Goal: Task Accomplishment & Management: Manage account settings

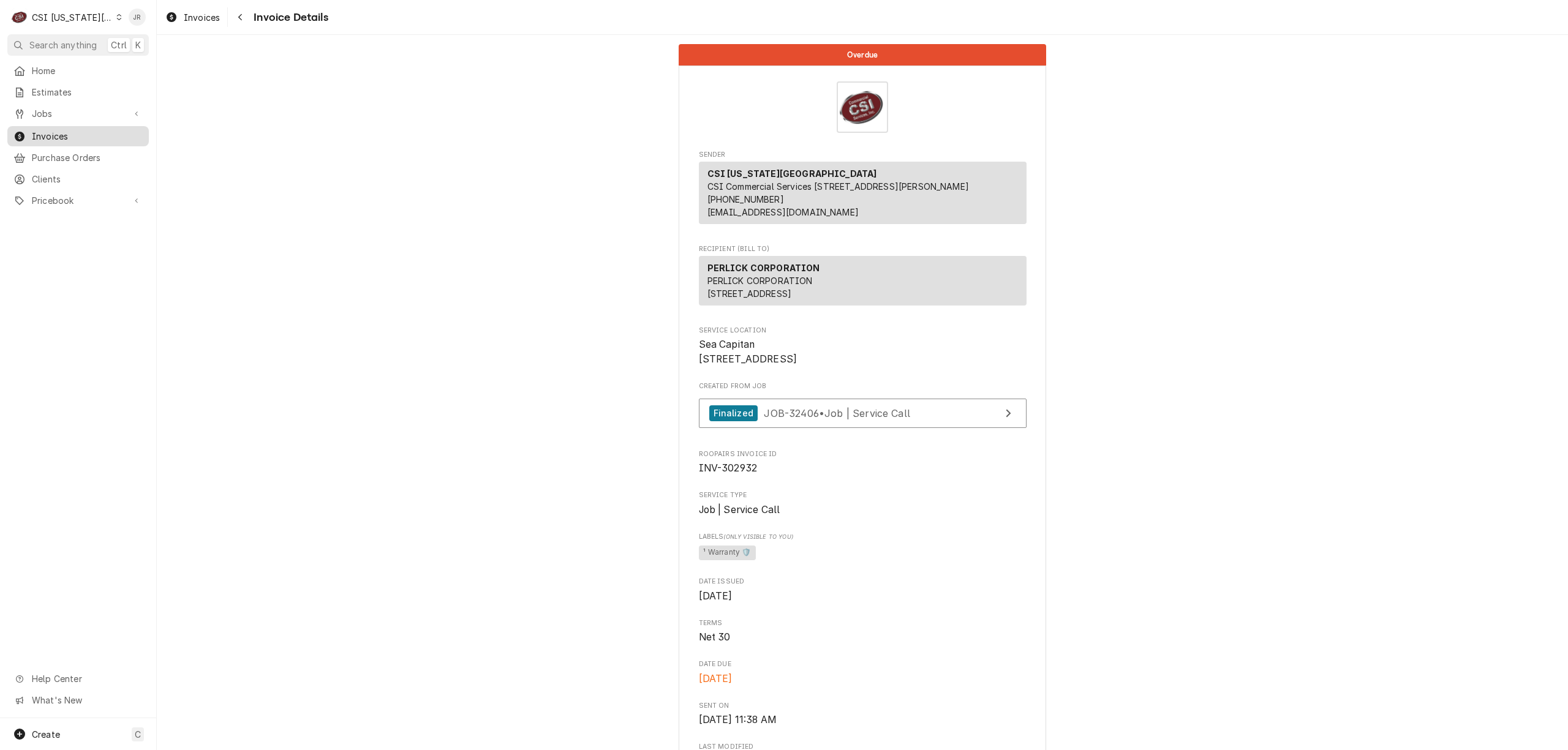
click at [41, 130] on span "Invoices" at bounding box center [87, 136] width 111 height 13
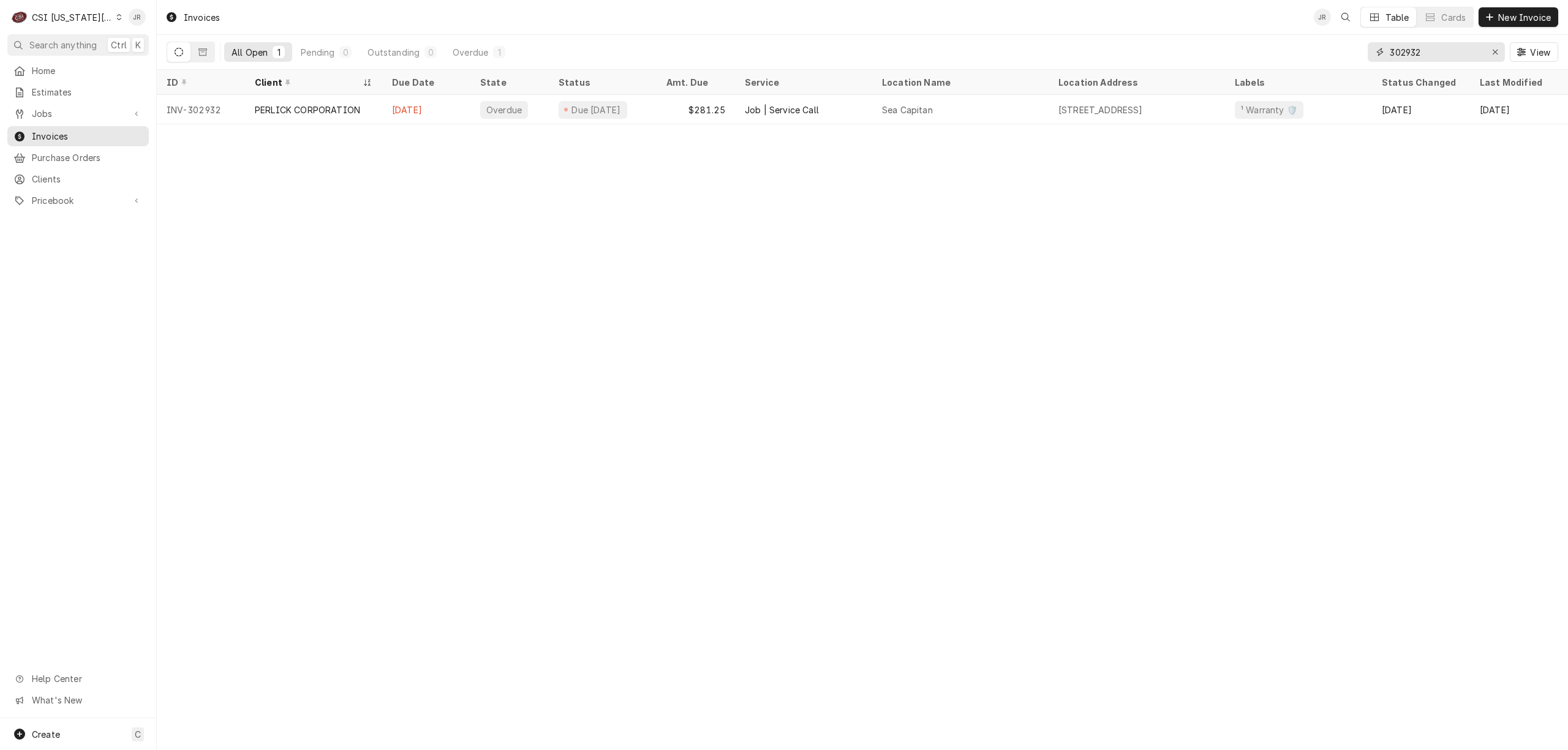
click at [1443, 49] on input "302932" at bounding box center [1435, 52] width 92 height 20
type input "303504"
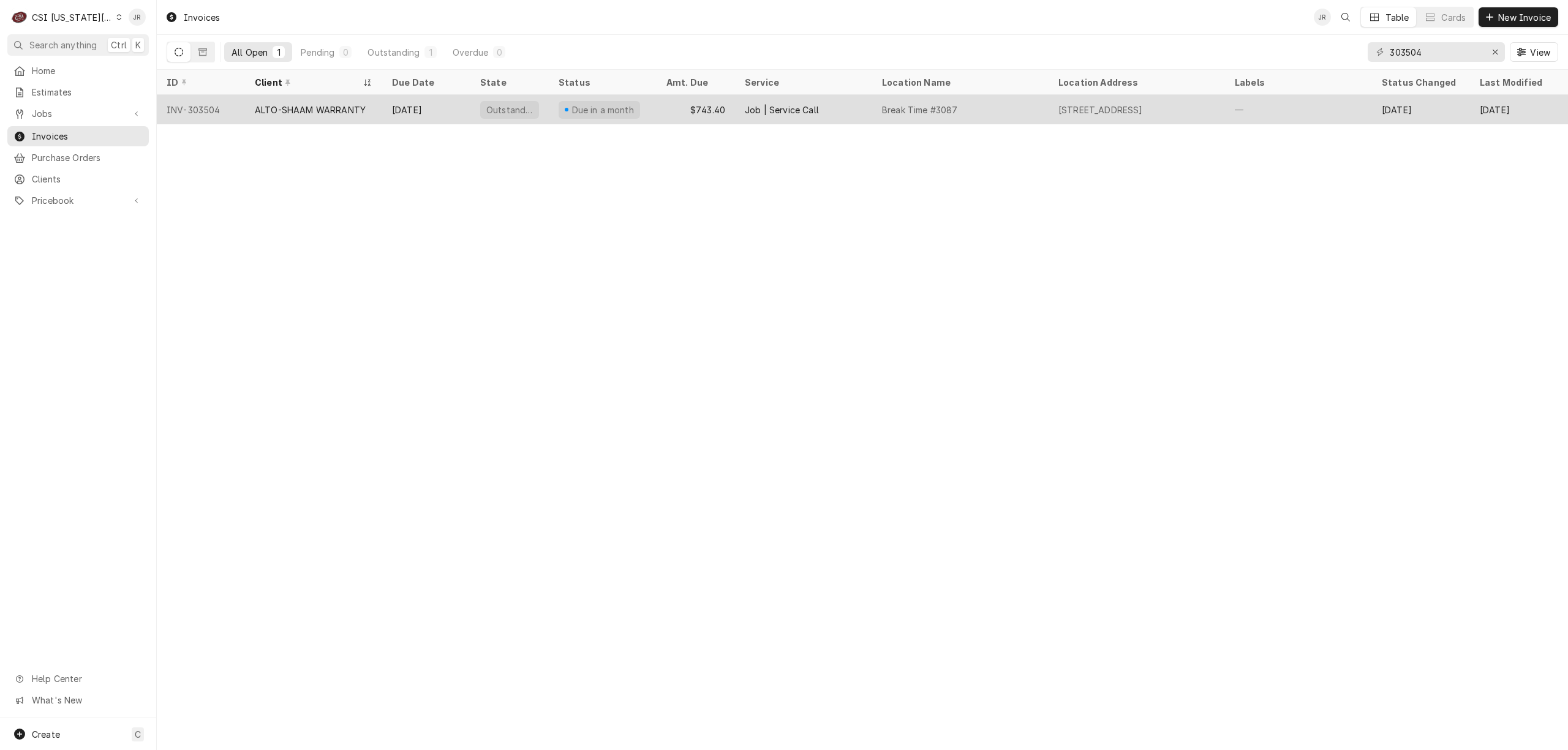
click at [318, 107] on div "ALTO-SHAAM WARRANTY" at bounding box center [310, 110] width 111 height 13
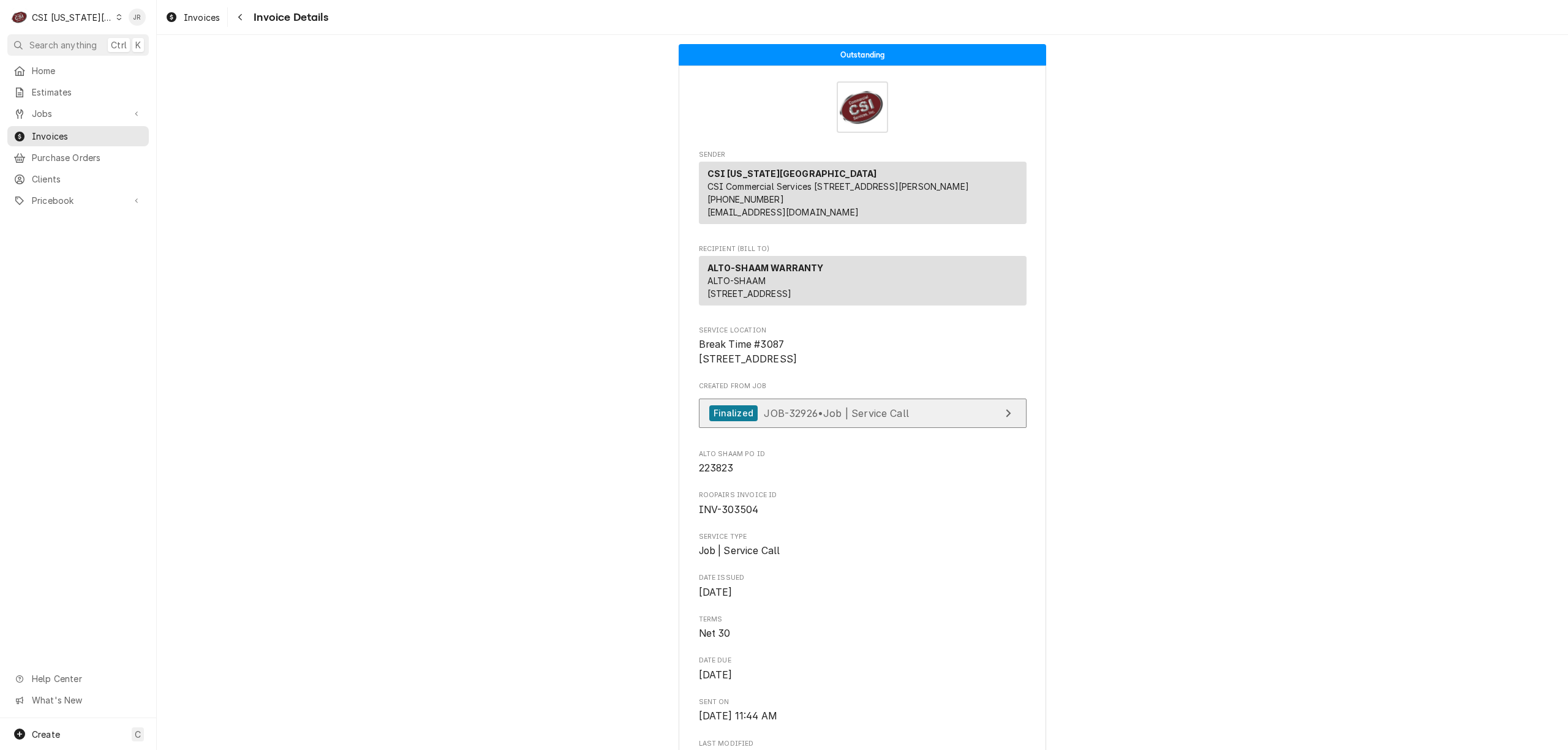
click at [959, 428] on link "Finalized JOB-32926 • Job | Service Call" at bounding box center [863, 414] width 328 height 30
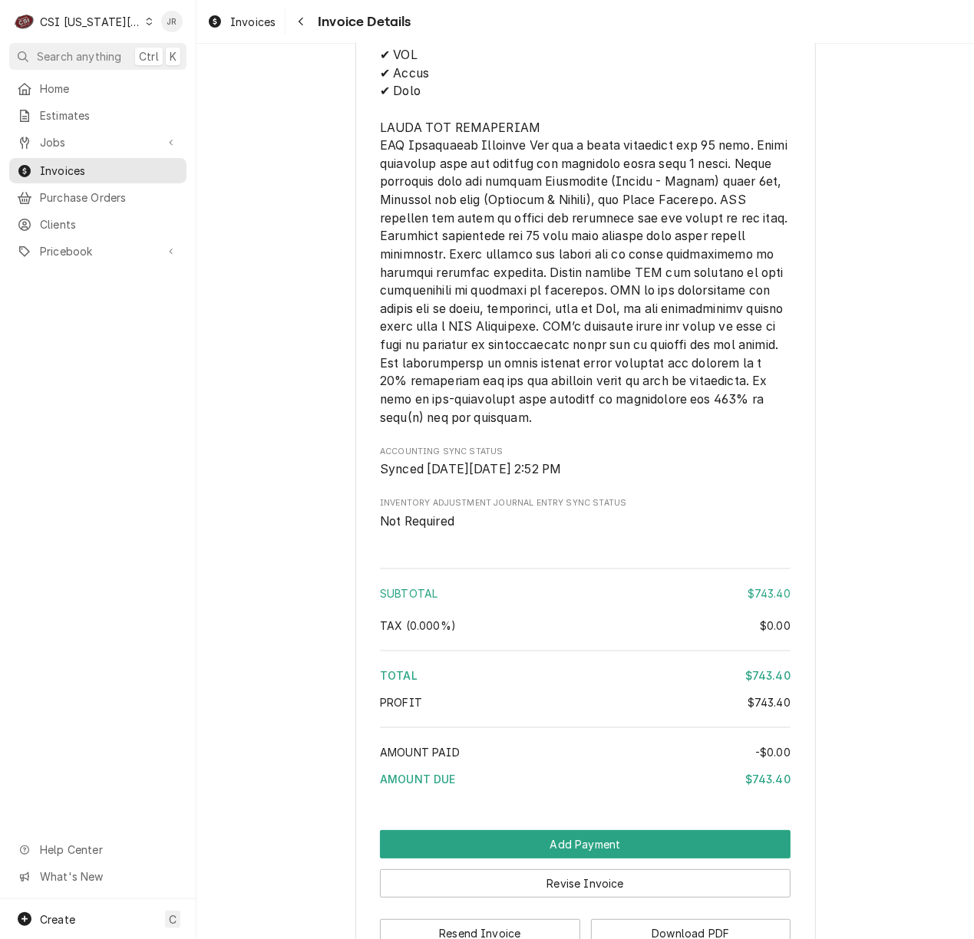
scroll to position [2757, 0]
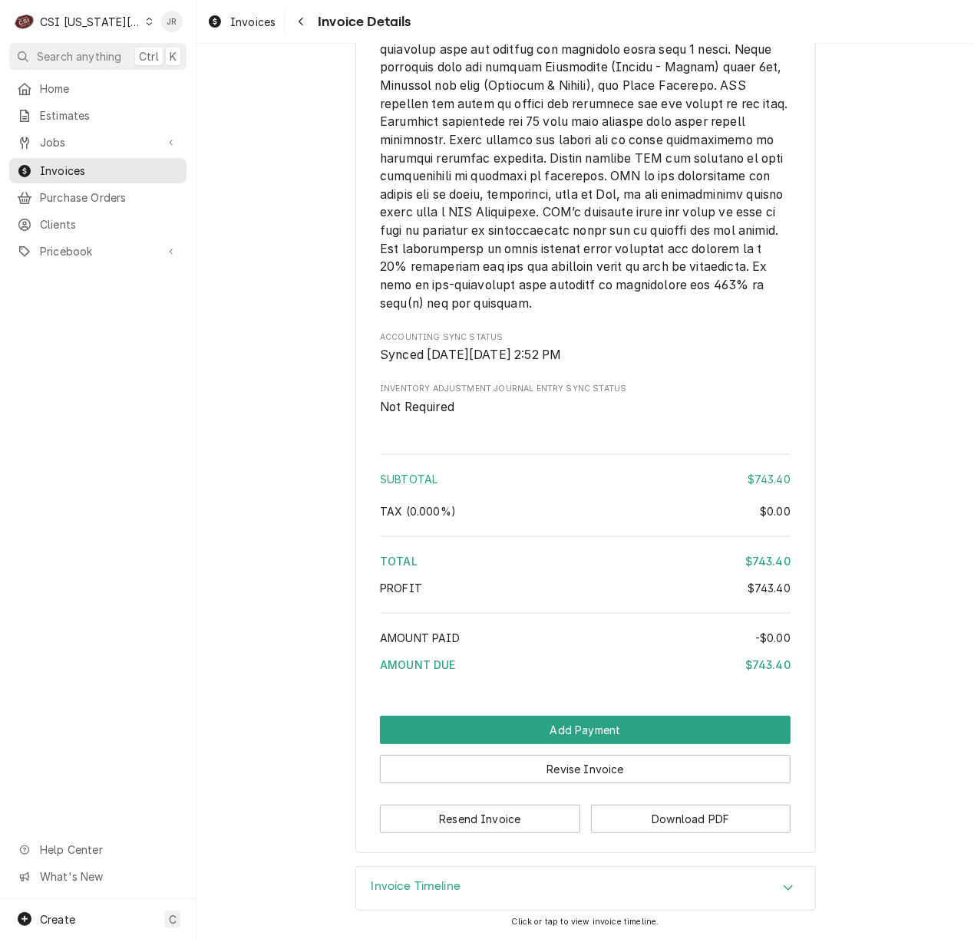
drag, startPoint x: 415, startPoint y: 883, endPoint x: 437, endPoint y: 879, distance: 21.8
click at [419, 883] on h3 "Invoice Timeline" at bounding box center [416, 887] width 90 height 15
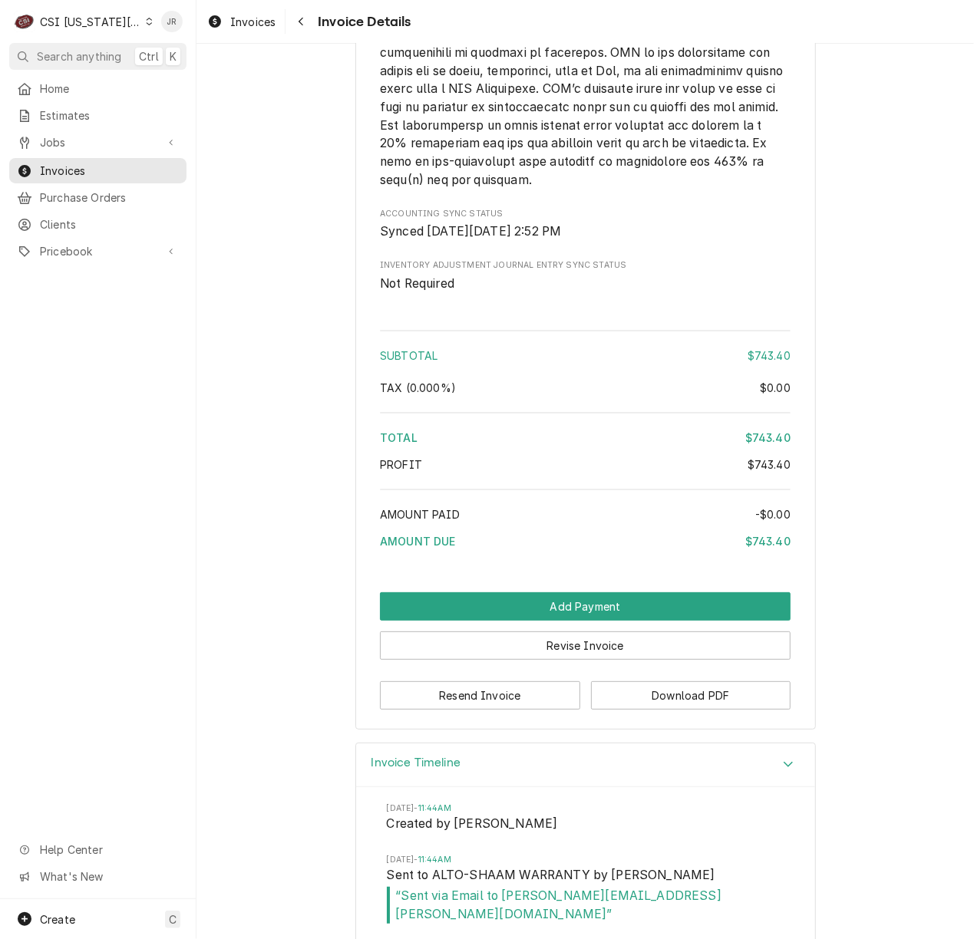
scroll to position [2899, 0]
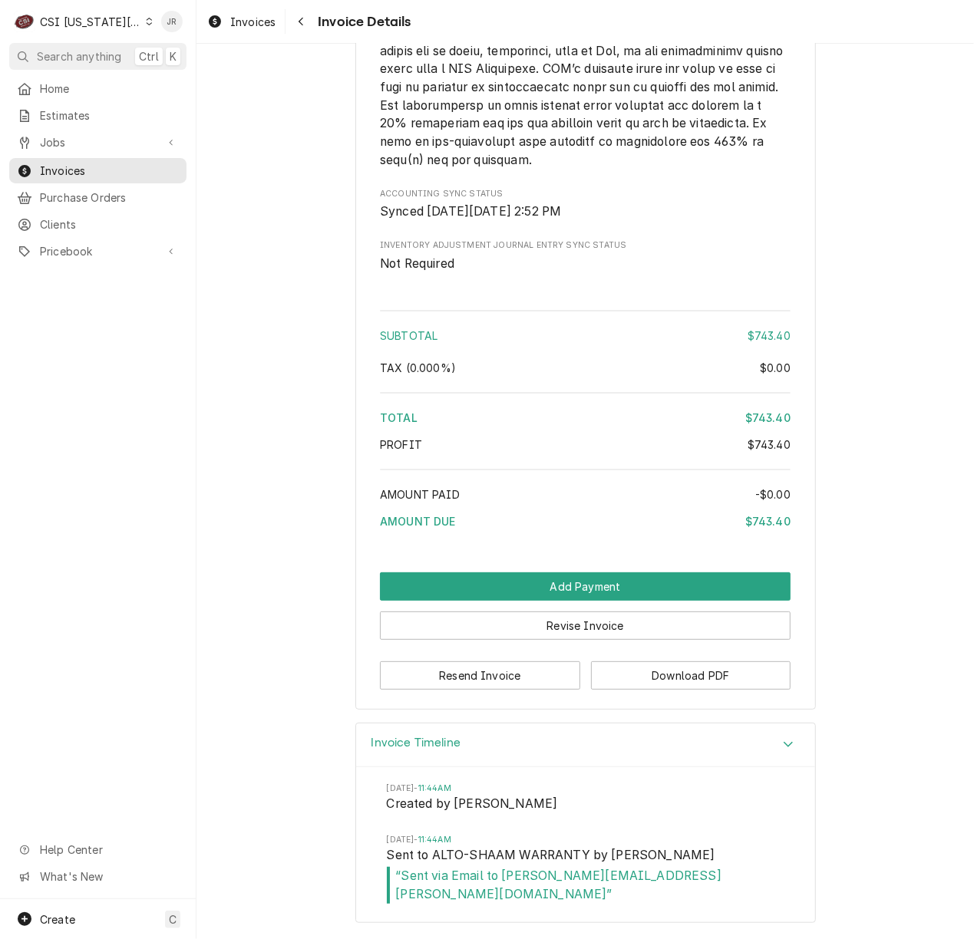
click at [413, 746] on h3 "Invoice Timeline" at bounding box center [416, 743] width 90 height 15
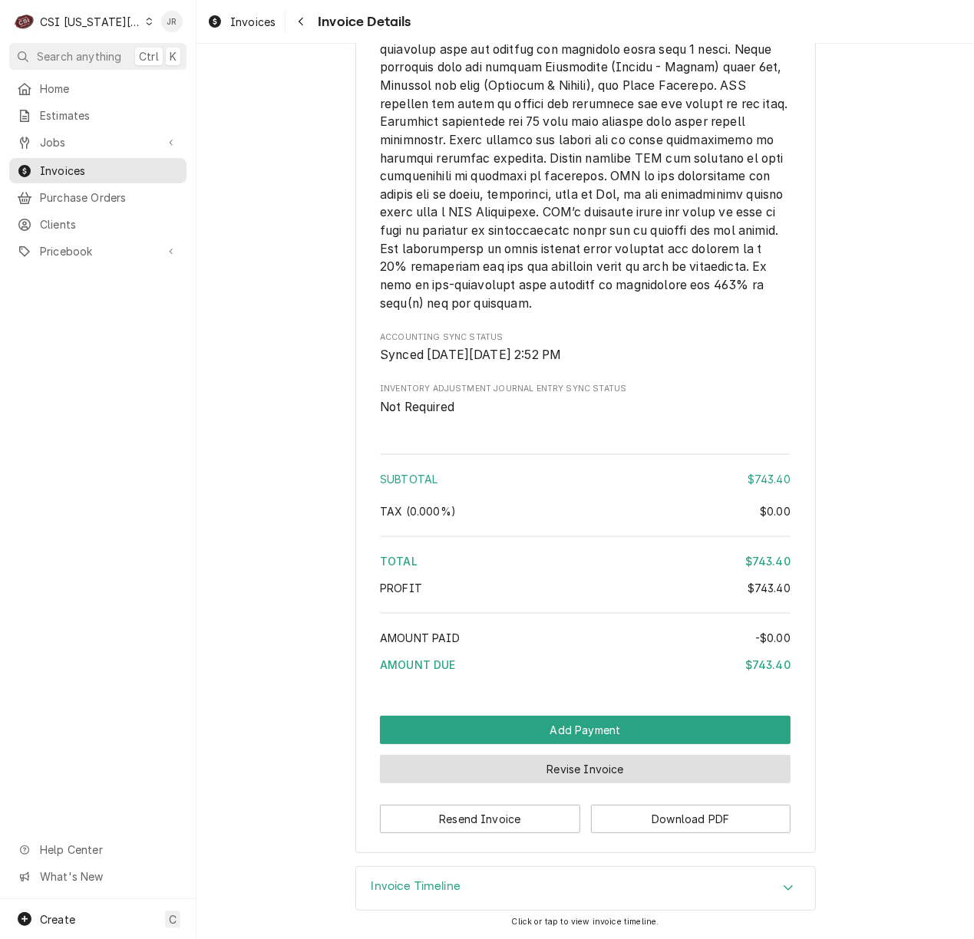
scroll to position [2757, 0]
click at [620, 763] on button "Revise Invoice" at bounding box center [585, 769] width 411 height 28
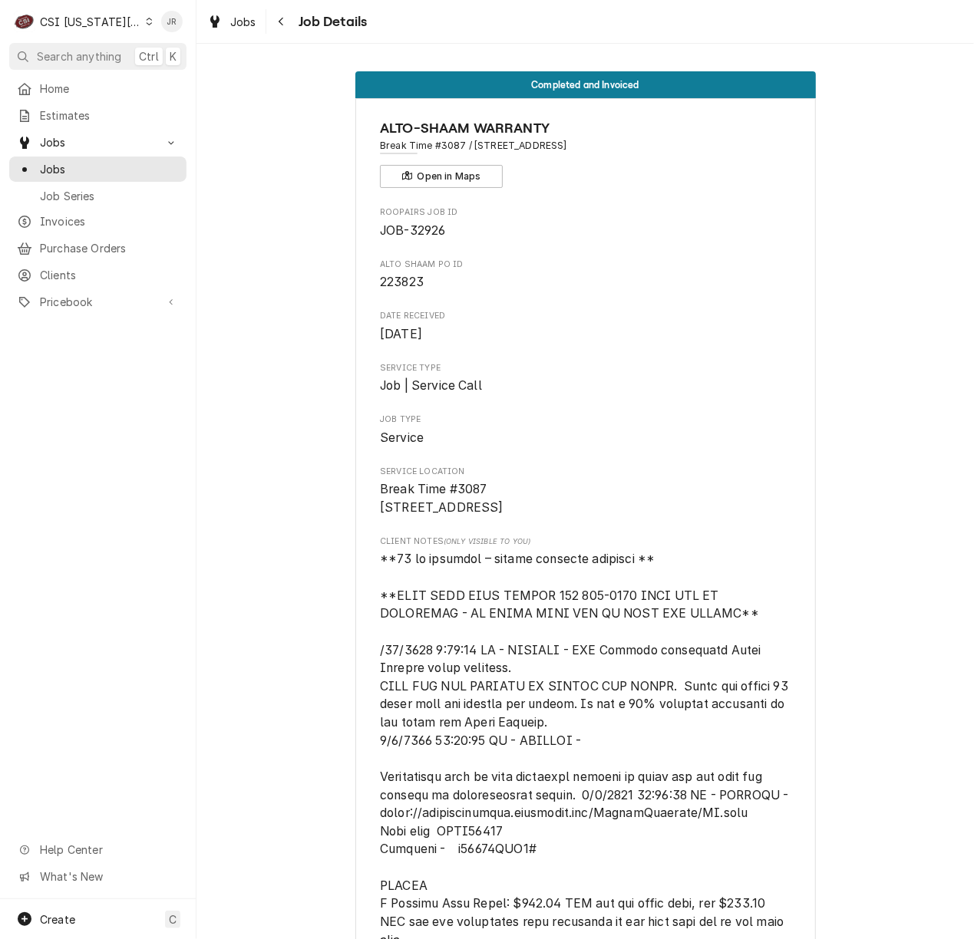
click at [399, 276] on span "223823" at bounding box center [402, 282] width 44 height 15
click at [399, 277] on span "223823" at bounding box center [402, 282] width 44 height 15
copy span "223823"
click at [458, 167] on button "Open in Maps" at bounding box center [441, 176] width 123 height 23
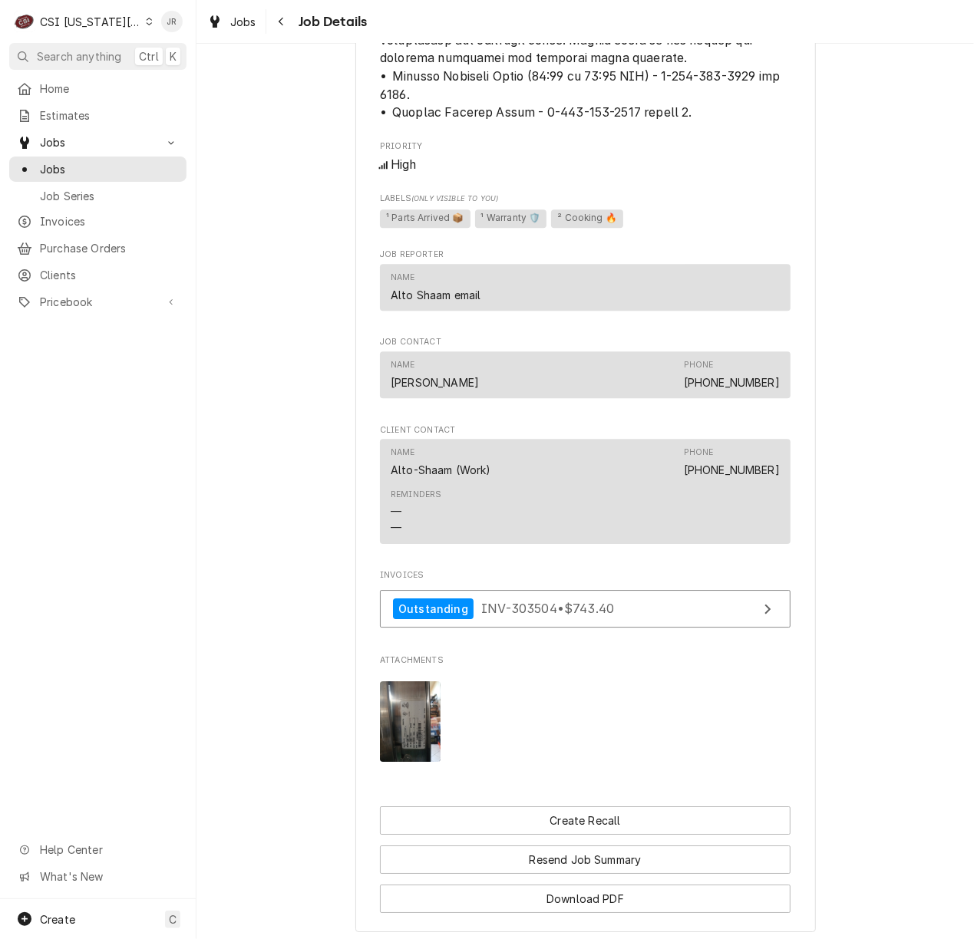
scroll to position [2487, 0]
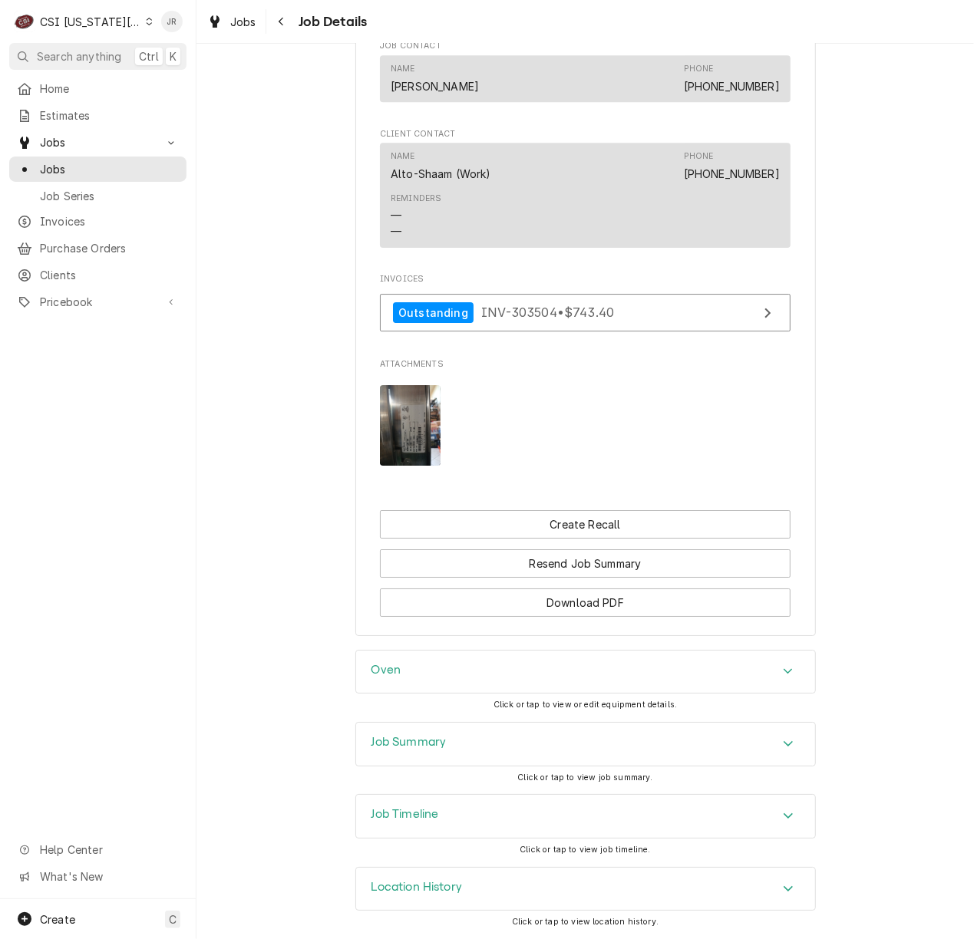
drag, startPoint x: 427, startPoint y: 731, endPoint x: 467, endPoint y: 697, distance: 52.3
click at [428, 729] on div "Job Summary" at bounding box center [585, 744] width 459 height 43
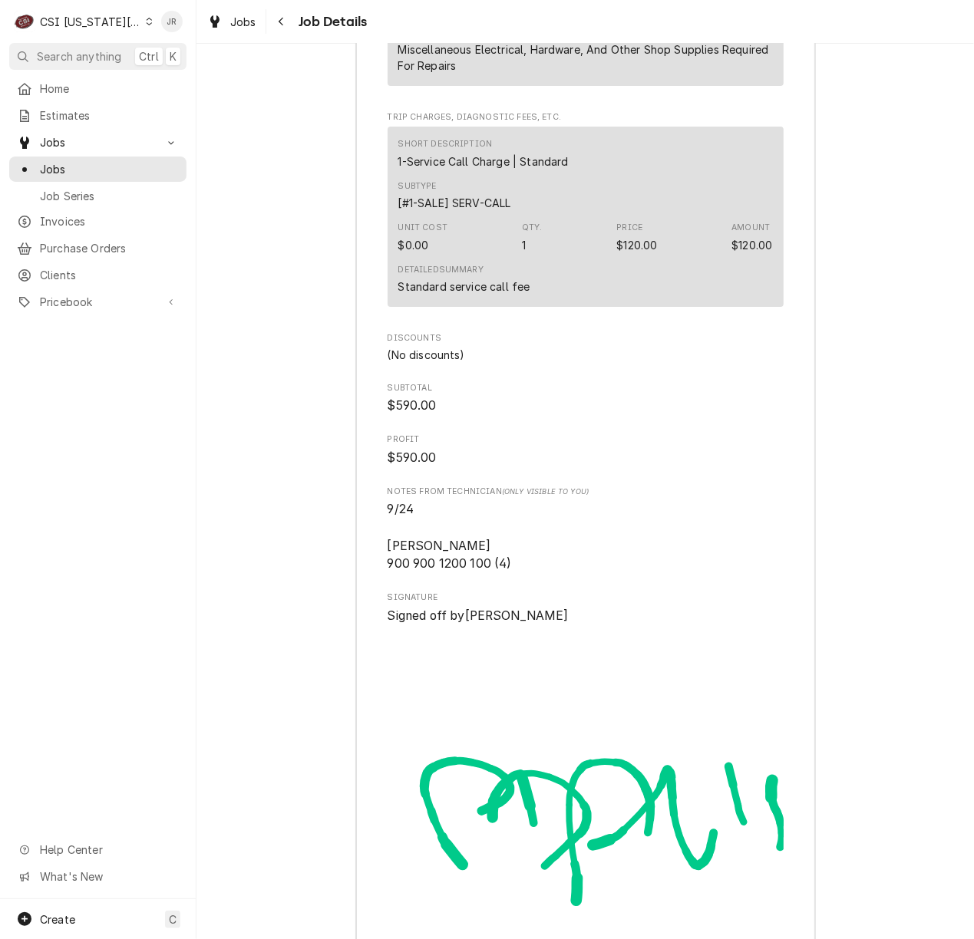
scroll to position [5867, 0]
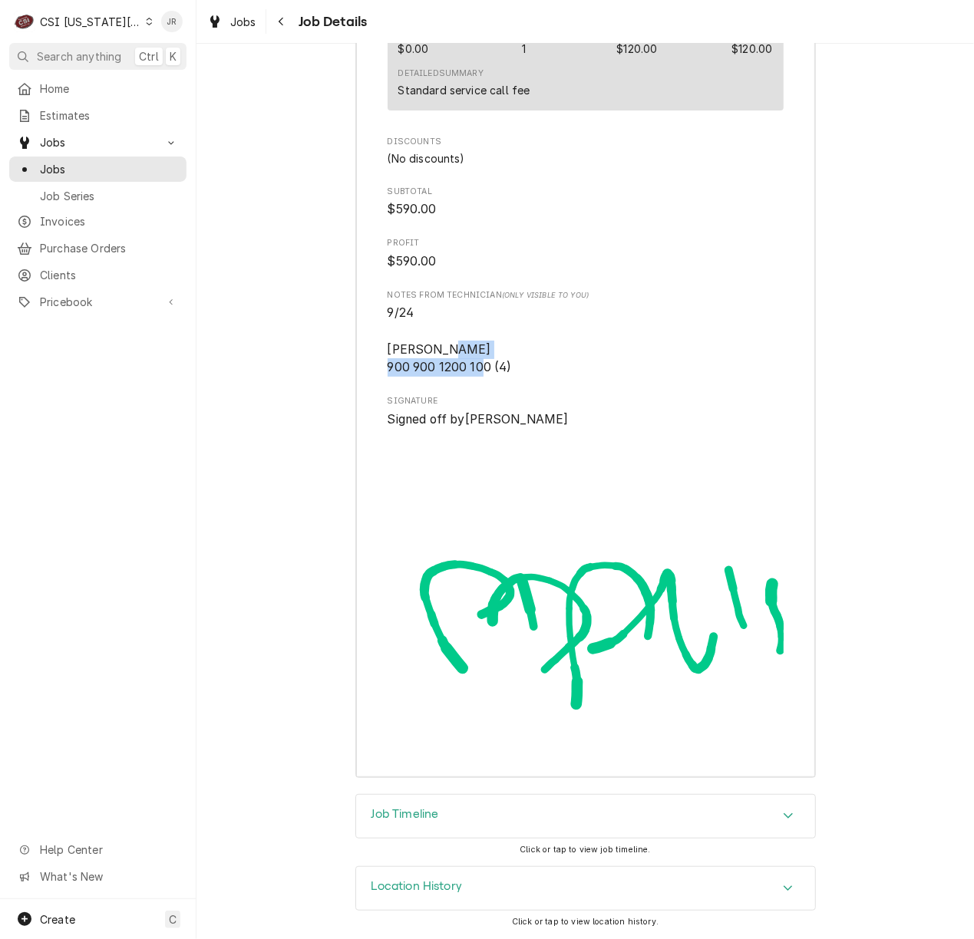
drag, startPoint x: 375, startPoint y: 361, endPoint x: 537, endPoint y: 379, distance: 163.0
drag, startPoint x: 378, startPoint y: 364, endPoint x: 388, endPoint y: 364, distance: 10.7
click at [408, 362] on span "9/24 Marshall 900 900 1200 100 (4)" at bounding box center [450, 339] width 124 height 69
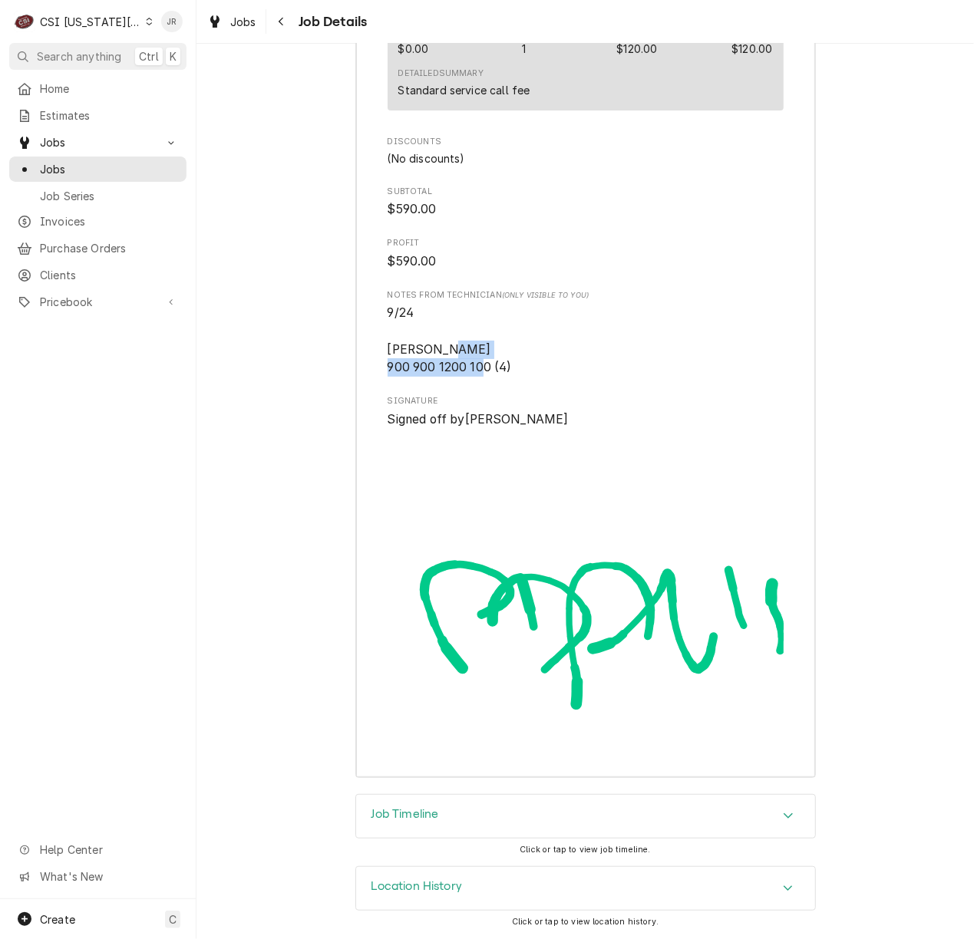
click at [444, 358] on span "9/24 Marshall 900 900 1200 100 (4)" at bounding box center [450, 339] width 124 height 69
click at [485, 375] on span "9/24 Marshall 900 900 1200 100 (4)" at bounding box center [586, 340] width 396 height 73
click at [571, 371] on span "9/24 Marshall 900 900 1200 100 (4)" at bounding box center [586, 340] width 396 height 73
click at [418, 373] on span "9/24 Marshall 900 900 1200 100 (4)" at bounding box center [586, 340] width 396 height 73
drag, startPoint x: 410, startPoint y: 356, endPoint x: 424, endPoint y: 367, distance: 17.5
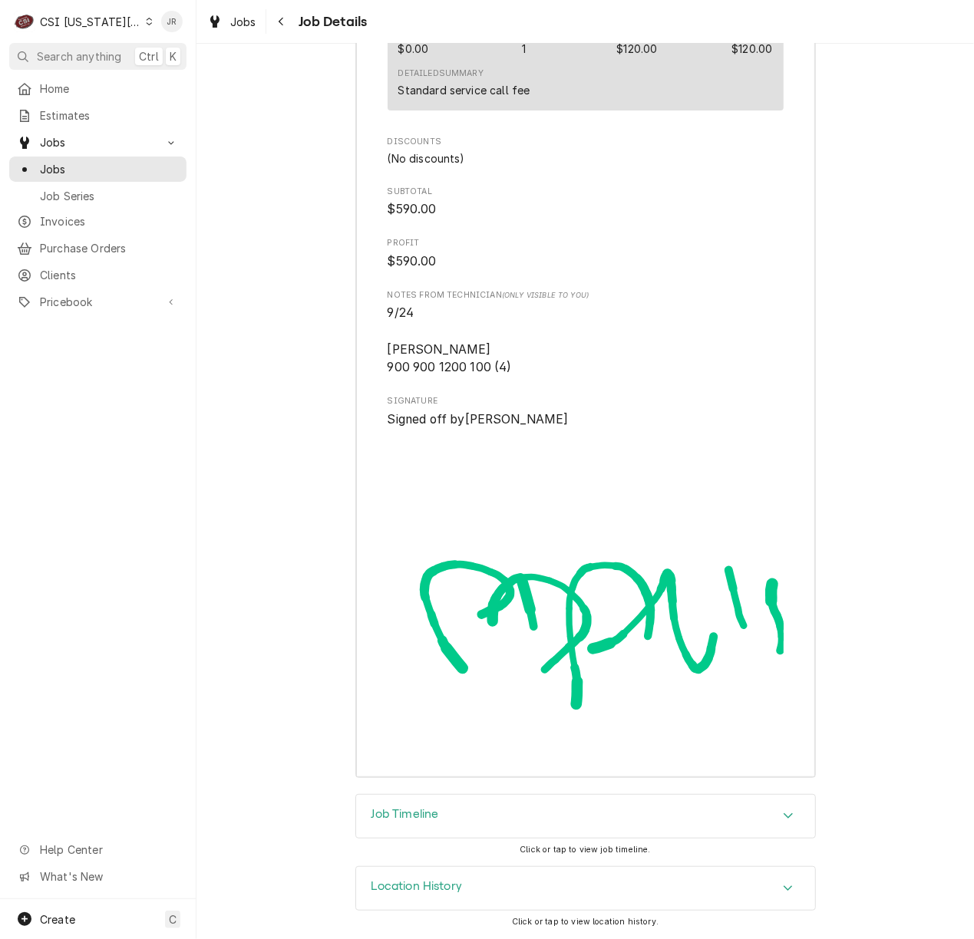
click at [410, 357] on span "9/24 Marshall 900 900 1200 100 (4)" at bounding box center [586, 340] width 396 height 73
drag, startPoint x: 520, startPoint y: 368, endPoint x: 400, endPoint y: 352, distance: 120.9
copy span "Marshall 900 900 1200 100 (4)"
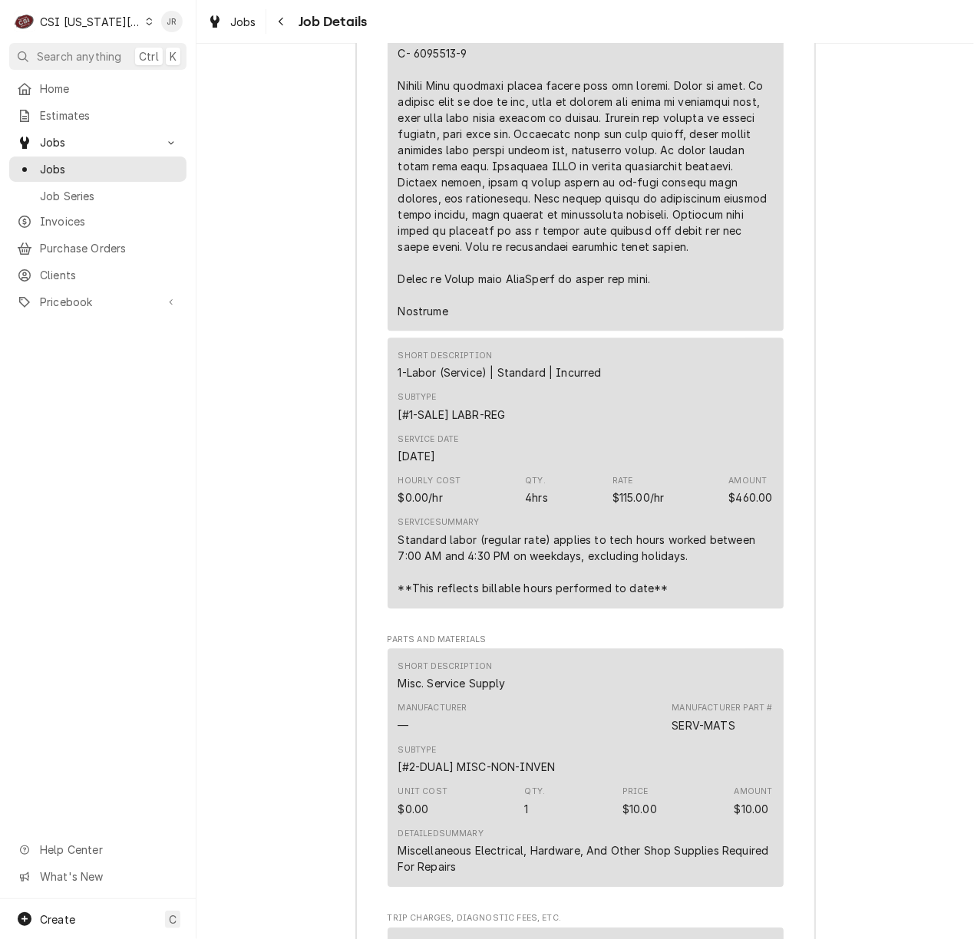
scroll to position [4434, 0]
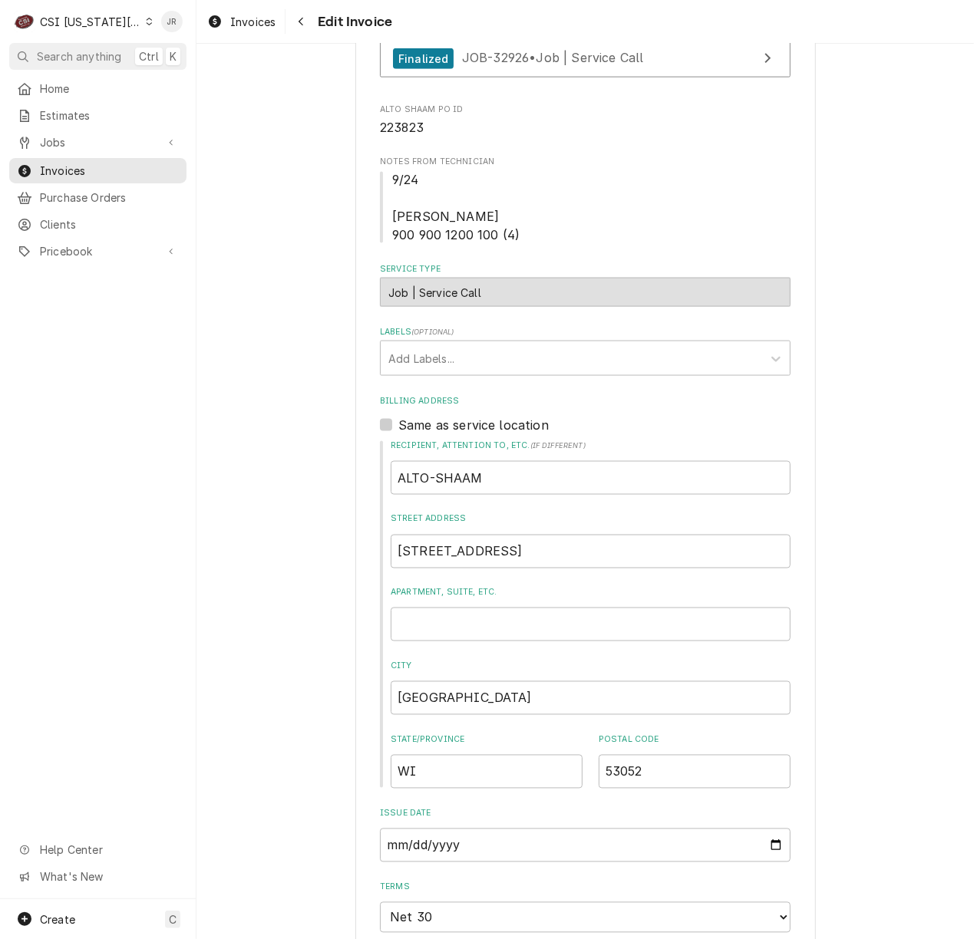
scroll to position [1228, 0]
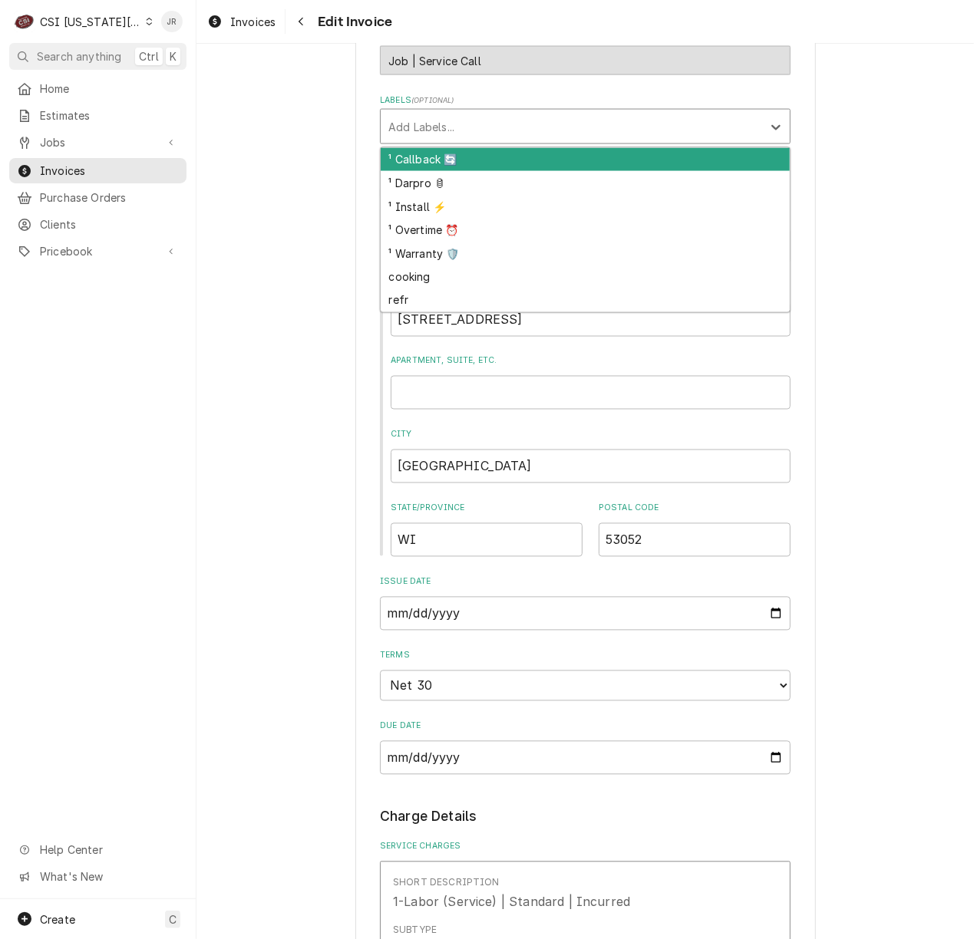
click at [462, 135] on div "Labels" at bounding box center [571, 127] width 366 height 28
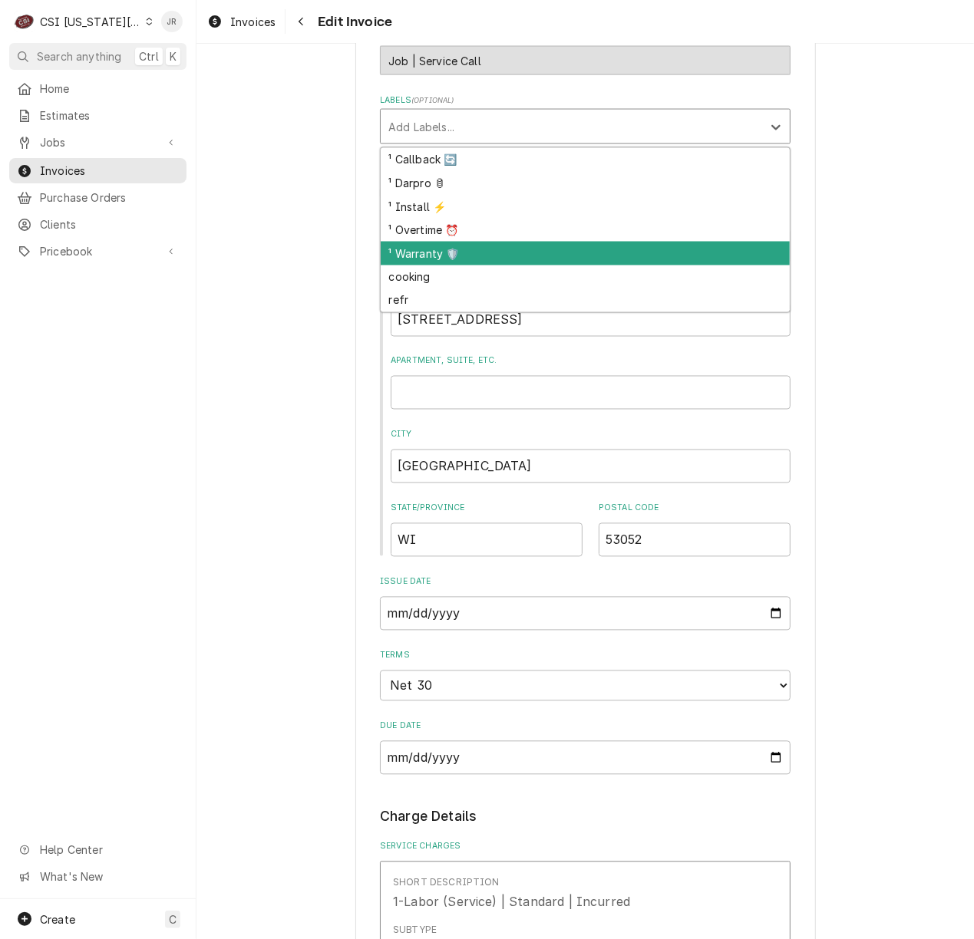
click at [516, 258] on div "¹ Warranty 🛡️" at bounding box center [585, 254] width 409 height 24
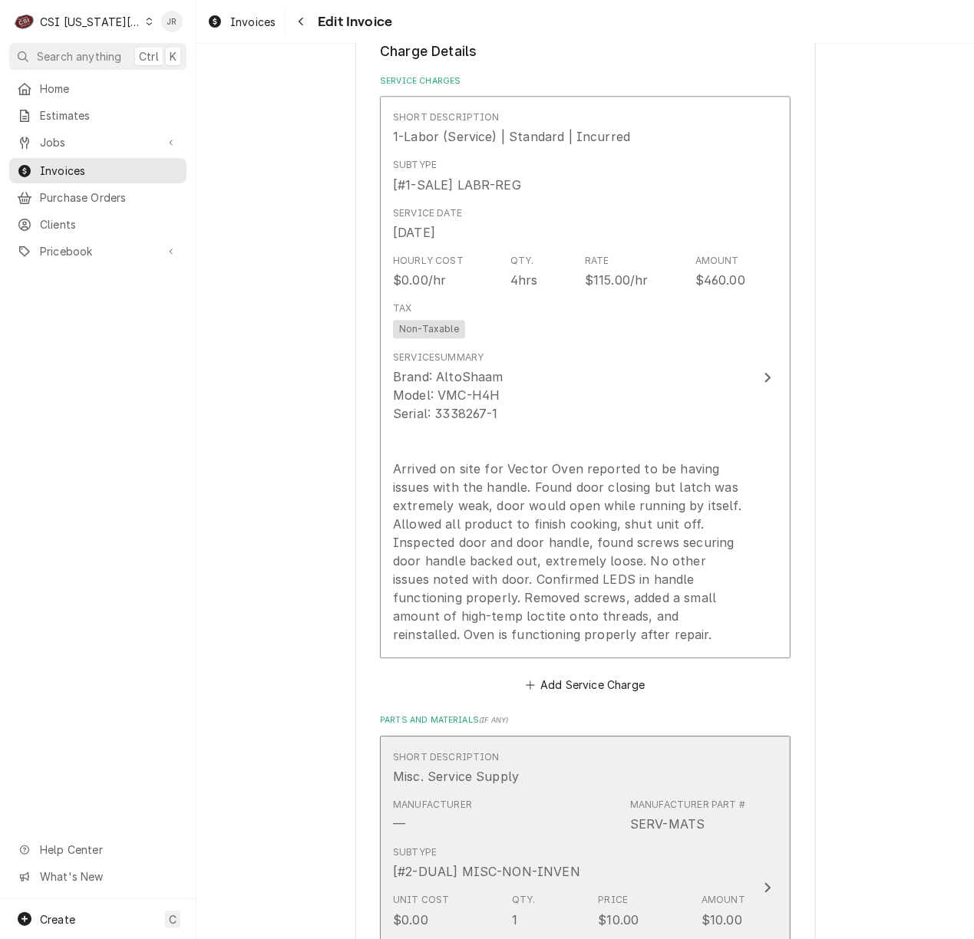
scroll to position [2251, 0]
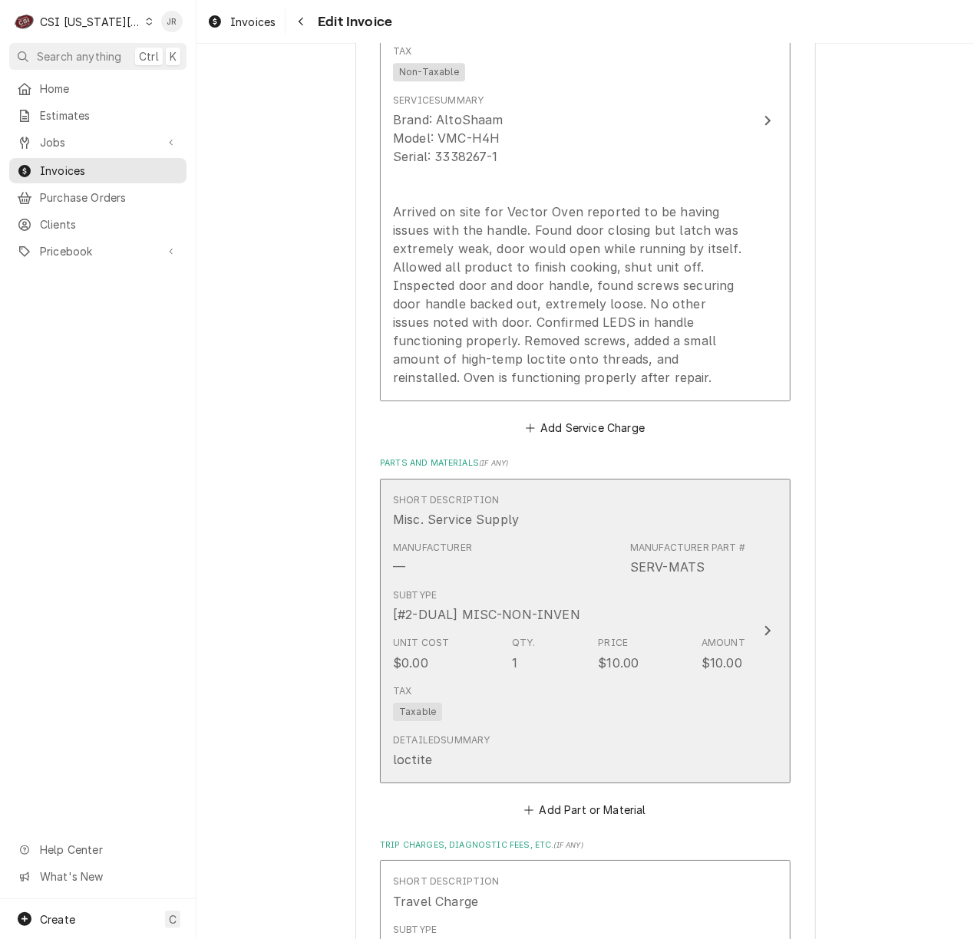
click at [685, 582] on div "Manufacturer — Manufacturer Part # SERV-MATS" at bounding box center [569, 559] width 352 height 48
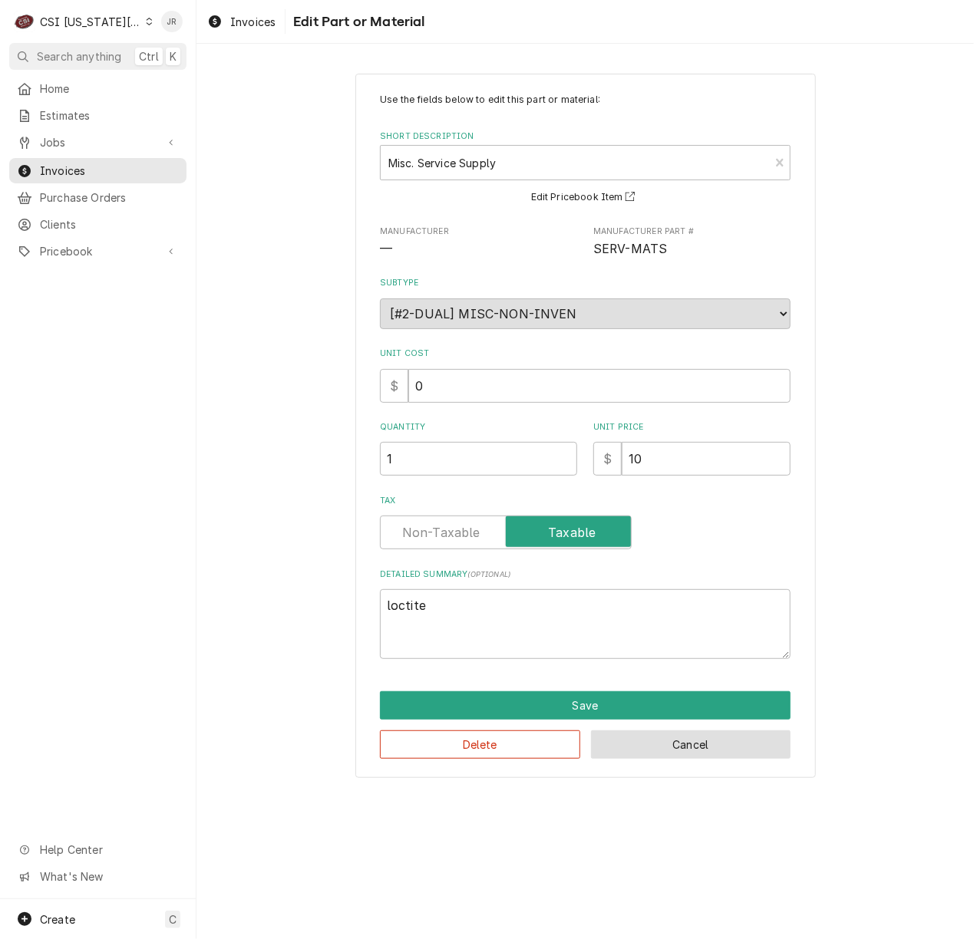
click at [654, 738] on button "Cancel" at bounding box center [691, 745] width 200 height 28
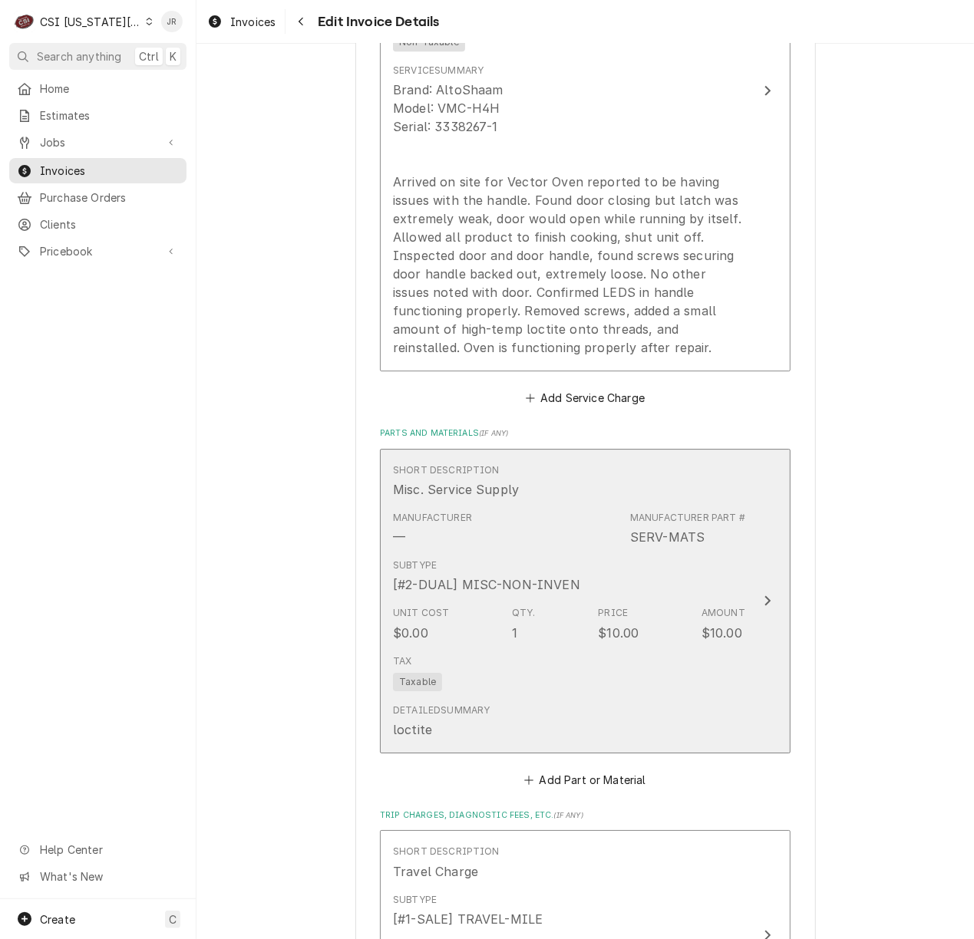
scroll to position [2997, 0]
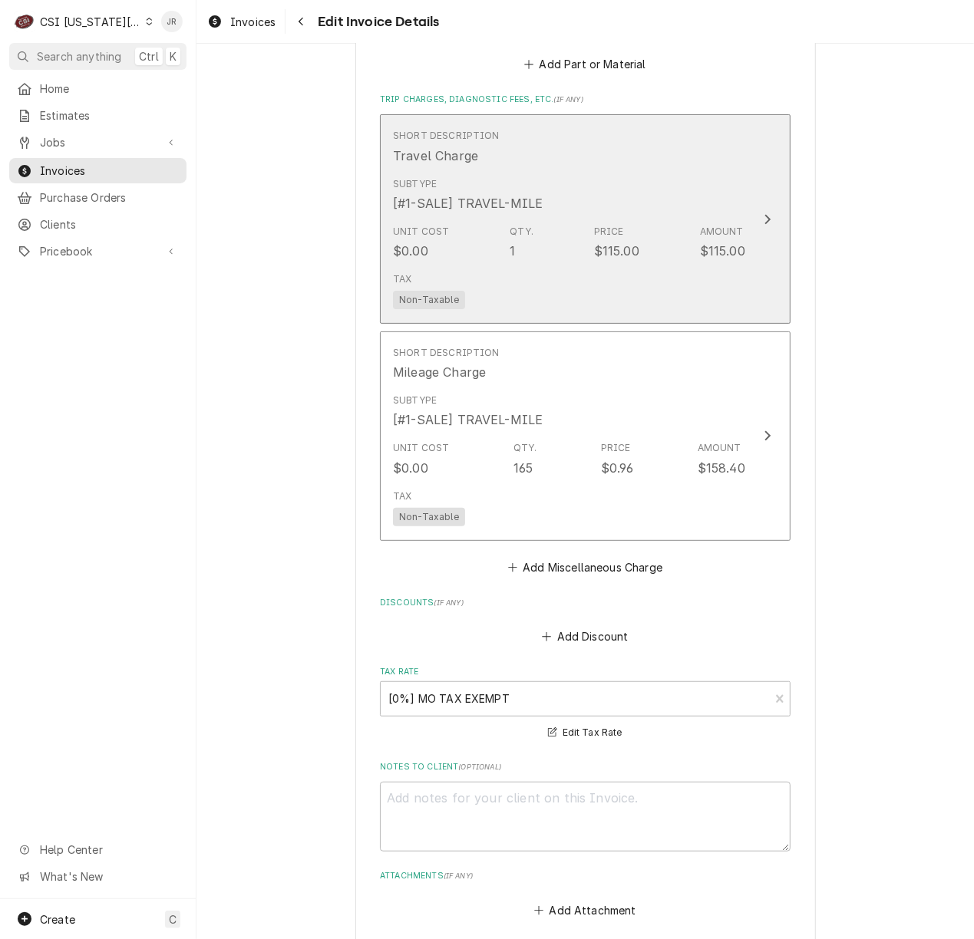
click at [630, 227] on div "Unit Cost $0.00 Qty. 1 Price $115.00 Amount $115.00" at bounding box center [569, 243] width 352 height 48
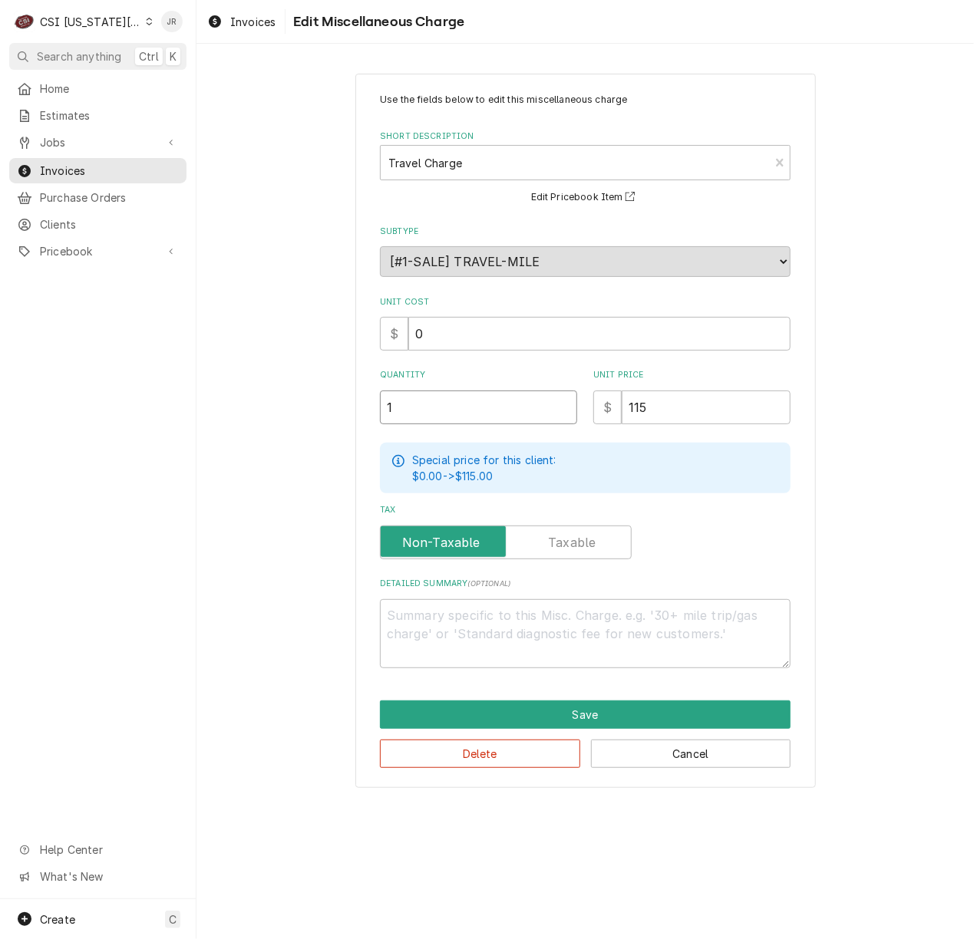
drag, startPoint x: 464, startPoint y: 410, endPoint x: 284, endPoint y: 332, distance: 195.9
click at [284, 332] on div "Use the fields below to edit this miscellaneous charge Short Description Travel…" at bounding box center [584, 430] width 777 height 741
type textarea "x"
type input "3"
drag, startPoint x: 562, startPoint y: 686, endPoint x: 575, endPoint y: 713, distance: 29.9
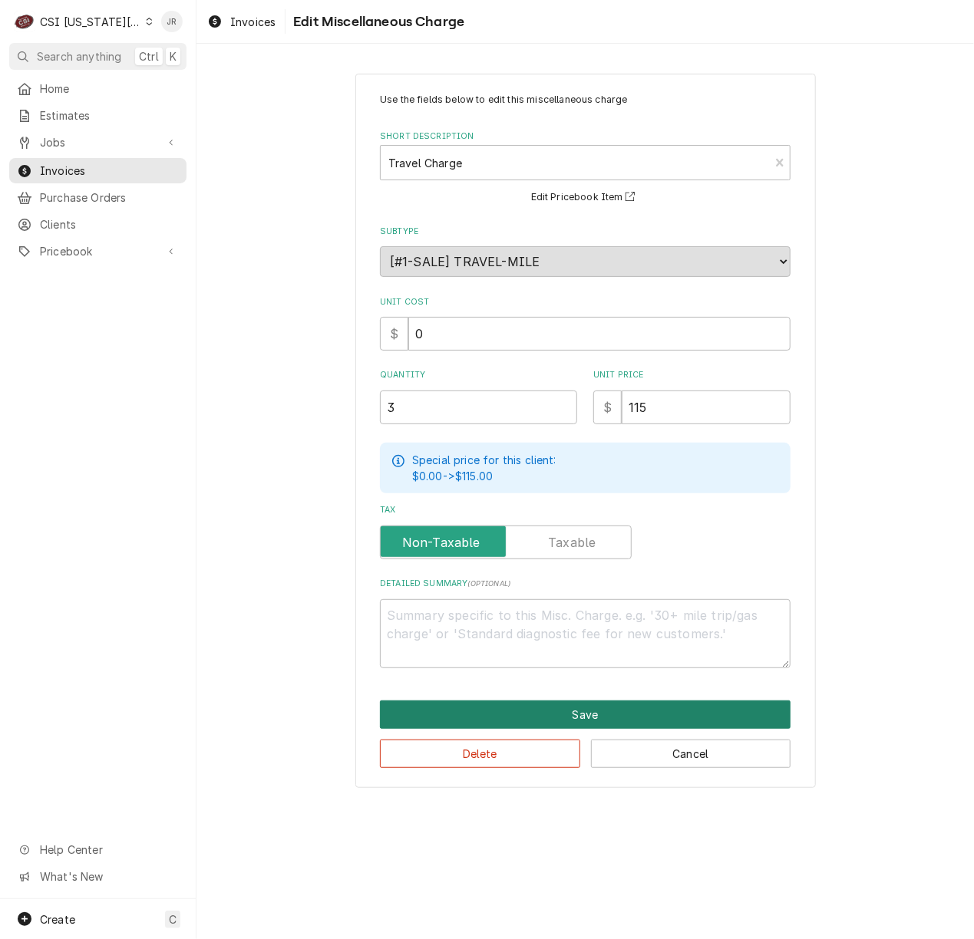
click at [566, 711] on div "Use the fields below to edit this miscellaneous charge Short Description Travel…" at bounding box center [585, 431] width 460 height 715
click at [576, 712] on button "Save" at bounding box center [585, 715] width 411 height 28
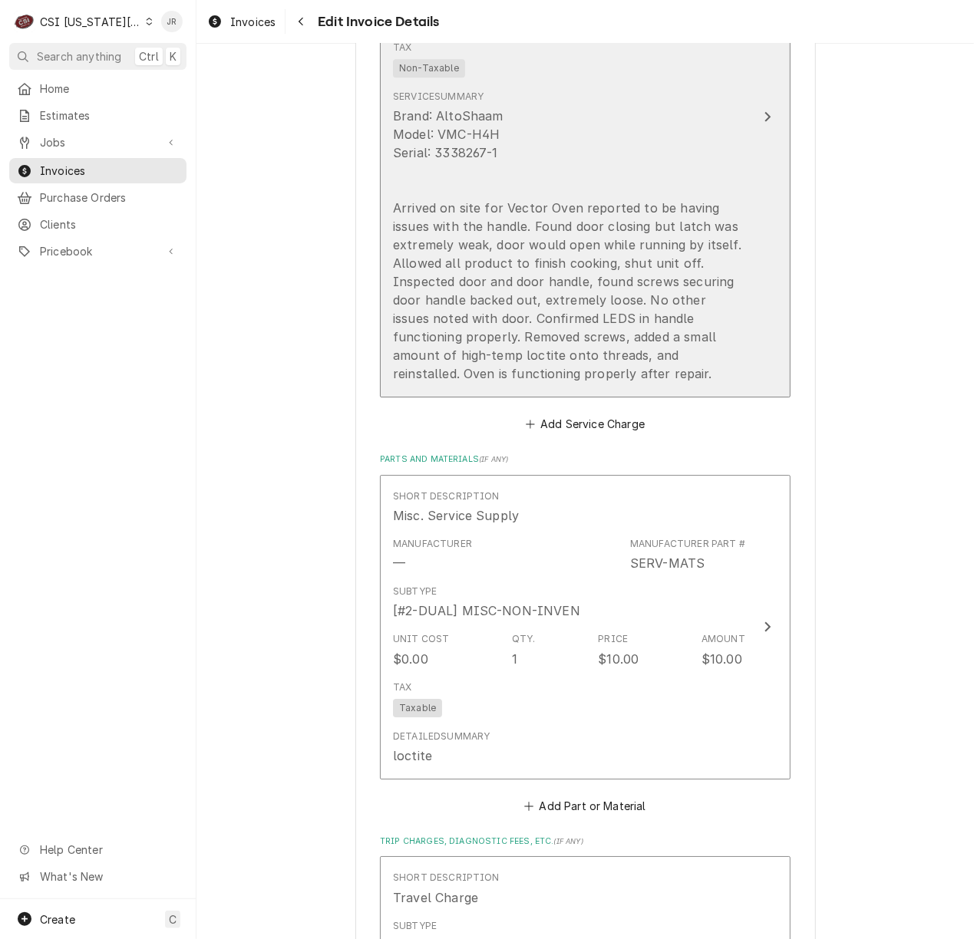
scroll to position [1968, 0]
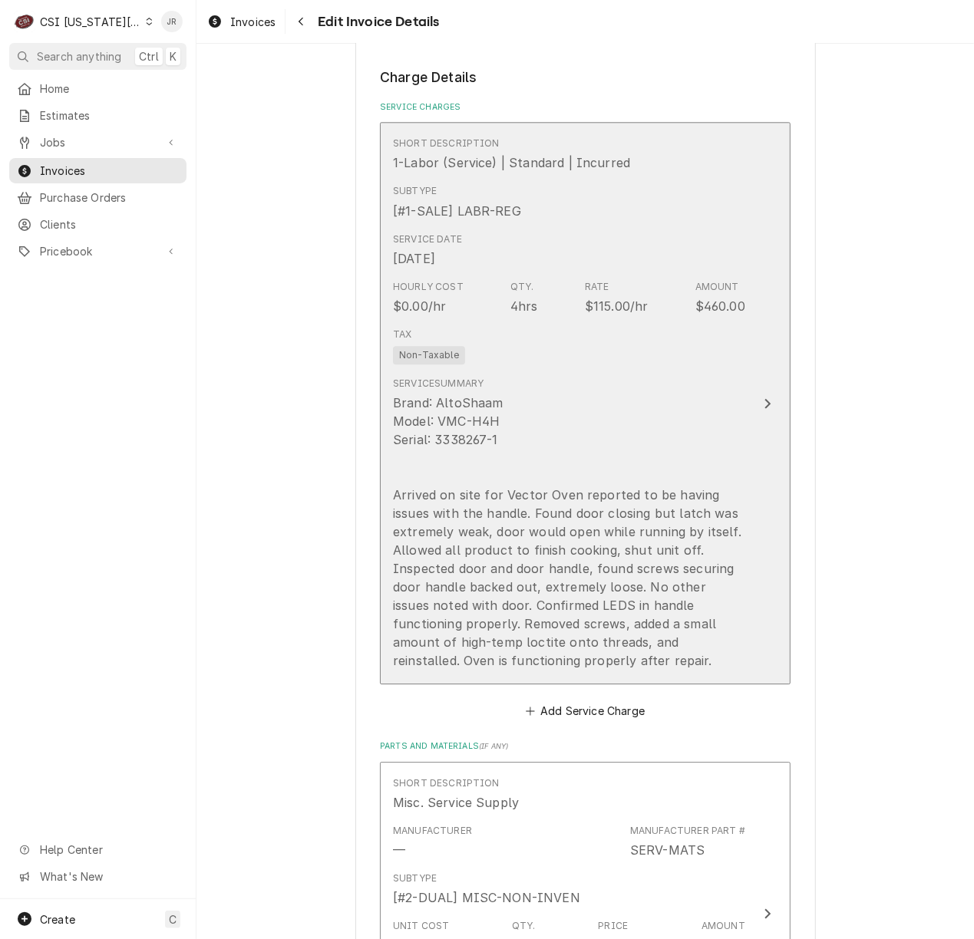
click at [530, 516] on div "Brand: AltoShaam Model: VMC-H4H Serial: 3338267-1 Arrived on site for Vector Ov…" at bounding box center [569, 532] width 352 height 276
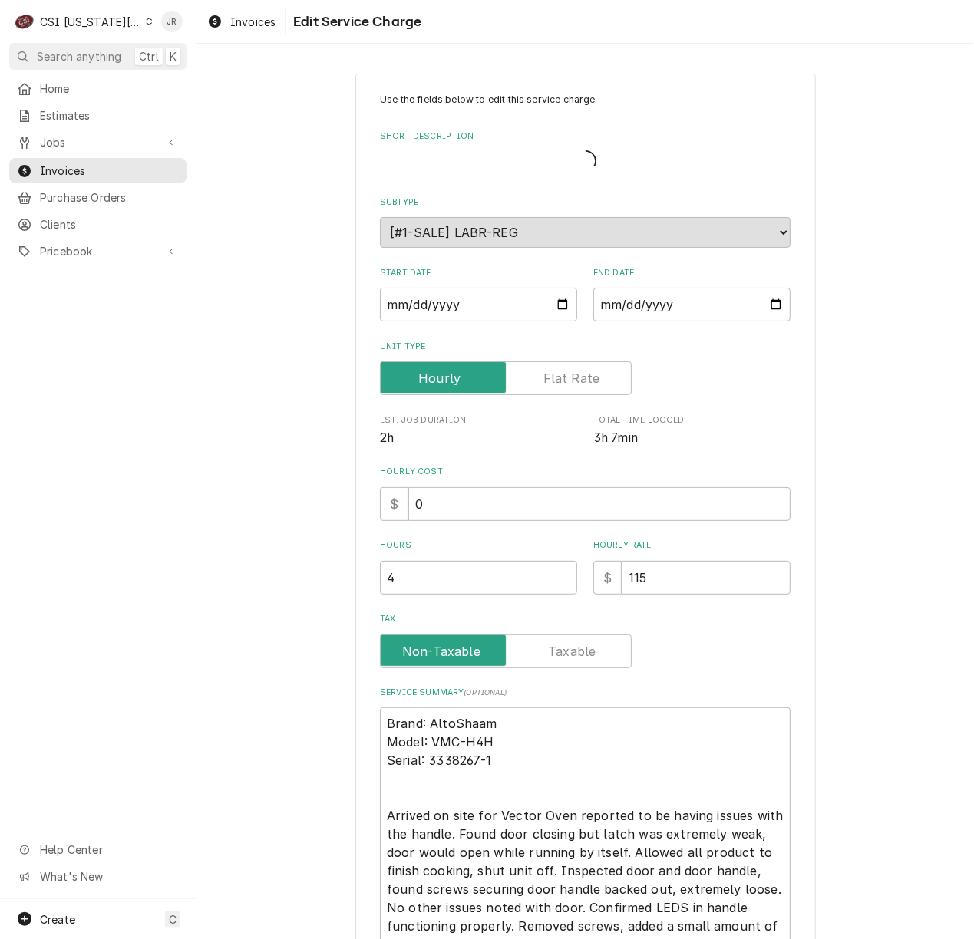
type textarea "x"
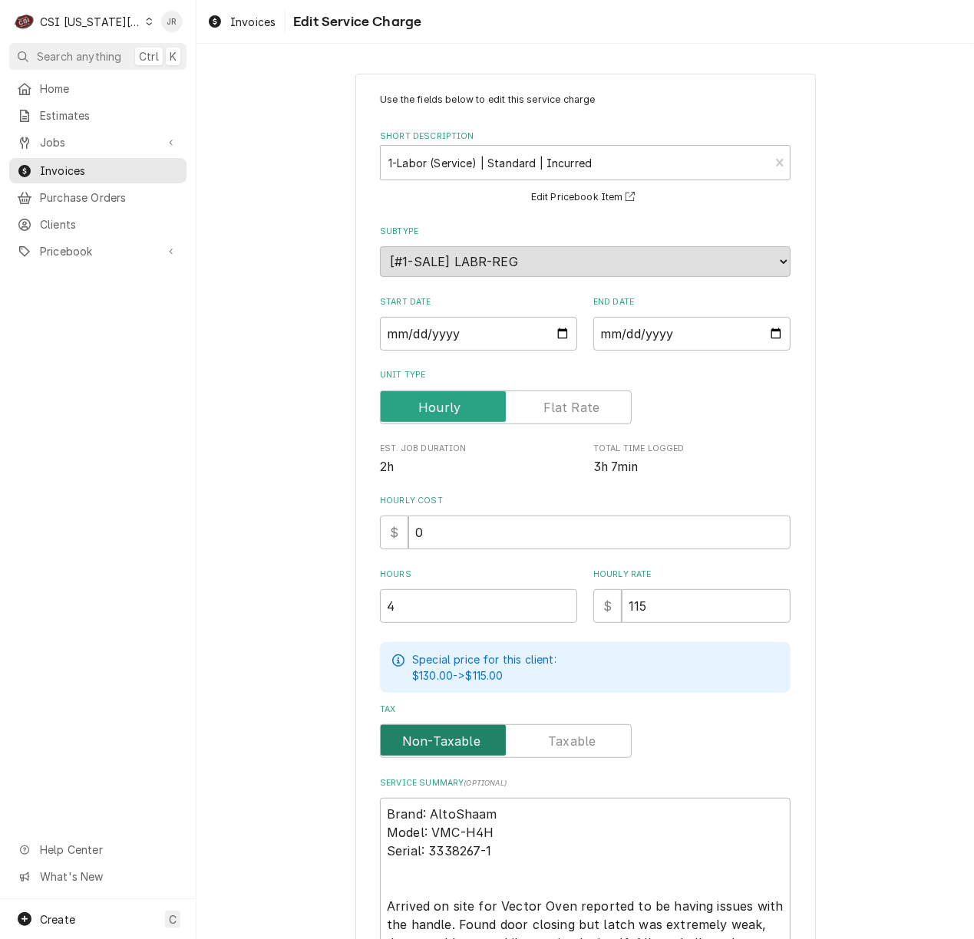
drag, startPoint x: 517, startPoint y: 723, endPoint x: 526, endPoint y: 729, distance: 11.1
click at [523, 728] on input "Tax" at bounding box center [506, 742] width 238 height 34
checkbox input "true"
type textarea "x"
click at [470, 740] on label "Tax" at bounding box center [506, 742] width 252 height 34
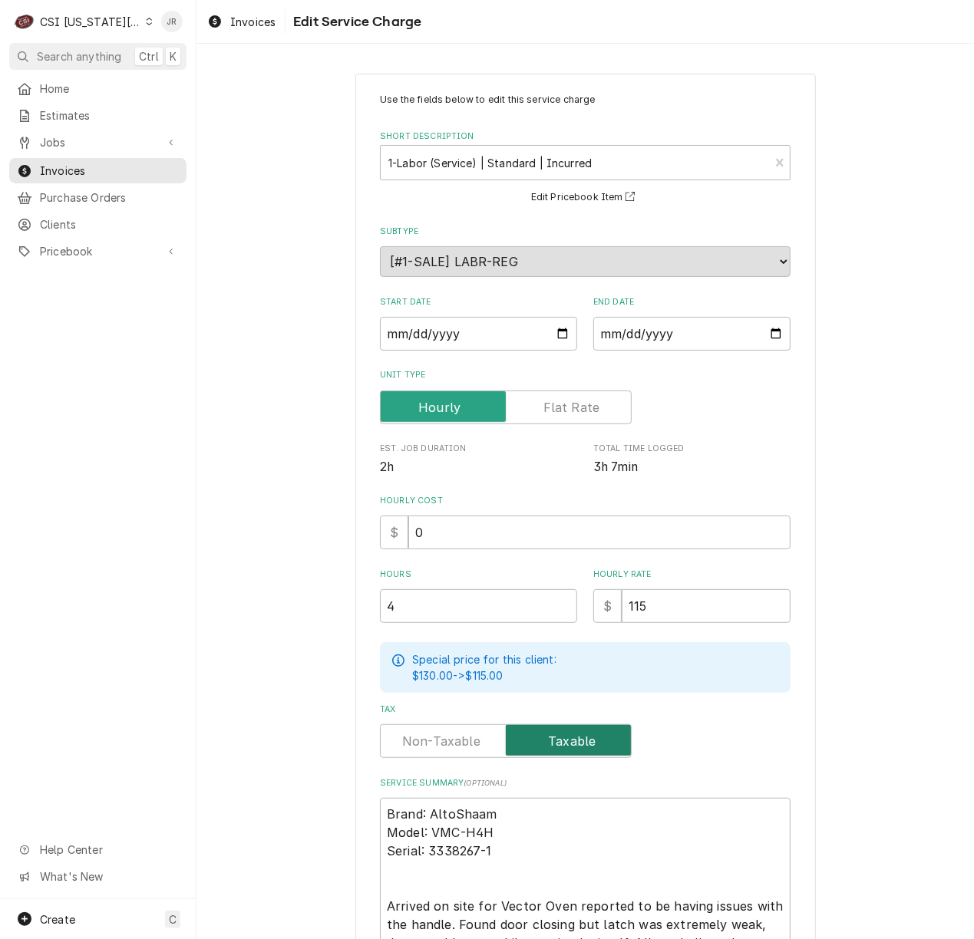
click at [470, 740] on input "Tax" at bounding box center [506, 742] width 238 height 34
checkbox input "false"
click at [528, 802] on textarea "Brand: AltoShaam Model: VMC-H4H Serial: 3338267-1 Arrived on site for Vector Ov…" at bounding box center [585, 934] width 411 height 272
type textarea "x"
type textarea "rand: AltoShaam Model: VMC-H4H Serial: 3338267-1 Arrived on site for Vector Ove…"
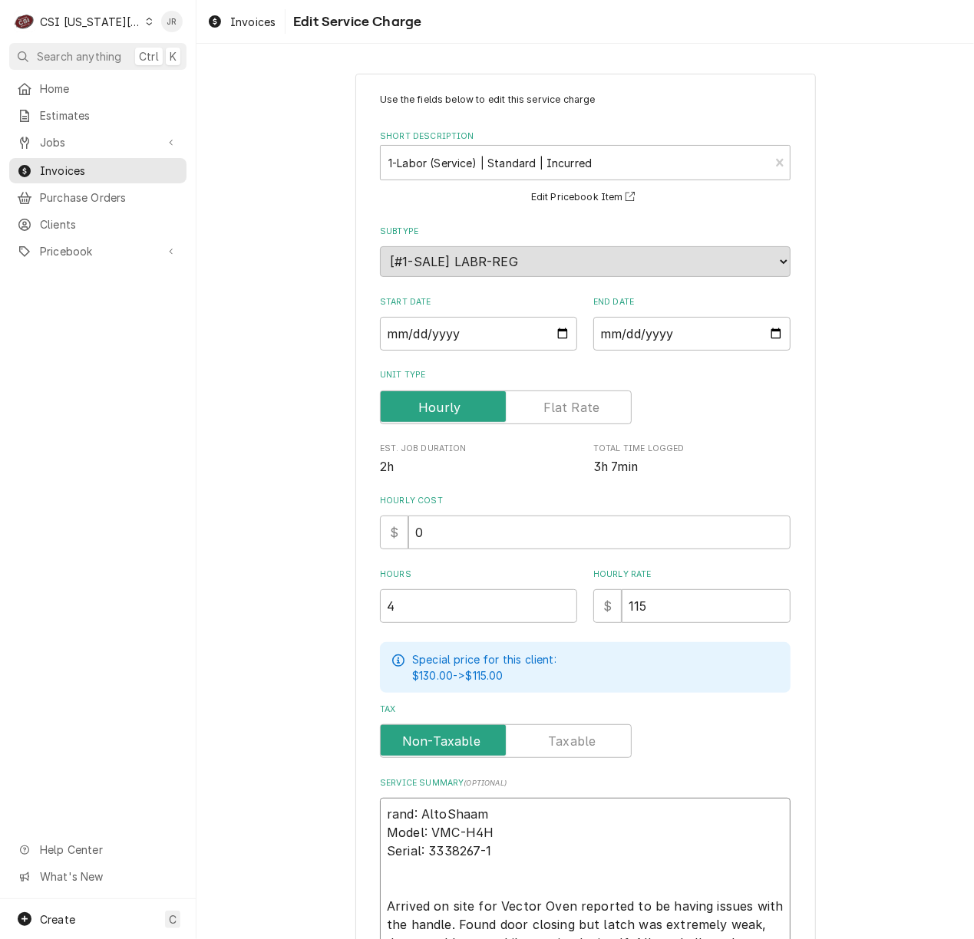
type textarea "x"
type textarea "and: AltoShaam Model: VMC-H4H Serial: 3338267-1 Arrived on site for Vector Oven…"
type textarea "x"
type textarea "nd: AltoShaam Model: VMC-H4H Serial: 3338267-1 Arrived on site for Vector Oven …"
type textarea "x"
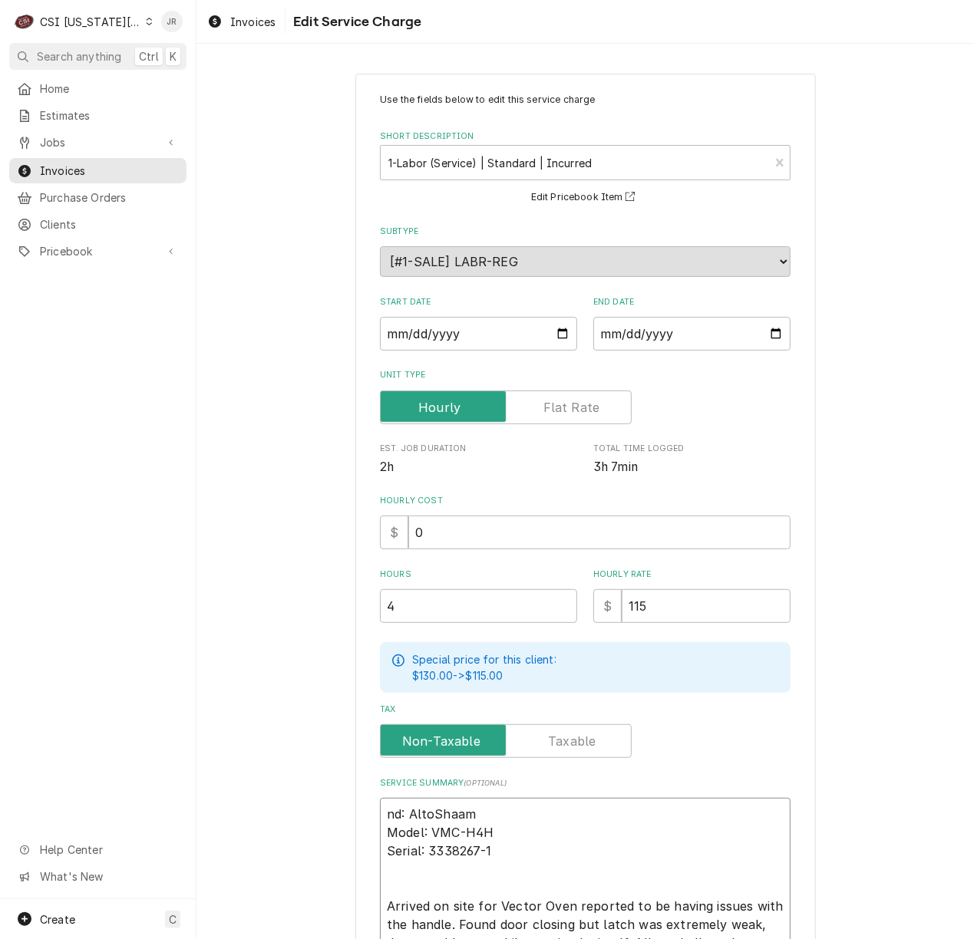
type textarea "d: AltoShaam Model: VMC-H4H Serial: 3338267-1 Arrived on site for Vector Oven r…"
type textarea "x"
type textarea ": AltoShaam Model: VMC-H4H Serial: 3338267-1 Arrived on site for Vector Oven re…"
type textarea "x"
type textarea "AltoShaam Model: VMC-H4H Serial: 3338267-1 Arrived on site for Vector Oven repo…"
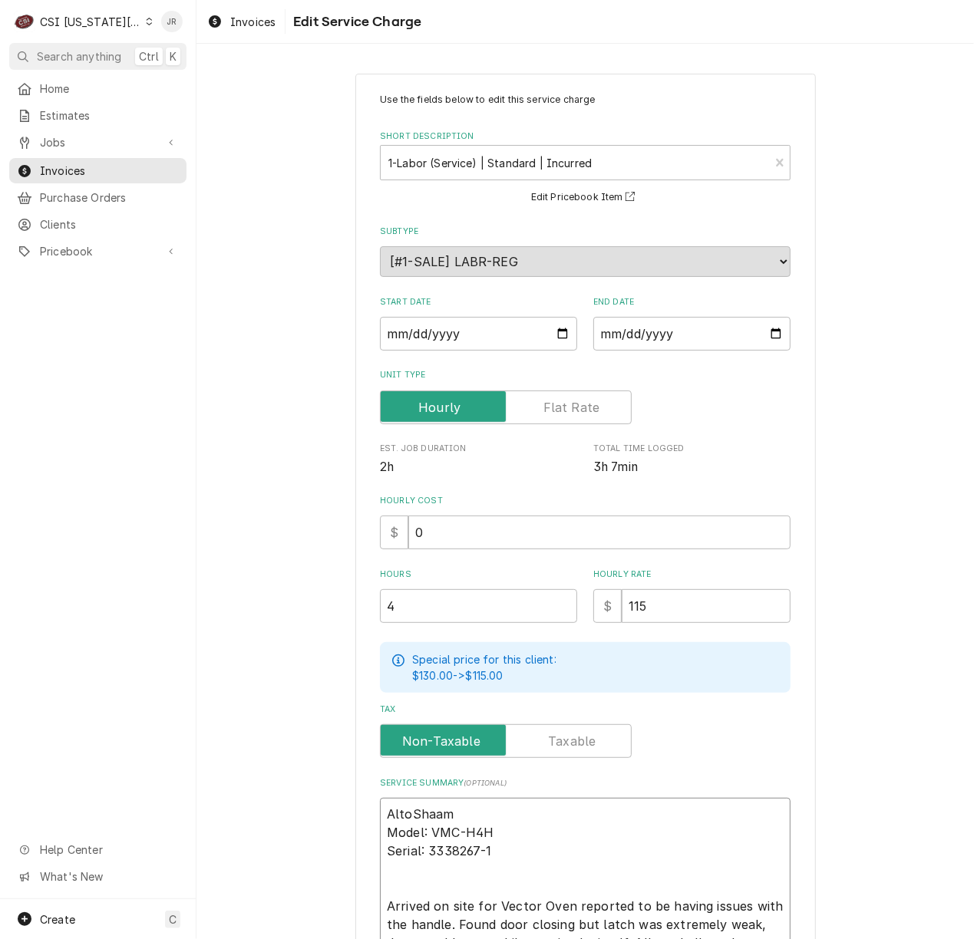
type textarea "x"
type textarea "AltoShaam Model: VMC-H4H Serial: 3338267-1 Arrived on site for Vector Oven repo…"
type textarea "x"
type textarea "AltoShaam Model: VMC-H4H Serial: 3338267-1 Arrived on site for Vector Oven repo…"
type textarea "x"
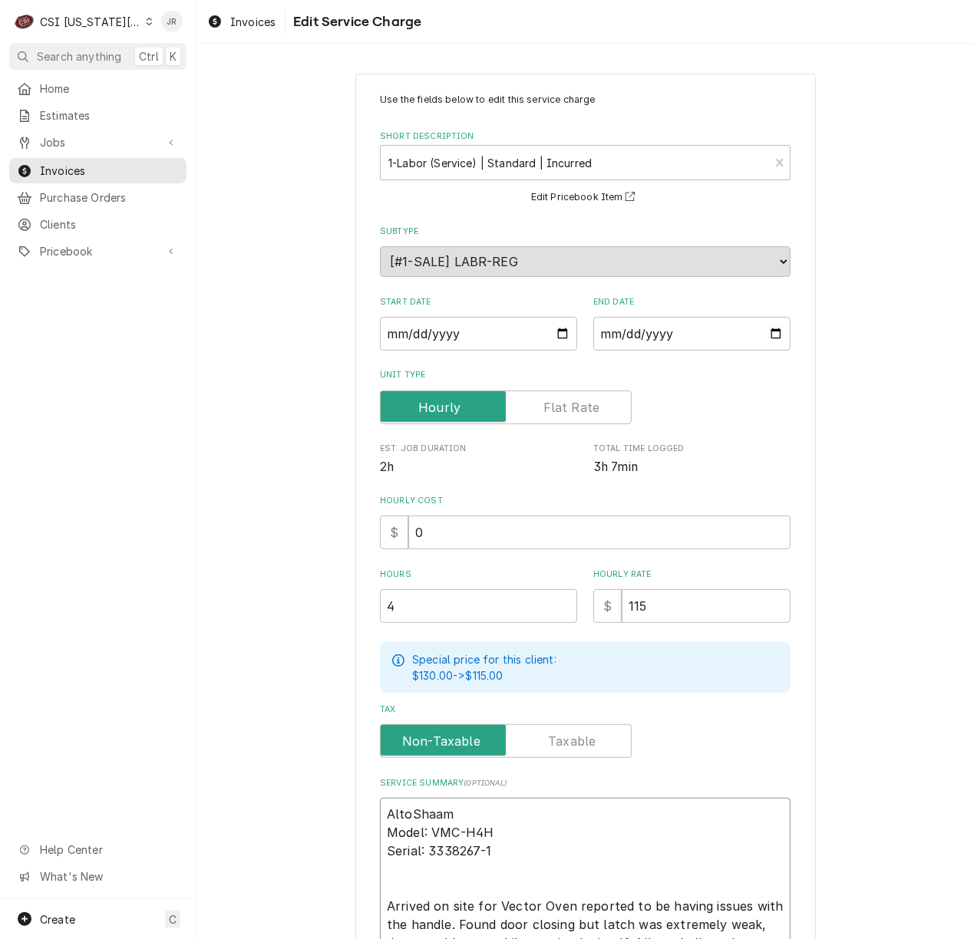
type textarea "AltoShaam Model: VMC-H4H Serial: 3338267-1 Arrived on site for Vector Oven repo…"
paste textarea "authorization number 1683837."
type textarea "x"
type textarea "authorization number 1683837. AltoShaam Model: VMC-H4H Serial: 3338267-1 Arrive…"
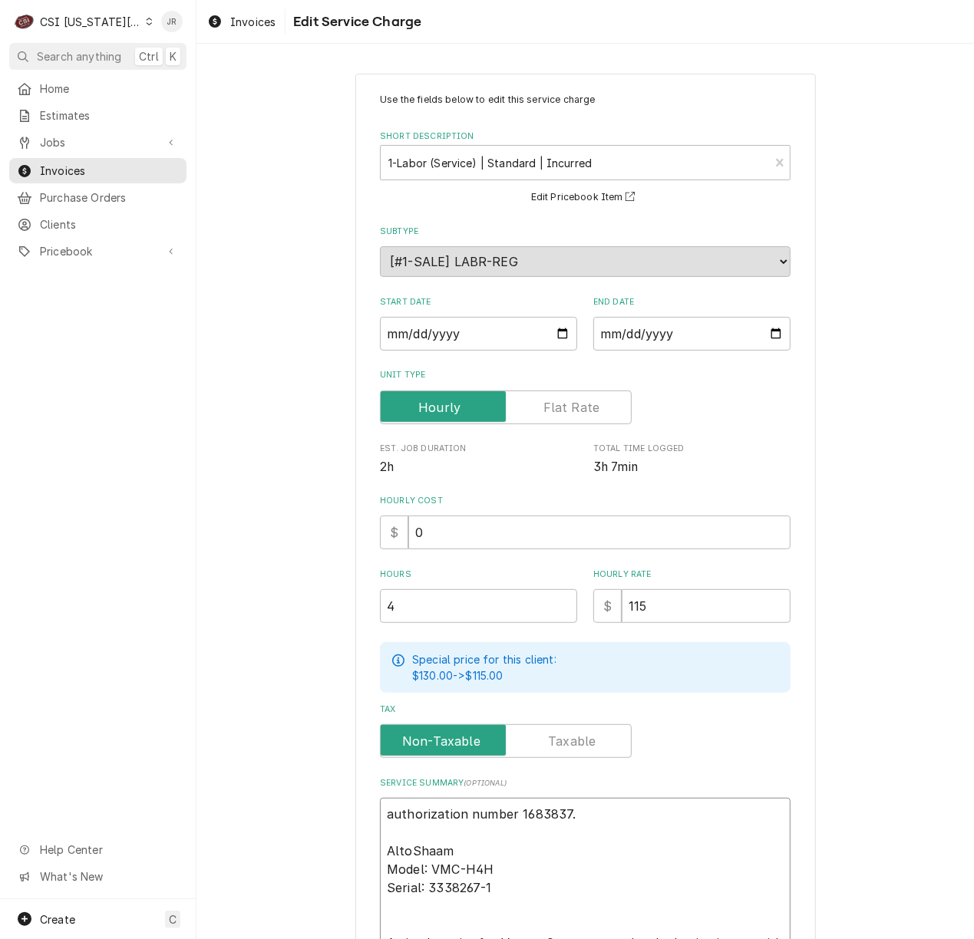
type textarea "x"
type textarea "authorization number 1683837 AltoShaam Model: VMC-H4H Serial: 3338267-1 Arrived…"
type textarea "x"
type textarea "authorization number 1683837 AltoShaam Model: VMC-H4H Serial: 3338267-1 Arrived…"
type textarea "x"
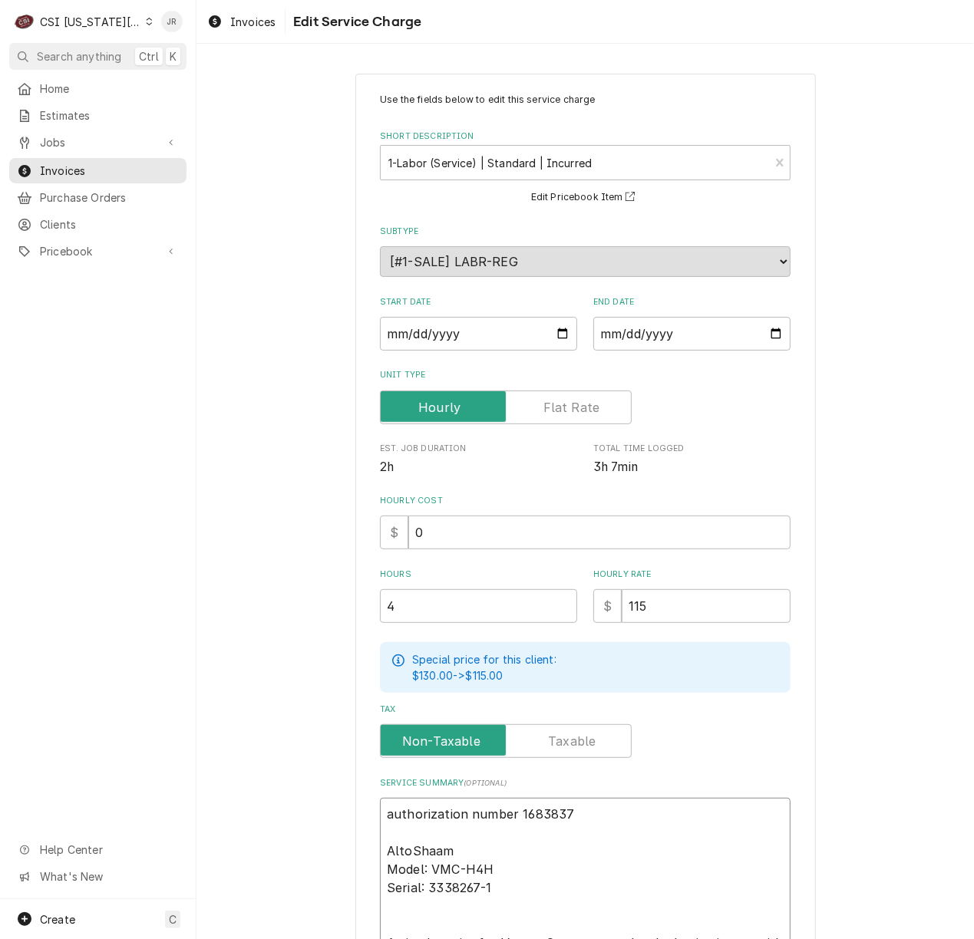
type textarea "authorization number 1683837 AltoShaam / Model: VMC-H4H Serial: 3338267-1 Arriv…"
type textarea "x"
type textarea "authorization number 1683837 AltoShaam / Model: VMC-H4H Serial: 3338267-1 Arriv…"
type textarea "x"
type textarea "authorization number 1683837 AltoShaam / Model: VMC-H4H Serial: 3338267-1 Arriv…"
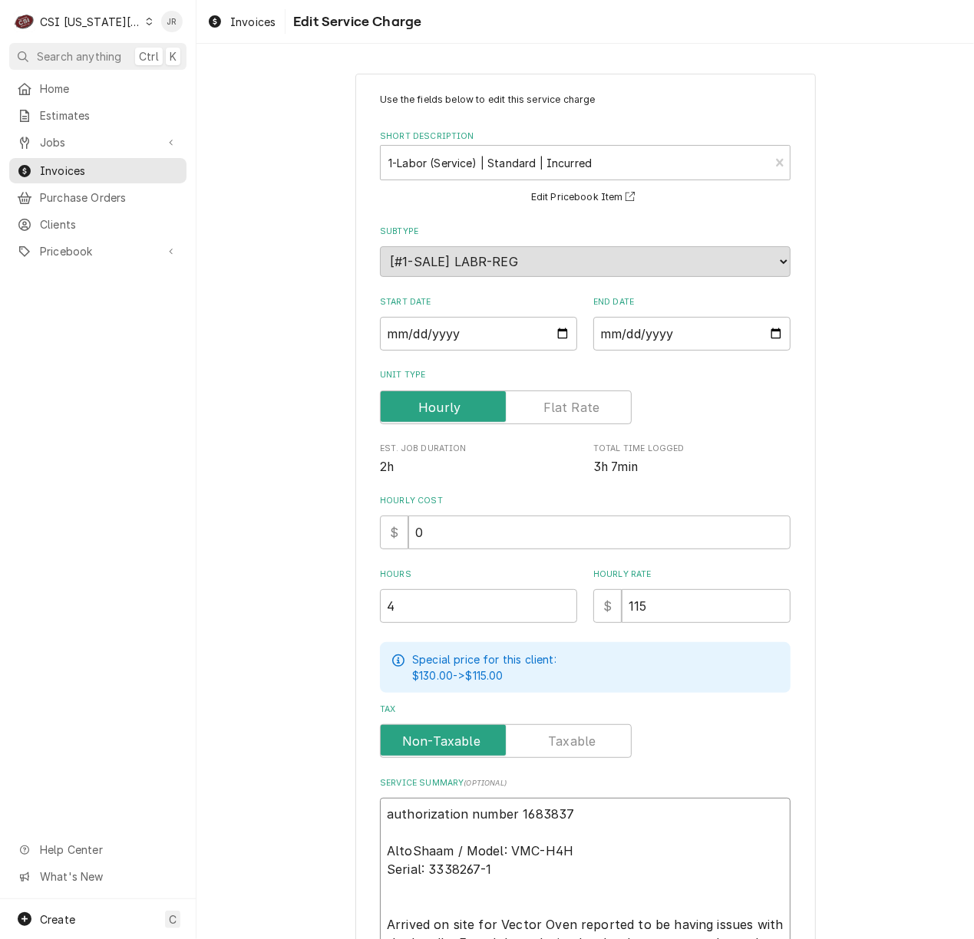
type textarea "x"
type textarea "authorization number 1683837 AltoShaam / Model: VMC-H4H Serial: 3338267-1 Arriv…"
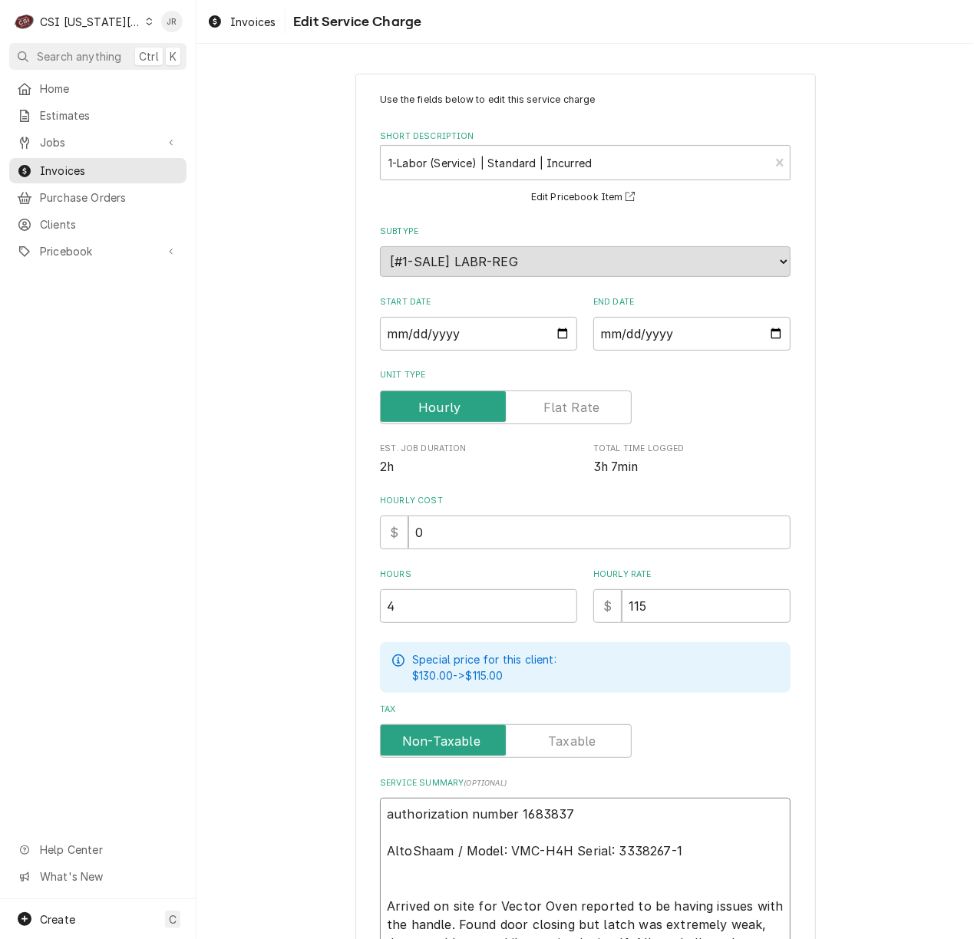
type textarea "x"
type textarea "authorization number 1683837 AltoShaam / Model: VMC-H4H /Serial: 3338267-1 Arri…"
type textarea "x"
click at [596, 881] on textarea "authorization number 1683837 AltoShaam / Model: VMC-H4H / Serial: 3338267-1 Arr…" at bounding box center [585, 934] width 411 height 272
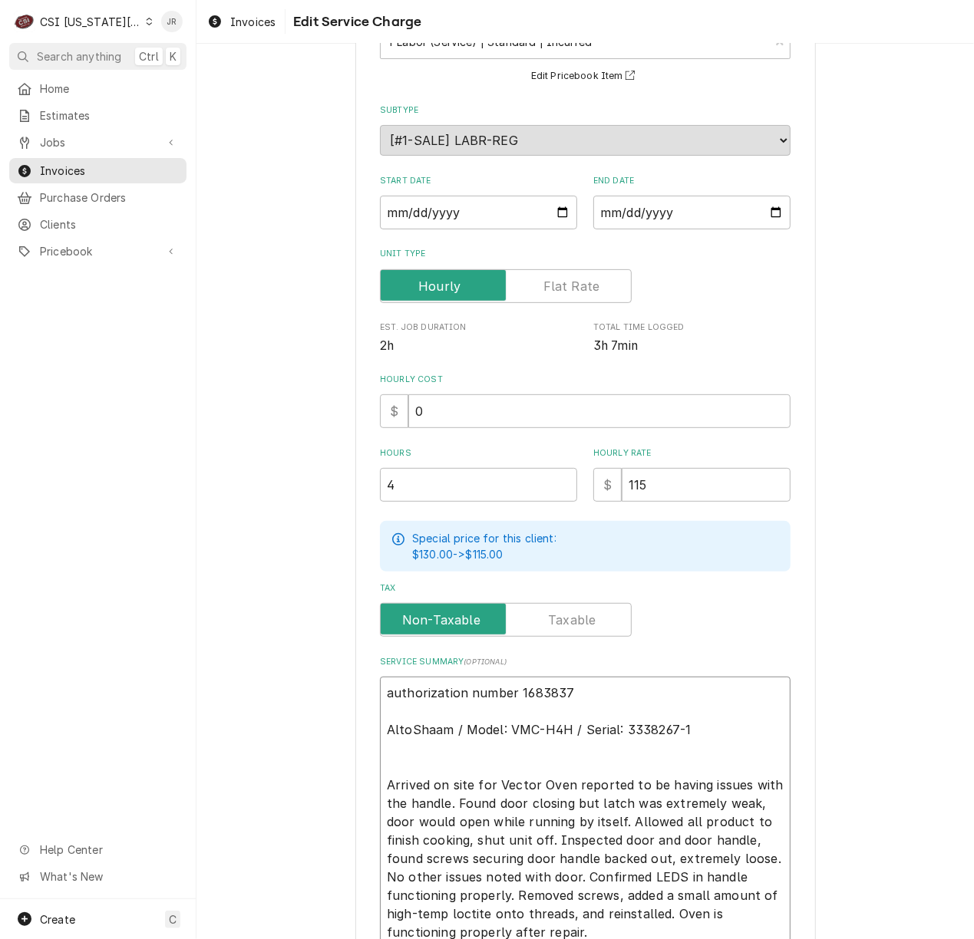
scroll to position [264, 0]
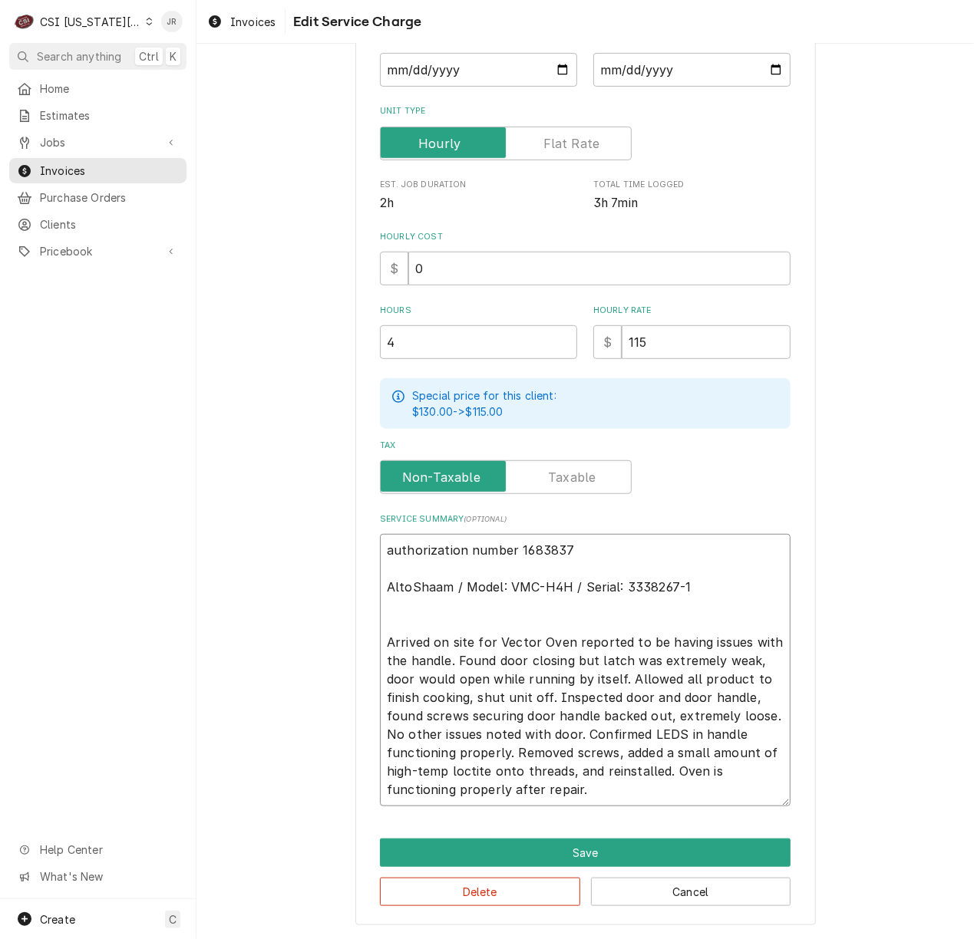
type textarea "authorization number 1683837 AltoShaam / Model: VMC-H4H / Serial: 3338267-1 Arr…"
drag, startPoint x: 444, startPoint y: 335, endPoint x: 161, endPoint y: 289, distance: 286.3
click at [161, 289] on div "C CSI Kansas City JR Search anything Ctrl K Home Estimates Jobs Jobs Job Series…" at bounding box center [487, 469] width 974 height 939
type textarea "x"
type input "3"
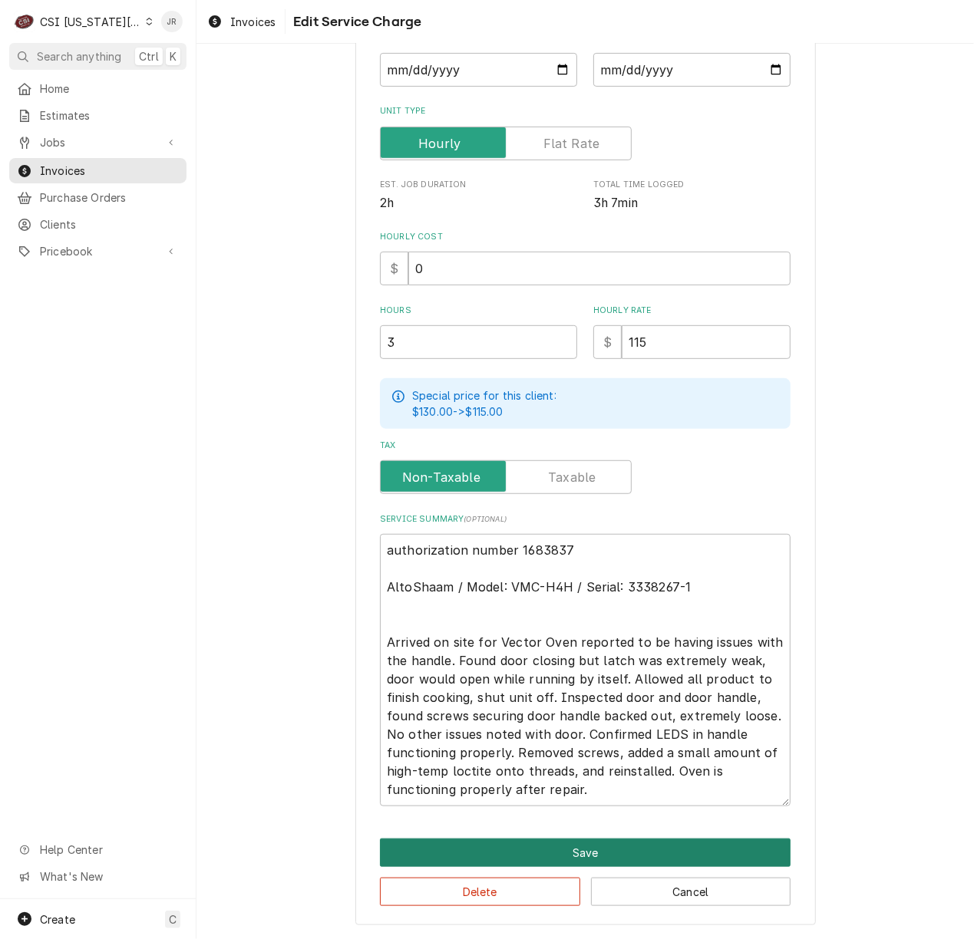
drag, startPoint x: 490, startPoint y: 832, endPoint x: 517, endPoint y: 845, distance: 29.9
click at [500, 841] on div "Use the fields below to edit this service charge Short Description 1-Labor (Ser…" at bounding box center [585, 368] width 460 height 1117
click at [522, 845] on button "Save" at bounding box center [585, 853] width 411 height 28
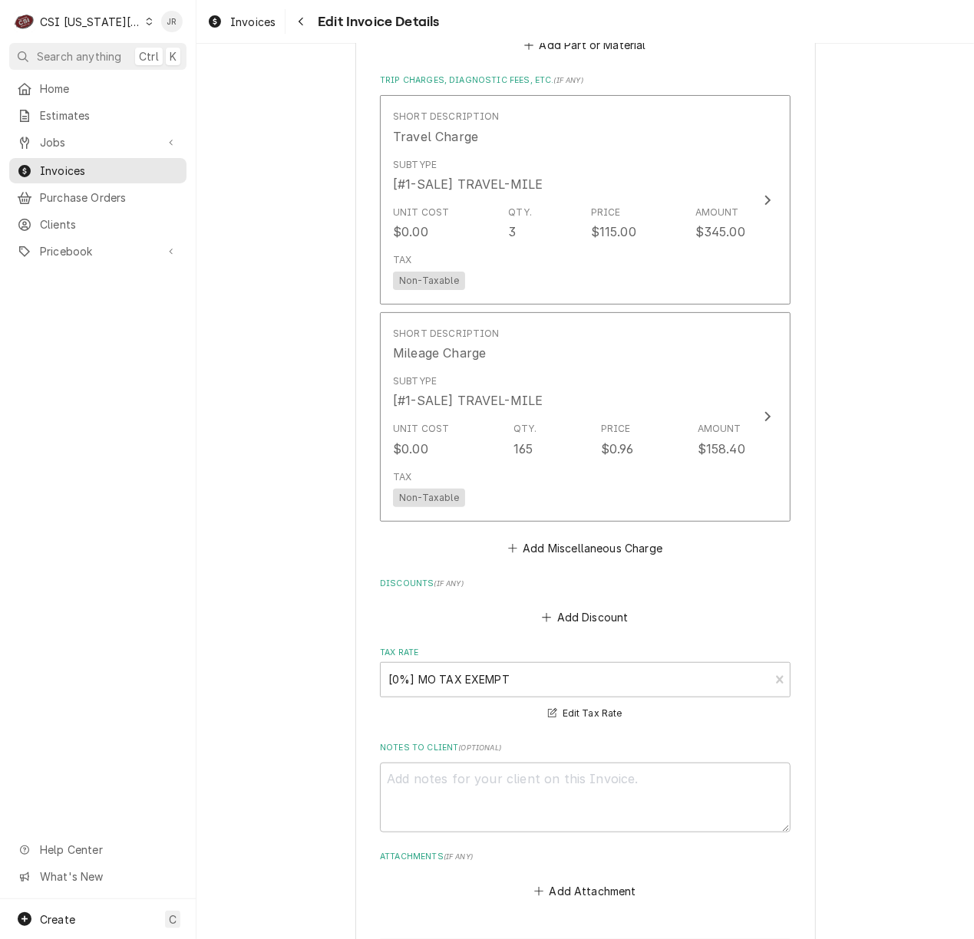
scroll to position [3279, 0]
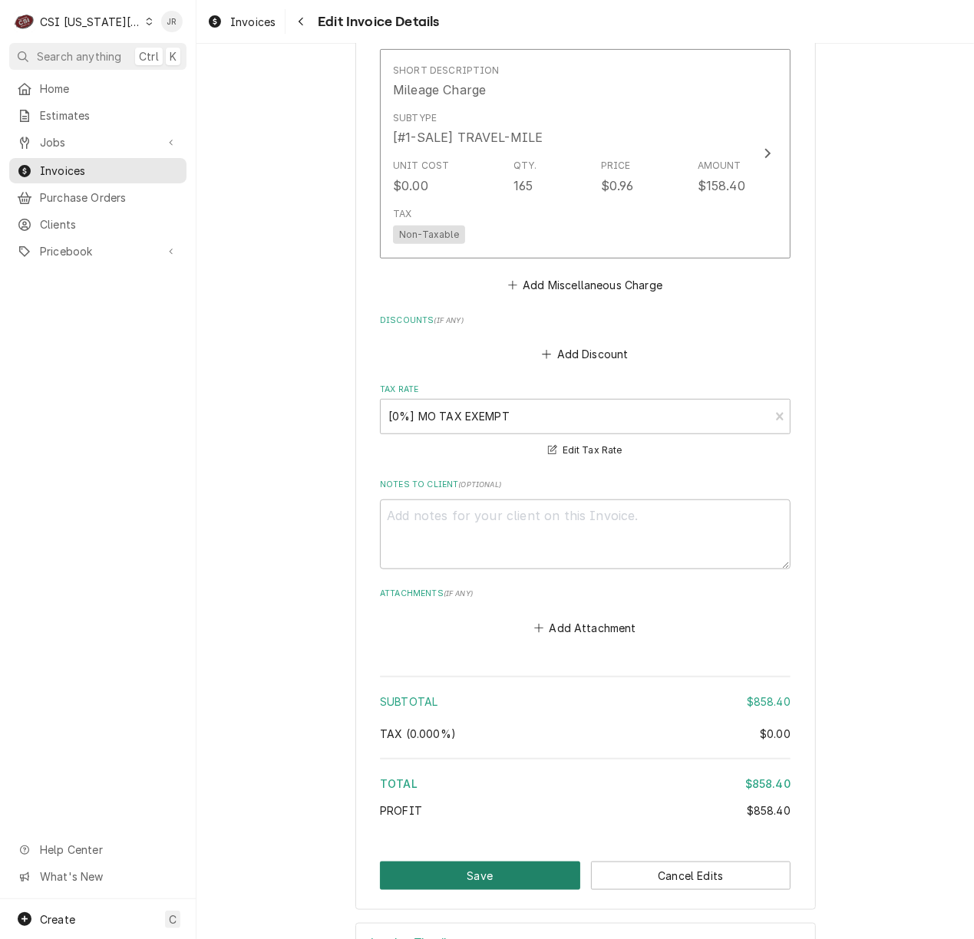
click at [522, 875] on button "Save" at bounding box center [480, 876] width 200 height 28
type textarea "x"
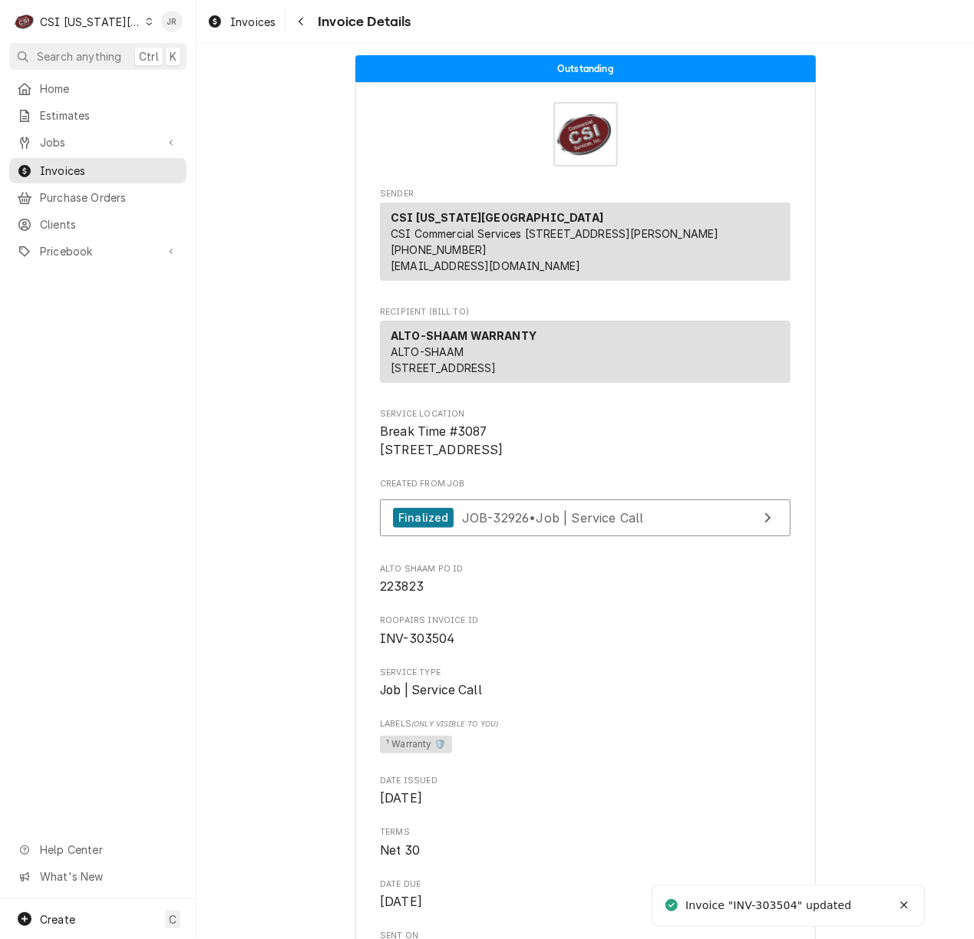
click at [771, 906] on div "Invoice "INV-303504" updated" at bounding box center [769, 906] width 168 height 16
copy div "303504"
click at [53, 22] on div "CSI [US_STATE][GEOGRAPHIC_DATA]" at bounding box center [90, 22] width 101 height 16
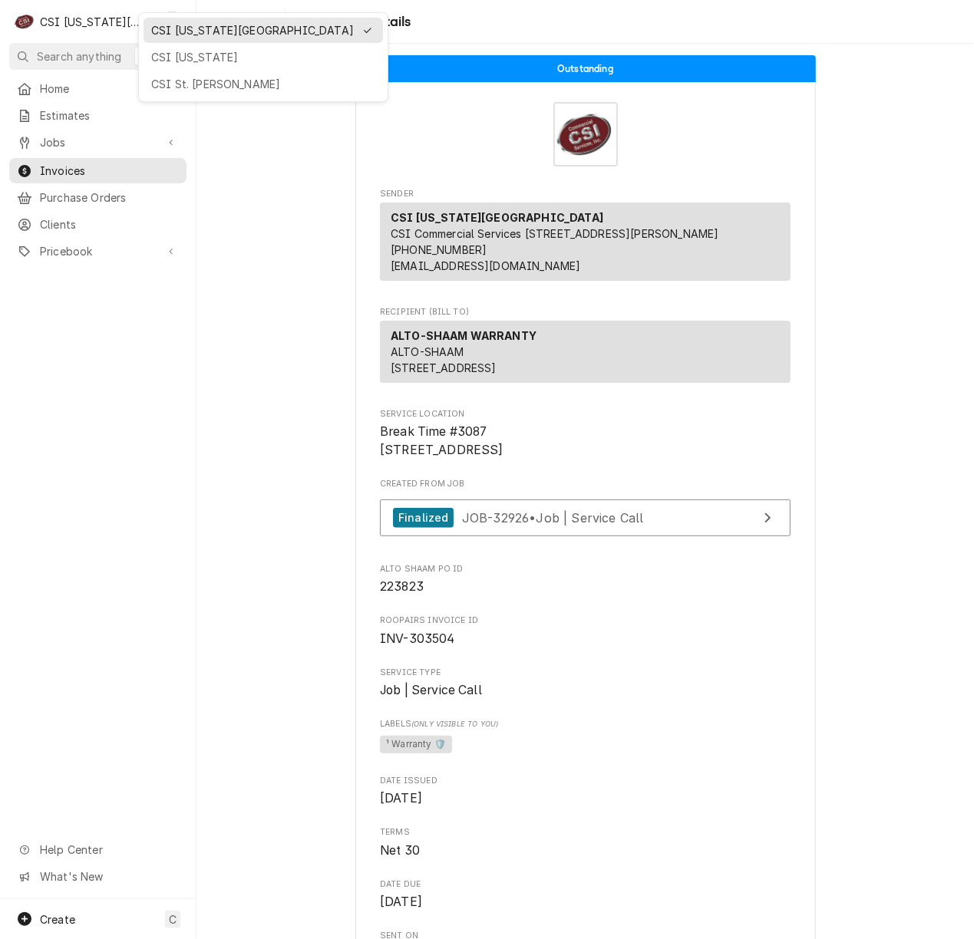
click at [210, 52] on div "CSI [US_STATE]" at bounding box center [263, 57] width 224 height 16
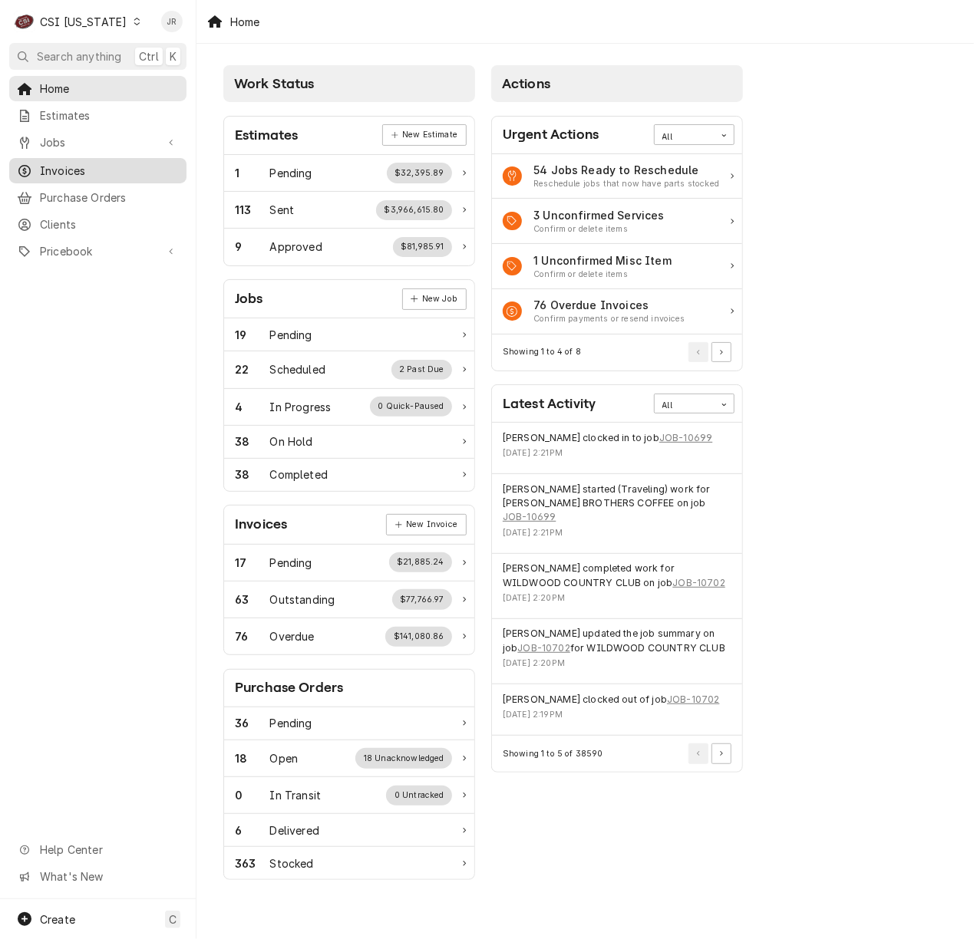
click at [75, 163] on span "Invoices" at bounding box center [109, 171] width 139 height 16
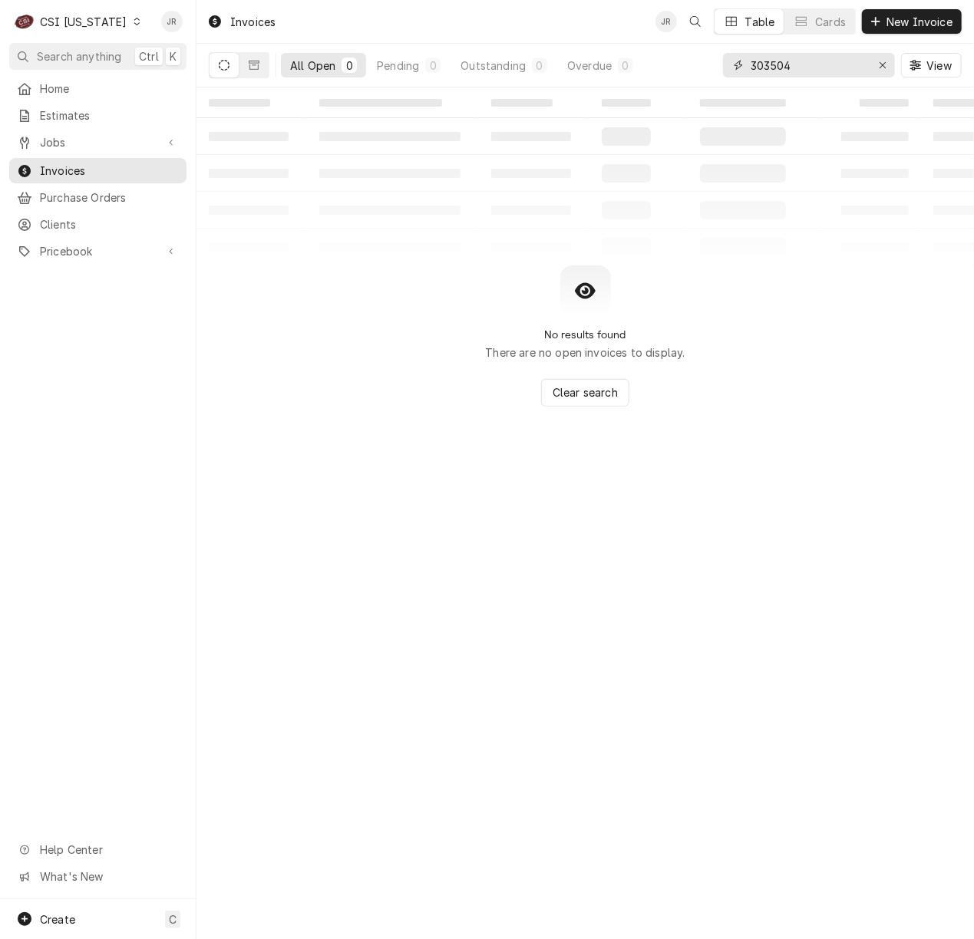
click at [780, 69] on input "303504" at bounding box center [808, 65] width 115 height 25
click at [780, 68] on input "303504" at bounding box center [808, 65] width 115 height 25
type input "100728"
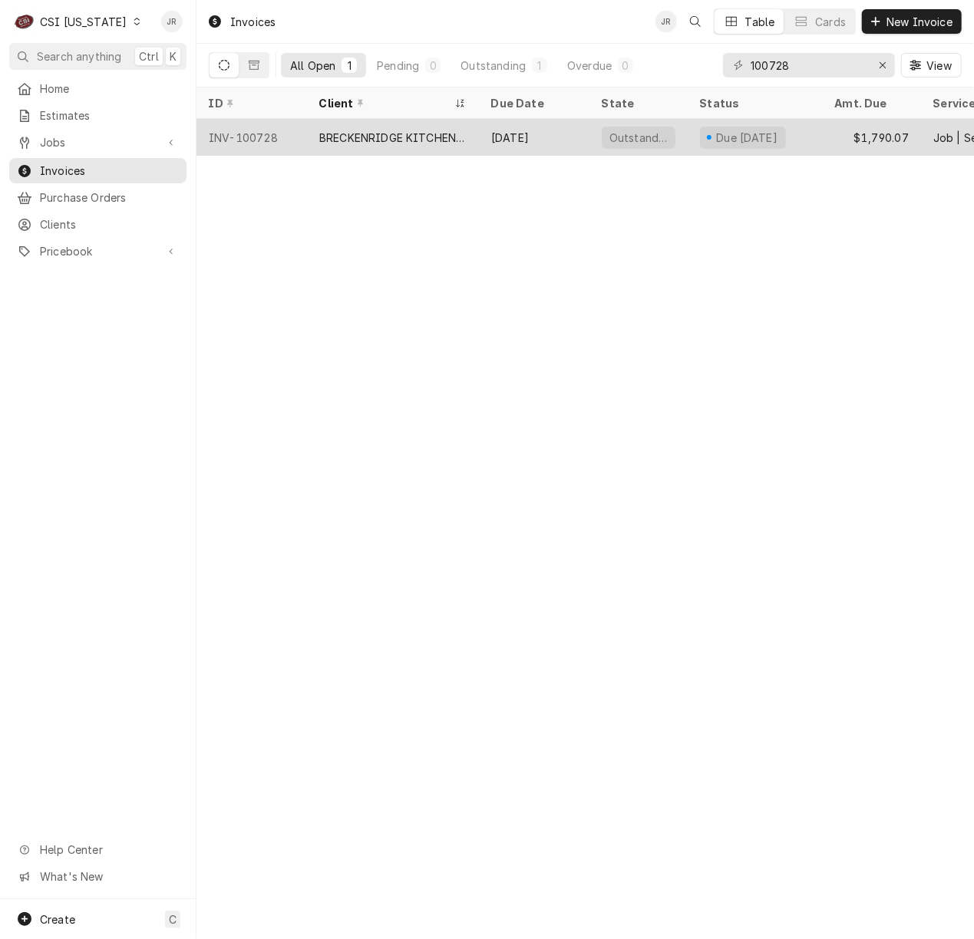
click at [525, 134] on div "Oct 23" at bounding box center [534, 137] width 111 height 37
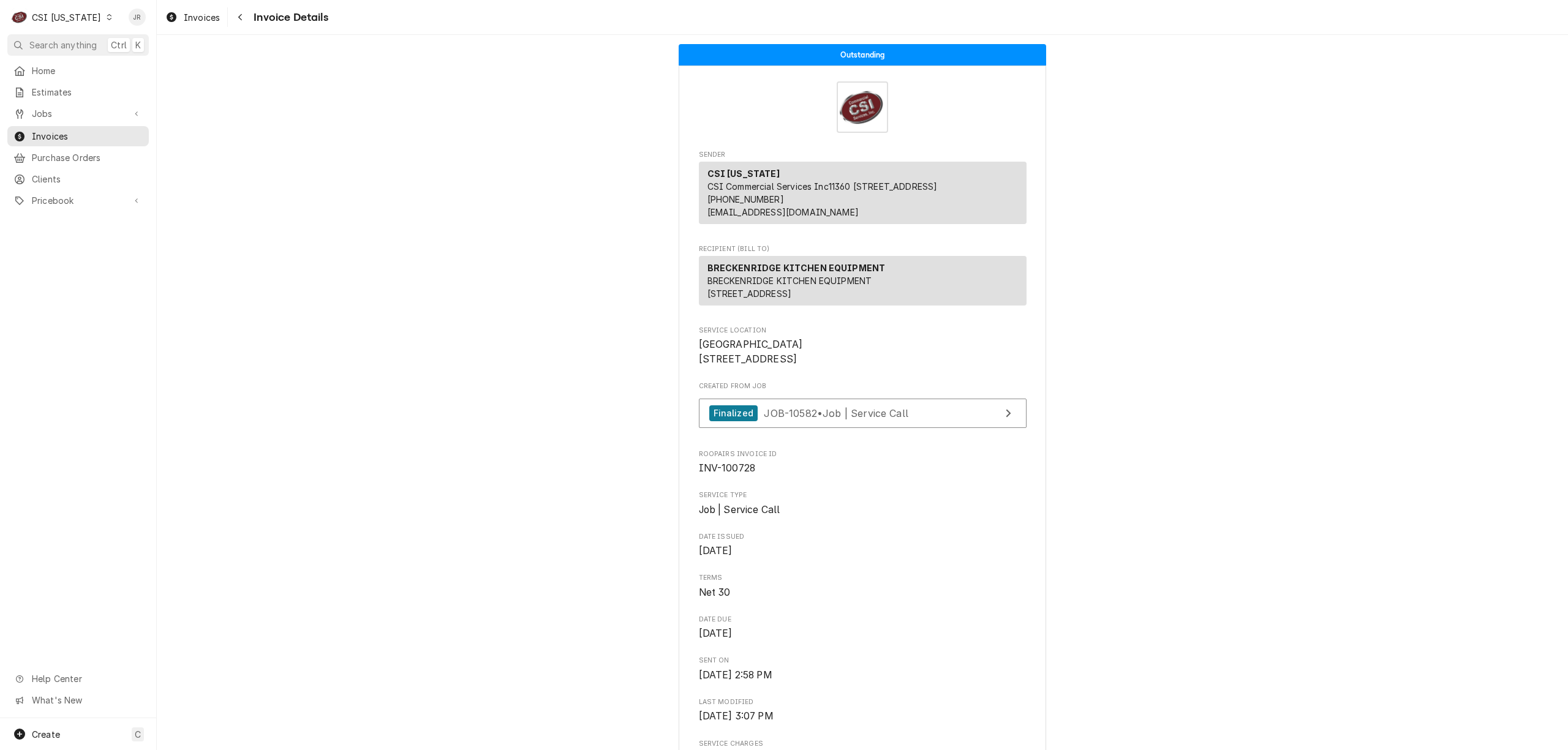
click at [729, 474] on span "INV-100728" at bounding box center [727, 468] width 57 height 12
copy span "100728"
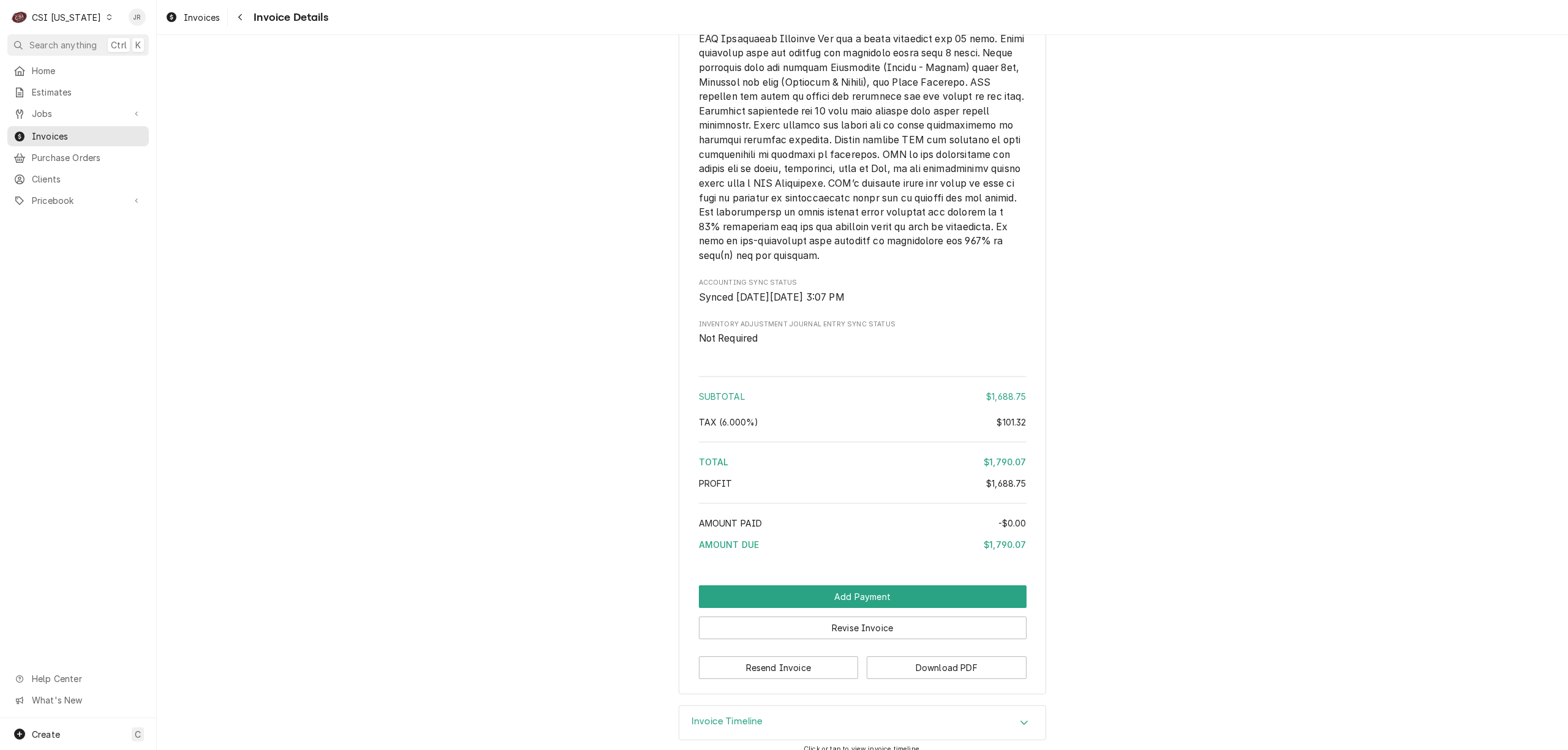
scroll to position [2013, 0]
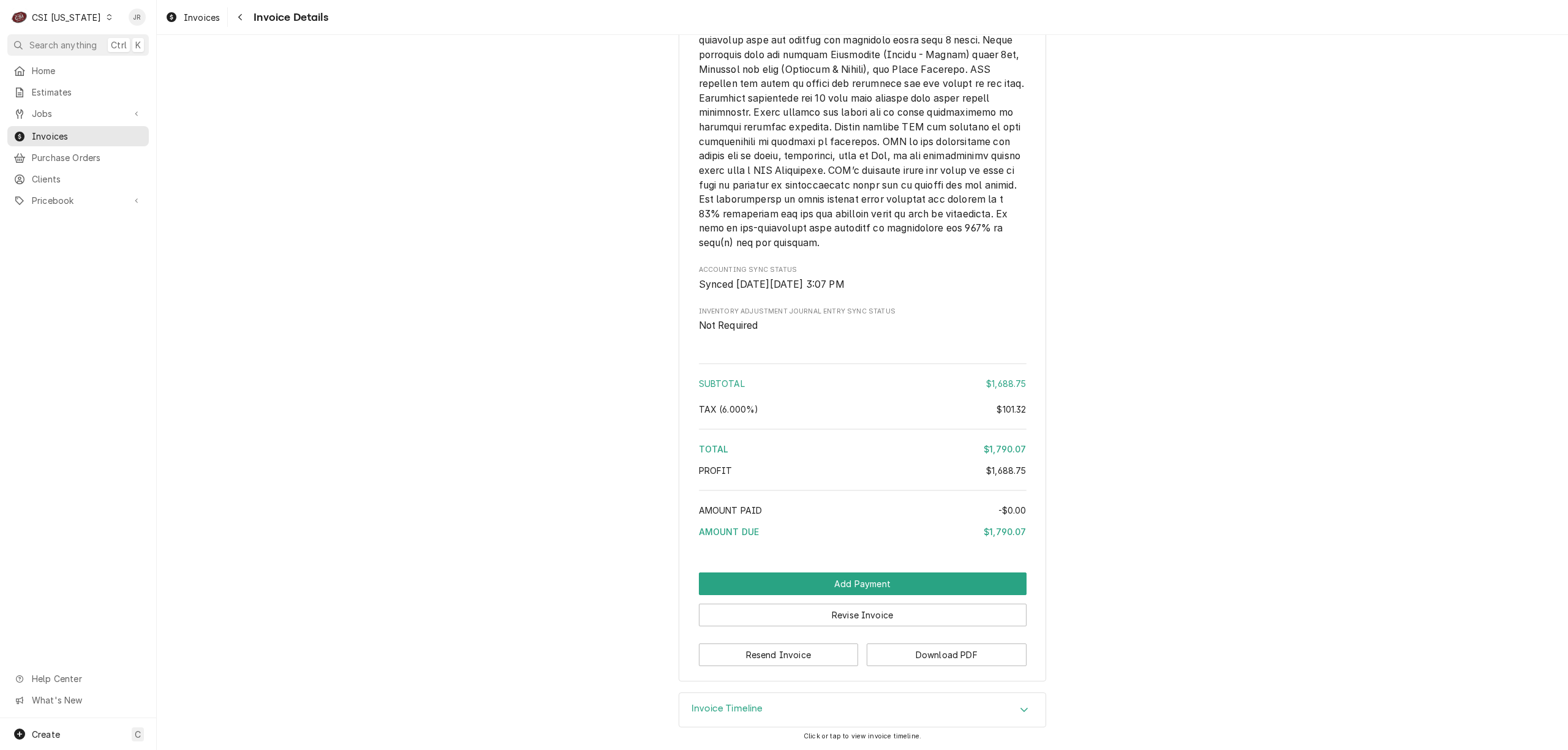
click at [742, 715] on div "Invoice Timeline" at bounding box center [727, 710] width 72 height 14
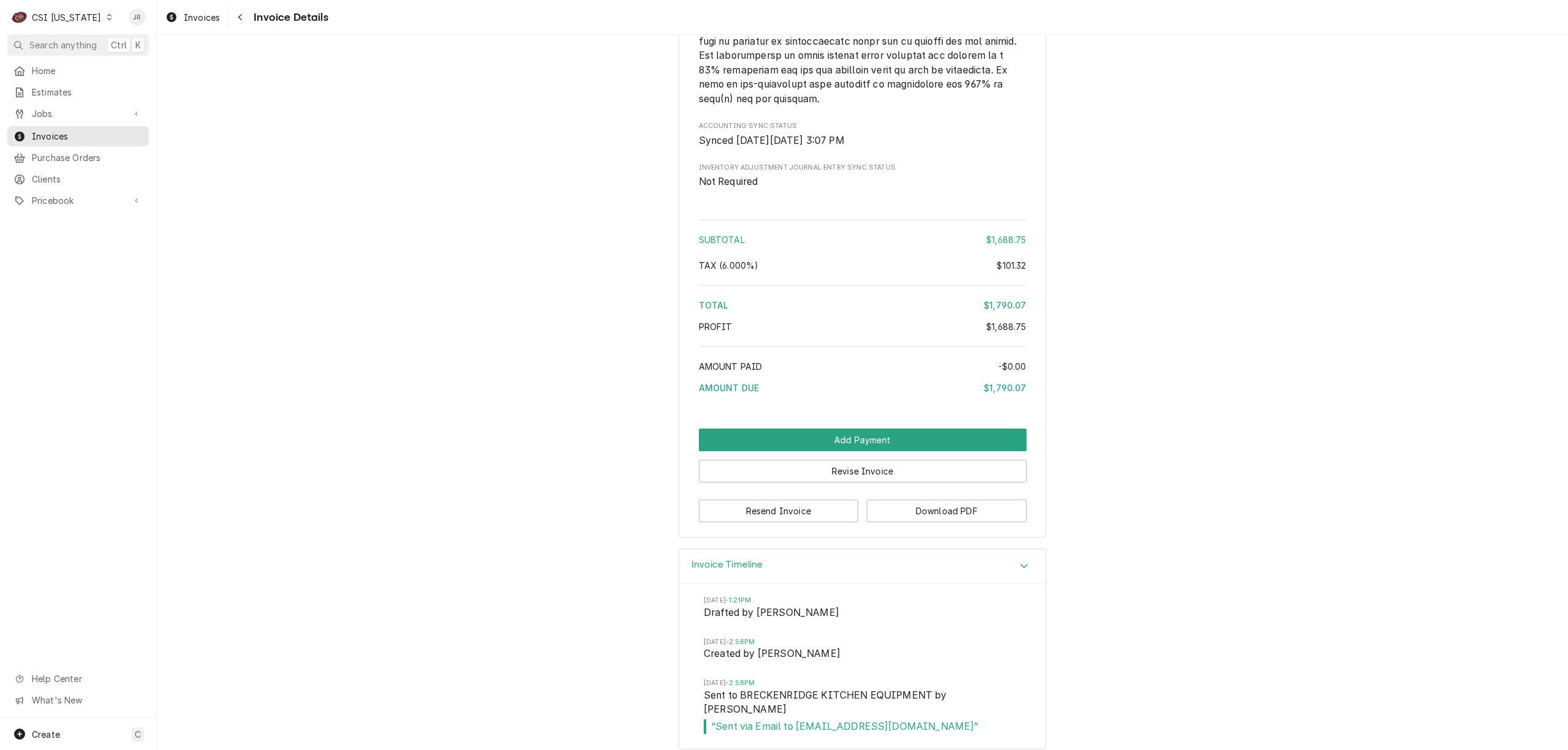
scroll to position [2156, 0]
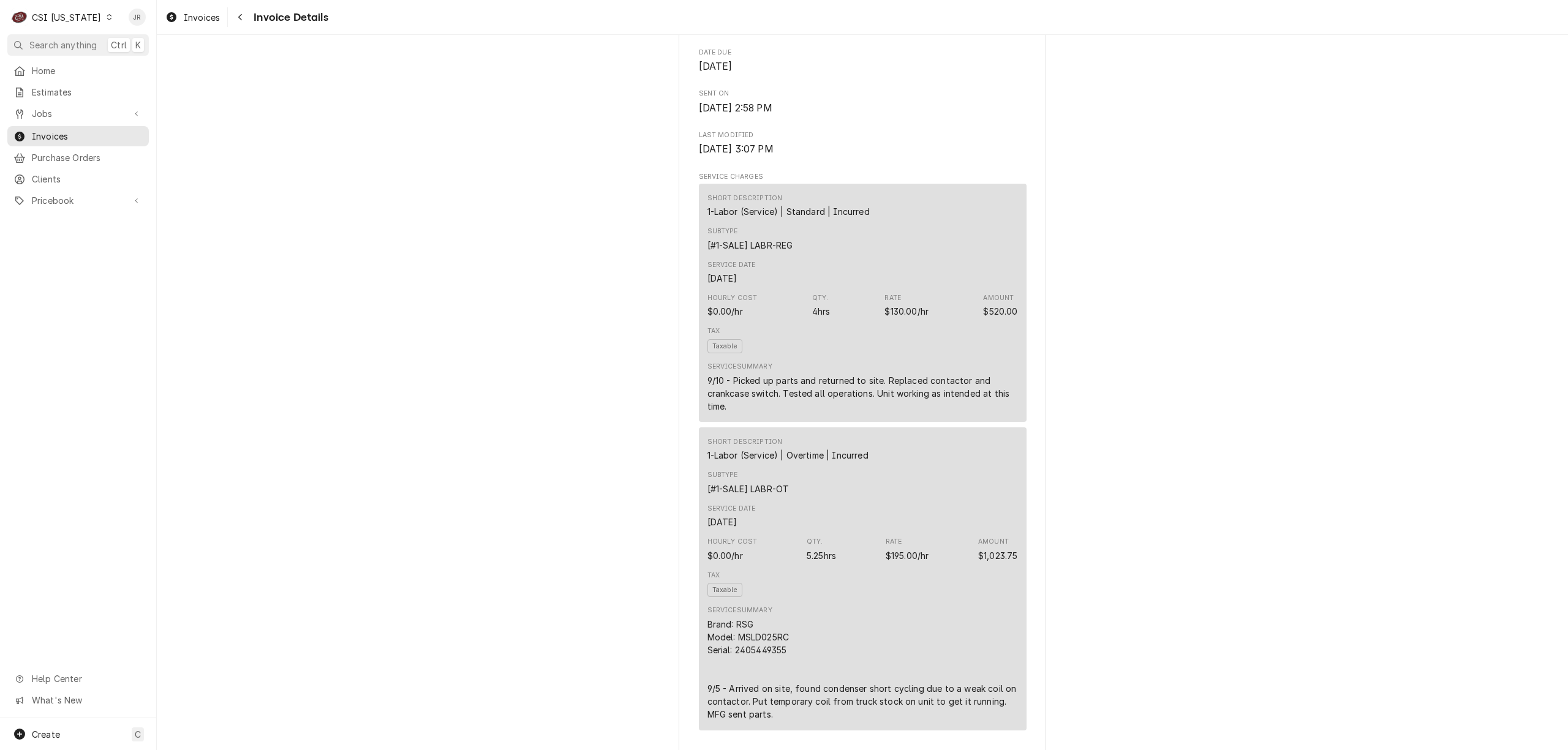
scroll to position [278, 0]
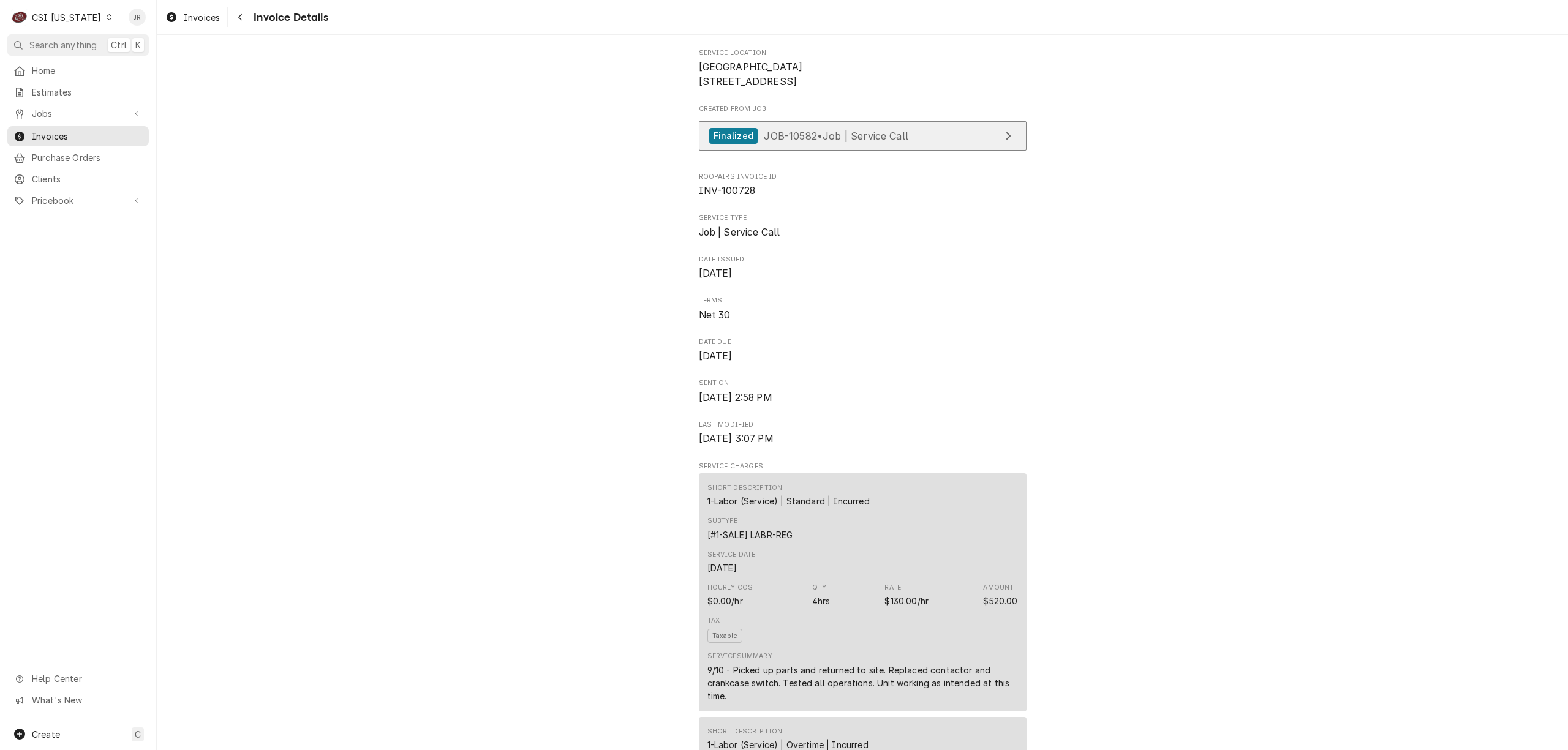
drag, startPoint x: 883, startPoint y: 156, endPoint x: 910, endPoint y: 177, distance: 34.2
click at [776, 156] on div "Created From Job Finalized JOB-10582 • Job | Service Call" at bounding box center [863, 130] width 328 height 53
click at [776, 152] on link "Finalized JOB-10582 • Job | Service Call" at bounding box center [863, 136] width 328 height 30
click at [39, 735] on span "Create" at bounding box center [45, 734] width 28 height 10
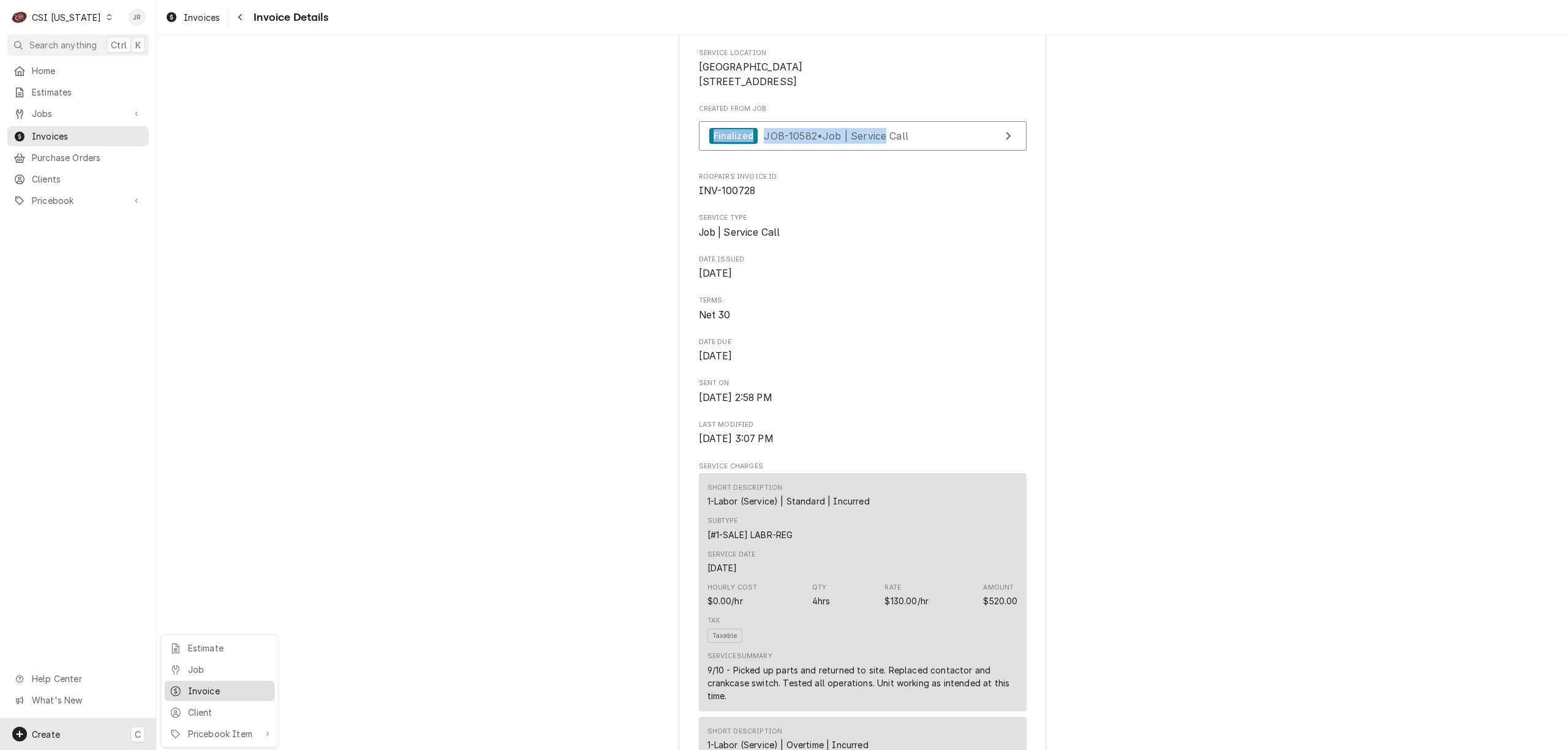
click at [206, 689] on div "Invoice" at bounding box center [229, 691] width 82 height 13
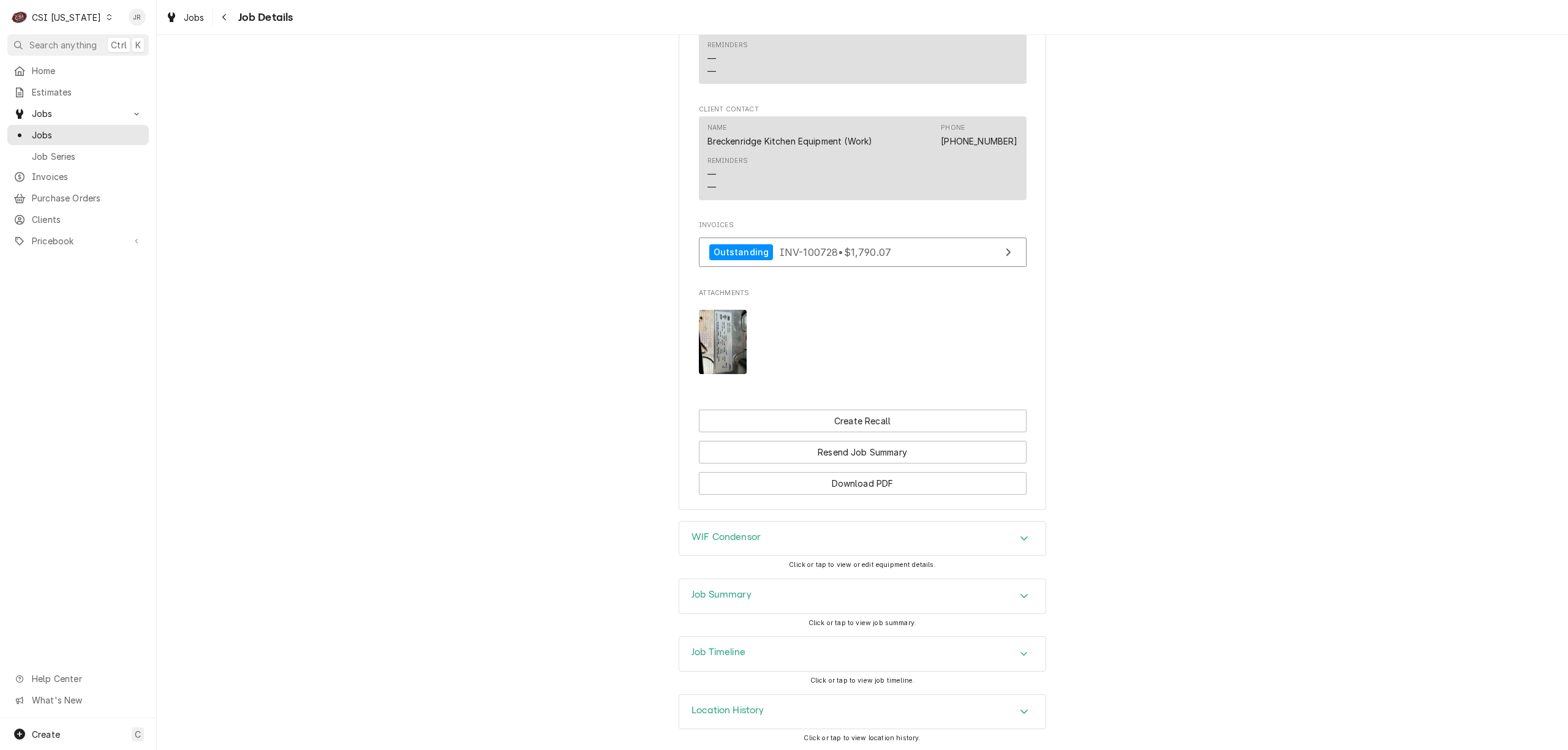
scroll to position [1149, 0]
drag, startPoint x: 723, startPoint y: 579, endPoint x: 1140, endPoint y: 599, distance: 417.5
click at [792, 606] on div "Job Summary" at bounding box center [862, 594] width 366 height 34
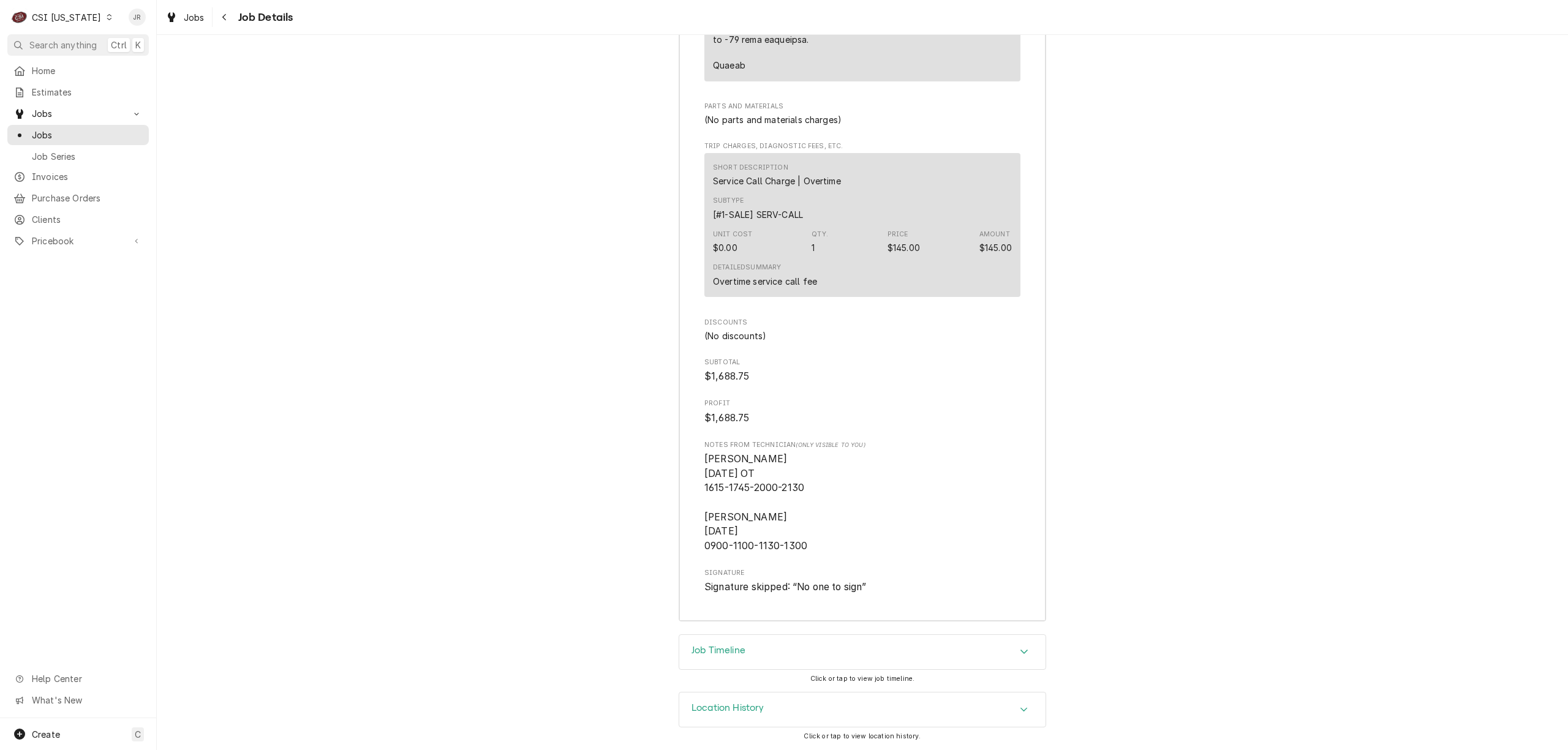
scroll to position [3390, 0]
drag, startPoint x: 723, startPoint y: 547, endPoint x: 776, endPoint y: 544, distance: 53.1
click at [775, 544] on span "Bryant 9/5/25 OT 1615-1745-2000-2130 Bryant 9/10/25 0900-1100-1130-1300" at bounding box center [756, 503] width 103 height 99
click at [897, 540] on span "Bryant 9/5/25 OT 1615-1745-2000-2130 Bryant 9/10/25 0900-1100-1130-1300" at bounding box center [863, 502] width 316 height 101
click at [729, 718] on div "Location History" at bounding box center [862, 709] width 366 height 34
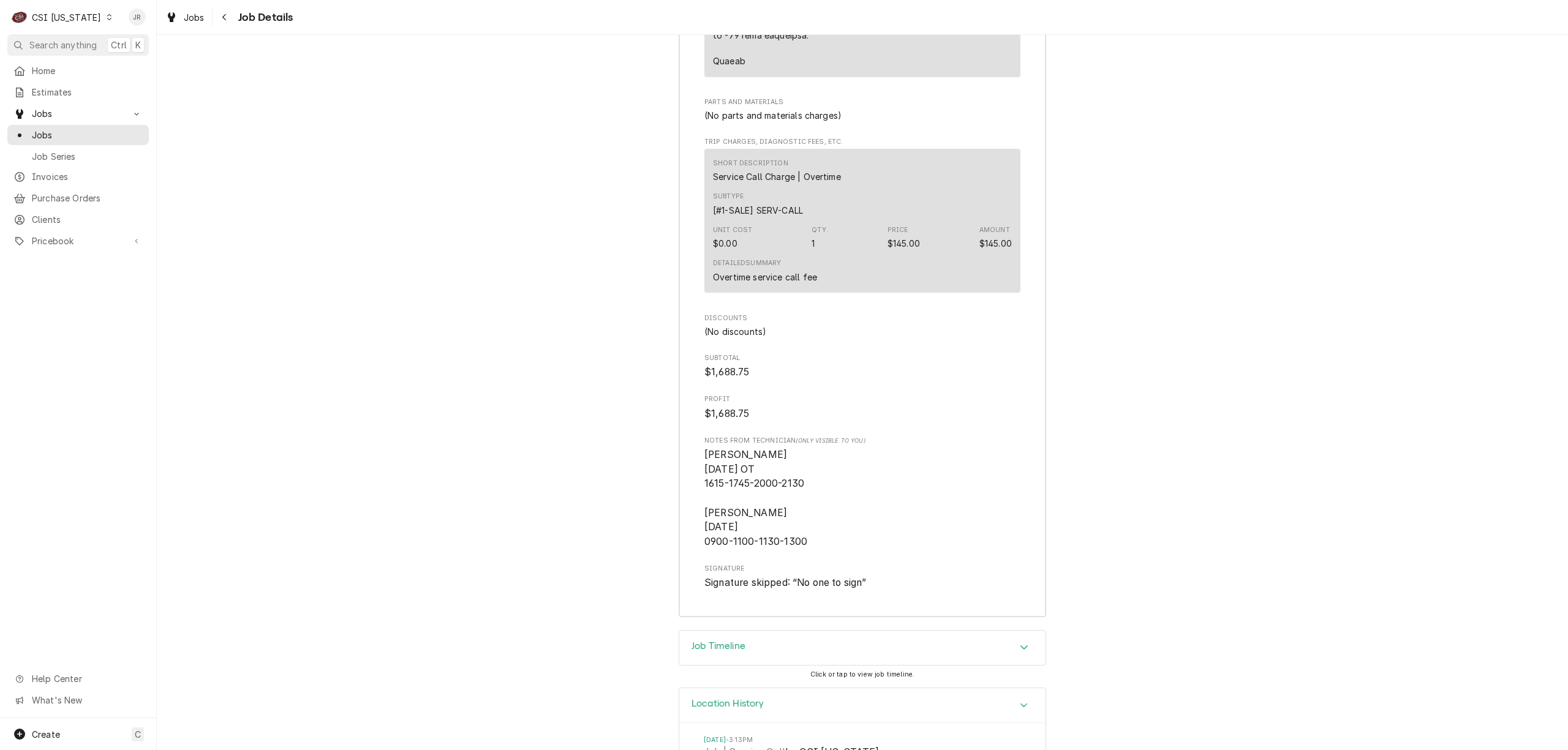
click at [758, 699] on div "Location History" at bounding box center [862, 706] width 366 height 35
click at [757, 652] on div "Job Timeline" at bounding box center [862, 652] width 366 height 34
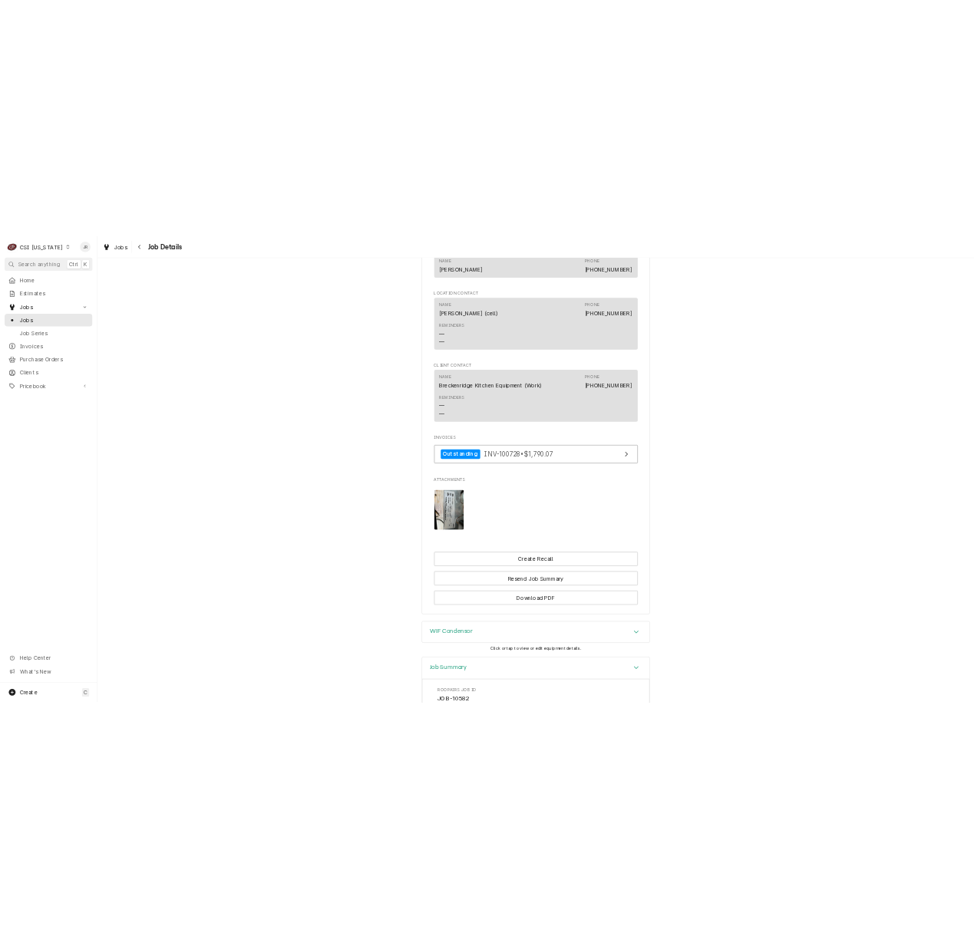
scroll to position [1535, 0]
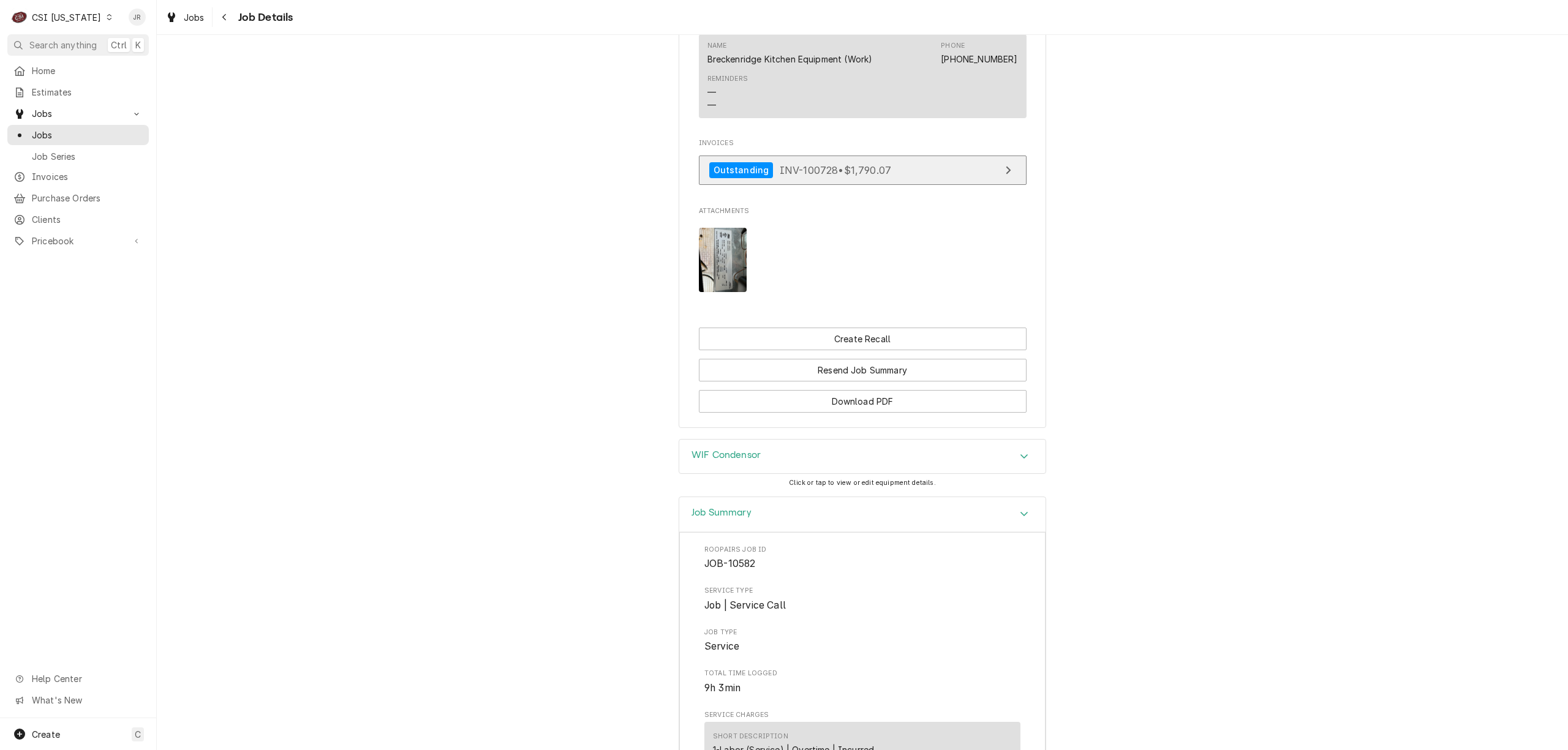
click at [911, 162] on link "Outstanding INV-100728 • $1,790.07" at bounding box center [863, 171] width 328 height 30
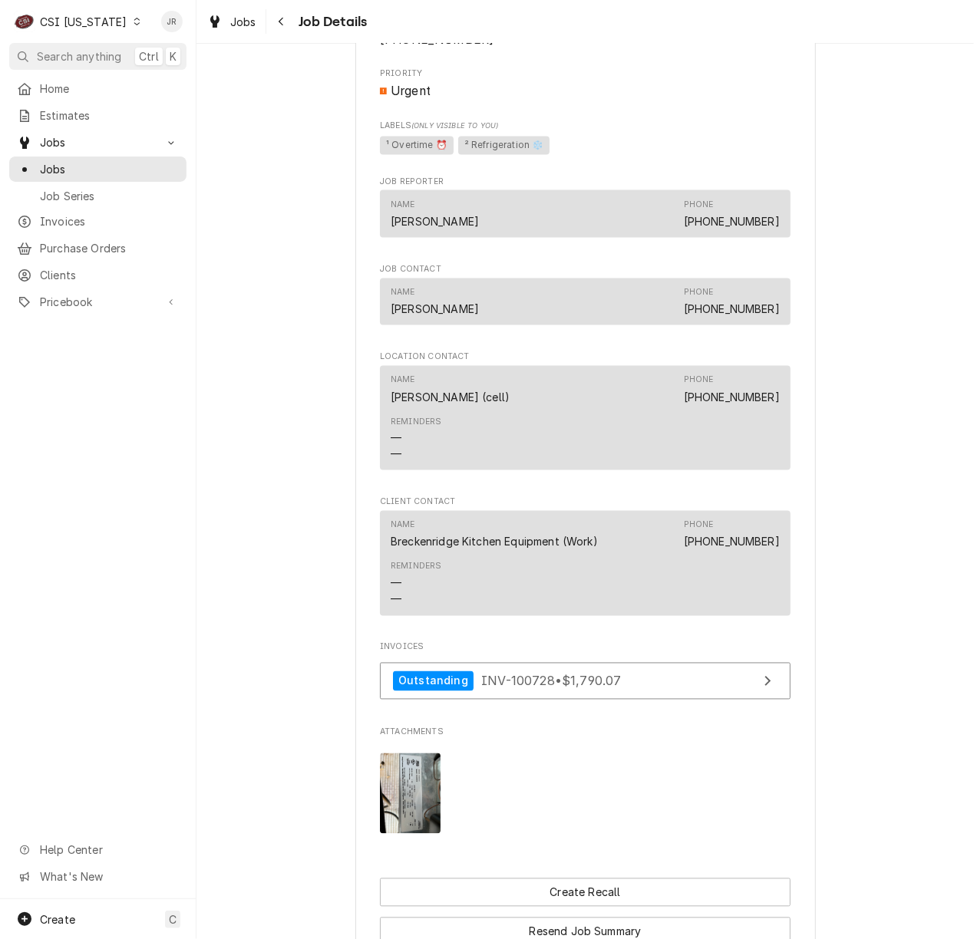
scroll to position [614, 0]
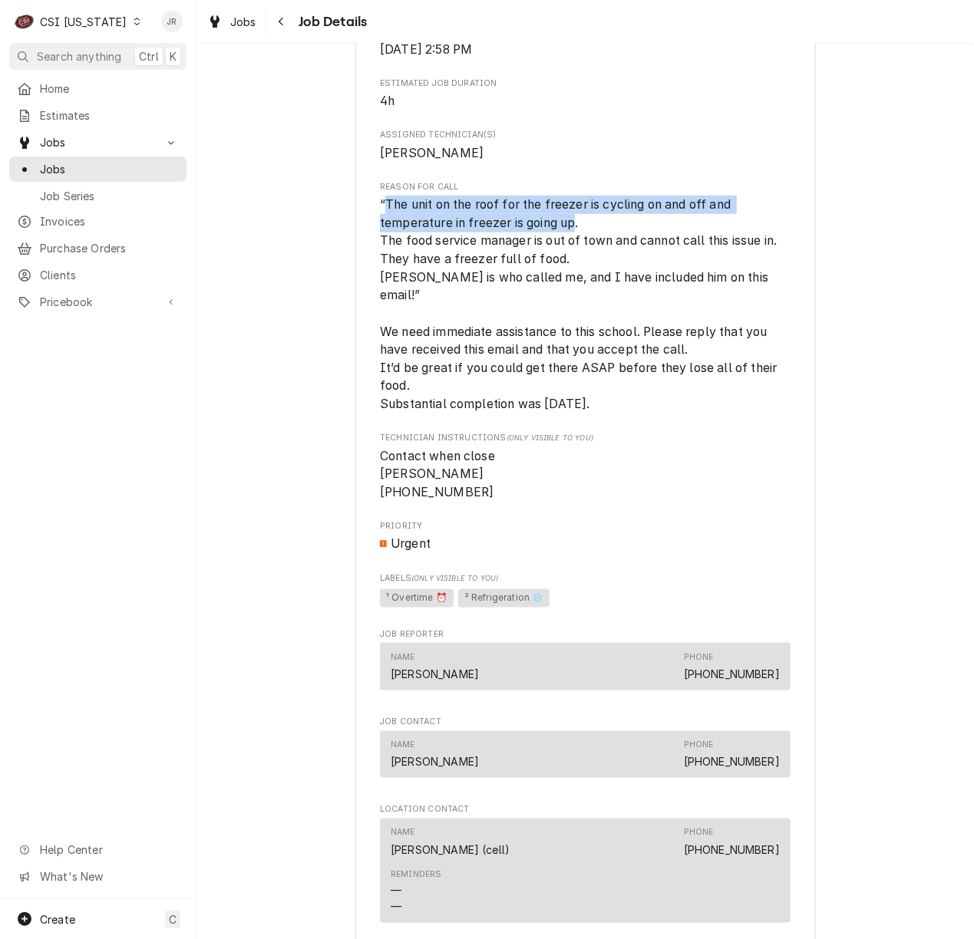
drag, startPoint x: 568, startPoint y: 238, endPoint x: 376, endPoint y: 225, distance: 192.3
click at [380, 225] on span "“The unit on the roof for the freezer is cycling on and off and temperature in …" at bounding box center [580, 304] width 401 height 214
copy span "The unit on the roof for the freezer is cycling on and off and temperature in f…"
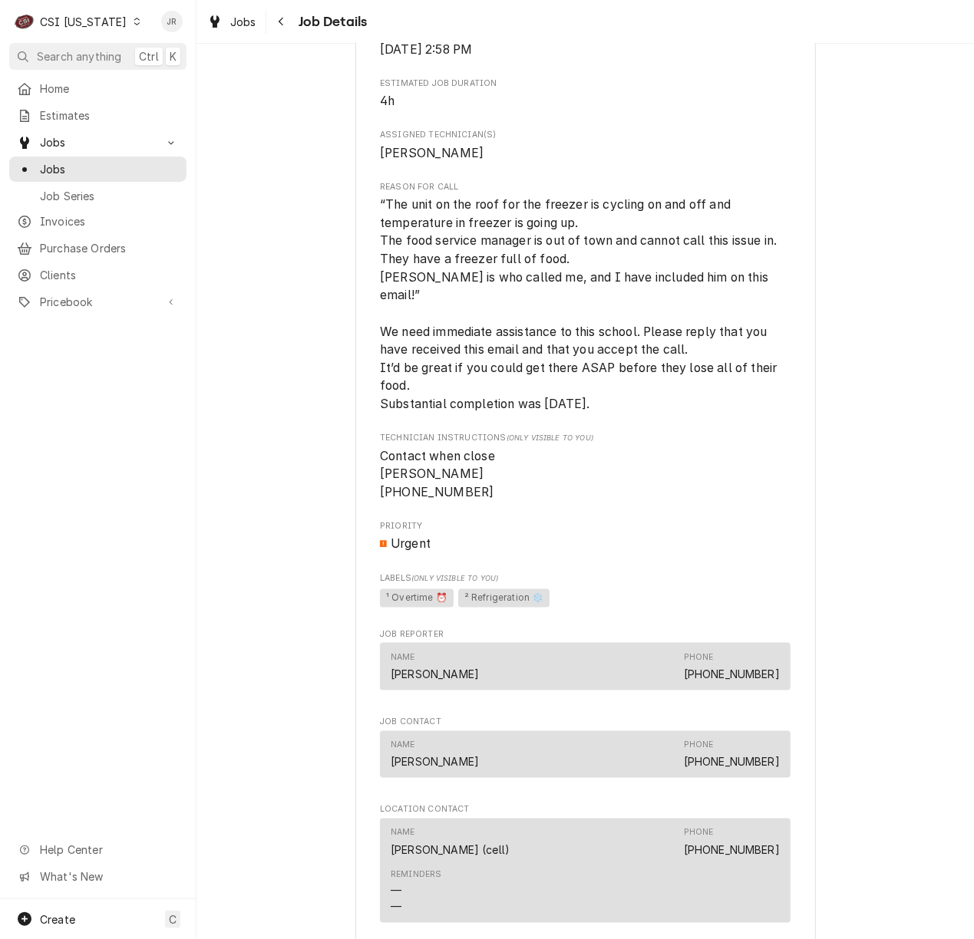
click at [751, 422] on div "Roopairs Job ID JOB-10582 Date Received Sep 5, 2025 Service Type Job | Service …" at bounding box center [585, 445] width 411 height 1707
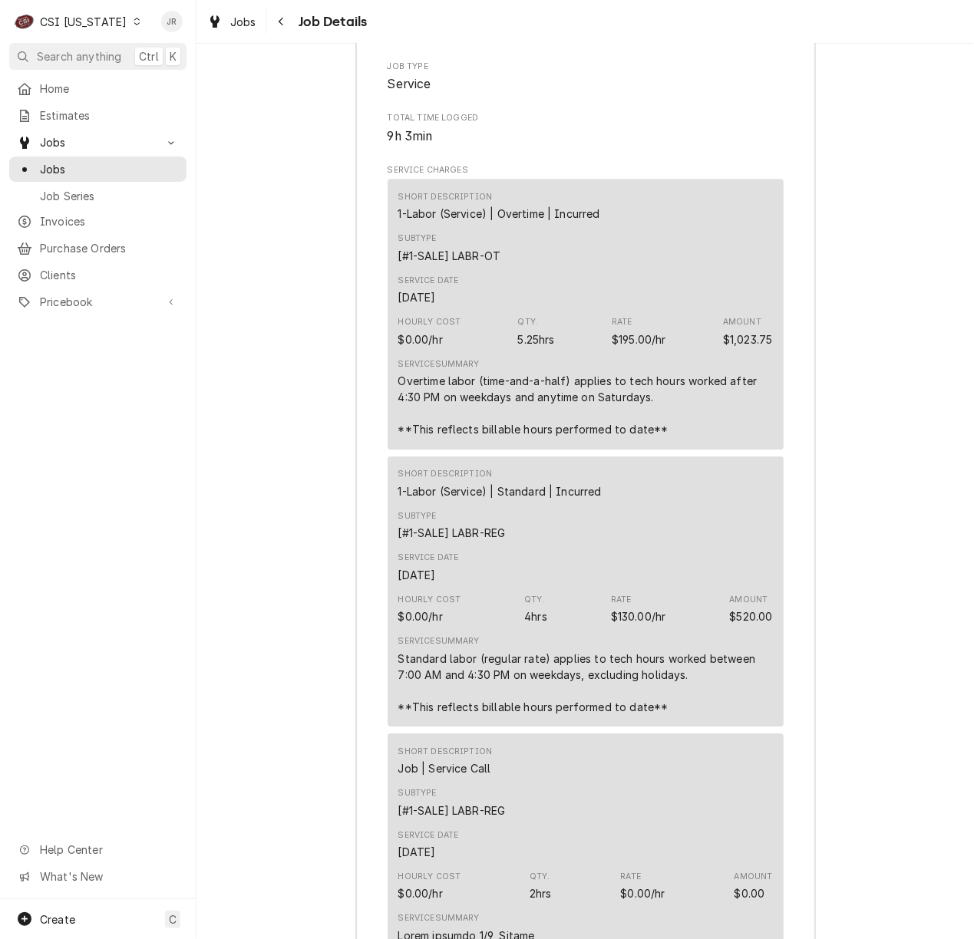
scroll to position [2353, 0]
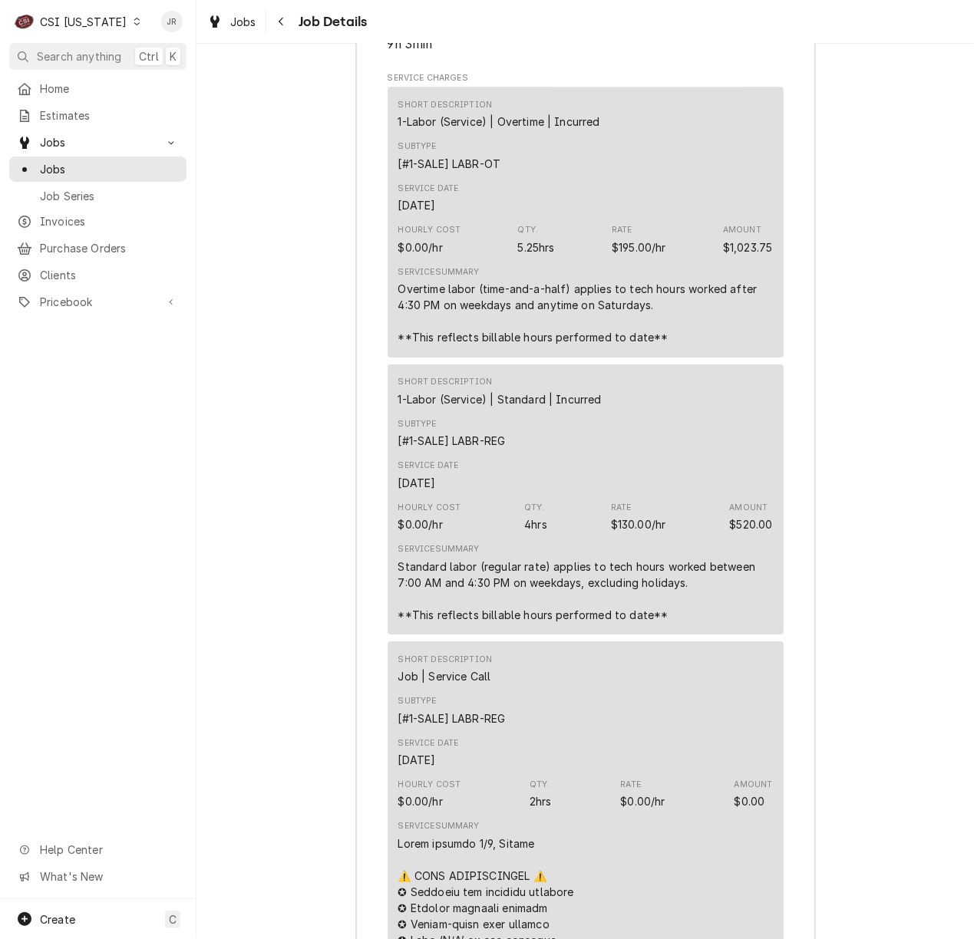
drag, startPoint x: 255, startPoint y: 410, endPoint x: 276, endPoint y: 483, distance: 76.0
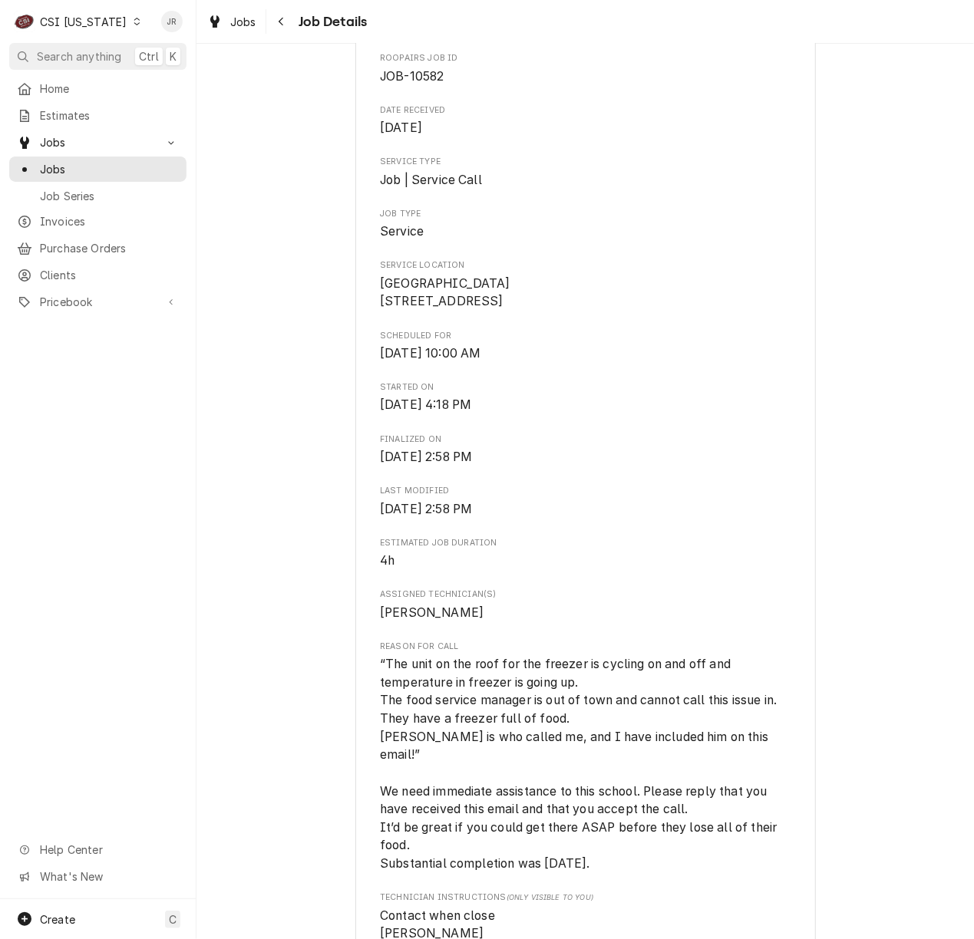
scroll to position [0, 0]
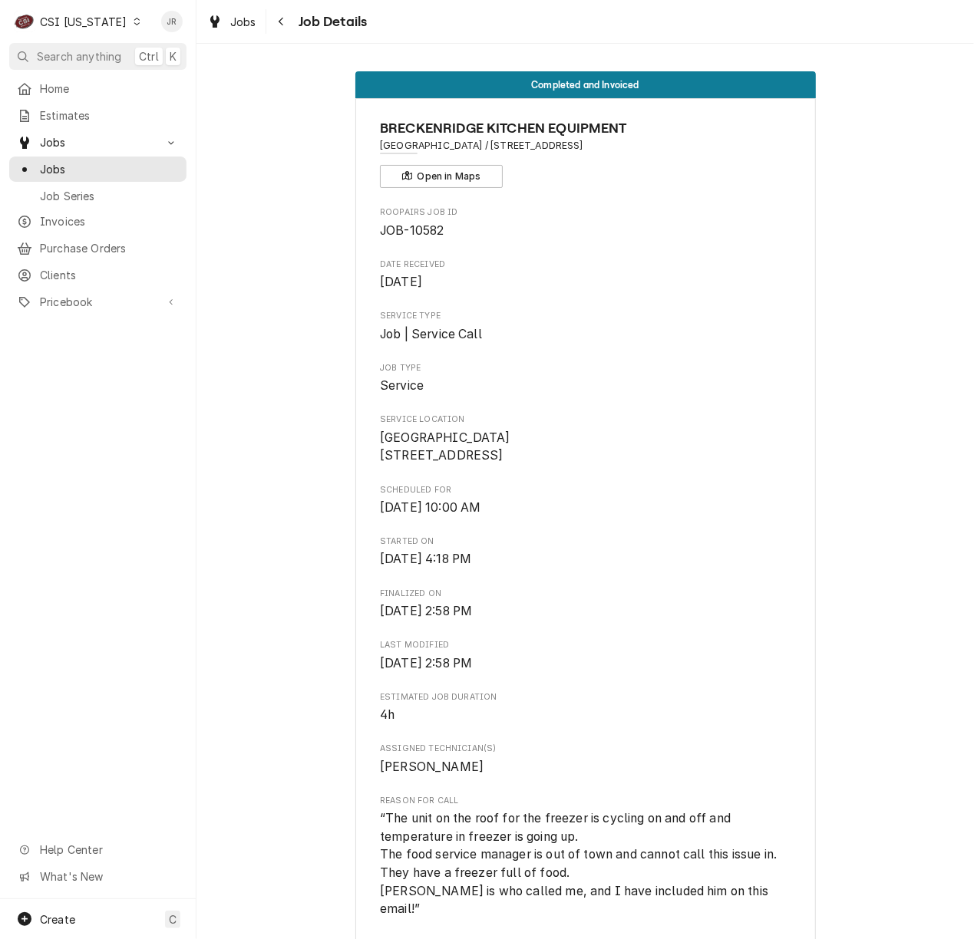
drag, startPoint x: 771, startPoint y: 239, endPoint x: 763, endPoint y: 236, distance: 9.0
click at [771, 238] on span "JOB-10582" at bounding box center [585, 231] width 411 height 18
click at [68, 23] on div "CSI [US_STATE]" at bounding box center [83, 22] width 87 height 16
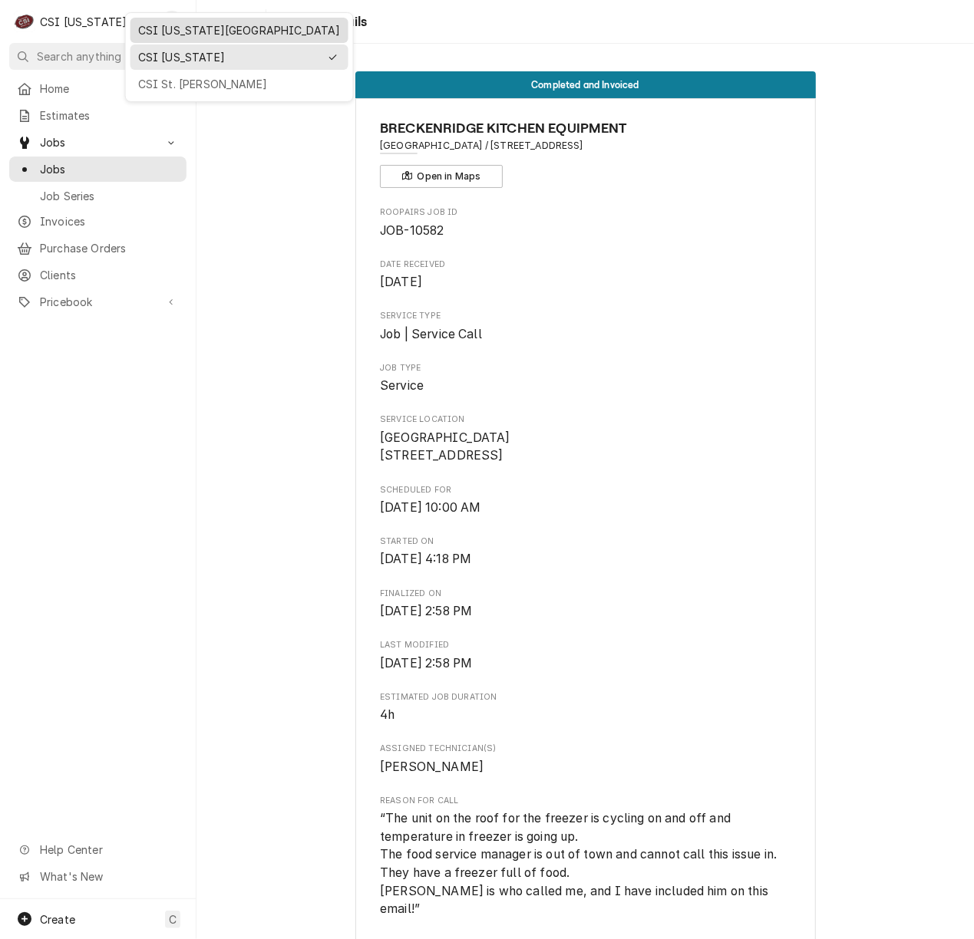
click at [203, 22] on div "CSI Kansas City" at bounding box center [239, 30] width 203 height 16
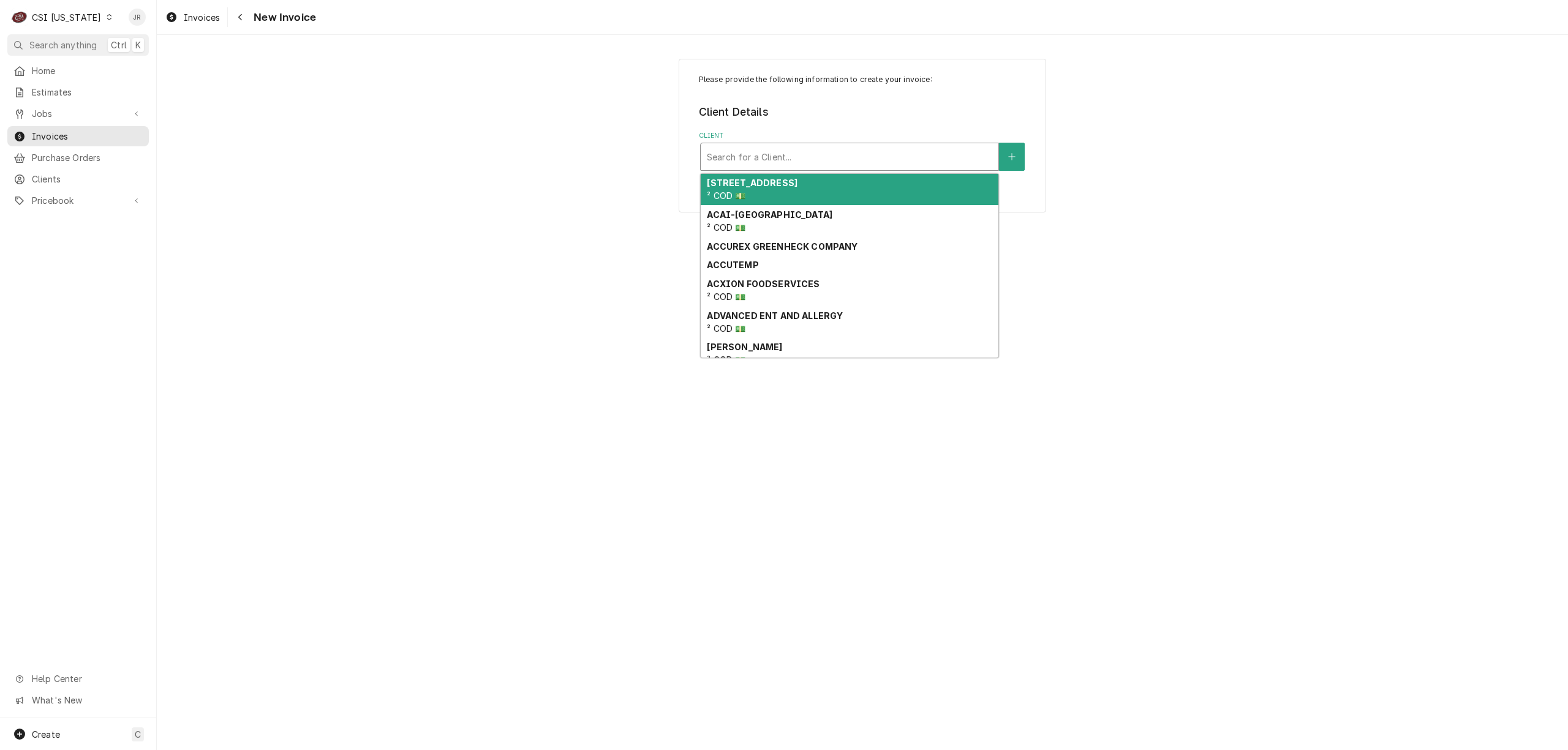
click at [779, 167] on div "Search for a Client..." at bounding box center [849, 157] width 298 height 27
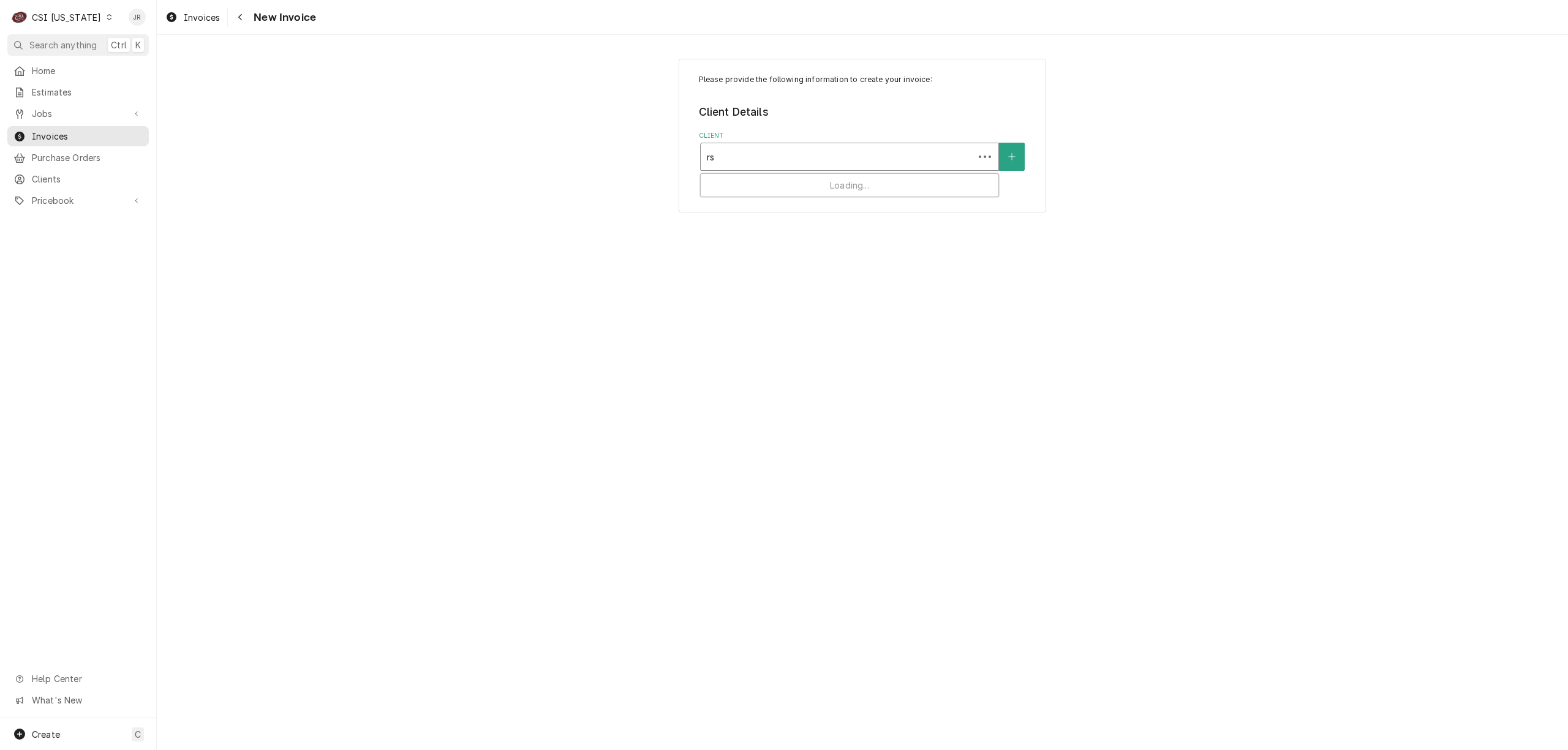
type input "rsg"
click at [831, 189] on div "RSG - RSG" at bounding box center [849, 184] width 298 height 19
click at [821, 234] on div "Service Location" at bounding box center [850, 233] width 286 height 22
type input "2"
type input "3345 state"
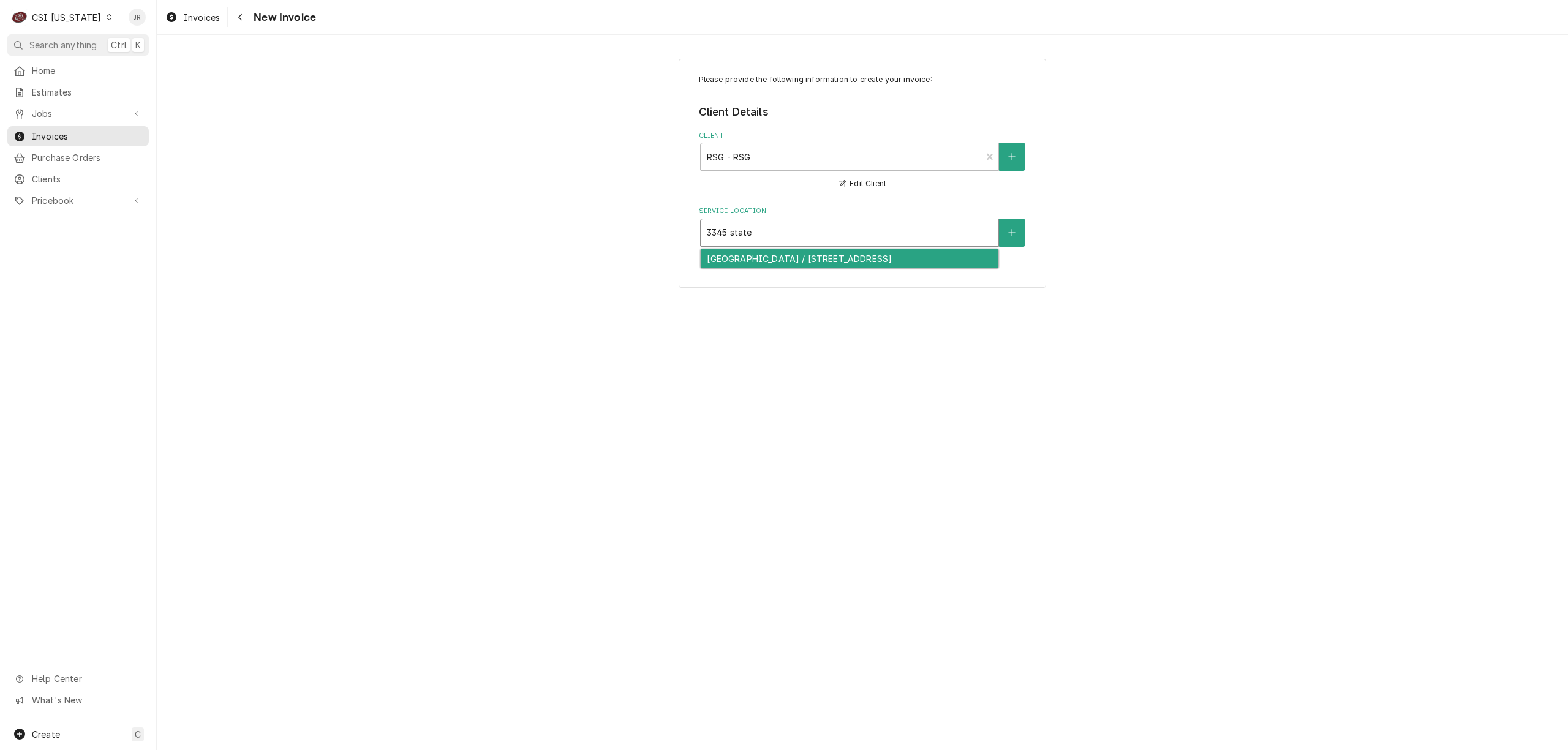
click at [847, 263] on div "Calvary Elementary School / 3345 State Hwy 208, Lebanon, KY 40033" at bounding box center [849, 259] width 298 height 19
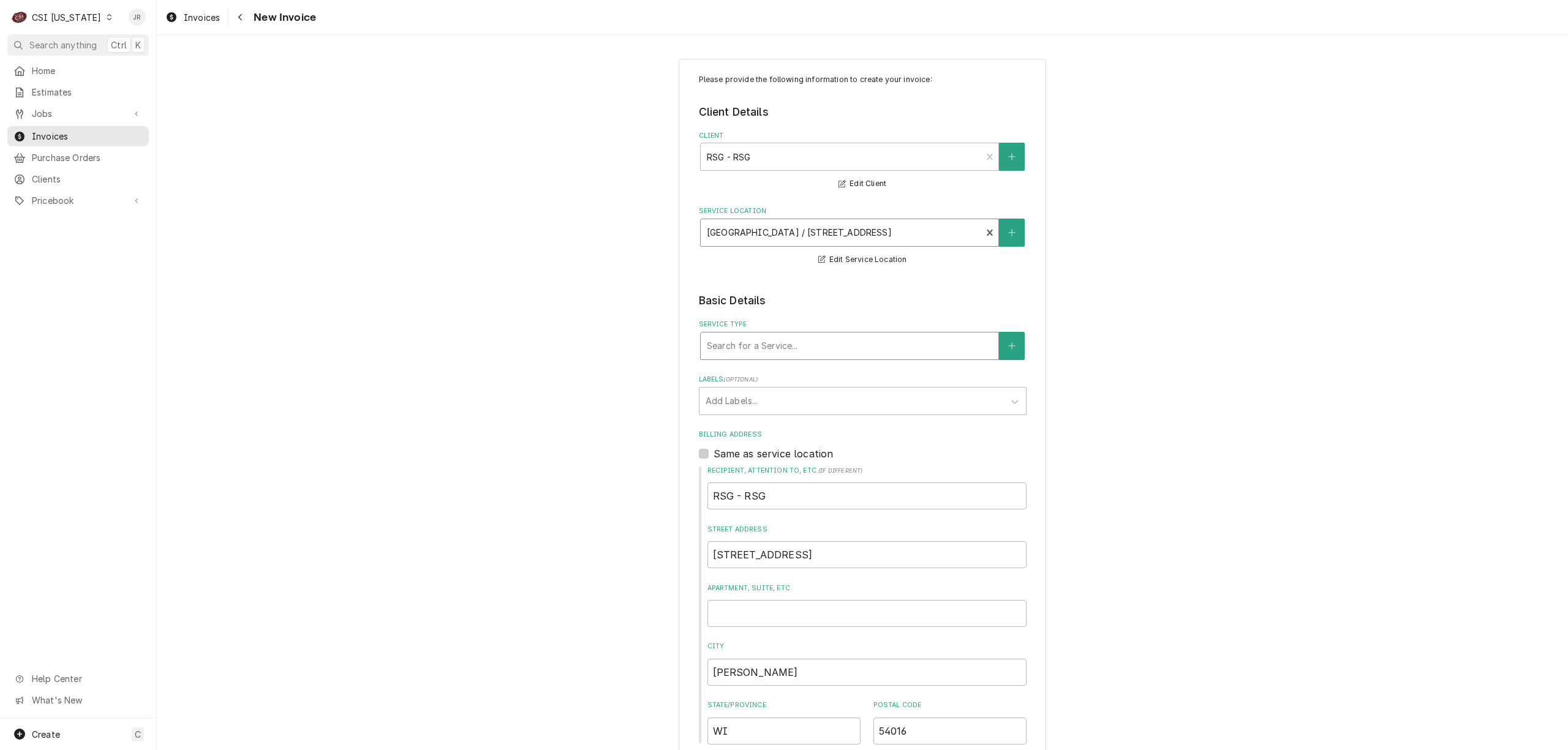
click at [800, 345] on div "Service Type" at bounding box center [850, 346] width 286 height 22
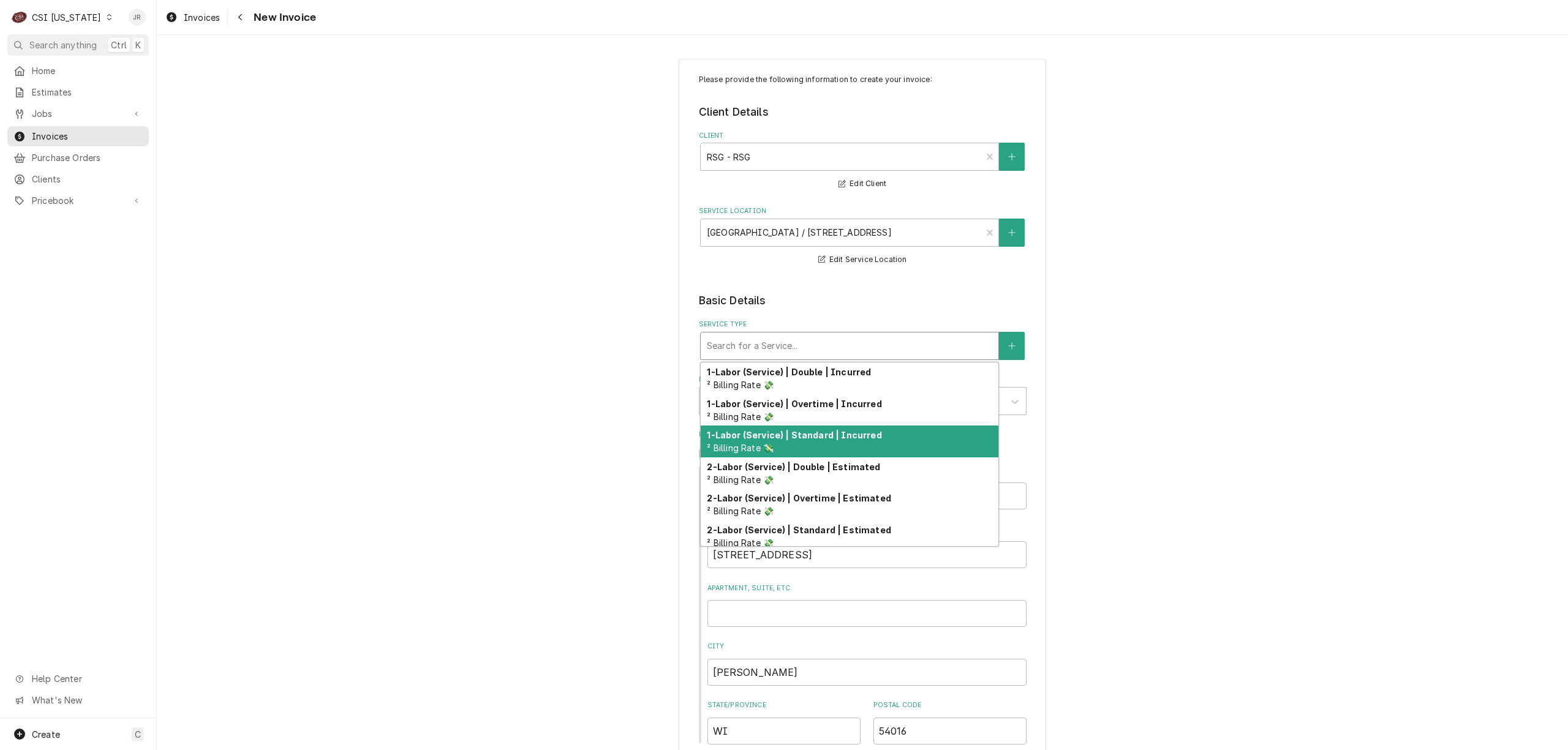
click at [877, 446] on div "1-Labor (Service) | Standard | Incurred ² Billing Rate 💸" at bounding box center [849, 441] width 298 height 32
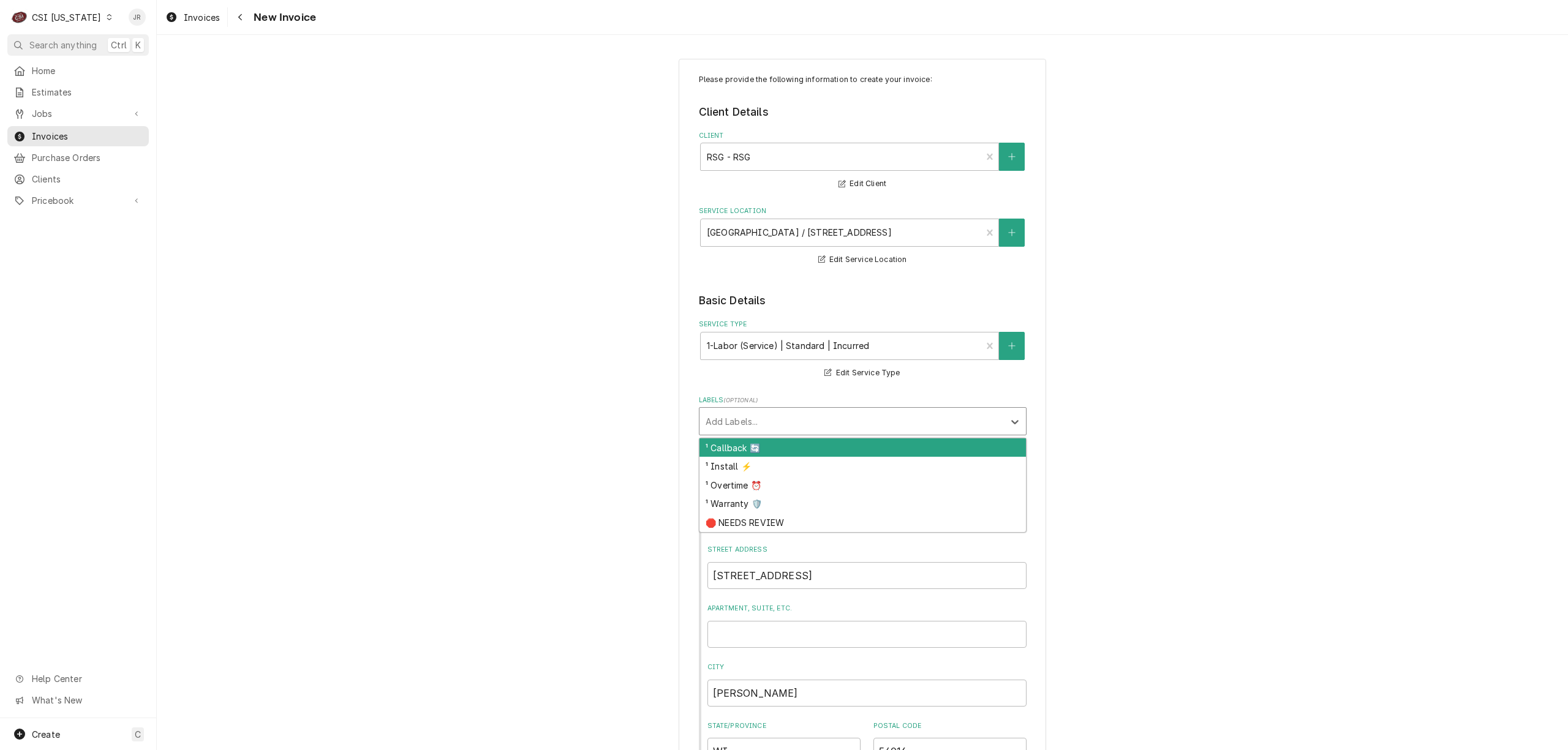
click at [780, 428] on div "Labels" at bounding box center [851, 421] width 292 height 22
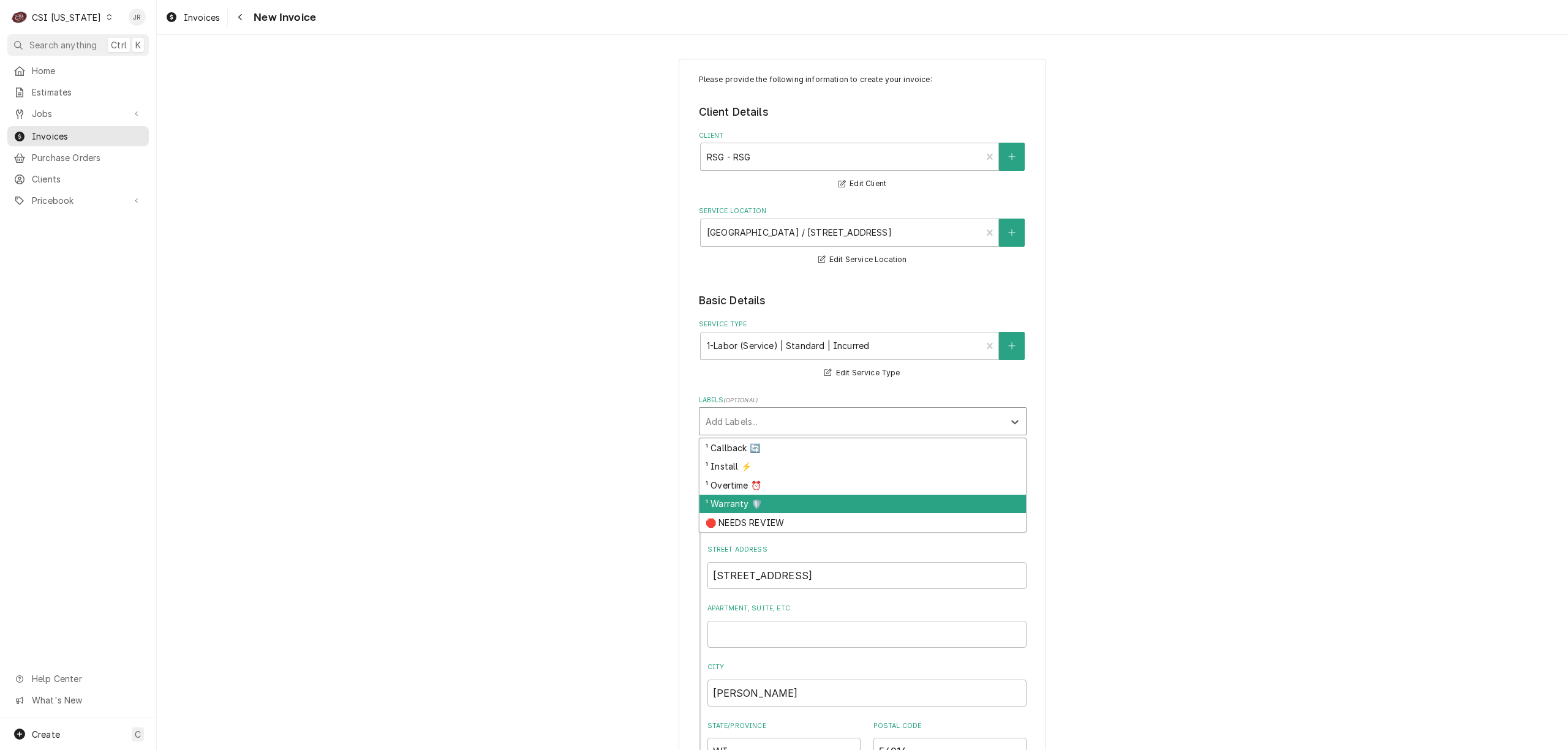
click at [774, 505] on div "¹ Warranty 🛡️" at bounding box center [862, 504] width 326 height 19
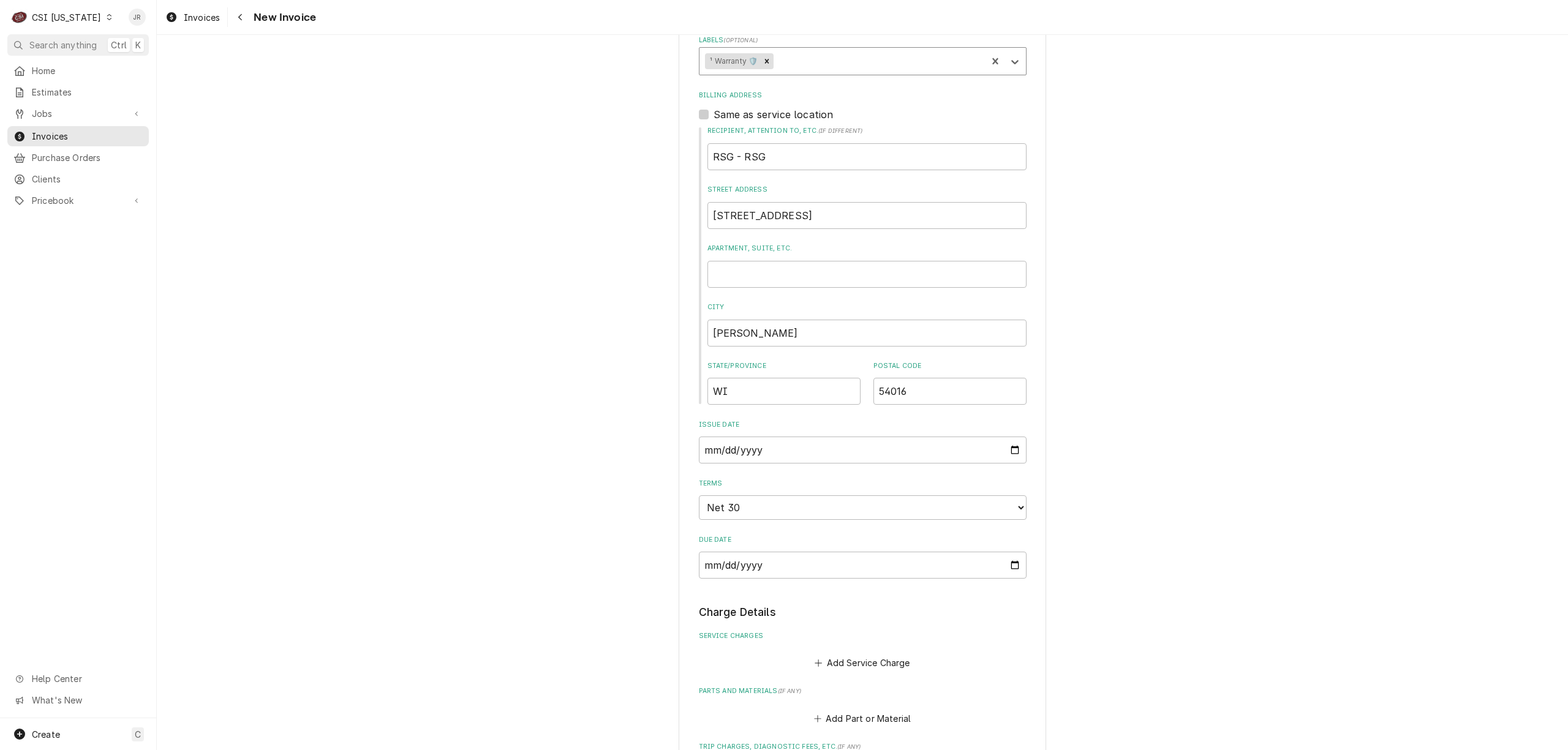
scroll to position [571, 0]
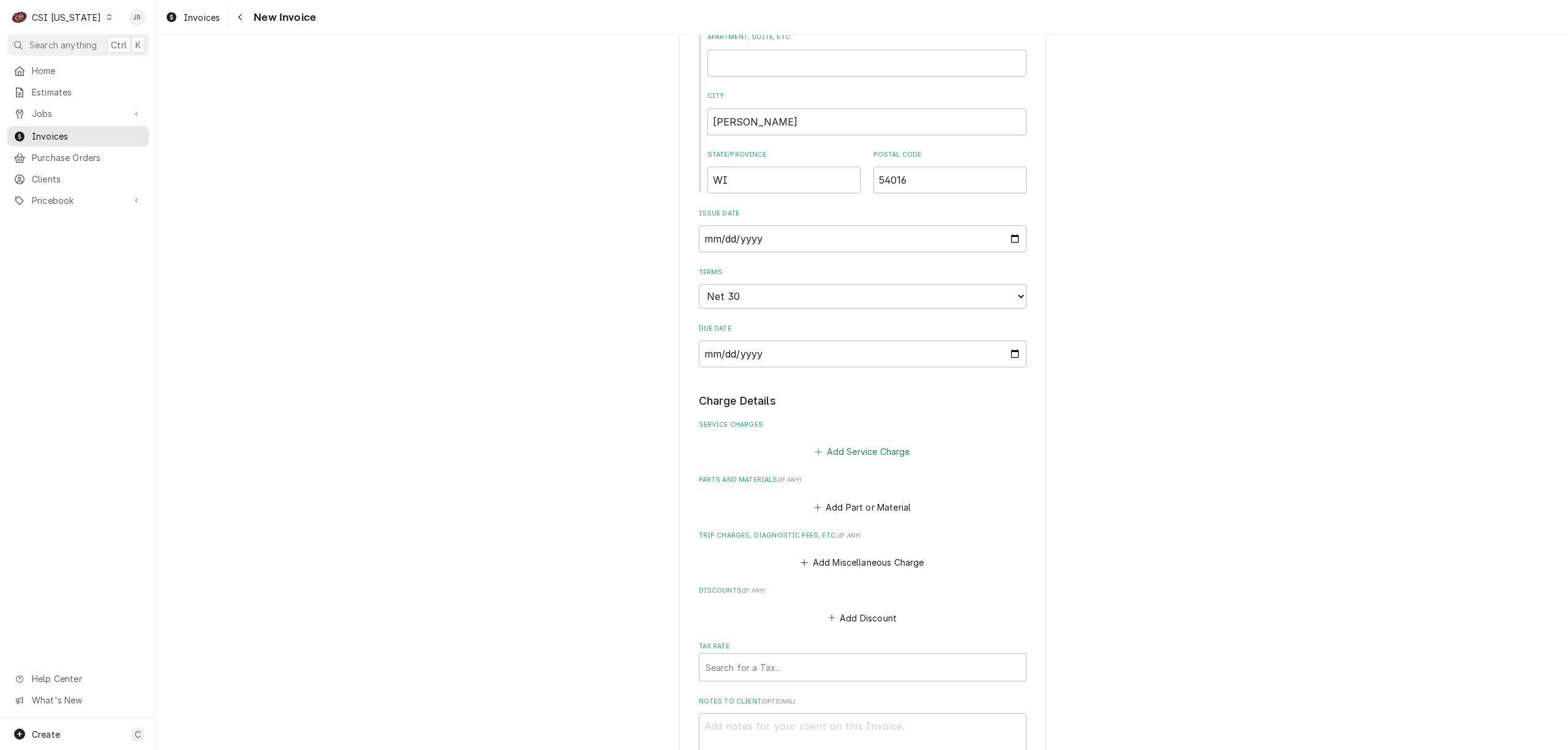
click at [857, 444] on button "Add Service Charge" at bounding box center [862, 452] width 99 height 17
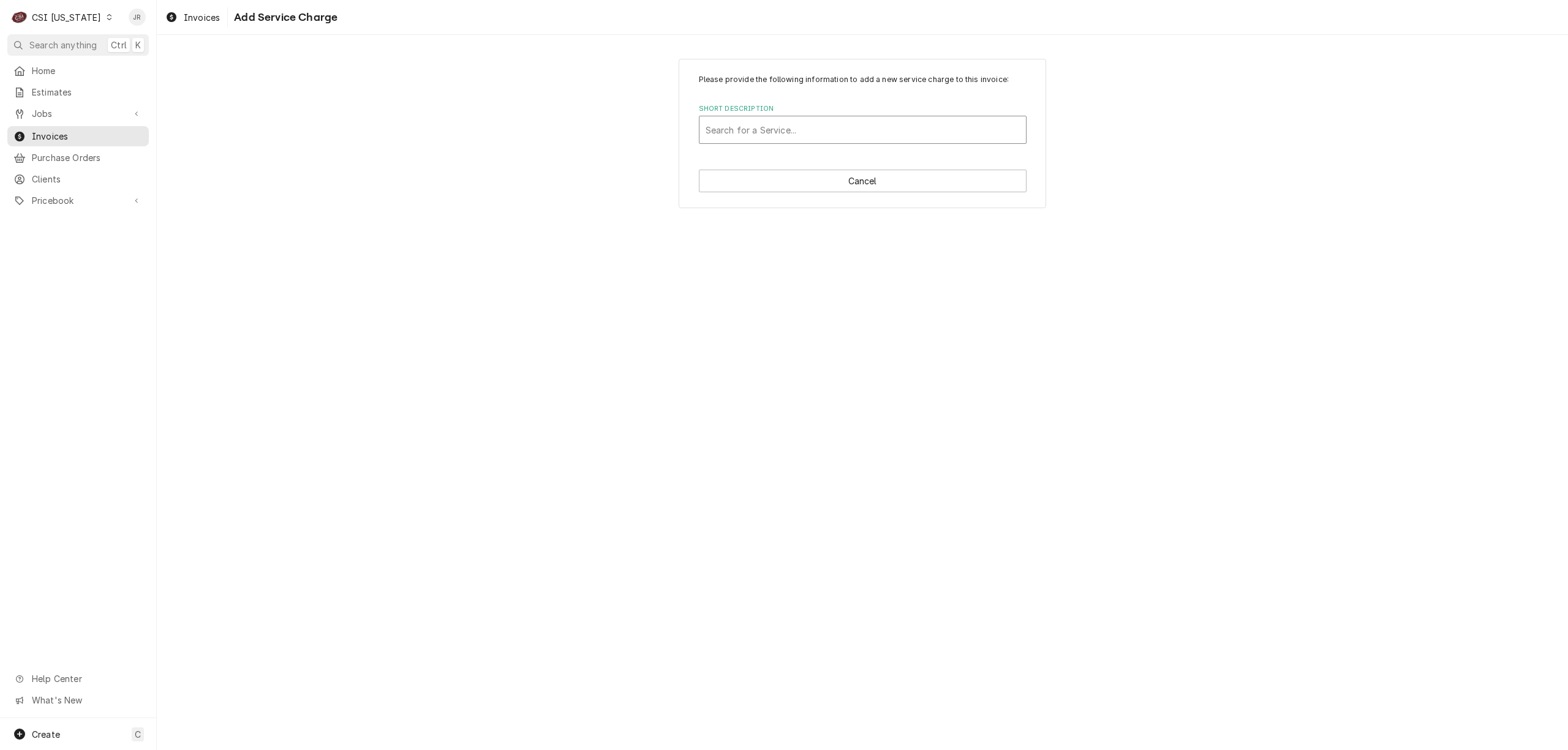
drag, startPoint x: 905, startPoint y: 114, endPoint x: 920, endPoint y: 132, distance: 23.4
click at [911, 123] on div "Short Description Search for a Service..." at bounding box center [863, 124] width 328 height 40
click at [920, 132] on div "Short Description" at bounding box center [863, 130] width 314 height 22
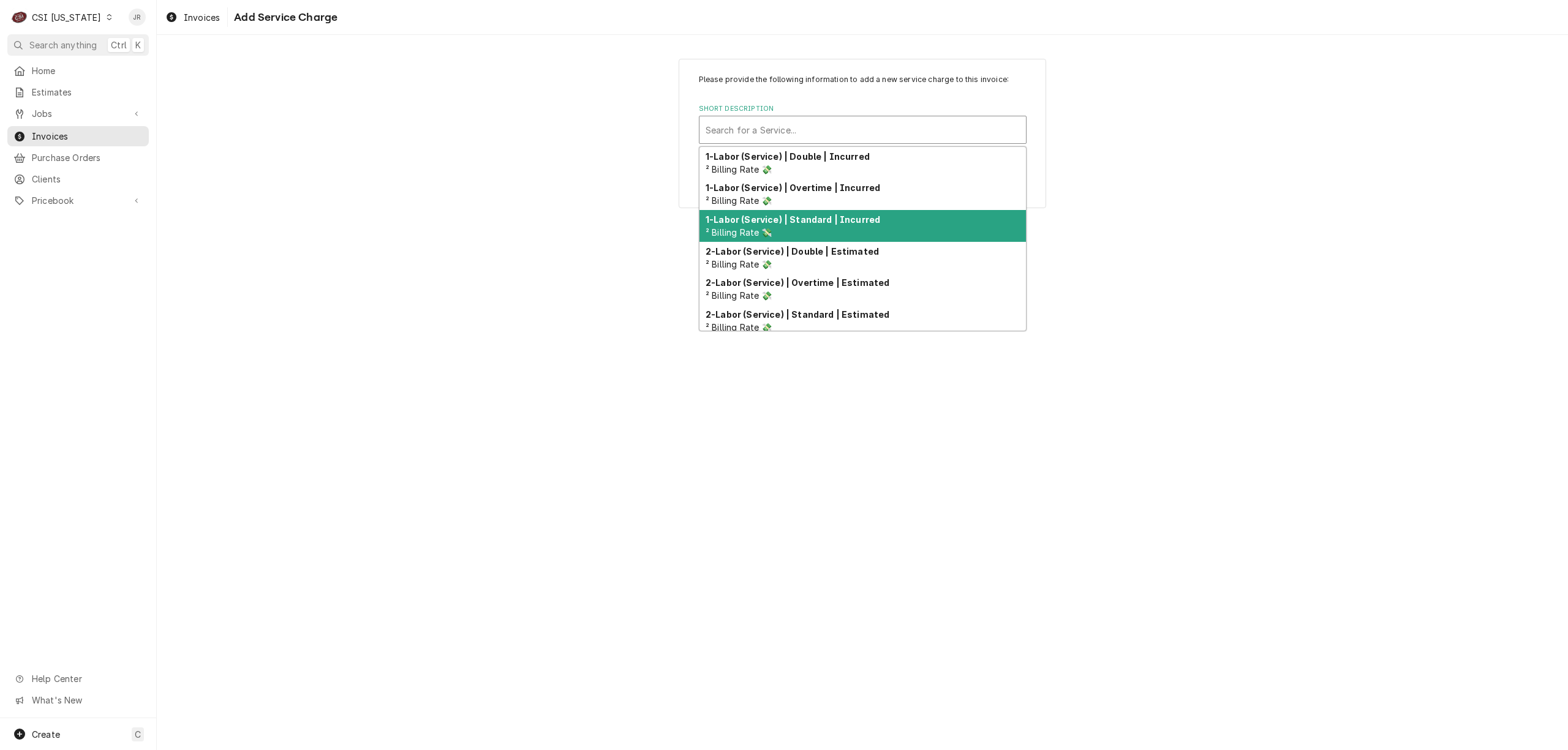
click at [847, 236] on div "1-Labor (Service) | Standard | Incurred ² Billing Rate 💸" at bounding box center [862, 226] width 326 height 32
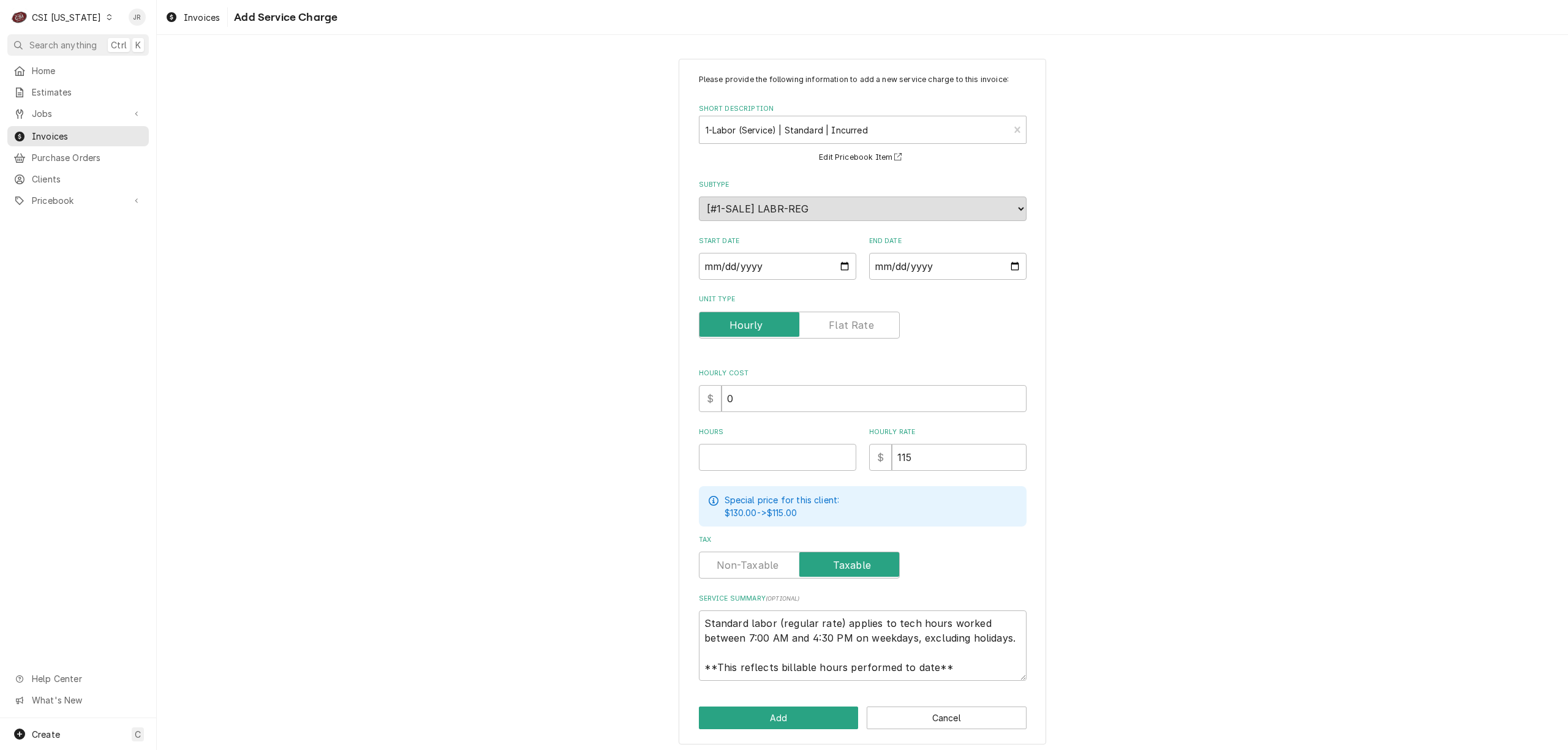
drag, startPoint x: 691, startPoint y: 618, endPoint x: 699, endPoint y: 620, distance: 8.2
click at [698, 620] on div "Please provide the following information to add a new service charge to this in…" at bounding box center [862, 402] width 367 height 686
drag, startPoint x: 697, startPoint y: 621, endPoint x: 1002, endPoint y: 697, distance: 314.3
click at [1000, 694] on div "Please provide the following information to add a new service charge to this in…" at bounding box center [862, 402] width 367 height 686
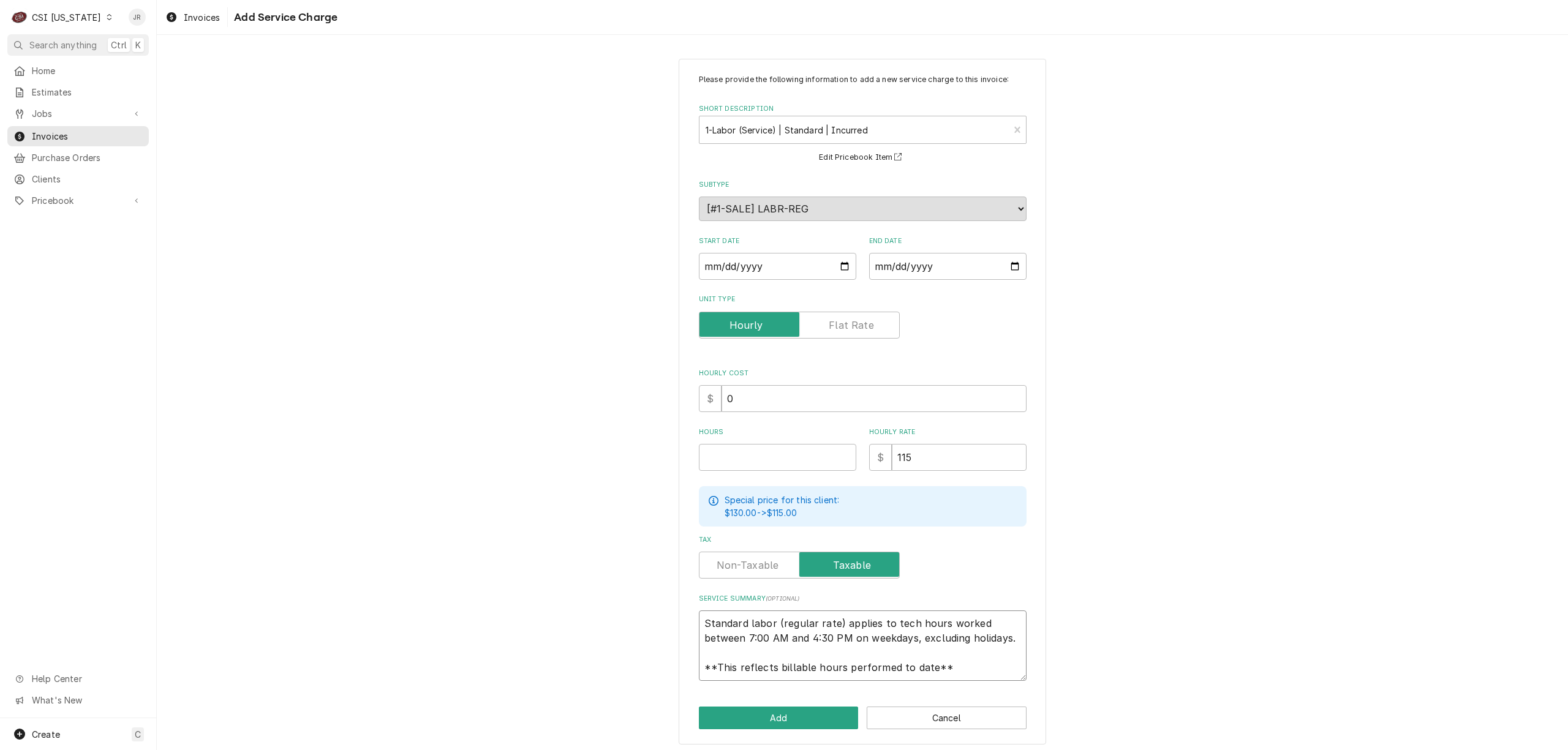
type textarea "x"
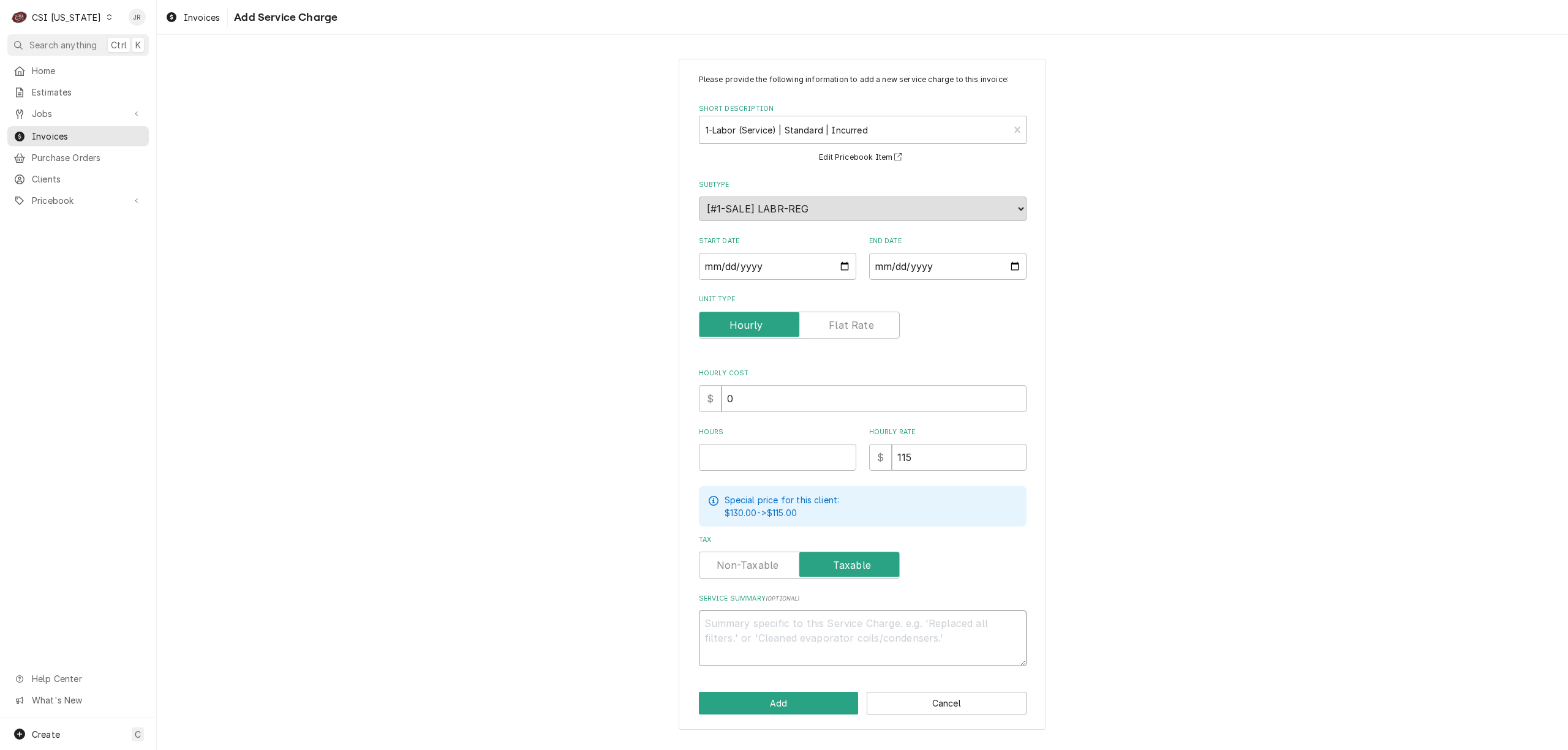
scroll to position [0, 0]
click at [746, 273] on input "Start Date" at bounding box center [777, 266] width 157 height 27
type input "0002-09-05"
type textarea "x"
type input "0020-09-05"
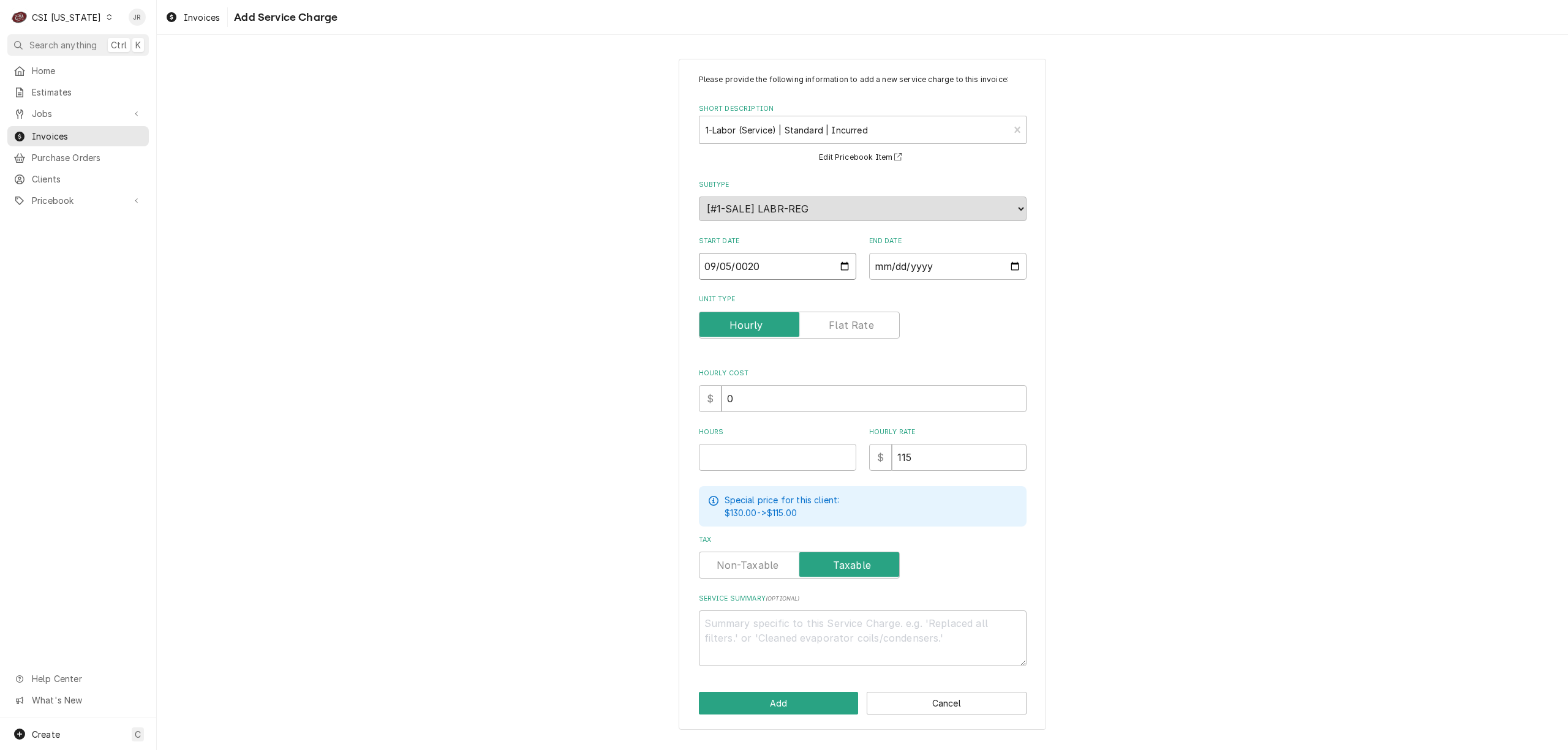
type textarea "x"
type input "0202-09-05"
type textarea "x"
type input "2025-09-05"
type textarea "x"
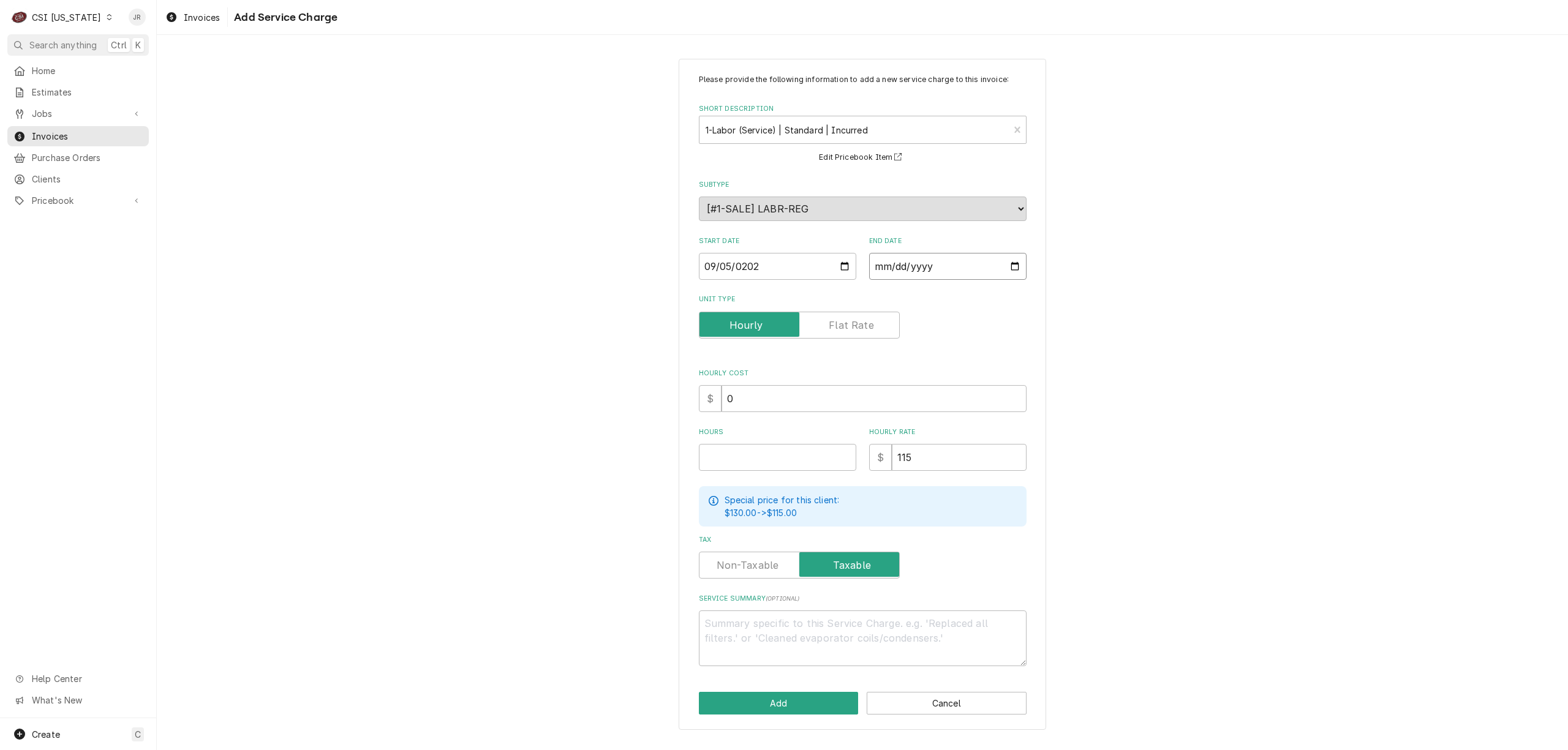
type input "0002-09-10"
type textarea "x"
type input "0020-09-10"
type textarea "x"
type input "0202-09-10"
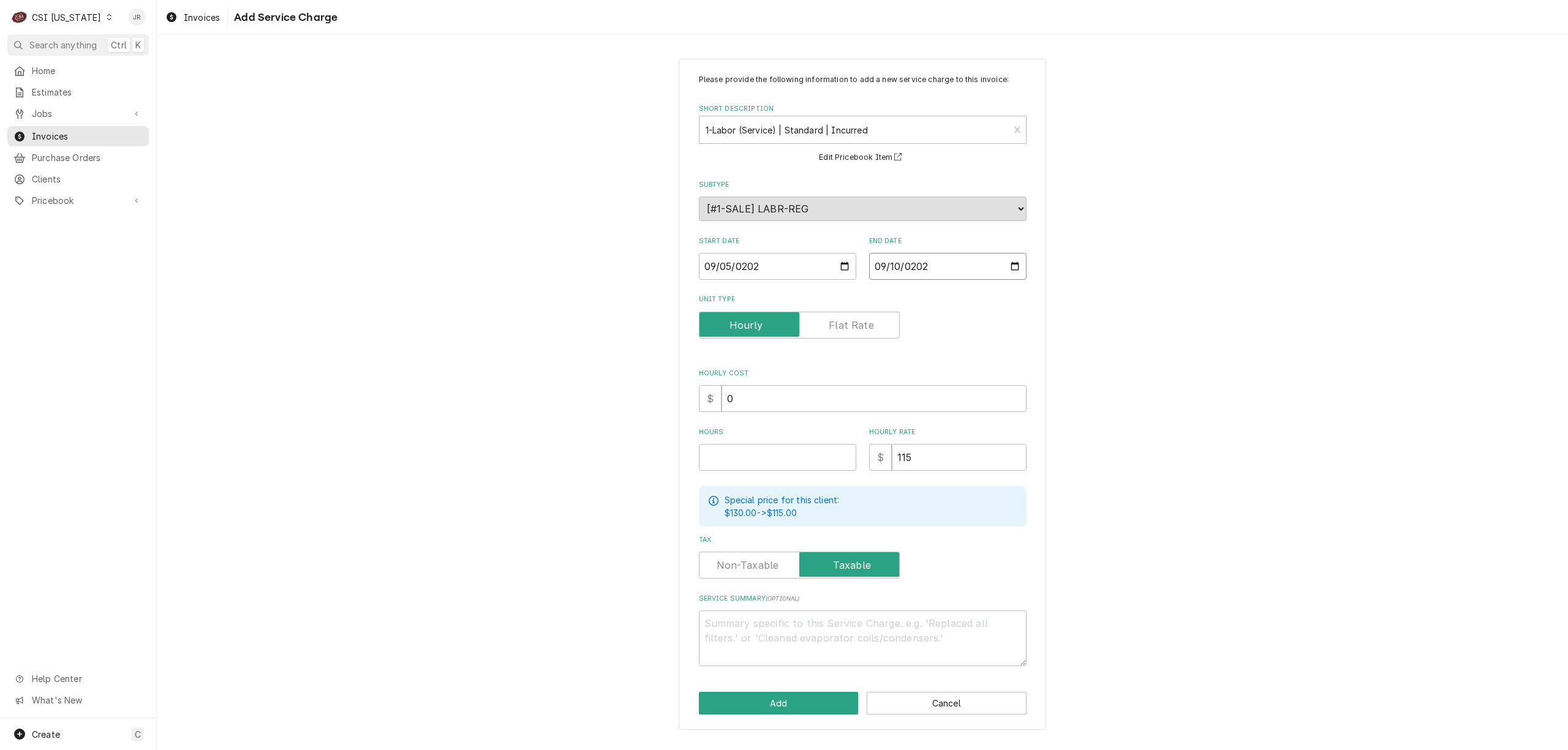
type textarea "x"
type input "2025-09-10"
click at [799, 457] on input "Hours" at bounding box center [777, 457] width 157 height 27
click at [863, 625] on textarea "Service Summary ( optional )" at bounding box center [863, 638] width 328 height 56
paste textarea "Brand: RSG Model: MSLD025RC Serial: 2405449355 9/5 - Arrived on site, found con…"
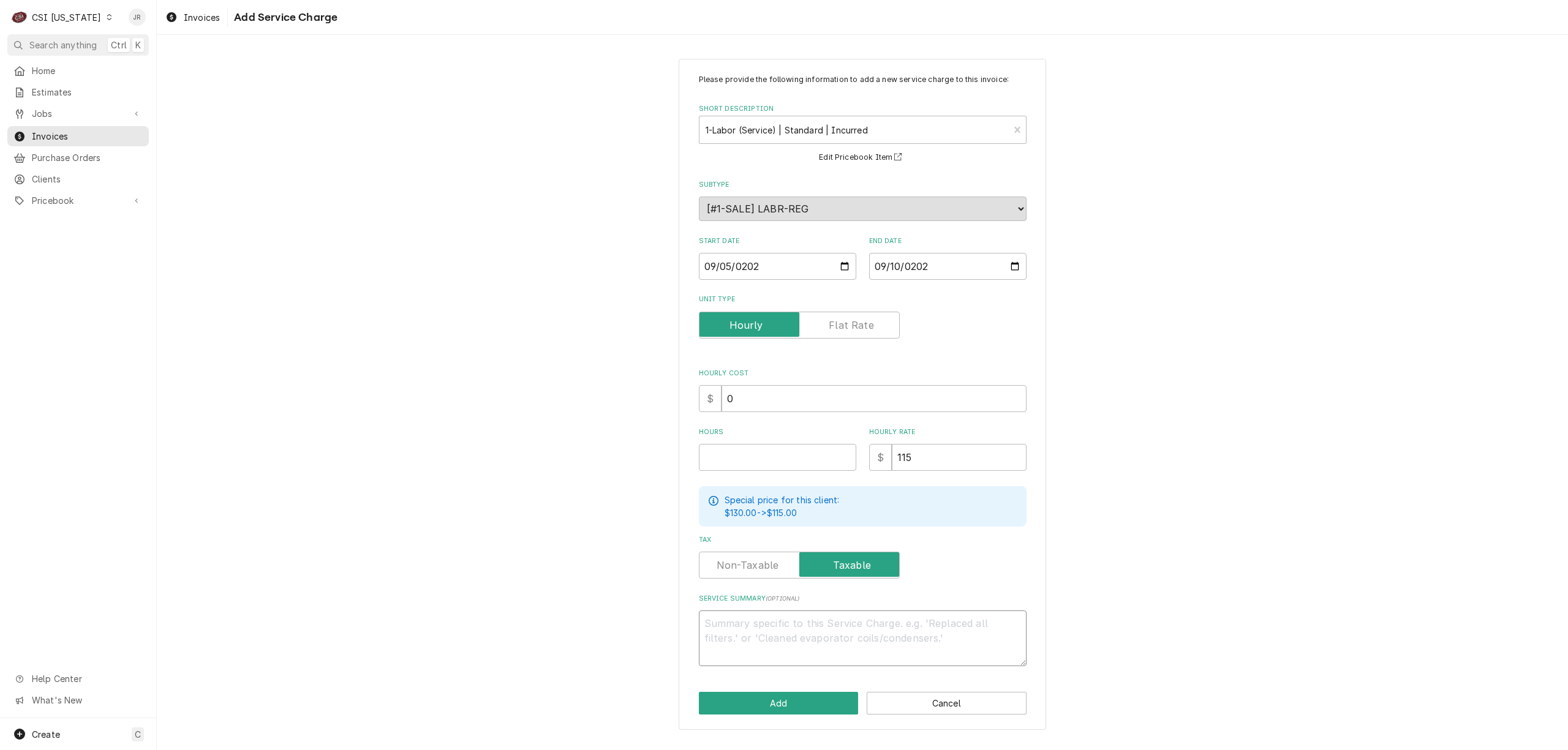
type textarea "x"
type textarea "Brand: RSG Model: MSLD025RC Serial: 2405449355 9/5 - Arrived on site, found con…"
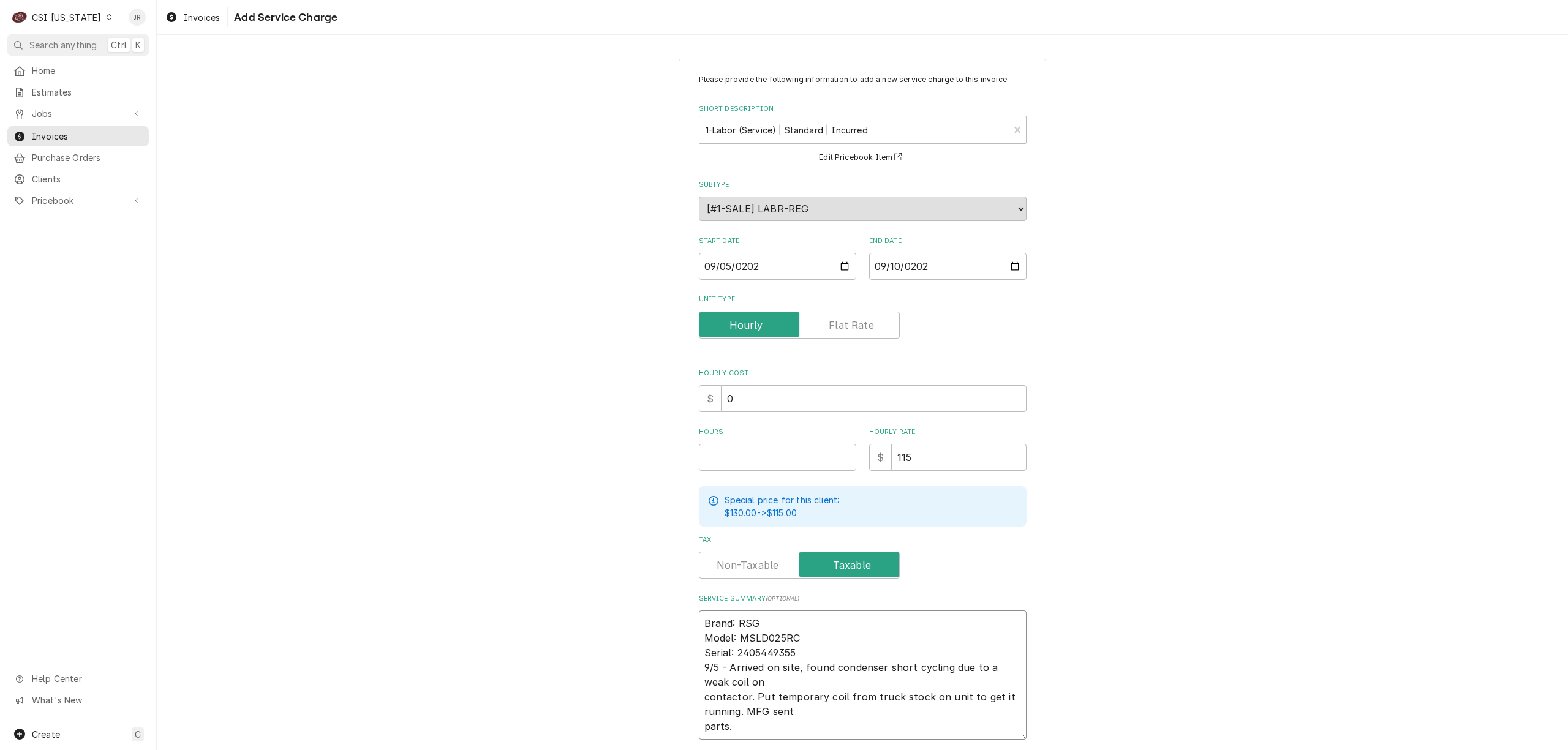
type textarea "x"
type textarea "Brand: RSG Model: MSLD025RC Serial: 2405449355 9/5 - Arrived on site, found con…"
type textarea "x"
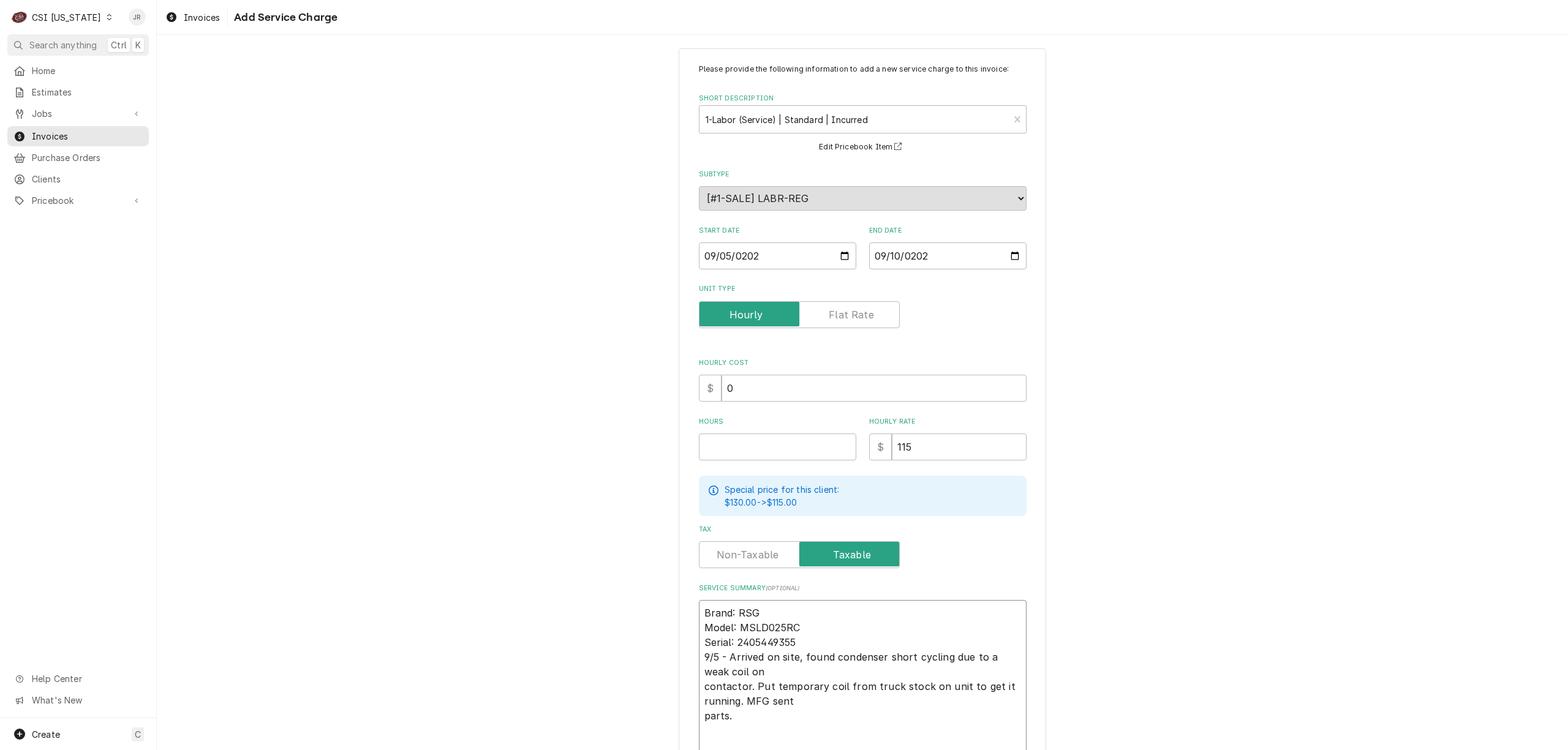
type textarea "Brand: RSG Model: MSLD025RC Serial: 2405449355 9/5 - Arrived on site, found con…"
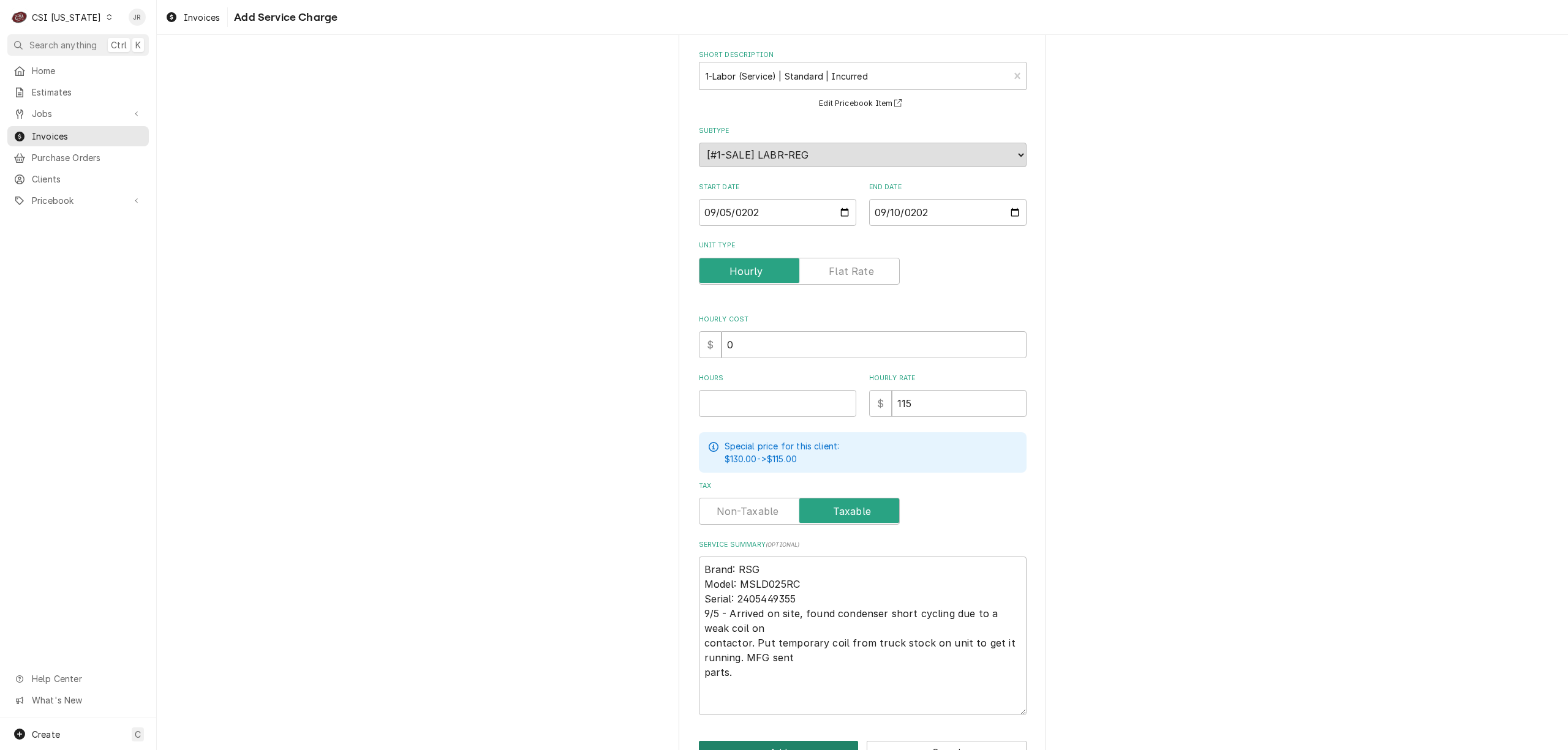
scroll to position [93, 0]
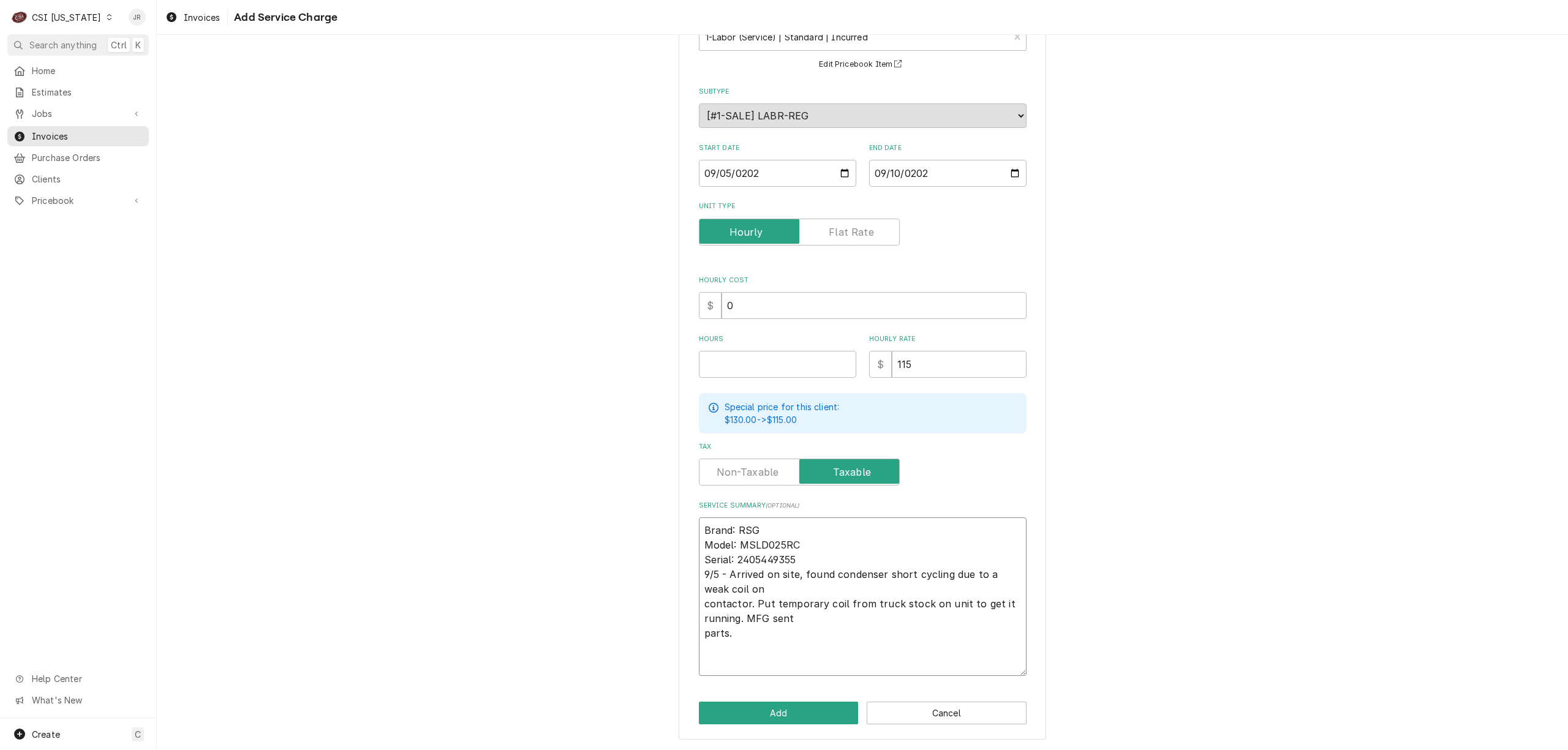
click at [816, 665] on textarea "Brand: RSG Model: MSLD025RC Serial: 2405449355 9/5 - Arrived on site, found con…" at bounding box center [863, 597] width 328 height 159
paste textarea "9/10 - Picked up parts and returned to site. Replaced contactor and crankcase s…"
type textarea "x"
type textarea "Brand: RSG Model: MSLD025RC Serial: 2405449355 9/5 - Arrived on site, found con…"
click at [822, 533] on textarea "Brand: RSG Model: MSLD025RC Serial: 2405449355 9/5 - Arrived on site, found con…" at bounding box center [863, 626] width 328 height 217
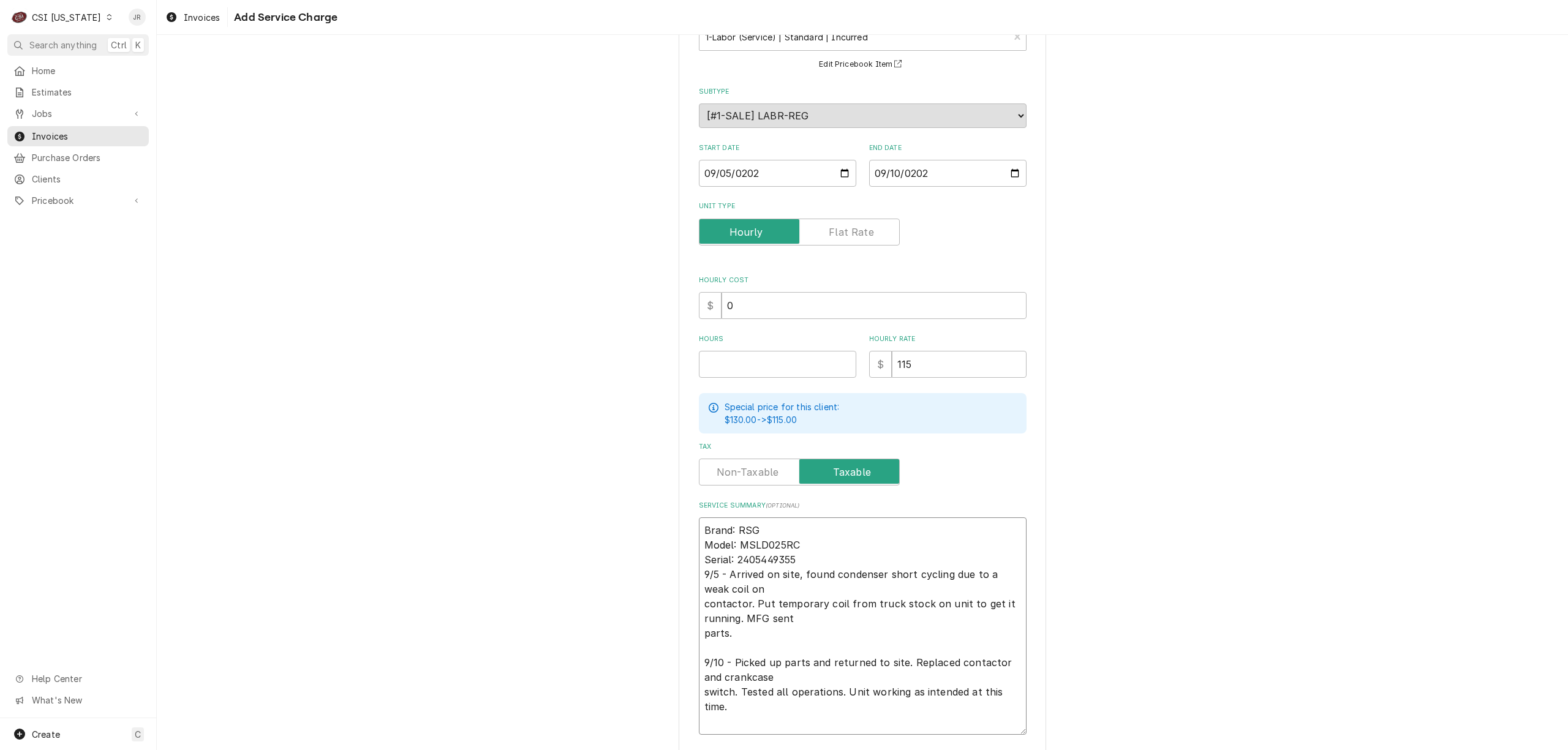
type textarea "x"
type textarea "rand: RSG Model: MSLD025RC Serial: 2405449355 9/5 - Arrived on site, found cond…"
type textarea "x"
type textarea "and: RSG Model: MSLD025RC Serial: 2405449355 9/5 - Arrived on site, found conde…"
type textarea "x"
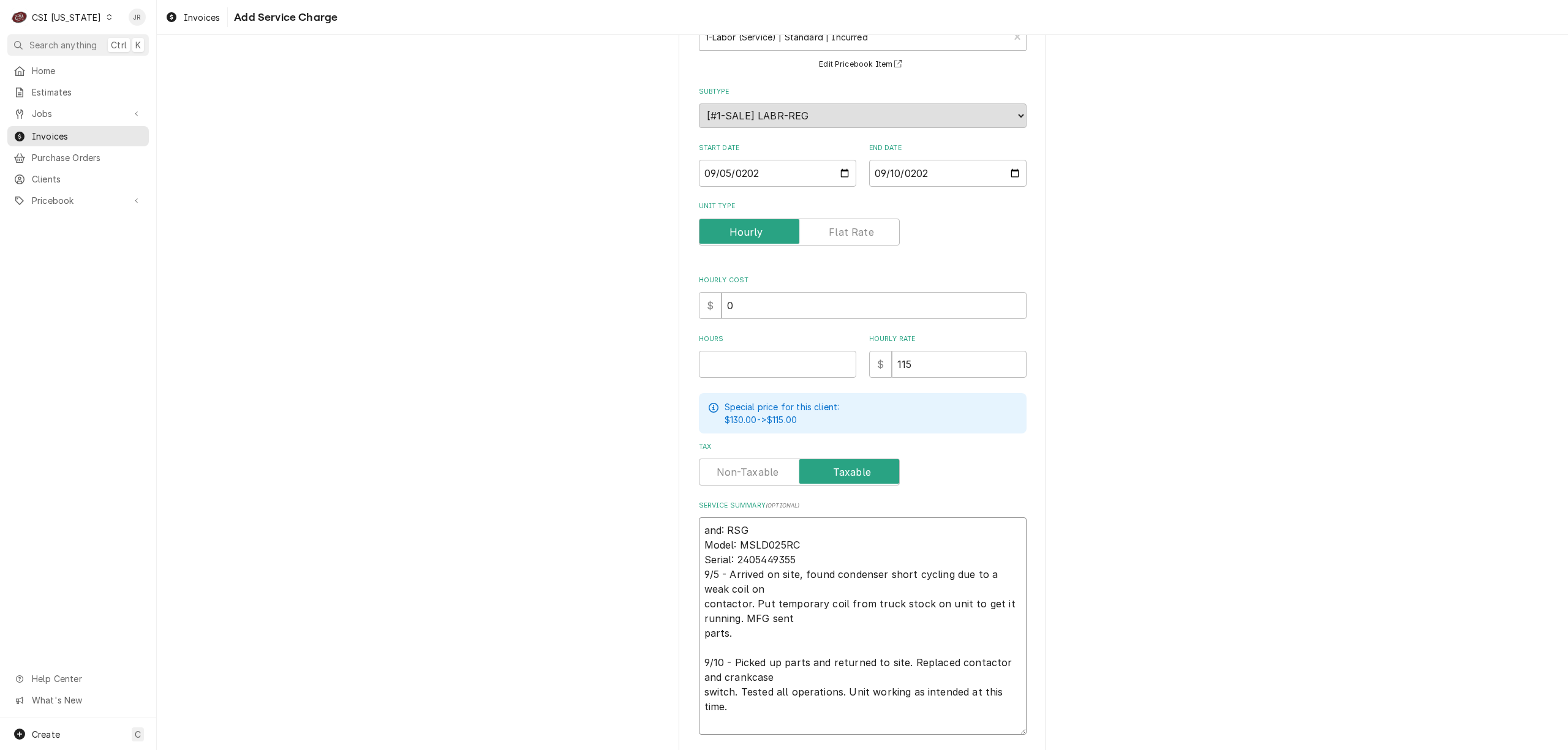
type textarea "nd: RSG Model: MSLD025RC Serial: 2405449355 9/5 - Arrived on site, found conden…"
type textarea "x"
type textarea "d: RSG Model: MSLD025RC Serial: 2405449355 9/5 - Arrived on site, found condens…"
type textarea "x"
type textarea ": RSG Model: MSLD025RC Serial: 2405449355 9/5 - Arrived on site, found condense…"
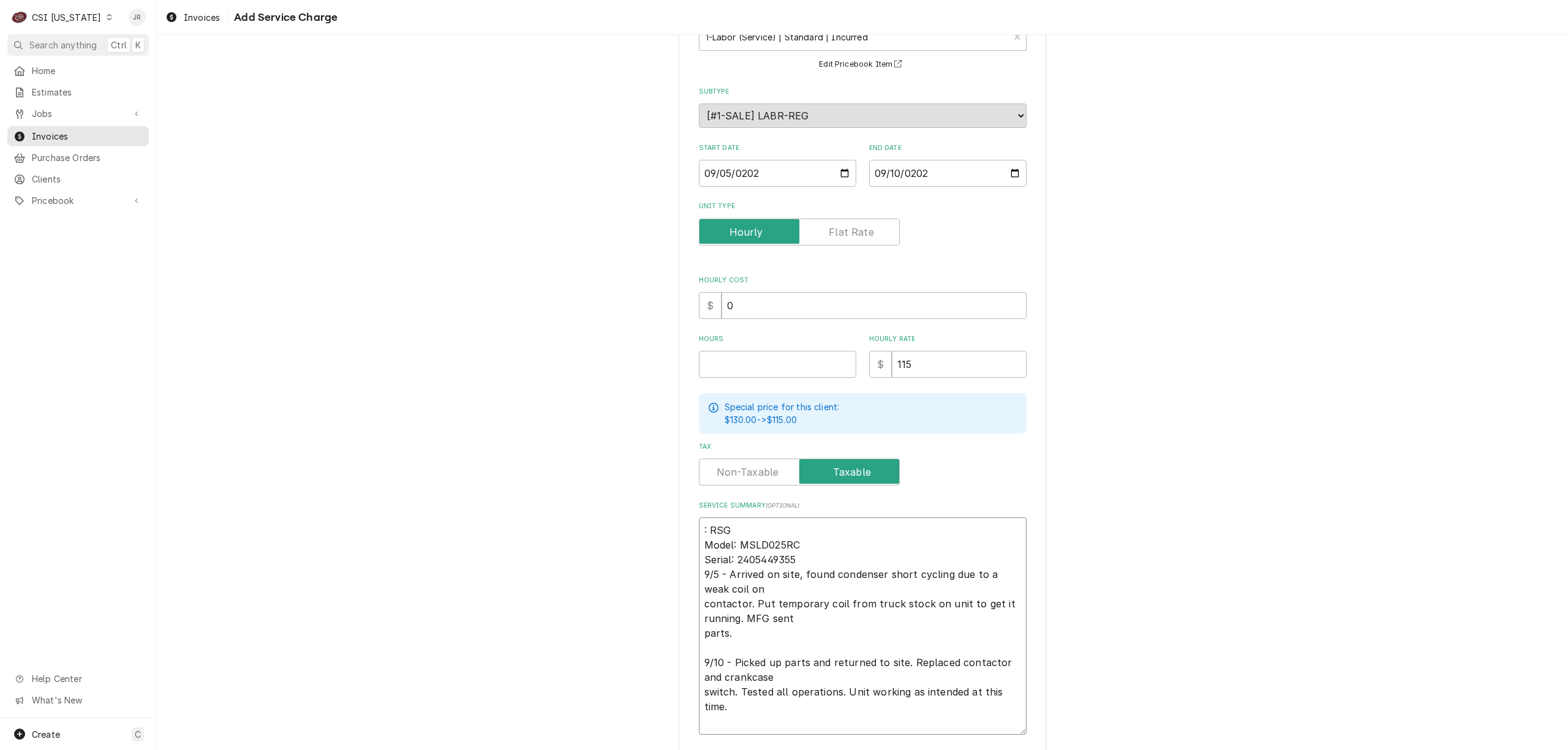
type textarea "x"
type textarea "RSG Model: MSLD025RC Serial: 2405449355 9/5 - Arrived on site, found condenser …"
type textarea "x"
type textarea "RSG Model: MSLD025RC Serial: 2405449355 9/5 - Arrived on site, found condenser …"
type textarea "x"
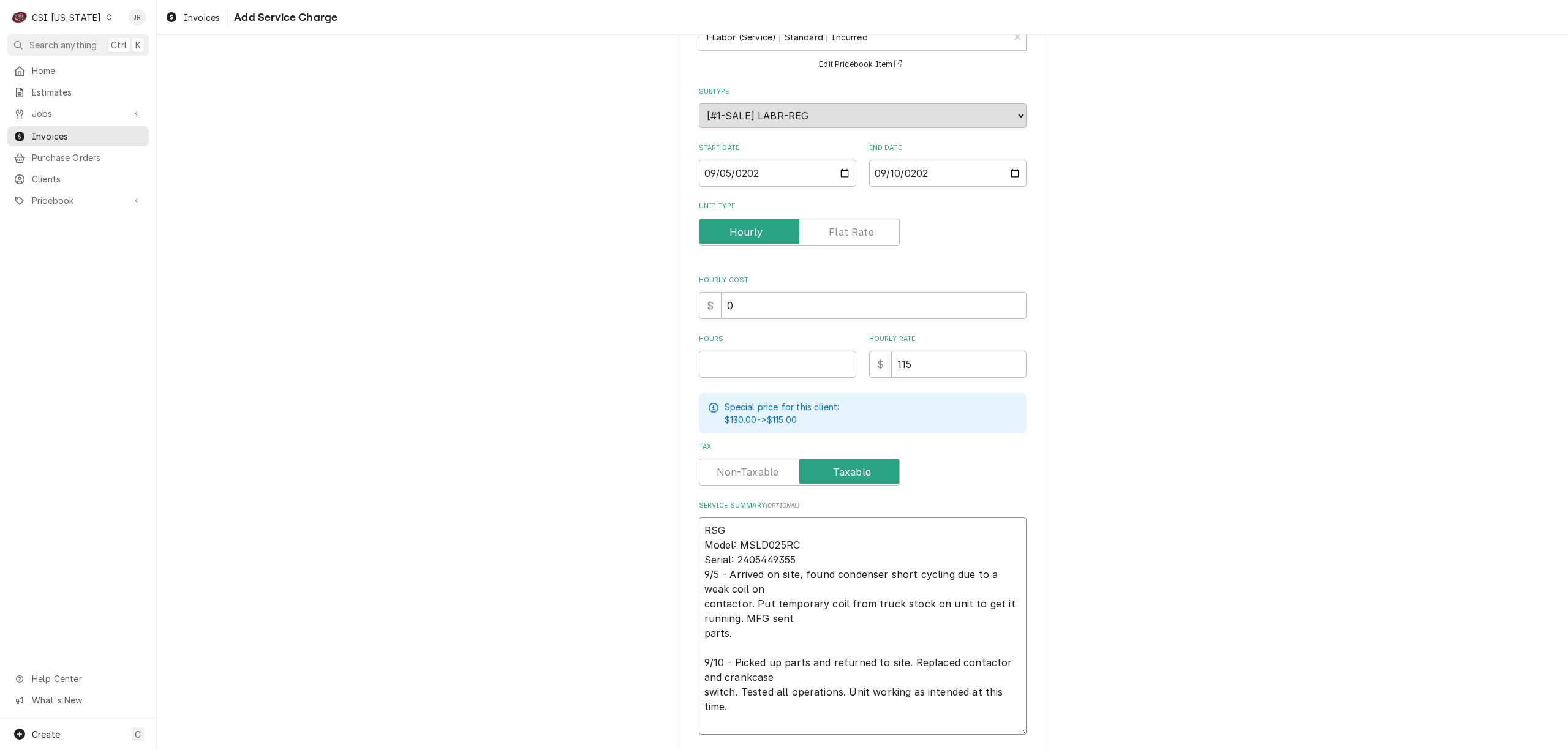
type textarea "RSG / Model: MSLD025RC Serial: 2405449355 9/5 - Arrived on site, found condense…"
type textarea "x"
type textarea "RSG / Model: MSLD025RC Serial: 2405449355 9/5 - Arrived on site, found condense…"
type textarea "x"
type textarea "RSG / Model: MSLD025RC Serial: 2405449355 9/5 - Arrived on site, found condense…"
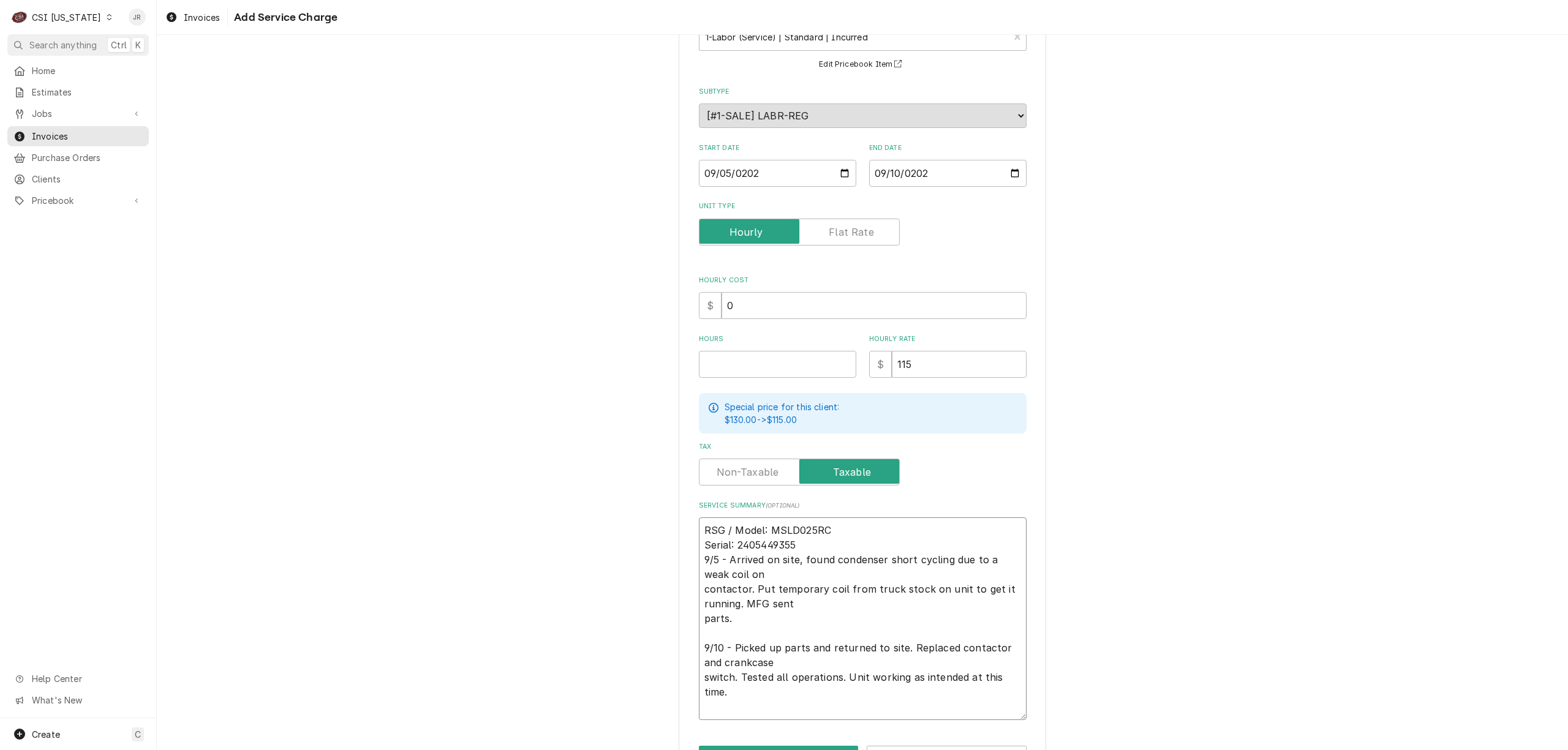
type textarea "x"
type textarea "RSG / Model: MSLD025RC Serial: 2405449355 9/5 - Arrived on site, found condense…"
type textarea "x"
type textarea "RSG / Model: MSLD025RC Serial: 2405449355 9/5 - Arrived on site, found condense…"
type textarea "x"
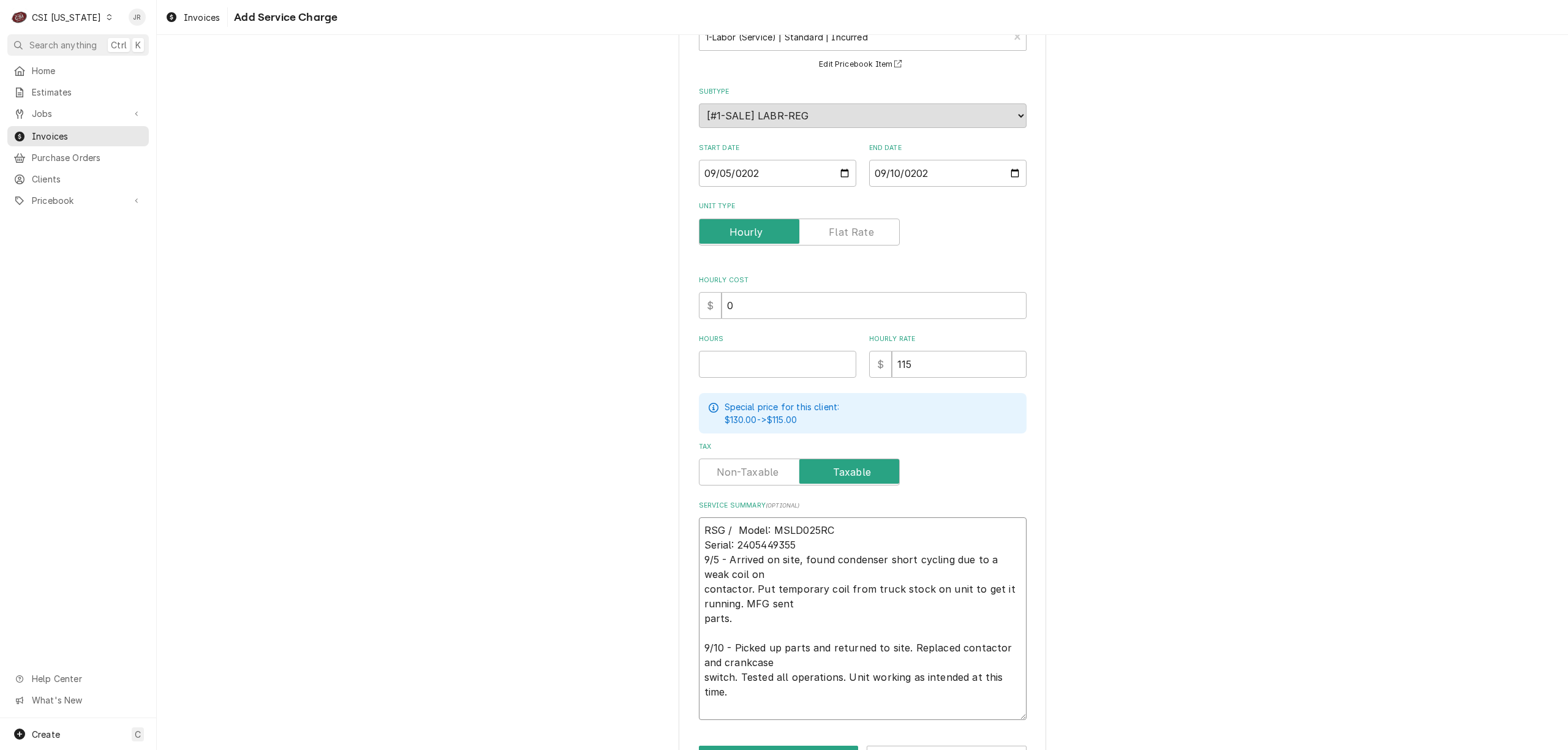
type textarea "RSG / Model: MSLD025RC Serial: 2405449355 9/5 - Arrived on site, found condense…"
type textarea "x"
type textarea "RSG / Model: MSLD025RC / Serial: 2405449355 9/5 - Arrived on site, found conden…"
type textarea "x"
type textarea "RSG / Model: MSLD025RC /Serial: 2405449355 9/5 - Arrived on site, found condens…"
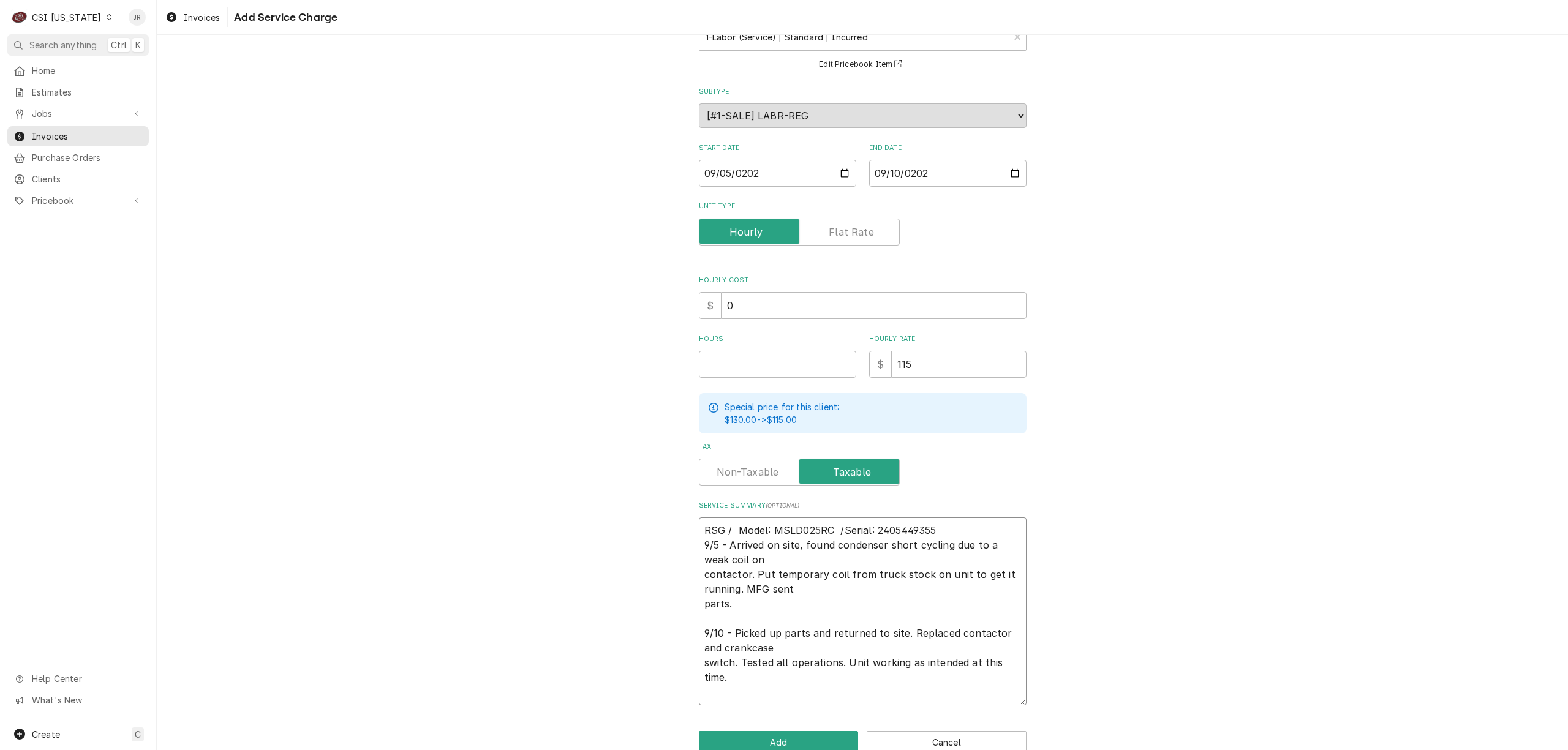
type textarea "x"
type textarea "RSG / Model: MSLD025RC / Serial: 2405449355 9/5 - Arrived on site, found conden…"
type textarea "x"
type textarea "RSG / Model: MSLD025RC / Serial: 2405449355 9/5 - Arrived on site, found conden…"
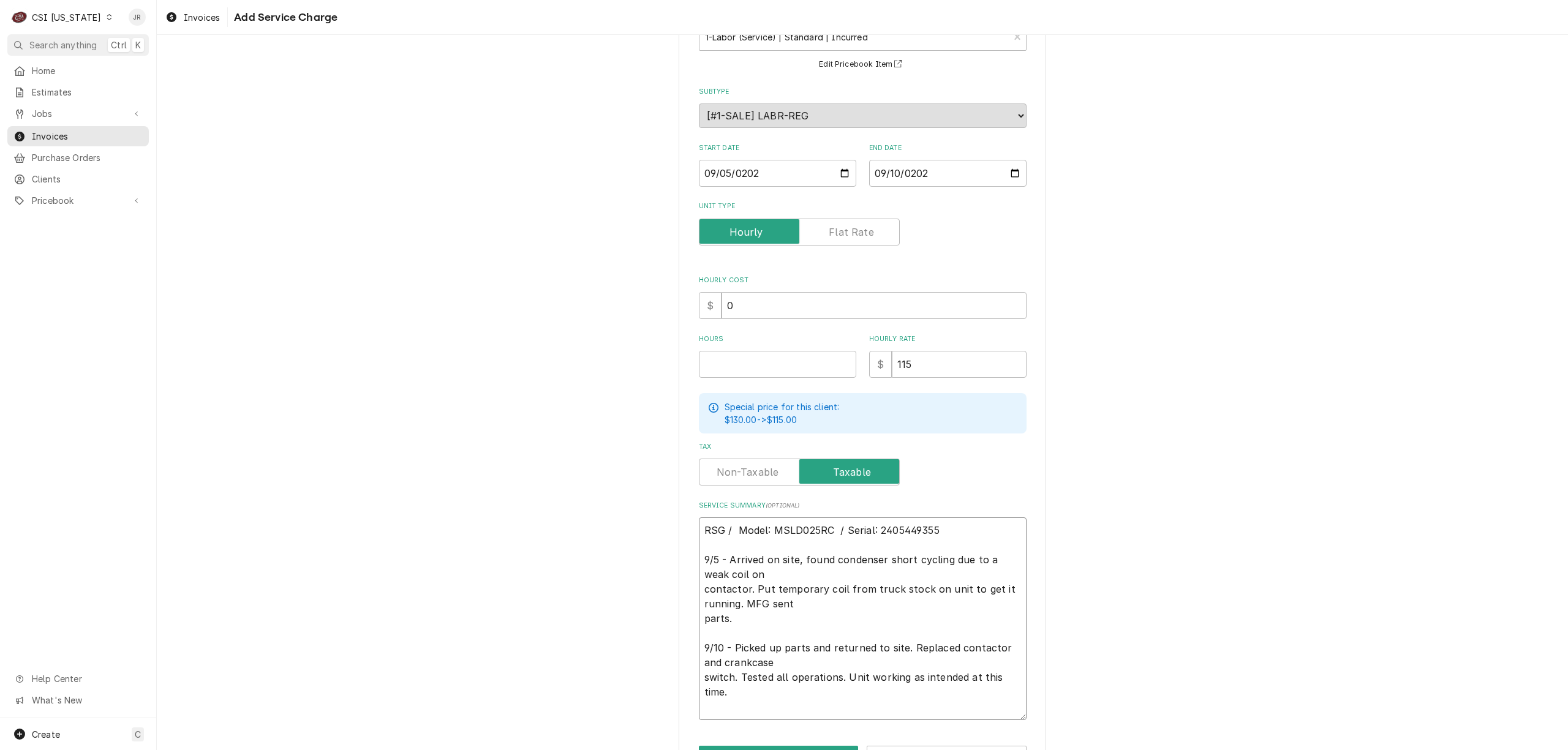
click at [823, 574] on textarea "RSG / Model: MSLD025RC / Serial: 2405449355 9/5 - Arrived on site, found conden…" at bounding box center [863, 619] width 328 height 203
type textarea "x"
type textarea "RSG / Model: MSLD025RC / Serial: 2405449355 9/5 - Arrived on site, found conden…"
type textarea "x"
type textarea "RSG / Model: MSLD025RC / Serial: 2405449355 9/5 - Arrived on site, found conden…"
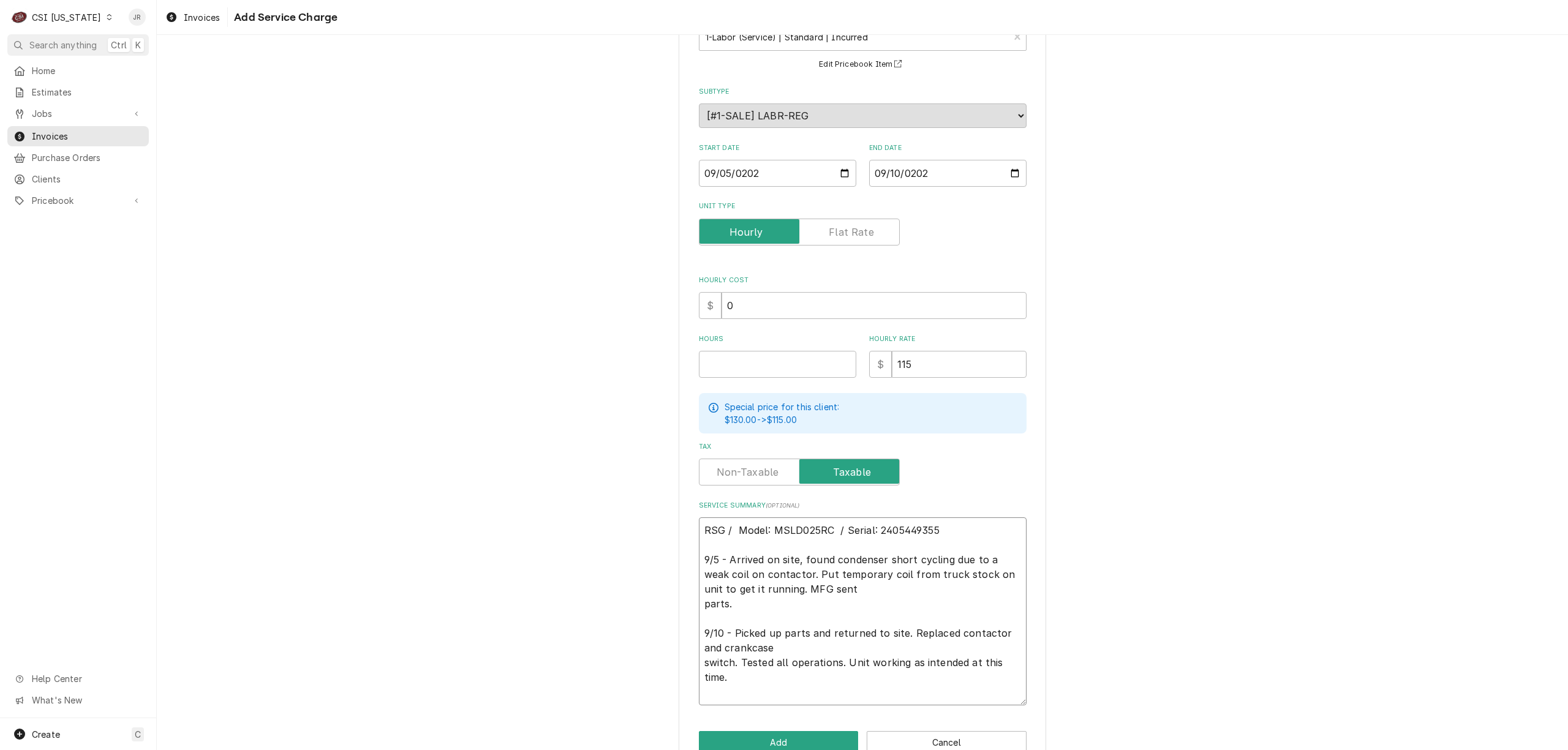
type textarea "x"
type textarea "RSG / Model: MSLD025RC / Serial: 2405449355 9/5 - Arrived on site, found conden…"
type textarea "x"
type textarea "RSG / Model: MSLD025RC / Serial: 2405449355 9/5 - Arrived on site, found conden…"
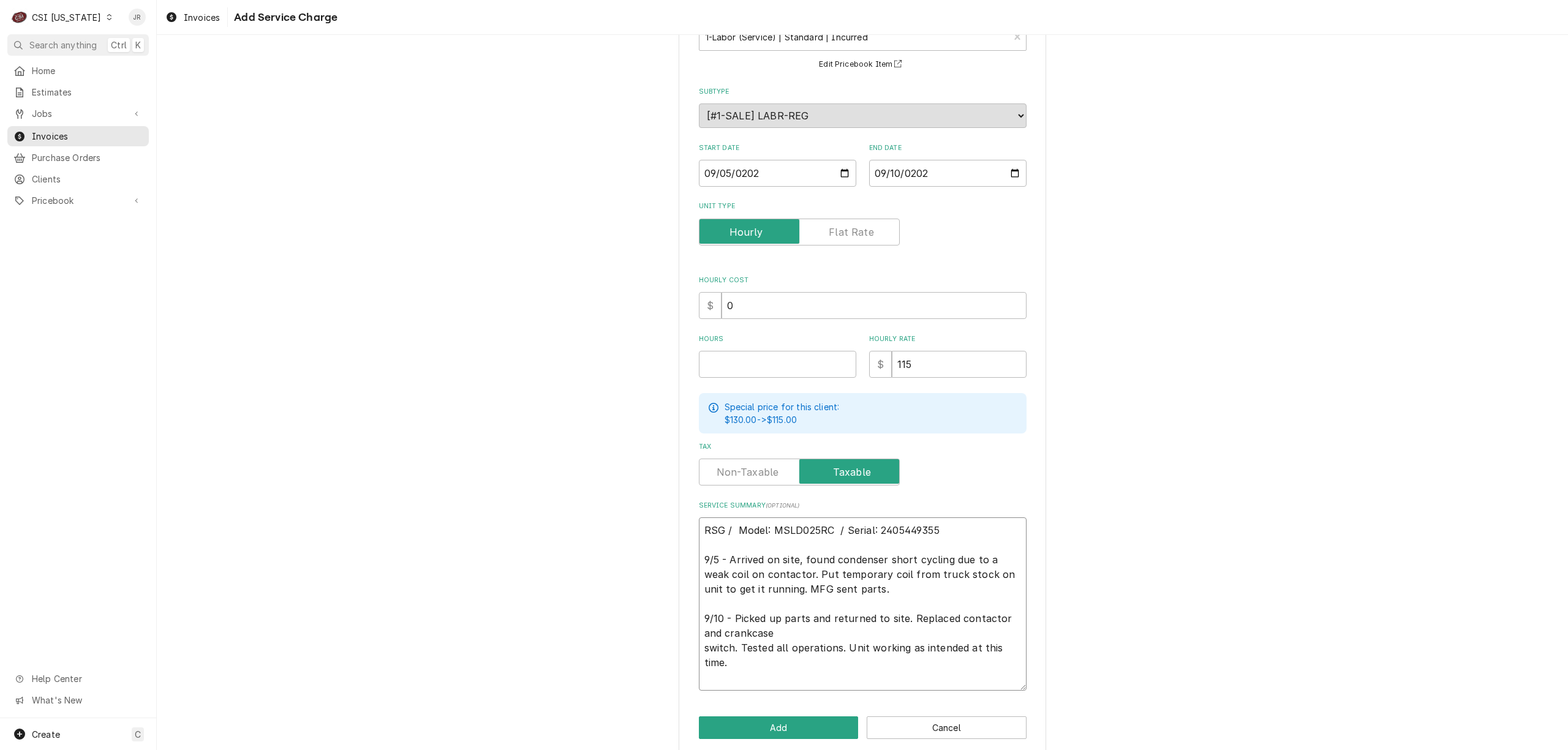
click at [831, 632] on textarea "RSG / Model: MSLD025RC / Serial: 2405449355 9/5 - Arrived on site, found conden…" at bounding box center [863, 604] width 328 height 173
type textarea "x"
type textarea "RSG / Model: MSLD025RC / Serial: 2405449355 9/5 - Arrived on site, found conden…"
type textarea "x"
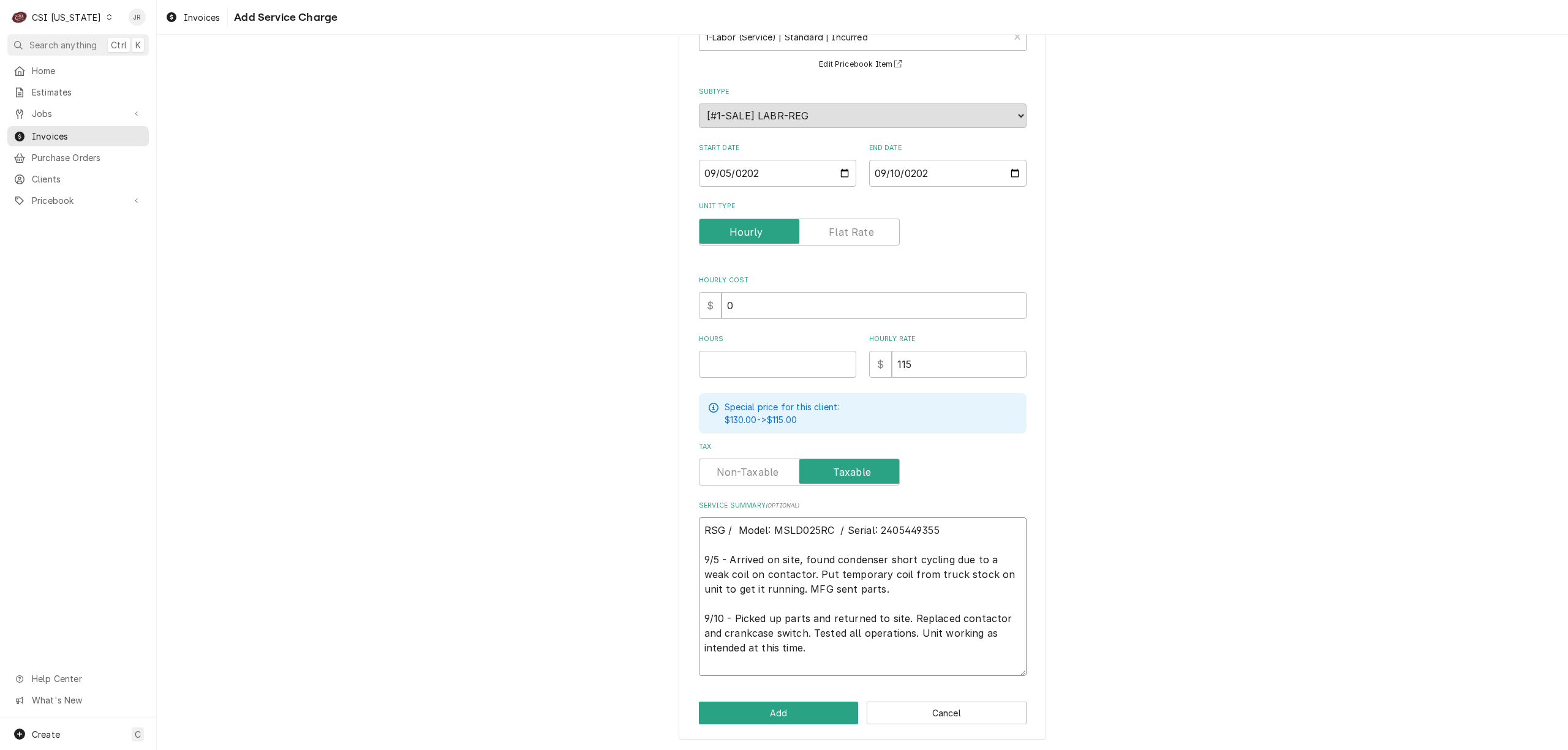
scroll to position [0, 0]
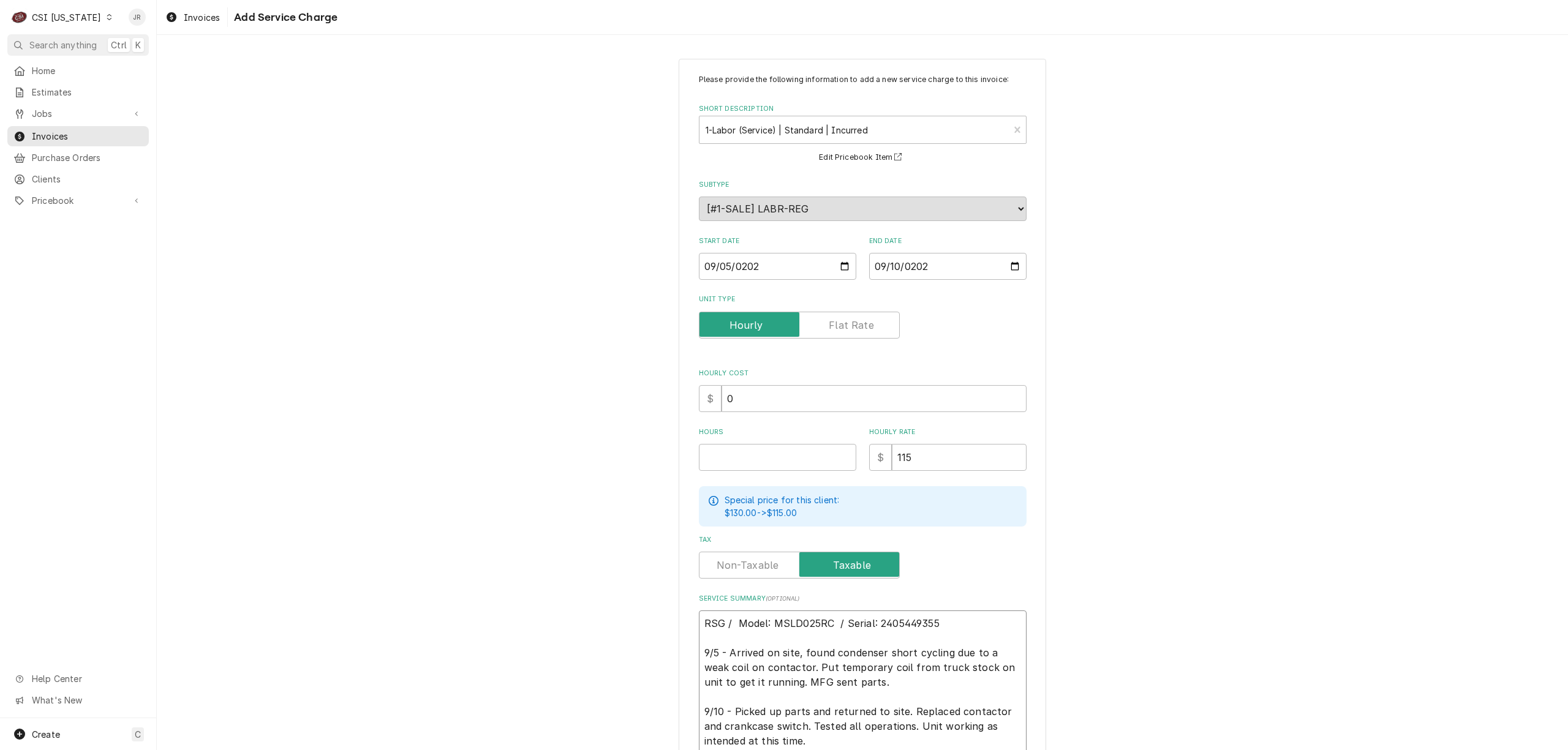
type textarea "RSG / Model: MSLD025RC / Serial: 2405449355 9/5 - Arrived on site, found conden…"
click at [795, 646] on textarea "RSG / Model: MSLD025RC / Serial: 2405449355 9/5 - Arrived on site, found conden…" at bounding box center [863, 689] width 328 height 159
type textarea "x"
type textarea "RSG / Model: MSLD025RC / Serial: 2405449355 9/5 - Arrived on site, ound condens…"
type textarea "x"
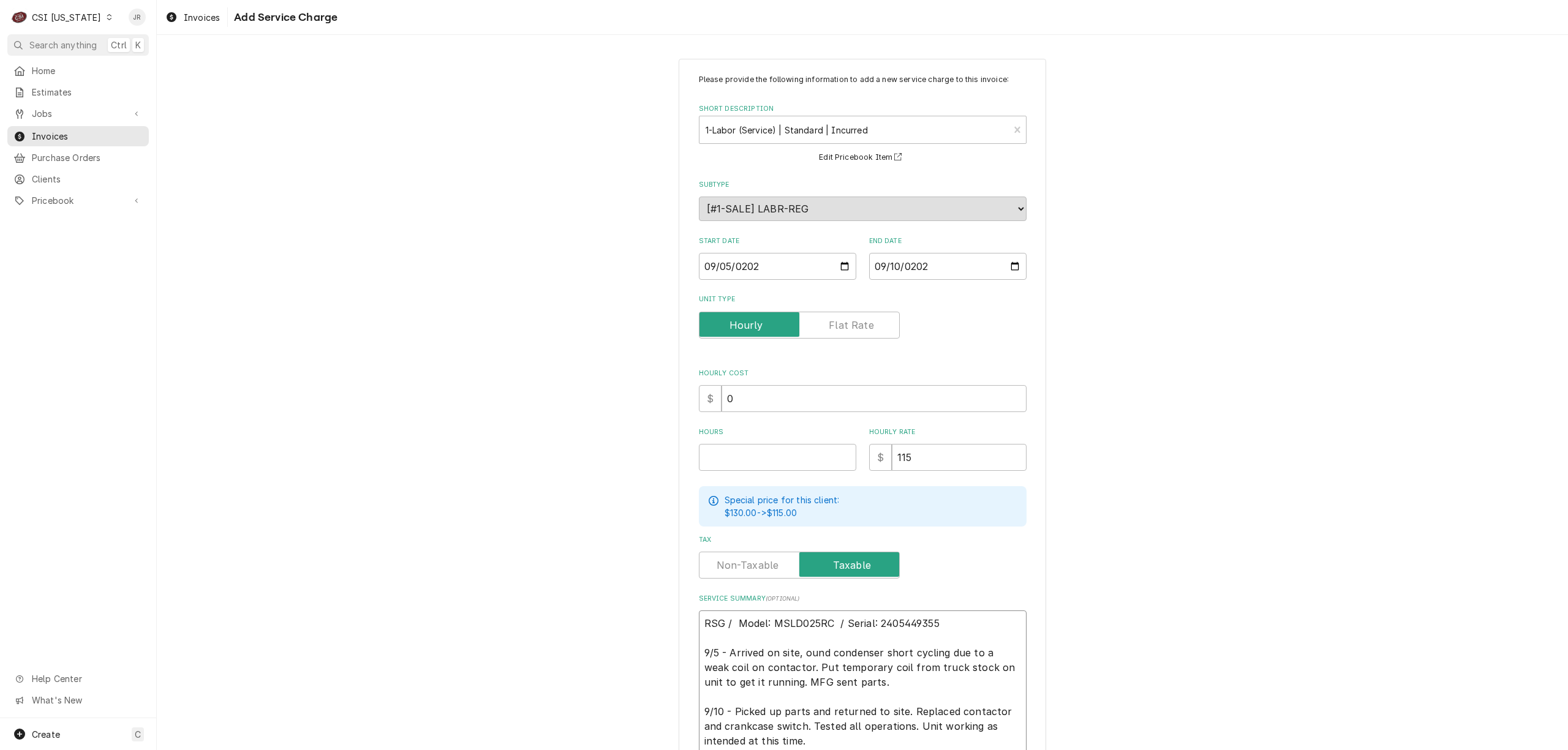
type textarea "RSG / Model: MSLD025RC / Serial: 2405449355 9/5 - Arrived on site, Found conden…"
type textarea "x"
type textarea "RSG / Model: MSLD025RC / Serial: 2405449355 9/5 - Arrived on site, tFound conde…"
type textarea "x"
type textarea "RSG / Model: MSLD025RC / Serial: 2405449355 9/5 - Arrived on site, toFound cond…"
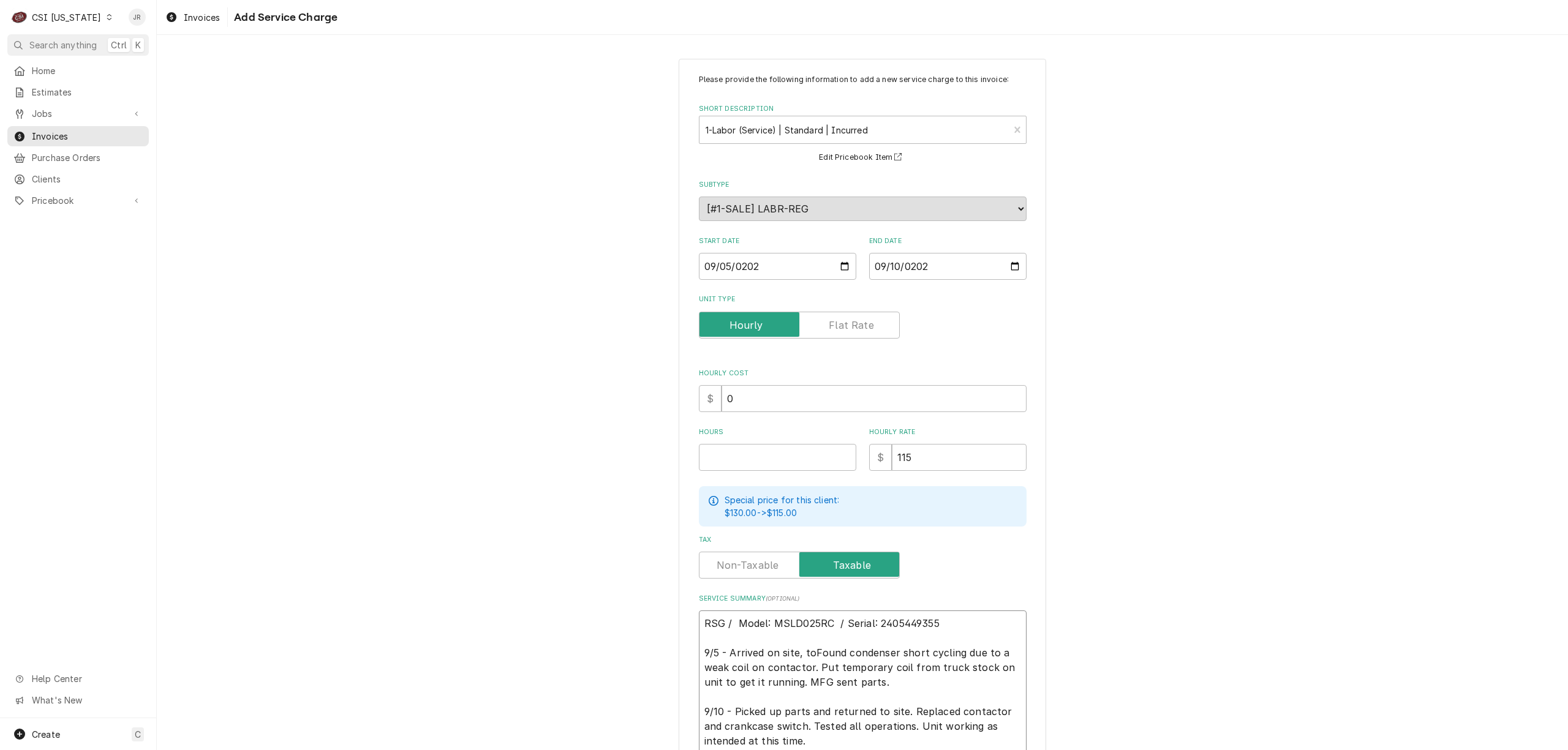
type textarea "x"
type textarea "RSG / Model: MSLD025RC / Serial: 2405449355 9/5 - Arrived on site, to Found con…"
type textarea "x"
type textarea "RSG / Model: MSLD025RC / Serial: 2405449355 9/5 - Arrived on site, to dFound co…"
type textarea "x"
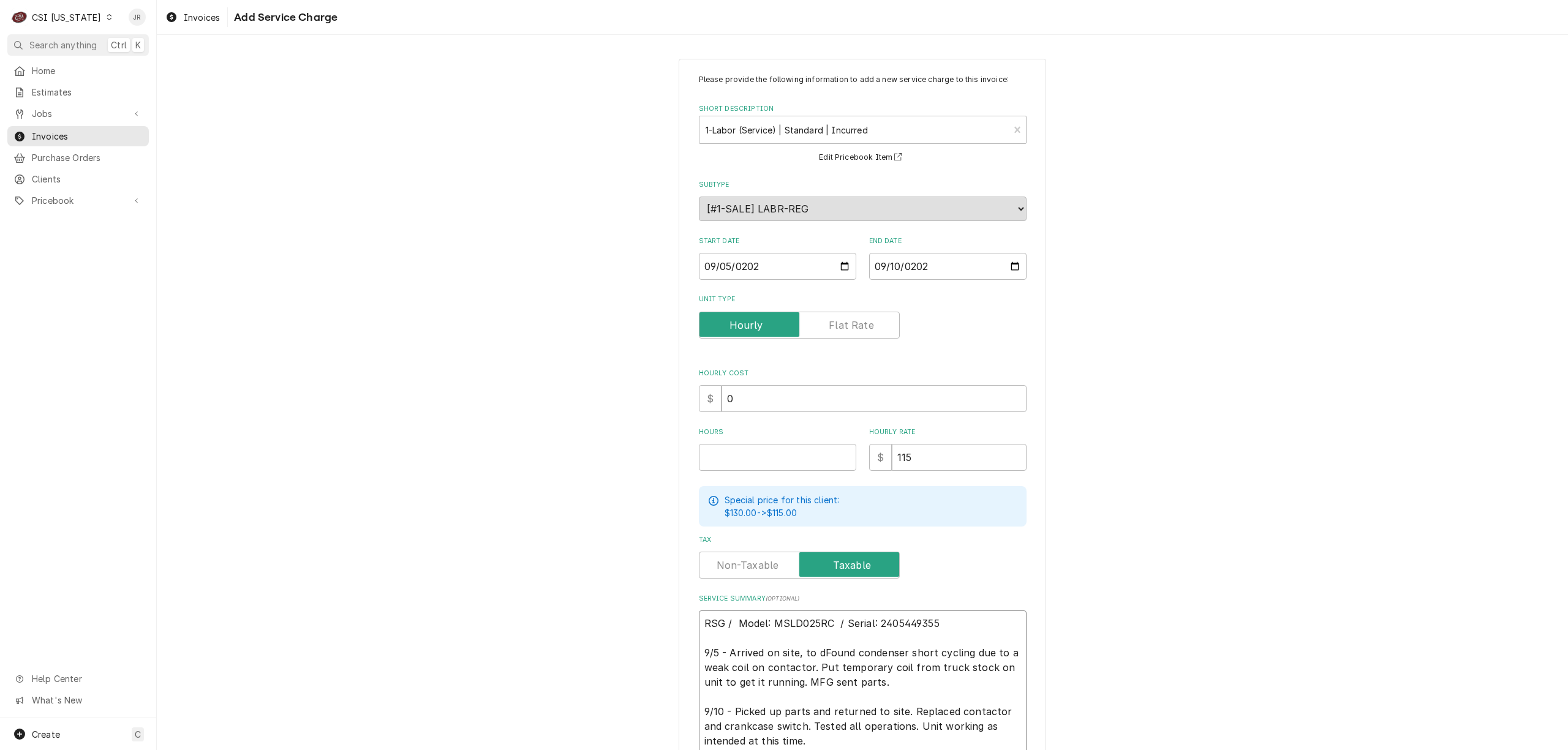
type textarea "RSG / Model: MSLD025RC / Serial: 2405449355 9/5 - Arrived on site, to diFound c…"
type textarea "x"
type textarea "RSG / Model: MSLD025RC / Serial: 2405449355 9/5 - Arrived on site, to diaFound …"
type textarea "x"
type textarea "RSG / Model: MSLD025RC / Serial: 2405449355 9/5 - Arrived on site, to diagFound…"
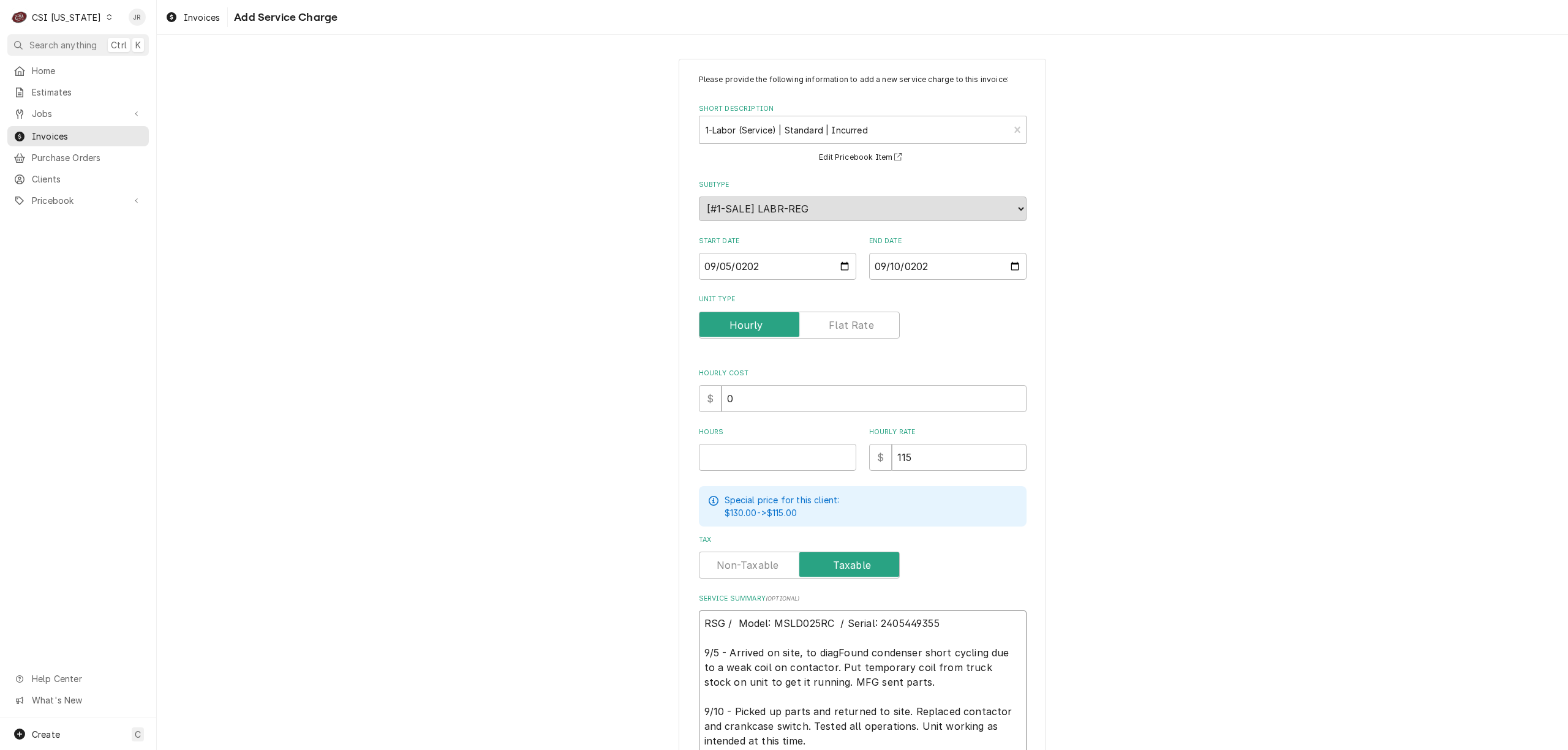
type textarea "x"
type textarea "RSG / Model: MSLD025RC / Serial: 2405449355 9/5 - Arrived on site, to diagnFoun…"
type textarea "x"
type textarea "RSG / Model: MSLD025RC / Serial: 2405449355 9/5 - Arrived on site, to diagnoFou…"
type textarea "x"
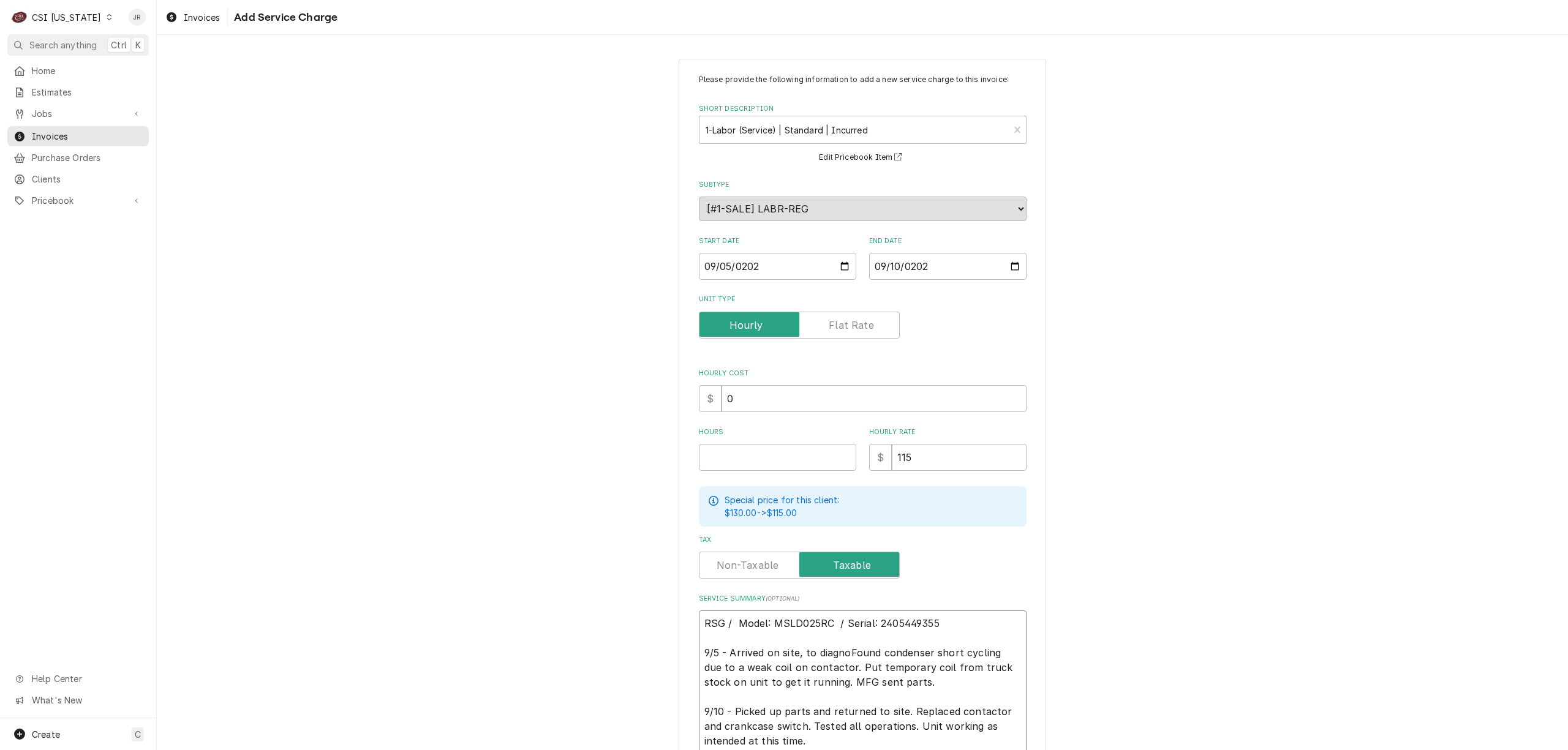
type textarea "RSG / Model: MSLD025RC / Serial: 2405449355 9/5 - Arrived on site, to diagnosFo…"
type textarea "x"
type textarea "RSG / Model: MSLD025RC / Serial: 2405449355 9/5 - Arrived on site, to diagnoseF…"
type textarea "x"
type textarea "RSG / Model: MSLD025RC / Serial: 2405449355 9/5 - Arrived on site, to diagnose …"
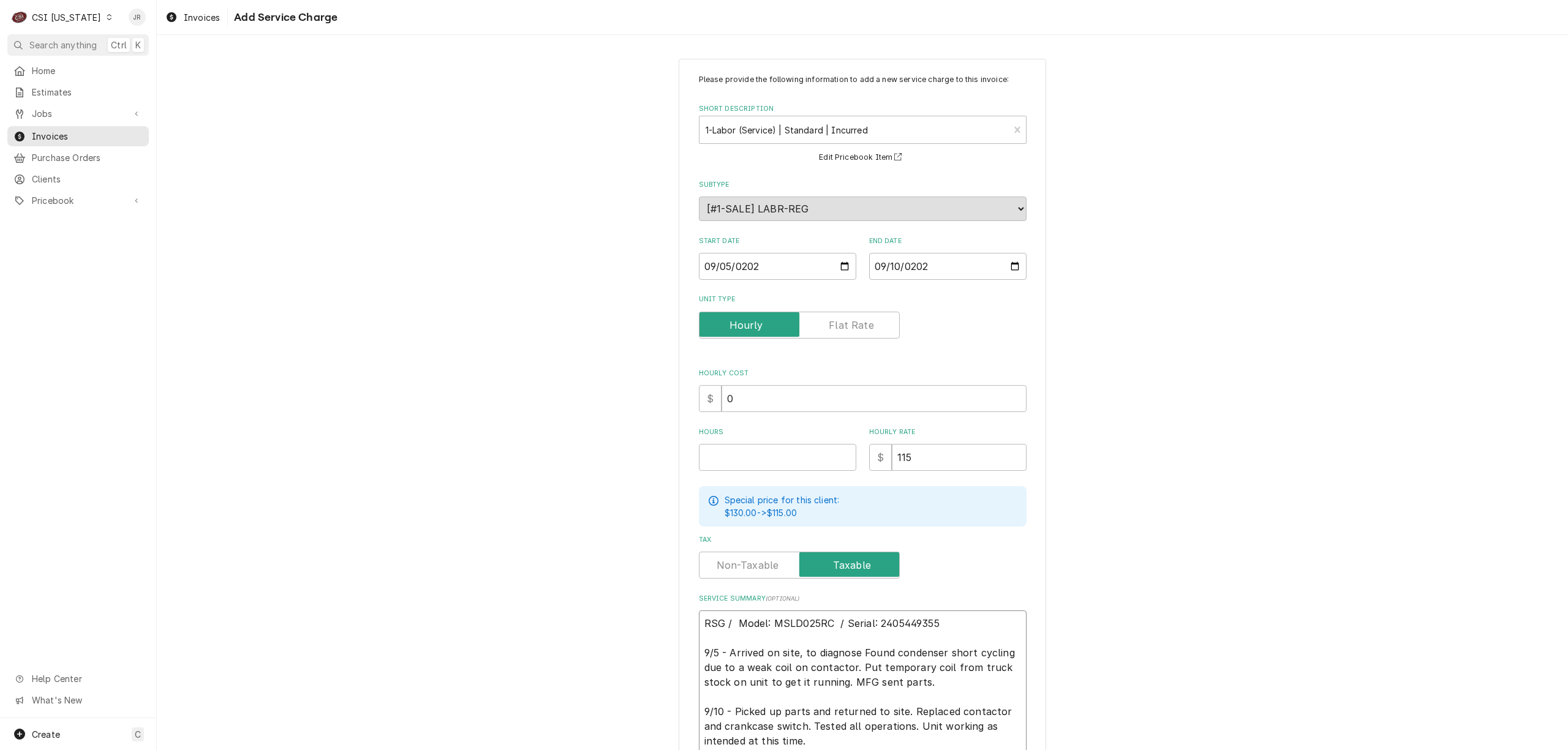
paste textarea "The unit on the roof for the freezer is cycling on and off and temperature in f…"
type textarea "x"
type textarea "RSG / Model: MSLD025RC / Serial: 2405449355 9/5 - Arrived on site, to diagnose …"
type textarea "x"
type textarea "RSG / Model: MSLD025RC / Serial: 2405449355 9/5 - Arrived on site, to diagnose …"
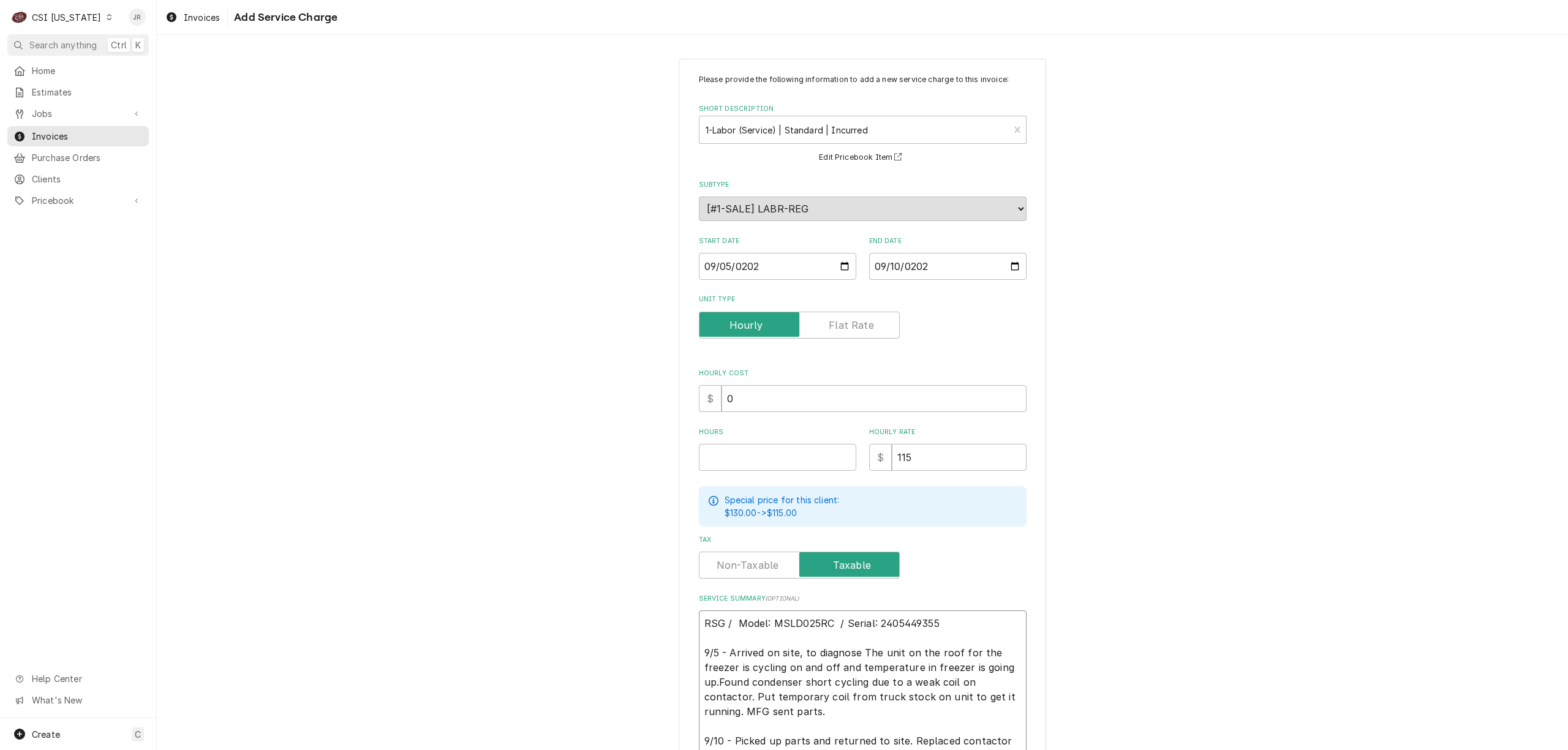
type textarea "x"
type textarea "RSG / Model: MSLD025RC / Serial: 2405449355 9/5 - Arrived on site, to diagnose …"
type textarea "x"
type textarea "RSG / Model: MSLD025RC / Serial: 2405449355 9/5 - Arrived on site, to diagnose …"
click at [863, 648] on textarea "RSG / Model: MSLD025RC / Serial: 2405449355 9/5 - Arrived on site, to diagnose …" at bounding box center [863, 705] width 328 height 188
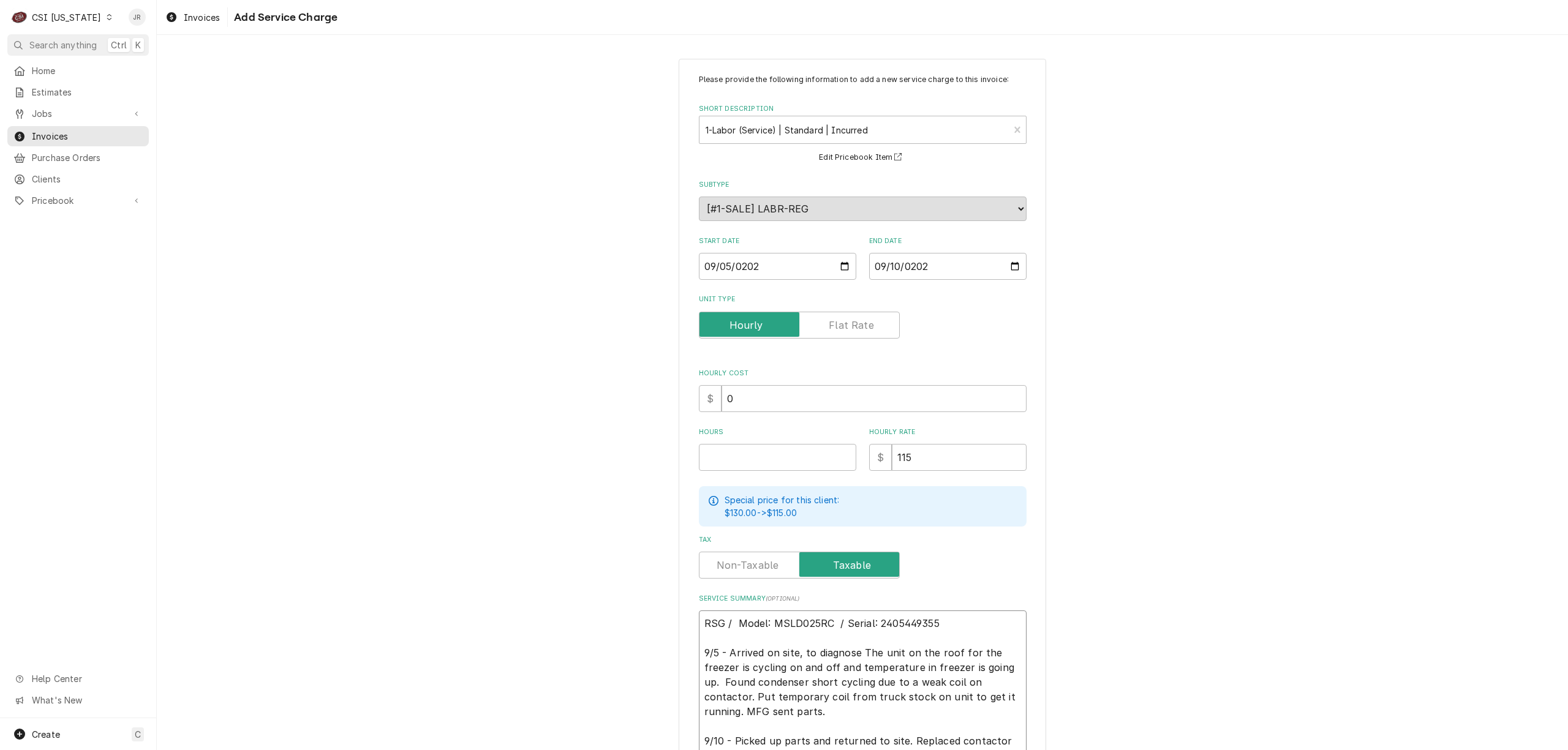
type textarea "x"
type textarea "RSG / Model: MSLD025RC / Serial: 2405449355 9/5 - Arrived on site, to diagnose …"
type textarea "x"
type textarea "RSG / Model: MSLD025RC / Serial: 2405449355 9/5 - Arrived on site, to diagnoseh…"
type textarea "x"
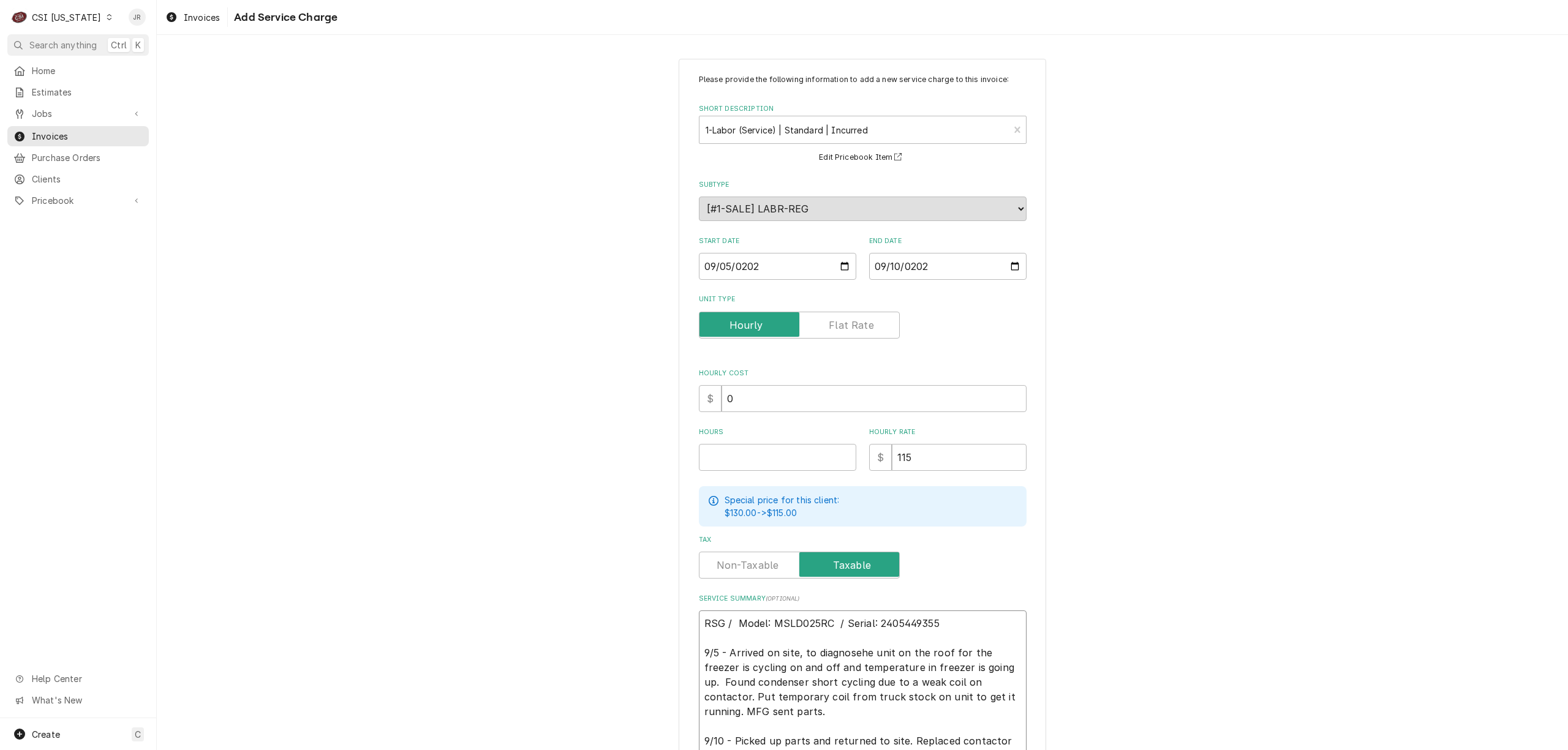
type textarea "RSG / Model: MSLD025RC / Serial: 2405449355 9/5 - Arrived on site, to diagnosee…"
type textarea "x"
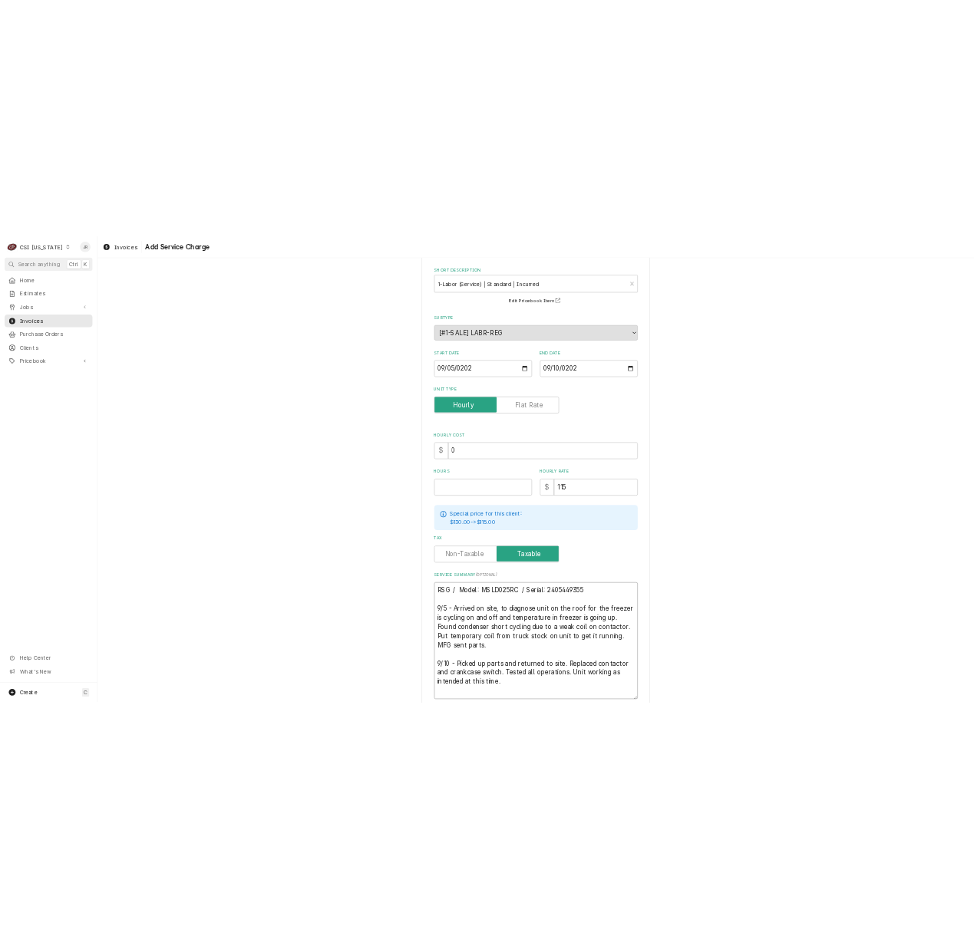
scroll to position [153, 0]
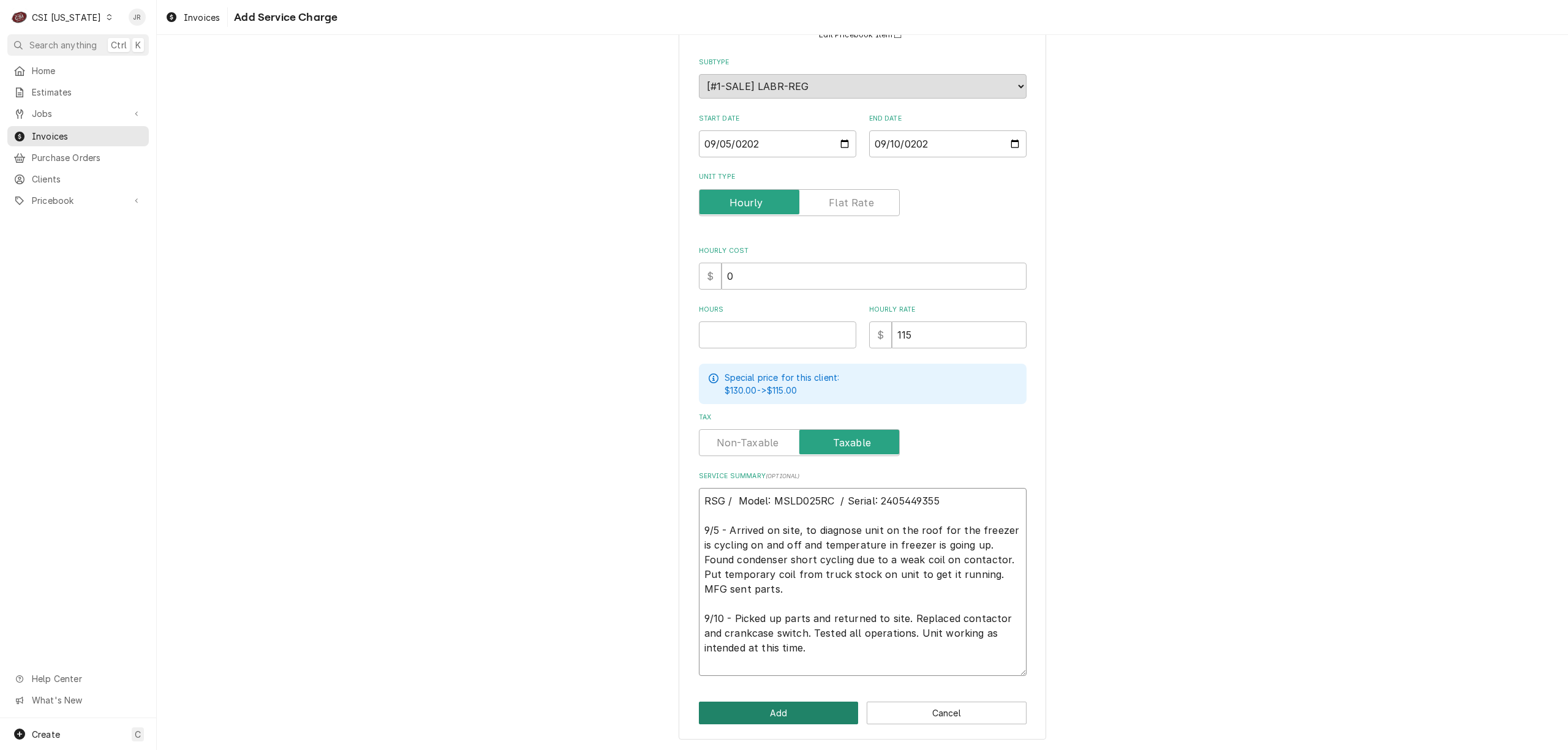
type textarea "RSG / Model: MSLD025RC / Serial: 2405449355 9/5 - Arrived on site, to diagnose …"
drag, startPoint x: 804, startPoint y: 712, endPoint x: 804, endPoint y: 706, distance: 6.0
click at [804, 706] on button "Add" at bounding box center [779, 713] width 160 height 22
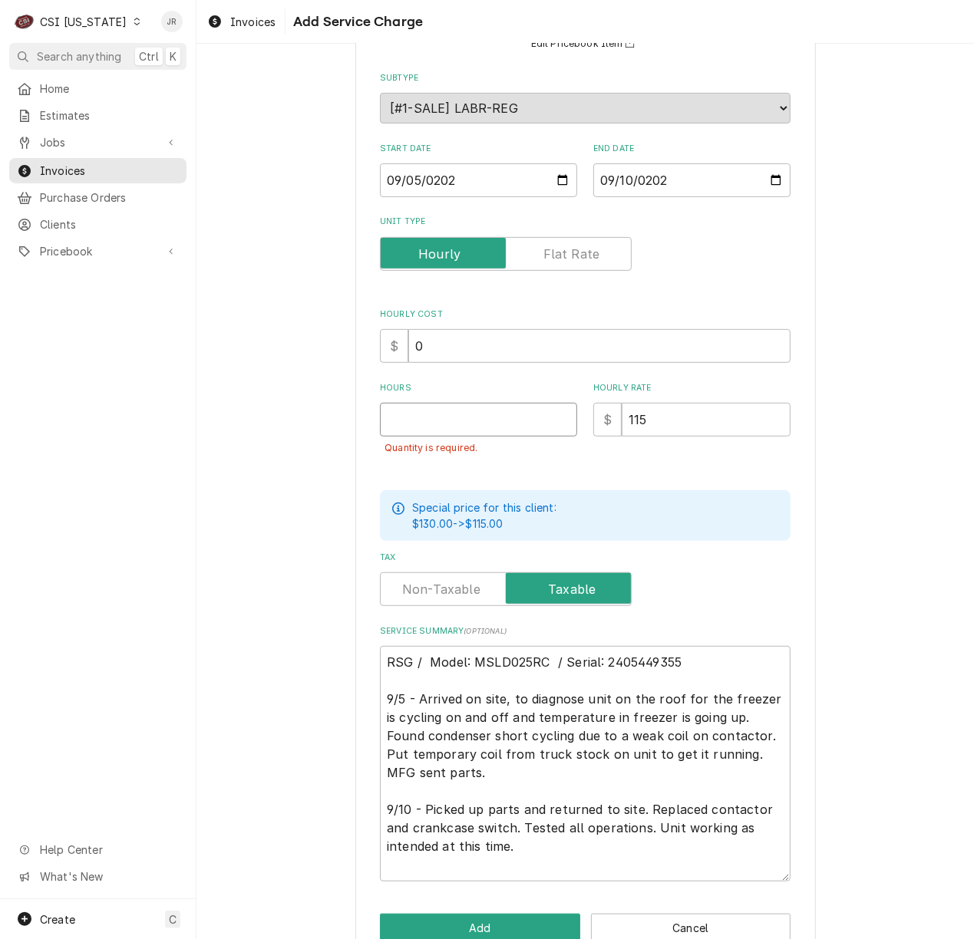
click at [499, 421] on input "Hours" at bounding box center [478, 420] width 197 height 34
type textarea "x"
type input "3"
type textarea "x"
type input "3.2"
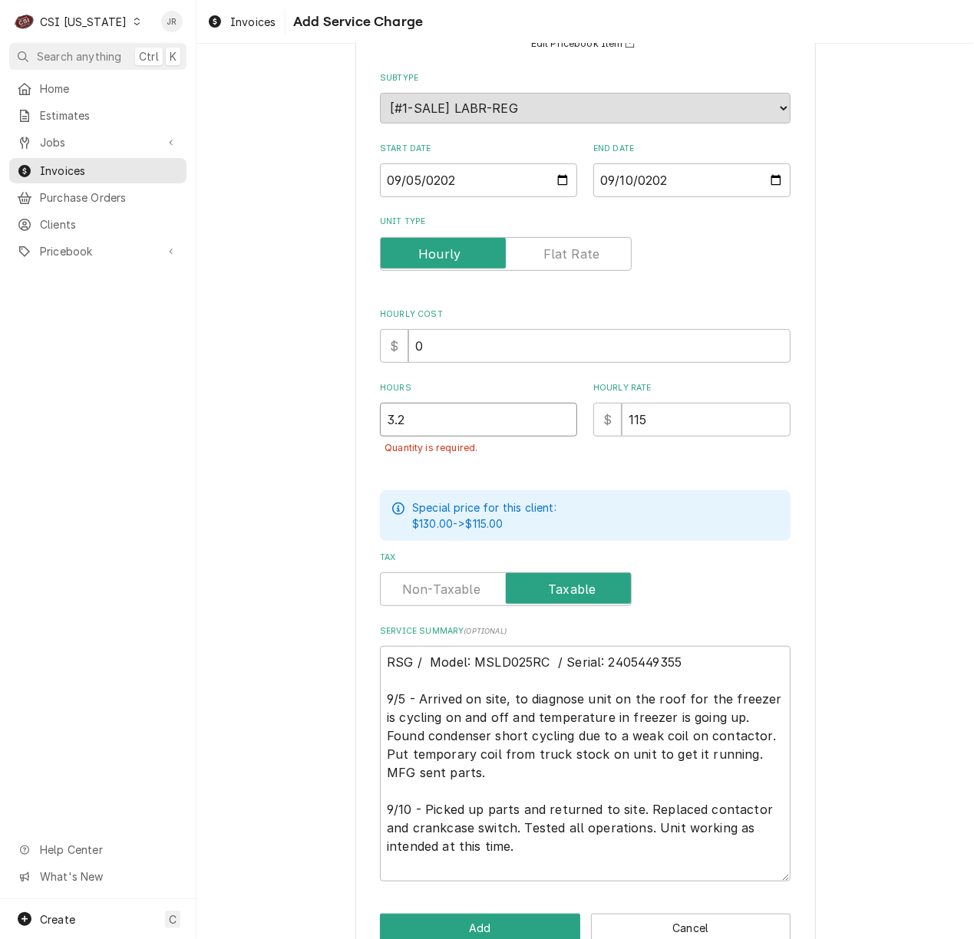
type textarea "x"
type input "3.25"
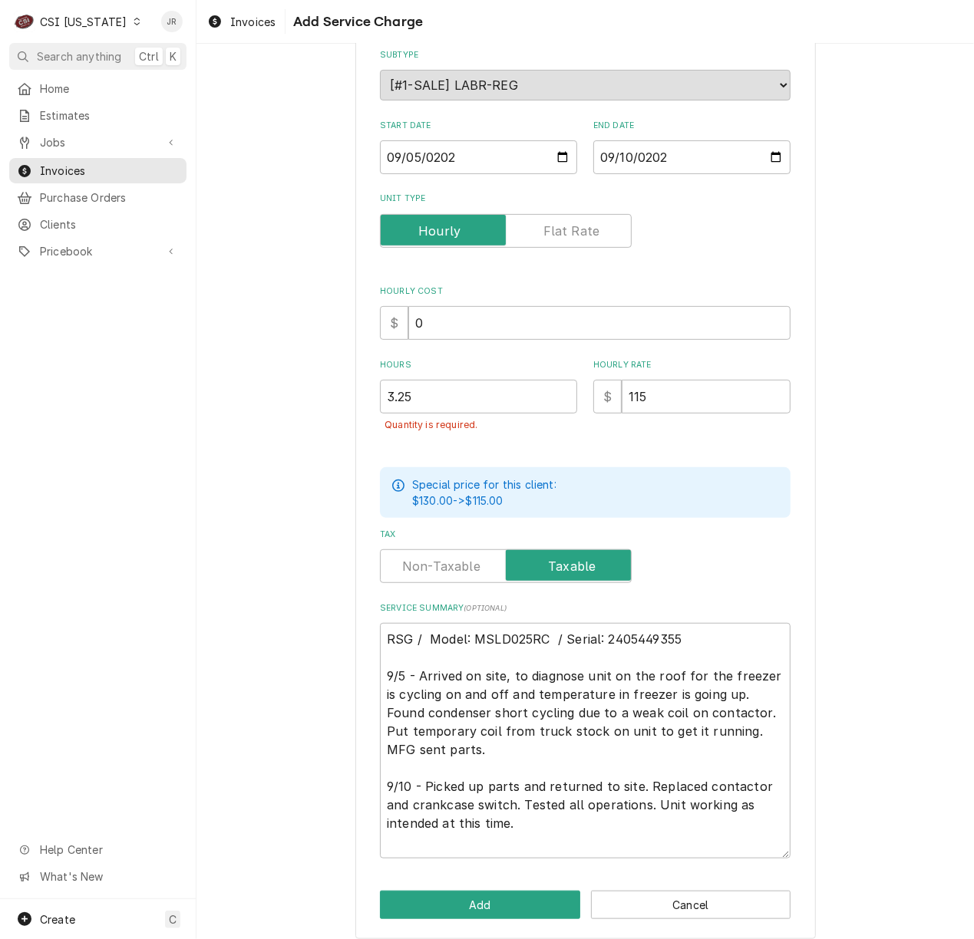
scroll to position [189, 0]
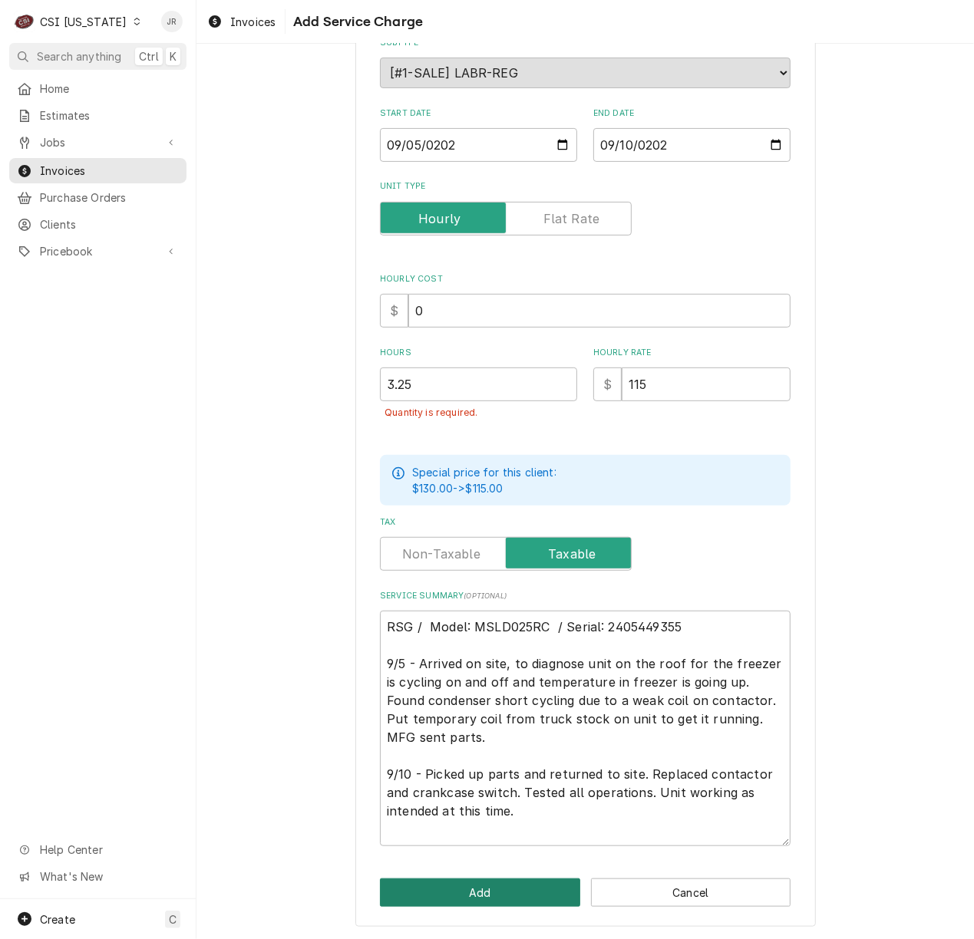
drag, startPoint x: 495, startPoint y: 885, endPoint x: 454, endPoint y: 771, distance: 121.4
click at [456, 769] on div "Please provide the following information to add a new service charge to this in…" at bounding box center [585, 406] width 460 height 1042
click at [452, 772] on textarea "RSG / Model: MSLD025RC / Serial: 2405449355 9/5 - Arrived on site, to diagnose …" at bounding box center [585, 729] width 411 height 236
type textarea "x"
type textarea "RSG / Model: MSLD025RC / Serial: 2405449355 9/5 - Arrived on site, to diagnose …"
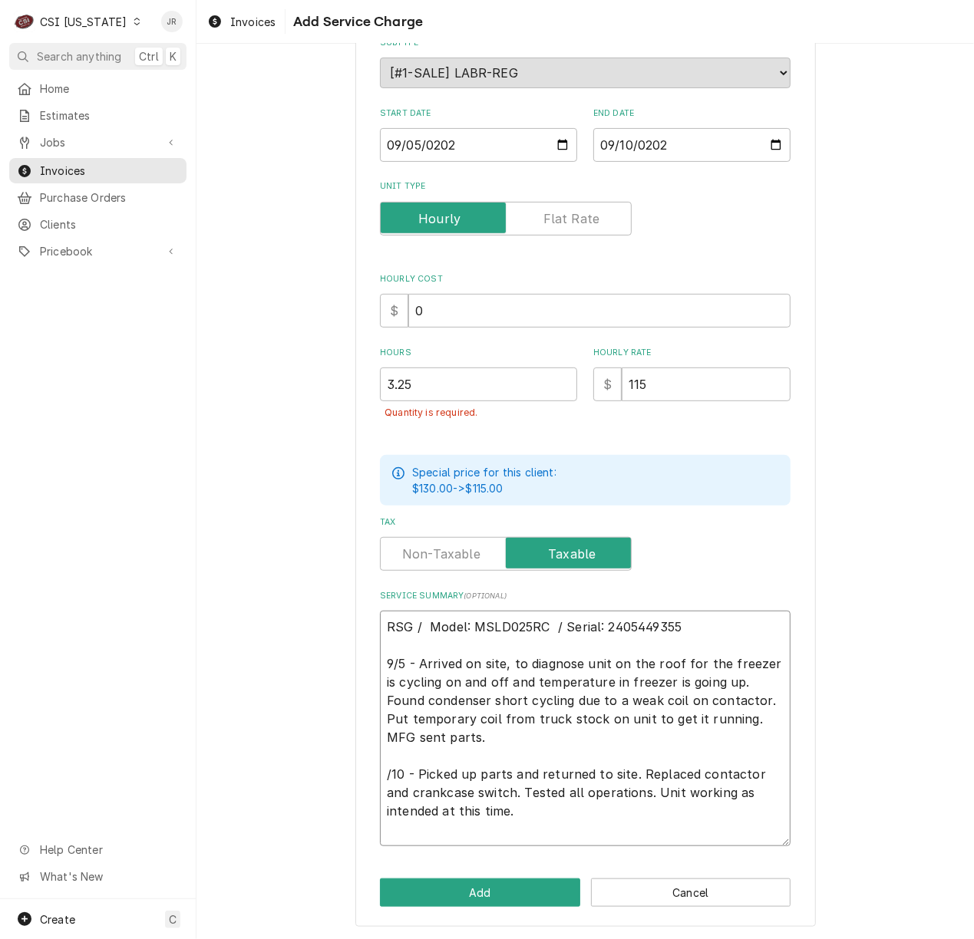
type textarea "x"
type textarea "RSG / Model: MSLD025RC / Serial: 2405449355 9/5 - Arrived on site, to diagnose …"
type textarea "x"
type textarea "RSG / Model: MSLD025RC / Serial: 2405449355 9/5 - Arrived on site, to diagnose …"
type textarea "x"
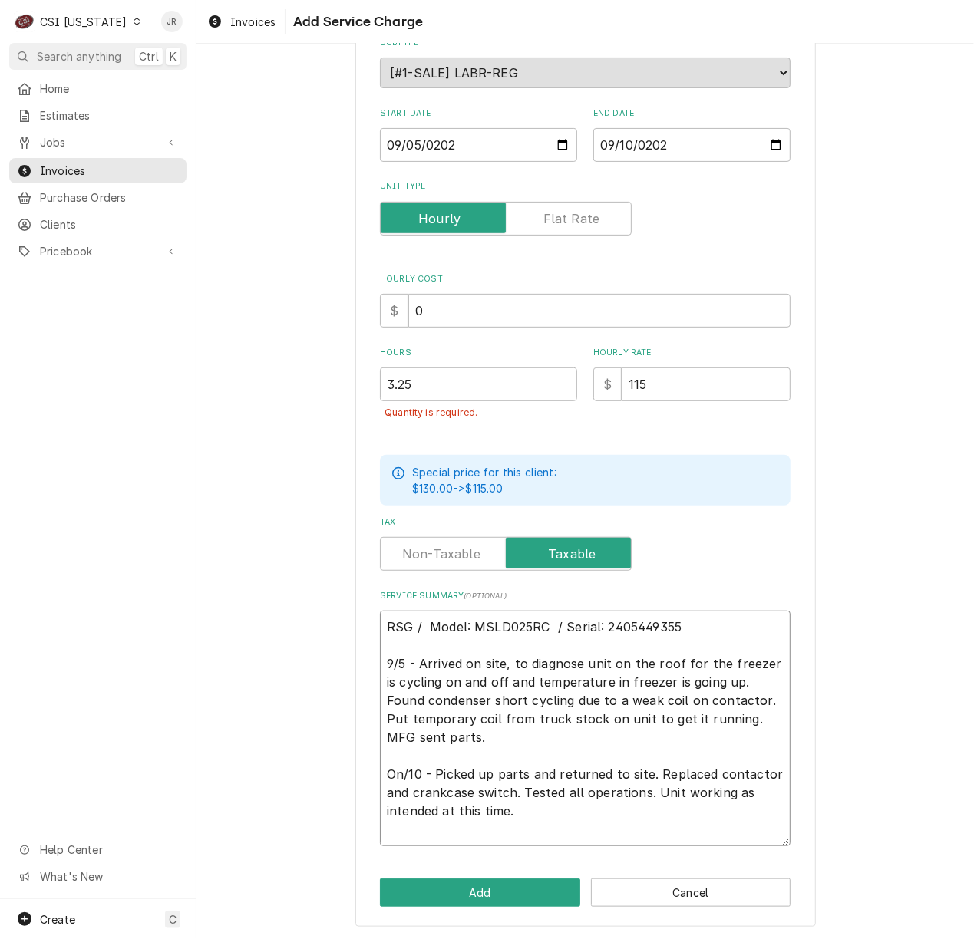
type textarea "RSG / Model: MSLD025RC / Serial: 2405449355 9/5 - Arrived on site, to diagnose …"
type textarea "x"
type textarea "RSG / Model: MSLD025RC / Serial: 2405449355 9/5 - Arrived on site, to diagnose …"
type textarea "x"
type textarea "RSG / Model: MSLD025RC / Serial: 2405449355 9/5 - Arrived on site, to diagnose …"
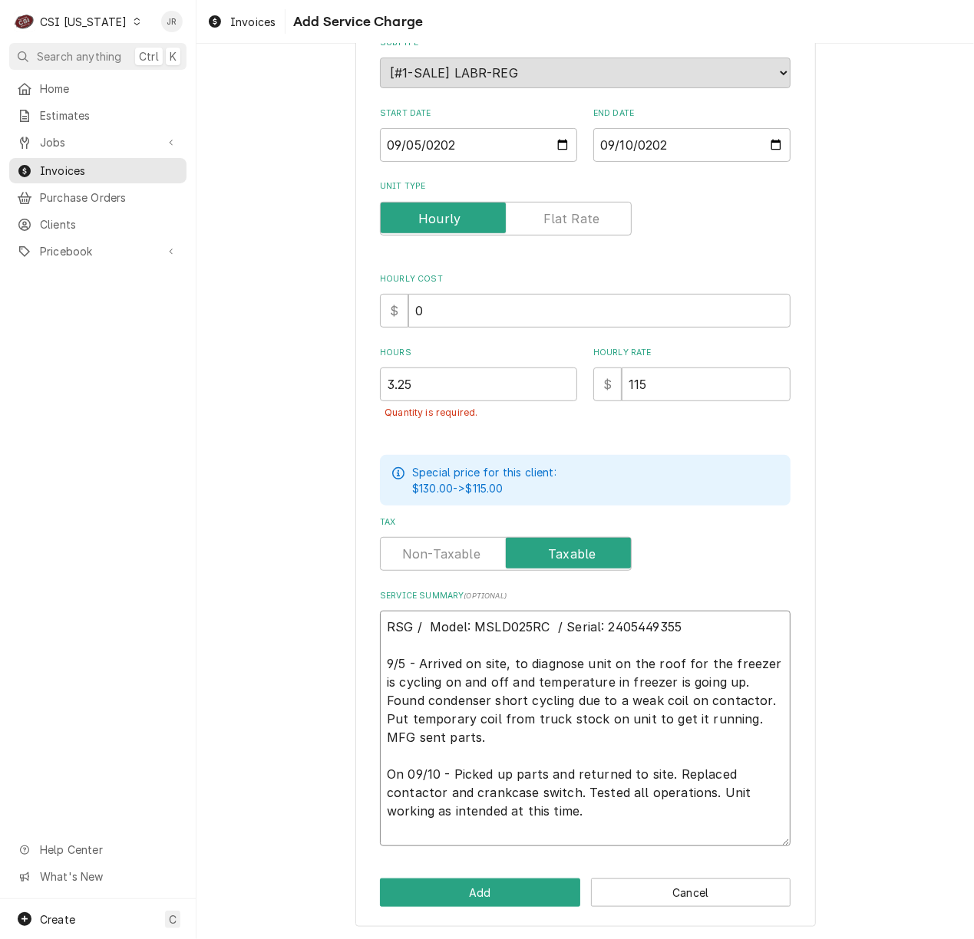
type textarea "x"
type textarea "RSG / Model: MSLD025RC / Serial: 2405449355 9/5 - Arrived on site, to diagnose …"
type textarea "x"
type textarea "RSG / Model: MSLD025RC / Serial: 2405449355 9/5 - Arrived on site, to diagnose …"
type textarea "x"
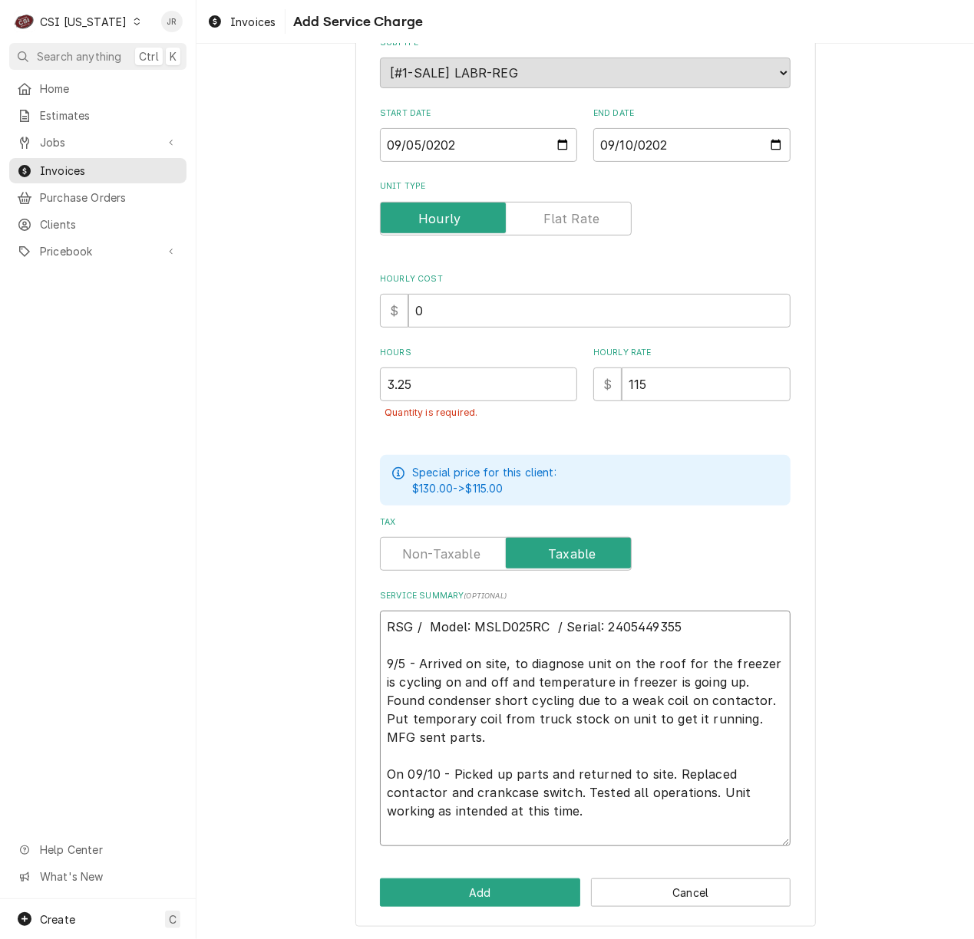
type textarea "RSG / Model: MSLD025RC / Serial: 2405449355 9/5 - Arrived on site, to diagnose …"
type textarea "x"
type textarea "RSG / Model: MSLD025RC / Serial: 2405449355 9/5 - Arrived on site, to diagnose …"
type textarea "x"
type textarea "RSG / Model: MSLD025RC / Serial: 2405449355 9/5 - Arrived on site, to diagnose …"
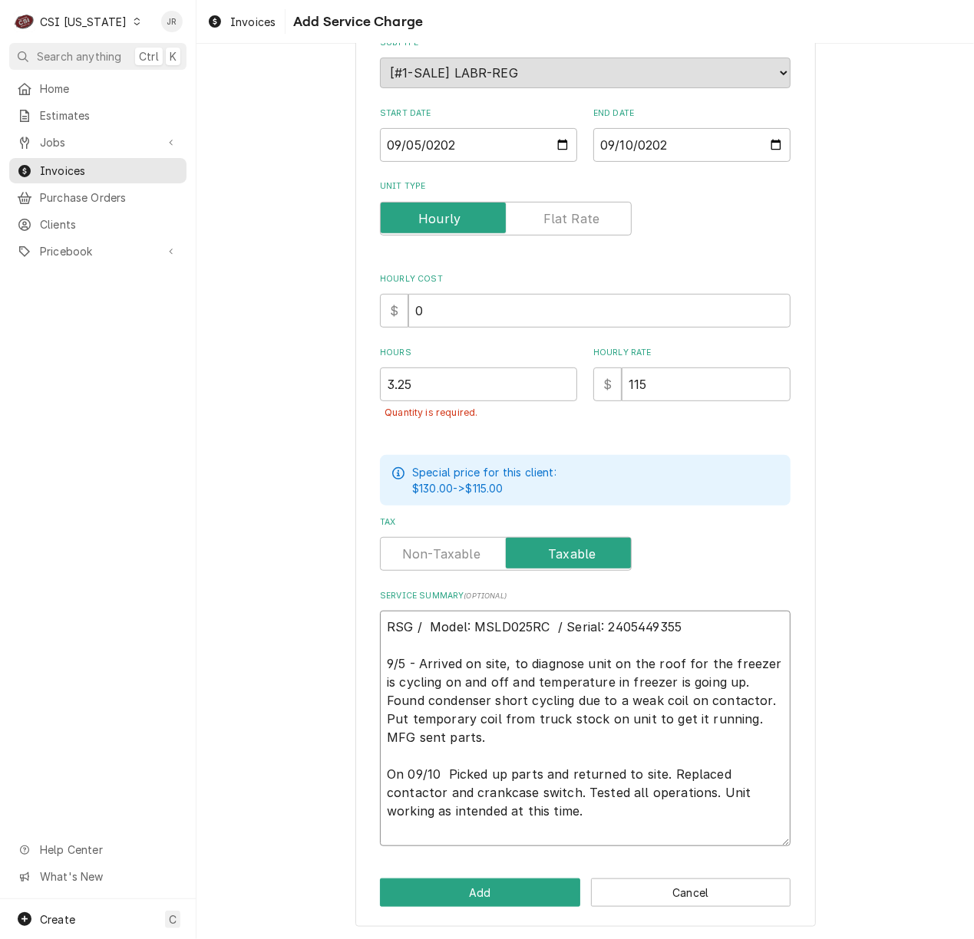
type textarea "x"
type textarea "RSG / Model: MSLD025RC / Serial: 2405449355 9/5 - Arrived on site, to diagnose …"
type textarea "x"
type textarea "RSG / Model: MSLD025RC / Serial: 2405449355 9/5 - Arrived on site, to diagnose …"
type textarea "x"
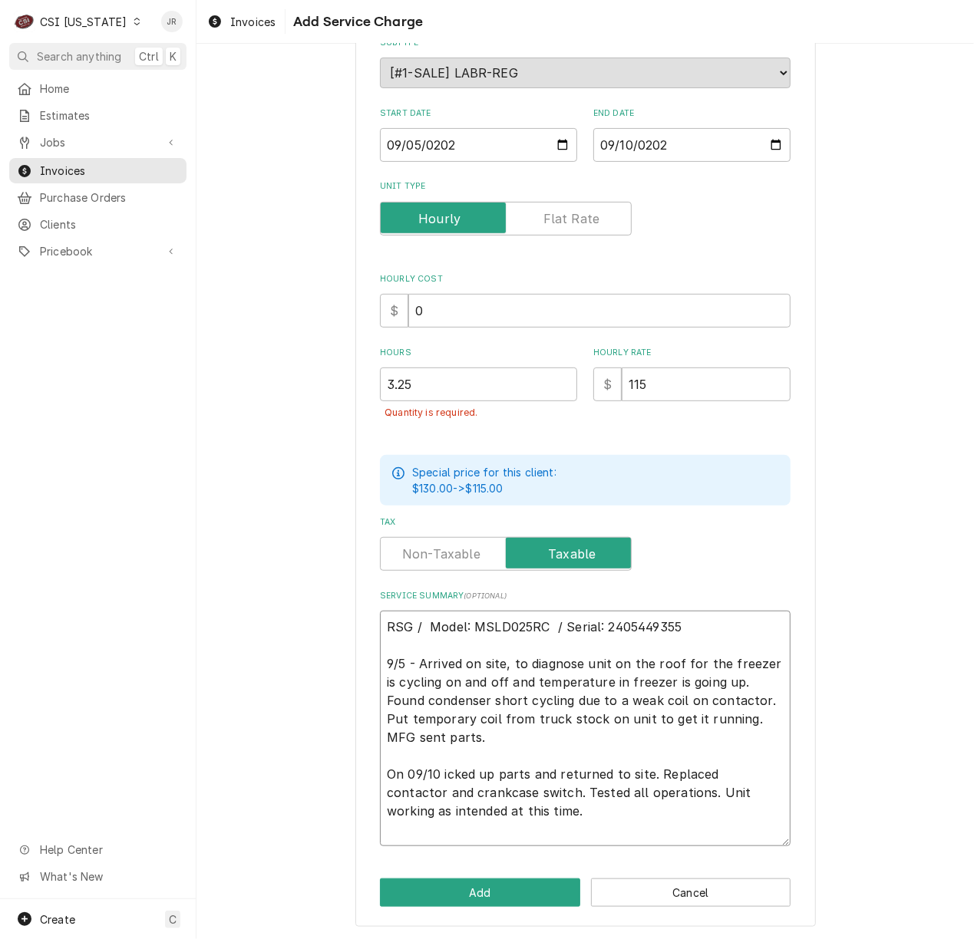
type textarea "RSG / Model: MSLD025RC / Serial: 2405449355 9/5 - Arrived on site, to diagnose …"
type textarea "x"
type textarea "RSG / Model: MSLD025RC / Serial: 2405449355 9/5 - Arrived on site, to diagnose …"
type textarea "x"
type textarea "RSG / Model: MSLD025RC / Serial: 2405449355 9/5 - Arrived on site, to diagnose …"
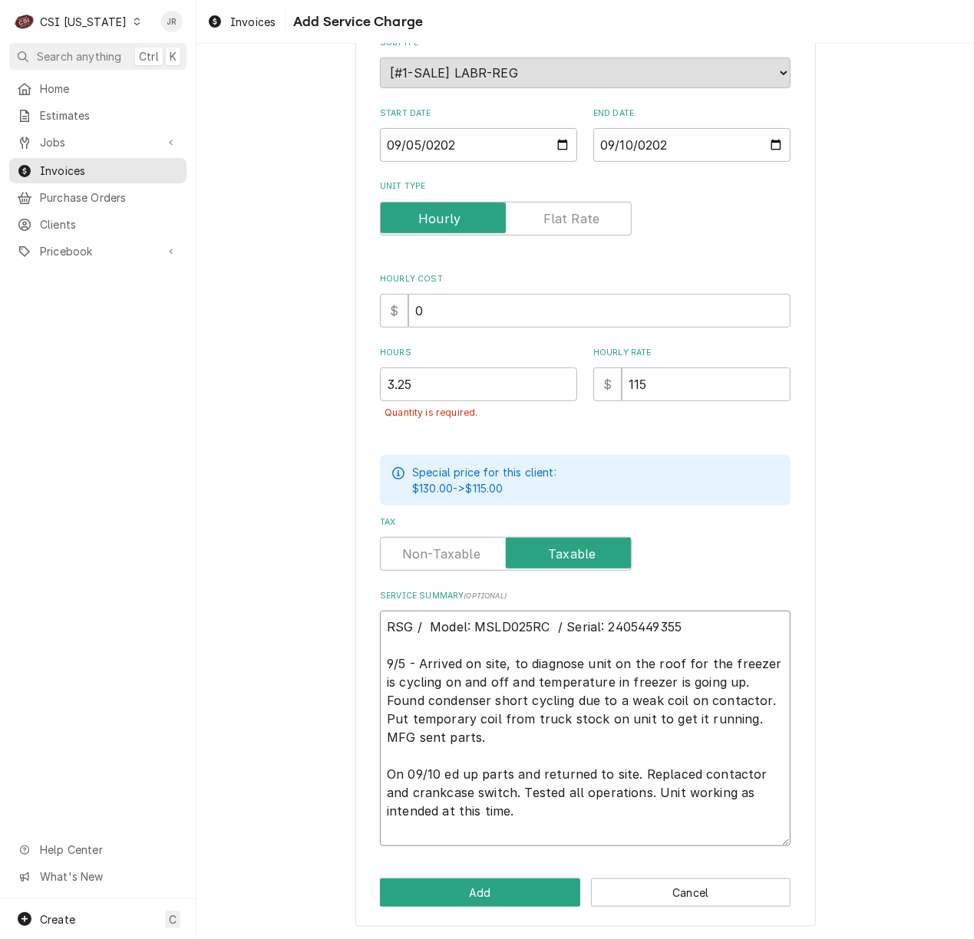
type textarea "x"
type textarea "RSG / Model: MSLD025RC / Serial: 2405449355 9/5 - Arrived on site, to diagnose …"
type textarea "x"
type textarea "RSG / Model: MSLD025RC / Serial: 2405449355 9/5 - Arrived on site, to diagnose …"
type textarea "x"
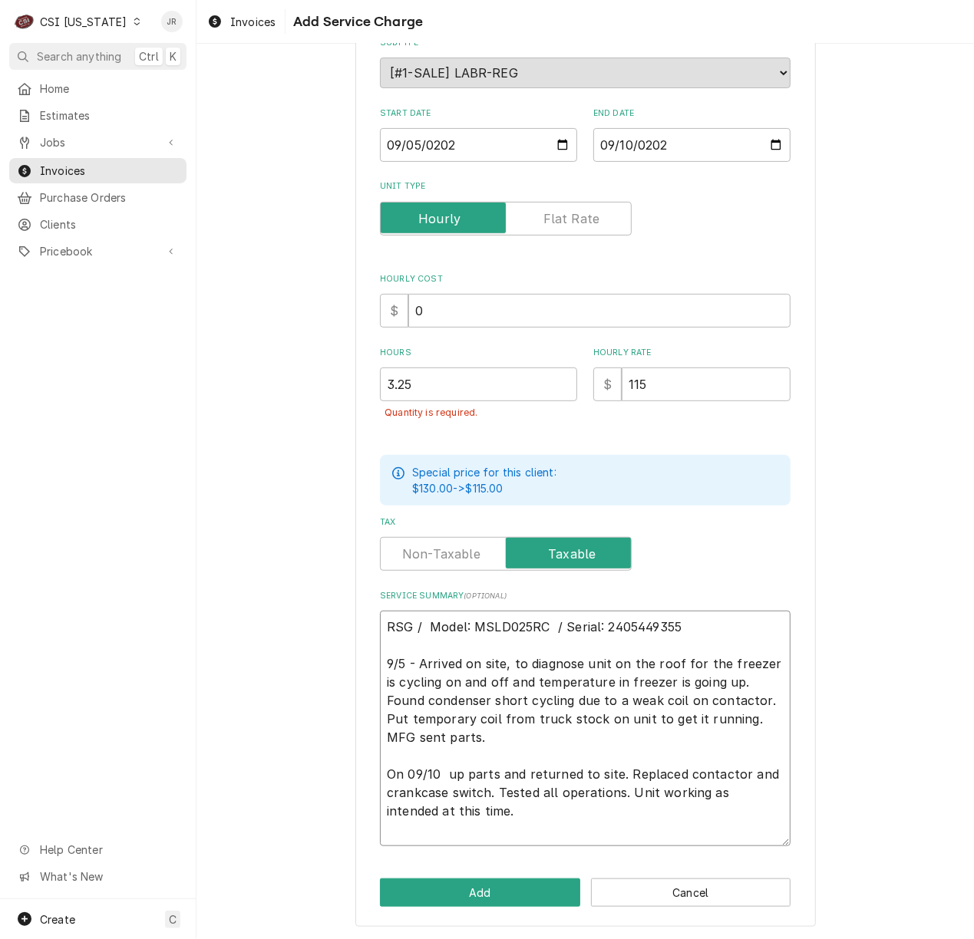
type textarea "RSG / Model: MSLD025RC / Serial: 2405449355 9/5 - Arrived on site, to diagnose …"
type textarea "x"
type textarea "RSG / Model: MSLD025RC / Serial: 2405449355 9/5 - Arrived on site, to diagnose …"
type textarea "x"
type textarea "RSG / Model: MSLD025RC / Serial: 2405449355 9/5 - Arrived on site, to diagnose …"
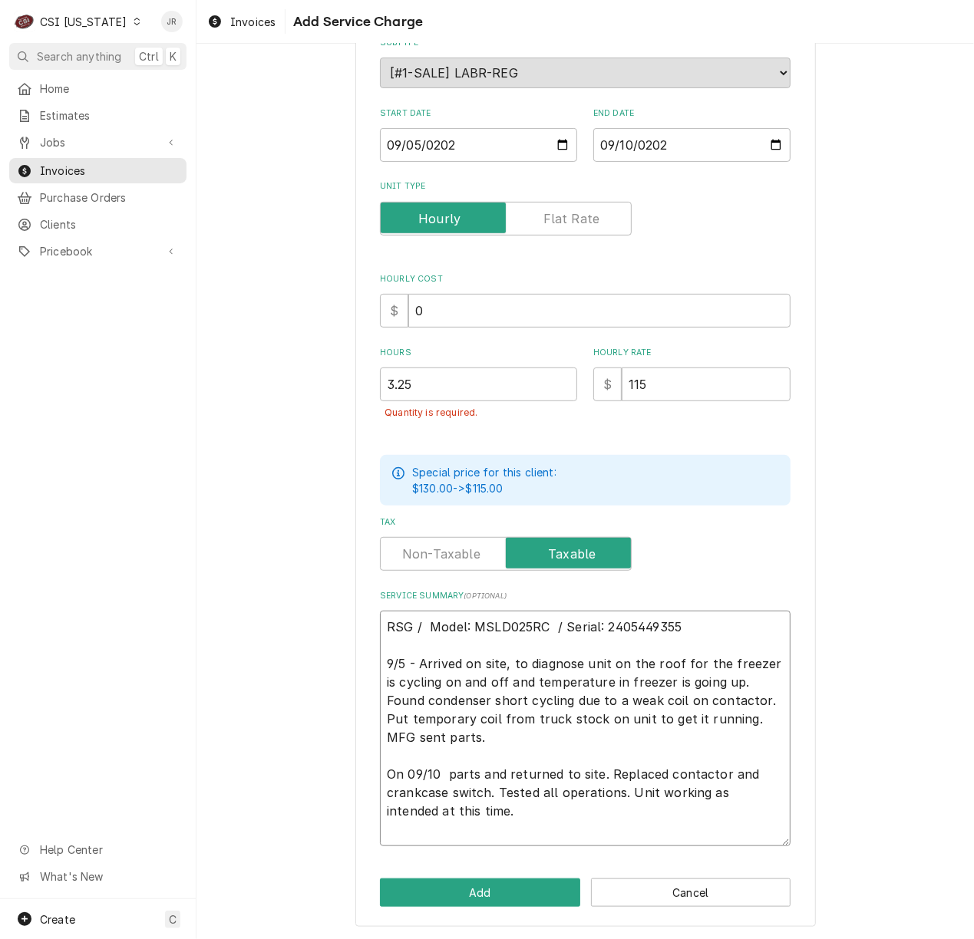
type textarea "x"
type textarea "RSG / Model: MSLD025RC / Serial: 2405449355 9/5 - Arrived on site, to diagnose …"
type textarea "x"
type textarea "RSG / Model: MSLD025RC / Serial: 2405449355 9/5 - Arrived on site, to diagnose …"
type textarea "x"
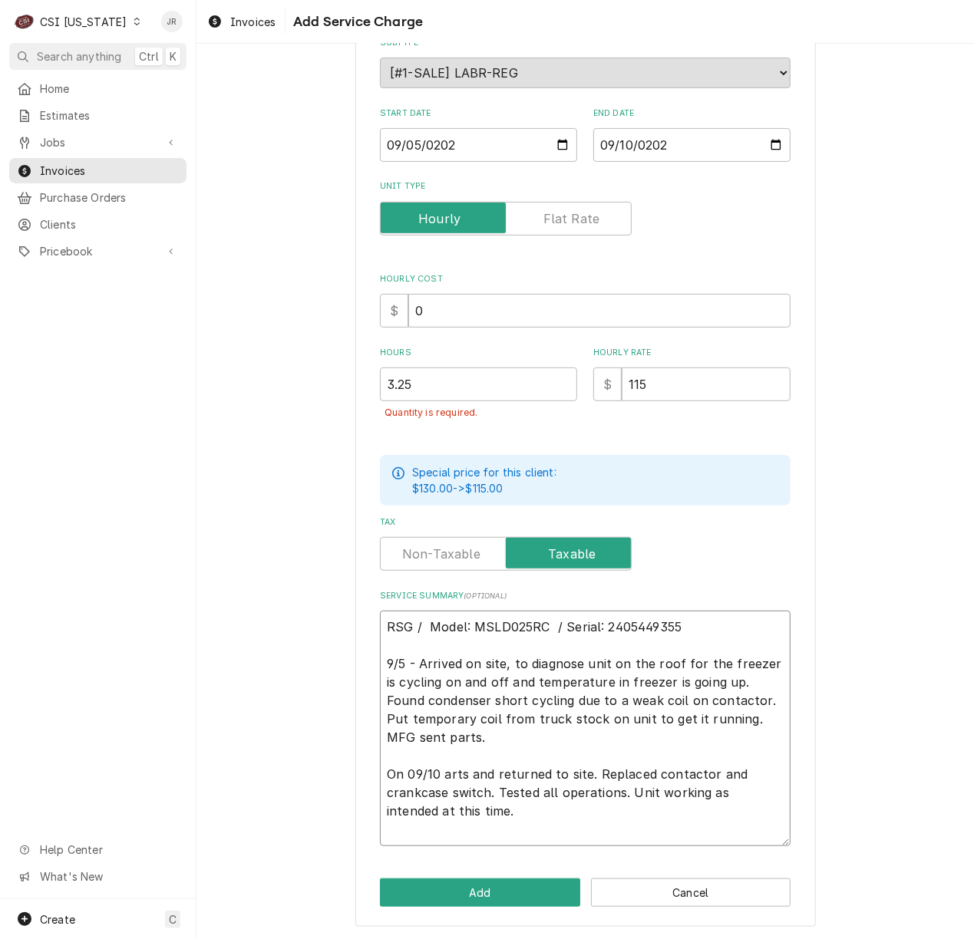
type textarea "RSG / Model: MSLD025RC / Serial: 2405449355 9/5 - Arrived on site, to diagnose …"
type textarea "x"
type textarea "RSG / Model: MSLD025RC / Serial: 2405449355 9/5 - Arrived on site, to diagnose …"
type textarea "x"
type textarea "RSG / Model: MSLD025RC / Serial: 2405449355 9/5 - Arrived on site, to diagnose …"
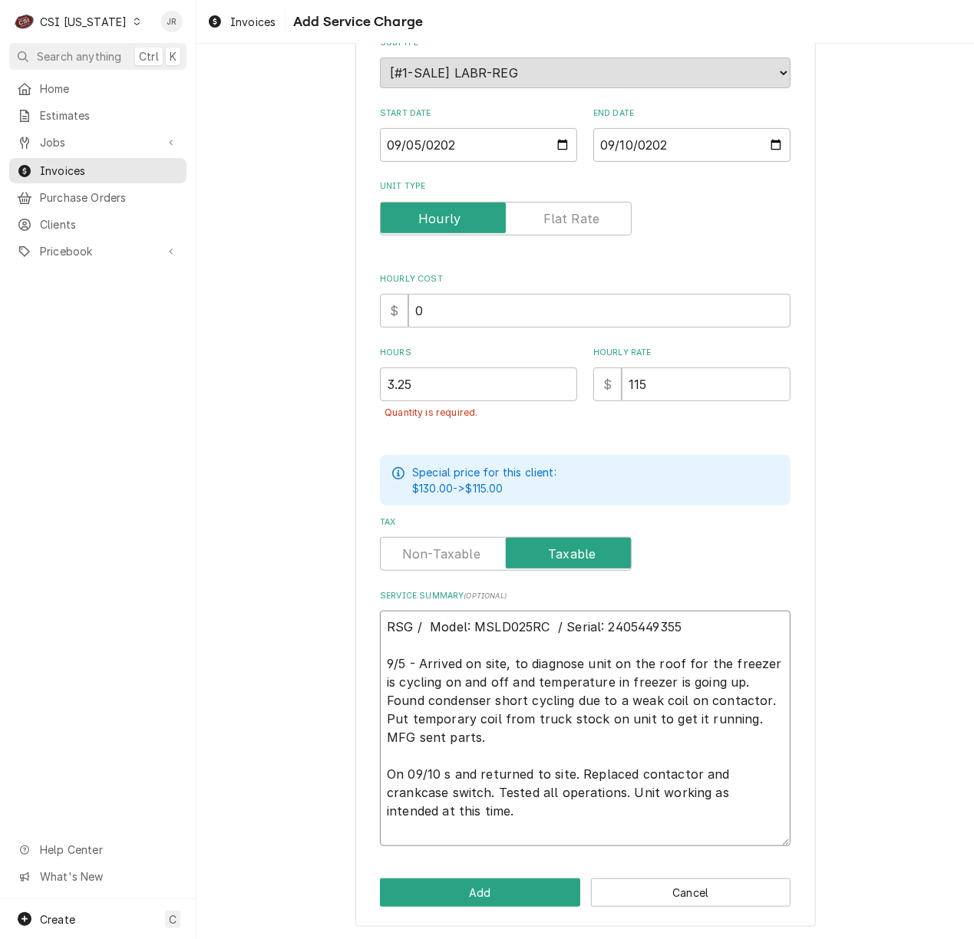
type textarea "x"
type textarea "RSG / Model: MSLD025RC / Serial: 2405449355 9/5 - Arrived on site, to diagnose …"
type textarea "x"
type textarea "RSG / Model: MSLD025RC / Serial: 2405449355 9/5 - Arrived on site, to diagnose …"
type textarea "x"
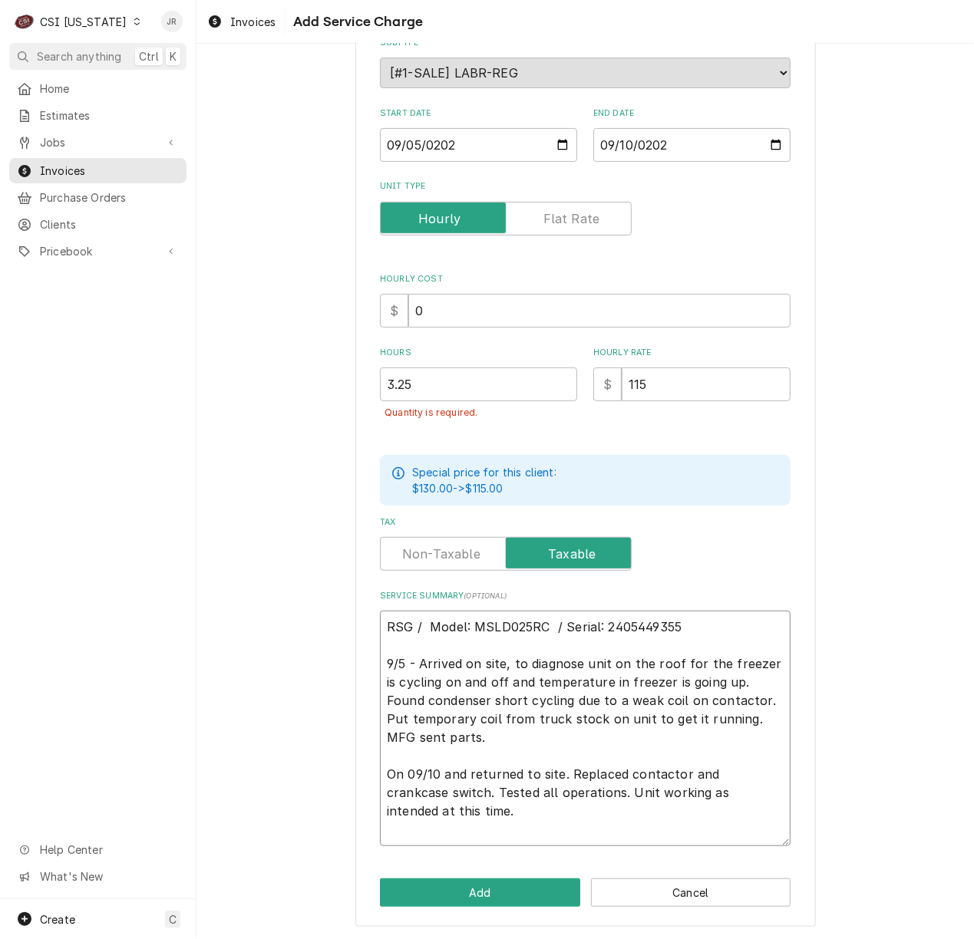
type textarea "RSG / Model: MSLD025RC / Serial: 2405449355 9/5 - Arrived on site, to diagnose …"
type textarea "x"
type textarea "RSG / Model: MSLD025RC / Serial: 2405449355 9/5 - Arrived on site, to diagnose …"
type textarea "x"
type textarea "RSG / Model: MSLD025RC / Serial: 2405449355 9/5 - Arrived on site, to diagnose …"
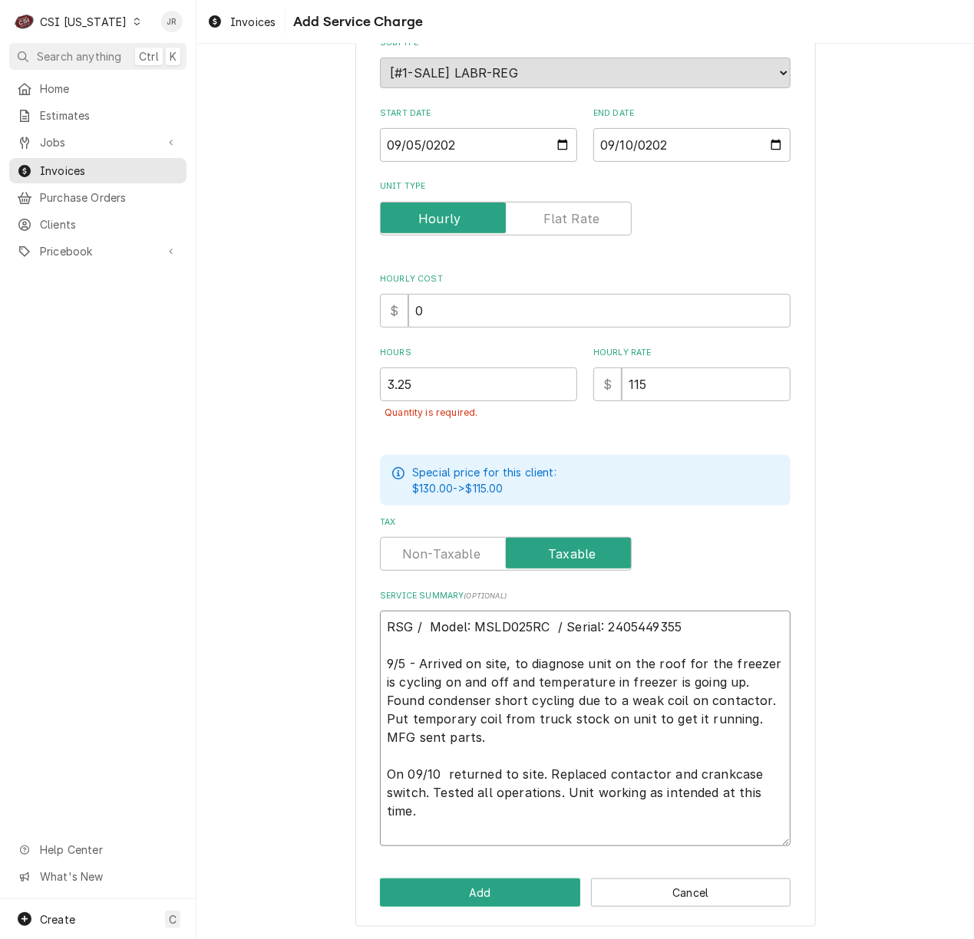
type textarea "x"
type textarea "RSG / Model: MSLD025RC / Serial: 2405449355 9/5 - Arrived on site, to diagnose …"
type textarea "x"
type textarea "RSG / Model: MSLD025RC / Serial: 2405449355 9/5 - Arrived on site, to diagnose …"
type textarea "x"
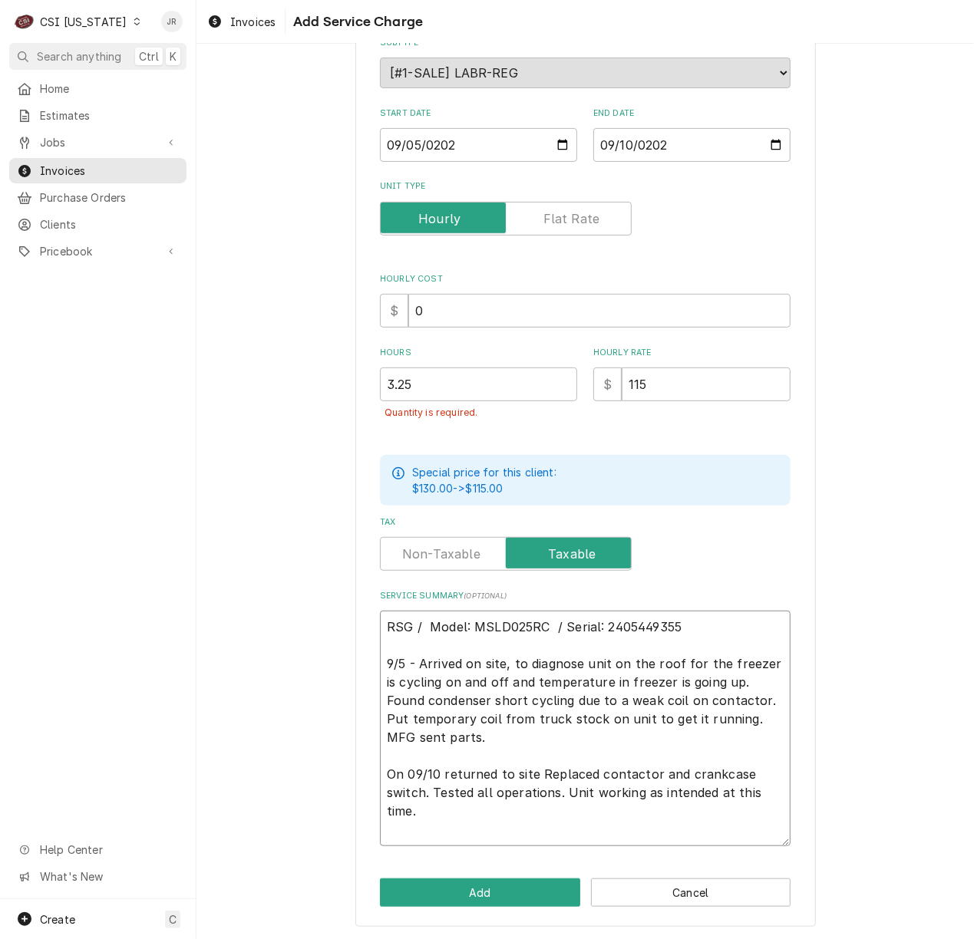
type textarea "RSG / Model: MSLD025RC / Serial: 2405449355 9/5 - Arrived on site, to diagnose …"
type textarea "x"
type textarea "RSG / Model: MSLD025RC / Serial: 2405449355 9/5 - Arrived on site, to diagnose …"
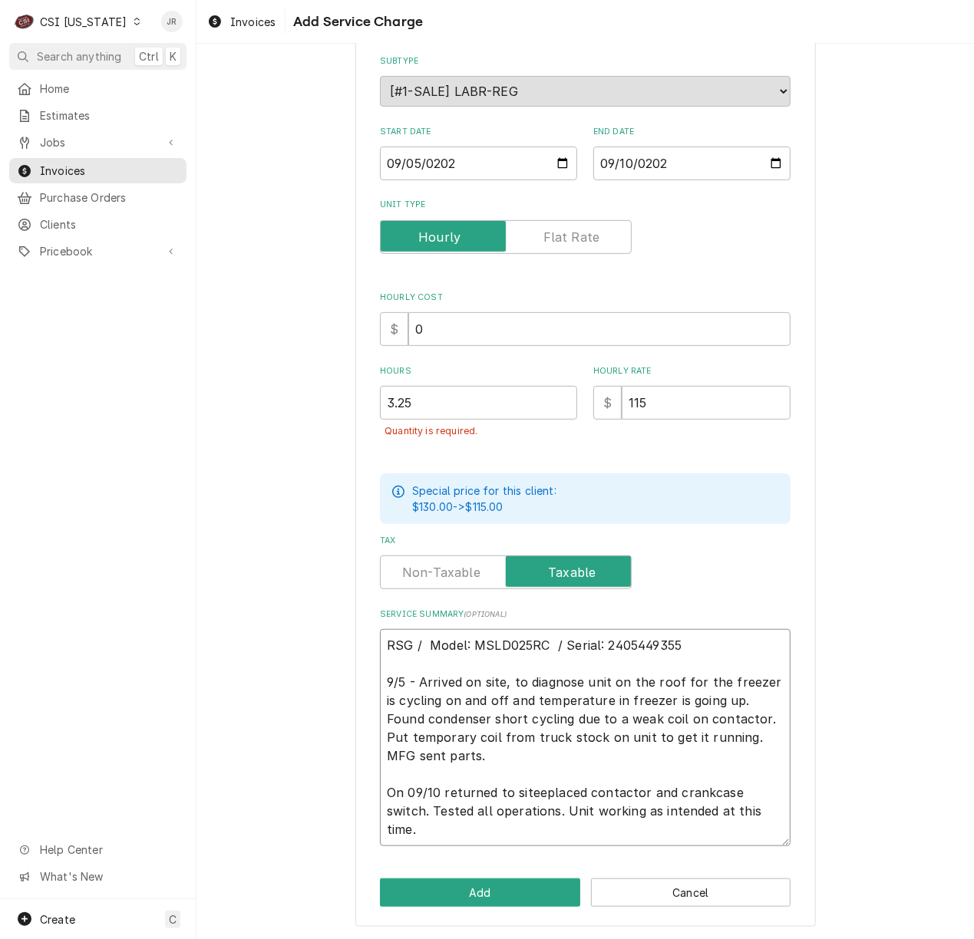
type textarea "x"
type textarea "RSG / Model: MSLD025RC / Serial: 2405449355 9/5 - Arrived on site, to diagnose …"
type textarea "x"
type textarea "RSG / Model: MSLD025RC / Serial: 2405449355 9/5 - Arrived on site, to diagnose …"
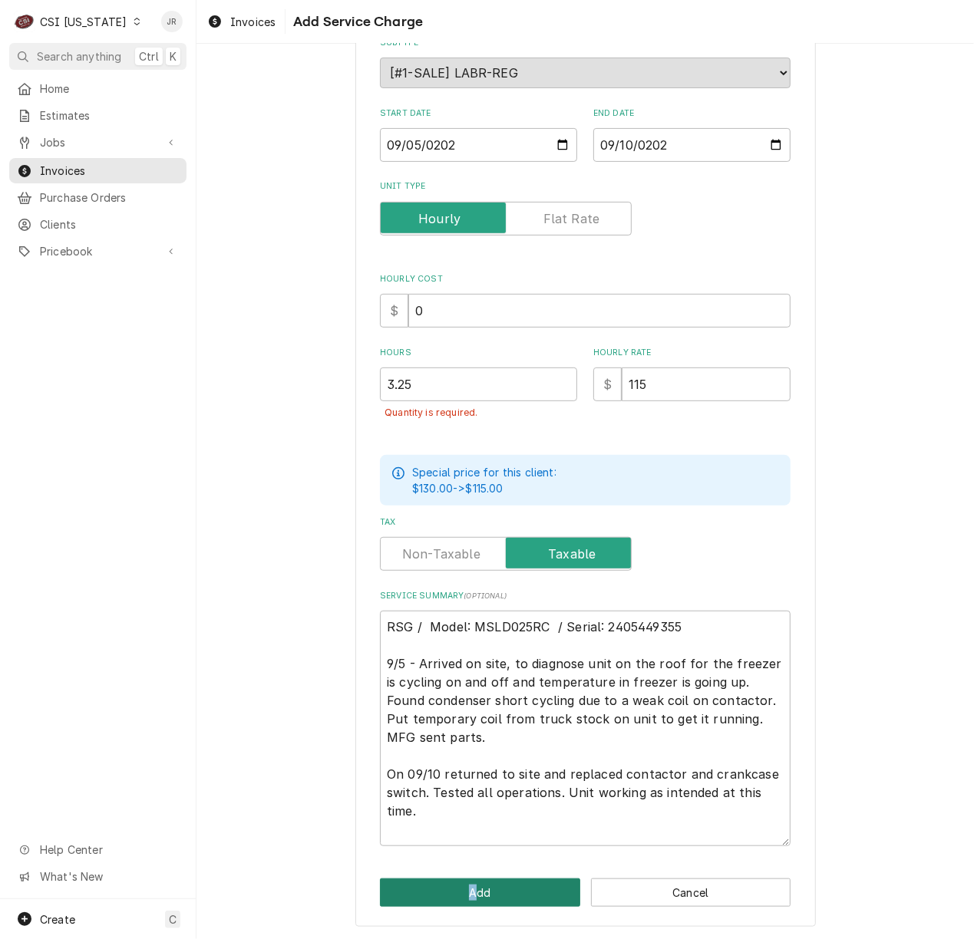
drag, startPoint x: 465, startPoint y: 869, endPoint x: 476, endPoint y: 880, distance: 15.2
click at [474, 878] on div "Please provide the following information to add a new service charge to this in…" at bounding box center [585, 406] width 460 height 1042
click at [493, 892] on button "Add" at bounding box center [480, 893] width 200 height 28
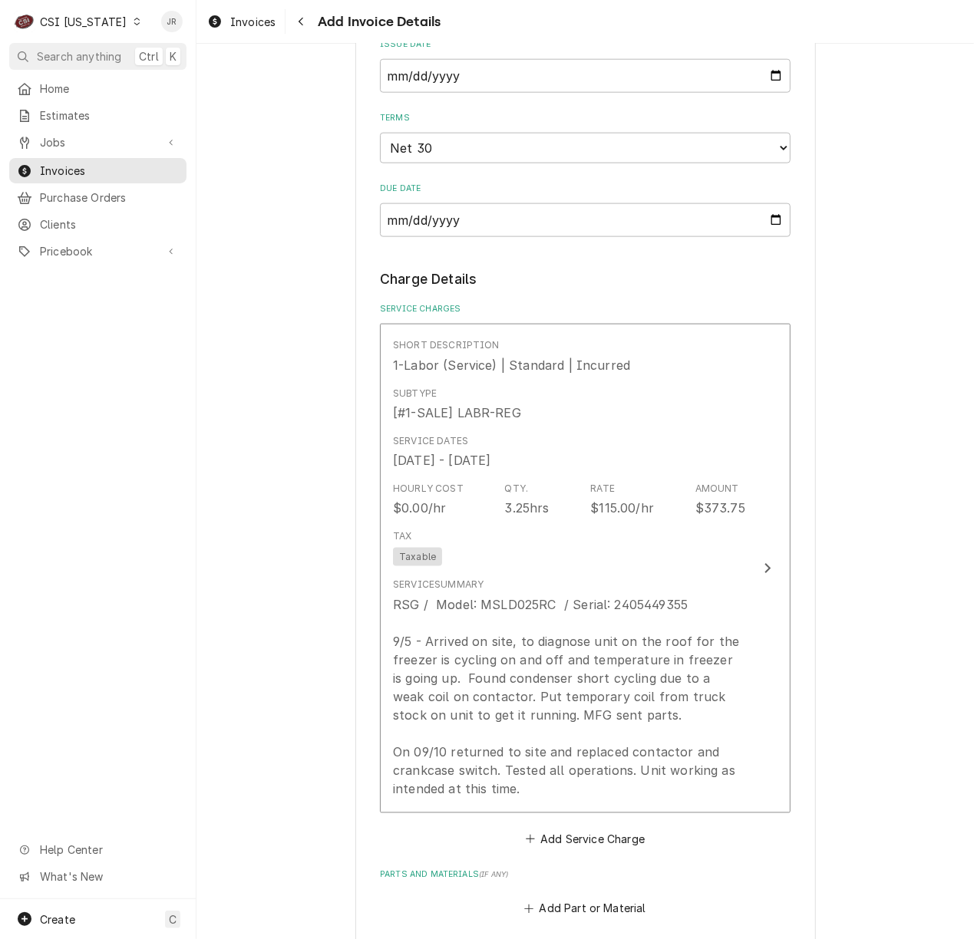
scroll to position [1312, 0]
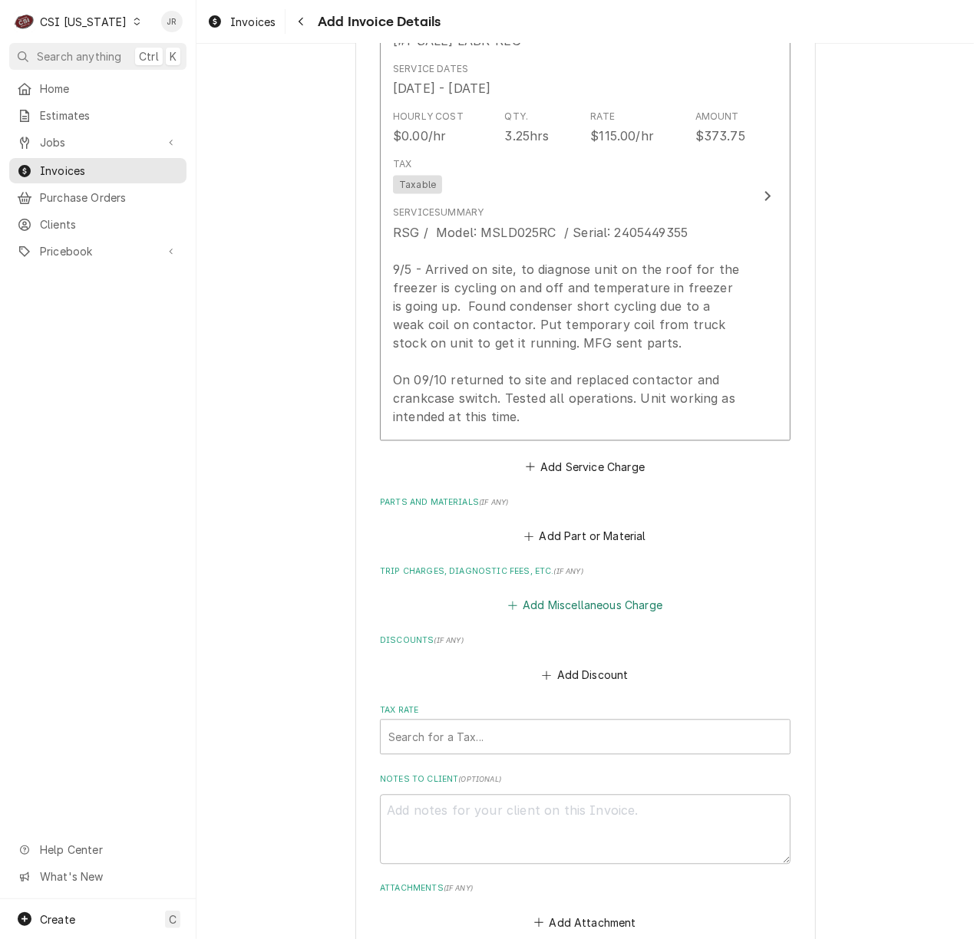
click at [560, 605] on button "Add Miscellaneous Charge" at bounding box center [585, 606] width 160 height 21
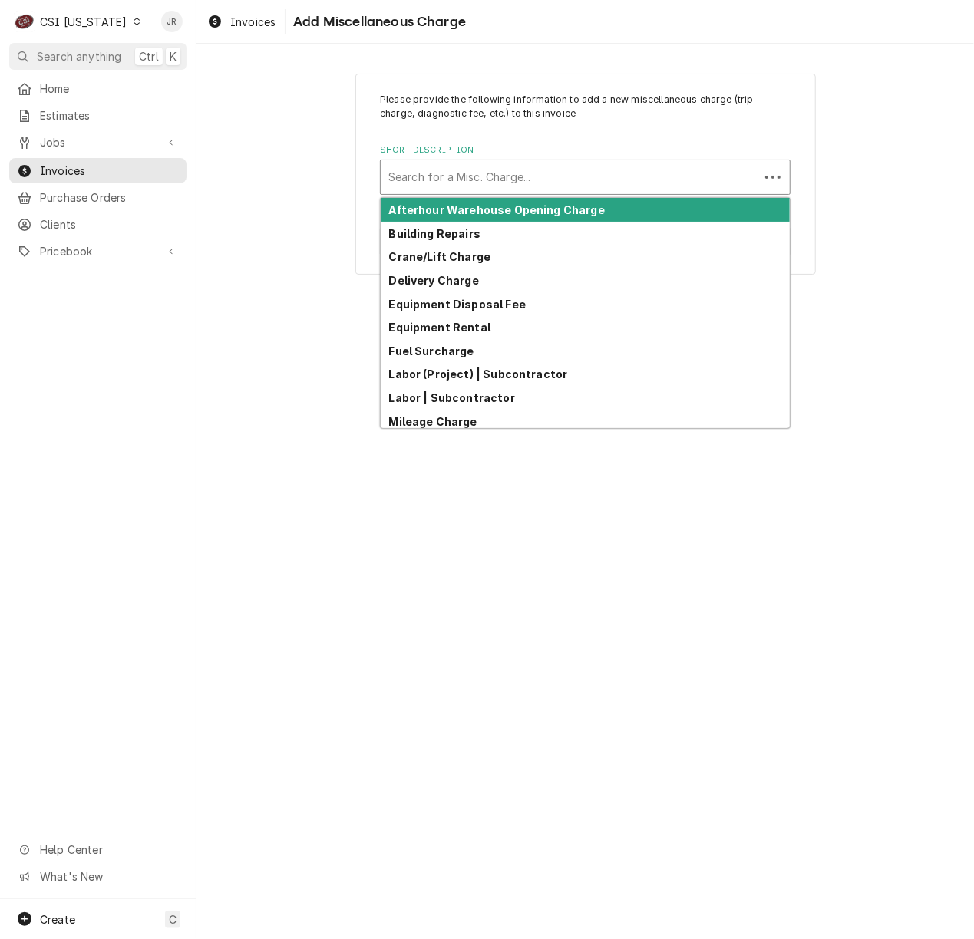
drag, startPoint x: 465, startPoint y: 163, endPoint x: 476, endPoint y: 176, distance: 16.3
click at [470, 170] on div "Short Description" at bounding box center [569, 177] width 363 height 28
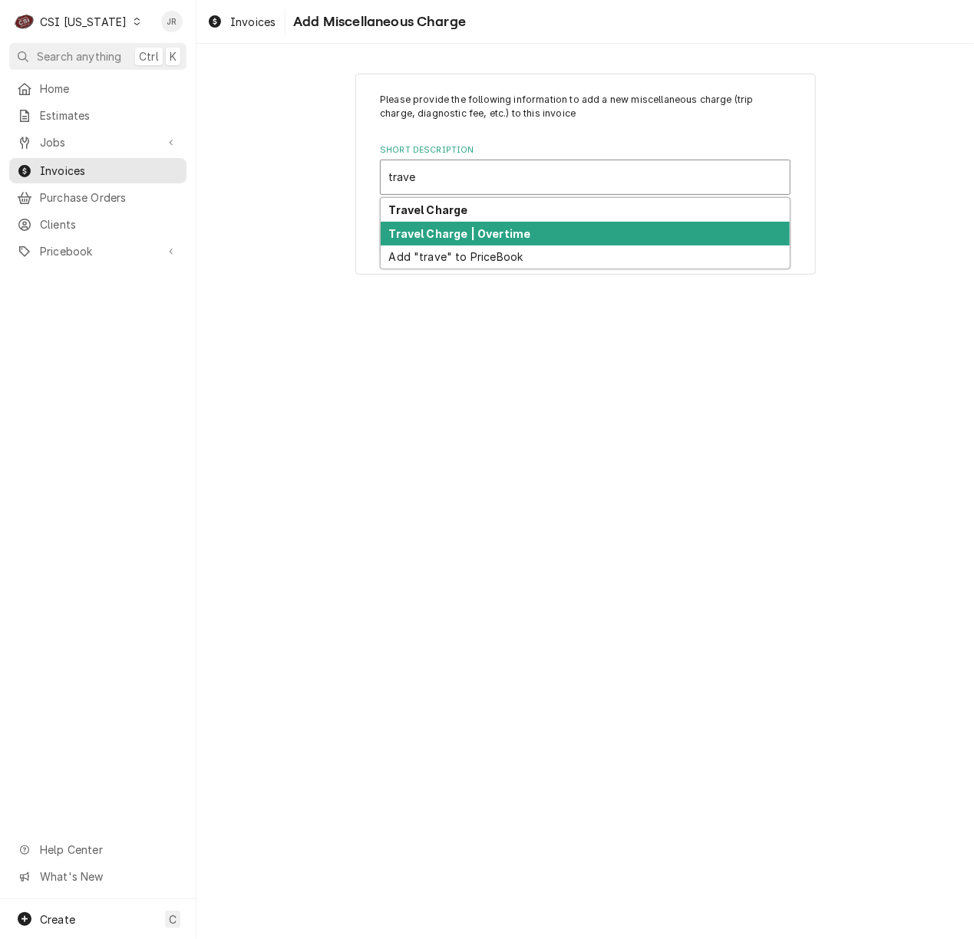
click at [485, 223] on div "Travel Charge | Overtime" at bounding box center [585, 234] width 409 height 24
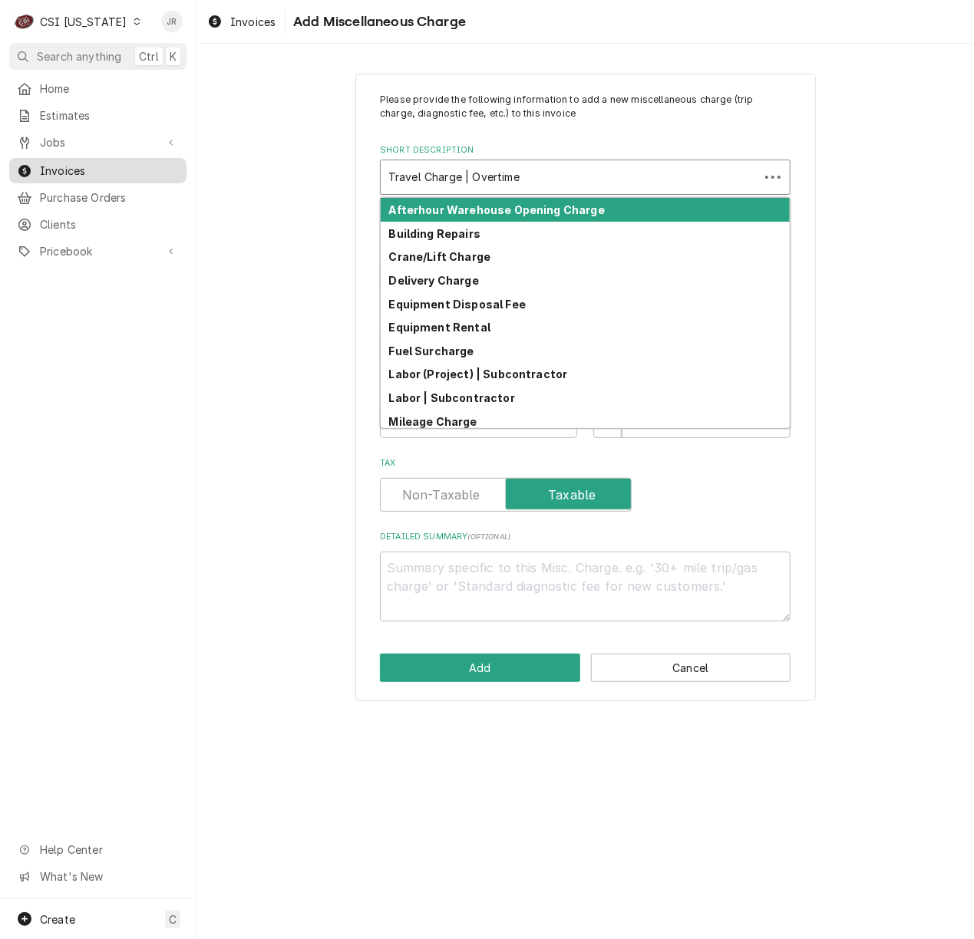
drag, startPoint x: 520, startPoint y: 169, endPoint x: 124, endPoint y: 163, distance: 396.1
click at [124, 163] on div "C CSI Kentucky JR Search anything Ctrl K Home Estimates Jobs Jobs Job Series In…" at bounding box center [487, 469] width 974 height 939
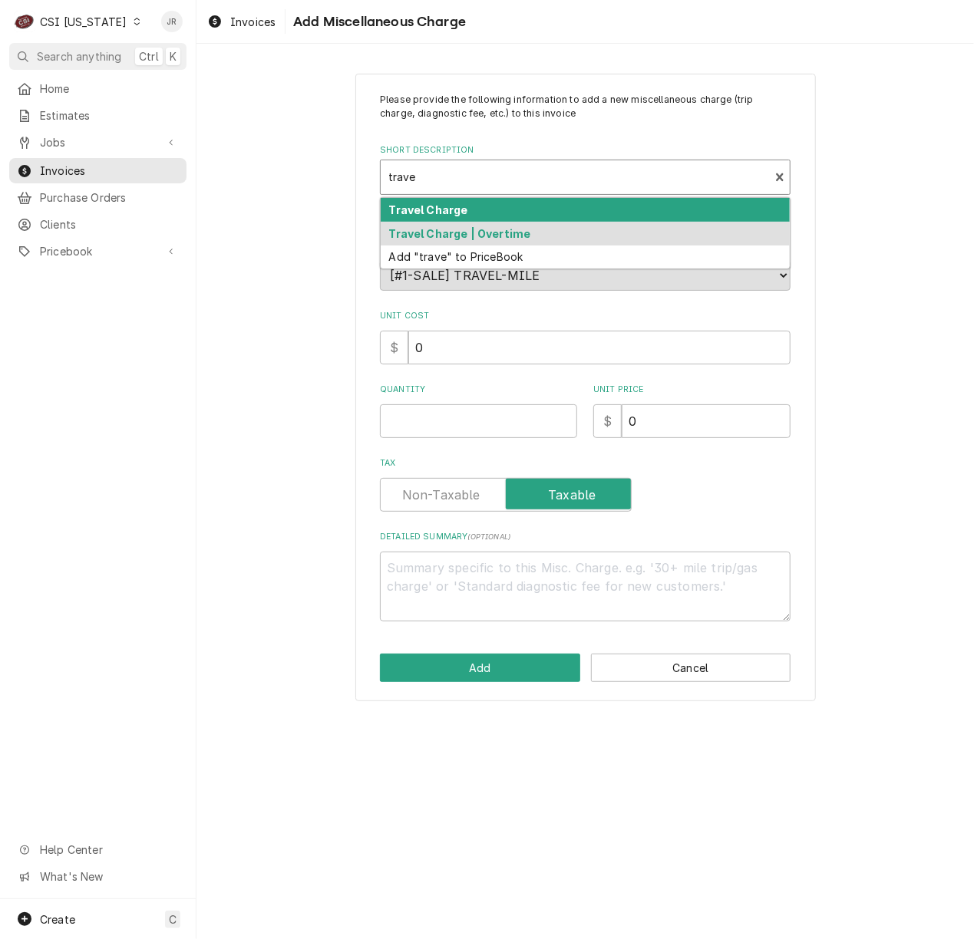
click at [448, 212] on strong "Travel Charge" at bounding box center [428, 209] width 79 height 13
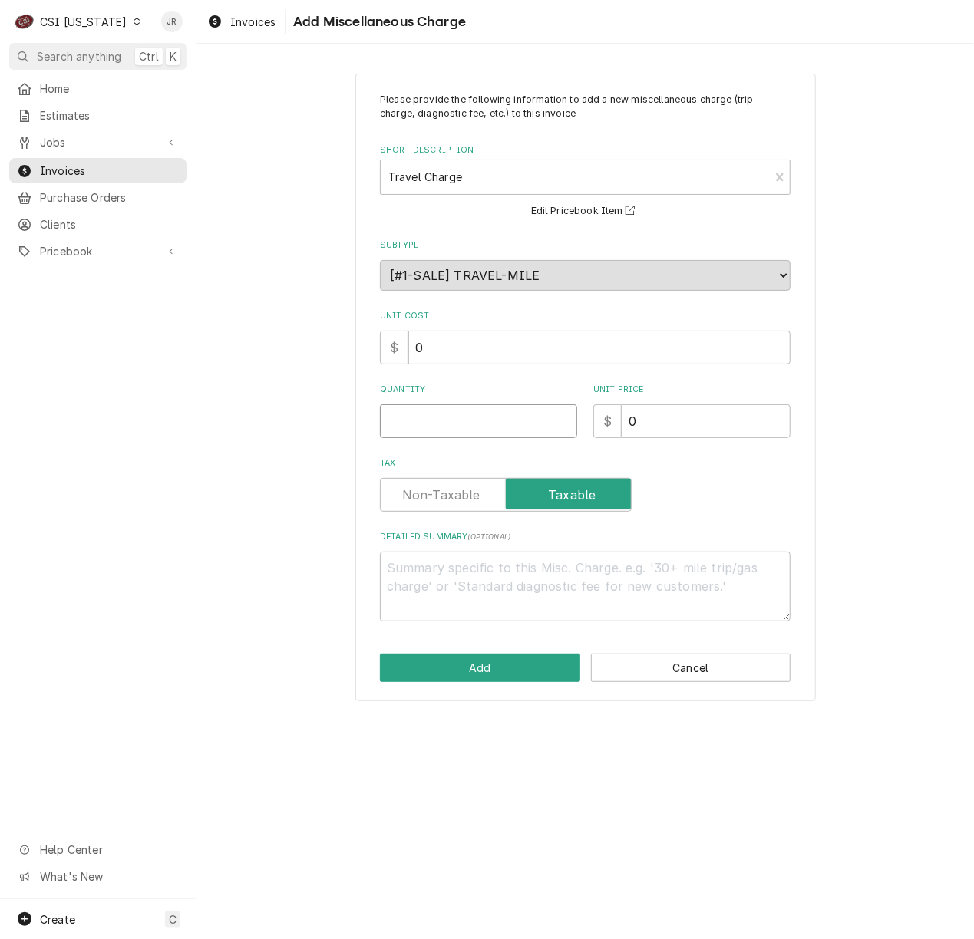
drag, startPoint x: 447, startPoint y: 419, endPoint x: 485, endPoint y: 421, distance: 38.4
click at [448, 419] on input "Quantity" at bounding box center [478, 421] width 197 height 34
click at [668, 433] on input "0" at bounding box center [706, 421] width 169 height 34
drag, startPoint x: 372, startPoint y: 402, endPoint x: 318, endPoint y: 396, distance: 54.8
click at [318, 396] on div "Please provide the following information to add a new miscellaneous charge (tri…" at bounding box center [584, 387] width 777 height 655
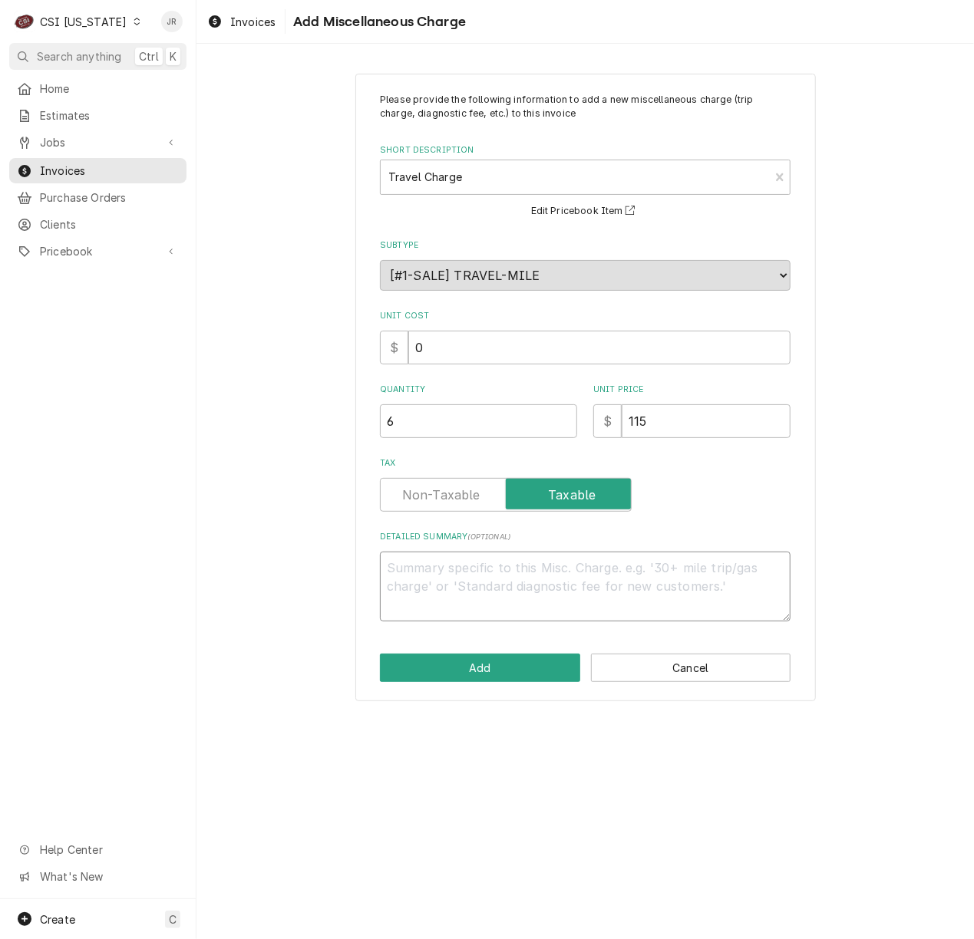
click at [602, 597] on textarea "Detailed Summary ( optional )" at bounding box center [585, 587] width 411 height 70
click at [470, 658] on button "Add" at bounding box center [480, 668] width 200 height 28
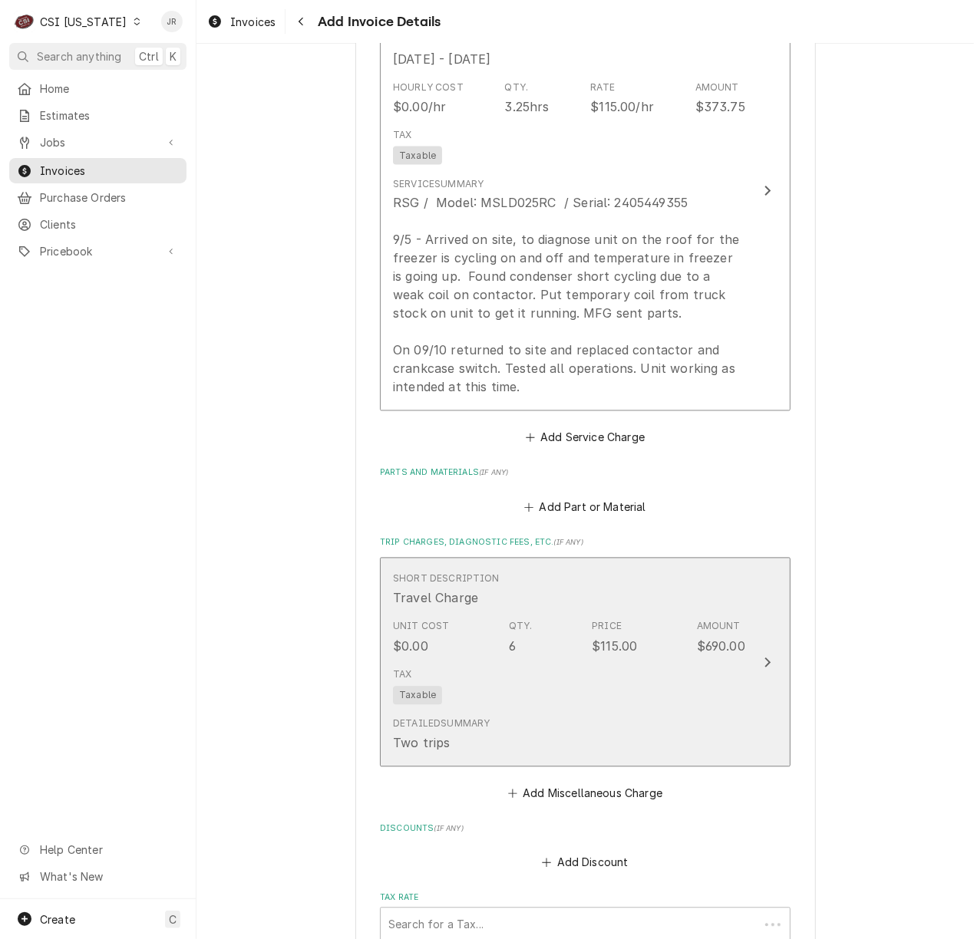
scroll to position [1342, 0]
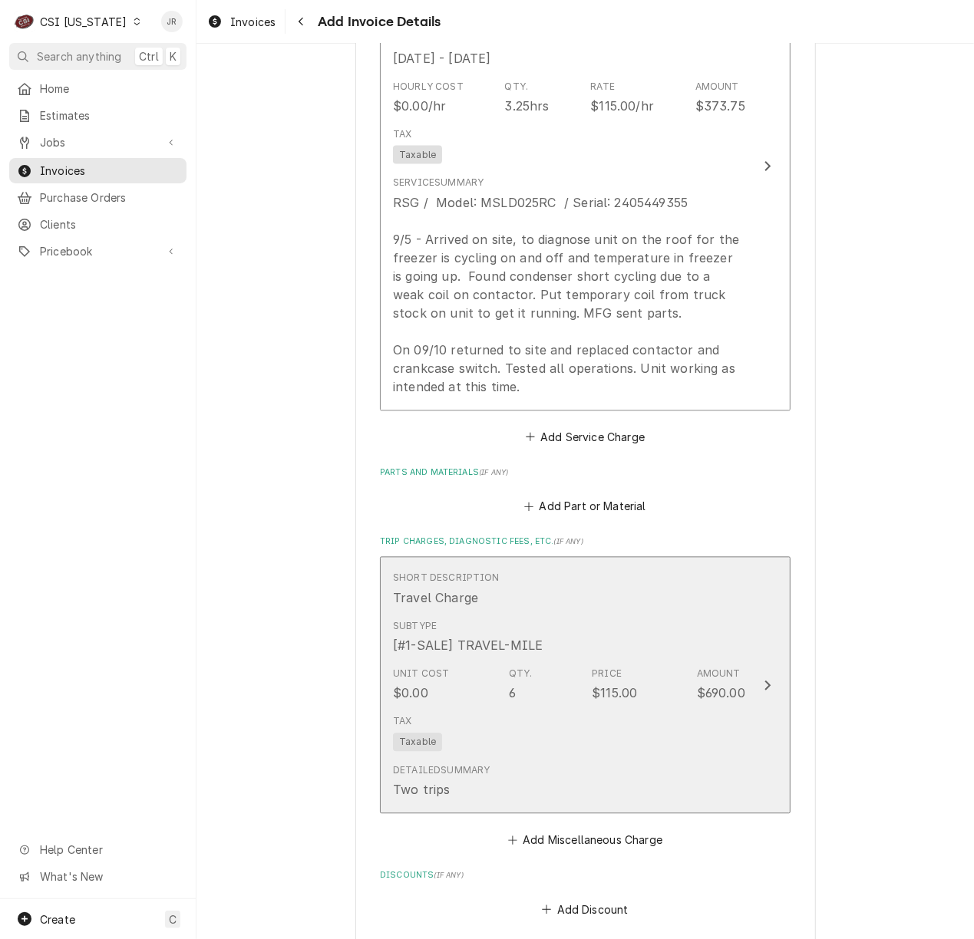
click at [660, 740] on div "Tax Taxable" at bounding box center [569, 733] width 352 height 49
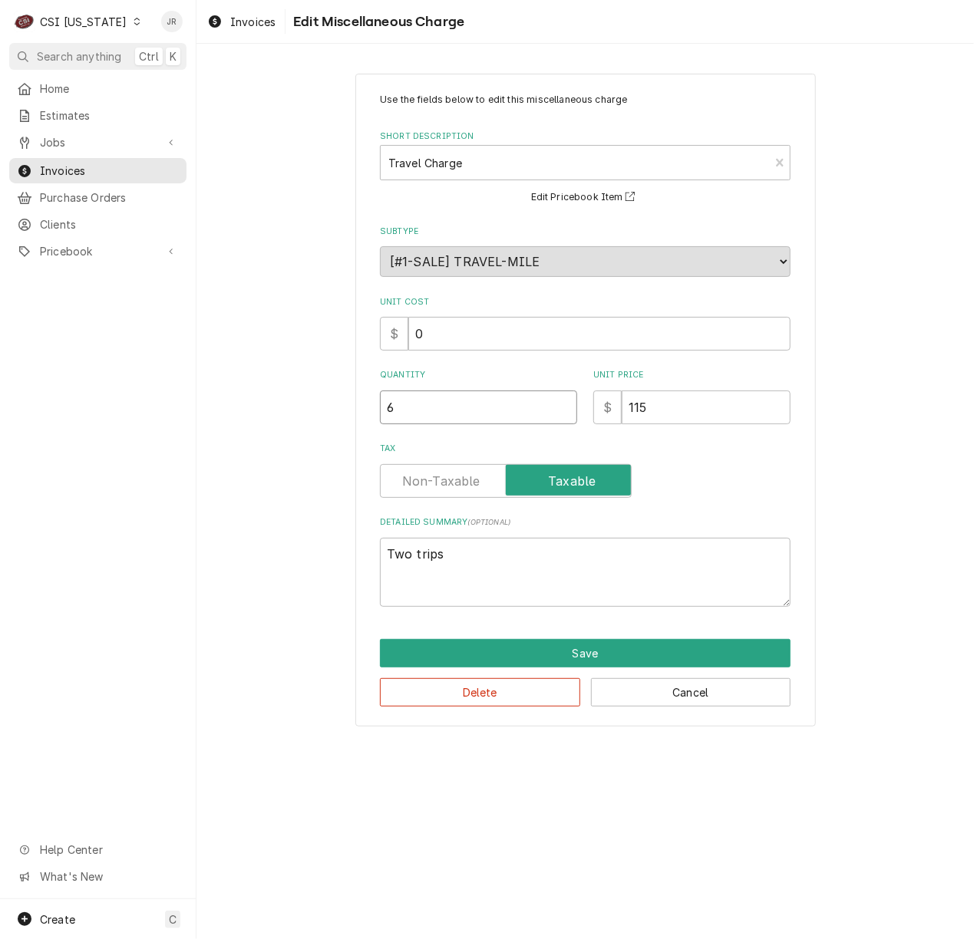
drag, startPoint x: 500, startPoint y: 397, endPoint x: 270, endPoint y: 430, distance: 232.6
click at [271, 430] on div "Use the fields below to edit this miscellaneous charge Short Description Travel…" at bounding box center [584, 400] width 777 height 680
drag, startPoint x: 451, startPoint y: 566, endPoint x: 314, endPoint y: 551, distance: 138.2
click at [314, 550] on div "Use the fields below to edit this miscellaneous charge Short Description Travel…" at bounding box center [584, 400] width 777 height 680
drag, startPoint x: 514, startPoint y: 631, endPoint x: 547, endPoint y: 643, distance: 35.2
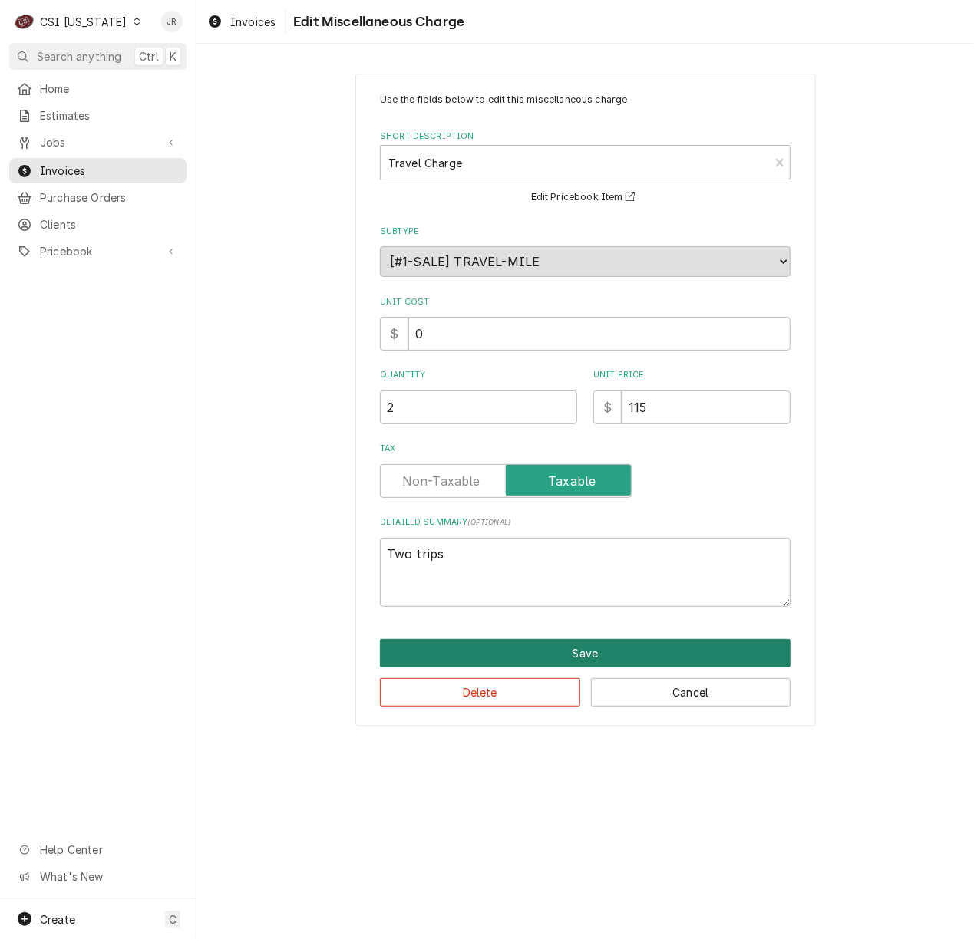
click at [542, 642] on div "Use the fields below to edit this miscellaneous charge Short Description Travel…" at bounding box center [585, 400] width 460 height 653
click at [566, 652] on button "Save" at bounding box center [585, 653] width 411 height 28
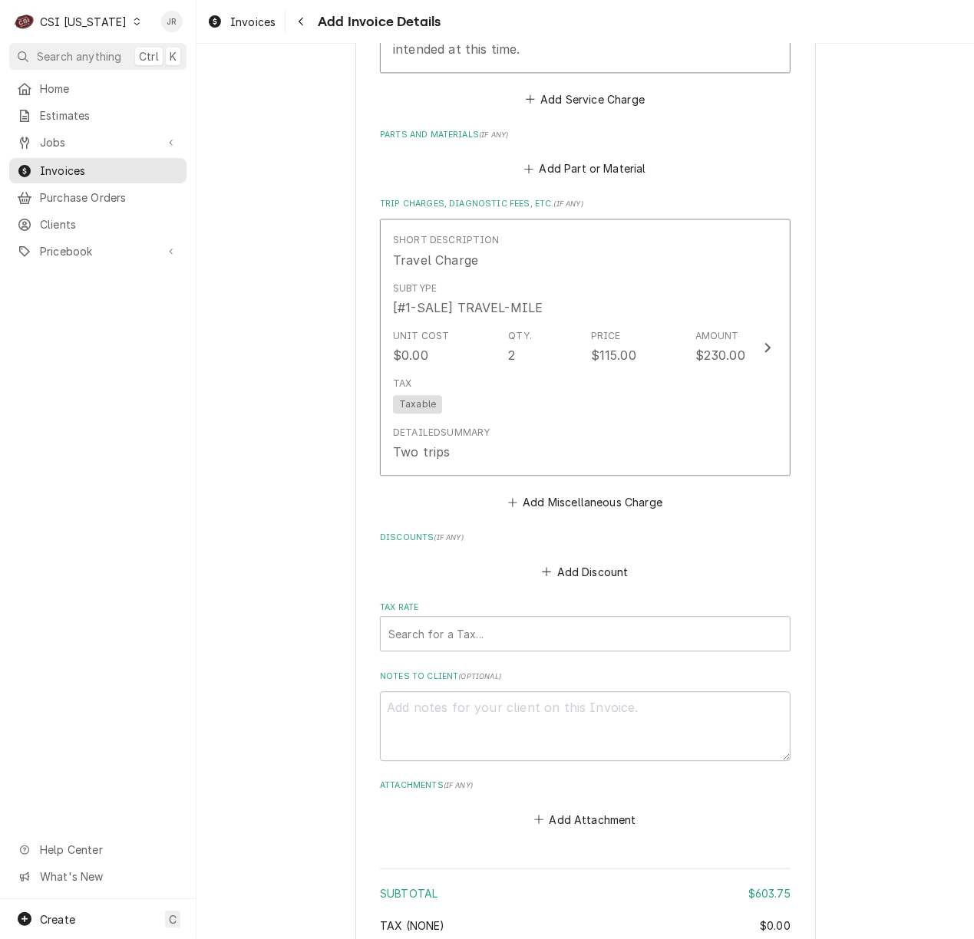
scroll to position [1883, 0]
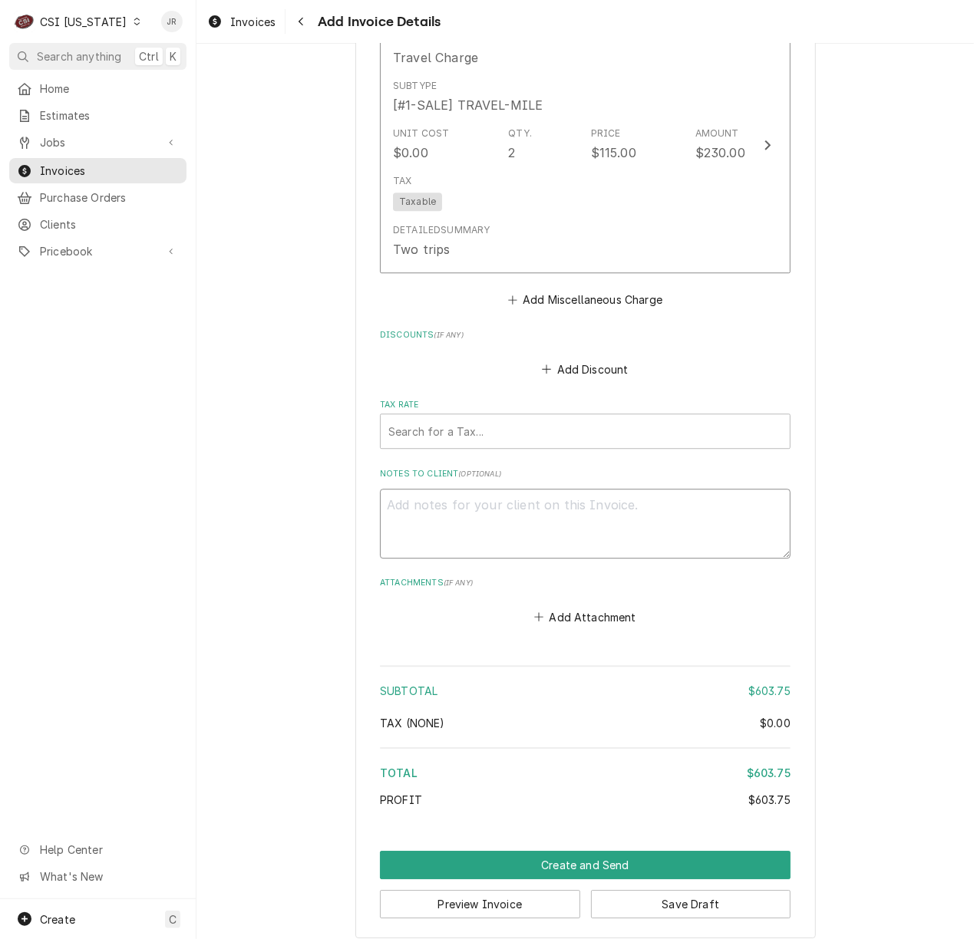
click at [602, 539] on textarea "Notes to Client ( optional )" at bounding box center [585, 524] width 411 height 70
click at [575, 504] on textarea "See inv#100728 job" at bounding box center [585, 524] width 411 height 70
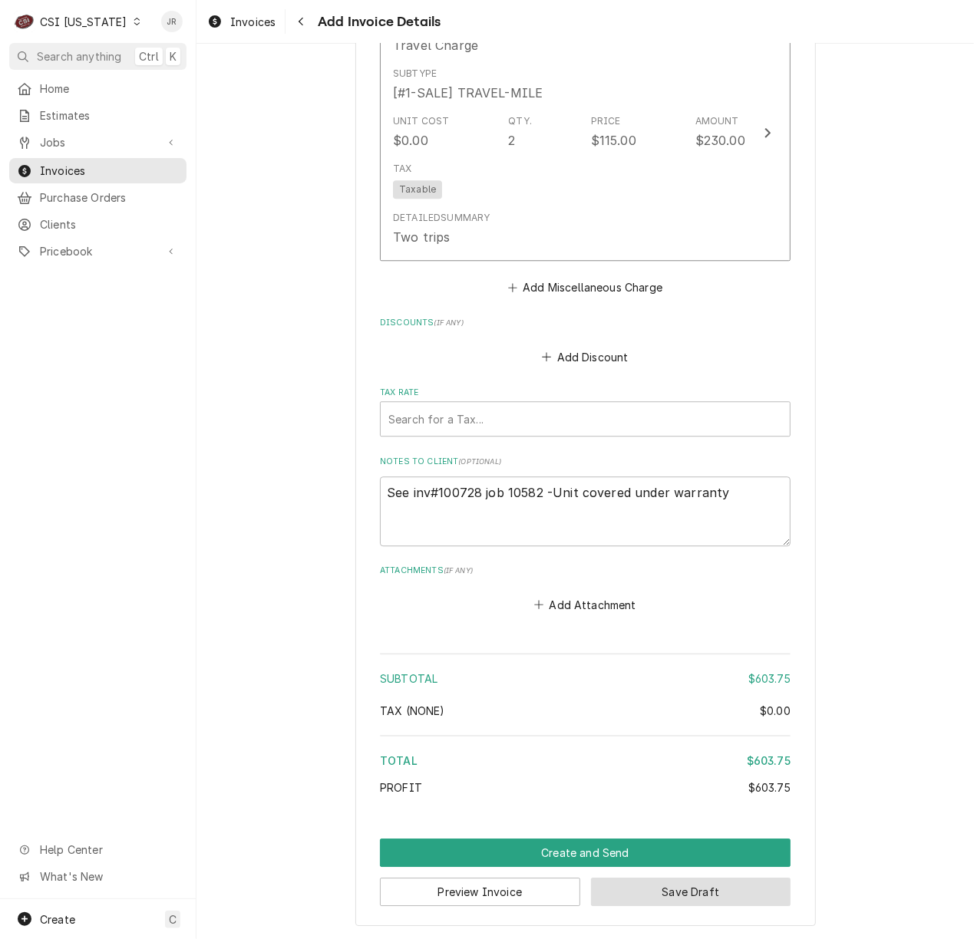
click at [682, 886] on button "Save Draft" at bounding box center [691, 892] width 200 height 28
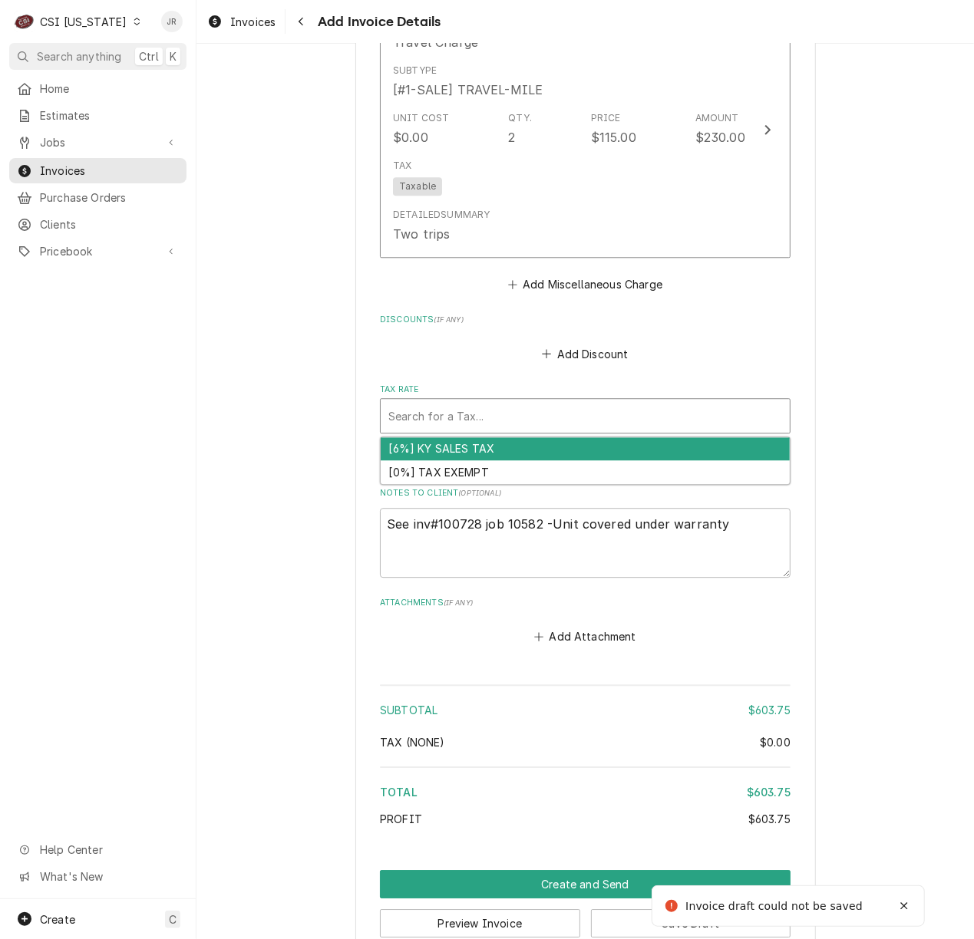
click at [470, 413] on div "Tax Rate" at bounding box center [585, 416] width 394 height 28
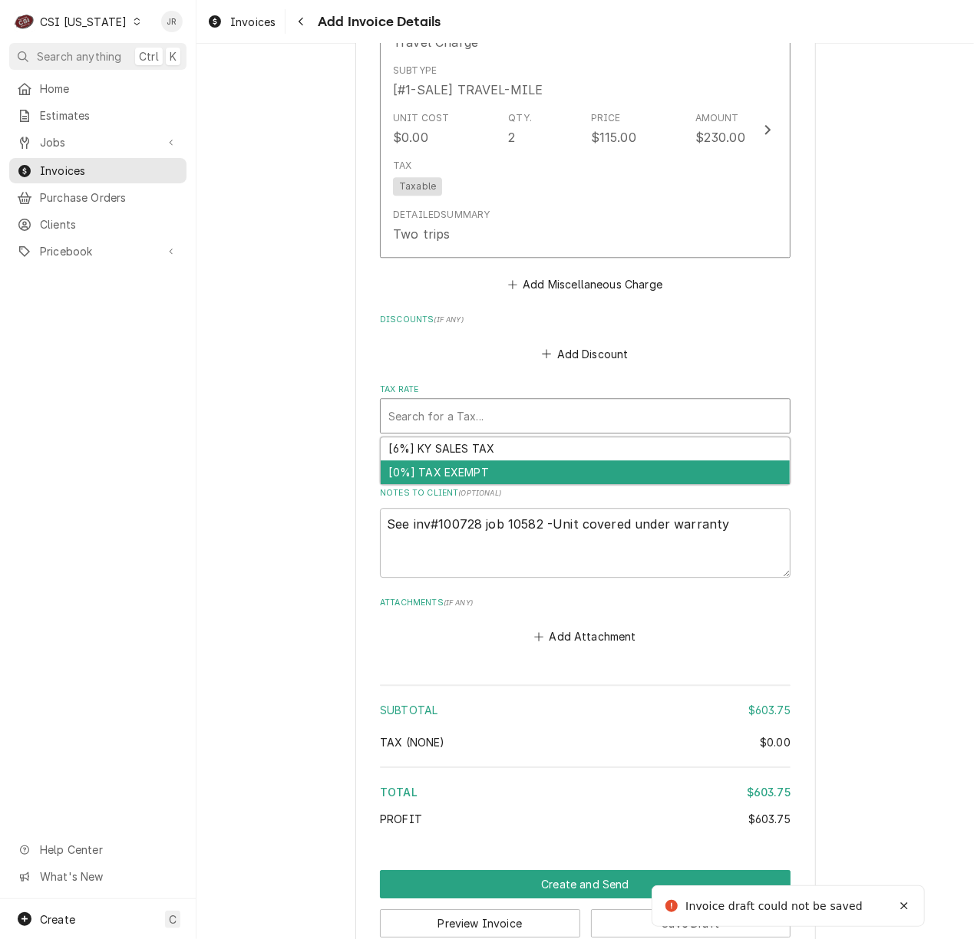
drag, startPoint x: 485, startPoint y: 460, endPoint x: 496, endPoint y: 474, distance: 17.5
click at [496, 476] on div "[6%] KY SALES TAX [0%] TAX EXEMPT" at bounding box center [585, 460] width 409 height 47
click at [505, 470] on div "[0%] TAX EXEMPT" at bounding box center [585, 472] width 409 height 24
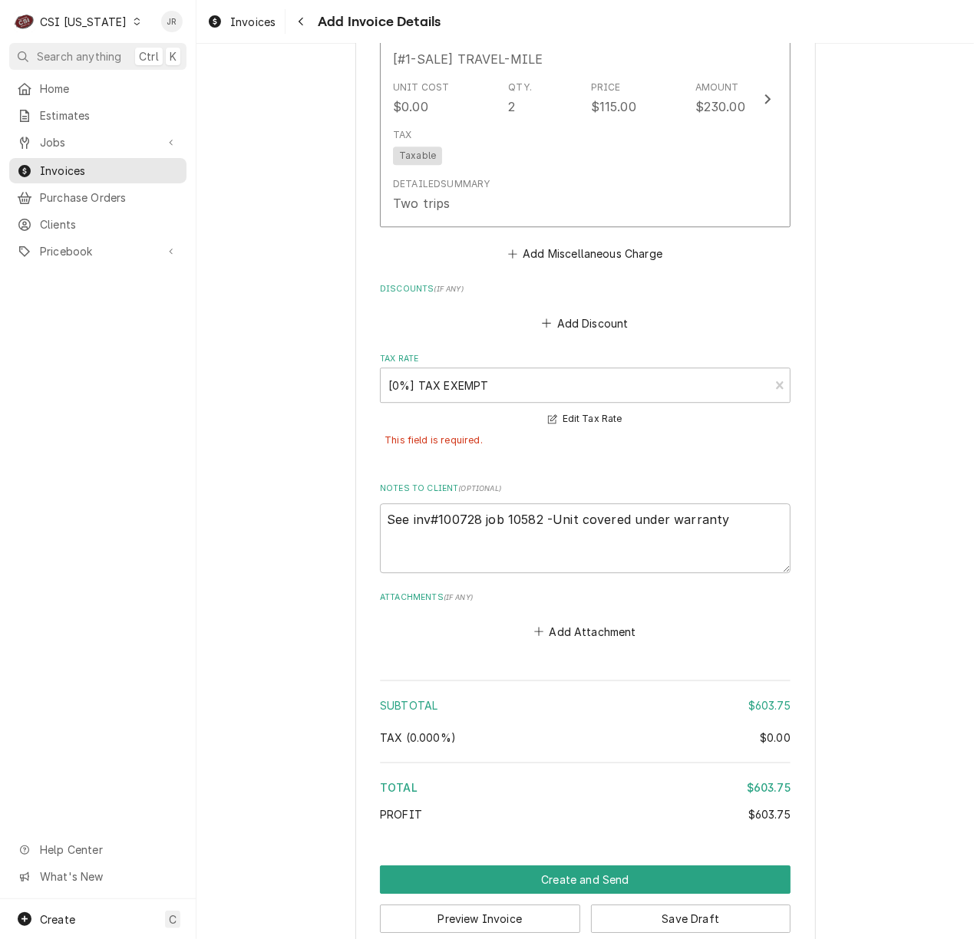
scroll to position [1959, 0]
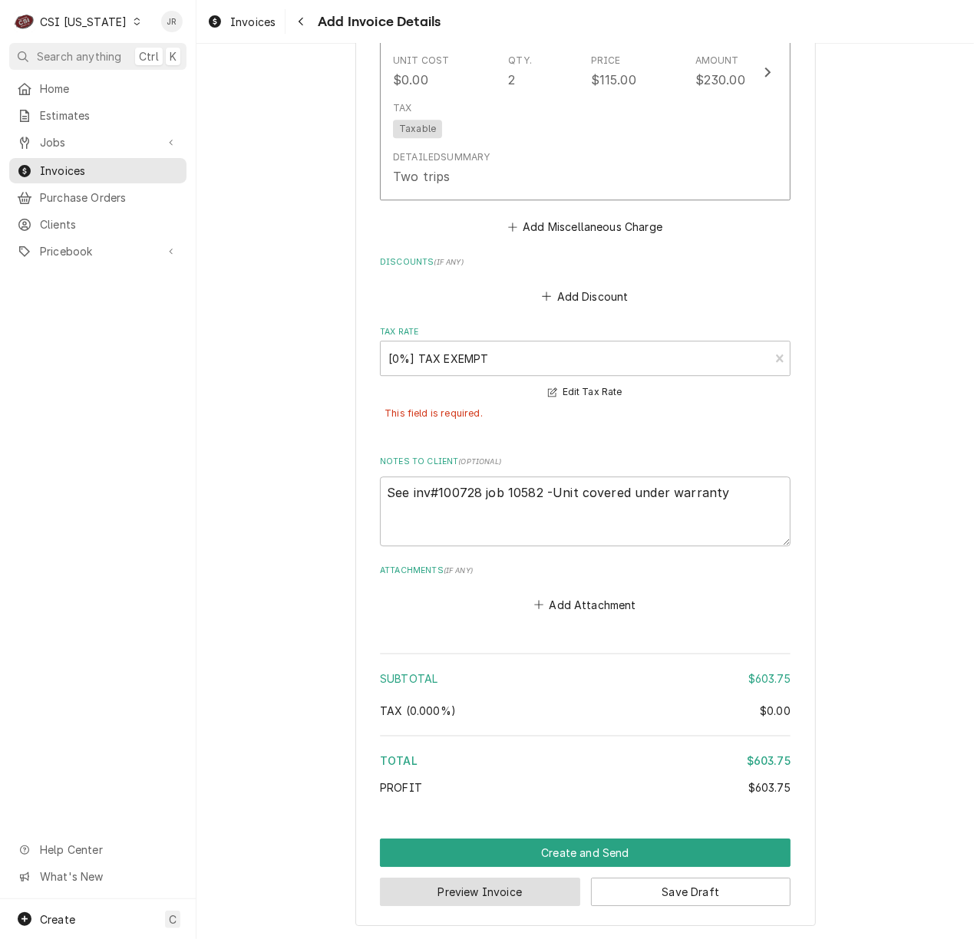
click at [479, 895] on button "Preview Invoice" at bounding box center [480, 892] width 200 height 28
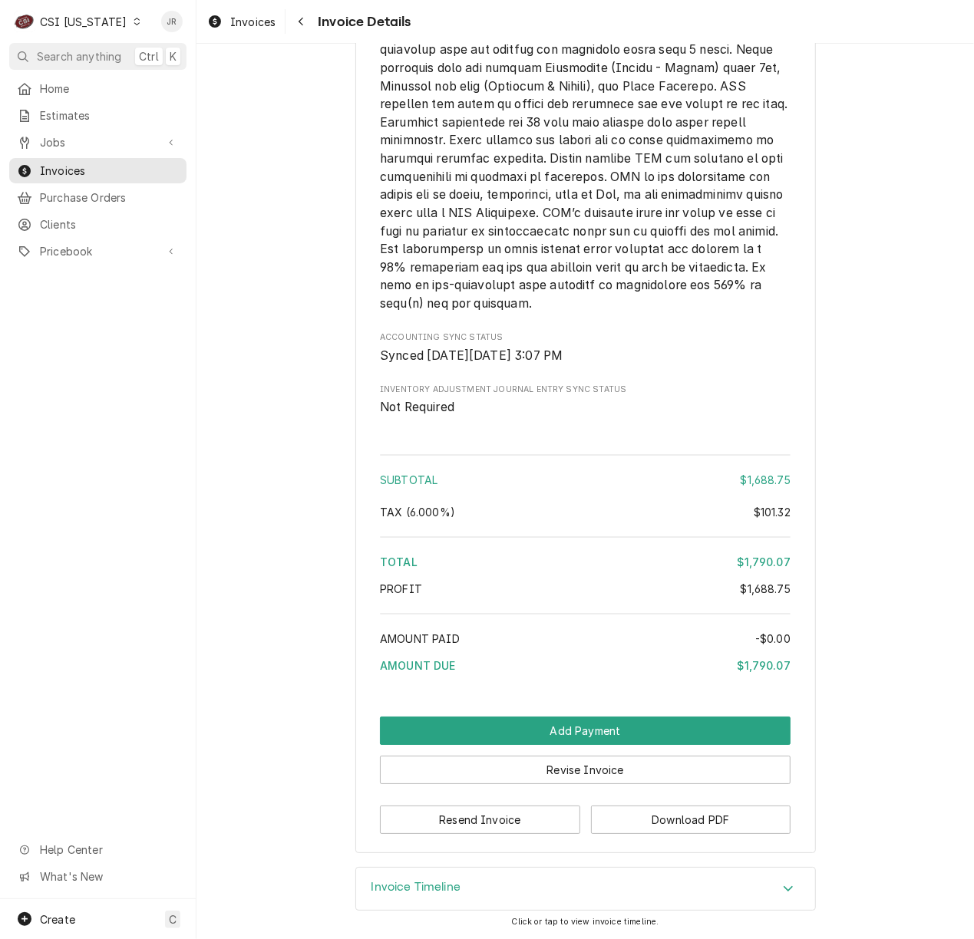
scroll to position [2524, 0]
click at [671, 818] on button "Download PDF" at bounding box center [691, 820] width 200 height 28
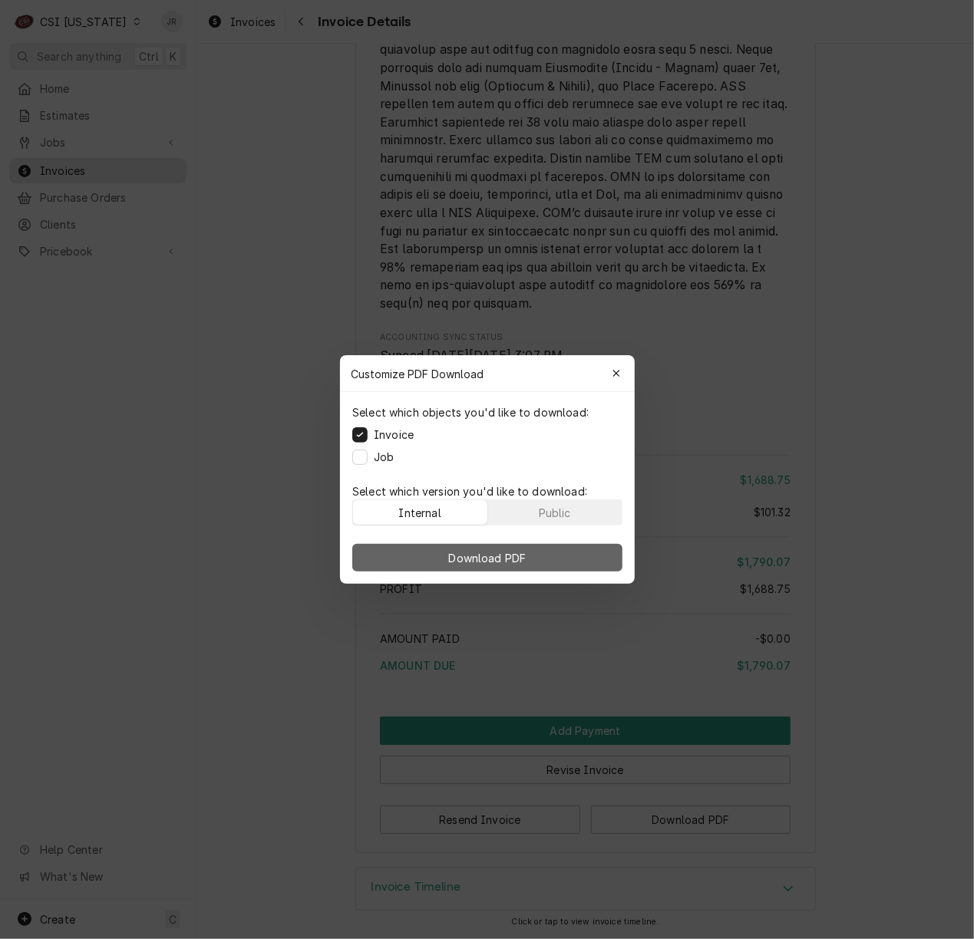
click at [562, 556] on button "Download PDF" at bounding box center [487, 558] width 270 height 28
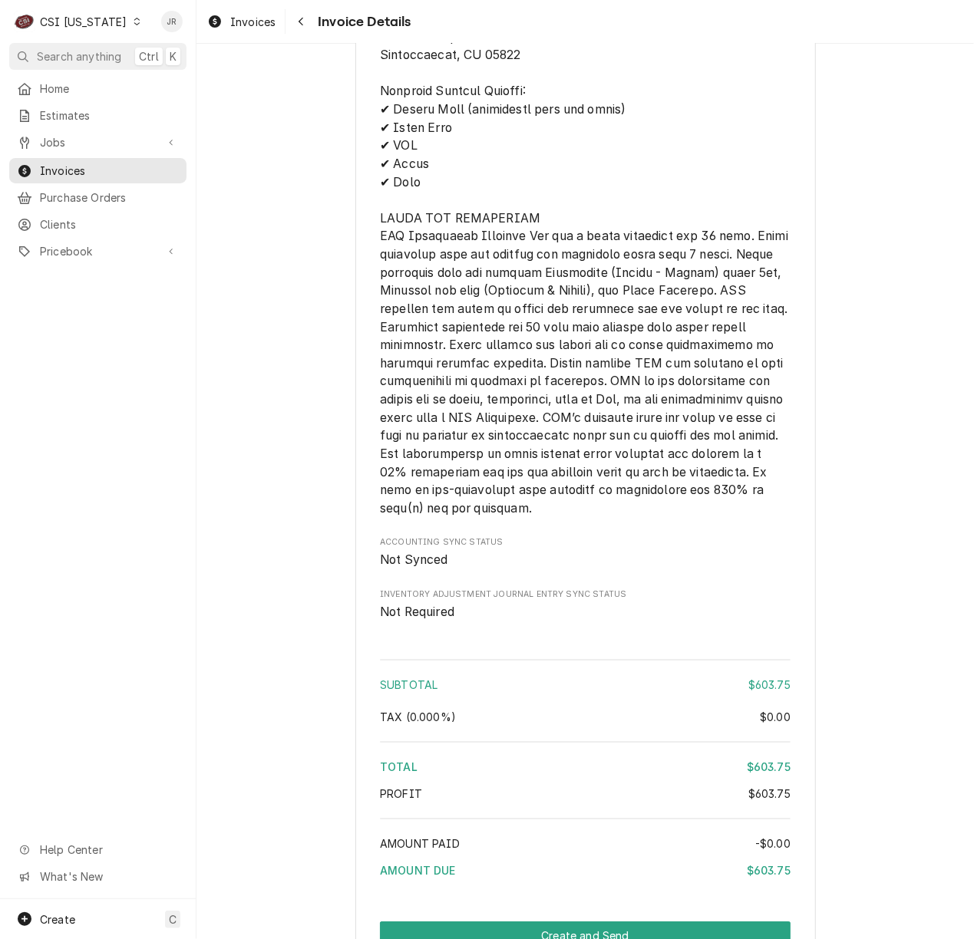
scroll to position [2156, 0]
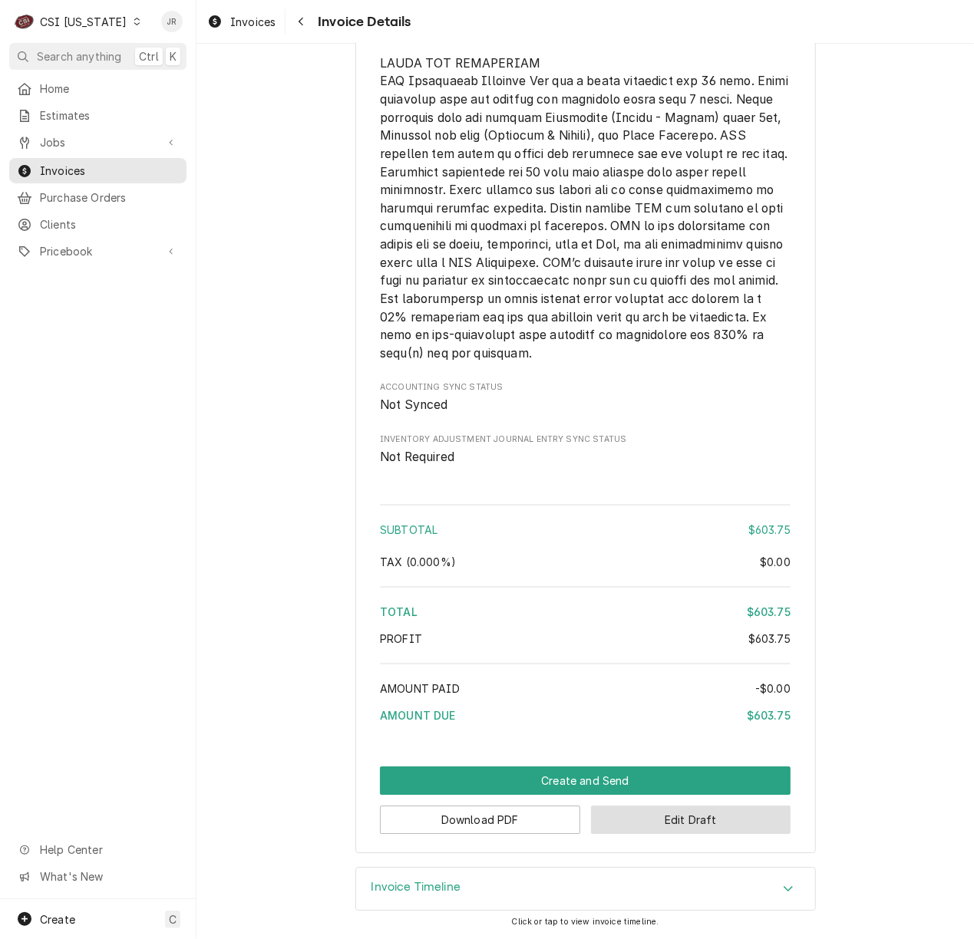
drag, startPoint x: 832, startPoint y: 830, endPoint x: 728, endPoint y: 814, distance: 105.0
click at [723, 811] on button "Edit Draft" at bounding box center [691, 820] width 200 height 28
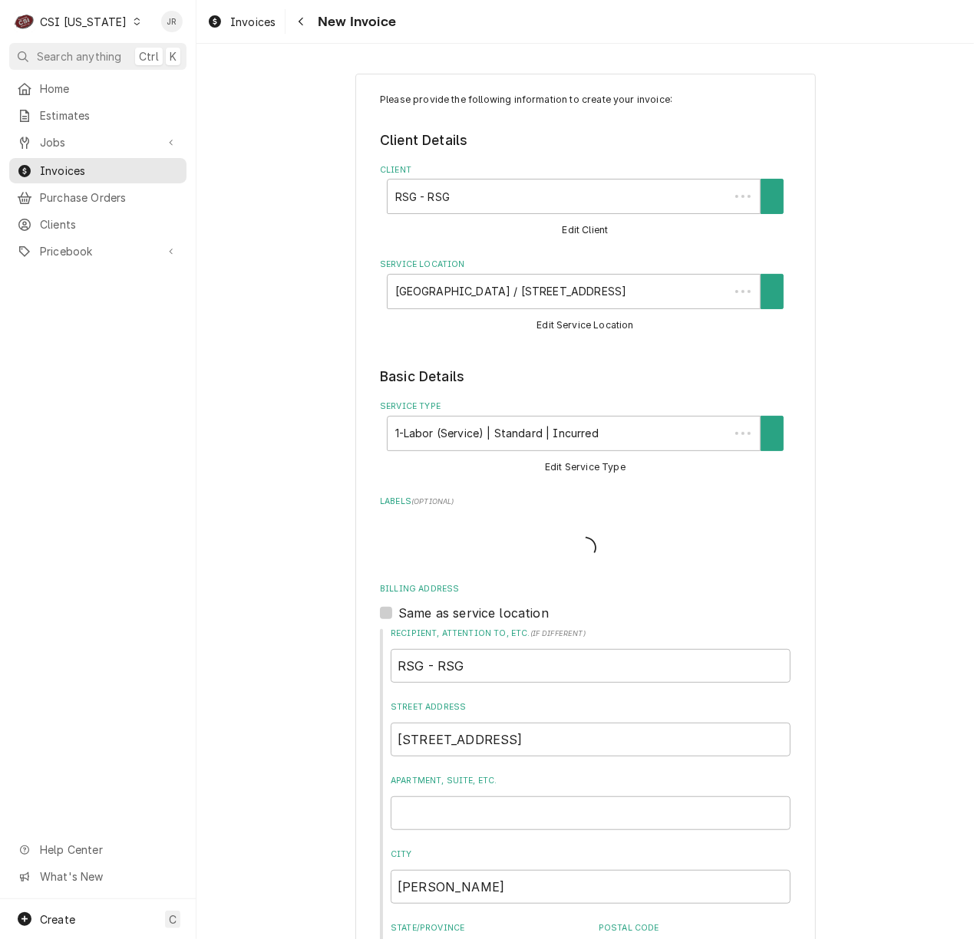
type textarea "x"
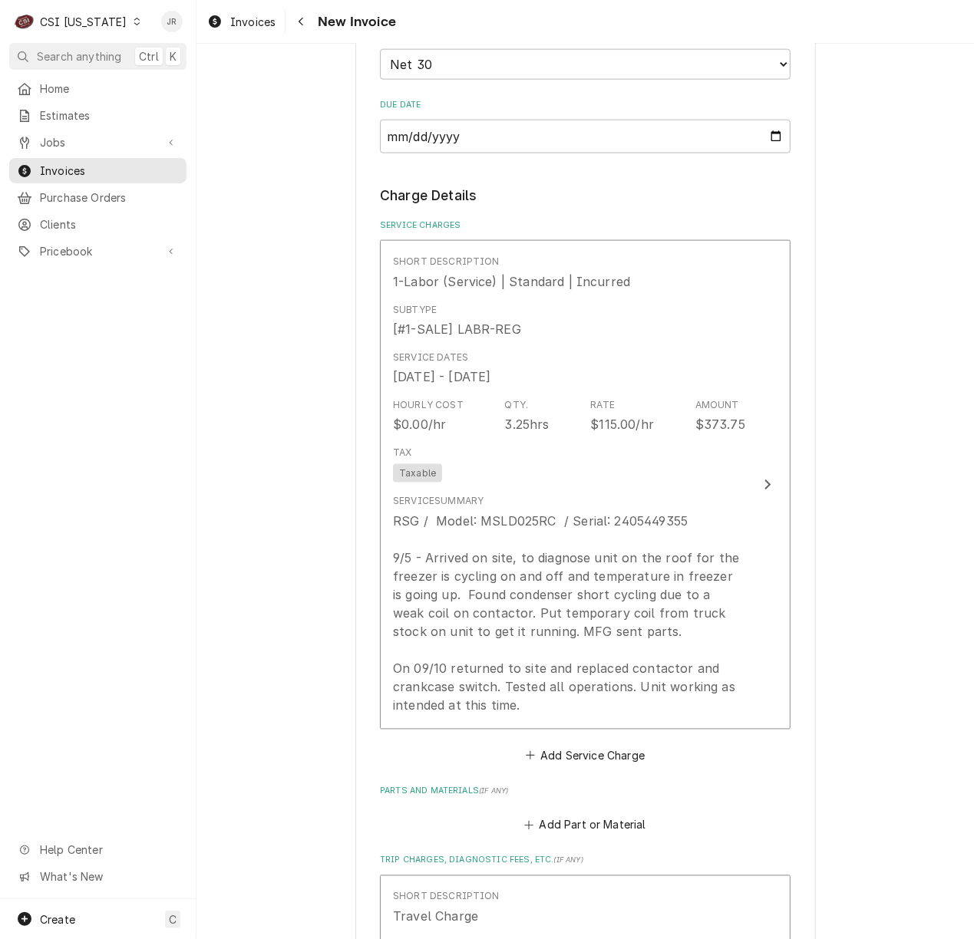
scroll to position [716, 0]
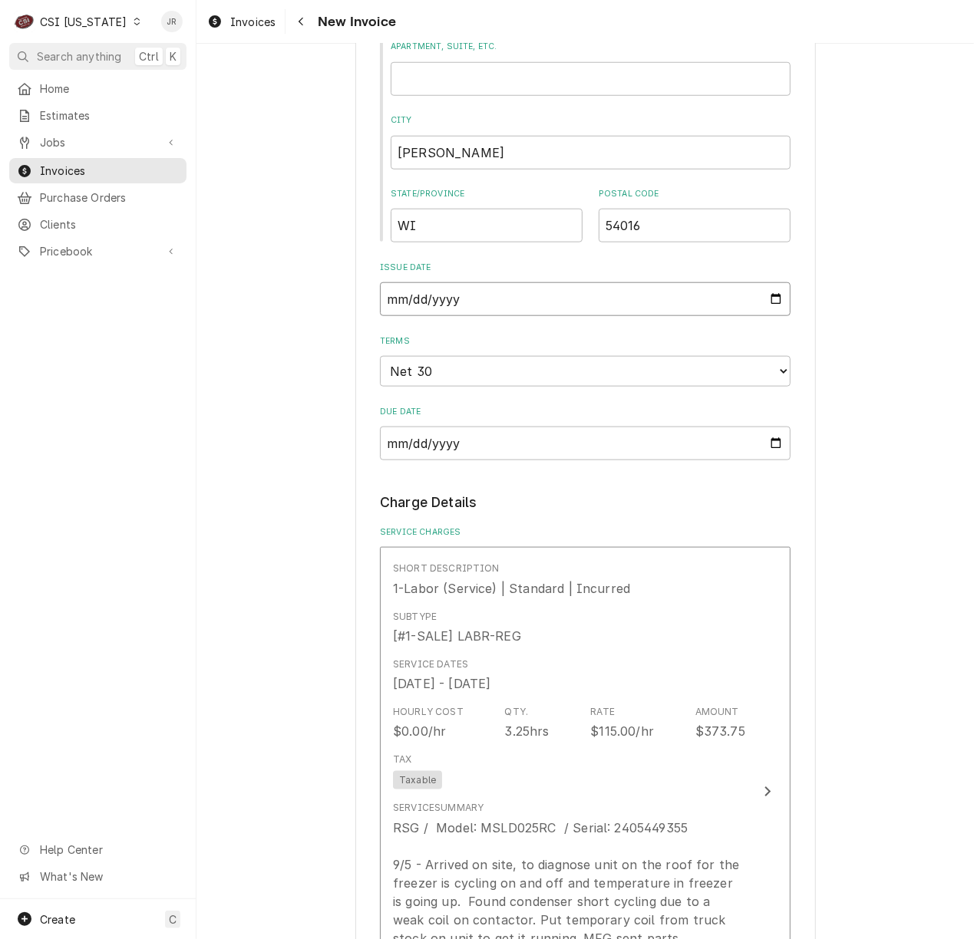
click at [388, 307] on input "[DATE]" at bounding box center [585, 299] width 411 height 34
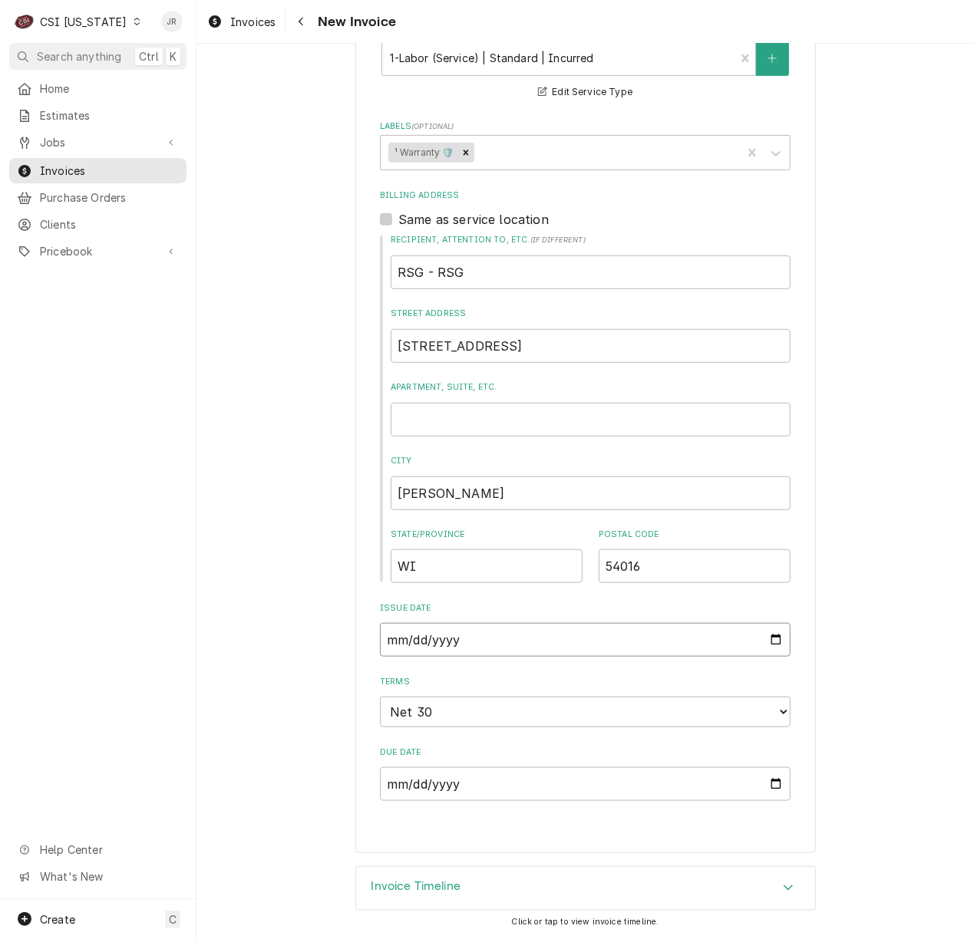
type input "[DATE]"
type textarea "x"
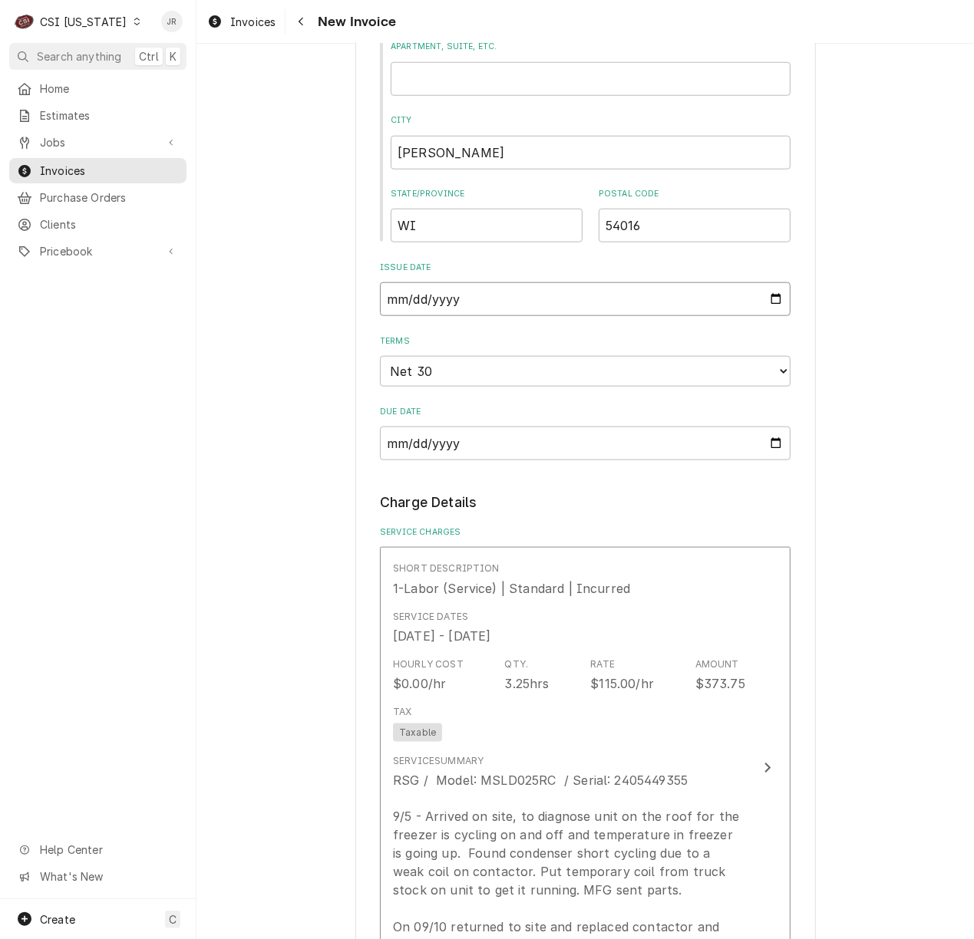
type input "[DATE]"
type textarea "x"
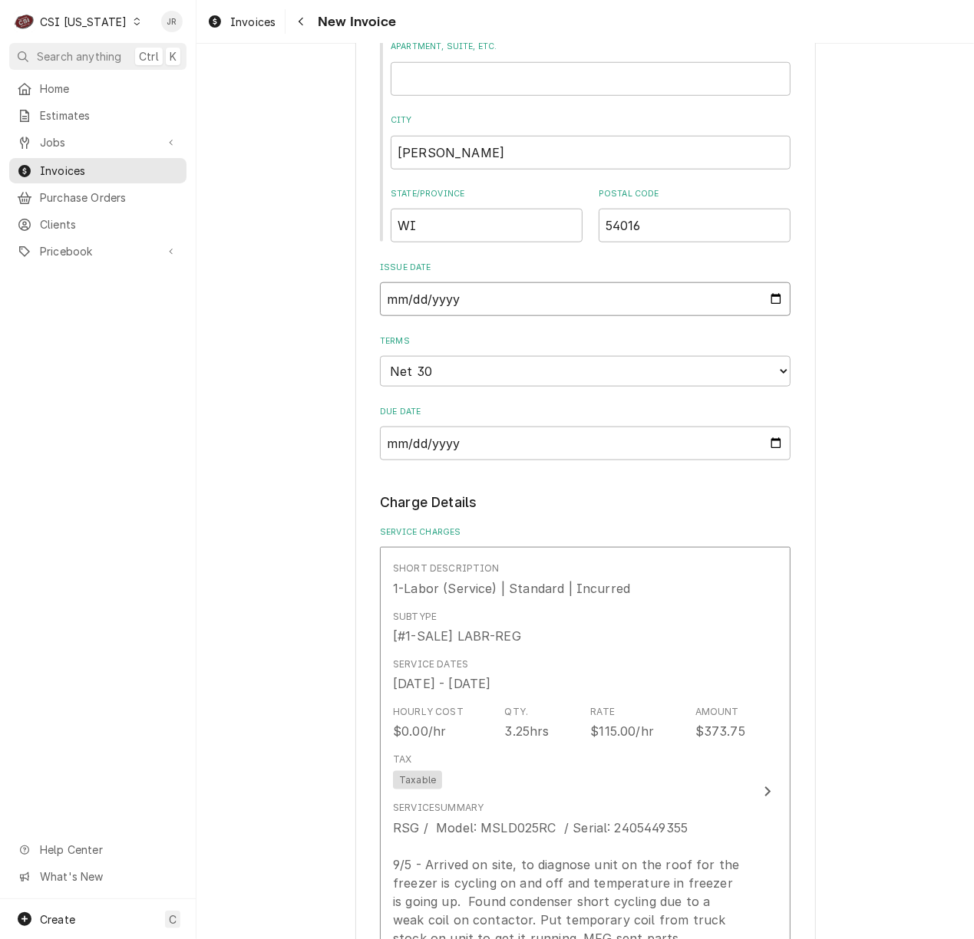
type input "[DATE]"
type textarea "x"
type input "0002-09-30"
type textarea "x"
type input "0020-09-30"
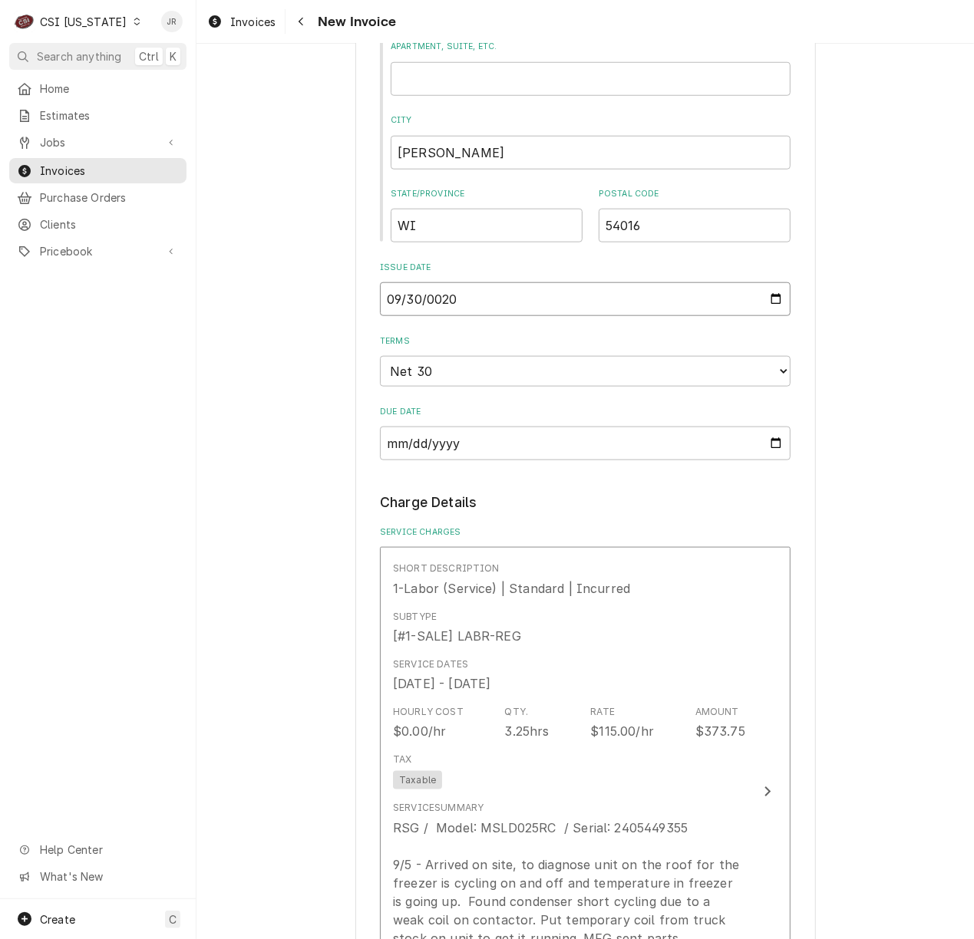
type textarea "x"
type input "0202-09-30"
type textarea "x"
type input "[DATE]"
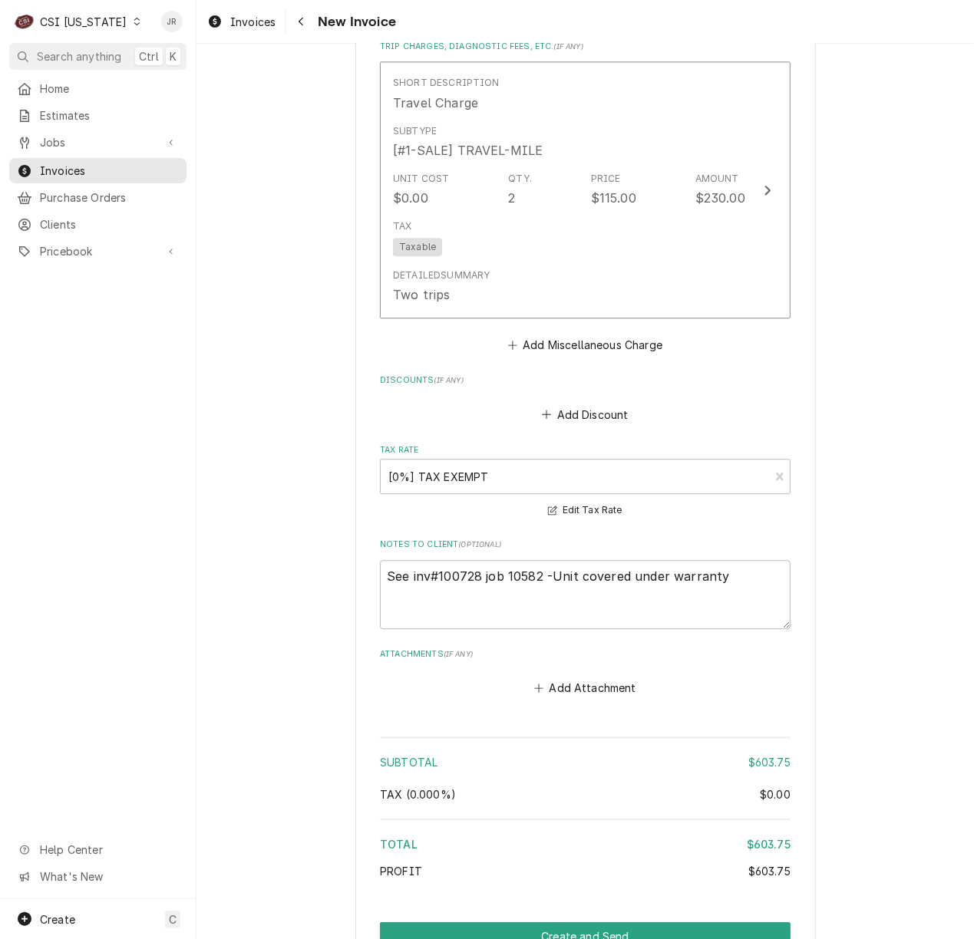
scroll to position [2036, 0]
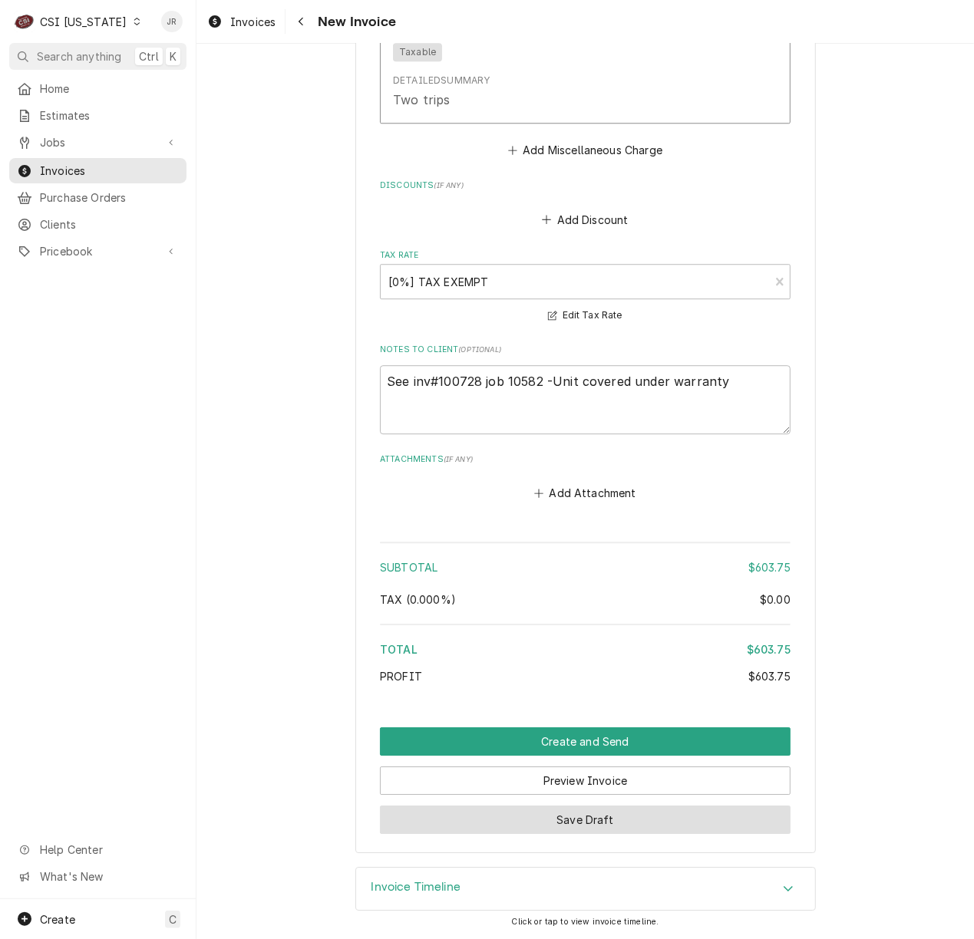
drag, startPoint x: 594, startPoint y: 814, endPoint x: 1121, endPoint y: 679, distance: 543.4
click at [973, 679] on html "C CSI Kentucky JR Search anything Ctrl K Home Estimates Jobs Jobs Job Series In…" at bounding box center [487, 469] width 974 height 939
click at [750, 391] on textarea "See inv#100728 job 10582 -Unit covered under warranty" at bounding box center [585, 400] width 411 height 70
type textarea "x"
type textarea "OSee inv#100728 job 10582 -Unit covered under warranty"
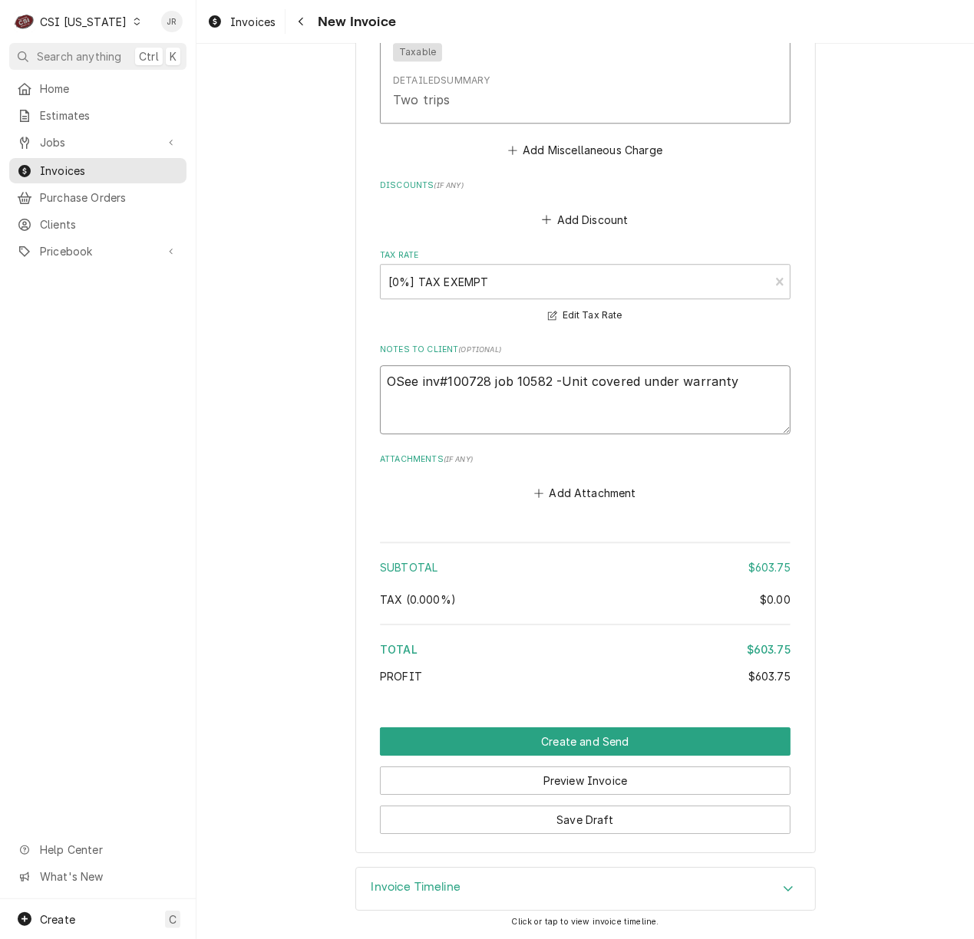
type textarea "x"
type textarea "OrSee inv#100728 job 10582 -Unit covered under warranty"
type textarea "x"
type textarea "OriSee inv#100728 job 10582 -Unit covered under warranty"
type textarea "x"
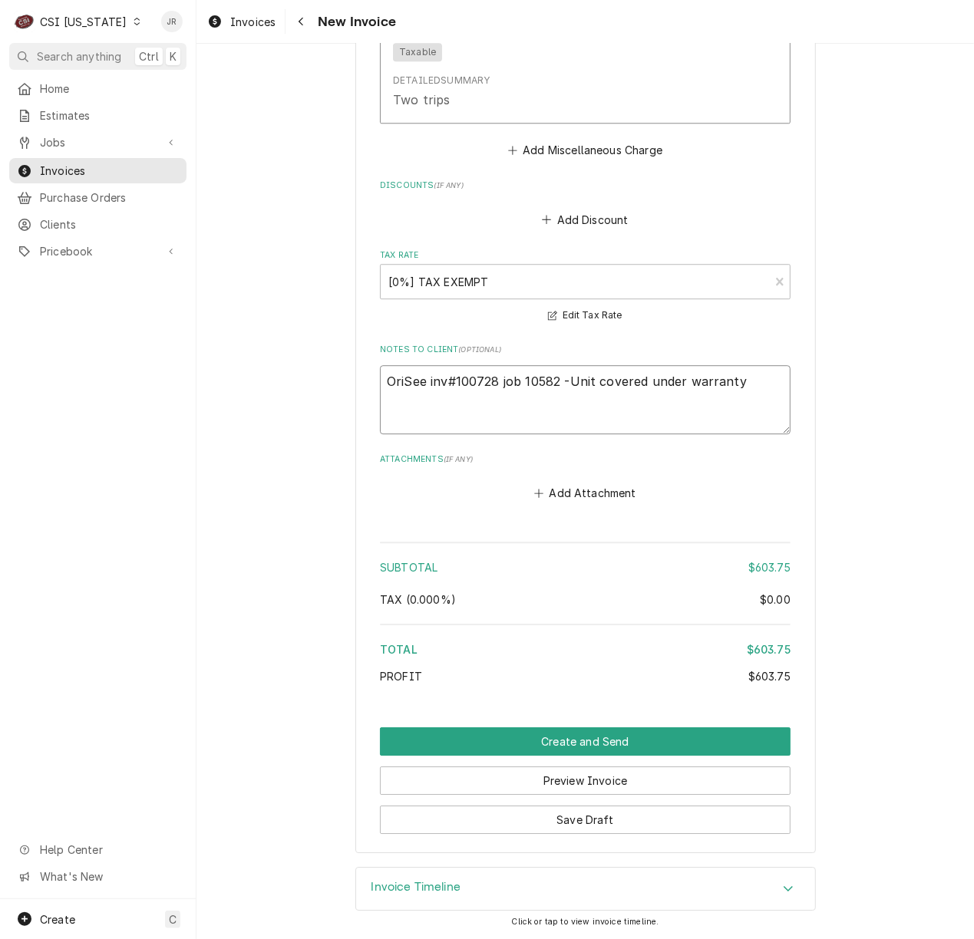
type textarea "OrigSee inv#100728 job 10582 -Unit covered under warranty"
type textarea "x"
type textarea "Orig See inv#100728 job 10582 -Unit covered under warranty"
type textarea "x"
type textarea "Orig bSee inv#100728 job 10582 -Unit covered under warranty"
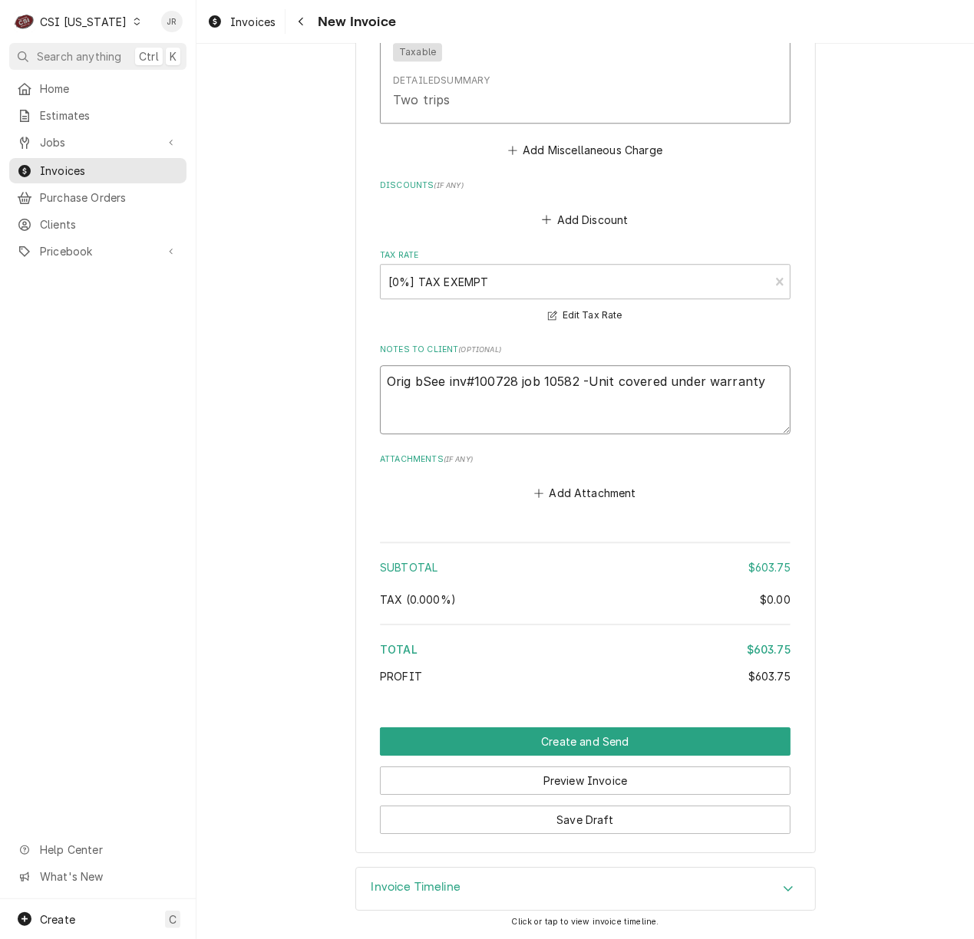
type textarea "x"
type textarea "Orig biSee inv#100728 job 10582 -Unit covered under warranty"
type textarea "x"
type textarea "Orig bilSee inv#100728 job 10582 -Unit covered under warranty"
type textarea "x"
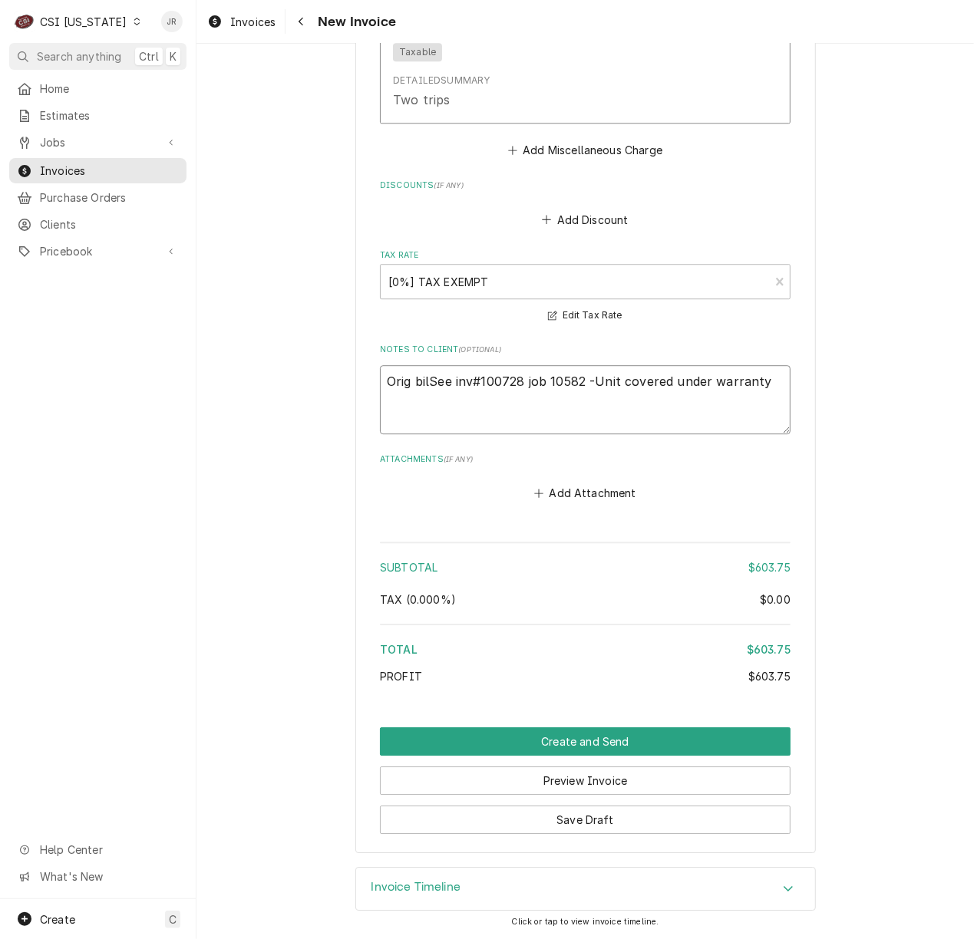
type textarea "Orig billSee inv#100728 job 10582 -Unit covered under warranty"
type textarea "x"
type textarea "Orig billeSee inv#100728 job 10582 -Unit covered under warranty"
type textarea "x"
type textarea "Orig billedSee inv#100728 job 10582 -Unit covered under warranty"
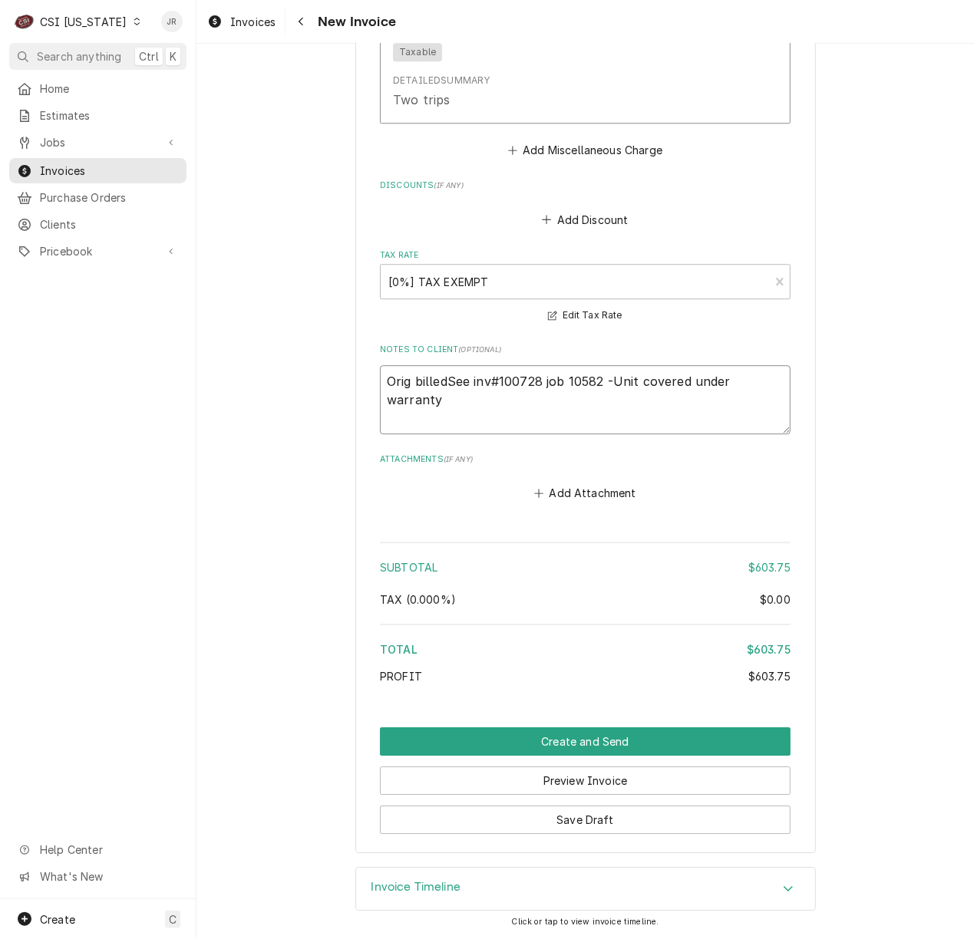
type textarea "x"
type textarea "Orig billed See inv#100728 job 10582 -Unit covered under warranty"
type textarea "x"
type textarea "Orig billed tSee inv#100728 job 10582 -Unit covered under warranty"
type textarea "x"
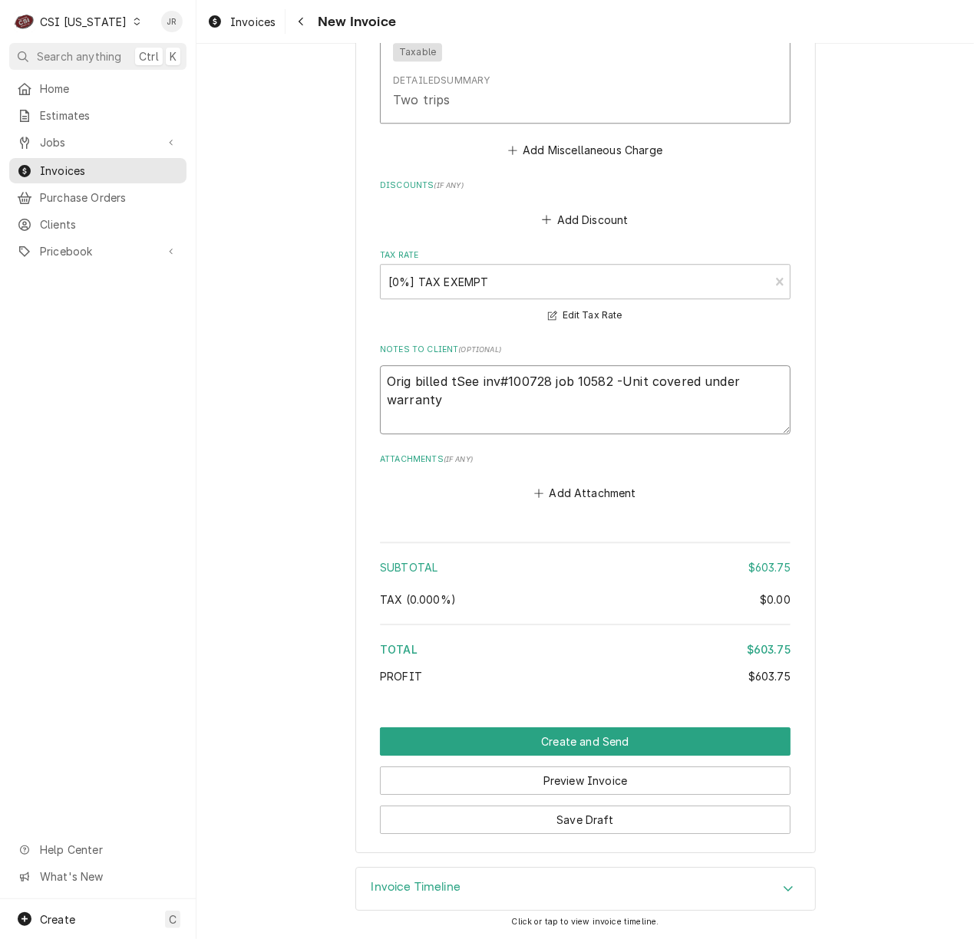
type textarea "Orig billed toSee inv#100728 job 10582 -Unit covered under warranty"
type textarea "x"
type textarea "Orig billed to See inv#100728 job 10582 -Unit covered under warranty"
type textarea "x"
type textarea "Orig billed to cSee inv#100728 job 10582 -Unit covered under warranty"
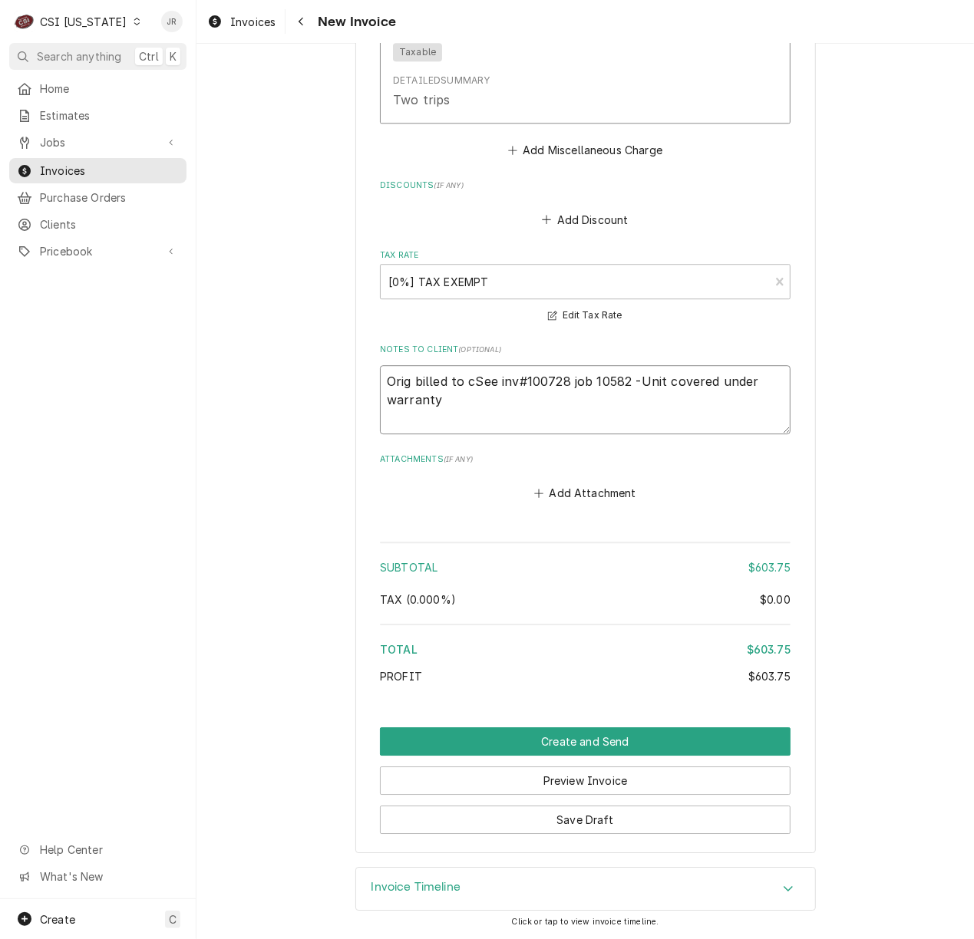
type textarea "x"
type textarea "Orig billed to cuSee inv#100728 job 10582 -Unit covered under warranty"
type textarea "x"
type textarea "Orig billed to custSee inv#100728 job 10582 -Unit covered under warranty"
type textarea "x"
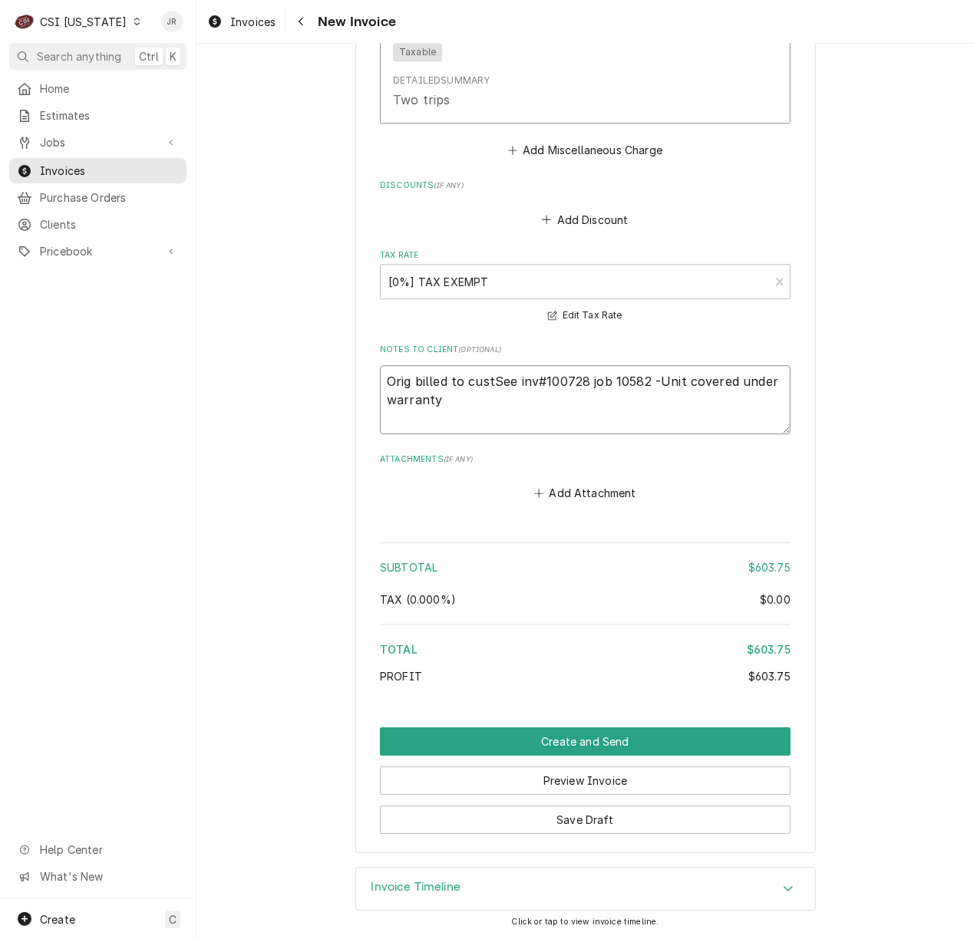
type textarea "Orig billed to custoSee inv#100728 job 10582 -Unit covered under warranty"
type textarea "x"
type textarea "Orig billed to customSee inv#100728 job 10582 -Unit covered under warranty"
type textarea "x"
type textarea "Orig billed to customeSee inv#100728 job 10582 -Unit covered under warranty"
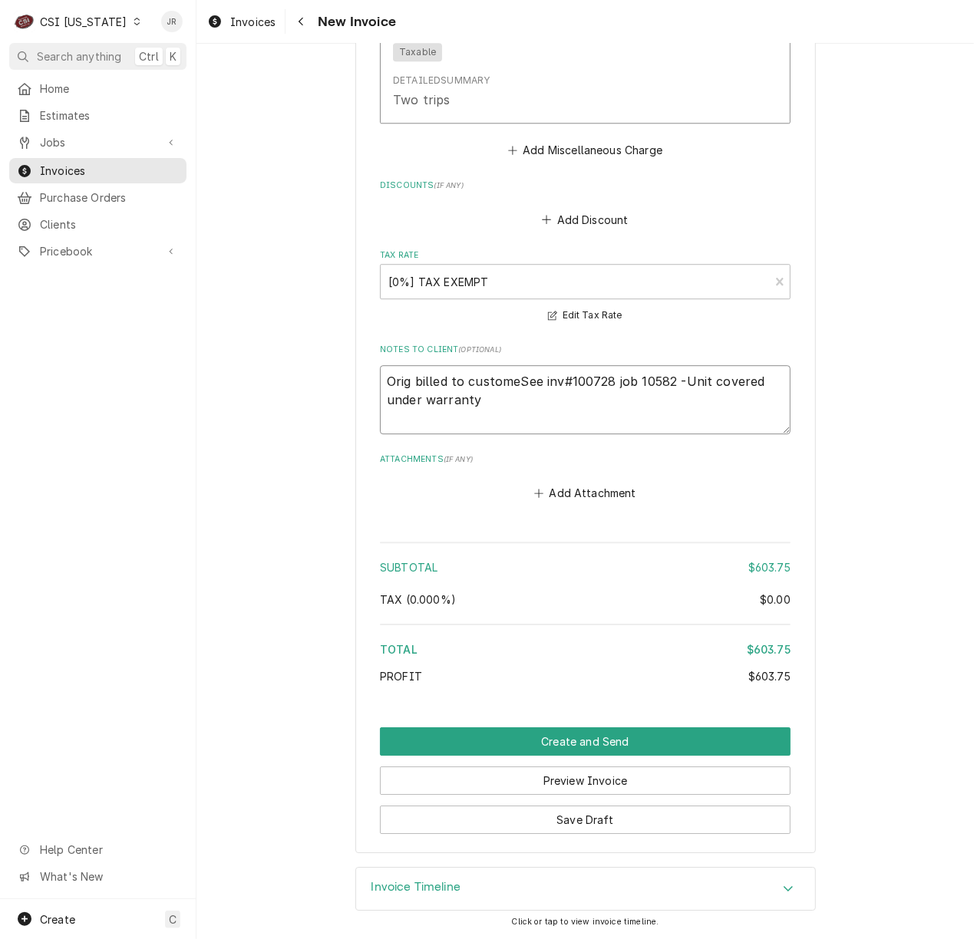
type textarea "x"
type textarea "Orig billed to customerSee inv#100728 job 10582 -Unit covered under warranty"
type textarea "x"
type textarea "Orig billed to customer See inv#100728 job 10582 -Unit covered under warranty"
type textarea "x"
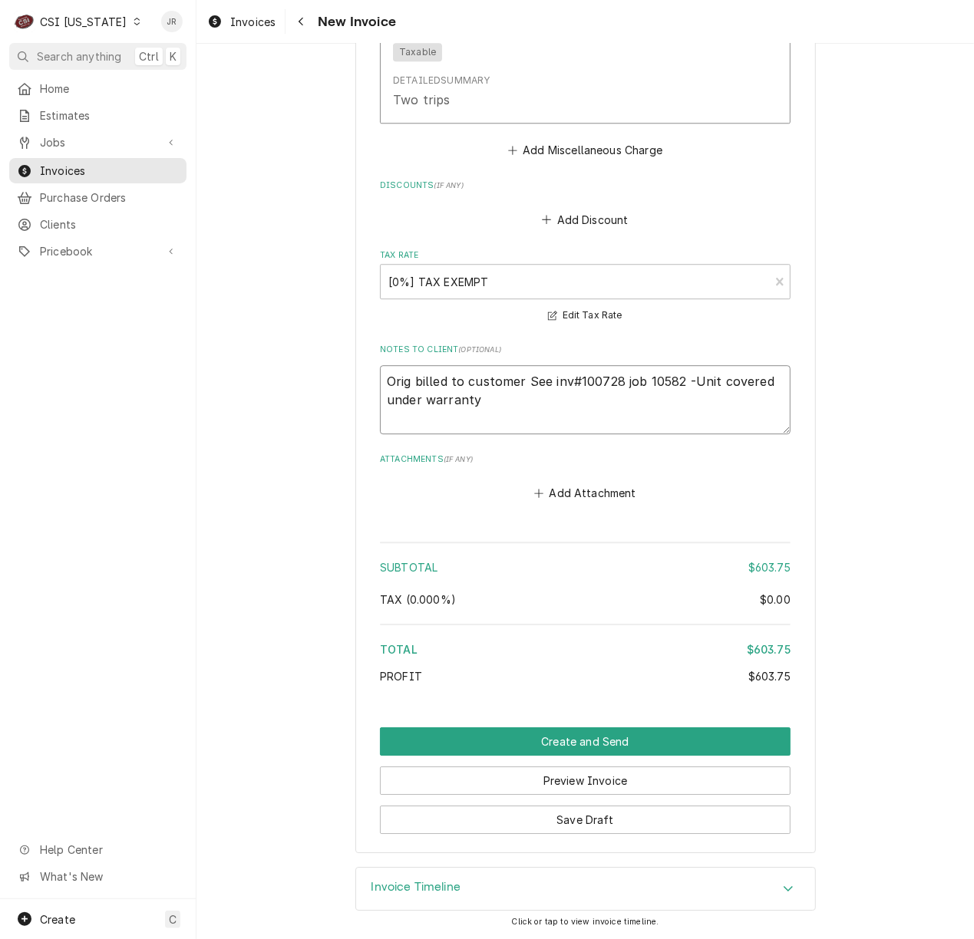
type textarea "Orig billed to customer ee inv#100728 job 10582 -Unit covered under warranty"
type textarea "x"
type textarea "Orig billed to customer e inv#100728 job 10582 -Unit covered under warranty"
type textarea "x"
type textarea "Orig billed to customer inv#100728 job 10582 -Unit covered under warranty"
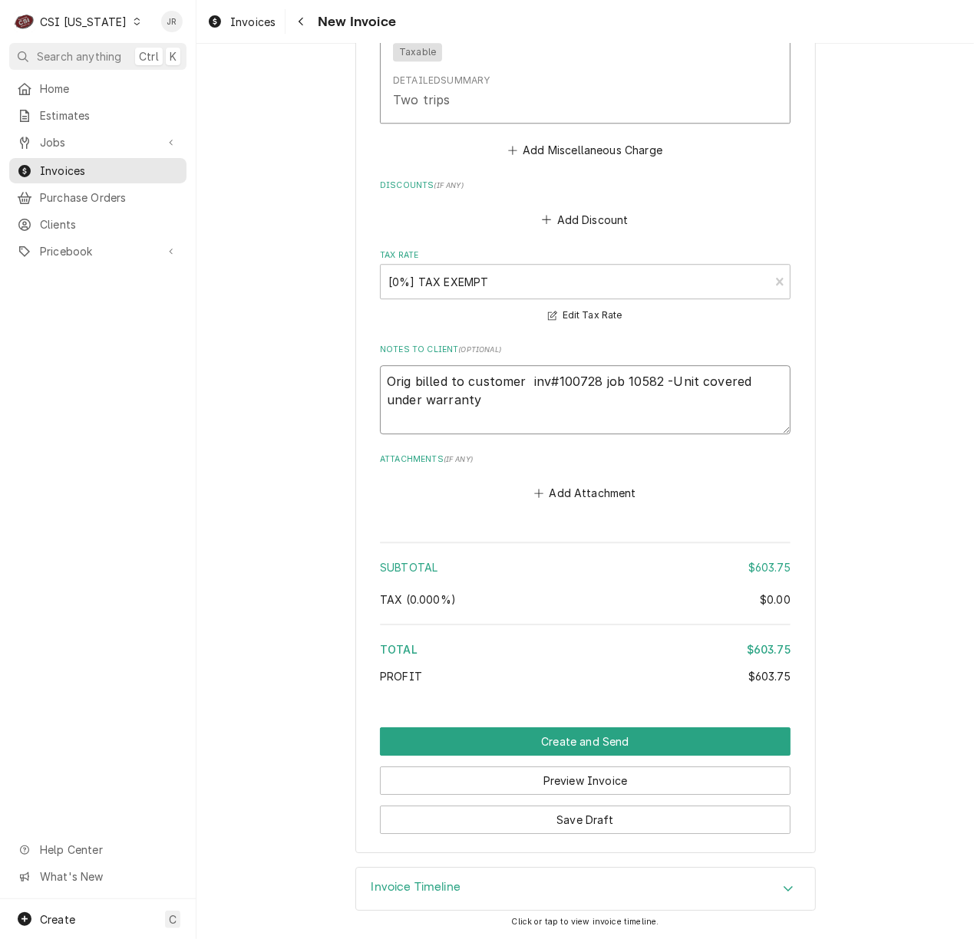
type textarea "x"
type textarea "Orig billed to customer inv#100728 job 10582 -Unit covered under warranty"
type textarea "x"
type textarea "Orig billed to customer nv#100728 job 10582 -Unit covered under warranty"
type textarea "x"
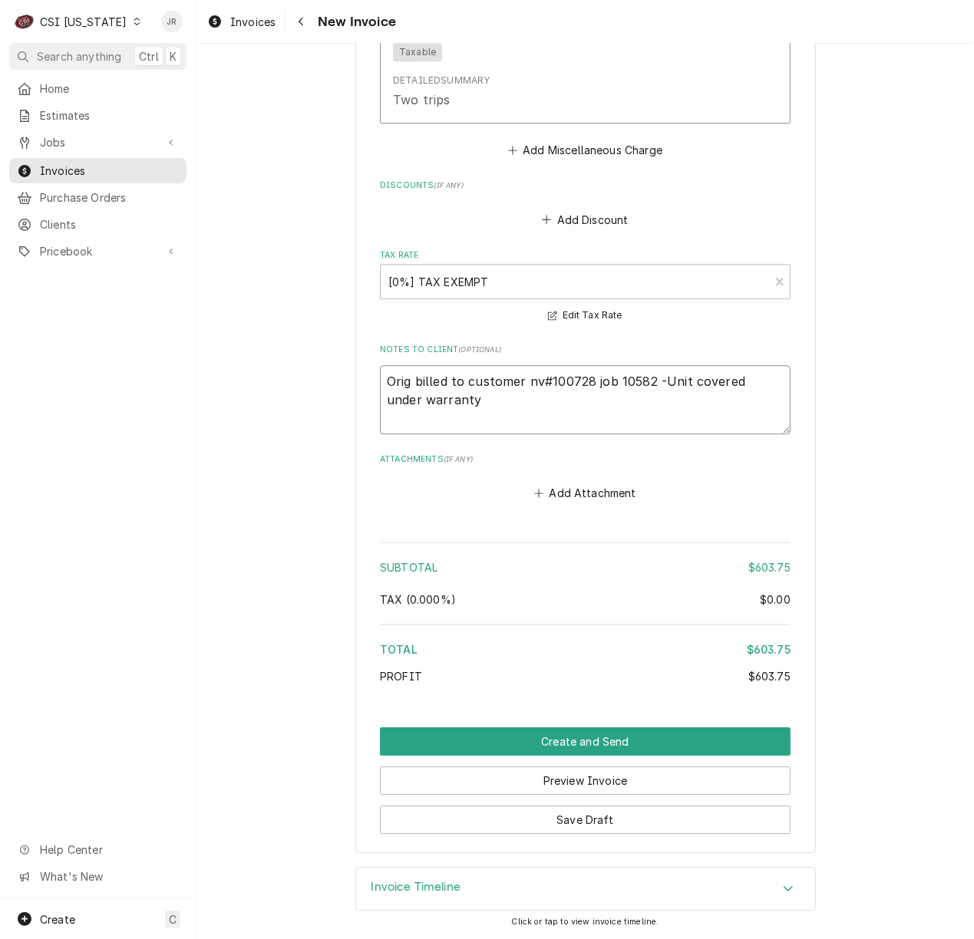
type textarea "Orig billed to customer inv#100728 job 10582 -Unit covered under warranty"
type textarea "x"
type textarea "Orig billed to customer inv#100728 job 10582 -Unit covered under warranty"
type textarea "x"
type textarea "Orig billed to customer inv#100728 job 10582 -Unit covered under warranty p"
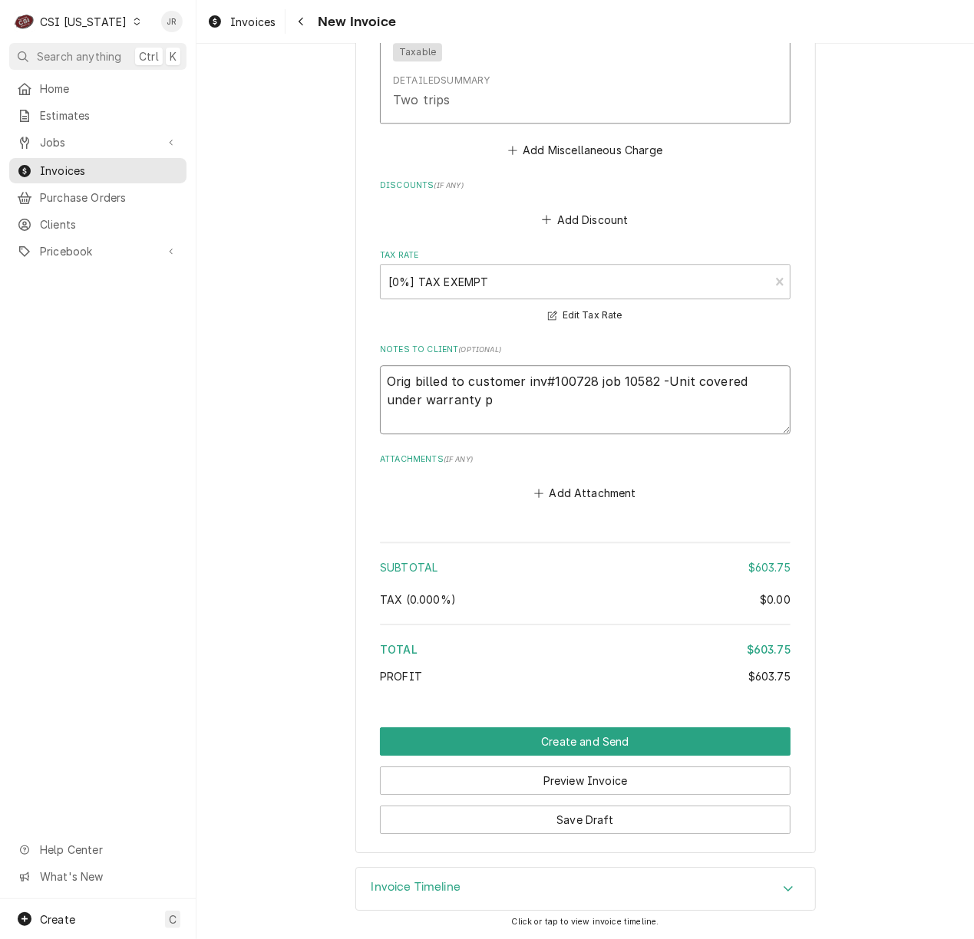
type textarea "x"
type textarea "Orig billed to customer inv#100728 job 10582 -Unit covered under warranty pe"
type textarea "x"
type textarea "Orig billed to customer inv#100728 job 10582 -Unit covered under warranty per"
type textarea "x"
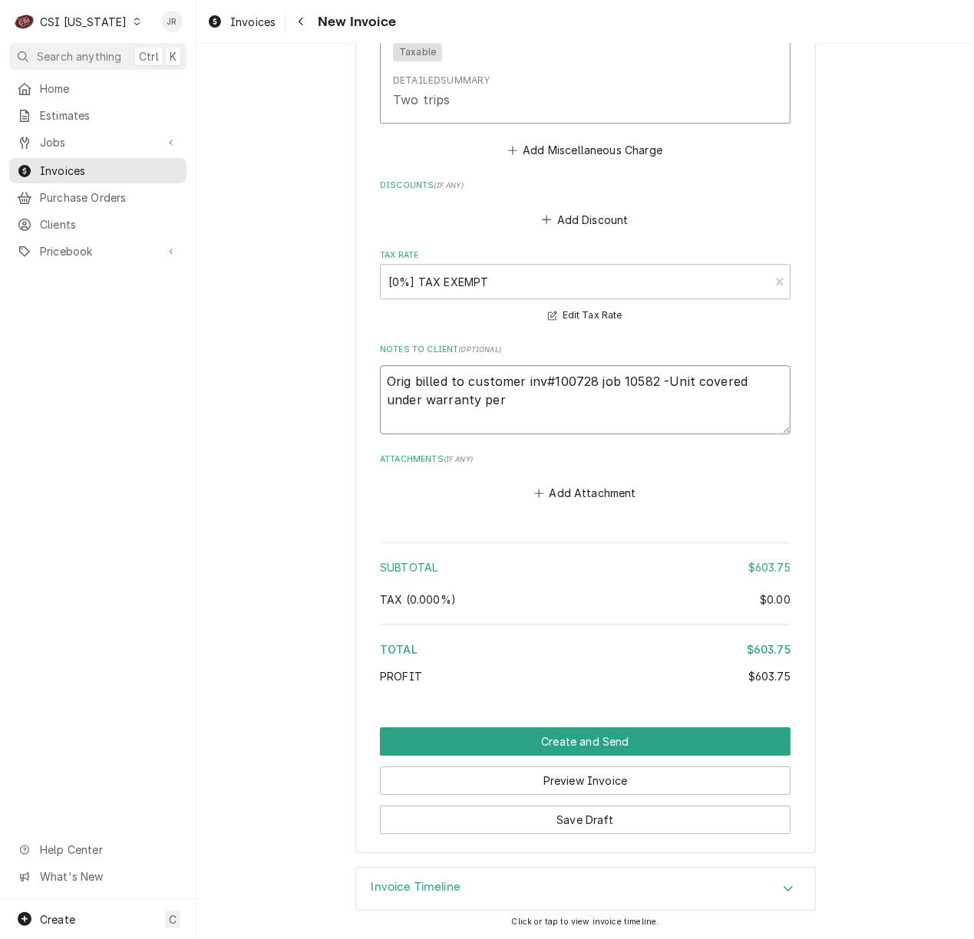
type textarea "Orig billed to customer inv#100728 job 10582 -Unit covered under warranty per"
type textarea "x"
type textarea "Orig billed to customer inv#100728 job 10582 -Unit covered under warranty per J"
type textarea "x"
type textarea "Orig billed to customer inv#100728 job 10582 -Unit covered under warranty per Jo"
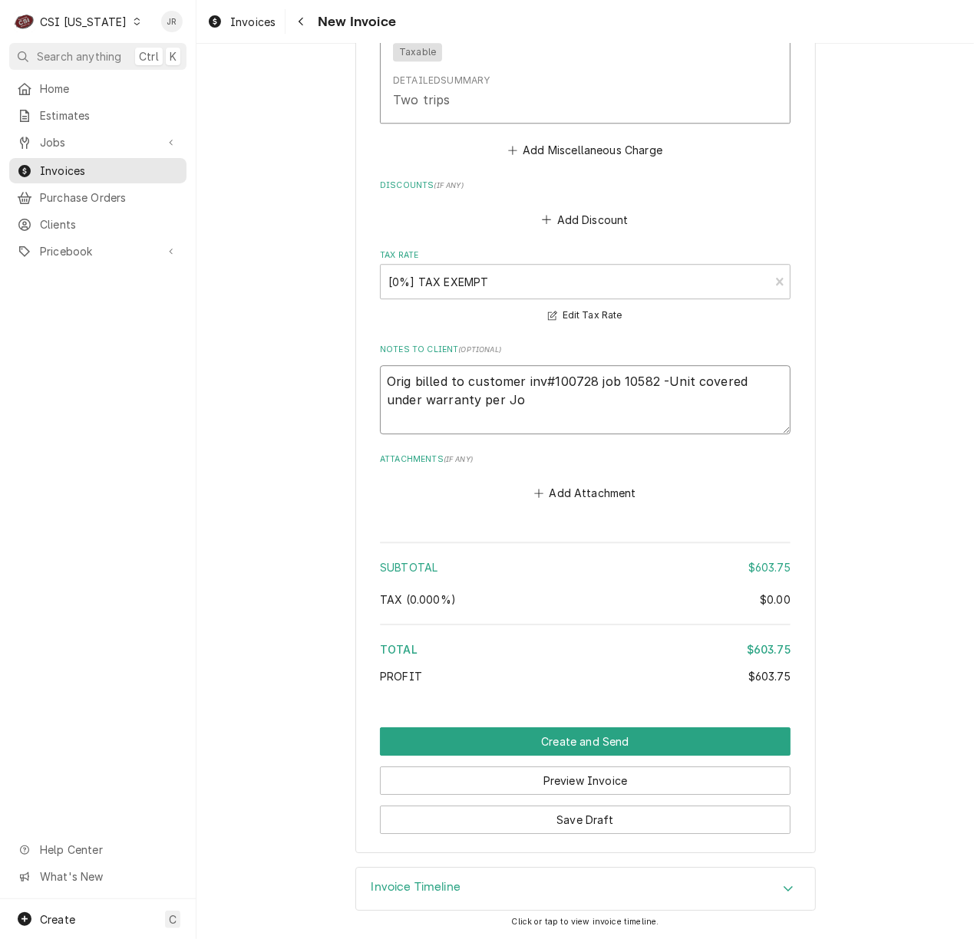
type textarea "x"
type textarea "Orig billed to customer inv#100728 job 10582 -Unit covered under warranty per J…"
type textarea "x"
type textarea "Orig billed to customer inv#100728 job 10582 -Unit covered under warranty per J…"
type textarea "x"
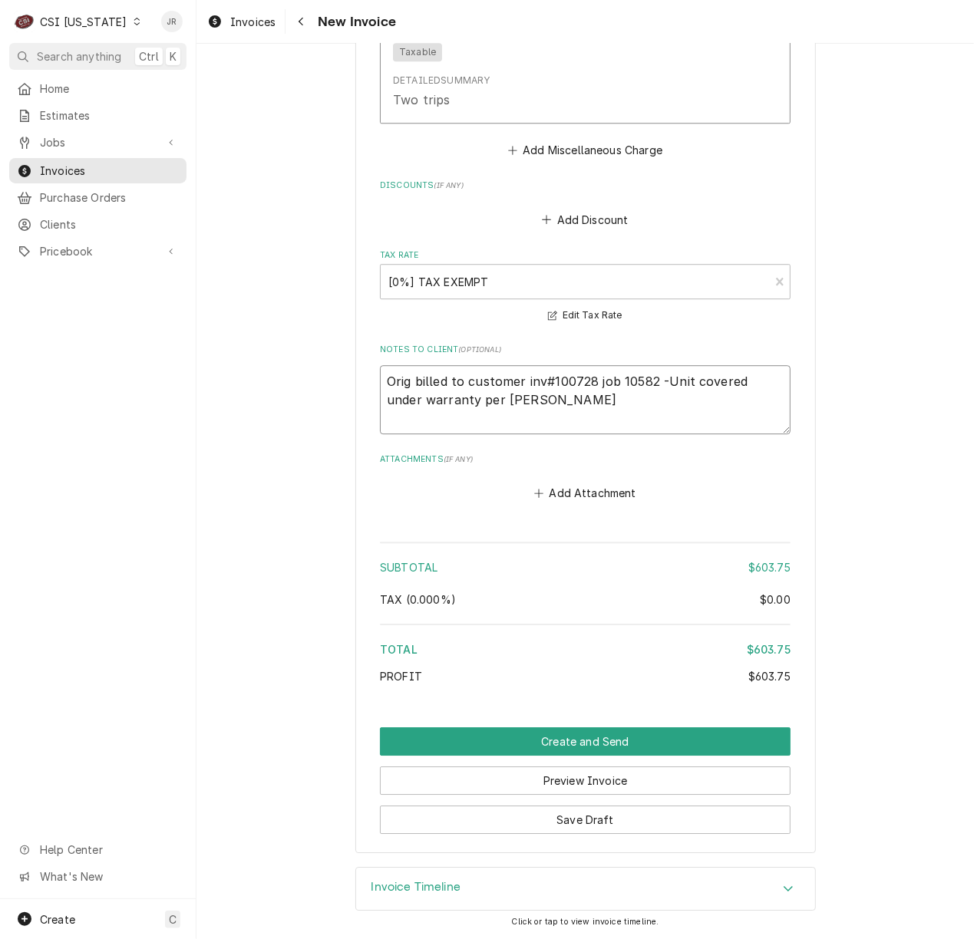
type textarea "Orig billed to customer inv#100728 job 10582 -Unit covered under warranty per J…"
type textarea "x"
type textarea "Orig billed to customer inv#100728 job 10582 -Unit covered under warranty per J…"
type textarea "x"
type textarea "Orig billed to customer inv#100728 job 10582 -Unit covered under warranty per J…"
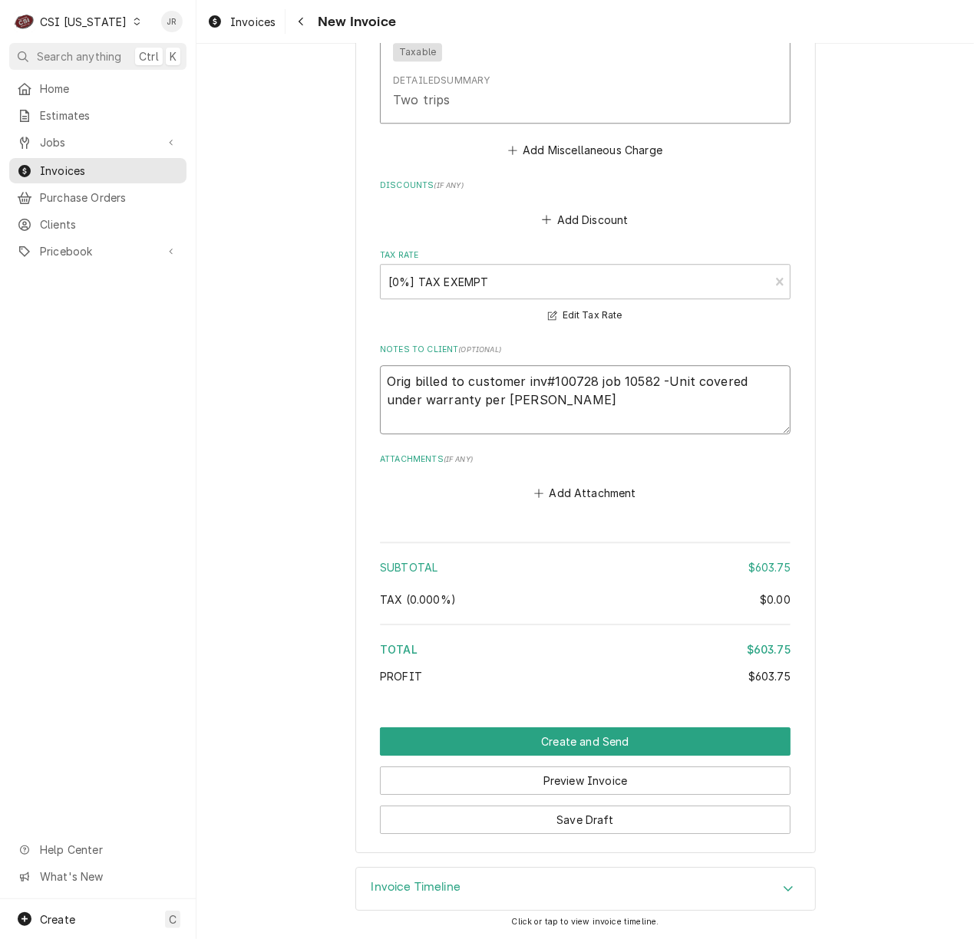
type textarea "x"
type textarea "Orig billed to customer inv#100728 job 10582 -Unit covered under warranty per J…"
type textarea "x"
type textarea "Orig billed to customer inv#100728 job 10582 -Unit covered under warranty per J…"
type textarea "x"
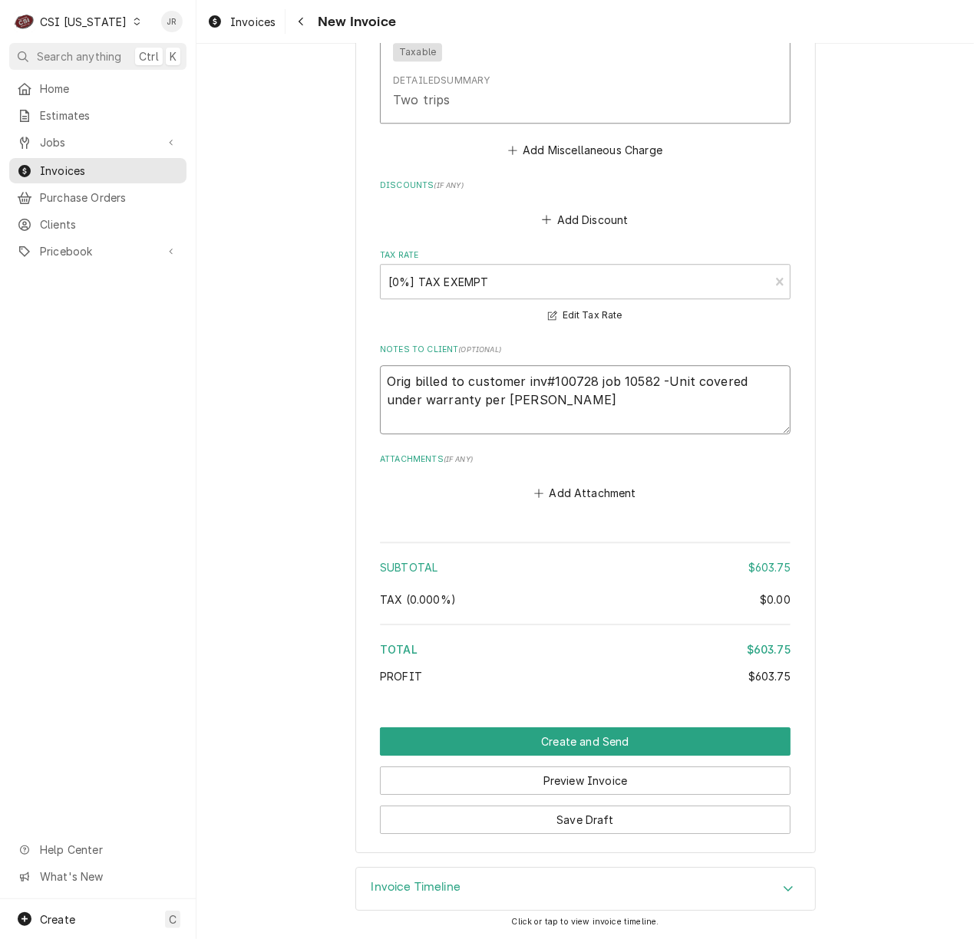
type textarea "Orig billed to customer inv#100728 job 10582 -Unit covered under warranty per J…"
type textarea "x"
type textarea "Orig billed to customer inv#100728 job 10582 -Unit covered under warranty per J…"
type textarea "x"
type textarea "Orig billed to customer inv#100728 job 10582 -Unit covered under warranty per J…"
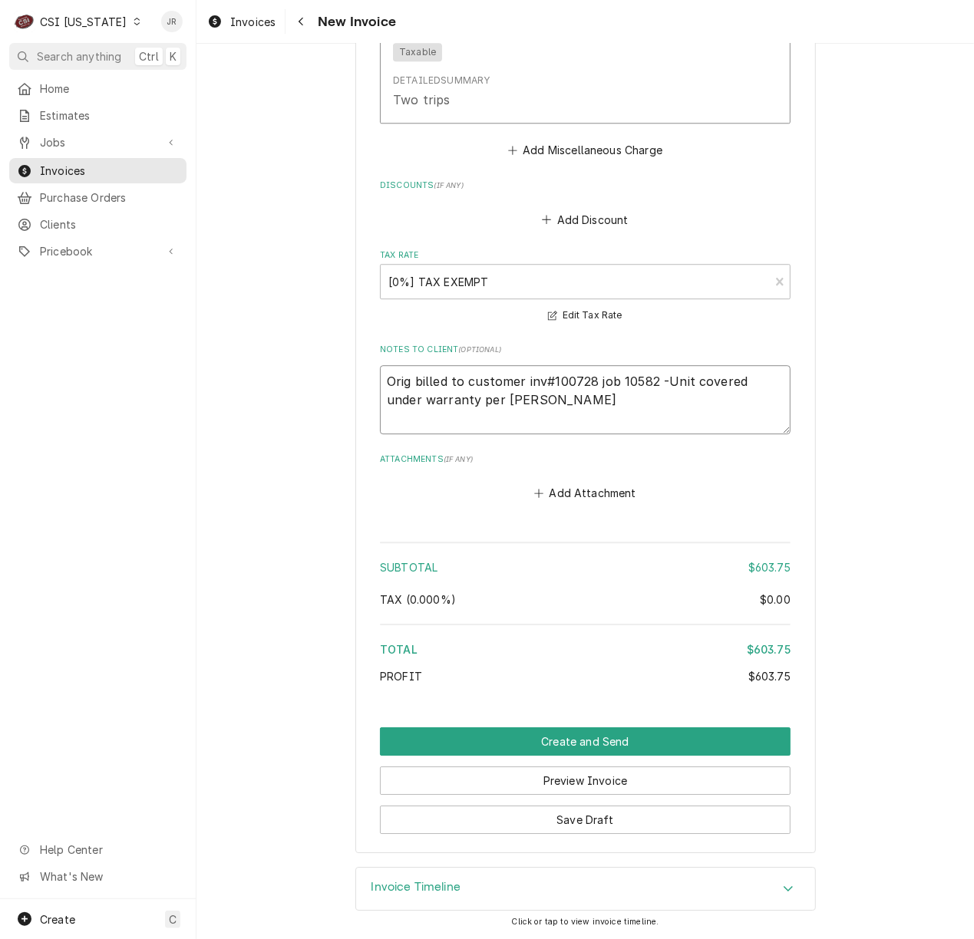
type textarea "x"
type textarea "Orig billed to customer inv#100728 job 10582 -Unit covered under warranty per J…"
click at [591, 811] on button "Save Draft" at bounding box center [585, 820] width 411 height 28
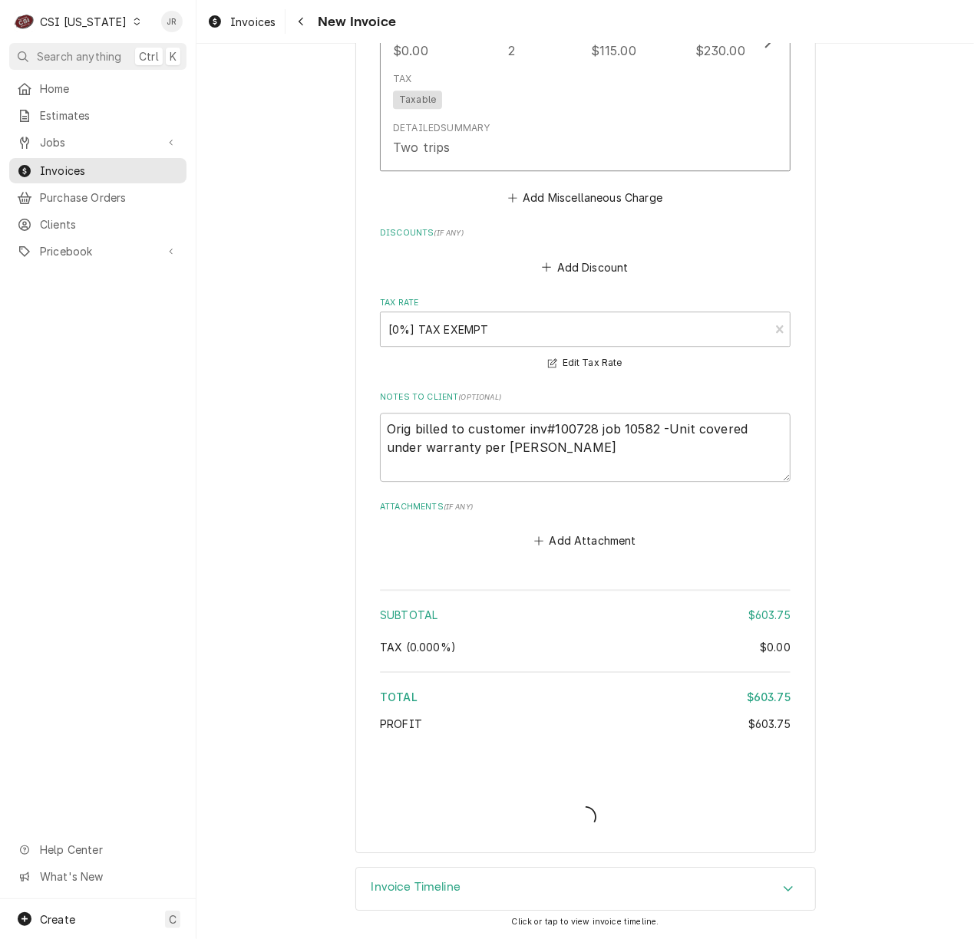
scroll to position [1987, 0]
type textarea "x"
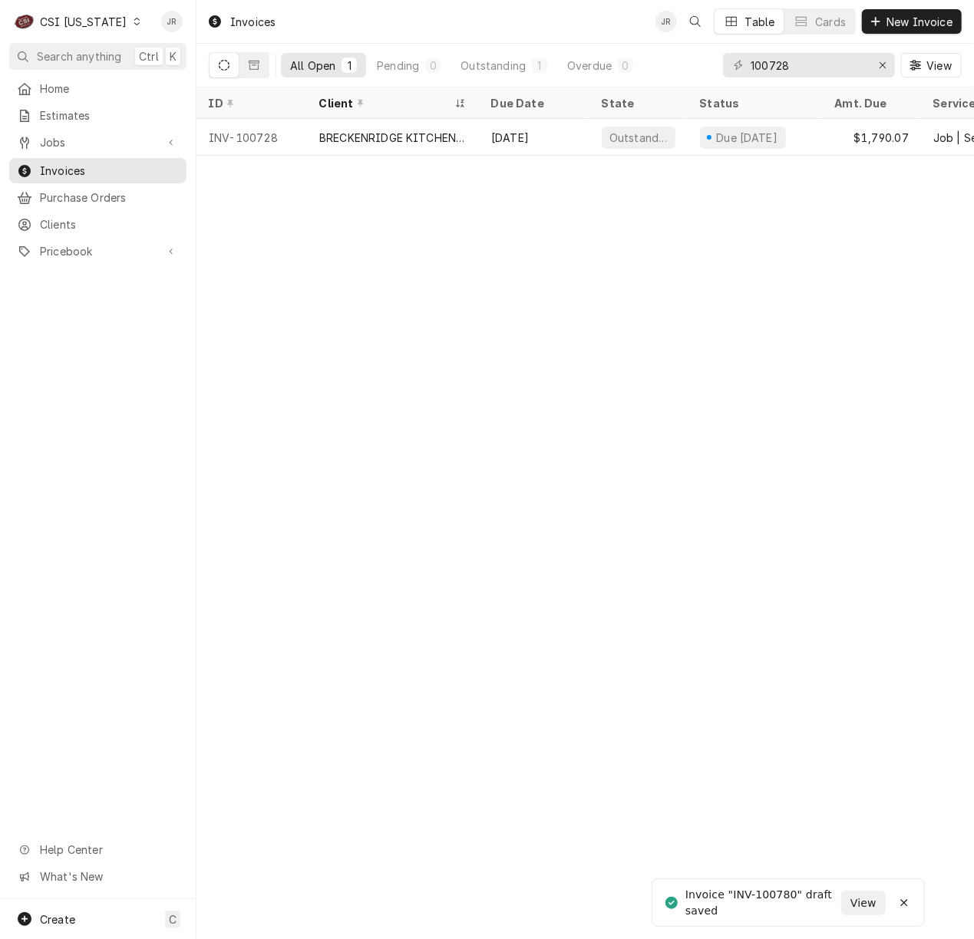
click at [777, 891] on div "Invoice "INV-100780" draft saved" at bounding box center [763, 903] width 156 height 32
click at [777, 890] on div "Invoice "INV-100780" draft saved" at bounding box center [763, 903] width 156 height 32
copy div "100780"
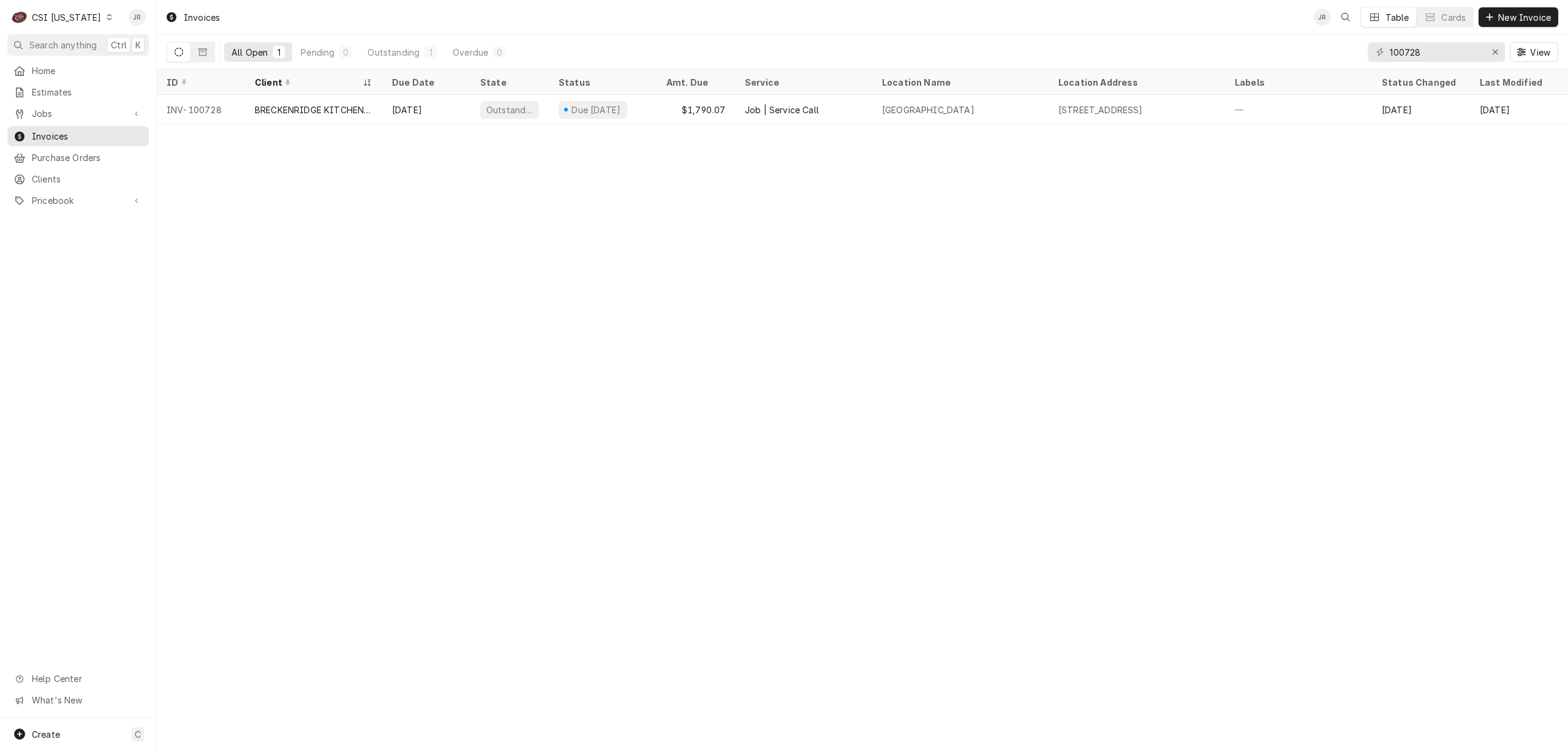
click at [85, 14] on div "CSI [US_STATE]" at bounding box center [66, 18] width 69 height 13
click at [133, 59] on div "CSI St. [PERSON_NAME]" at bounding box center [192, 66] width 169 height 15
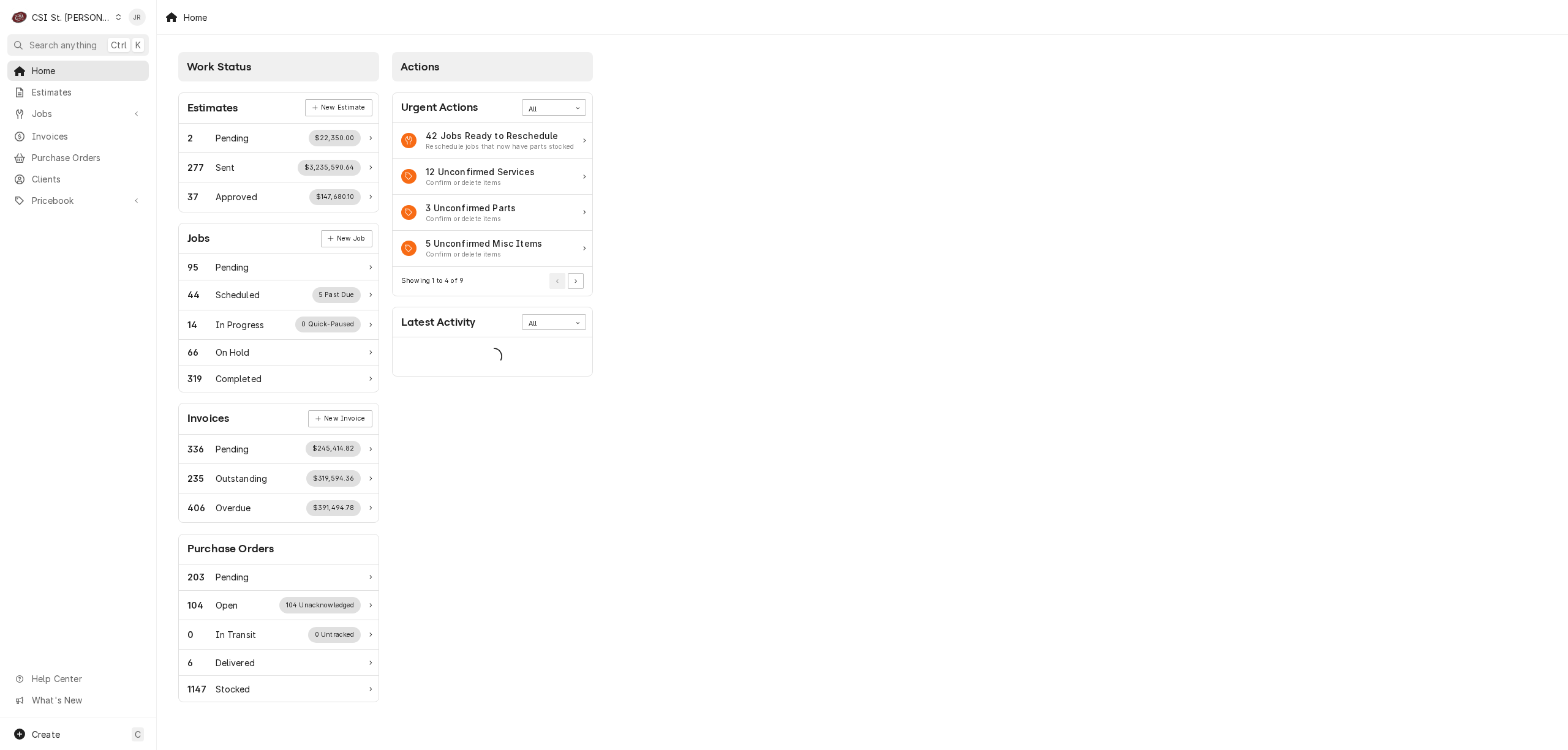
click at [66, 121] on div "Home Estimates Jobs Jobs Job Series Invoices Purchase Orders Clients Pricebook …" at bounding box center [78, 136] width 156 height 152
click at [71, 130] on span "Invoices" at bounding box center [87, 136] width 111 height 13
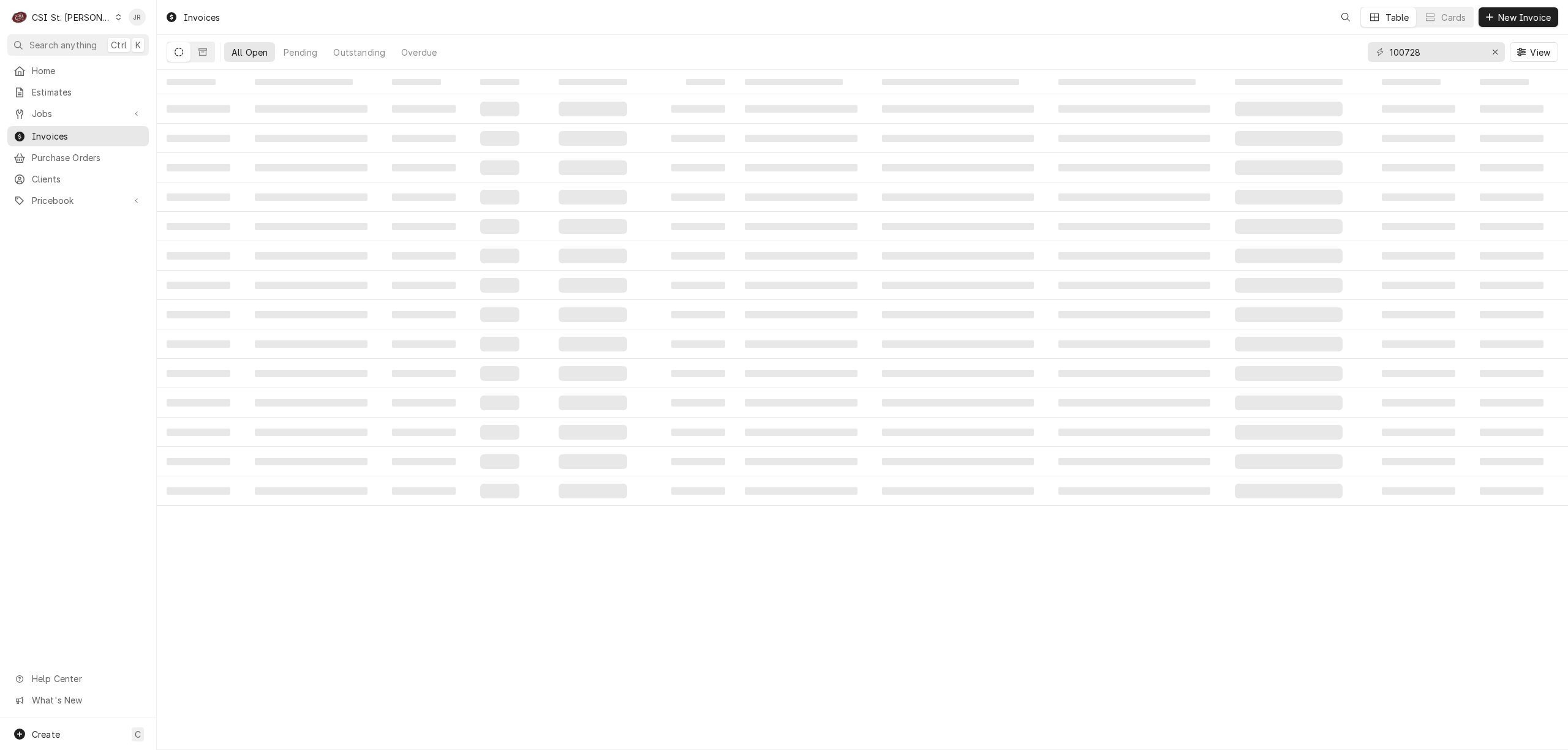
click at [1440, 62] on div "100728 View" at bounding box center [1463, 52] width 191 height 34
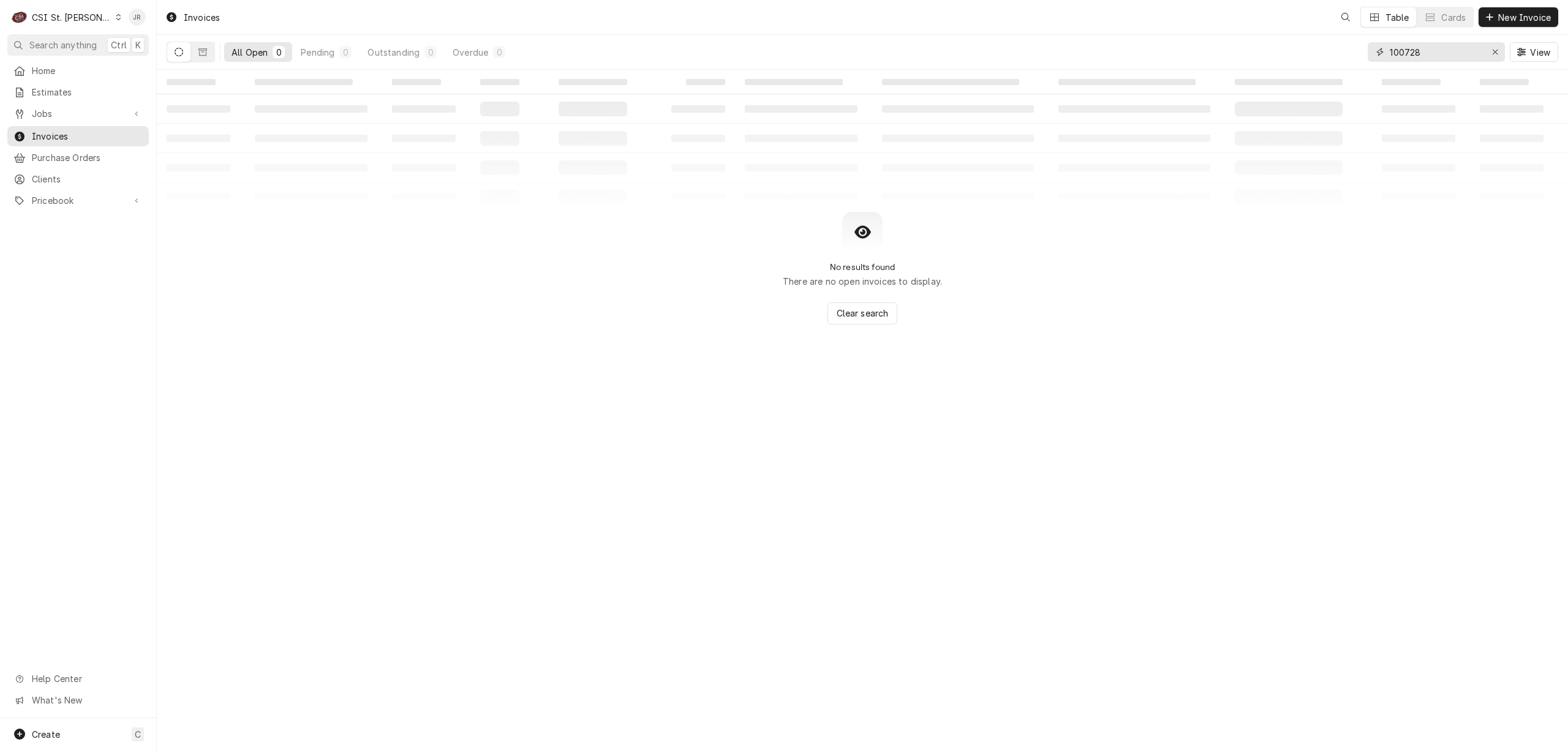
click at [1436, 54] on input "100728" at bounding box center [1435, 52] width 92 height 20
drag, startPoint x: 1436, startPoint y: 54, endPoint x: 1451, endPoint y: 47, distance: 16.6
click at [1436, 54] on input "100728" at bounding box center [1435, 52] width 92 height 20
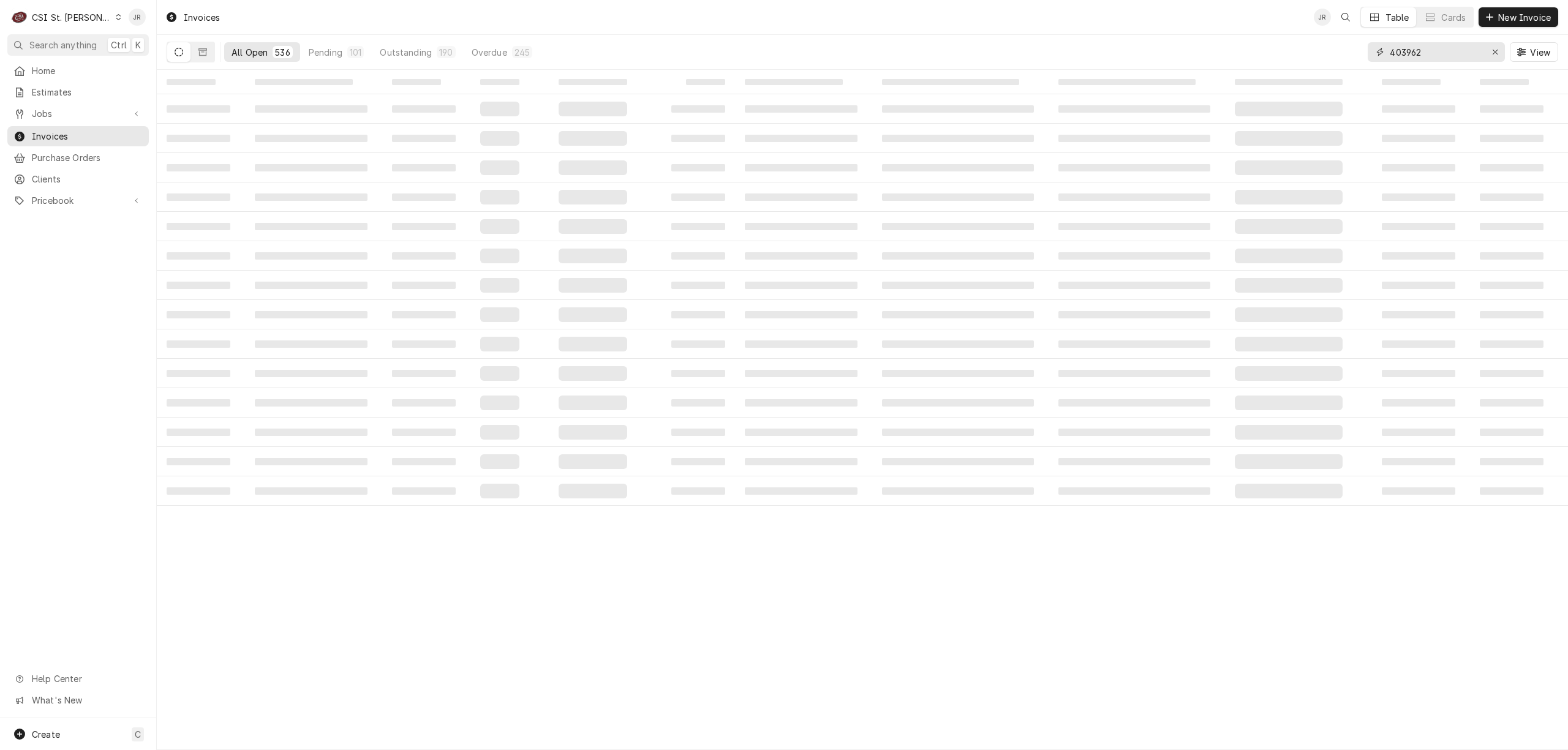
type input "403962"
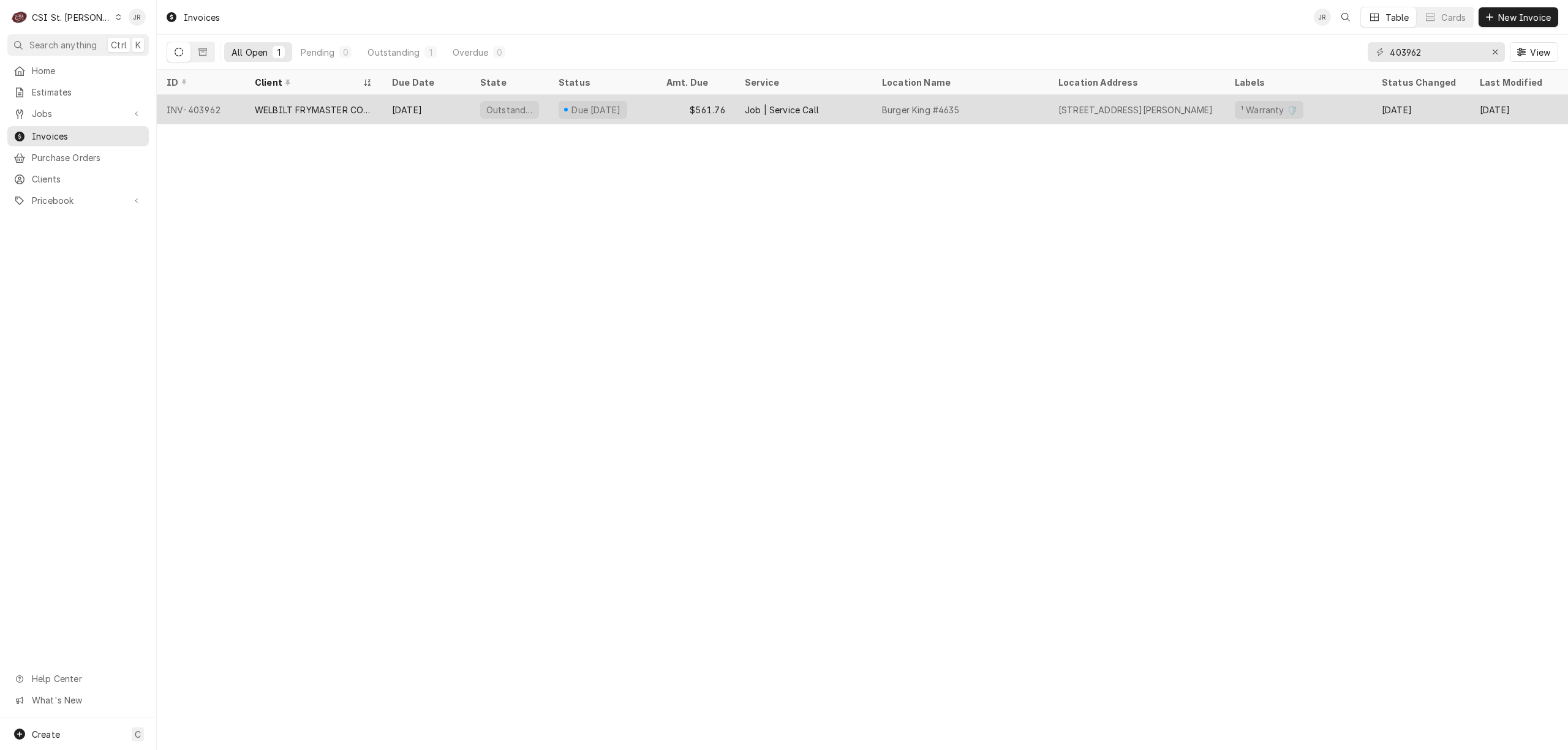
click at [270, 105] on div "WELBILT FRYMASTER CORPORATION" at bounding box center [313, 110] width 117 height 13
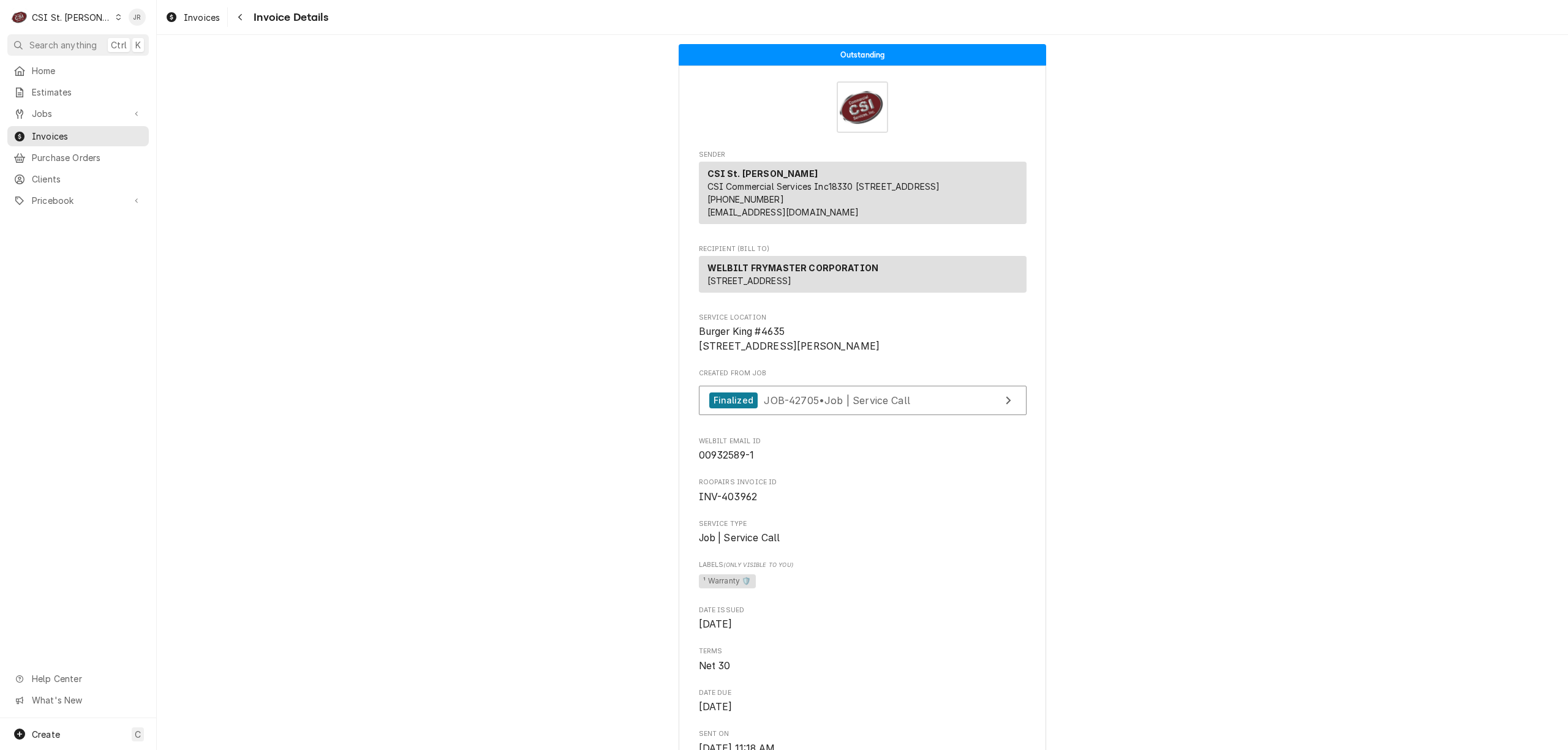
click at [62, 13] on div "CSI St. Louis" at bounding box center [72, 18] width 80 height 13
drag, startPoint x: 172, startPoint y: 40, endPoint x: 172, endPoint y: 46, distance: 6.0
click at [172, 46] on div "CSI Kentucky" at bounding box center [188, 45] width 162 height 13
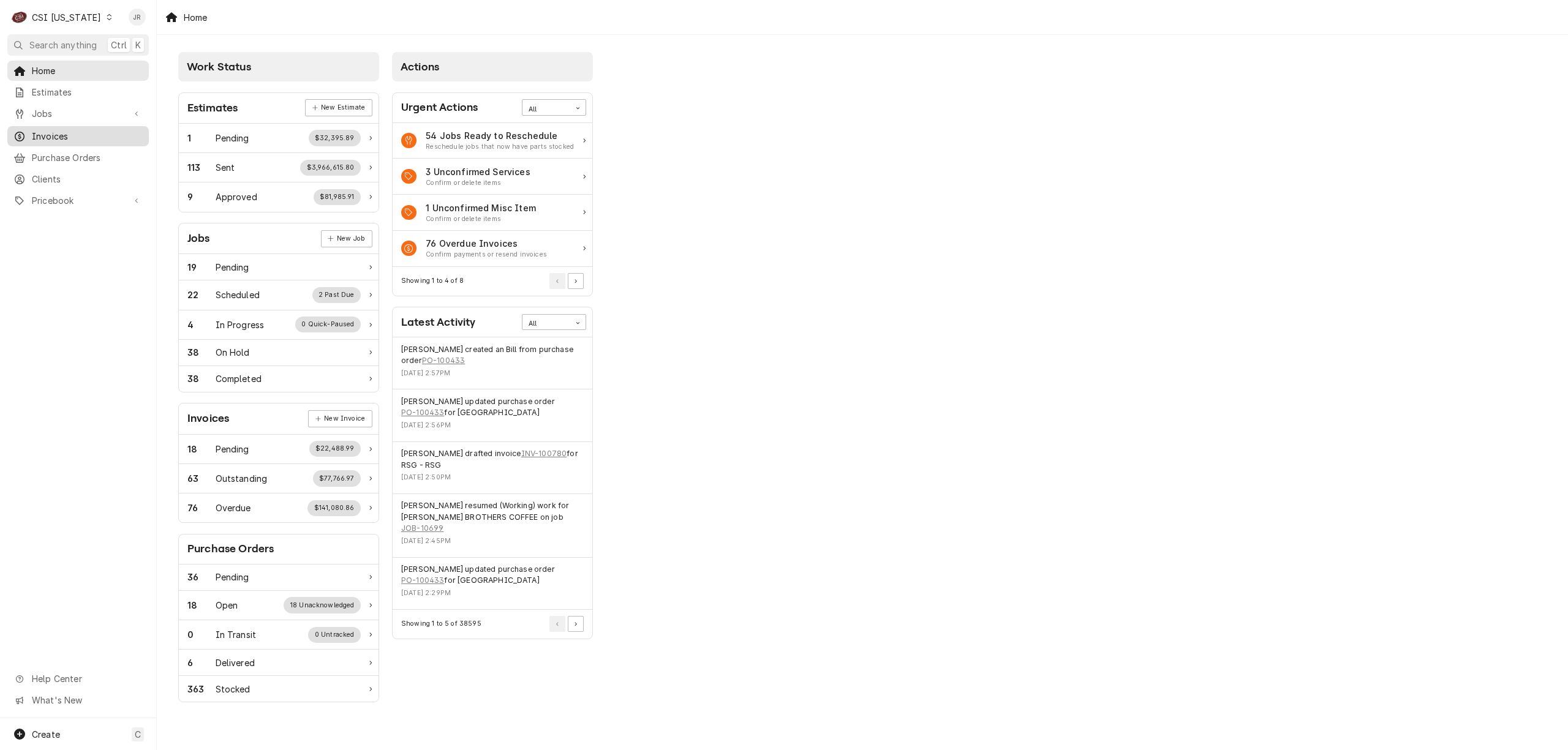
click at [44, 132] on span "Invoices" at bounding box center [87, 136] width 111 height 13
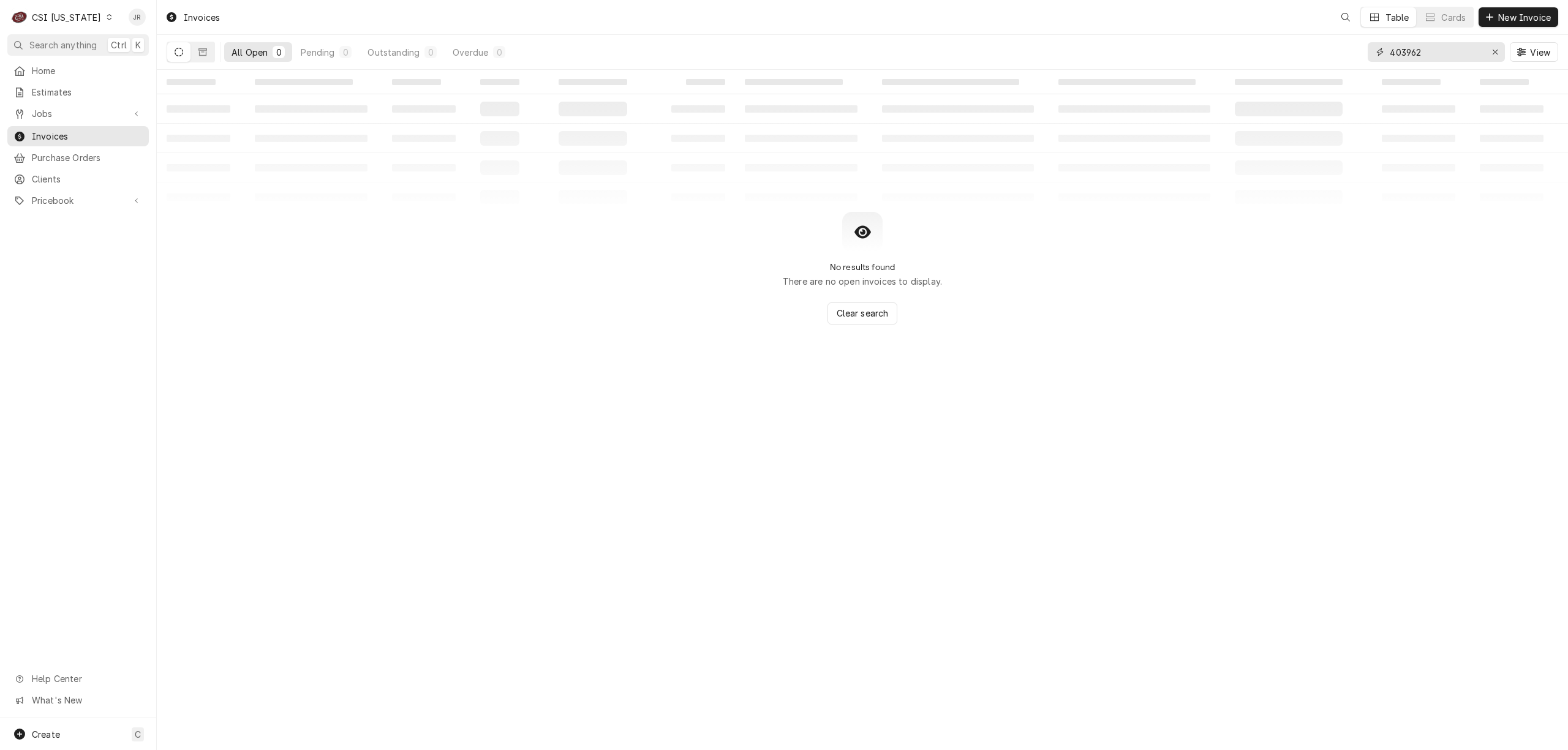
drag, startPoint x: 1400, startPoint y: 49, endPoint x: 1433, endPoint y: 51, distance: 33.1
click at [1429, 52] on input "403962" at bounding box center [1435, 52] width 92 height 20
click at [1441, 46] on input "403962" at bounding box center [1435, 52] width 92 height 20
type input "100688"
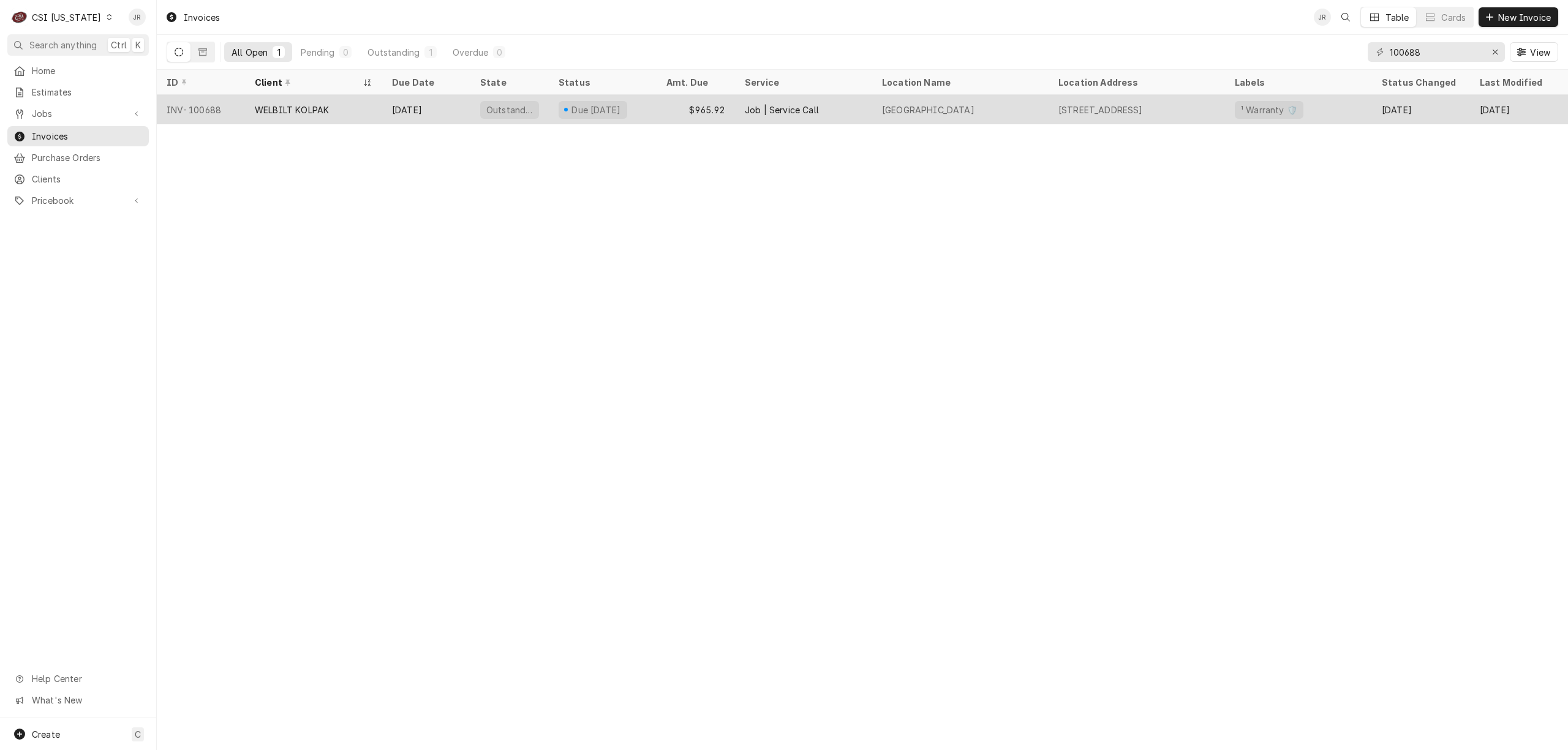
click at [439, 99] on div "Oct 15" at bounding box center [426, 109] width 89 height 30
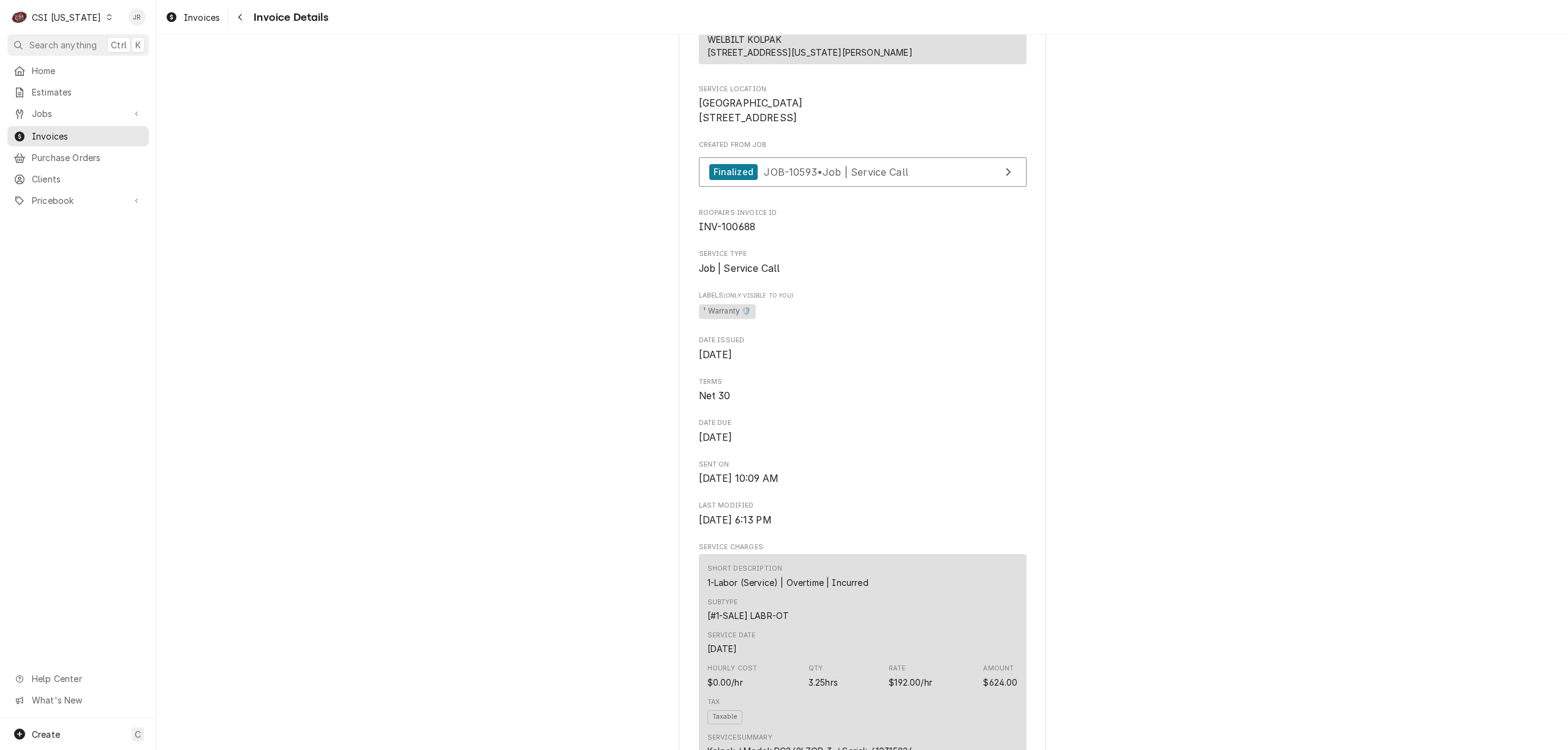
scroll to position [571, 0]
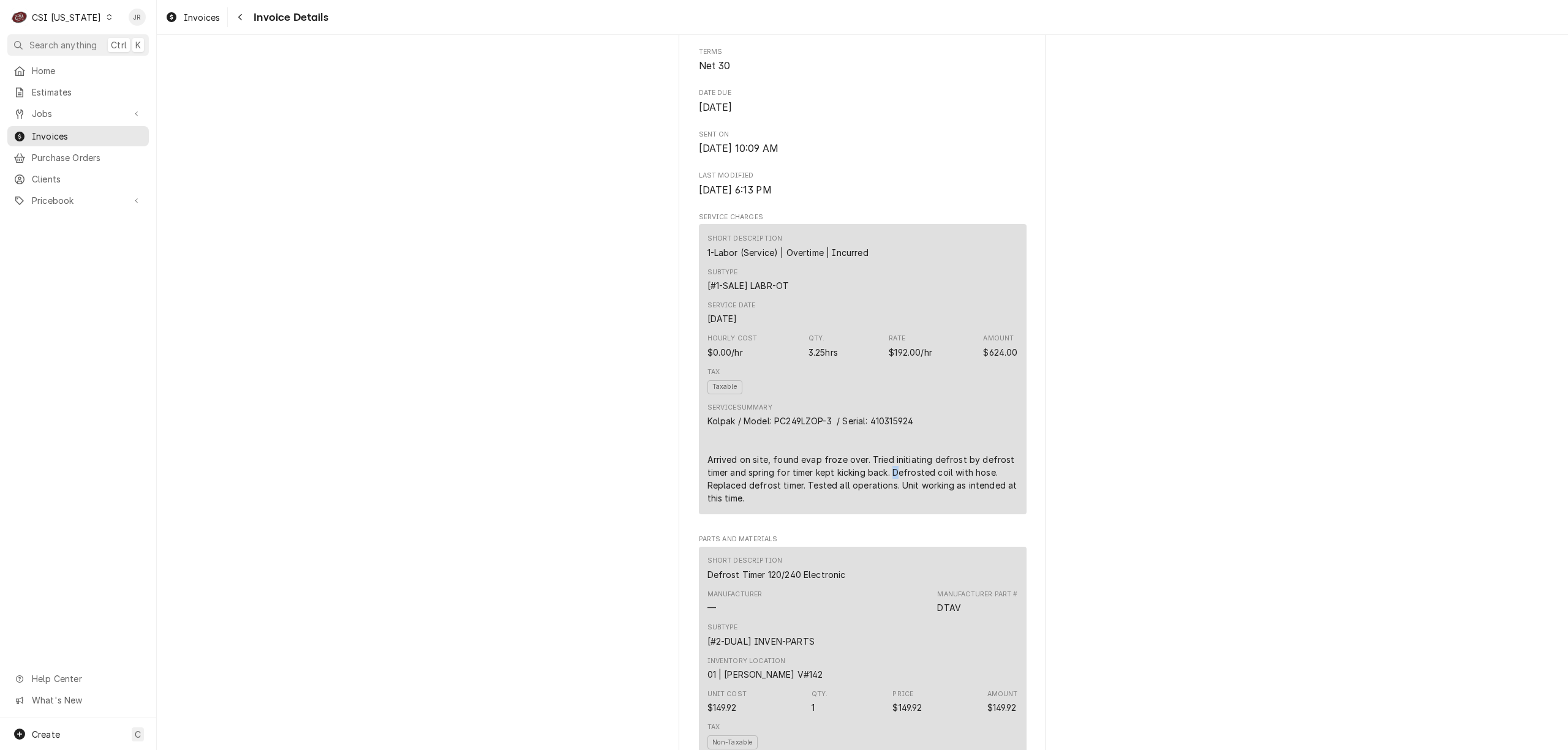
click at [891, 504] on div "Kolpak / Model: PC249LZOP-3 / Serial: 410315924 Arrived on site, found evap fro…" at bounding box center [862, 460] width 310 height 90
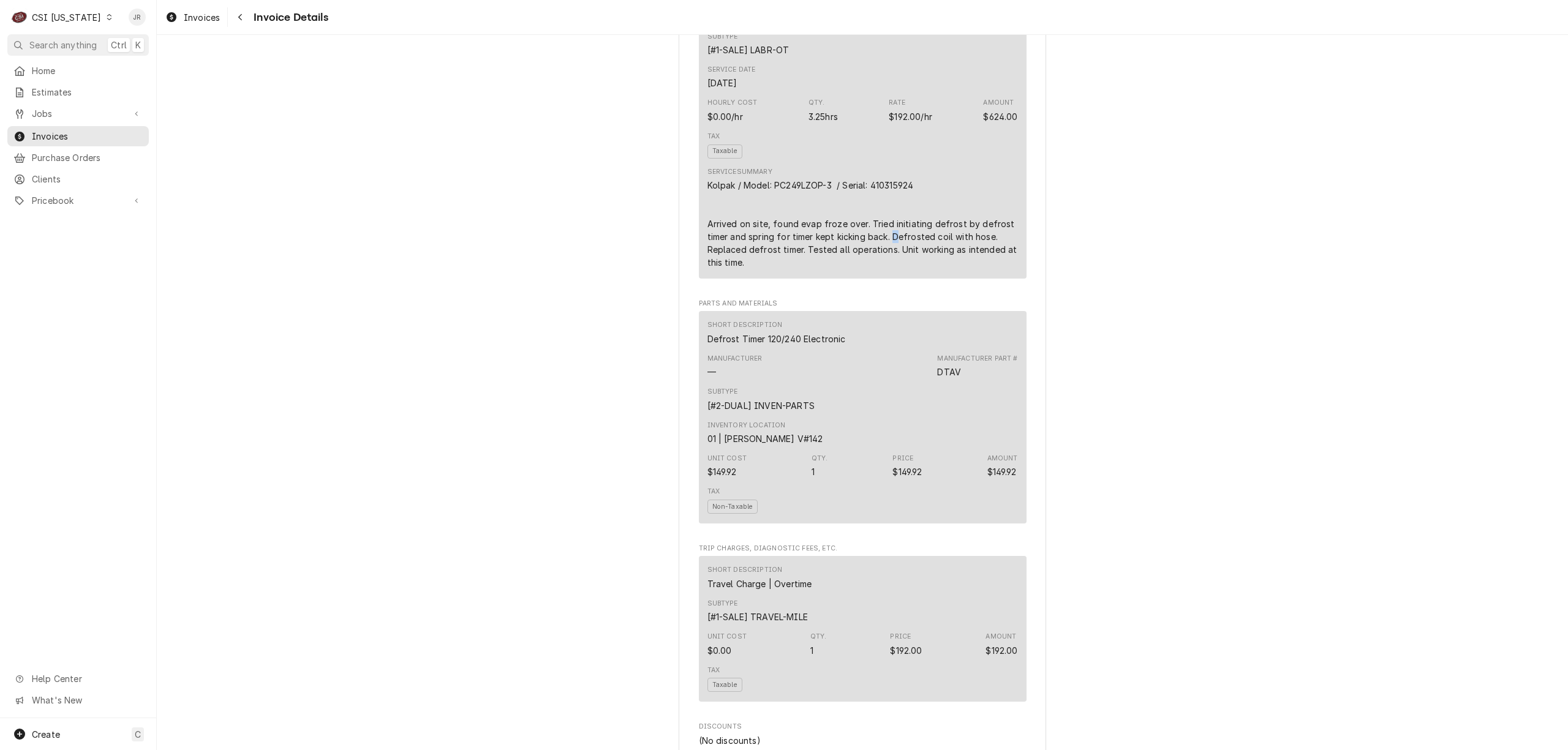
scroll to position [816, 0]
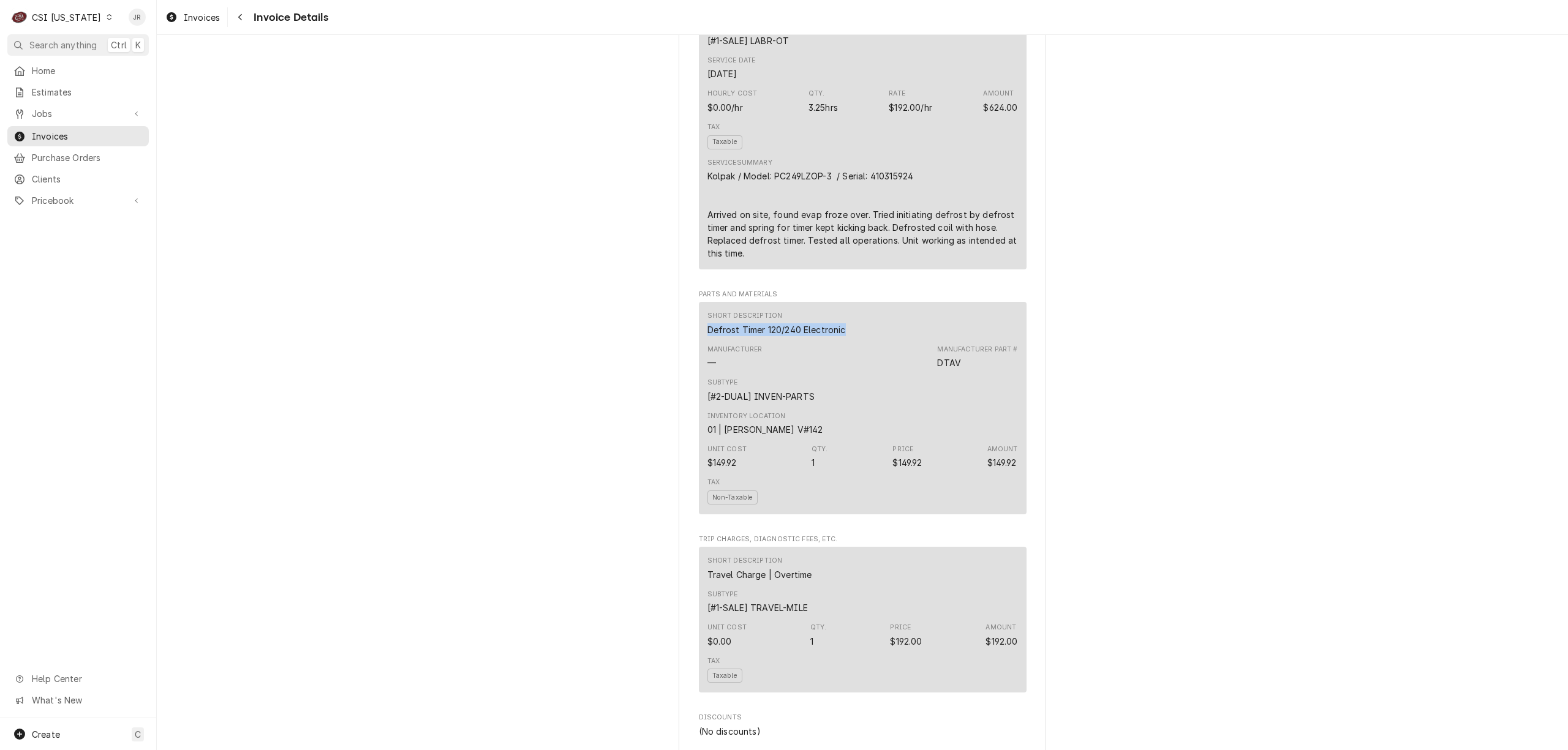
drag, startPoint x: 699, startPoint y: 365, endPoint x: 842, endPoint y: 369, distance: 143.1
click at [842, 369] on div "Short Description Defrost Timer 120/240 Electronic Manufacturer — Manufacturer …" at bounding box center [863, 408] width 328 height 212
copy div "Defrost Timer 120/240 Electronic"
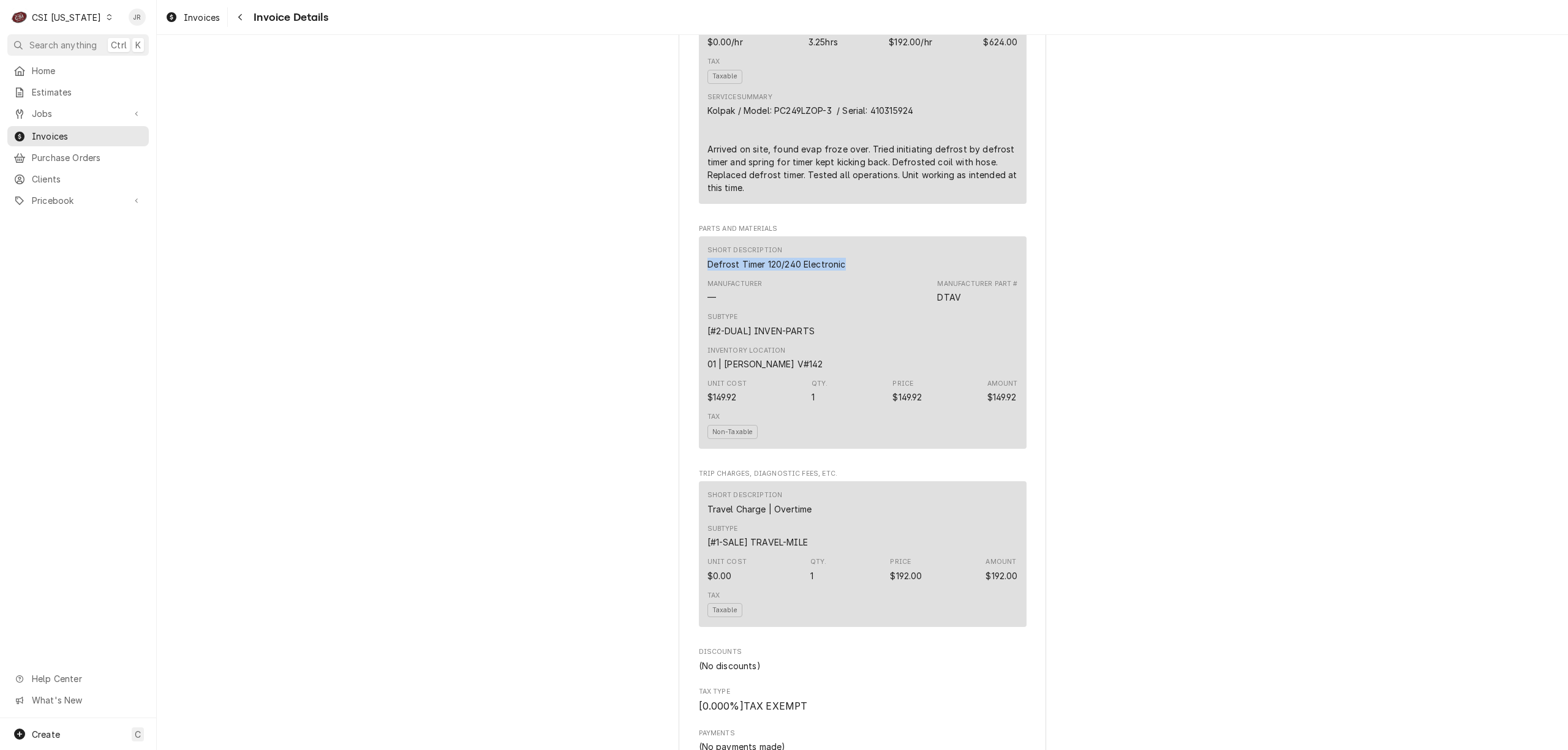
scroll to position [653, 0]
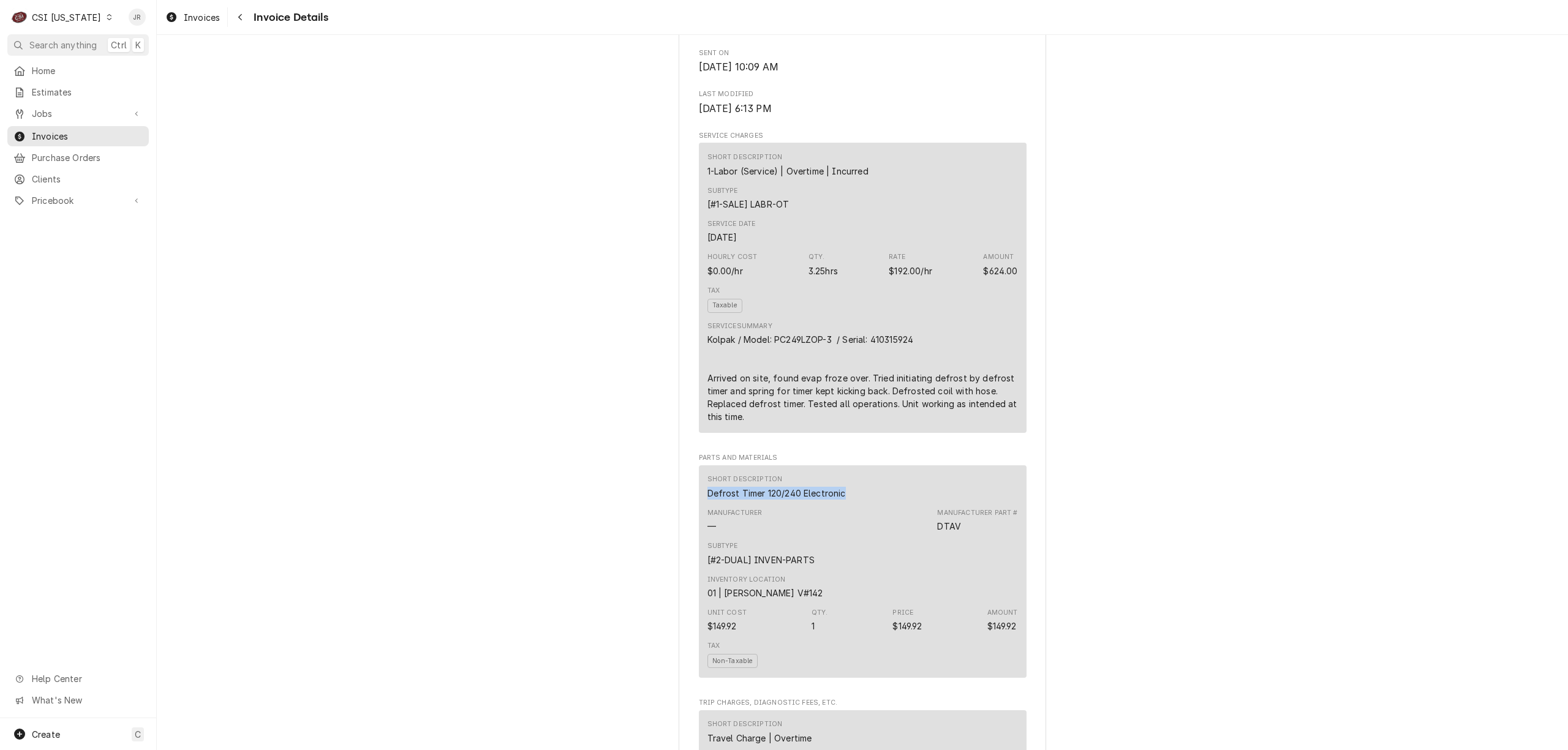
click at [67, 12] on div "CSI [US_STATE]" at bounding box center [66, 18] width 69 height 13
click at [146, 324] on html "C CSI Kentucky JR Search anything Ctrl K Home Estimates Jobs Jobs Job Series In…" at bounding box center [784, 375] width 1568 height 750
click at [59, 14] on div "CSI Kentucky" at bounding box center [66, 18] width 69 height 13
click at [156, 69] on div "CSI St. Louis" at bounding box center [192, 66] width 169 height 15
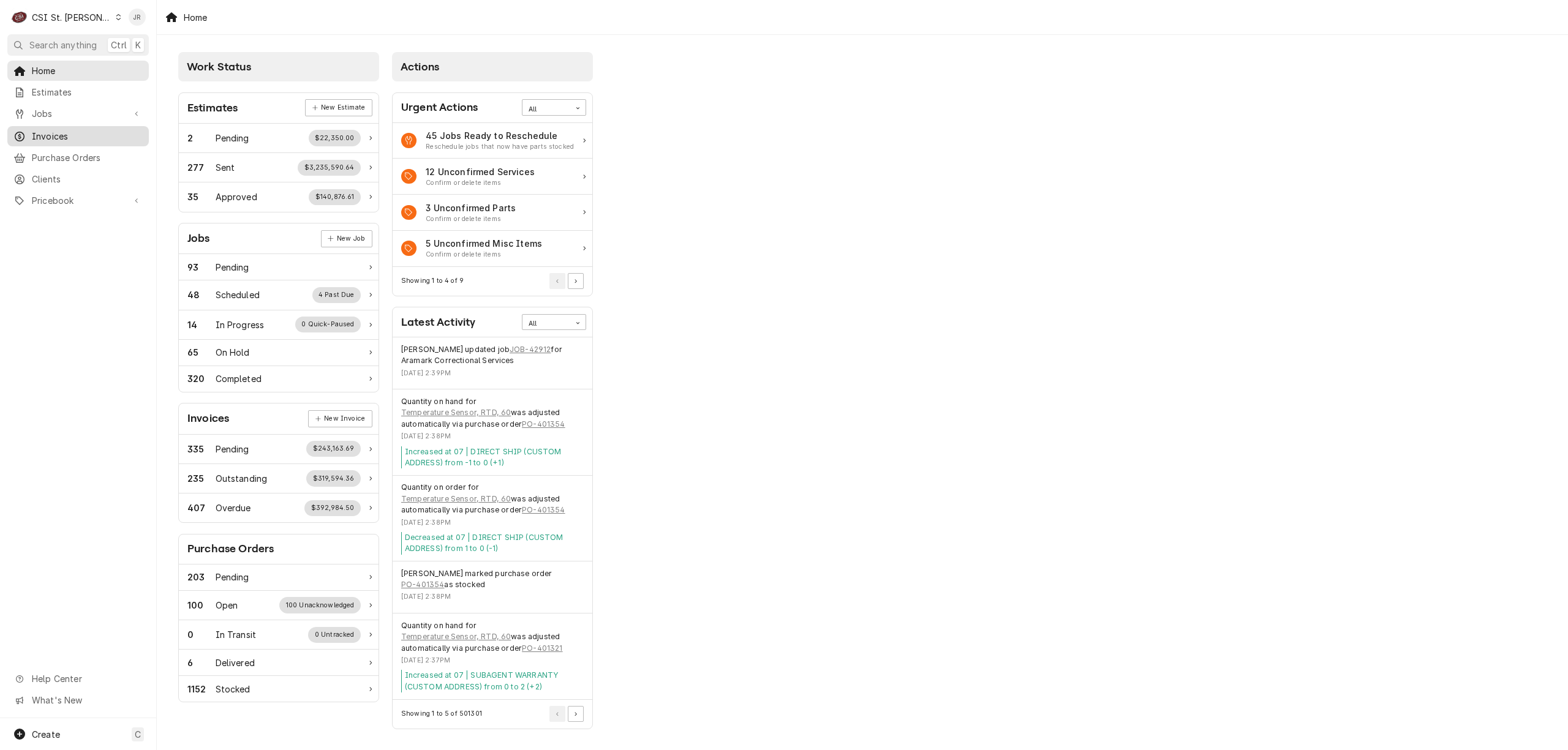
click at [67, 131] on span "Invoices" at bounding box center [87, 136] width 111 height 13
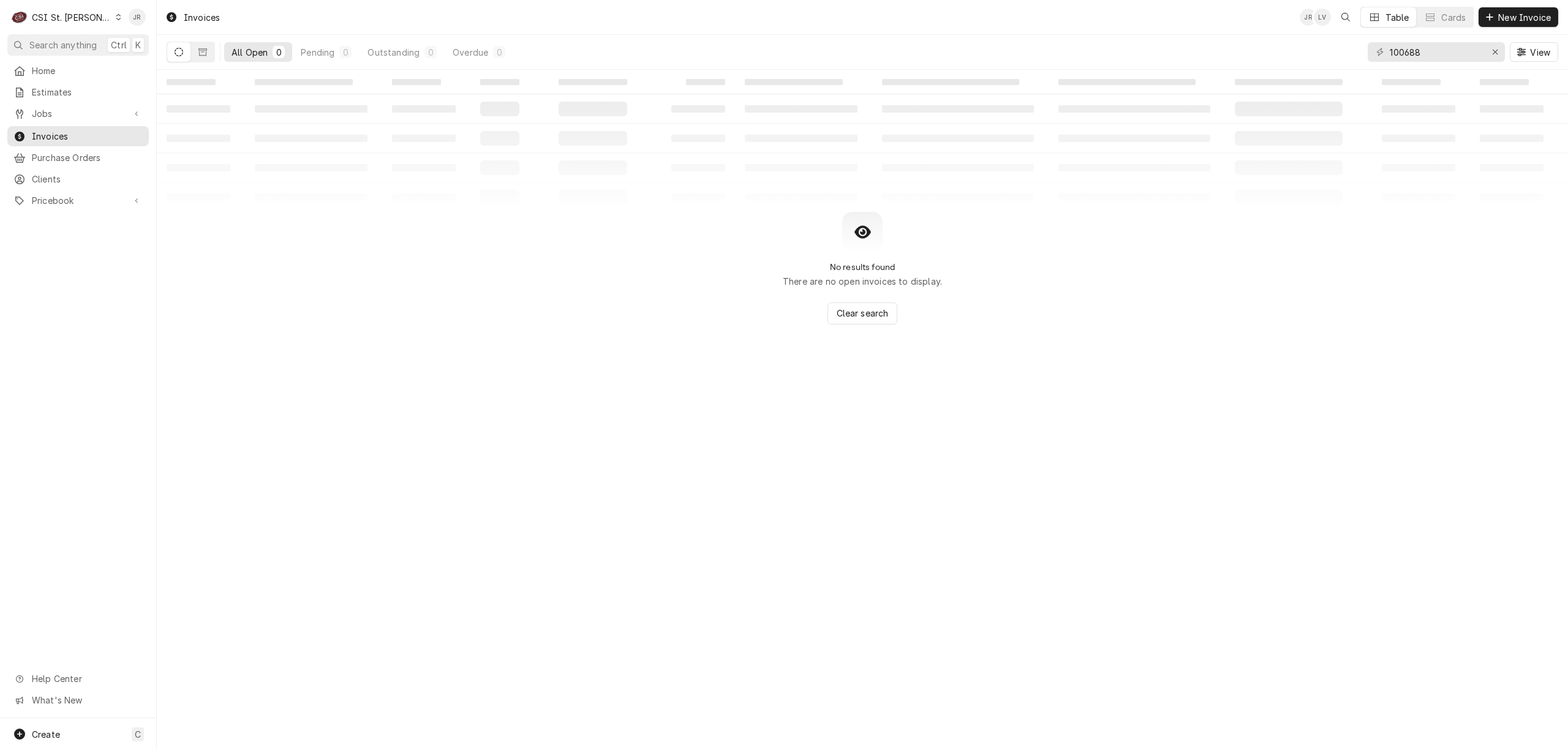
click at [48, 9] on div "C CSI St. Louis" at bounding box center [66, 17] width 118 height 25
click at [168, 49] on div "CSI Kentucky" at bounding box center [188, 45] width 162 height 13
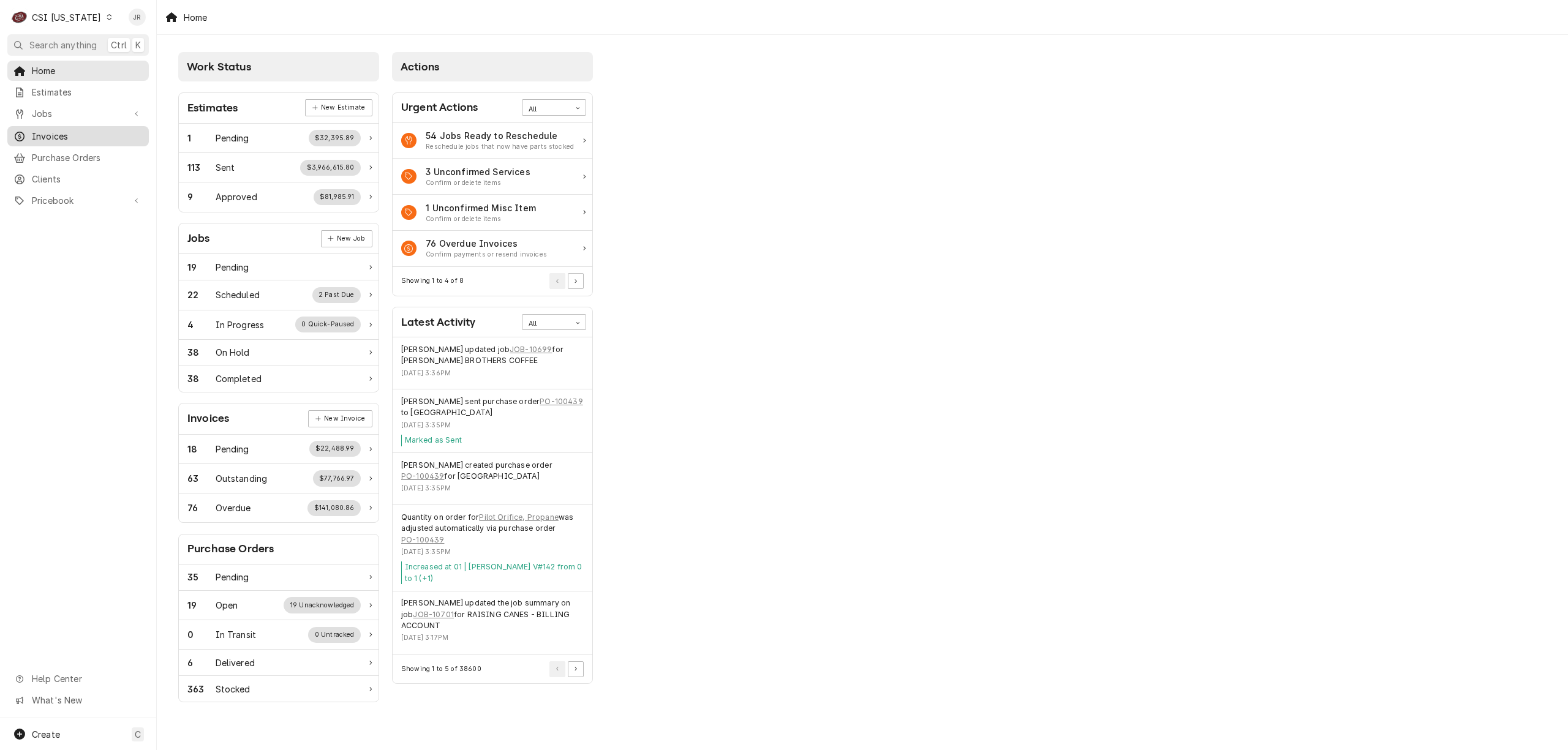
click at [46, 130] on span "Invoices" at bounding box center [87, 136] width 111 height 13
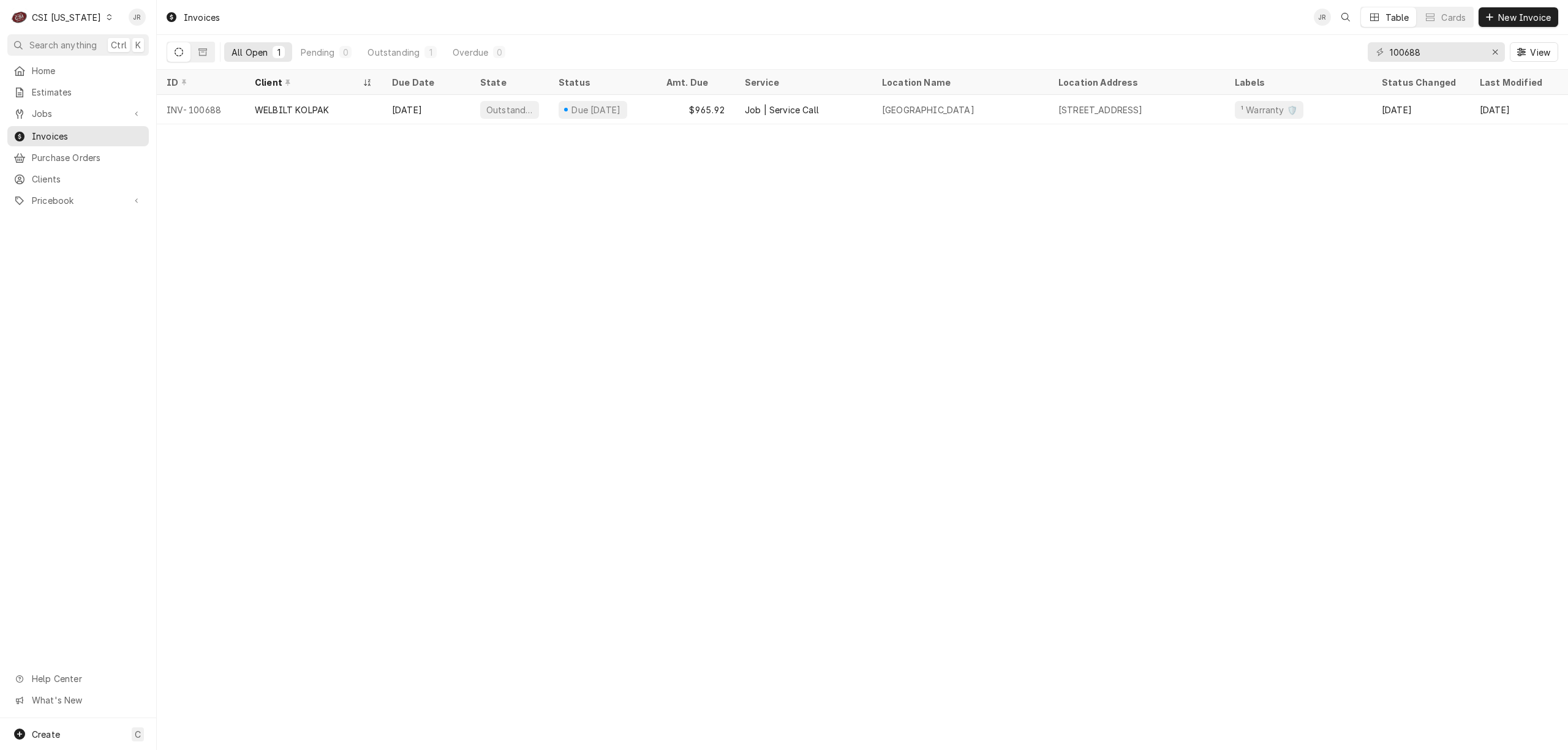
click at [71, 17] on div "CSI [US_STATE]" at bounding box center [66, 18] width 69 height 13
click at [145, 18] on div "CSI [US_STATE][GEOGRAPHIC_DATA]" at bounding box center [191, 24] width 162 height 13
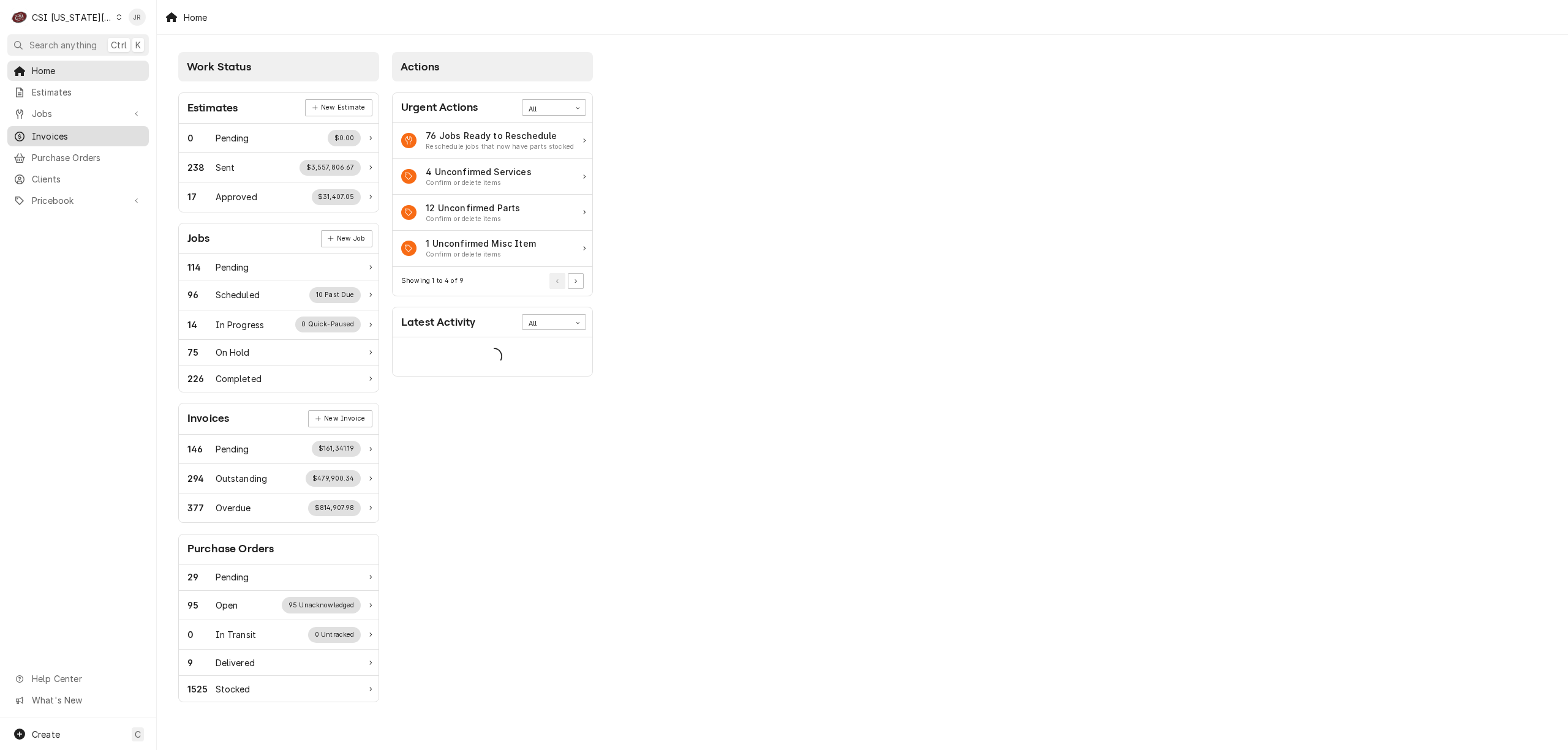
click at [77, 133] on span "Invoices" at bounding box center [87, 136] width 111 height 13
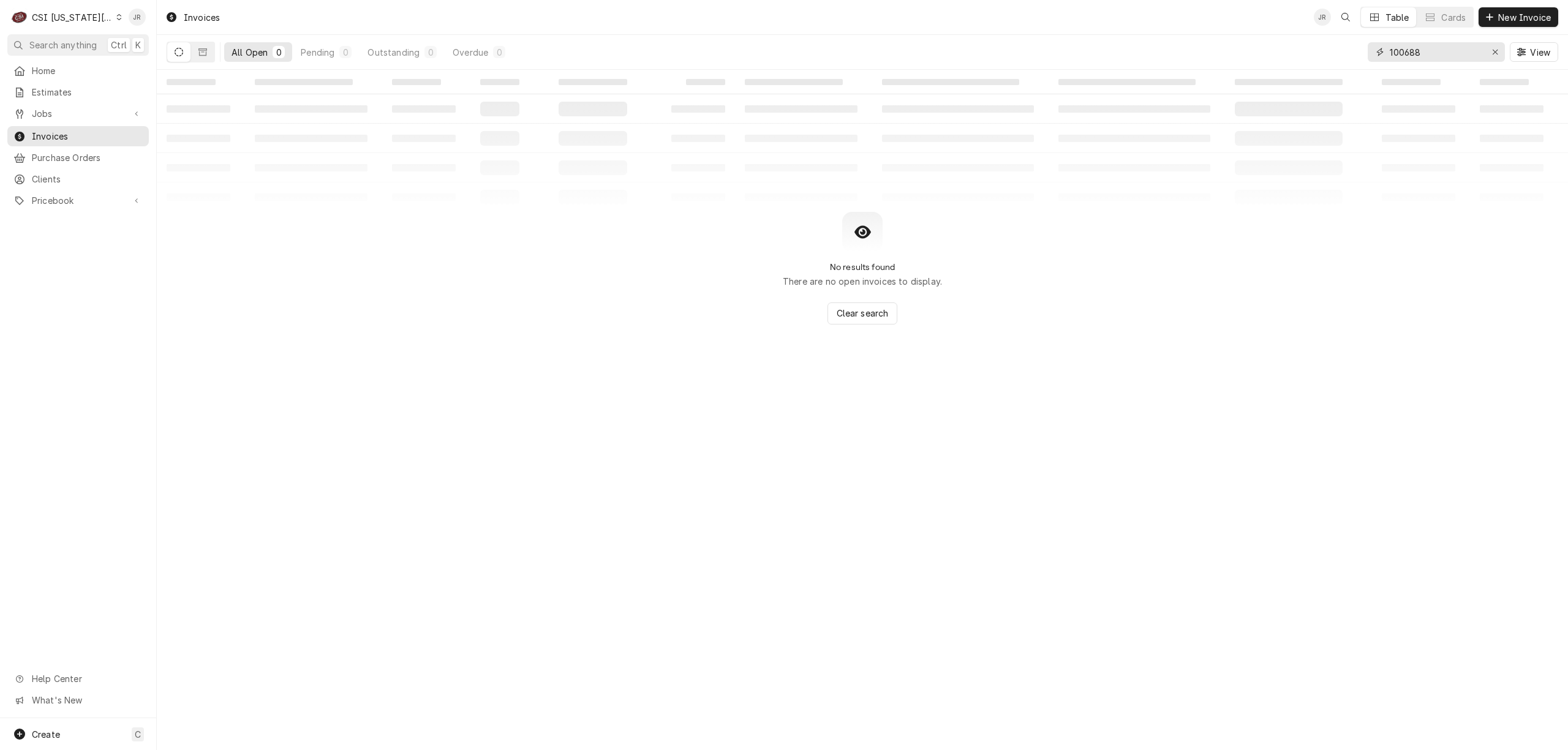
click at [1448, 57] on input "100688" at bounding box center [1435, 52] width 92 height 20
paste input "303566"
type input "303566"
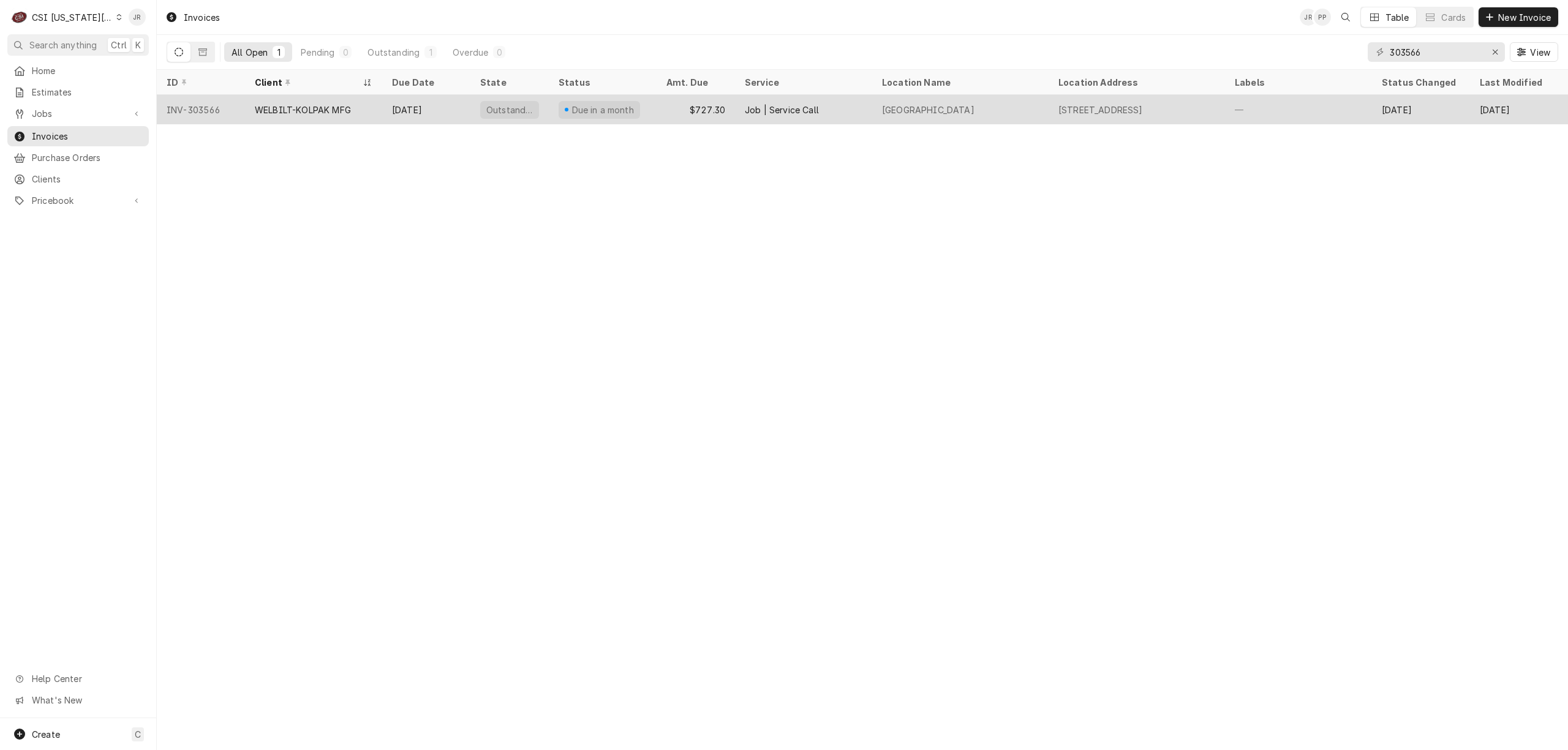
click at [956, 109] on div "Tomahawk Elementary School" at bounding box center [928, 110] width 93 height 13
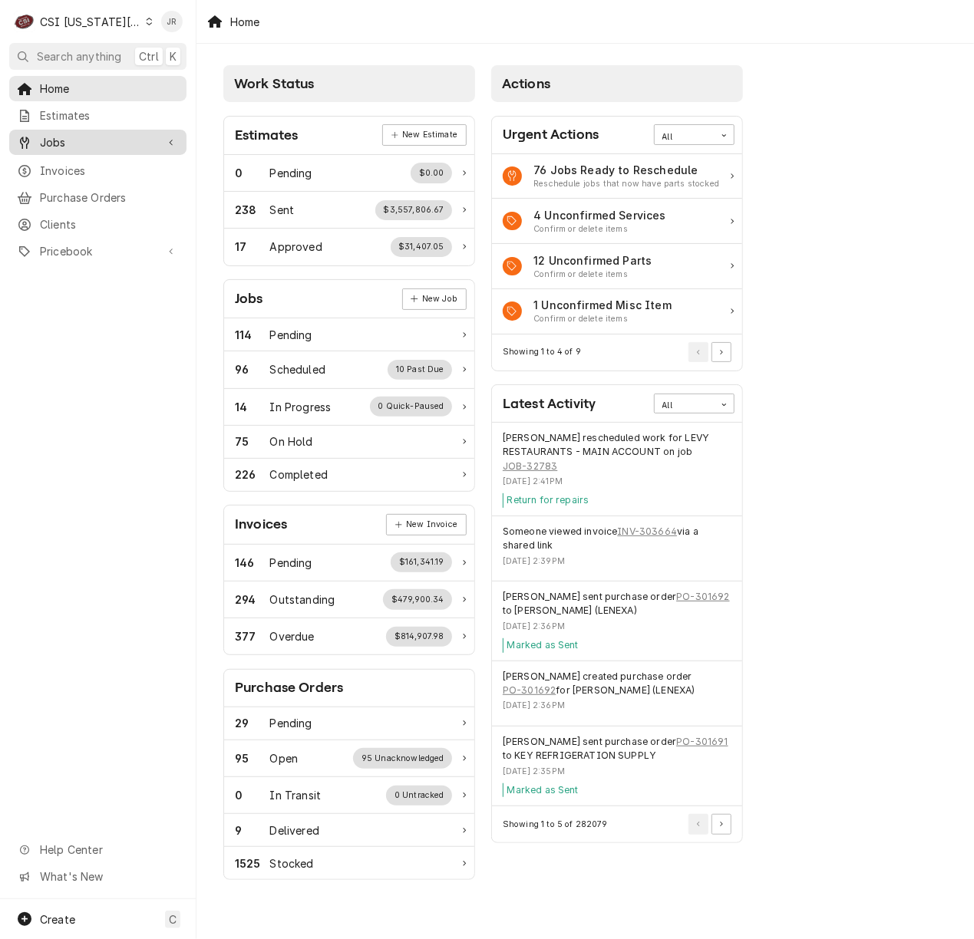
click at [94, 139] on span "Jobs" at bounding box center [98, 142] width 116 height 16
click at [77, 172] on div "Jobs" at bounding box center [97, 169] width 171 height 19
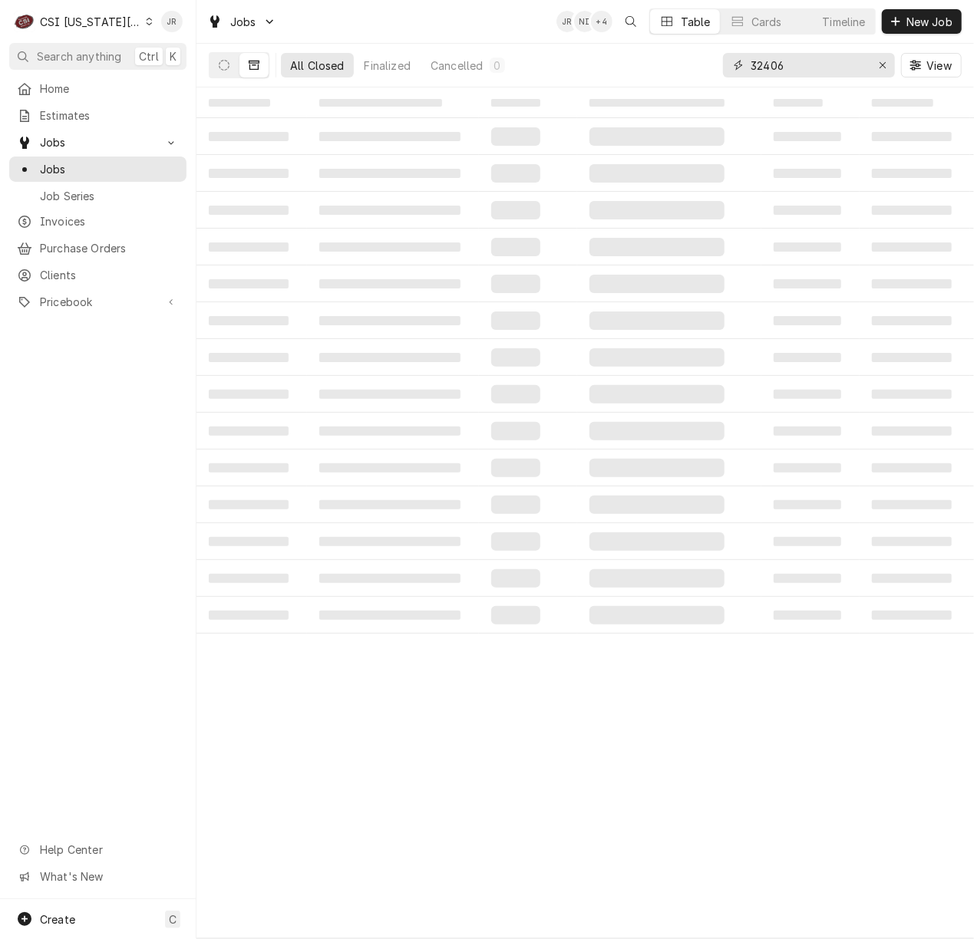
click at [787, 64] on input "32406" at bounding box center [808, 65] width 115 height 25
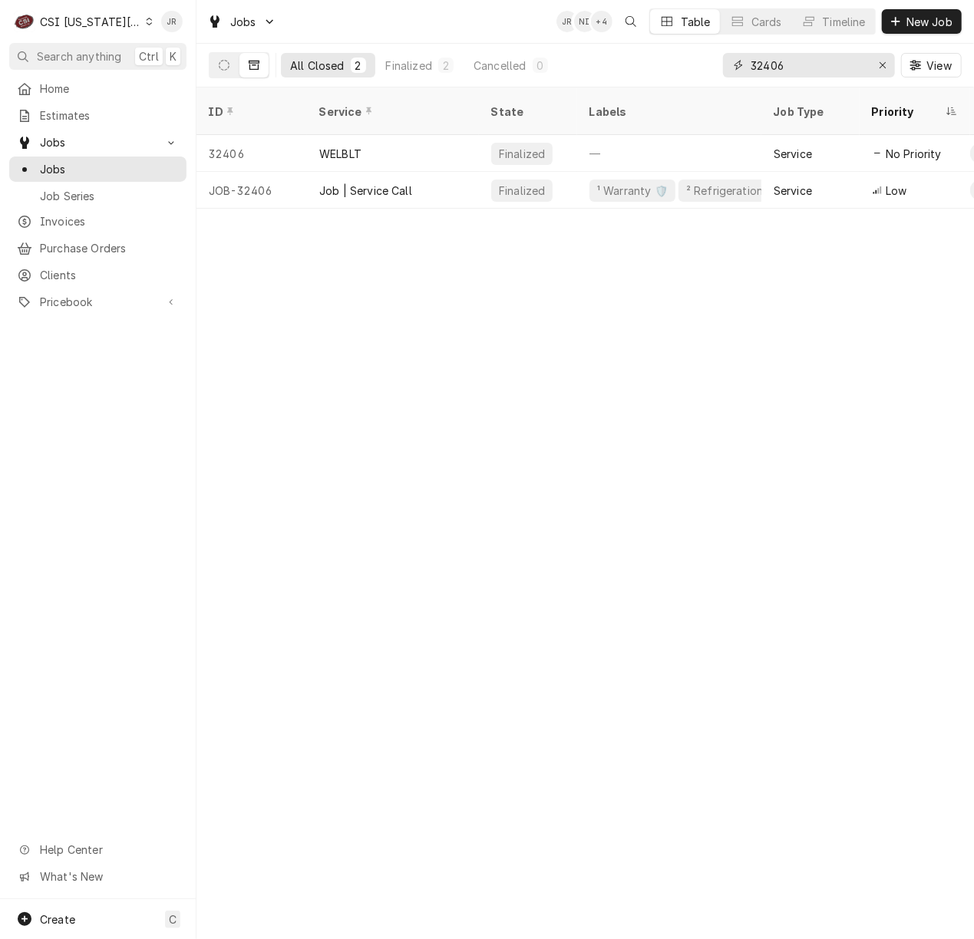
click at [772, 74] on input "32406" at bounding box center [808, 65] width 115 height 25
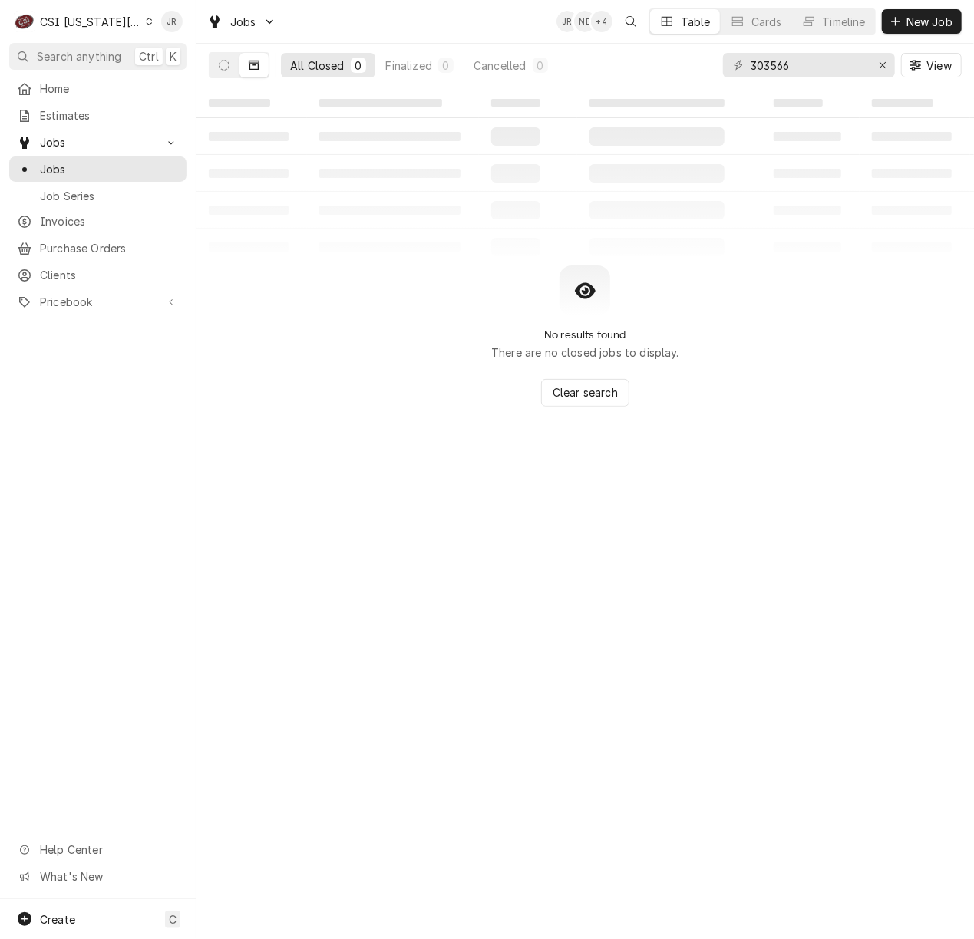
click at [814, 83] on div "303566 View" at bounding box center [842, 65] width 239 height 43
drag, startPoint x: 817, startPoint y: 78, endPoint x: 809, endPoint y: 69, distance: 12.0
click at [814, 74] on div "303566 View" at bounding box center [842, 65] width 239 height 43
click at [807, 68] on input "303566" at bounding box center [808, 65] width 115 height 25
click at [807, 66] on input "303566" at bounding box center [808, 65] width 115 height 25
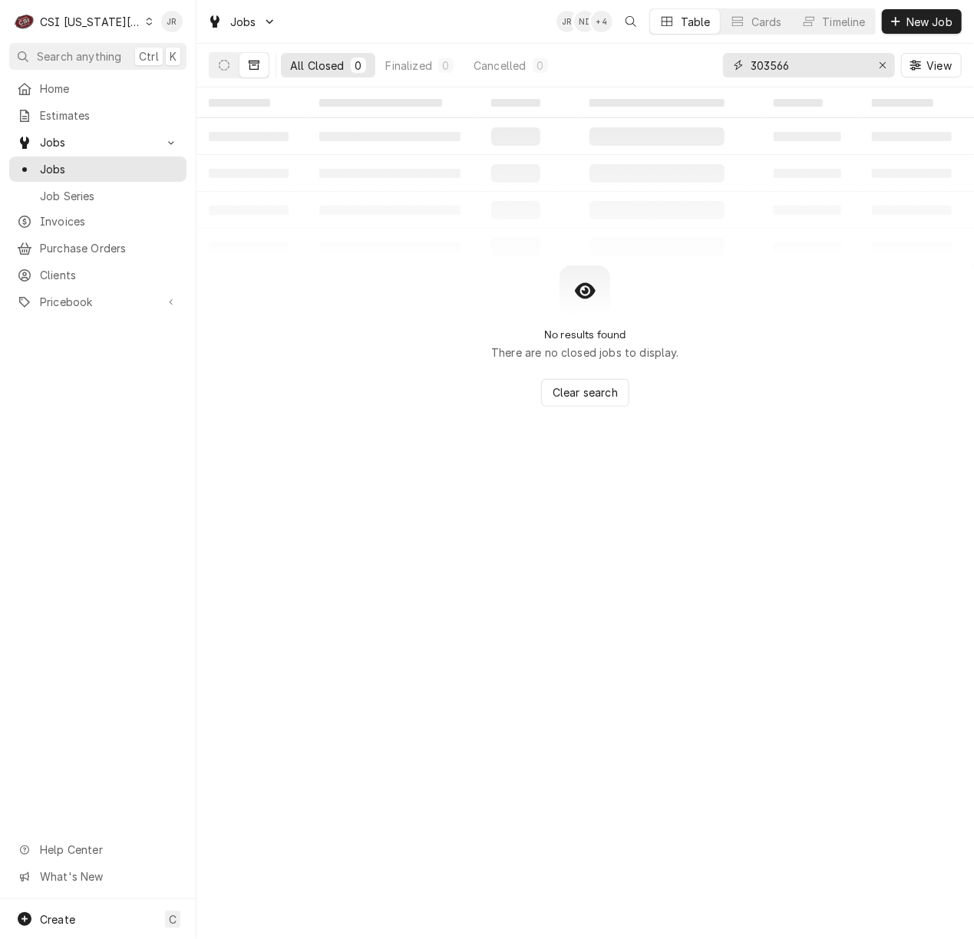
click at [809, 69] on input "303566" at bounding box center [808, 65] width 115 height 25
type input "33014"
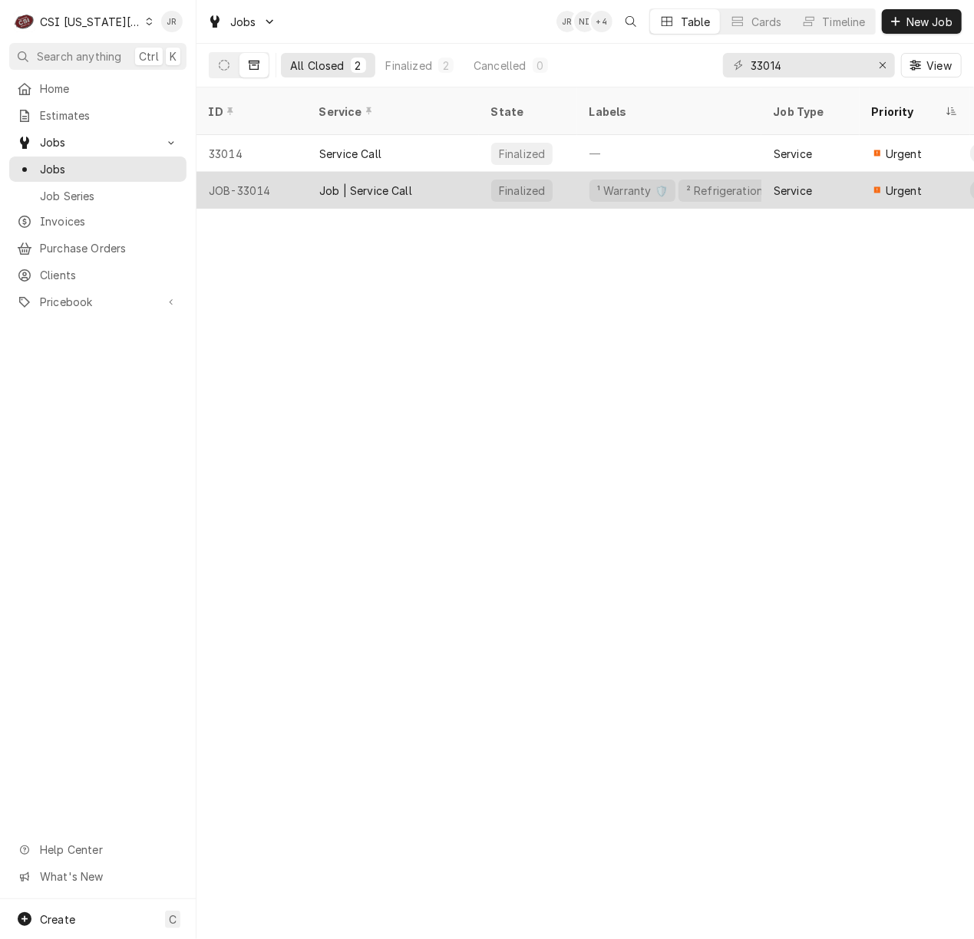
click at [378, 183] on div "Job | Service Call" at bounding box center [365, 191] width 93 height 16
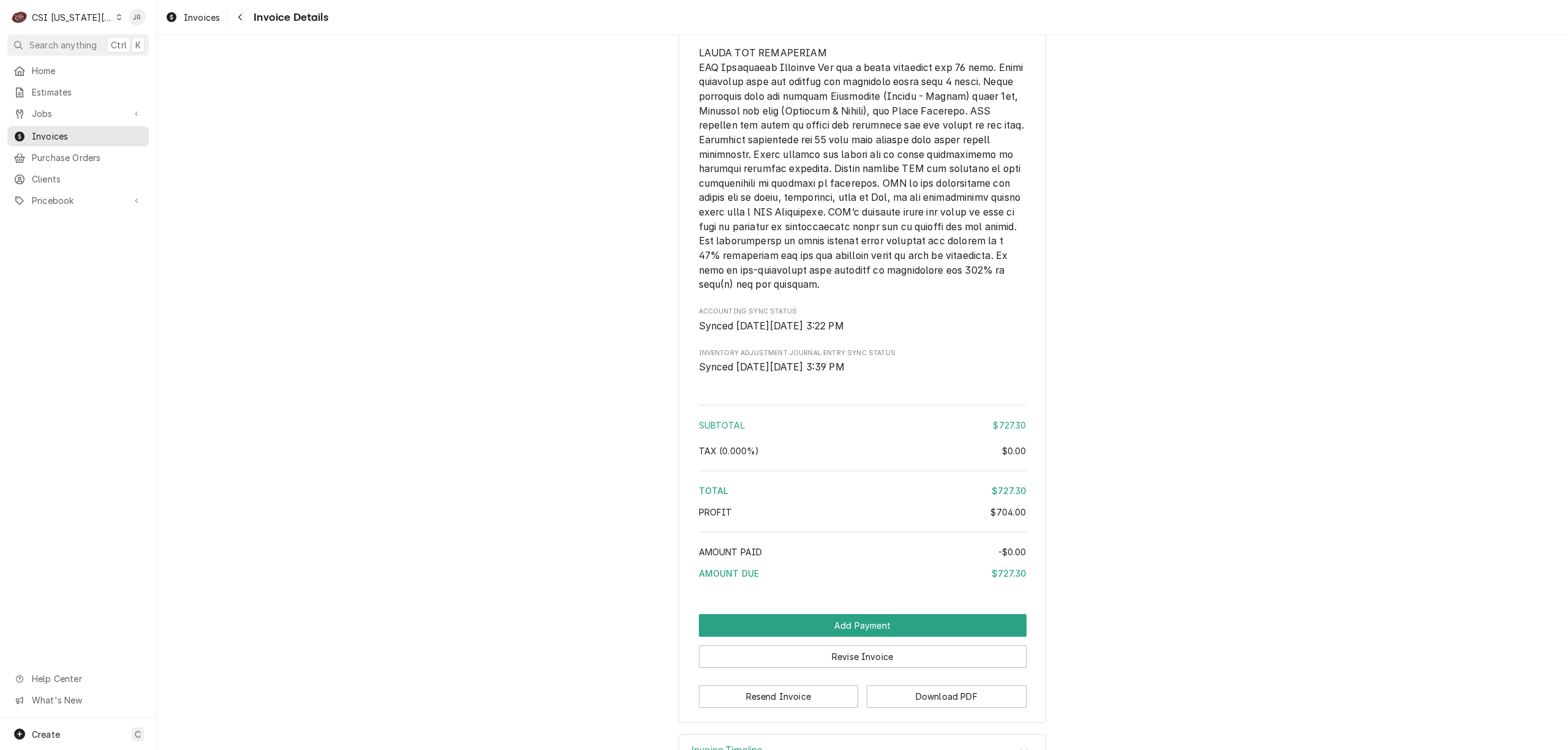
scroll to position [2073, 0]
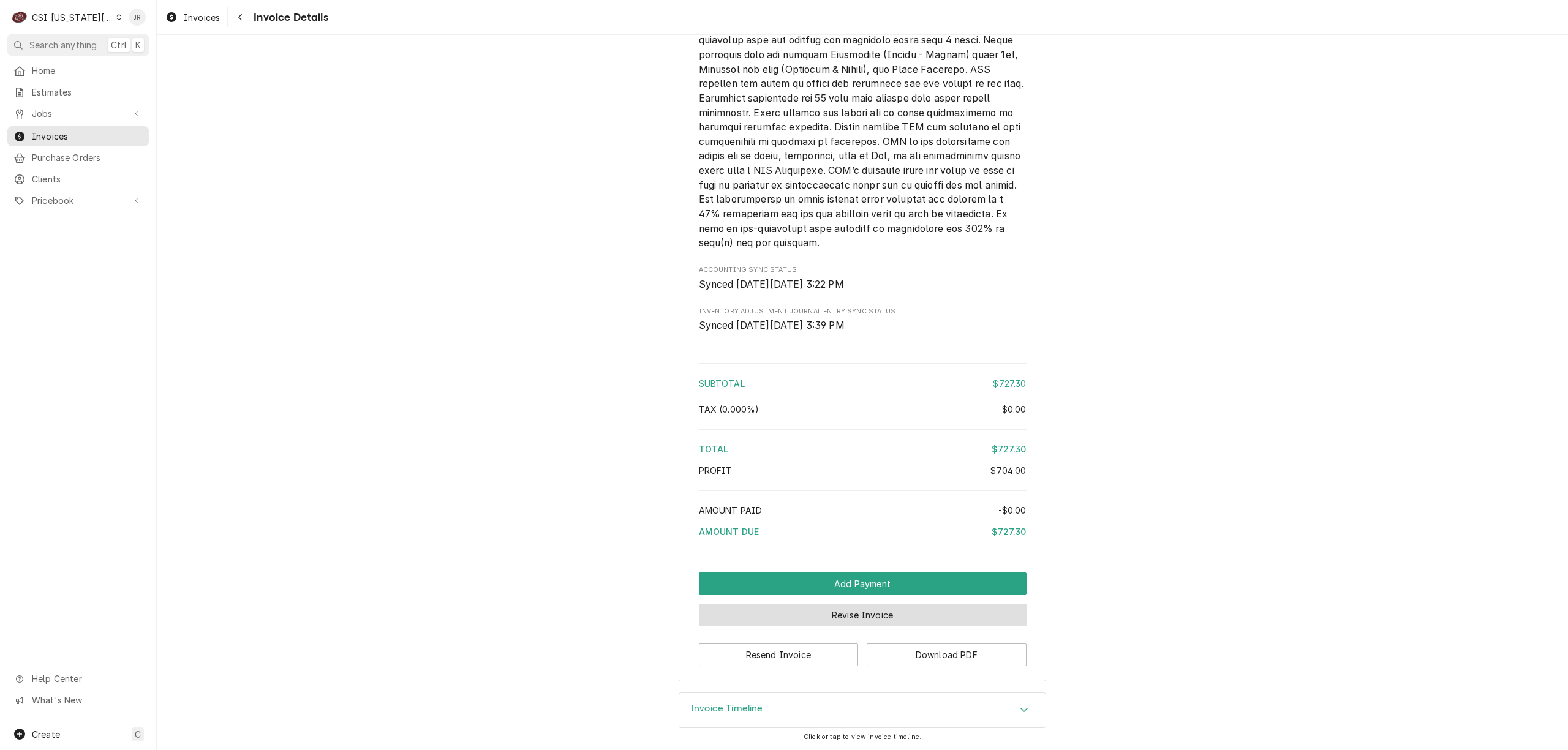
click at [840, 618] on button "Revise Invoice" at bounding box center [863, 615] width 328 height 22
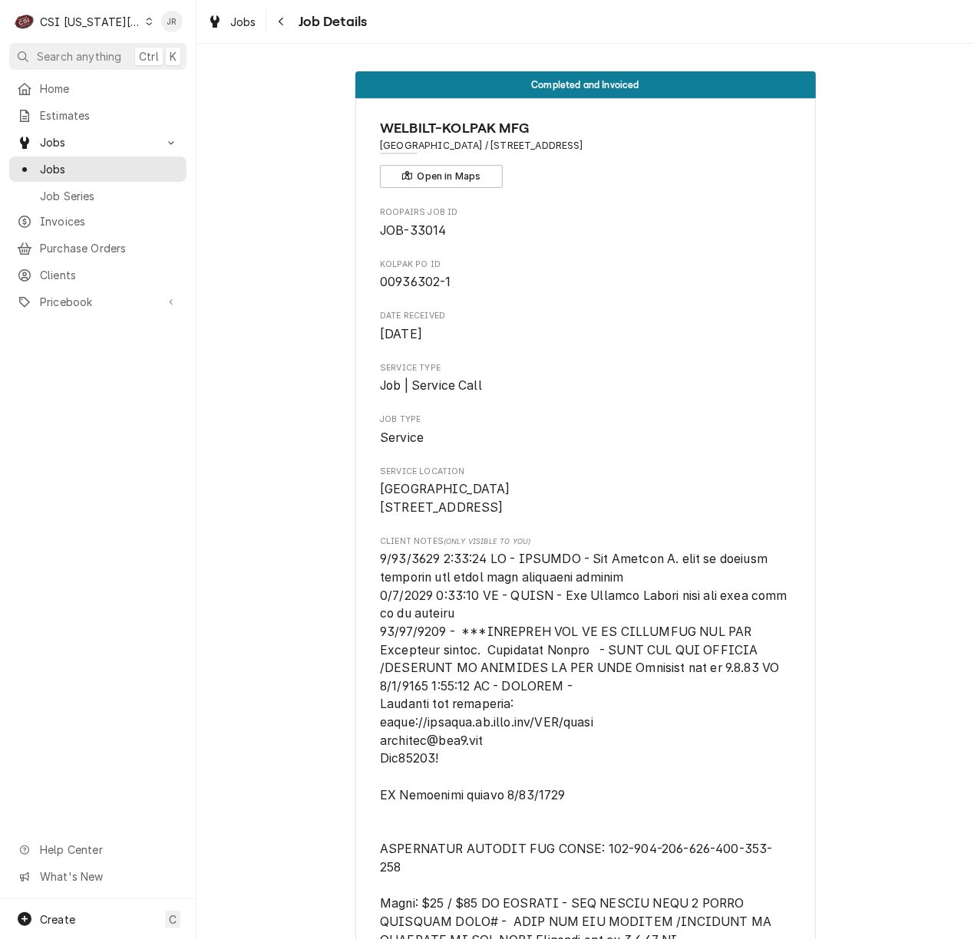
drag, startPoint x: 623, startPoint y: 462, endPoint x: 579, endPoint y: 421, distance: 60.8
drag, startPoint x: 378, startPoint y: 287, endPoint x: 381, endPoint y: 279, distance: 8.3
click at [381, 280] on span "00936302-1" at bounding box center [415, 282] width 71 height 15
drag, startPoint x: 371, startPoint y: 282, endPoint x: 492, endPoint y: 284, distance: 120.5
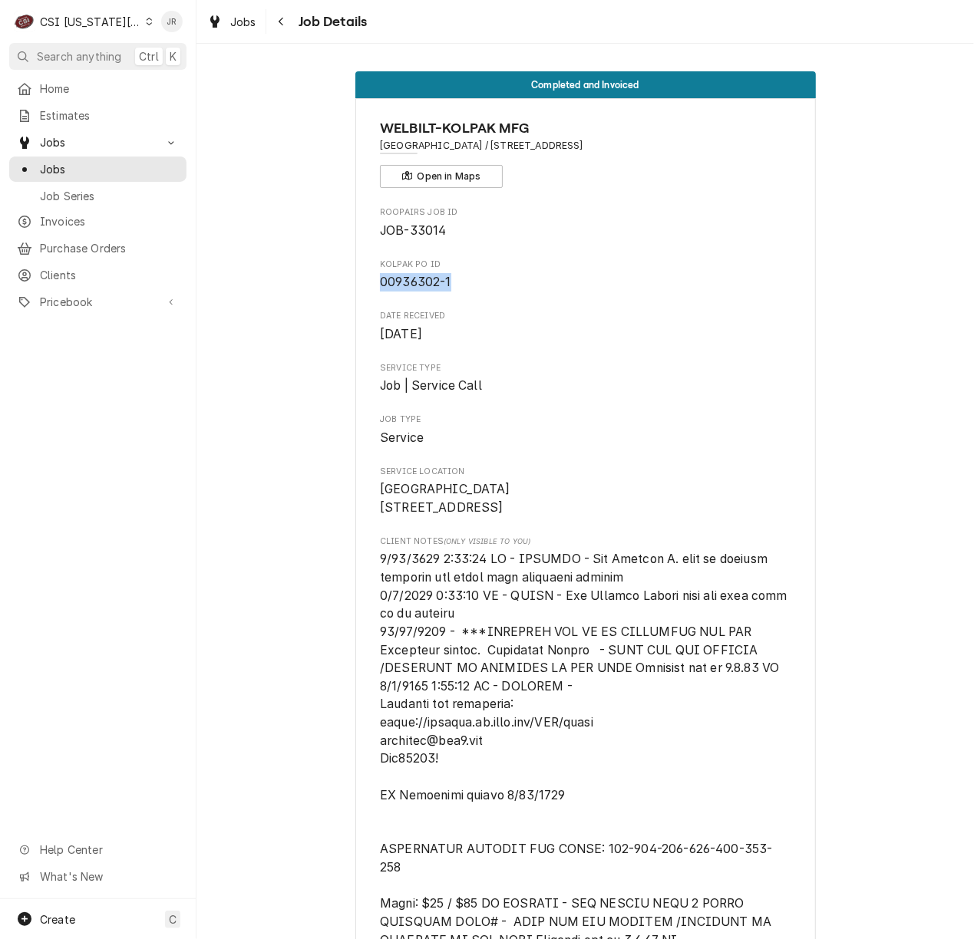
copy span "00936302-1"
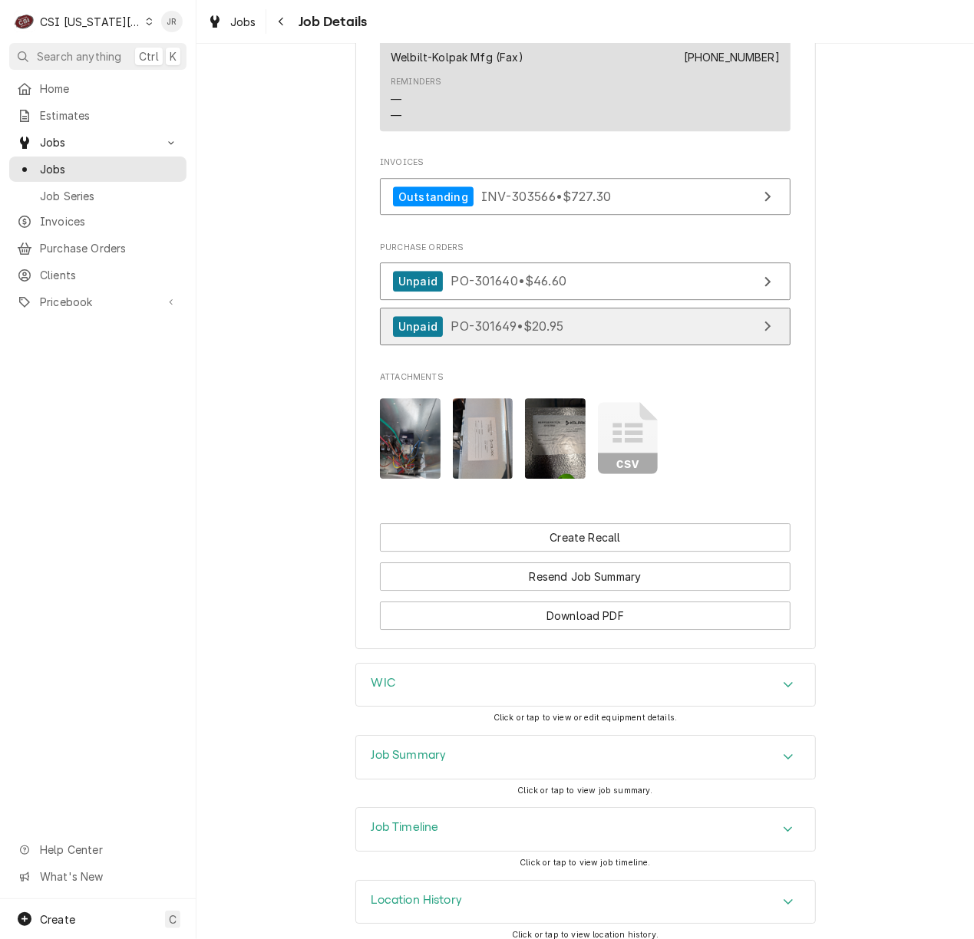
scroll to position [2200, 0]
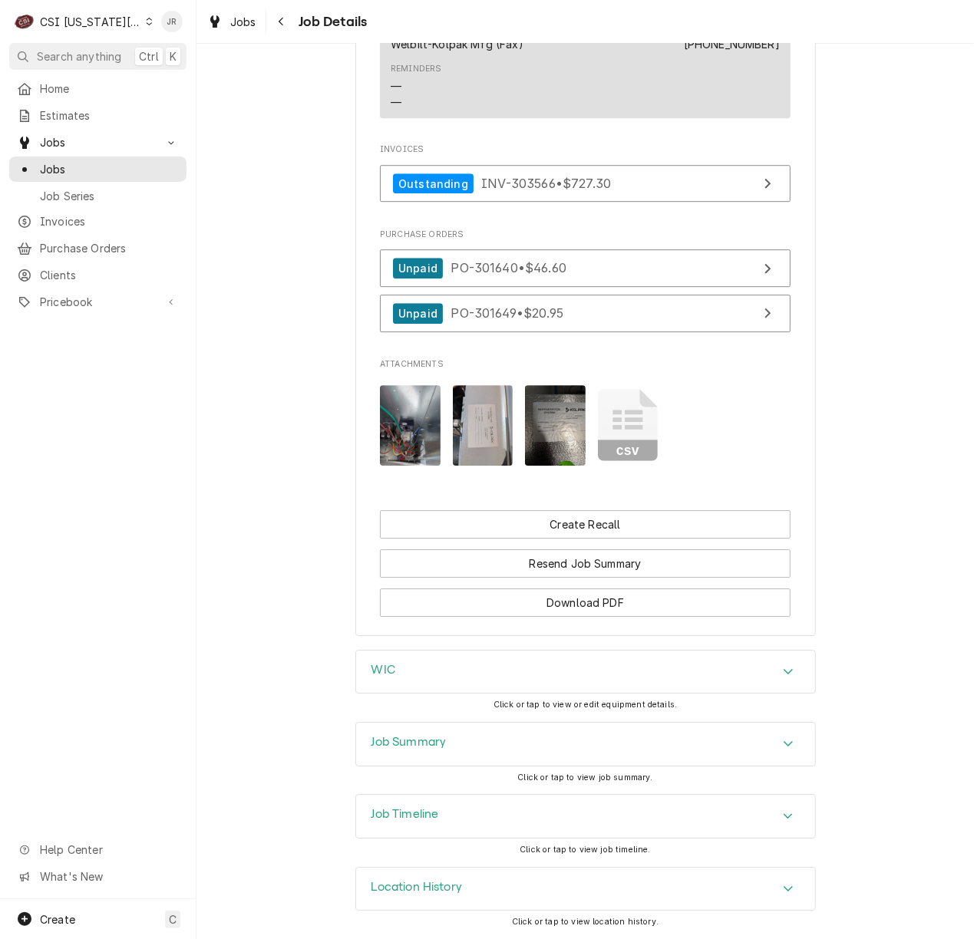
click at [480, 741] on div "Job Summary" at bounding box center [585, 744] width 459 height 43
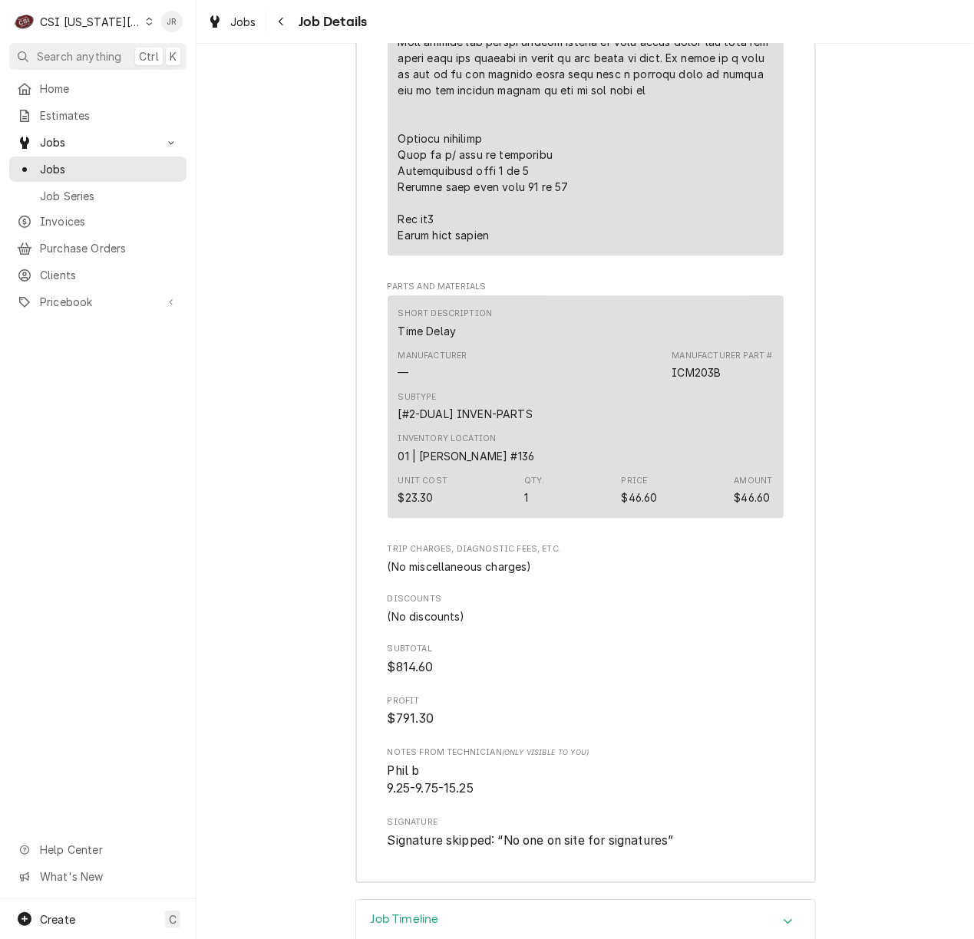
scroll to position [5009, 0]
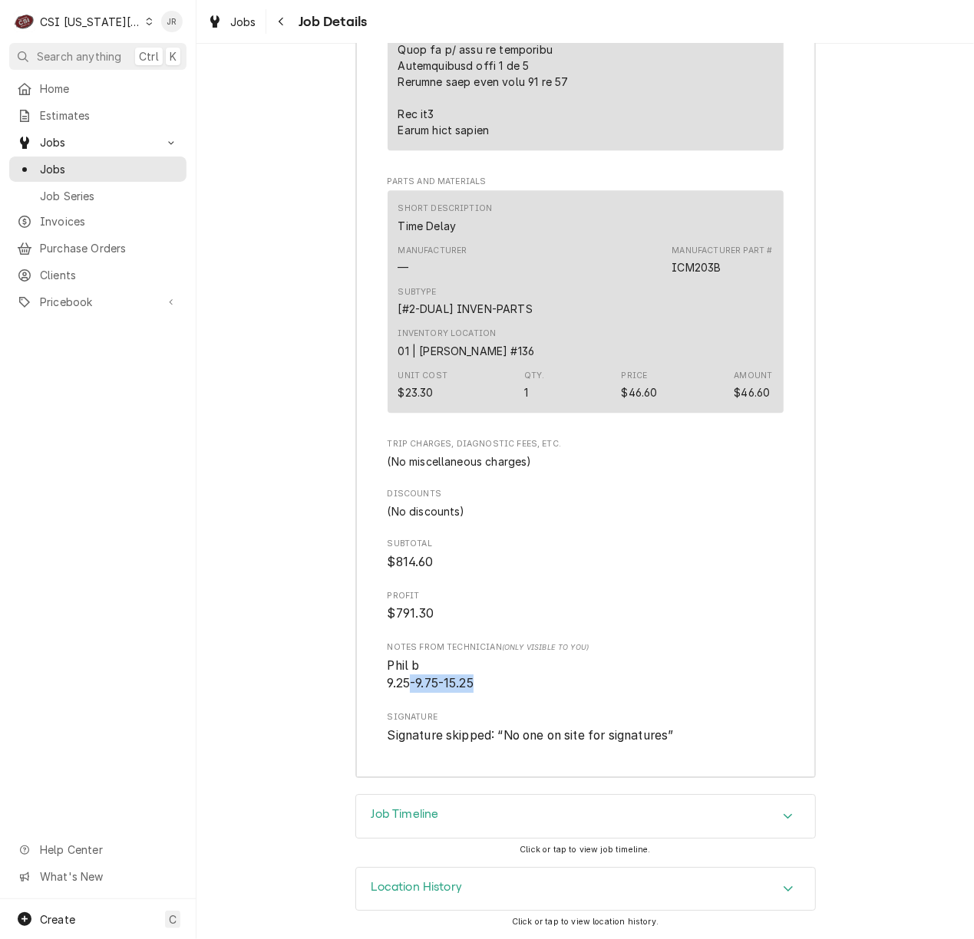
drag, startPoint x: 411, startPoint y: 680, endPoint x: 503, endPoint y: 682, distance: 92.1
click at [503, 682] on span "Phil b 9.25-9.75-15.25" at bounding box center [586, 675] width 396 height 36
drag, startPoint x: 493, startPoint y: 806, endPoint x: 534, endPoint y: 777, distance: 50.2
click at [493, 807] on div "Job Timeline" at bounding box center [585, 816] width 459 height 43
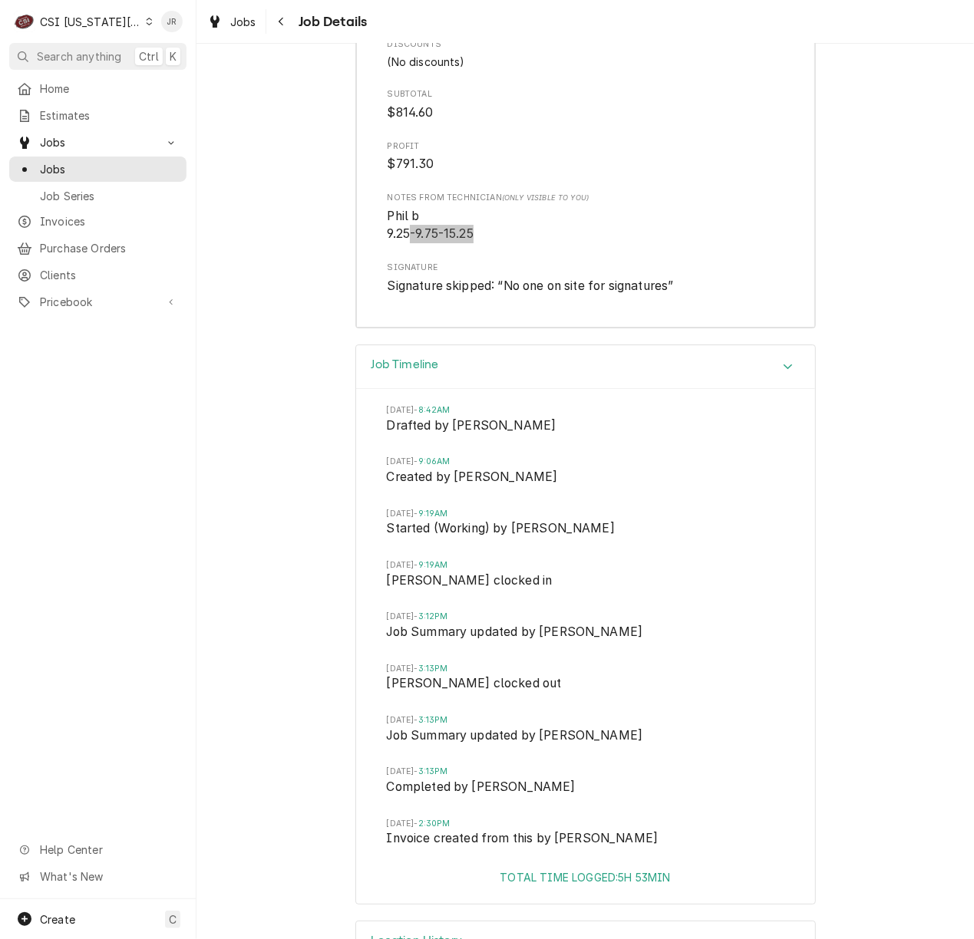
scroll to position [5514, 0]
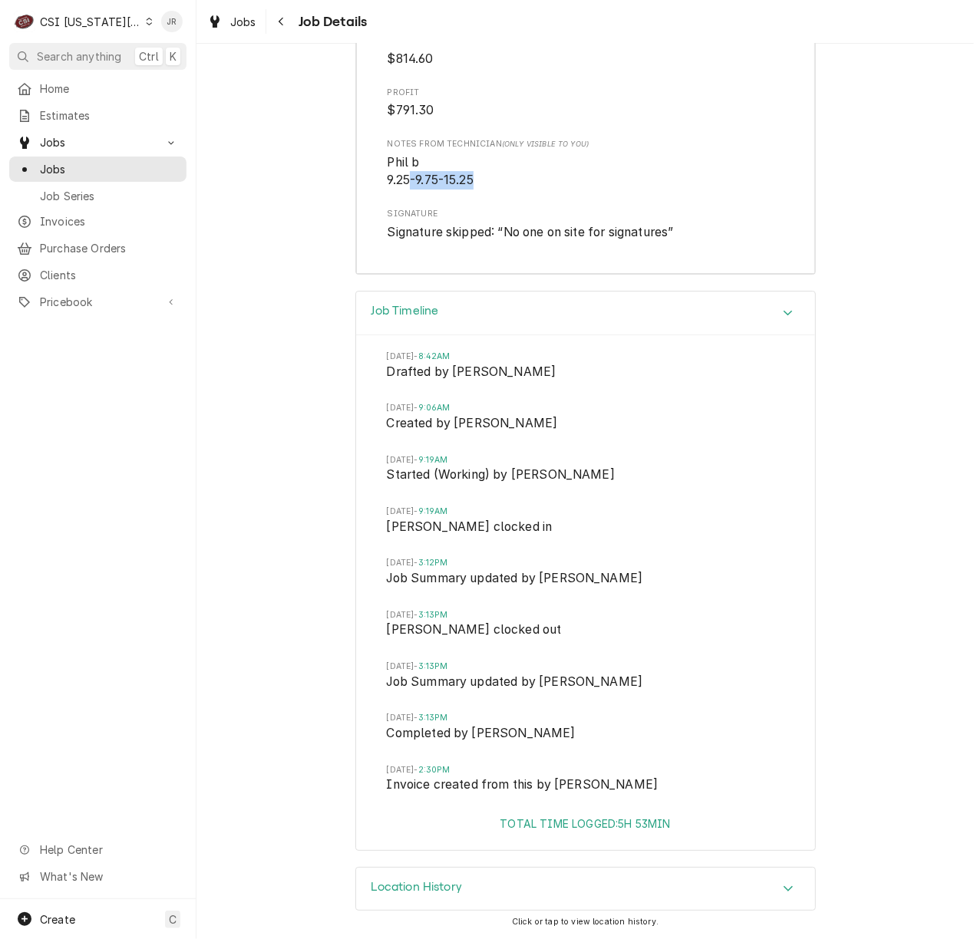
click at [614, 894] on div "Location History" at bounding box center [585, 889] width 459 height 43
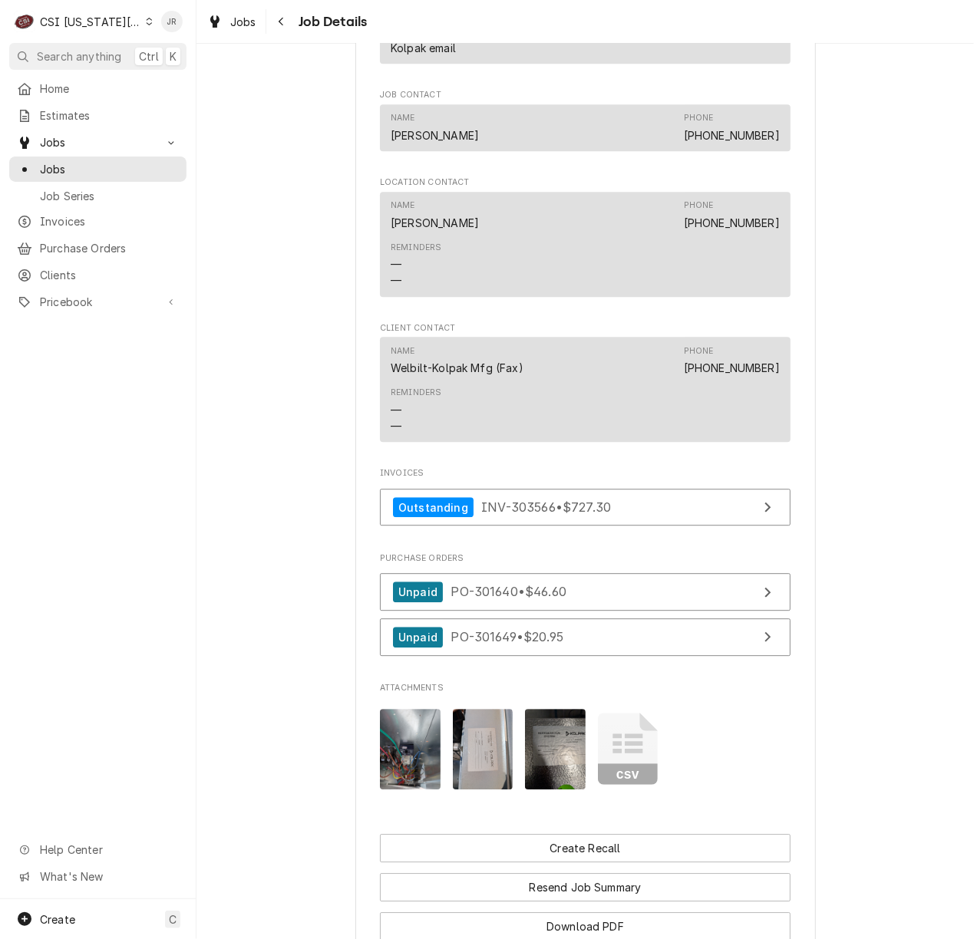
scroll to position [1870, 0]
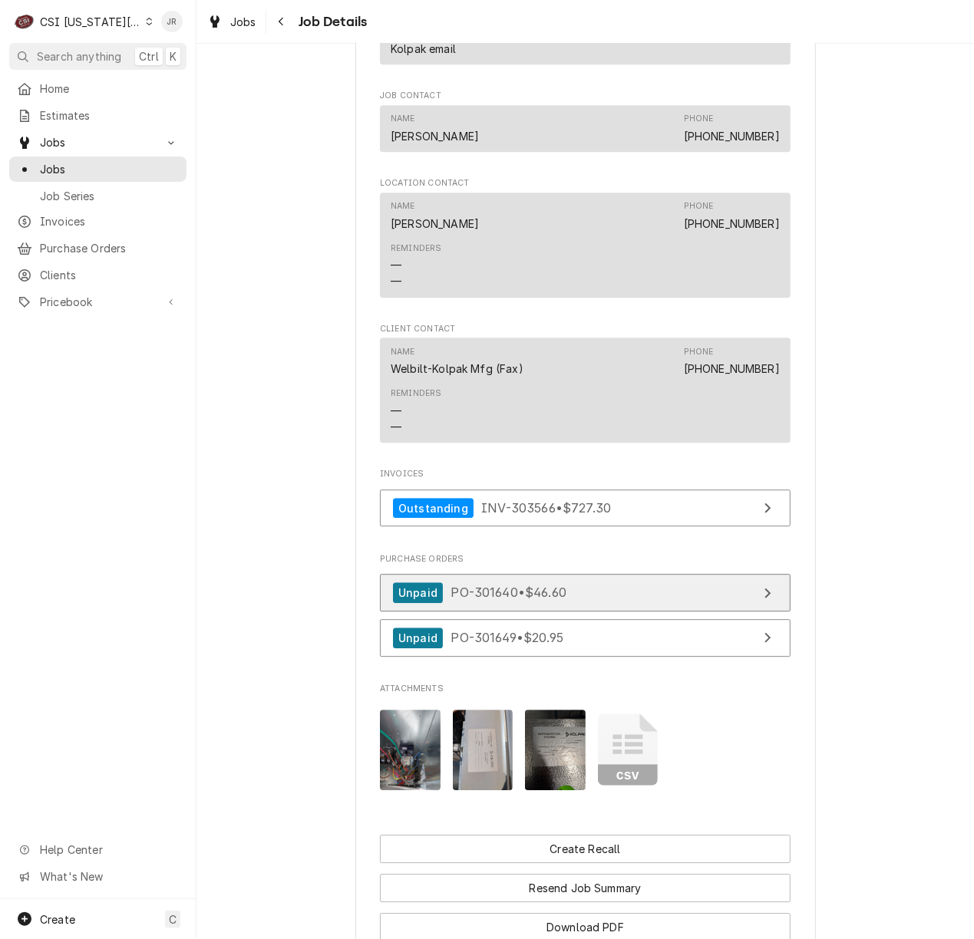
click at [586, 602] on link "Unpaid PO-301640 • $46.60" at bounding box center [585, 593] width 411 height 38
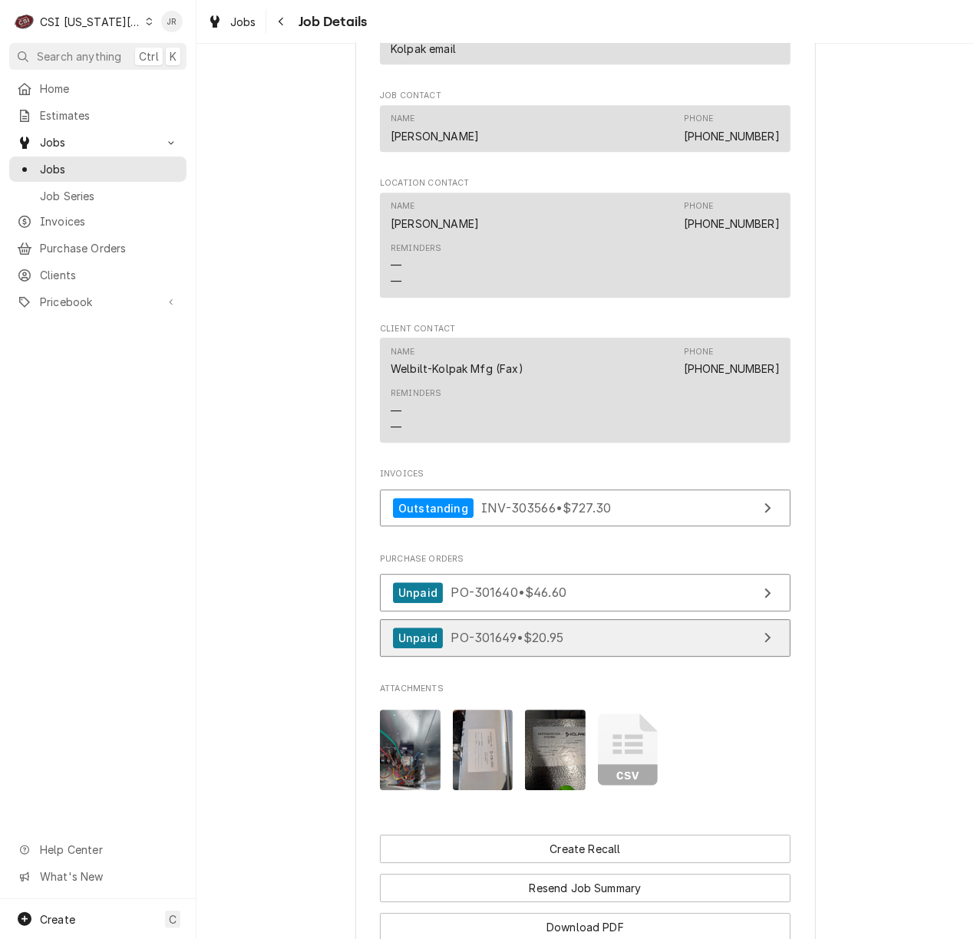
click at [686, 640] on link "Unpaid PO-301649 • $20.95" at bounding box center [585, 638] width 411 height 38
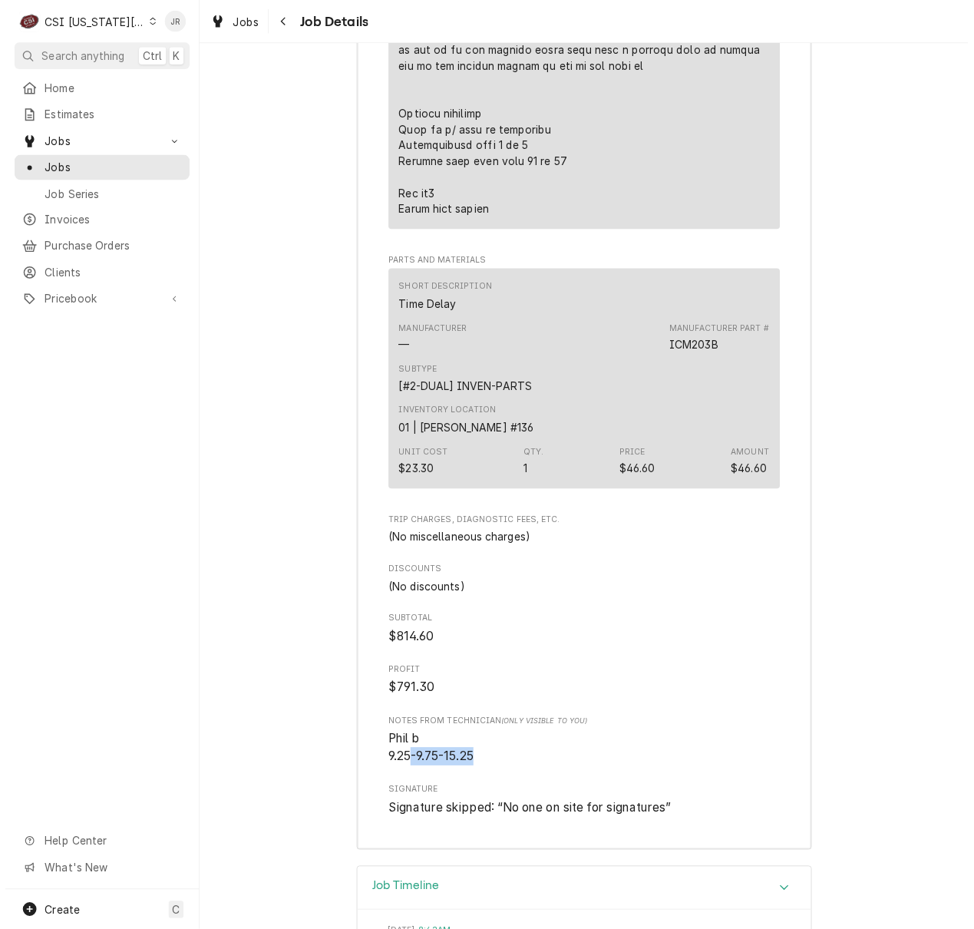
scroll to position [4940, 0]
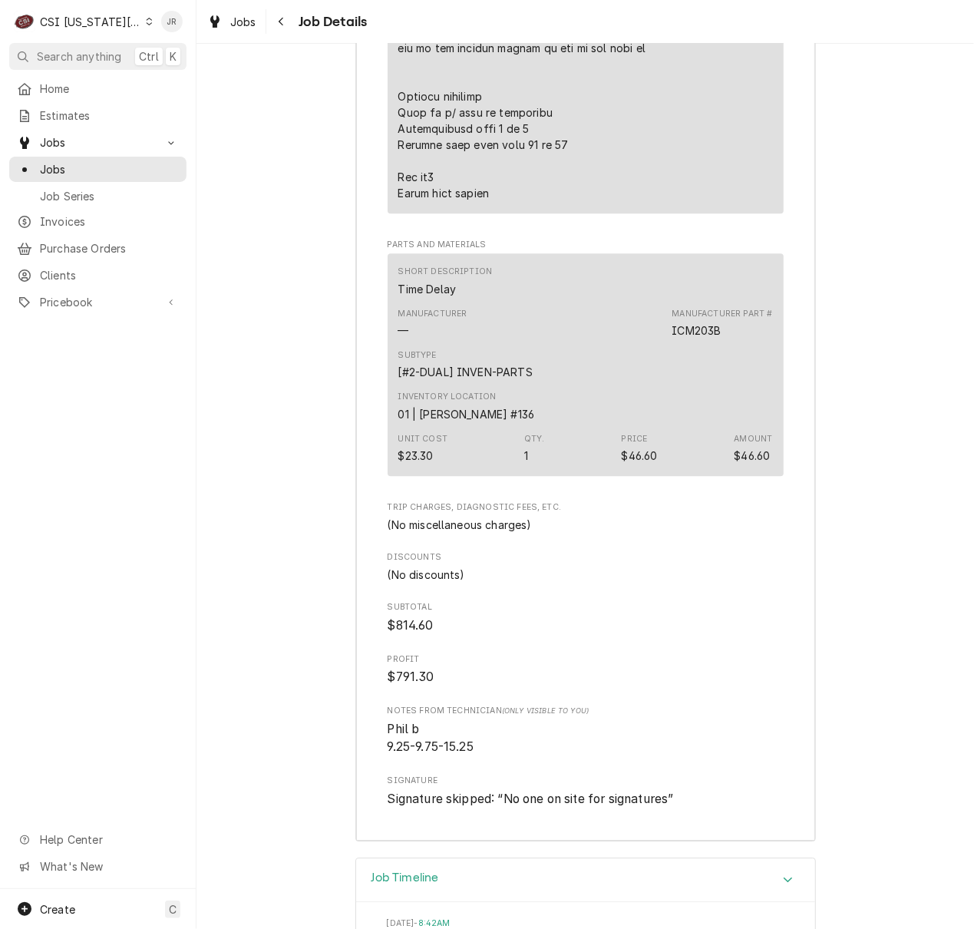
click at [606, 737] on span "Phil b 9.25-9.75-15.25" at bounding box center [586, 738] width 396 height 36
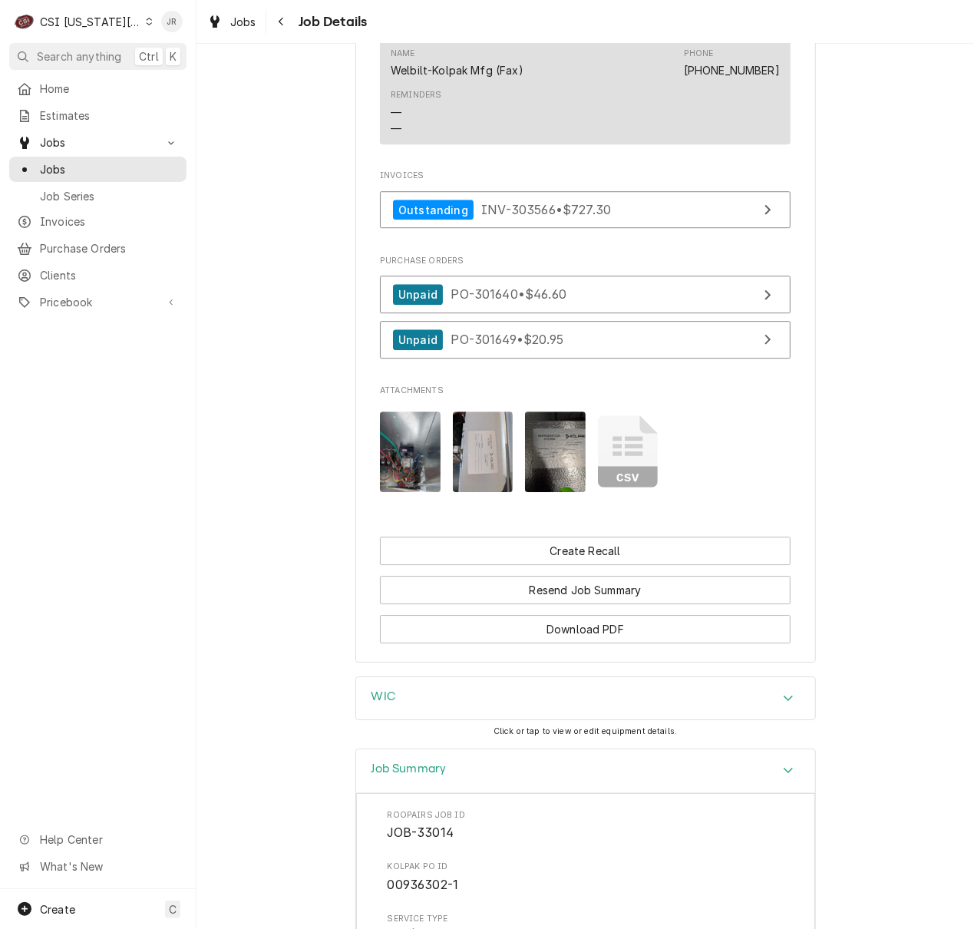
scroll to position [2084, 0]
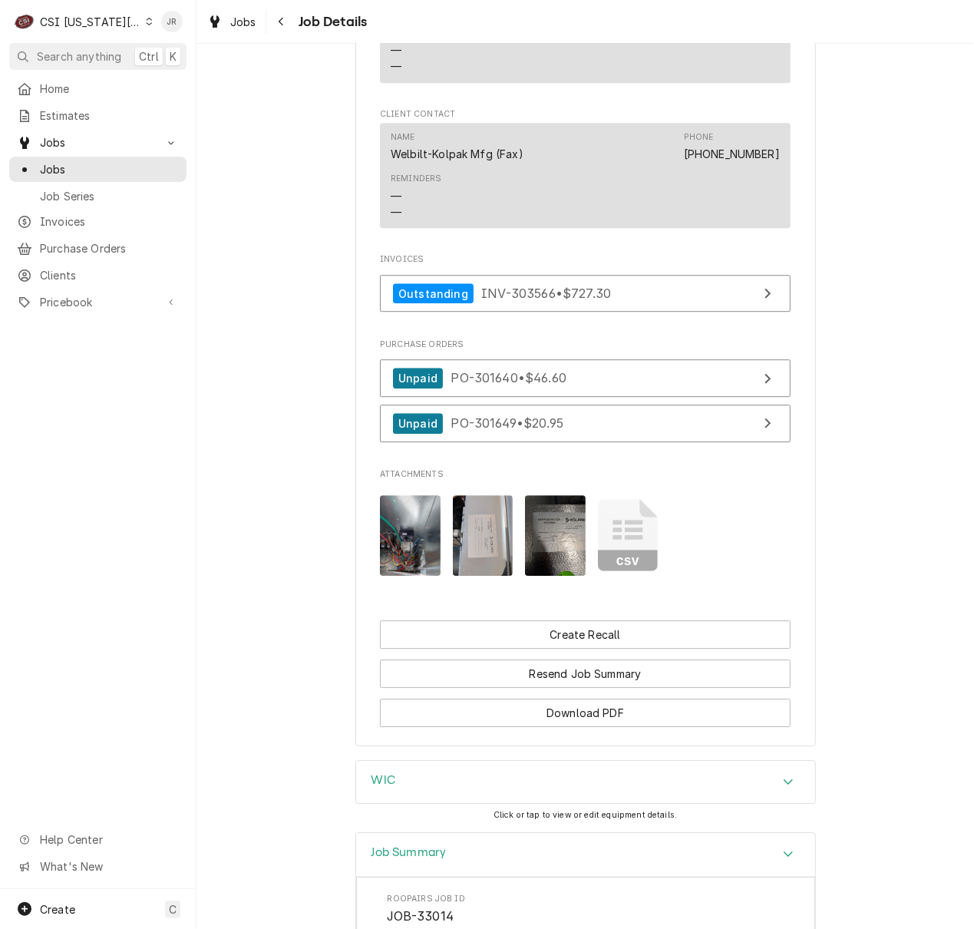
click at [629, 533] on icon "Attachments" at bounding box center [627, 530] width 30 height 20
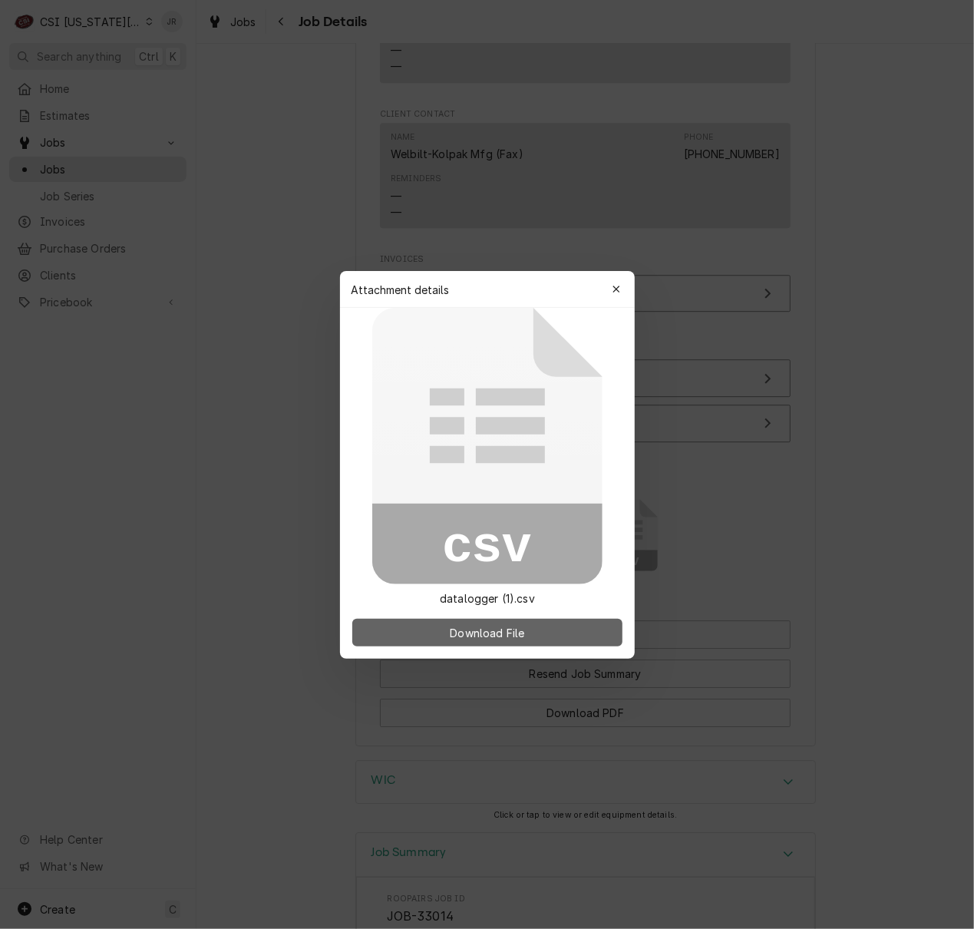
click at [490, 628] on span "Download File" at bounding box center [487, 632] width 81 height 16
click at [617, 290] on icon "button" at bounding box center [615, 289] width 7 height 7
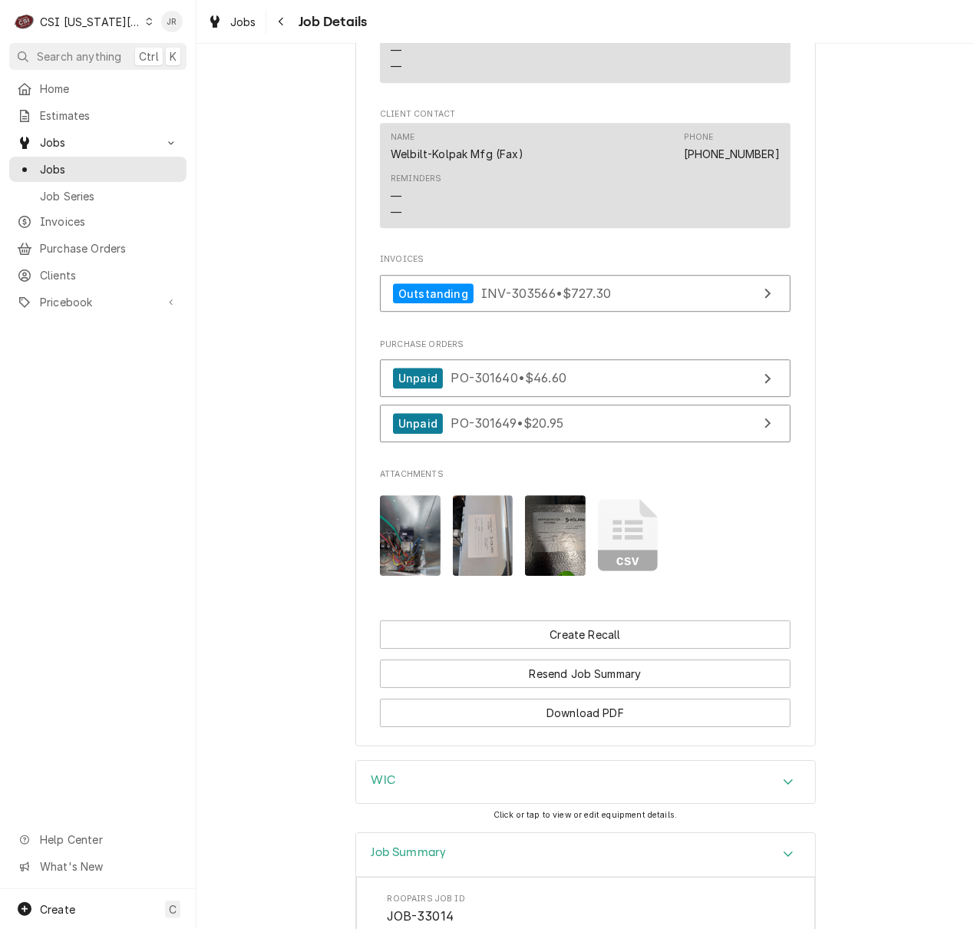
click at [556, 539] on img "Attachments" at bounding box center [555, 535] width 61 height 81
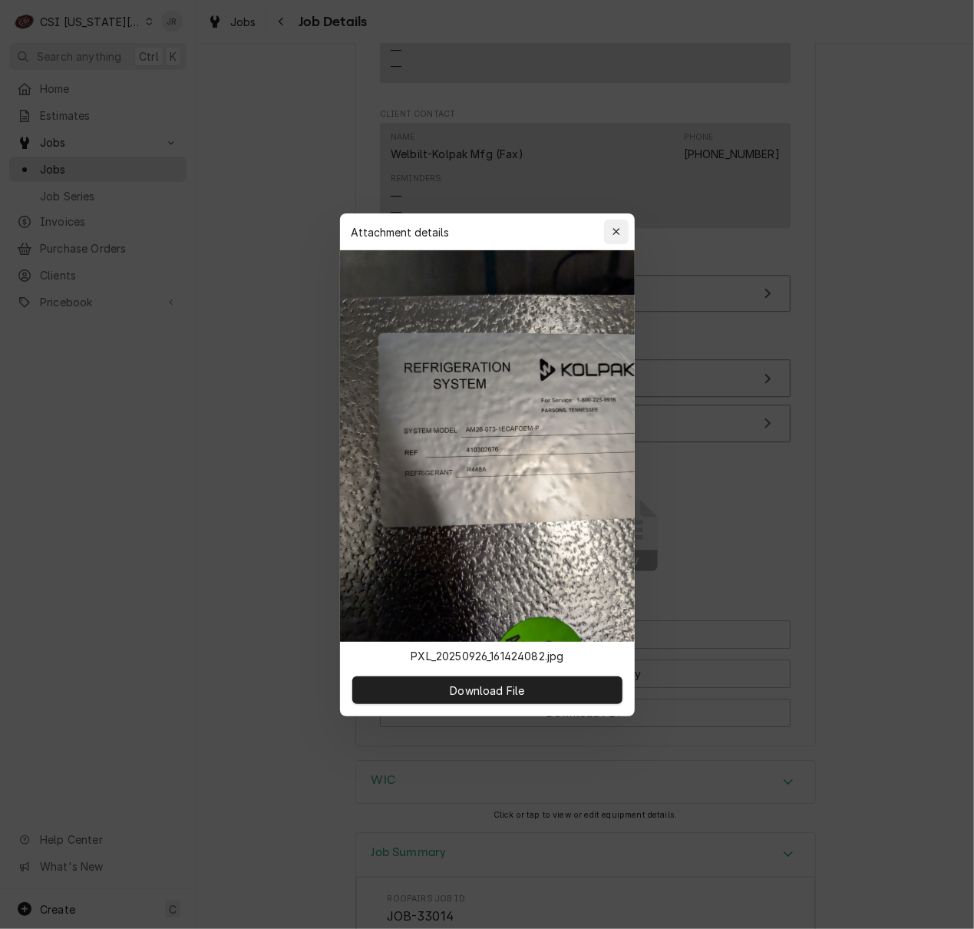
click at [620, 228] on div "button" at bounding box center [616, 231] width 15 height 15
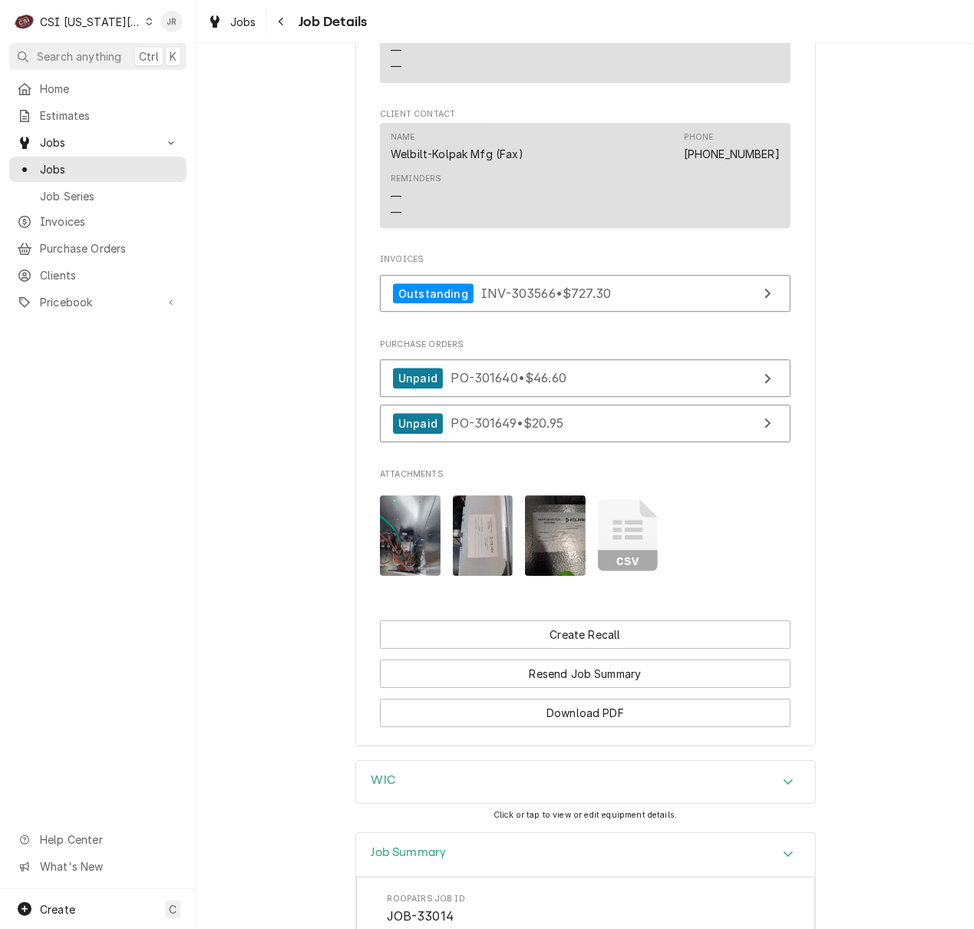
click at [556, 523] on img "Attachments" at bounding box center [555, 535] width 61 height 81
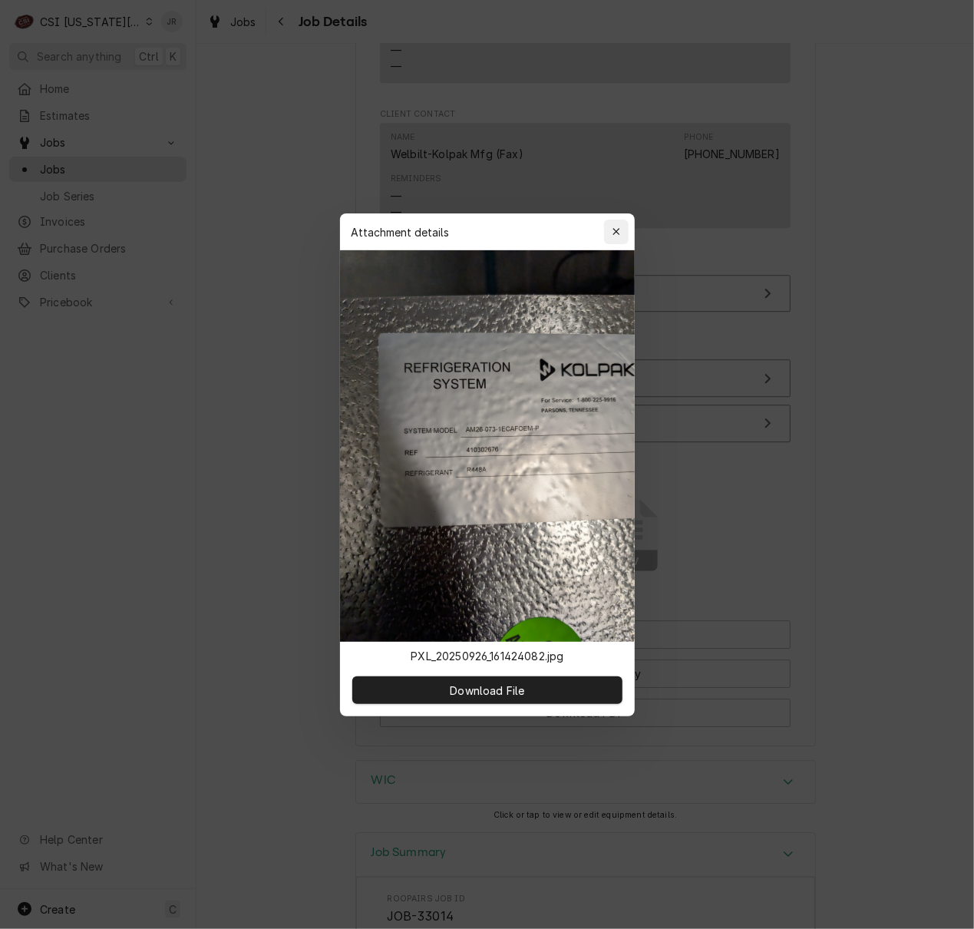
click at [625, 229] on button "button" at bounding box center [616, 231] width 25 height 25
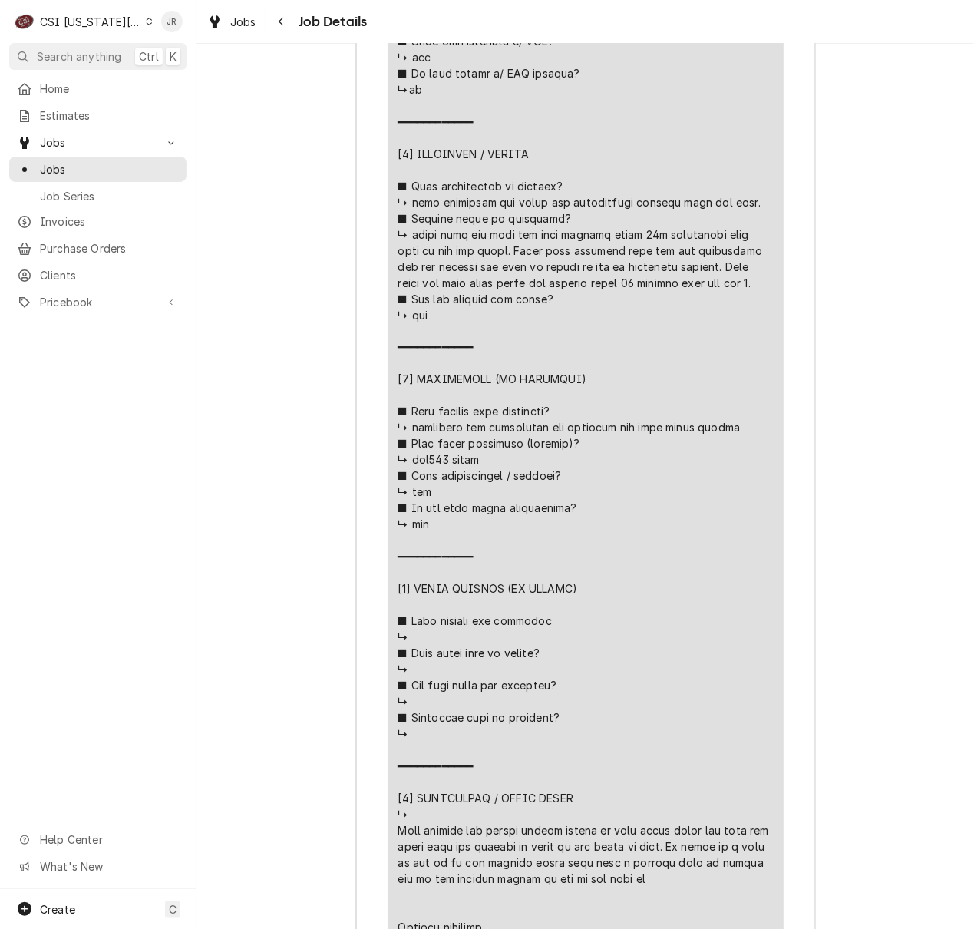
scroll to position [4233, 0]
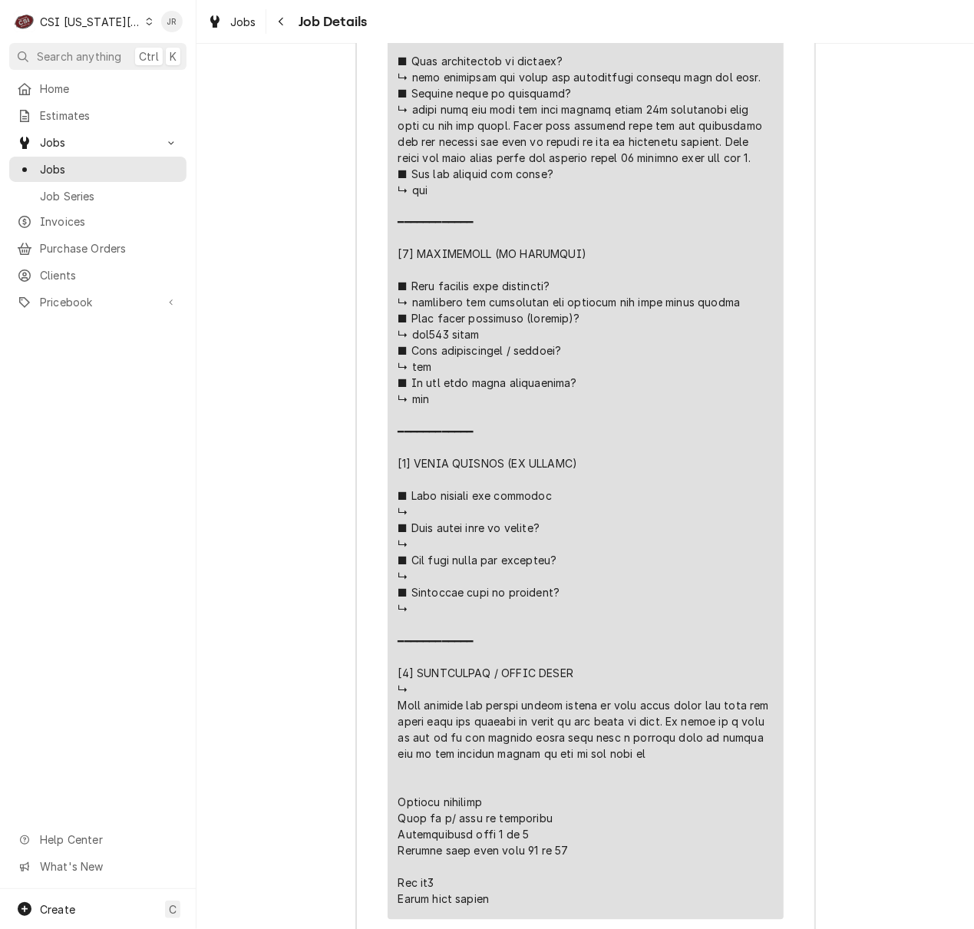
drag, startPoint x: 388, startPoint y: 689, endPoint x: 680, endPoint y: 786, distance: 308.0
click at [680, 786] on div "Short Description Job | Service Call Subtype [#1-SALE] LABR-REG Service Date Se…" at bounding box center [586, 107] width 396 height 1625
copy div "═══════════════ [𝟭] 𝗘𝗤𝗨𝗜𝗣𝗠𝗘𝗡𝗧 / 𝗪𝗔𝗥𝗥𝗔𝗡𝗧𝗬 ■ 𝗣𝗿𝗼𝘃𝗶𝗱𝗲 𝗲𝗾𝘂𝗶𝗽𝗺𝗲𝗻𝘁 𝗱𝗮𝘁𝗮 𝗯𝗲𝗹𝗼𝘄: ↳ 𝗠𝗙𝗚:…"
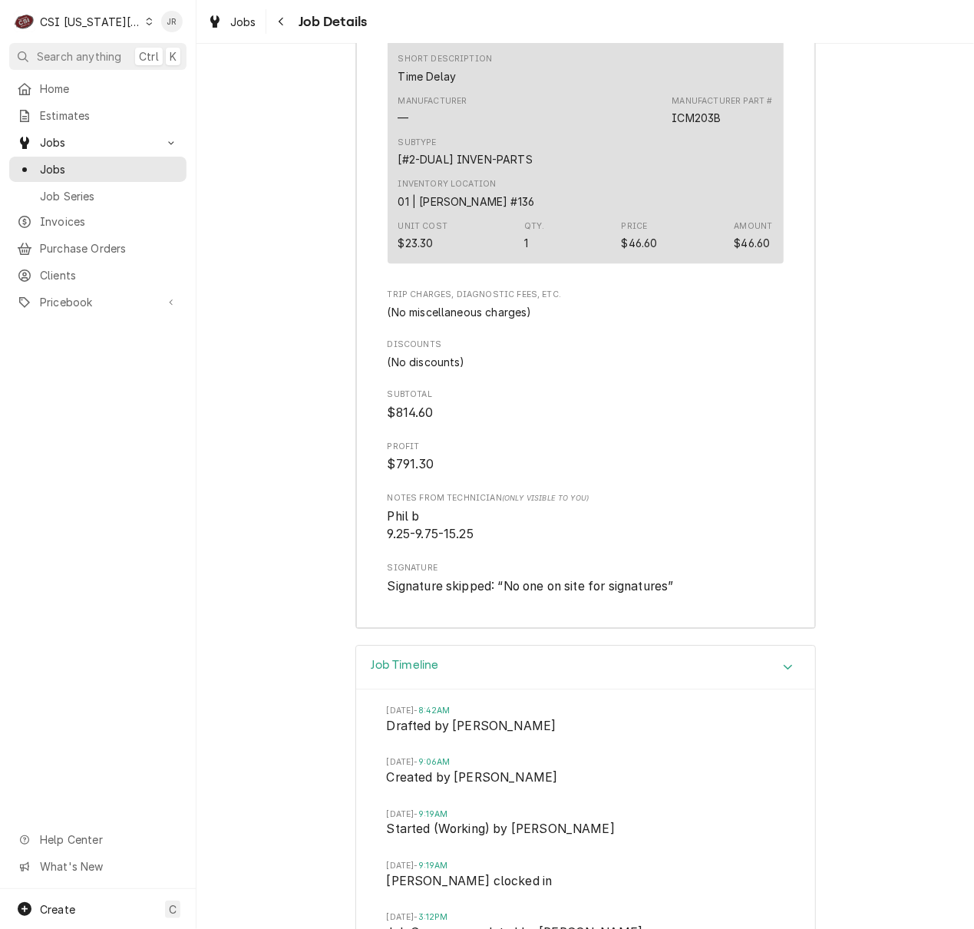
scroll to position [5154, 0]
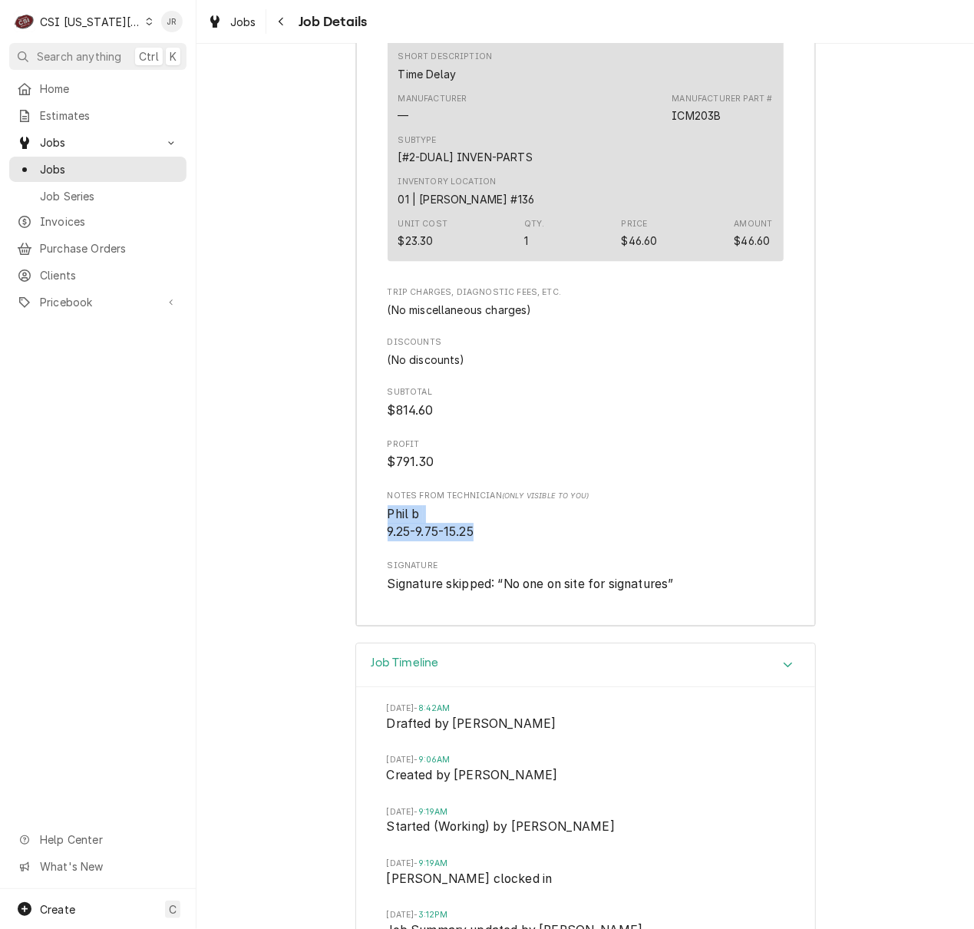
drag, startPoint x: 485, startPoint y: 544, endPoint x: 351, endPoint y: 510, distance: 138.7
copy span "Phil b 9.25-9.75-15.25"
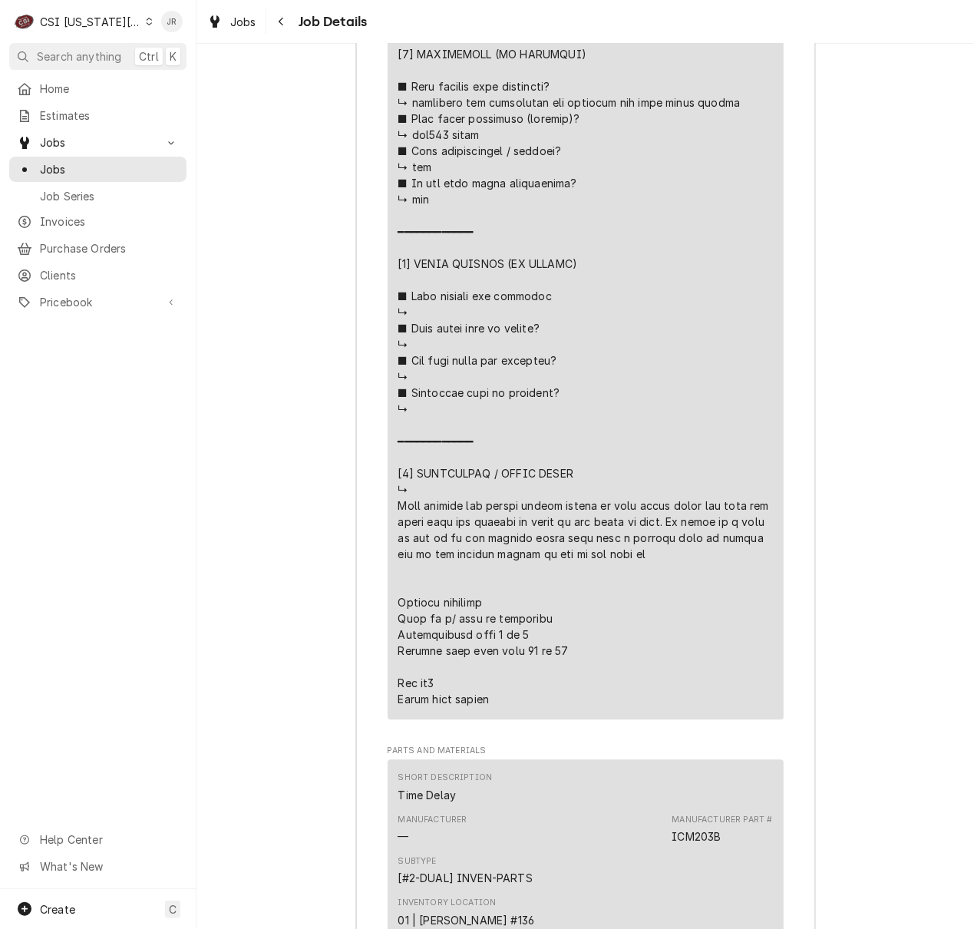
scroll to position [4438, 0]
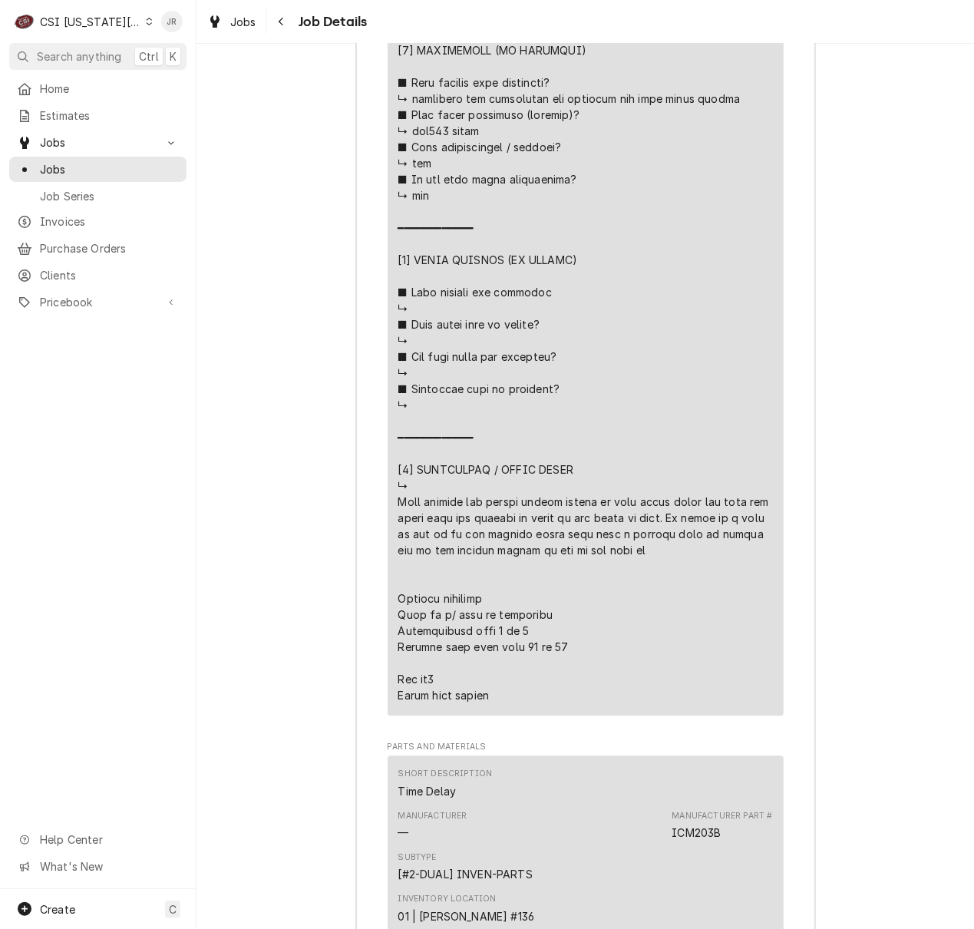
drag, startPoint x: 390, startPoint y: 461, endPoint x: 584, endPoint y: 649, distance: 270.3
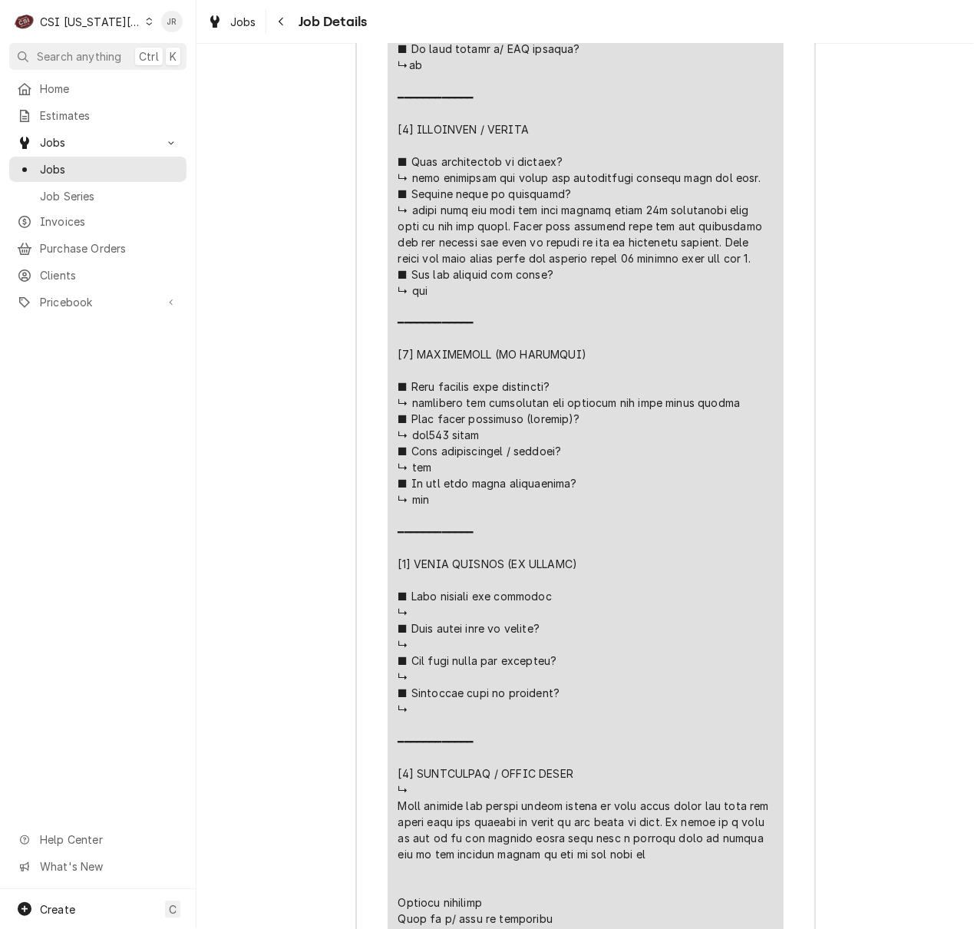
scroll to position [3619, 0]
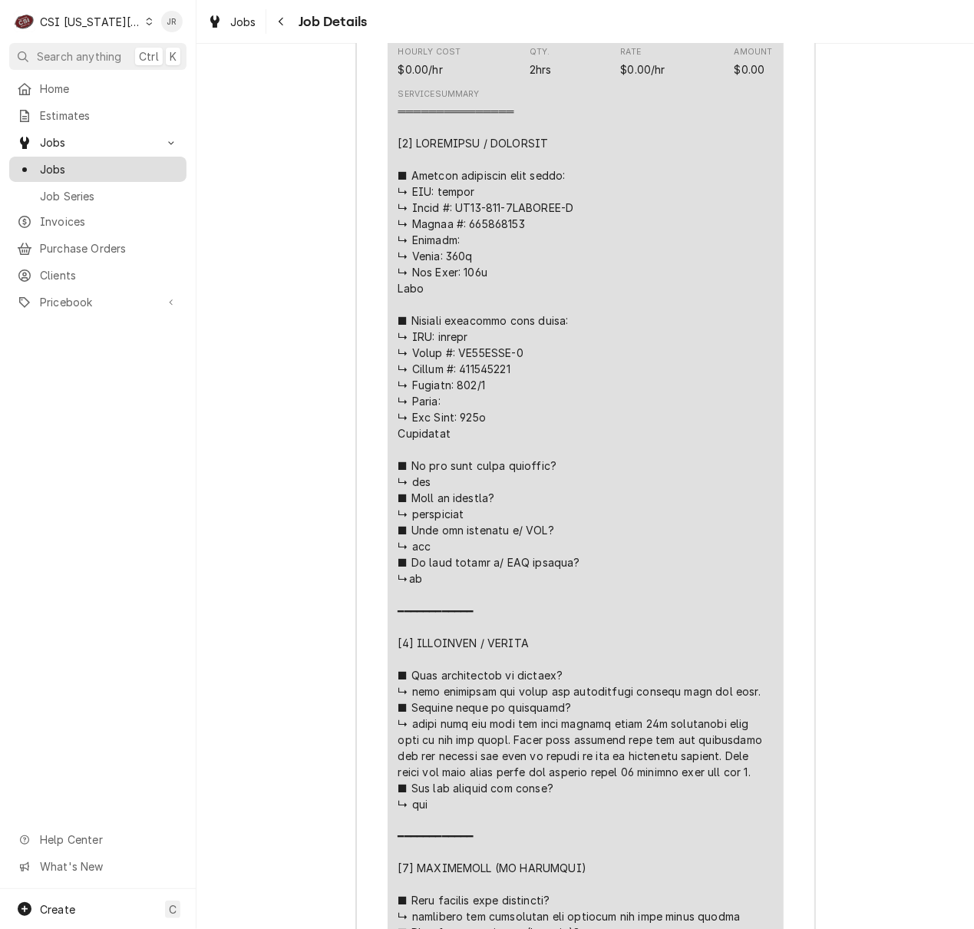
click at [63, 161] on span "Jobs" at bounding box center [109, 169] width 139 height 16
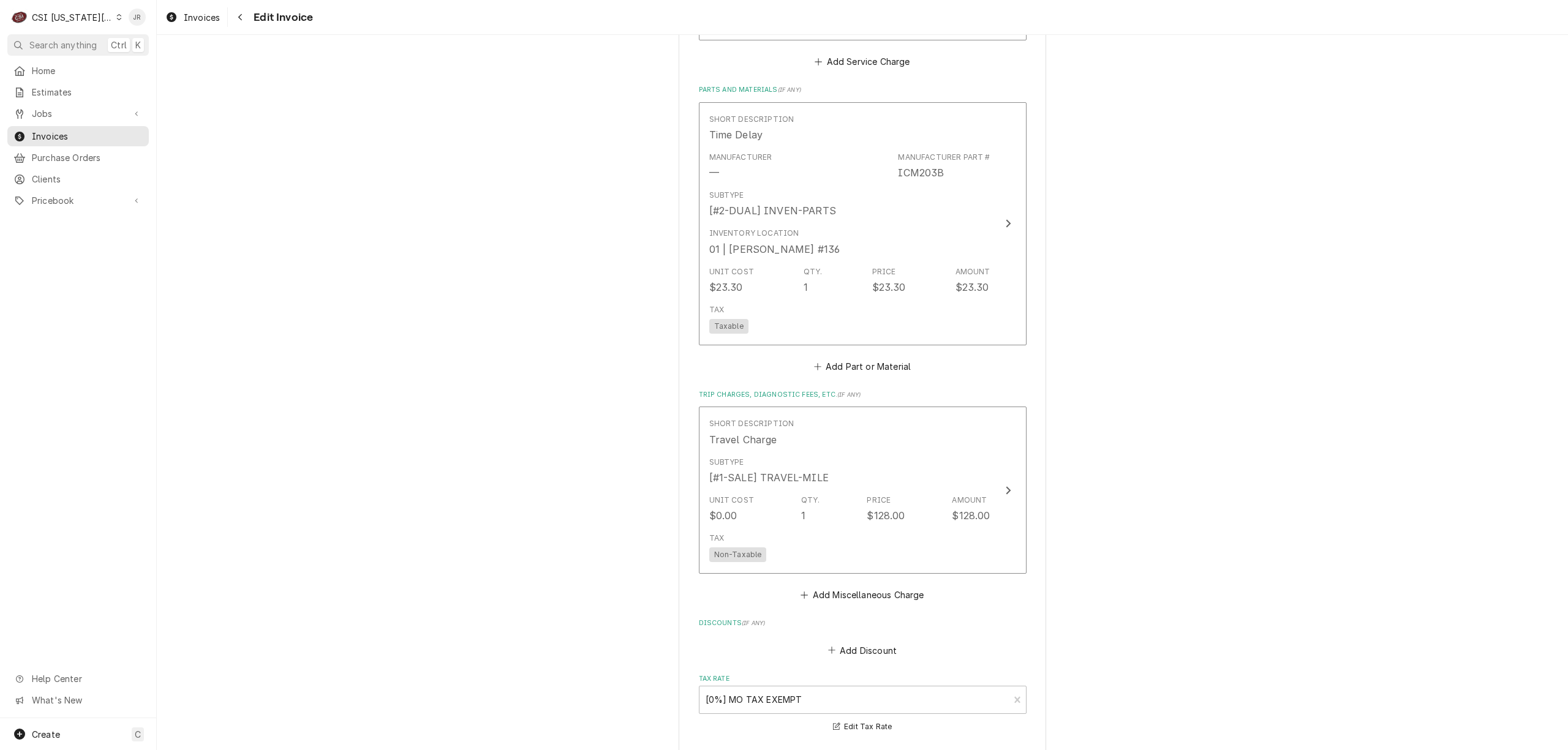
scroll to position [2122, 0]
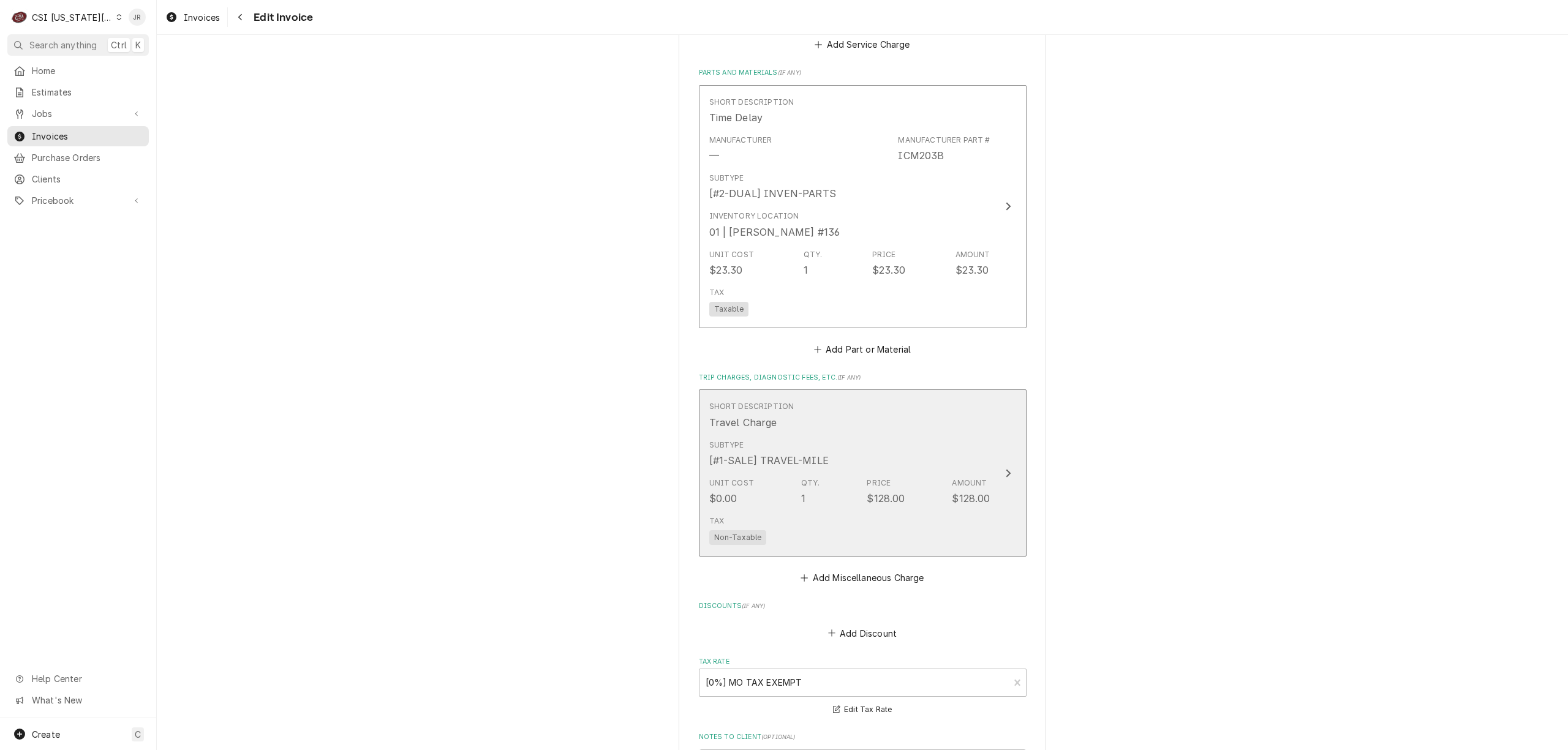
click at [915, 486] on div "Unit Cost $0.00 Qty. 1 Price $128.00 Amount $128.00" at bounding box center [850, 491] width 281 height 38
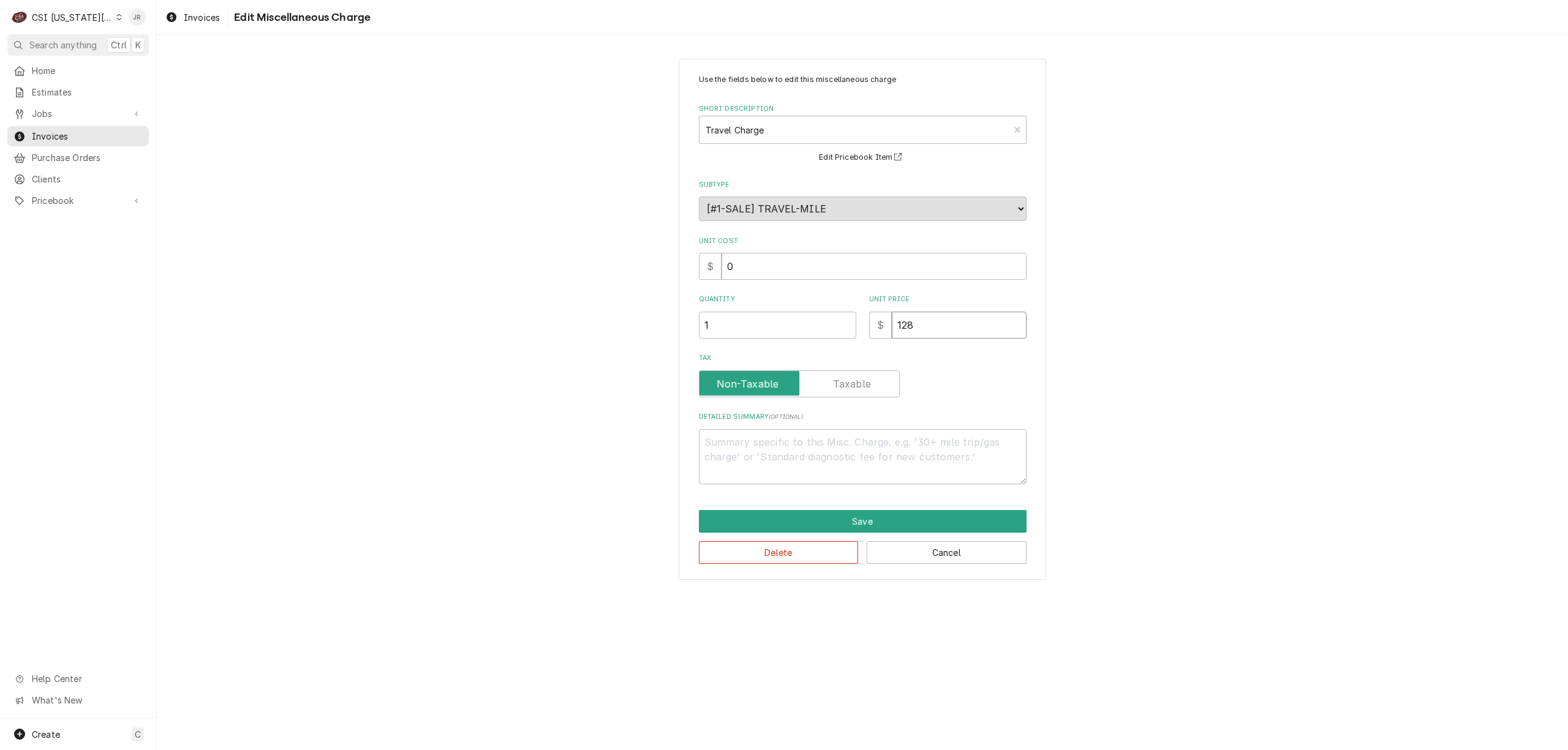
drag, startPoint x: 882, startPoint y: 312, endPoint x: 678, endPoint y: 288, distance: 205.4
click at [635, 280] on div "Use the fields below to edit this miscellaneous charge Short Description Travel…" at bounding box center [862, 319] width 1411 height 543
type textarea "x"
type input "1"
type textarea "x"
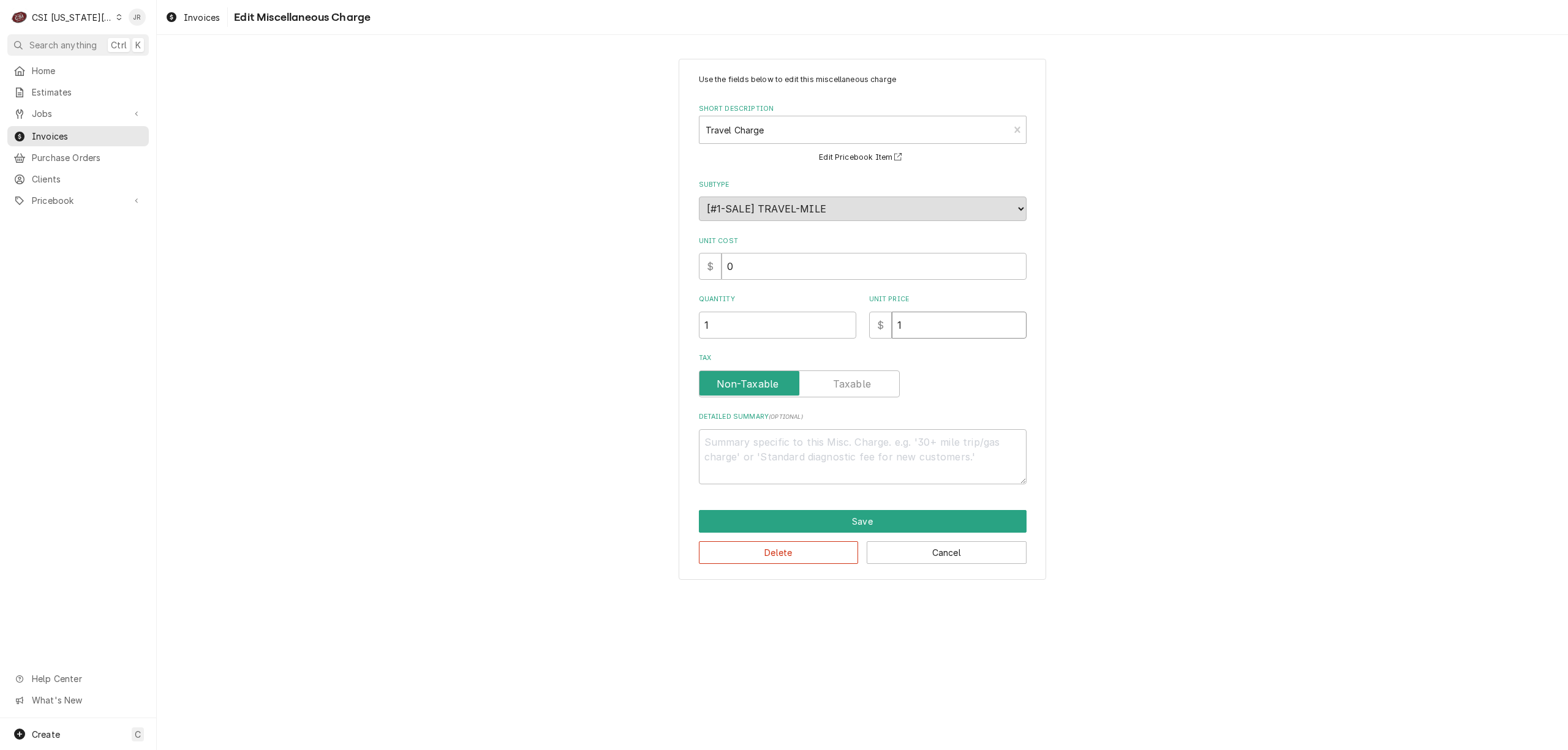
type input "19"
type textarea "x"
type input "192"
drag, startPoint x: 763, startPoint y: 459, endPoint x: 770, endPoint y: 458, distance: 7.1
click at [770, 458] on textarea "Detailed Summary ( optional )" at bounding box center [863, 457] width 328 height 56
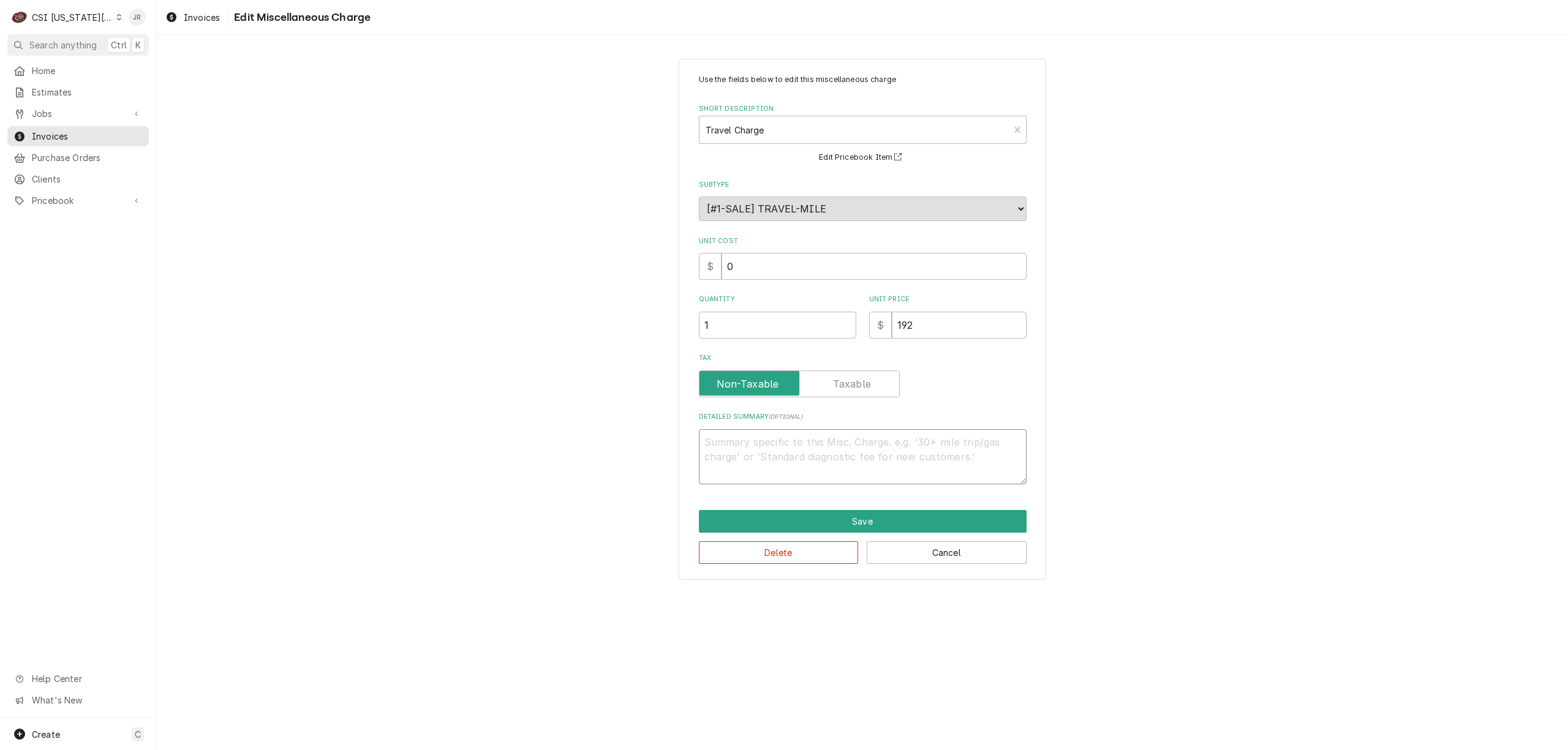
type textarea "x"
type textarea "O"
type textarea "x"
type textarea "Ov"
type textarea "x"
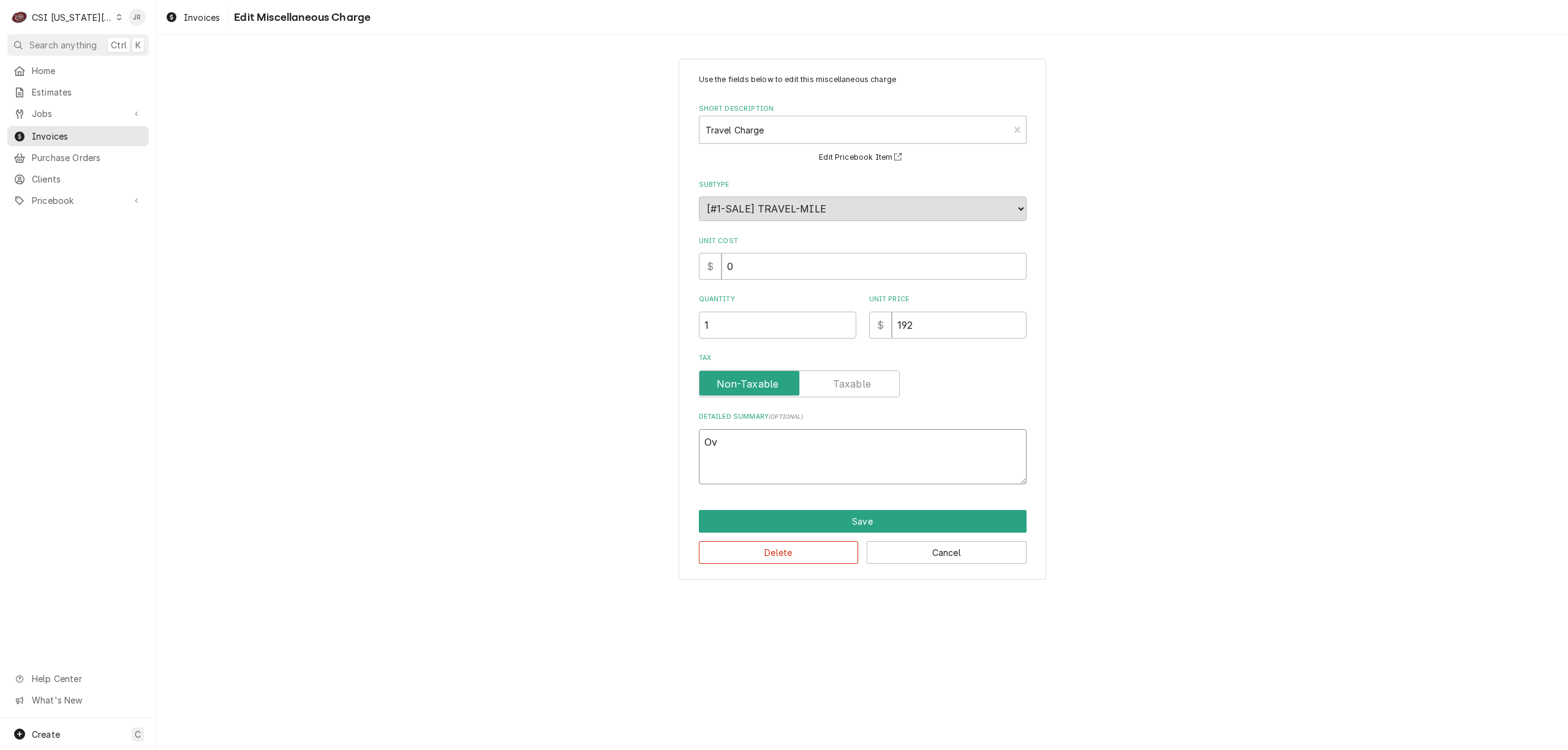
type textarea "Ove"
type textarea "x"
type textarea "Over"
type textarea "x"
type textarea "Overt"
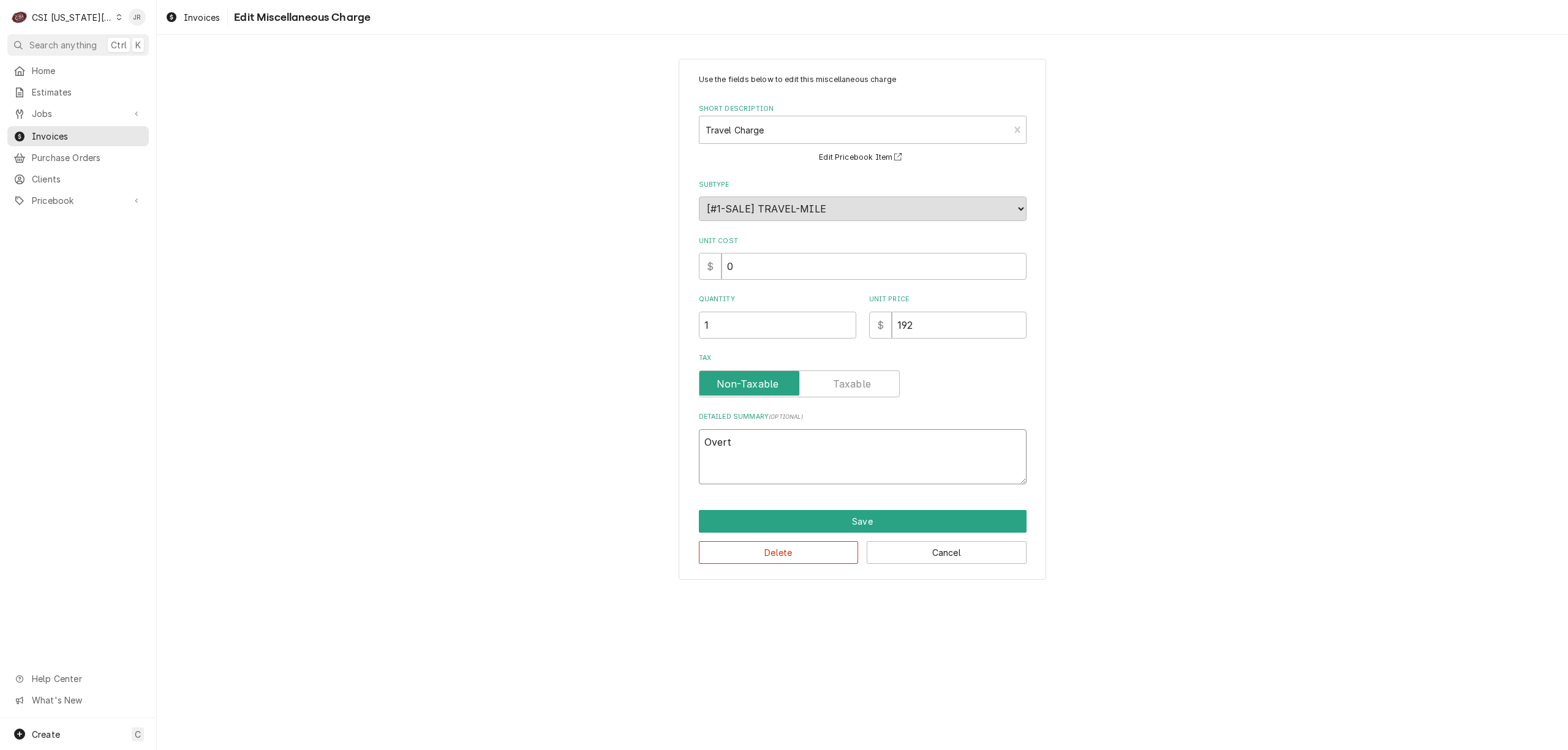
type textarea "x"
type textarea "Overti"
type textarea "x"
type textarea "Overtim"
type textarea "x"
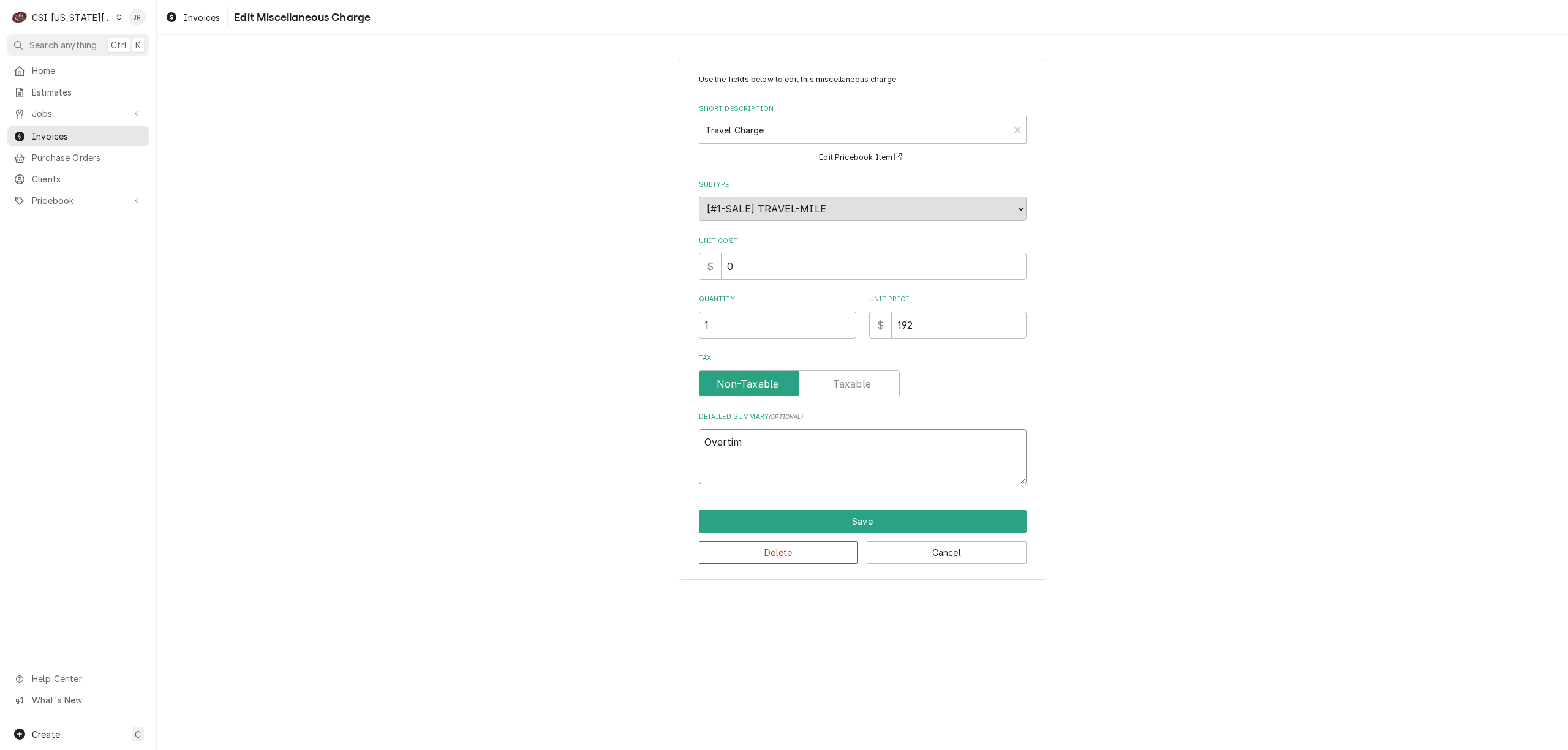
type textarea "Overtime"
type textarea "x"
type textarea "Overtime"
type textarea "x"
click at [836, 131] on div "Short Description" at bounding box center [854, 130] width 298 height 22
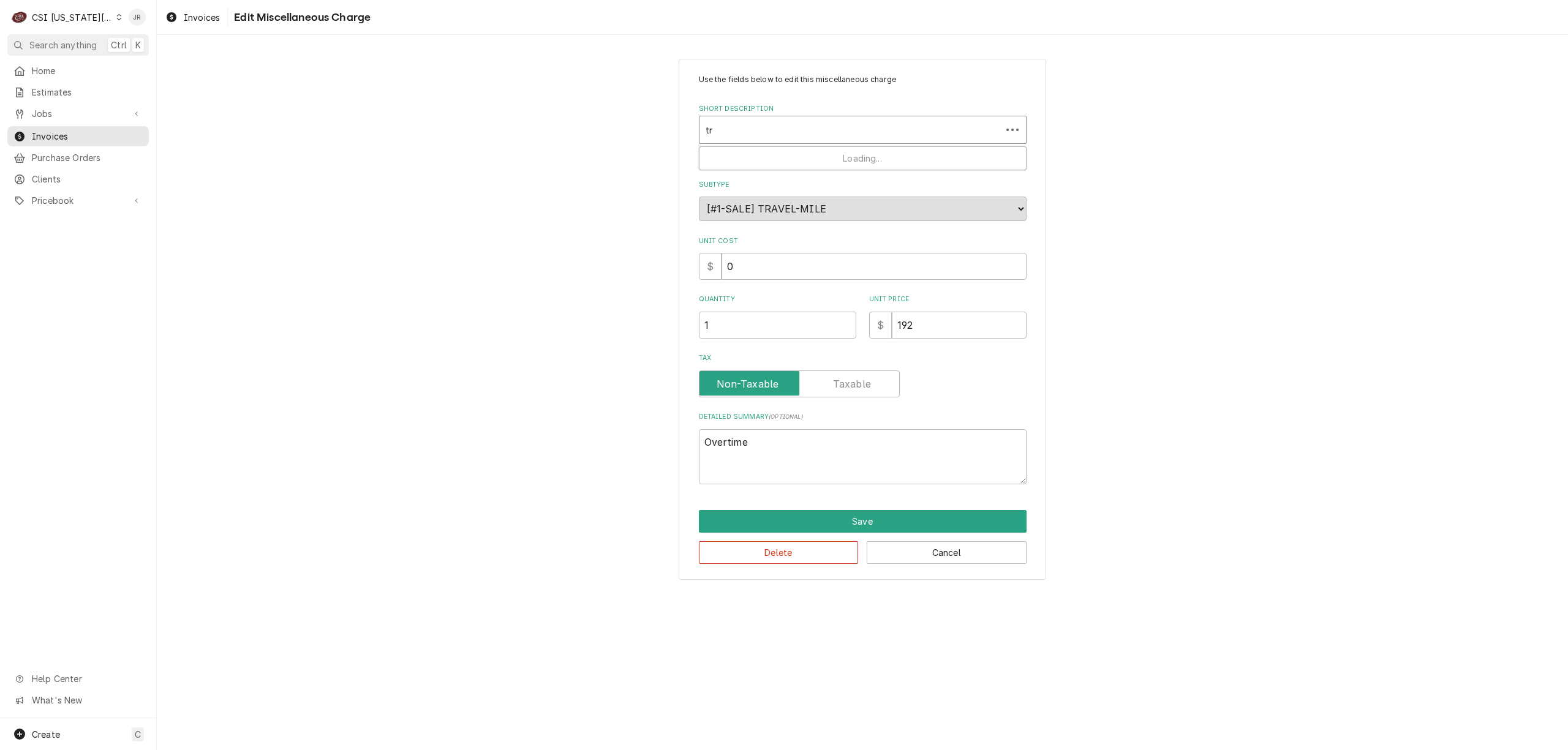
type input "tra"
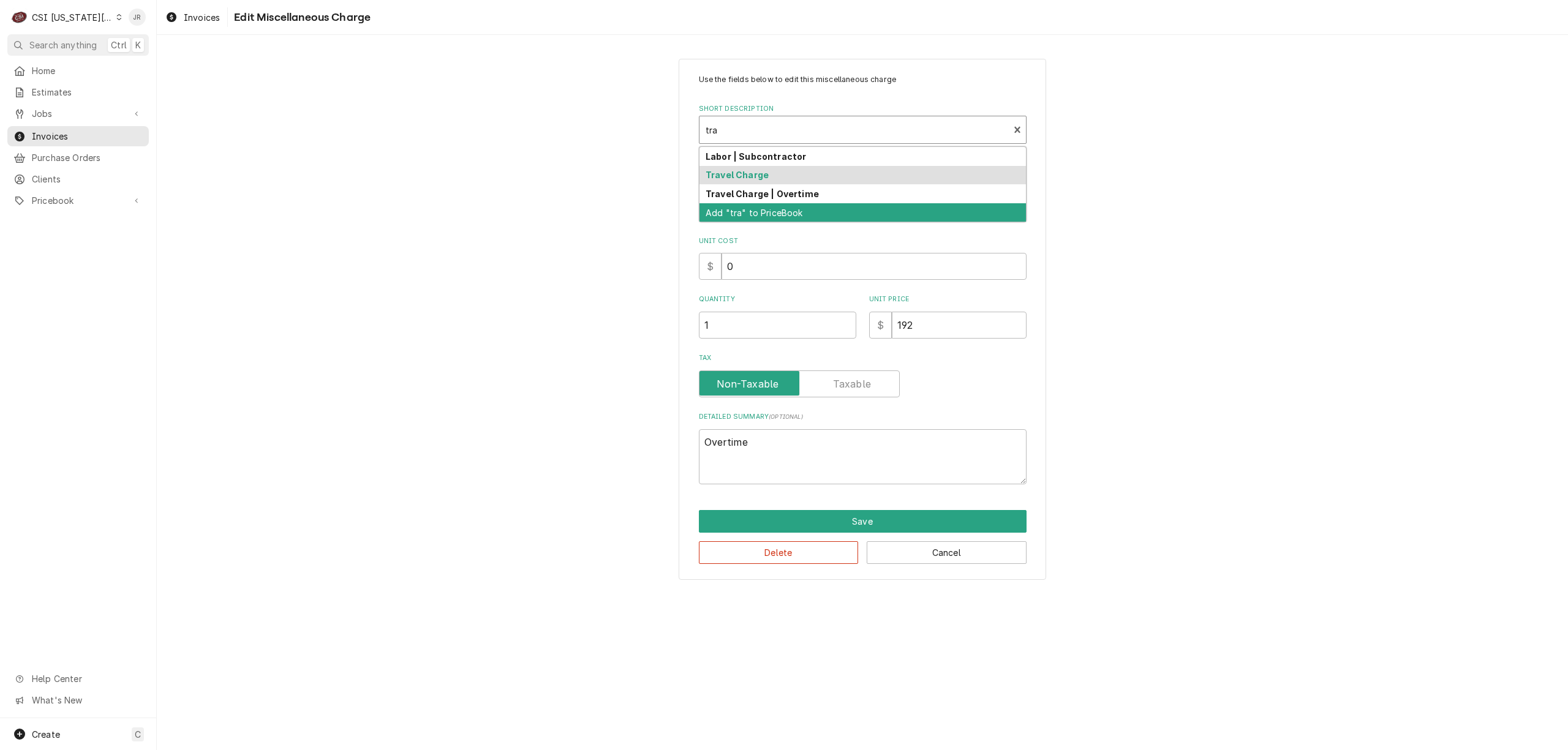
drag, startPoint x: 820, startPoint y: 204, endPoint x: 823, endPoint y: 194, distance: 10.4
click at [823, 194] on div "Labor | Subcontractor Travel Charge Travel Charge | Overtime Add "tra" to Price…" at bounding box center [862, 184] width 326 height 75
click at [823, 194] on div "Travel Charge | Overtime" at bounding box center [862, 194] width 326 height 19
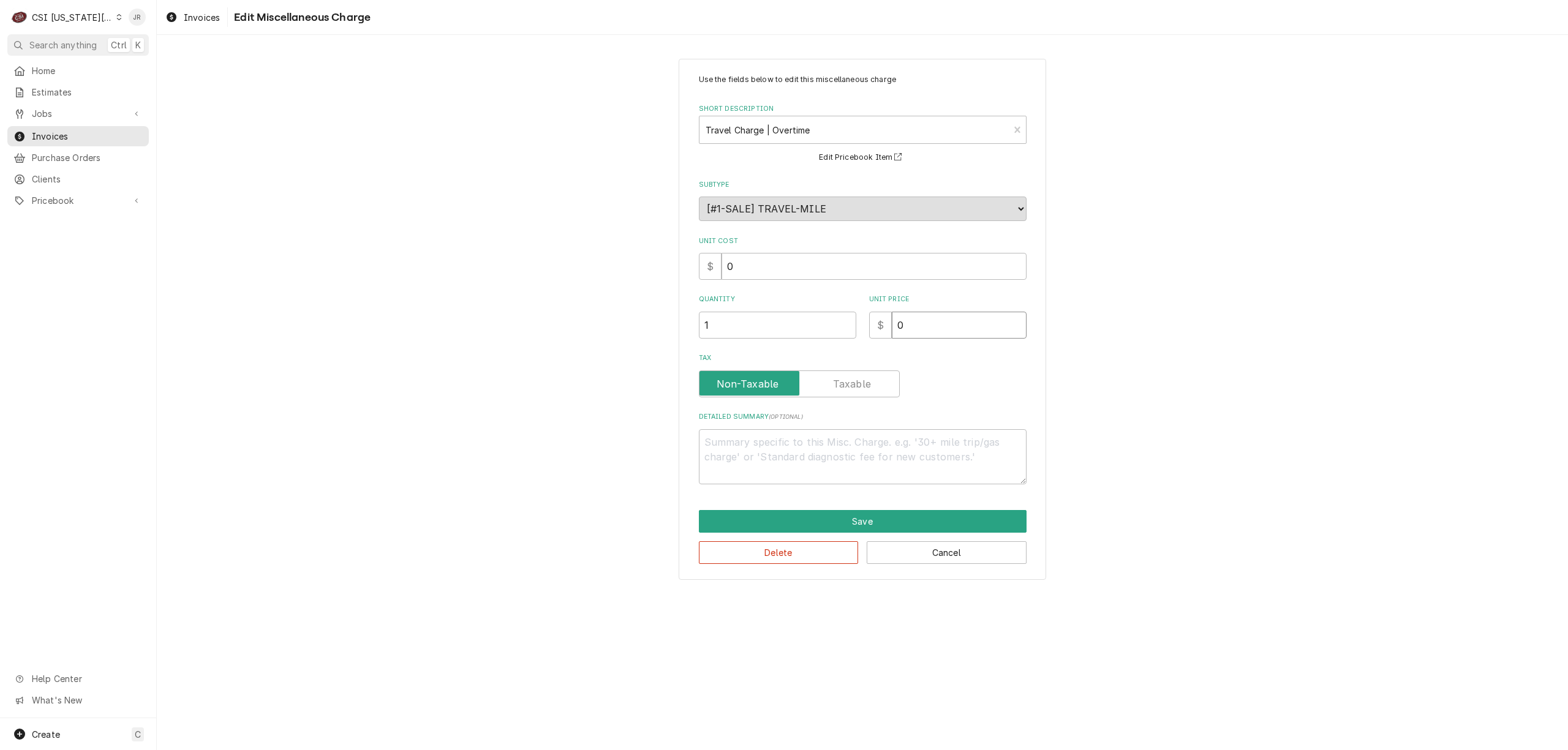
drag, startPoint x: 960, startPoint y: 319, endPoint x: 654, endPoint y: 257, distance: 312.2
click at [654, 257] on div "Use the fields below to edit this miscellaneous charge Short Description Travel…" at bounding box center [862, 319] width 1411 height 543
type textarea "x"
type input "1"
type textarea "x"
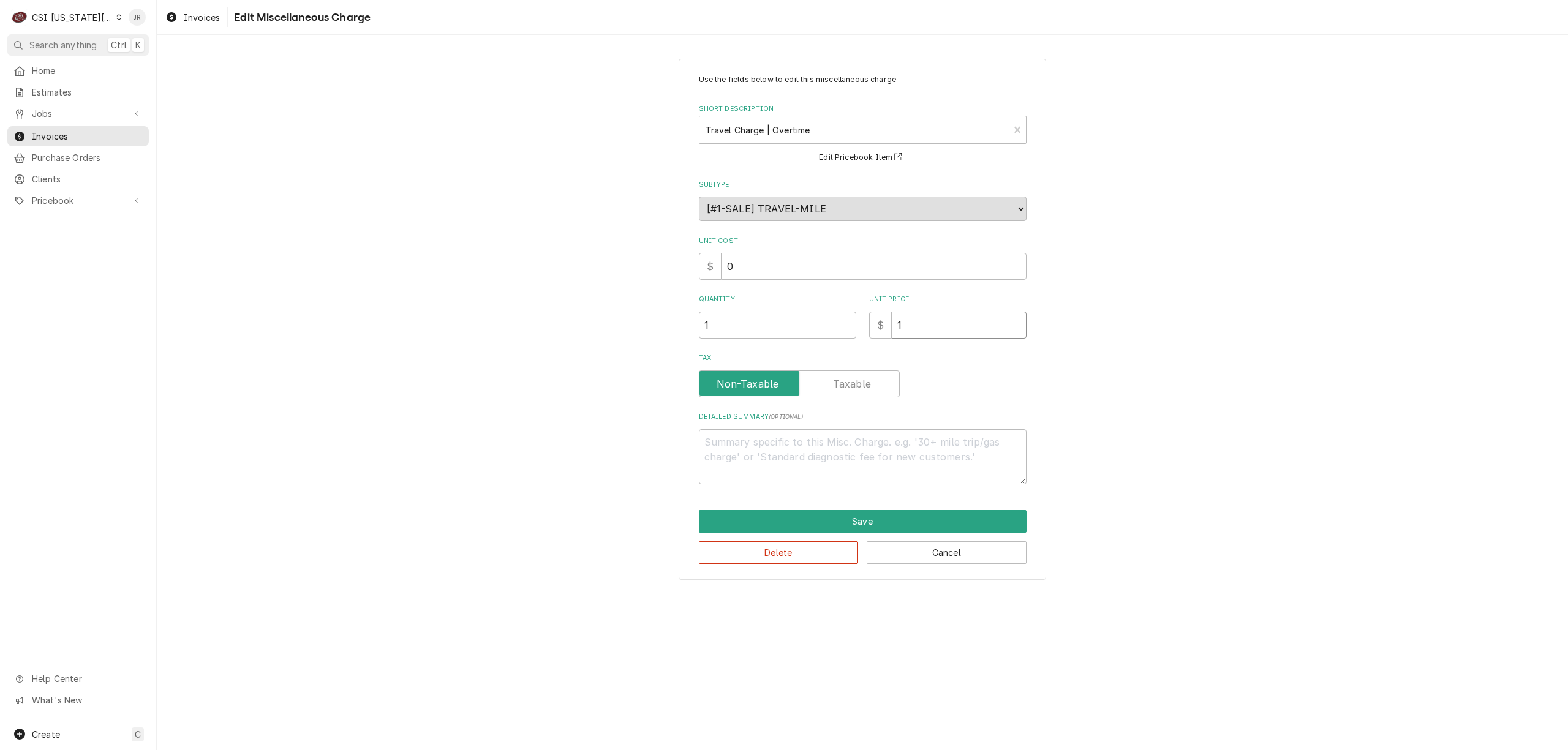
type input "19"
type textarea "x"
type input "195"
type textarea "x"
type input "1952"
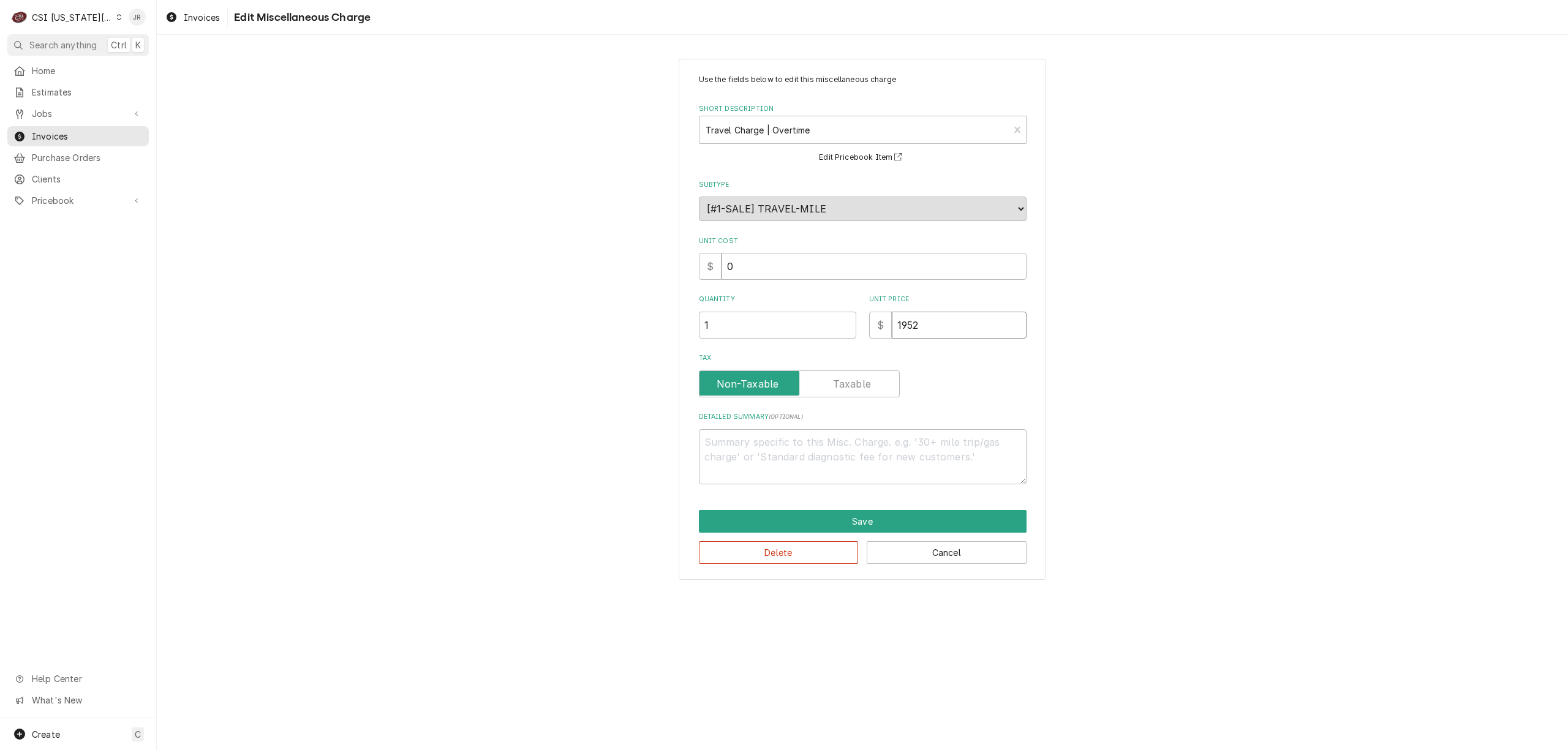
type textarea "x"
type input "195"
type textarea "x"
type input "19"
type textarea "x"
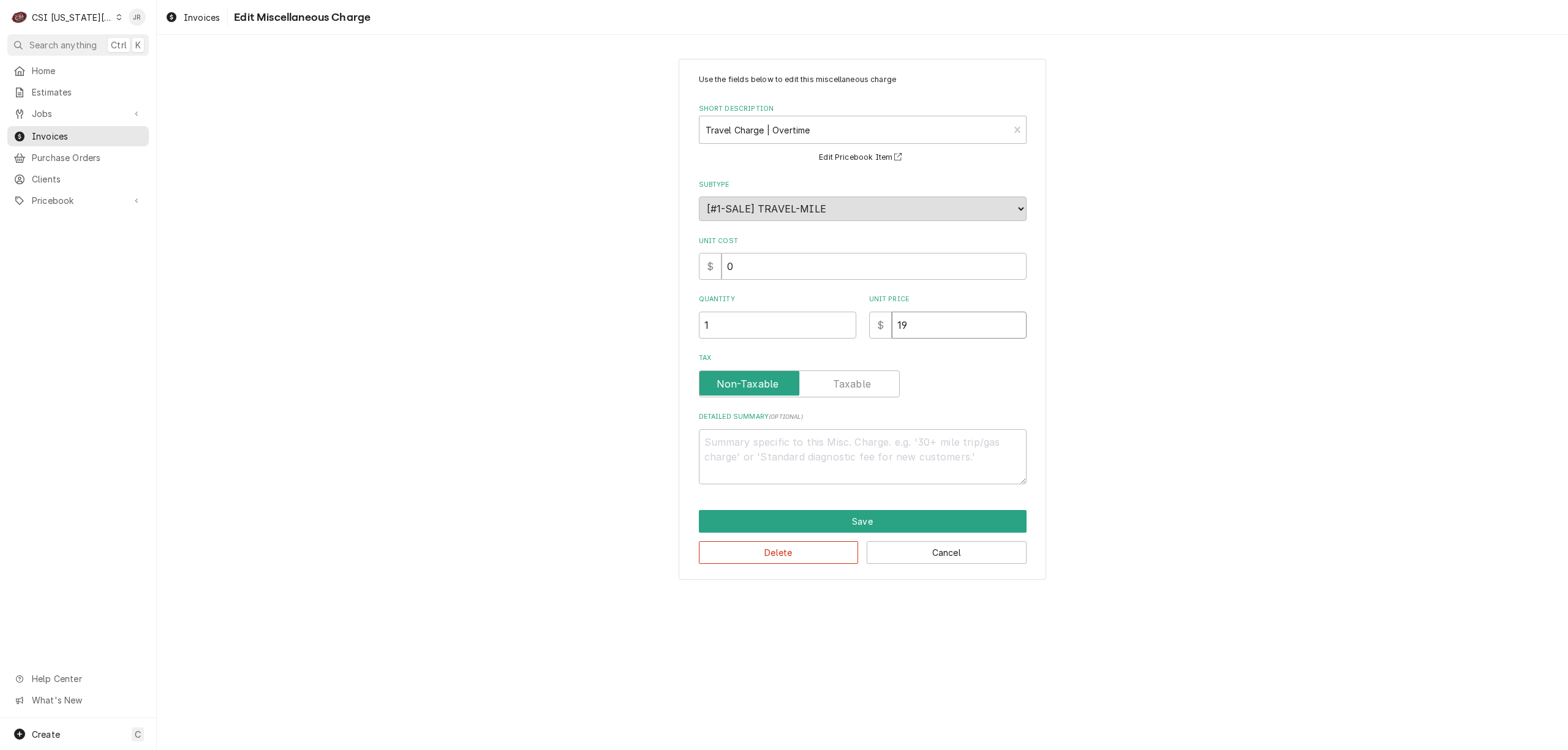
type input "193"
type textarea "x"
type input "19"
type textarea "x"
type input "195"
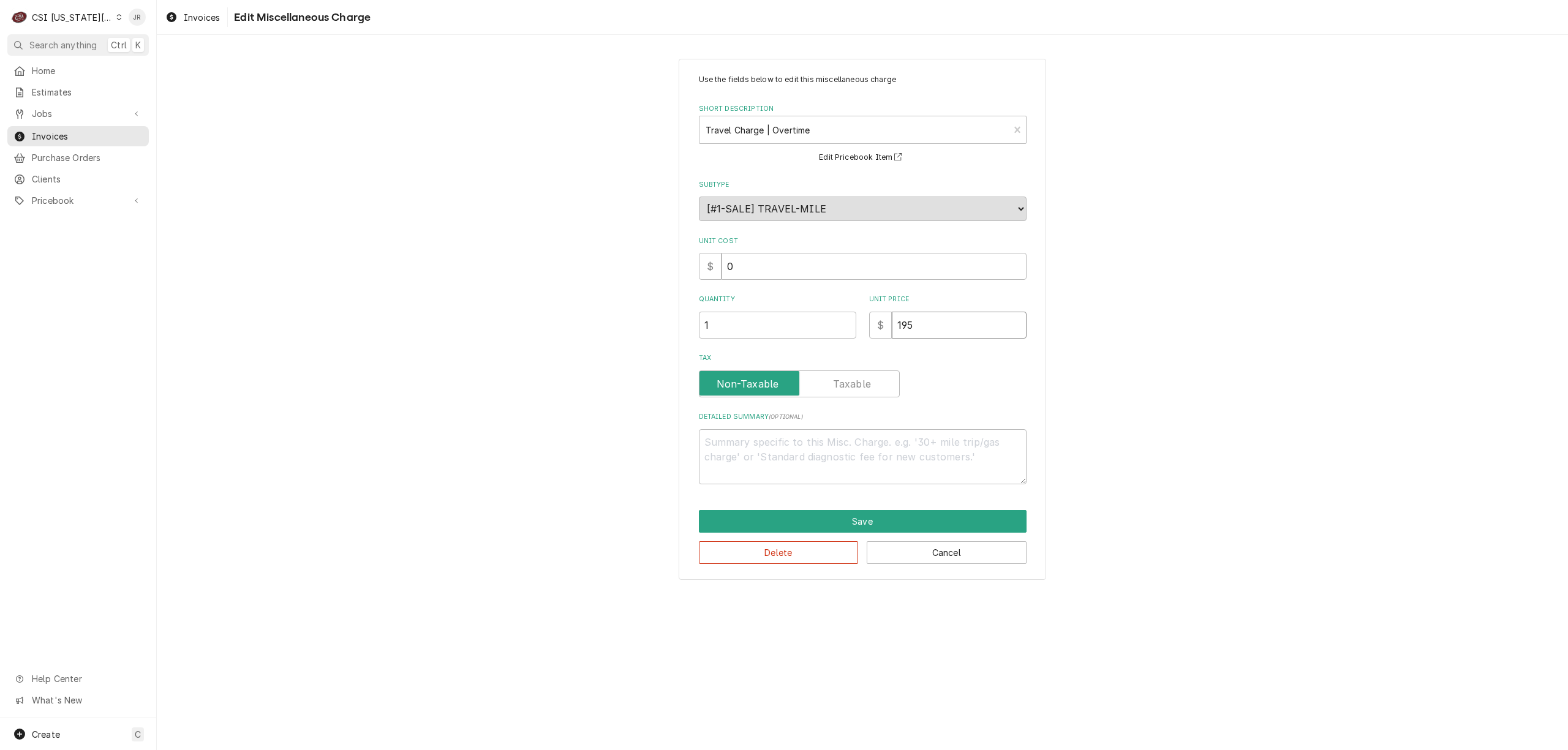
type textarea "x"
type input "1952"
type textarea "x"
type input "195"
type textarea "x"
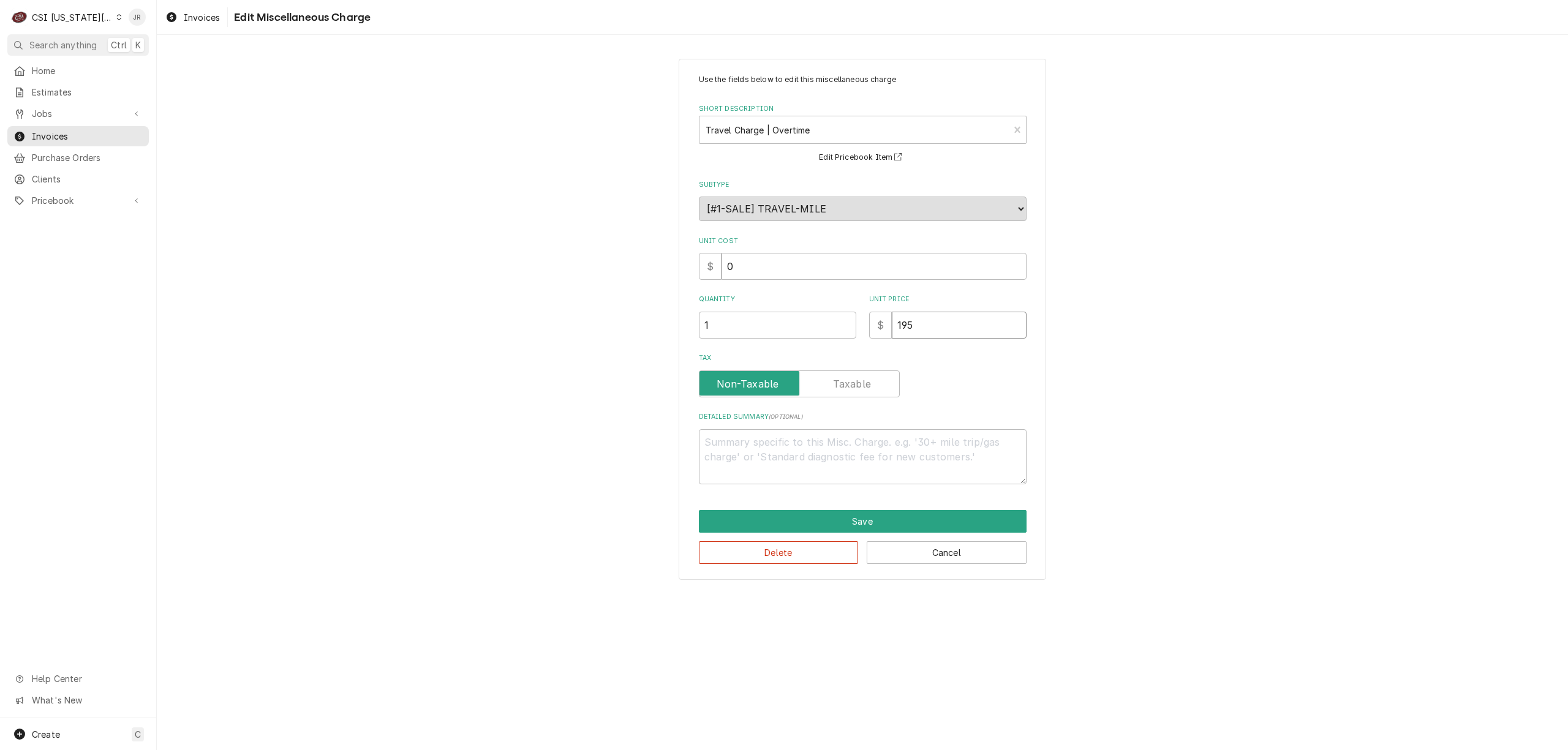
type input "19"
type textarea "x"
type input "192"
drag, startPoint x: 883, startPoint y: 508, endPoint x: 899, endPoint y: 520, distance: 20.0
click at [891, 515] on div "Use the fields below to edit this miscellaneous charge Short Description Travel…" at bounding box center [862, 319] width 367 height 521
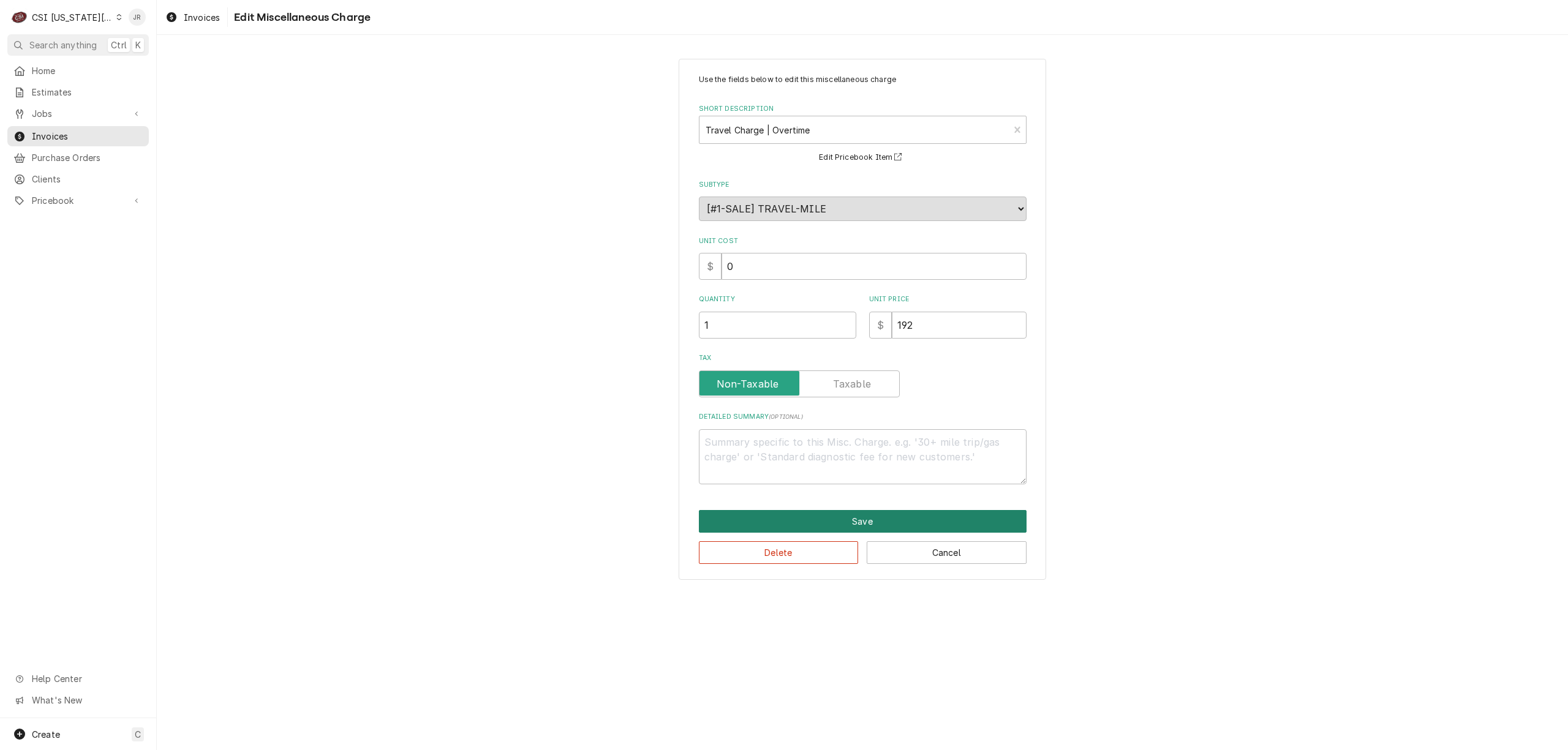
click at [902, 520] on button "Save" at bounding box center [863, 521] width 328 height 22
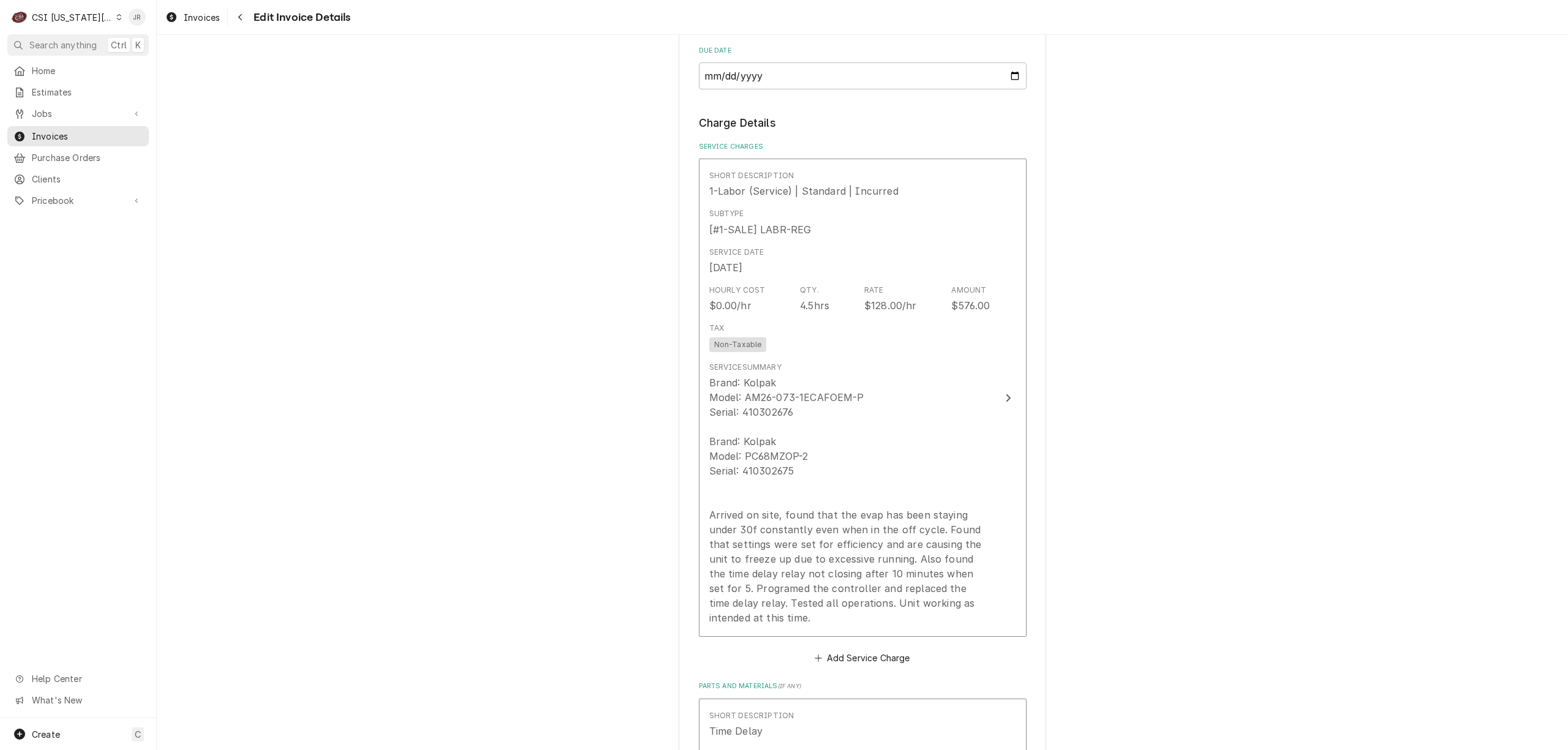
scroll to position [1508, 0]
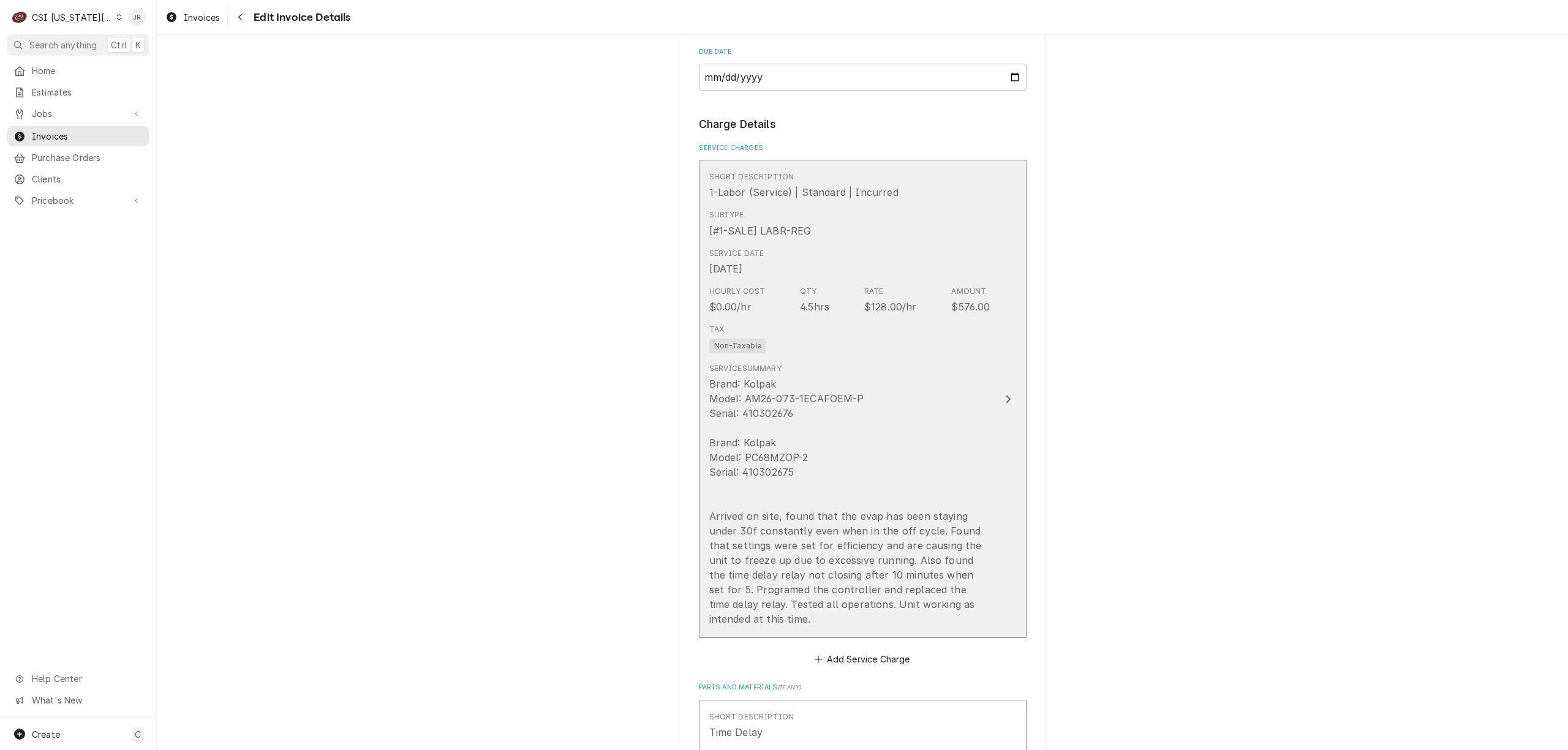
click at [905, 463] on div "Brand: Kolpak Model: AM26-073-1ECAFOEM-P Serial: 410302676 Brand: Kolpak Model:…" at bounding box center [850, 501] width 281 height 250
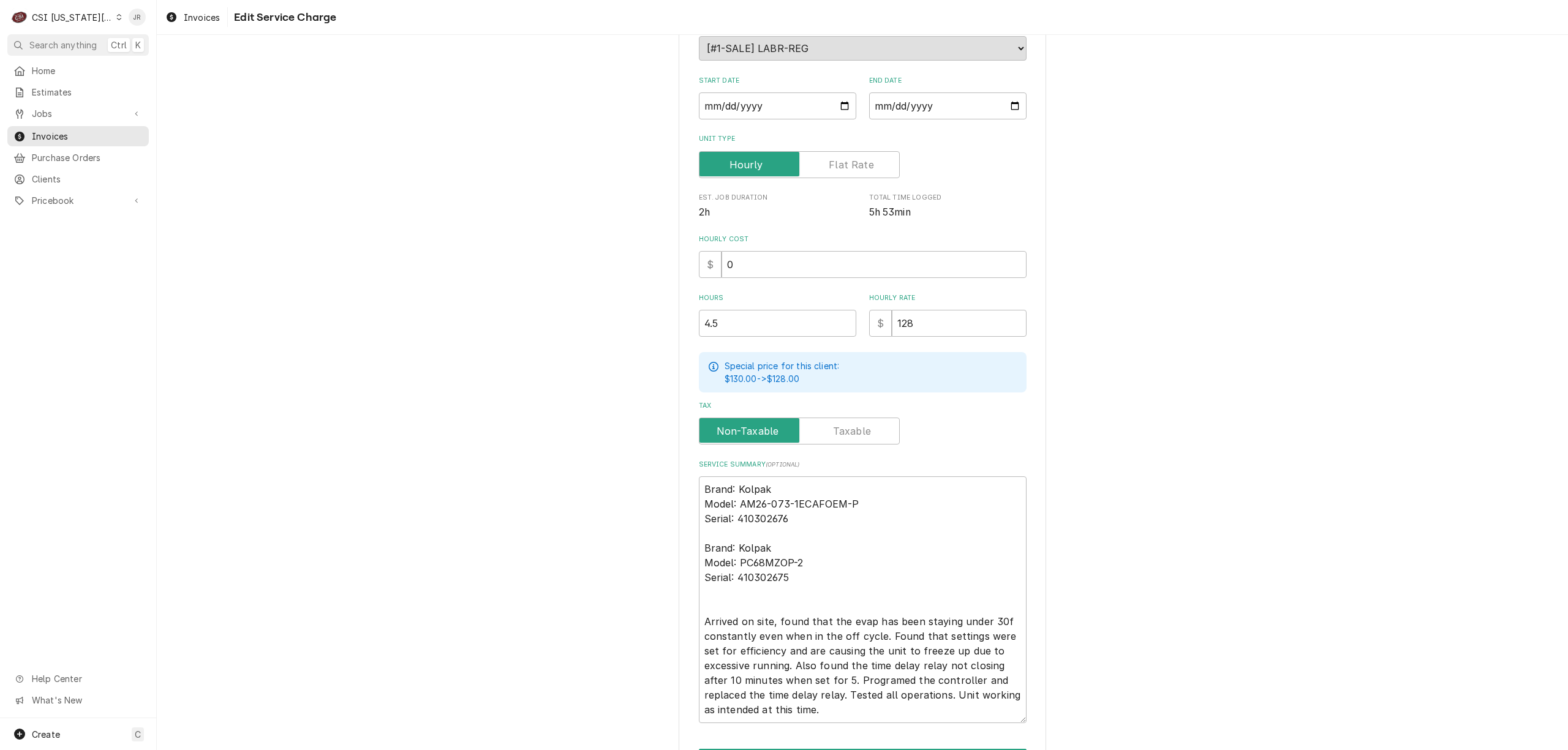
scroll to position [239, 0]
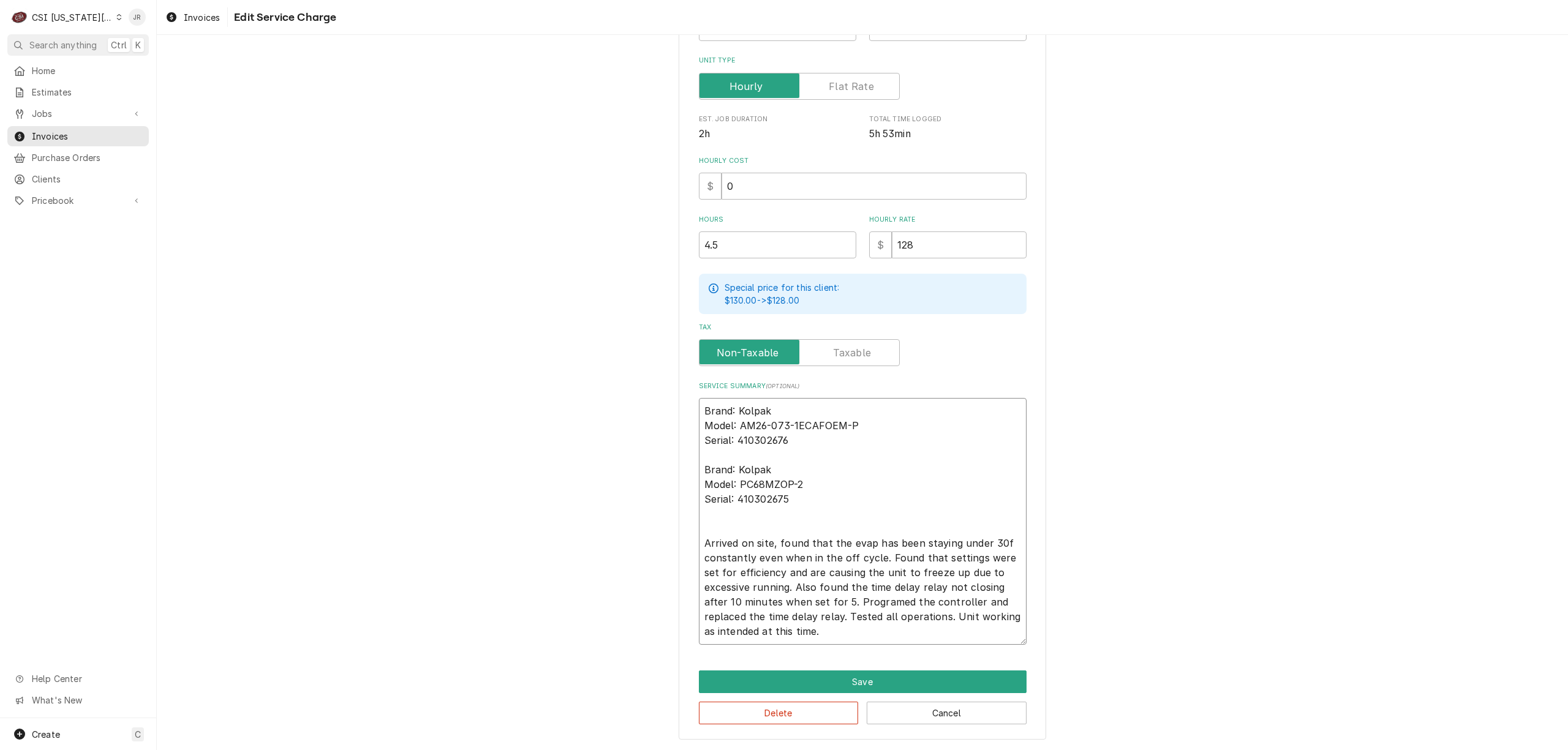
click at [777, 573] on textarea "Brand: Kolpak Model: AM26-073-1ECAFOEM-P Serial: 410302676 Brand: Kolpak Model:…" at bounding box center [863, 521] width 328 height 247
drag, startPoint x: 826, startPoint y: 631, endPoint x: 807, endPoint y: 476, distance: 156.2
click at [653, 393] on div "Use the fields below to edit this service charge Short Description 1-Labor (Ser…" at bounding box center [862, 280] width 1411 height 941
type textarea "x"
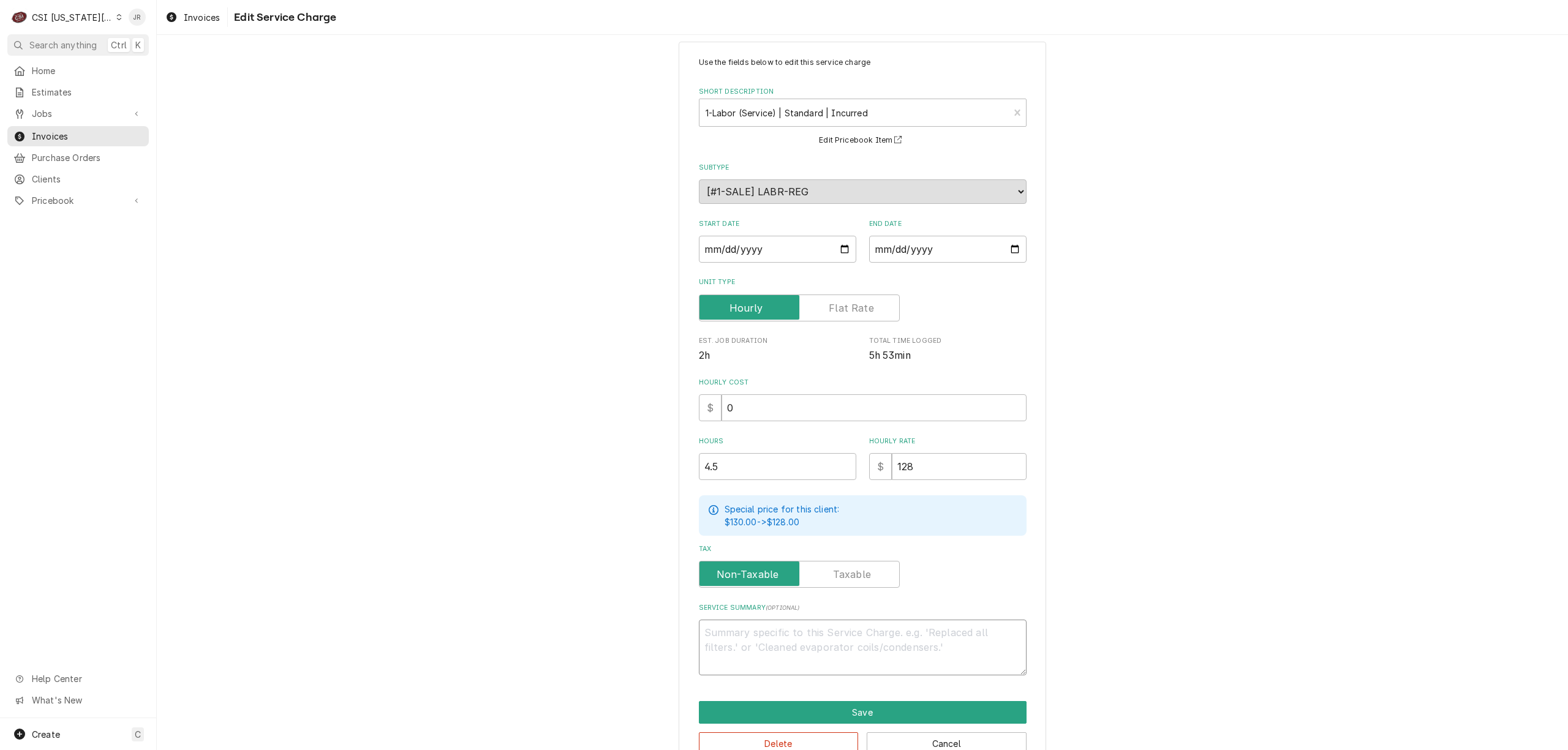
scroll to position [0, 0]
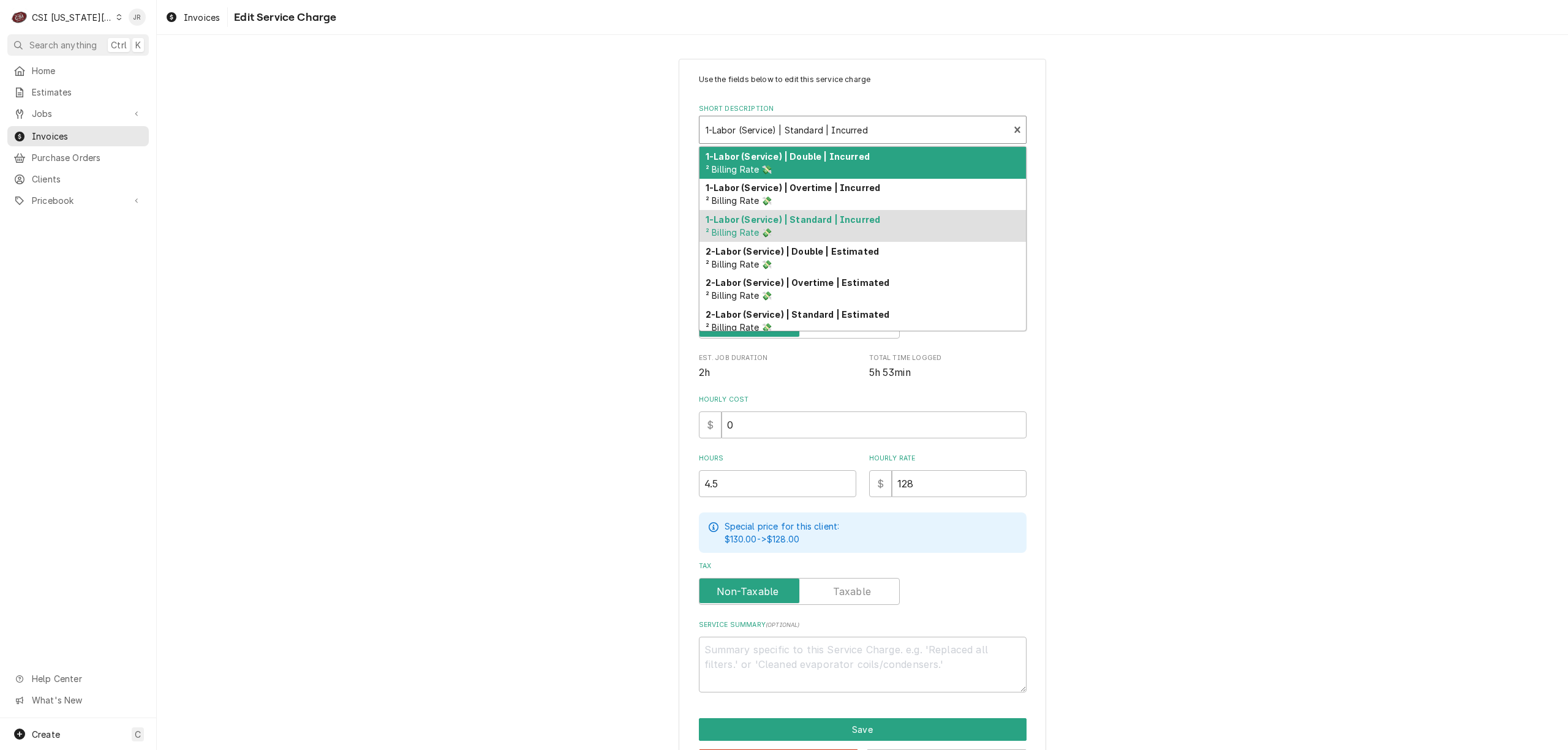
click at [790, 133] on div "Short Description" at bounding box center [854, 130] width 298 height 22
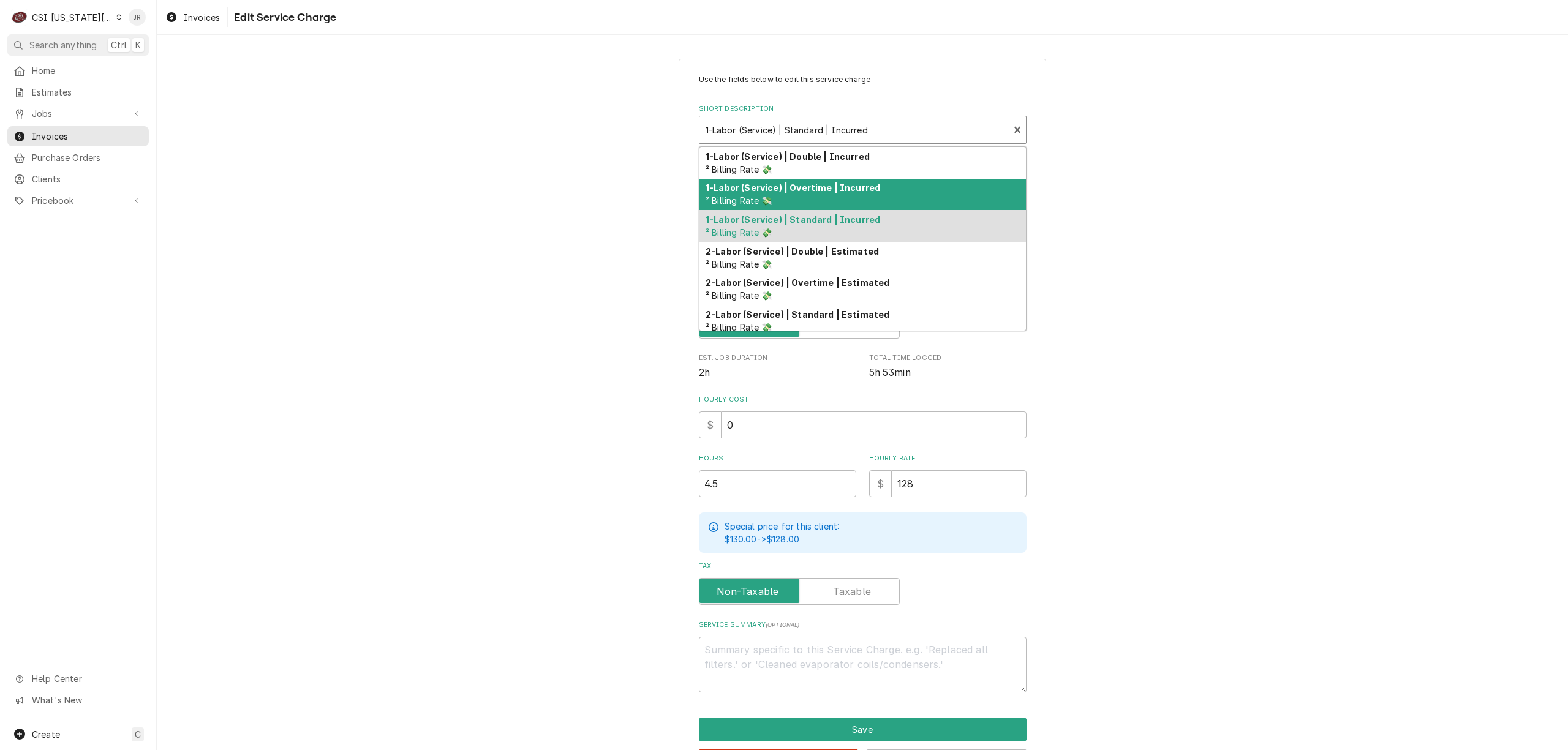
click at [818, 194] on div "1-Labor (Service) | Overtime | Incurred ² Billing Rate 💸" at bounding box center [862, 195] width 326 height 32
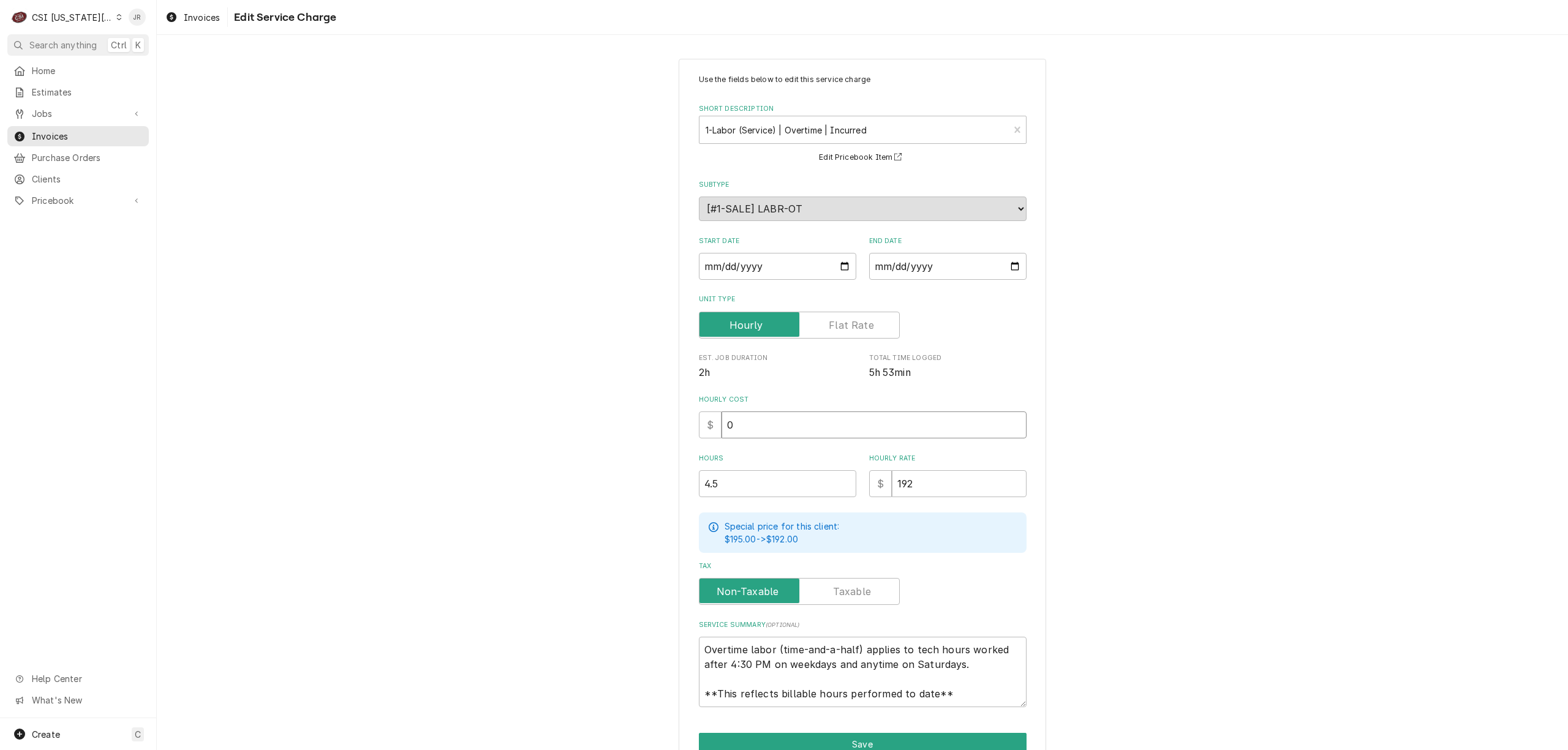
click at [753, 424] on input "0" at bounding box center [874, 425] width 305 height 27
drag, startPoint x: 748, startPoint y: 476, endPoint x: 650, endPoint y: 457, distance: 99.8
click at [650, 457] on div "Use the fields below to edit this service charge Short Description 1-Labor (Ser…" at bounding box center [862, 430] width 1411 height 765
click at [699, 638] on textarea "Overtime labor (time-and-a-half) applies to tech hours worked after 4:30 PM on …" at bounding box center [863, 672] width 328 height 70
type textarea "x"
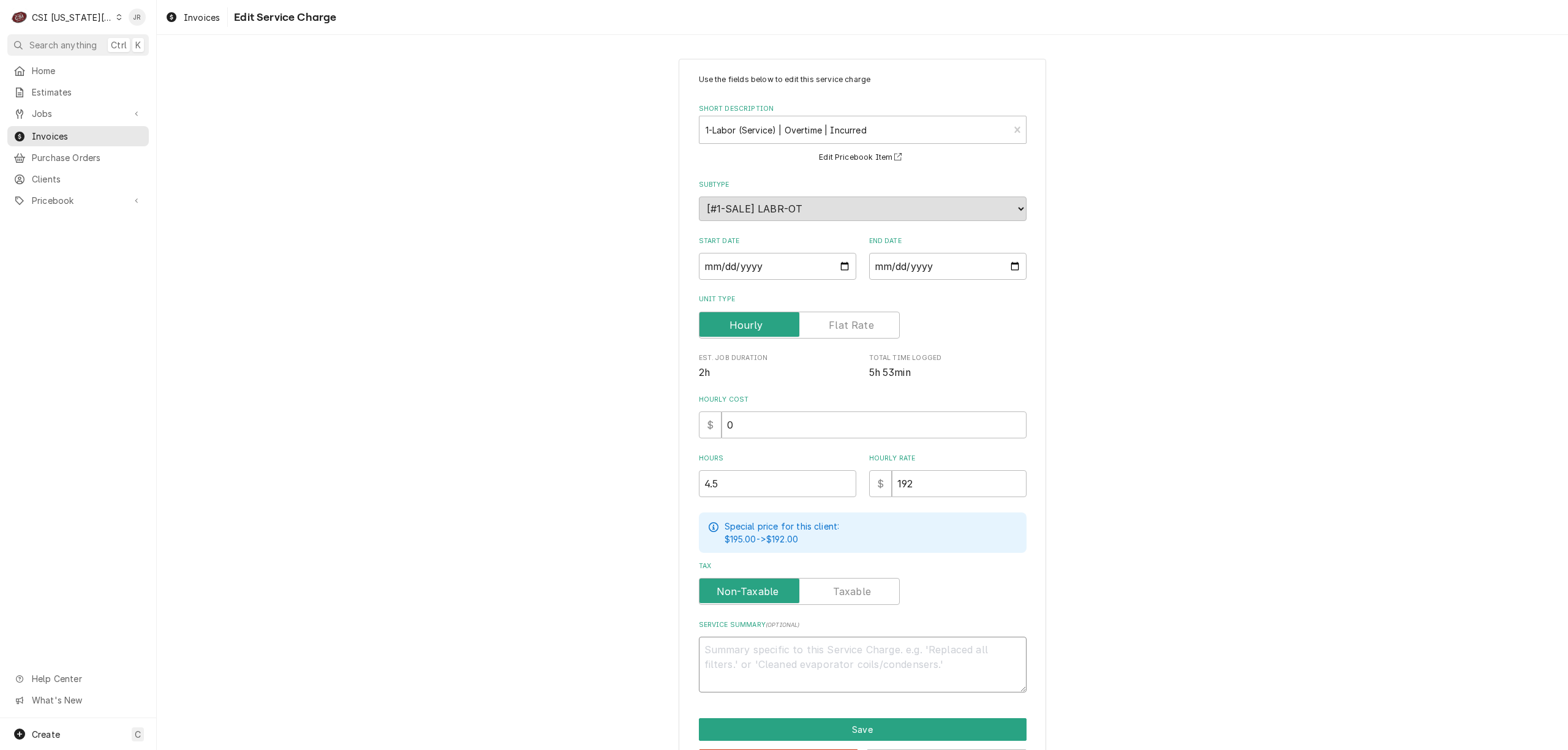
paste textarea "Brand: Kolpak Model: AM26-073-1ECAFOEM-P Serial: 410302676 Brand: Kolpak Model:…"
type textarea "x"
type textarea "Brand: Kolpak Model: AM26-073-1ECAFOEM-P Serial: 410302676 Brand: Kolpak Model:…"
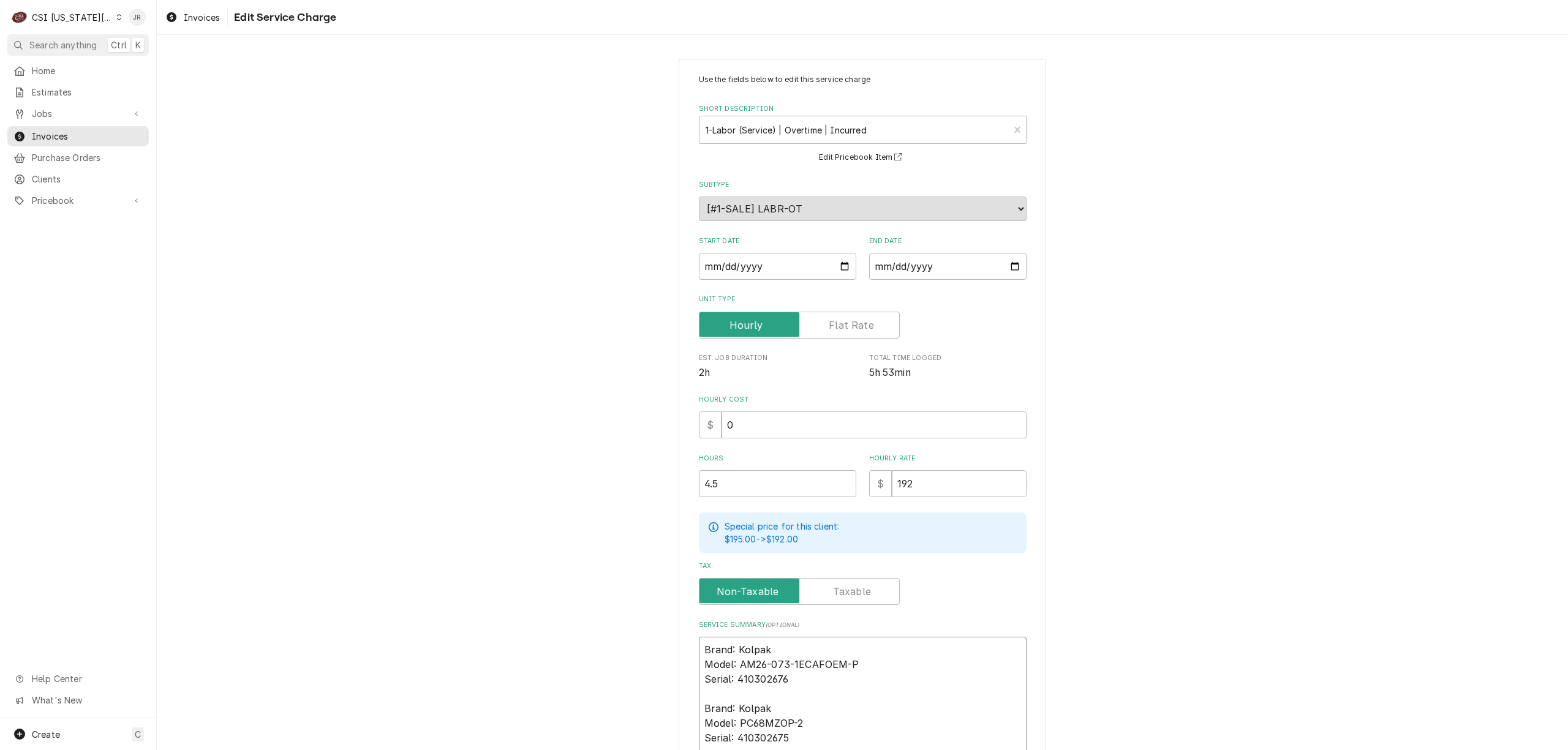
scroll to position [125, 0]
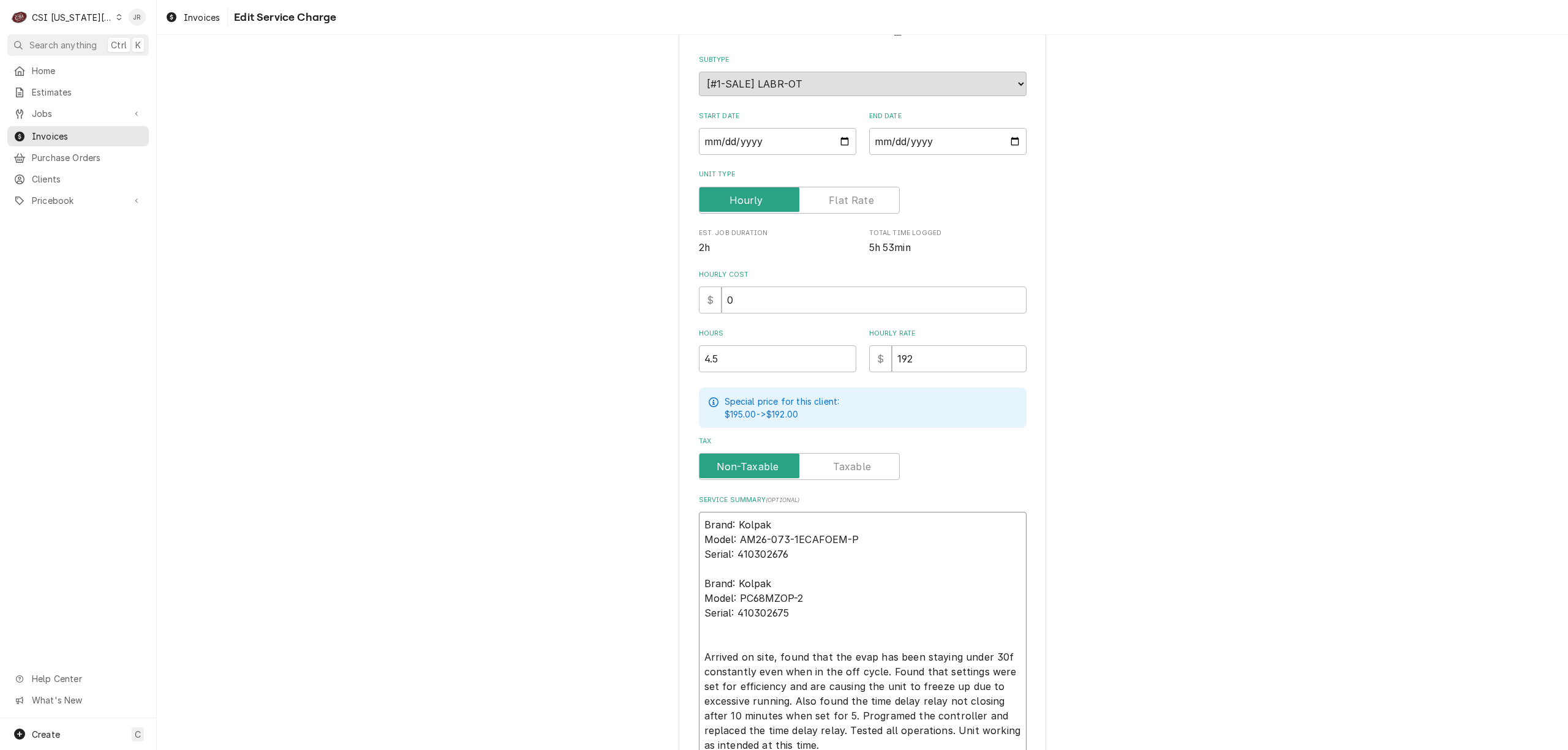
click at [873, 523] on textarea "Brand: Kolpak Model: AM26-073-1ECAFOEM-P Serial: 410302676 Brand: Kolpak Model:…" at bounding box center [863, 635] width 328 height 247
type textarea "x"
type textarea "rand: Kolpak Model: AM26-073-1ECAFOEM-P Serial: 410302676 Brand: Kolpak Model: …"
type textarea "x"
type textarea "and: Kolpak Model: AM26-073-1ECAFOEM-P Serial: 410302676 Brand: Kolpak Model: P…"
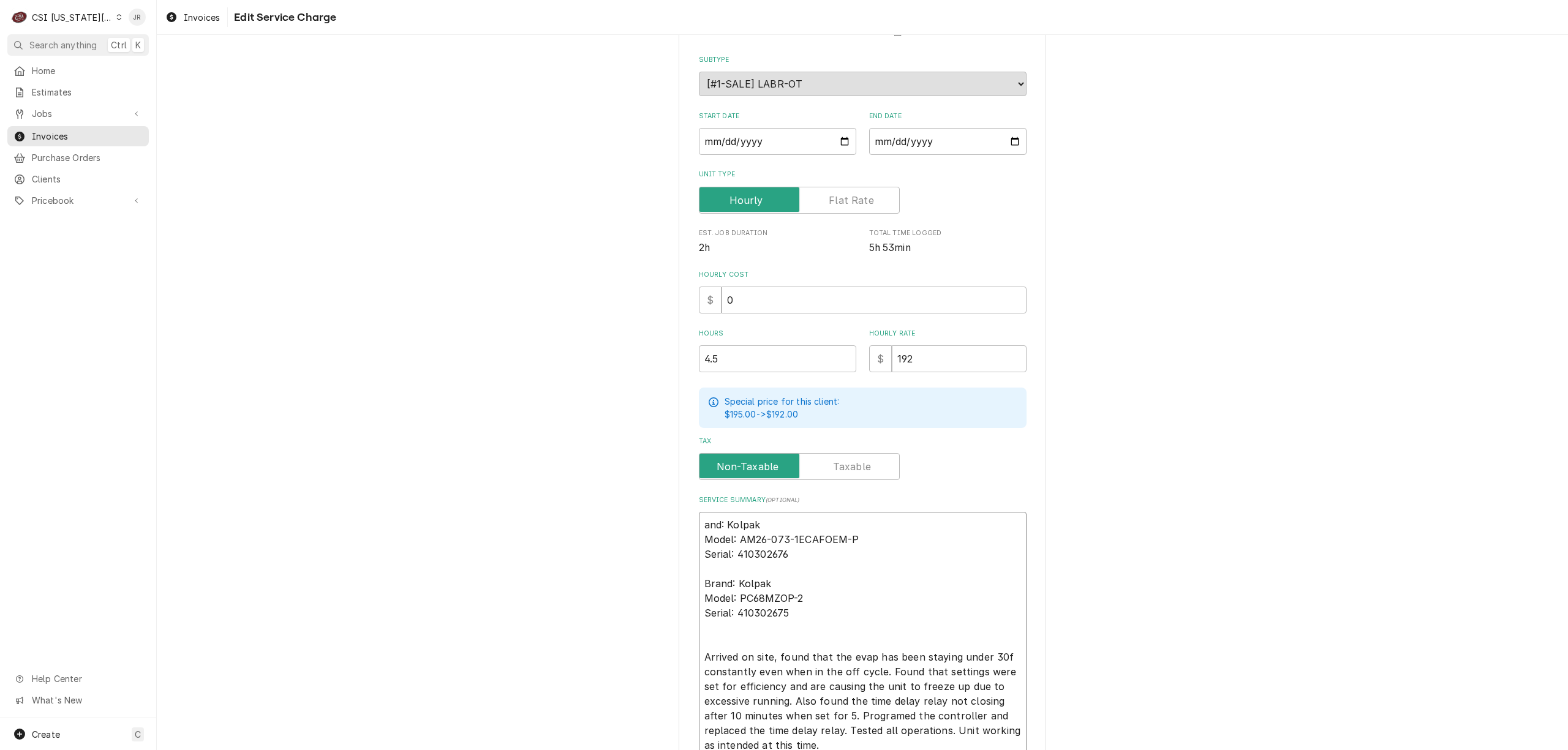
type textarea "x"
type textarea "nd: Kolpak Model: AM26-073-1ECAFOEM-P Serial: 410302676 Brand: Kolpak Model: PC…"
type textarea "x"
type textarea "d: Kolpak Model: AM26-073-1ECAFOEM-P Serial: 410302676 Brand: Kolpak Model: PC6…"
type textarea "x"
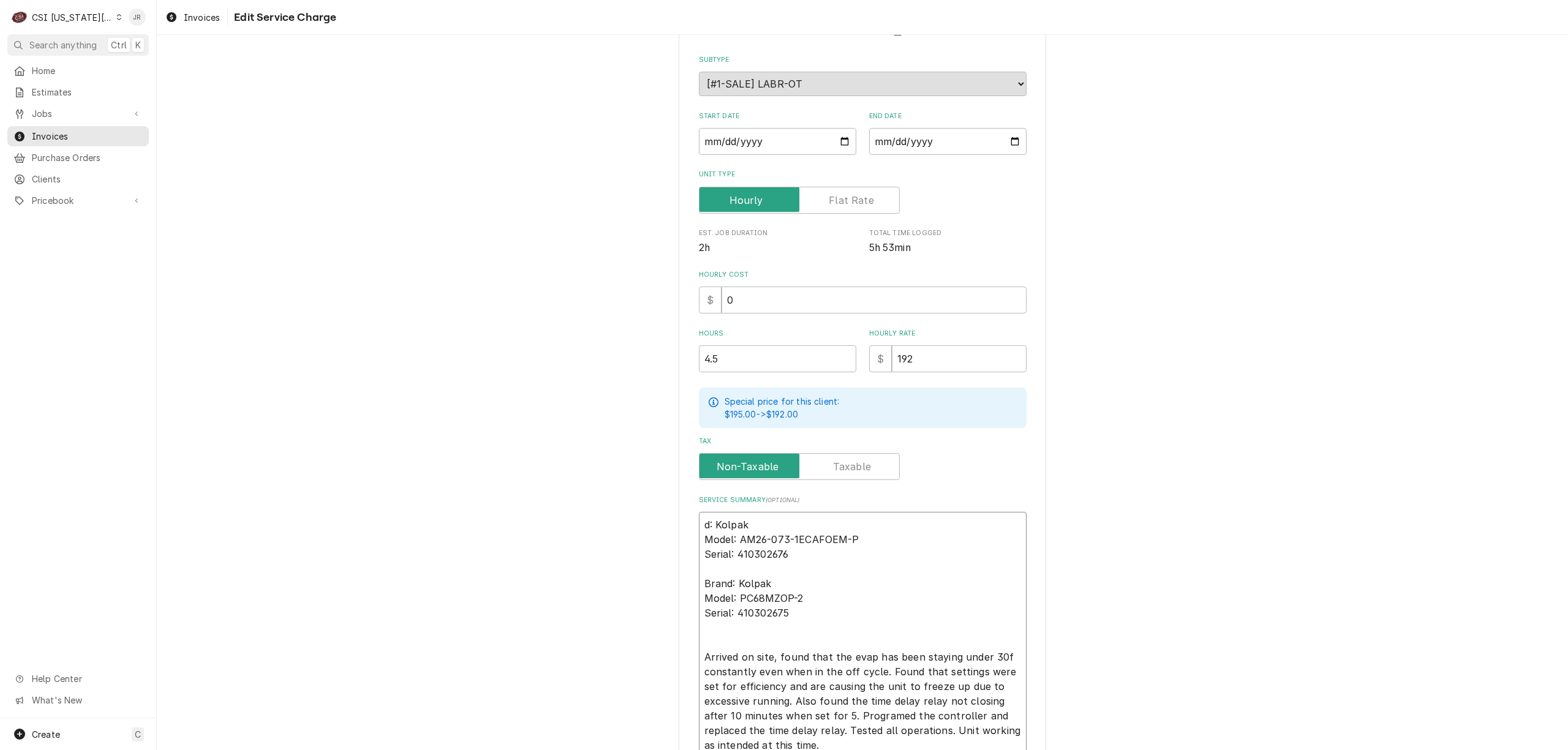
type textarea ": Kolpak Model: AM26-073-1ECAFOEM-P Serial: 410302676 Brand: Kolpak Model: PC68…"
type textarea "x"
type textarea "Kolpak Model: AM26-073-1ECAFOEM-P Serial: 410302676 Brand: Kolpak Model: PC68MZ…"
type textarea "x"
type textarea "Kolpak Model: AM26-073-1ECAFOEM-P Serial: 410302676 Brand: Kolpak Model: PC68MZ…"
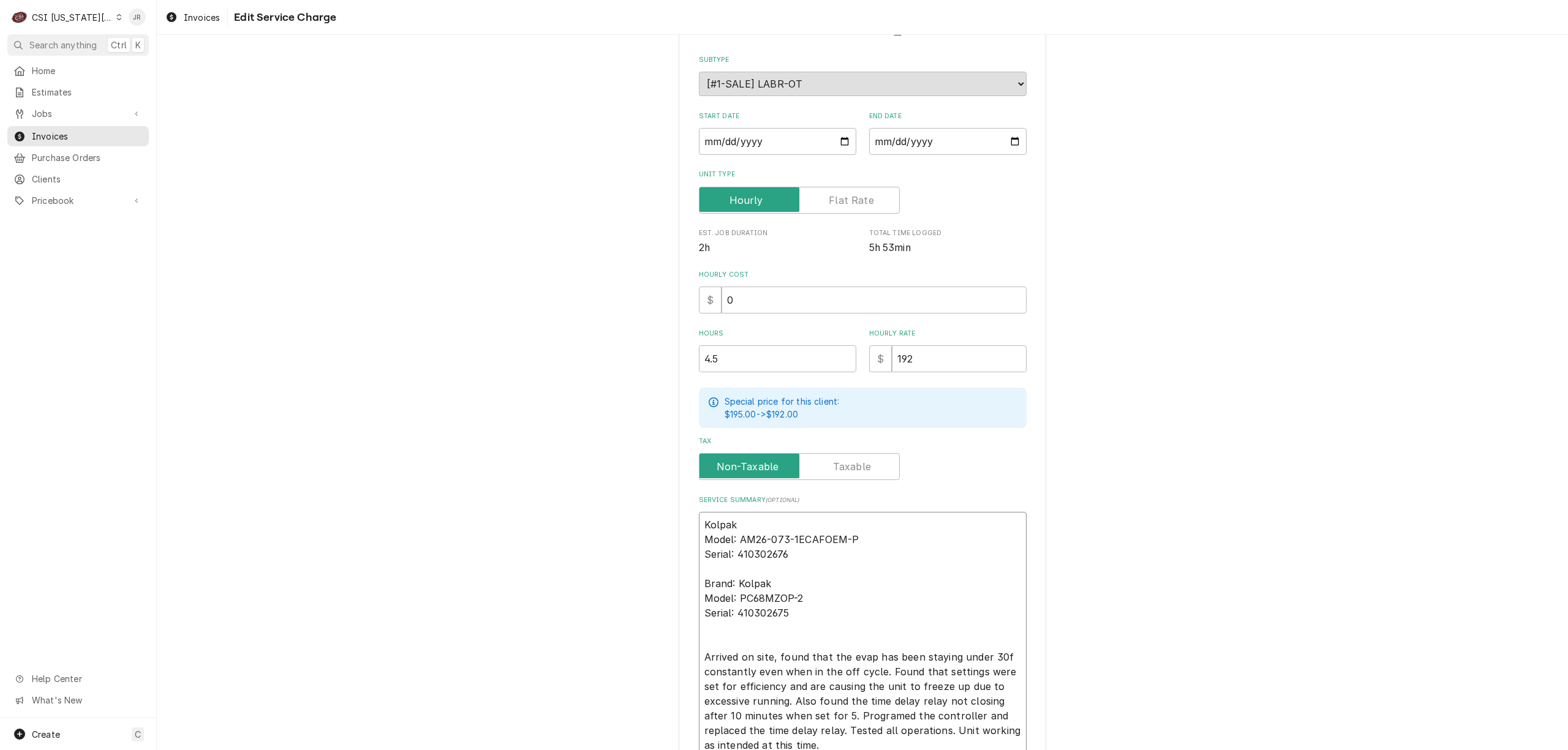
type textarea "x"
type textarea "Kolpak / Model: AM26-073-1ECAFOEM-P Serial: 410302676 Brand: Kolpak Model: PC68…"
type textarea "x"
type textarea "Kolpak /Model: AM26-073-1ECAFOEM-P Serial: 410302676 Brand: Kolpak Model: PC68M…"
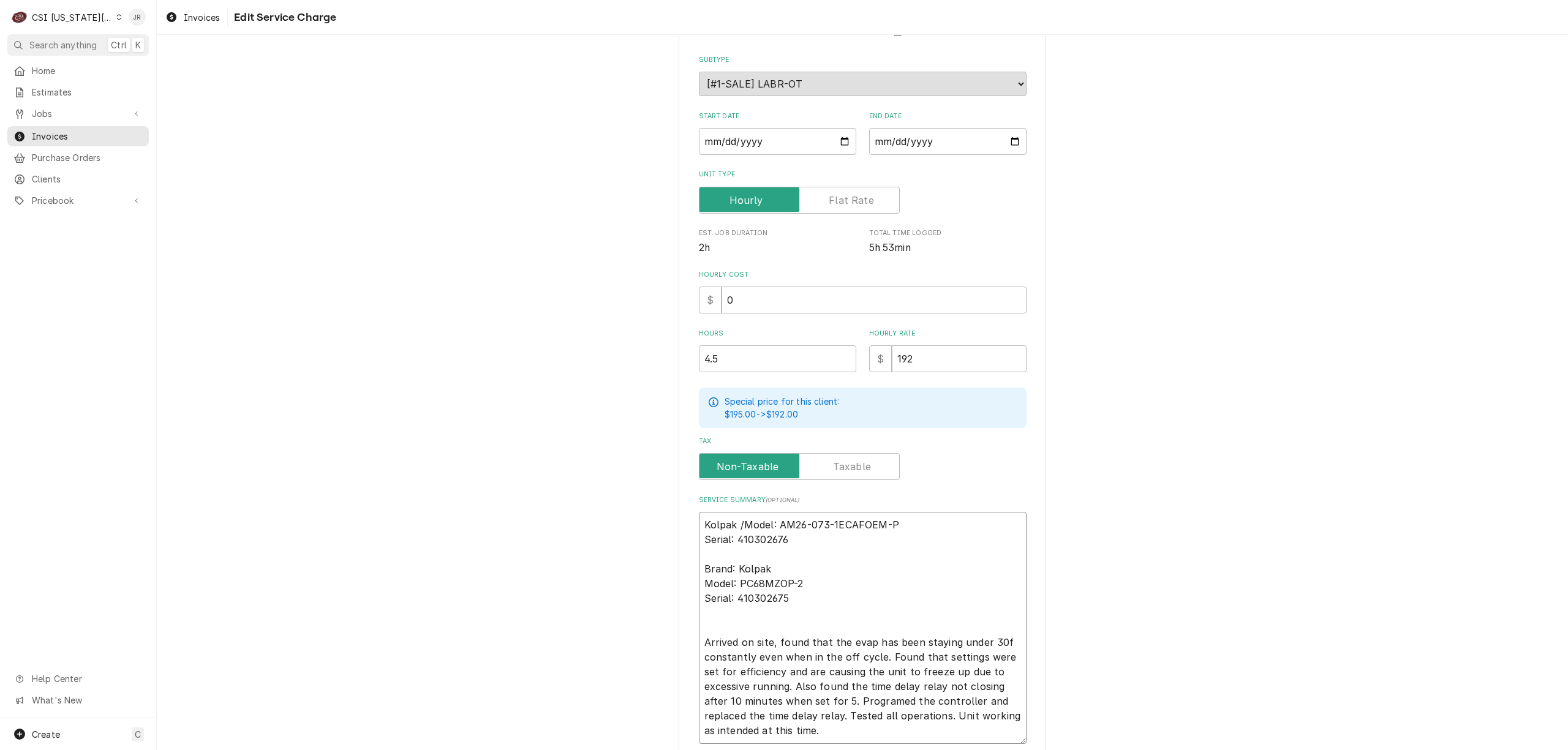
type textarea "x"
type textarea "Kolpak / Model: AM26-073-1ECAFOEM-P Serial: 410302676 Brand: Kolpak Model: PC68…"
type textarea "x"
type textarea "Kolpak / Model: AM26-073-1ECAFOEM-P Serial: 410302676 Brand: Kolpak Model: PC68…"
type textarea "x"
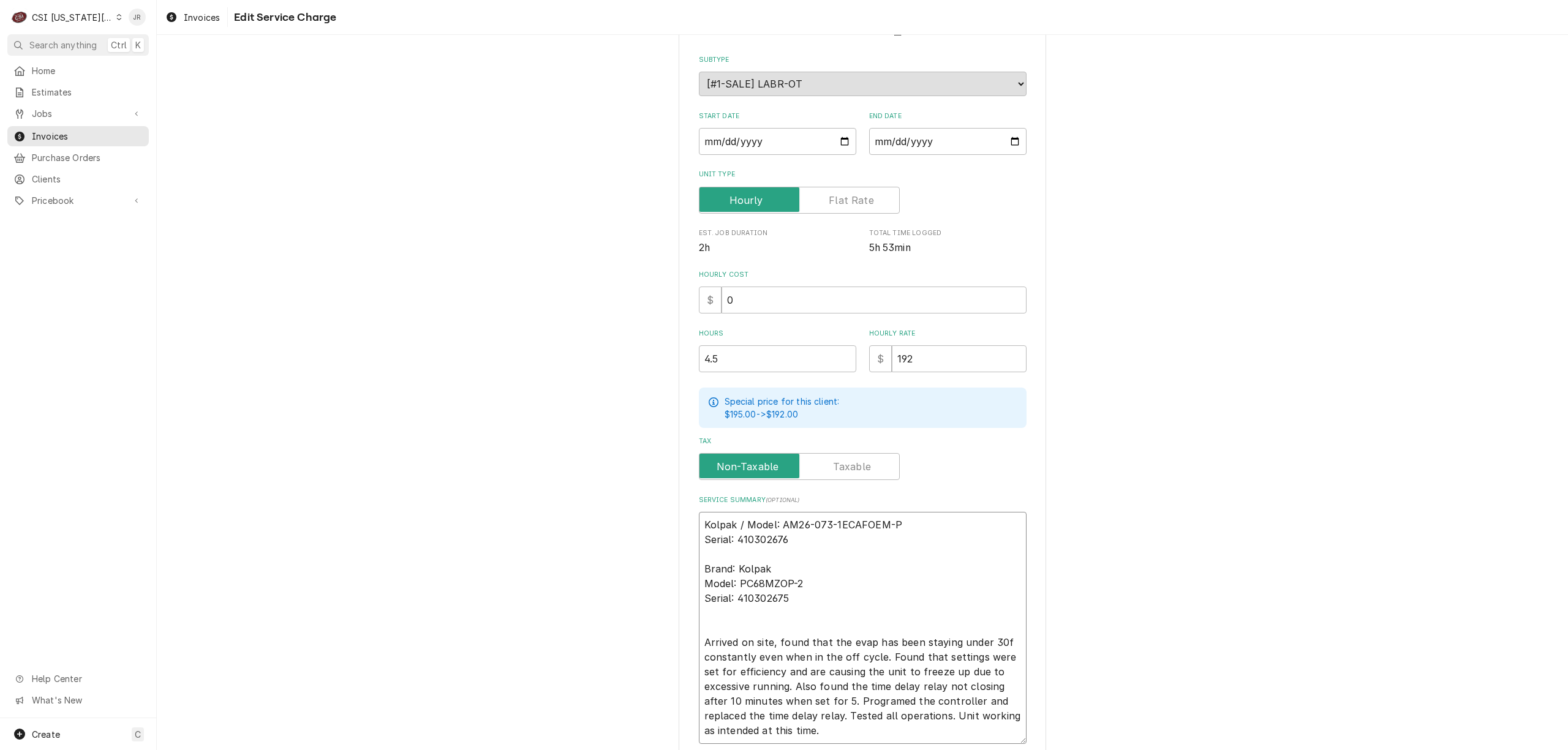
type textarea "Kolpak / Model: AM26-073-1ECAFOEM-P / Serial: 410302676 Brand: Kolpak Model: PC…"
type textarea "x"
type textarea "Kolpak / Model: AM26-073-1ECAFOEM-P / Serial: 410302676 Brand: Kolpak Model: PC…"
type textarea "x"
type textarea "Kolpak / Model: AM26-073-1ECAFOEM-P / Serial: 410302676 Brand: Kolpak Model: PC…"
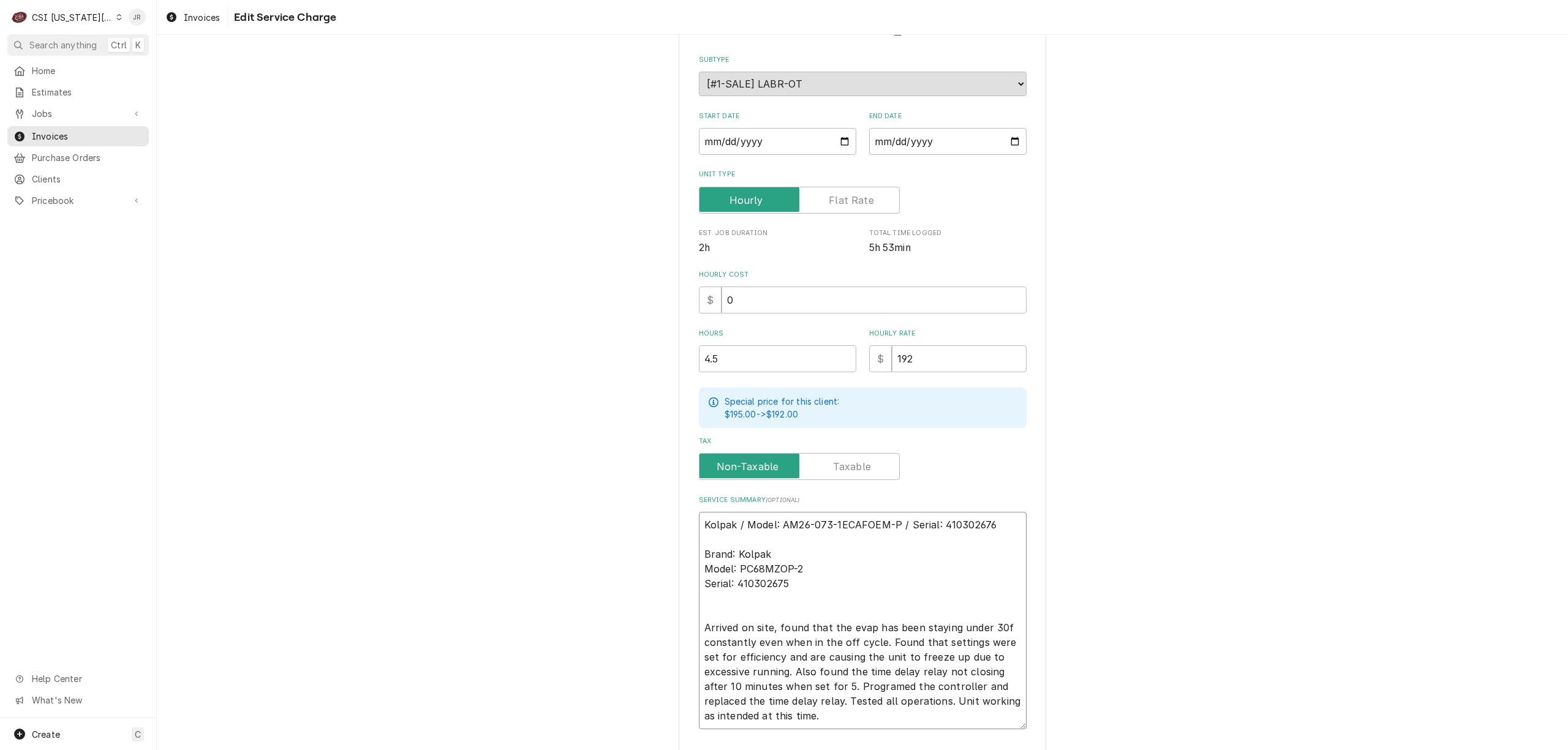
type textarea "x"
type textarea "Kolpak / Model: AM26-073-1ECAFOEM-P / Serial: 410302676 rand: Kolpak Model: PC6…"
type textarea "x"
type textarea "Kolpak / Model: AM26-073-1ECAFOEM-P / Serial: 410302676 and: Kolpak Model: PC68…"
type textarea "x"
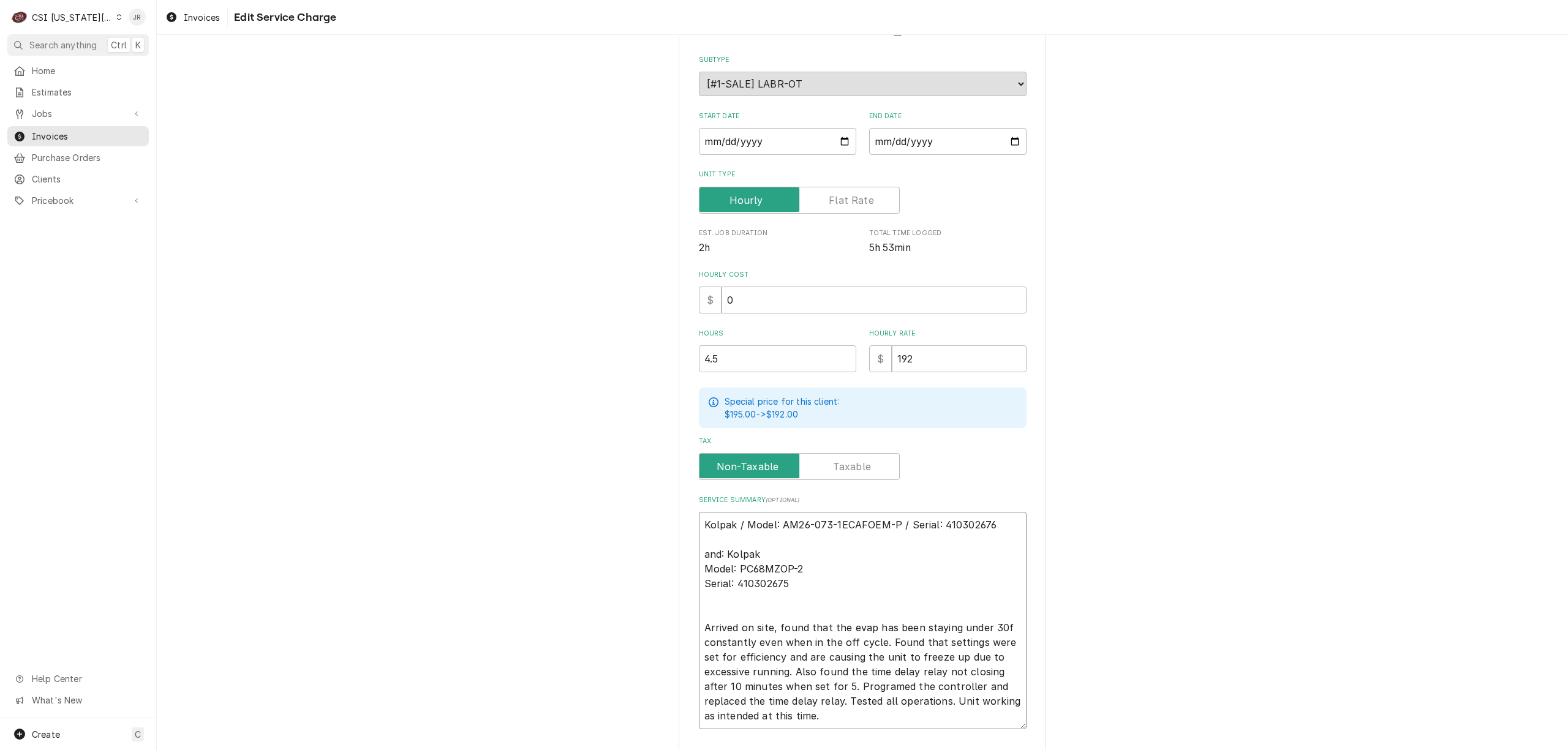
type textarea "Kolpak / Model: AM26-073-1ECAFOEM-P / Serial: 410302676 nd: Kolpak Model: PC68M…"
type textarea "x"
type textarea "Kolpak / Model: AM26-073-1ECAFOEM-P / Serial: 410302676 d: Kolpak Model: PC68MZ…"
type textarea "x"
type textarea "Kolpak / Model: AM26-073-1ECAFOEM-P / Serial: 410302676 : Kolpak Model: PC68MZO…"
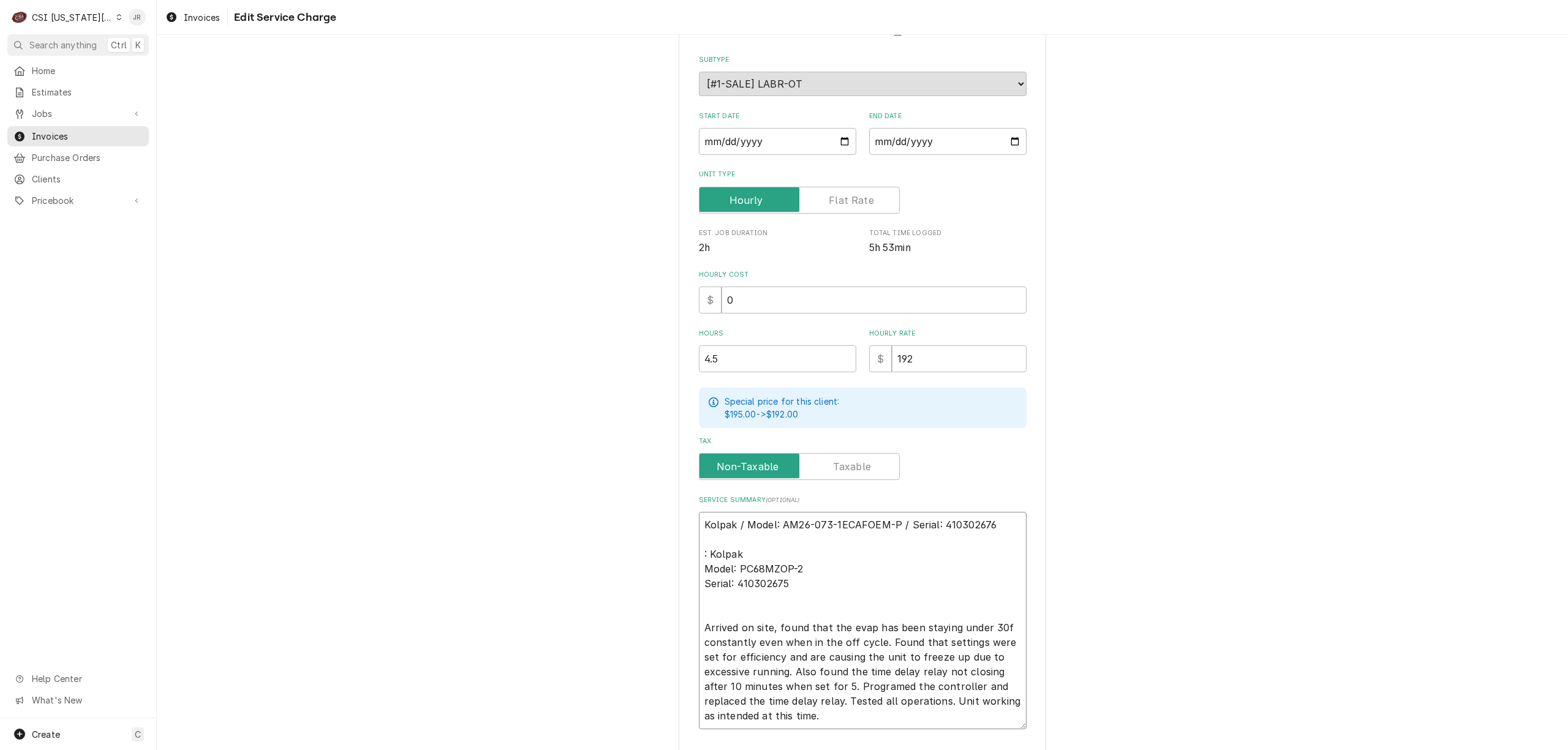
type textarea "x"
type textarea "Kolpak / Model: AM26-073-1ECAFOEM-P / Serial: 410302676 Kolpak Model: PC68MZOP-…"
type textarea "x"
type textarea "Kolpak / Model: AM26-073-1ECAFOEM-P / Serial: 410302676 Kolpak Model: PC68MZOP-…"
type textarea "x"
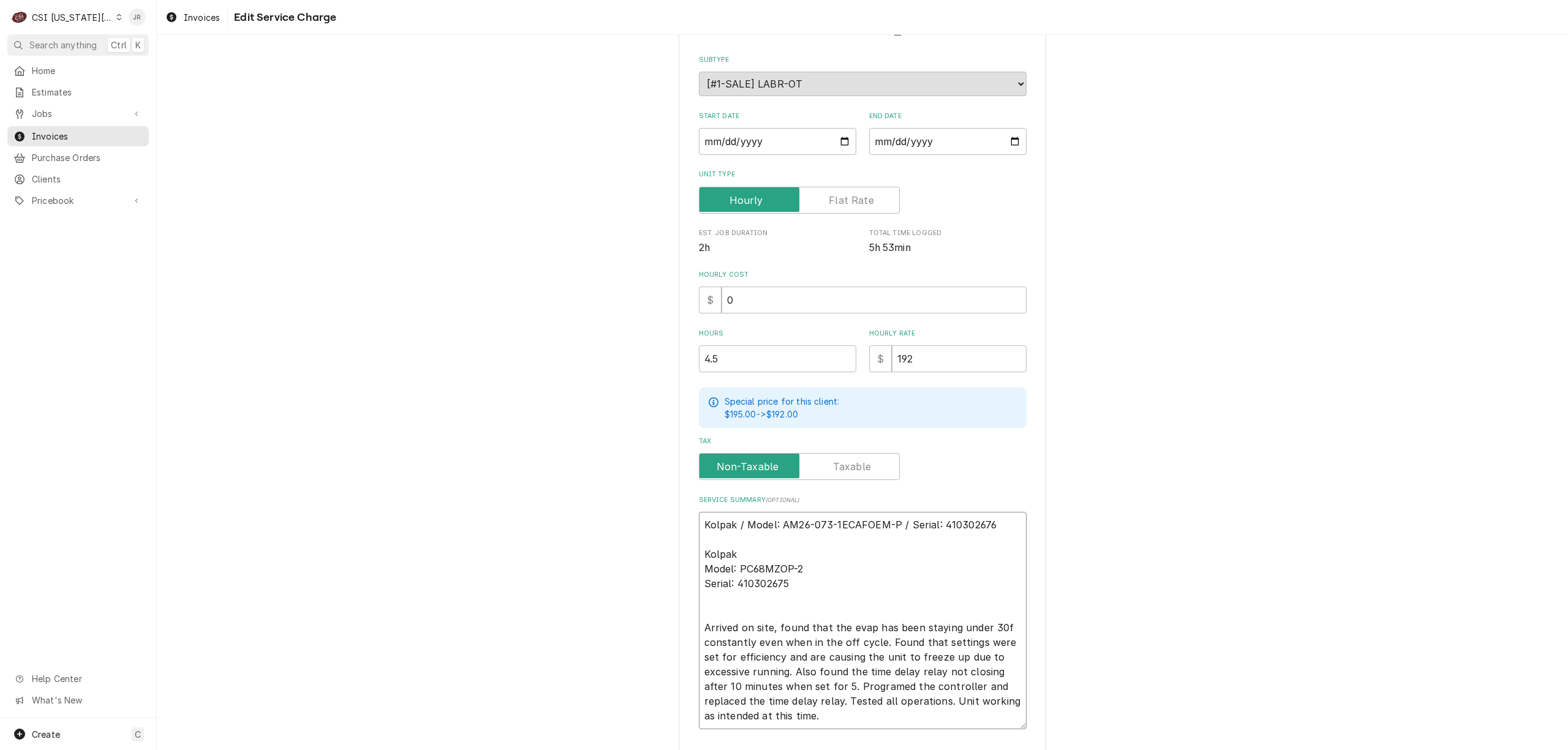
type textarea "Kolpak / Model: AM26-073-1ECAFOEM-P / Serial: 410302676 Kolpak / Model: PC68MZO…"
type textarea "x"
type textarea "Kolpak / Model: AM26-073-1ECAFOEM-P / Serial: 410302676 Kolpak /Model: PC68MZOP…"
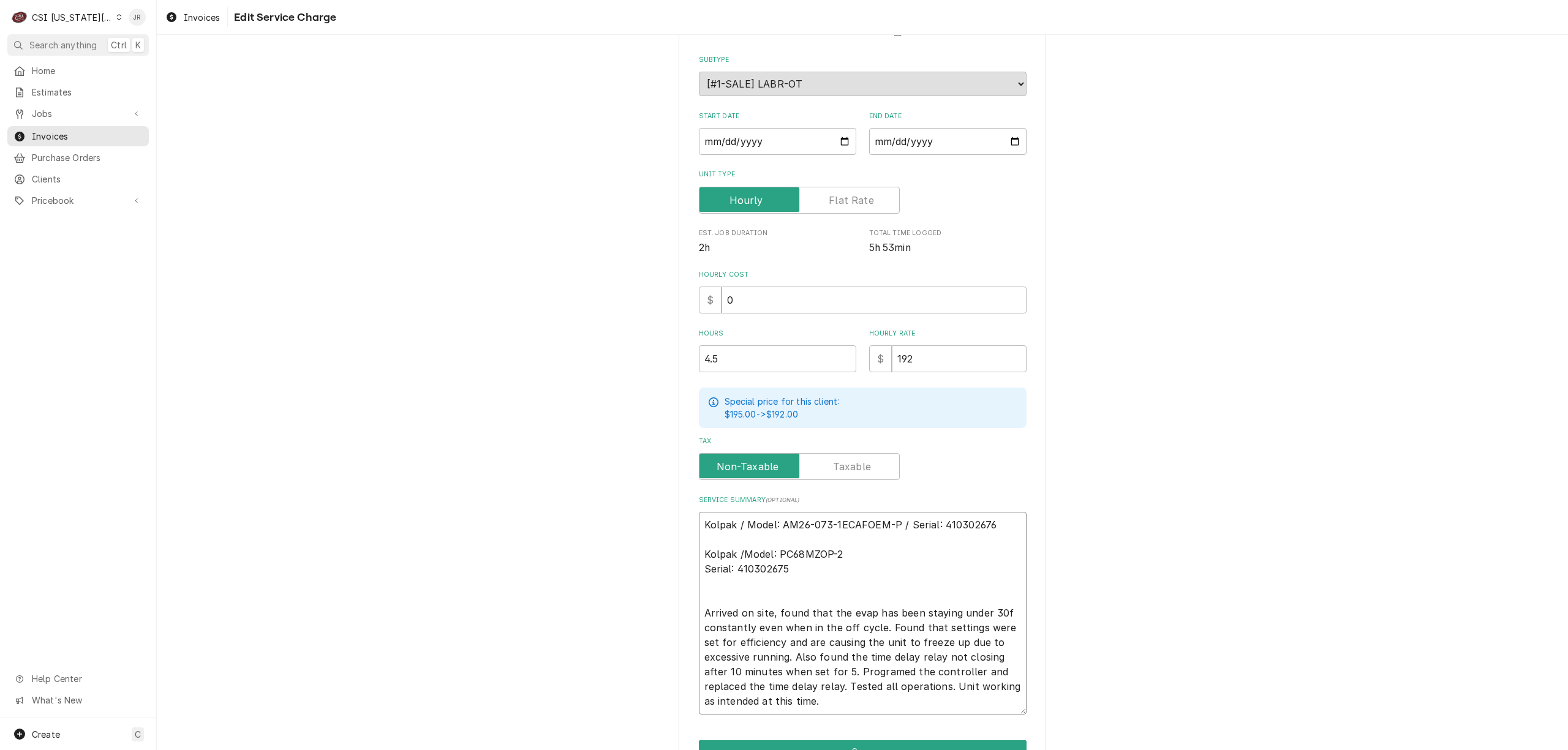
type textarea "x"
type textarea "Kolpak / Model: AM26-073-1ECAFOEM-P / Serial: 410302676 Kolpak / Model: PC68MZO…"
type textarea "x"
type textarea "Kolpak / Model: AM26-073-1ECAFOEM-P / Serial: 410302676 Kolpak / odel: PC68MZOP…"
type textarea "x"
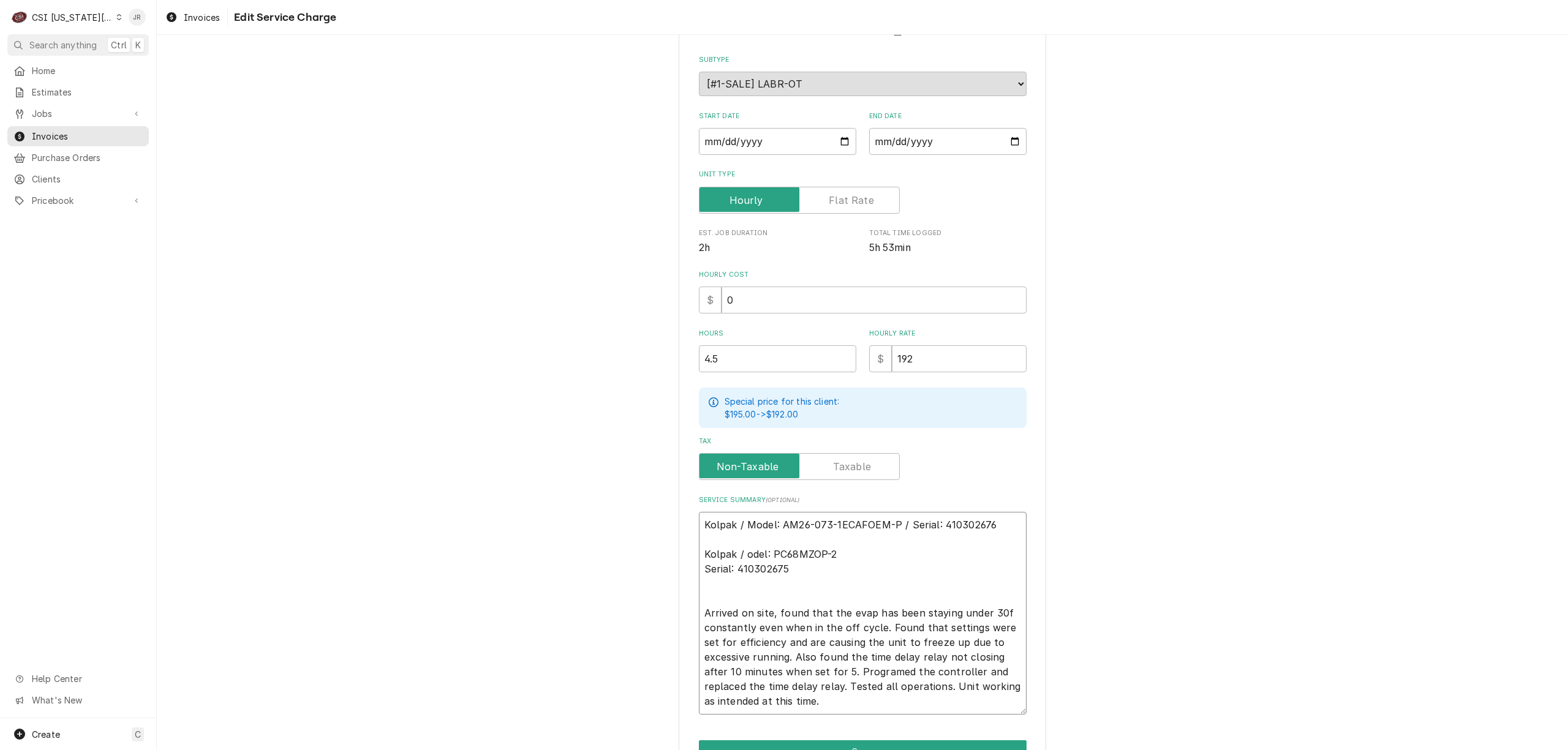
type textarea "Kolpak / Model: AM26-073-1ECAFOEM-P / Serial: 410302676 Kolpak / odel: PC68MZOP…"
type textarea "x"
type textarea "Kolpak / Model: AM26-073-1ECAFOEM-P / Serial: 410302676 Kolpak / odel: PC68MZOP…"
type textarea "x"
type textarea "Kolpak / Model: AM26-073-1ECAFOEM-P / Serial: 410302676 Kolpak / odel: PC68MZOP…"
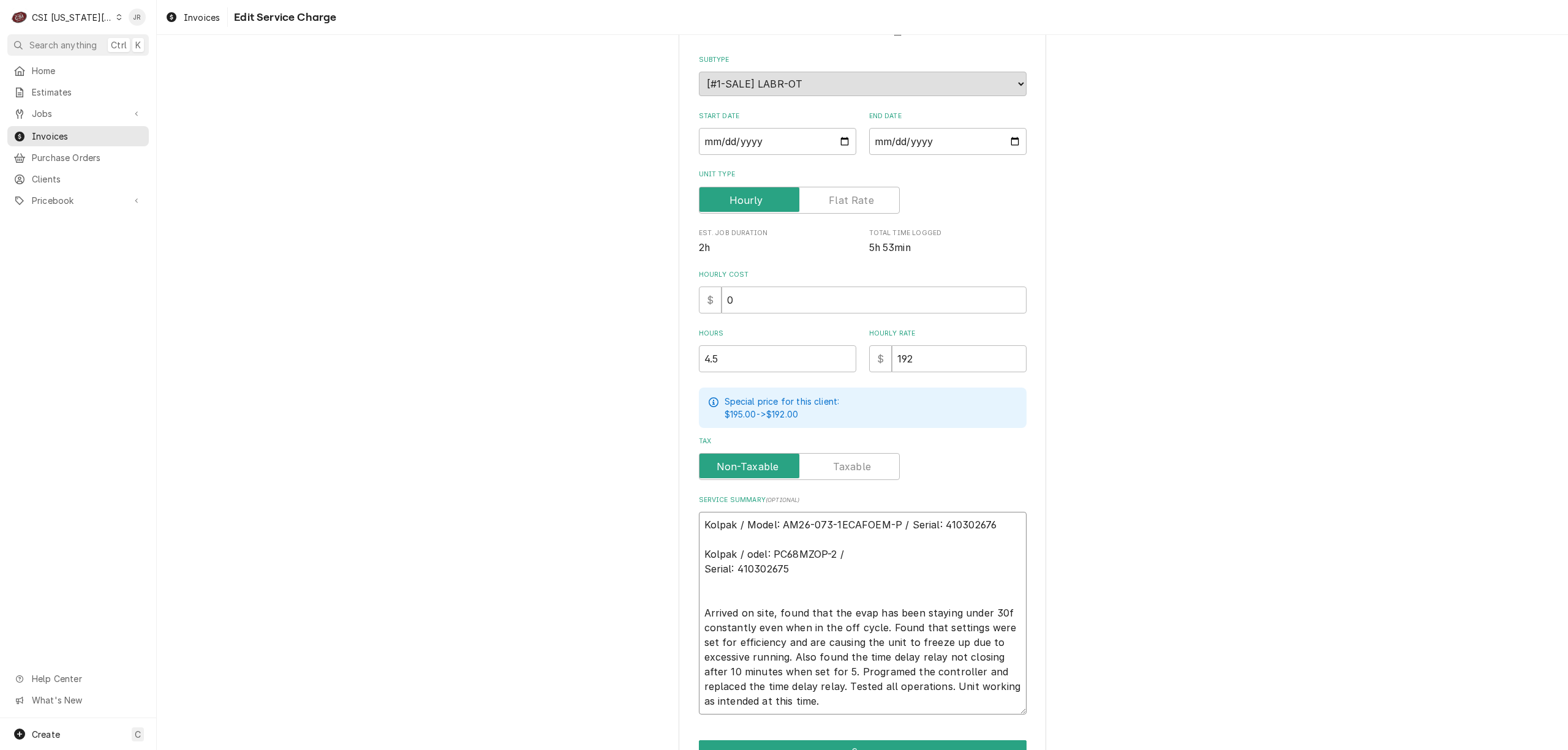
type textarea "x"
type textarea "Kolpak / Model: AM26-073-1ECAFOEM-P / Serial: 410302676 Kolpak / odel: PC68MZOP…"
type textarea "x"
type textarea "Kolpak / Model: AM26-073-1ECAFOEM-P / Serial: 410302676 Kolpak / odel: PC68MZOP…"
type textarea "x"
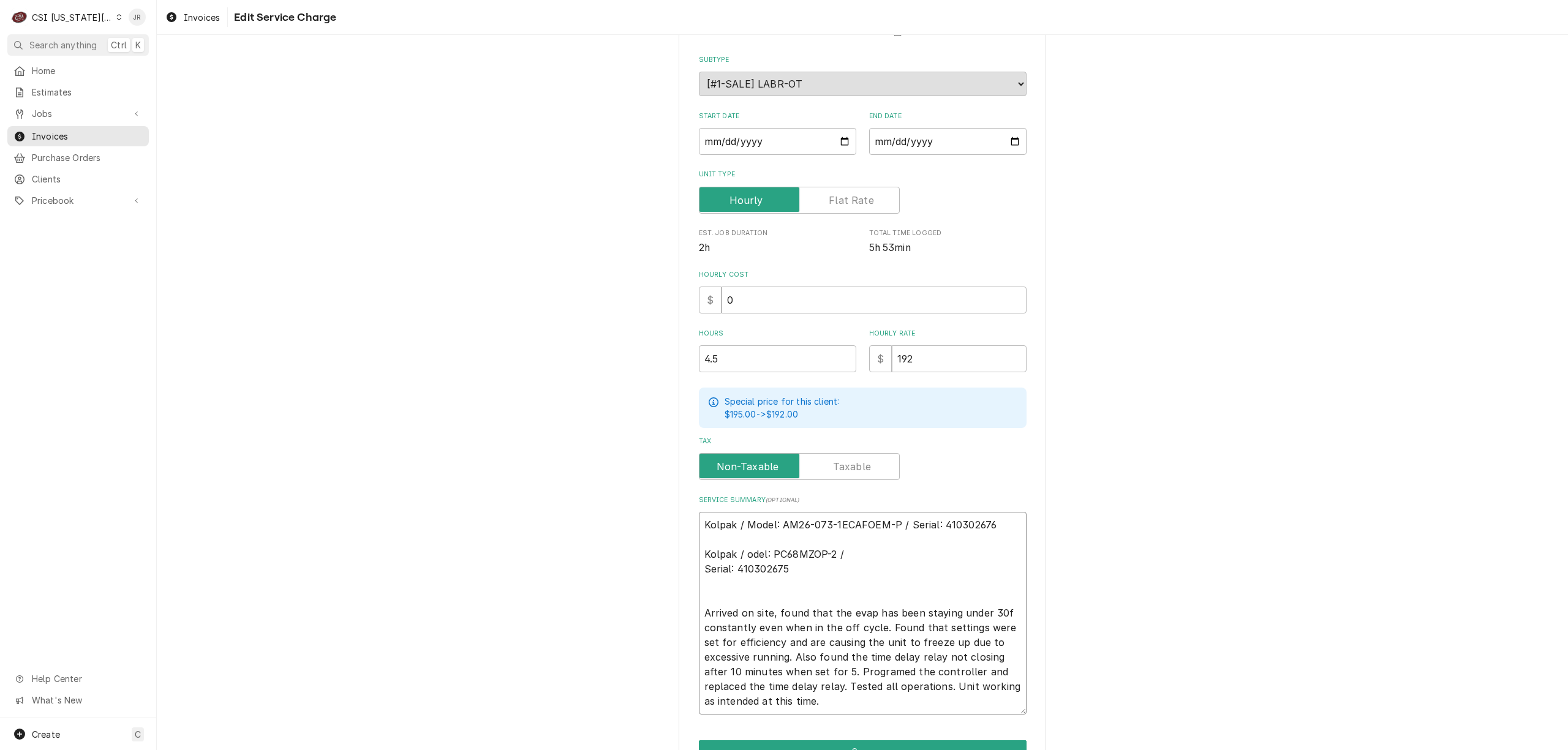
type textarea "Kolpak / Model: AM26-073-1ECAFOEM-P / Serial: 410302676 Kolpak / odel: PC68MZOP…"
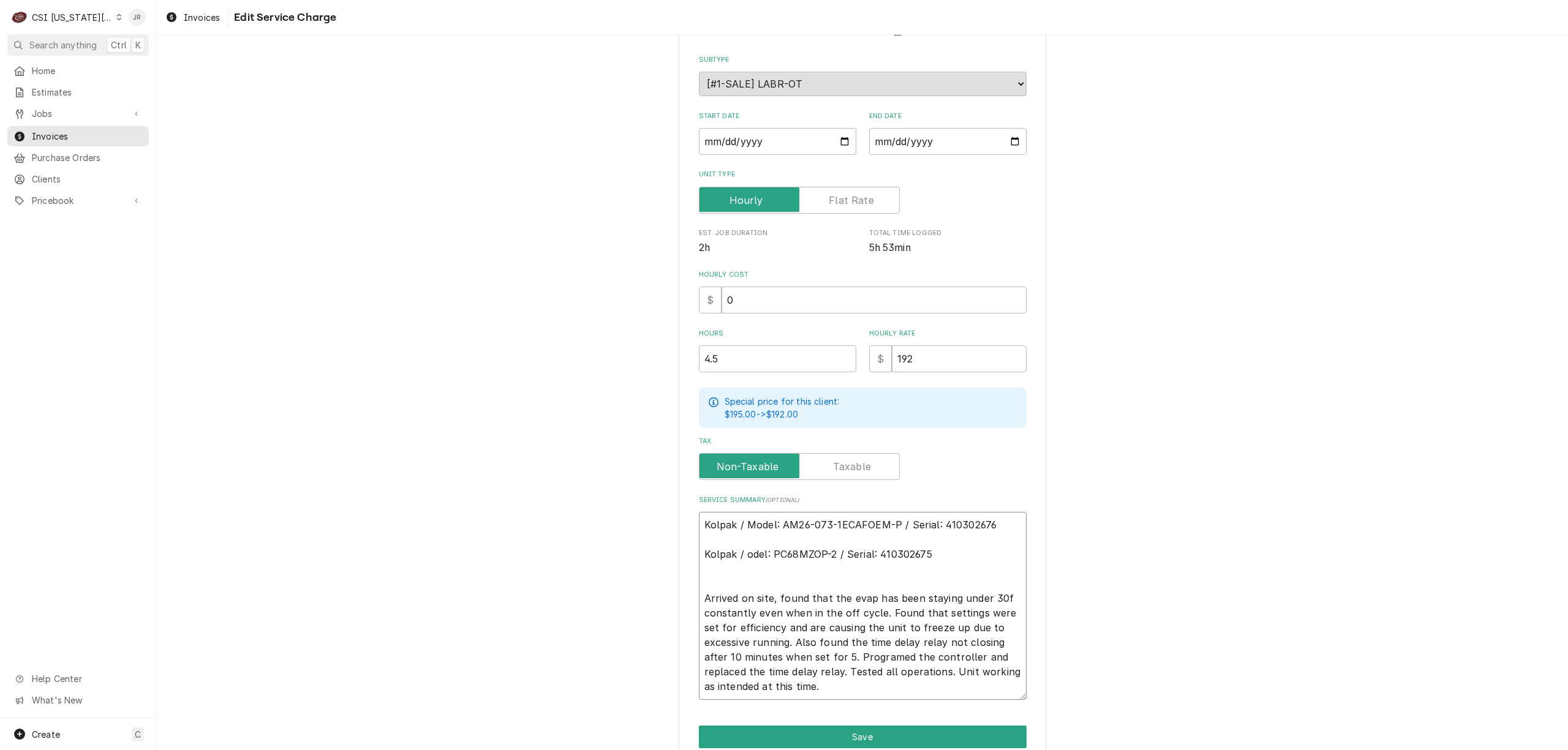
type textarea "x"
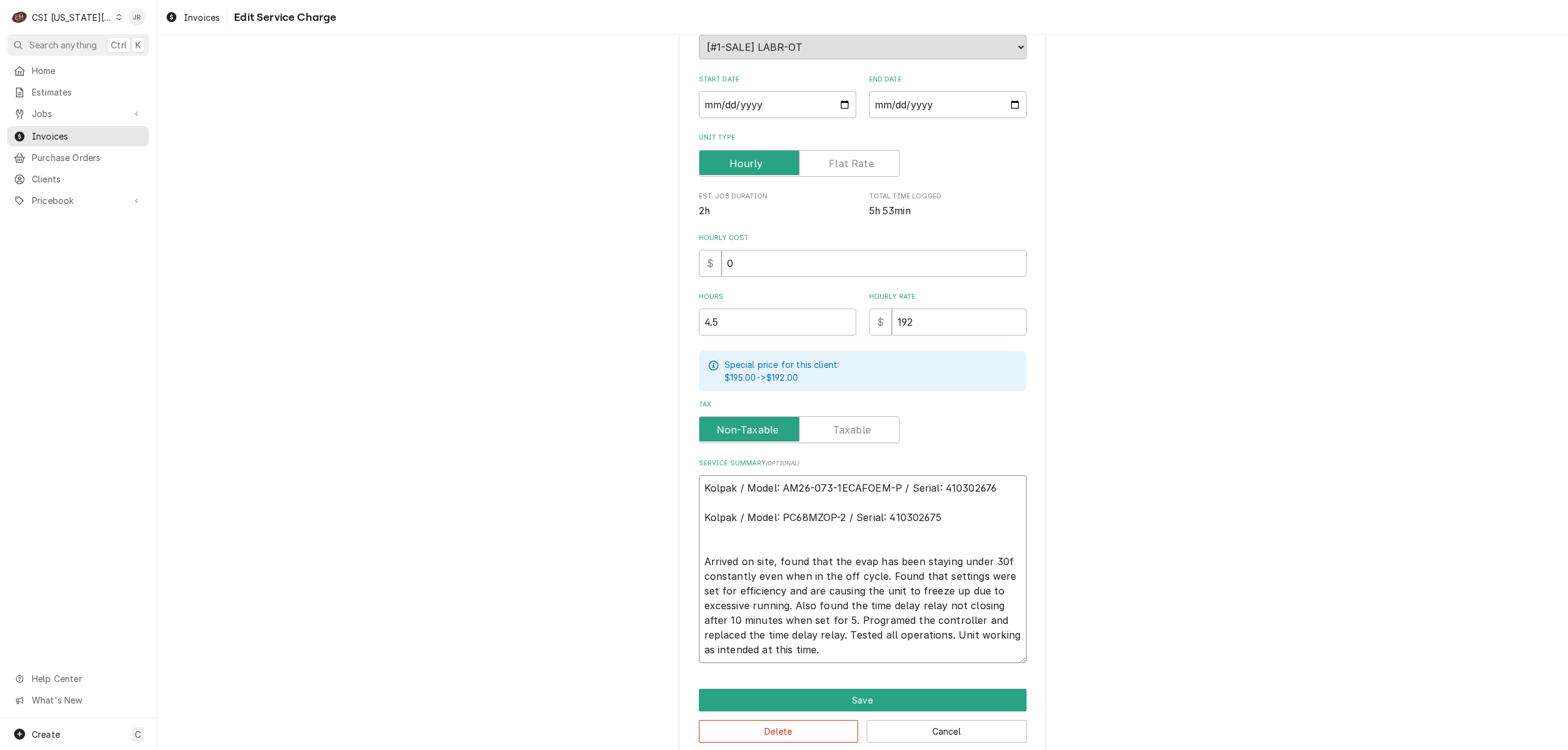
scroll to position [180, 0]
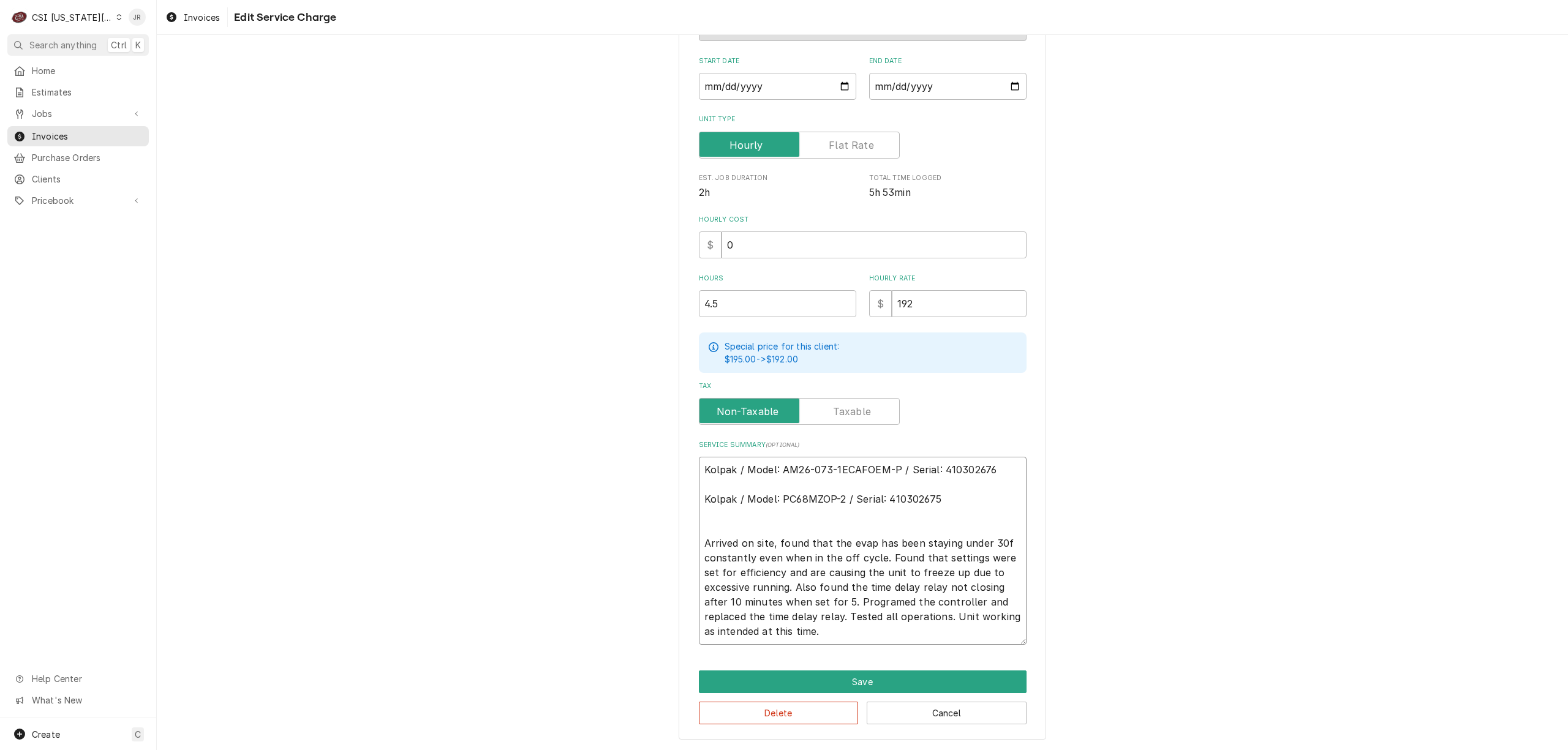
type textarea "Kolpak / Model: AM26-073-1ECAFOEM-P / Serial: 410302676 Kolpak / Model: PC68MZO…"
click at [868, 668] on div "Use the fields below to edit this service charge Short Description 1-Labor (Ser…" at bounding box center [862, 310] width 367 height 862
click at [875, 678] on button "Save" at bounding box center [863, 681] width 328 height 22
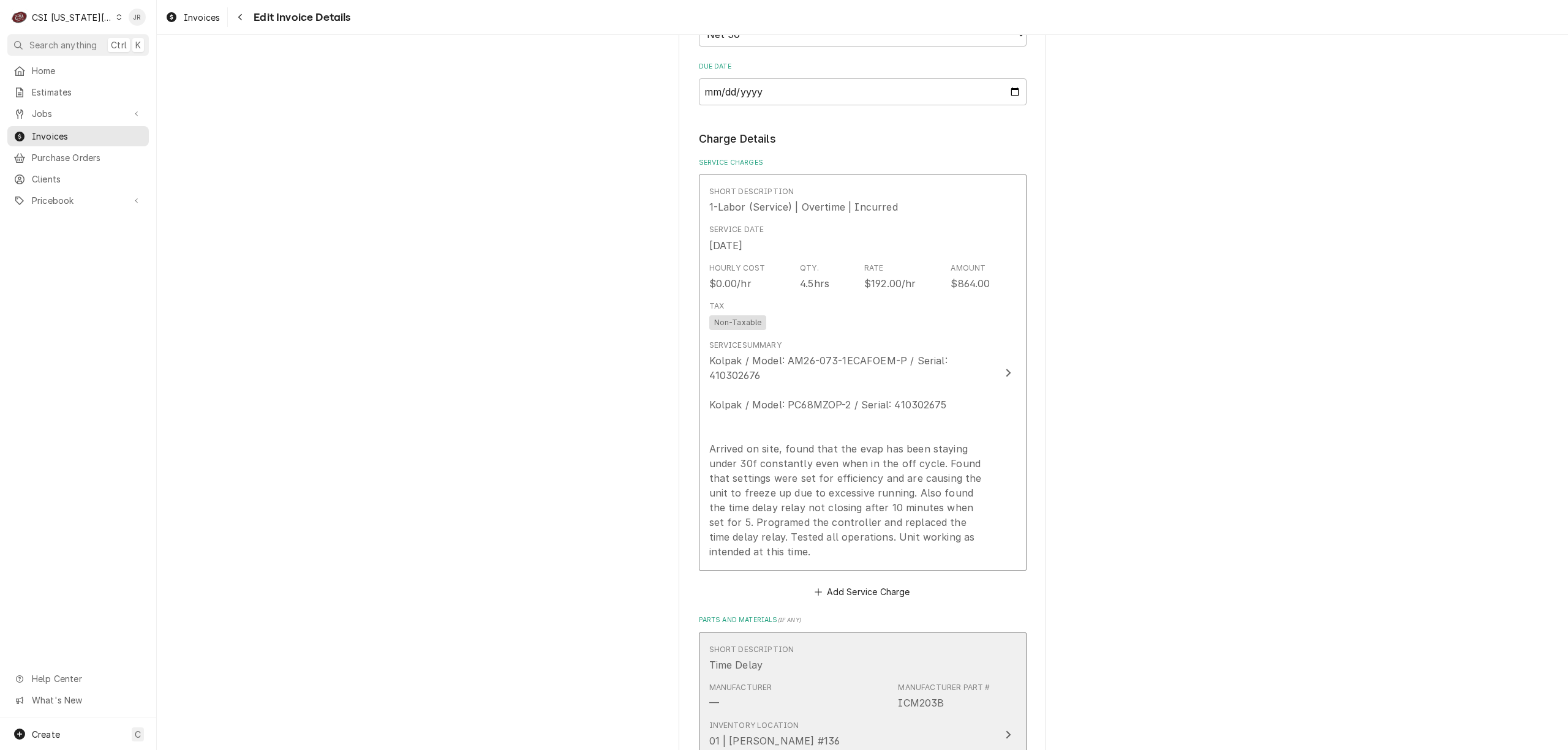
scroll to position [1494, 0]
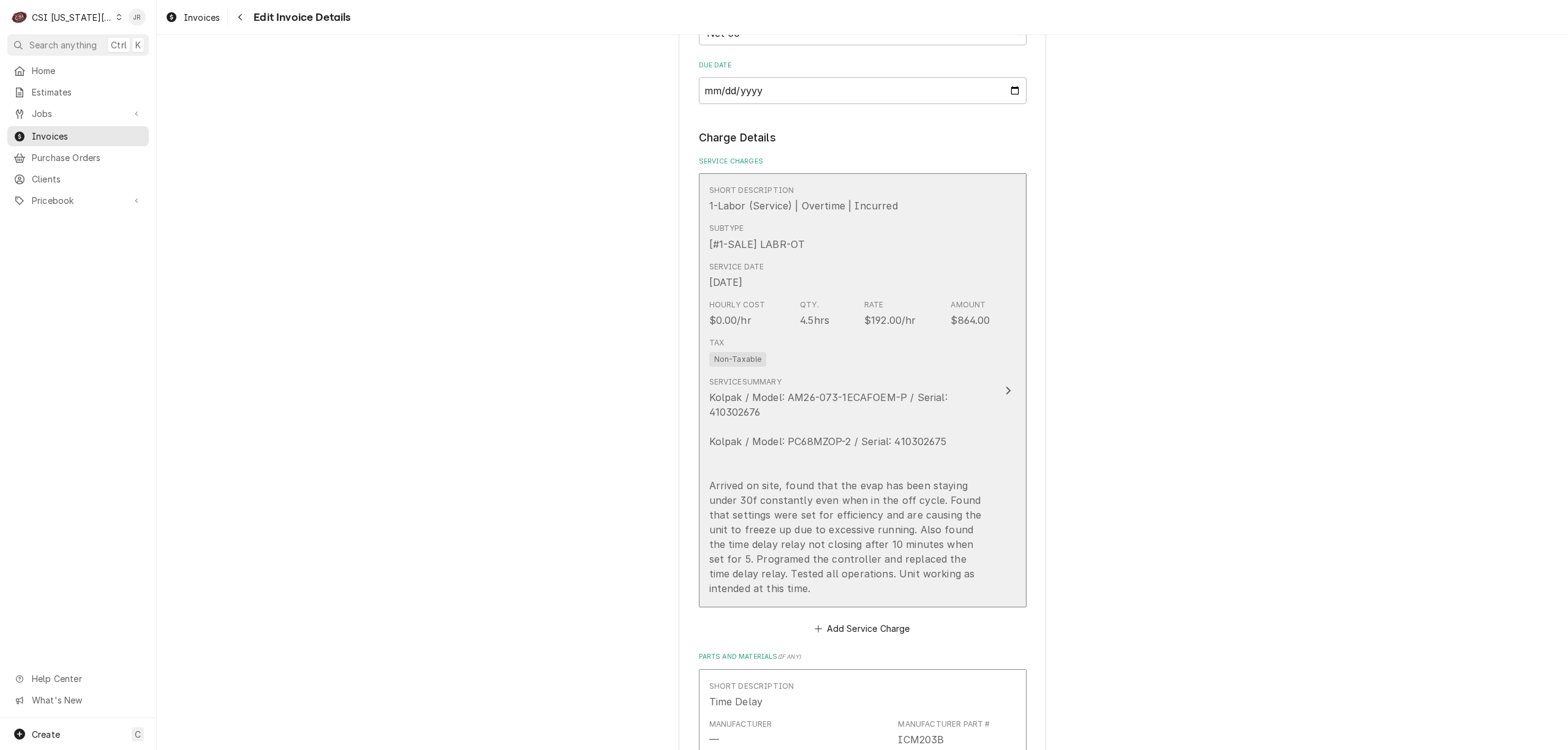
click at [880, 464] on div "Kolpak / Model: AM26-073-1ECAFOEM-P / Serial: 410302676 Kolpak / Model: PC68MZO…" at bounding box center [850, 493] width 281 height 206
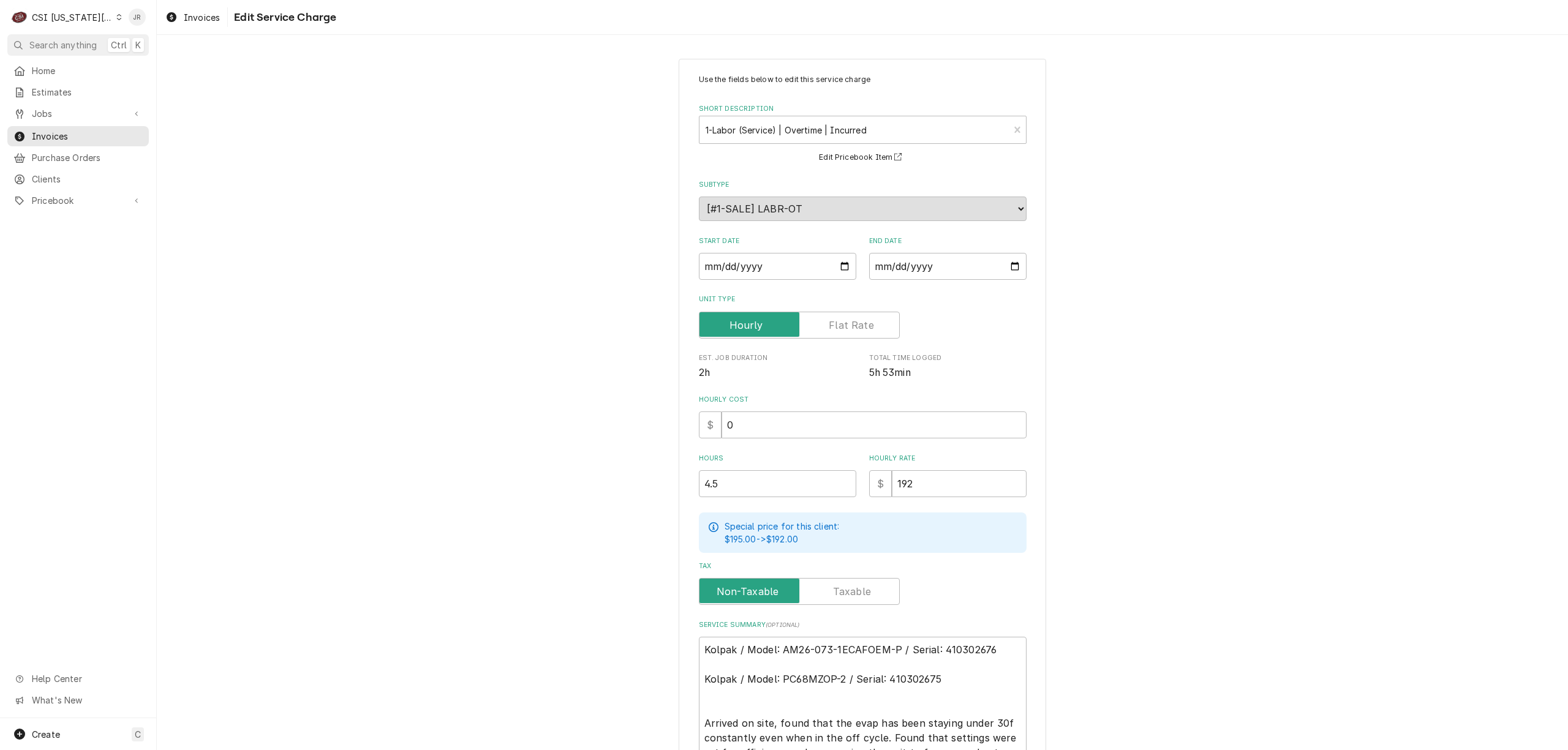
scroll to position [180, 0]
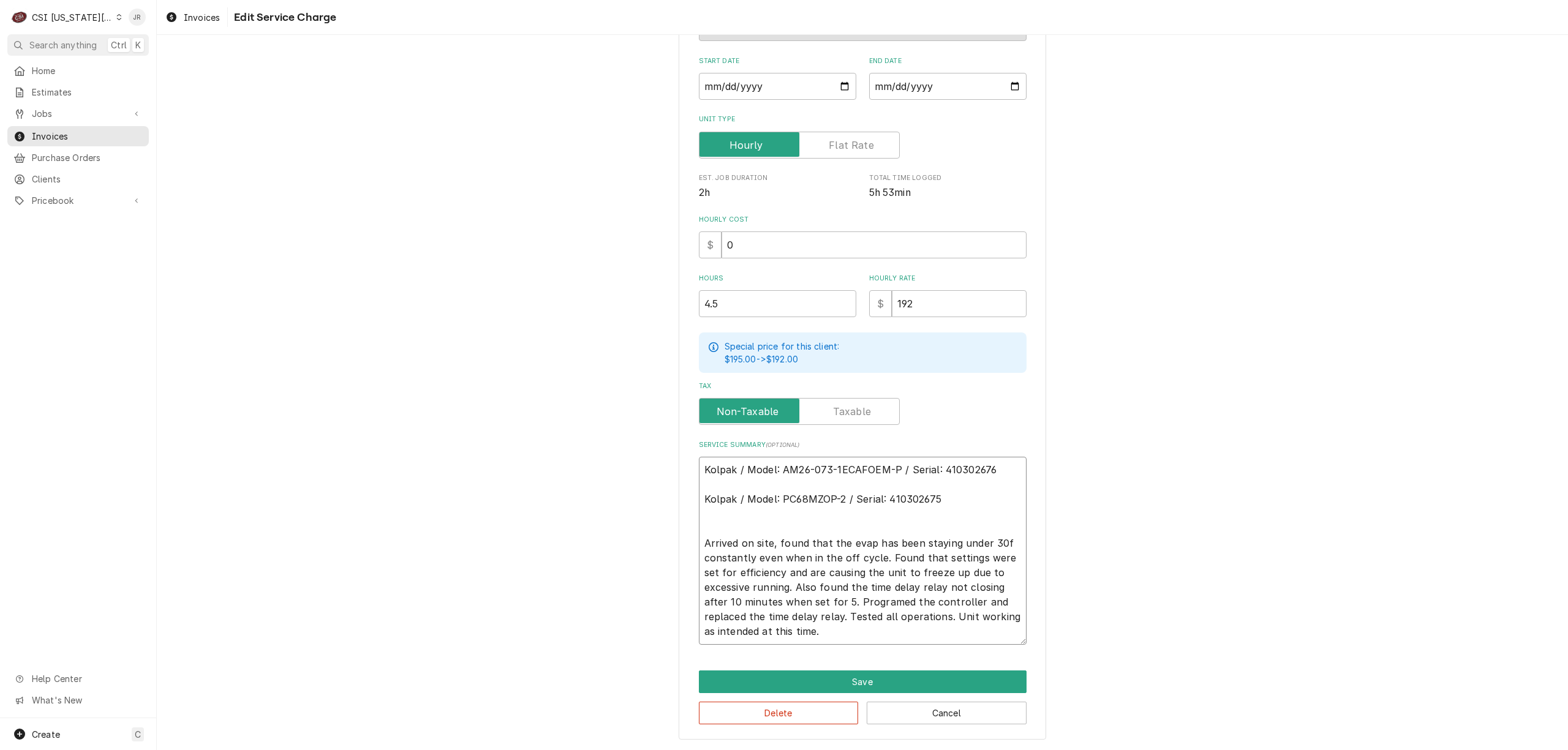
drag, startPoint x: 919, startPoint y: 638, endPoint x: 937, endPoint y: 645, distance: 19.3
click at [918, 639] on textarea "Kolpak / Model: AM26-073-1ECAFOEM-P / Serial: 410302676 Kolpak / Model: PC68MZO…" at bounding box center [863, 551] width 328 height 188
type textarea "x"
type textarea "Kolpak / Model: AM26-073-1ECAFOEM-P / Serial: 410302676 Kolpak / Model: PC68MZO…"
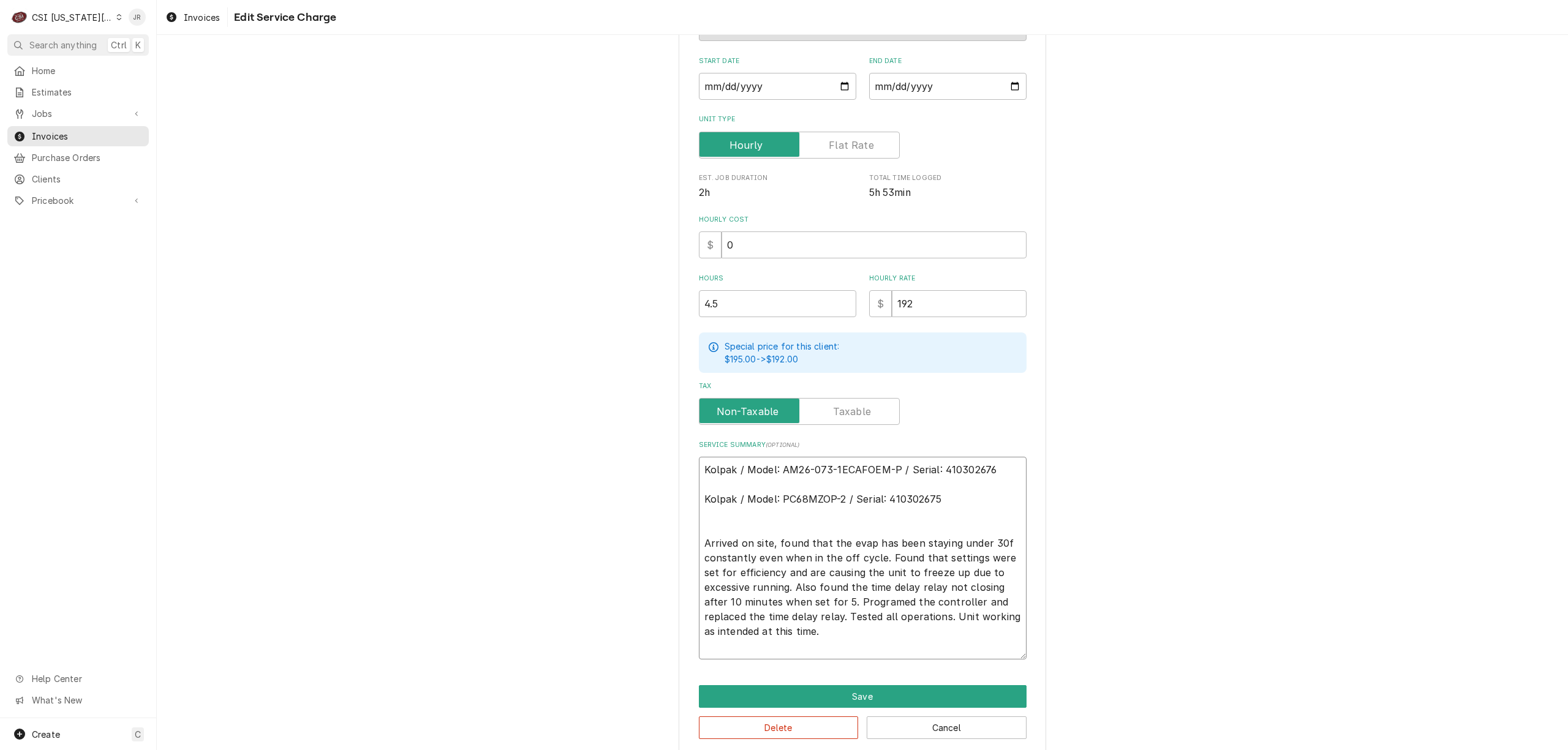
type textarea "x"
type textarea "Kolpak / Model: AM26-073-1ECAFOEM-P / Serial: 410302676 Kolpak / Model: PC68MZO…"
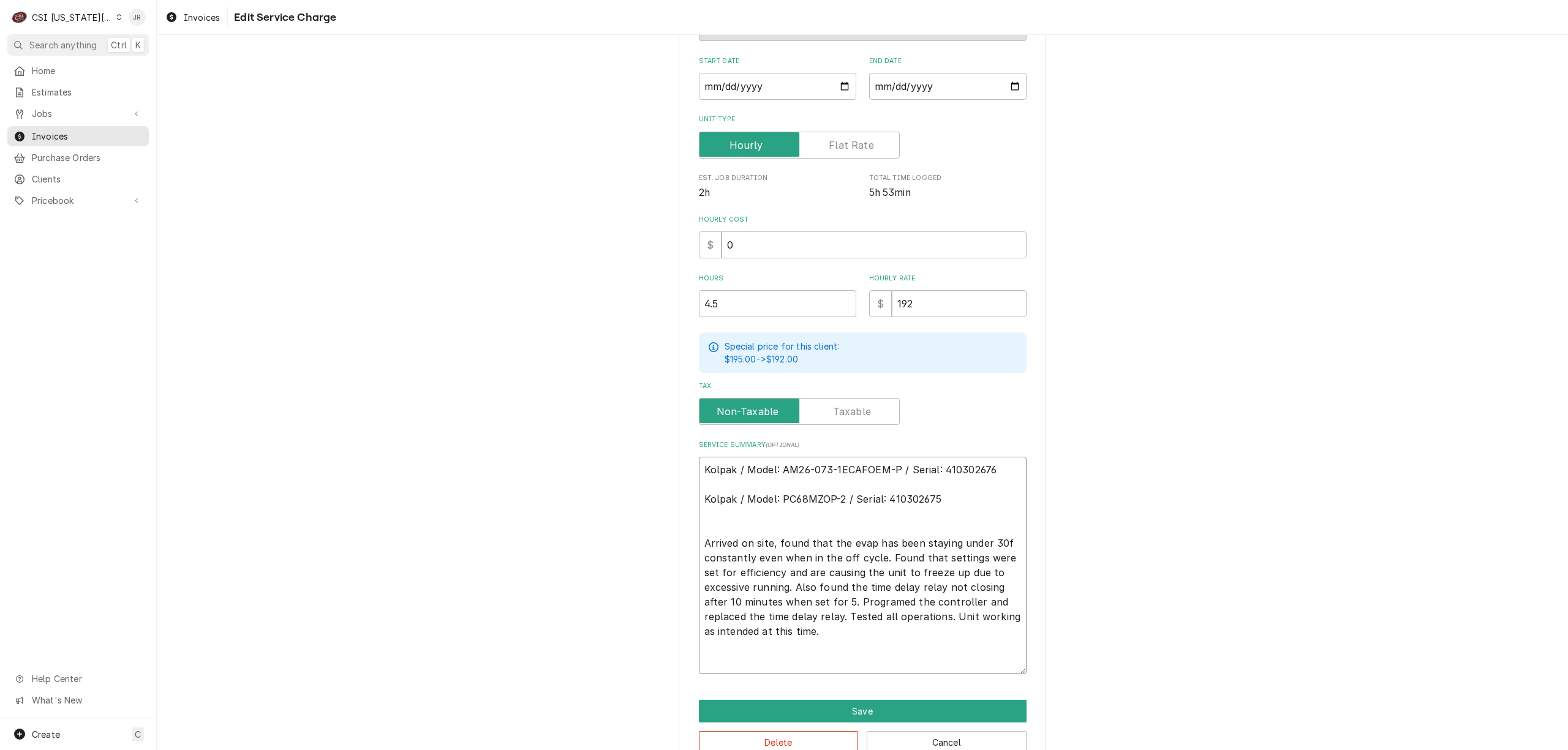
type textarea "x"
type textarea "Kolpak / Model: AM26-073-1ECAFOEM-P / Serial: 410302676 Kolpak / Model: PC68MZO…"
type textarea "x"
type textarea "Kolpak / Model: AM26-073-1ECAFOEM-P / Serial: 410302676 Kolpak / Model: PC68MZO…"
type textarea "x"
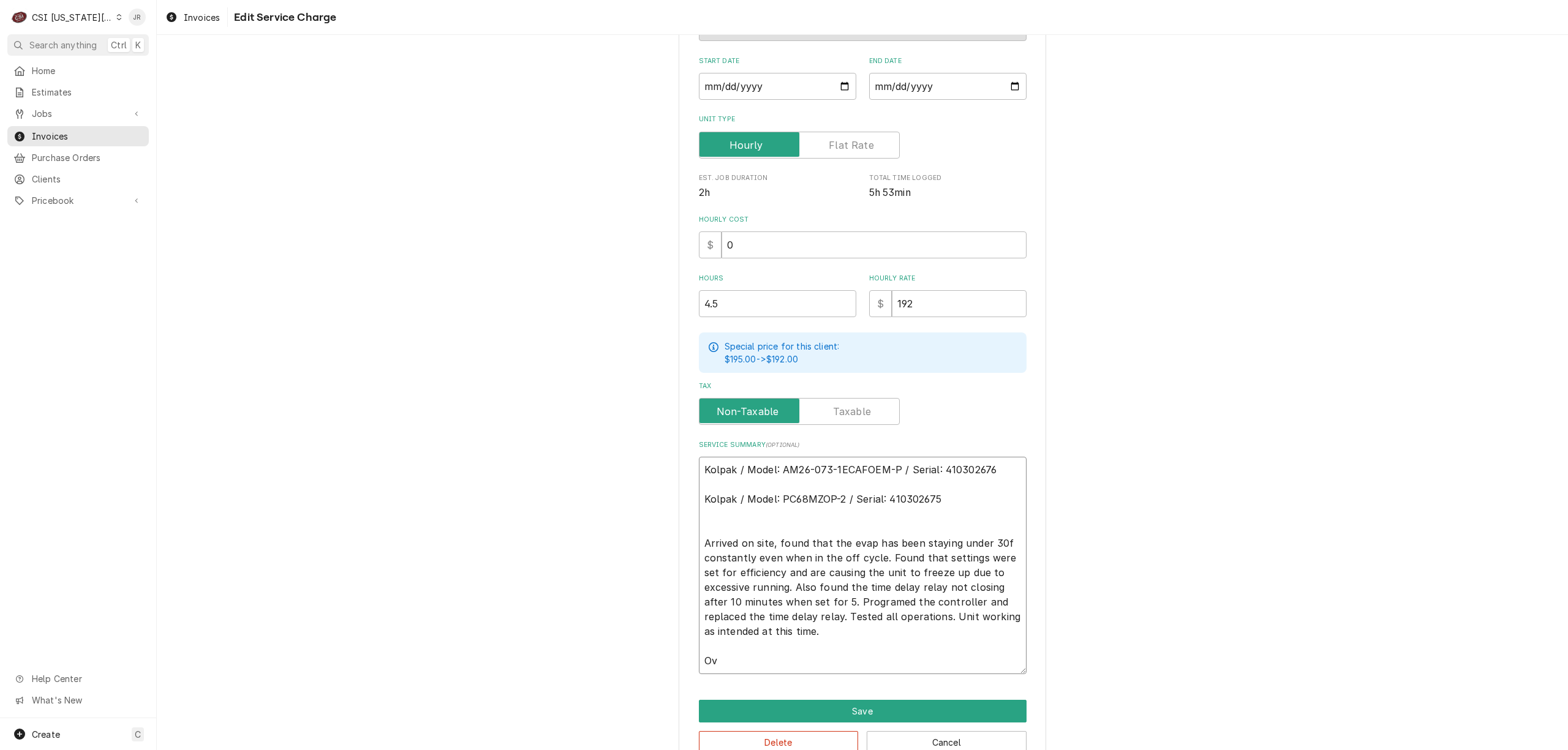
type textarea "Kolpak / Model: AM26-073-1ECAFOEM-P / Serial: 410302676 Kolpak / Model: PC68MZO…"
type textarea "x"
type textarea "Kolpak / Model: AM26-073-1ECAFOEM-P / Serial: 410302676 Kolpak / Model: PC68MZO…"
type textarea "x"
type textarea "Kolpak / Model: AM26-073-1ECAFOEM-P / Serial: 410302676 Kolpak / Model: PC68MZO…"
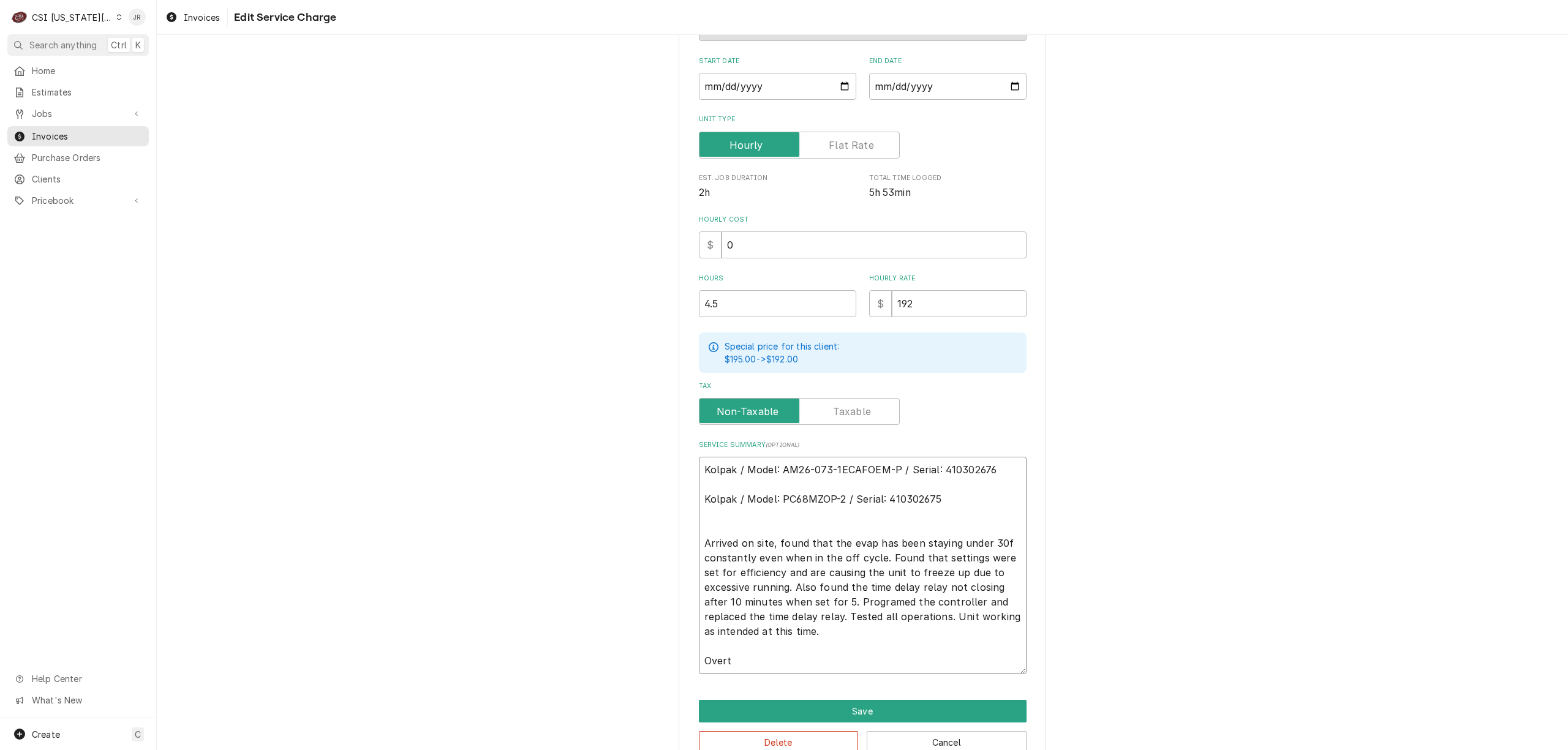
type textarea "x"
type textarea "Kolpak / Model: AM26-073-1ECAFOEM-P / Serial: 410302676 Kolpak / Model: PC68MZO…"
type textarea "x"
type textarea "Kolpak / Model: AM26-073-1ECAFOEM-P / Serial: 410302676 Kolpak / Model: PC68MZO…"
type textarea "x"
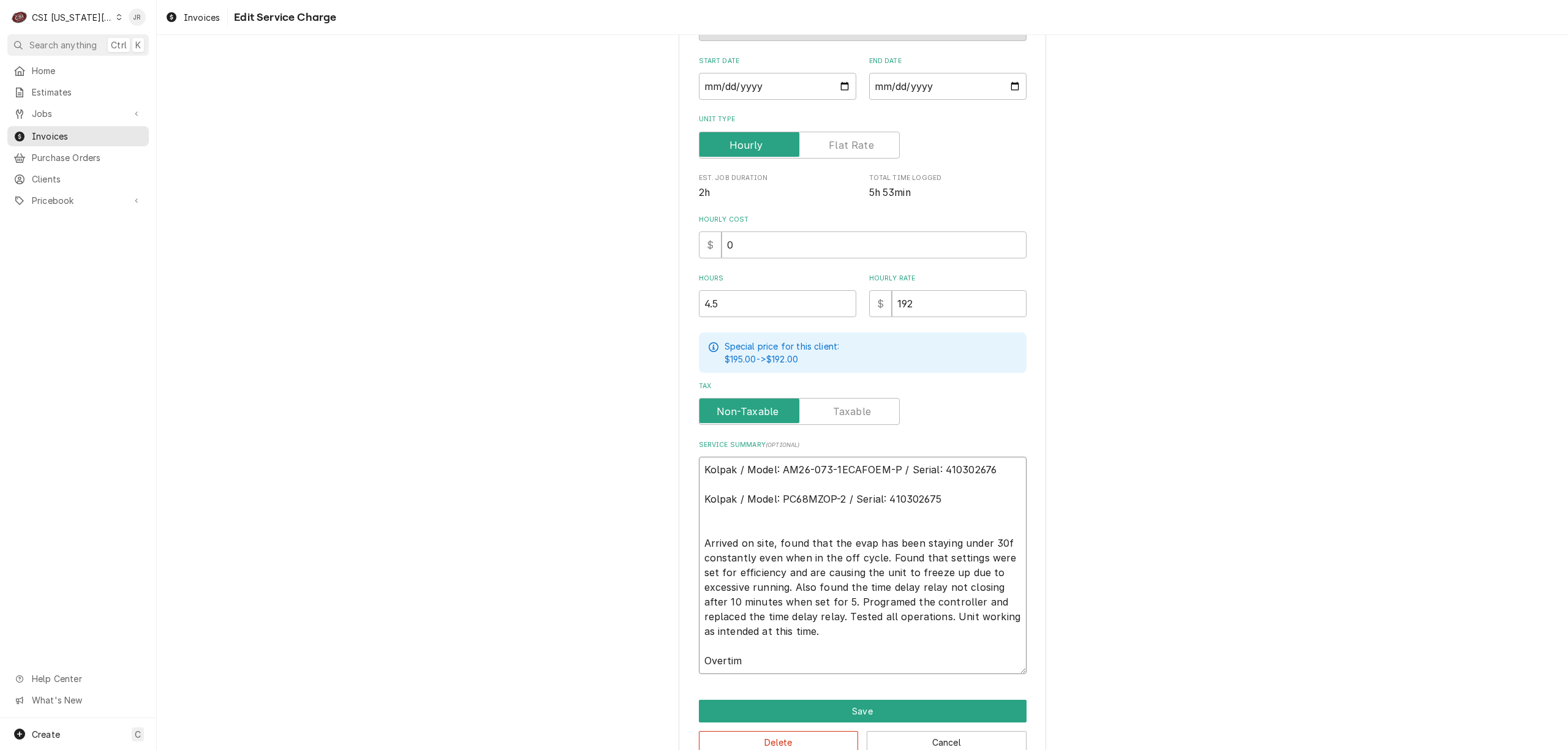
type textarea "Kolpak / Model: AM26-073-1ECAFOEM-P / Serial: 410302676 Kolpak / Model: PC68MZO…"
type textarea "x"
type textarea "Kolpak / Model: AM26-073-1ECAFOEM-P / Serial: 410302676 Kolpak / Model: PC68MZO…"
type textarea "x"
type textarea "Kolpak / Model: AM26-073-1ECAFOEM-P / Serial: 410302676 Kolpak / Model: PC68MZO…"
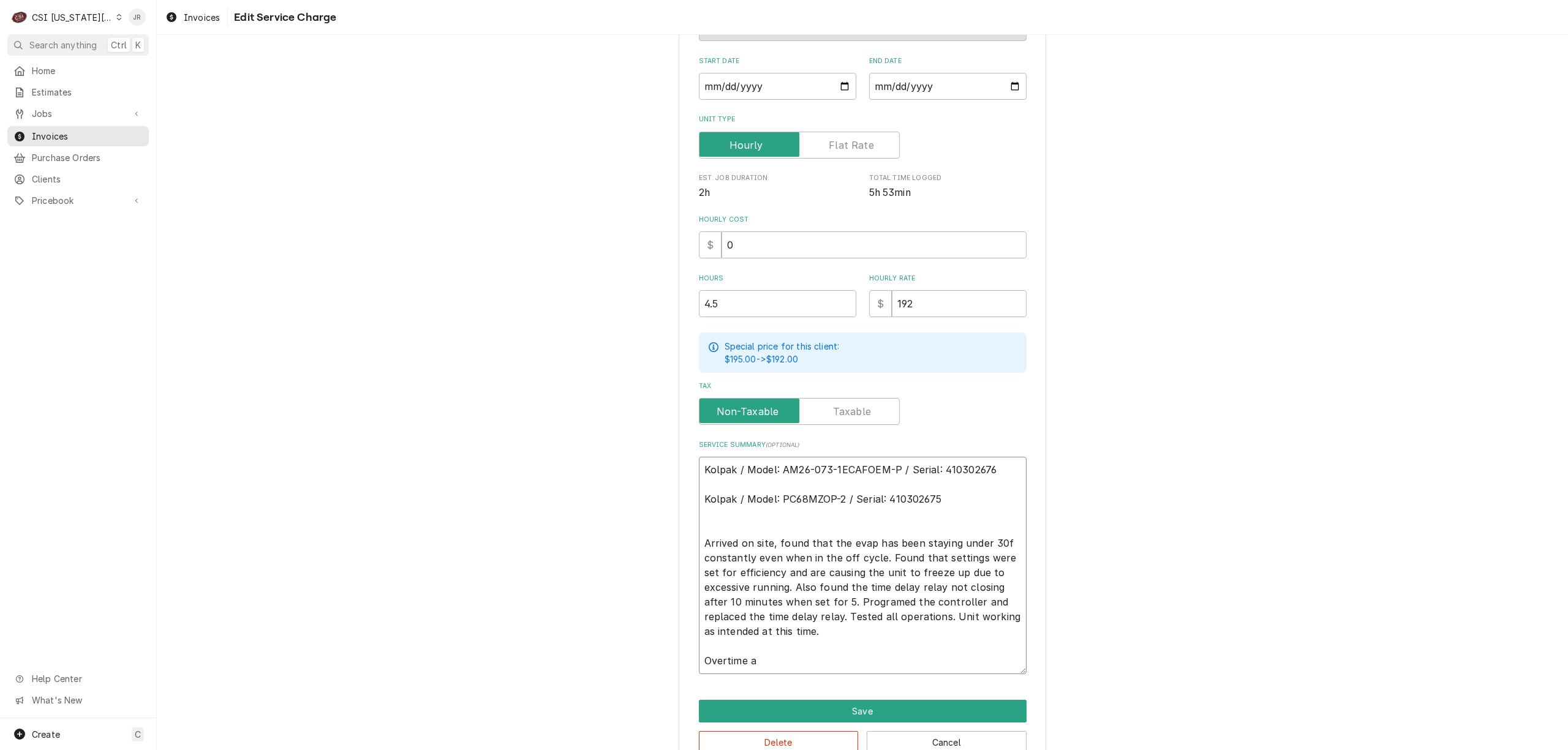
type textarea "x"
type textarea "Kolpak / Model: AM26-073-1ECAFOEM-P / Serial: 410302676 Kolpak / Model: PC68MZO…"
type textarea "x"
type textarea "Kolpak / Model: AM26-073-1ECAFOEM-P / Serial: 410302676 Kolpak / Model: PC68MZO…"
type textarea "x"
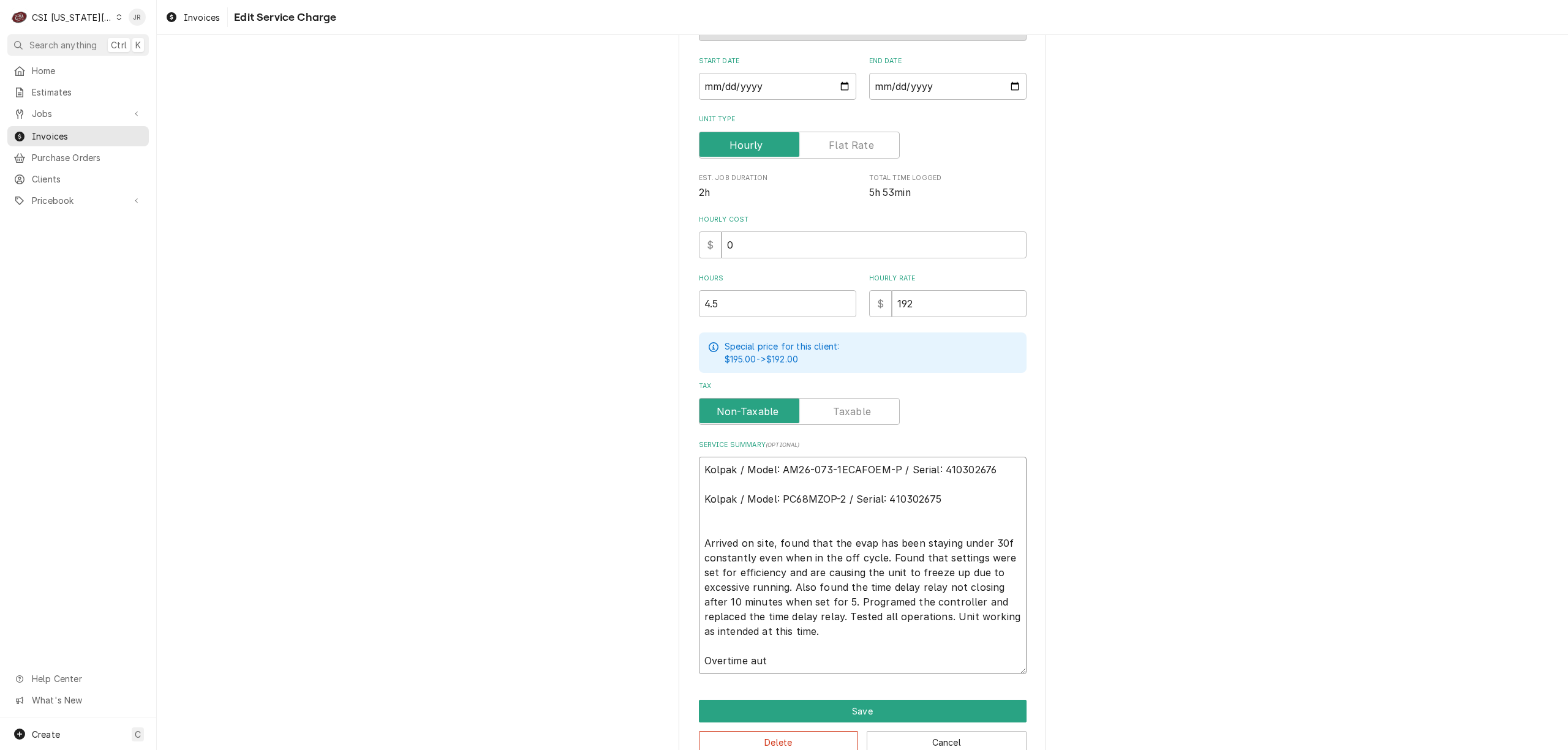
type textarea "Kolpak / Model: AM26-073-1ECAFOEM-P / Serial: 410302676 Kolpak / Model: PC68MZO…"
type textarea "x"
type textarea "Kolpak / Model: AM26-073-1ECAFOEM-P / Serial: 410302676 Kolpak / Model: PC68MZO…"
type textarea "x"
type textarea "Kolpak / Model: AM26-073-1ECAFOEM-P / Serial: 410302676 Kolpak / Model: PC68MZO…"
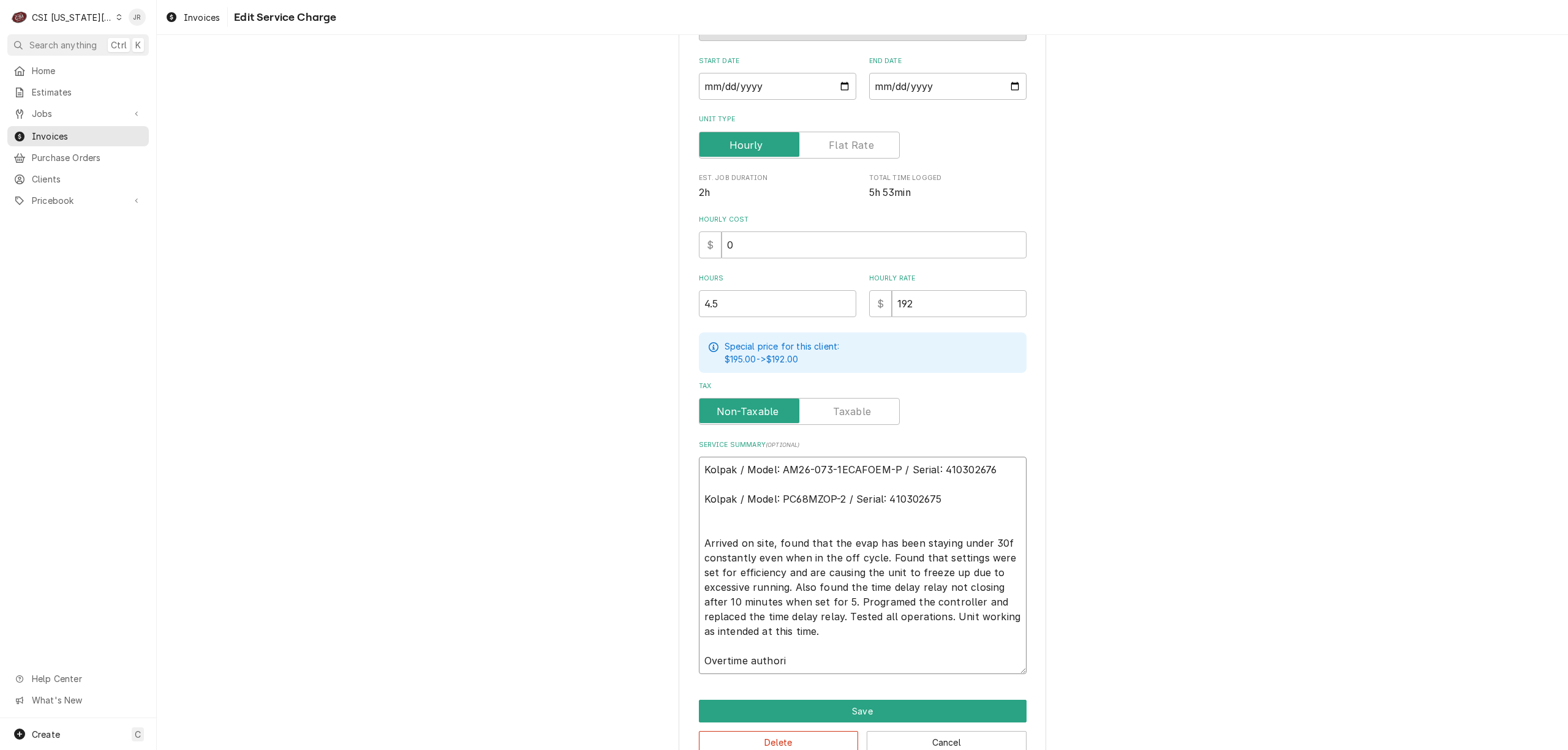
type textarea "x"
type textarea "Kolpak / Model: AM26-073-1ECAFOEM-P / Serial: 410302676 Kolpak / Model: PC68MZO…"
type textarea "x"
type textarea "Kolpak / Model: AM26-073-1ECAFOEM-P / Serial: 410302676 Kolpak / Model: PC68MZO…"
type textarea "x"
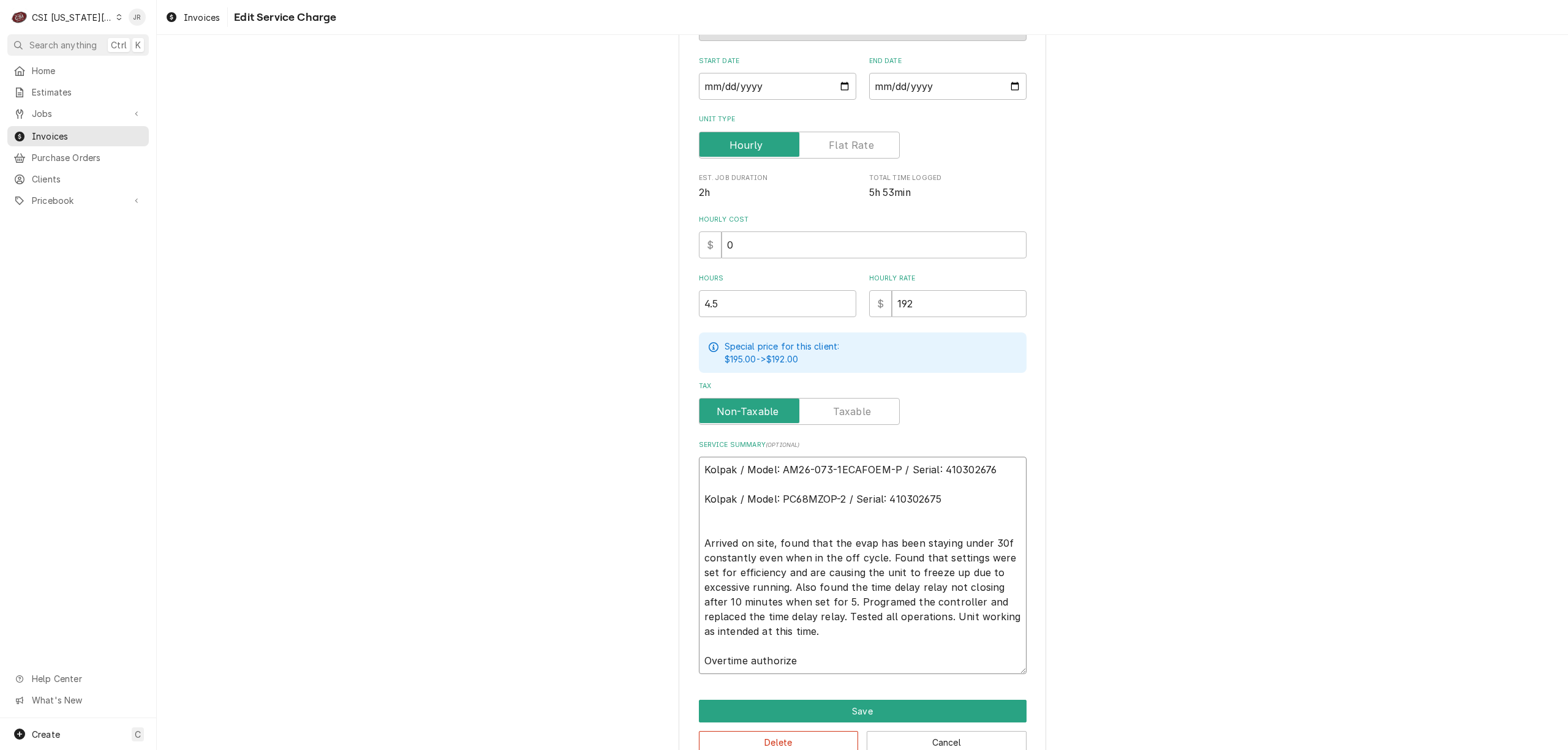
type textarea "Kolpak / Model: AM26-073-1ECAFOEM-P / Serial: 410302676 Kolpak / Model: PC68MZO…"
type textarea "x"
type textarea "Kolpak / Model: AM26-073-1ECAFOEM-P / Serial: 410302676 Kolpak / Model: PC68MZO…"
click button "Save" at bounding box center [863, 711] width 328 height 22
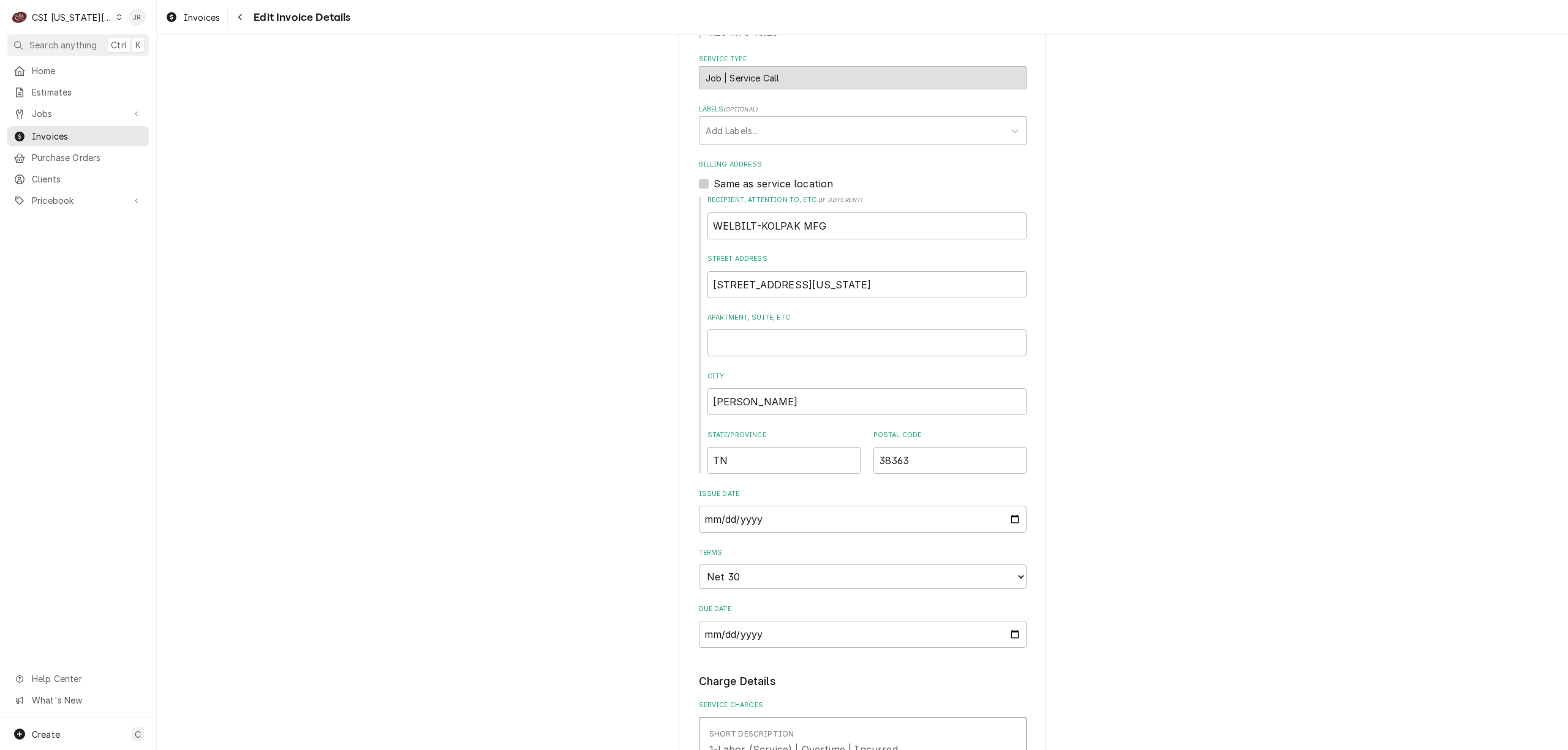
scroll to position [980, 0]
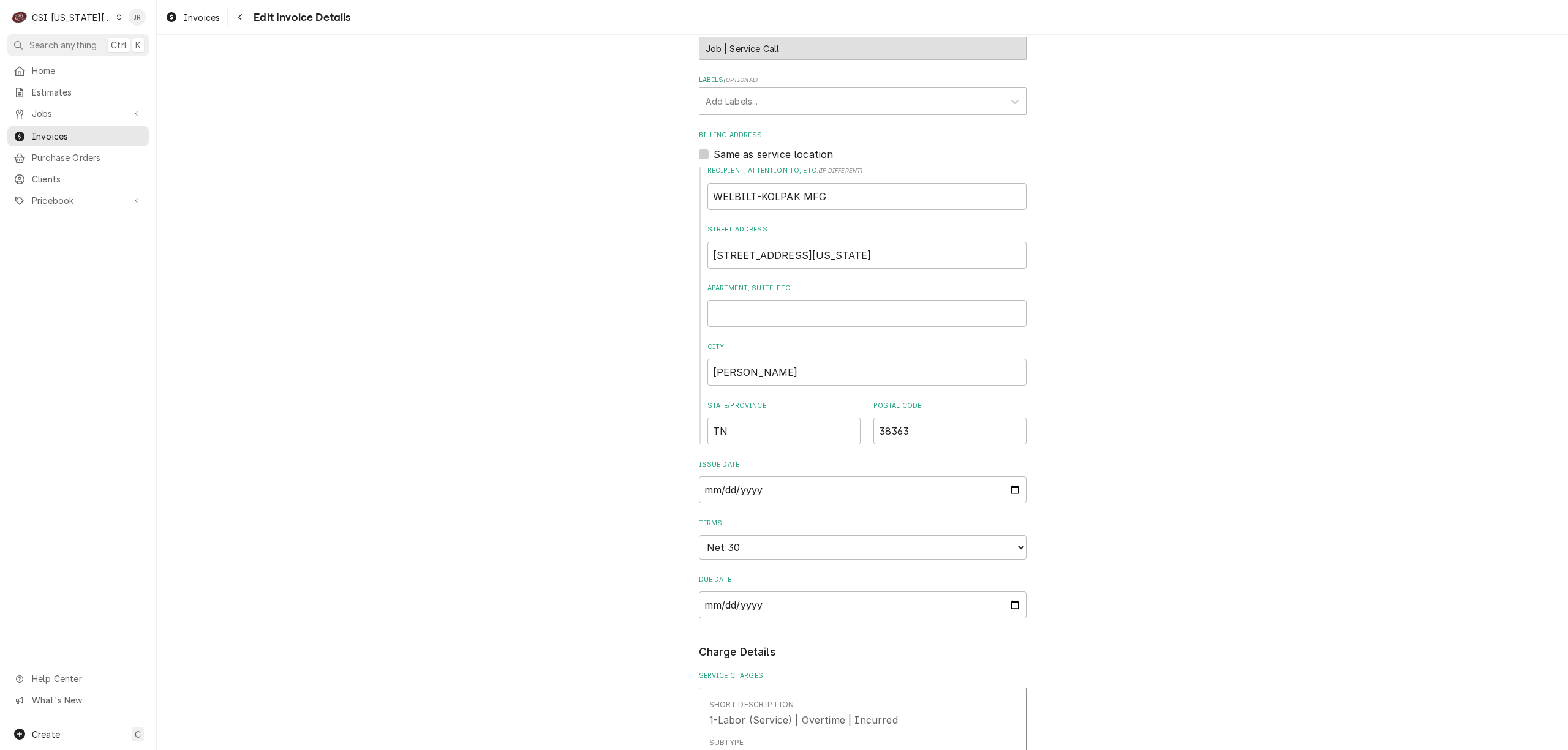
drag, startPoint x: 733, startPoint y: 78, endPoint x: 741, endPoint y: 89, distance: 13.6
click at [740, 87] on div "Labels ( optional ) Add Labels..." at bounding box center [863, 95] width 328 height 40
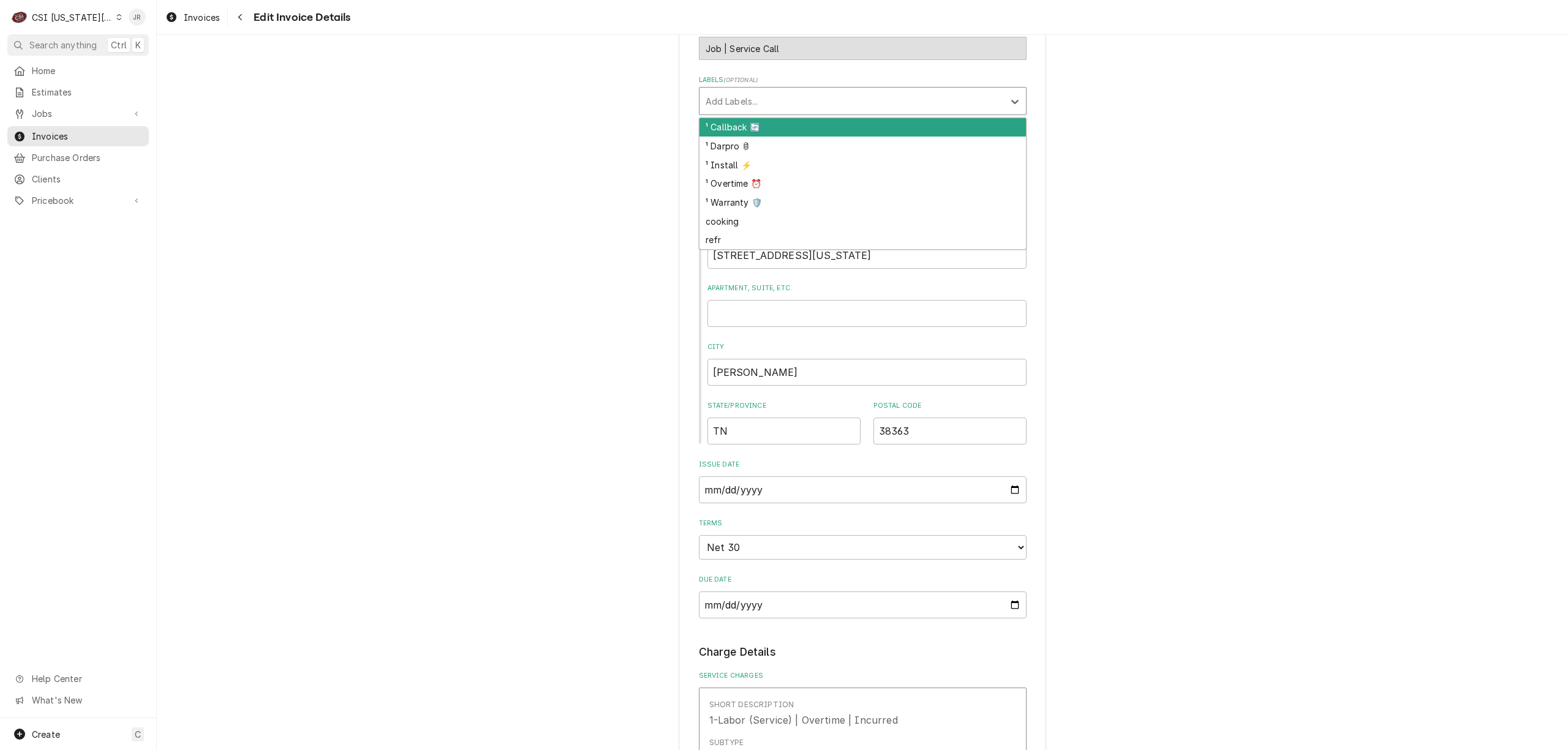
click at [760, 101] on div "Labels" at bounding box center [851, 101] width 292 height 22
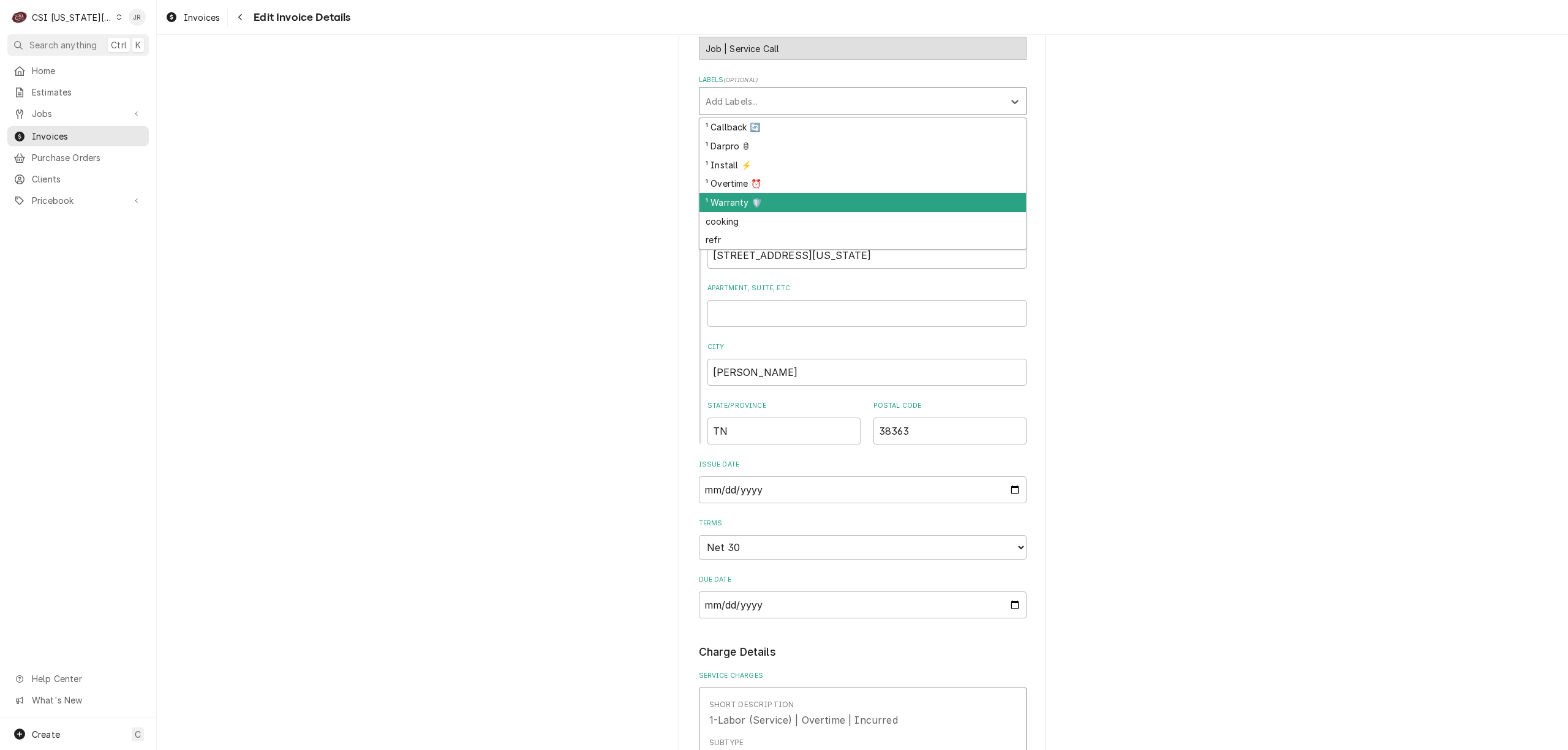
click at [760, 196] on div "¹ Warranty 🛡️" at bounding box center [862, 203] width 326 height 19
type textarea "x"
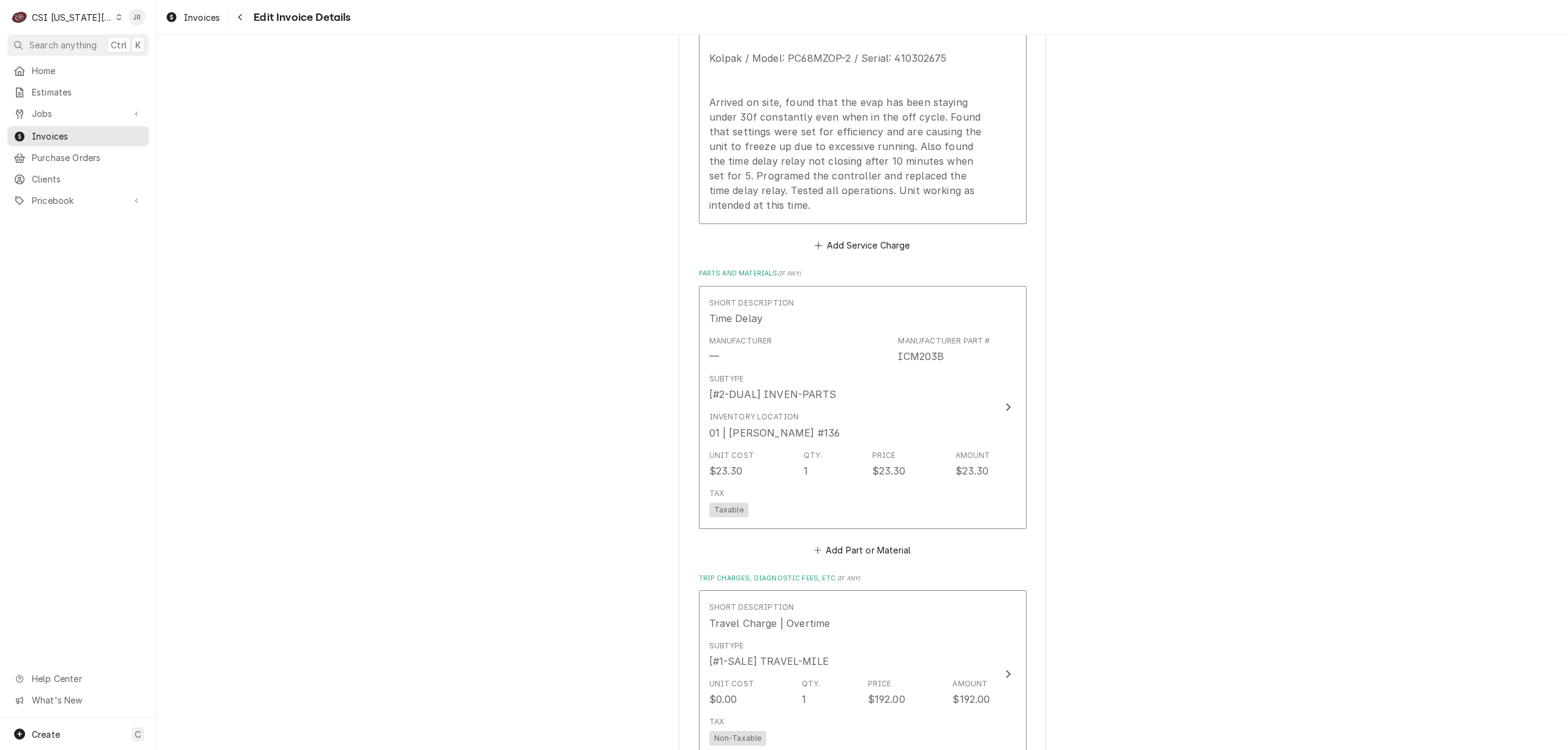
scroll to position [2122, 0]
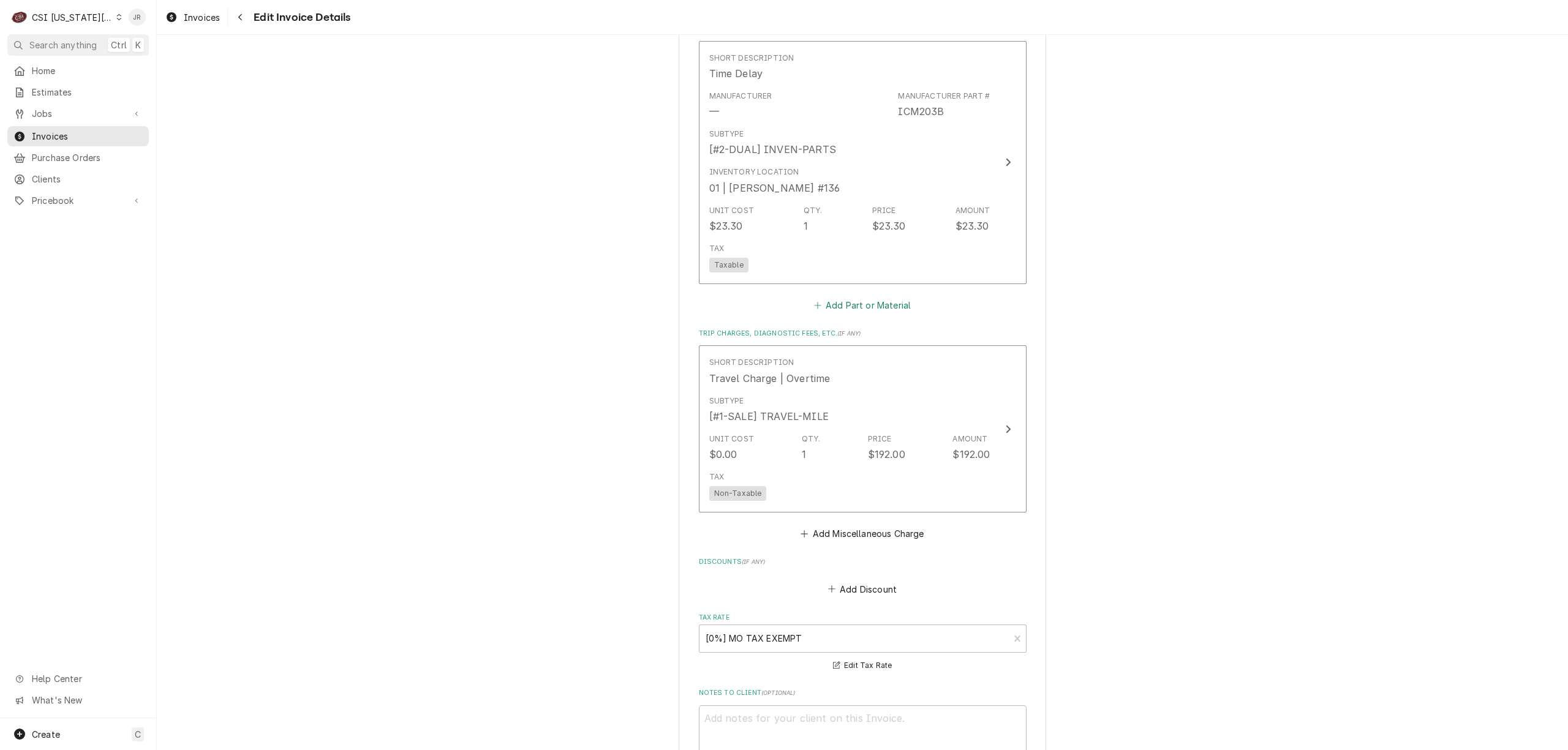
click at [852, 314] on button "Add Part or Material" at bounding box center [862, 304] width 101 height 17
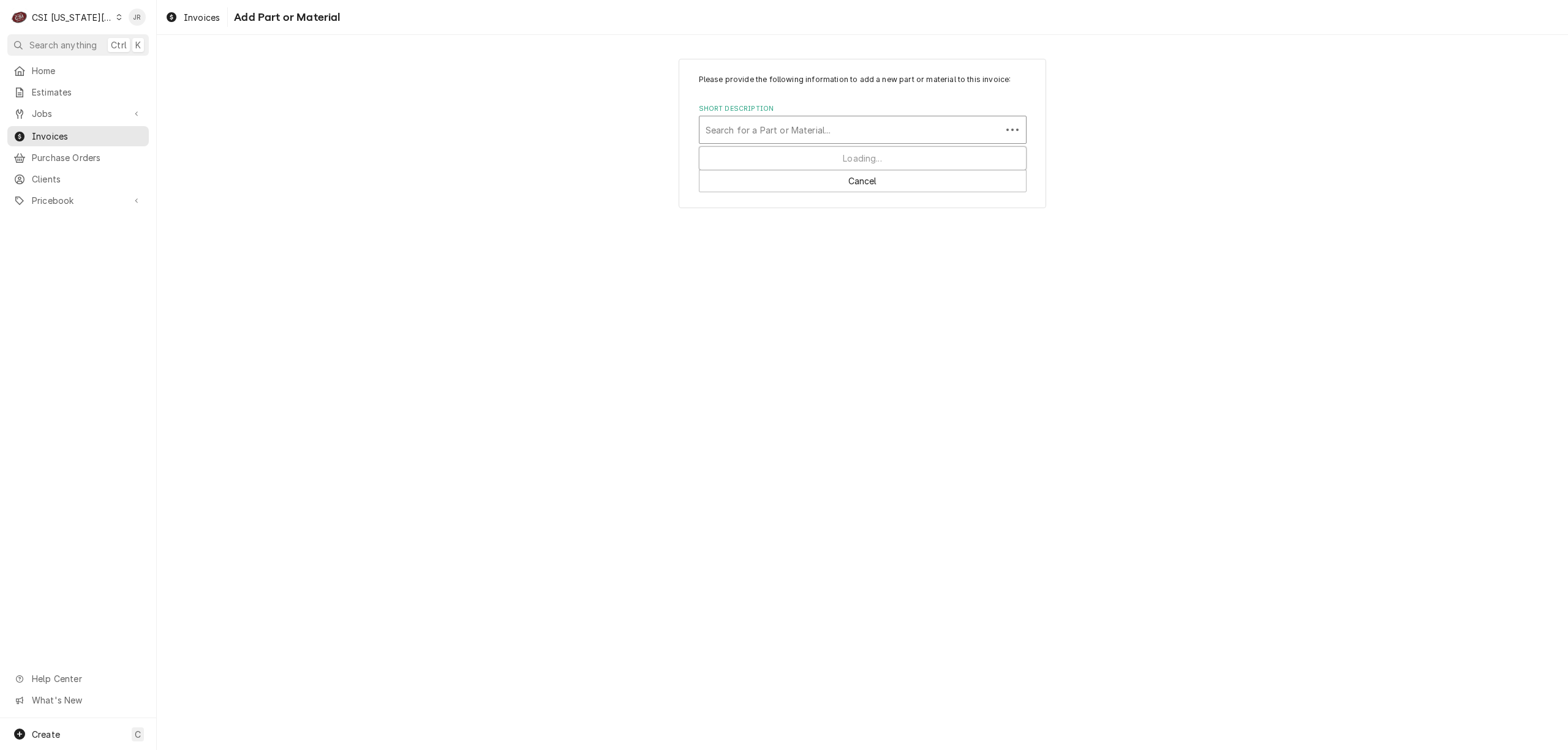
drag, startPoint x: 820, startPoint y: 133, endPoint x: 861, endPoint y: 140, distance: 41.6
click at [842, 132] on div "Short Description" at bounding box center [850, 130] width 290 height 22
type input "misc ser"
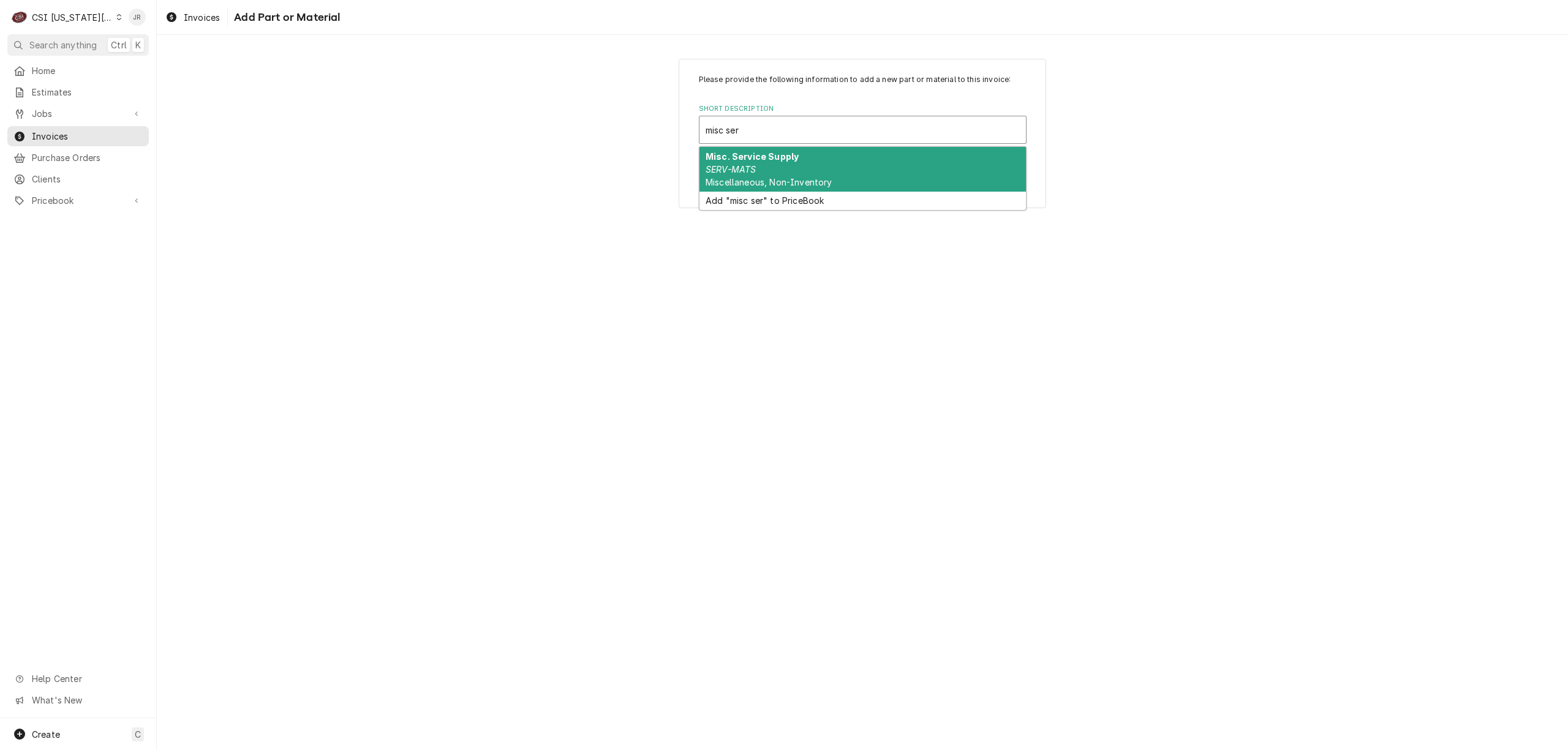
click at [823, 165] on div "Misc. Service Supply SERV-MATS Miscellaneous, Non-Inventory" at bounding box center [862, 169] width 326 height 45
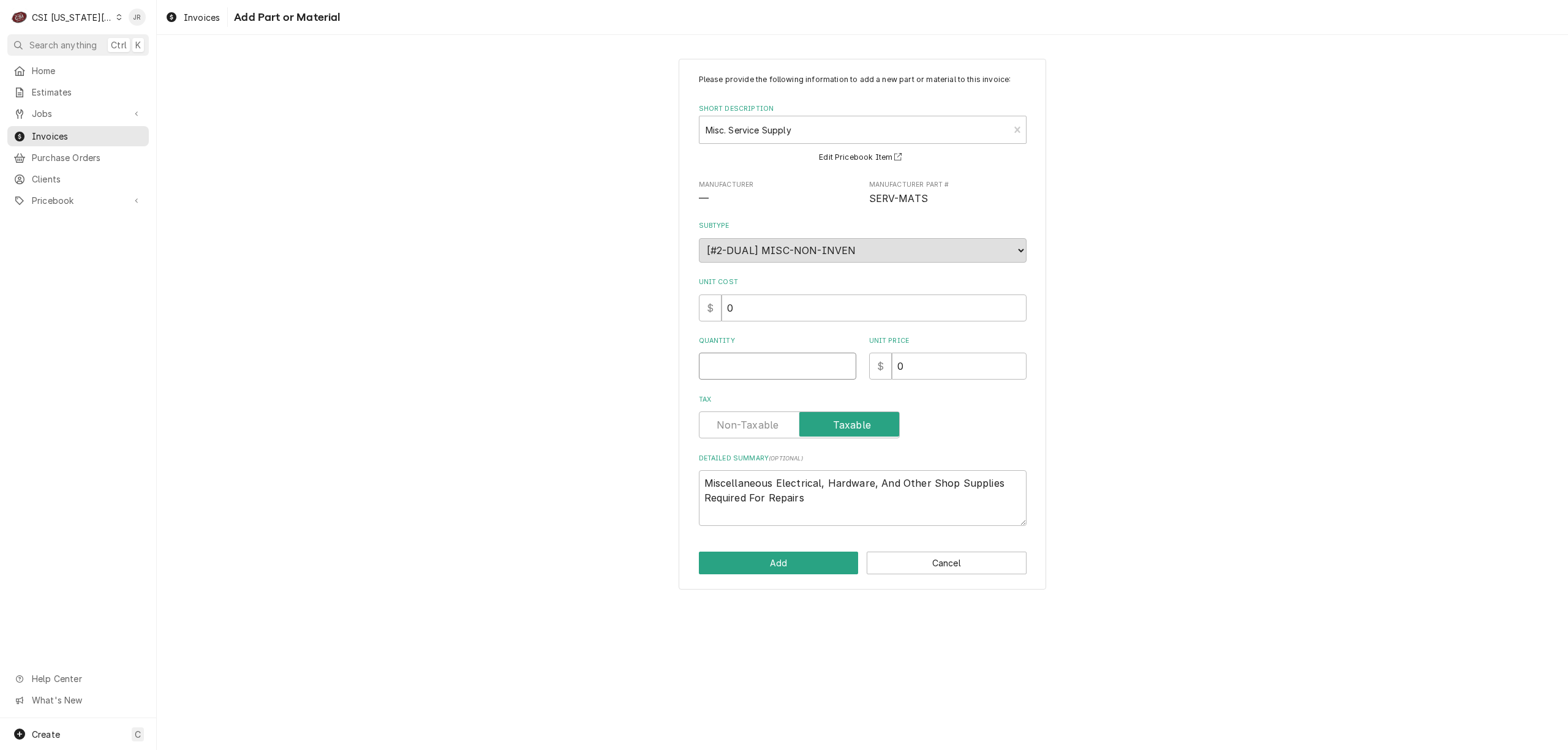
click at [787, 366] on input "Quantity" at bounding box center [777, 366] width 157 height 27
type textarea "x"
type input "1"
click at [854, 505] on textarea "Miscellaneous Electrical, Hardware, And Other Shop Supplies Required For Repairs" at bounding box center [863, 498] width 328 height 56
drag, startPoint x: 847, startPoint y: 499, endPoint x: 512, endPoint y: 410, distance: 346.6
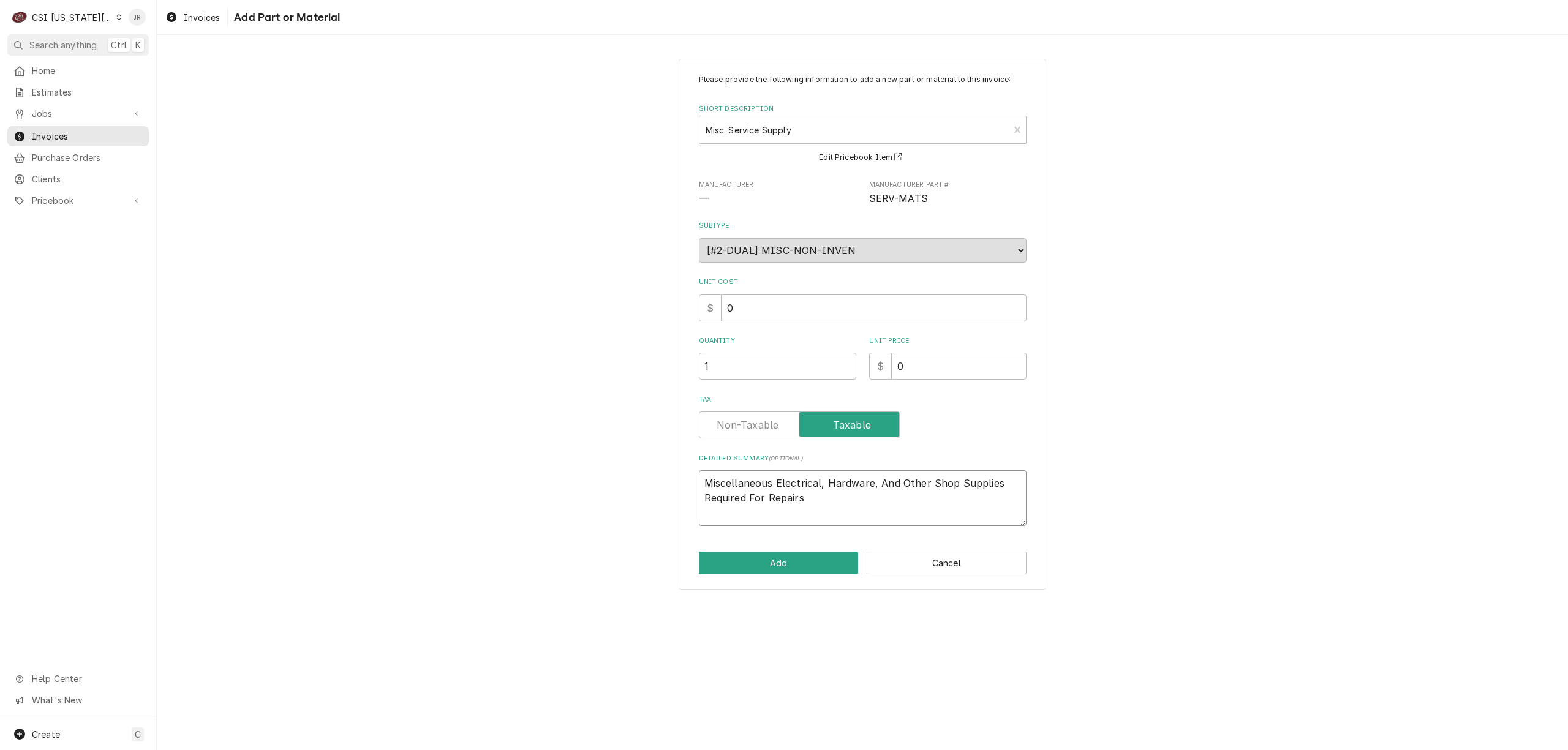
click at [513, 412] on div "Please provide the following information to add a new part or material to this …" at bounding box center [862, 324] width 1411 height 553
type textarea "x"
type textarea "P"
type textarea "x"
type textarea "PO"
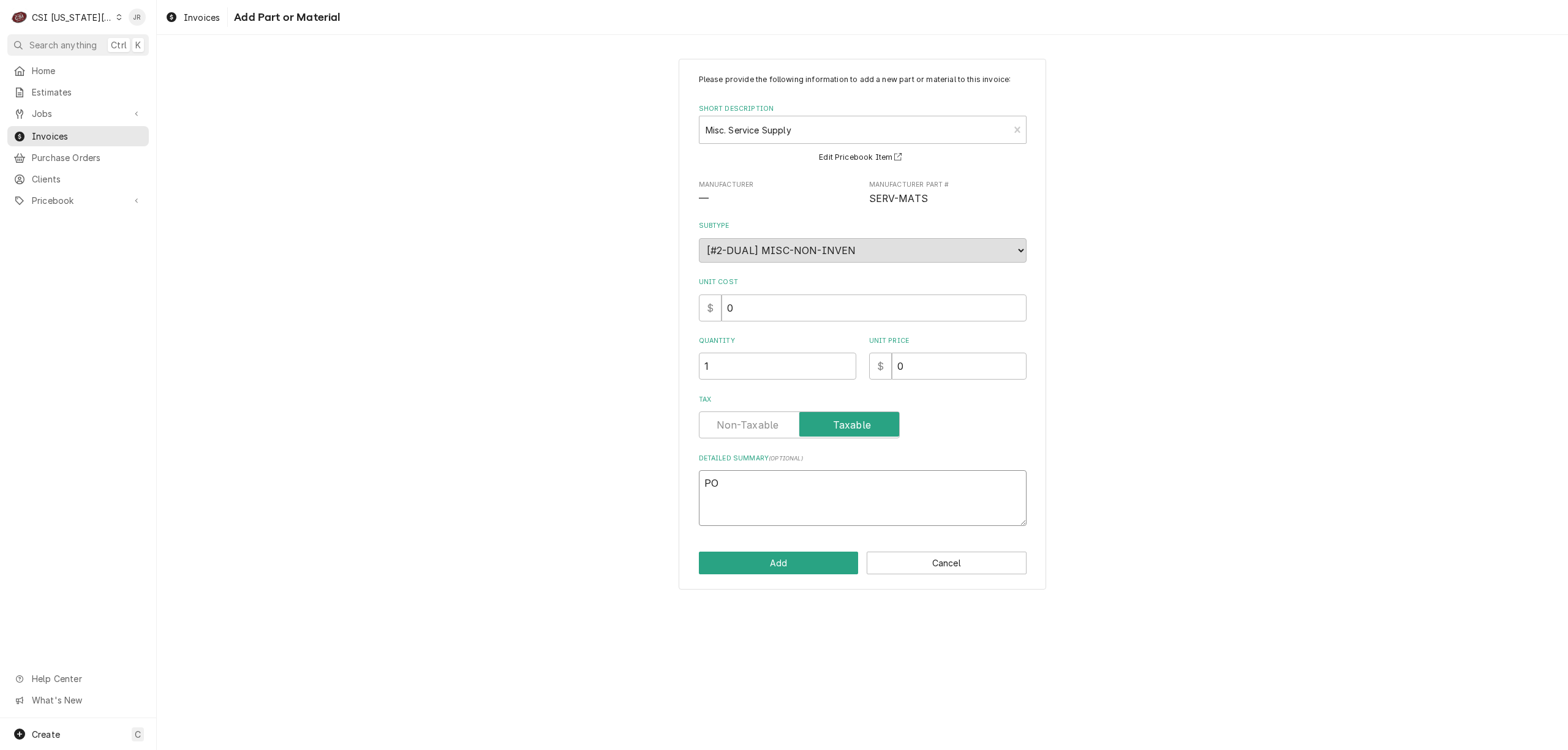
type textarea "x"
type textarea "PO"
type textarea "x"
type textarea "PO 3"
type textarea "x"
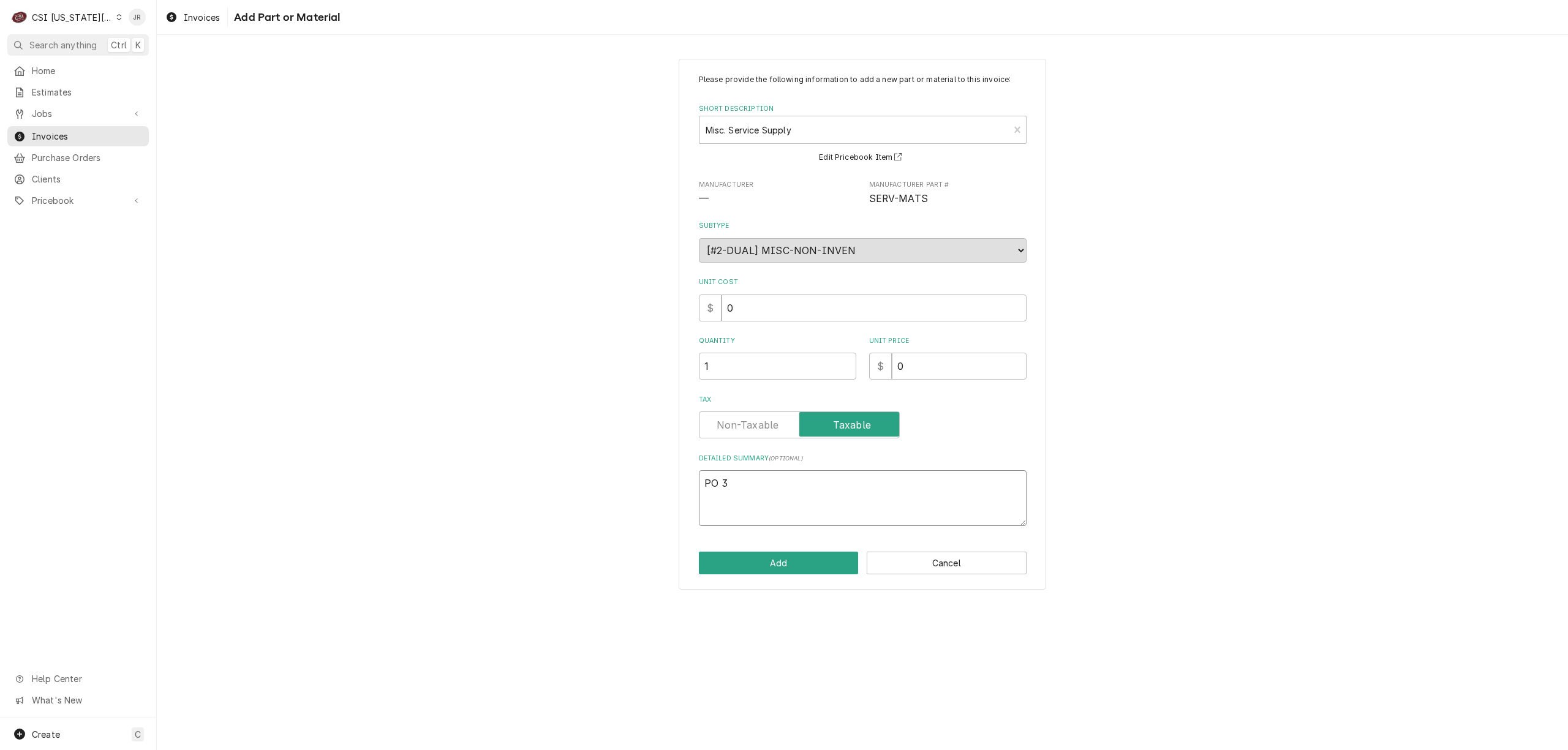
type textarea "PO 30"
type textarea "x"
type textarea "PO 301"
type textarea "x"
type textarea "PO 3016"
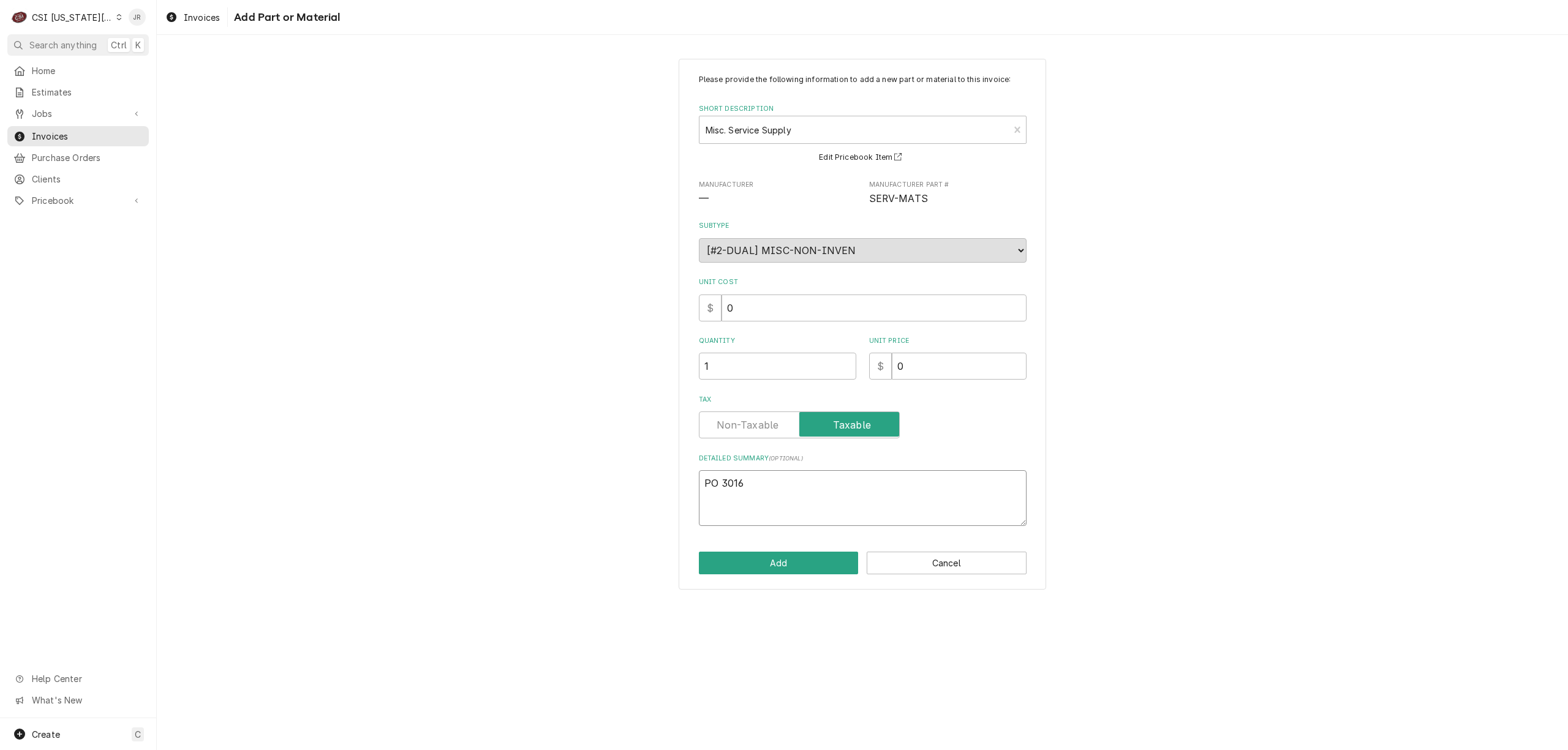
type textarea "x"
type textarea "PO 30164"
type textarea "x"
type textarea "PO 301649"
type textarea "x"
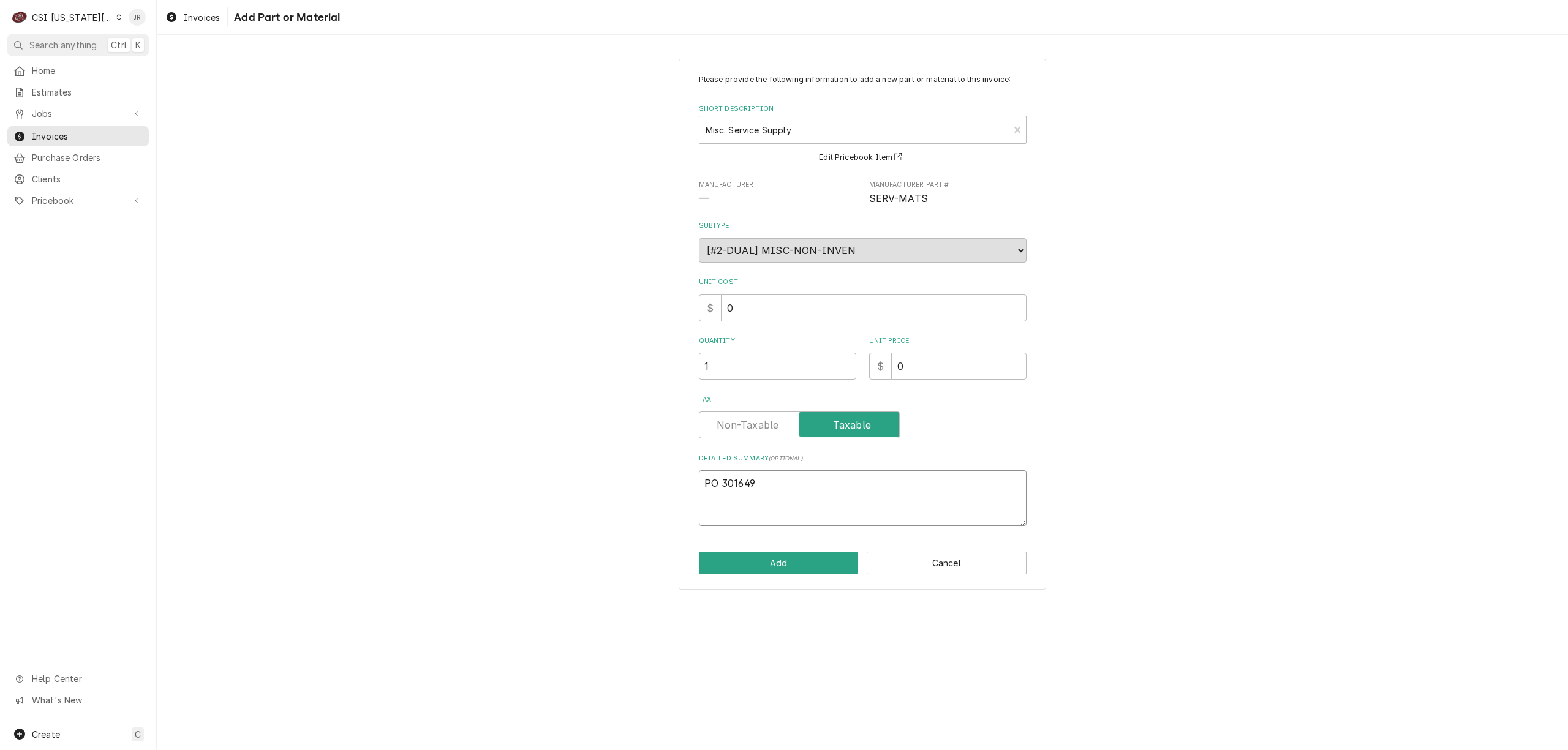
type textarea "PO 301649"
type textarea "x"
type textarea "HPO 301649"
type textarea "x"
type textarea "HaPO 301649"
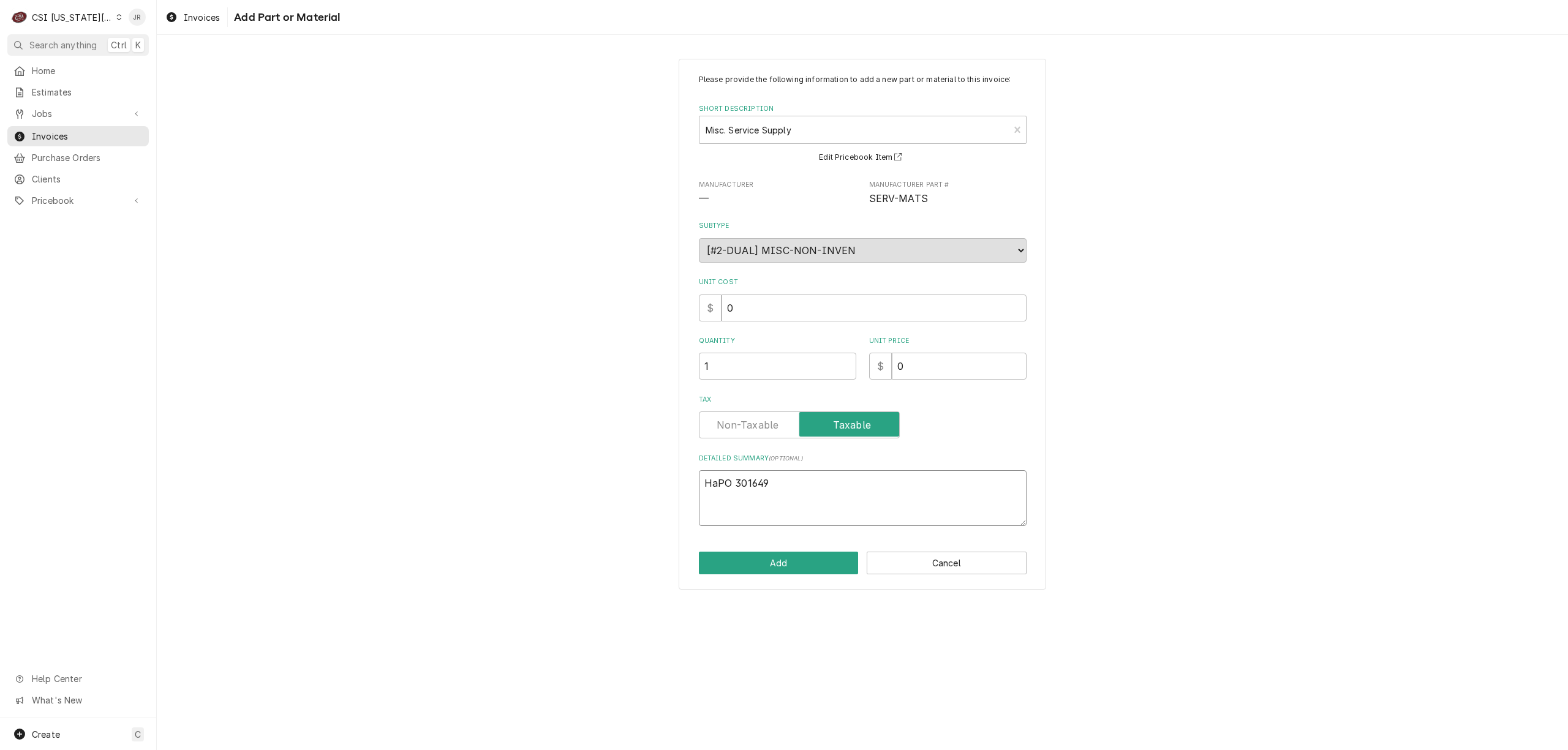
type textarea "x"
type textarea "HarPO 301649"
type textarea "x"
type textarea "HardPO 301649"
type textarea "x"
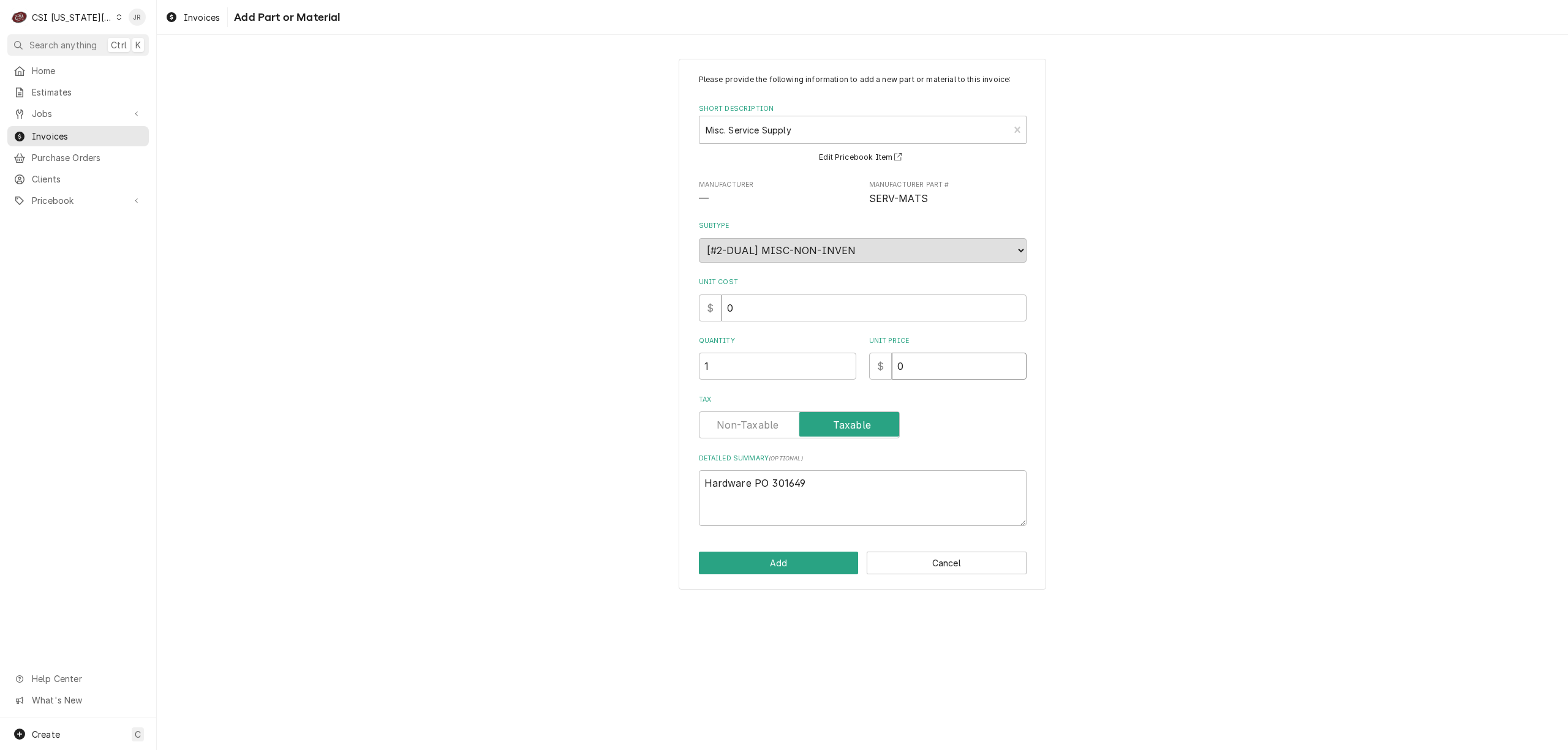
drag, startPoint x: 944, startPoint y: 371, endPoint x: 749, endPoint y: 330, distance: 199.3
click at [748, 334] on div "Please provide the following information to add a new part or material to this …" at bounding box center [863, 300] width 328 height 452
click at [799, 566] on button "Add" at bounding box center [779, 563] width 160 height 22
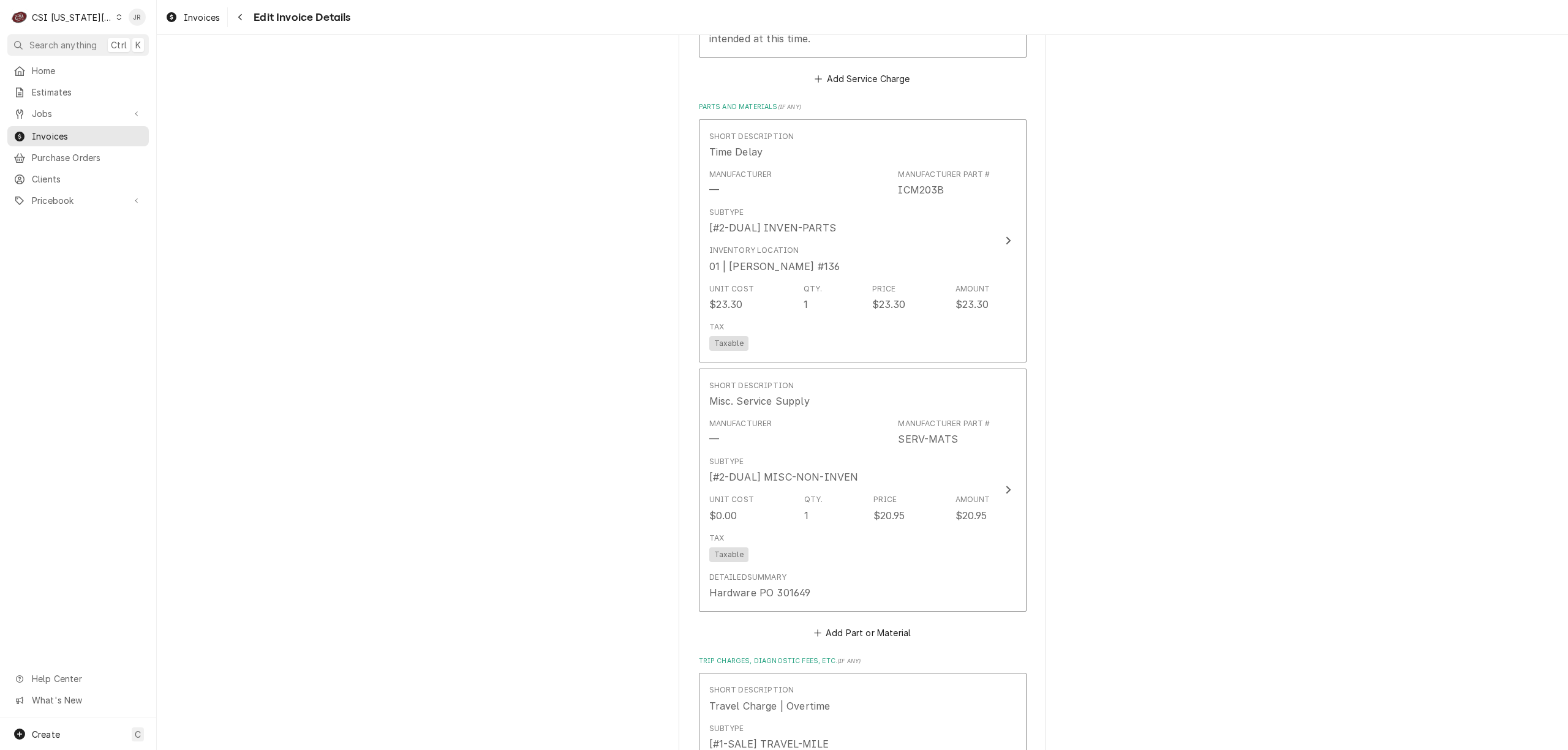
scroll to position [2041, 0]
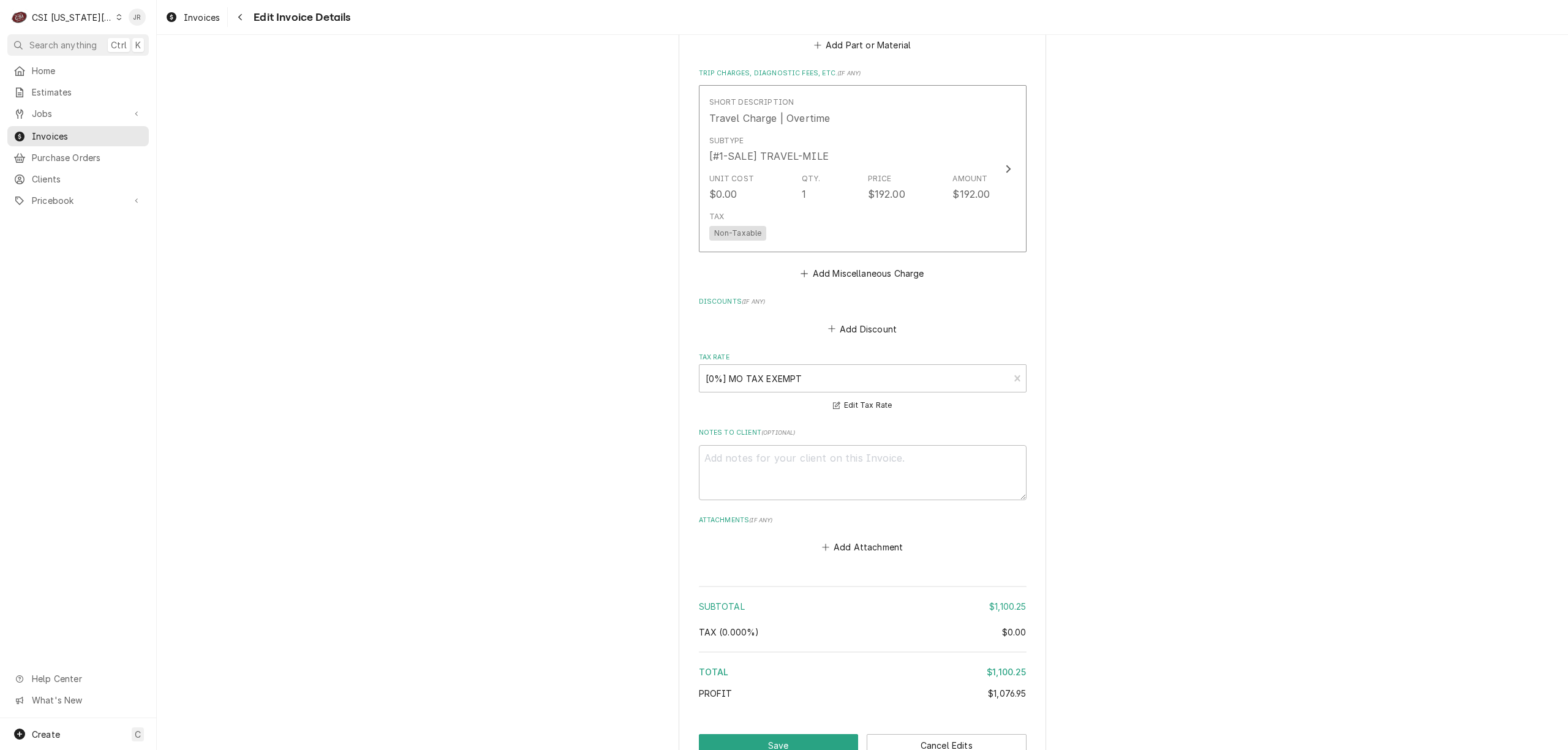
scroll to position [2739, 0]
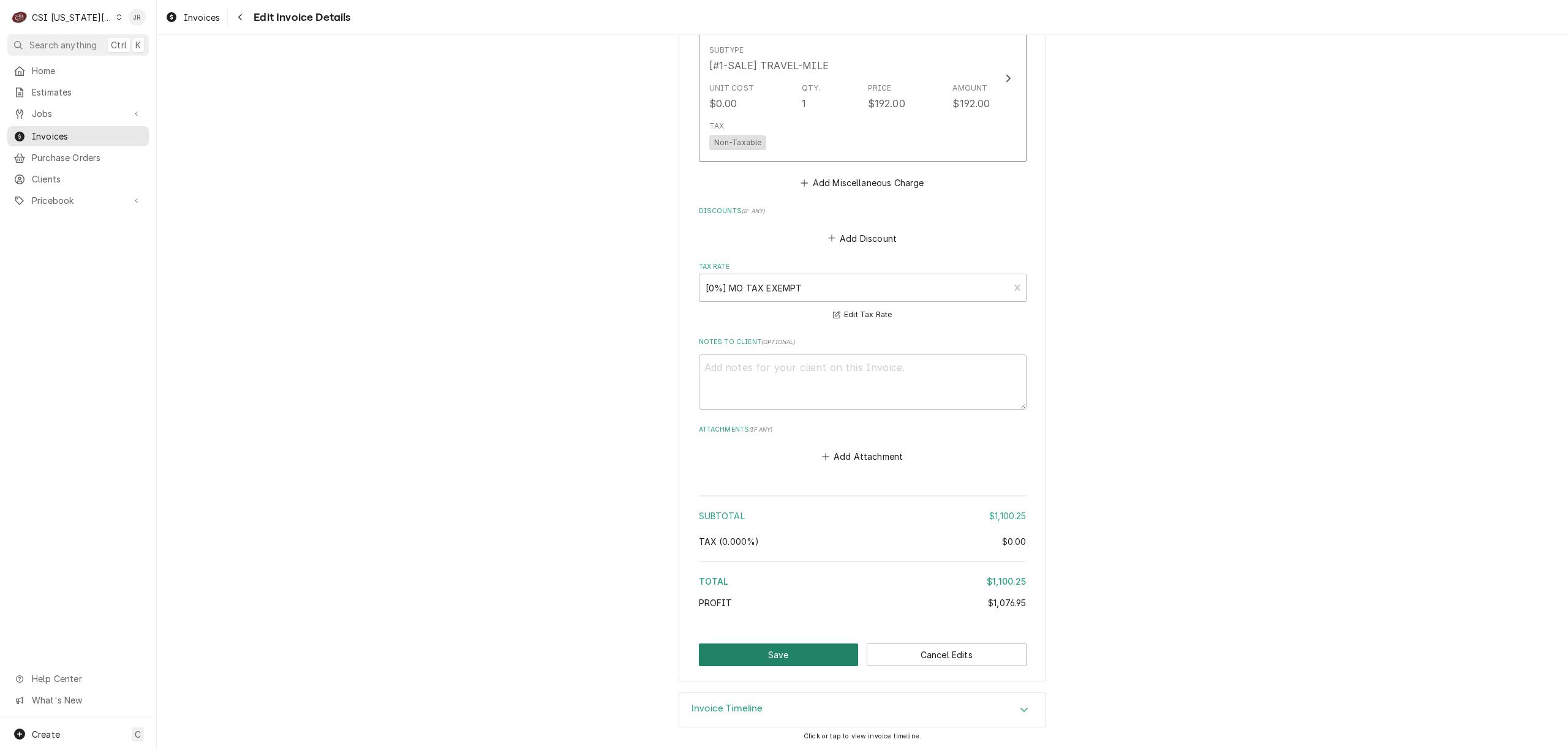
click at [799, 653] on button "Save" at bounding box center [779, 655] width 160 height 22
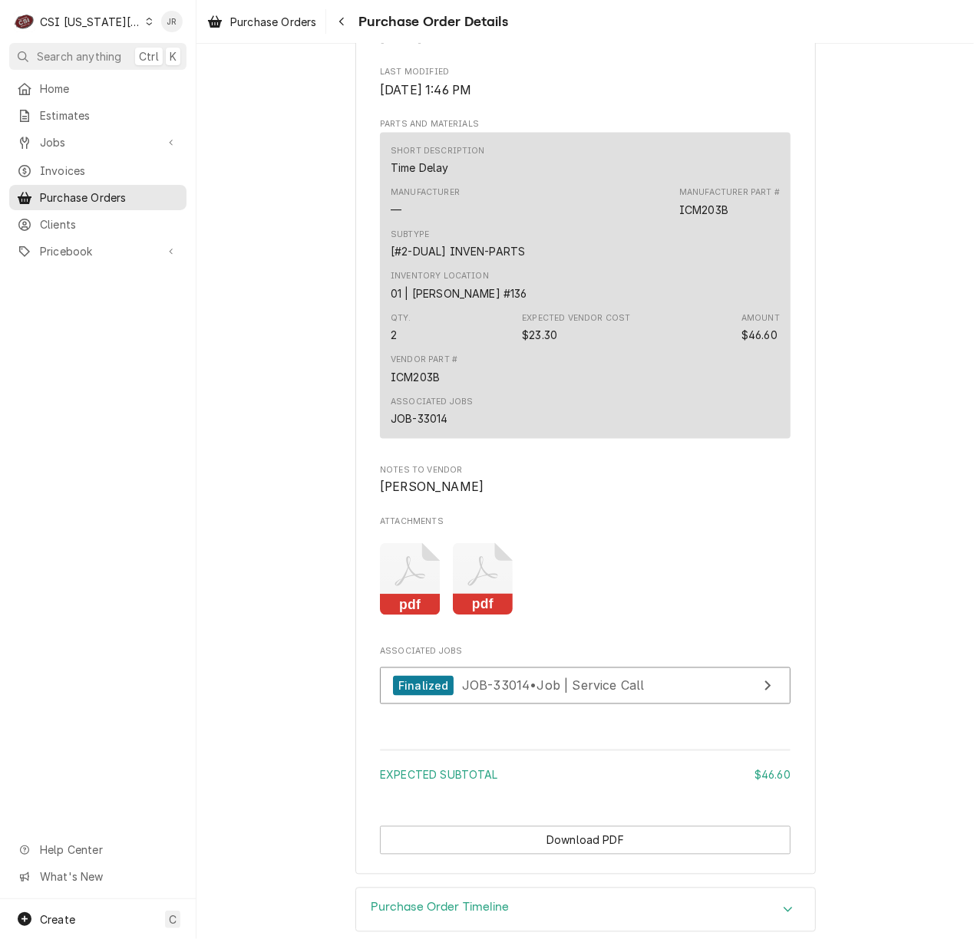
scroll to position [1023, 0]
click at [484, 606] on icon "Attachments" at bounding box center [483, 579] width 61 height 73
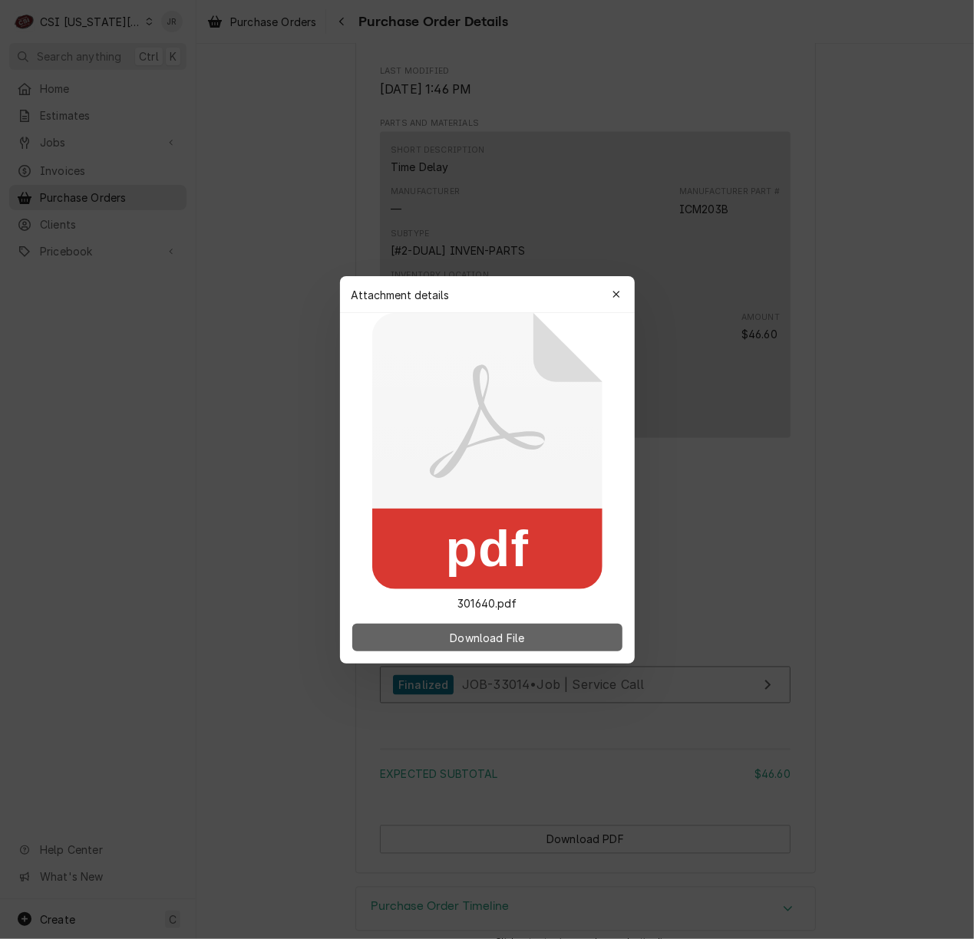
click at [516, 642] on span "Download File" at bounding box center [487, 637] width 81 height 16
click at [618, 292] on icon "button" at bounding box center [616, 294] width 8 height 11
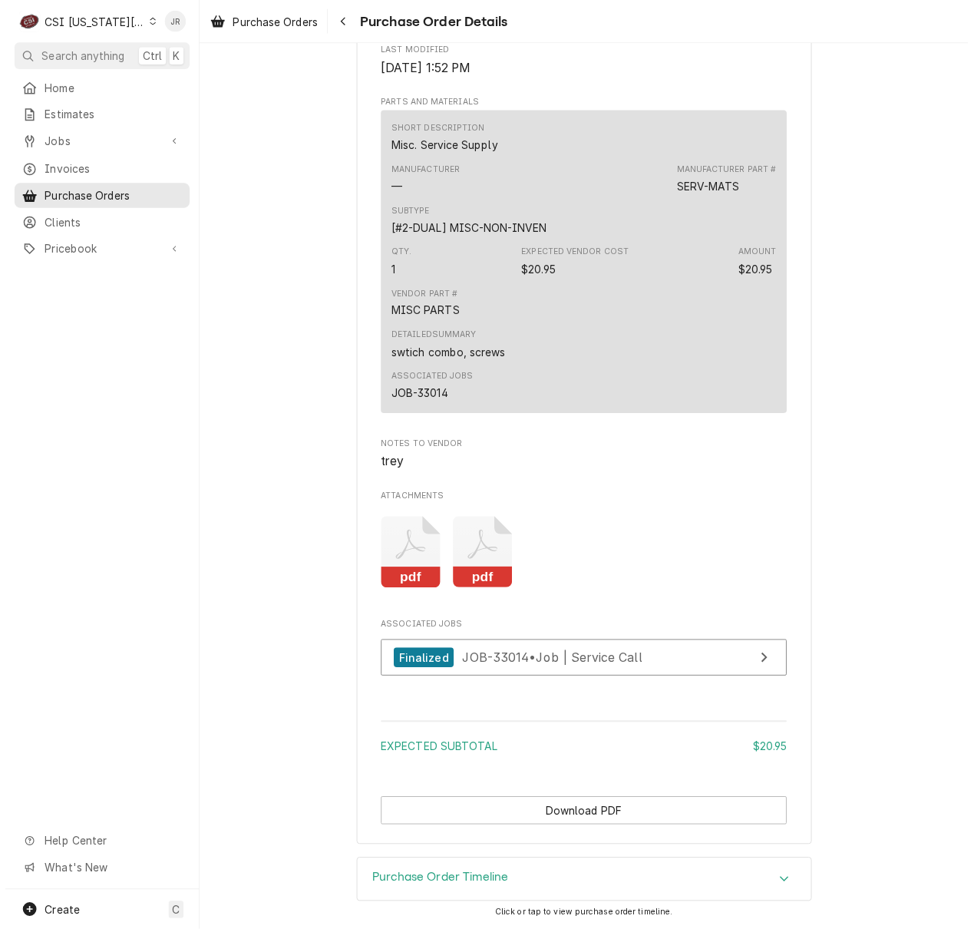
scroll to position [1078, 0]
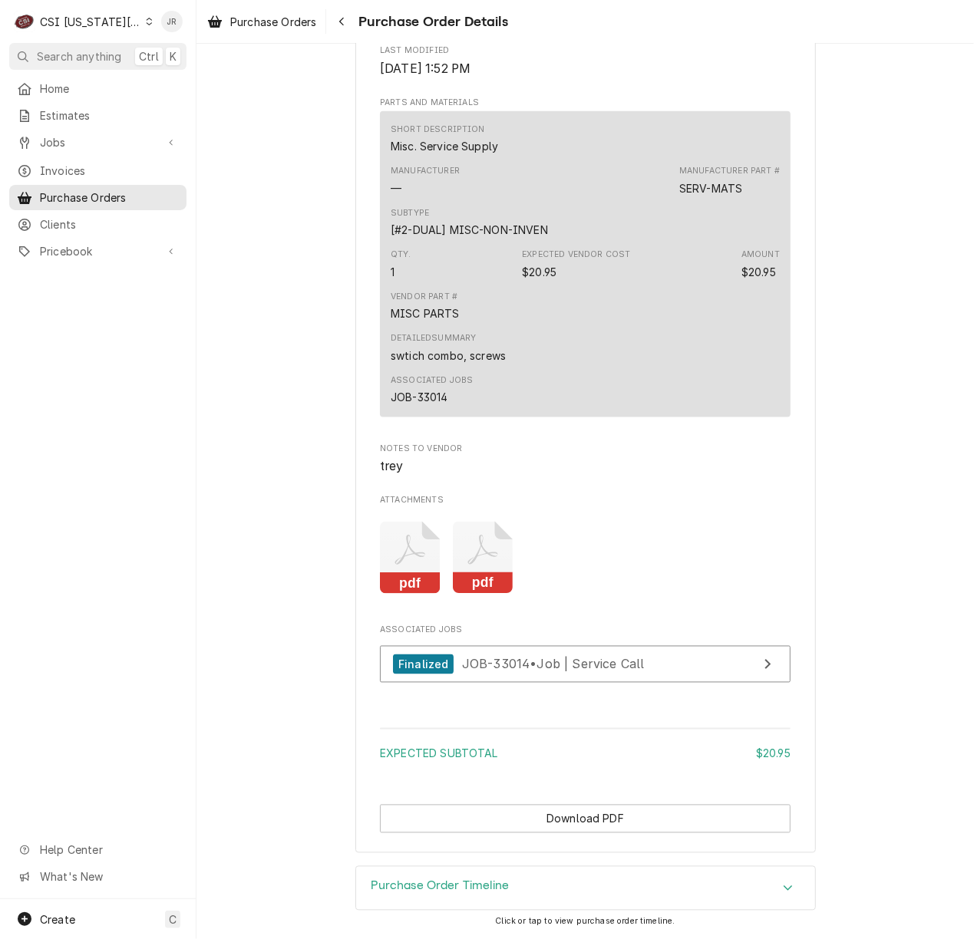
click at [496, 575] on rect "Attachments" at bounding box center [483, 583] width 61 height 21
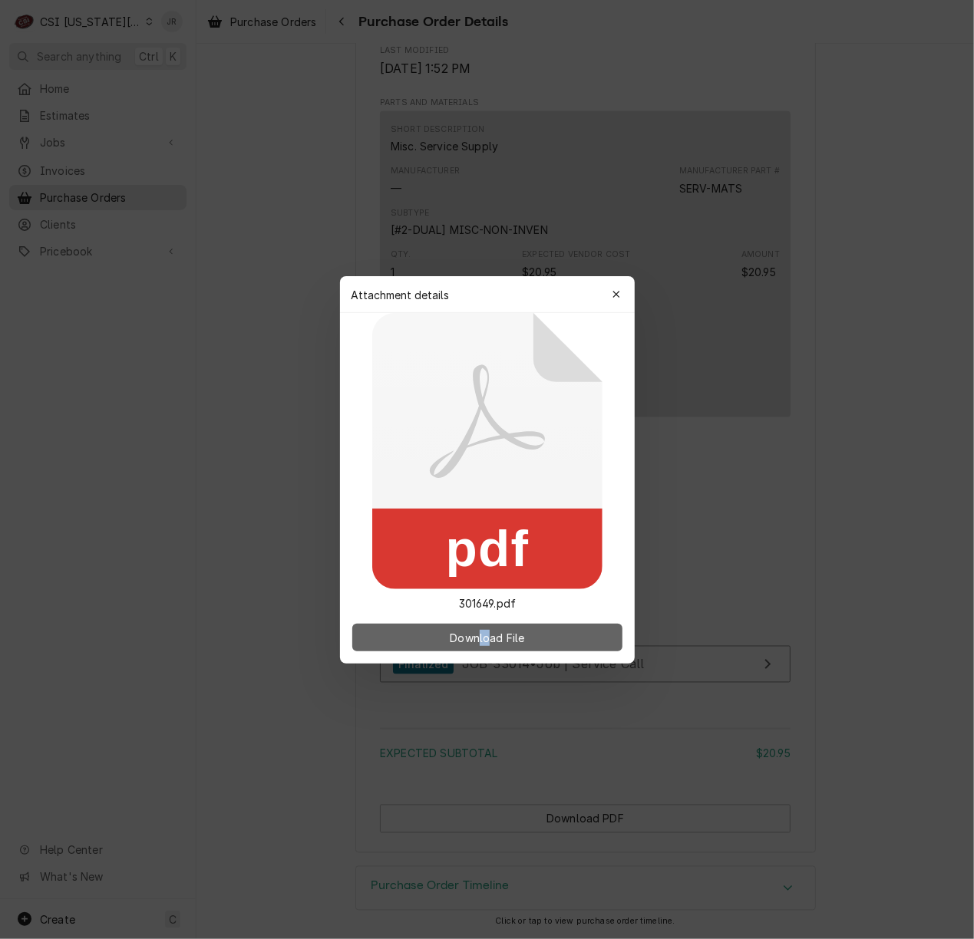
drag, startPoint x: 474, startPoint y: 617, endPoint x: 497, endPoint y: 637, distance: 30.5
click at [488, 630] on div "Download File" at bounding box center [487, 638] width 295 height 52
click at [500, 639] on span "Download File" at bounding box center [487, 637] width 81 height 16
drag, startPoint x: 500, startPoint y: 632, endPoint x: 526, endPoint y: 566, distance: 71.0
click at [500, 632] on span "Download File" at bounding box center [487, 637] width 81 height 16
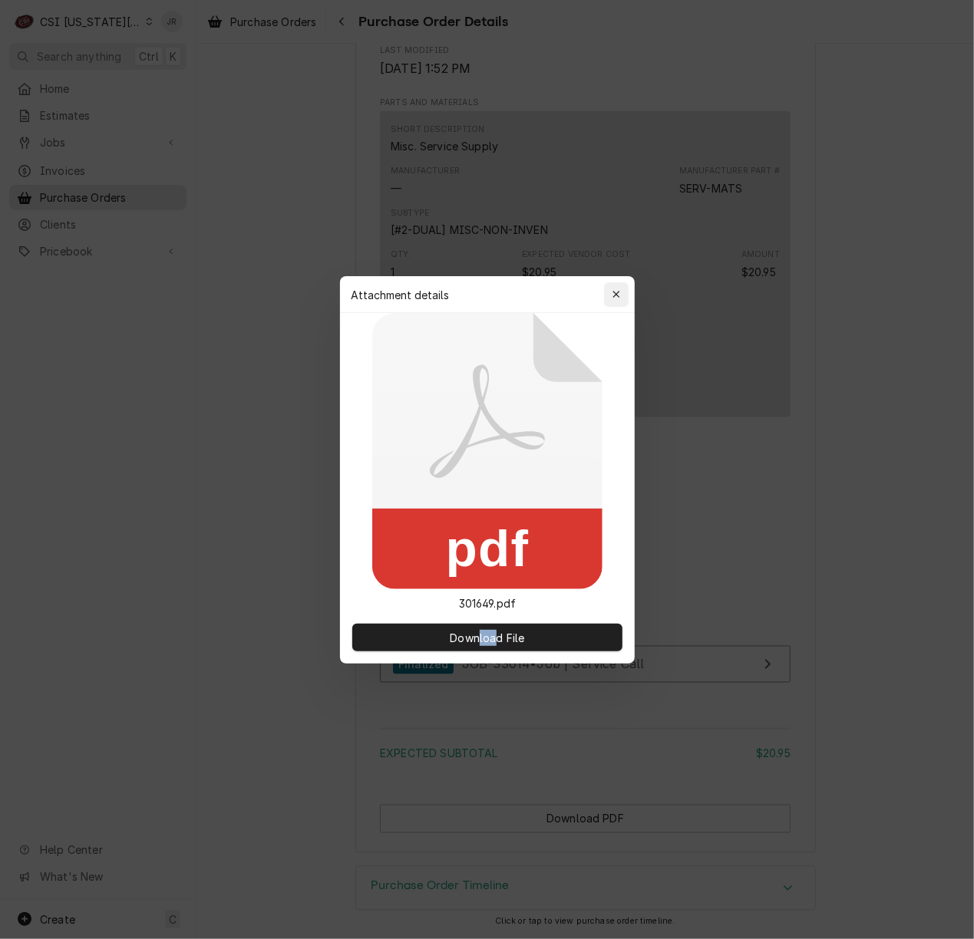
click at [623, 293] on div "button" at bounding box center [616, 294] width 15 height 15
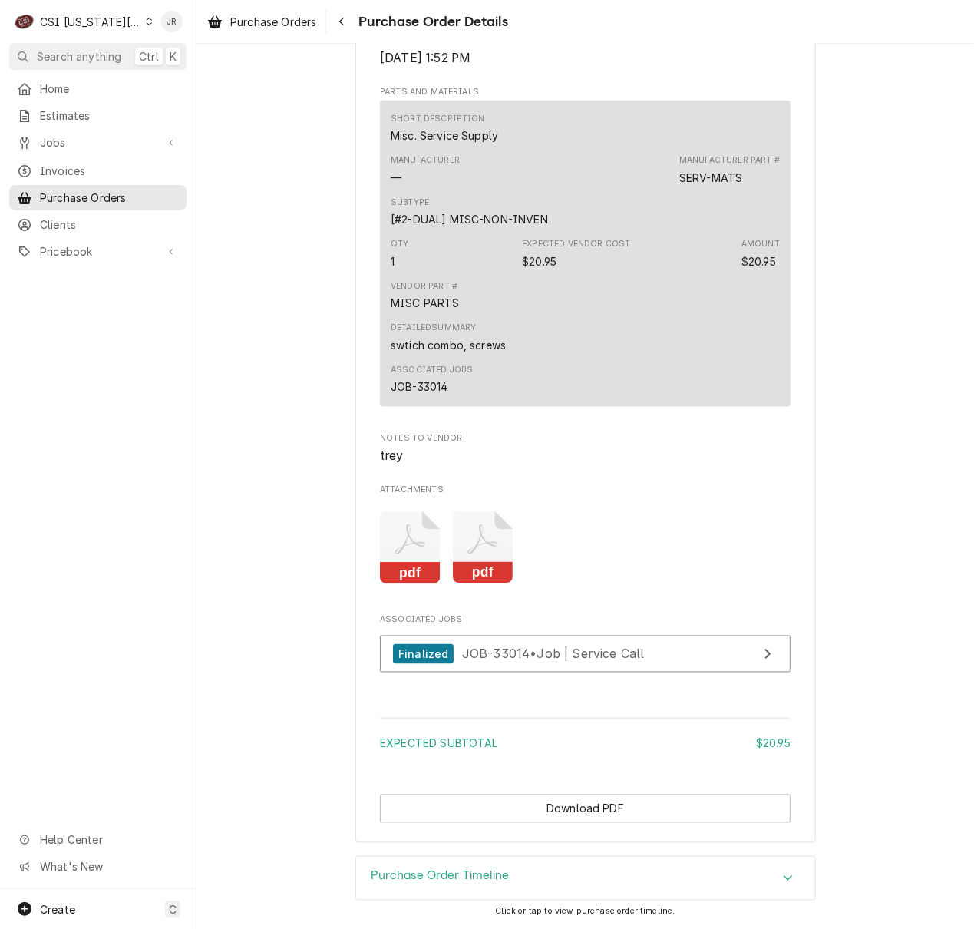
click at [487, 569] on icon "Attachments" at bounding box center [483, 547] width 61 height 73
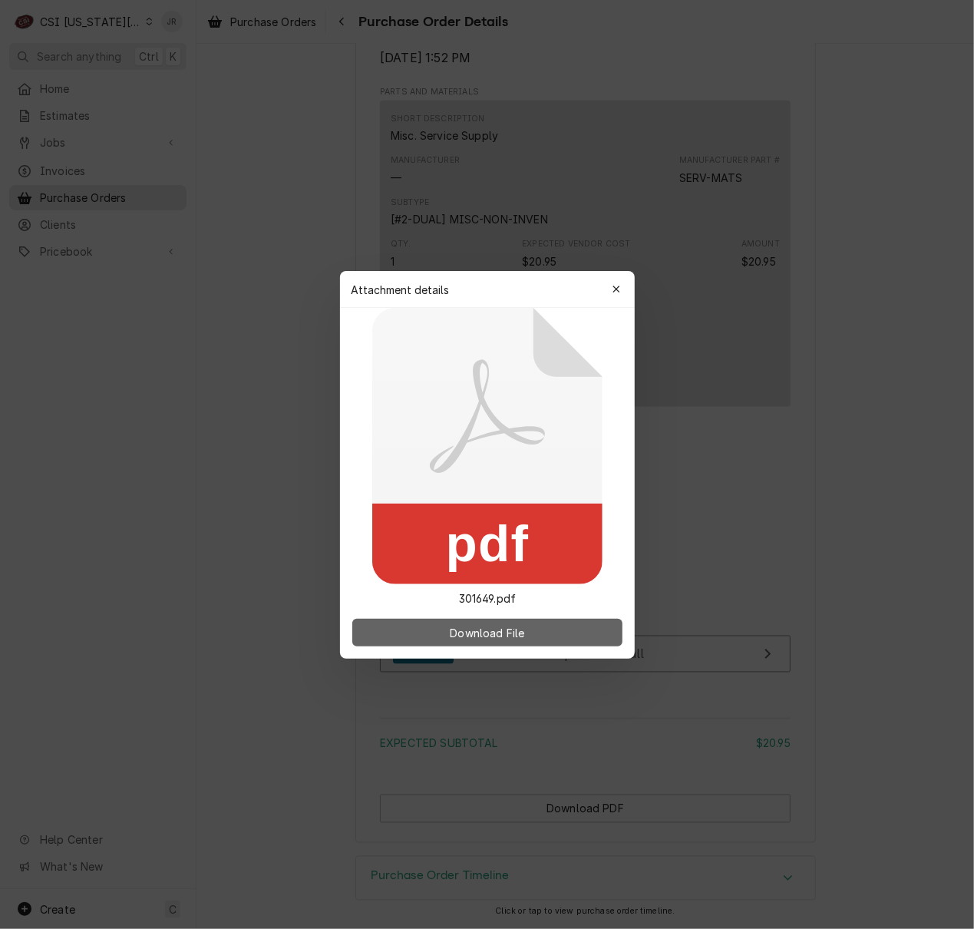
click at [498, 616] on div "Download File" at bounding box center [487, 632] width 295 height 52
click at [507, 628] on span "Download File" at bounding box center [487, 632] width 81 height 16
click at [616, 286] on icon "button" at bounding box center [616, 289] width 8 height 11
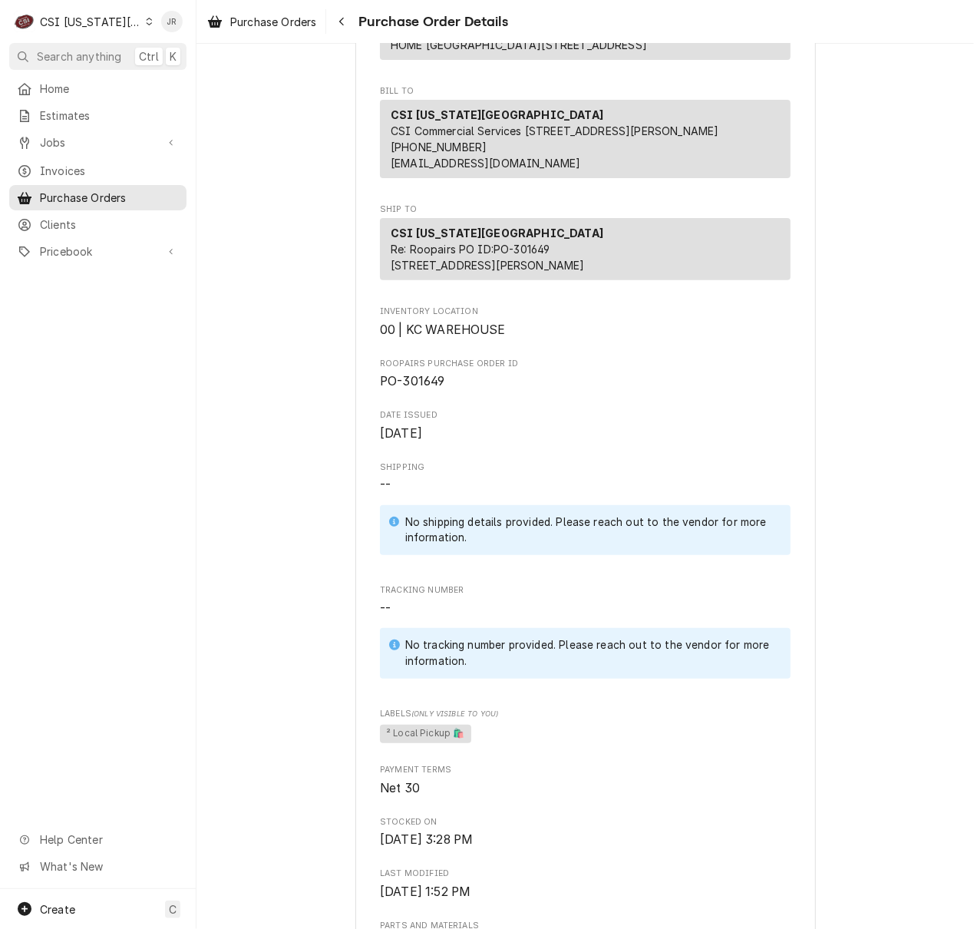
scroll to position [167, 0]
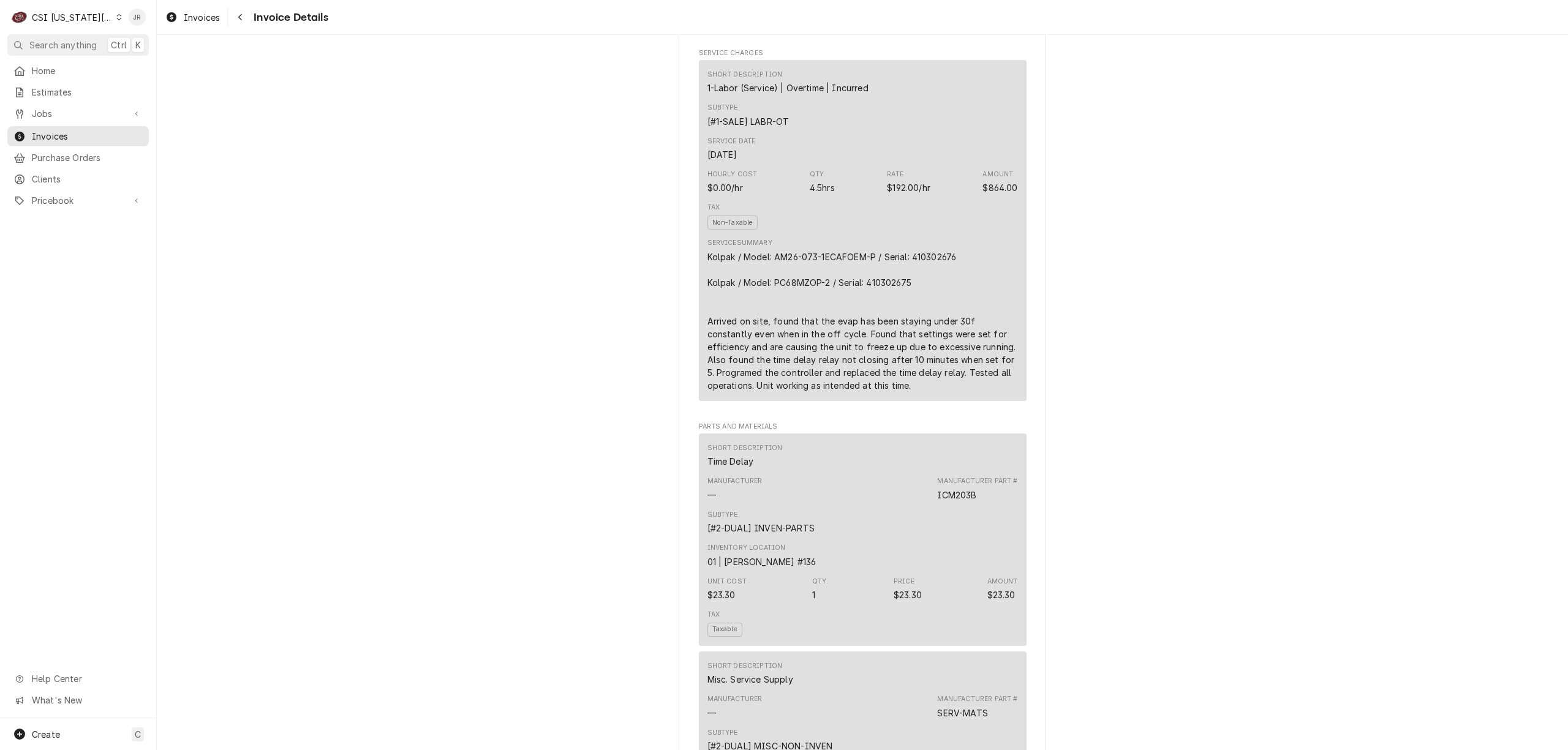
scroll to position [898, 0]
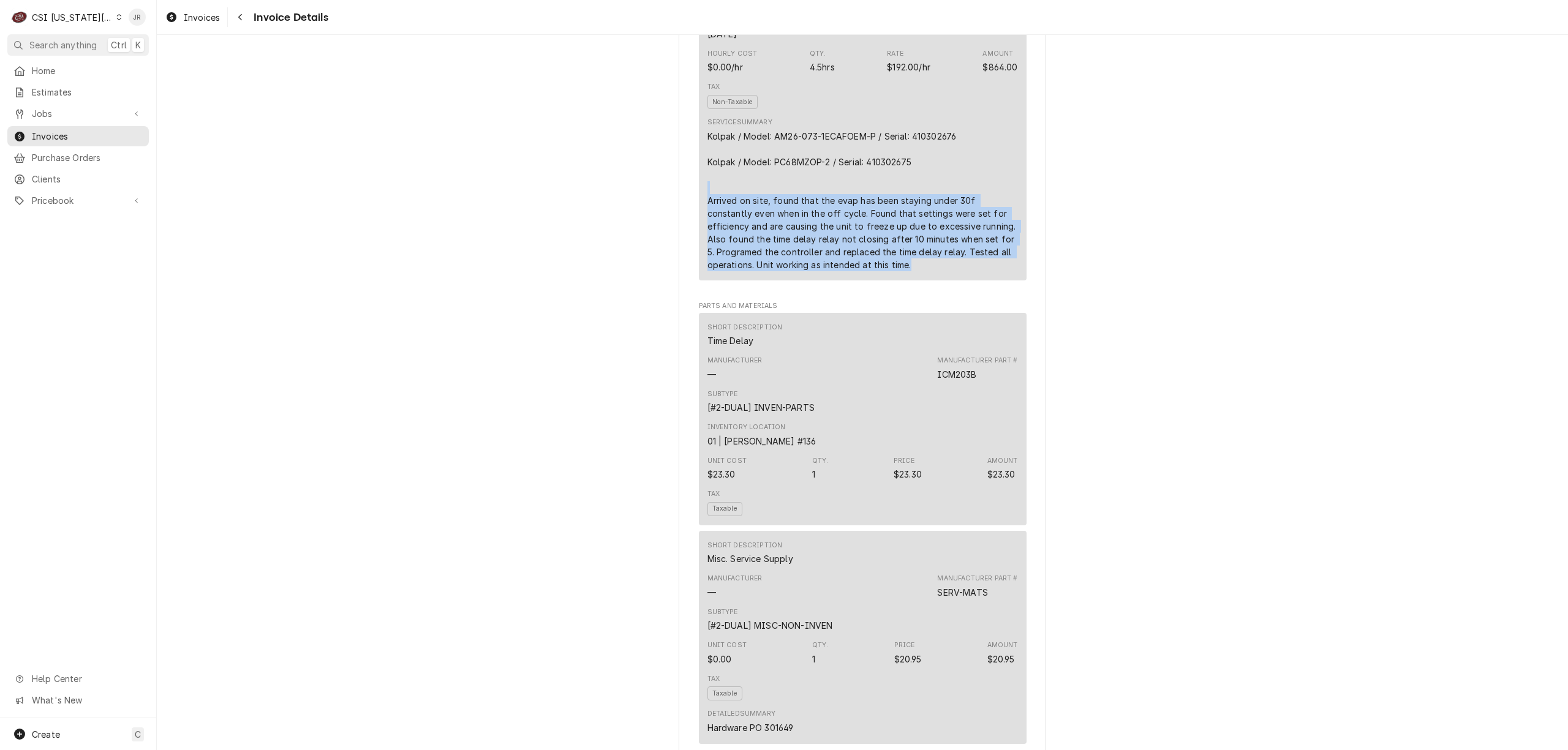
drag, startPoint x: 851, startPoint y: 312, endPoint x: 689, endPoint y: 231, distance: 181.1
click at [681, 231] on div "Sender CSI [US_STATE] City CSI Commercial Services [STREET_ADDRESS][PERSON_NAME…" at bounding box center [862, 598] width 367 height 2860
copy div "Arrived on site, found that the evap has been staying under 30f constantly even…"
click at [1174, 289] on div "Outstanding Sender CSI [US_STATE] City CSI Commercial Services Inc1021 [GEOGRAP…" at bounding box center [862, 588] width 1411 height 2901
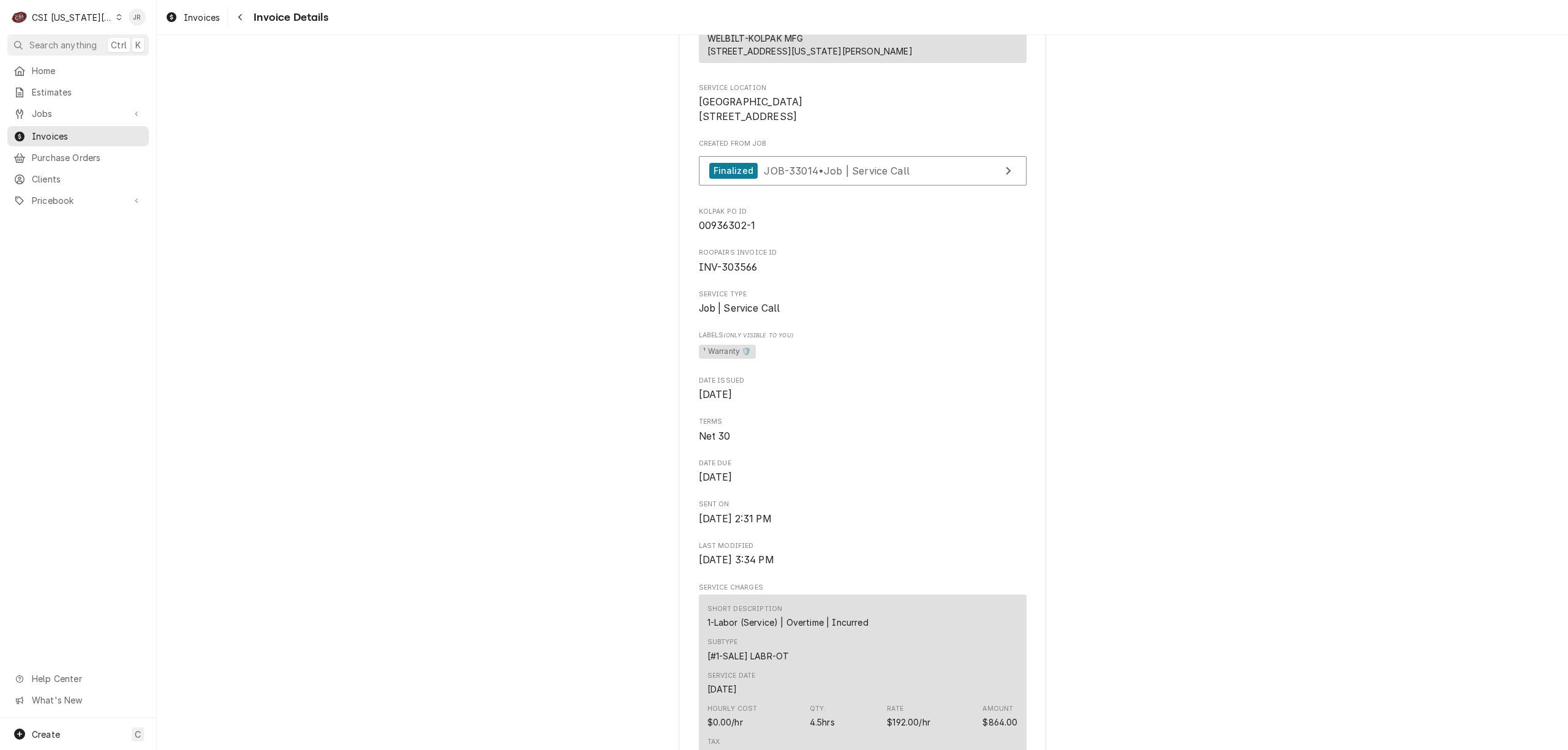
scroll to position [0, 0]
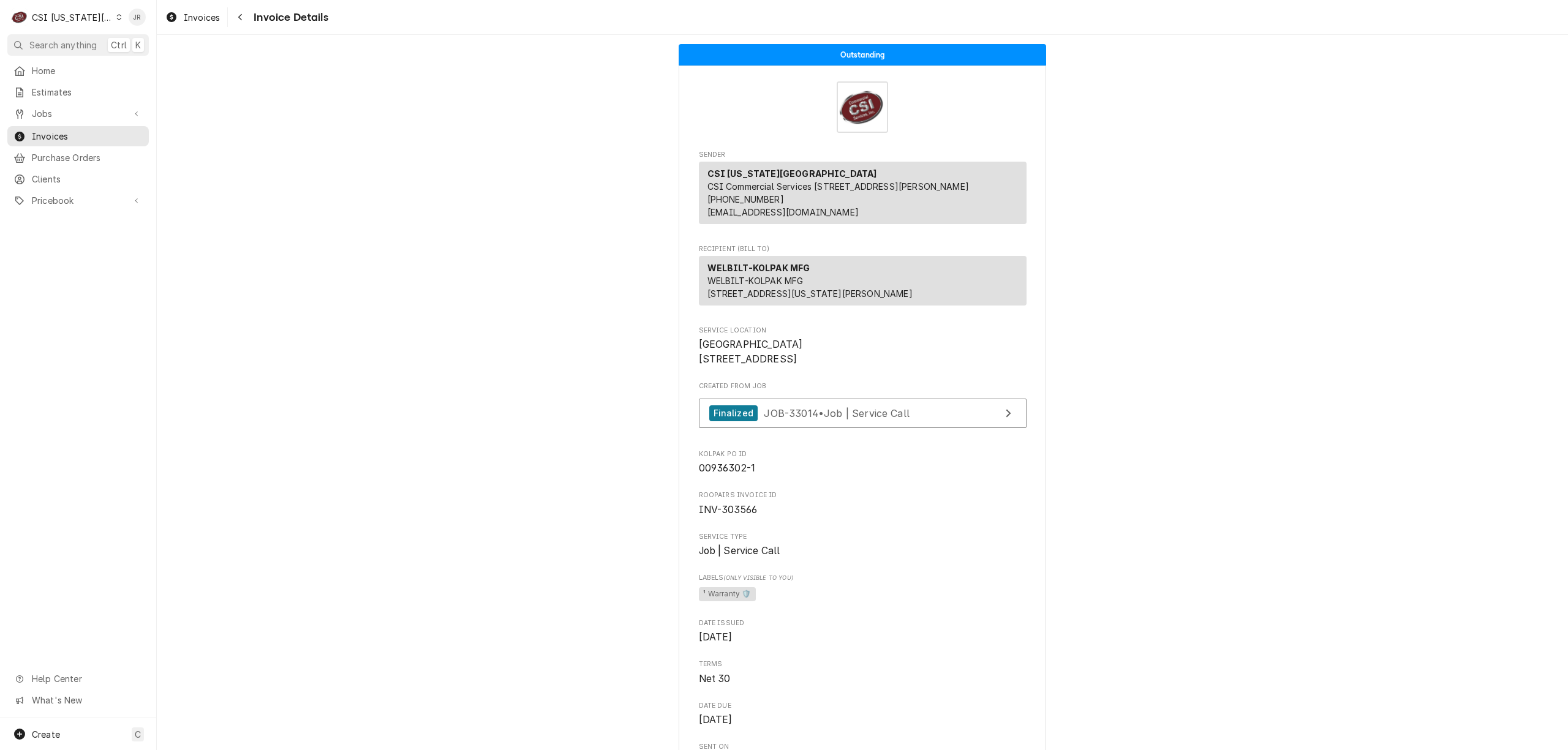
drag, startPoint x: 693, startPoint y: 385, endPoint x: 789, endPoint y: 387, distance: 96.0
click at [839, 366] on span "[GEOGRAPHIC_DATA] [STREET_ADDRESS]" at bounding box center [863, 352] width 328 height 29
copy span "[STREET_ADDRESS]"
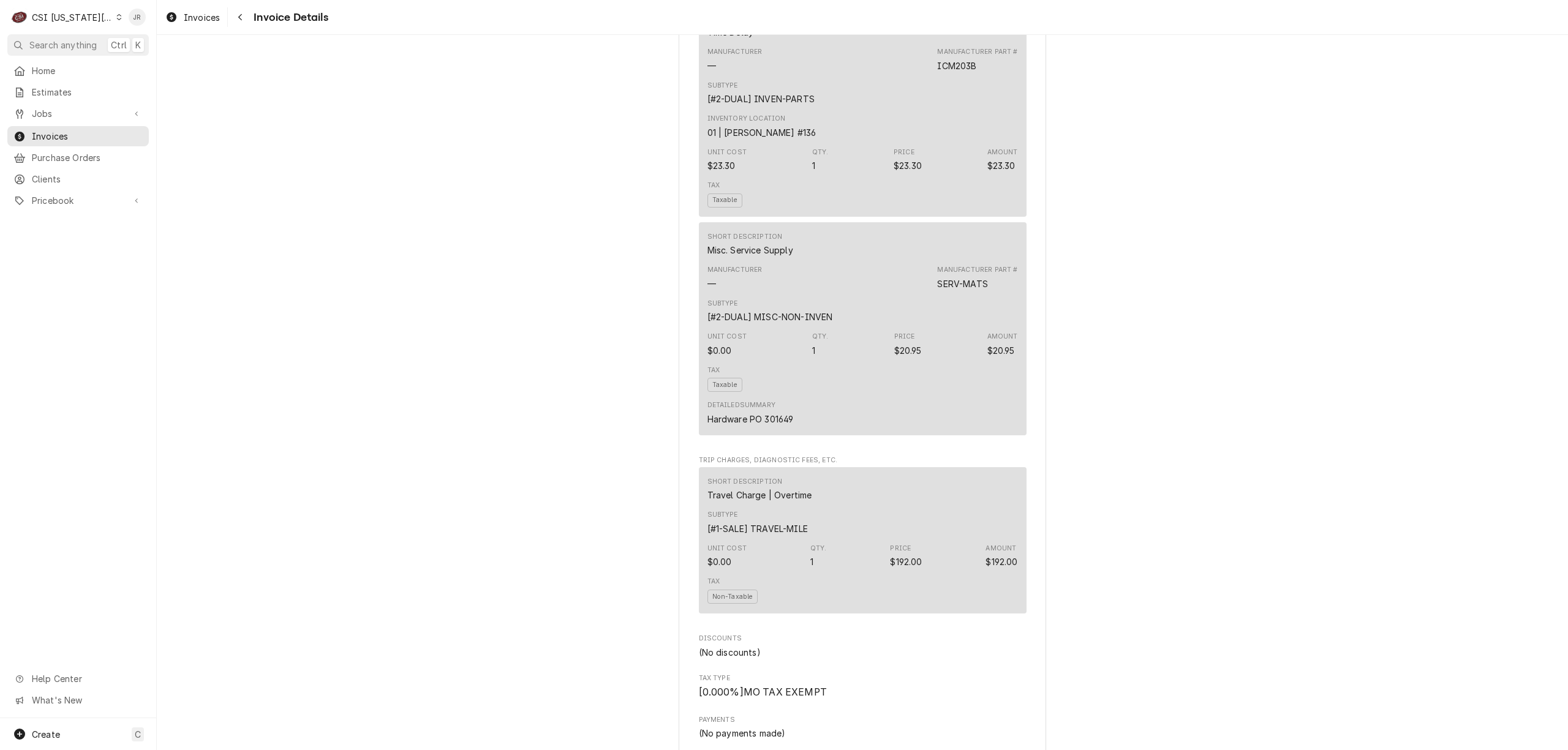
scroll to position [1225, 0]
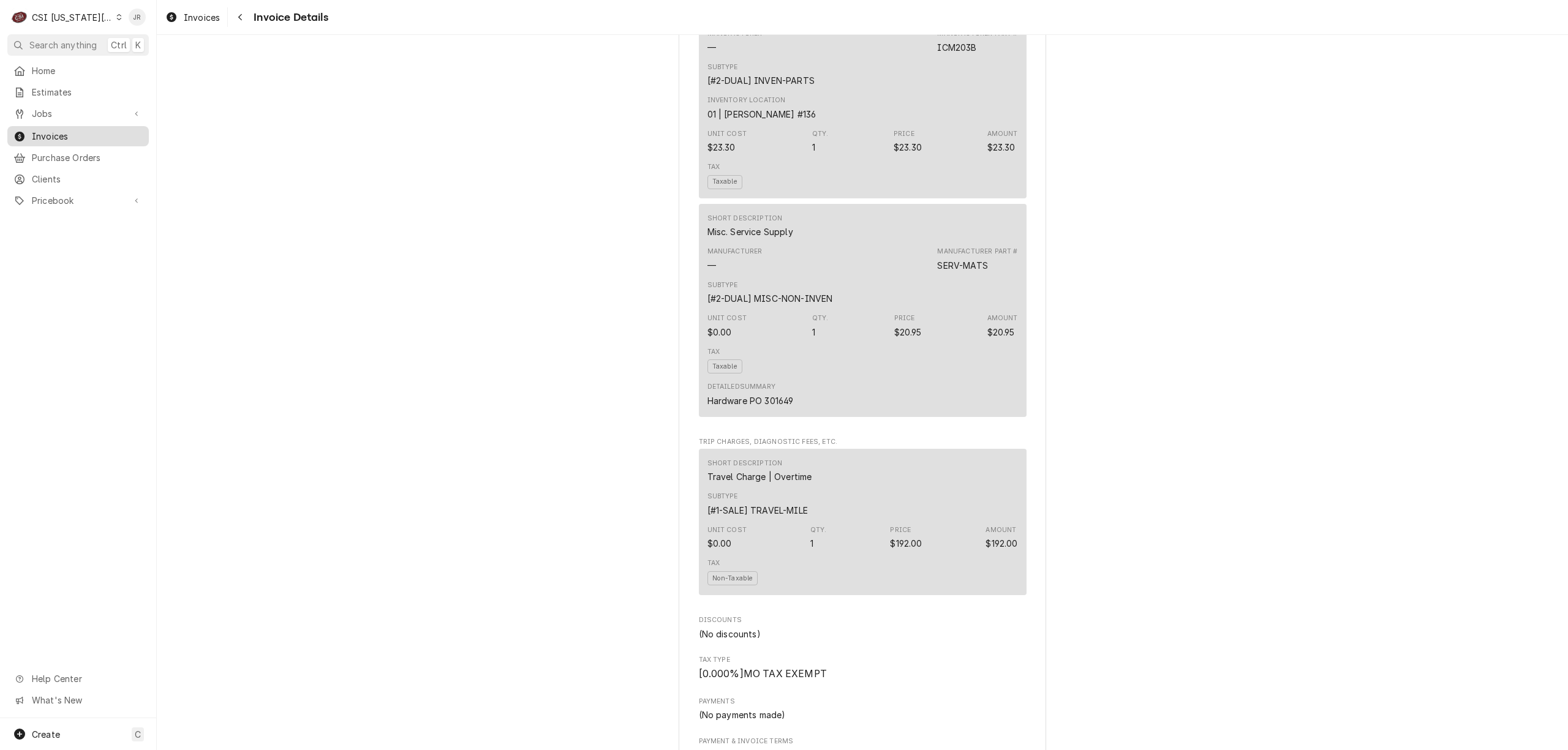
click at [65, 130] on span "Invoices" at bounding box center [87, 136] width 111 height 13
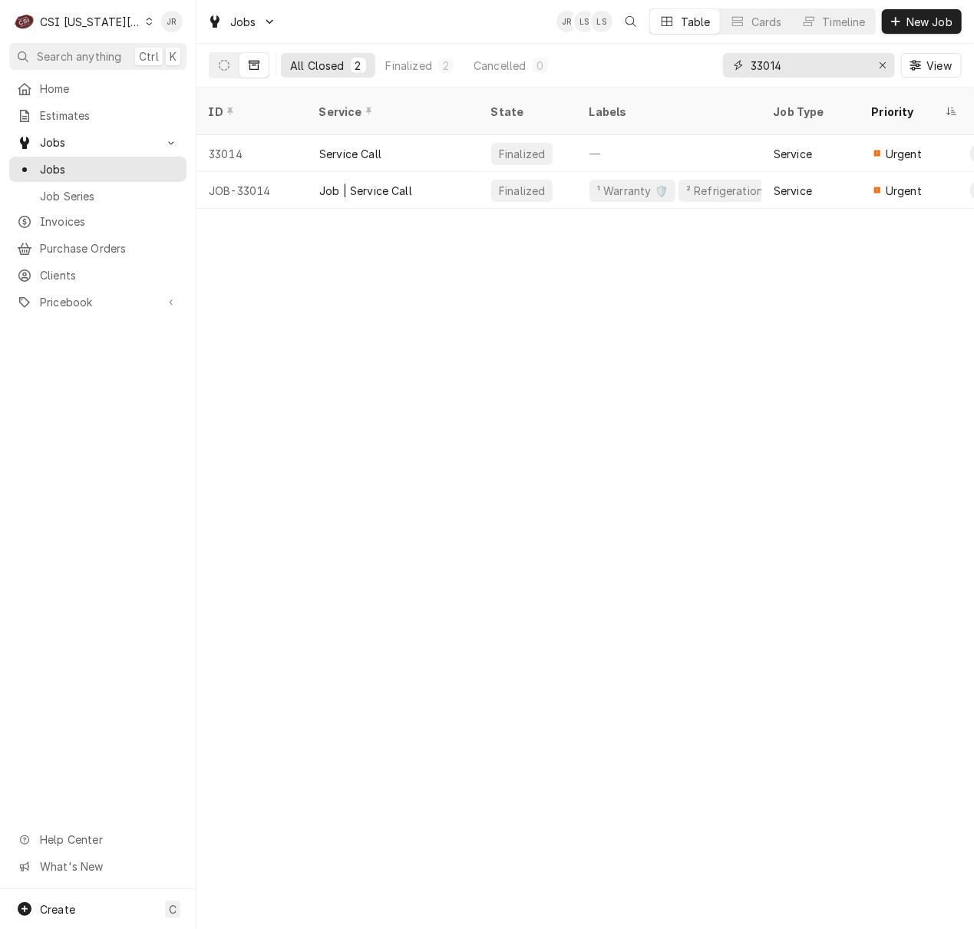
click at [802, 66] on input "33014" at bounding box center [808, 65] width 115 height 25
click at [802, 65] on input "33014" at bounding box center [808, 65] width 115 height 25
type input "3"
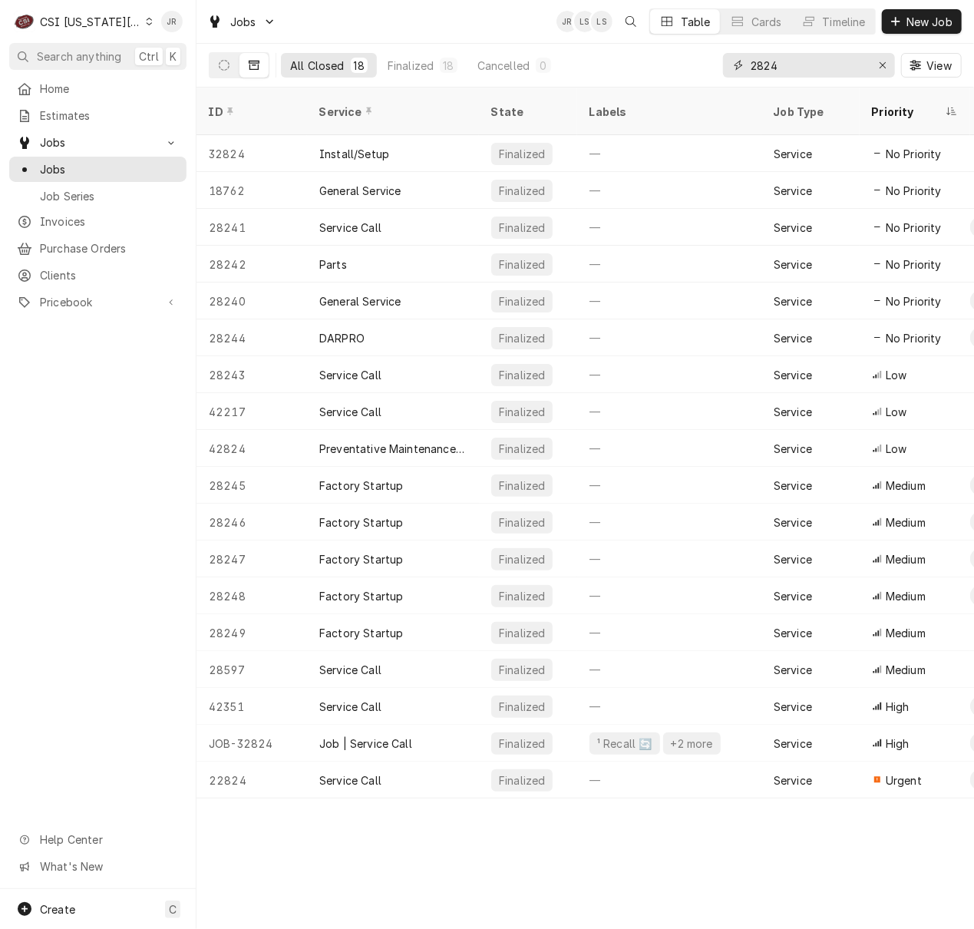
click at [805, 61] on input "2824" at bounding box center [808, 65] width 115 height 25
type input "32824"
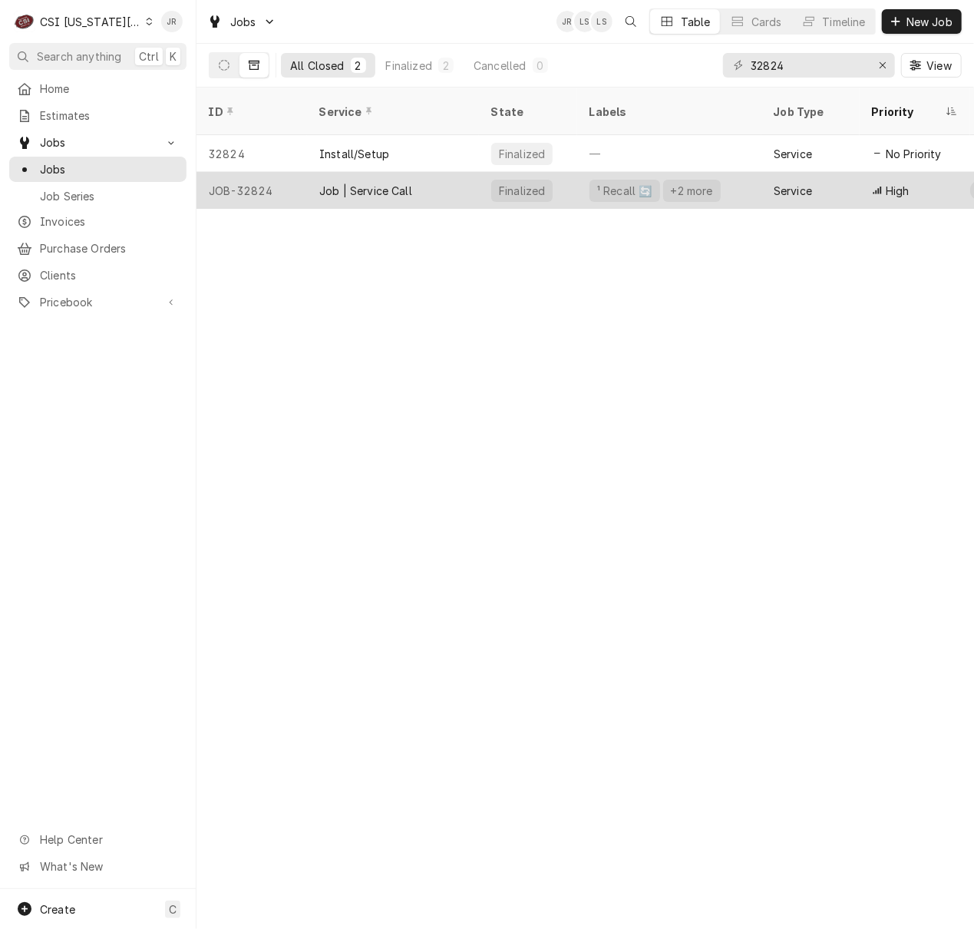
click at [335, 172] on div "Job | Service Call" at bounding box center [393, 190] width 172 height 37
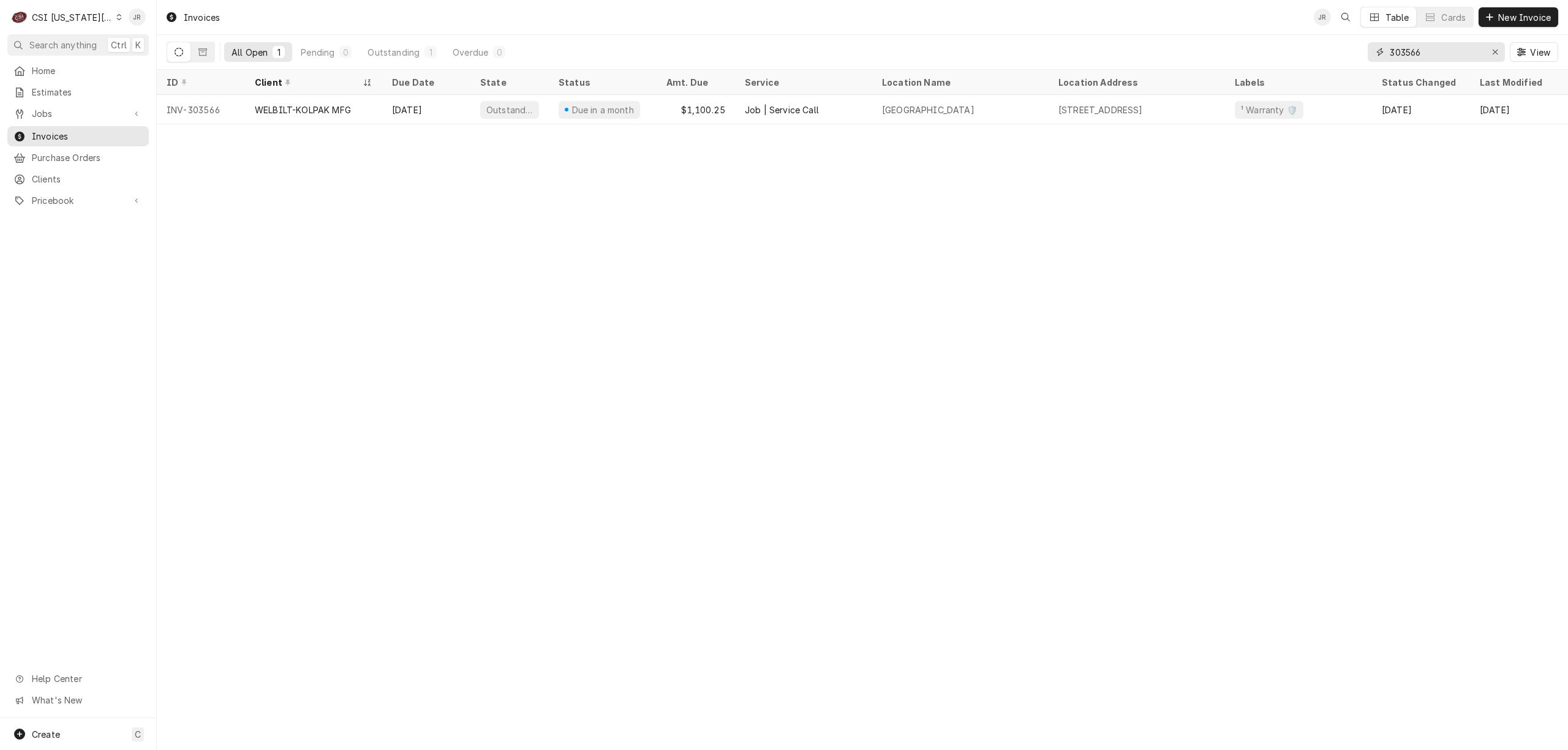
click at [1440, 55] on input "303566" at bounding box center [1435, 52] width 92 height 20
type input "303568"
click at [1404, 57] on input "303568" at bounding box center [1435, 52] width 92 height 20
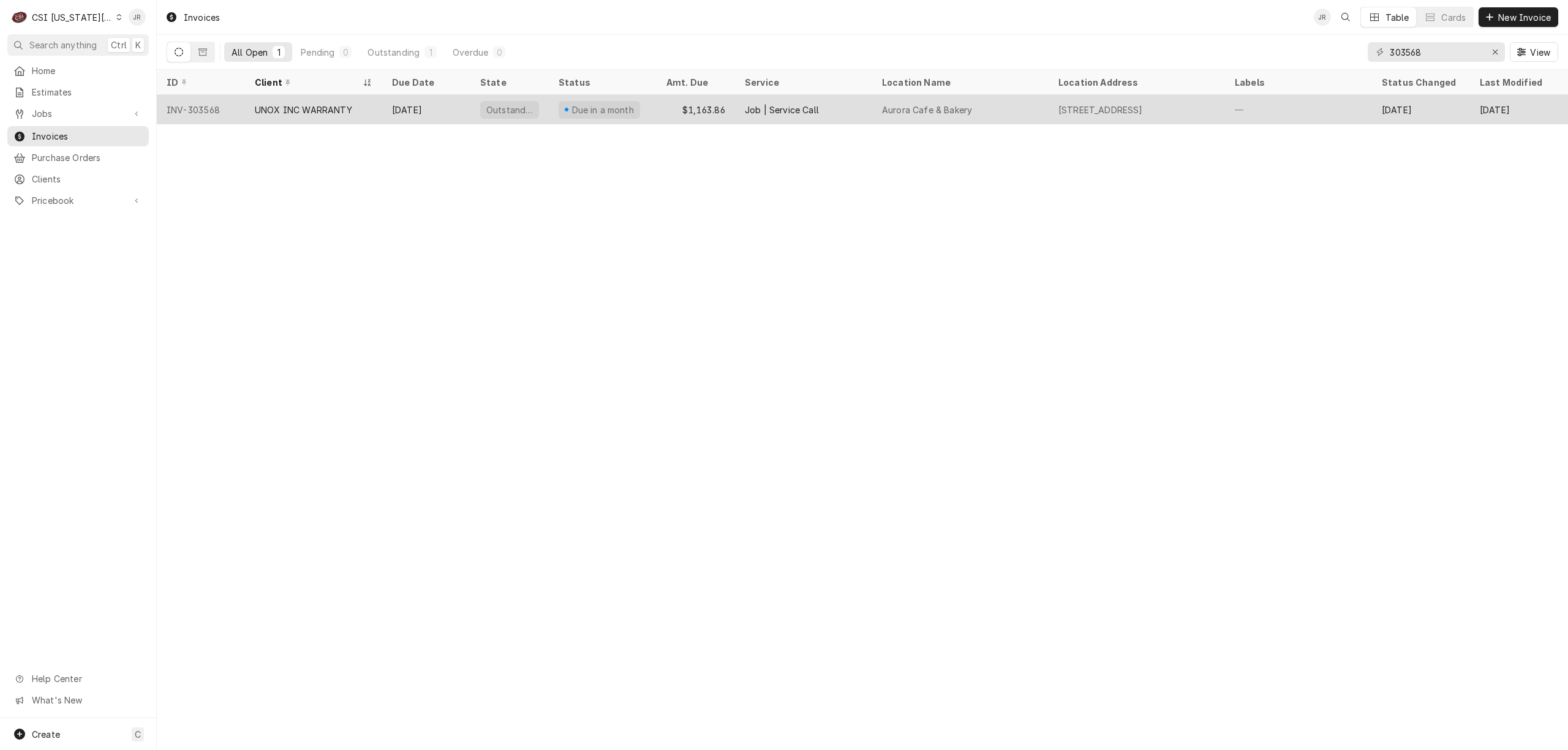
click at [337, 106] on div "UNOX INC WARRANTY" at bounding box center [303, 110] width 97 height 13
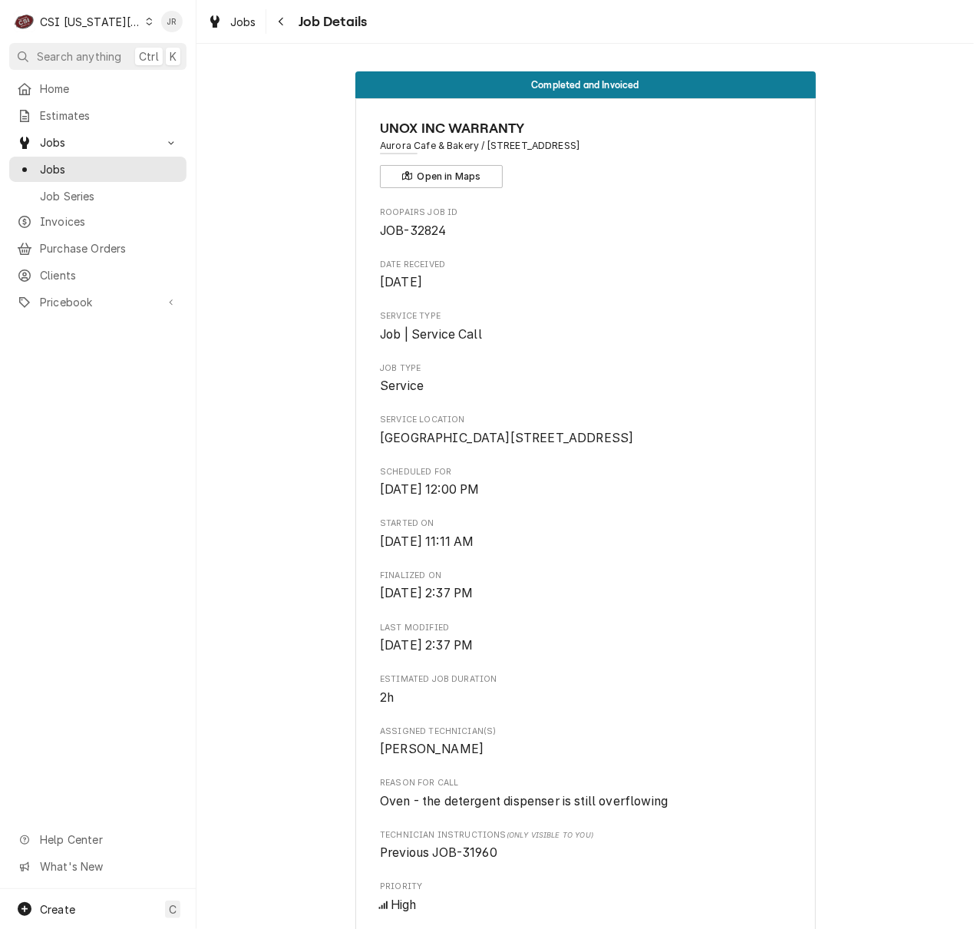
drag, startPoint x: 370, startPoint y: 145, endPoint x: 465, endPoint y: 149, distance: 95.2
copy span "Aurora Cafe & Baker"
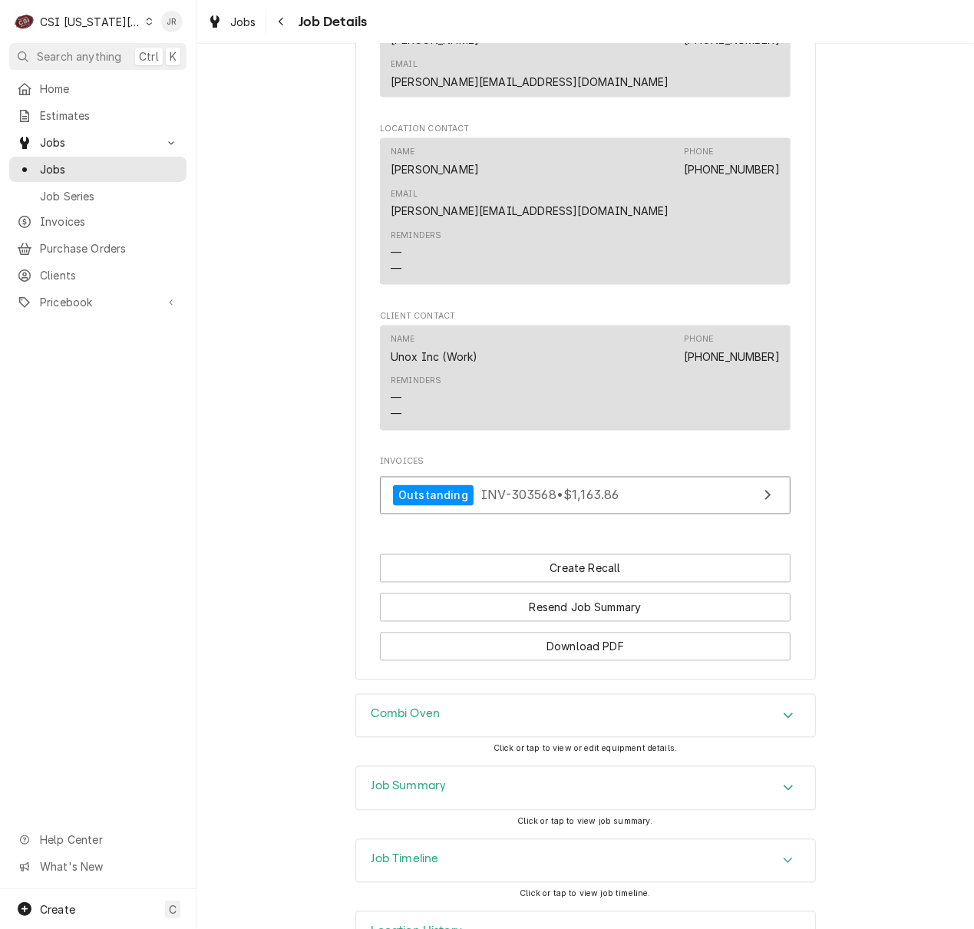
scroll to position [1125, 0]
click at [447, 766] on div "Job Summary" at bounding box center [585, 787] width 459 height 43
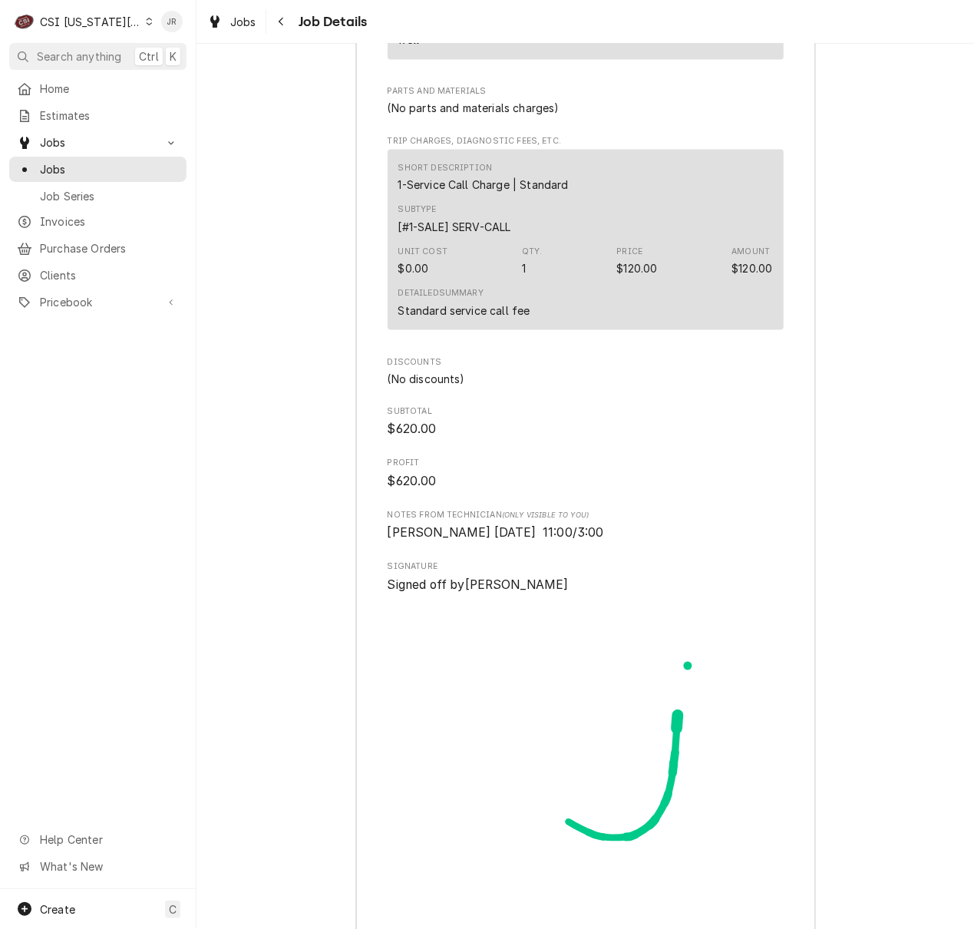
scroll to position [4151, 0]
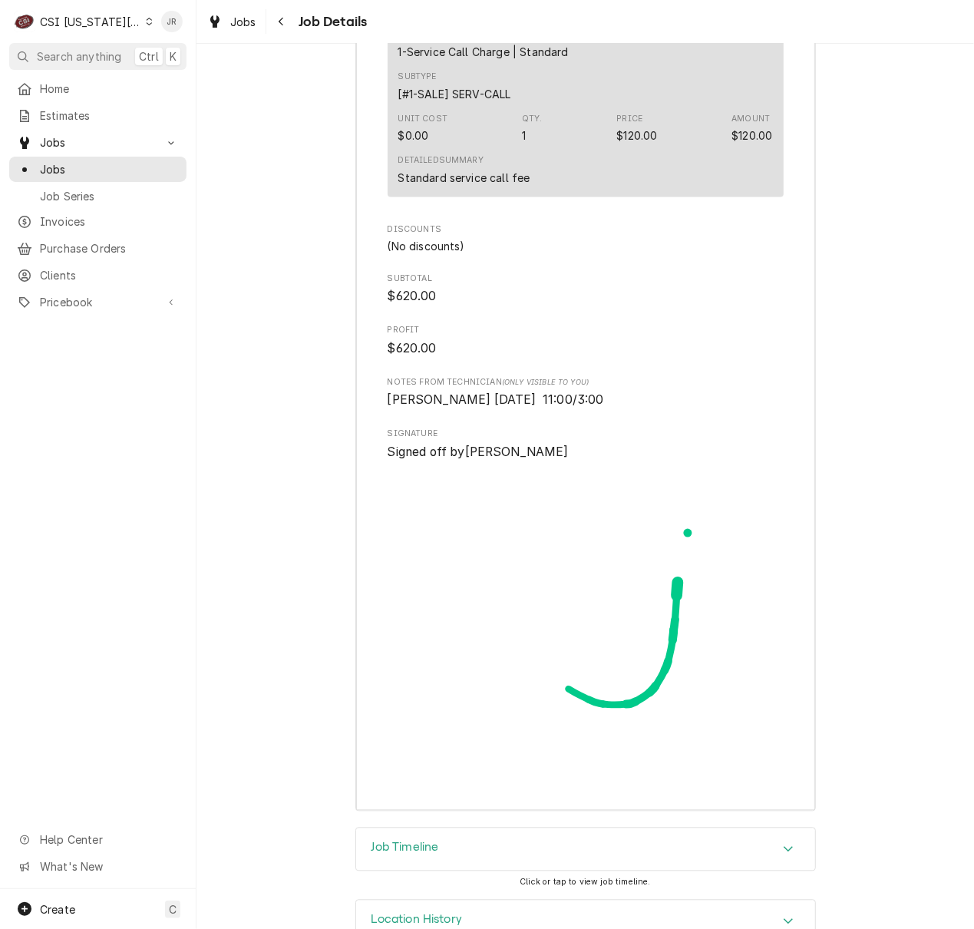
click at [462, 828] on div "Job Timeline" at bounding box center [585, 849] width 459 height 43
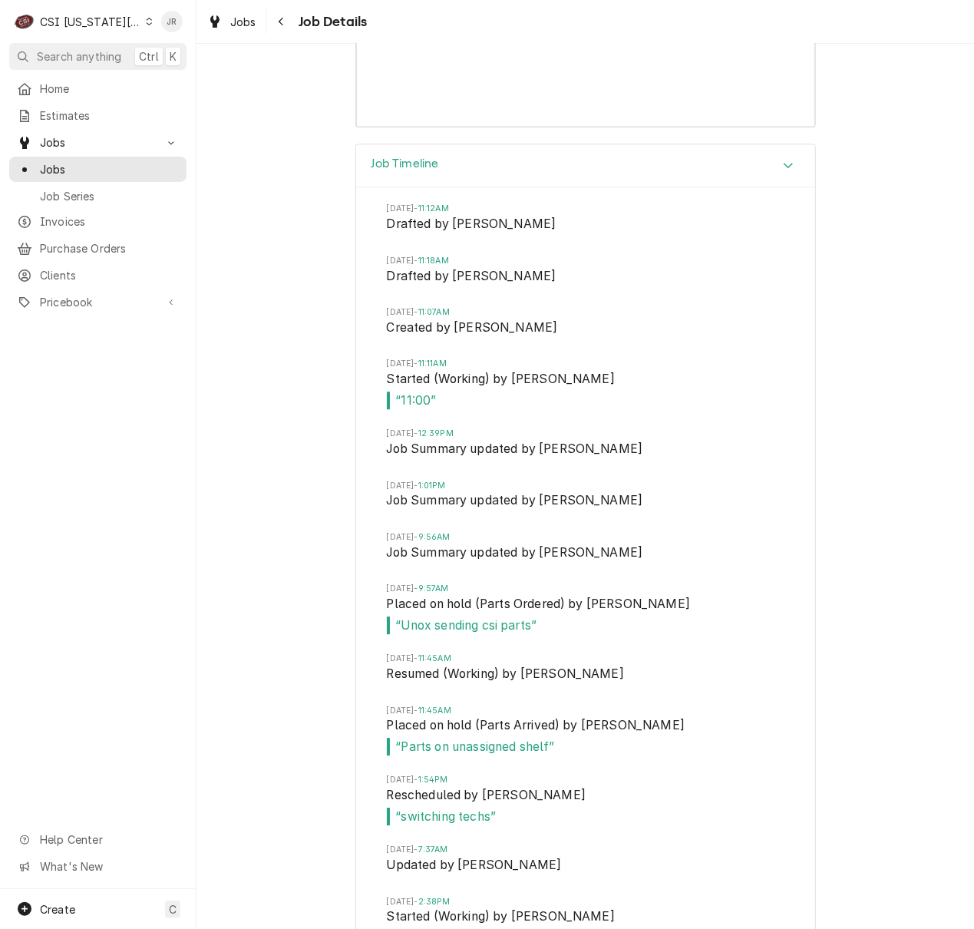
scroll to position [4016, 0]
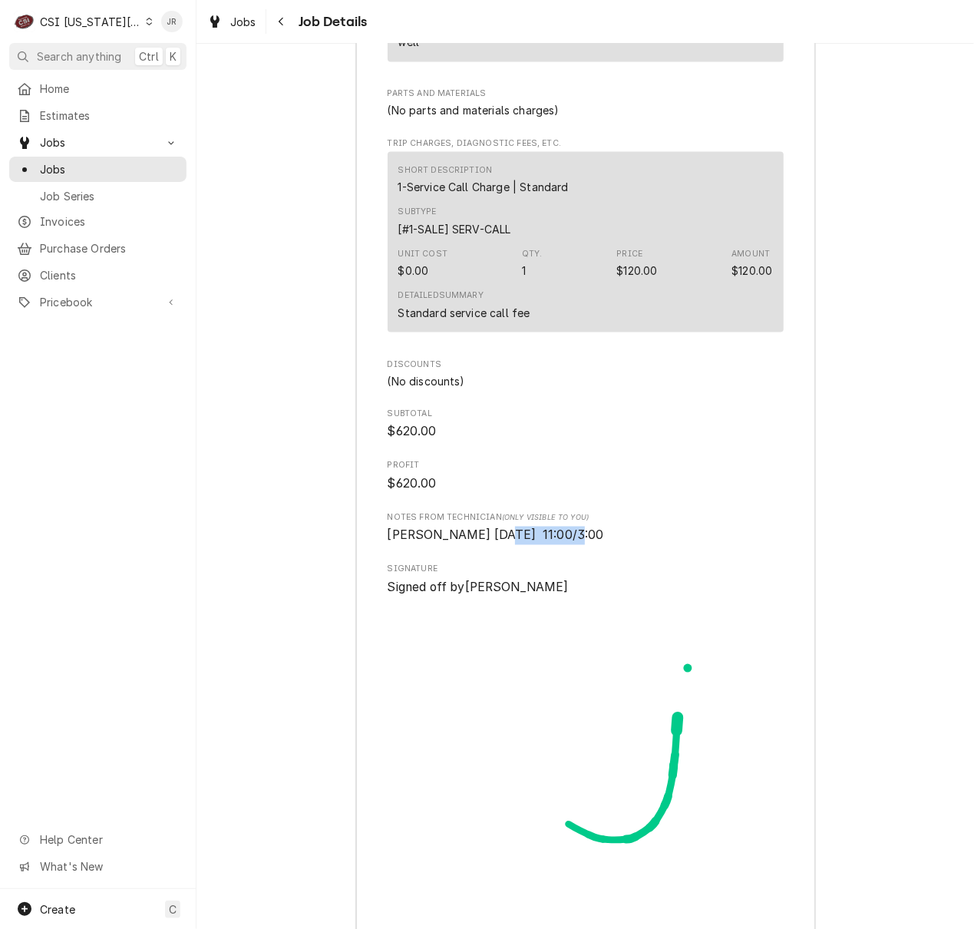
drag, startPoint x: 569, startPoint y: 494, endPoint x: 484, endPoint y: 494, distance: 85.2
click at [484, 526] on span "Charles 9/19/2025 11:00/3:00" at bounding box center [586, 535] width 396 height 18
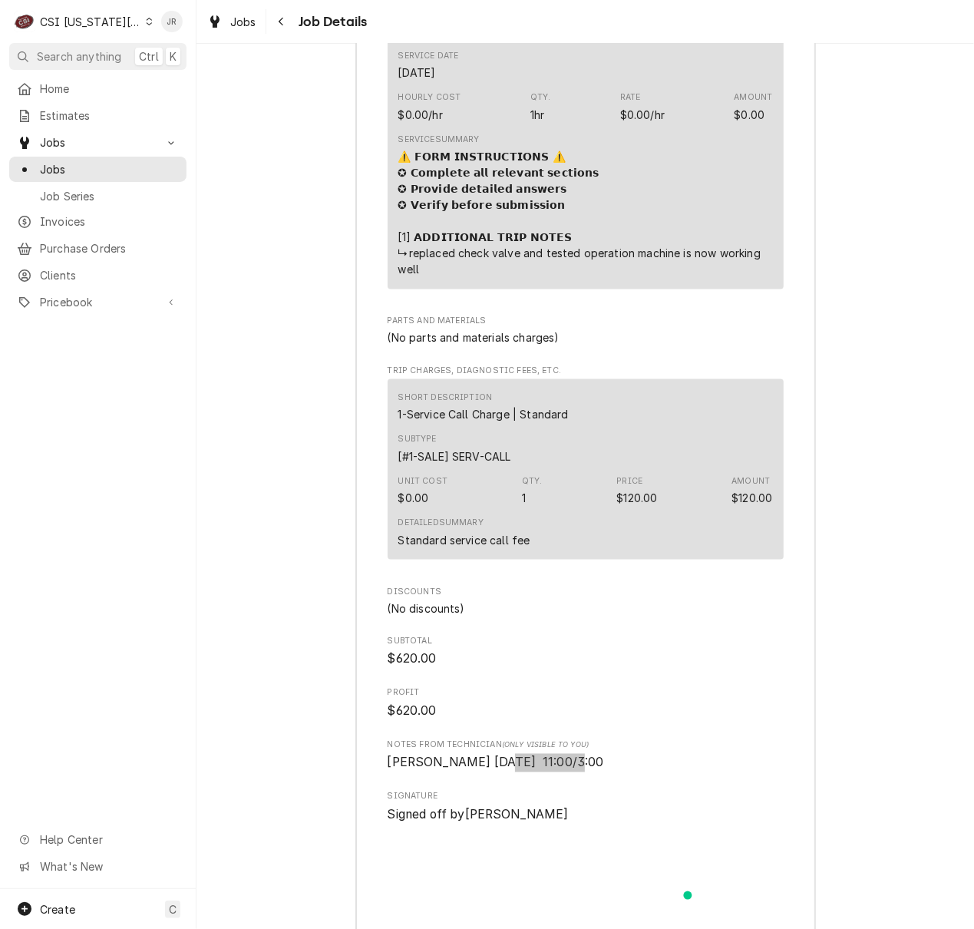
scroll to position [4118, 0]
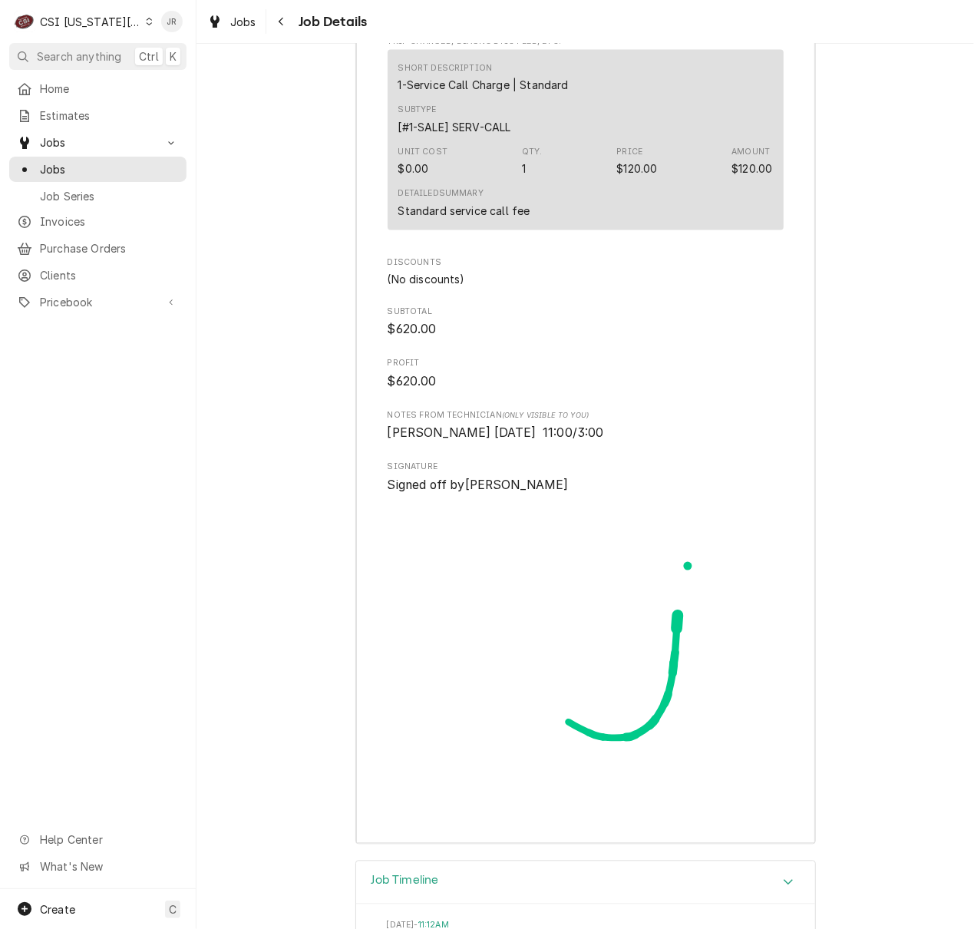
drag, startPoint x: 551, startPoint y: 446, endPoint x: 551, endPoint y: 414, distance: 31.5
click at [554, 477] on span "Signed off by Javier" at bounding box center [586, 486] width 396 height 18
drag, startPoint x: 390, startPoint y: 363, endPoint x: 655, endPoint y: 394, distance: 266.6
copy div "tes from Technician (Only Visible to You) Charles 9/19/2025 11:00/3:00"
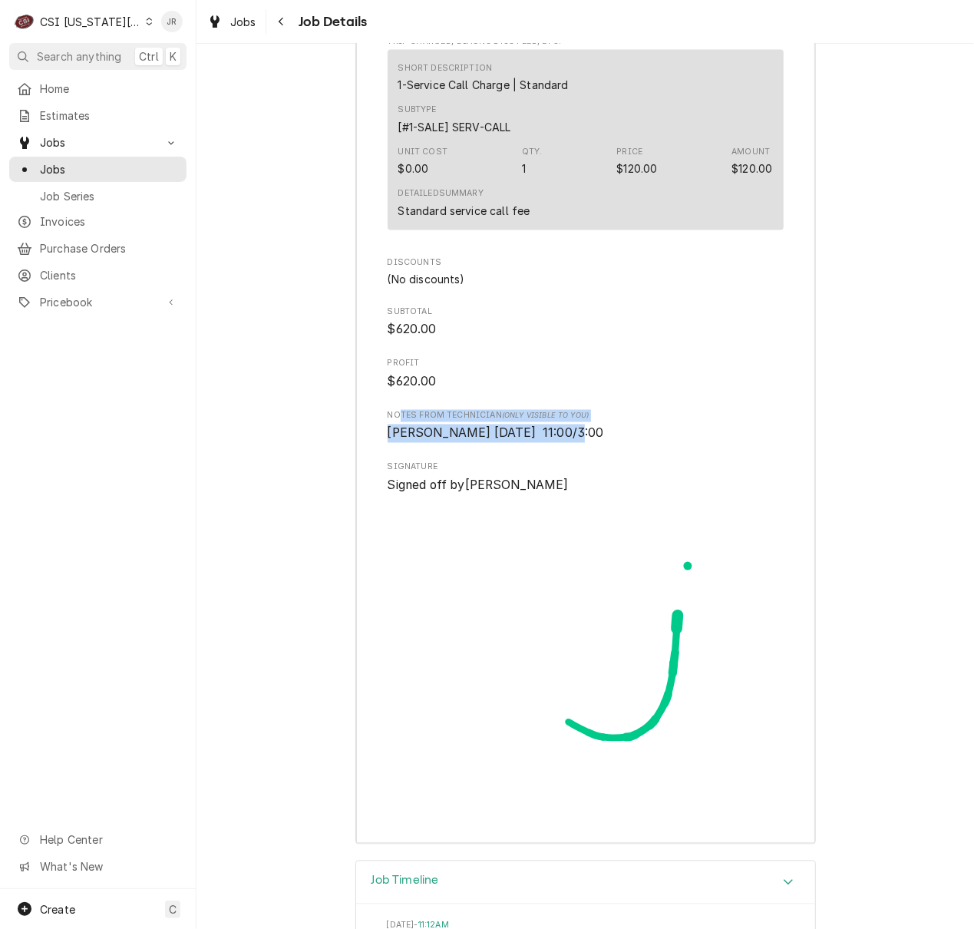
click at [467, 551] on img "Signator" at bounding box center [586, 651] width 396 height 315
click at [483, 566] on img "Signator" at bounding box center [586, 651] width 396 height 315
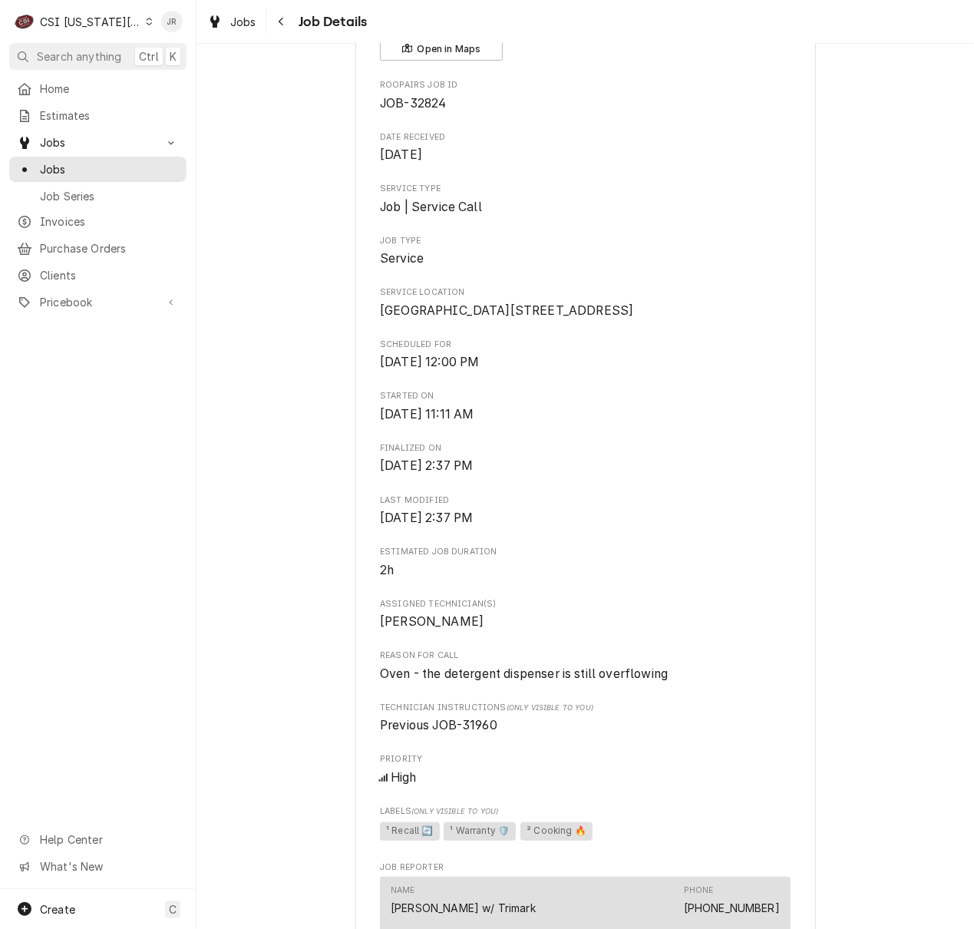
scroll to position [0, 0]
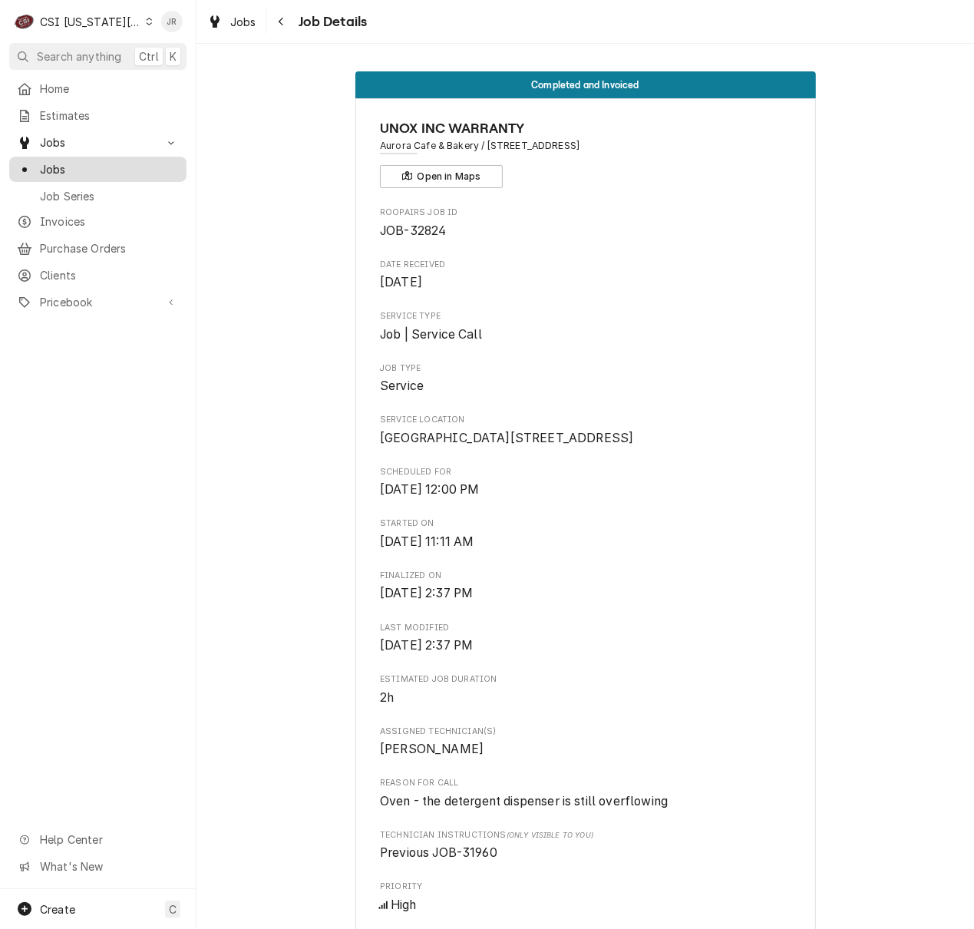
click at [99, 161] on span "Jobs" at bounding box center [109, 169] width 139 height 16
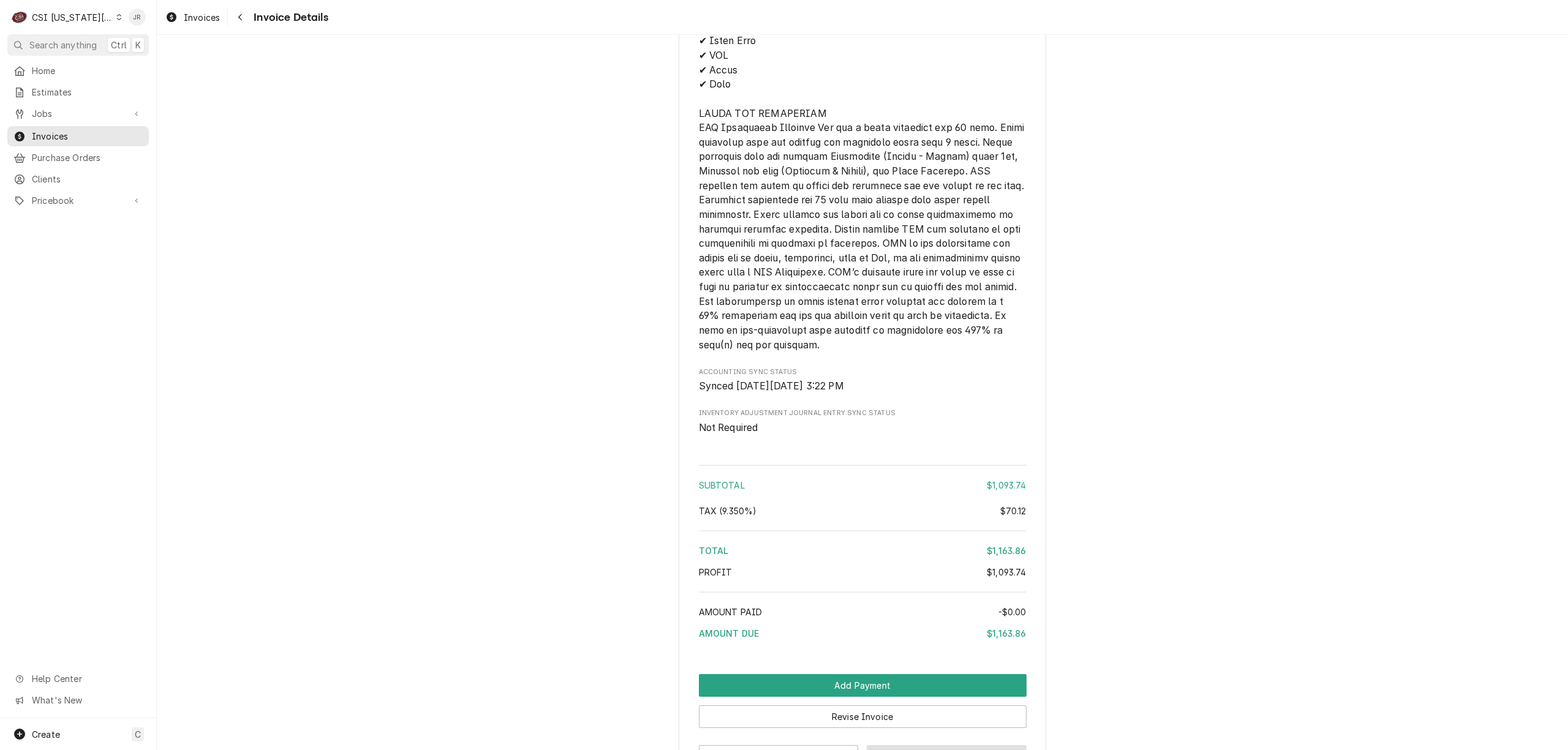
scroll to position [1948, 0]
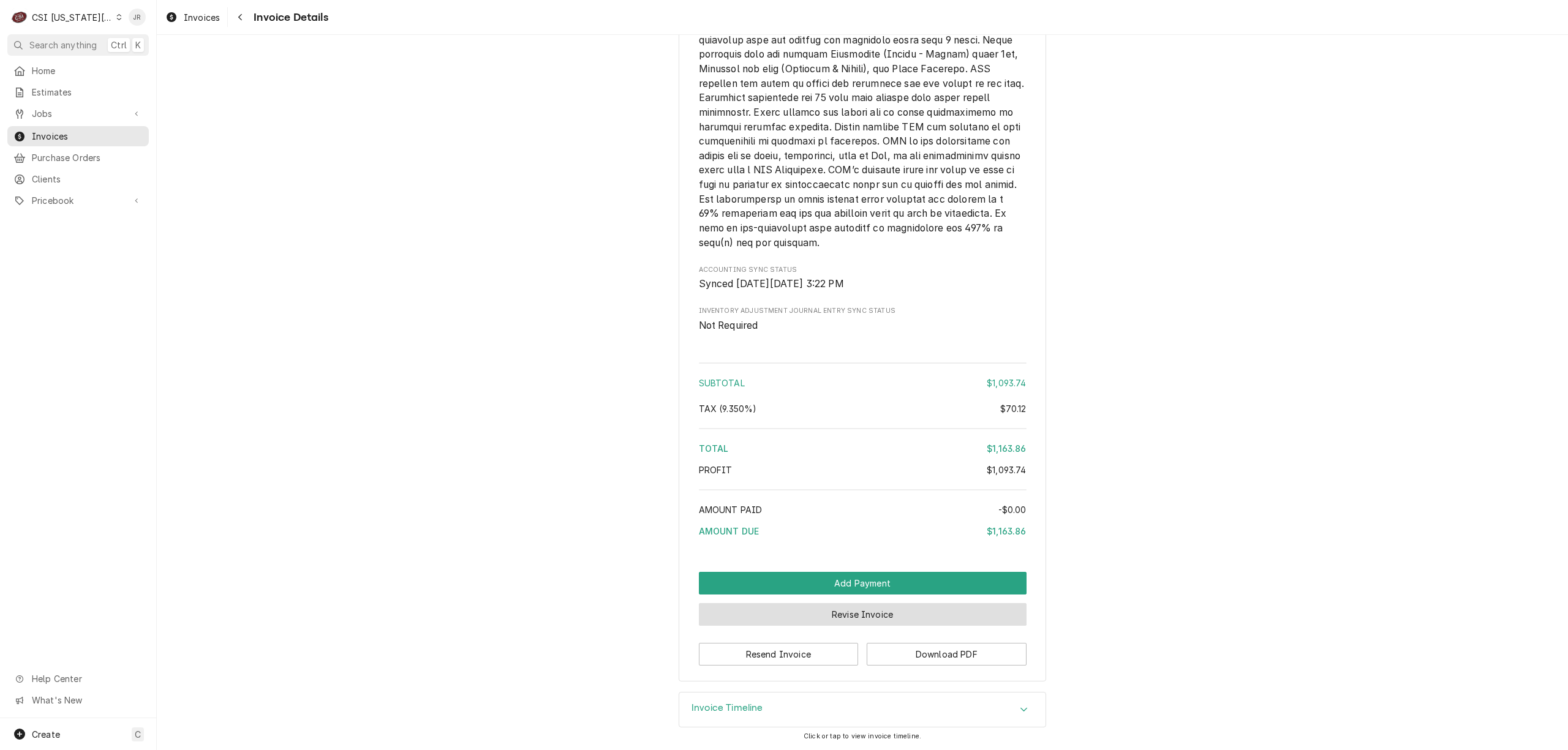
drag, startPoint x: 884, startPoint y: 597, endPoint x: 905, endPoint y: 609, distance: 24.2
click at [898, 603] on div "Revise Invoice" at bounding box center [863, 610] width 328 height 31
click at [907, 611] on button "Revise Invoice" at bounding box center [863, 614] width 328 height 22
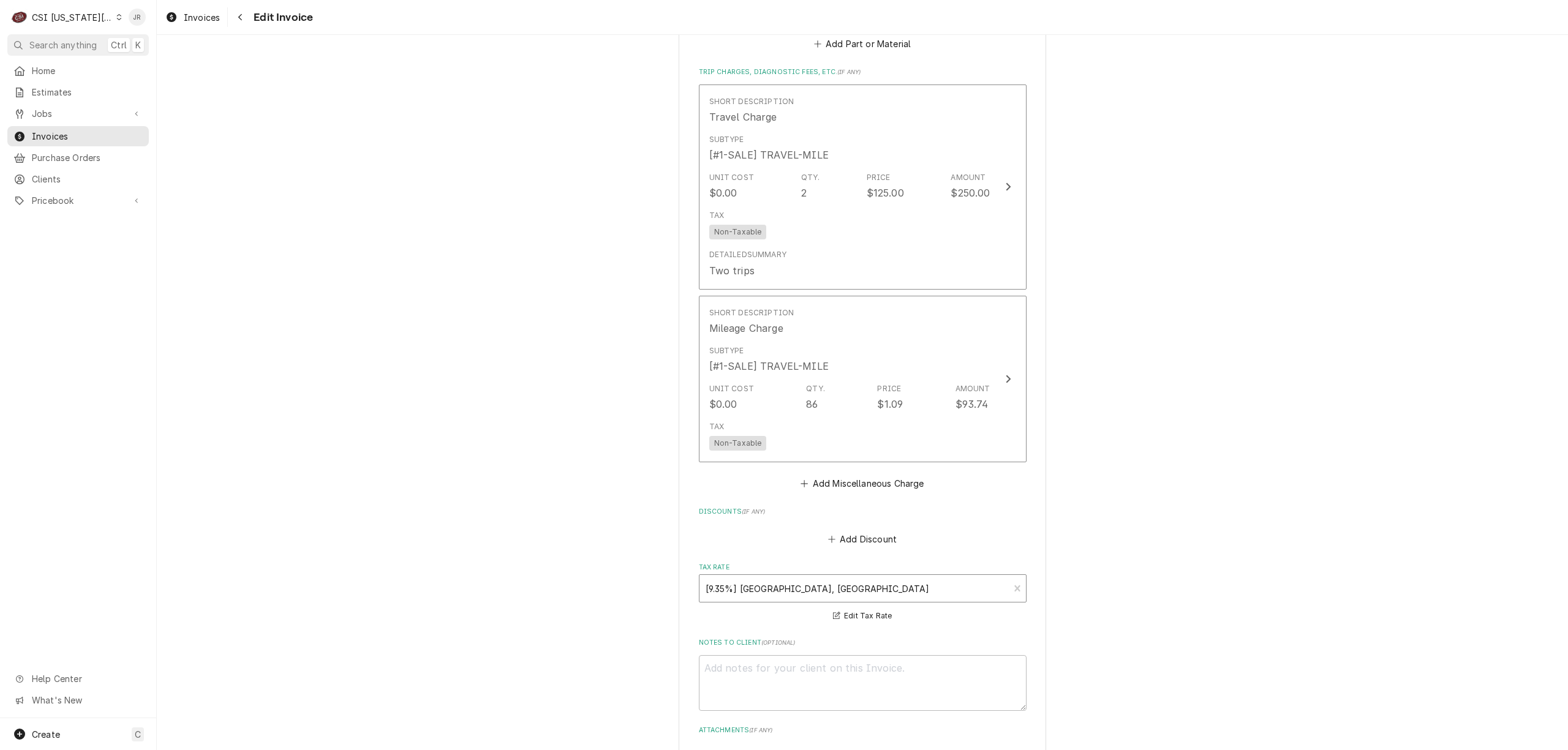
scroll to position [1551, 0]
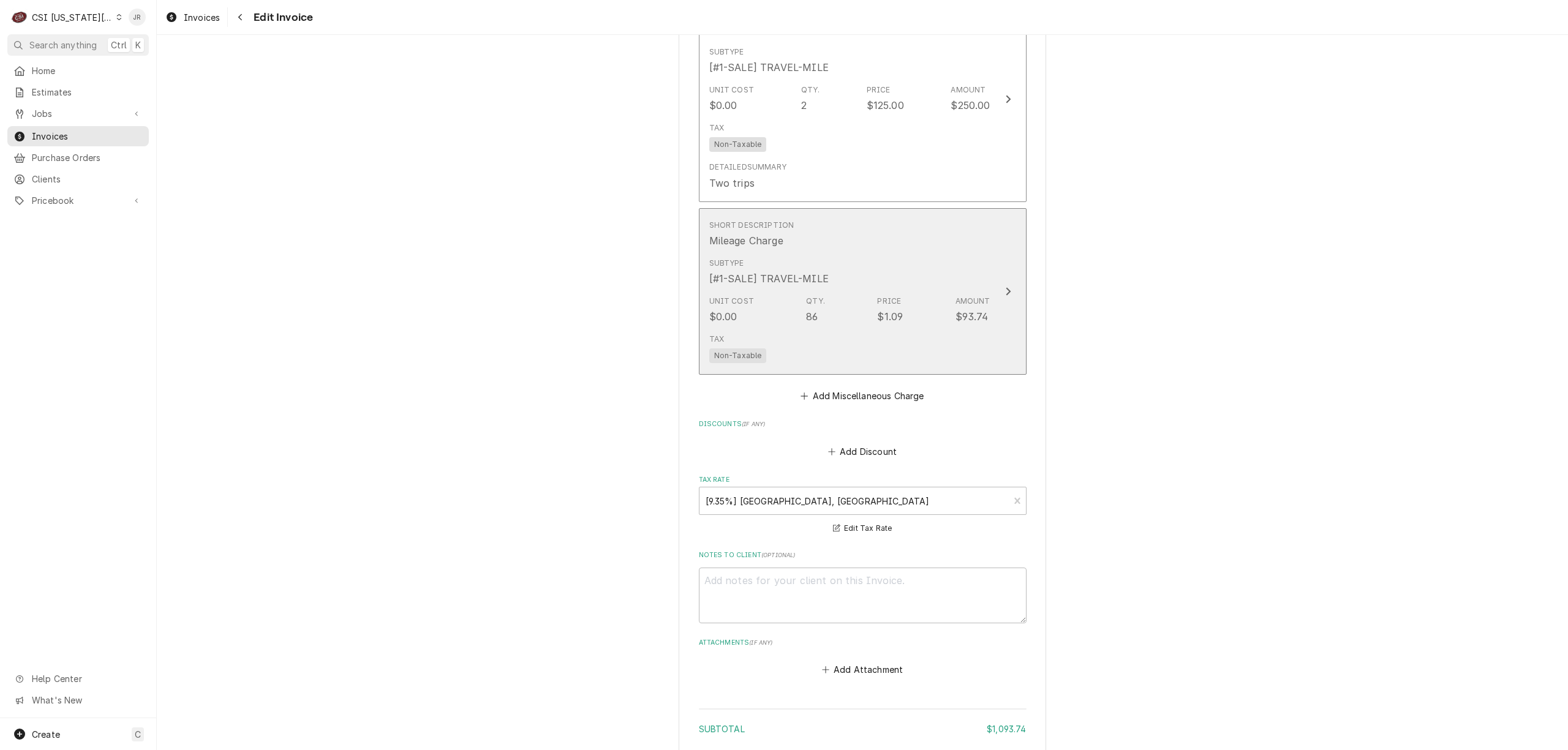
click at [877, 338] on div "Tax Non-Taxable" at bounding box center [850, 348] width 281 height 39
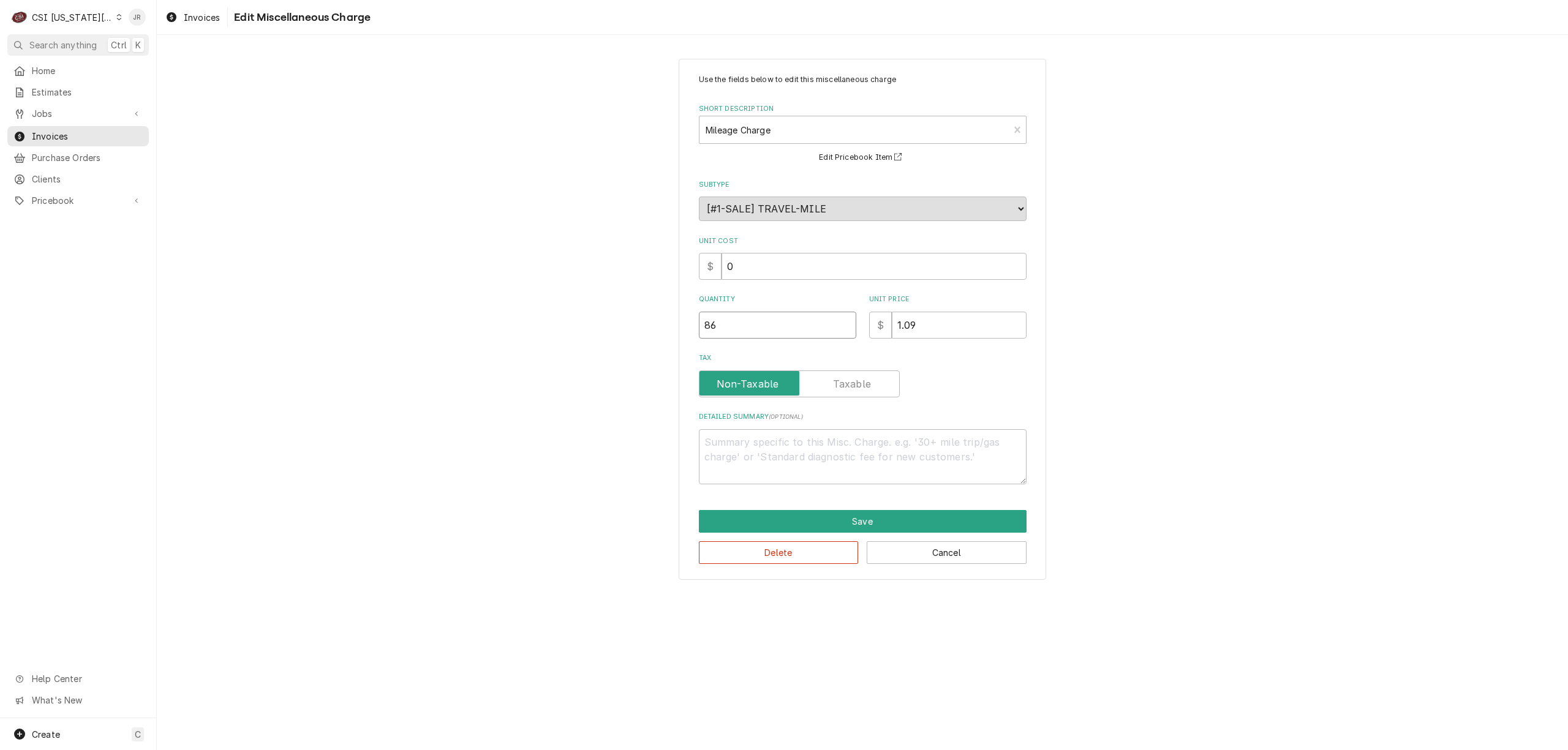
drag, startPoint x: 789, startPoint y: 332, endPoint x: 353, endPoint y: 258, distance: 442.2
click at [349, 258] on div "Use the fields below to edit this miscellaneous charge Short Description Mileag…" at bounding box center [862, 319] width 1411 height 543
type textarea "x"
type input "8"
type textarea "x"
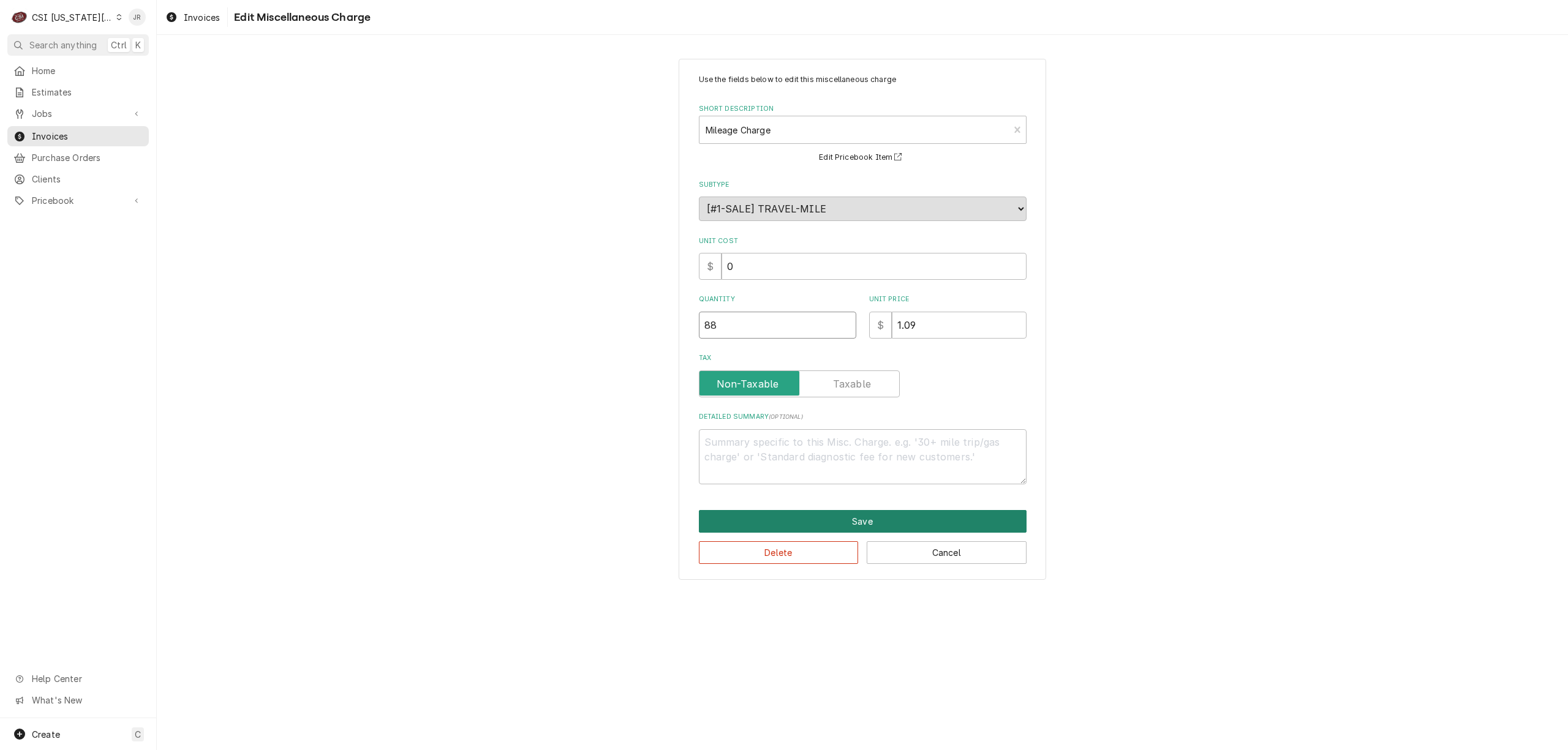
type input "88"
drag, startPoint x: 867, startPoint y: 525, endPoint x: 851, endPoint y: 497, distance: 32.2
click at [849, 476] on div "Use the fields below to edit this miscellaneous charge Short Description Mileag…" at bounding box center [862, 319] width 367 height 521
drag, startPoint x: 868, startPoint y: 504, endPoint x: 895, endPoint y: 517, distance: 30.0
click at [873, 508] on div "Use the fields below to edit this miscellaneous charge Short Description Mileag…" at bounding box center [862, 319] width 367 height 521
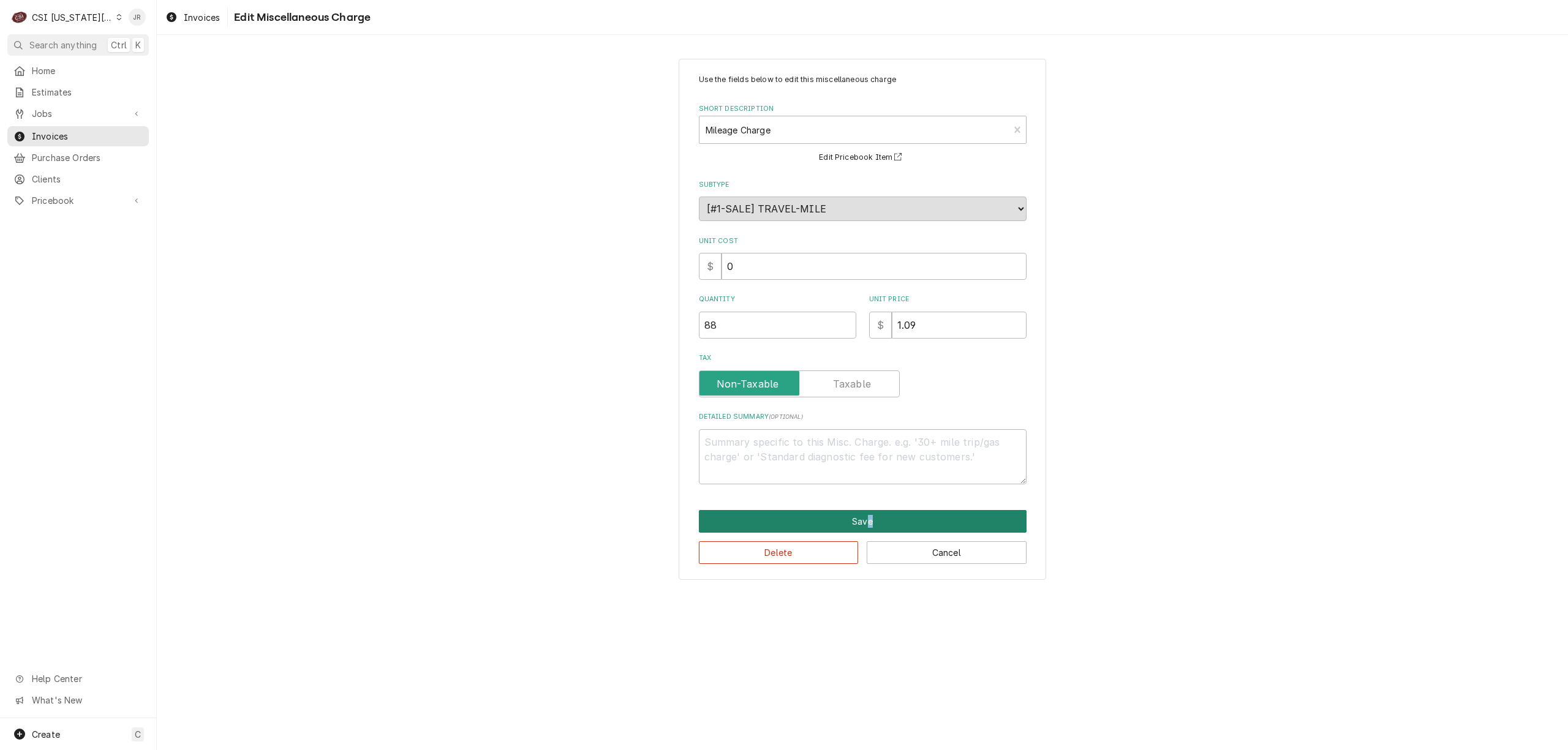
click at [895, 515] on button "Save" at bounding box center [863, 521] width 328 height 22
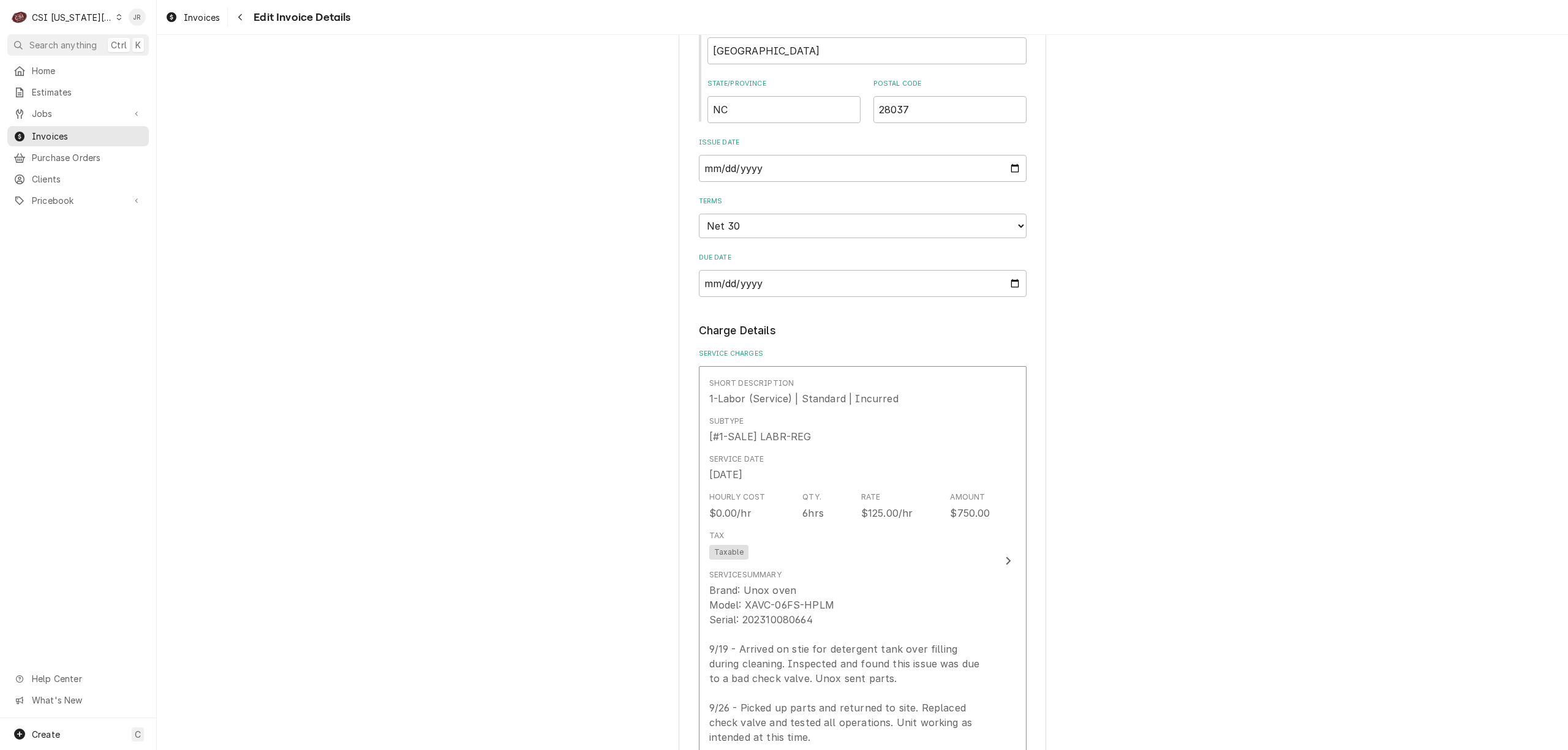
scroll to position [959, 0]
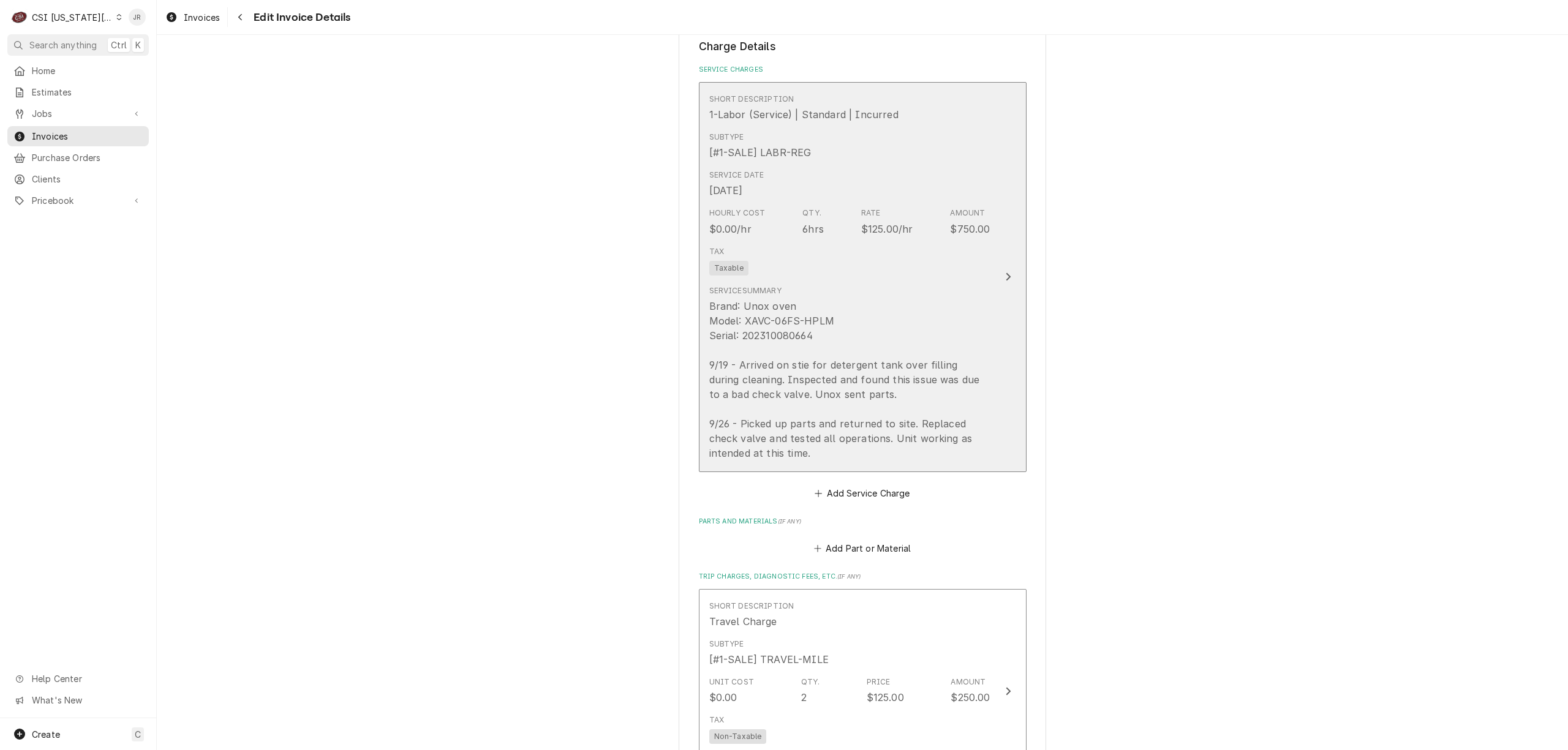
click at [983, 250] on div "Tax Taxable" at bounding box center [850, 260] width 281 height 39
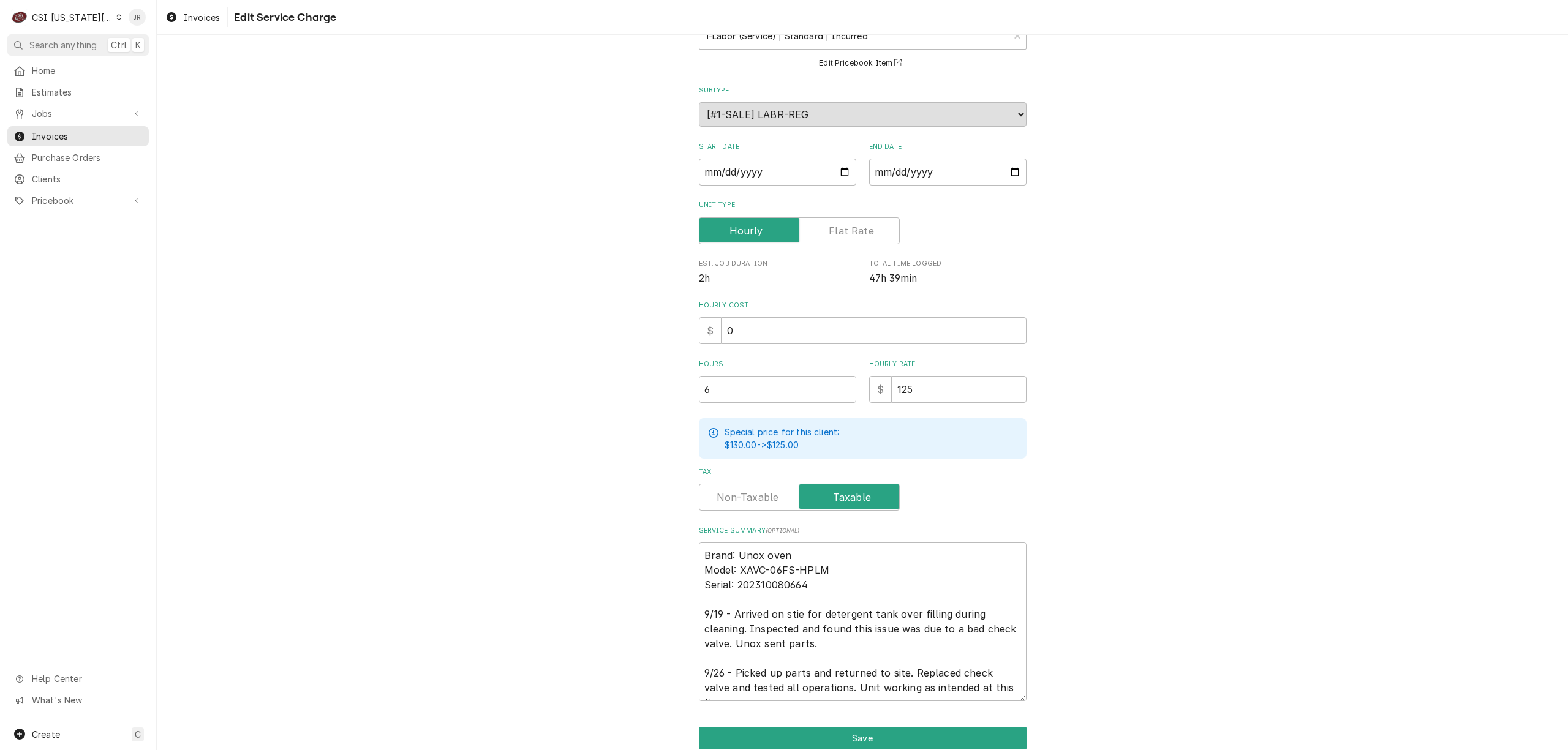
scroll to position [151, 0]
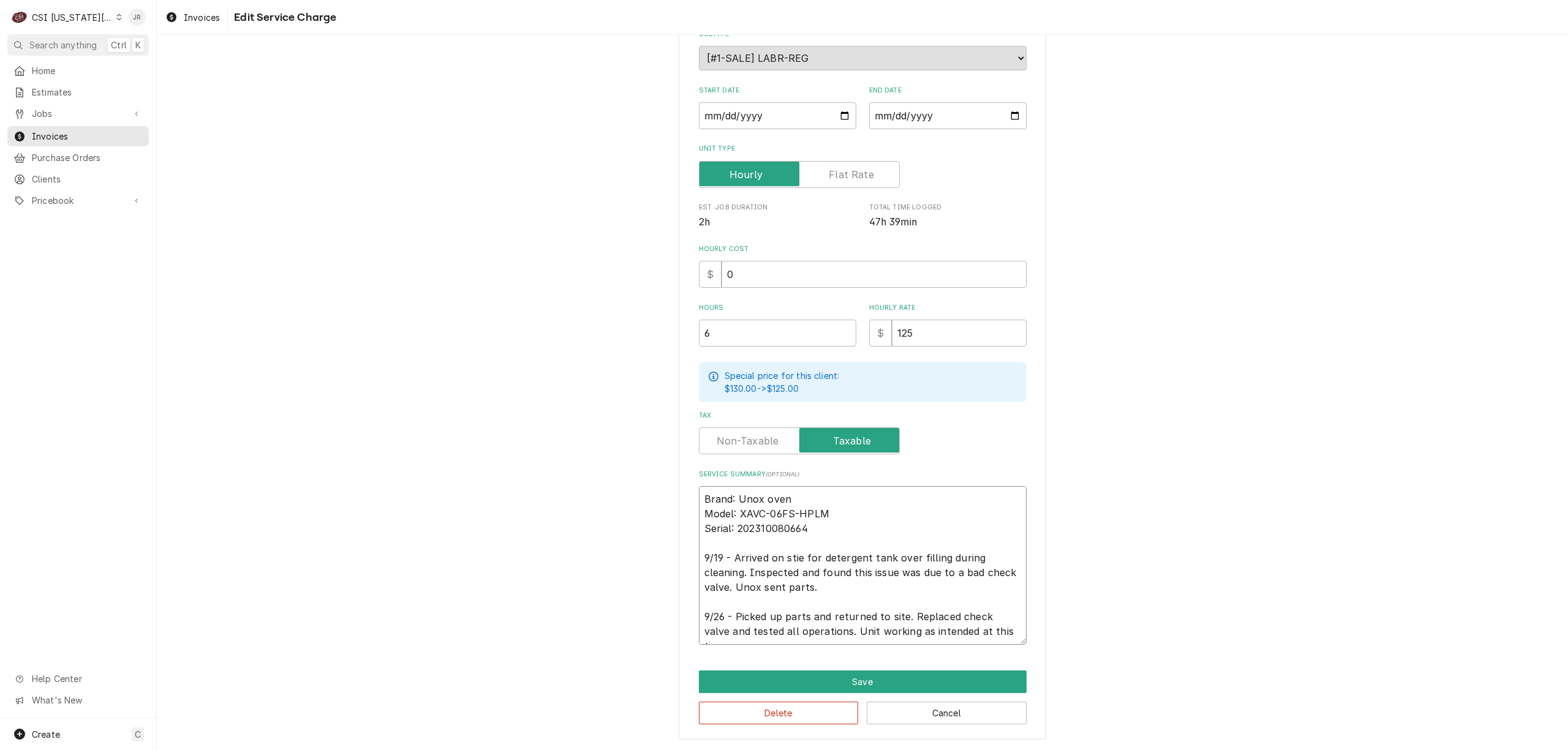
drag, startPoint x: 826, startPoint y: 618, endPoint x: 633, endPoint y: 620, distance: 193.0
click at [633, 620] on div "Use the fields below to edit this service charge Short Description 1-Labor (Ser…" at bounding box center [862, 324] width 1411 height 854
type textarea "x"
type textarea "Brand: Unox oven Model: XAVC-06FS-HPLM Serial: 202310080664 9/19 - Arrived on s…"
type textarea "x"
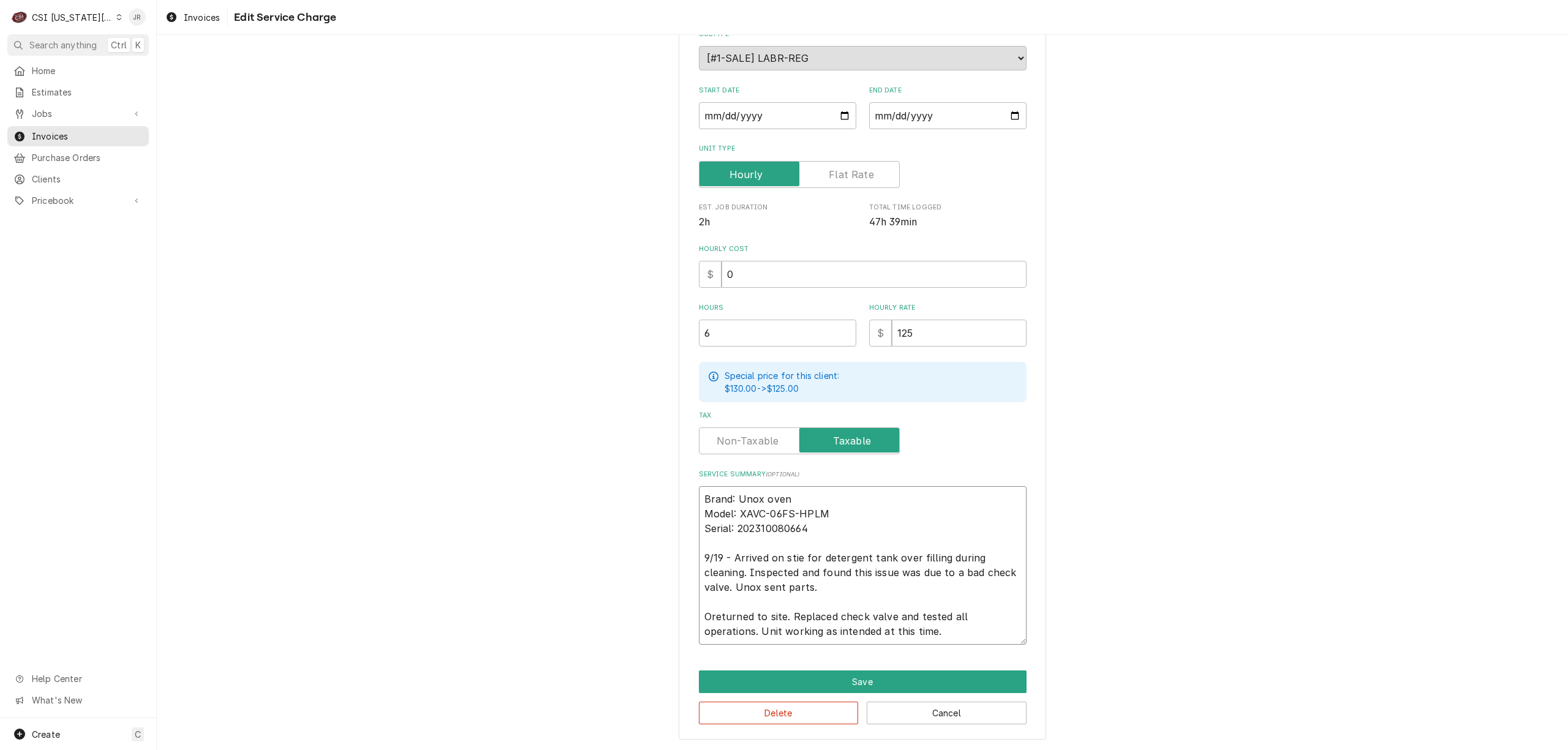
type textarea "Brand: Unox oven Model: XAVC-06FS-HPLM Serial: 202310080664 9/19 - Arrived on s…"
type textarea "x"
type textarea "Brand: Unox oven Model: XAVC-06FS-HPLM Serial: 202310080664 9/19 - Arrived on s…"
type textarea "x"
type textarea "Brand: Unox oven Model: XAVC-06FS-HPLM Serial: 202310080664 9/19 - Arrived on s…"
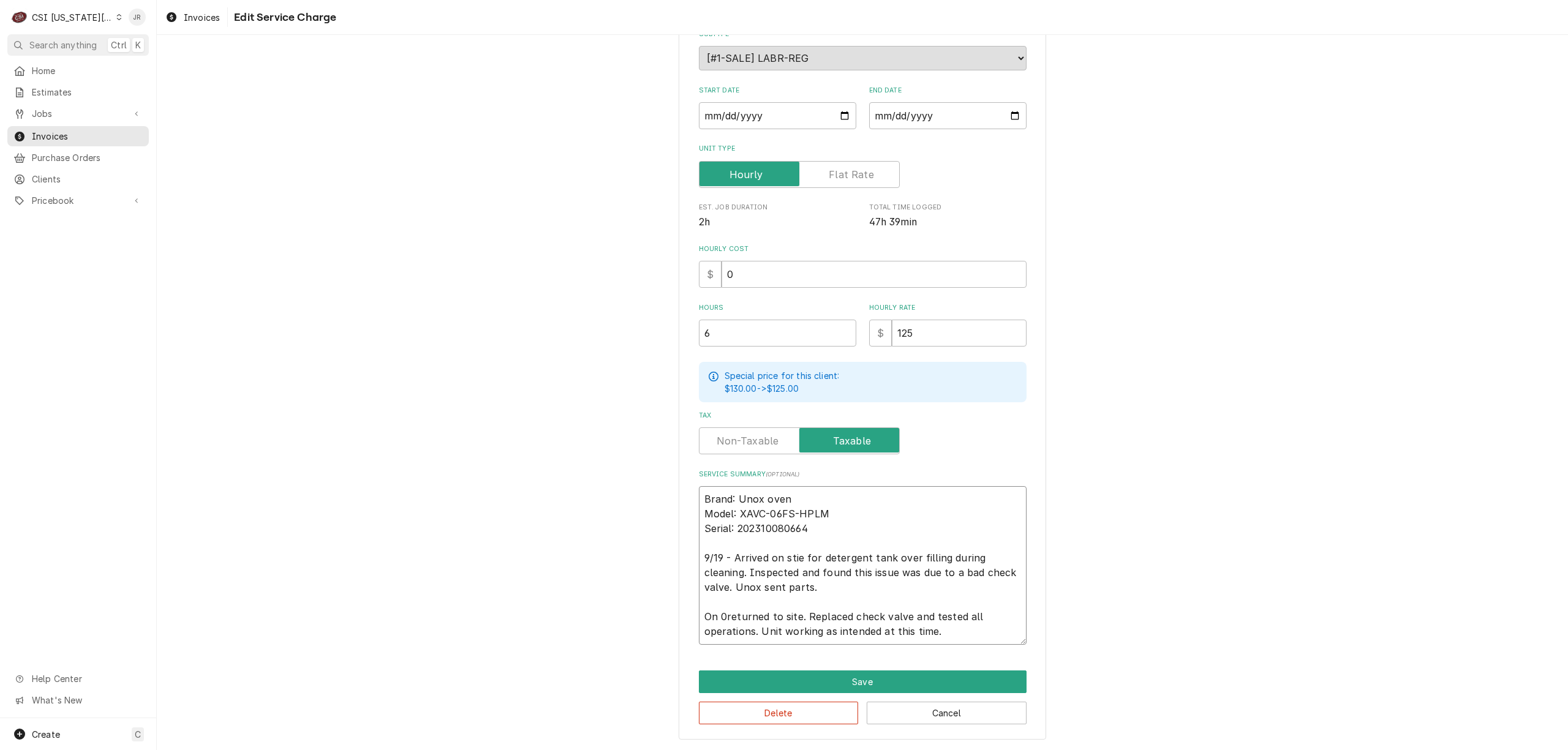
type textarea "x"
type textarea "Brand: Unox oven Model: XAVC-06FS-HPLM Serial: 202310080664 9/19 - Arrived on s…"
type textarea "x"
type textarea "Brand: Unox oven Model: XAVC-06FS-HPLM Serial: 202310080664 9/19 - Arrived on s…"
type textarea "x"
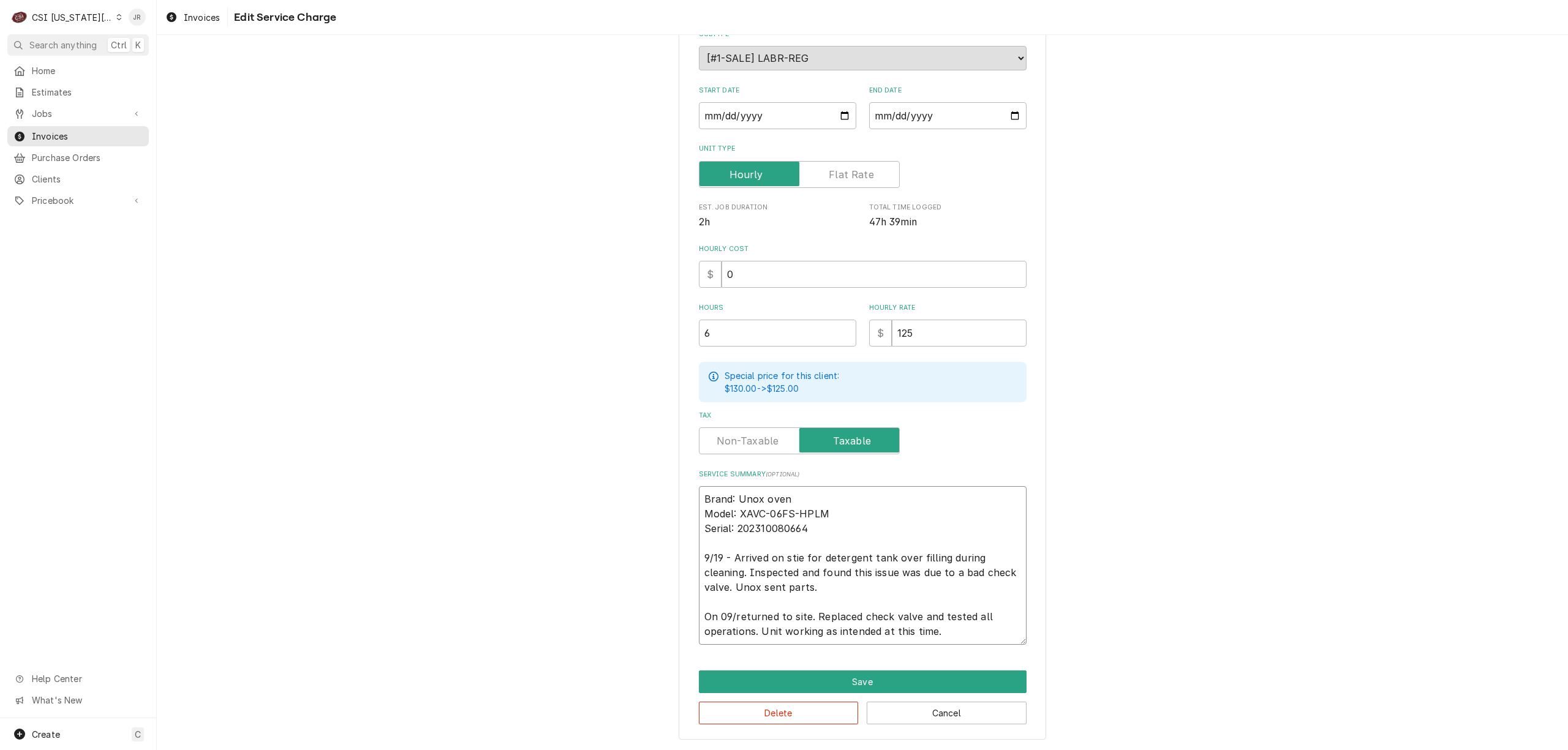
type textarea "Brand: Unox oven Model: XAVC-06FS-HPLM Serial: 202310080664 9/19 - Arrived on s…"
type textarea "x"
type textarea "Brand: Unox oven Model: XAVC-06FS-HPLM Serial: 202310080664 9/19 - Arrived on s…"
type textarea "x"
type textarea "Brand: Unox oven Model: XAVC-06FS-HPLM Serial: 202310080664 9/19 - Arrived on s…"
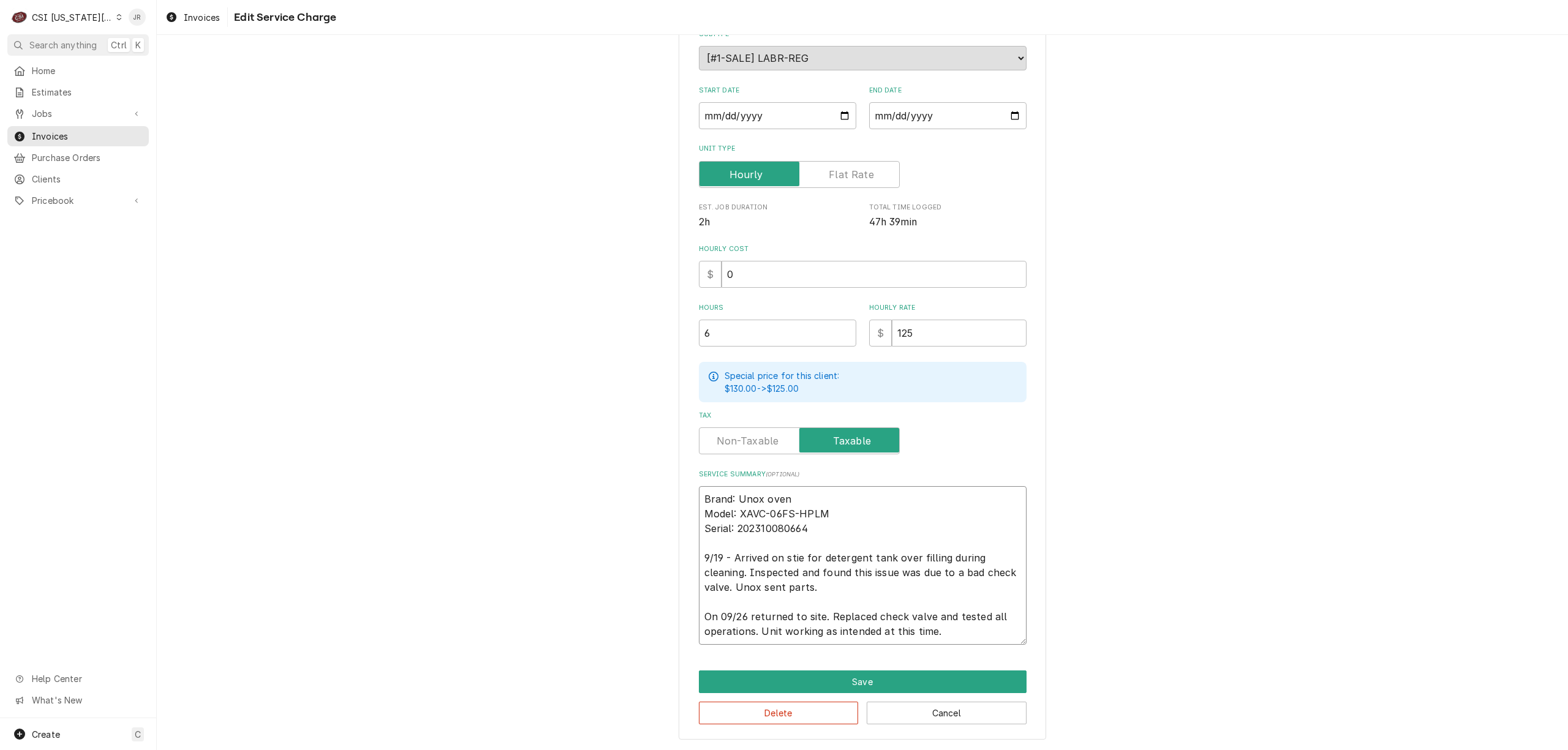
type textarea "x"
type textarea "Brand: Unox oven Model: XAVC-06FS-HPLM Serial: 202310080664 9/19 - Arrived on s…"
type textarea "x"
type textarea "Brand: Unox oven Model: XAVC-06FS-HPLM Serial: 202310080664 9/19 - Arrived on s…"
click at [819, 611] on textarea "Brand: Unox oven Model: XAVC-06FS-HPLM Serial: 202310080664 9/19 - Arrived on s…" at bounding box center [863, 565] width 328 height 159
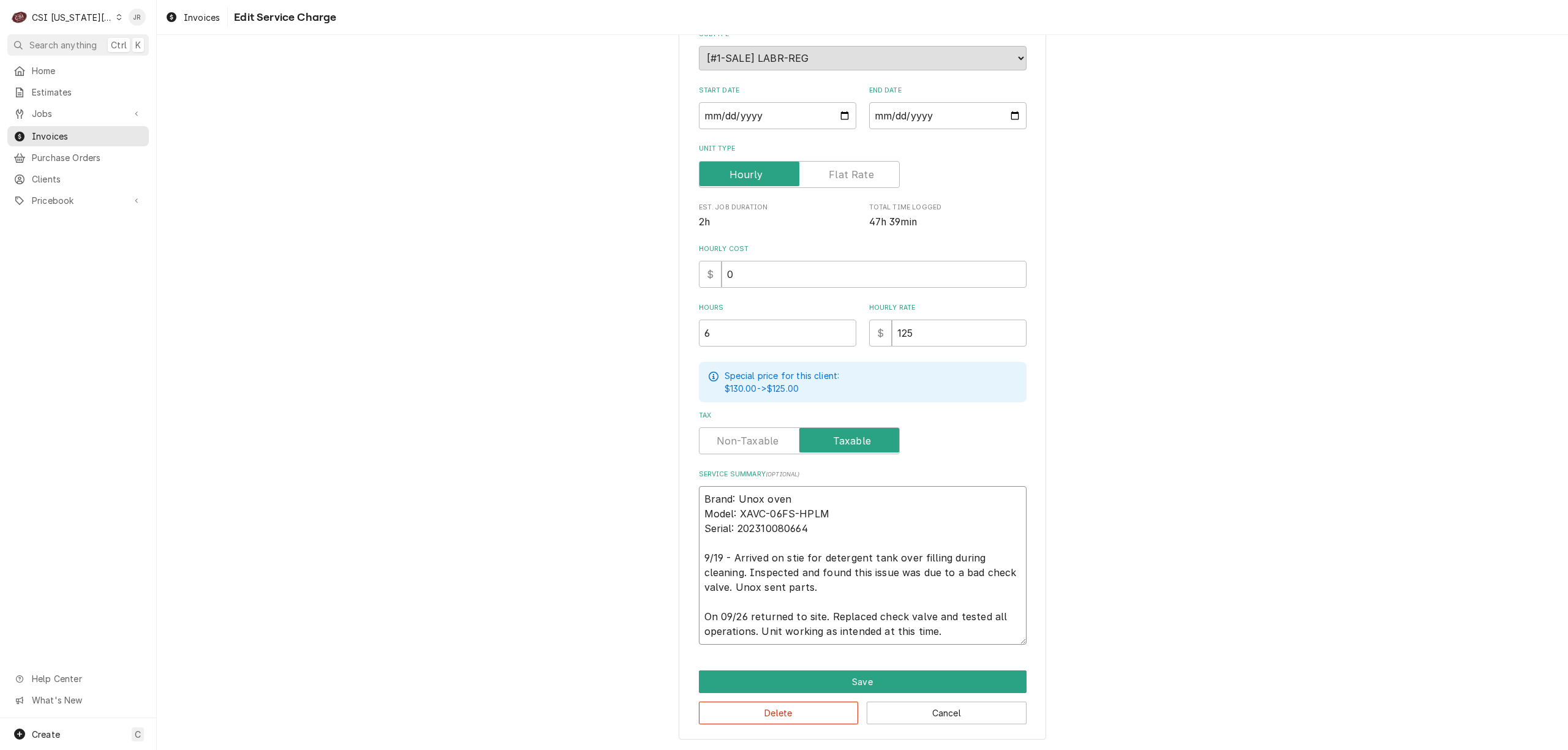
type textarea "x"
type textarea "Brand: Unox oven Model: XAVC-06FS-HPLM Serial: 202310080664 9/19 - Arrived on s…"
type textarea "x"
type textarea "Brand: Unox oven Model: XAVC-06FS-HPLM Serial: 202310080664 9/19 - Arrived on s…"
type textarea "x"
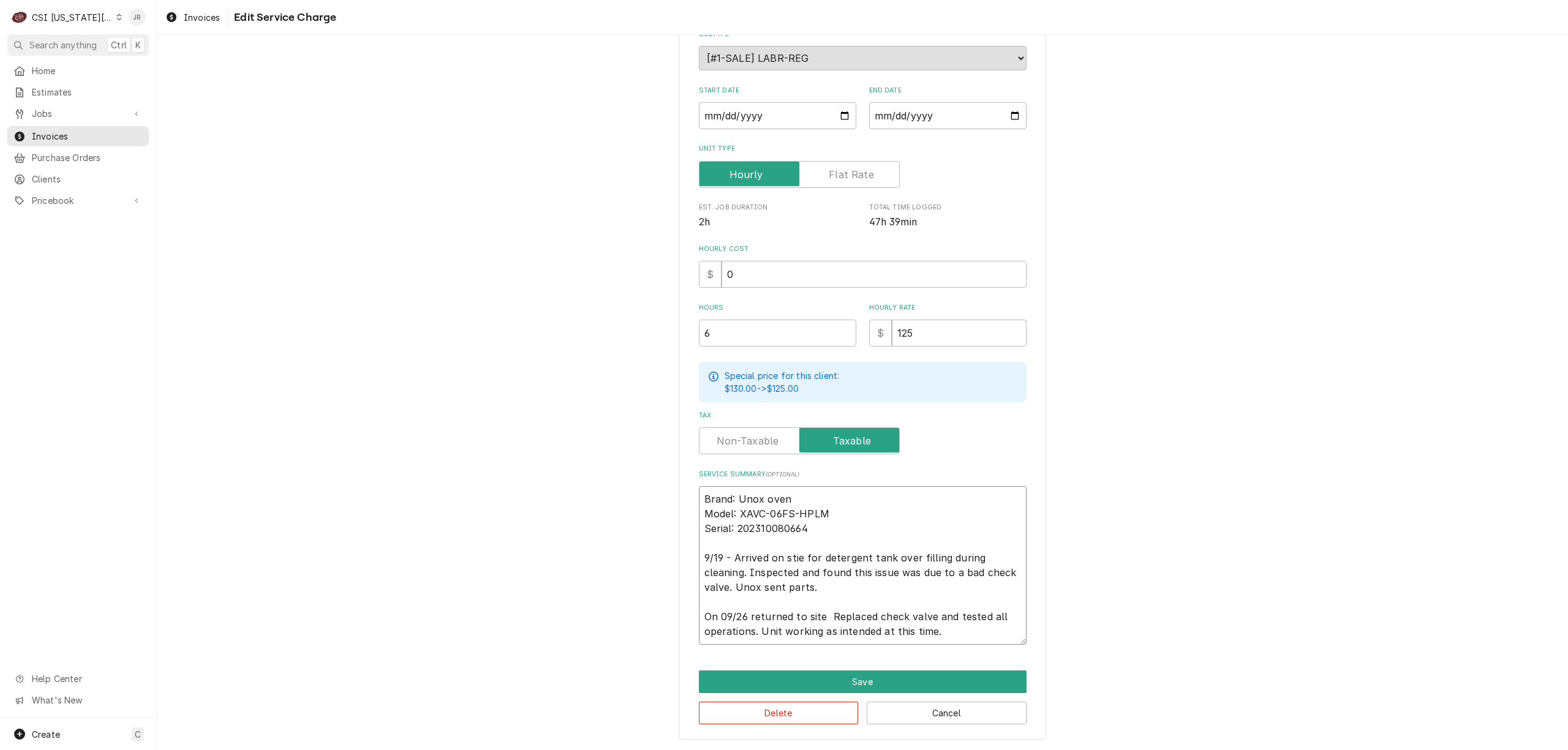
type textarea "Brand: Unox oven Model: XAVC-06FS-HPLM Serial: 202310080664 9/19 - Arrived on s…"
type textarea "x"
type textarea "Brand: Unox oven Model: XAVC-06FS-HPLM Serial: 202310080664 9/19 - Arrived on s…"
type textarea "x"
type textarea "Brand: Unox oven Model: XAVC-06FS-HPLM Serial: 202310080664 9/19 - Arrived on s…"
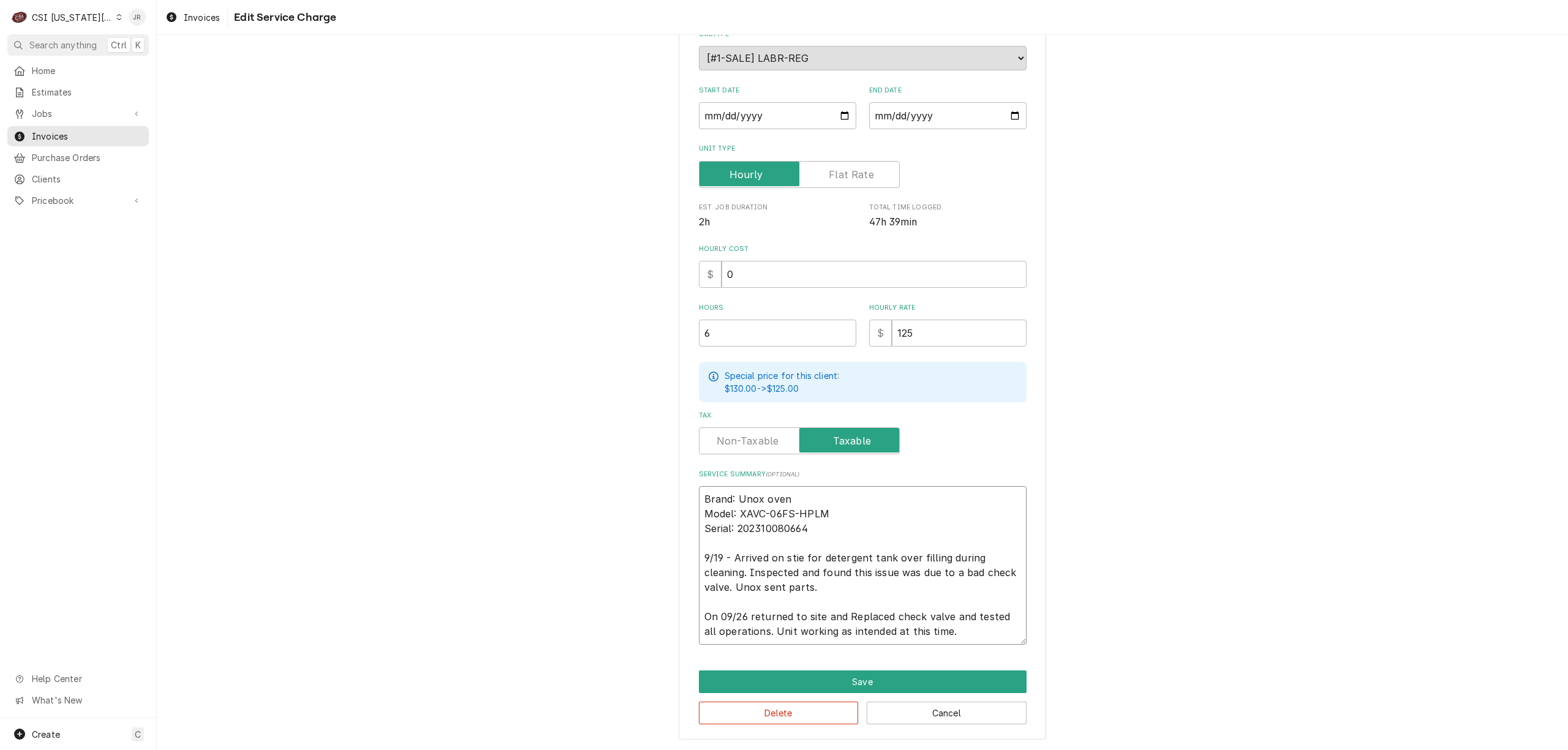
type textarea "x"
type textarea "Brand: Unox oven Model: XAVC-06FS-HPLM Serial: 202310080664 9/19 - Arrived on s…"
type textarea "x"
type textarea "Brand: Unox oven Model: XAVC-06FS-HPLM Serial: 202310080664 9/19 - Arrived on s…"
type textarea "x"
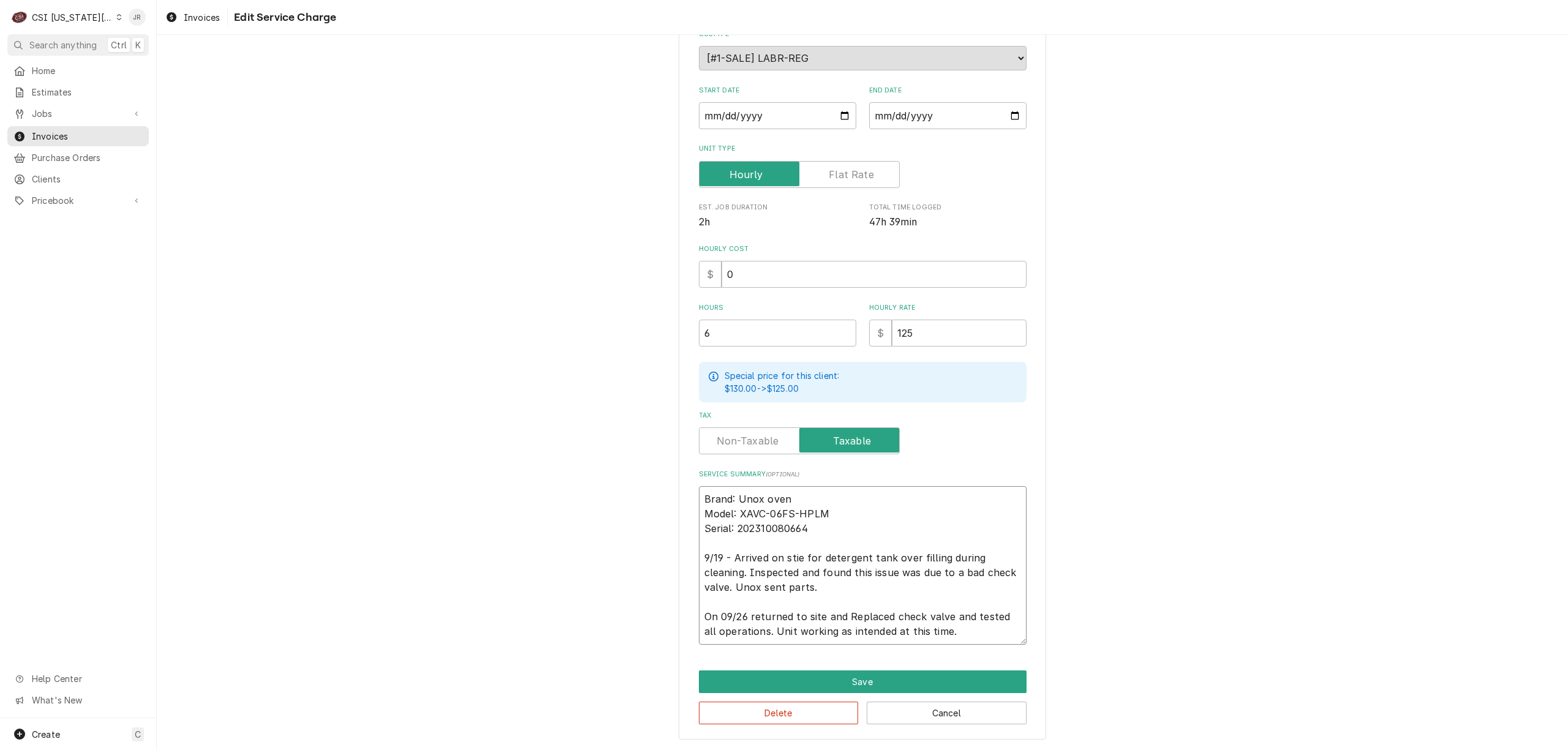
type textarea "Brand: Unox oven Model: XAVC-06FS-HPLM Serial: 202310080664 9/19 - Arrived on s…"
type textarea "x"
type textarea "Brand: Unox oven Model: XAVC-06FS-HPLM Serial: 202310080664 9/19 - Arrived on s…"
click at [910, 684] on button "Save" at bounding box center [863, 681] width 328 height 22
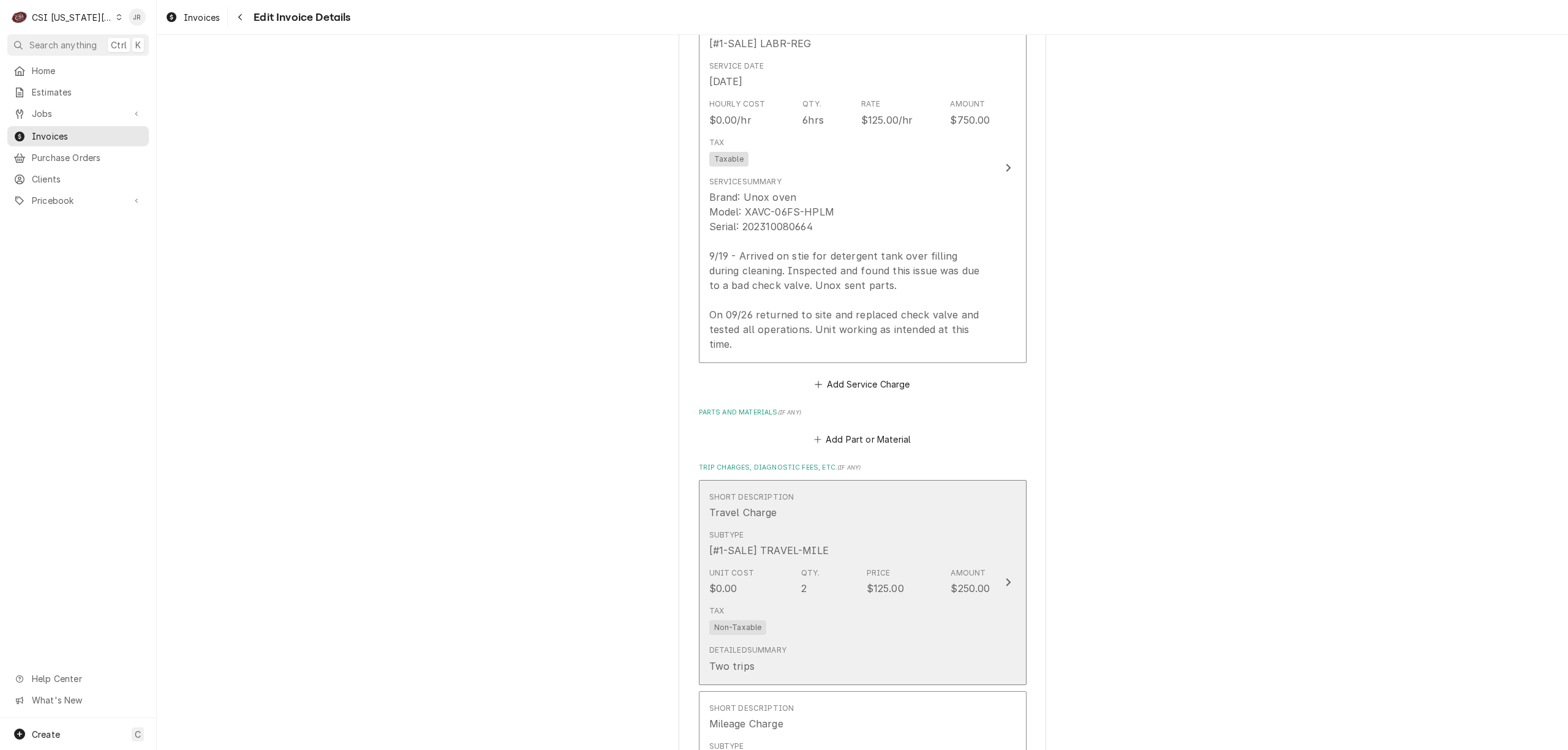
scroll to position [944, 0]
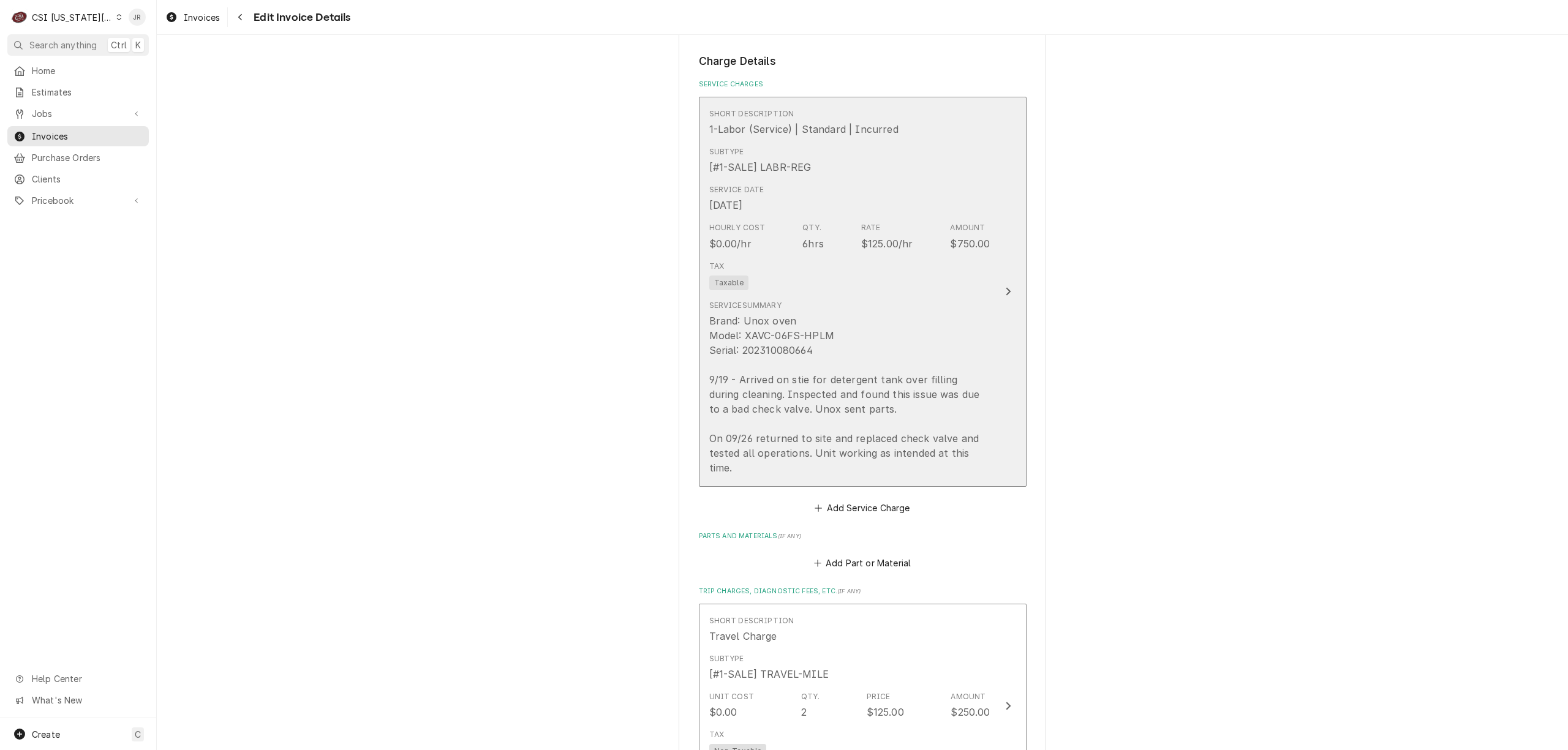
click at [1000, 305] on button "Short Description 1-Labor (Service) | Standard | Incurred Subtype [#1-SALE] LAB…" at bounding box center [863, 291] width 328 height 390
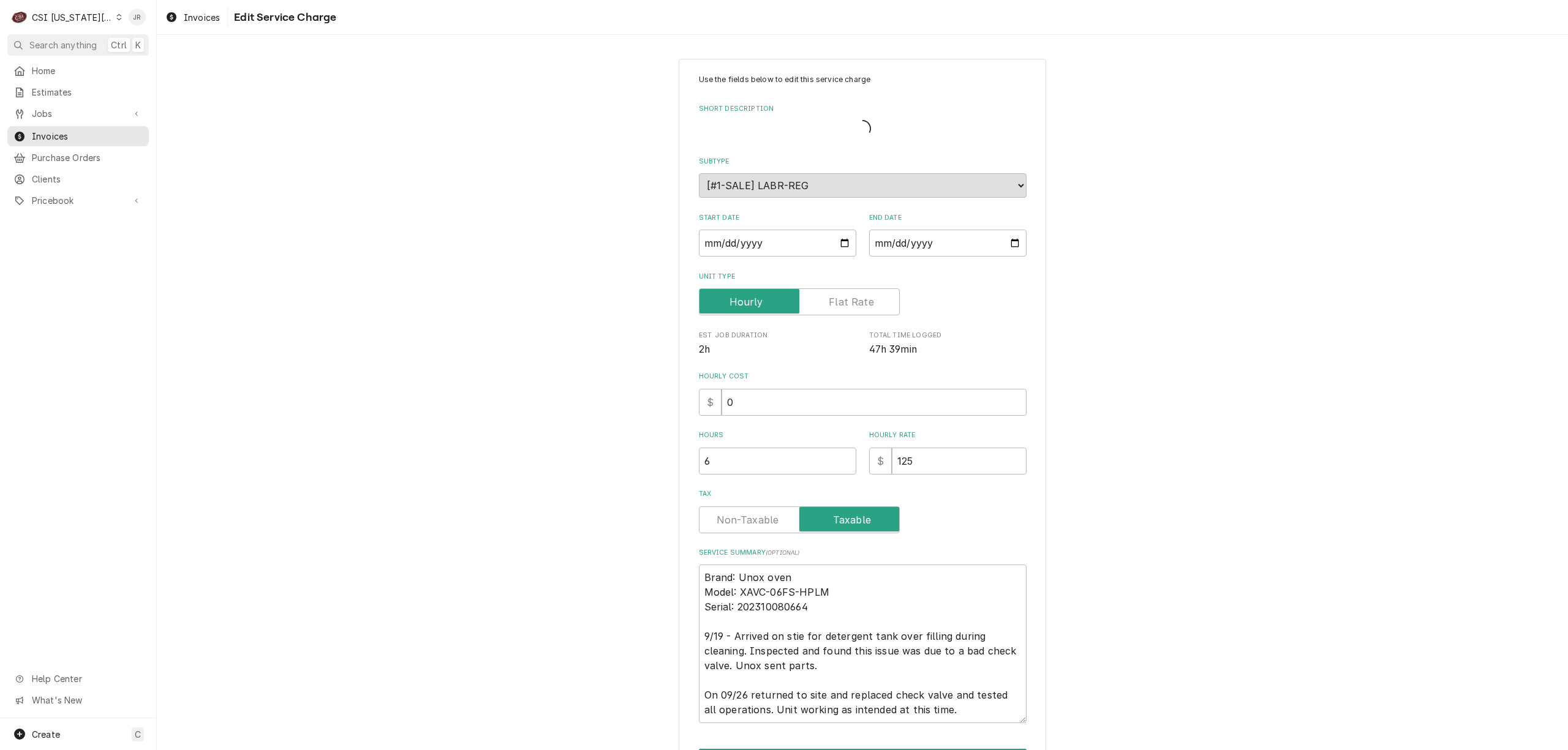
type textarea "x"
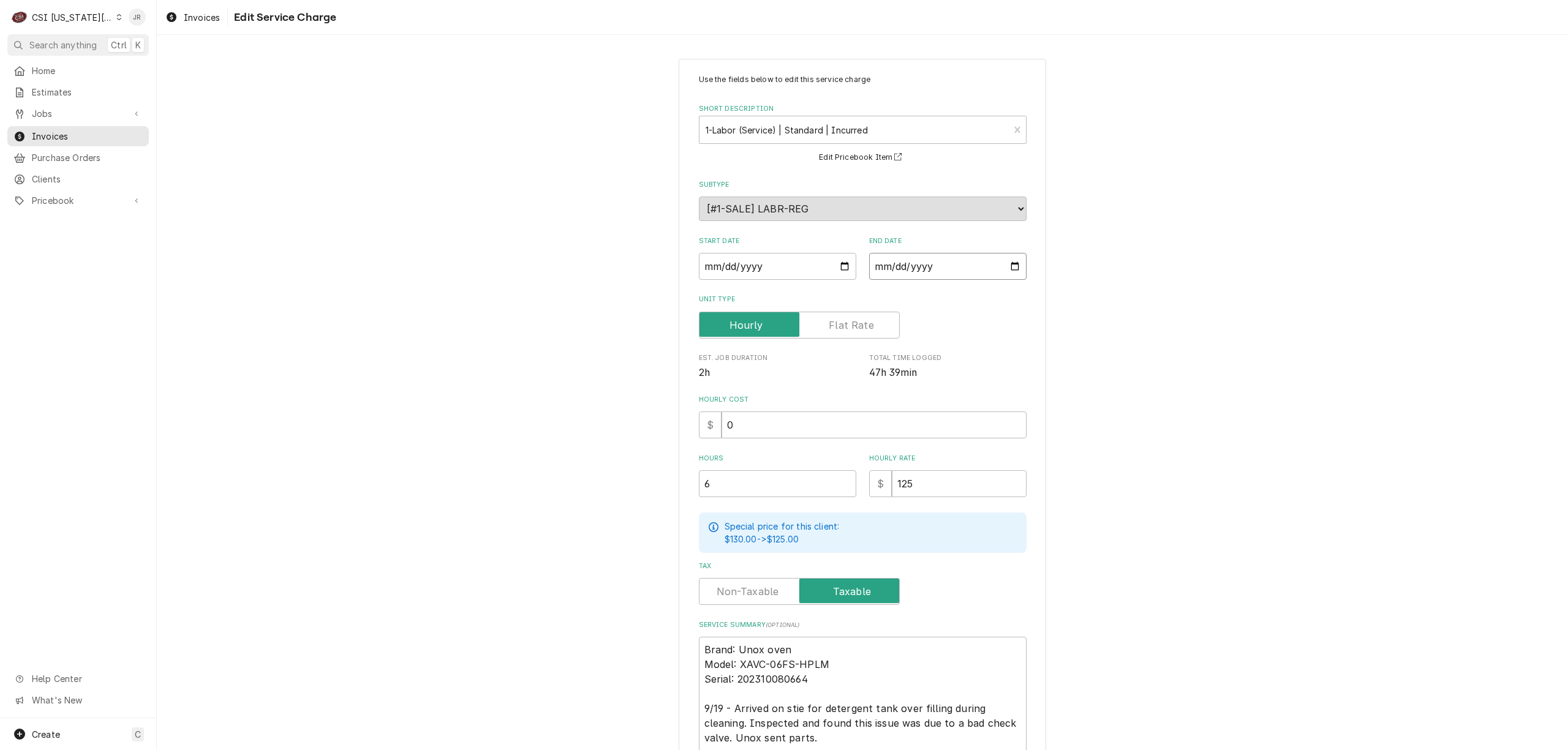
click at [891, 266] on input "2025-09-26" at bounding box center [947, 266] width 157 height 27
click at [723, 262] on input "2025-09-26" at bounding box center [777, 266] width 157 height 27
type input "2025-09-01"
type textarea "x"
type input "2025-09-19"
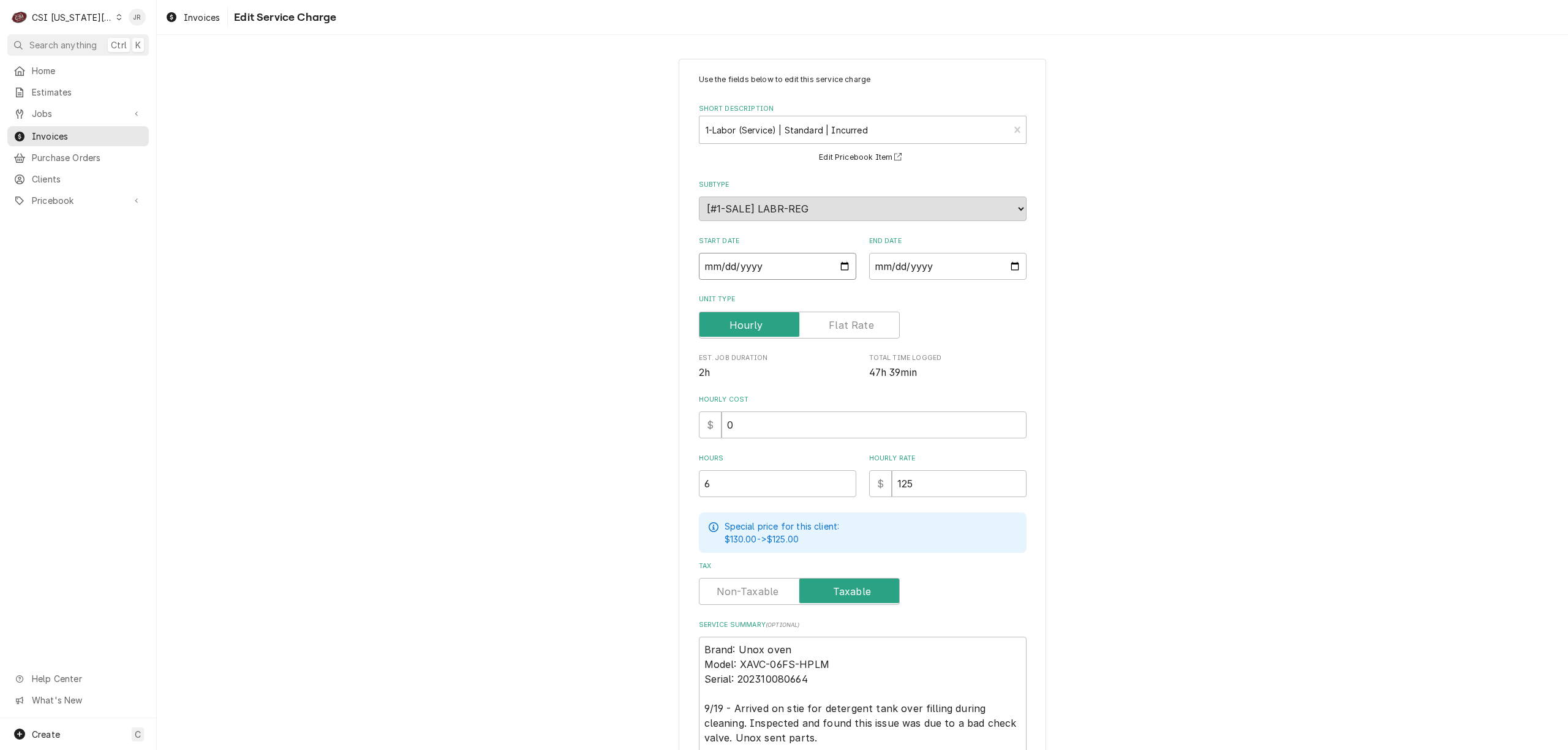
type textarea "x"
type input "0001-09-19"
type textarea "x"
type input "0002-09-19"
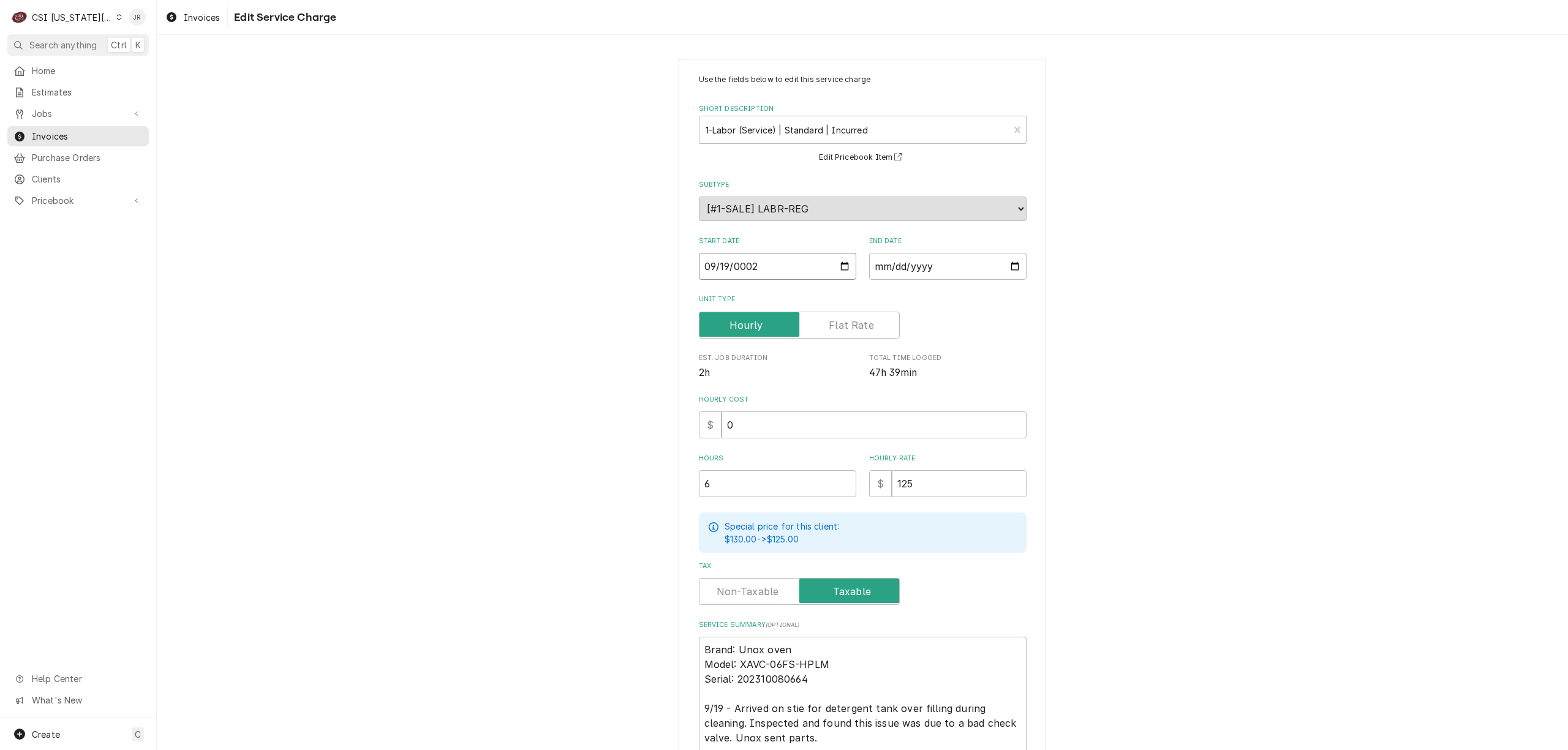
type textarea "x"
type input "0020-09-19"
type textarea "x"
type input "0202-09-19"
type textarea "x"
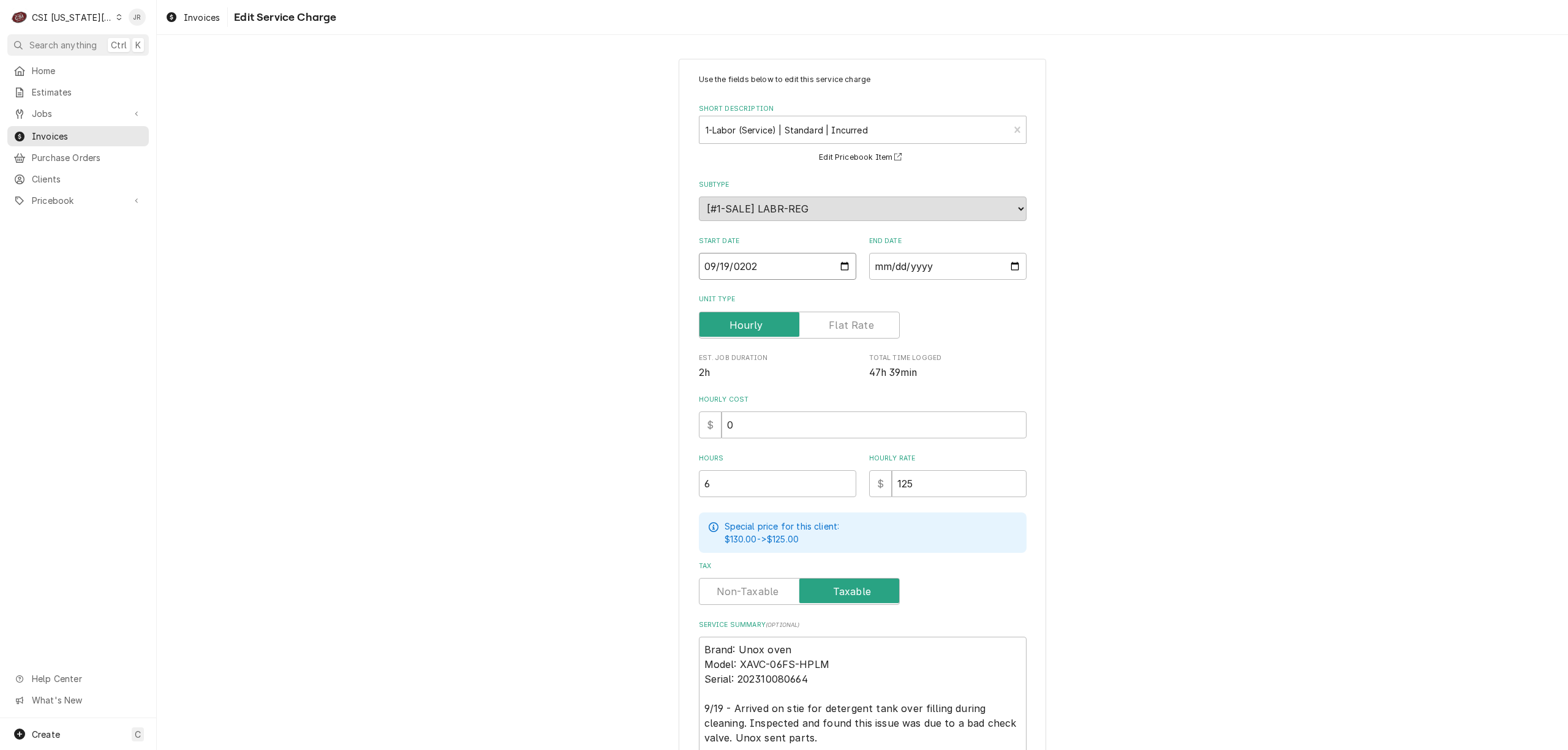
type input "2025-09-19"
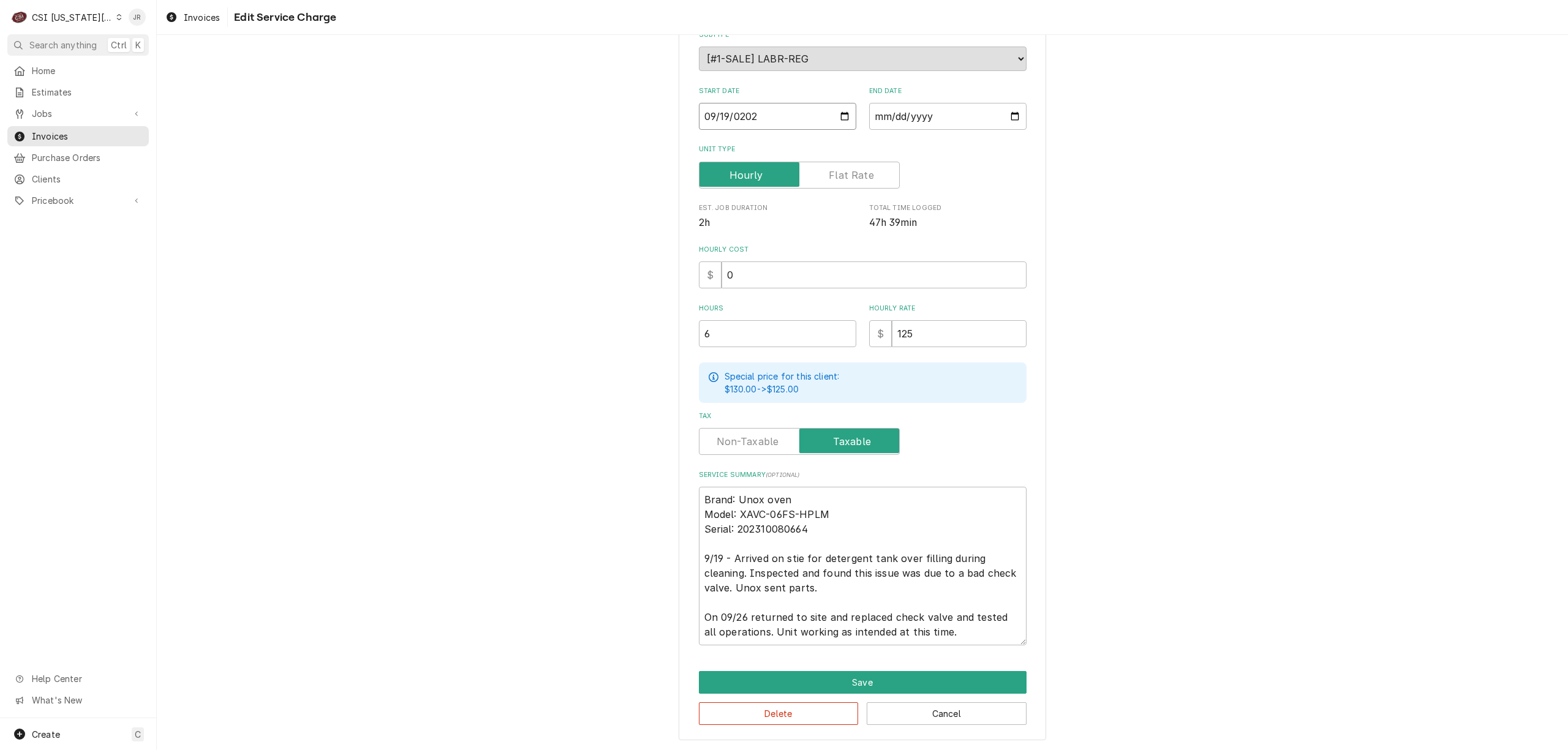
scroll to position [151, 0]
click at [847, 671] on button "Save" at bounding box center [863, 681] width 328 height 22
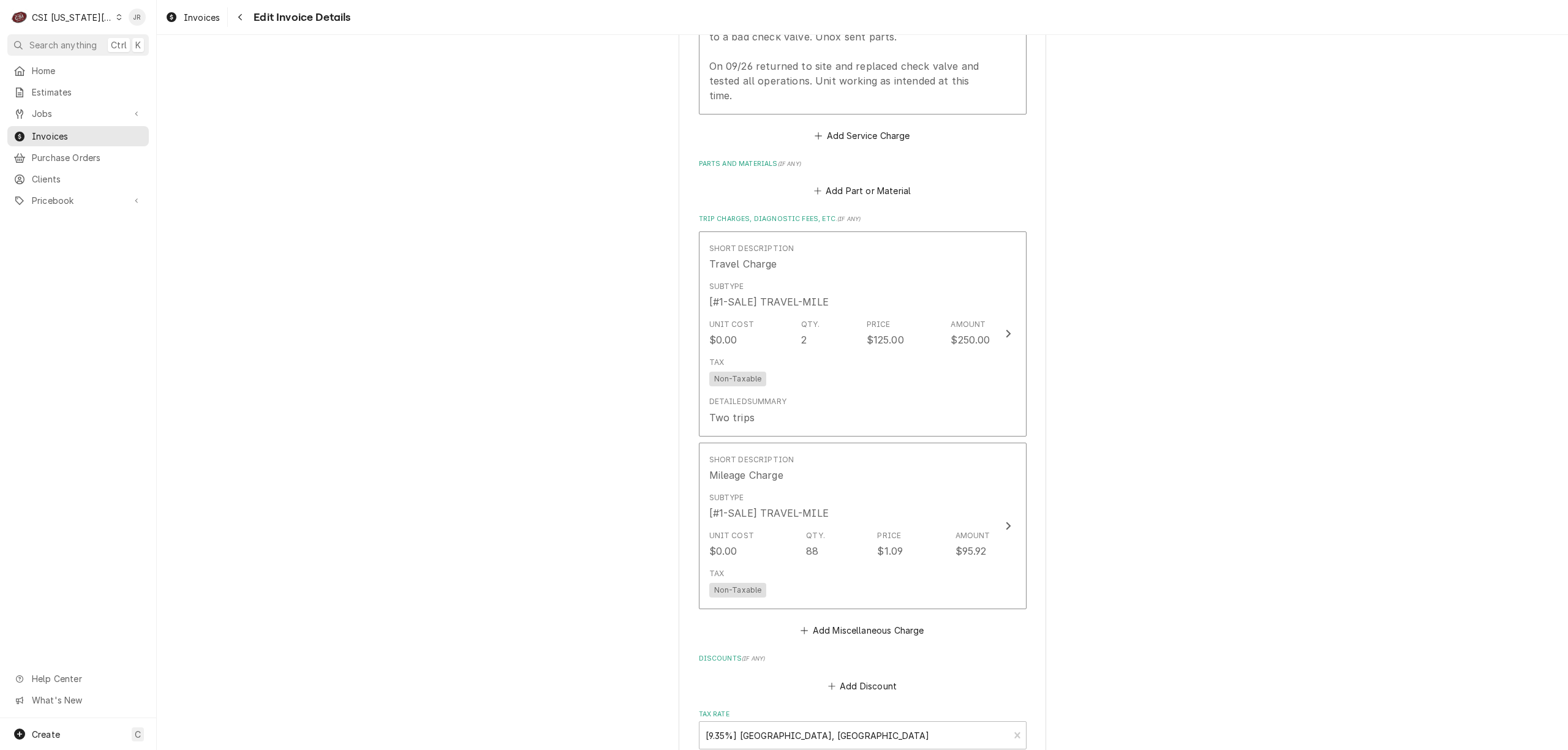
scroll to position [1338, 0]
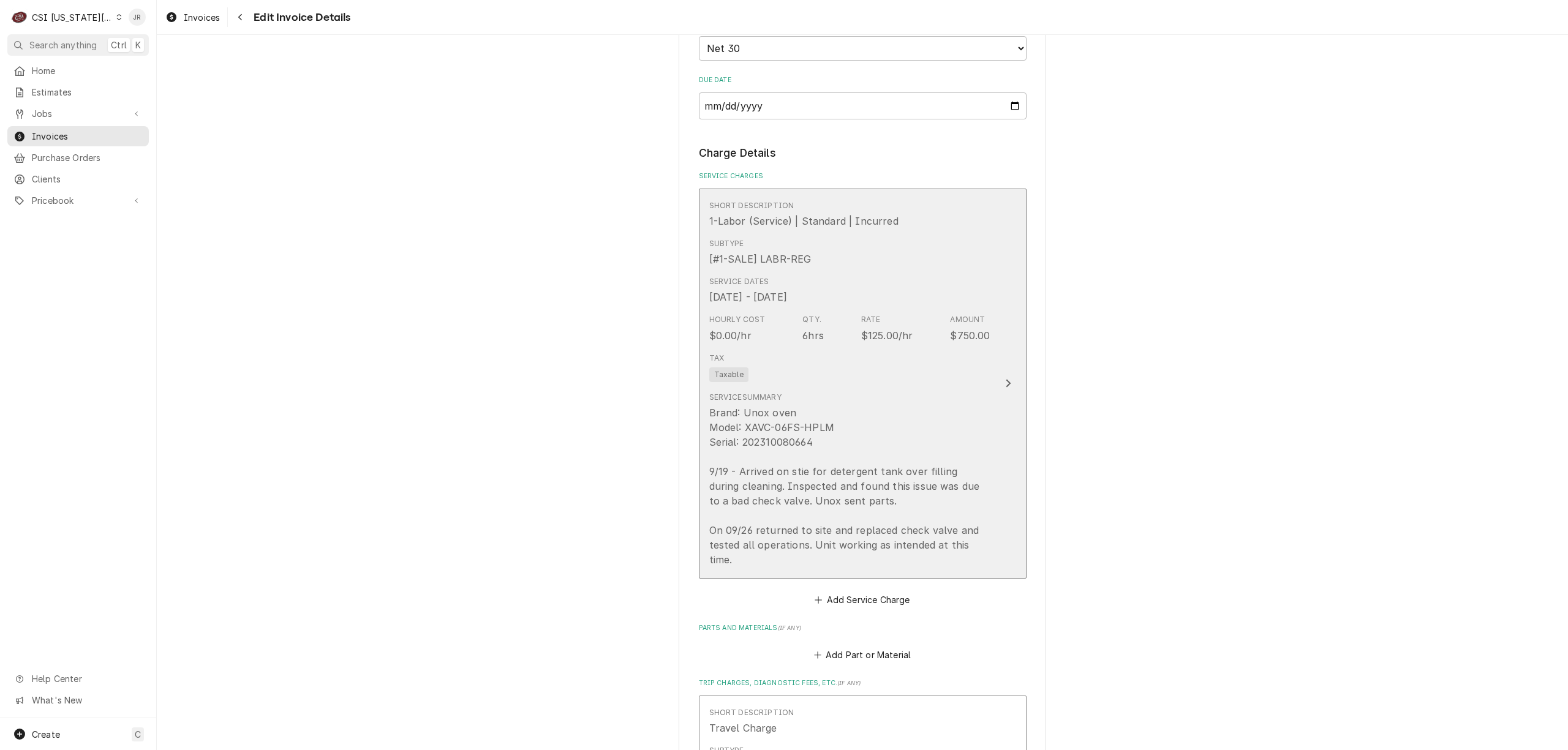
scroll to position [848, 0]
click at [922, 288] on div "Service Dates Sep 19, 2025 - Sep 26, 2025" at bounding box center [850, 294] width 281 height 38
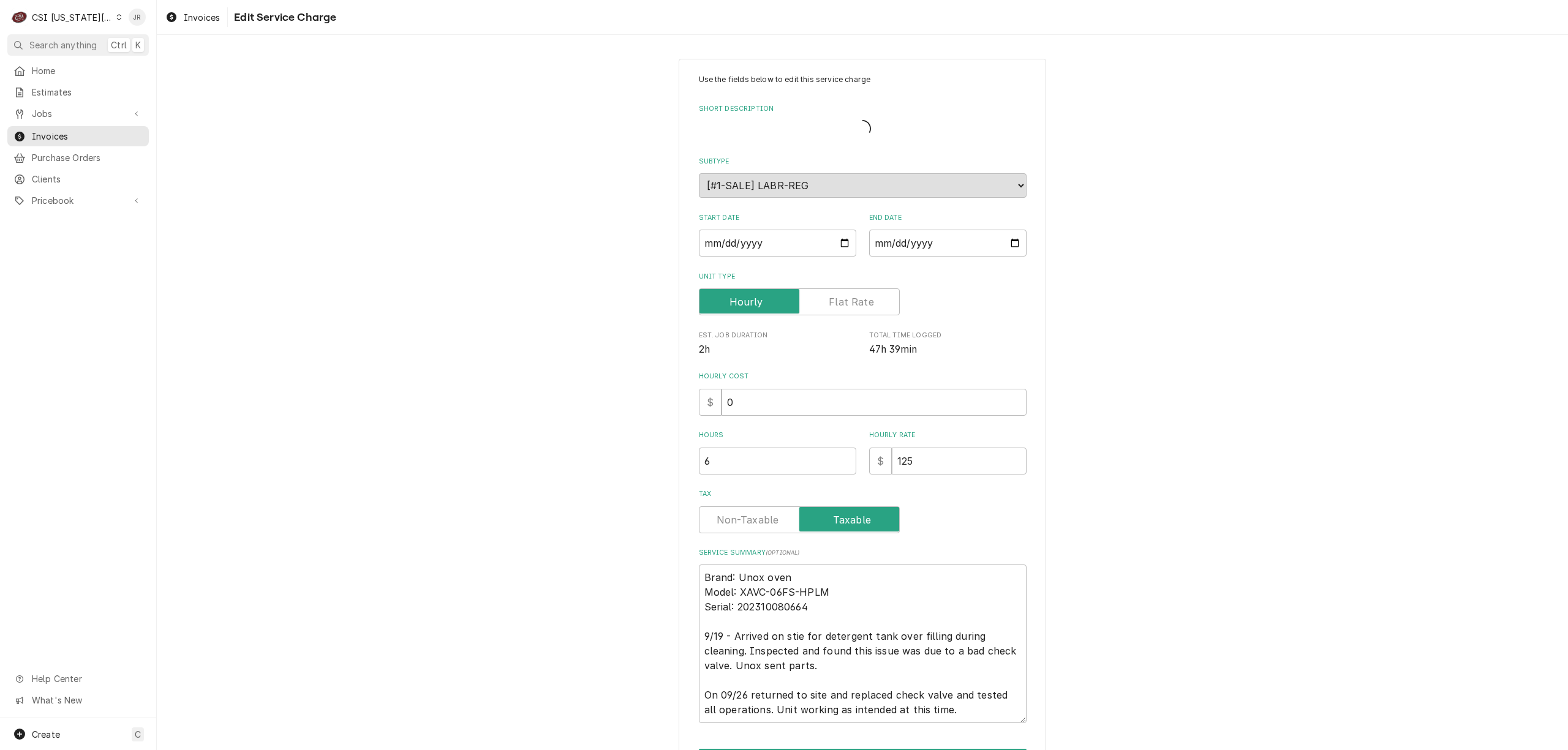
type textarea "x"
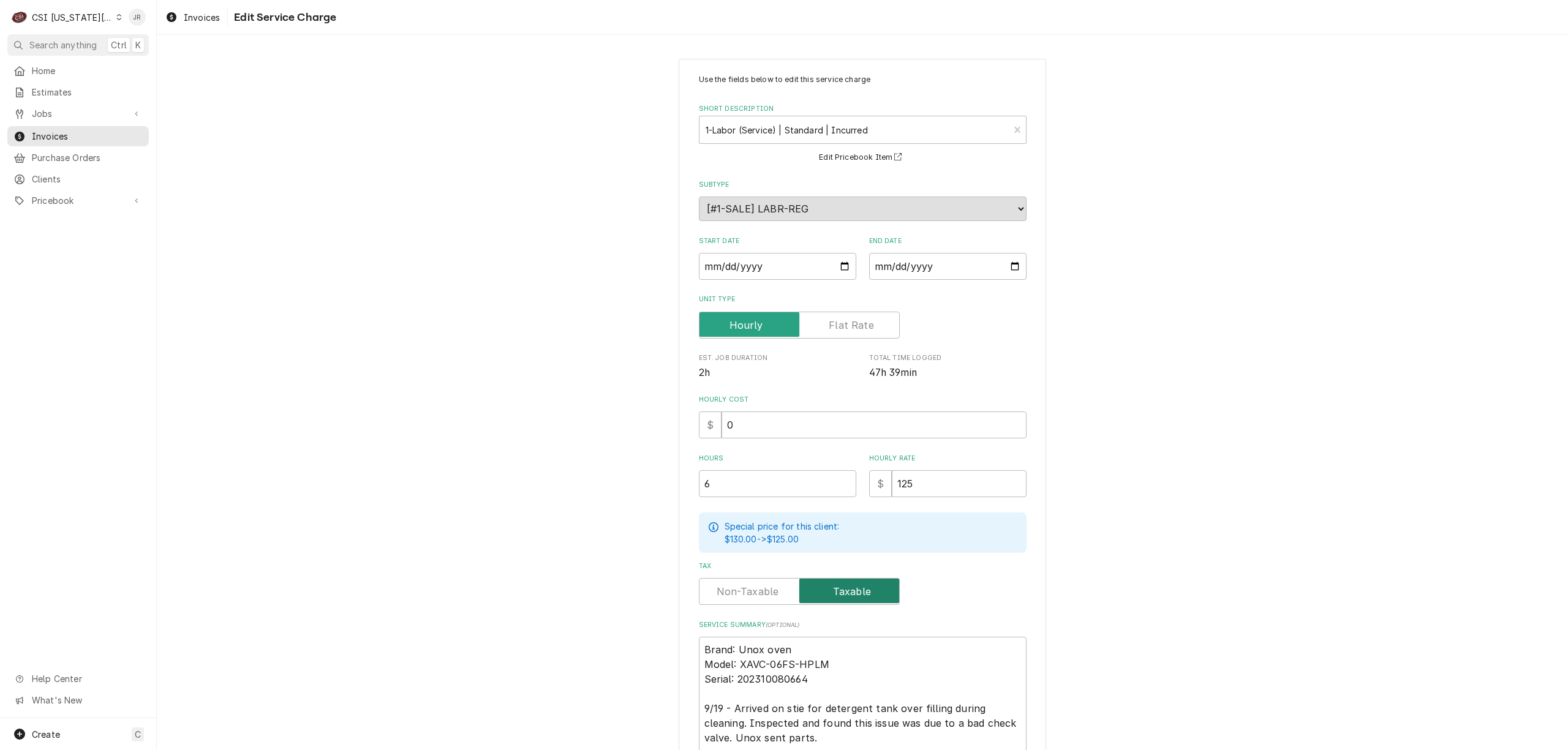
click at [745, 582] on input "Tax" at bounding box center [800, 592] width 190 height 27
checkbox input "false"
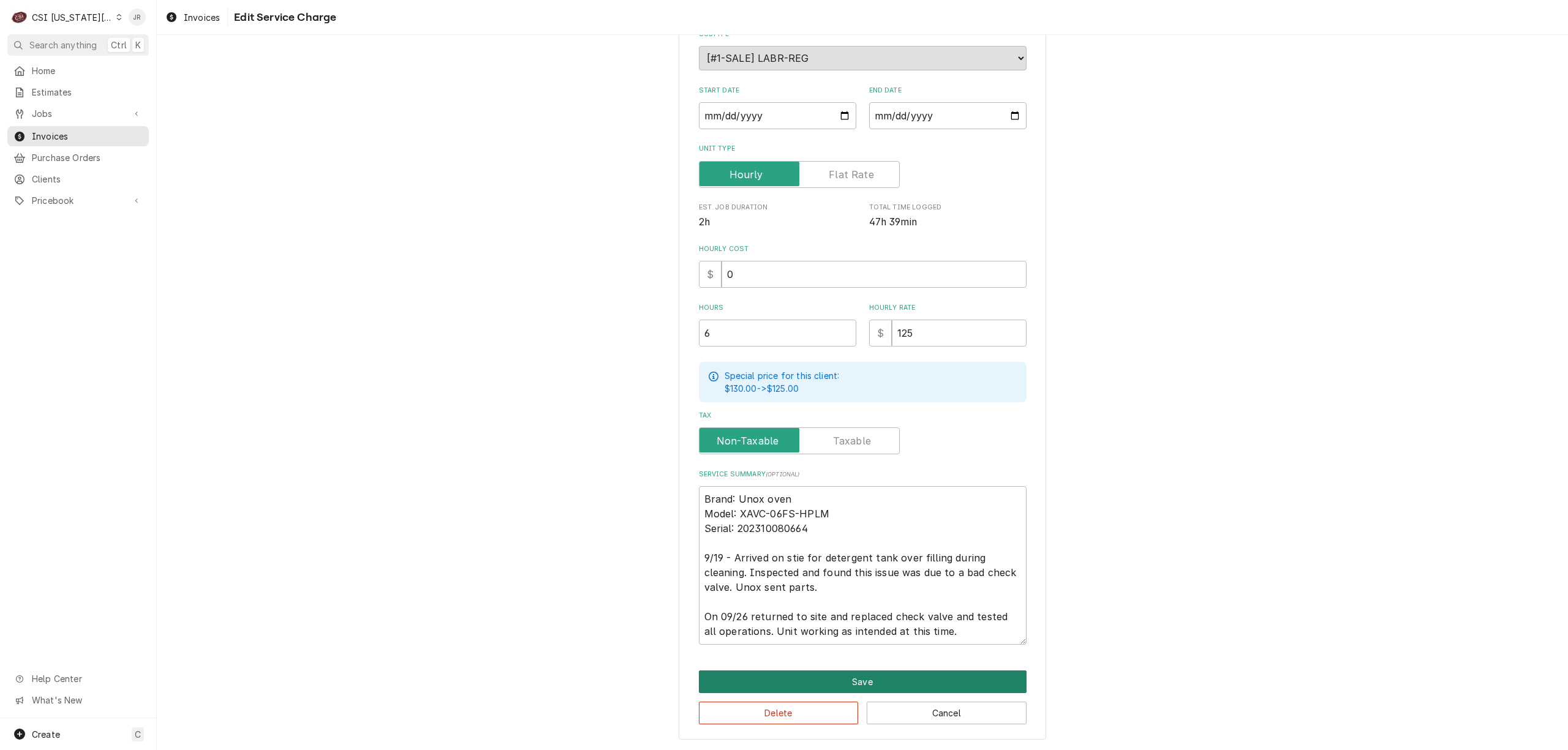
click at [863, 686] on button "Save" at bounding box center [863, 681] width 328 height 22
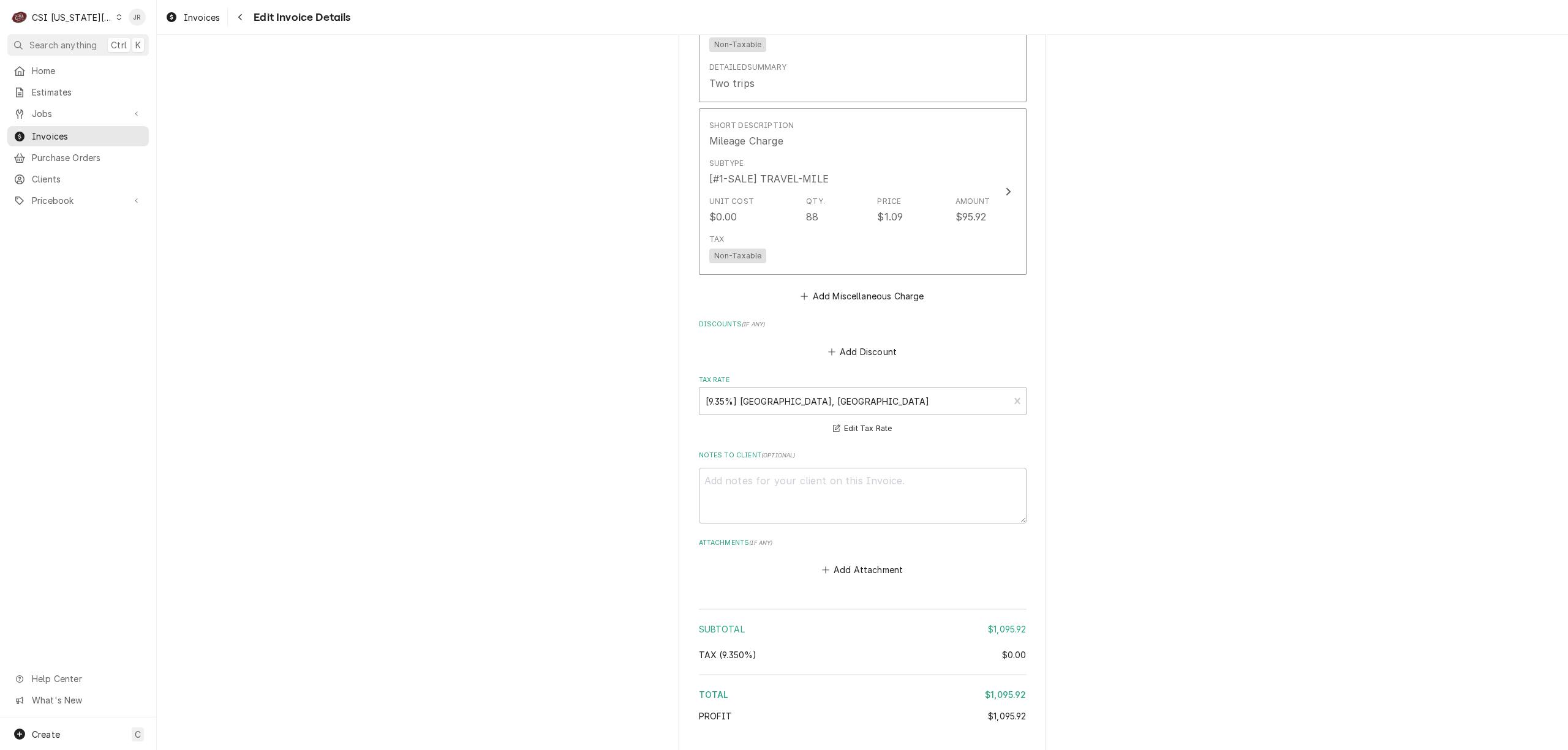
scroll to position [1752, 0]
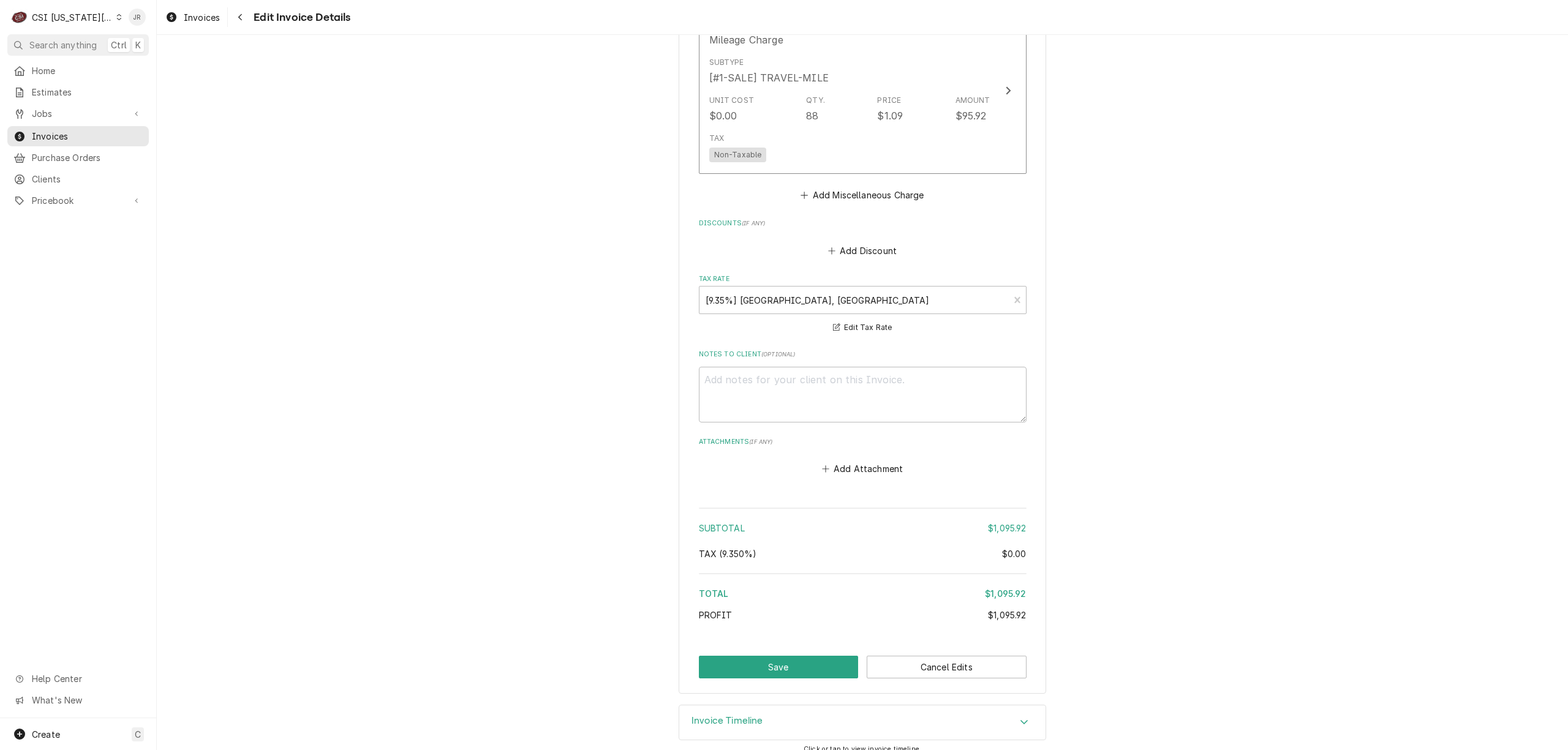
drag, startPoint x: 733, startPoint y: 721, endPoint x: 778, endPoint y: 681, distance: 60.2
click at [736, 715] on div "Invoice Timeline" at bounding box center [862, 722] width 366 height 34
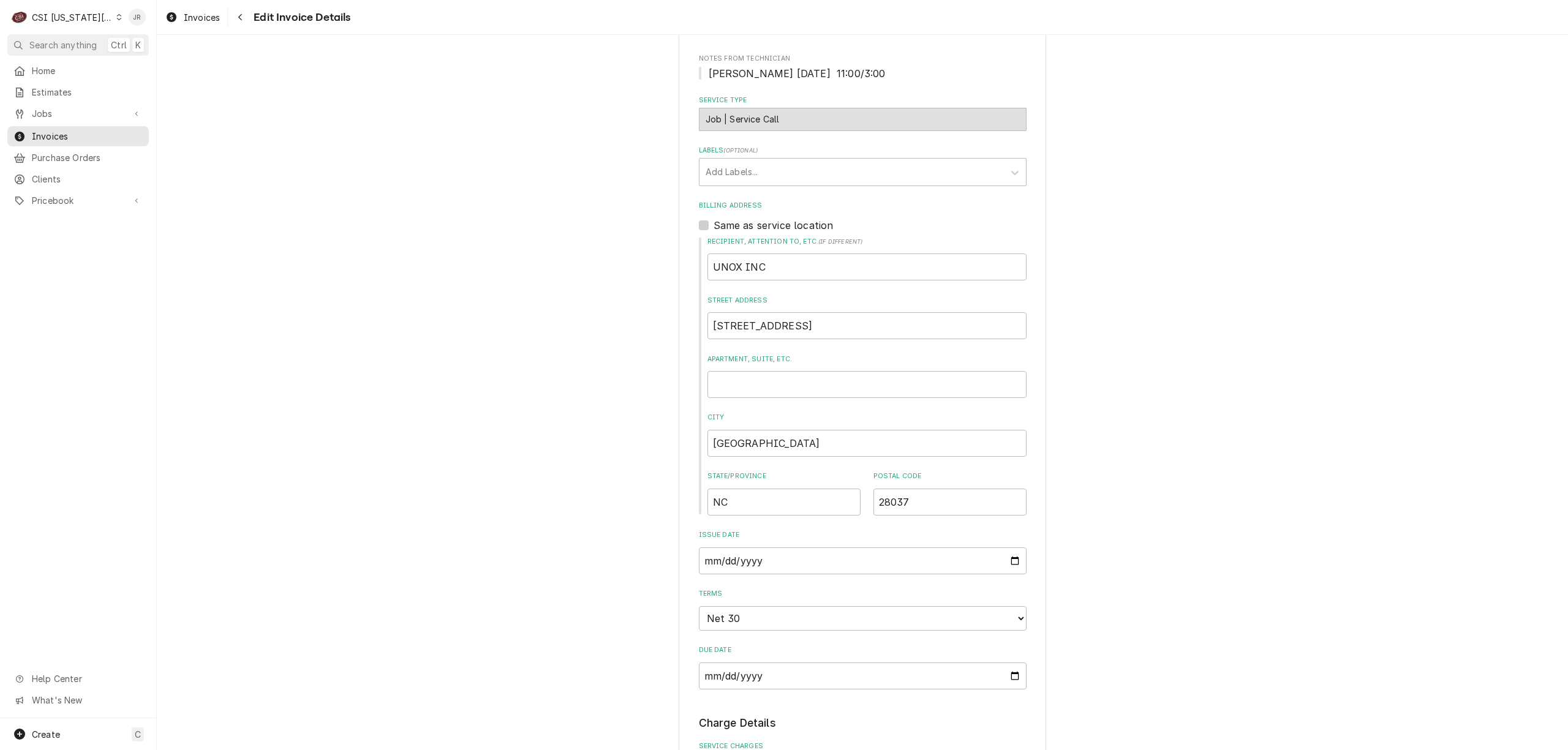
scroll to position [0, 0]
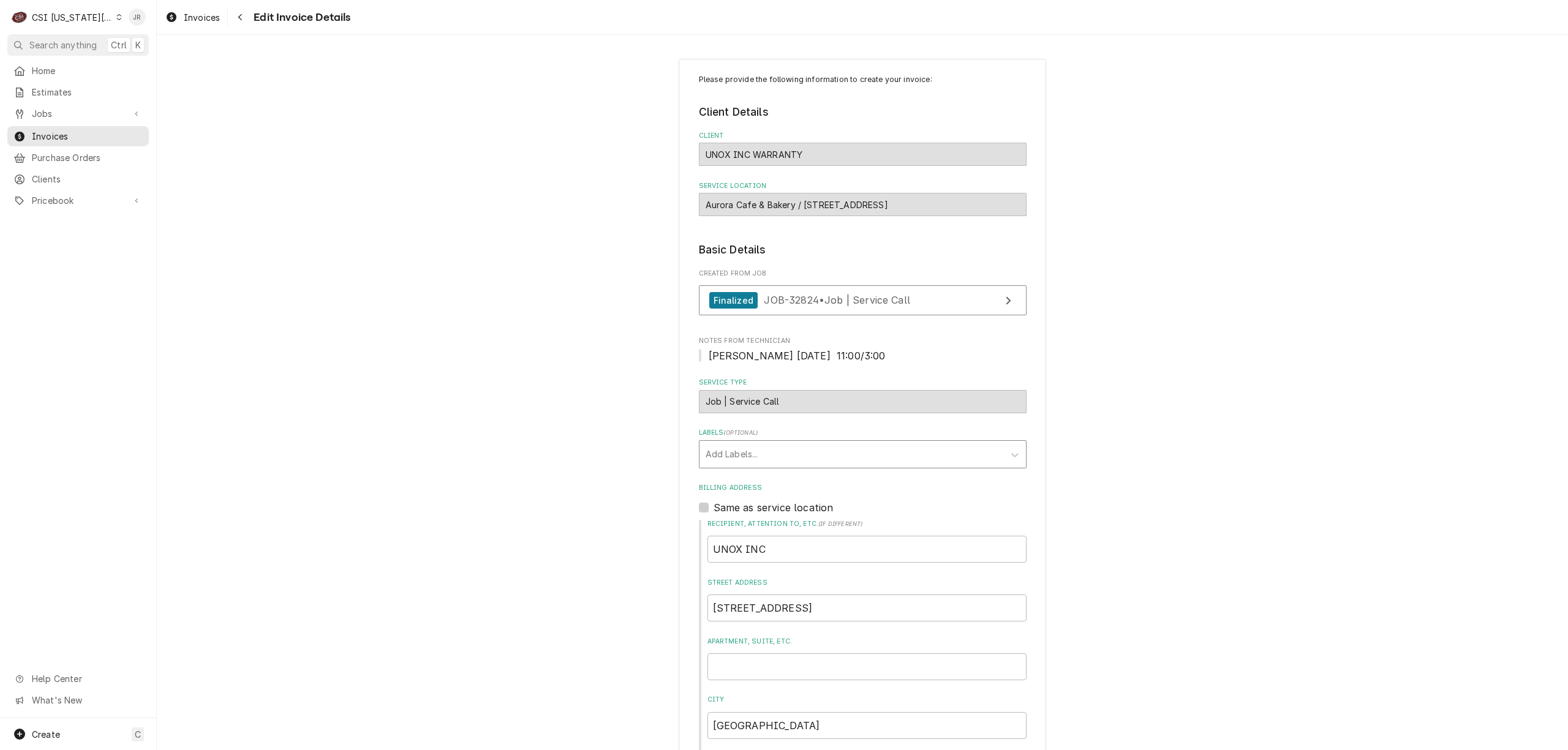
drag, startPoint x: 776, startPoint y: 451, endPoint x: 765, endPoint y: 460, distance: 14.2
click at [776, 449] on div "Labels" at bounding box center [851, 455] width 292 height 22
drag, startPoint x: 723, startPoint y: 547, endPoint x: 730, endPoint y: 556, distance: 11.4
click at [730, 556] on div "¹ Callback 🔄 ¹ Darpro 🛢 ¹ Install ⚡️ ¹ Overtime ⏰ ¹ Warranty 🛡️ cooking refr" at bounding box center [862, 536] width 326 height 131
click at [730, 556] on div "¹ Warranty 🛡️" at bounding box center [862, 556] width 326 height 19
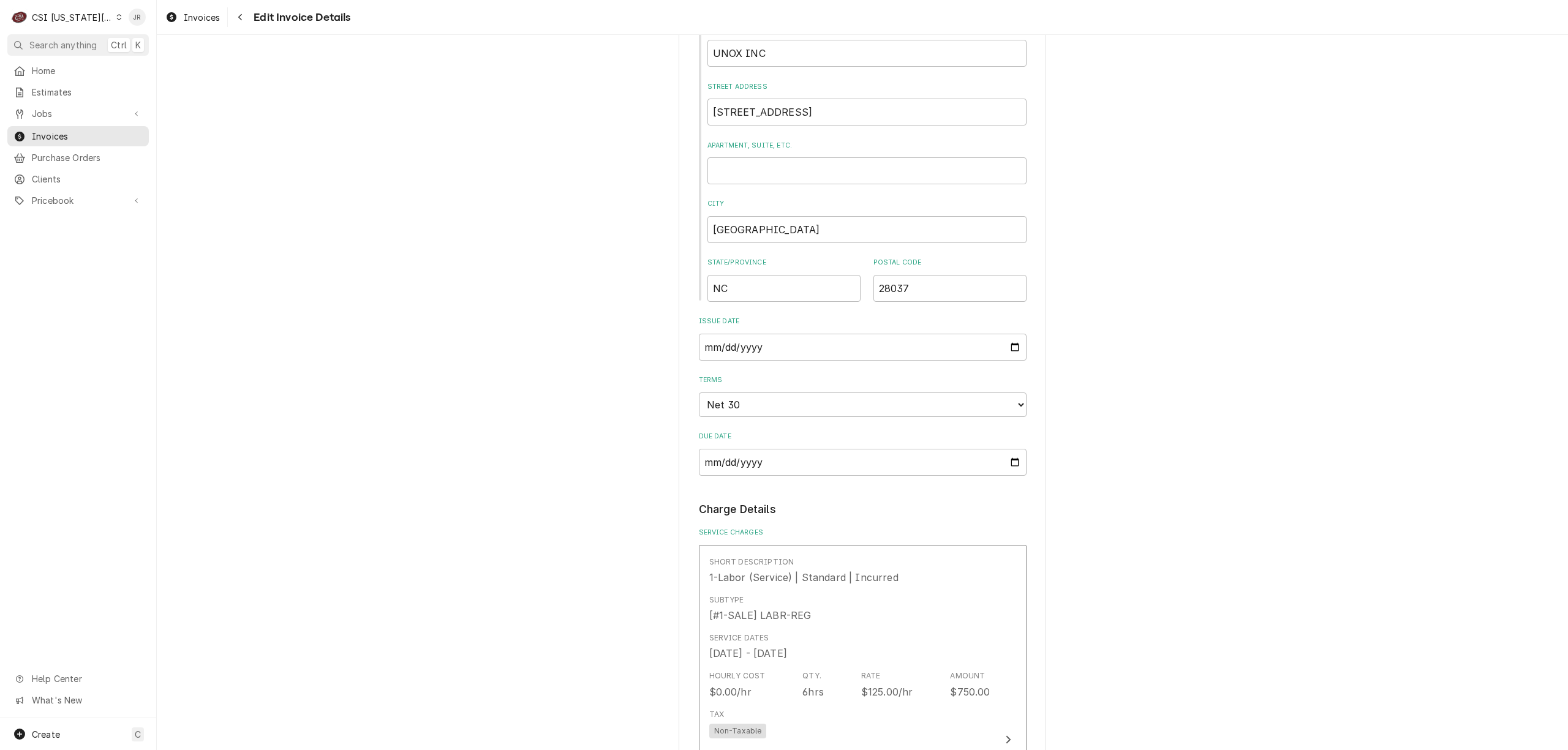
scroll to position [735, 0]
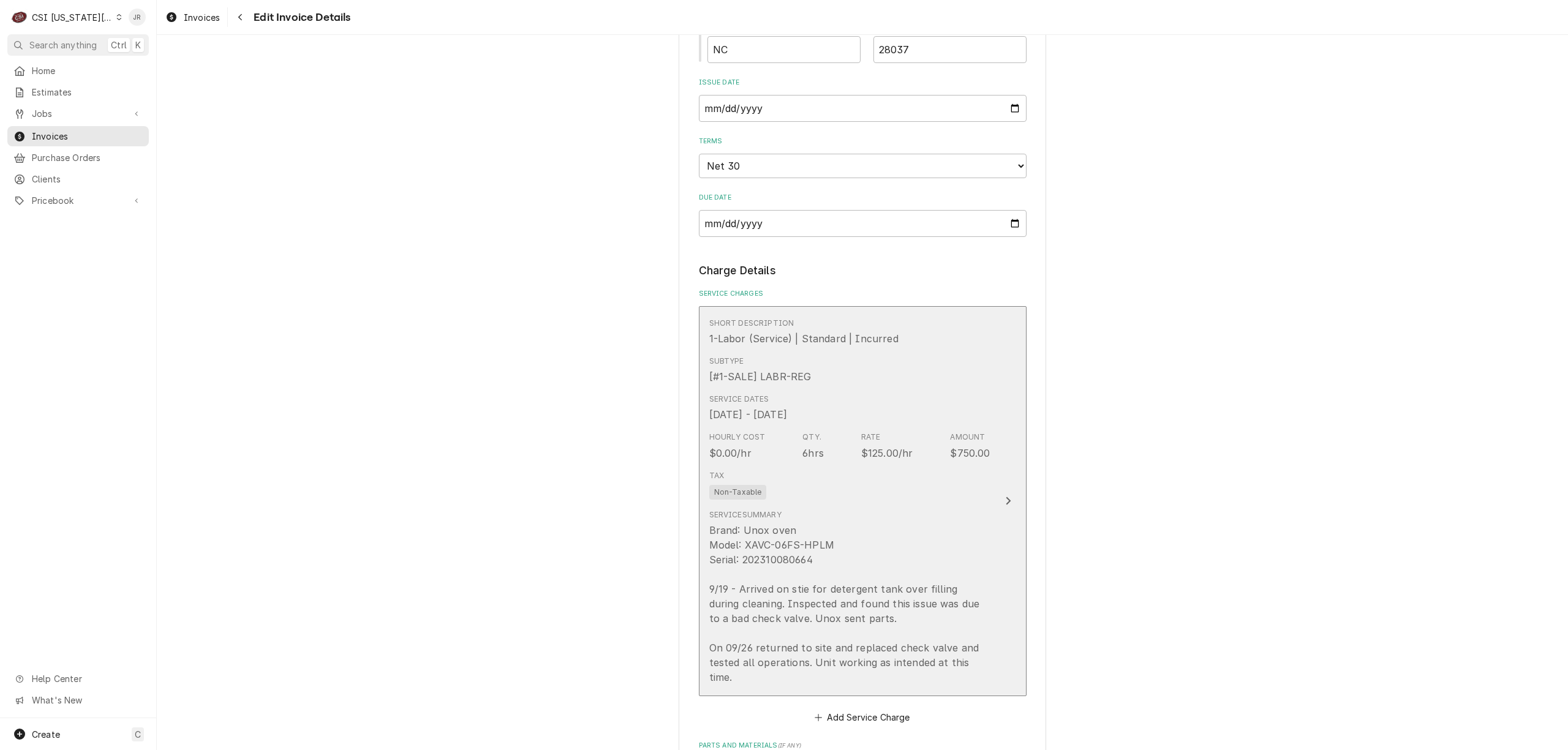
click at [936, 373] on div "Subtype [#1-SALE] LABR-REG" at bounding box center [850, 370] width 281 height 38
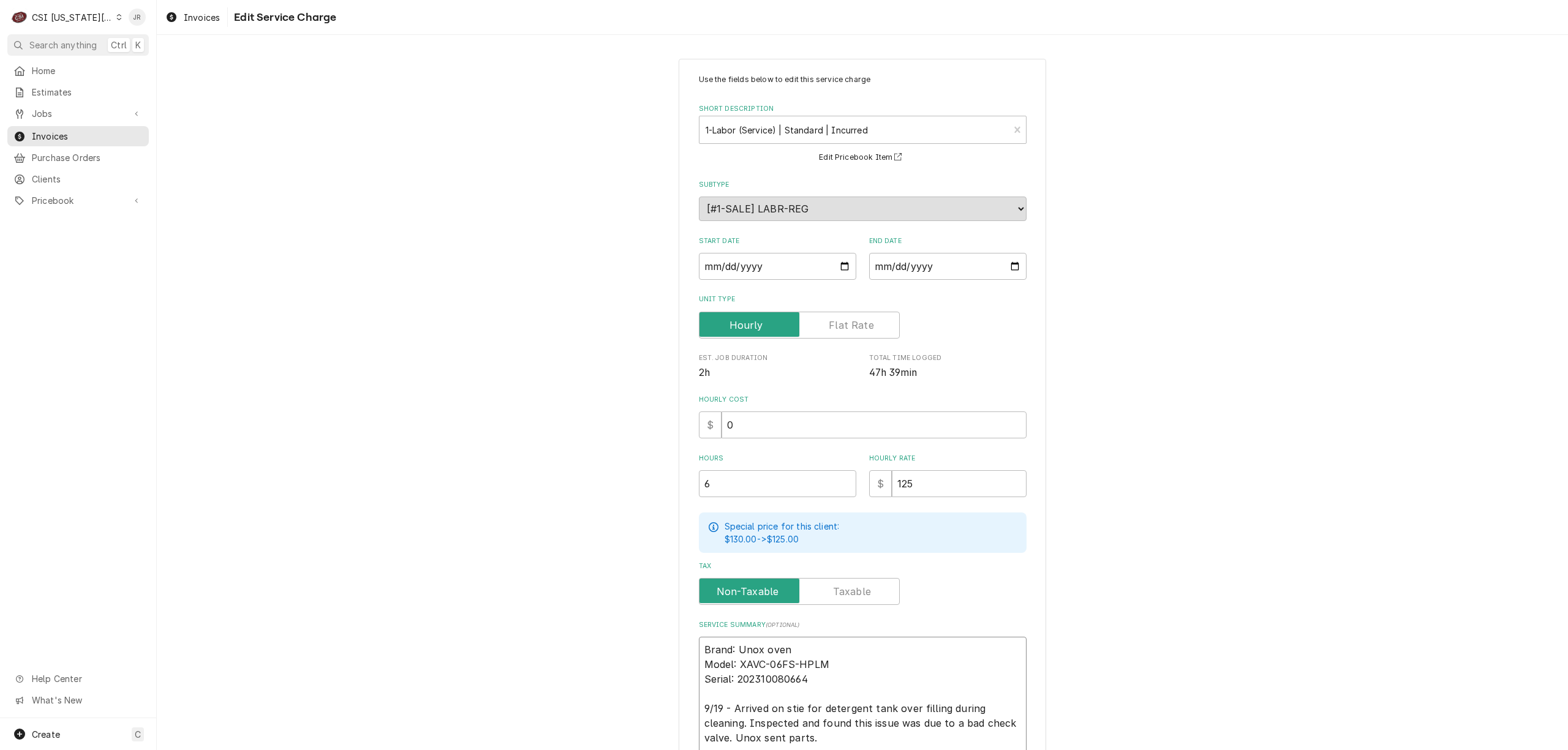
click at [900, 637] on textarea "Brand: Unox oven Model: XAVC-06FS-HPLM Serial: 202310080664 9/19 - Arrived on s…" at bounding box center [863, 716] width 328 height 159
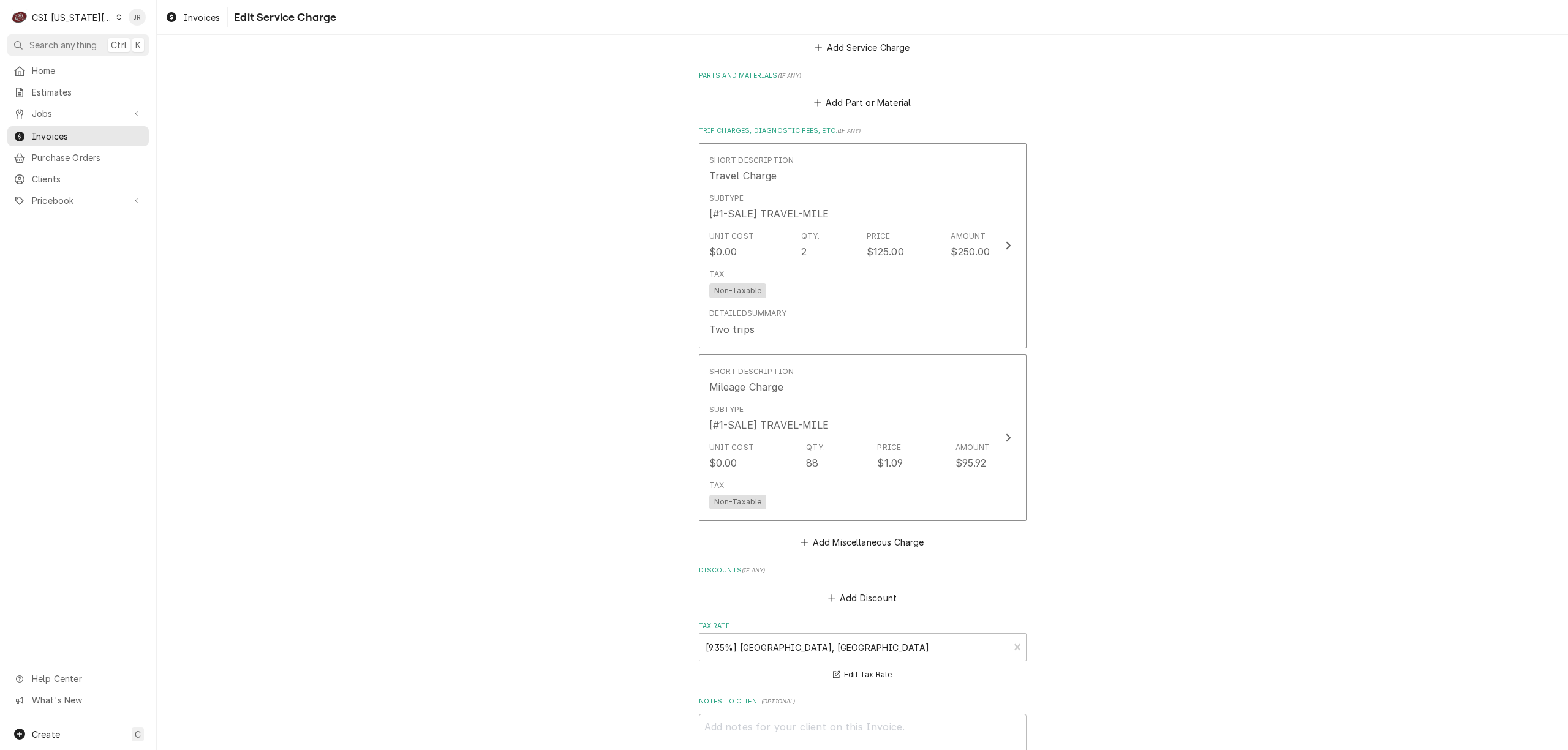
scroll to position [1752, 0]
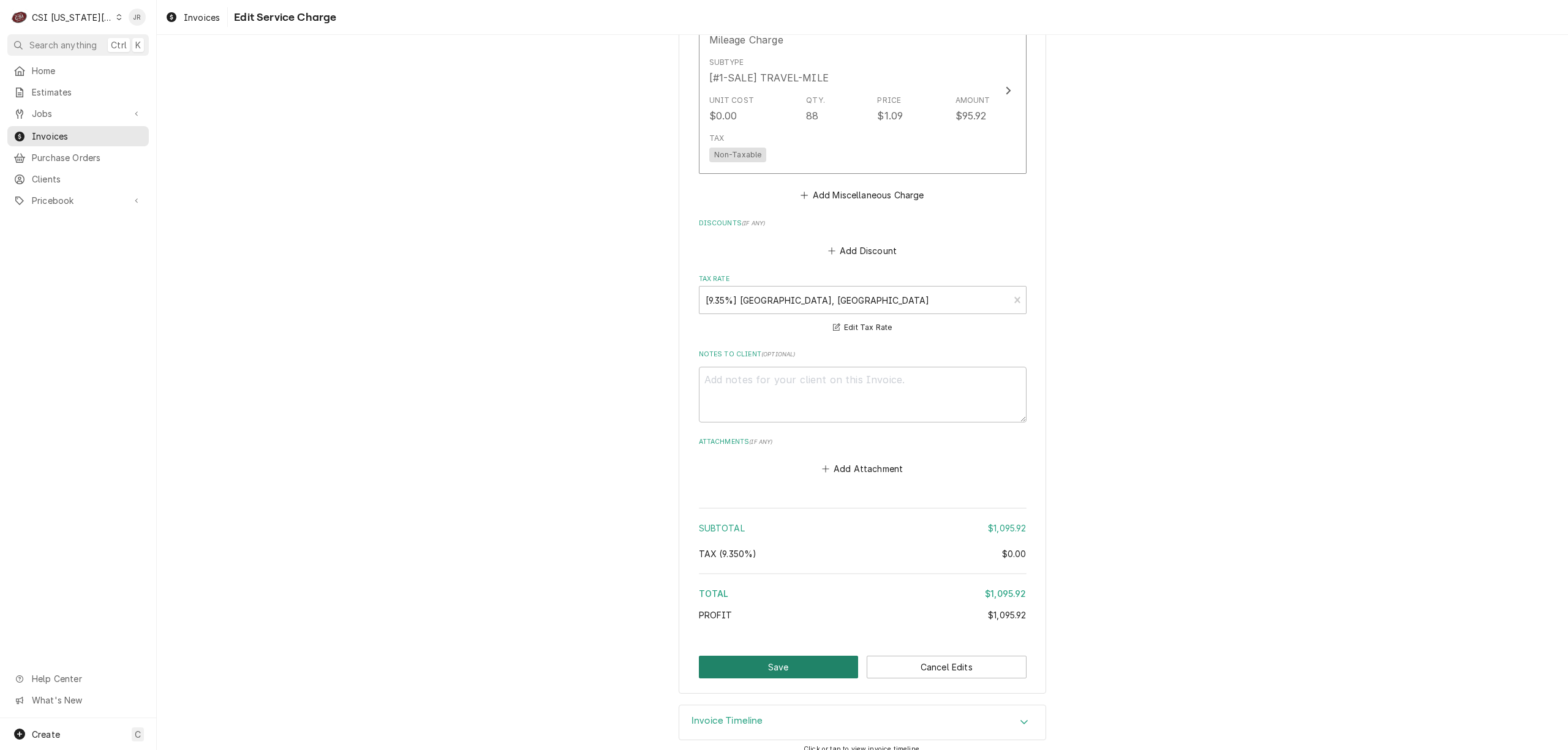
click at [760, 661] on button "Save" at bounding box center [779, 667] width 160 height 22
type textarea "x"
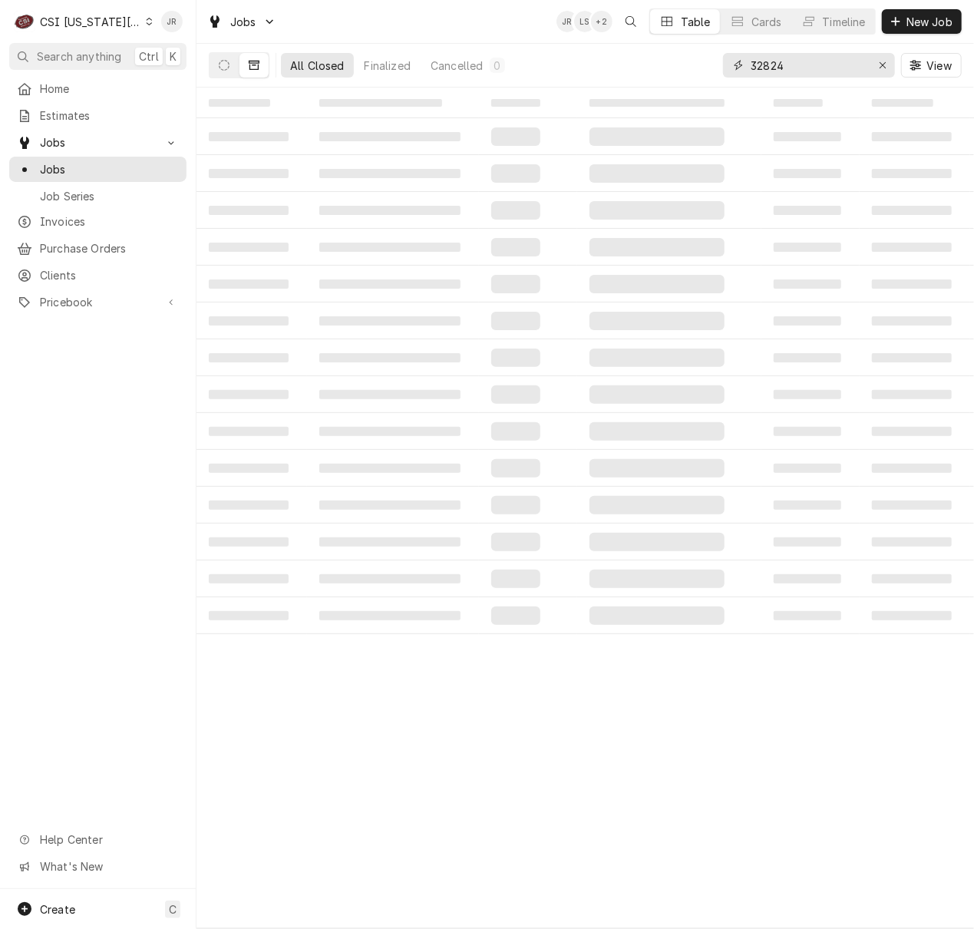
click at [817, 68] on input "32824" at bounding box center [808, 65] width 115 height 25
click at [817, 66] on input "32824" at bounding box center [808, 65] width 115 height 25
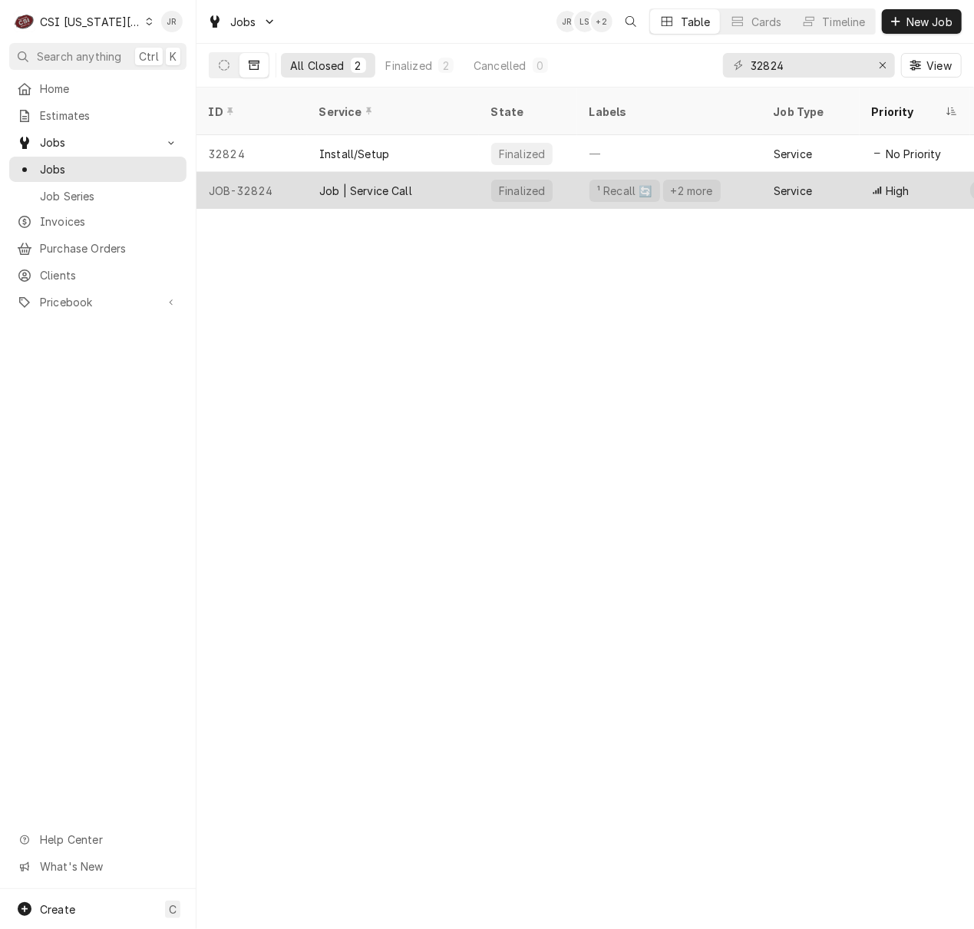
click at [731, 172] on div "¹ Recall 🔄 +2 more" at bounding box center [669, 190] width 184 height 37
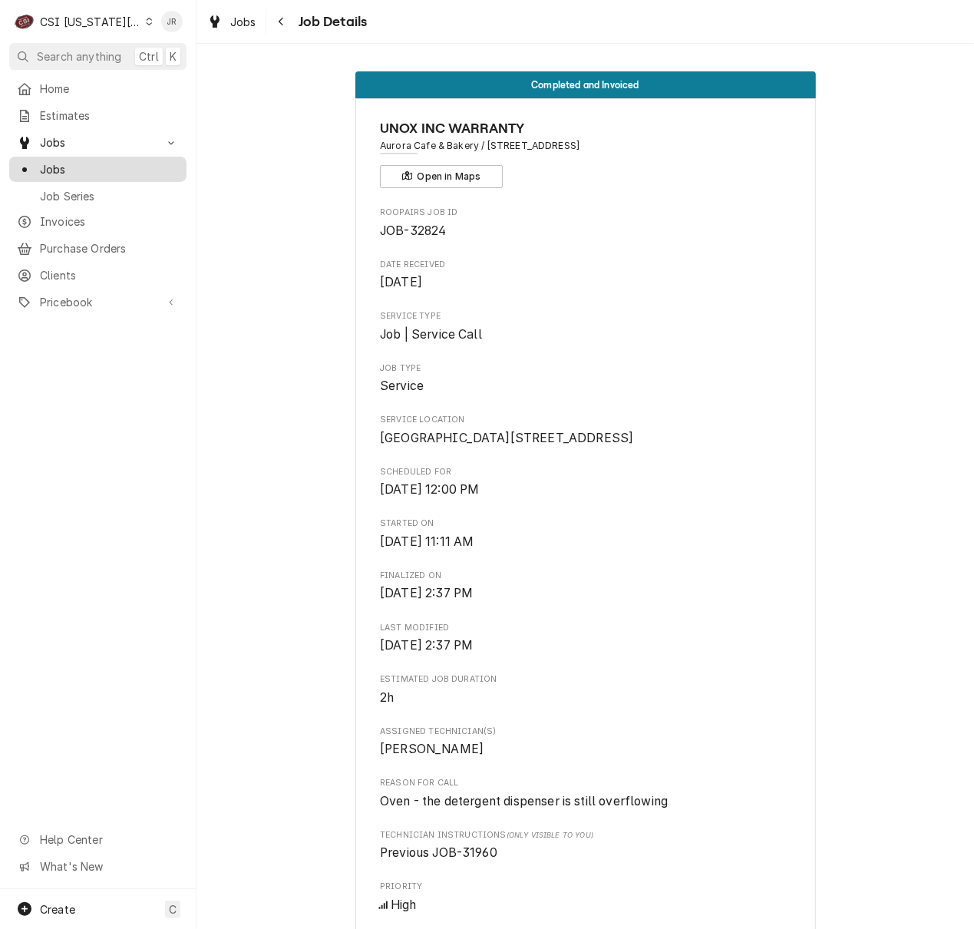
click at [50, 169] on span "Jobs" at bounding box center [109, 169] width 139 height 16
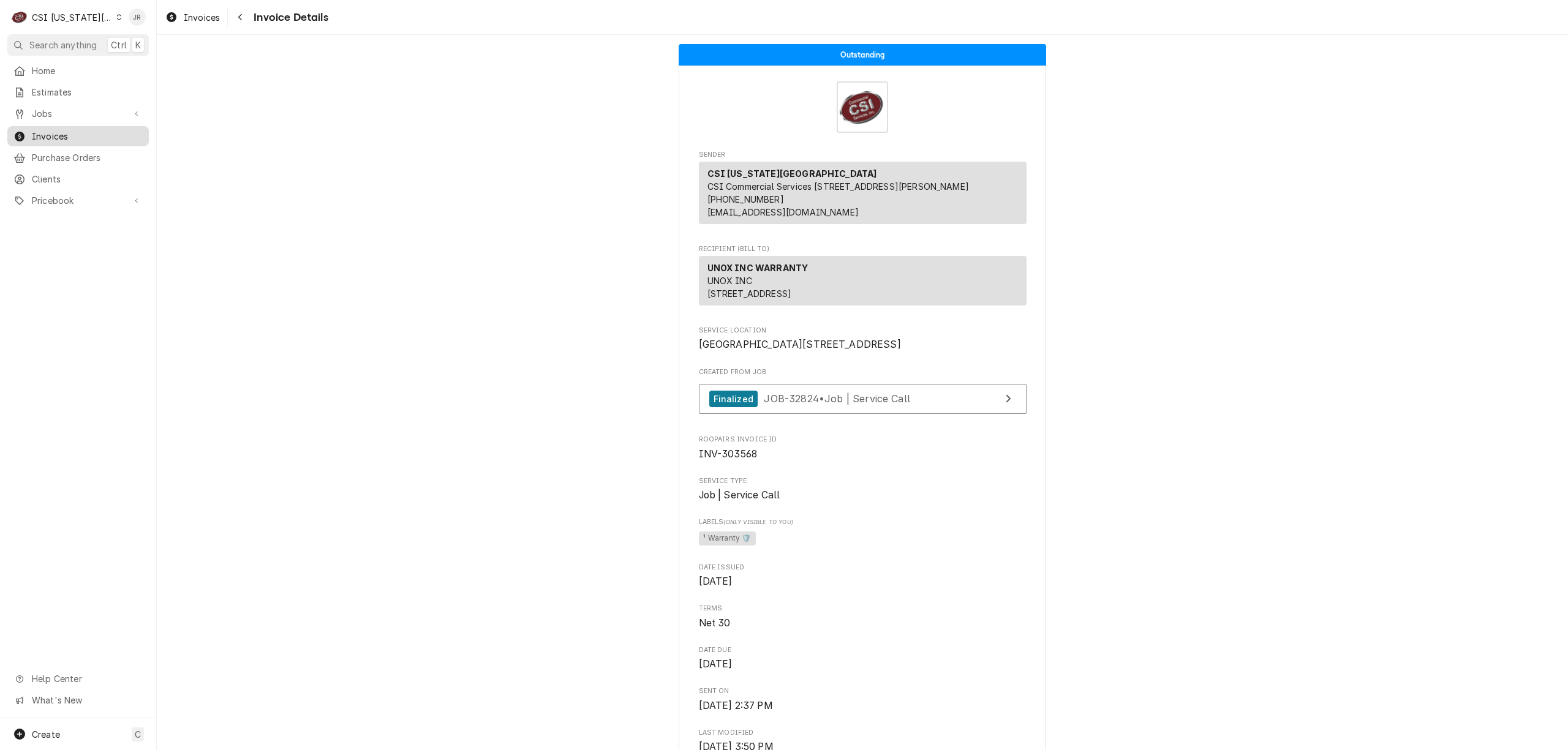
click at [69, 130] on span "Invoices" at bounding box center [87, 136] width 111 height 13
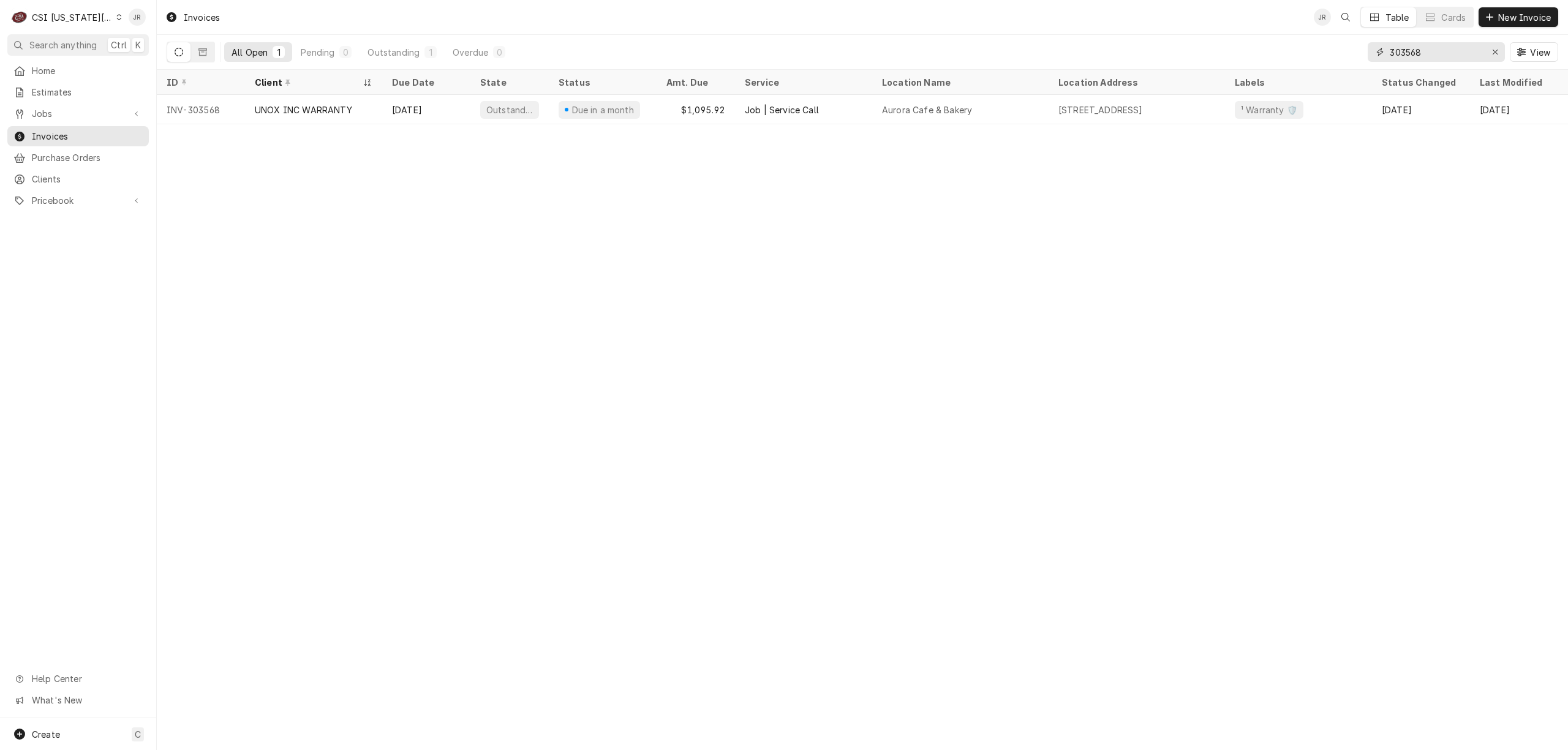
click at [1407, 55] on input "303568" at bounding box center [1435, 52] width 92 height 20
click at [1406, 53] on input "303568" at bounding box center [1435, 52] width 92 height 20
paste input "52"
type input "303552"
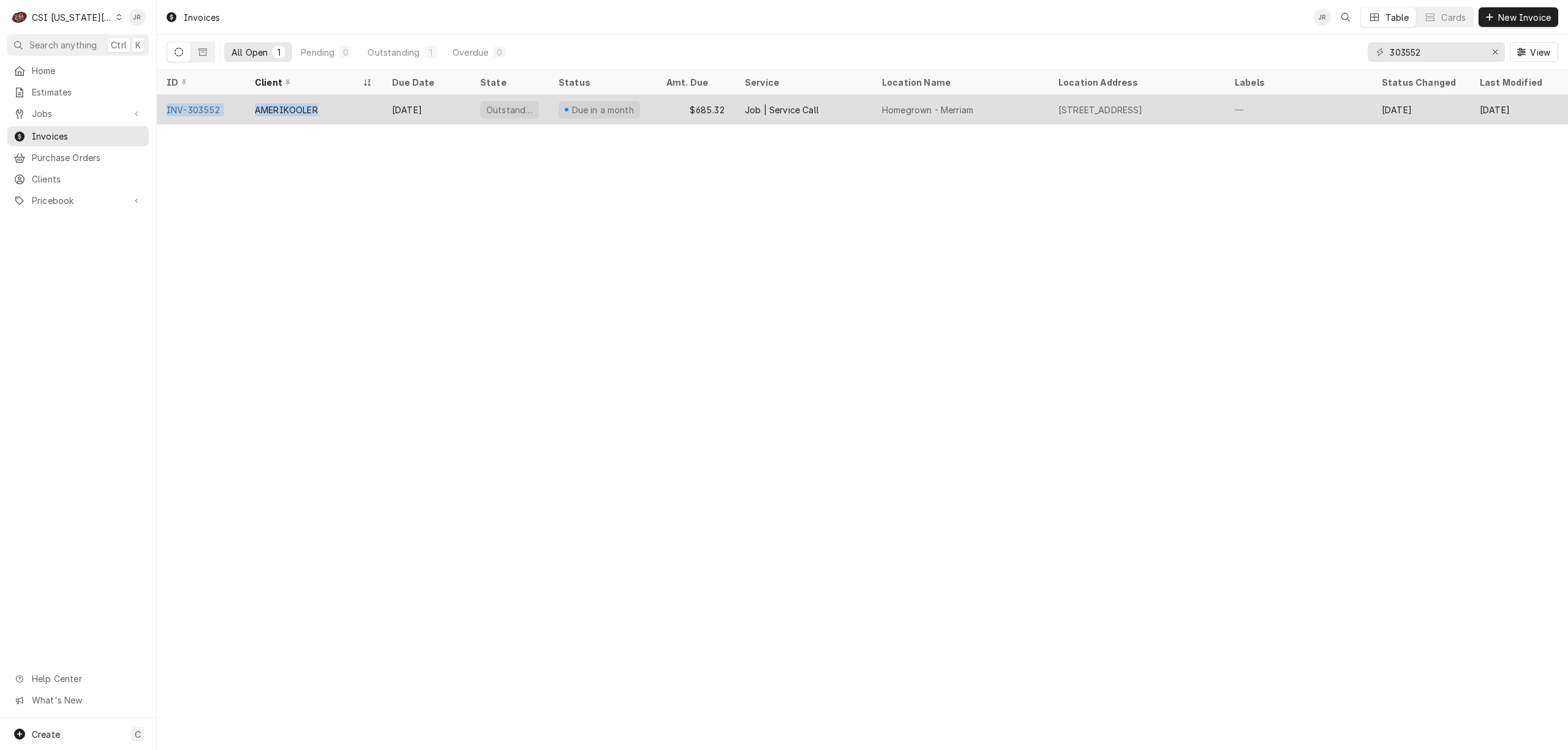
click at [390, 116] on tr "INV-303552 AMERIKOOLER [DATE] Outstanding Due in a month $685.32 Job | Service …" at bounding box center [901, 109] width 1490 height 30
click at [397, 101] on div "[DATE]" at bounding box center [426, 109] width 89 height 30
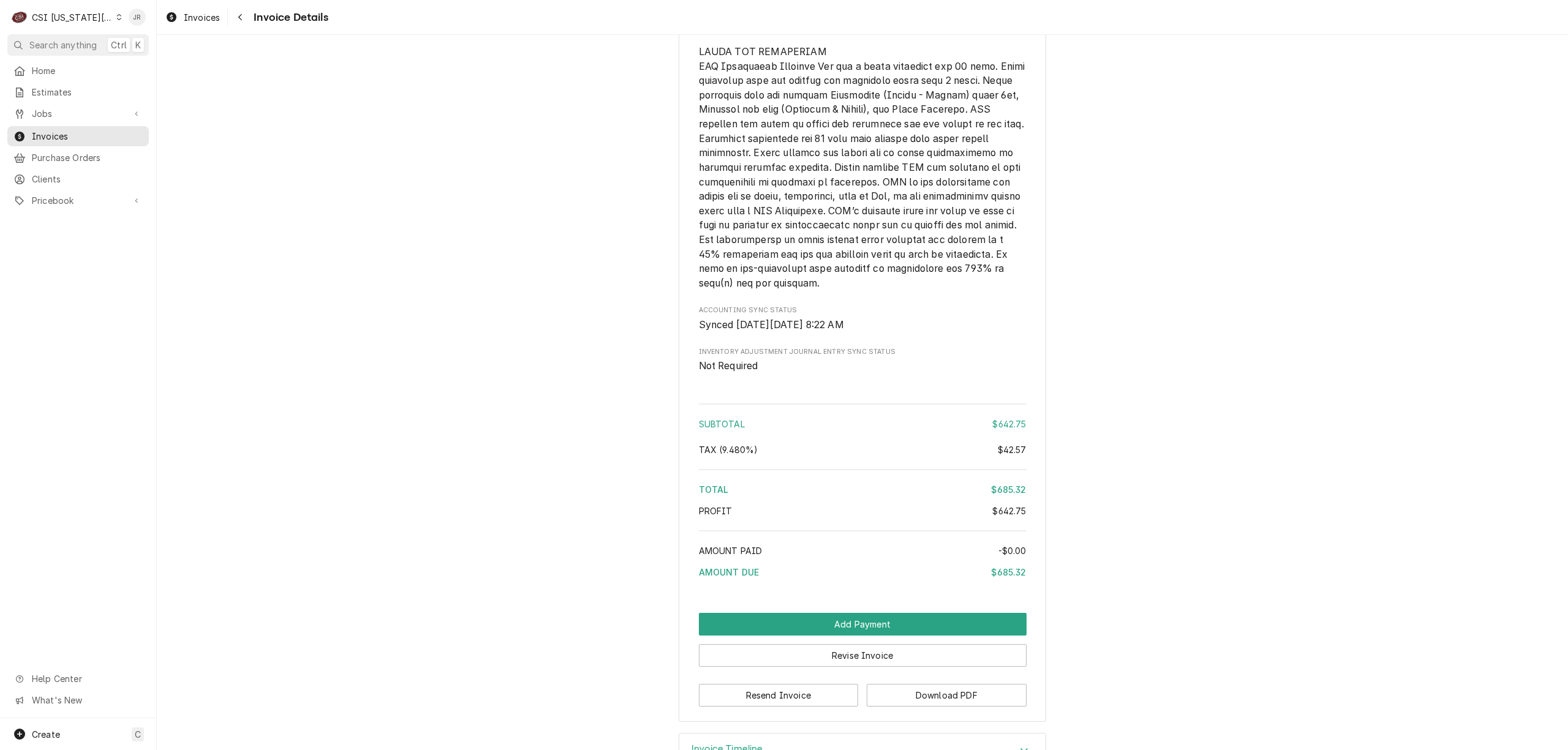
scroll to position [2157, 0]
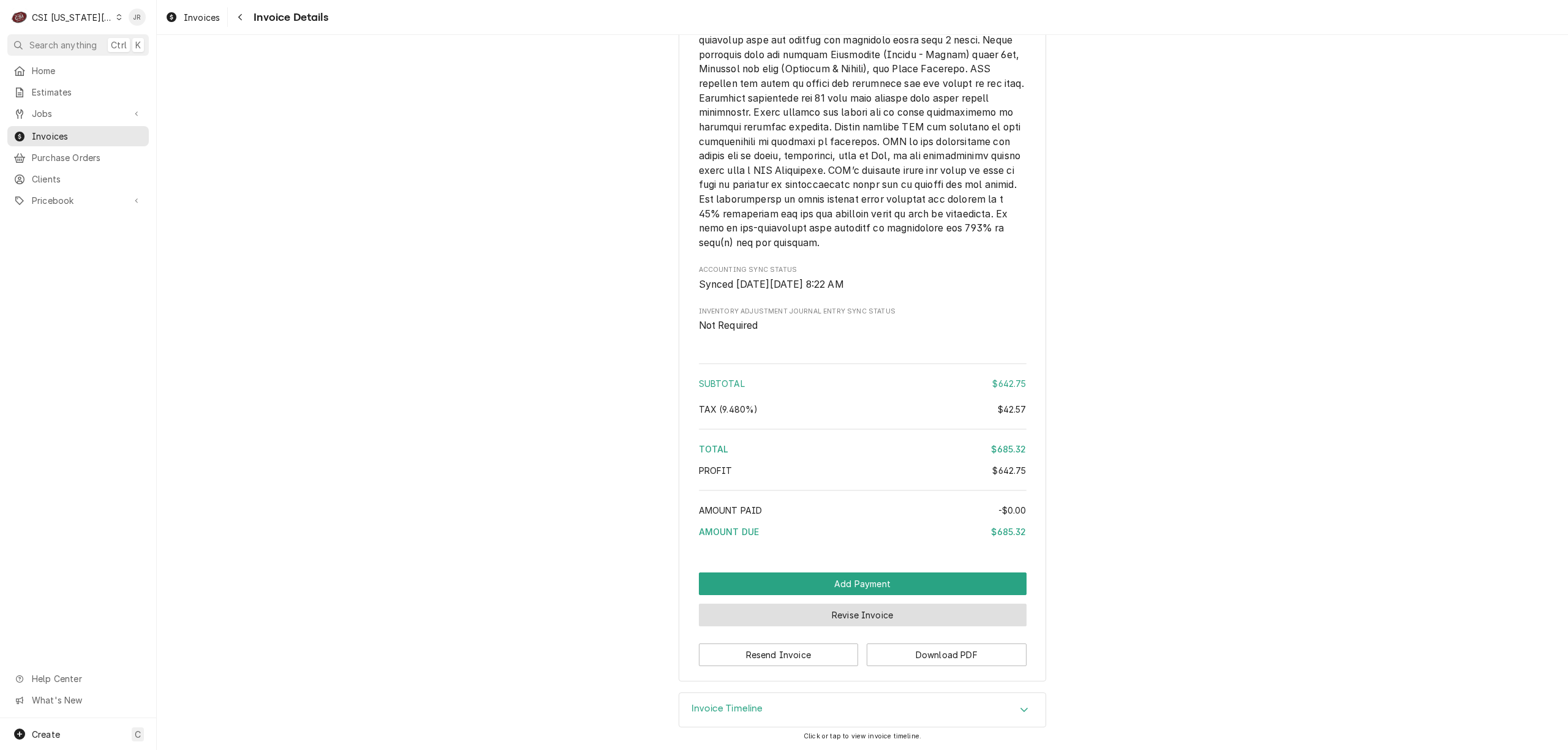
click at [918, 610] on button "Revise Invoice" at bounding box center [863, 615] width 328 height 22
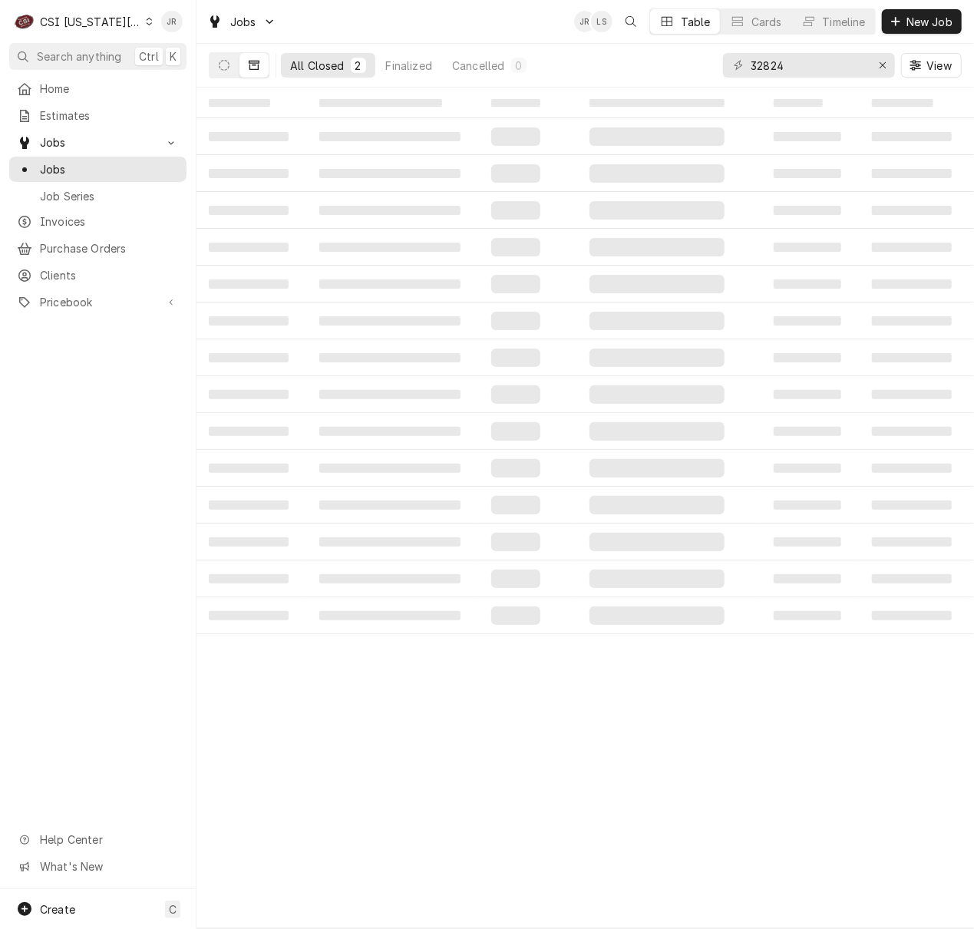
click at [824, 47] on div "32824 View" at bounding box center [842, 65] width 239 height 43
drag, startPoint x: 824, startPoint y: 47, endPoint x: 809, endPoint y: 63, distance: 21.7
click at [821, 50] on div "32824 View" at bounding box center [842, 65] width 239 height 43
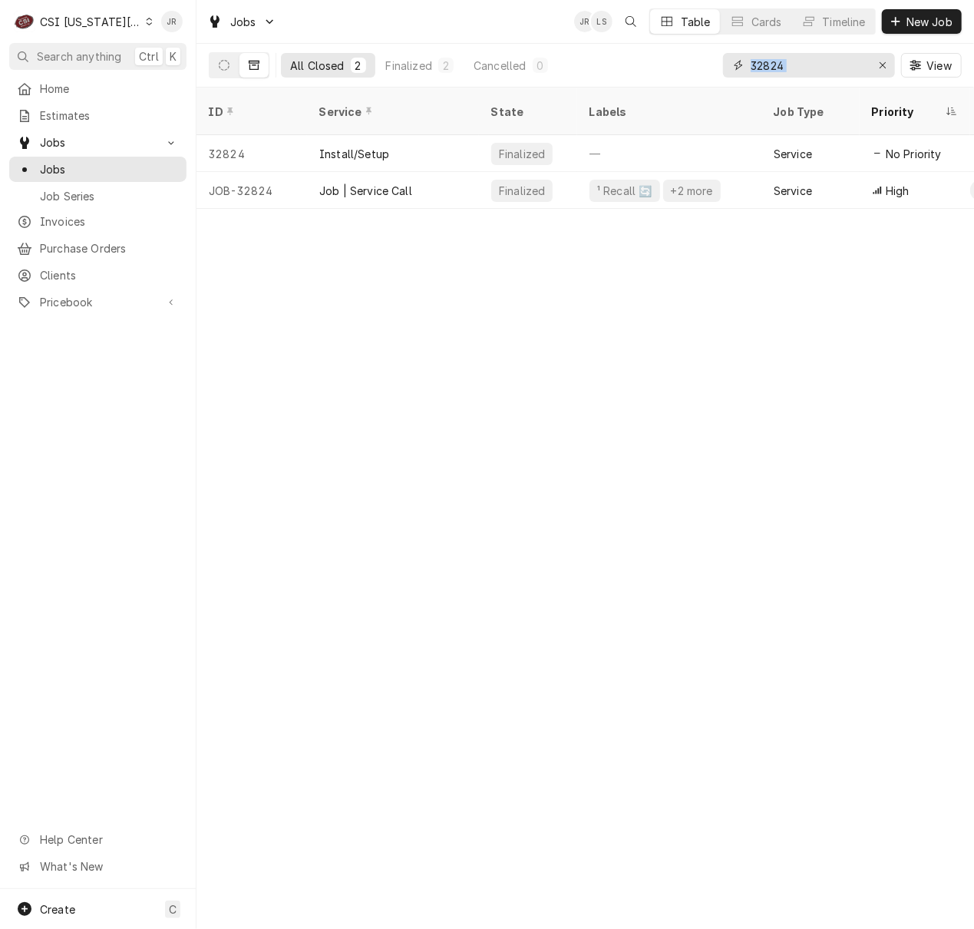
click at [830, 69] on input "32824" at bounding box center [808, 65] width 115 height 25
click at [827, 64] on input "32824" at bounding box center [808, 65] width 115 height 25
click at [827, 63] on input "32824" at bounding box center [808, 65] width 115 height 25
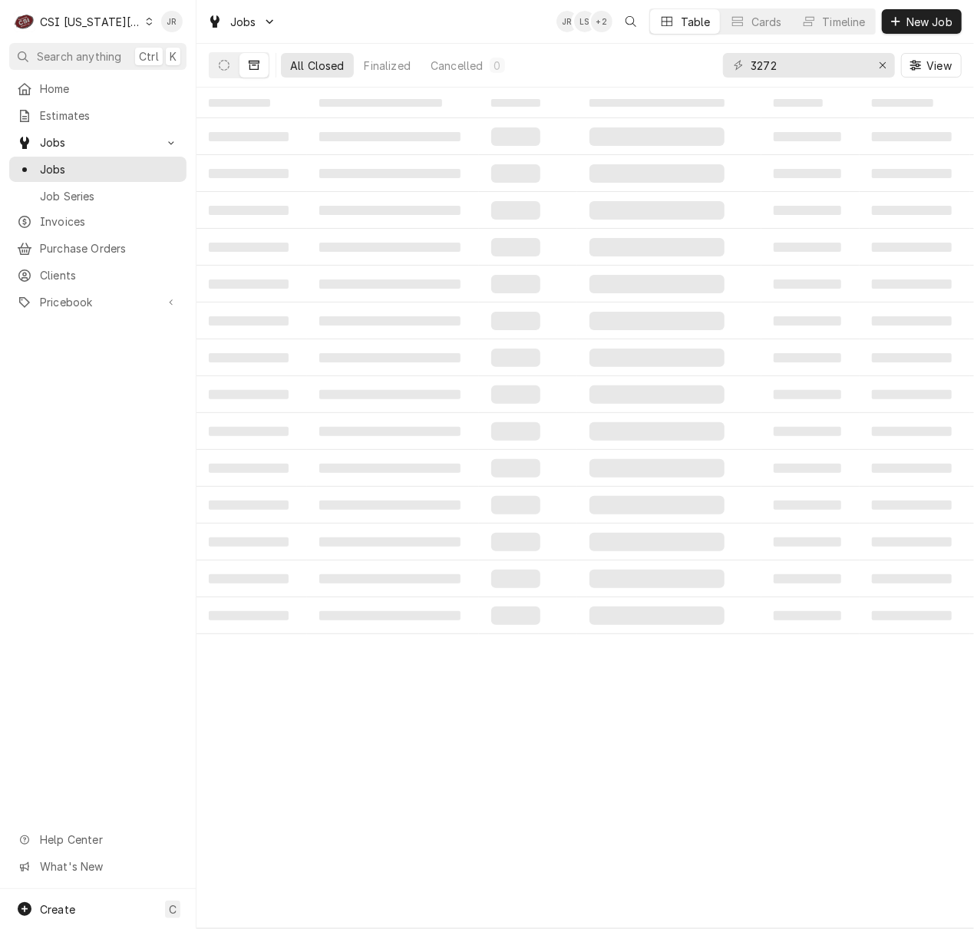
click at [806, 84] on div "3272 View" at bounding box center [842, 65] width 239 height 43
click at [786, 44] on div "3272 View" at bounding box center [842, 65] width 239 height 43
click at [781, 64] on input "3272" at bounding box center [808, 65] width 115 height 25
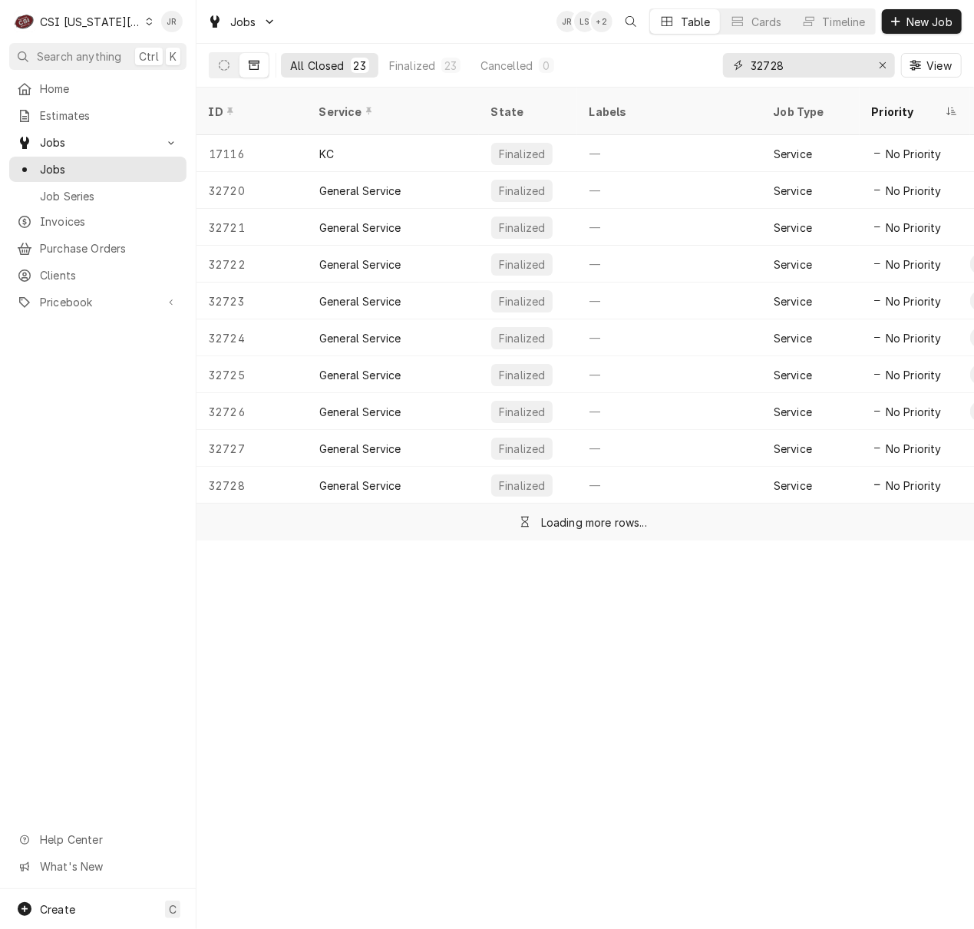
type input "32728"
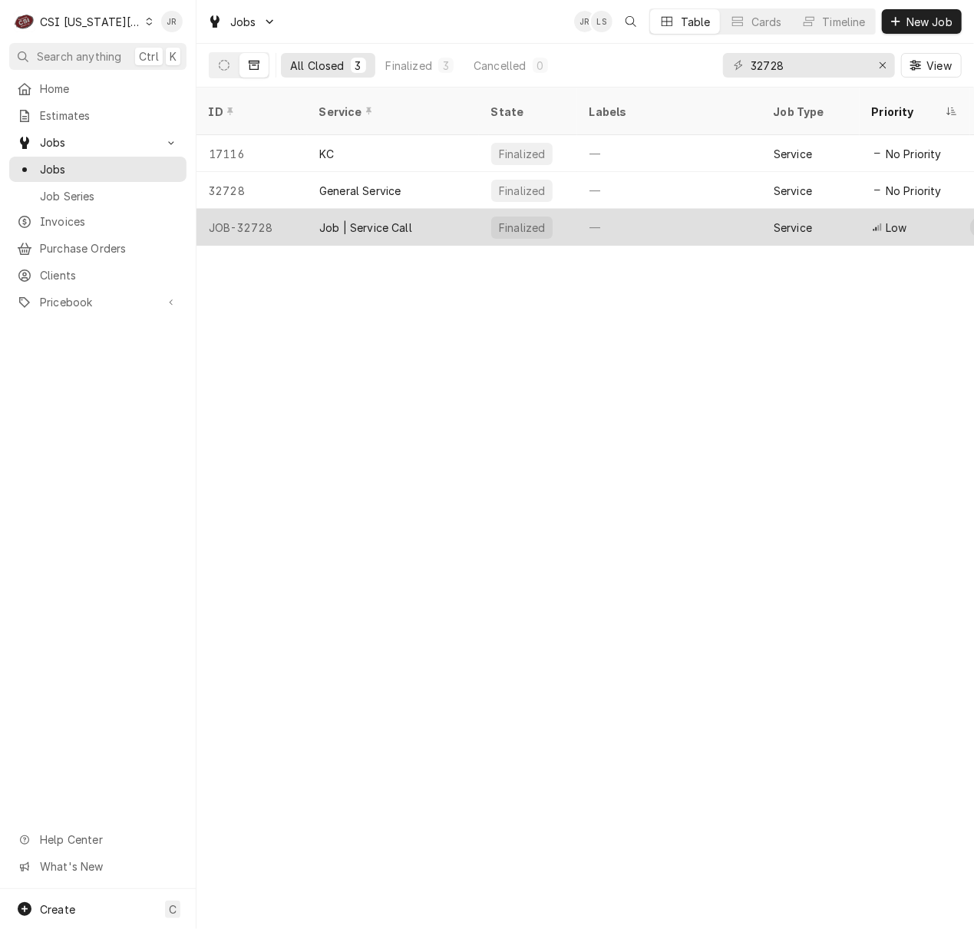
click at [470, 209] on div "Job | Service Call" at bounding box center [393, 227] width 172 height 37
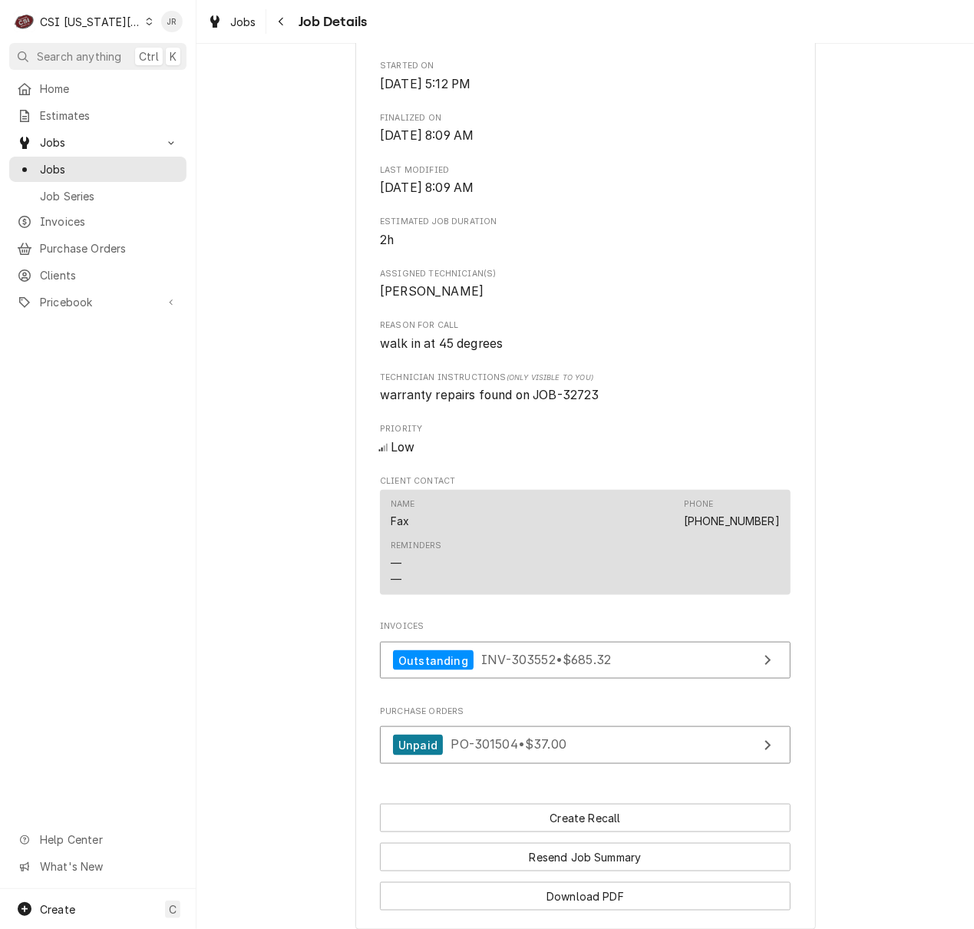
scroll to position [614, 0]
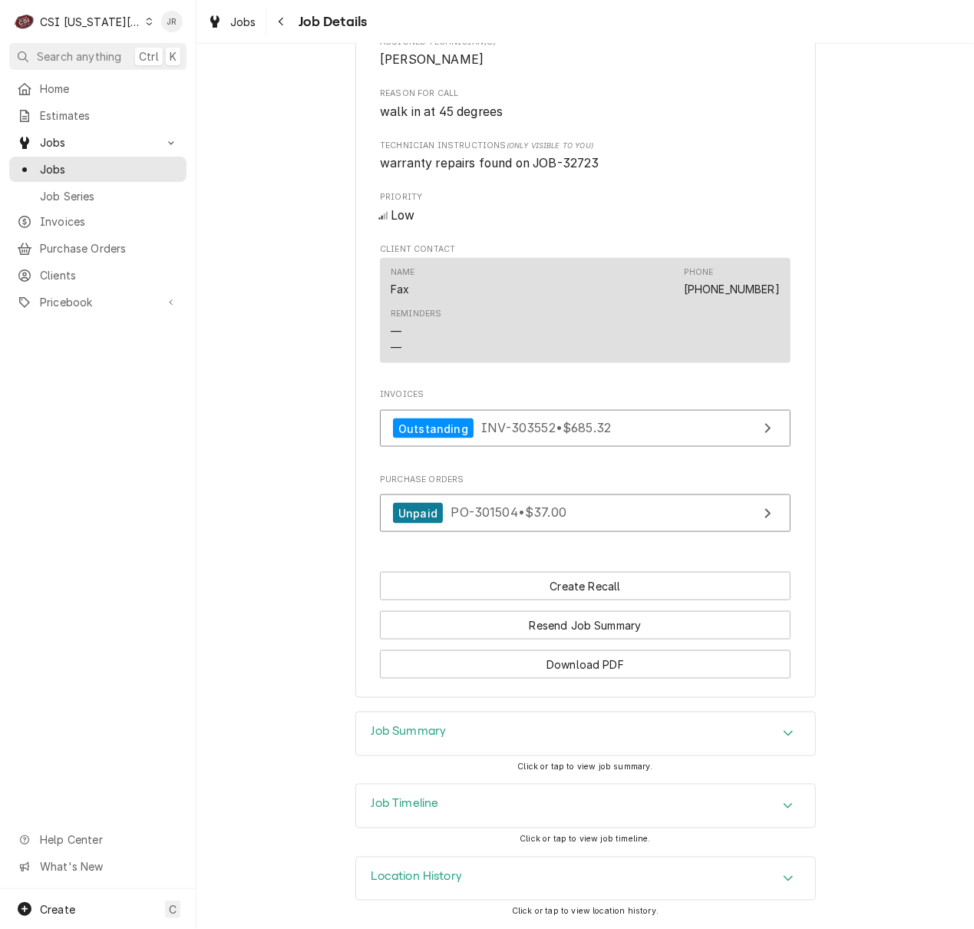
click at [504, 715] on div "Job Summary" at bounding box center [585, 733] width 459 height 43
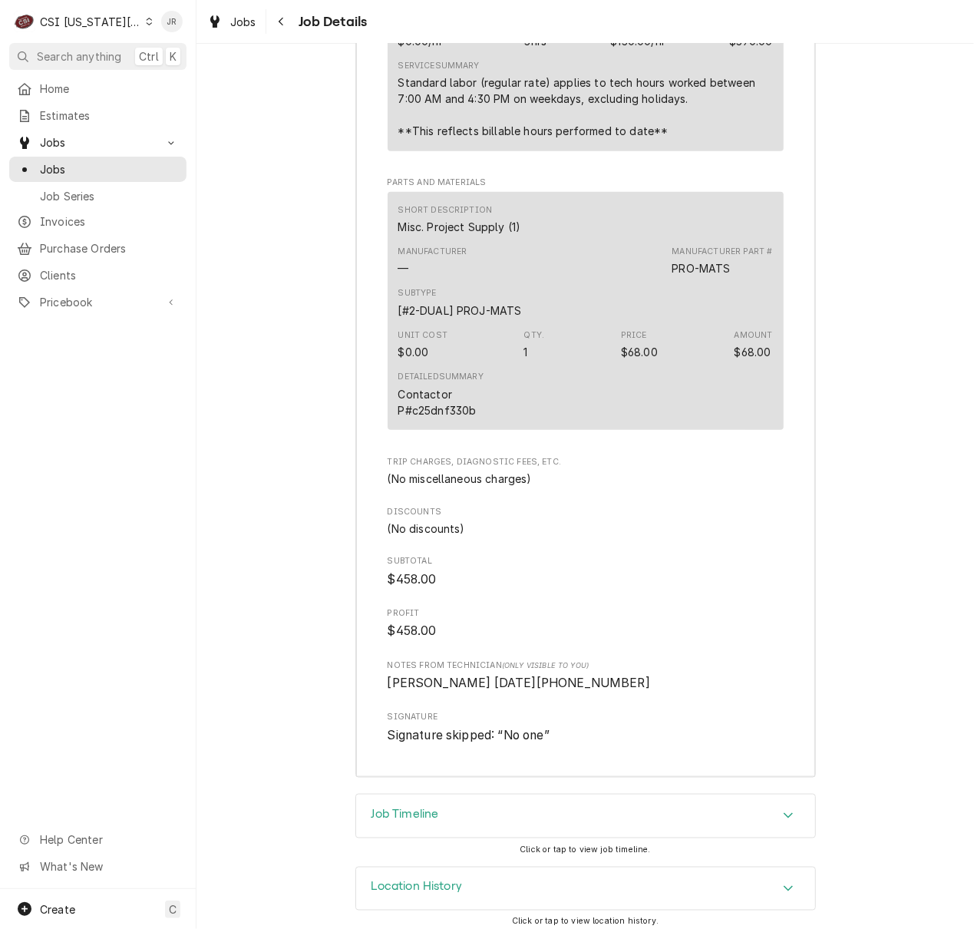
scroll to position [3592, 0]
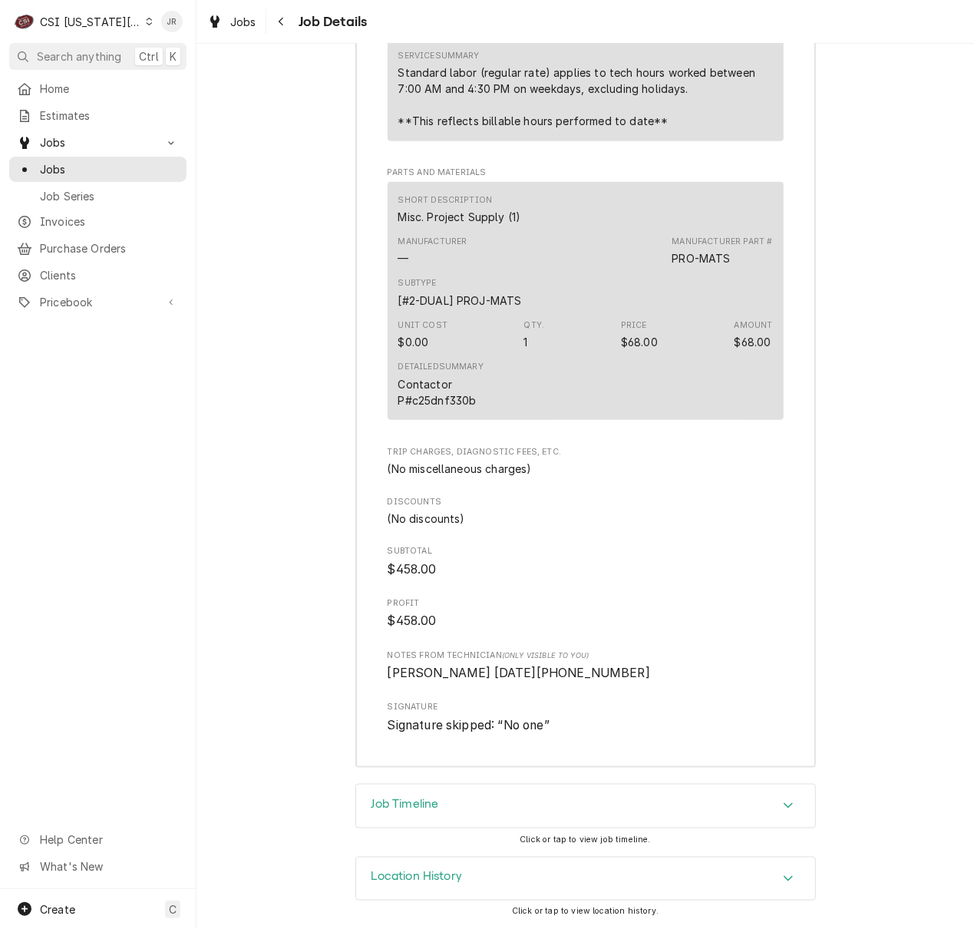
click at [546, 823] on div "Job Timeline" at bounding box center [585, 805] width 459 height 43
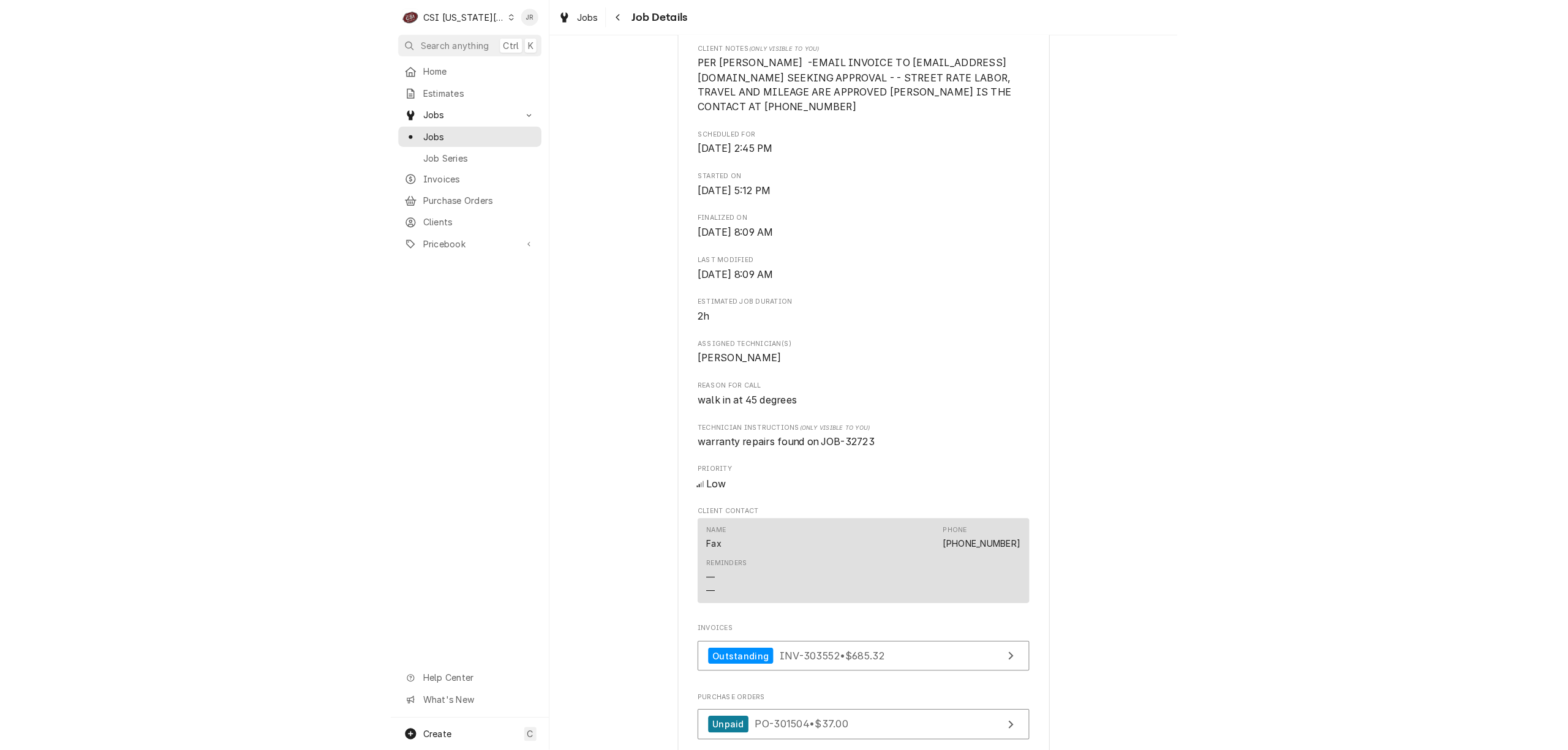
scroll to position [261, 0]
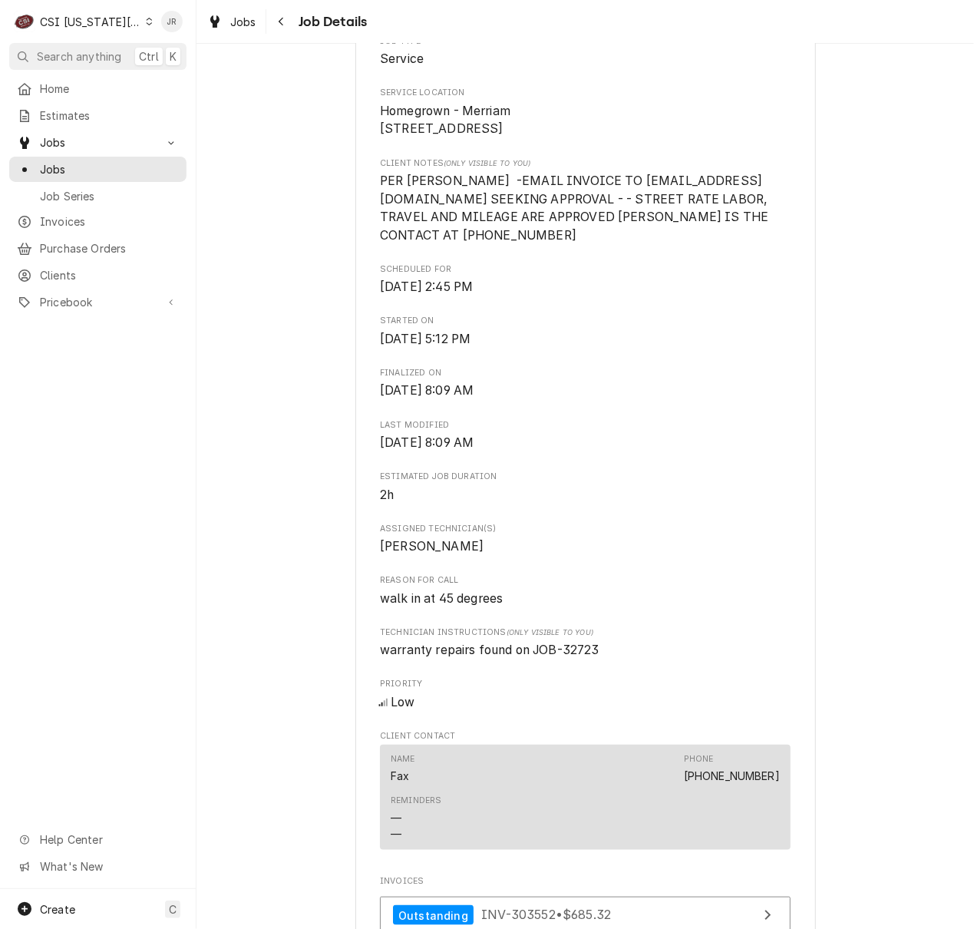
click at [584, 657] on span "warranty repairs found on JOB-32723" at bounding box center [489, 649] width 219 height 15
copy span "32723"
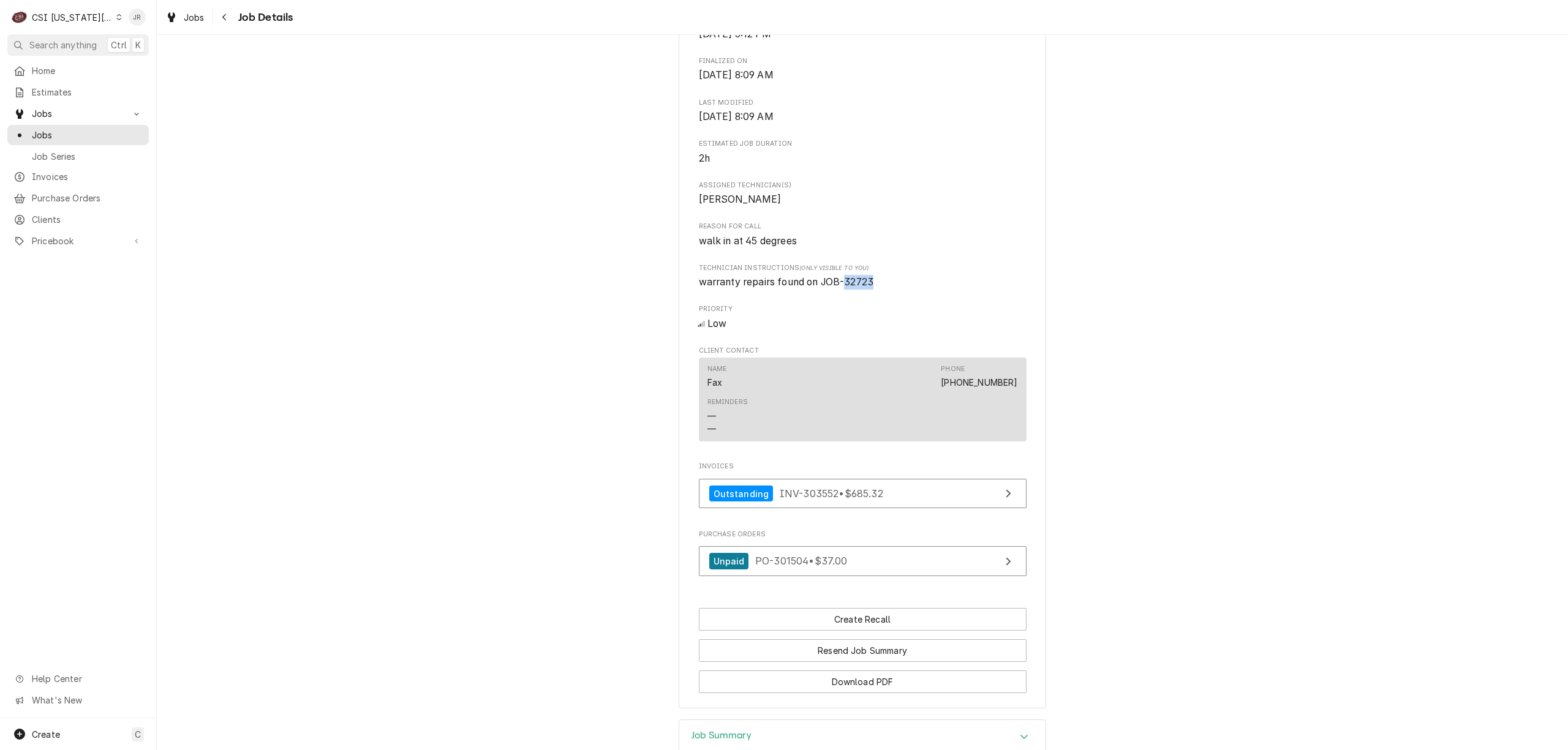
scroll to position [751, 0]
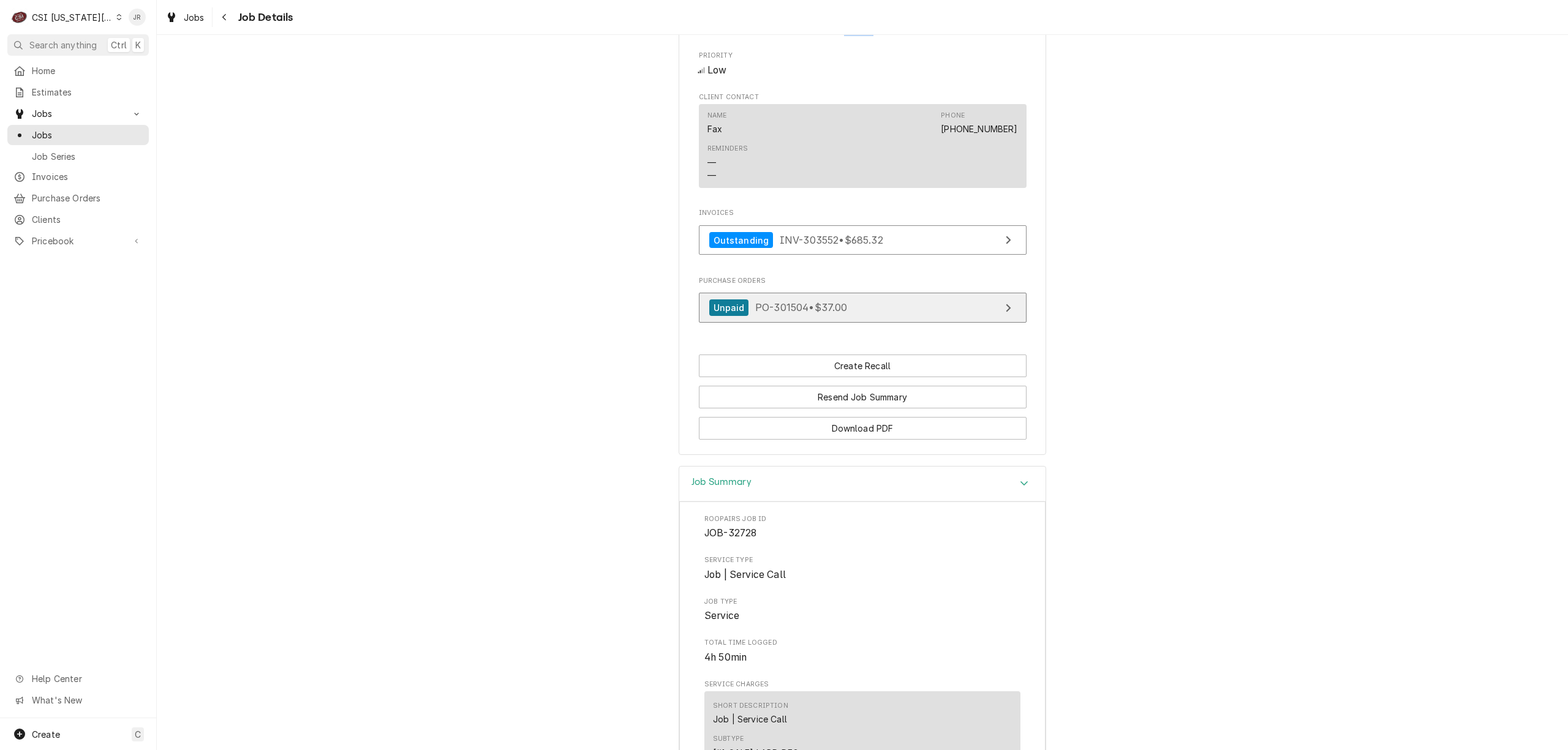
click at [776, 322] on link "Unpaid PO-301504 • $37.00" at bounding box center [863, 308] width 328 height 30
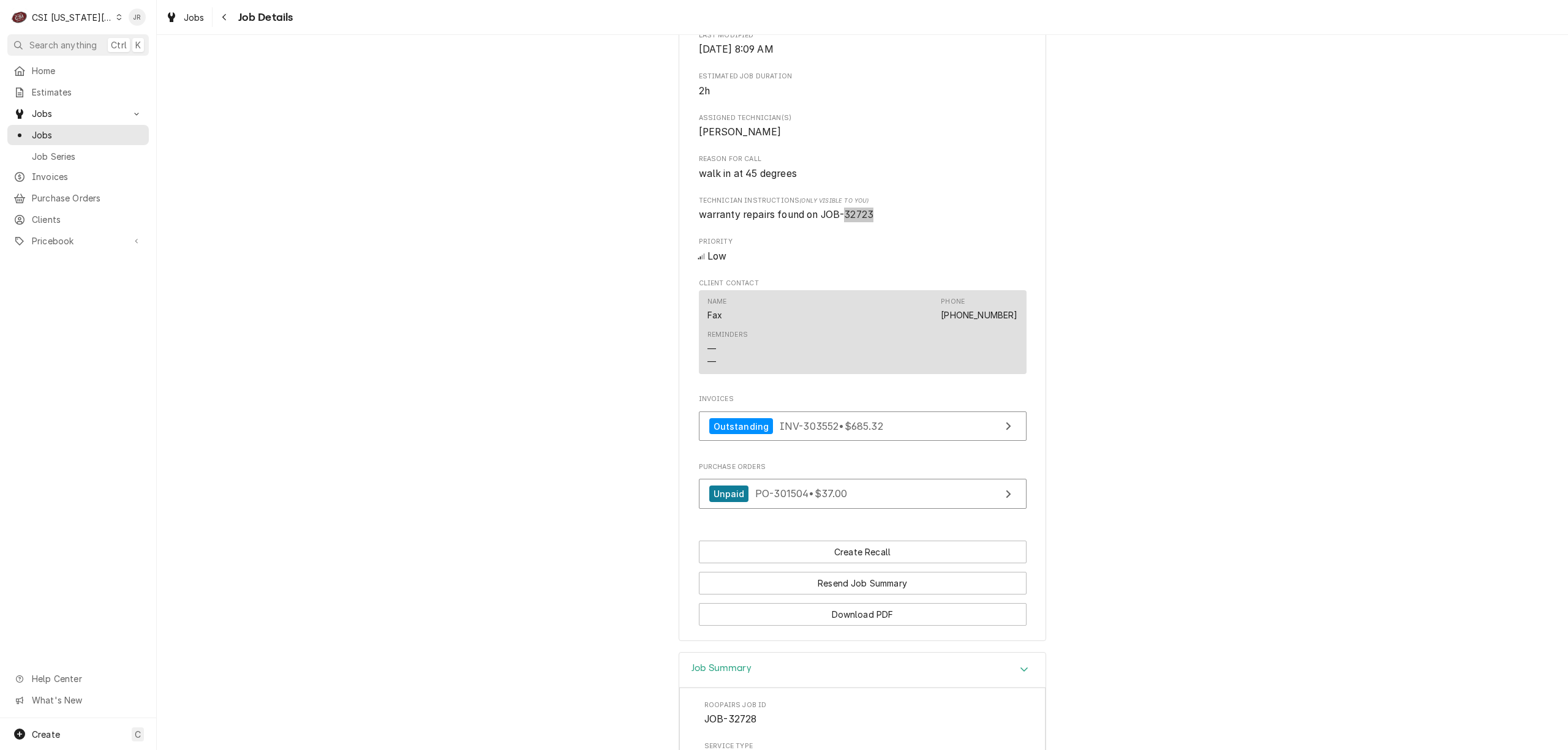
scroll to position [742, 0]
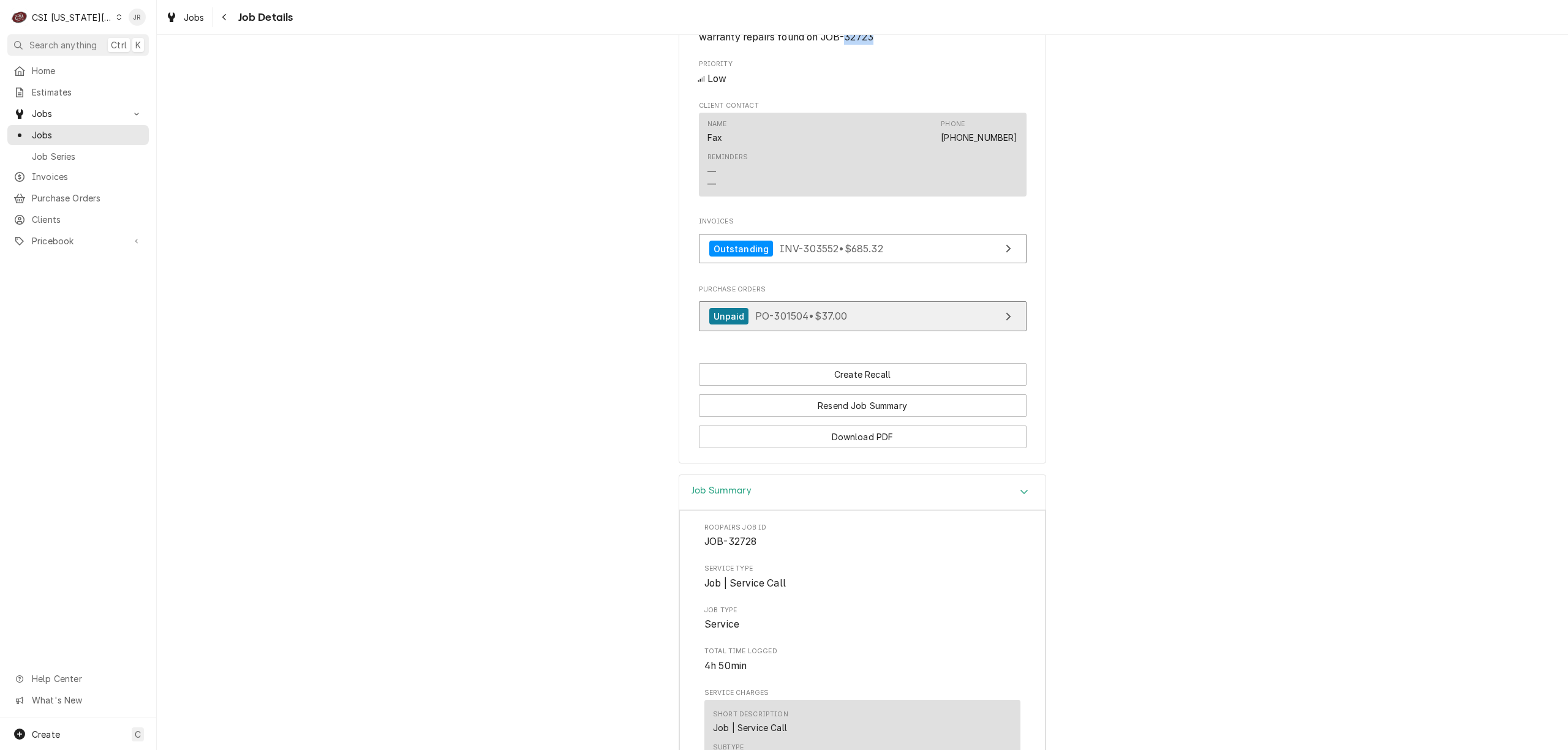
click at [776, 331] on link "Unpaid PO-301504 • $37.00" at bounding box center [863, 317] width 328 height 30
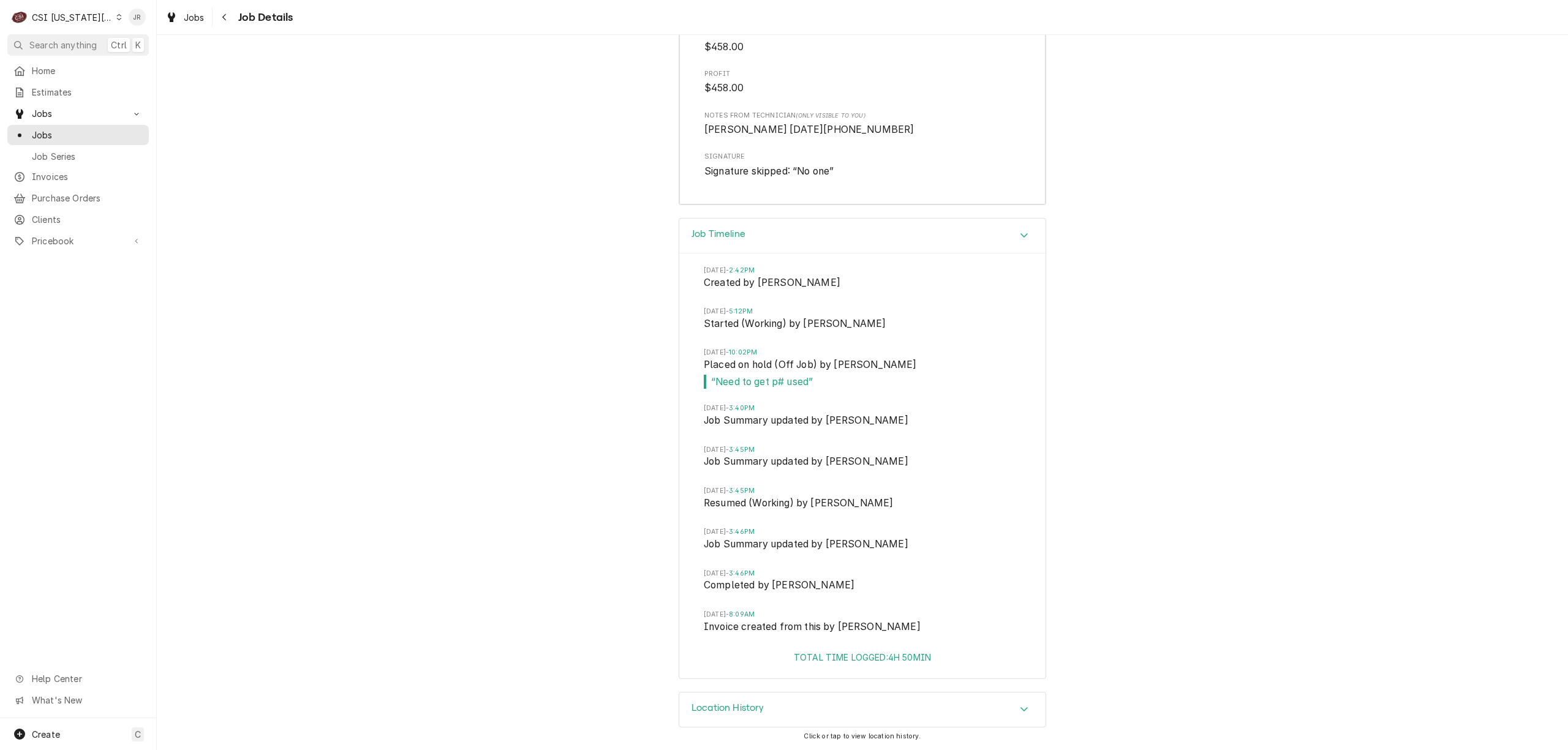
scroll to position [3273, 0]
click at [723, 709] on h3 "Location History" at bounding box center [727, 708] width 73 height 12
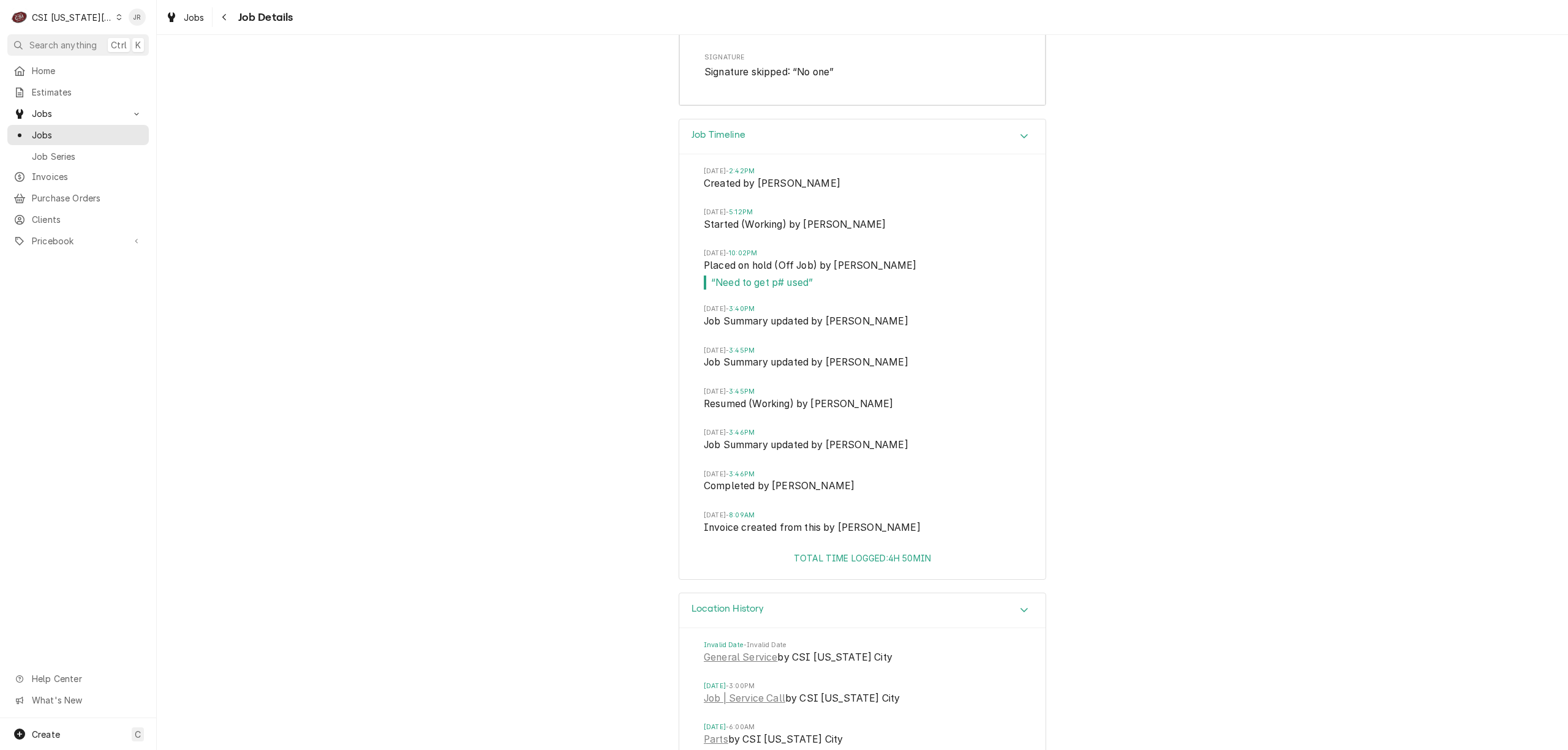
scroll to position [3441, 0]
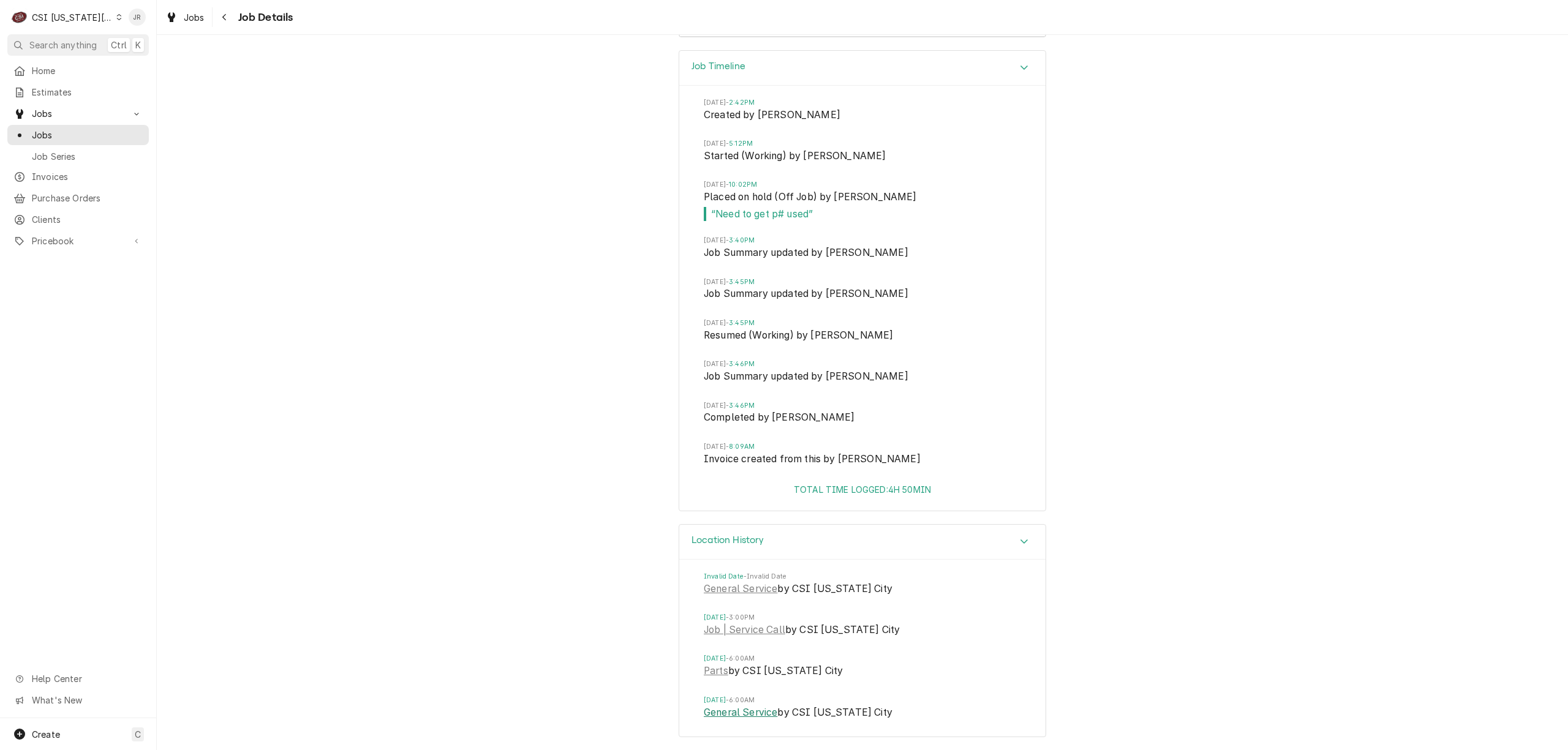
click at [730, 713] on link "General Service" at bounding box center [741, 712] width 73 height 14
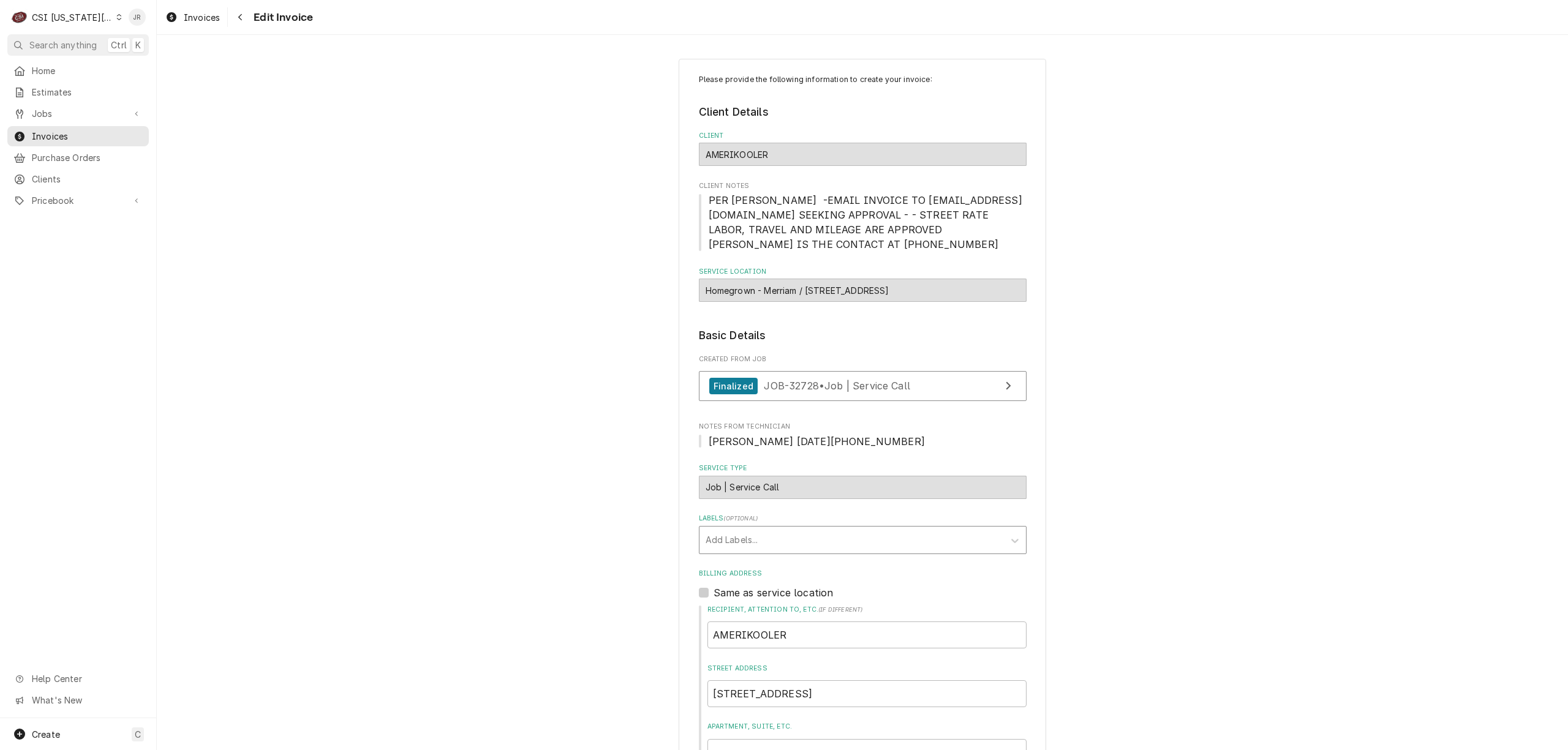
click at [842, 534] on div "Labels" at bounding box center [851, 540] width 292 height 22
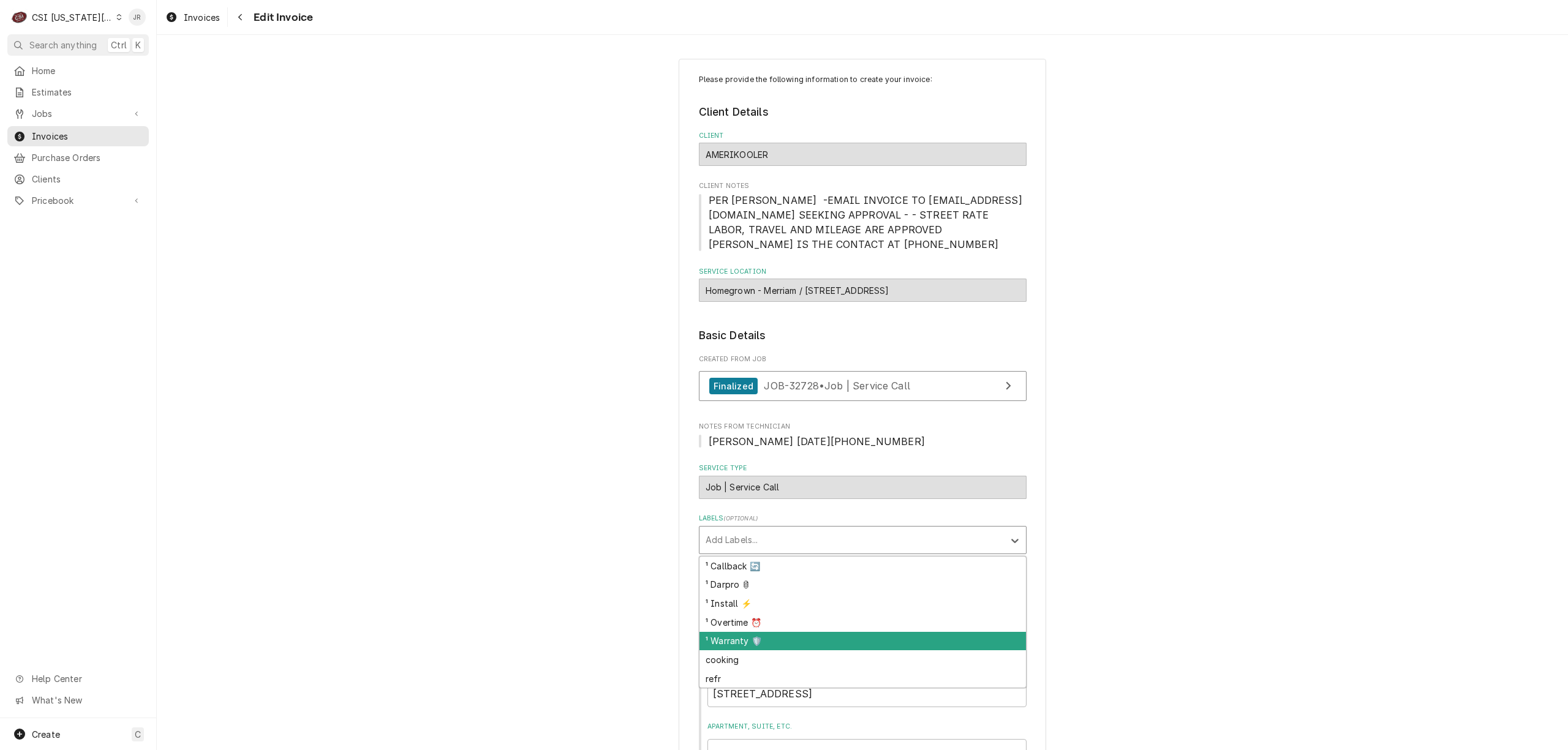
click at [753, 647] on div "¹ Warranty 🛡️" at bounding box center [862, 641] width 326 height 19
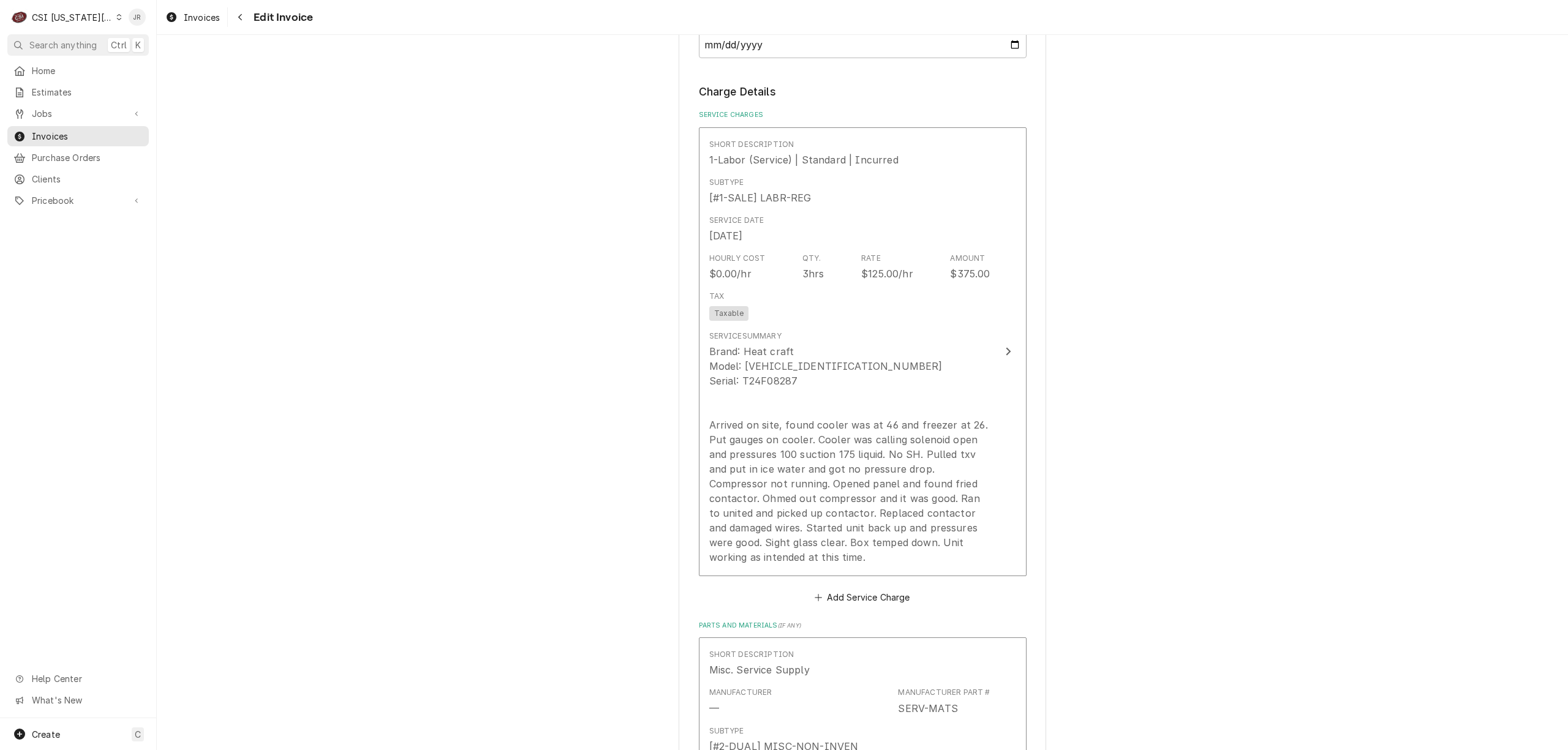
scroll to position [980, 0]
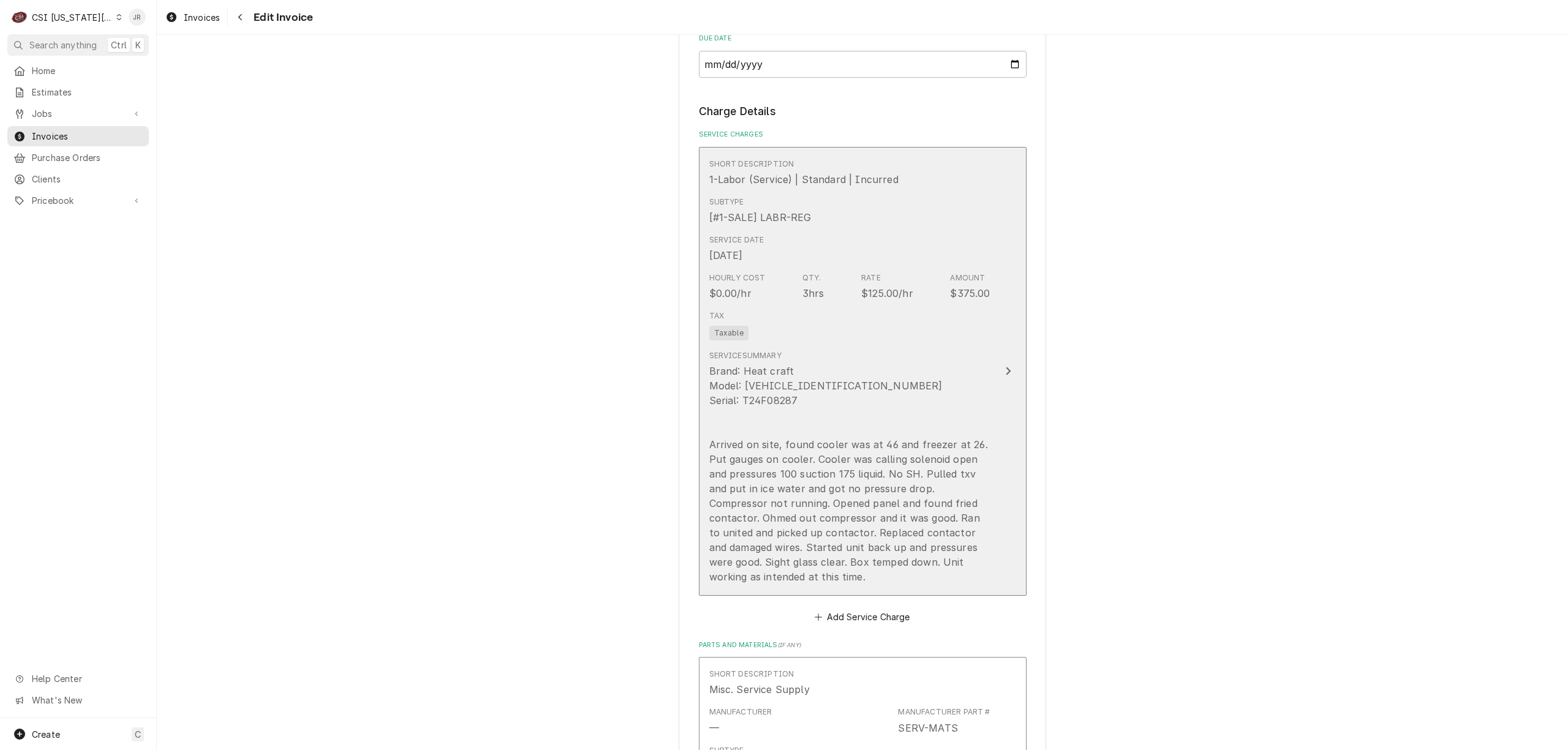
click at [871, 353] on div "Service Summary Brand: Heat craft Model: BCH0015MBACZA0000 Serial: T24F08287 Ar…" at bounding box center [850, 467] width 281 height 234
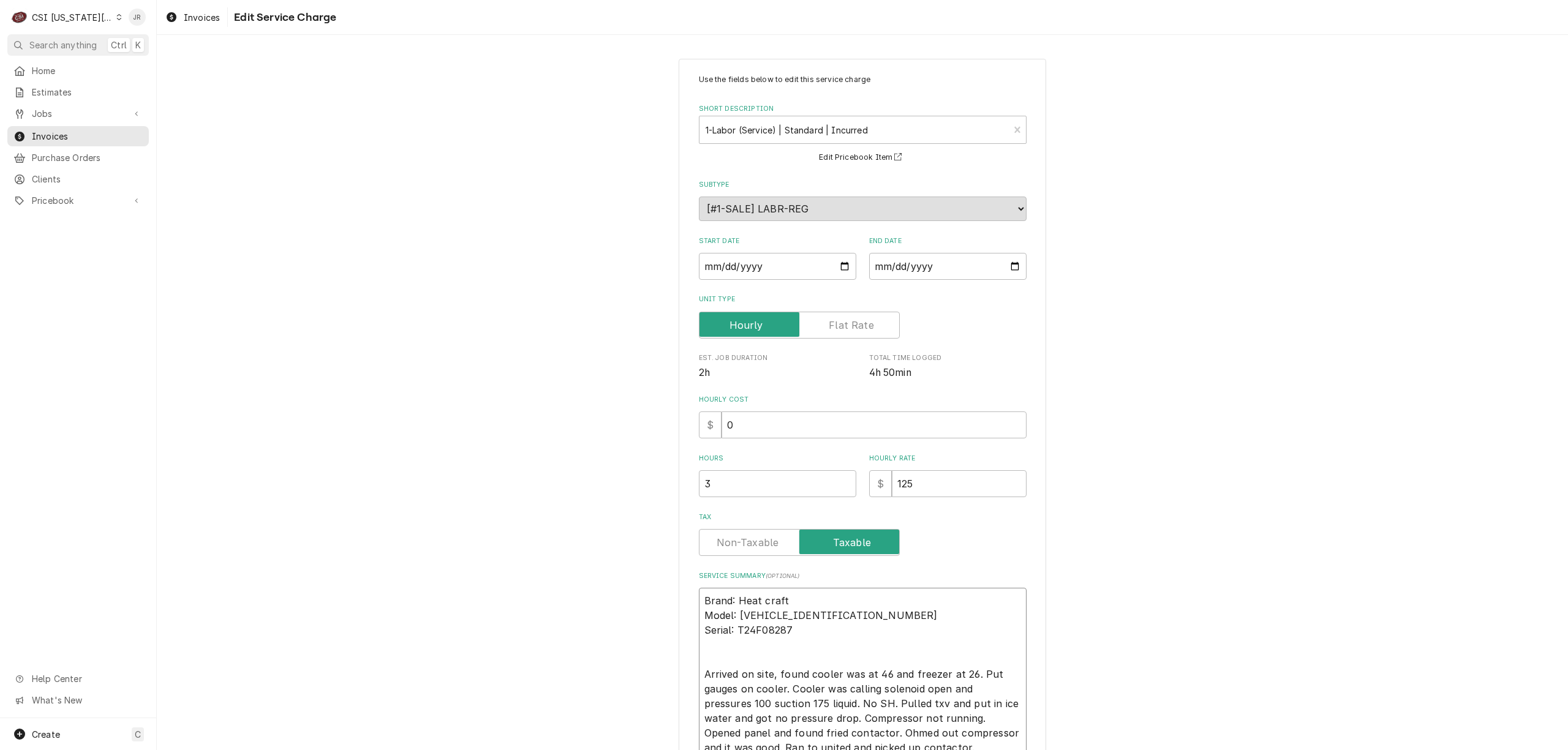
click at [917, 607] on textarea "Brand: Heat craft Model: BCH0015MBACZA0000 Serial: T24F08287 Arrived on site, f…" at bounding box center [863, 697] width 328 height 217
type textarea "x"
type textarea "rand: Heat craft Model: BCH0015MBACZA0000 Serial: T24F08287 Arrived on site, fo…"
type textarea "x"
type textarea "and: Heat craft Model: BCH0015MBACZA0000 Serial: T24F08287 Arrived on site, fou…"
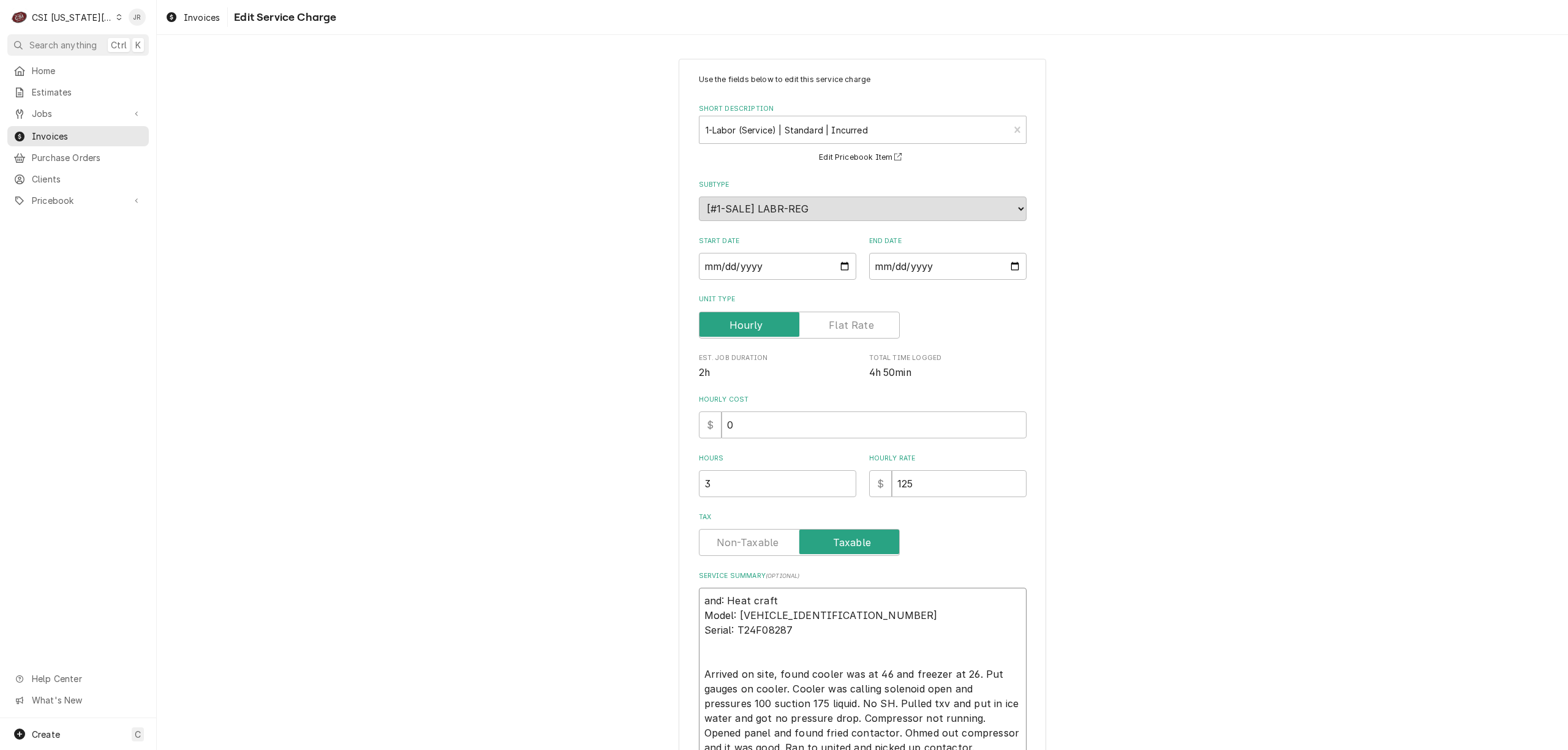
type textarea "x"
type textarea "nd: Heat craft Model: BCH0015MBACZA0000 Serial: T24F08287 Arrived on site, foun…"
type textarea "x"
type textarea "d: Heat craft Model: BCH0015MBACZA0000 Serial: T24F08287 Arrived on site, found…"
type textarea "x"
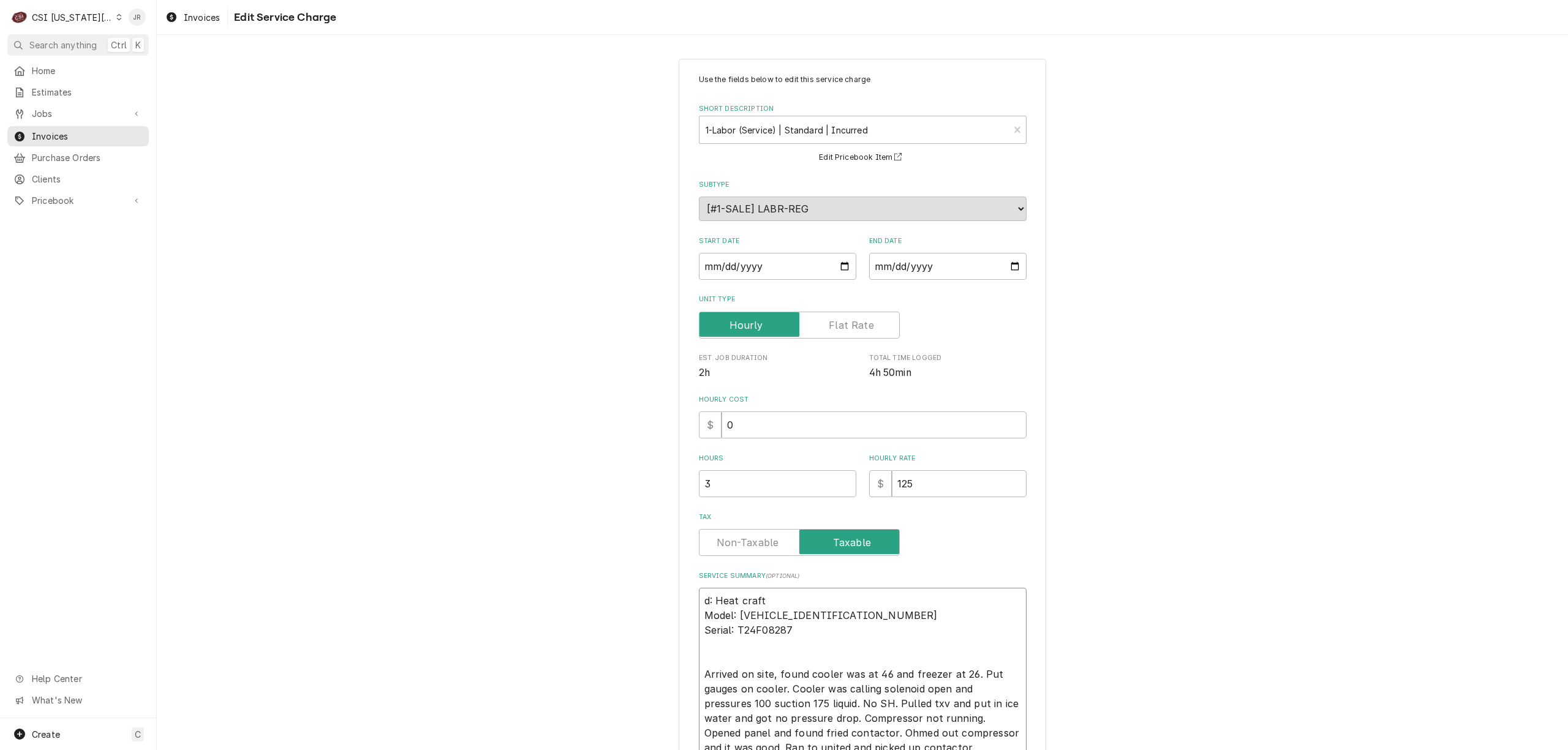
type textarea ": Heat craft Model: BCH0015MBACZA0000 Serial: T24F08287 Arrived on site, found …"
type textarea "x"
type textarea "Heat craft Model: BCH0015MBACZA0000 Serial: T24F08287 Arrived on site, found co…"
type textarea "x"
type textarea "Heat craft Model: BCH0015MBACZA0000 Serial: T24F08287 Arrived on site, found co…"
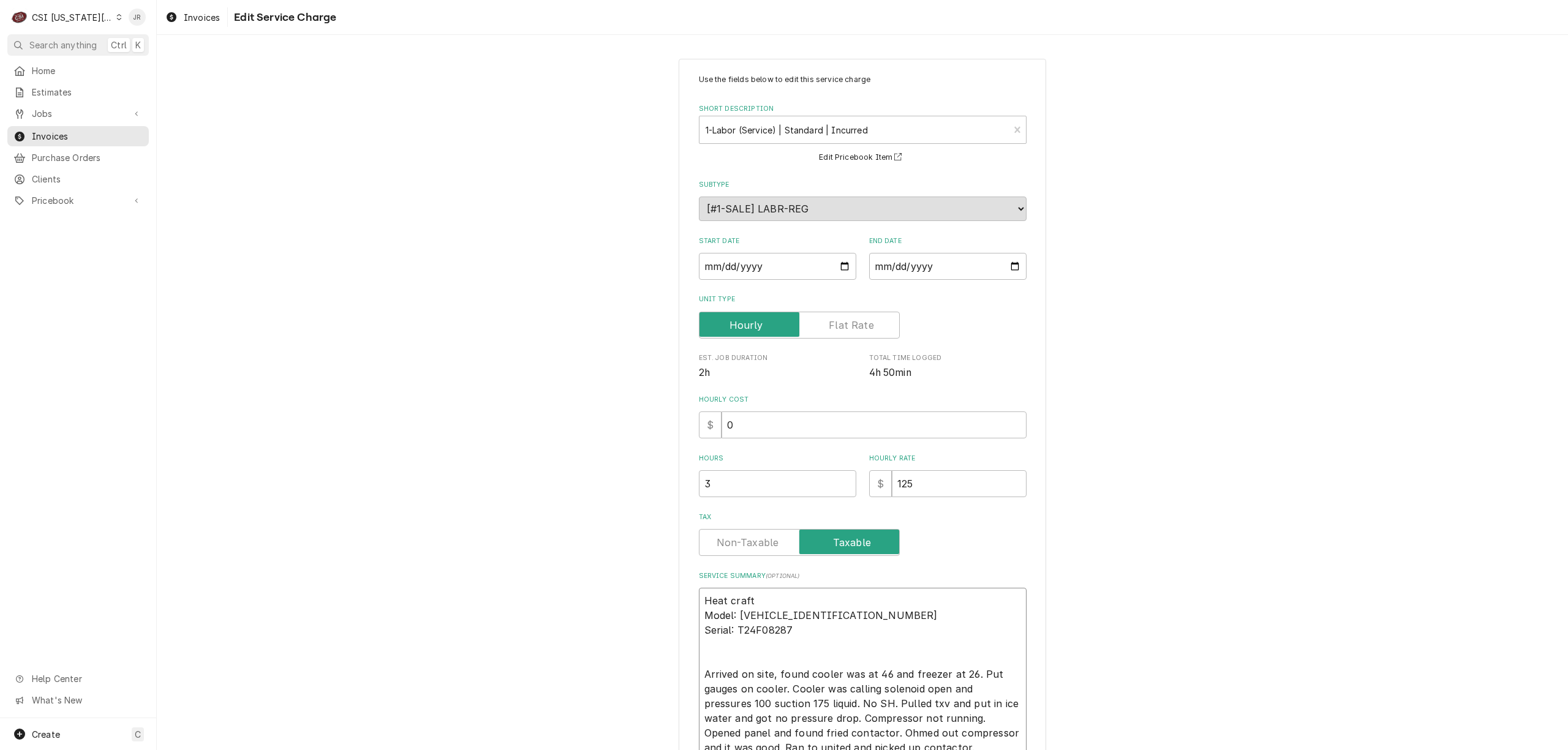
type textarea "x"
type textarea "Heat craft Model: BCH0015MBACZA0000 Serial: T24F08287 Arrived on site, found co…"
type textarea "x"
type textarea "Heat craft / Model: BCH0015MBACZA0000 Serial: T24F08287 Arrived on site, found …"
type textarea "x"
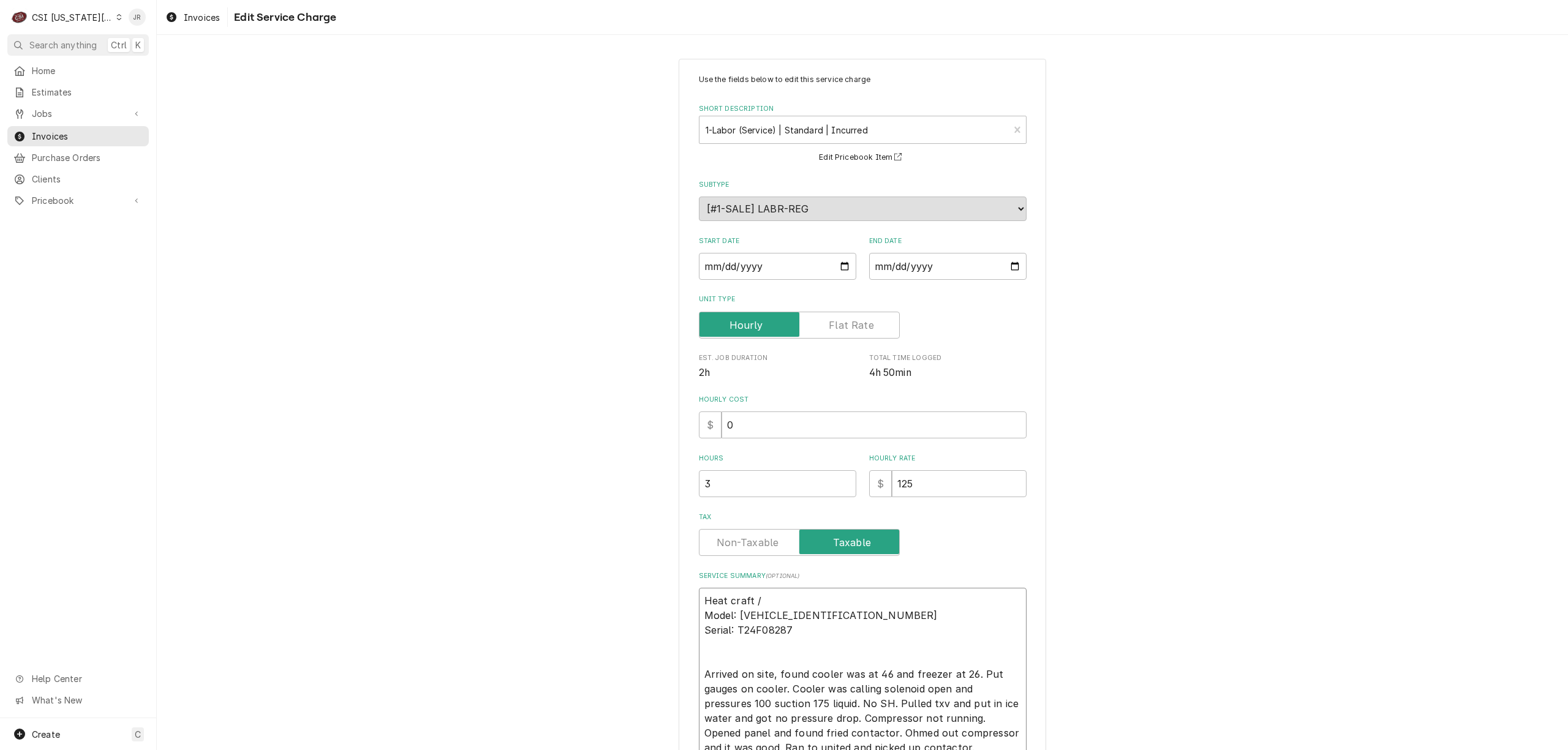
type textarea "Heat craft / Model: BCH0015MBACZA0000 Serial: T24F08287 Arrived on site, found …"
type textarea "x"
type textarea "Heat craft / Model: BCH0015MBACZA0000 Serial: T24F08287 Arrived on site, found …"
type textarea "x"
type textarea "Heat craft / Model: BCH0015MBACZA0000 Serial: T24F08287 Arrived on site, found …"
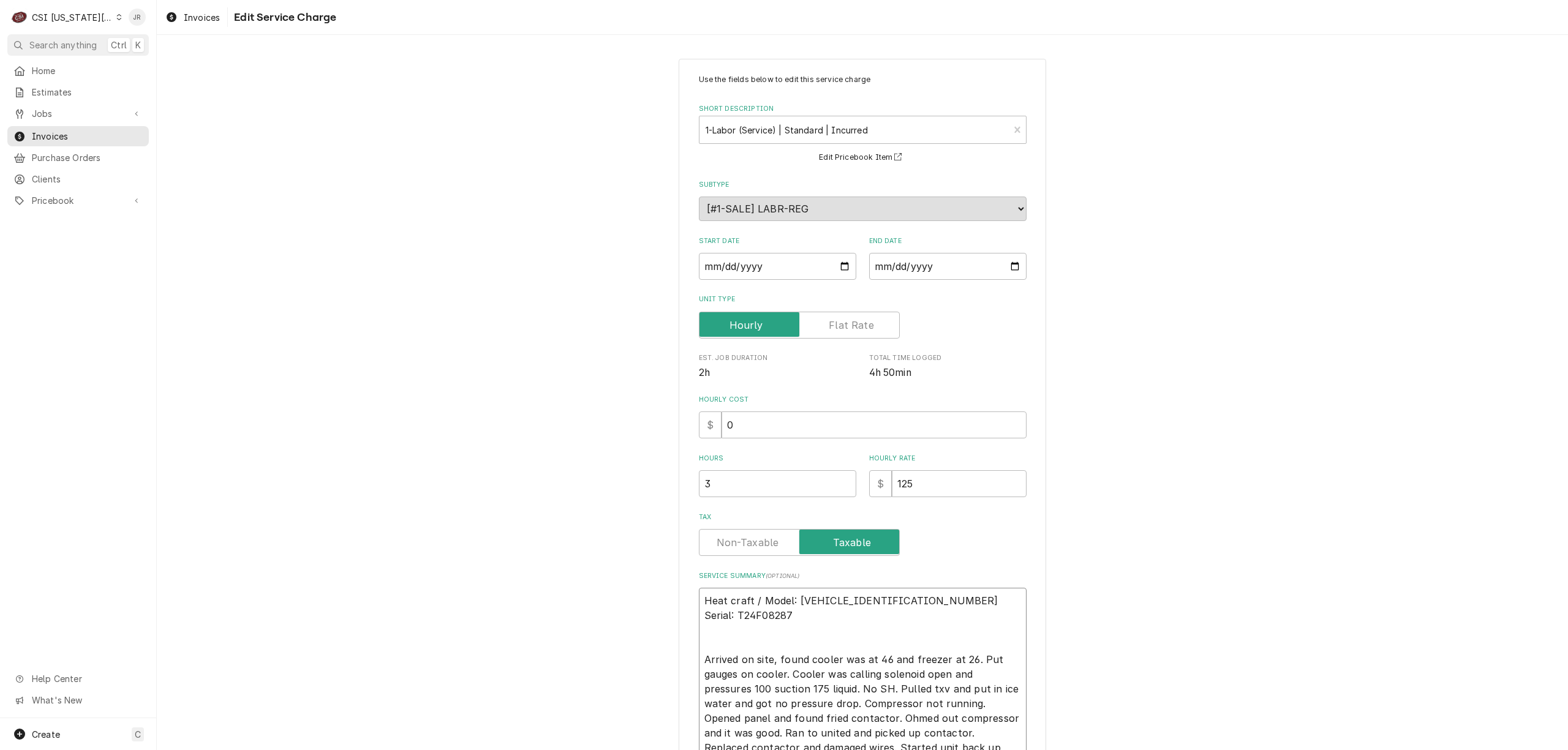
type textarea "x"
type textarea "Heat craft / Model: BCH0015MBACZA0000 / Serial: T24F08287 Arrived on site, foun…"
type textarea "x"
type textarea "Heat craft / Model: BCH0015MBACZA0000 / Serial: T24F08287 Arrived on site, foun…"
type textarea "x"
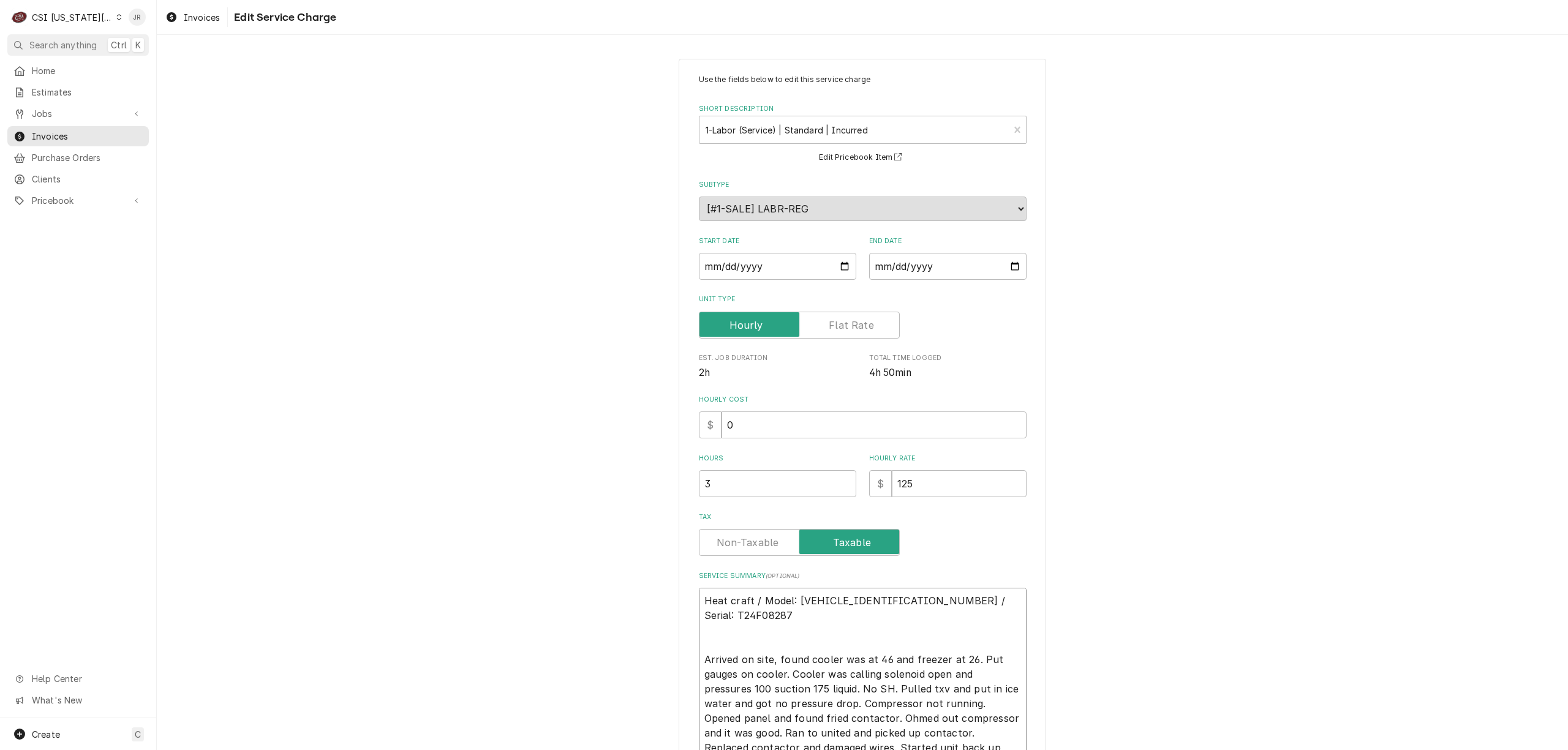
click at [963, 601] on textarea "Heat craft / Model: BCH0015MBACZA0000 / Serial: T24F08287 Arrived on site, foun…" at bounding box center [863, 682] width 328 height 188
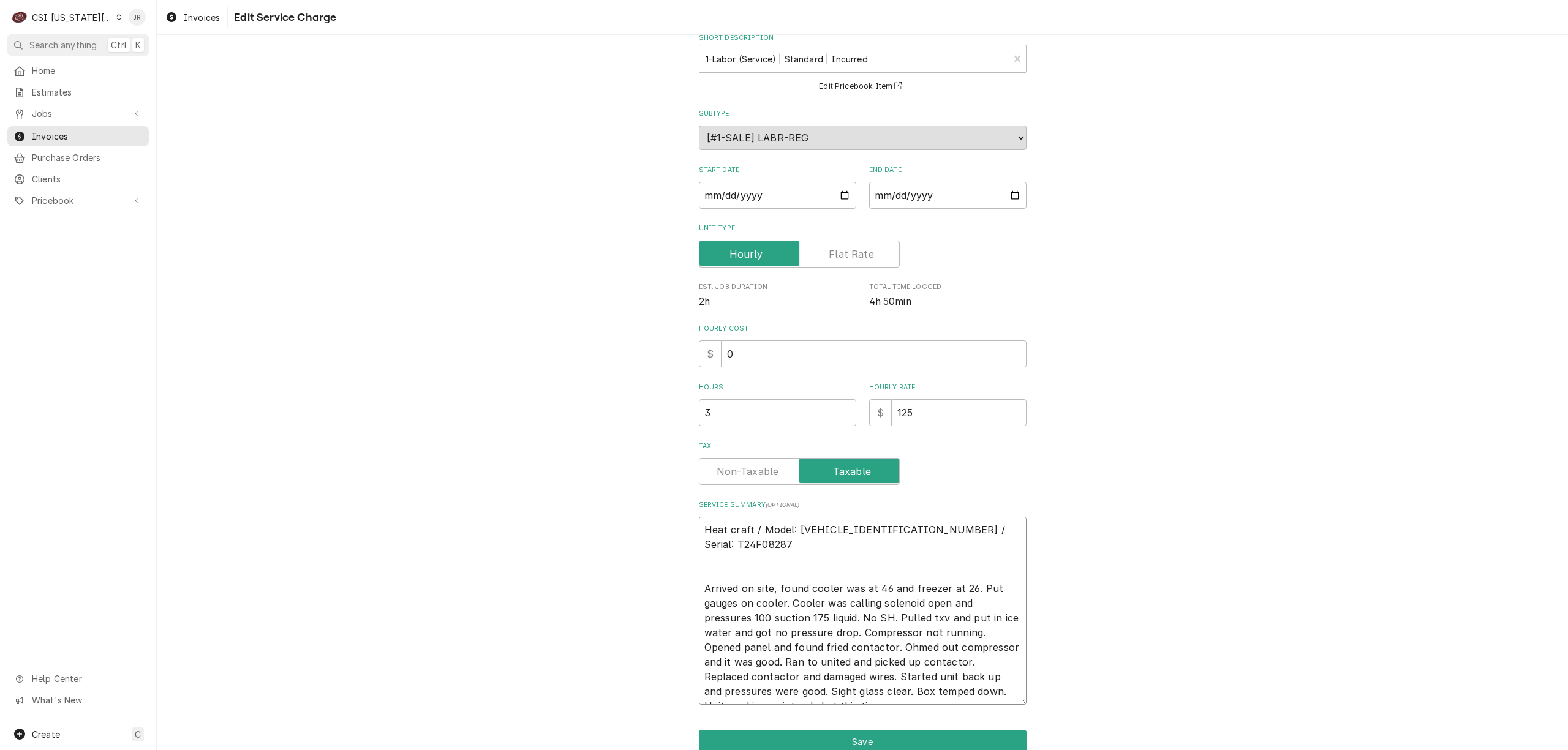
scroll to position [132, 0]
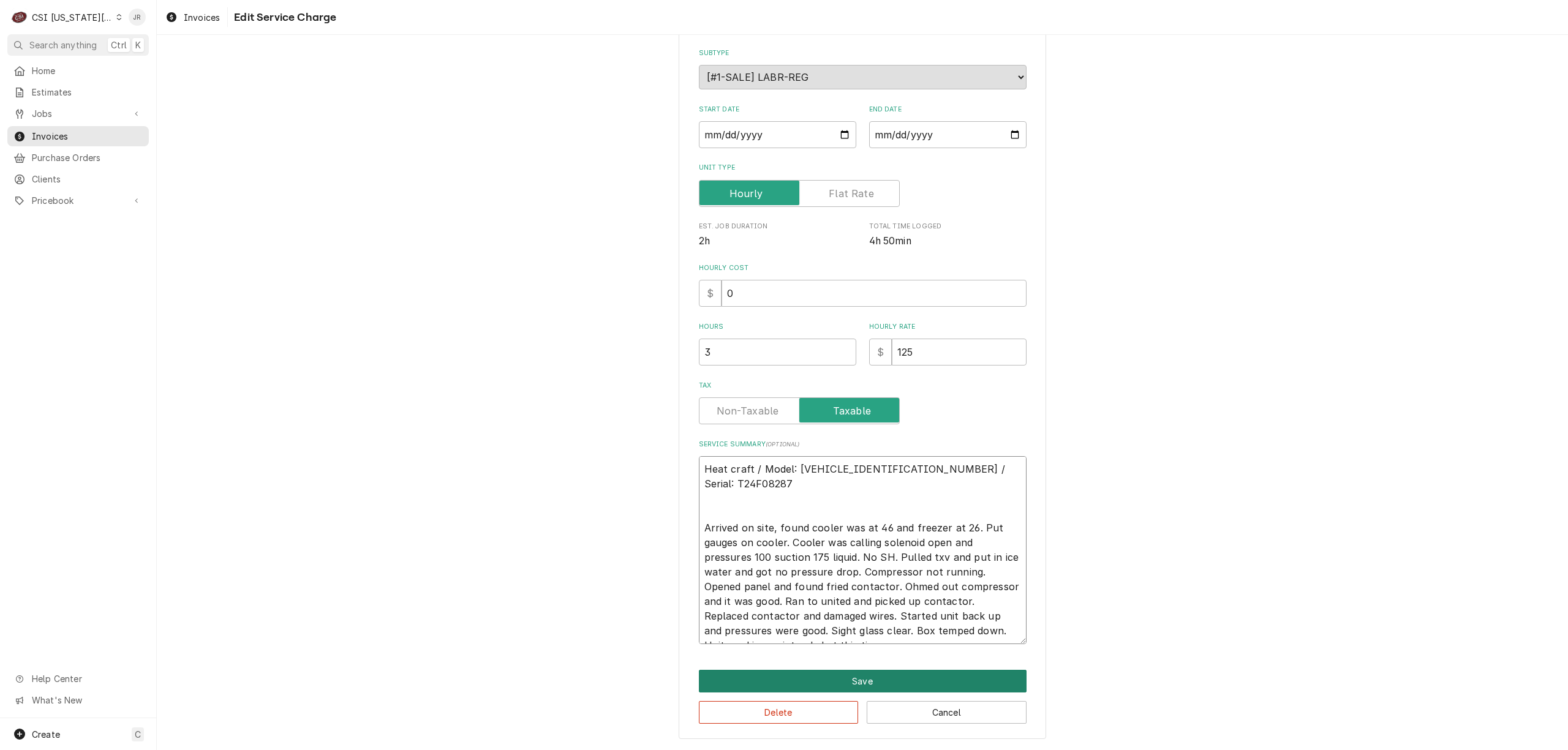
type textarea "Heat craft / Model: BCH0015MBACZA0000 / Serial: T24F08287 Arrived on site, foun…"
click at [823, 681] on button "Save" at bounding box center [863, 681] width 328 height 22
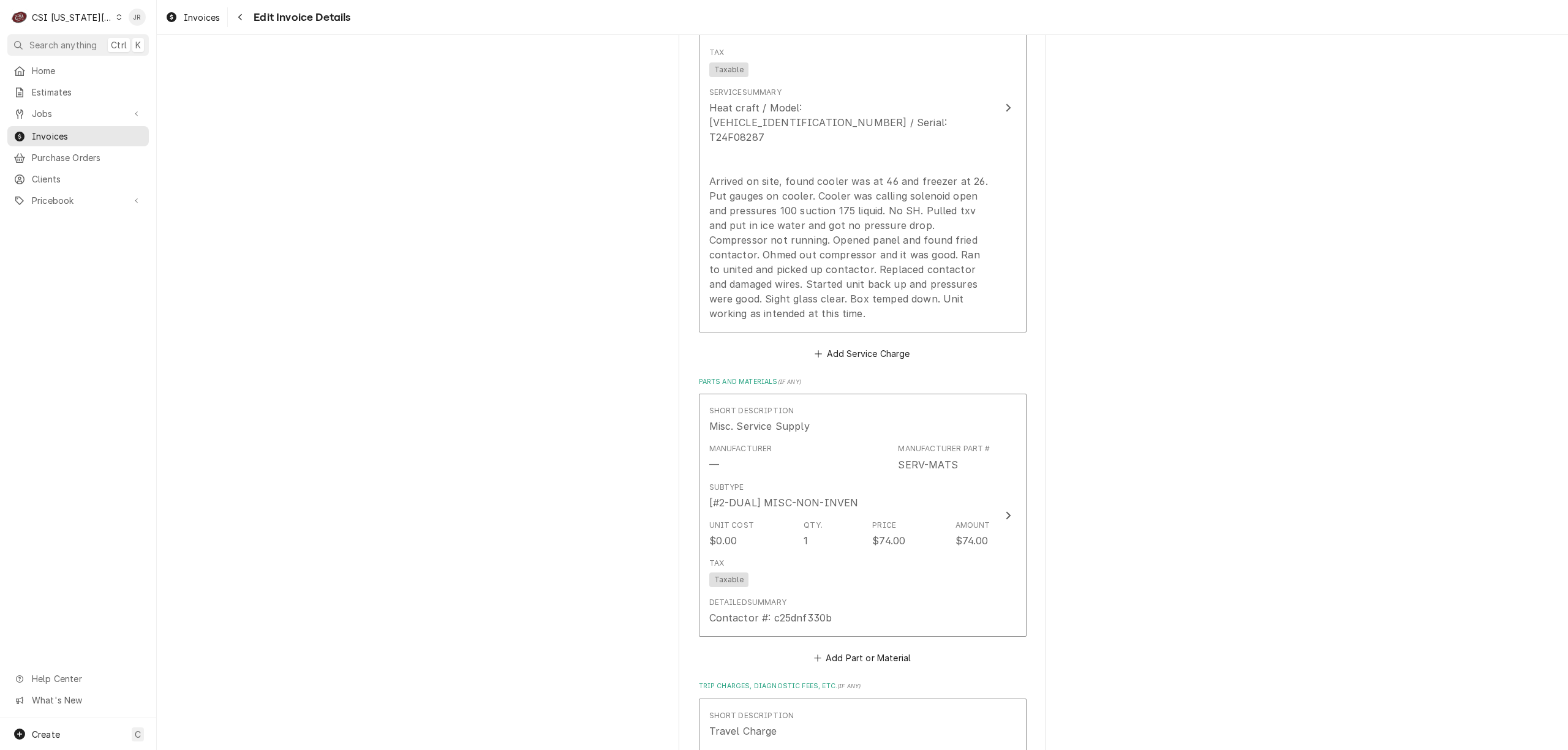
scroll to position [1388, 0]
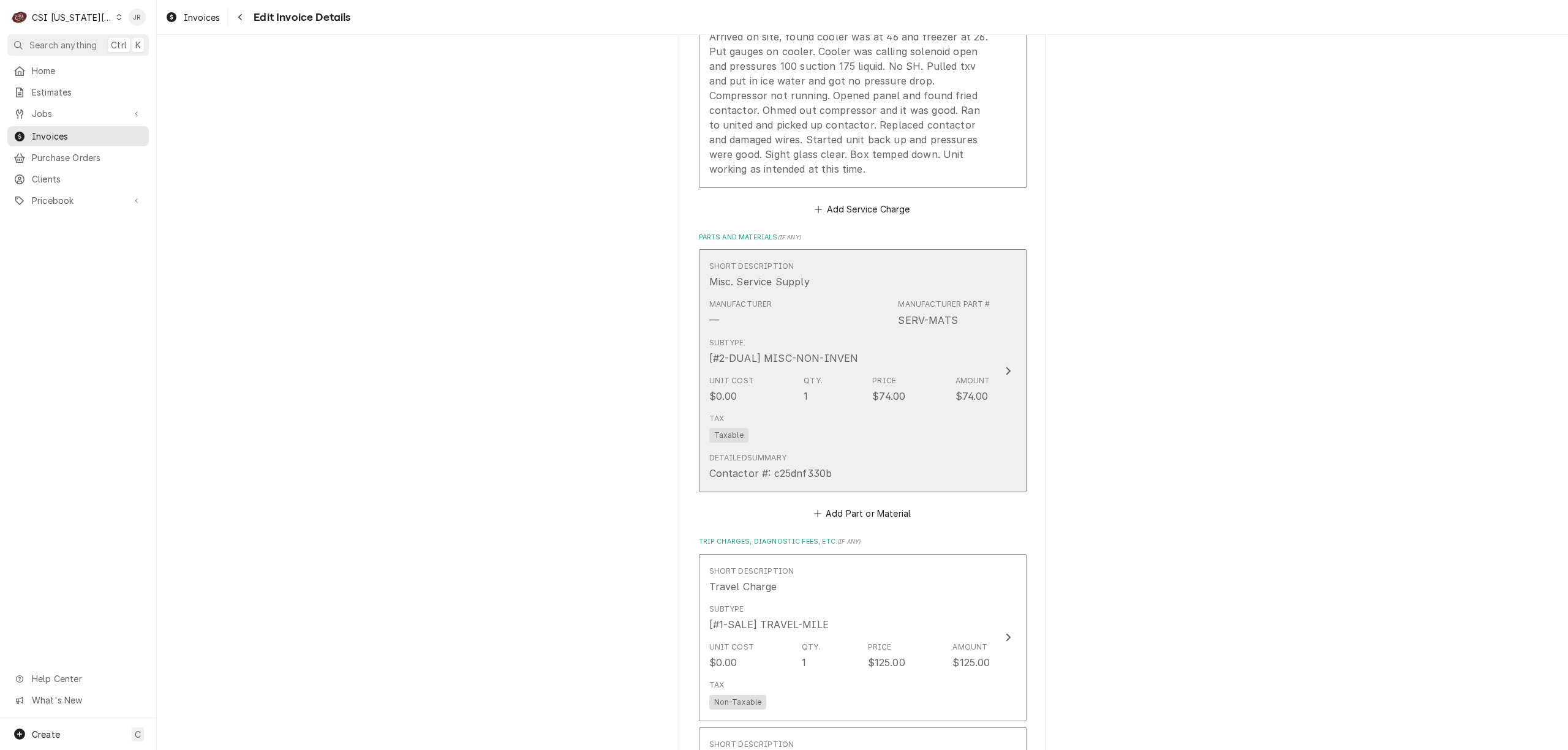
click at [872, 389] on div "$74.00" at bounding box center [888, 396] width 33 height 14
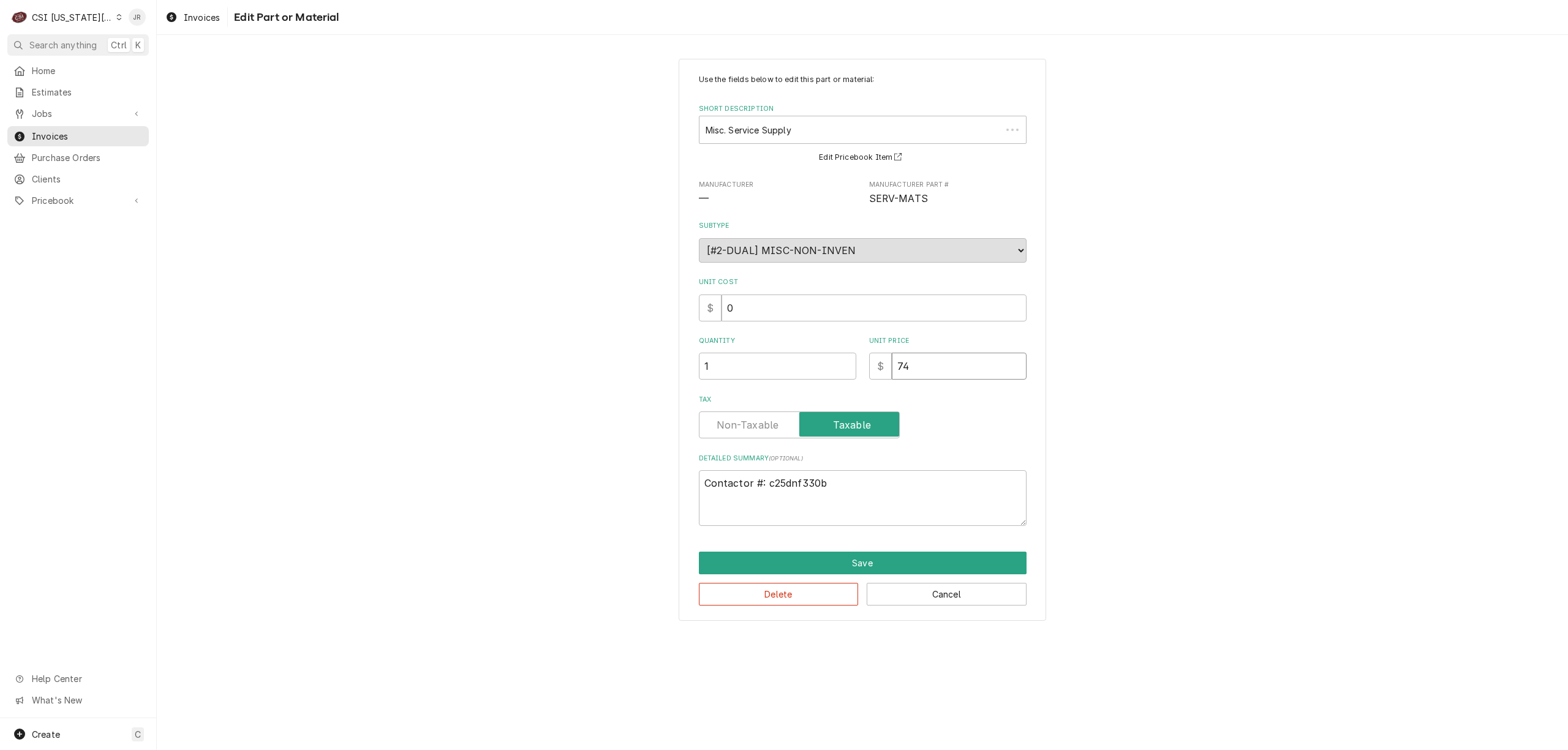
drag, startPoint x: 970, startPoint y: 371, endPoint x: 676, endPoint y: 323, distance: 297.9
click at [673, 324] on div "Use the fields below to edit this part or material: Short Description Misc. Ser…" at bounding box center [862, 340] width 1411 height 584
type textarea "x"
type input "3"
type textarea "x"
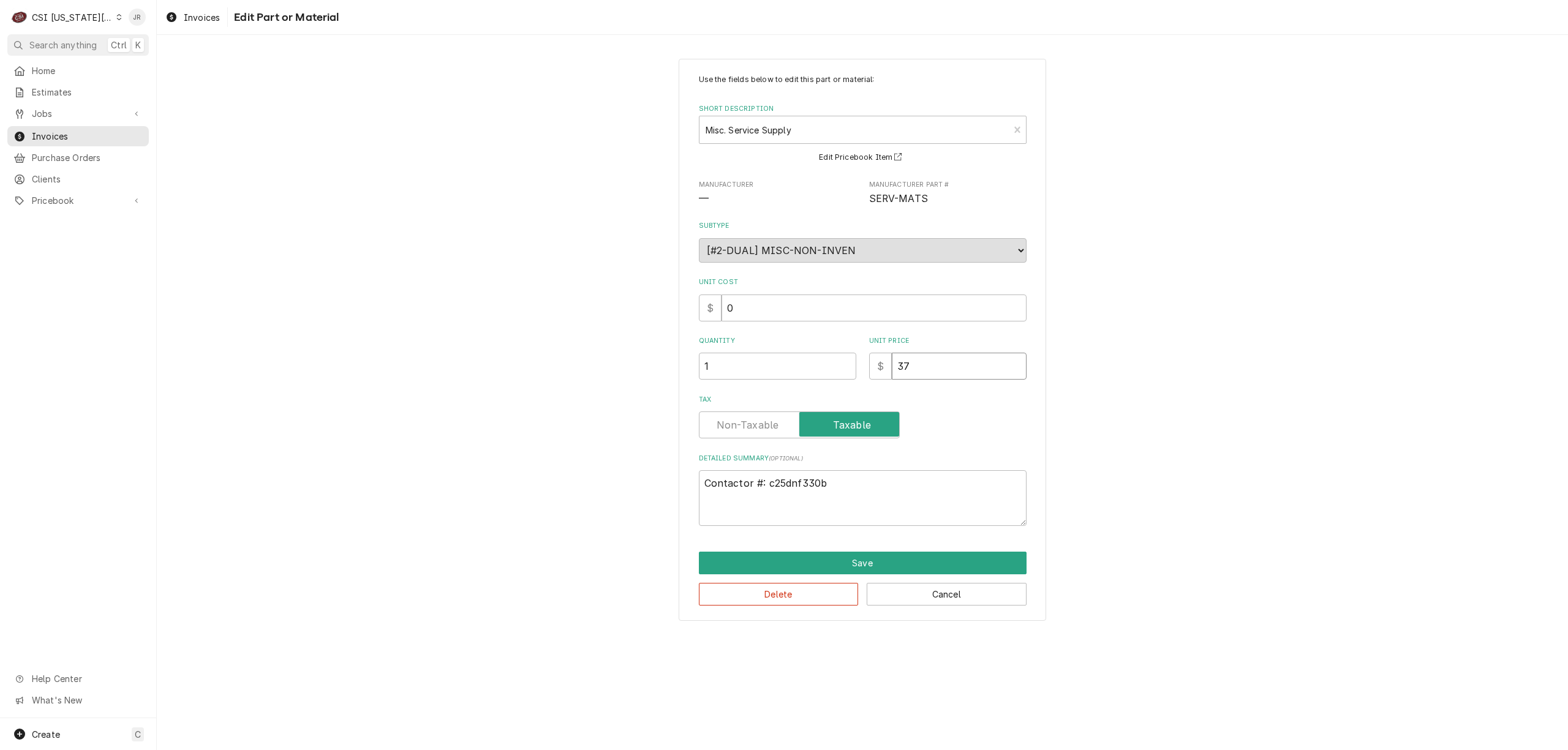
type input "37"
click at [887, 486] on textarea "Contactor #: c25dnf330b" at bounding box center [863, 498] width 328 height 56
type textarea "x"
type textarea "Contactor #: c25dnf330b"
type textarea "x"
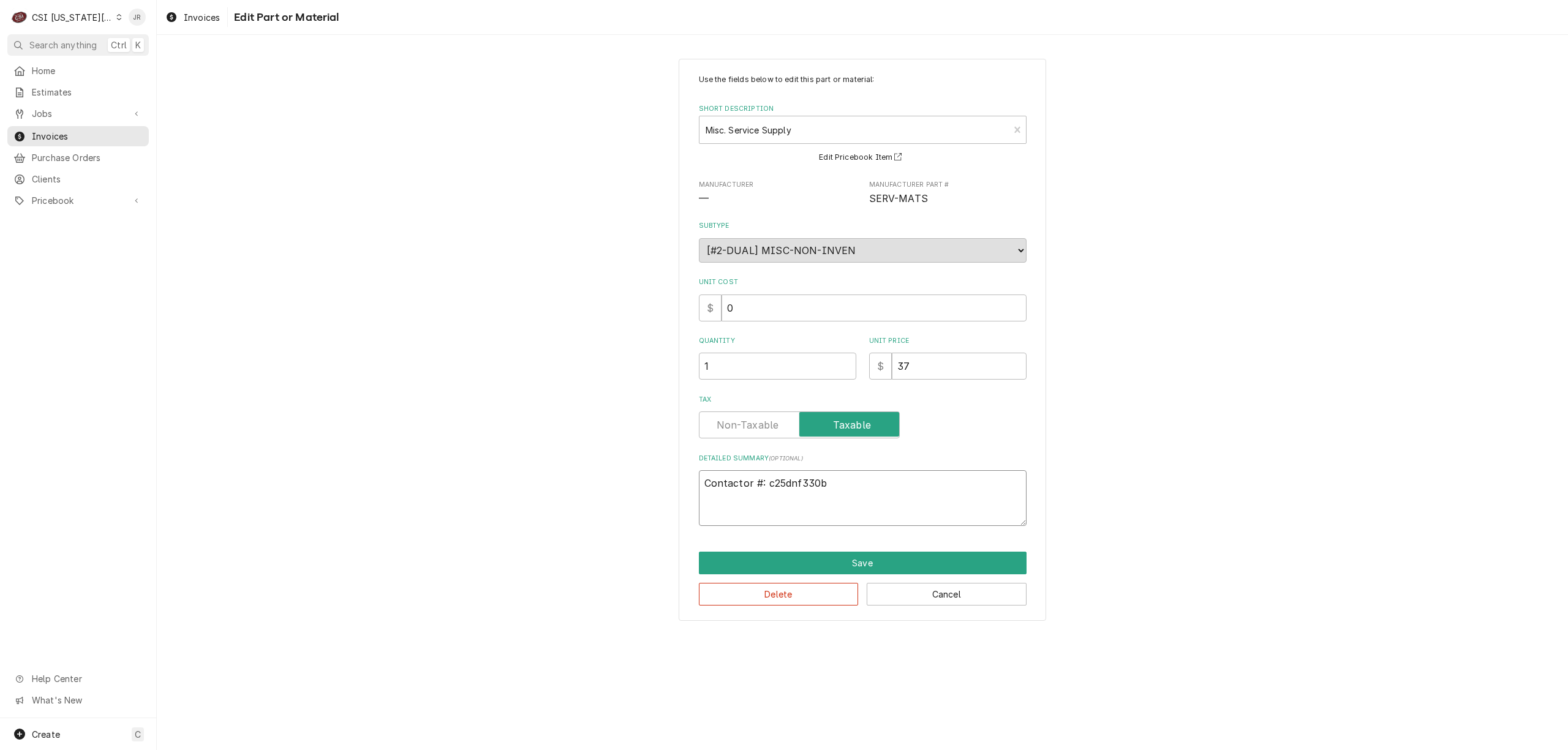
type textarea "Contactor #: c25dnf330b /"
type textarea "x"
type textarea "Contactor #: c25dnf330b /"
type textarea "x"
type textarea "Contactor #: c25dnf330b / P"
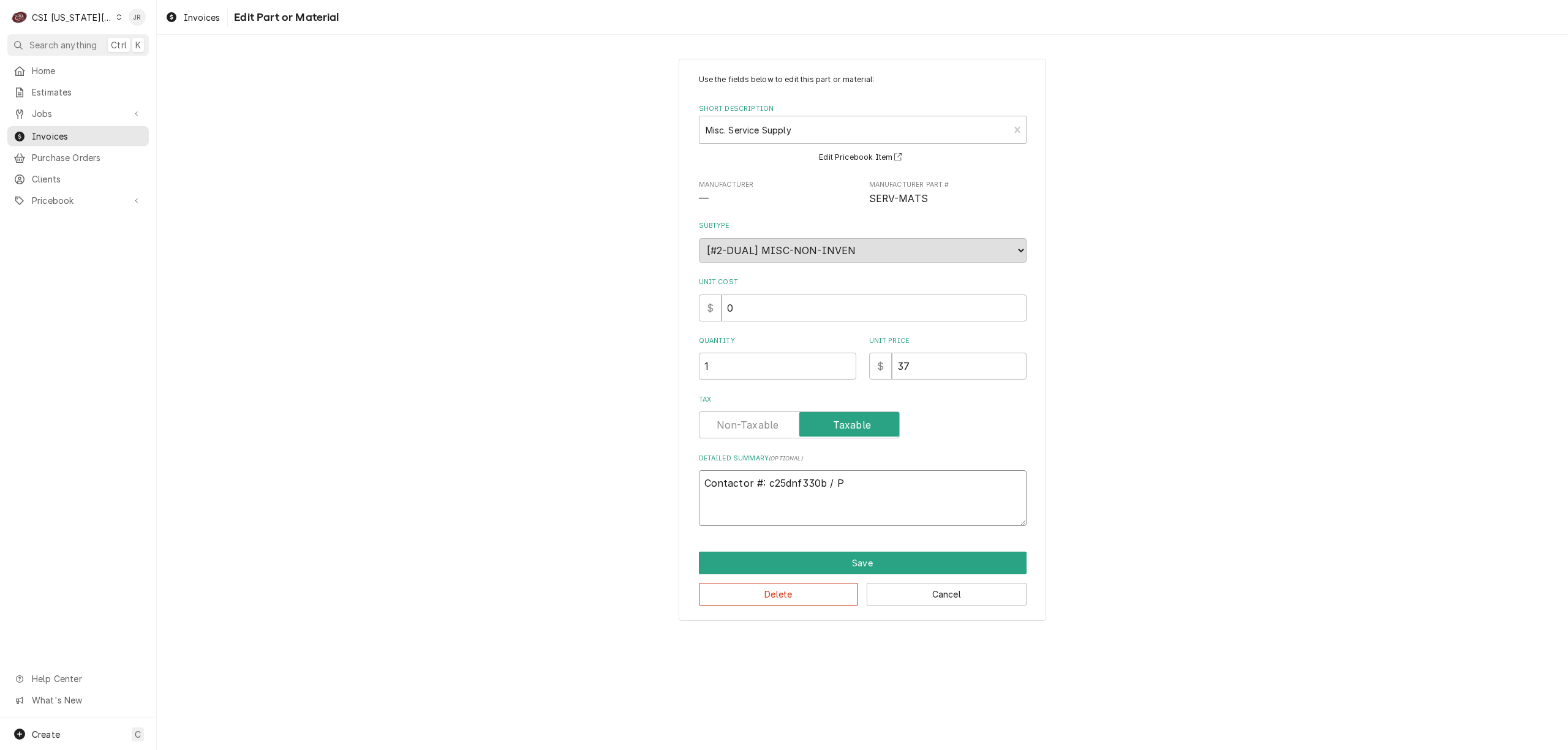
type textarea "x"
type textarea "Contactor #: c25dnf330b / PO"
type textarea "x"
type textarea "Contactor #: c25dnf330b / PO"
drag, startPoint x: 884, startPoint y: 488, endPoint x: 899, endPoint y: 499, distance: 18.6
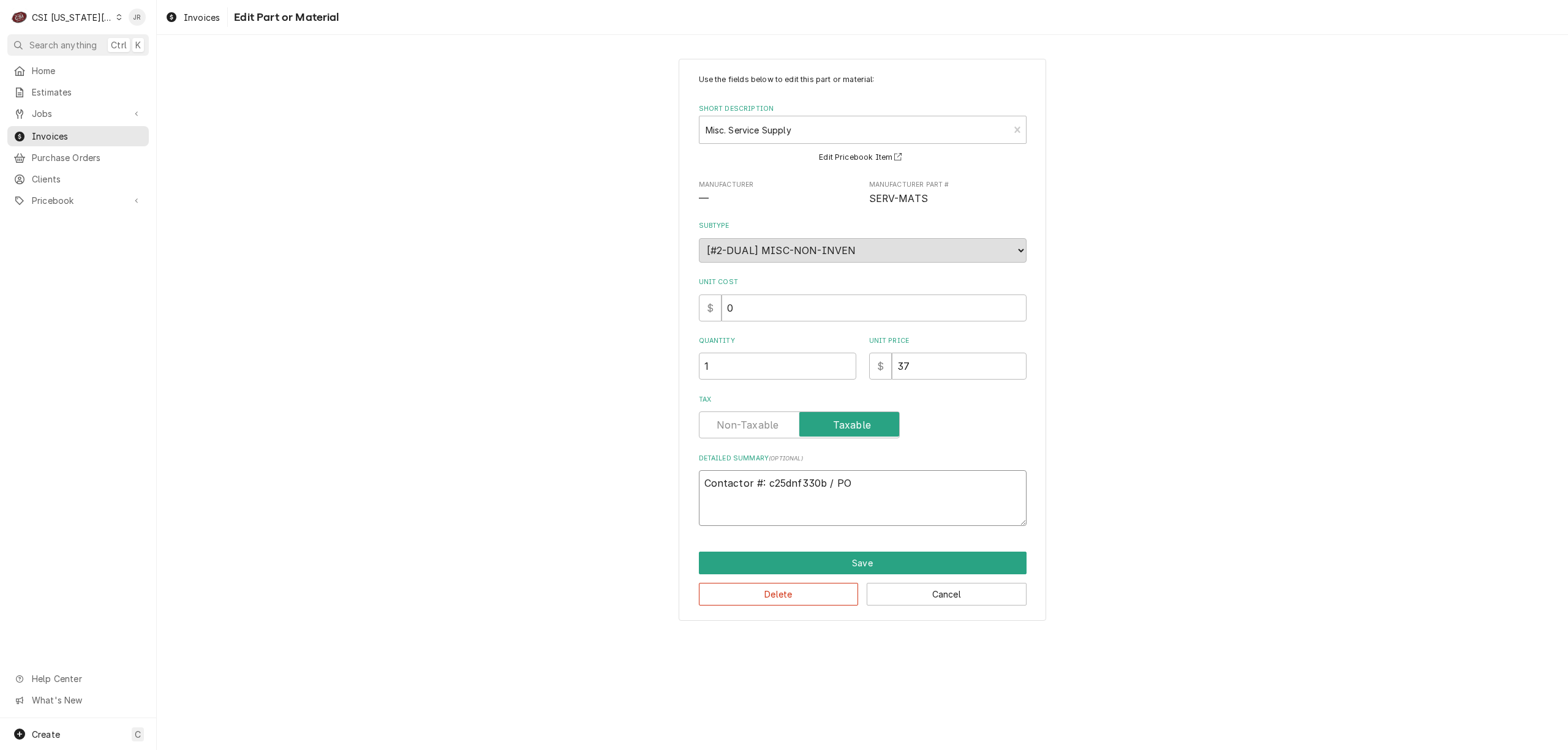
click at [882, 488] on textarea "Contactor #: c25dnf330b / PO" at bounding box center [863, 498] width 328 height 56
type textarea "x"
type textarea "Contactor #: c25dnf330b / UPO"
type textarea "x"
type textarea "Contactor #: c25dnf330b / UnPO"
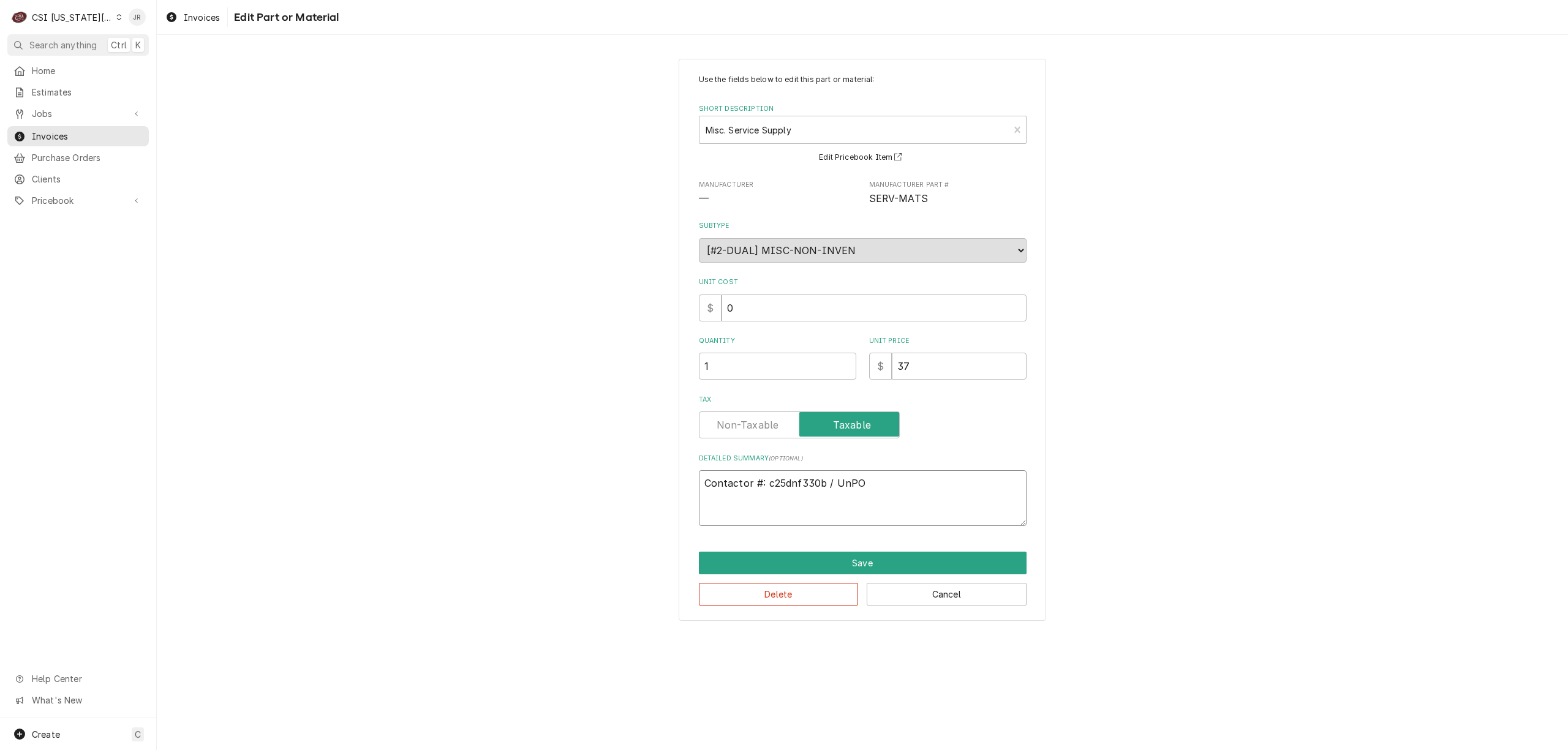
type textarea "x"
type textarea "Contactor #: c25dnf330b / UniPO"
type textarea "x"
type textarea "Contactor #: c25dnf330b / UnitPO"
type textarea "x"
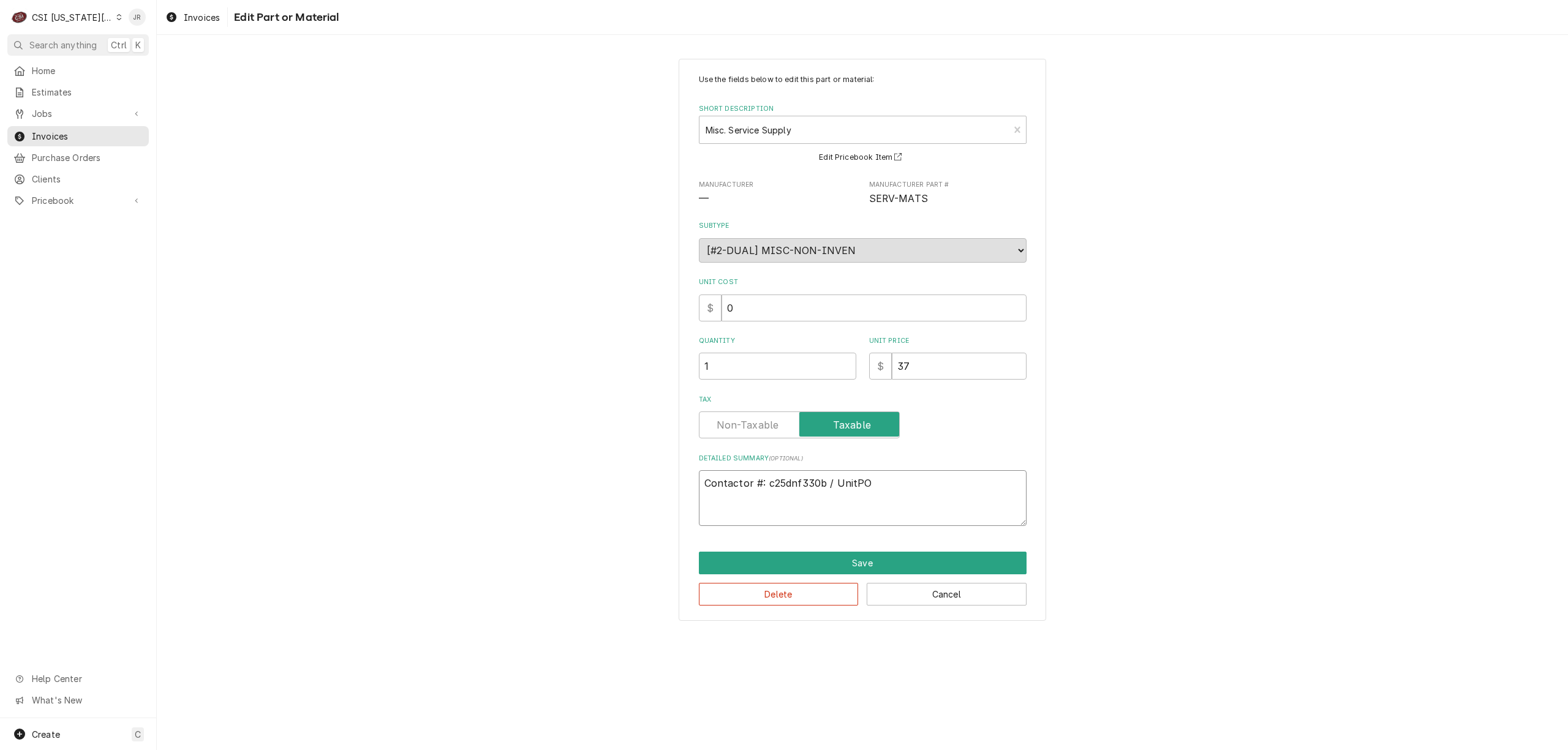
type textarea "Contactor #: c25dnf330b / UnitePO"
type textarea "x"
type textarea "Contactor #: c25dnf330b / UnitedPO"
type textarea "x"
type textarea "Contactor #: c25dnf330b / United PO"
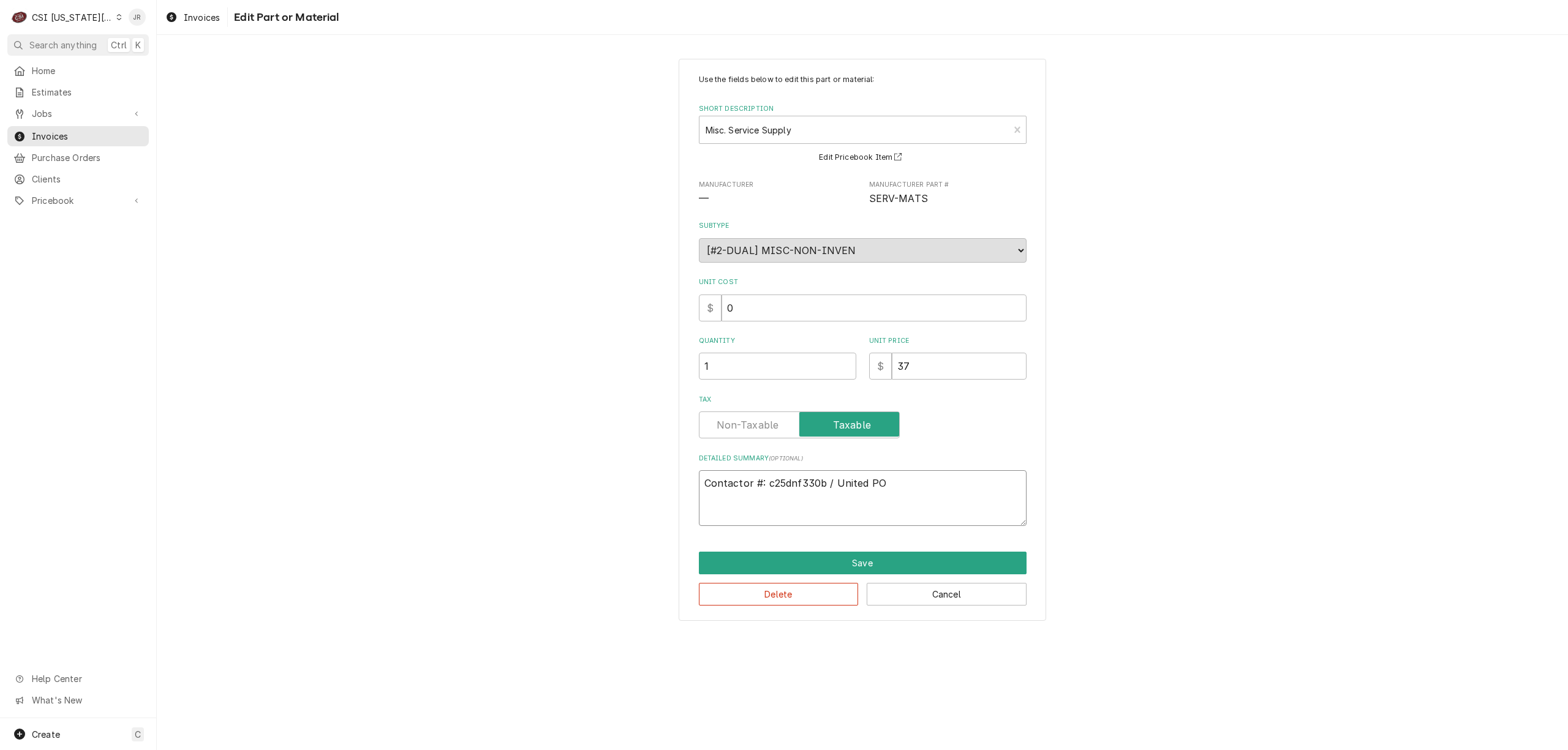
type textarea "x"
type textarea "Contactor #: c25dnf330b / United RPO"
type textarea "x"
type textarea "Contactor #: c25dnf330b / United RePO"
type textarea "x"
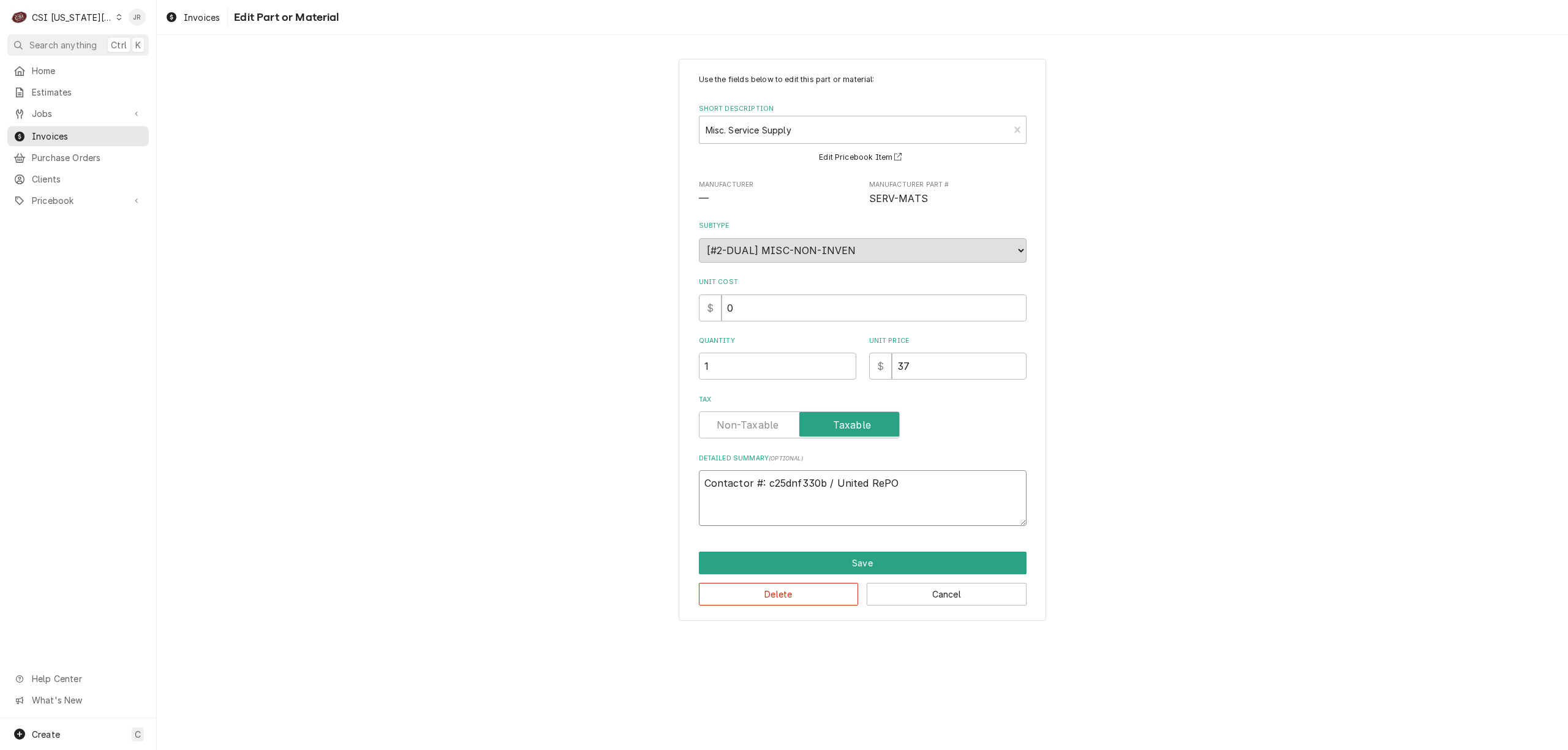
type textarea "Contactor #: c25dnf330b / United RefPO"
type textarea "x"
type textarea "Contactor #: c25dnf330b / United RefrPO"
type textarea "x"
type textarea "Contactor #: c25dnf330b / United RefriPO"
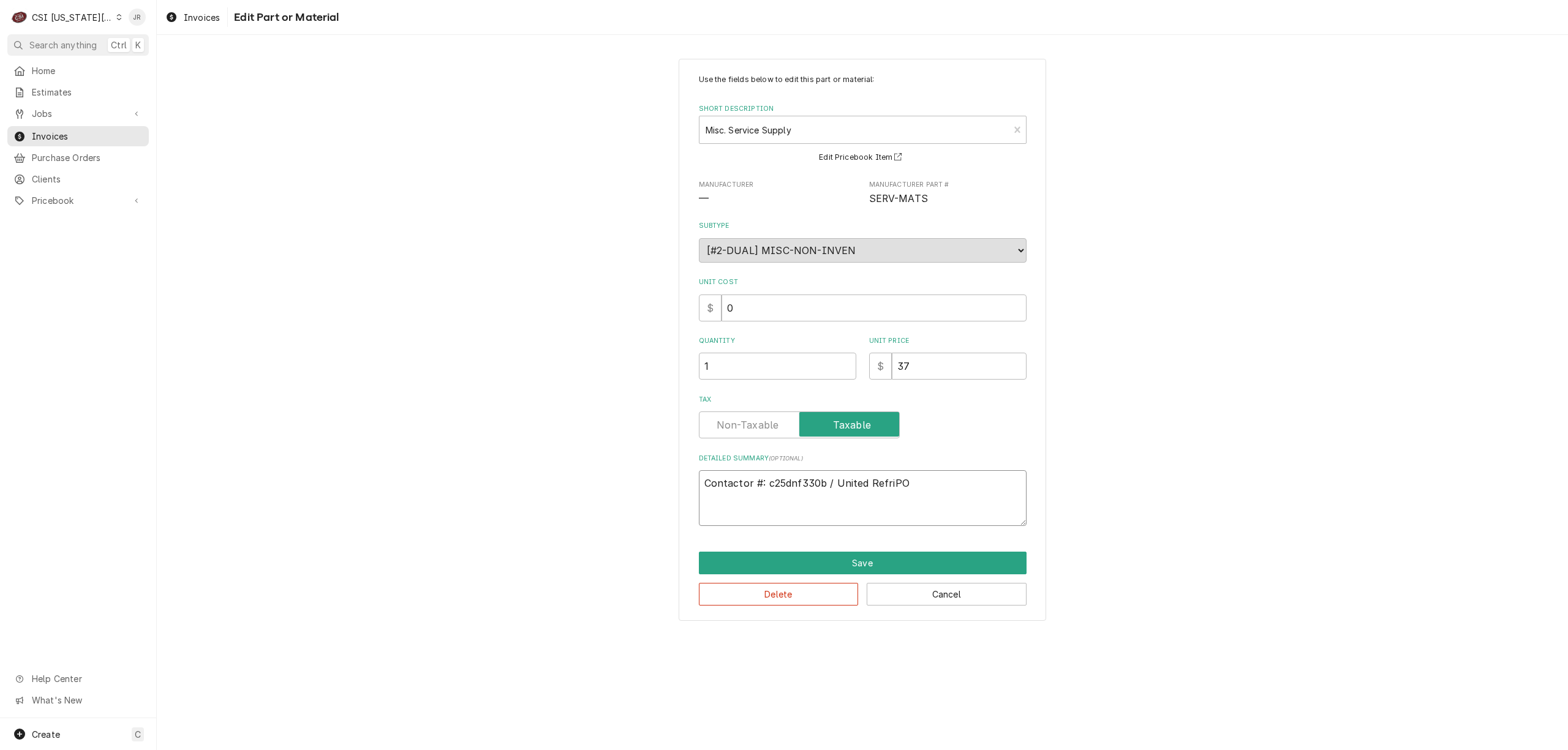
type textarea "x"
type textarea "Contactor #: c25dnf330b / United RefrigPO"
type textarea "x"
type textarea "Contactor #: c25dnf330b / United RefrigePO"
type textarea "x"
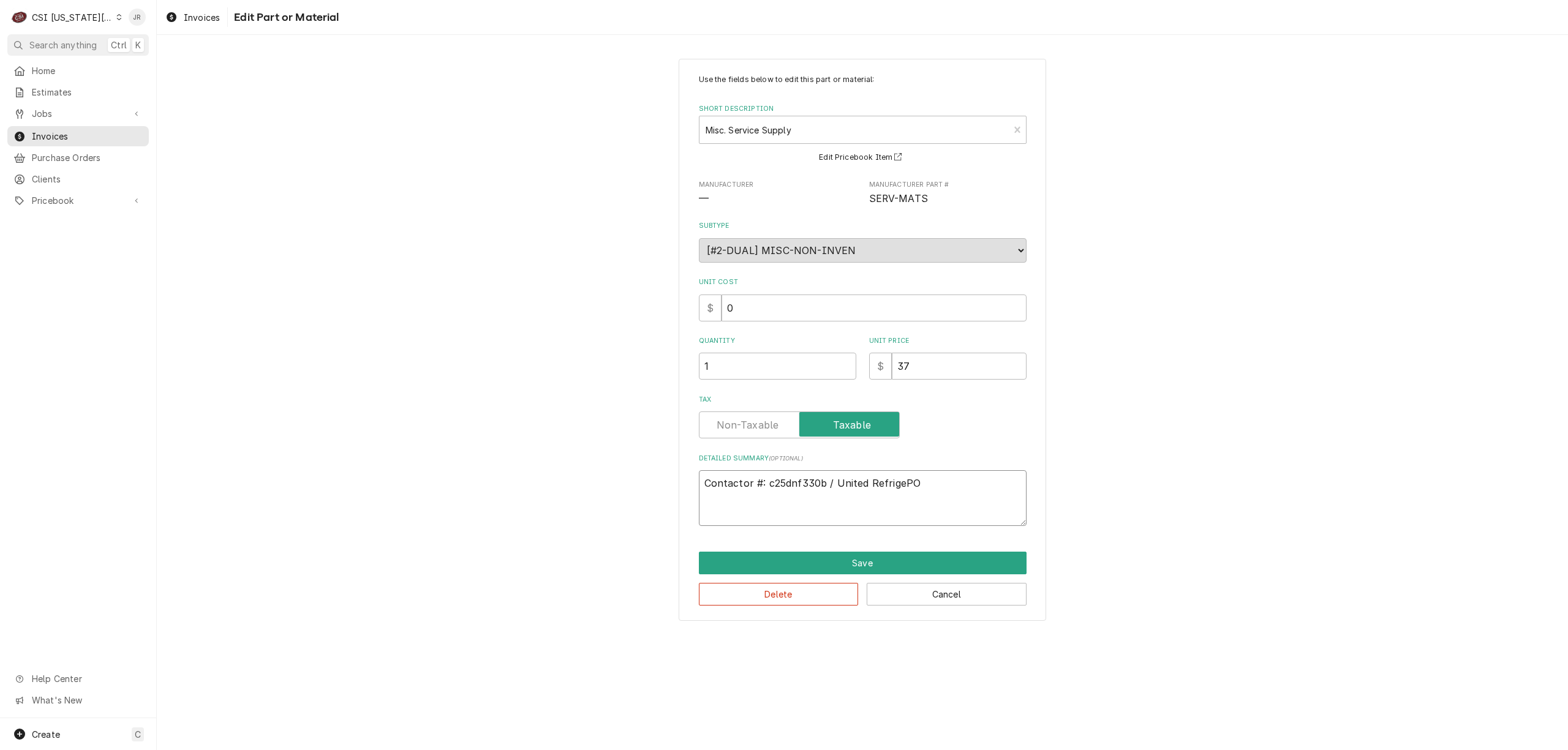
type textarea "Contactor #: c25dnf330b / United RefrigerPO"
type textarea "x"
type textarea "Contactor #: c25dnf330b / United RefrigeraPO"
type textarea "x"
type textarea "Contactor #: c25dnf330b / United RefrigeratPO"
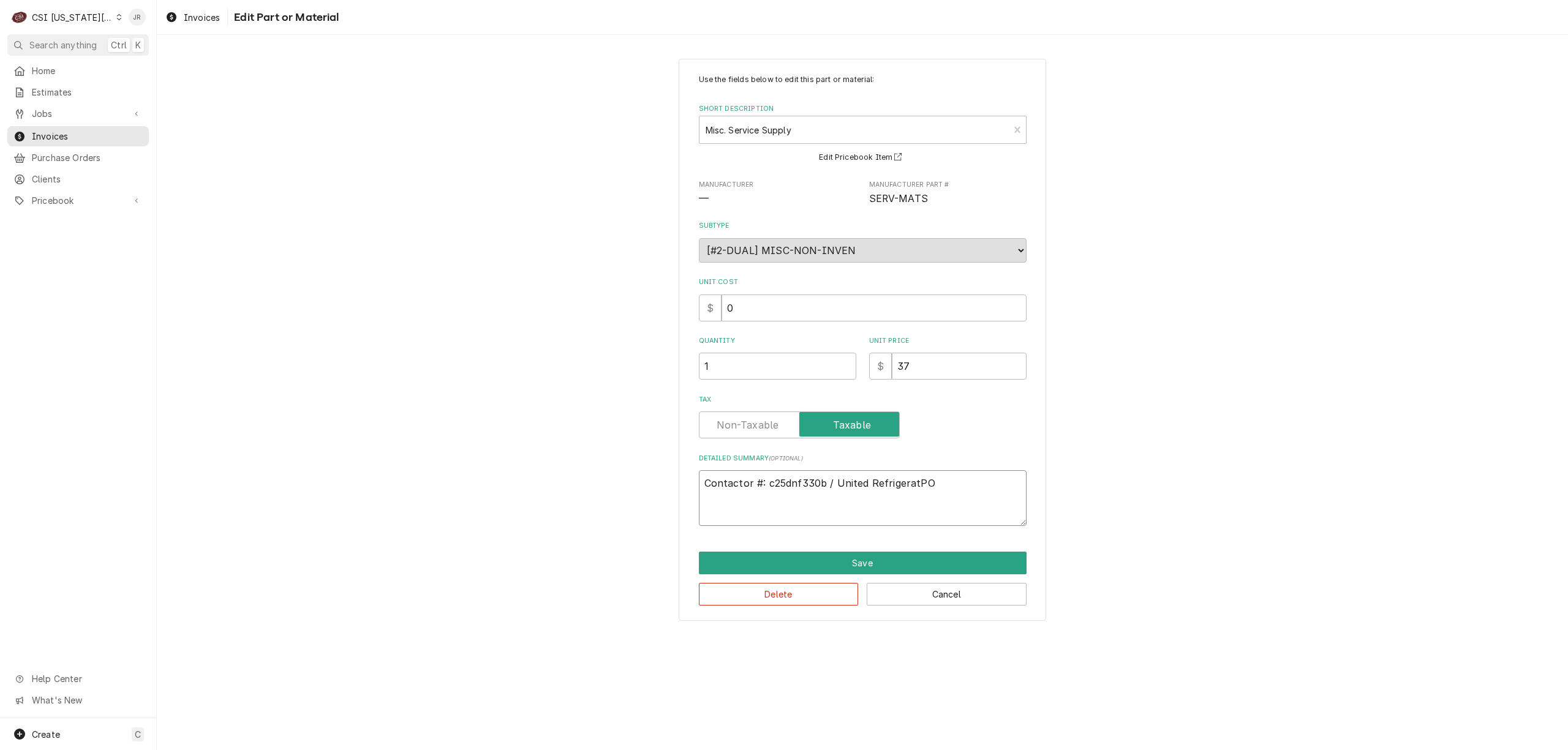
type textarea "x"
type textarea "Contactor #: c25dnf330b / United RefrigeratiPO"
type textarea "x"
type textarea "Contactor #: c25dnf330b / United RefrigeratioPO"
type textarea "x"
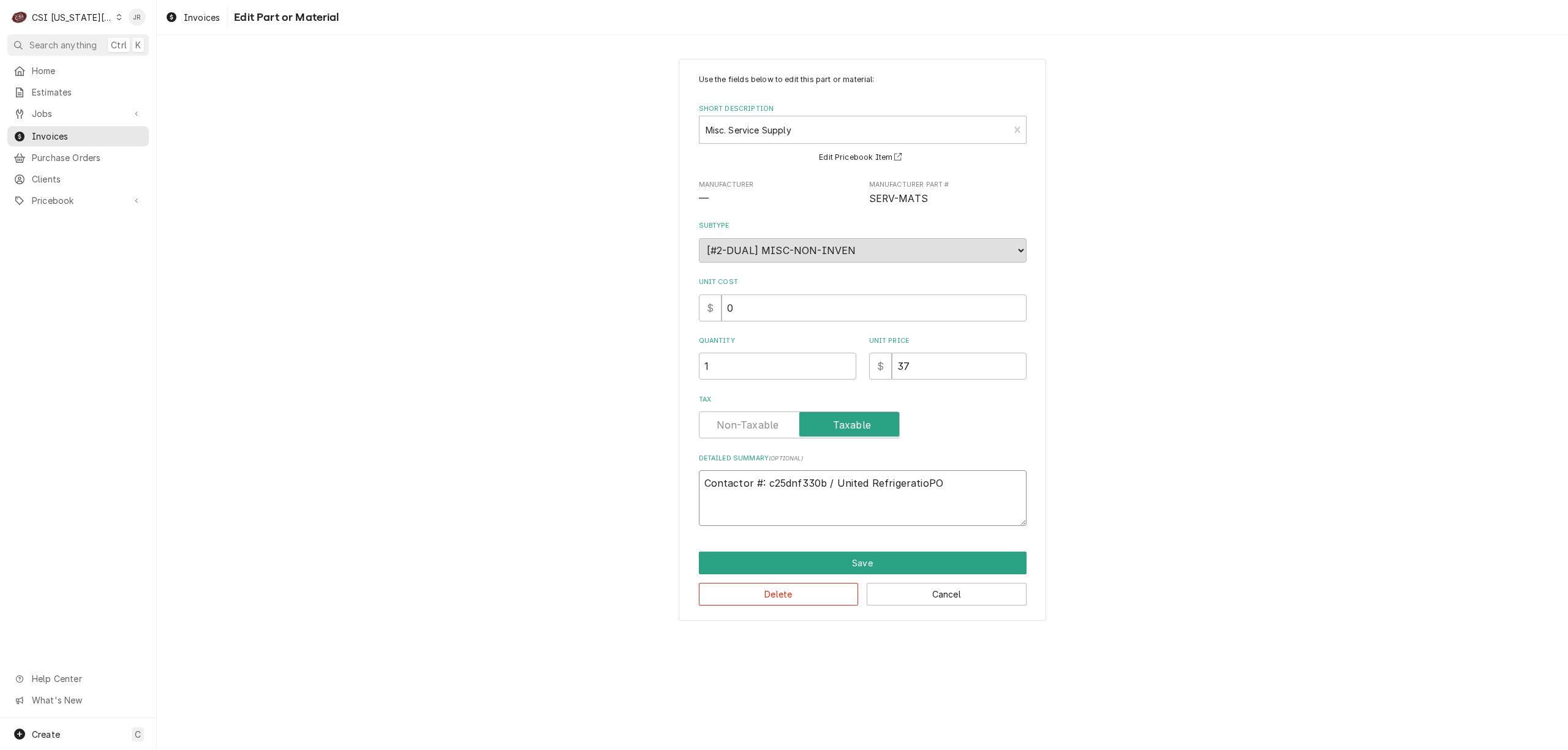
type textarea "Contactor #: c25dnf330b / United RefrigerationPO"
type textarea "x"
type textarea "Contactor #: c25dnf330b / United Refrigeration PO"
type textarea "x"
type textarea "Contactor #: c25dnf330b / United Refrigeration iPO"
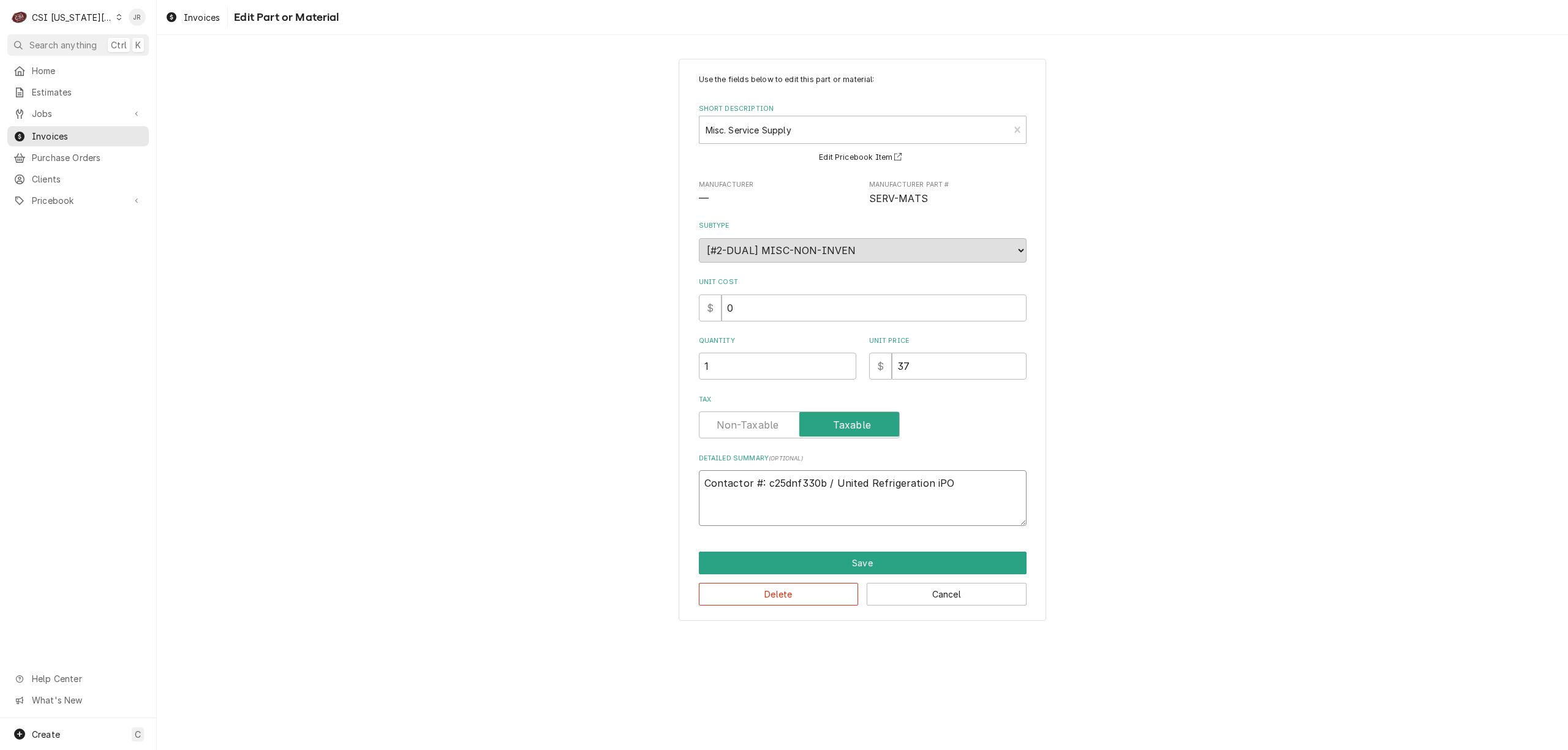
type textarea "x"
type textarea "Contactor #: c25dnf330b / United Refrigeration inPO"
type textarea "x"
type textarea "Contactor #: c25dnf330b / United Refrigeration invPO"
type textarea "x"
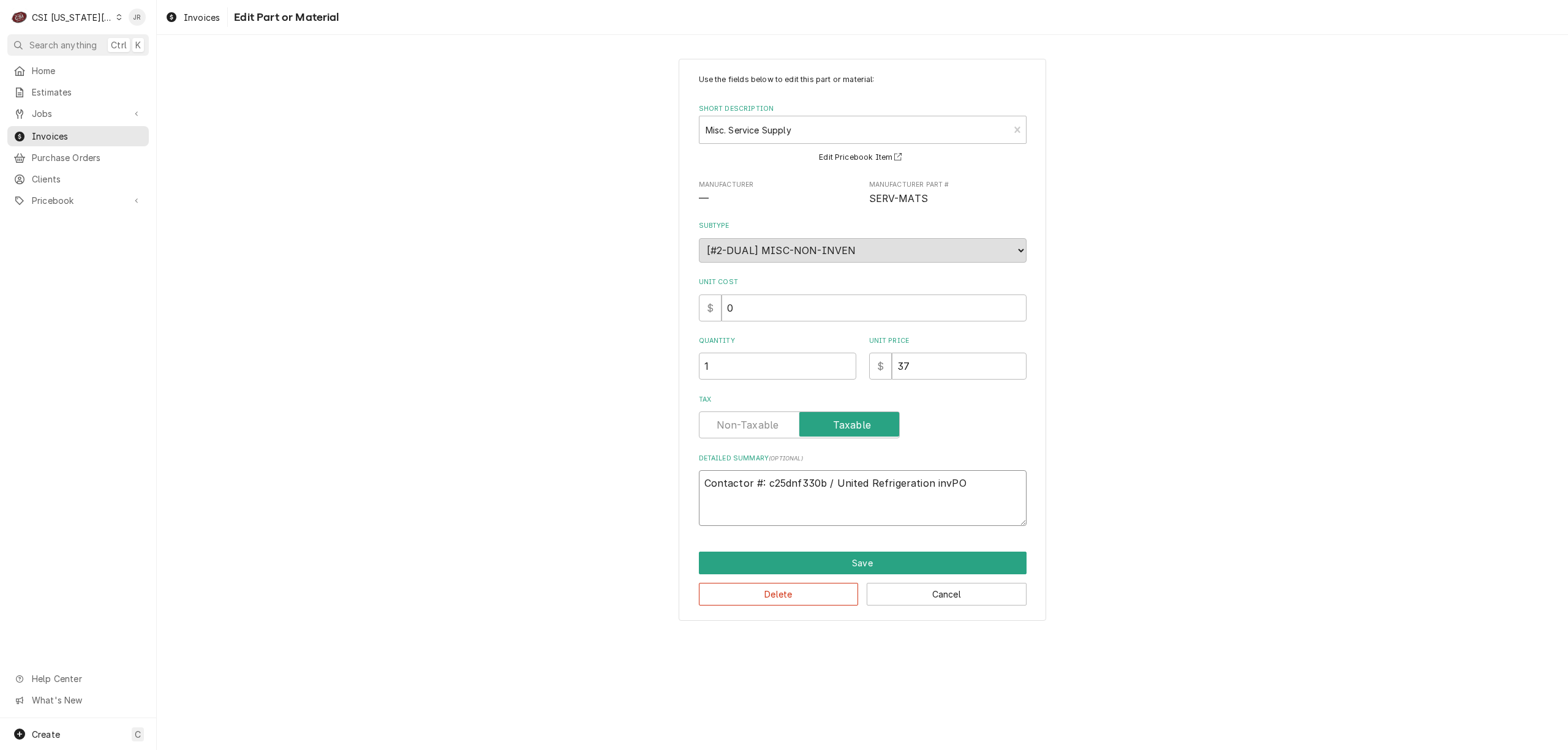
type textarea "Contactor #: c25dnf330b / United Refrigeration invoPO"
type textarea "x"
type textarea "Contactor #: c25dnf330b / United Refrigeration invoiPO"
type textarea "x"
type textarea "Contactor #: c25dnf330b / United Refrigeration invoicPO"
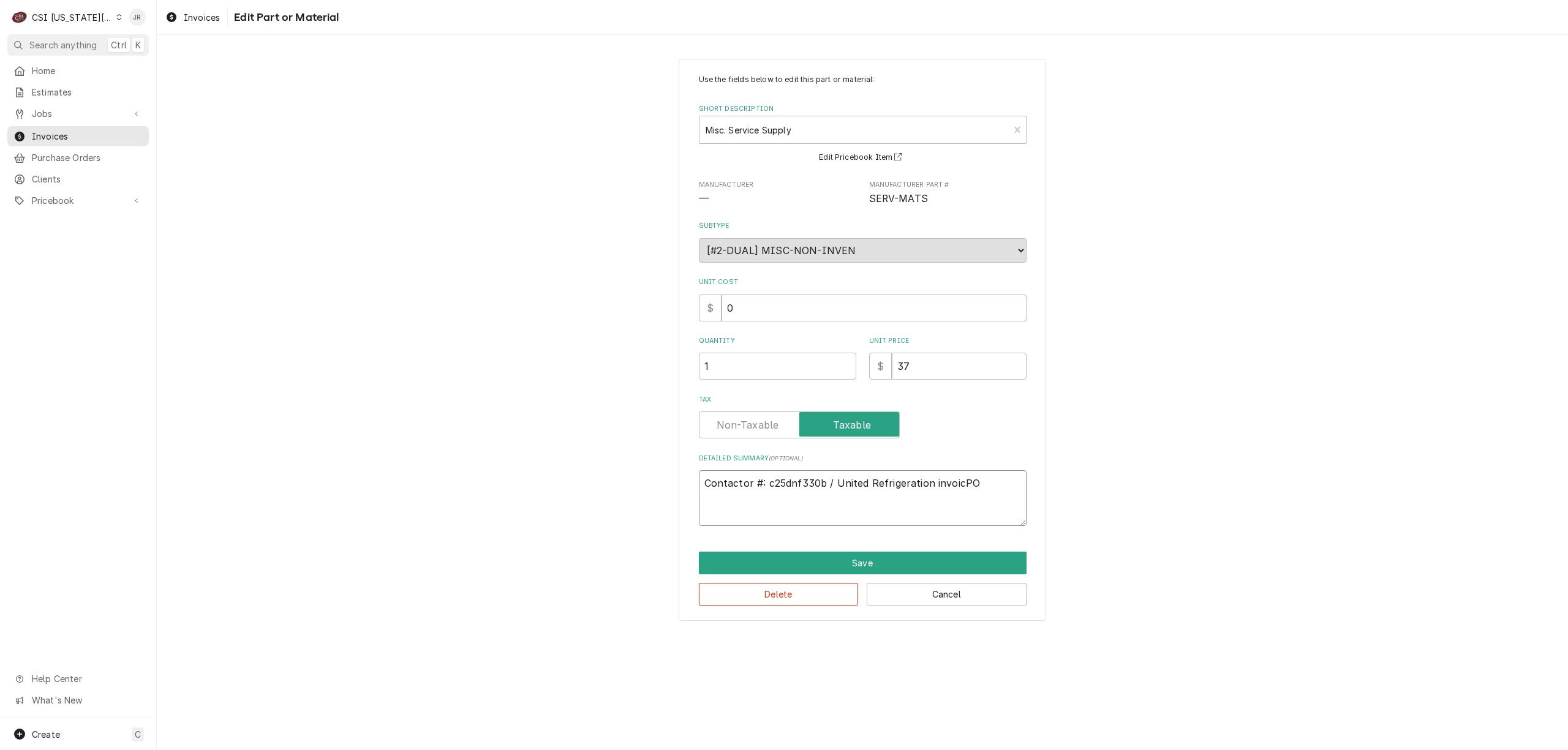
type textarea "x"
type textarea "Contactor #: c25dnf330b / United Refrigeration invoicePO"
type textarea "x"
type textarea "Contactor #: c25dnf330b / United Refrigeration invoice PO"
type textarea "x"
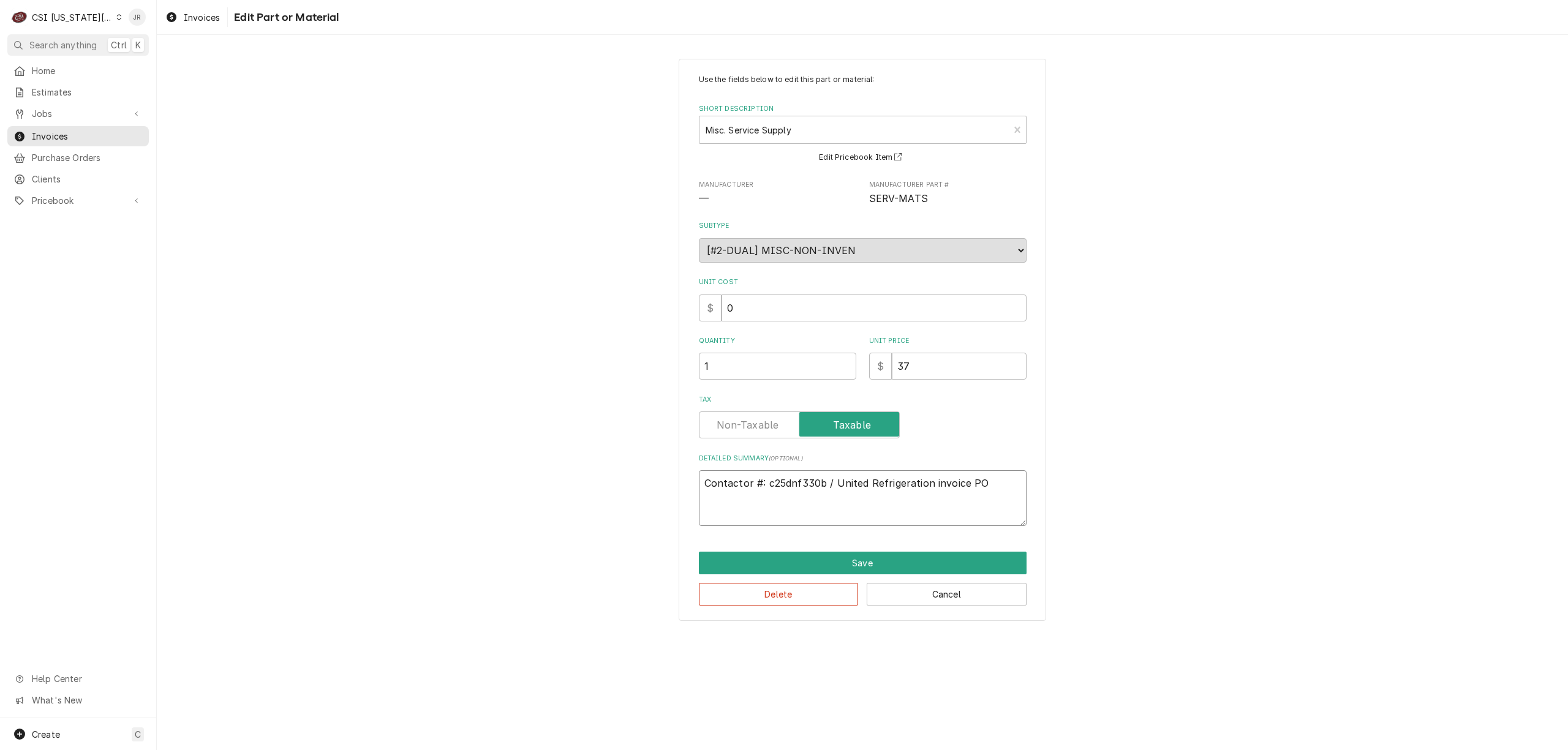
type textarea "Contactor #: c25dnf330b / United Refrigeration invoice #PO"
type textarea "x"
type textarea "Contactor #: c25dnf330b / United Refrigeration invoice #1PO"
type textarea "x"
type textarea "Contactor #: c25dnf330b / United Refrigeration invoice #15PO"
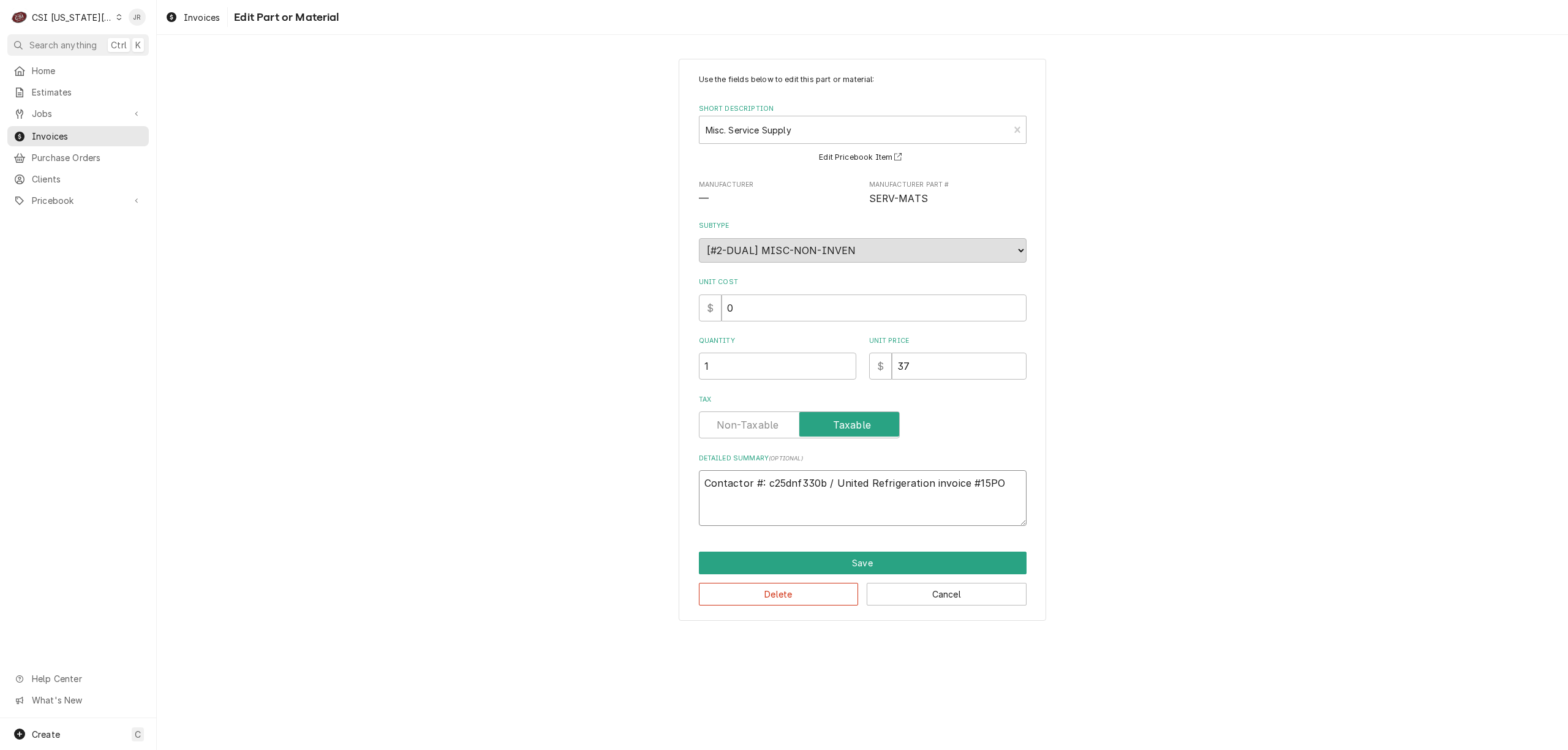
type textarea "x"
type textarea "Contactor #: c25dnf330b / United Refrigeration invoice #152PO"
type textarea "x"
type textarea "Contactor #: c25dnf330b / United Refrigeration invoice #1525PO"
type textarea "x"
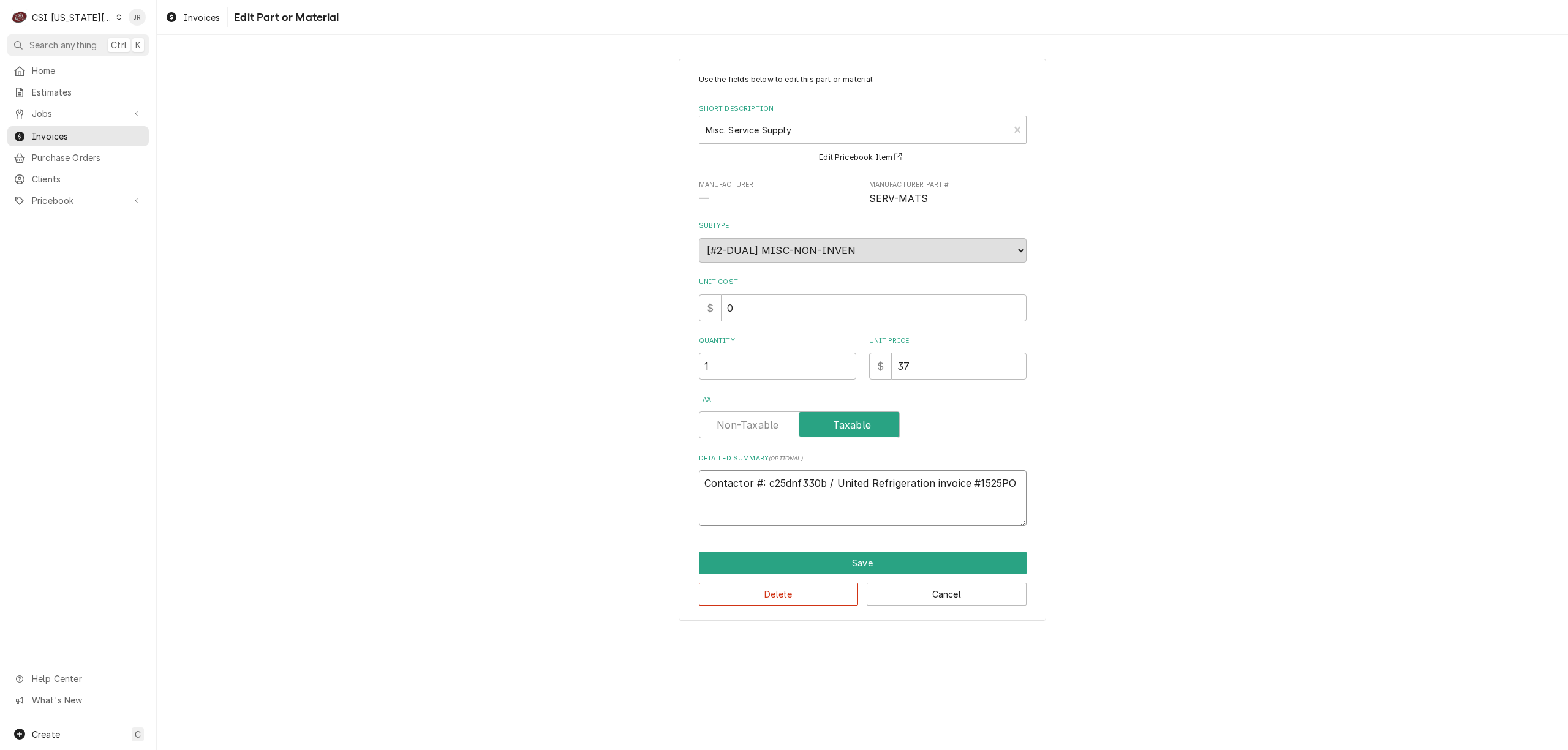
type textarea "Contactor #: c25dnf330b / United Refrigeration invoice #15253PO"
type textarea "x"
type textarea "Contactor #: c25dnf330b / United Refrigeration invoice #152533PO"
type textarea "x"
type textarea "Contactor #: c25dnf330b / United Refrigeration invoice #1525331PO"
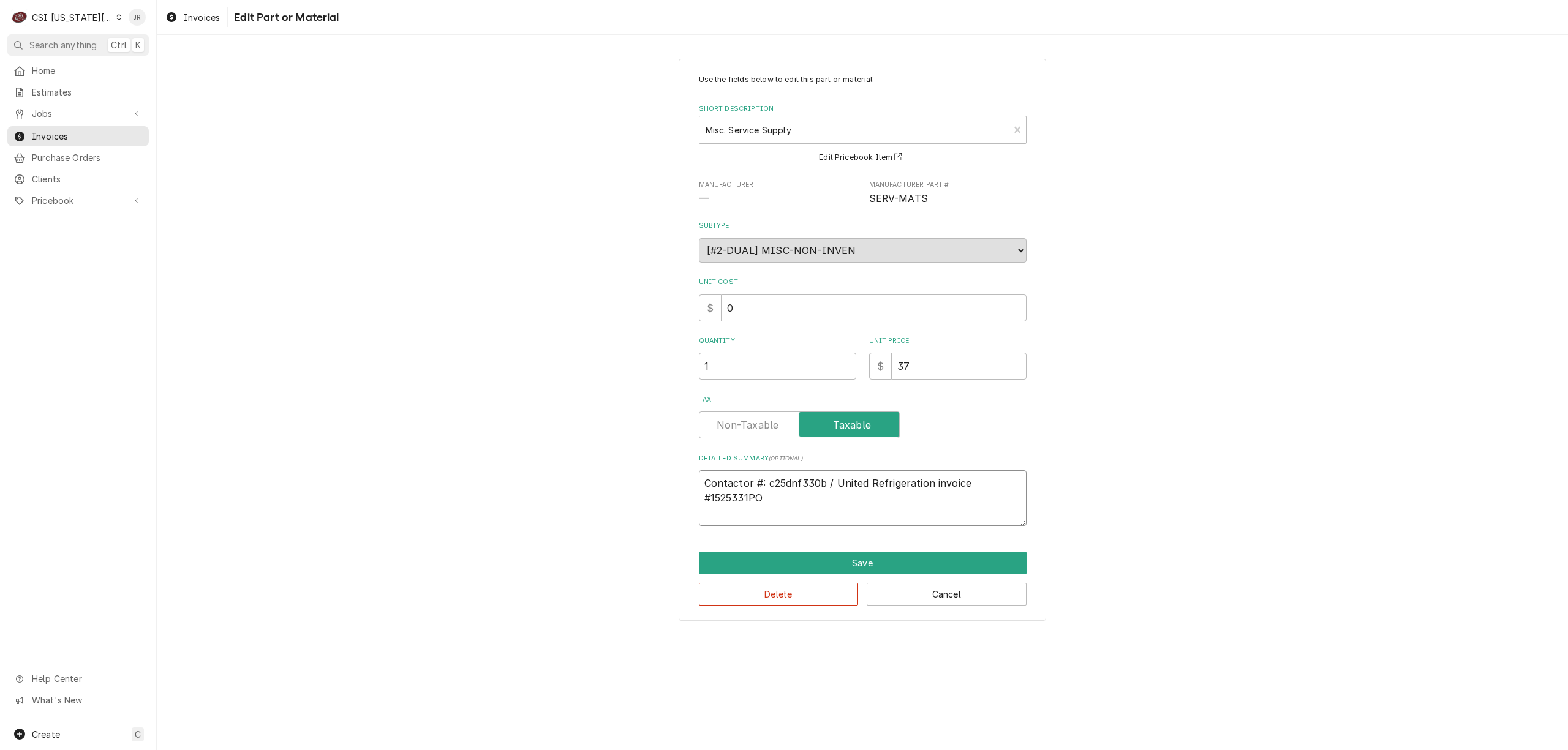
type textarea "x"
type textarea "Contactor #: c25dnf330b / United Refrigeration invoice #15253319PO"
type textarea "x"
type textarea "Contactor #: c25dnf330b / United Refrigeration invoice #15253319-PO"
type textarea "x"
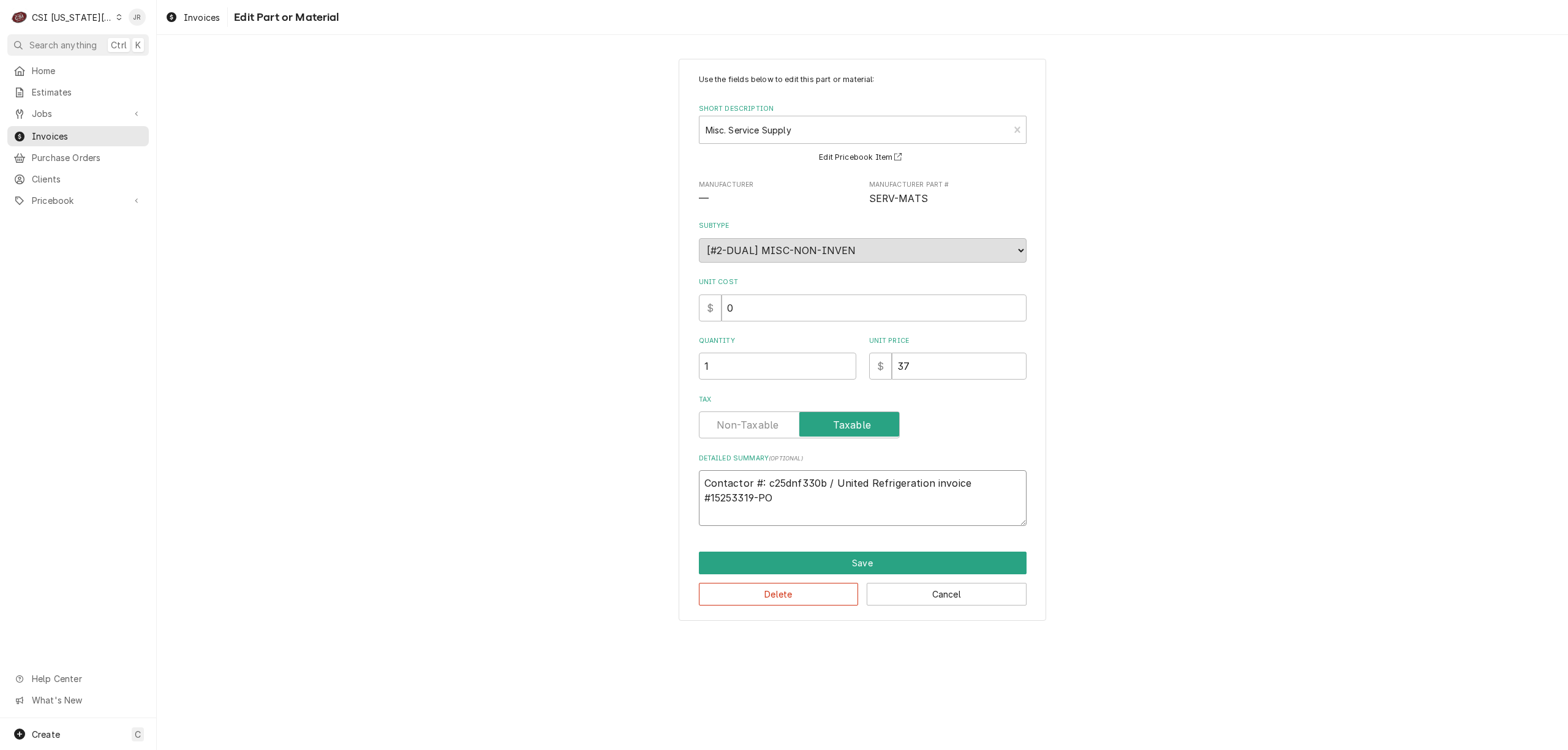
type textarea "Contactor #: c25dnf330b / United Refrigeration invoice #15253319-0PO"
type textarea "x"
type textarea "Contactor #: c25dnf330b / United Refrigeration invoice #15253319-00PO"
type textarea "x"
type textarea "Contactor #: c25dnf330b / United Refrigeration invoice #15253319-00"
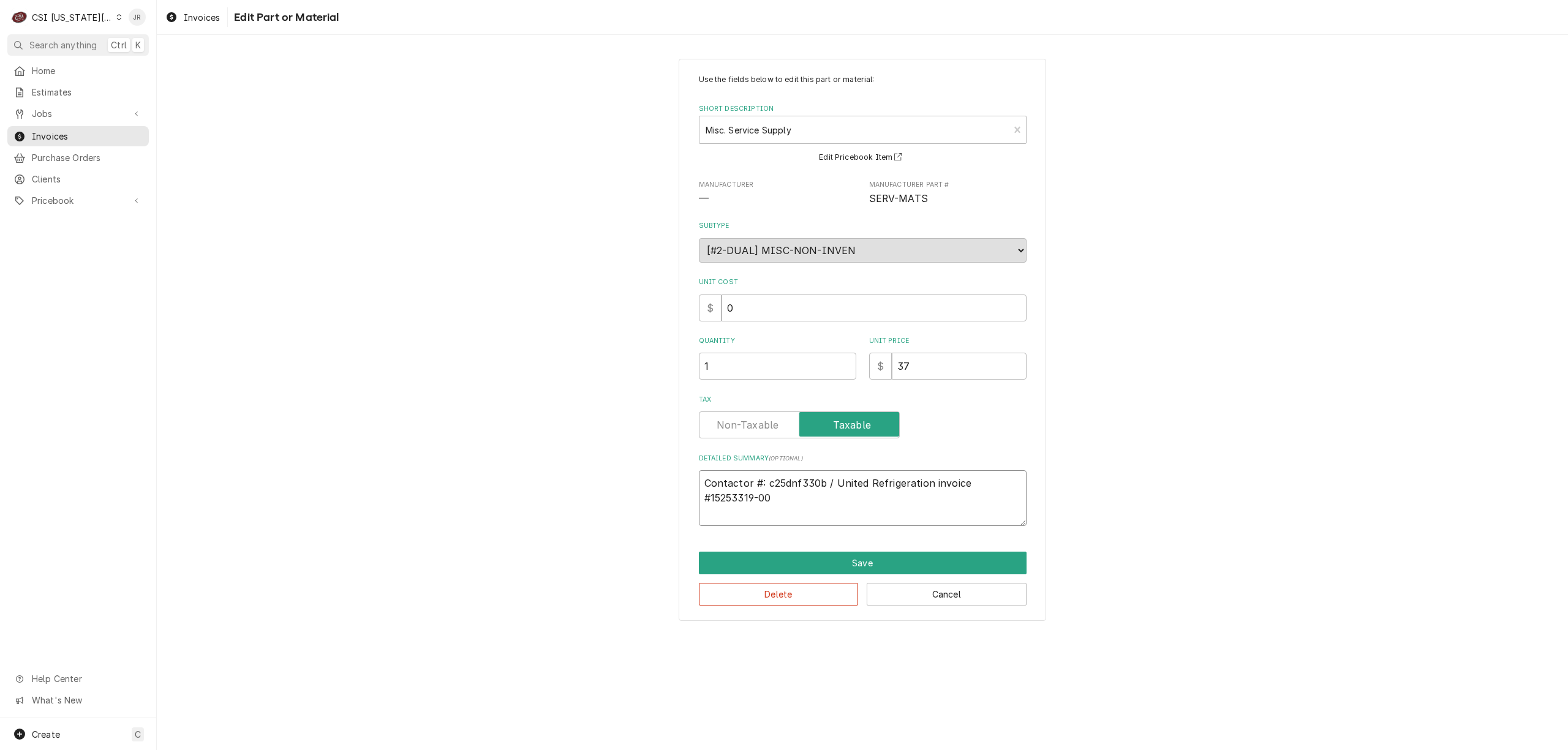
drag, startPoint x: 838, startPoint y: 486, endPoint x: 645, endPoint y: 478, distance: 193.2
click at [634, 476] on div "Use the fields below to edit this part or material: Short Description Misc. Ser…" at bounding box center [862, 340] width 1411 height 584
type textarea "x"
type textarea "United Refrigeration invoice #15253319-00"
type textarea "x"
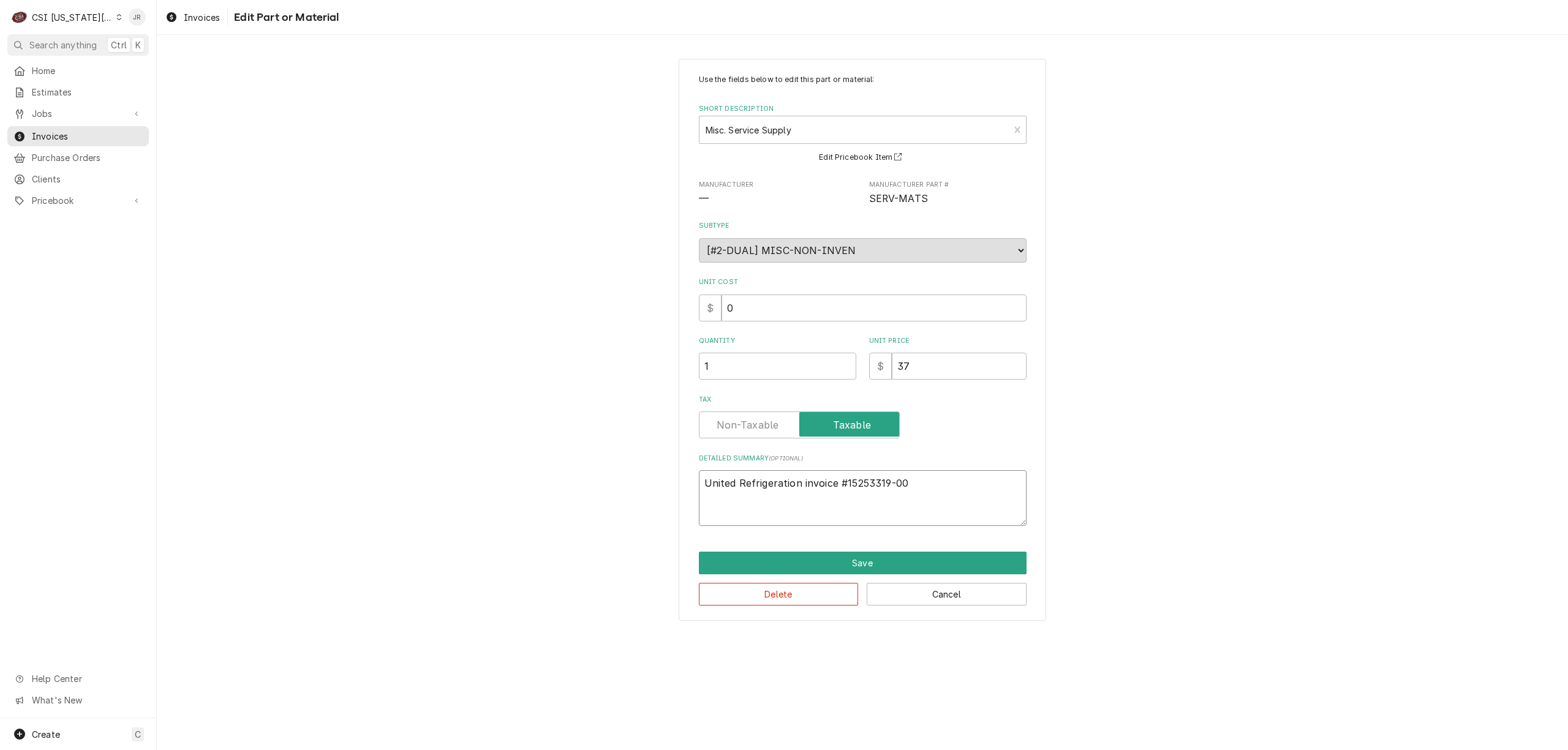
type textarea "United Refrigeration invoice #15253319-00"
paste textarea "Contactor #: c25dnf330b / U"
type textarea "x"
type textarea "United Refrigeration invoice #15253319-00 Contactor #: c25dnf330b / U"
type textarea "x"
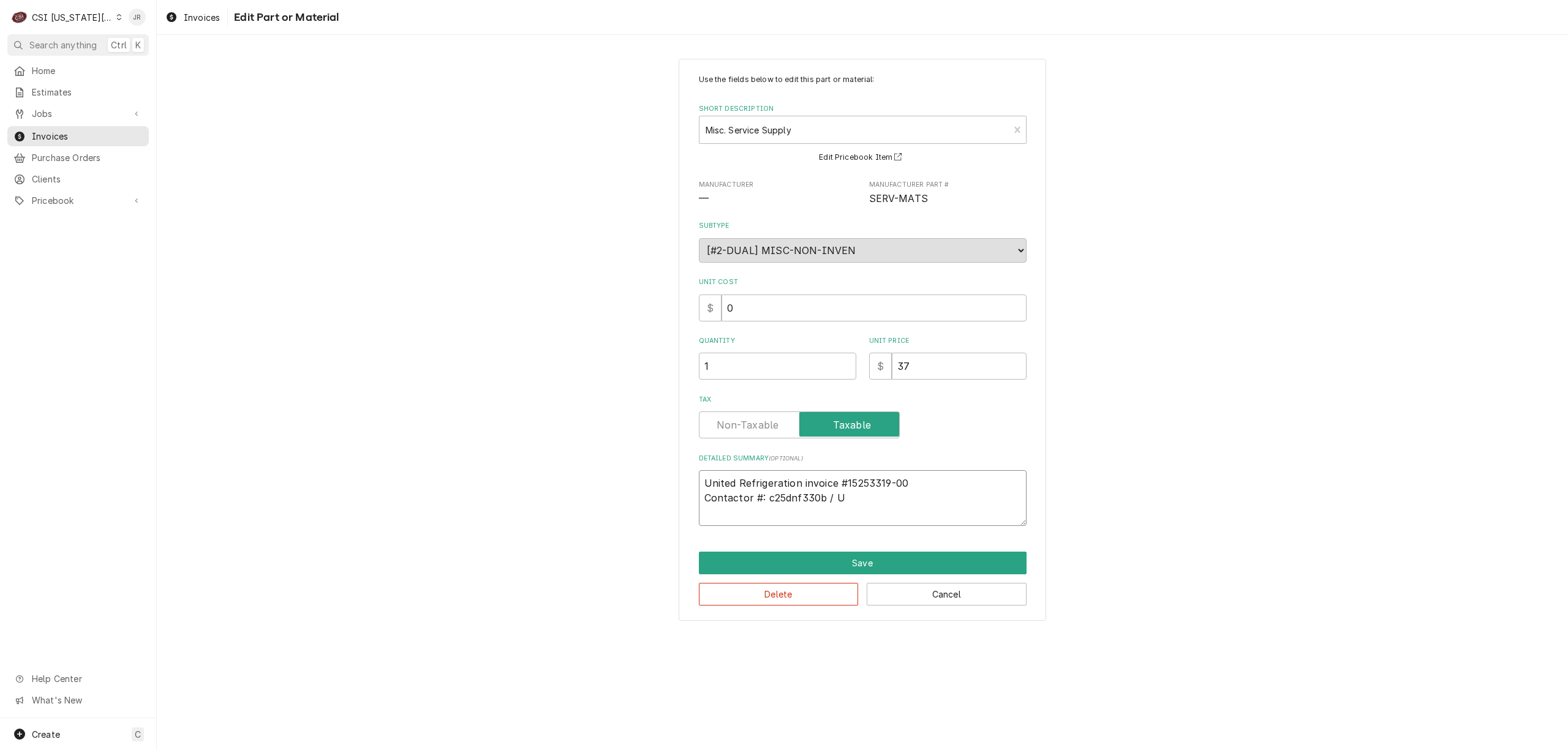
type textarea "United Refrigeration invoice #15253319-00 Contactor #: c25dnf330b /"
type textarea "x"
type textarea "United Refrigeration invoice #15253319-00 Contactor #: c25dnf330b /"
type textarea "x"
type textarea "United Refrigeration invoice #15253319-00 Contactor #: c25dnf330b"
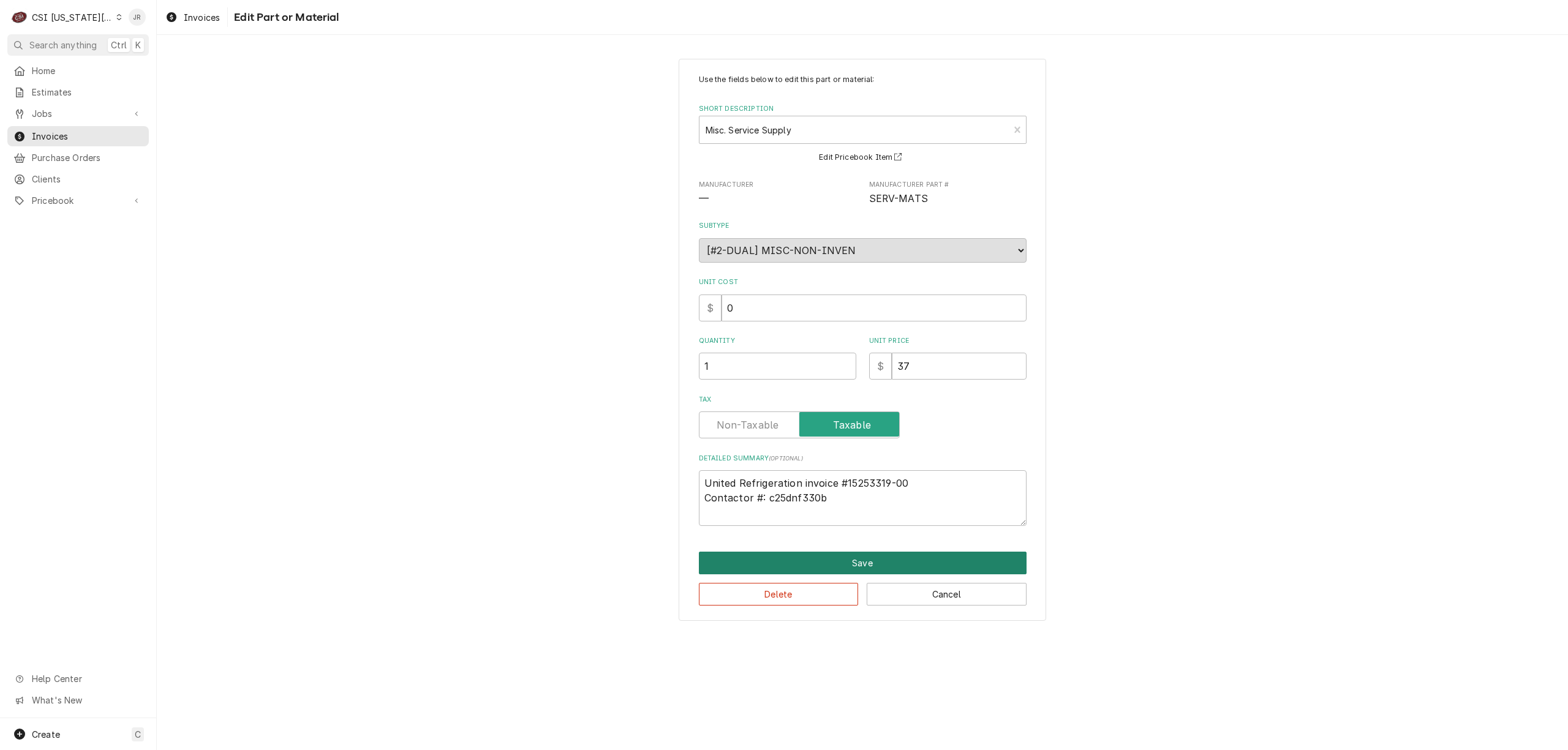
drag, startPoint x: 904, startPoint y: 566, endPoint x: 802, endPoint y: 468, distance: 141.4
click at [786, 454] on div "Use the fields below to edit this part or material: Short Description Misc. Ser…" at bounding box center [862, 340] width 367 height 562
drag, startPoint x: 763, startPoint y: 502, endPoint x: 782, endPoint y: 476, distance: 32.2
click at [782, 476] on textarea "United Refrigeration invoice #15253319-00 Contactor #: c25dnf330b" at bounding box center [863, 498] width 328 height 56
type textarea "x"
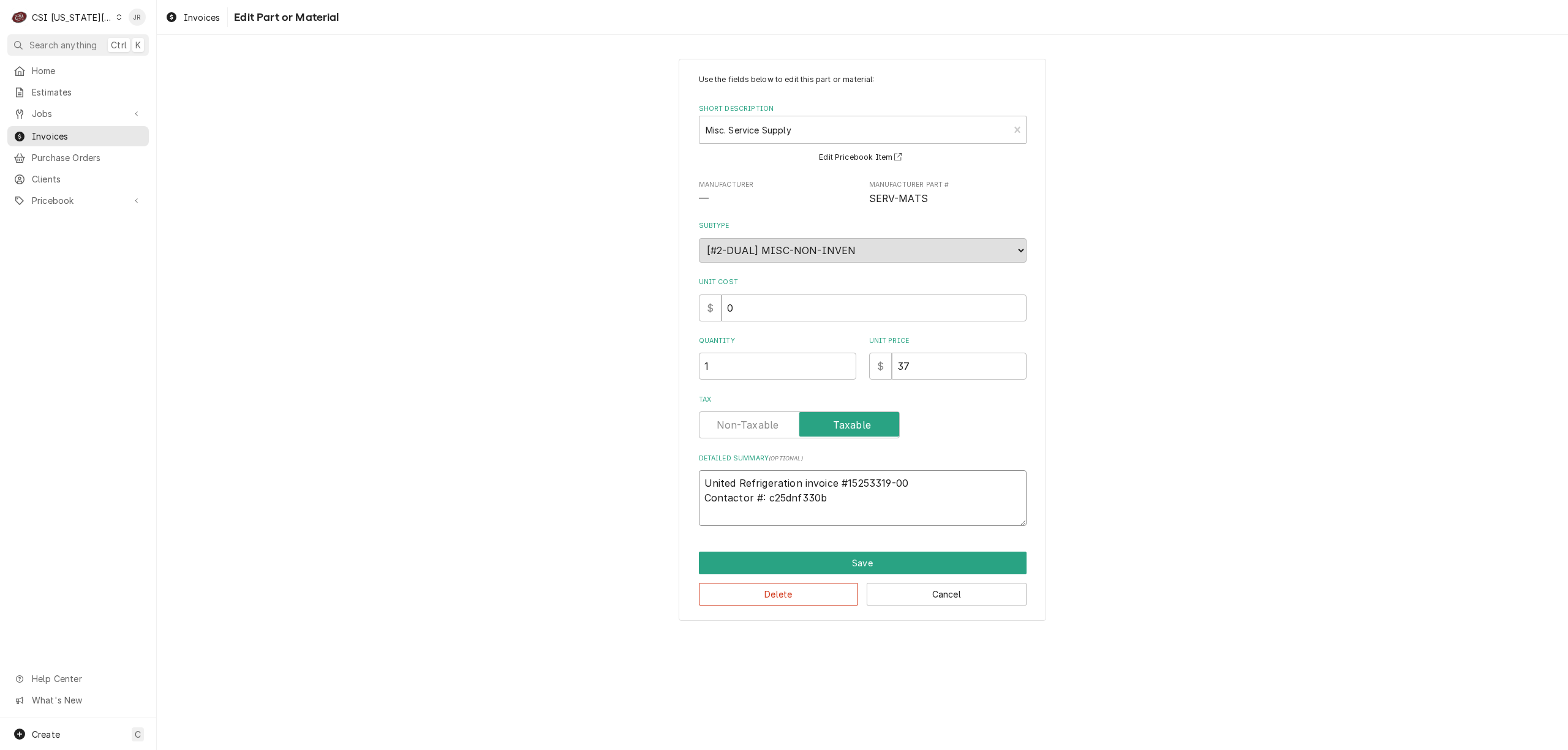
type textarea "United Refrigeration invoice #15253319-00 Contactor # c25dnf330b"
type textarea "x"
type textarea "United Refrigeration invoice #15253319-00 Contactor # c25dnf330b"
type textarea "x"
type textarea "United Refrigeration invoice #15253319-00 Contactor pa # c25dnf330b"
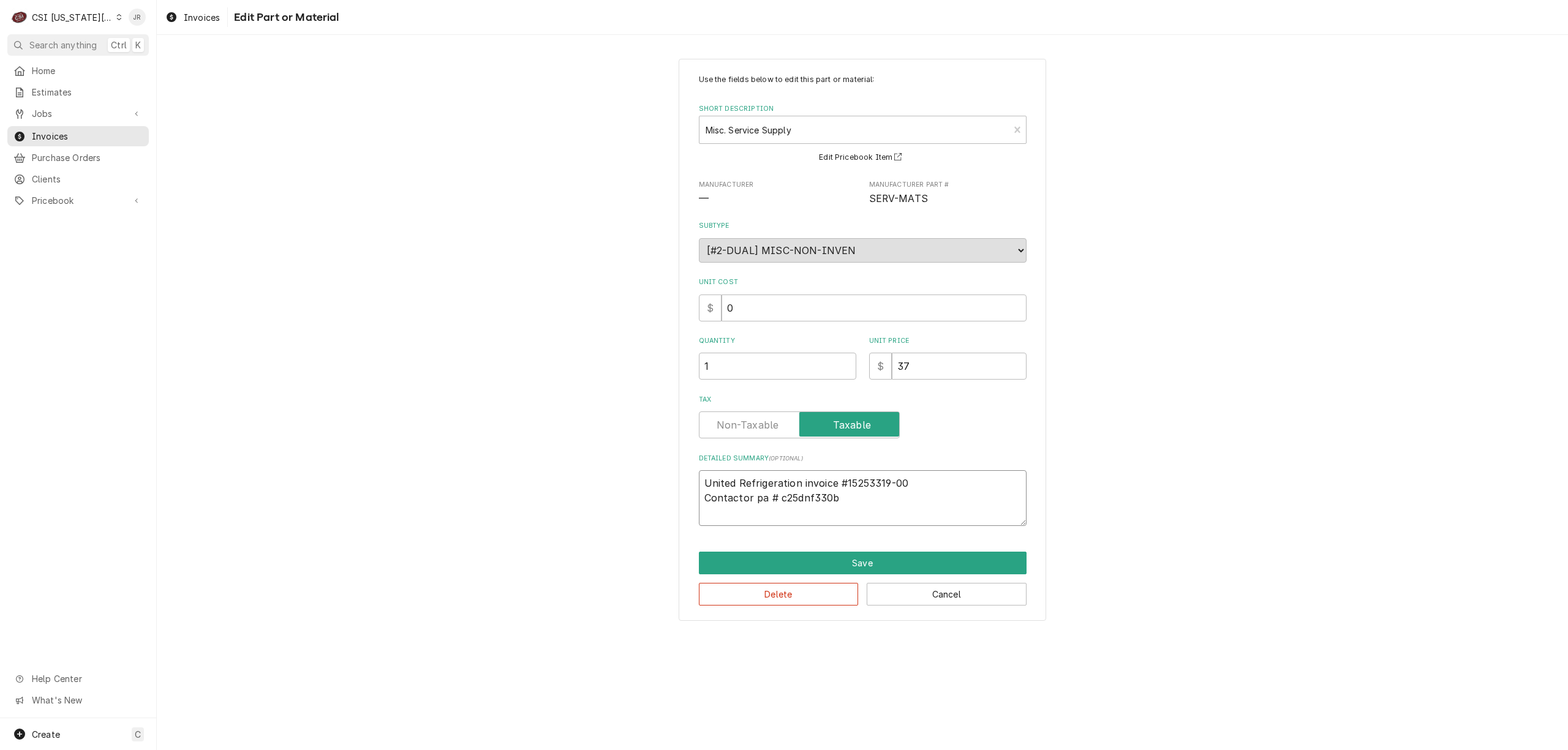
type textarea "x"
type textarea "United Refrigeration invoice #15253319-00 Contactor par # c25dnf330b"
type textarea "x"
type textarea "United Refrigeration invoice #15253319-00 Contactor part # c25dnf330b"
drag, startPoint x: 930, startPoint y: 567, endPoint x: 820, endPoint y: 501, distance: 128.3
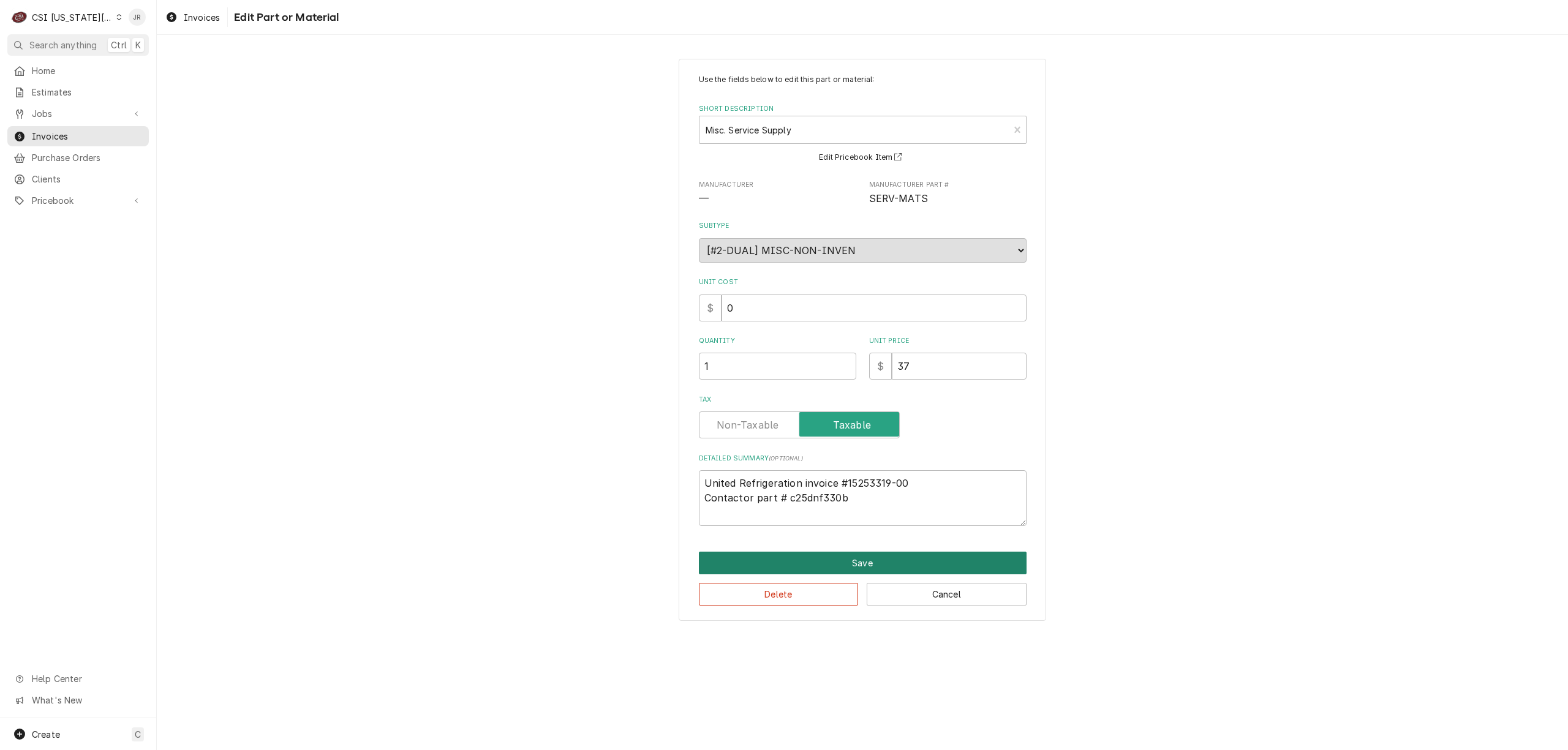
click at [865, 530] on div "Use the fields below to edit this part or material: Short Description Misc. Ser…" at bounding box center [862, 340] width 367 height 562
click at [768, 494] on textarea "United Refrigeration invoice #15253319-00 Contactor part # c25dnf330b" at bounding box center [863, 498] width 328 height 56
type textarea "x"
type textarea "United Refrigeration invoice #15253319-00 part # c25dnf330b"
paste textarea "Contactor"
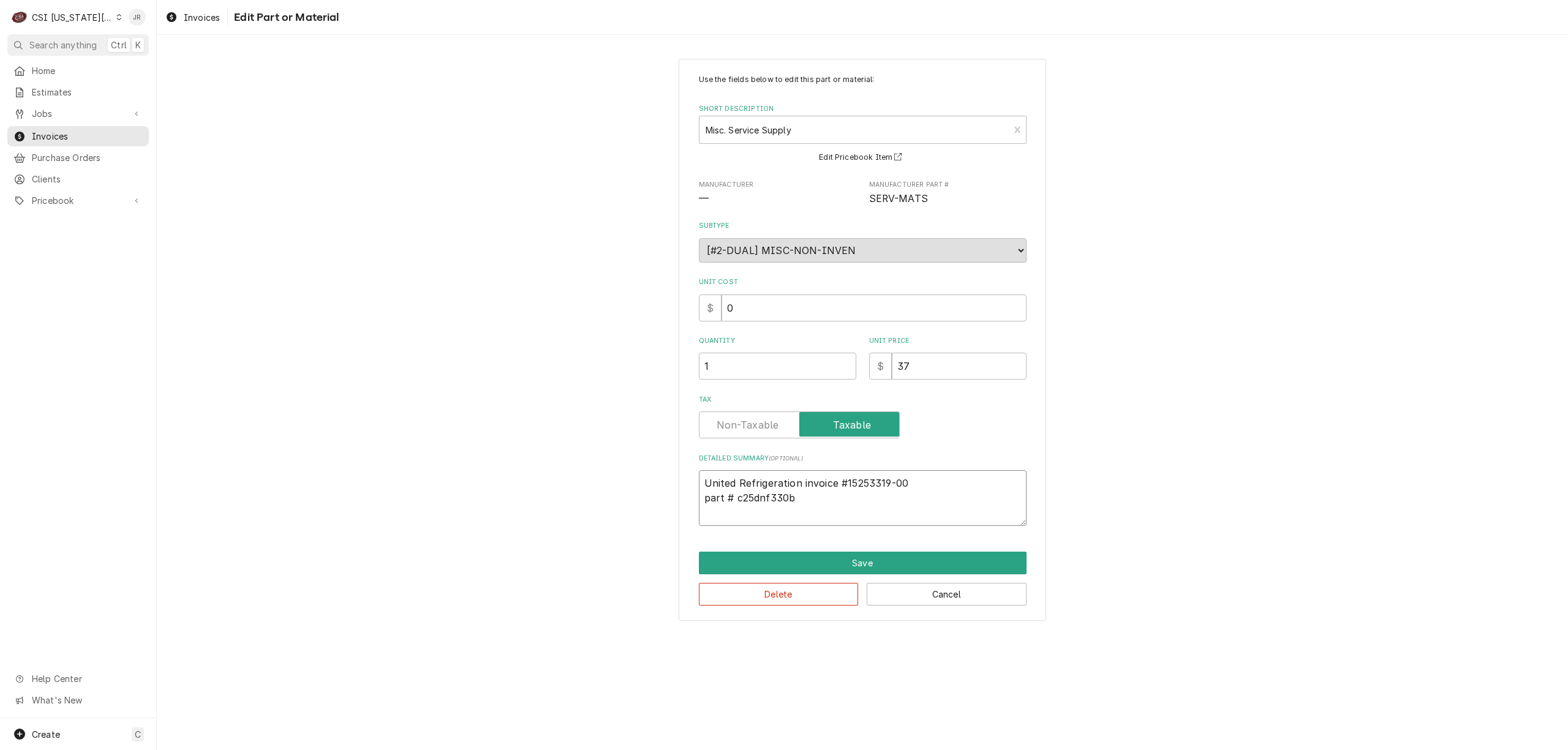
type textarea "x"
type textarea "United Refrigeration invoice #15253319-00 part # c25dnf330b Contactor"
click at [871, 563] on button "Save" at bounding box center [863, 563] width 328 height 22
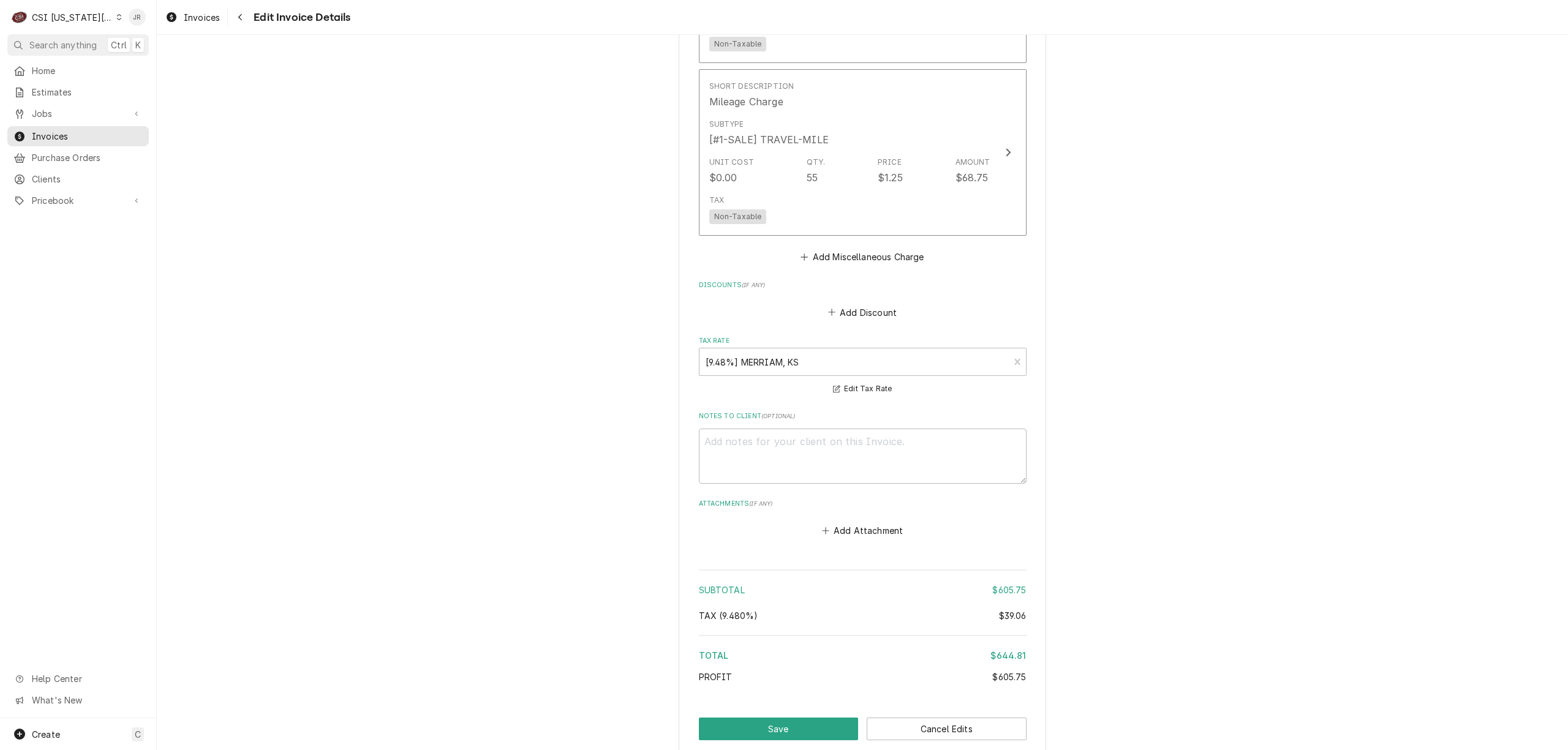
scroll to position [2122, 0]
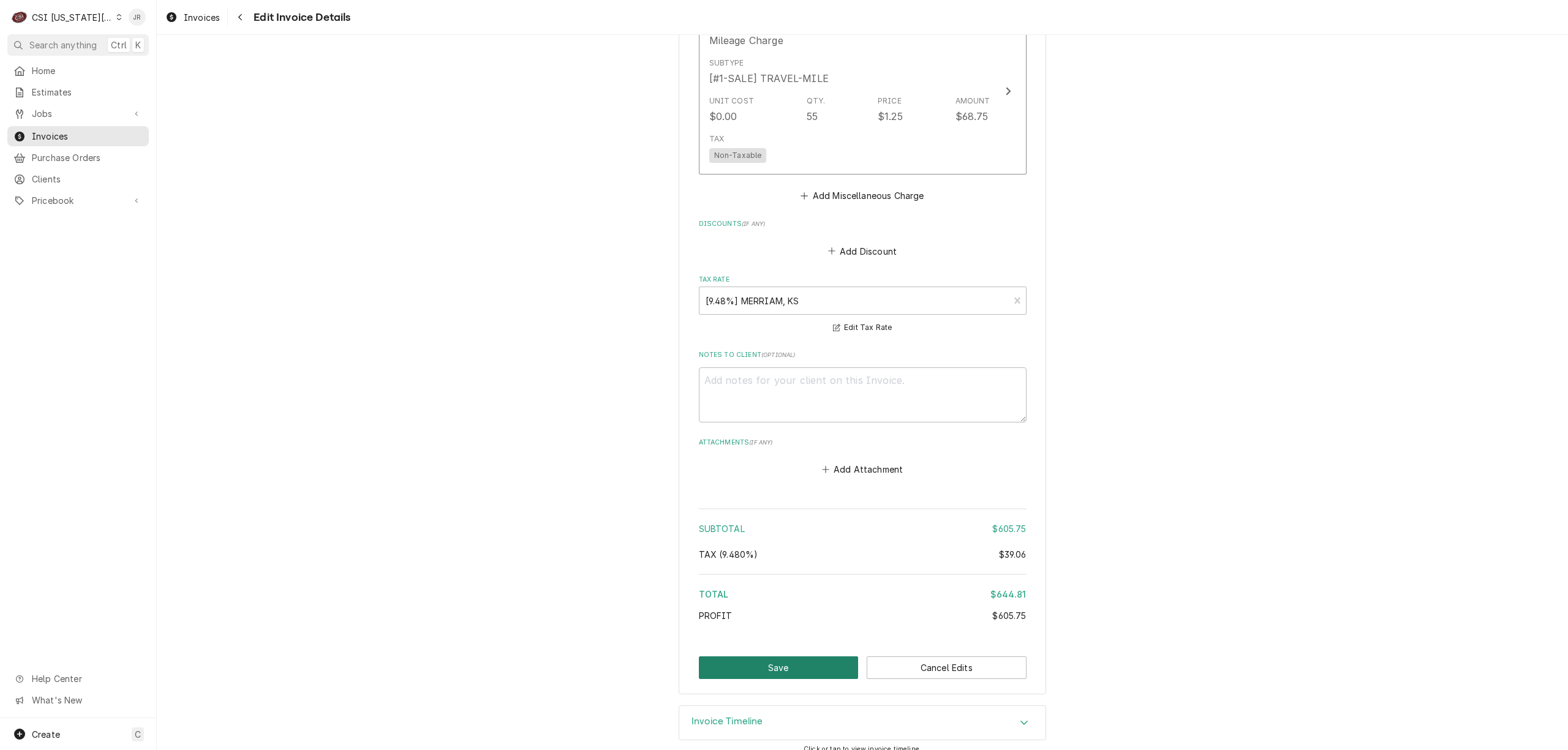
click at [802, 657] on button "Save" at bounding box center [779, 668] width 160 height 22
type textarea "x"
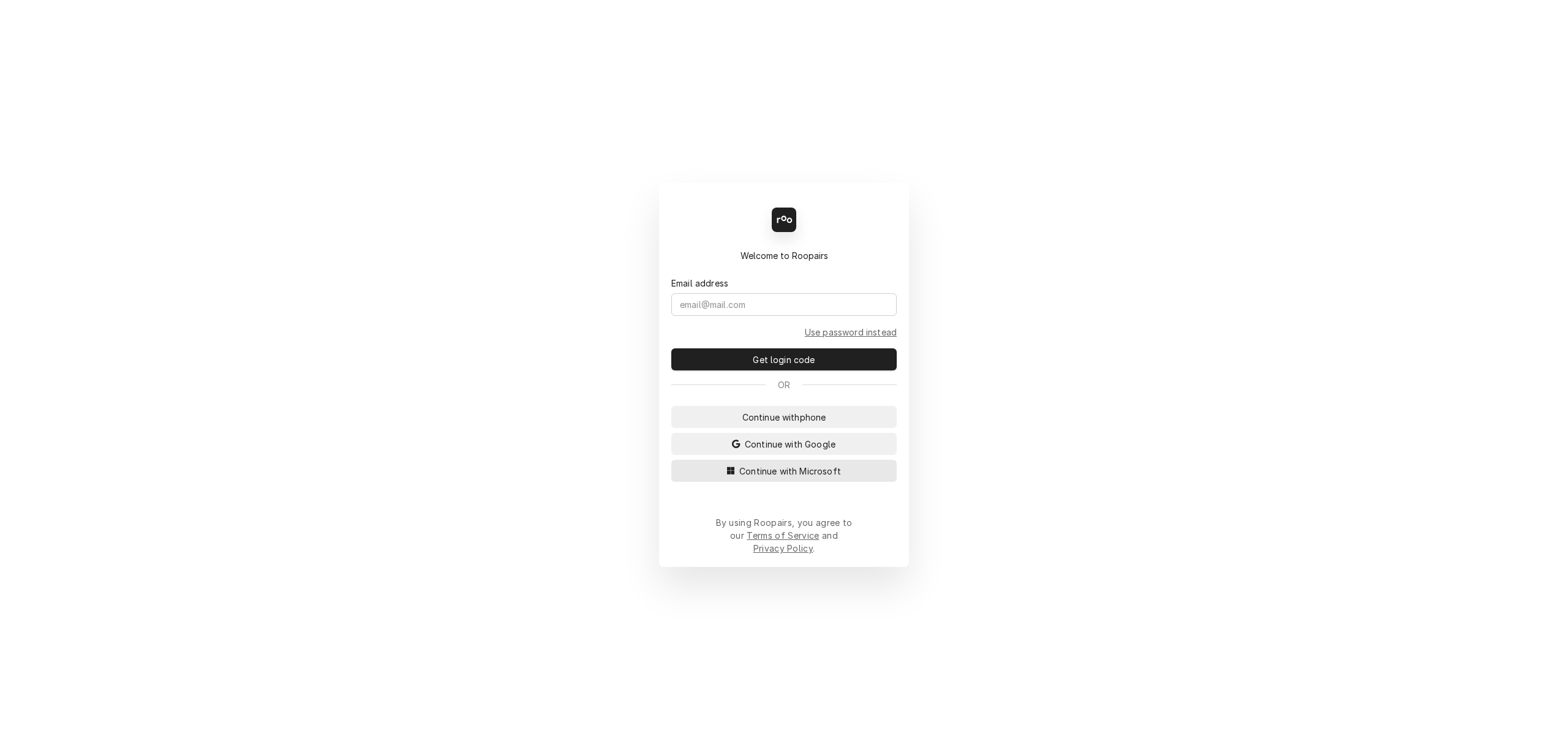
click at [775, 478] on span "Continue with Microsoft" at bounding box center [790, 472] width 107 height 13
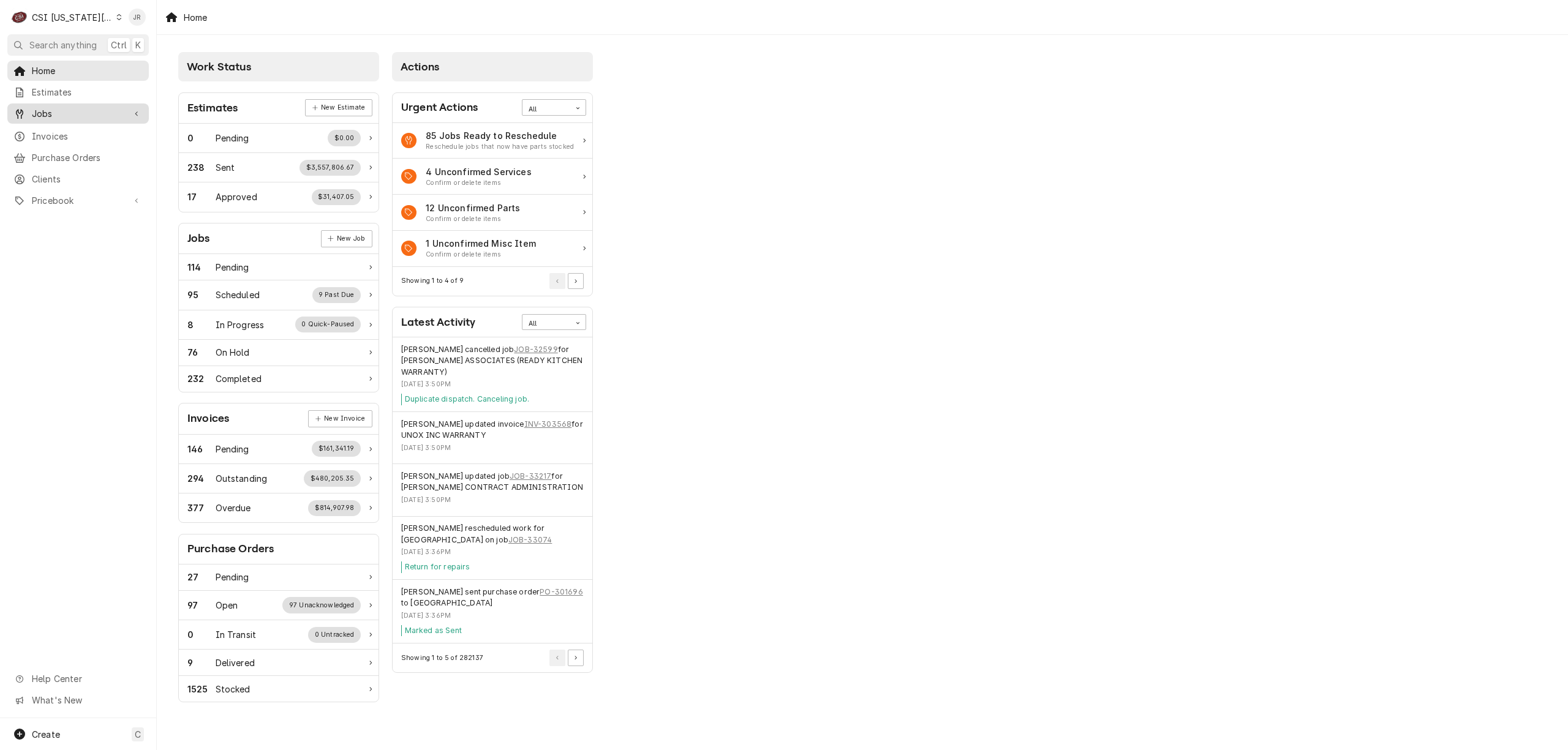
click at [53, 107] on span "Jobs" at bounding box center [78, 113] width 93 height 13
click at [53, 132] on span "Jobs" at bounding box center [87, 135] width 111 height 13
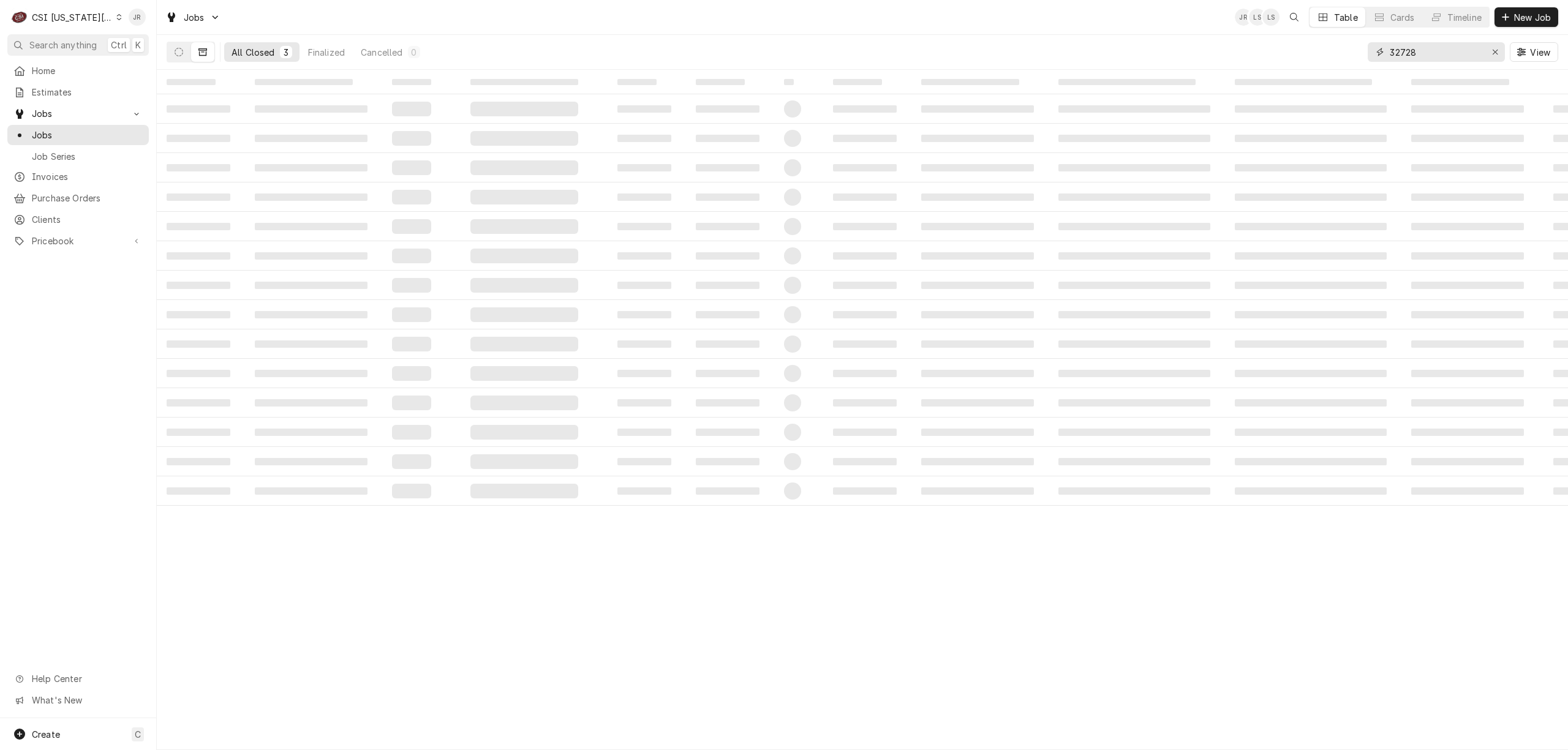
click at [1420, 49] on input "32728" at bounding box center [1435, 52] width 92 height 20
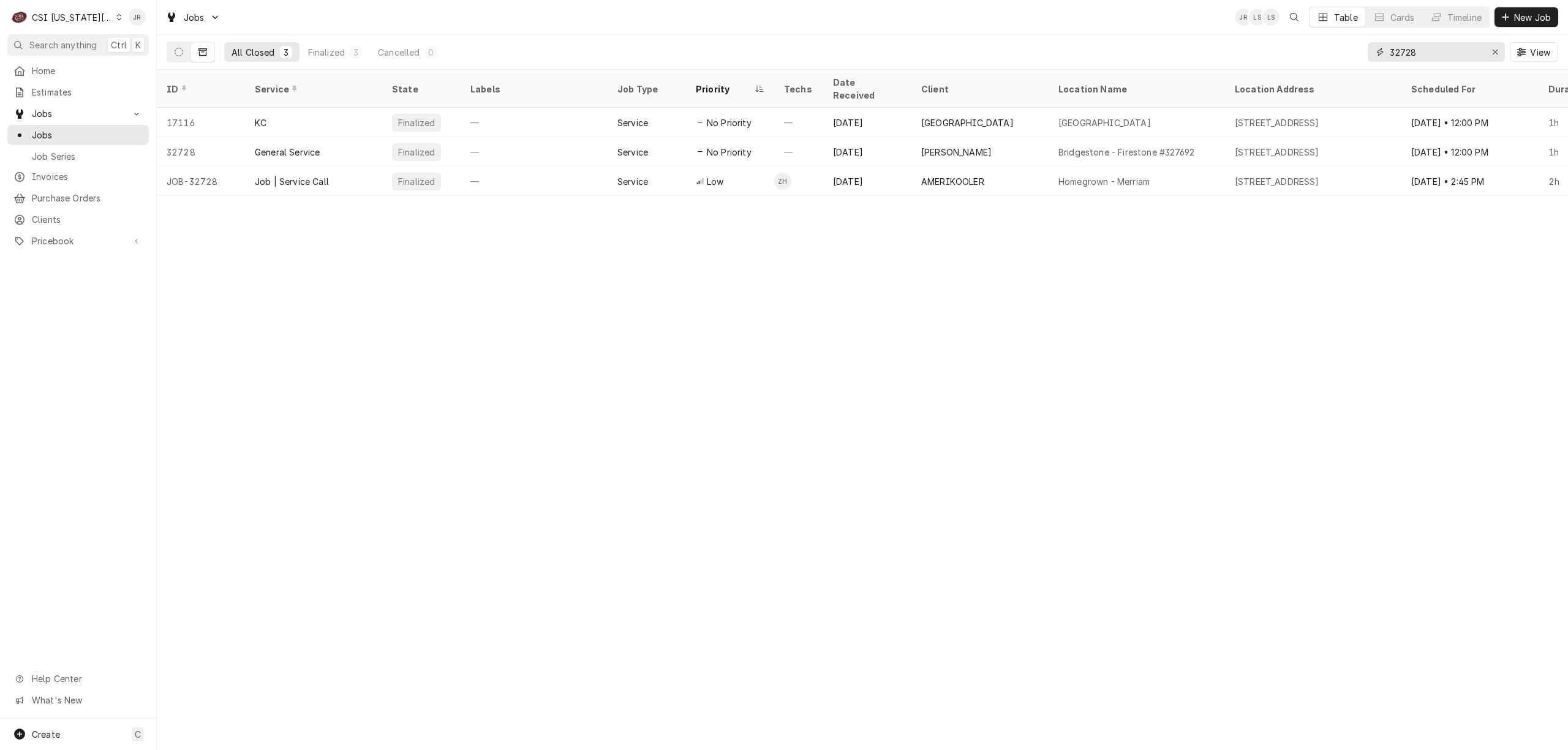
paste input "3"
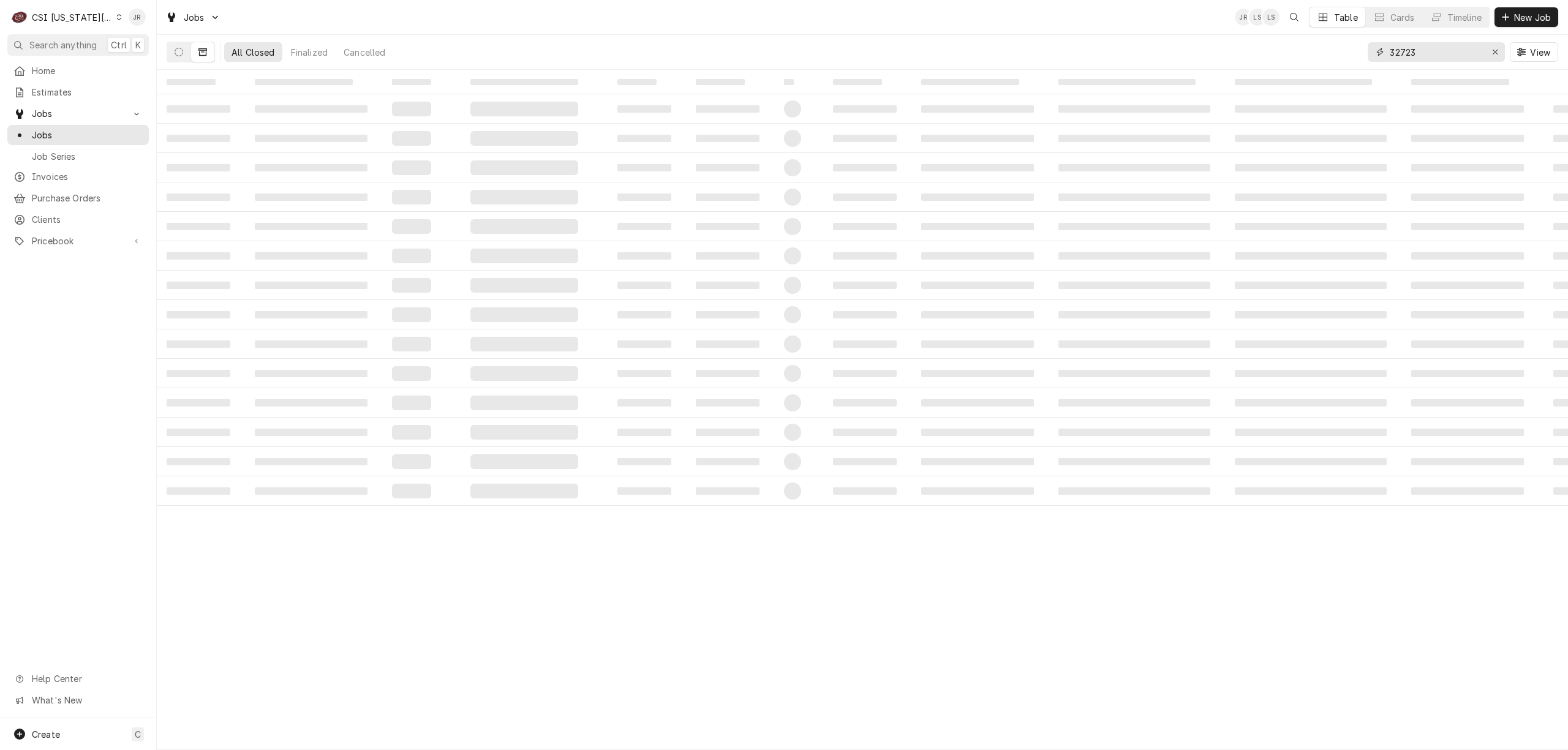
type input "32723"
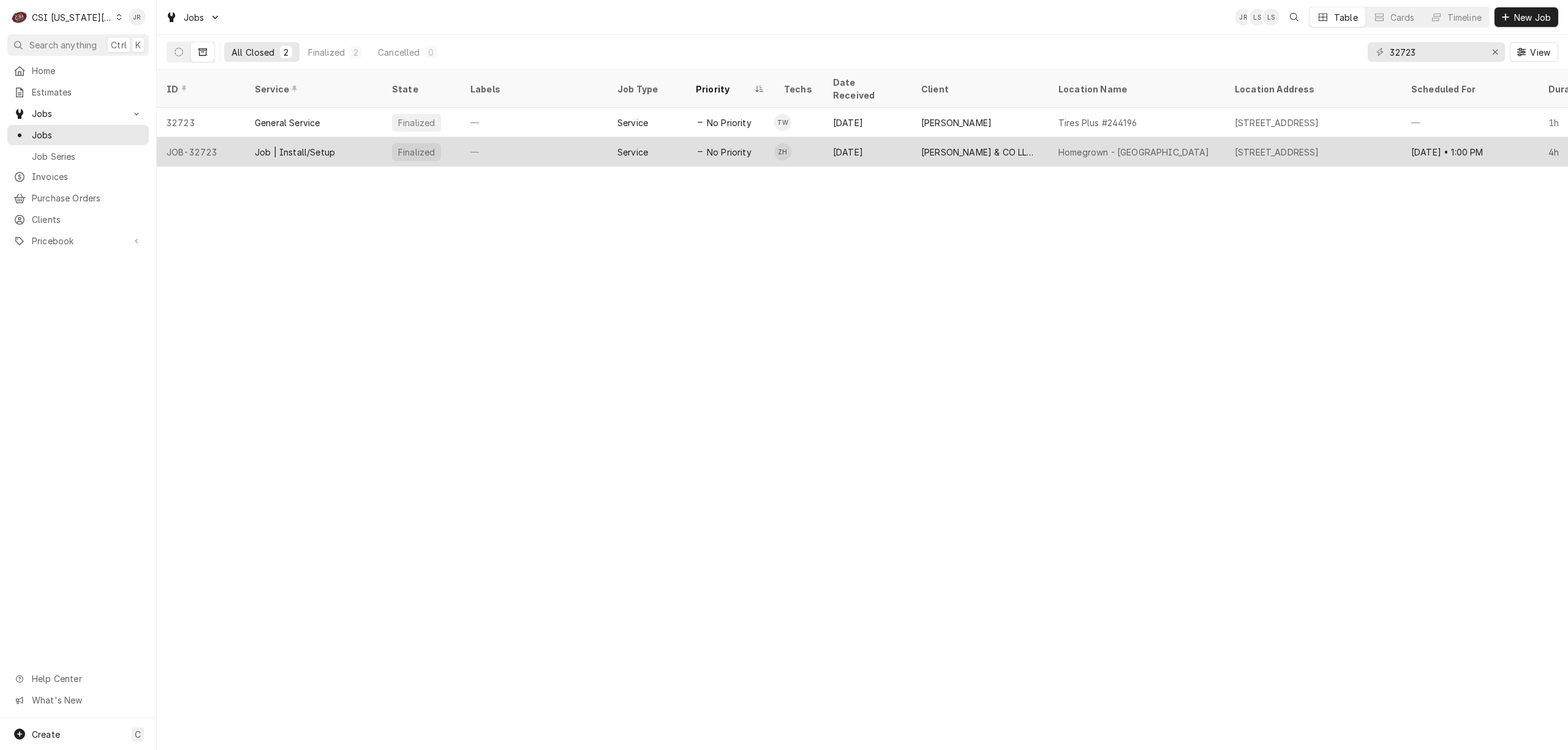
click at [330, 146] on div "Job | Install/Setup" at bounding box center [294, 152] width 81 height 13
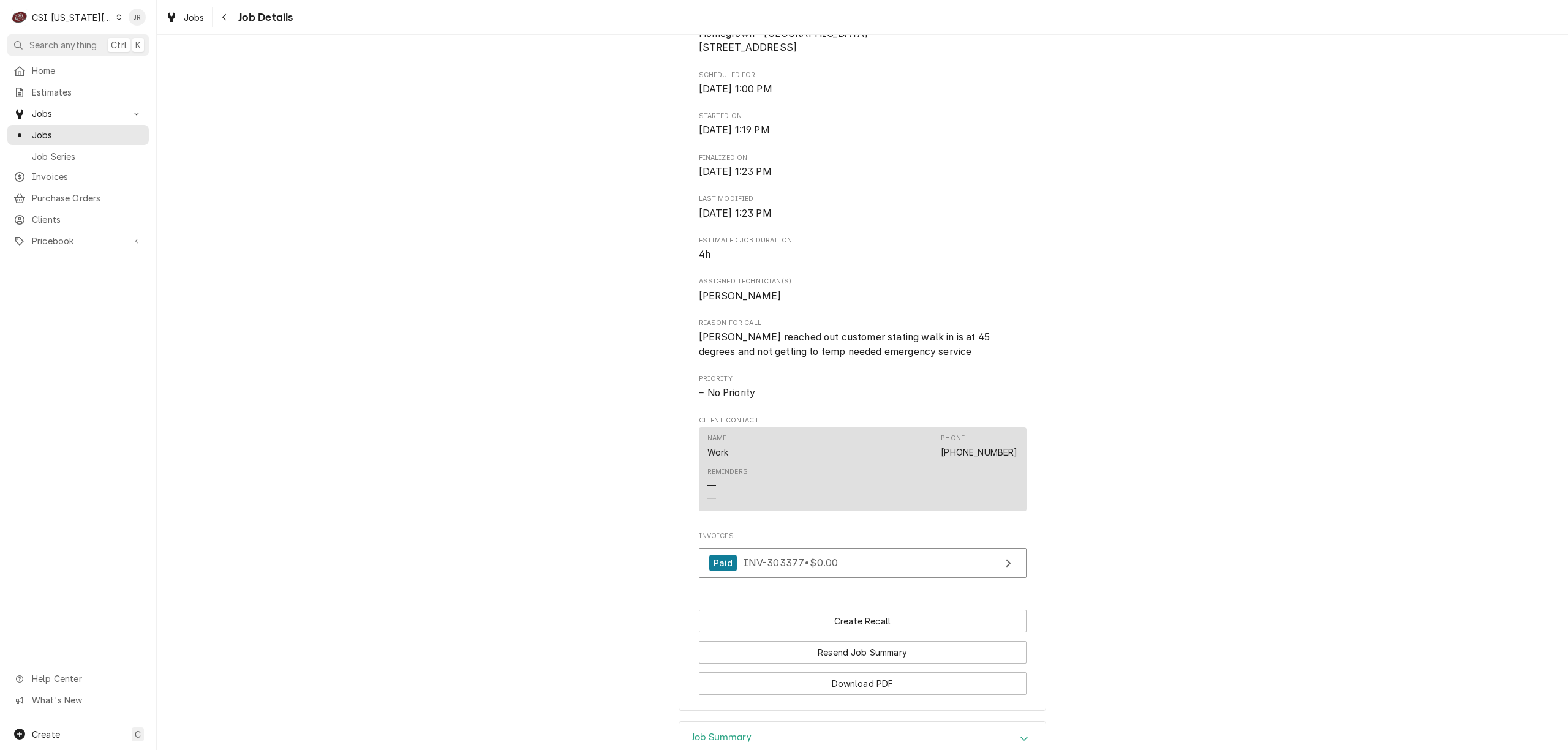
scroll to position [490, 0]
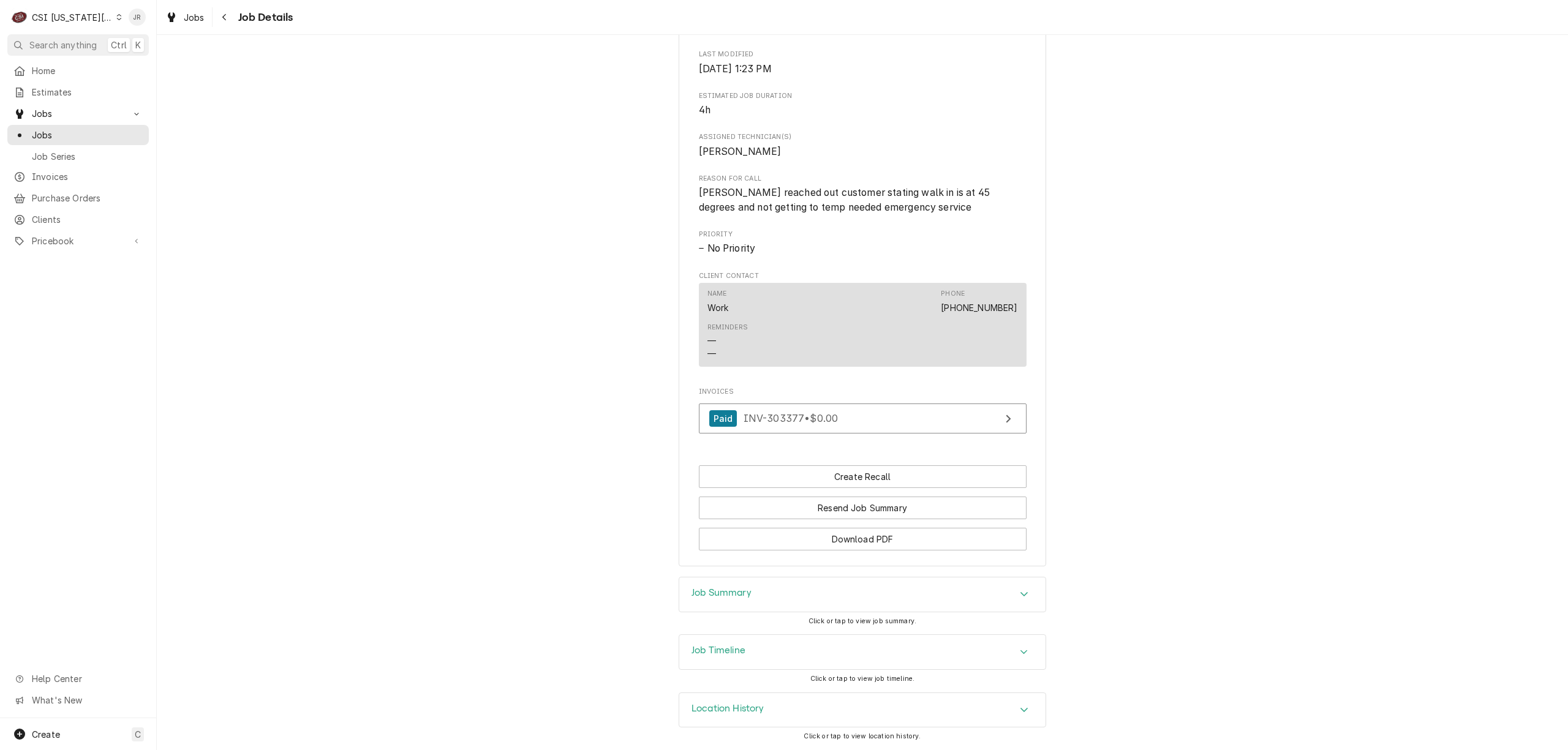
click at [969, 431] on div "Paid INV-303377 • $0.00" at bounding box center [863, 421] width 328 height 36
click at [735, 604] on div "Job Summary" at bounding box center [862, 594] width 366 height 34
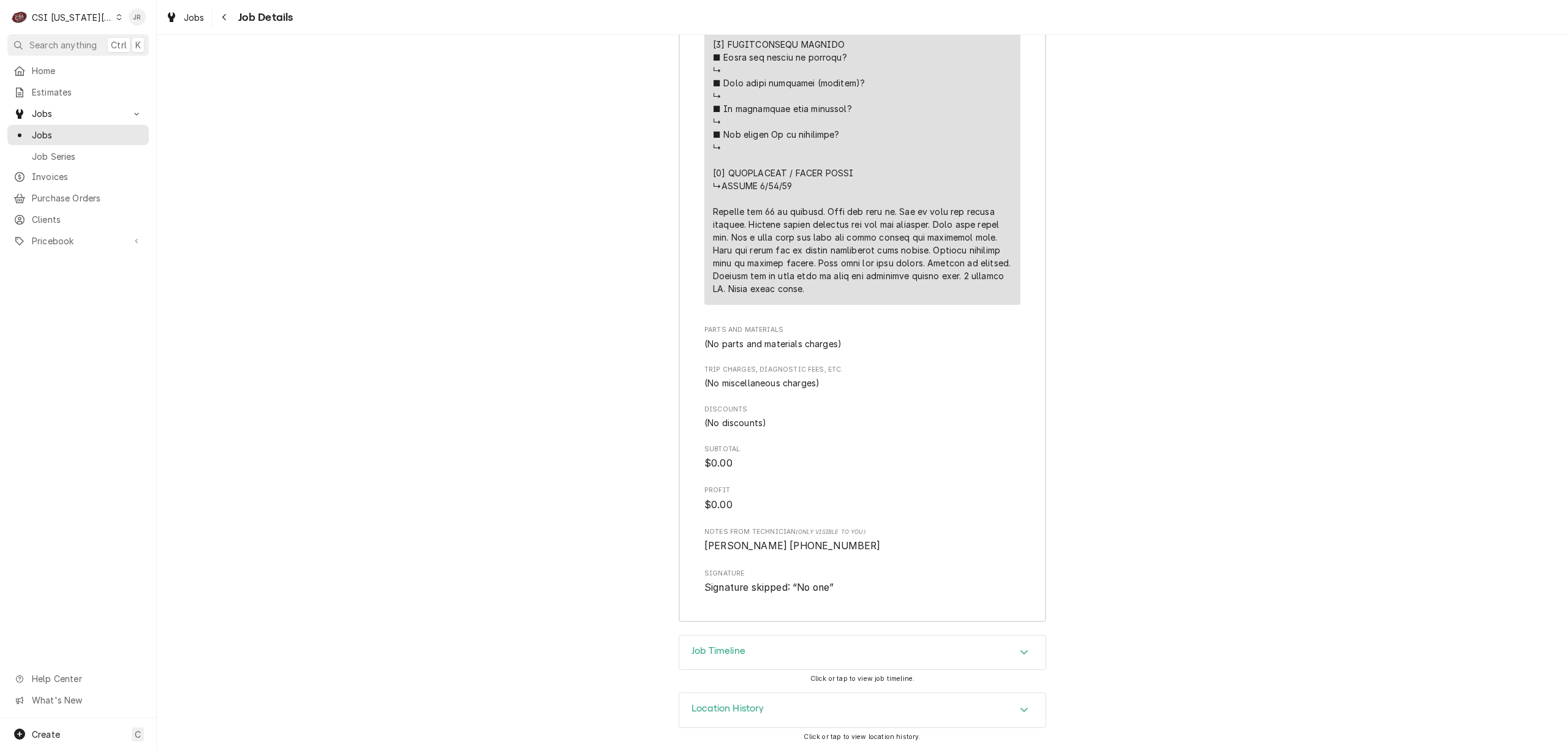
scroll to position [1731, 0]
click at [730, 646] on h3 "Job Timeline" at bounding box center [718, 651] width 54 height 12
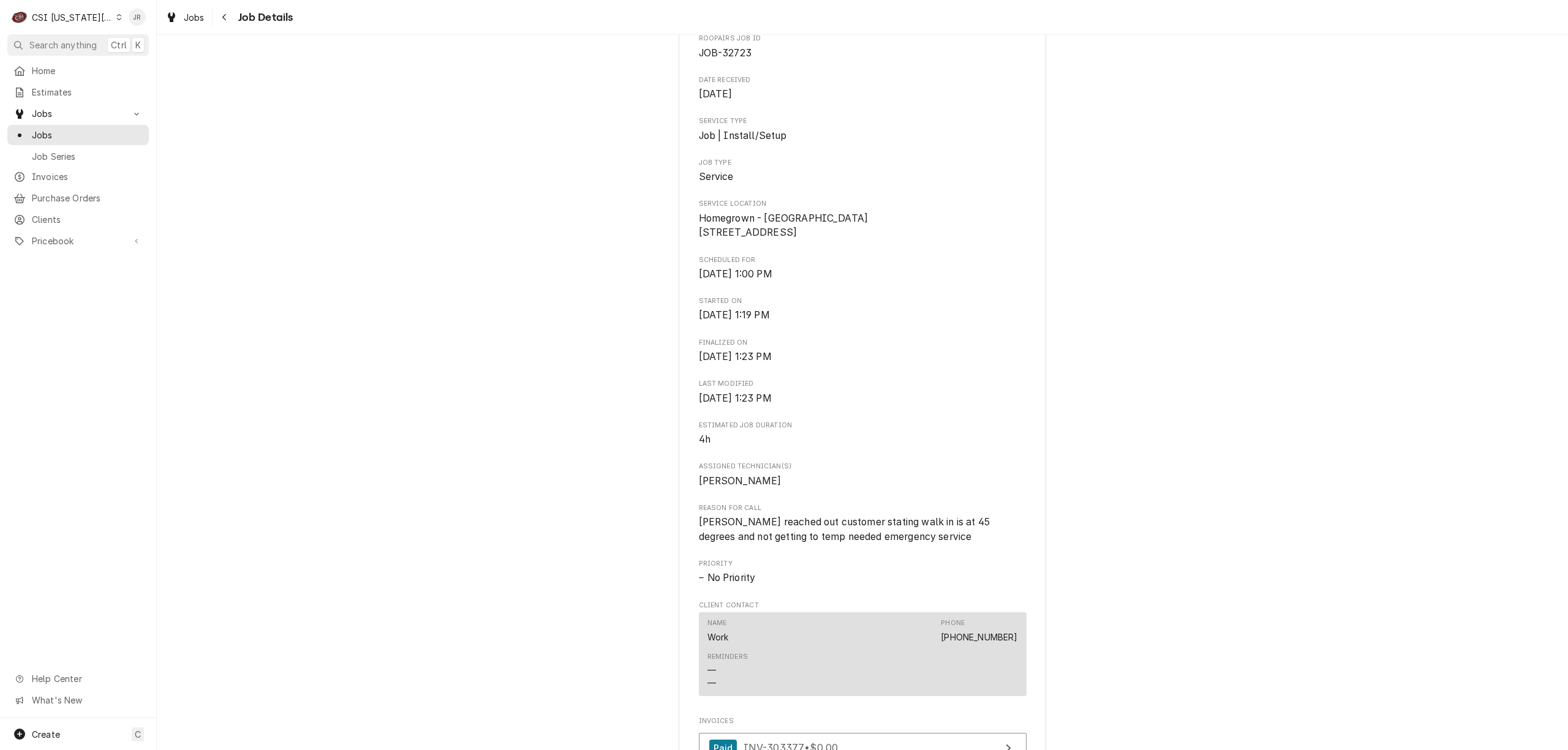
scroll to position [376, 0]
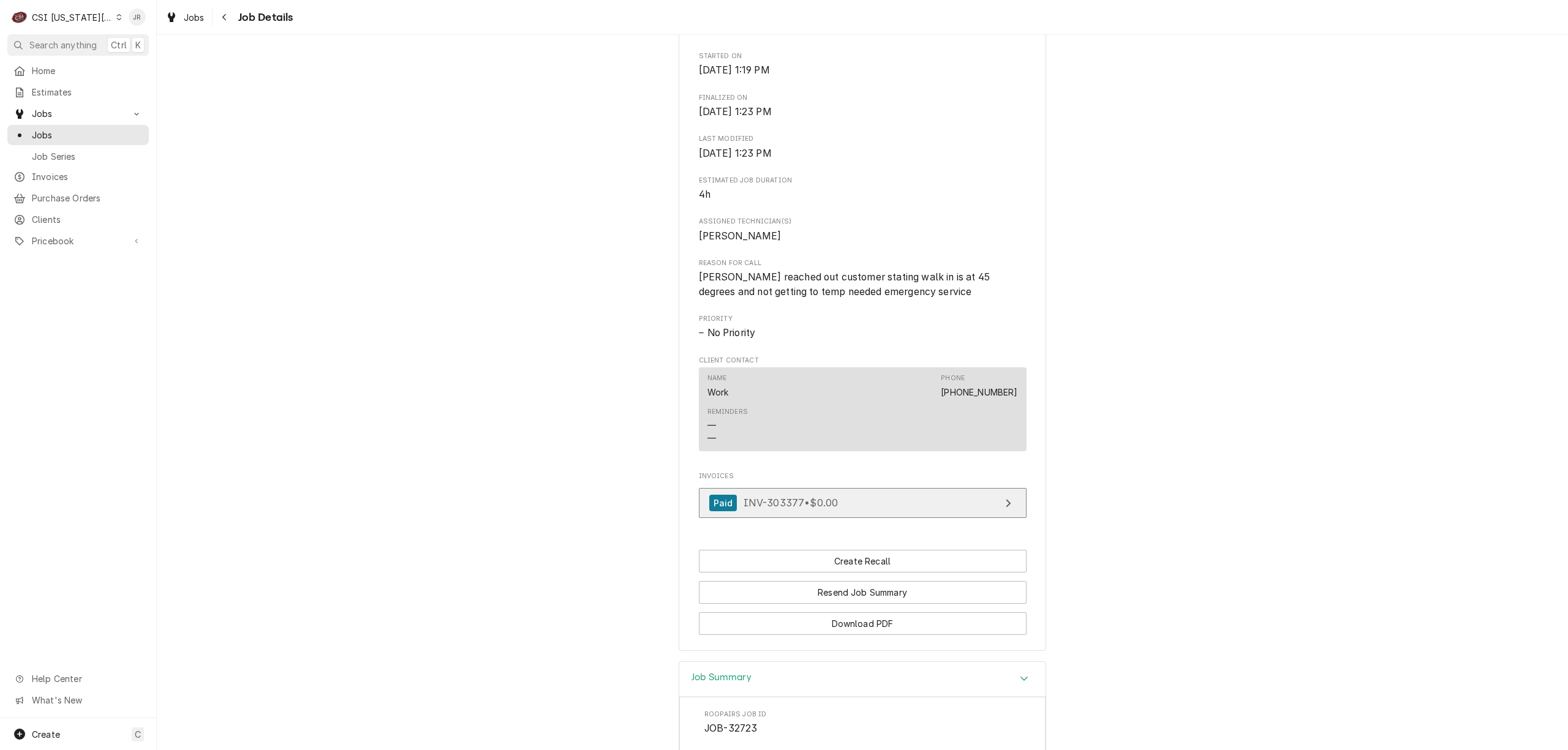
click at [902, 518] on link "Paid INV-303377 • $0.00" at bounding box center [863, 503] width 328 height 30
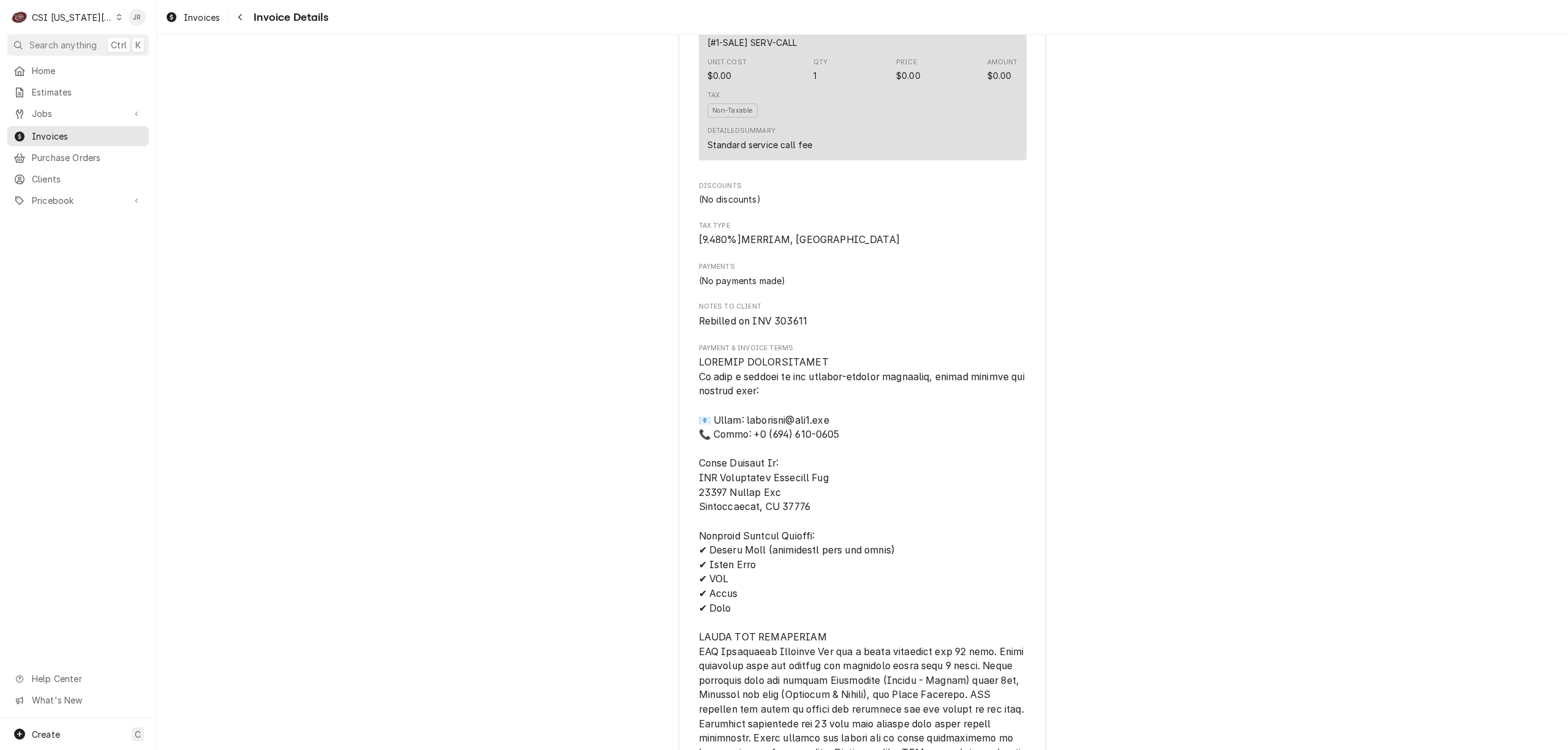
scroll to position [1143, 0]
click at [792, 326] on span "Rebilled on INV 303611" at bounding box center [753, 320] width 109 height 12
copy span "303611"
click at [66, 130] on span "Invoices" at bounding box center [87, 136] width 111 height 13
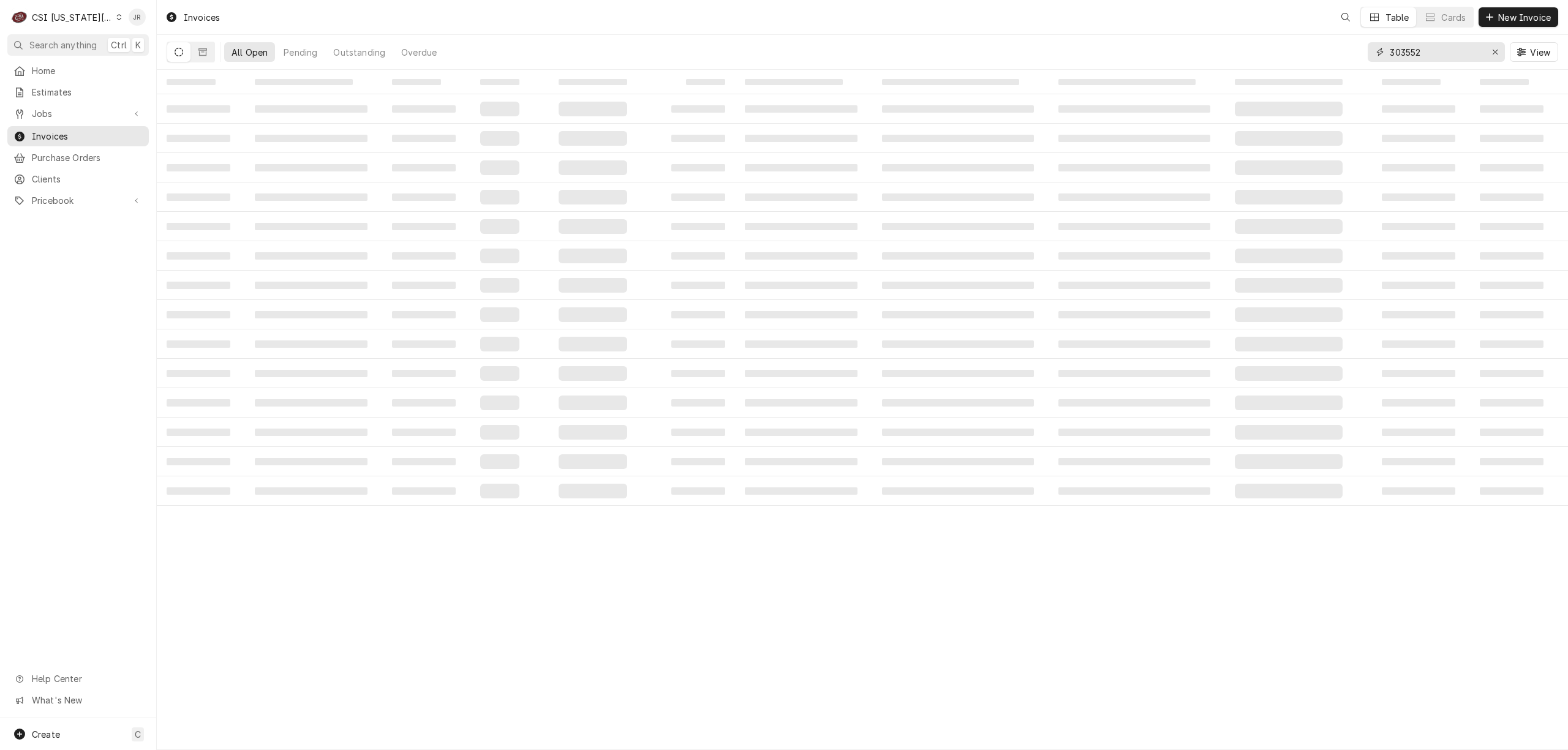
drag, startPoint x: 1420, startPoint y: 59, endPoint x: 1426, endPoint y: 52, distance: 9.2
click at [1424, 53] on input "303552" at bounding box center [1435, 52] width 92 height 20
click at [1426, 52] on input "303552" at bounding box center [1435, 52] width 92 height 20
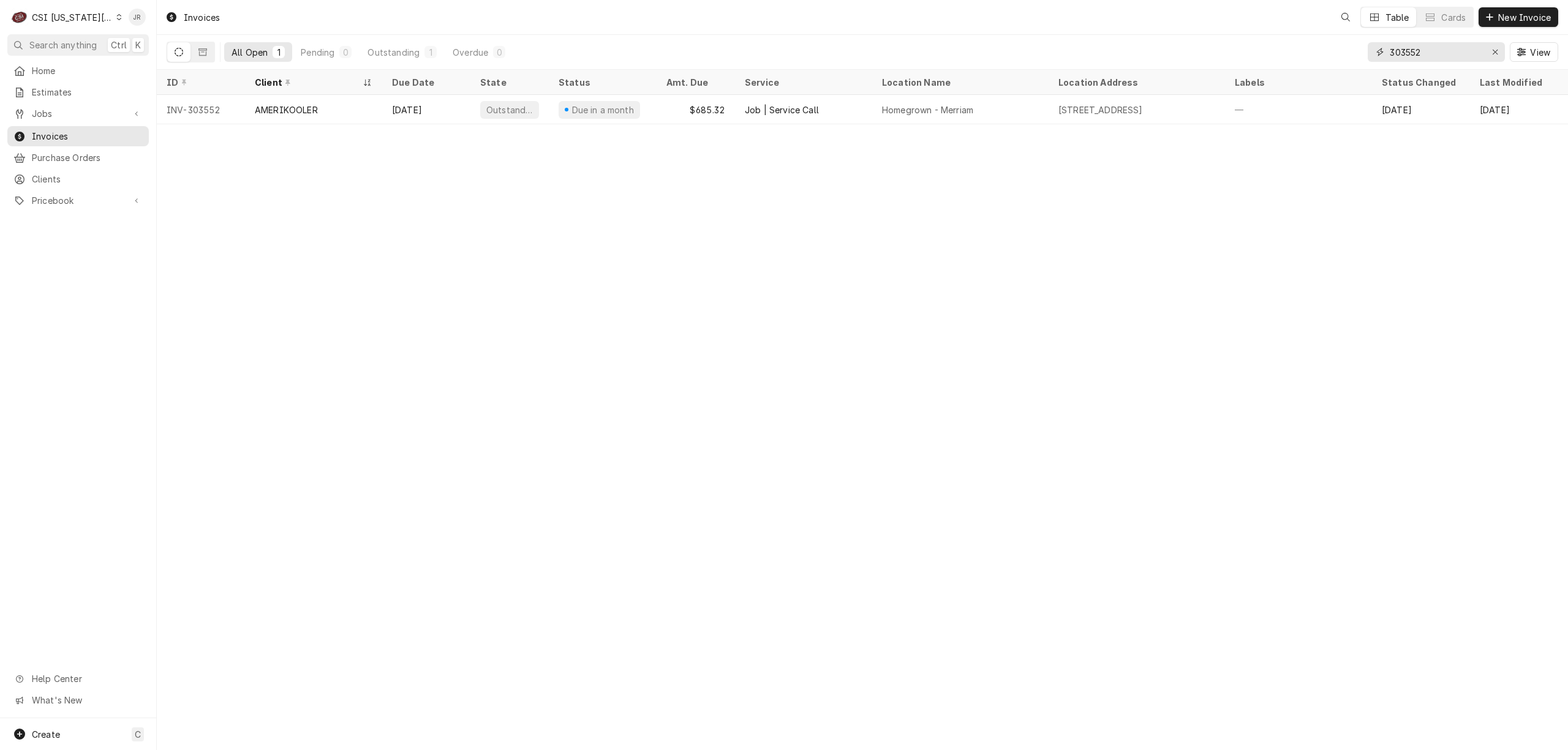
click at [1426, 52] on input "303552" at bounding box center [1435, 52] width 92 height 20
paste input "611"
type input "303611"
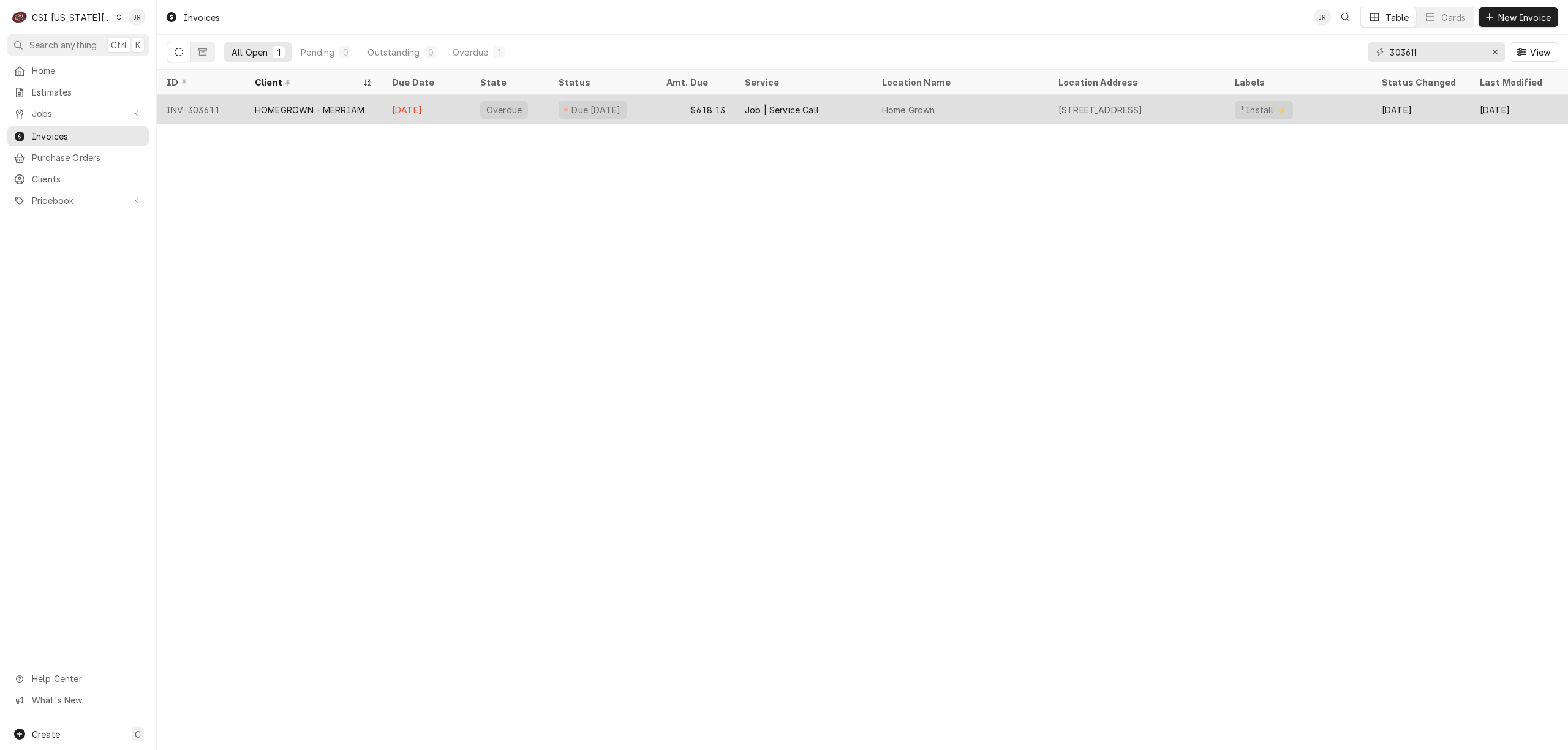
click at [413, 110] on div "Sep 30" at bounding box center [426, 109] width 89 height 30
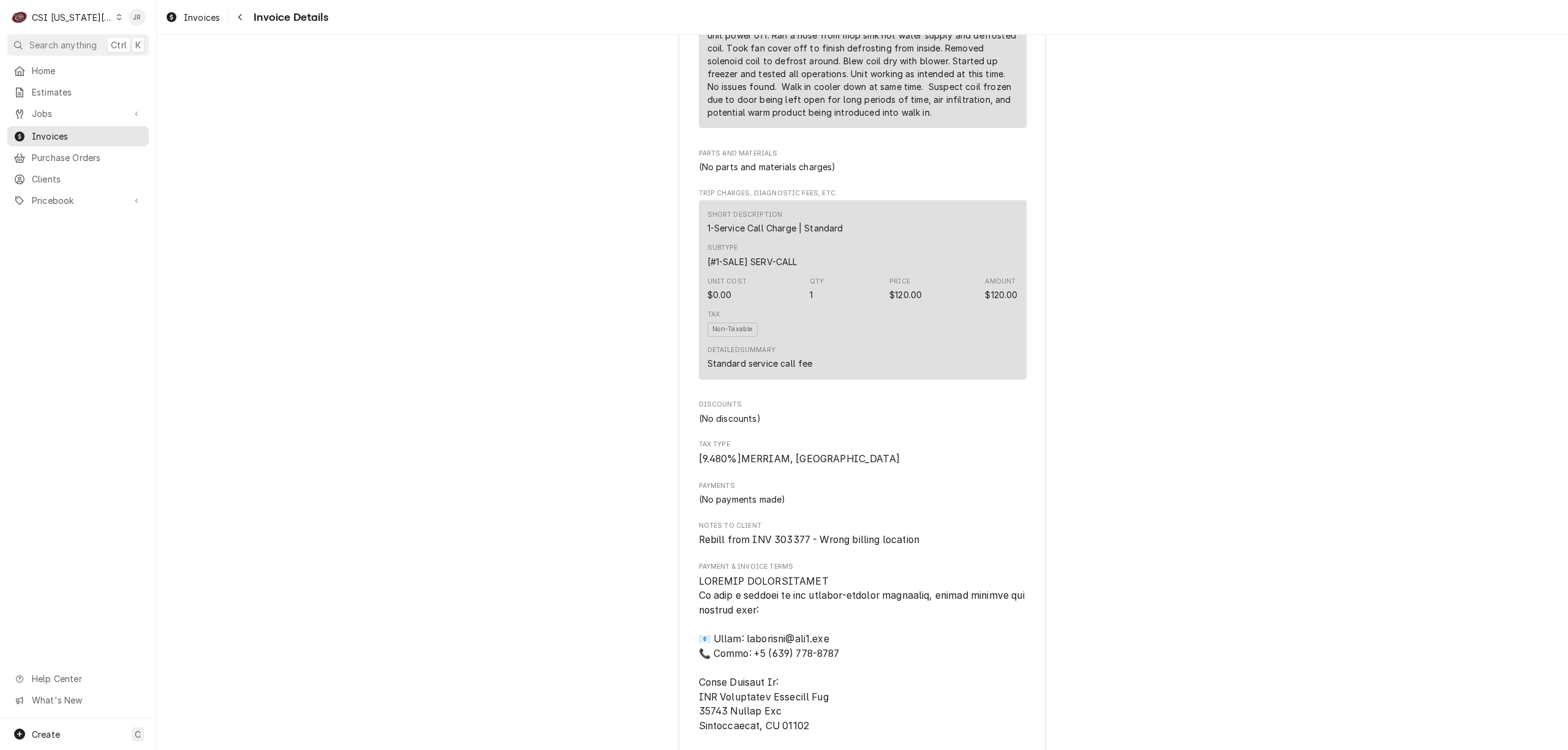
scroll to position [735, 0]
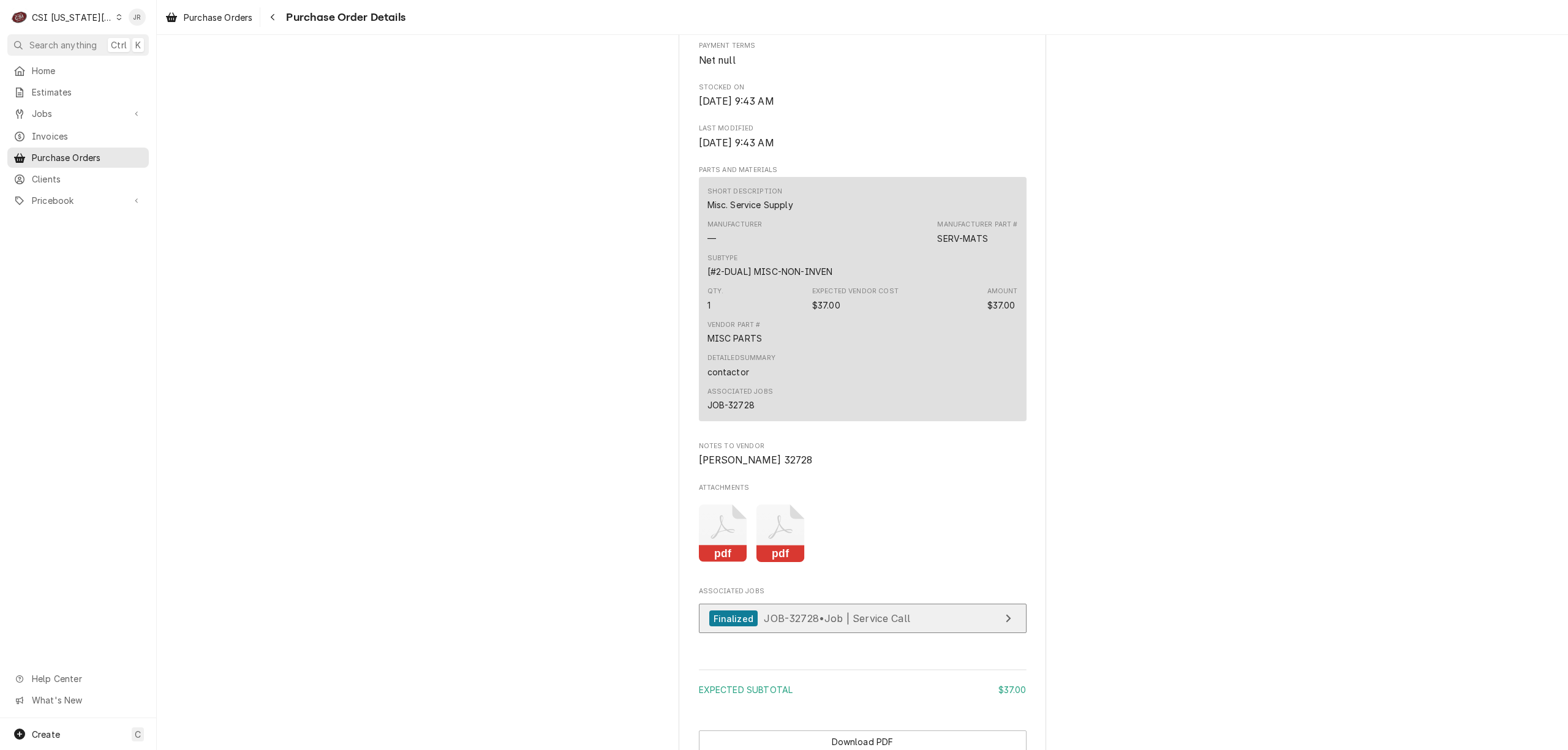
scroll to position [872, 0]
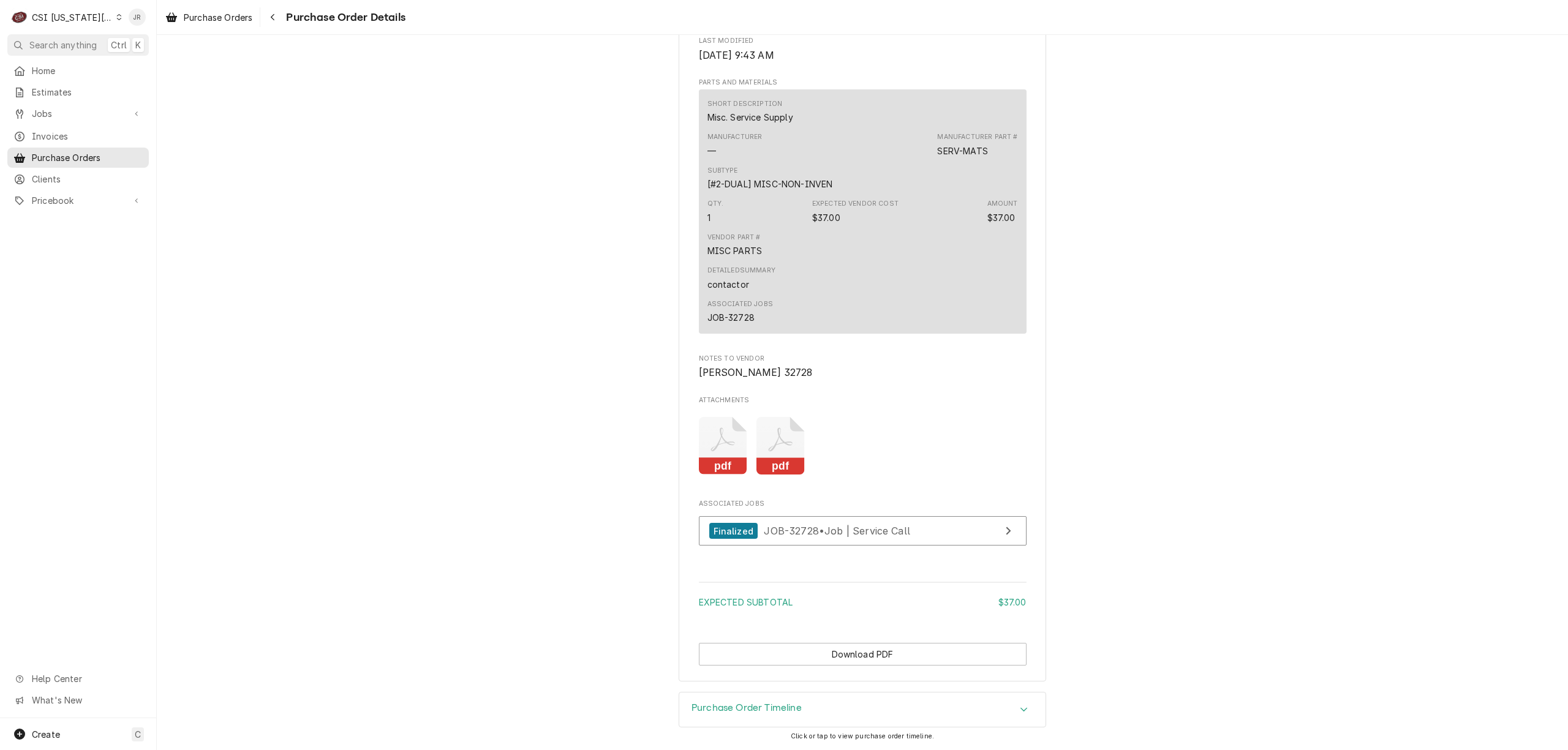
click at [775, 456] on icon "Attachments" at bounding box center [780, 446] width 49 height 58
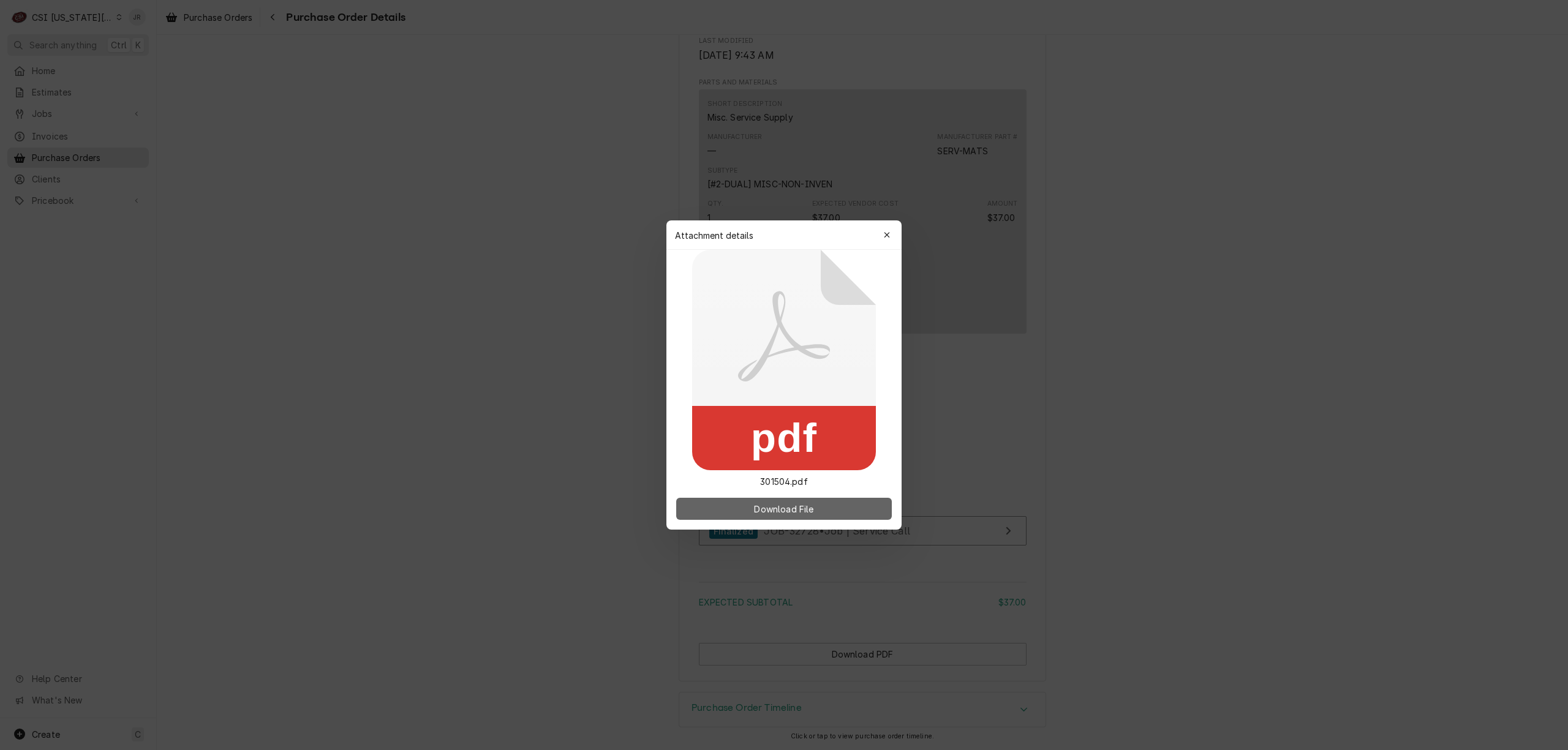
click at [808, 499] on button "Download File" at bounding box center [784, 509] width 215 height 22
click at [815, 498] on button "Download File" at bounding box center [784, 509] width 215 height 22
click at [797, 507] on span "Download File" at bounding box center [784, 509] width 65 height 13
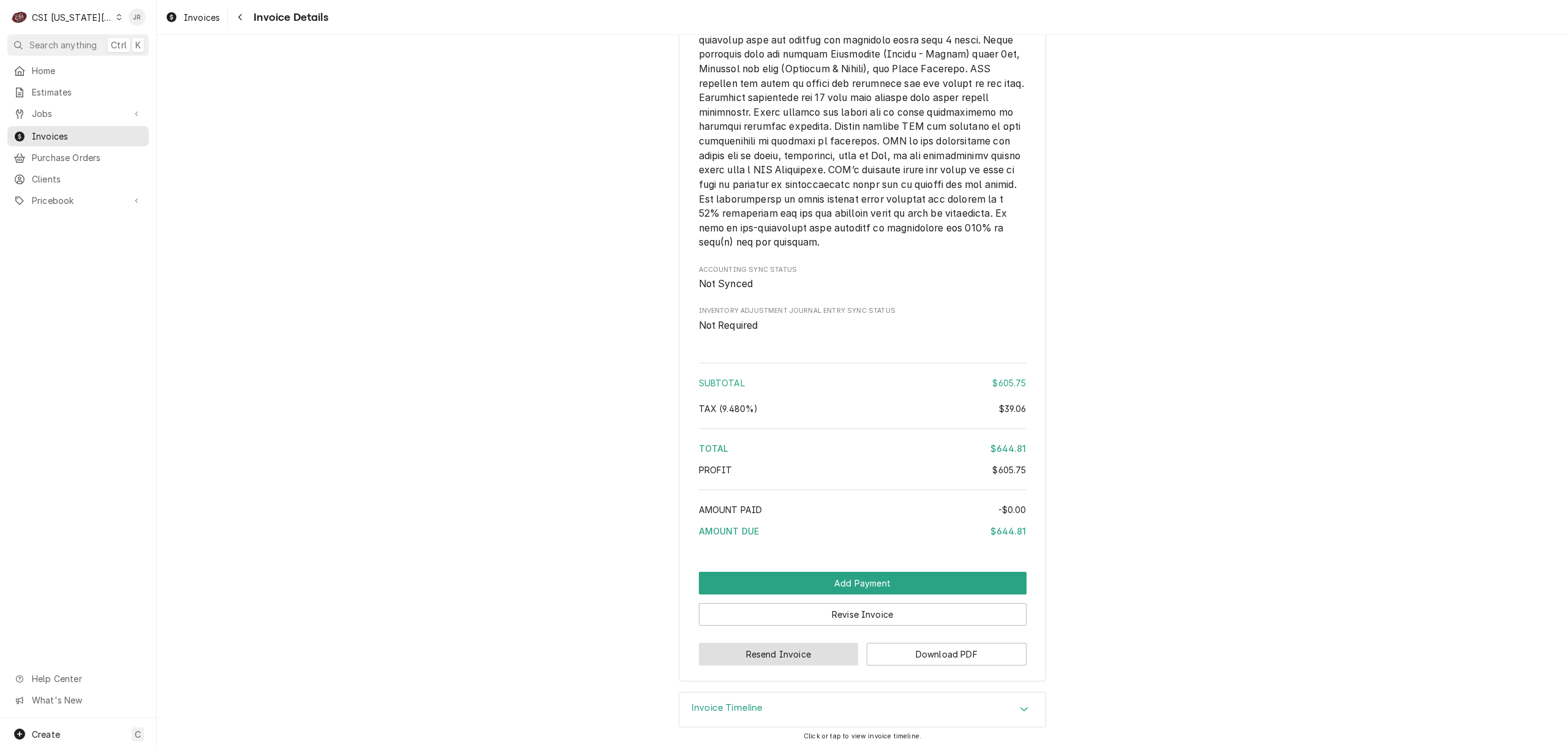
scroll to position [2189, 0]
click at [855, 612] on button "Revise Invoice" at bounding box center [863, 614] width 328 height 22
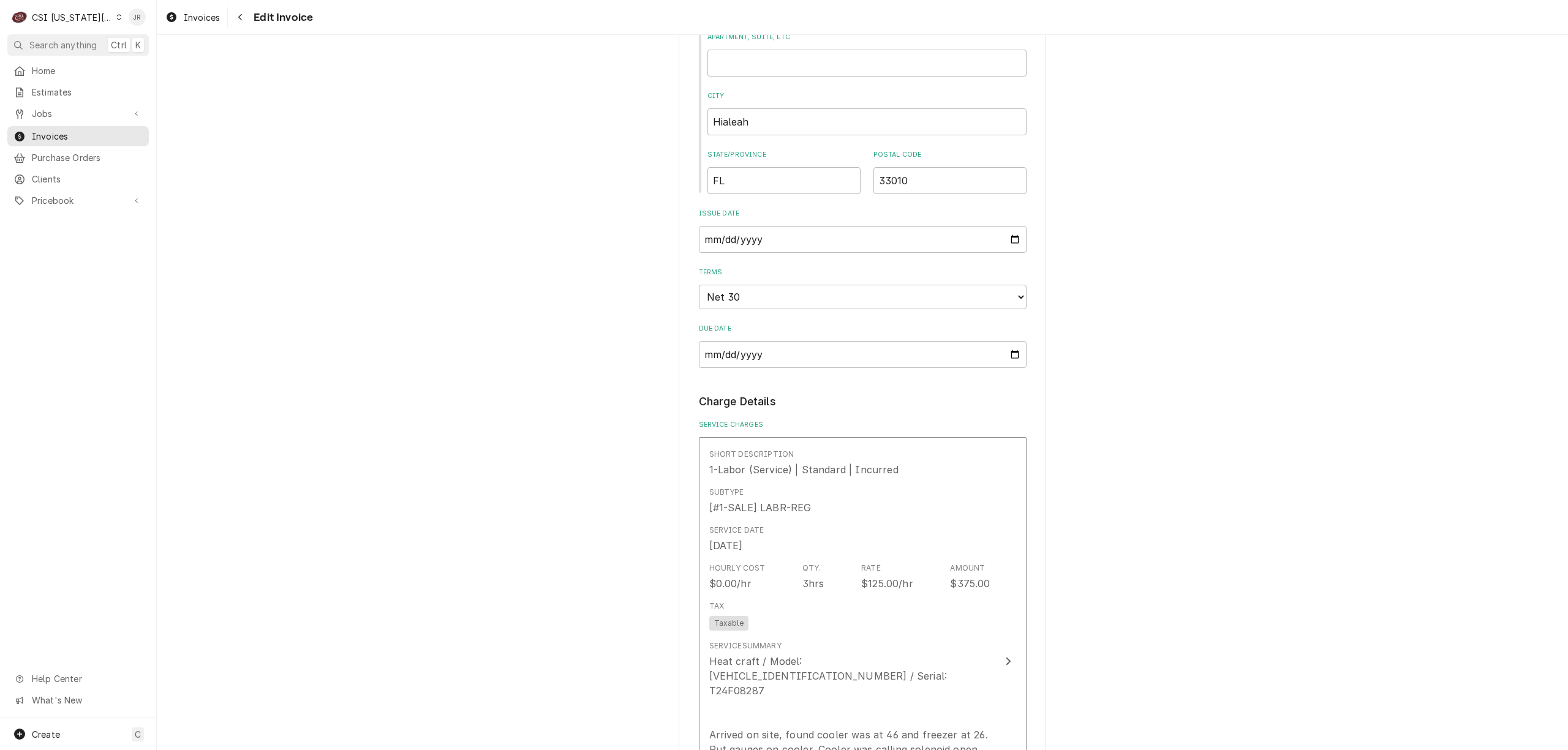
scroll to position [898, 0]
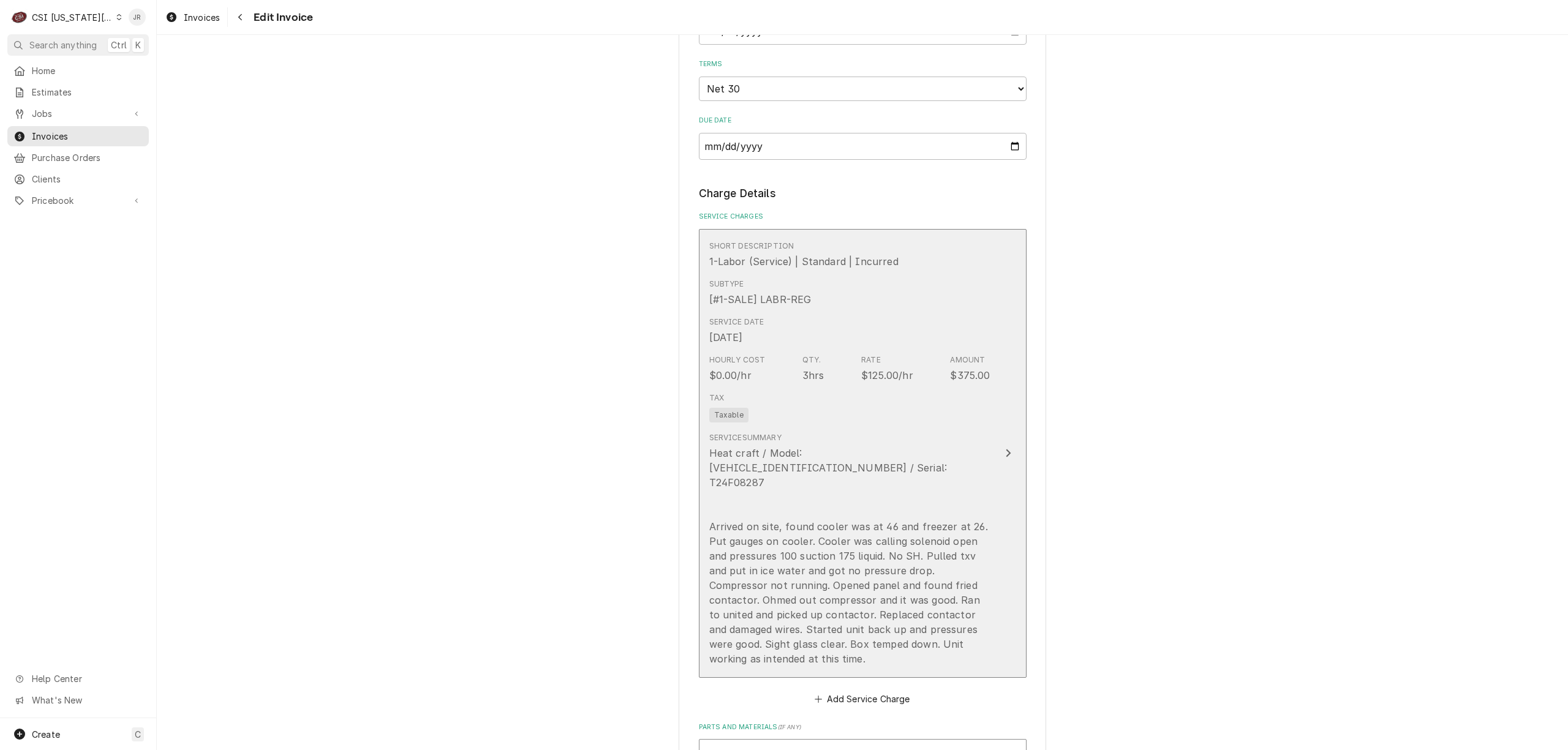
click at [954, 452] on div "Heat craft / Model: [VEHICLE_IDENTIFICATION_NUMBER] / Serial: T24F08287 Arrived…" at bounding box center [850, 556] width 281 height 220
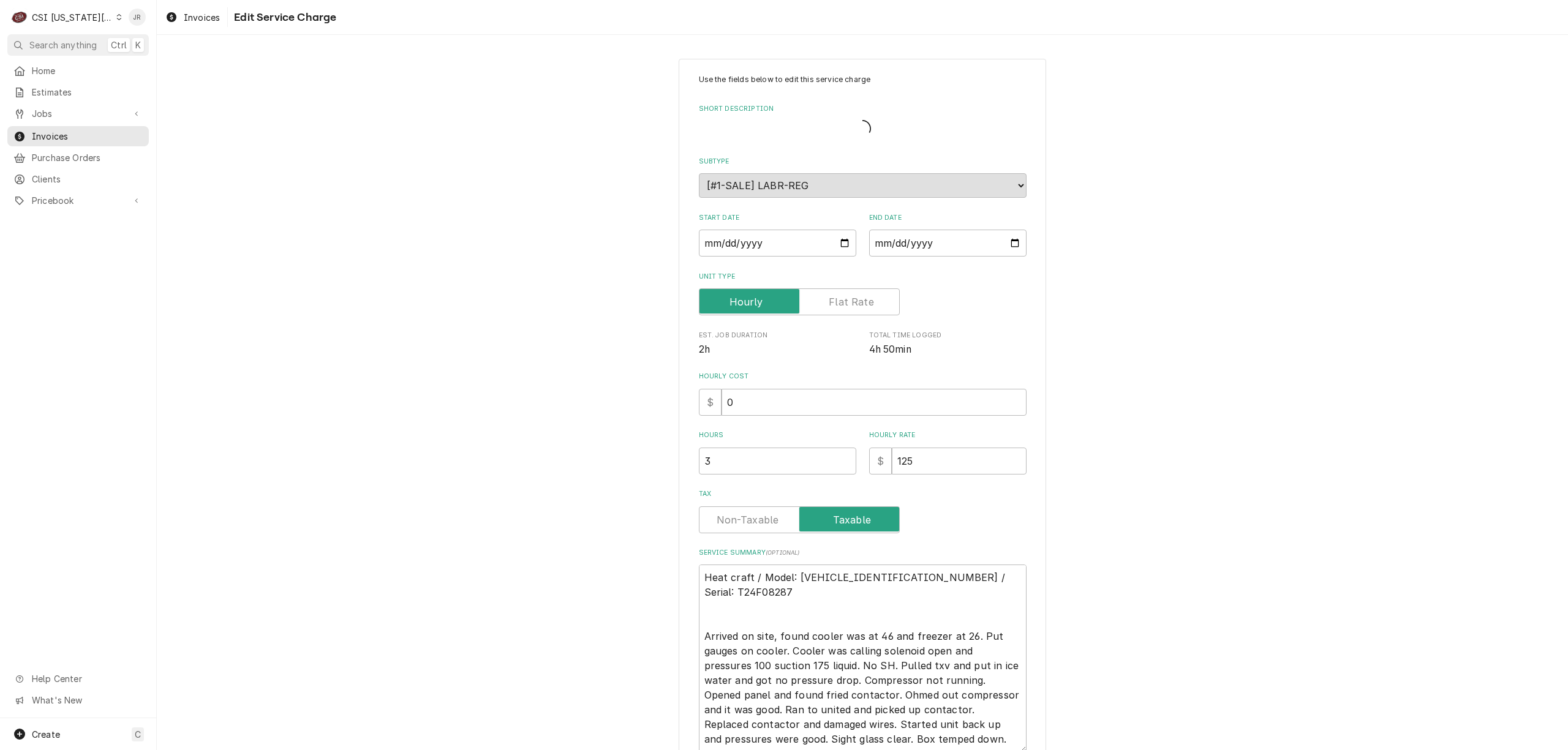
type textarea "x"
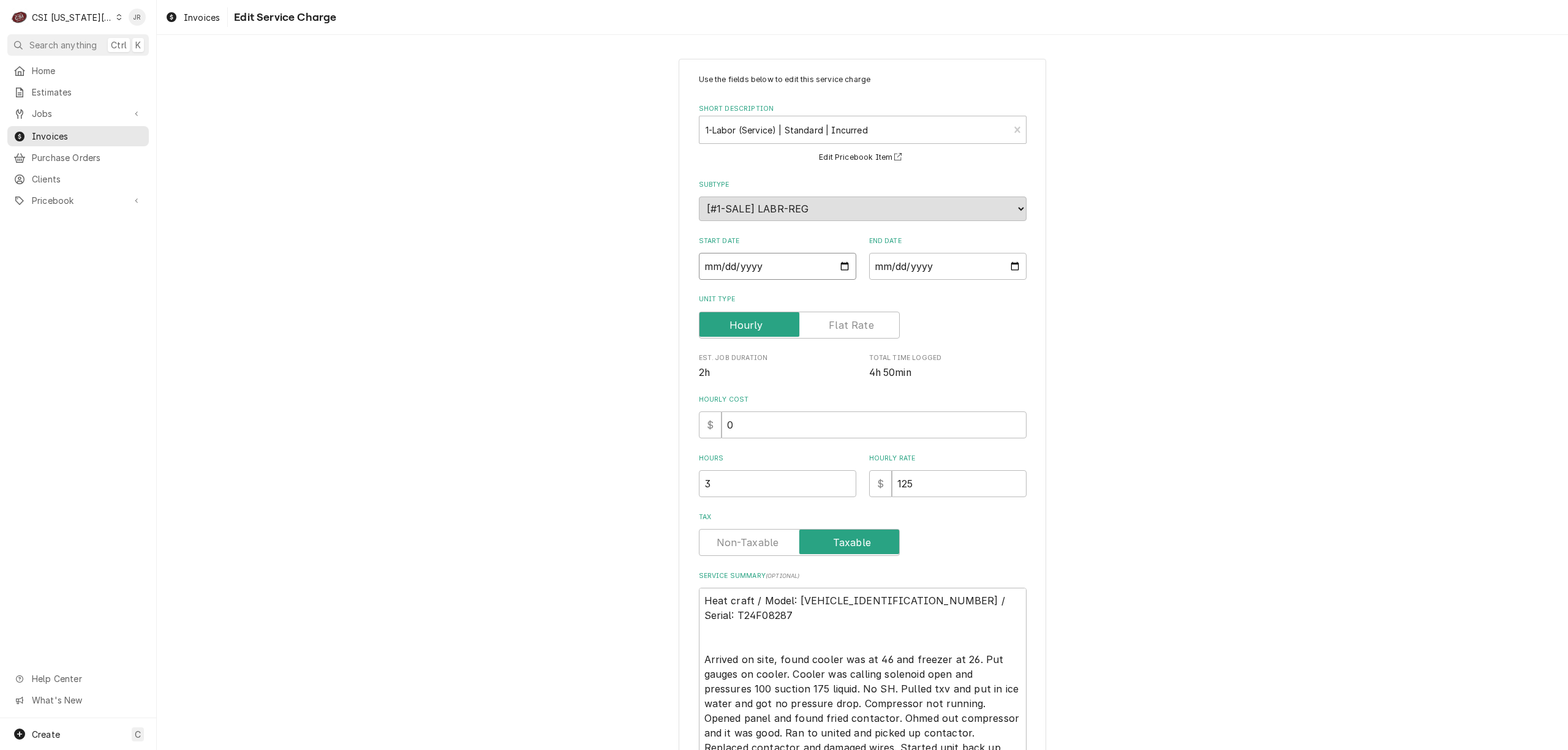
click at [721, 273] on input "2025-09-12" at bounding box center [777, 266] width 157 height 27
type input "2025-09-01"
type textarea "x"
type input "2025-09-11"
type textarea "x"
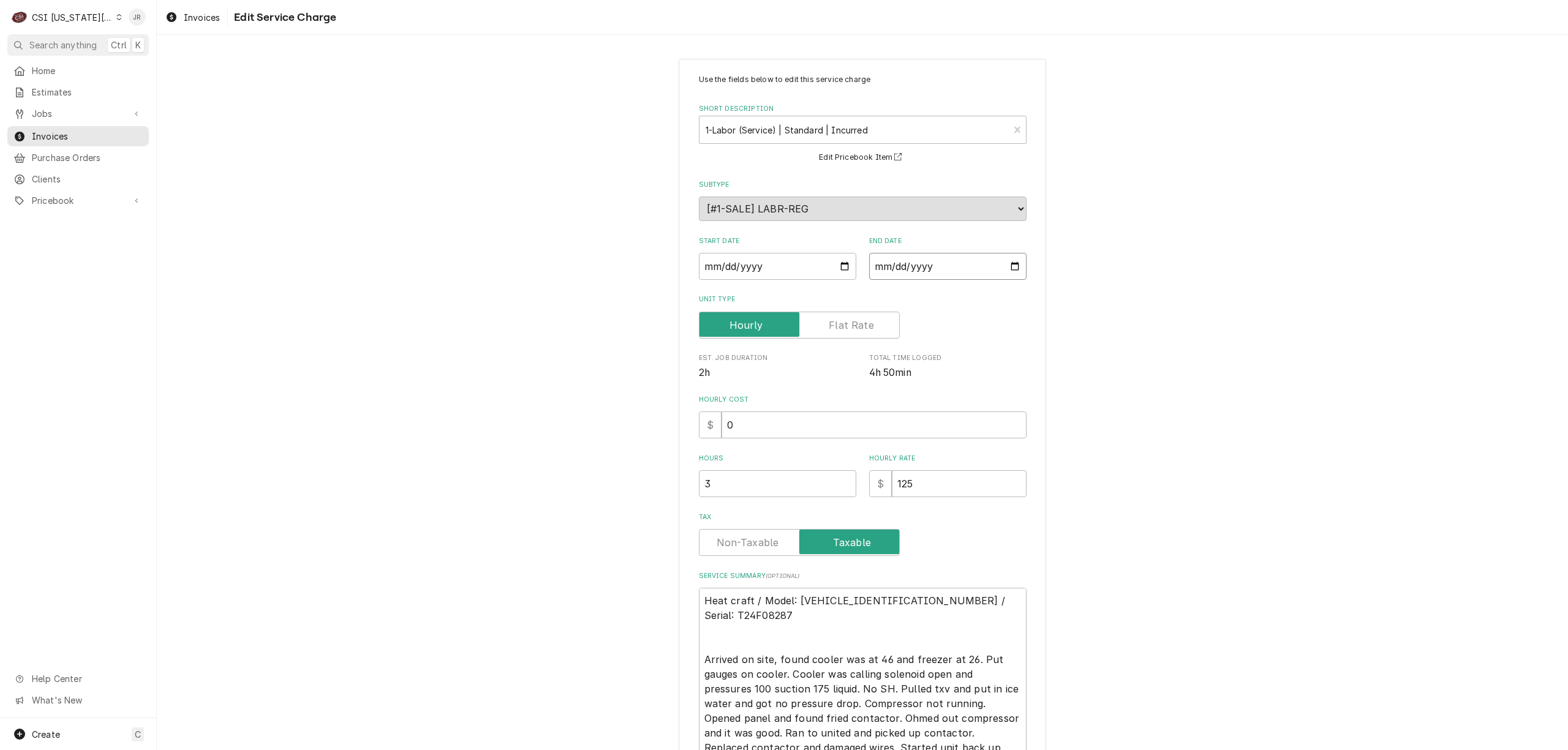
click at [875, 270] on input "2025-09-12" at bounding box center [947, 266] width 157 height 27
type input "2025-09-01"
type textarea "x"
type input "2025-09-11"
type textarea "x"
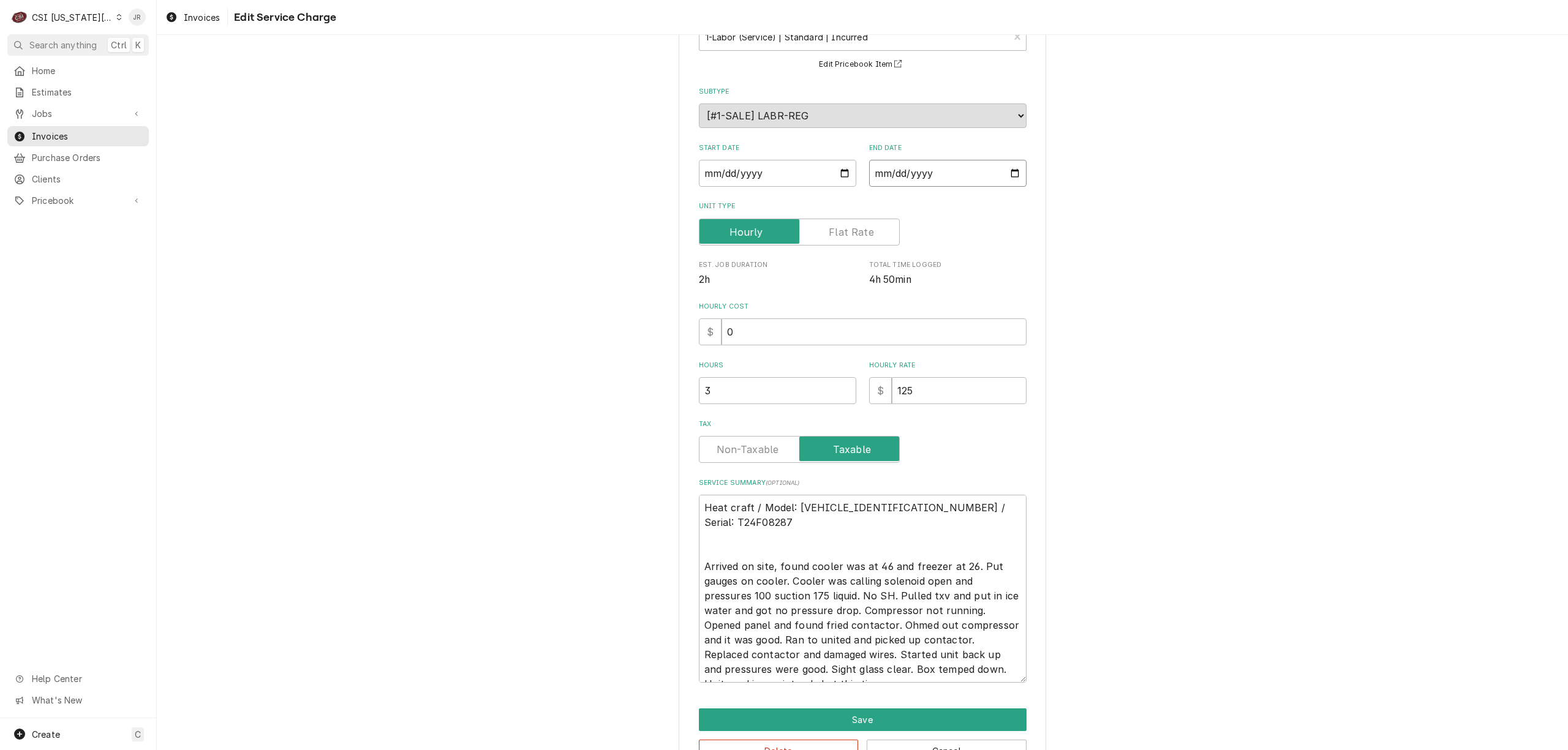
scroll to position [132, 0]
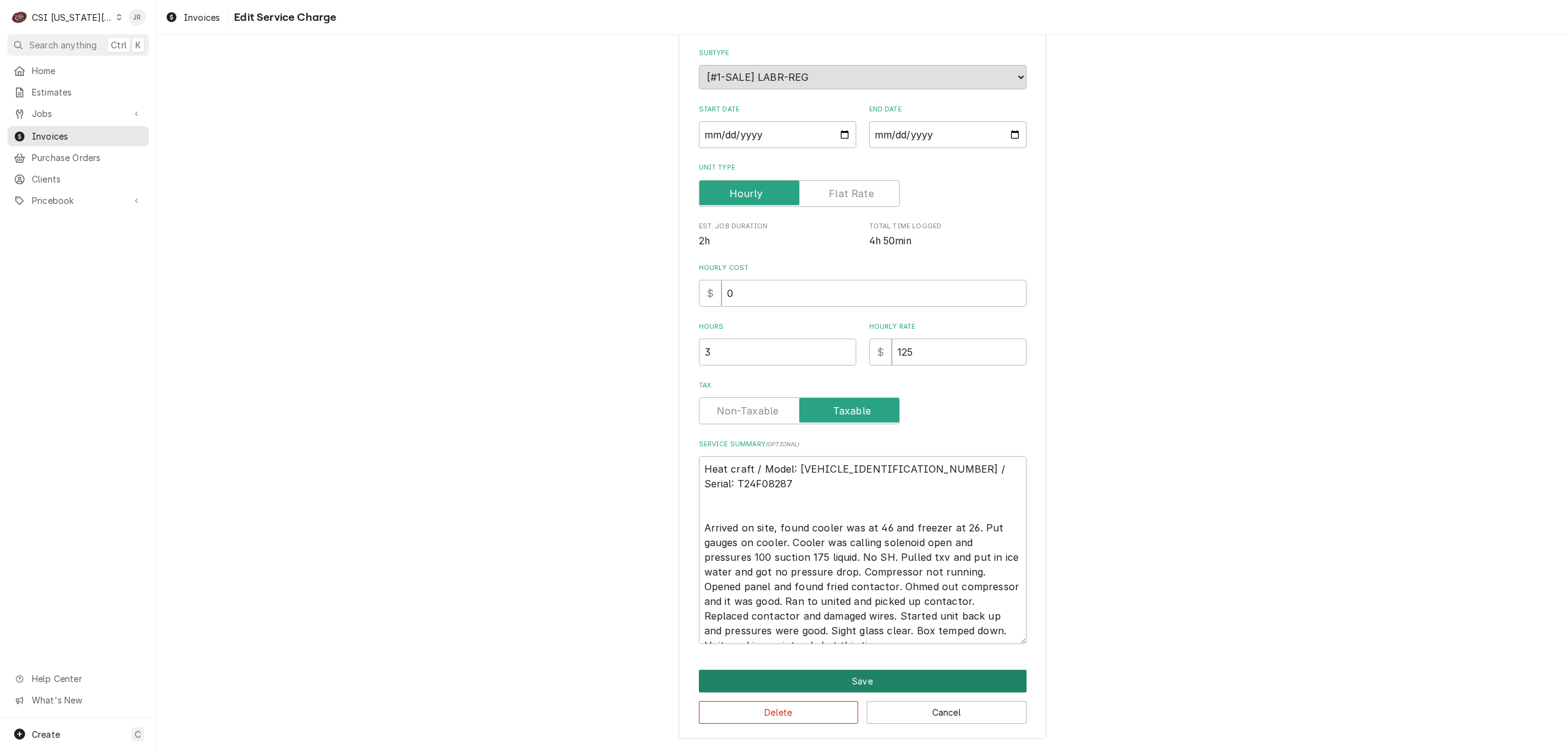
drag, startPoint x: 885, startPoint y: 681, endPoint x: 741, endPoint y: 381, distance: 332.8
click at [746, 392] on div "Use the fields below to edit this service charge Short Description 1-Labor (Ser…" at bounding box center [862, 334] width 367 height 812
click at [725, 405] on label "Tax" at bounding box center [800, 411] width 201 height 27
click at [725, 405] on input "Tax" at bounding box center [800, 411] width 190 height 27
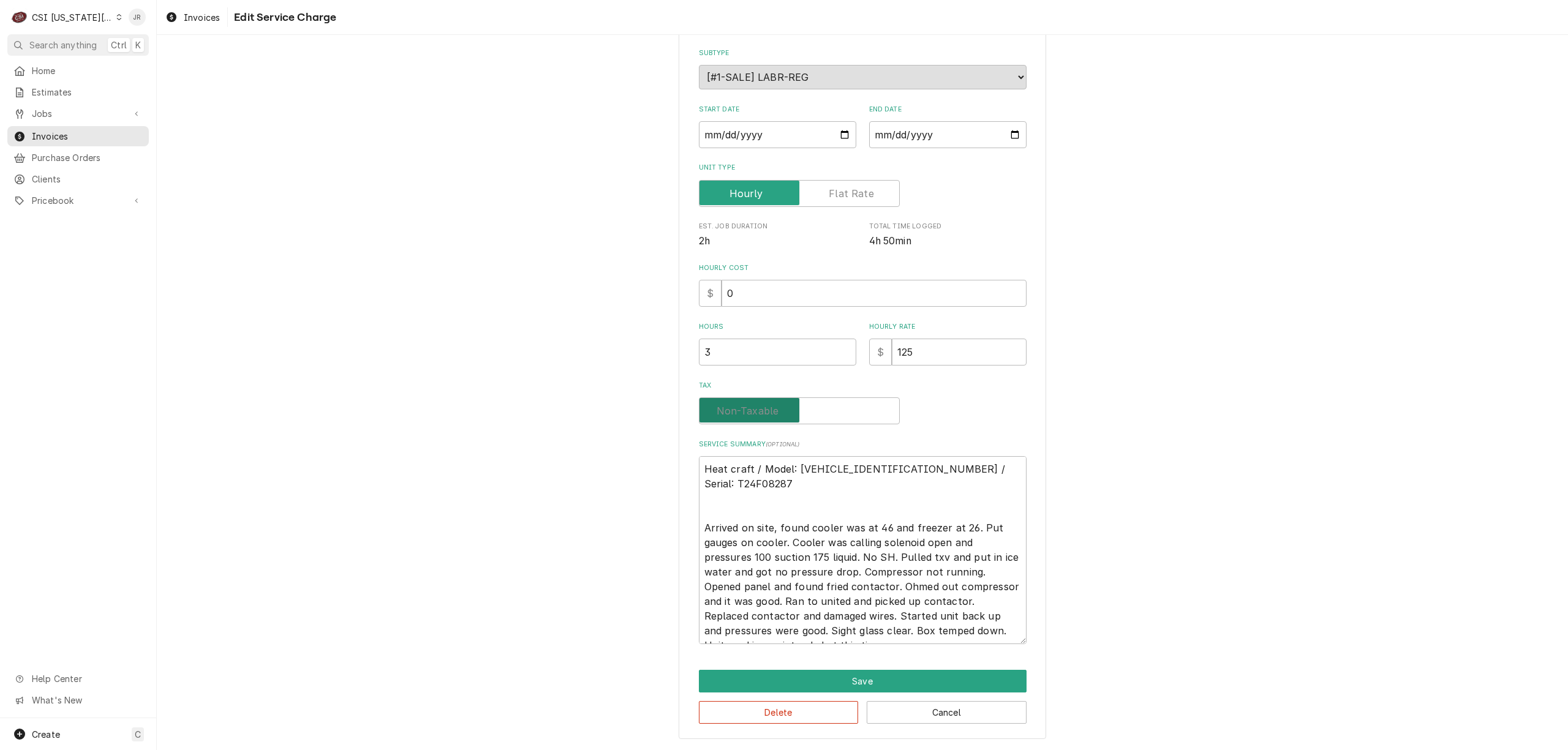
checkbox input "false"
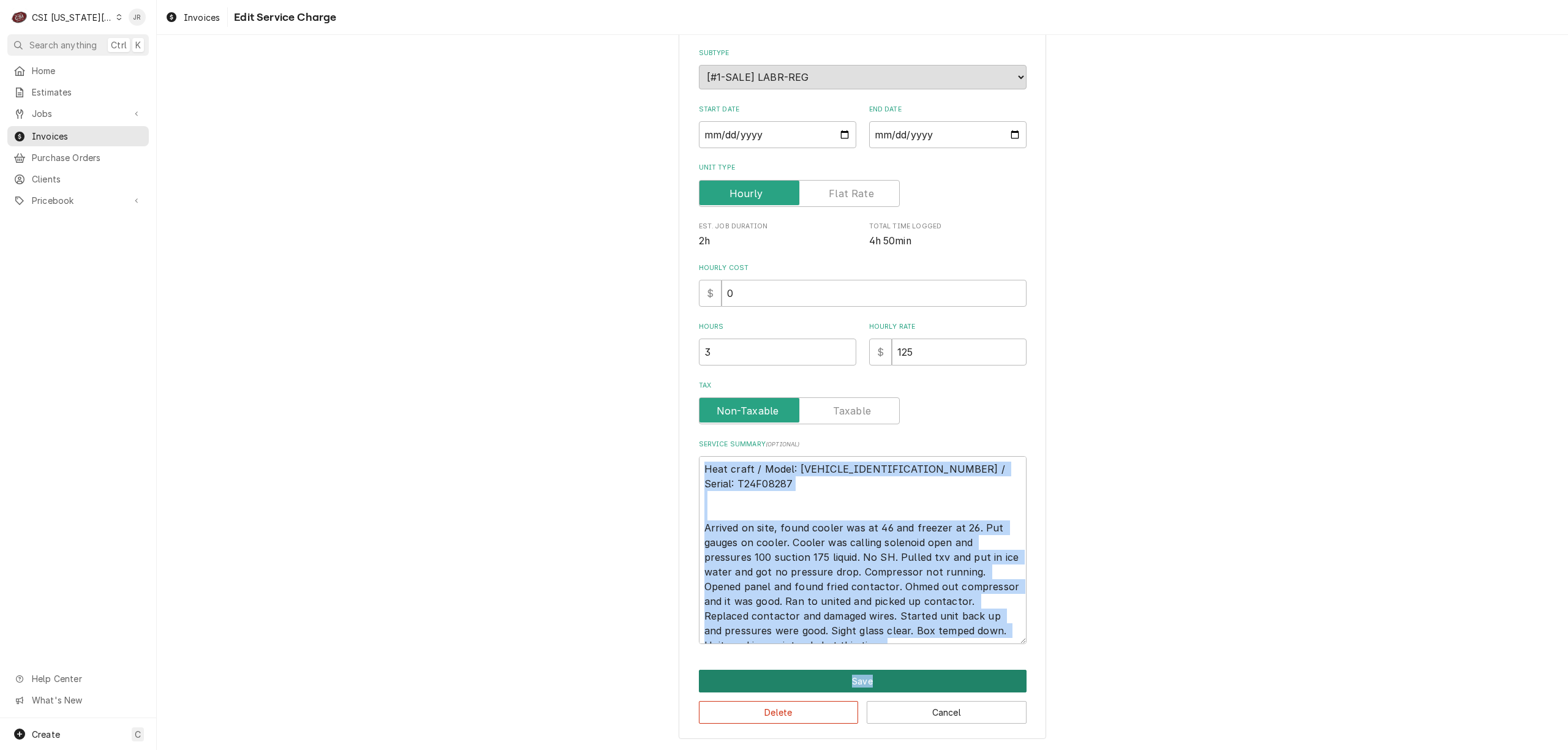
drag, startPoint x: 897, startPoint y: 655, endPoint x: 924, endPoint y: 686, distance: 41.1
click at [904, 669] on div "Use the fields below to edit this service charge Short Description 1-Labor (Ser…" at bounding box center [862, 334] width 367 height 812
click at [926, 686] on button "Save" at bounding box center [863, 681] width 328 height 22
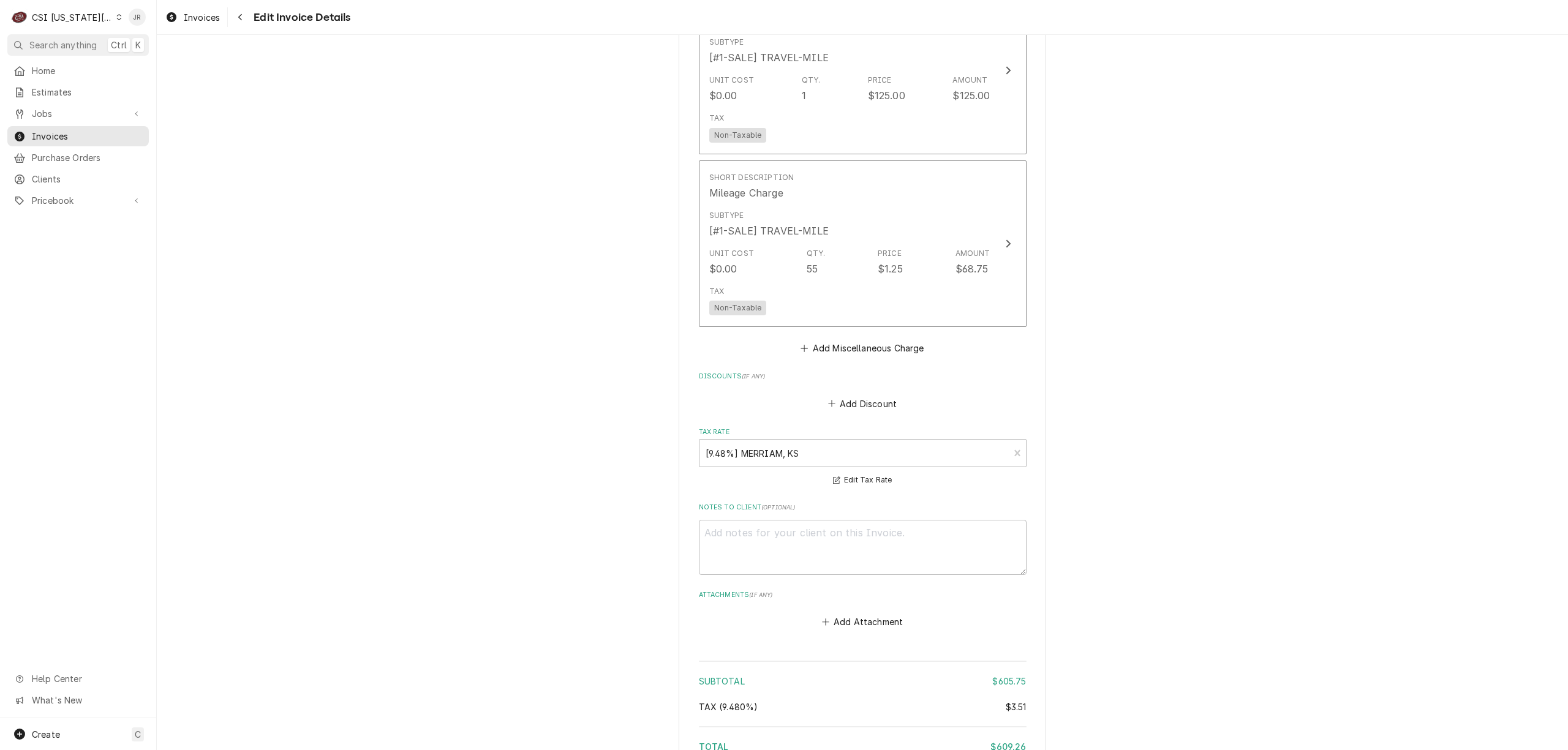
scroll to position [2122, 0]
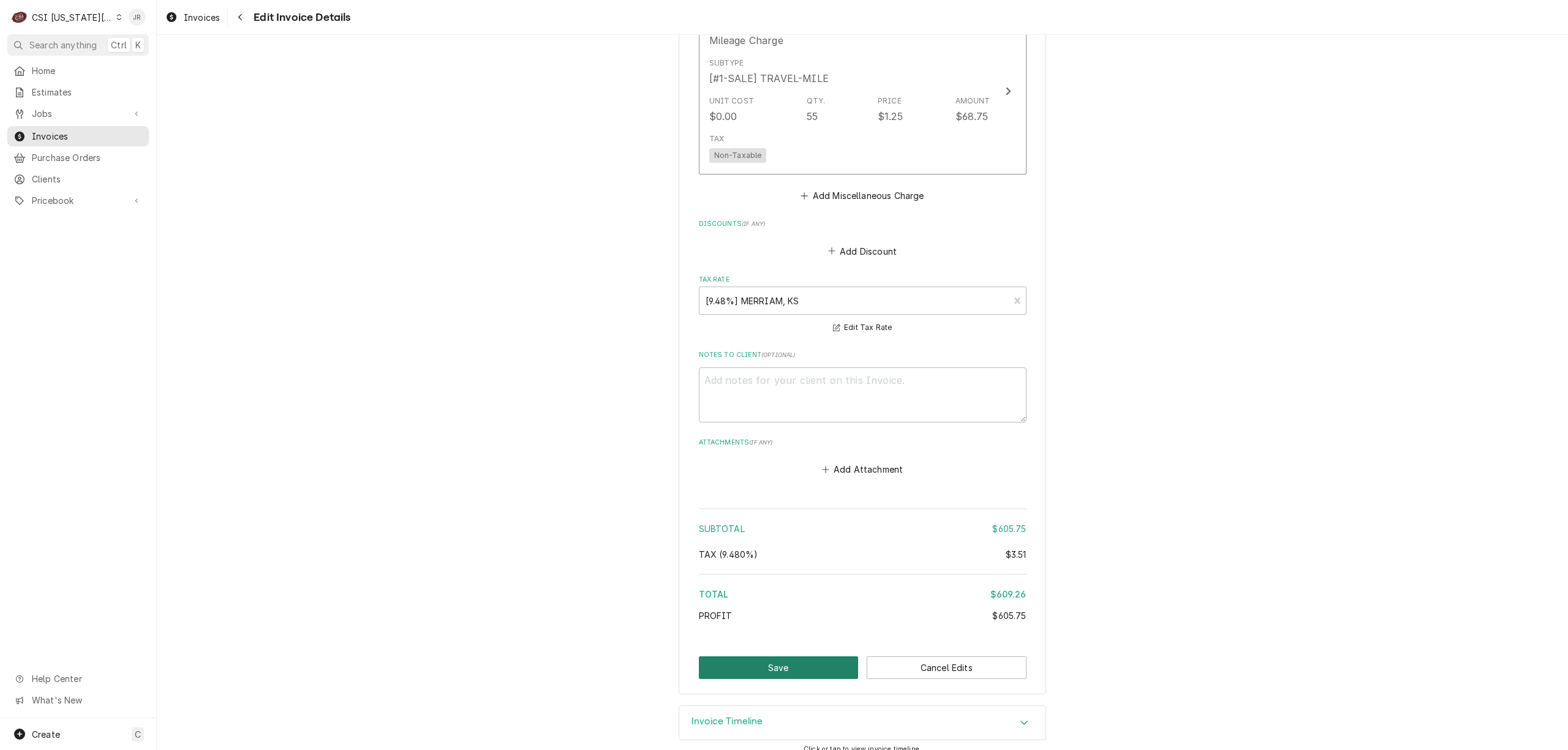
click at [801, 657] on button "Save" at bounding box center [779, 668] width 160 height 22
type textarea "x"
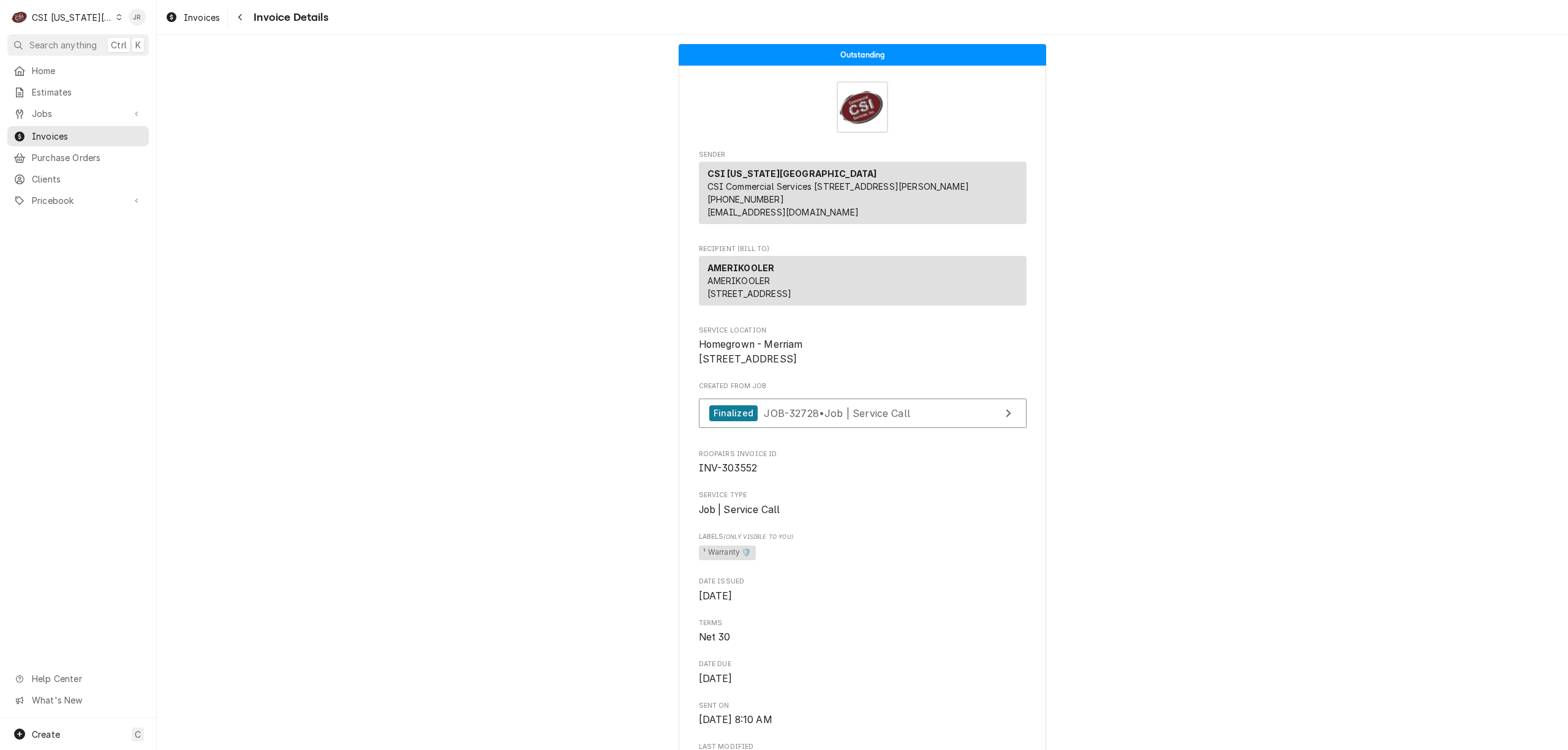
click at [745, 474] on span "INV-303552" at bounding box center [729, 468] width 59 height 12
drag, startPoint x: 745, startPoint y: 507, endPoint x: 737, endPoint y: 507, distance: 8.0
click at [743, 474] on span "INV-303552" at bounding box center [729, 468] width 59 height 12
drag, startPoint x: 737, startPoint y: 507, endPoint x: 728, endPoint y: 506, distance: 9.1
click at [728, 474] on span "INV-303552" at bounding box center [729, 468] width 59 height 12
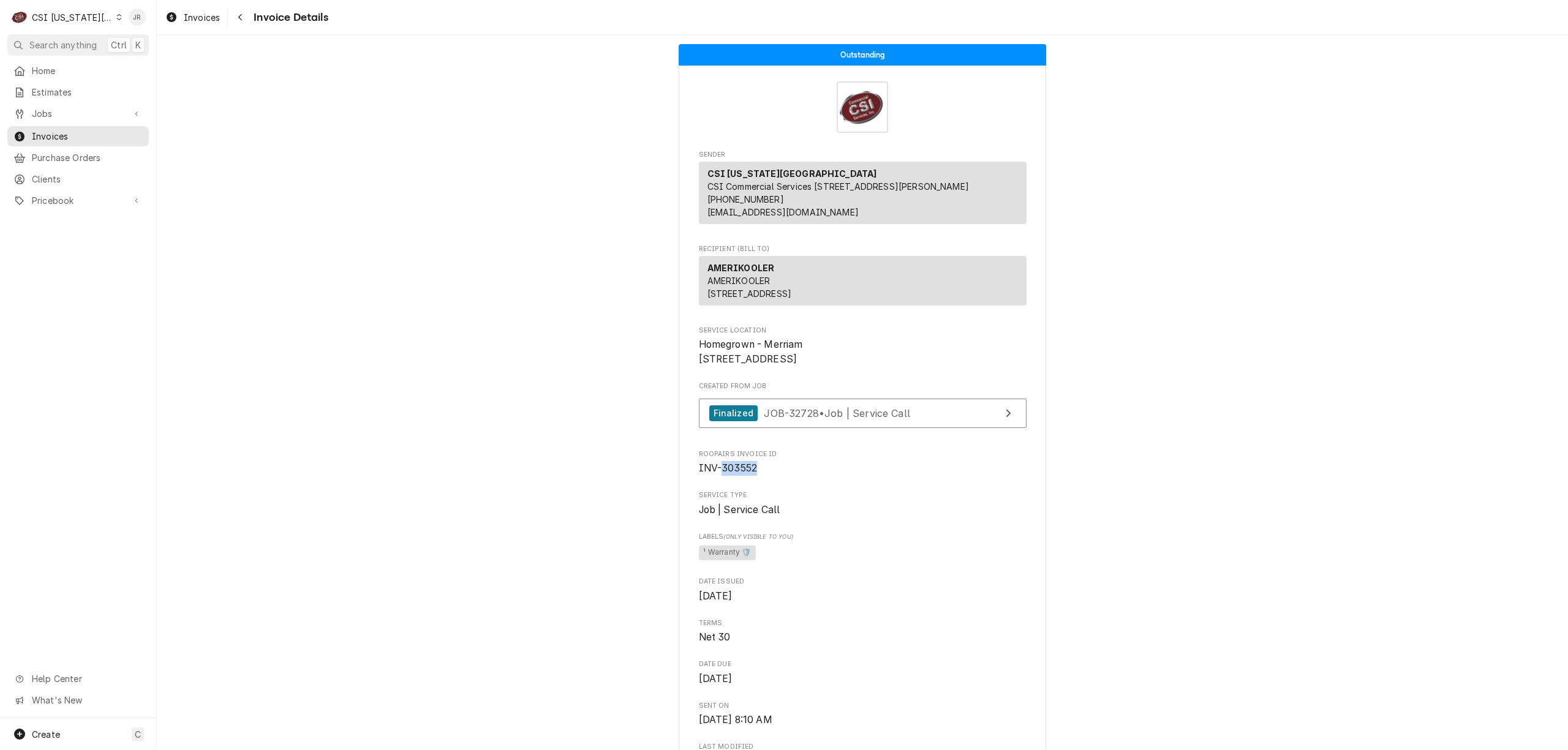
click at [728, 474] on span "INV-303552" at bounding box center [729, 468] width 59 height 12
copy span "303552"
click at [990, 428] on link "Finalized JOB-32728 • Job | Service Call" at bounding box center [863, 414] width 328 height 30
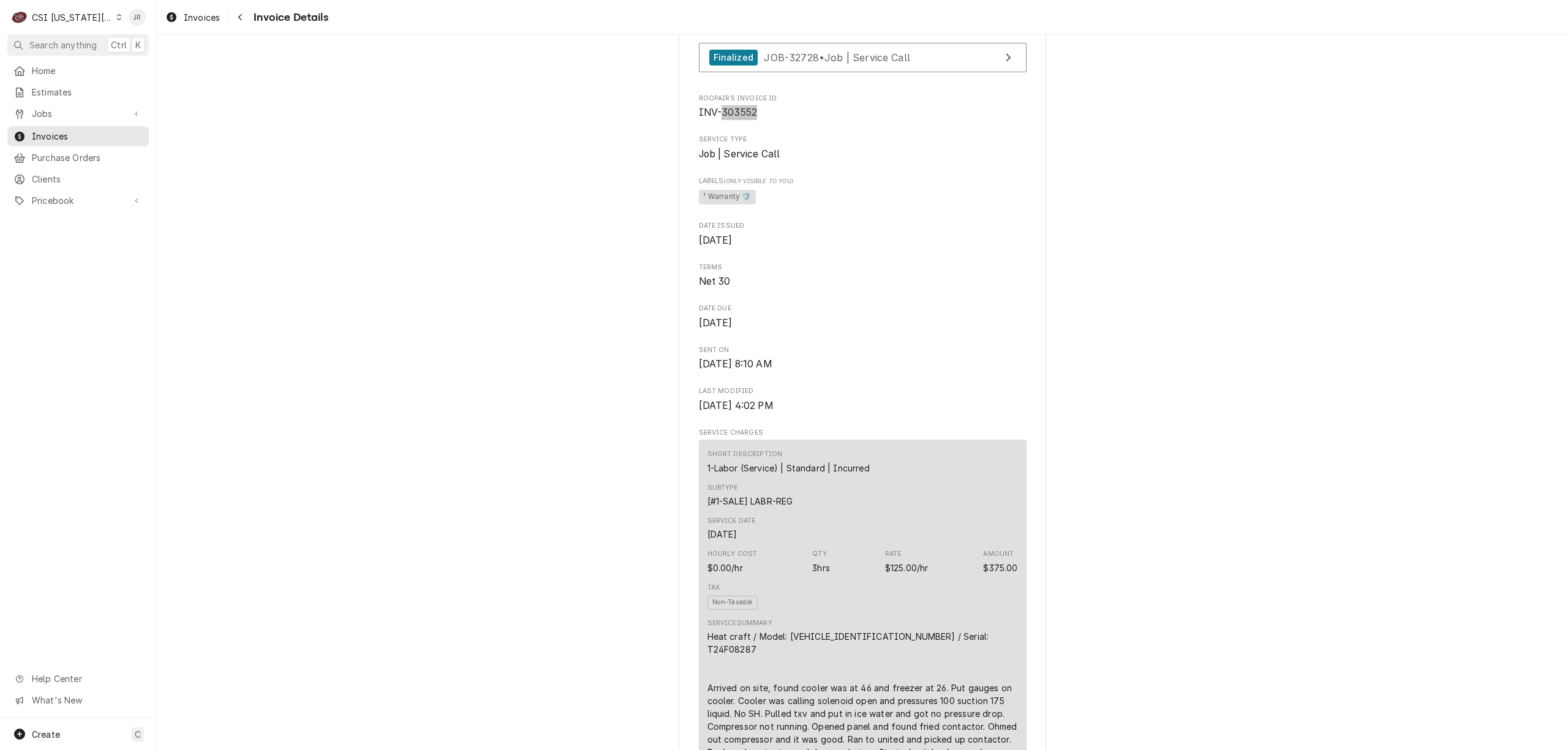
scroll to position [571, 0]
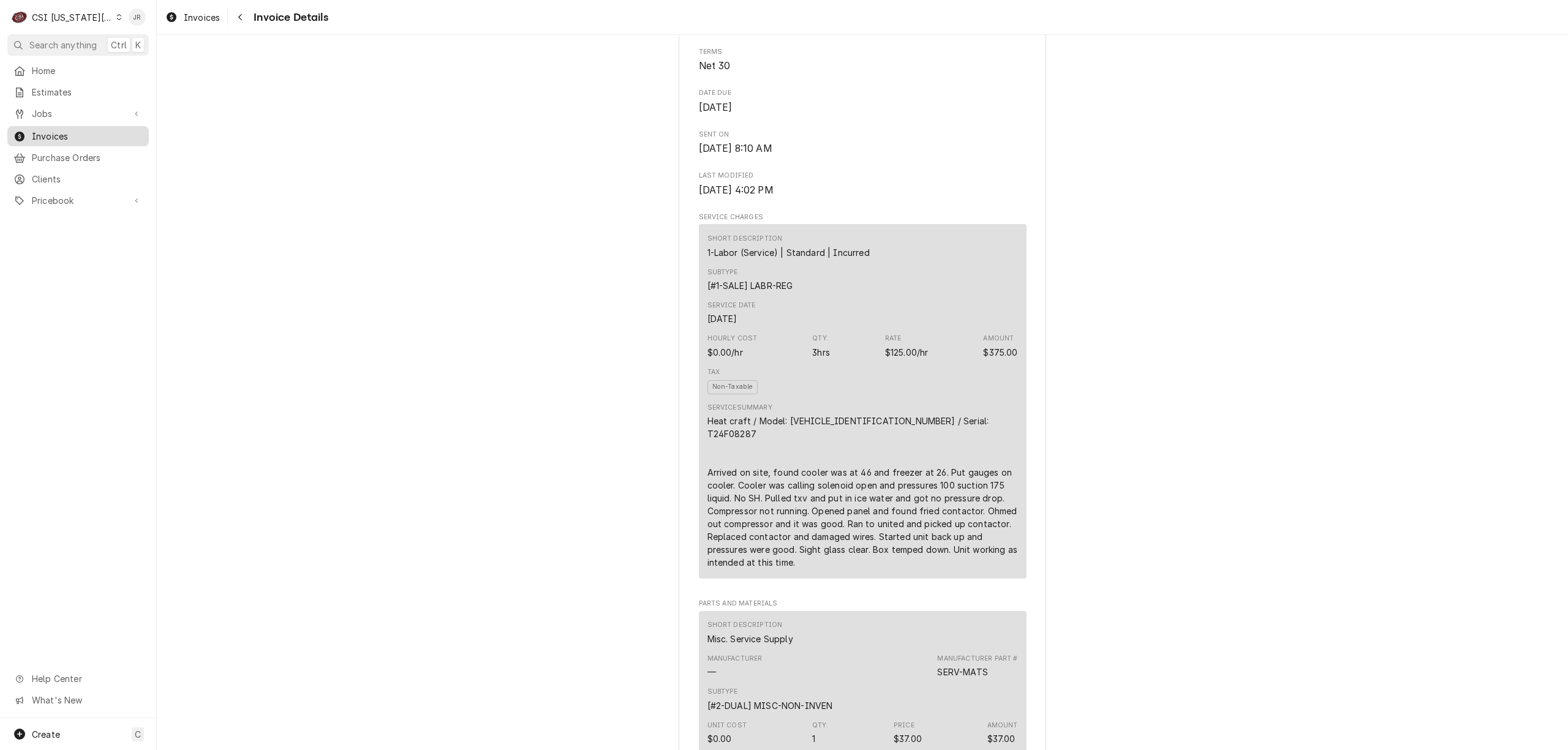
click at [69, 130] on span "Invoices" at bounding box center [87, 136] width 111 height 13
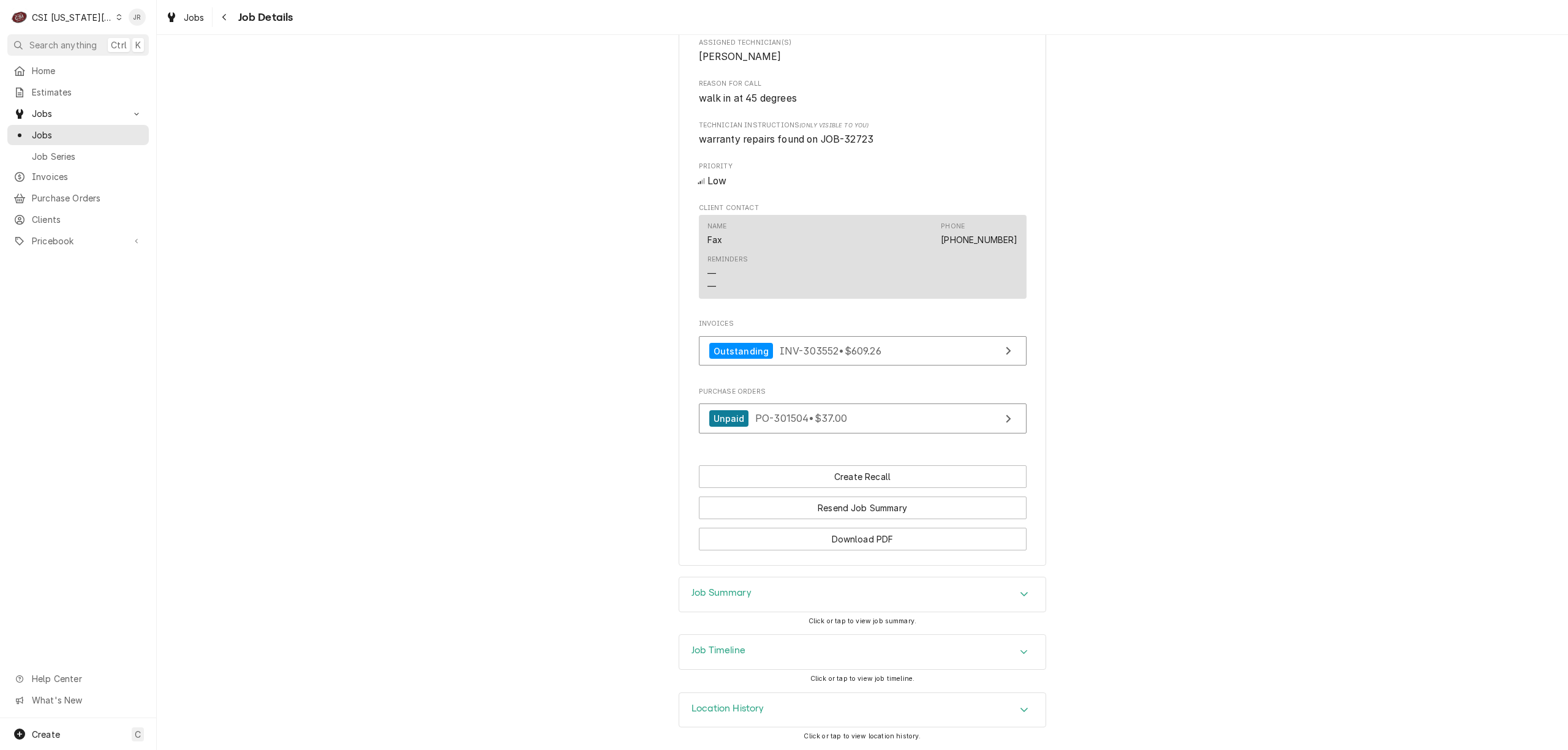
scroll to position [657, 0]
click at [713, 602] on div "Job Summary" at bounding box center [862, 594] width 366 height 34
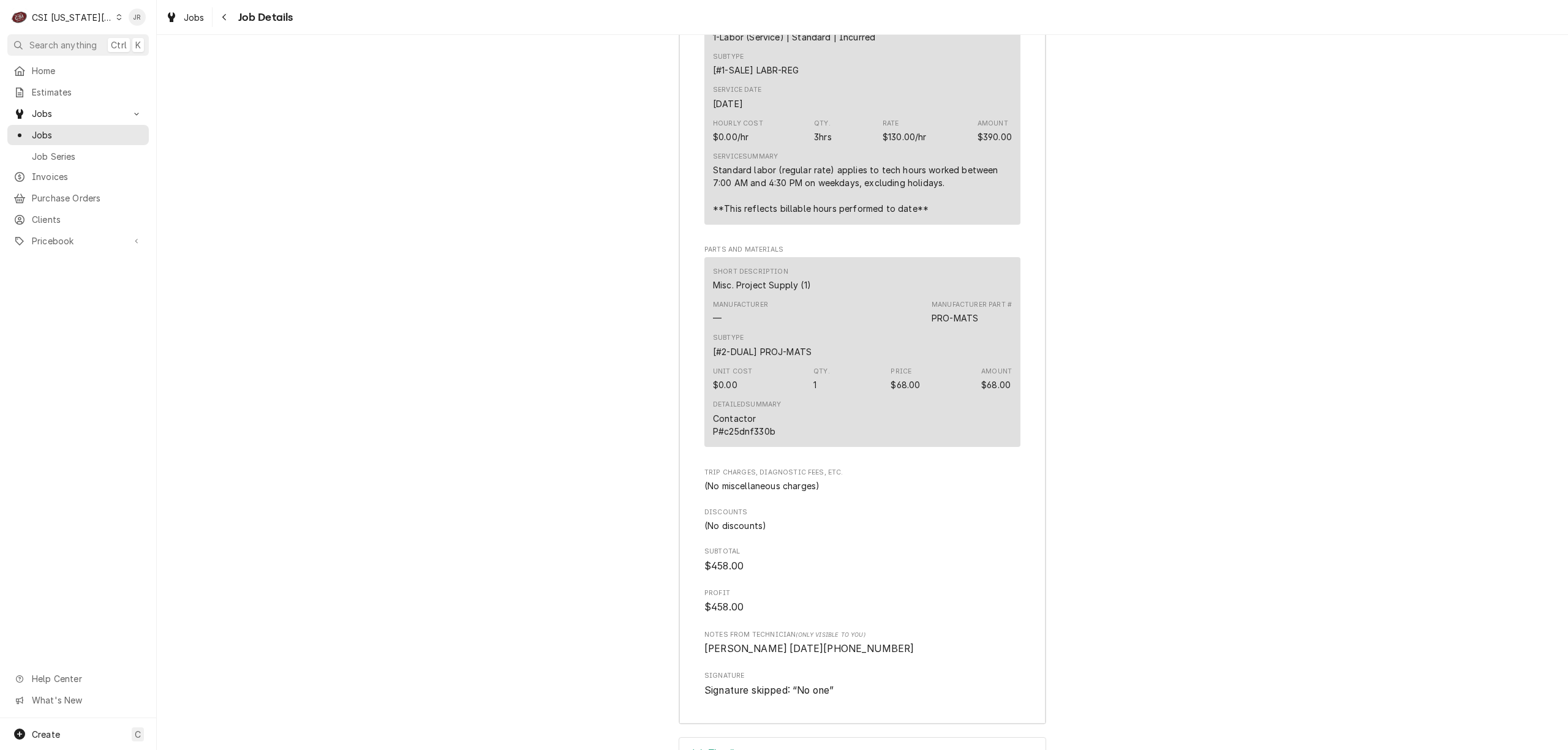
scroll to position [2856, 0]
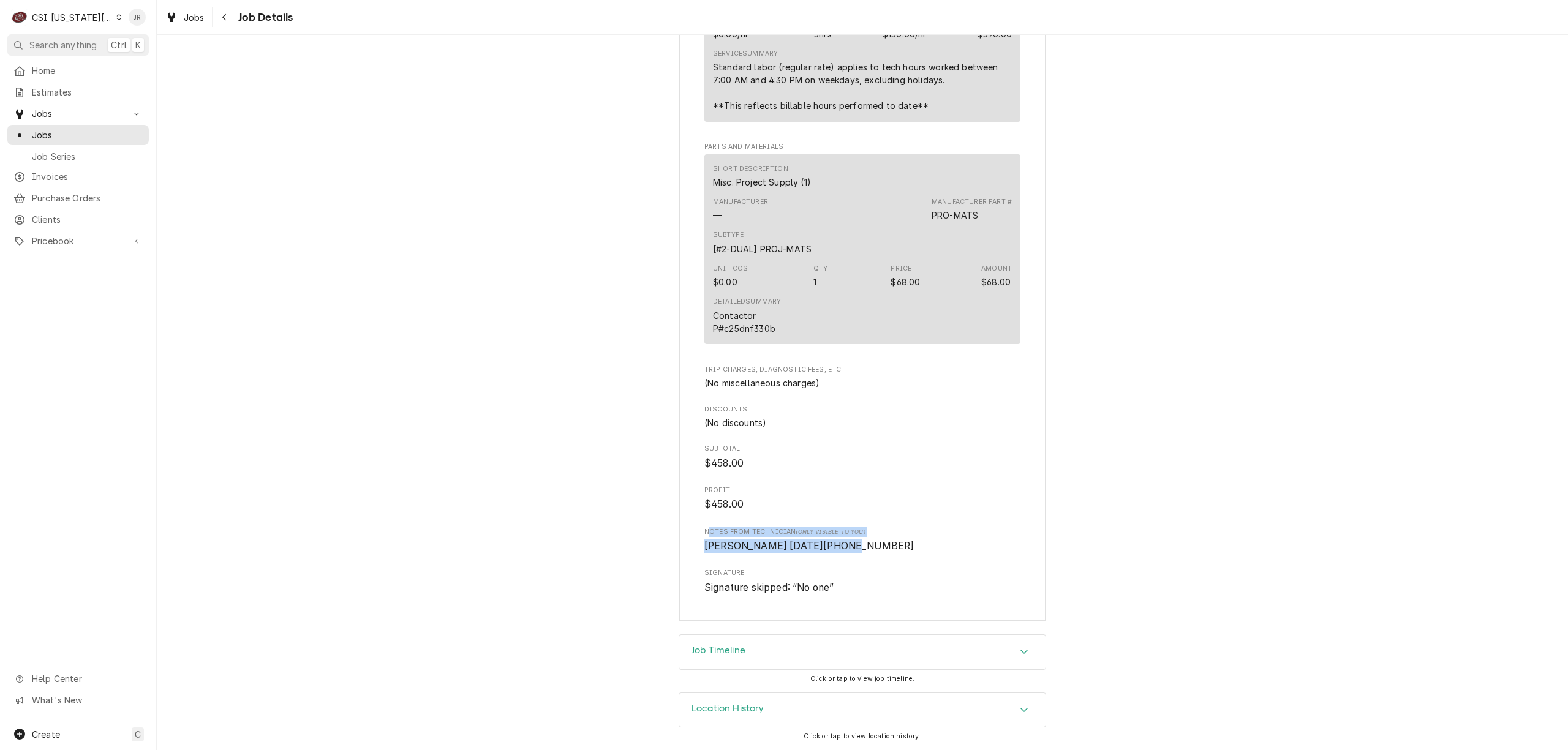
drag, startPoint x: 701, startPoint y: 528, endPoint x: 868, endPoint y: 552, distance: 168.7
copy div "otes from Technician (Only Visible to You) [PERSON_NAME] [DATE][PHONE_NUMBER]"
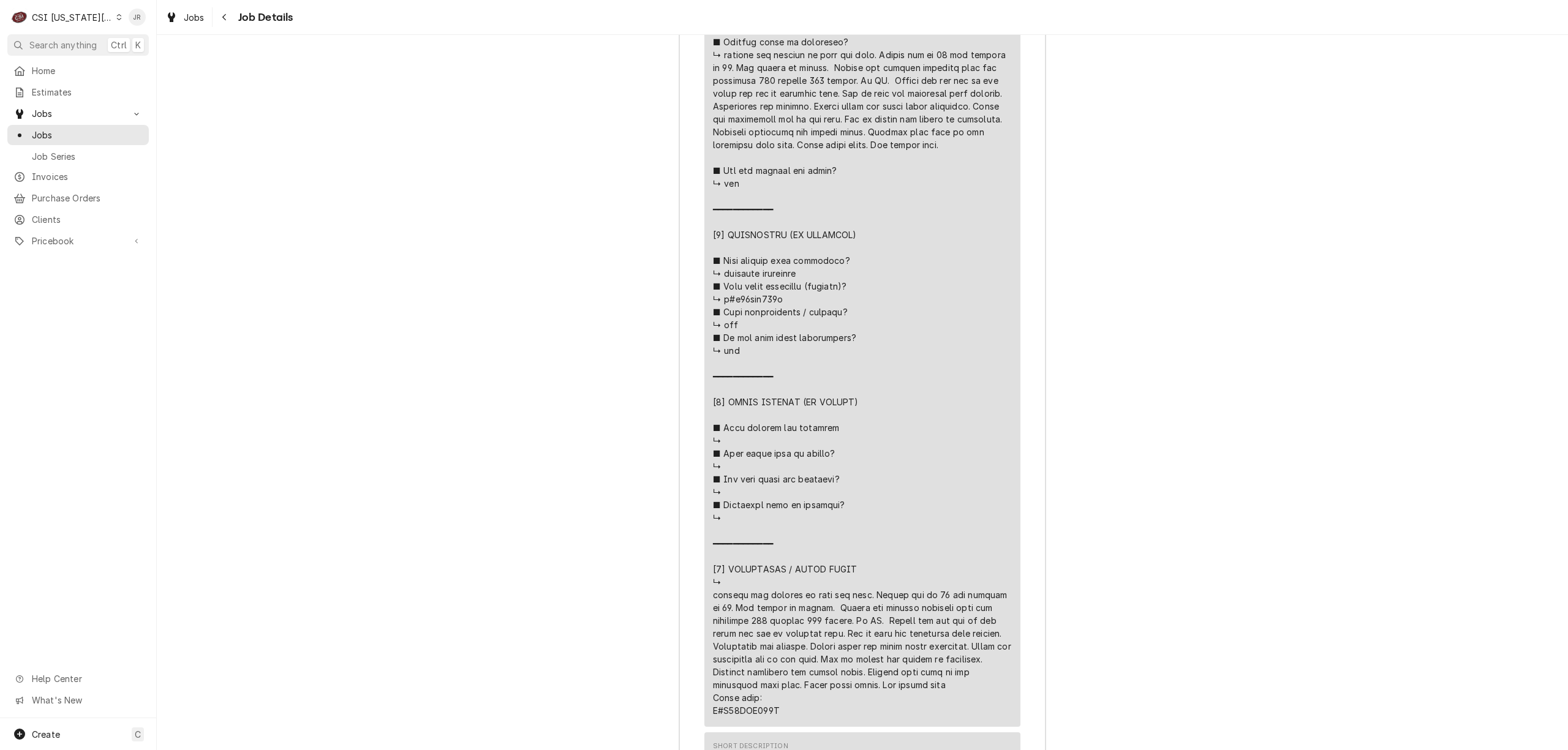
scroll to position [2040, 0]
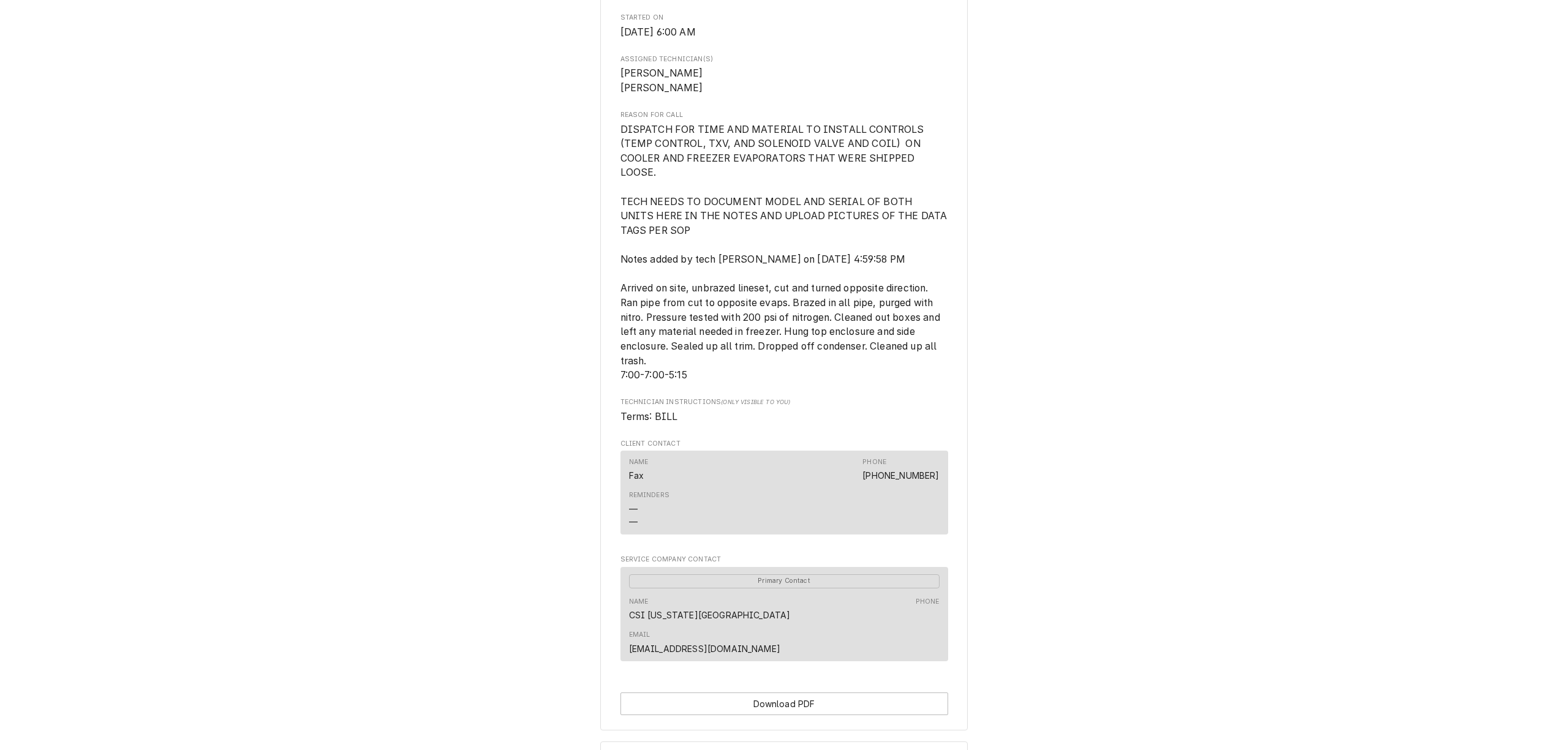
scroll to position [565, 0]
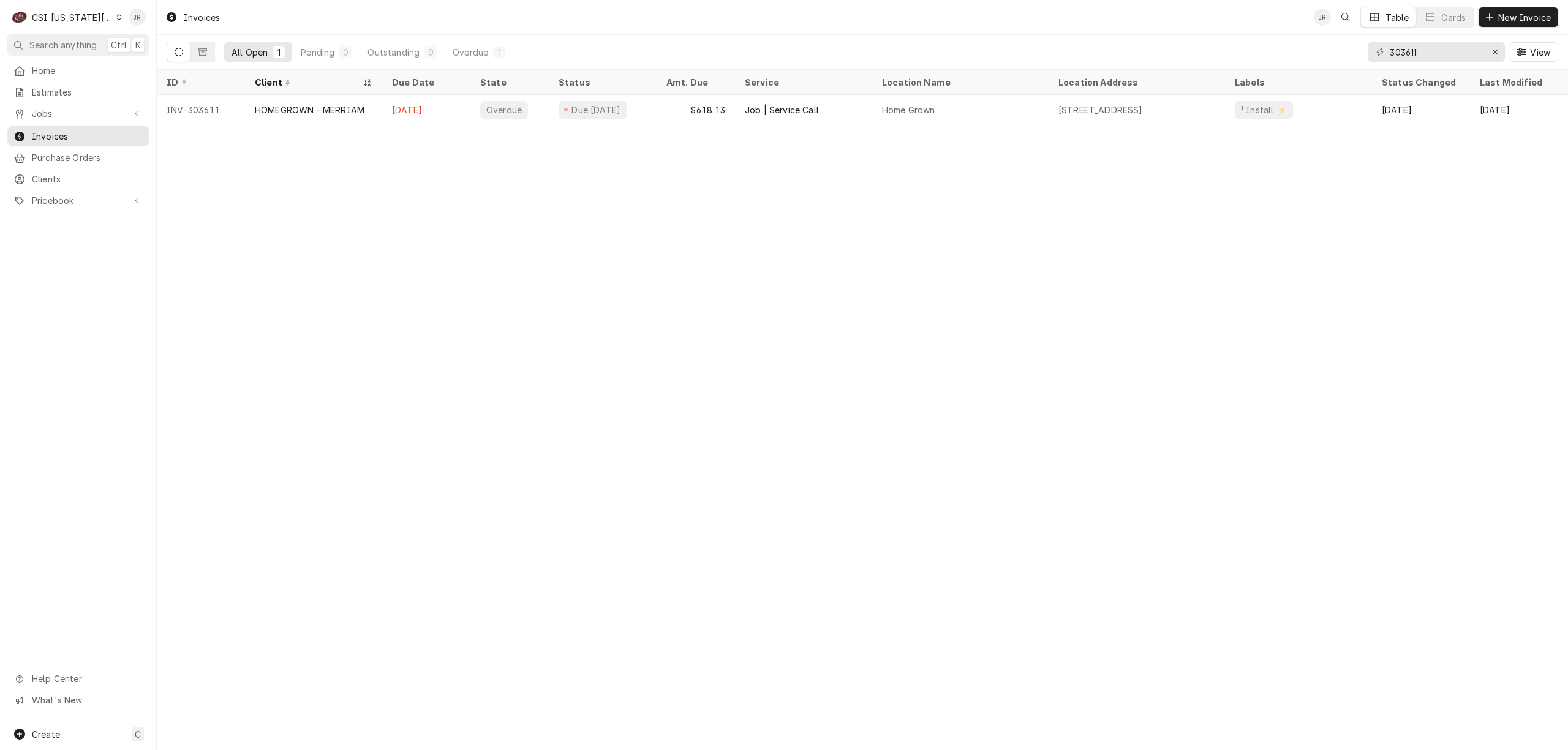
click at [1416, 66] on div "303611 View" at bounding box center [1463, 52] width 191 height 34
click at [1414, 57] on input "303611" at bounding box center [1435, 52] width 92 height 20
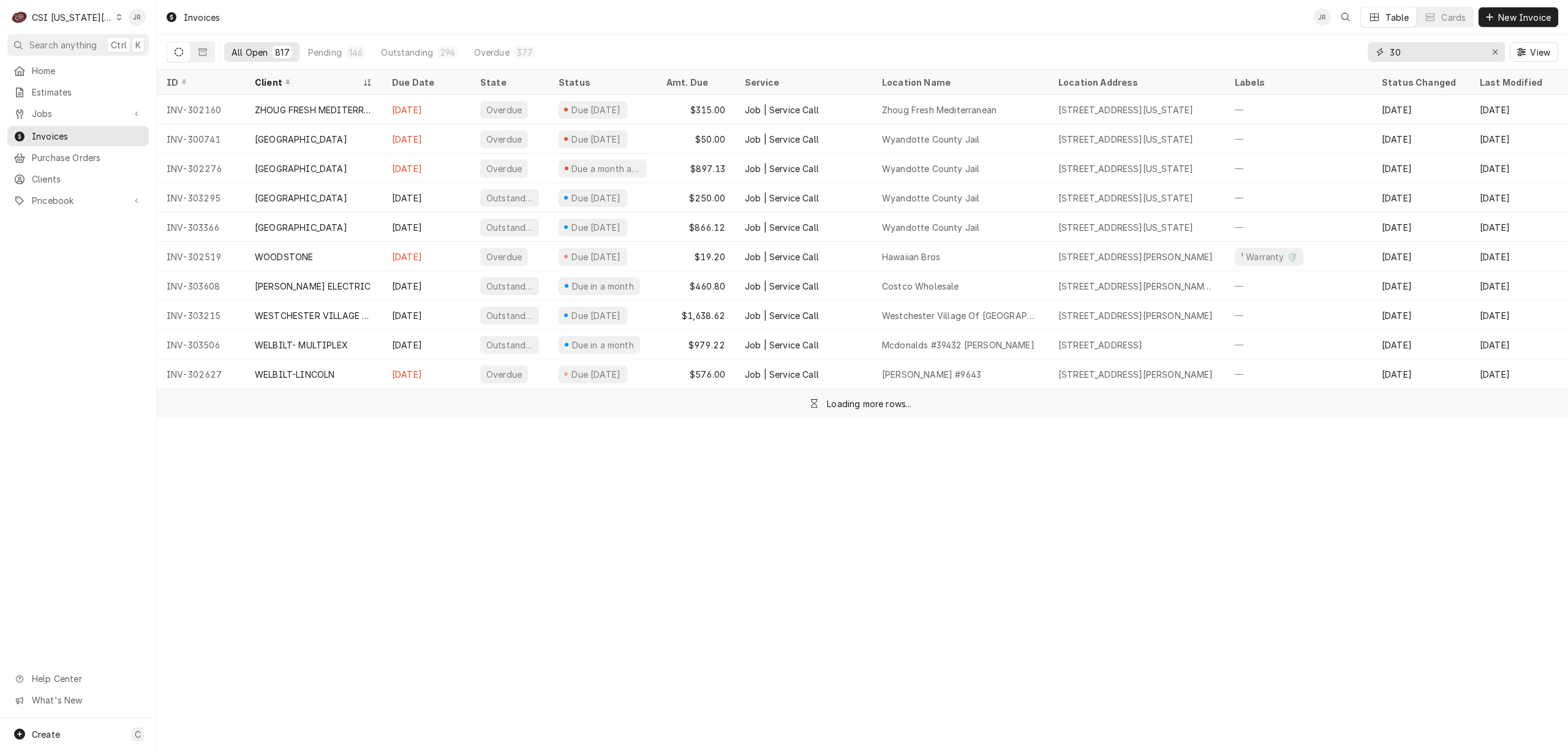
type input "3"
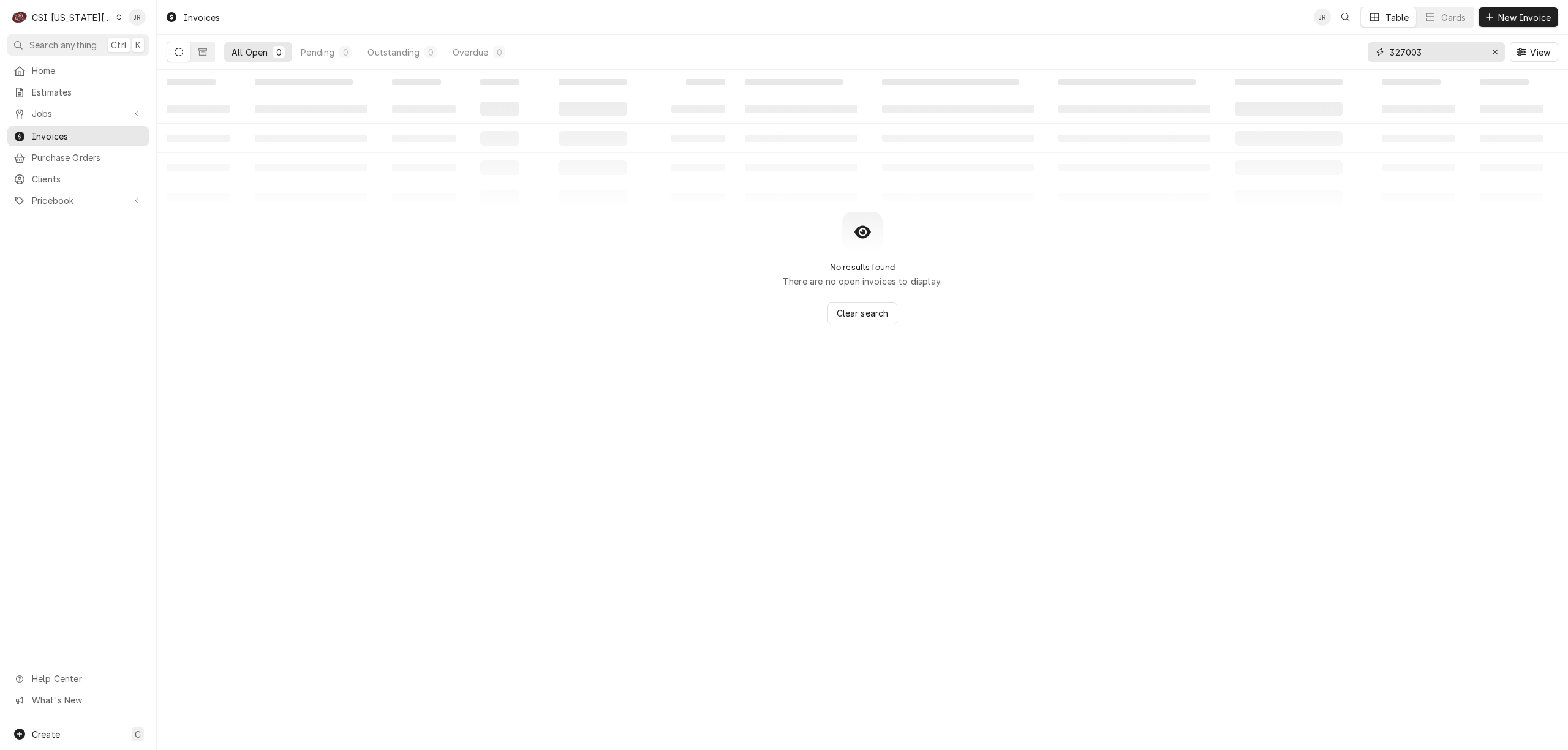
type input "327003"
click at [199, 57] on div "Dynamic Content Wrapper" at bounding box center [191, 52] width 49 height 21
click at [202, 49] on icon "Dynamic Content Wrapper" at bounding box center [203, 52] width 9 height 7
click at [59, 93] on span "Estimates" at bounding box center [87, 92] width 111 height 13
click at [57, 113] on span "Jobs" at bounding box center [78, 113] width 93 height 13
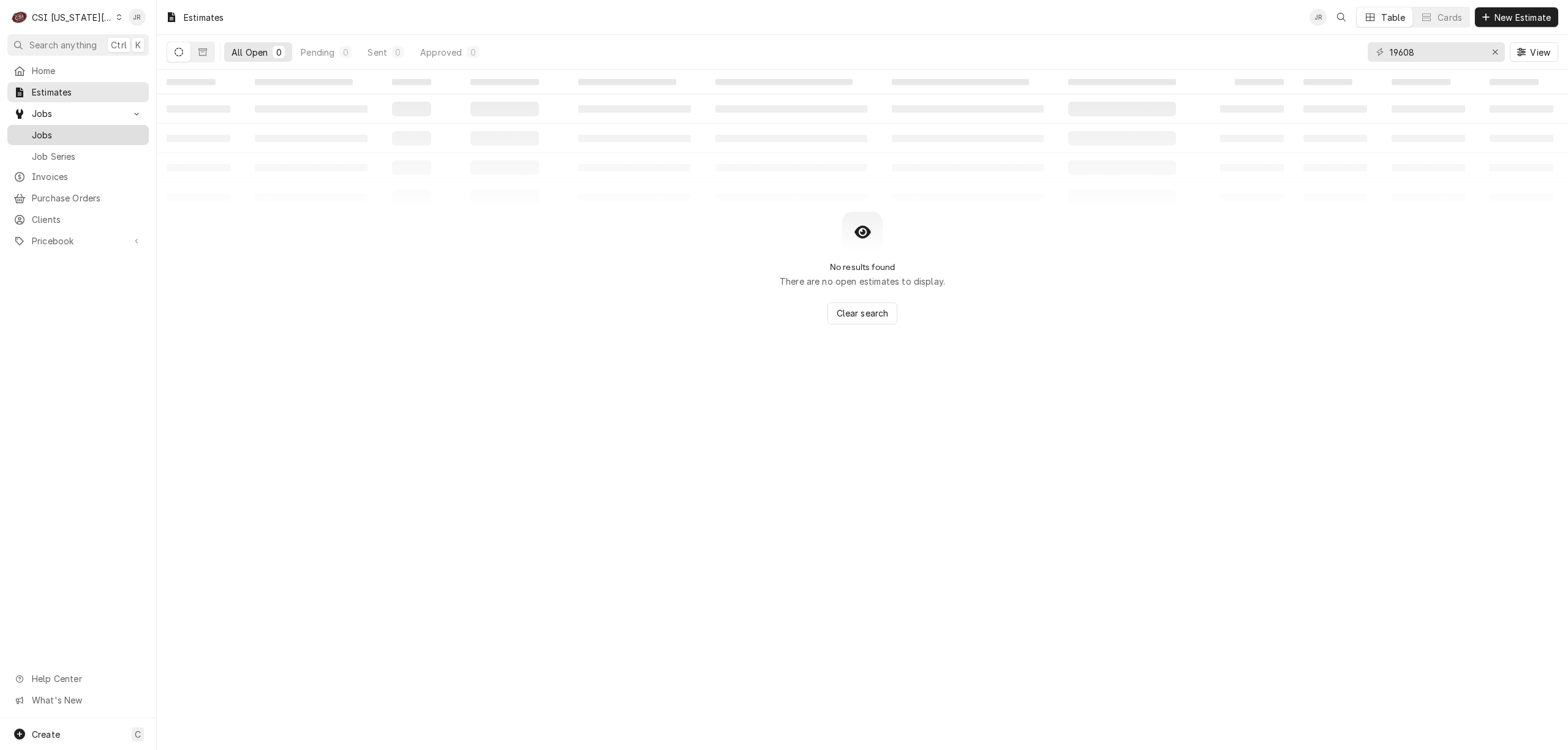
click at [62, 128] on span "Jobs" at bounding box center [87, 135] width 111 height 13
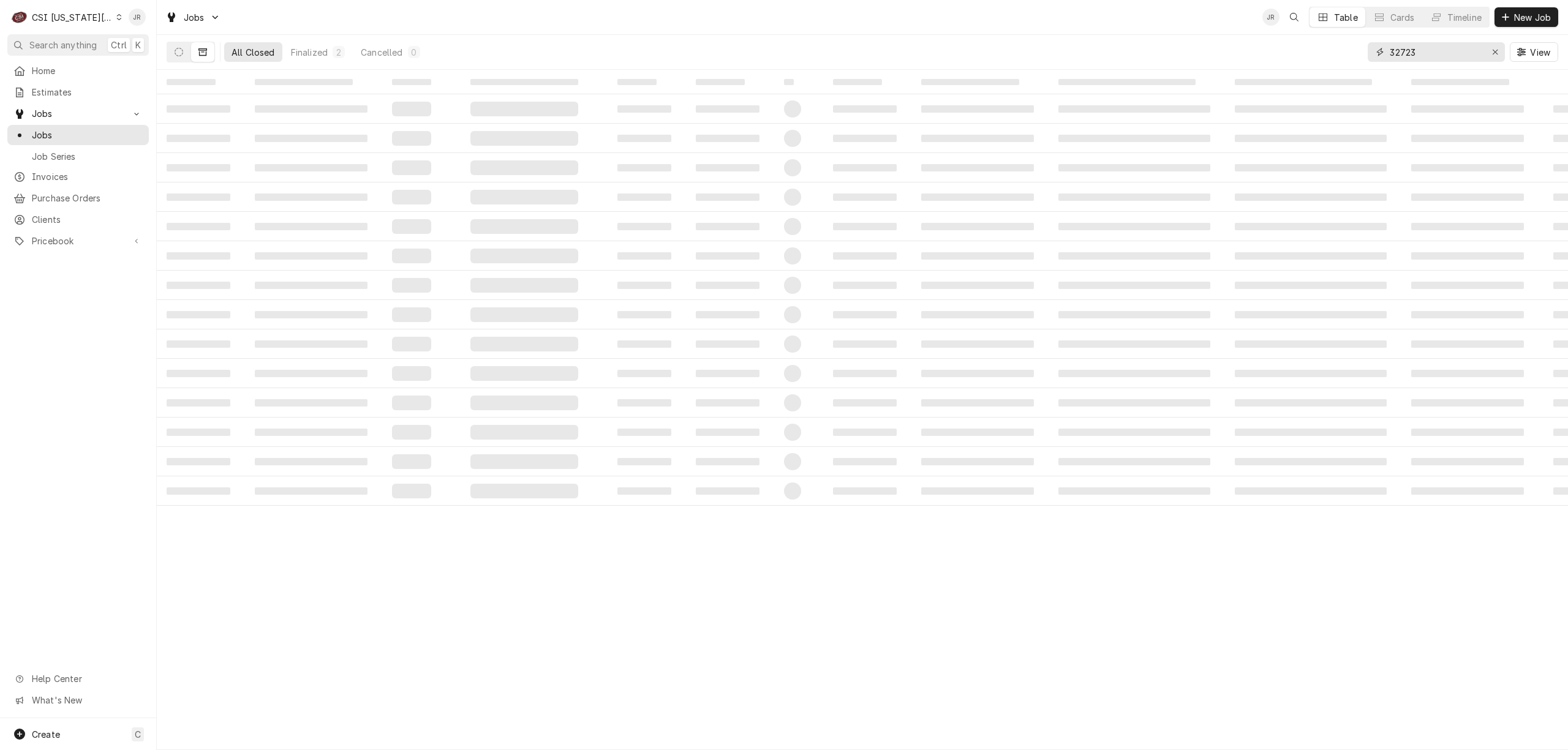
drag, startPoint x: 1458, startPoint y: 54, endPoint x: 1274, endPoint y: 49, distance: 184.1
click at [1287, 54] on div "All Closed Finalized 2 Cancelled 0 32723 View" at bounding box center [863, 52] width 1392 height 34
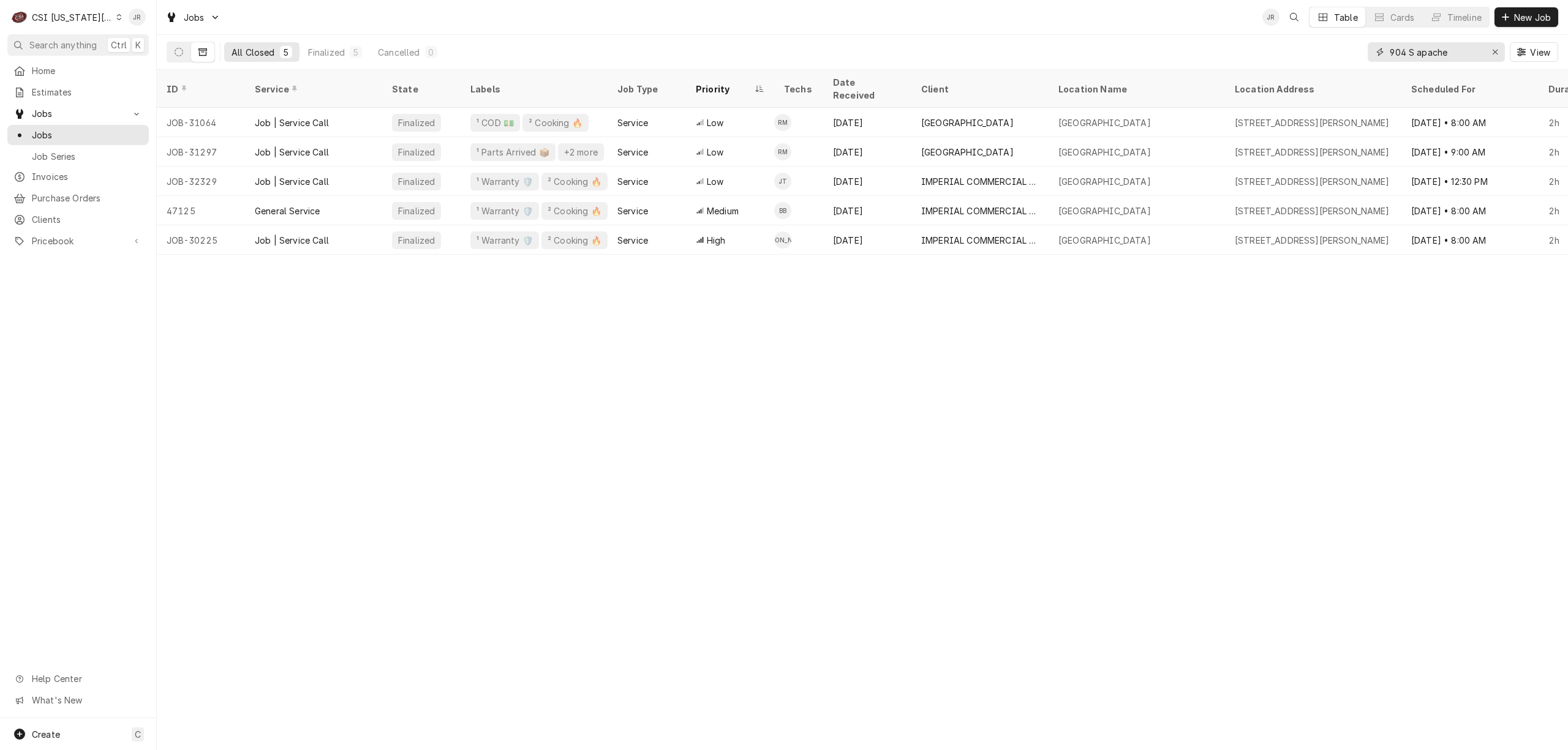
type input "904 S apache"
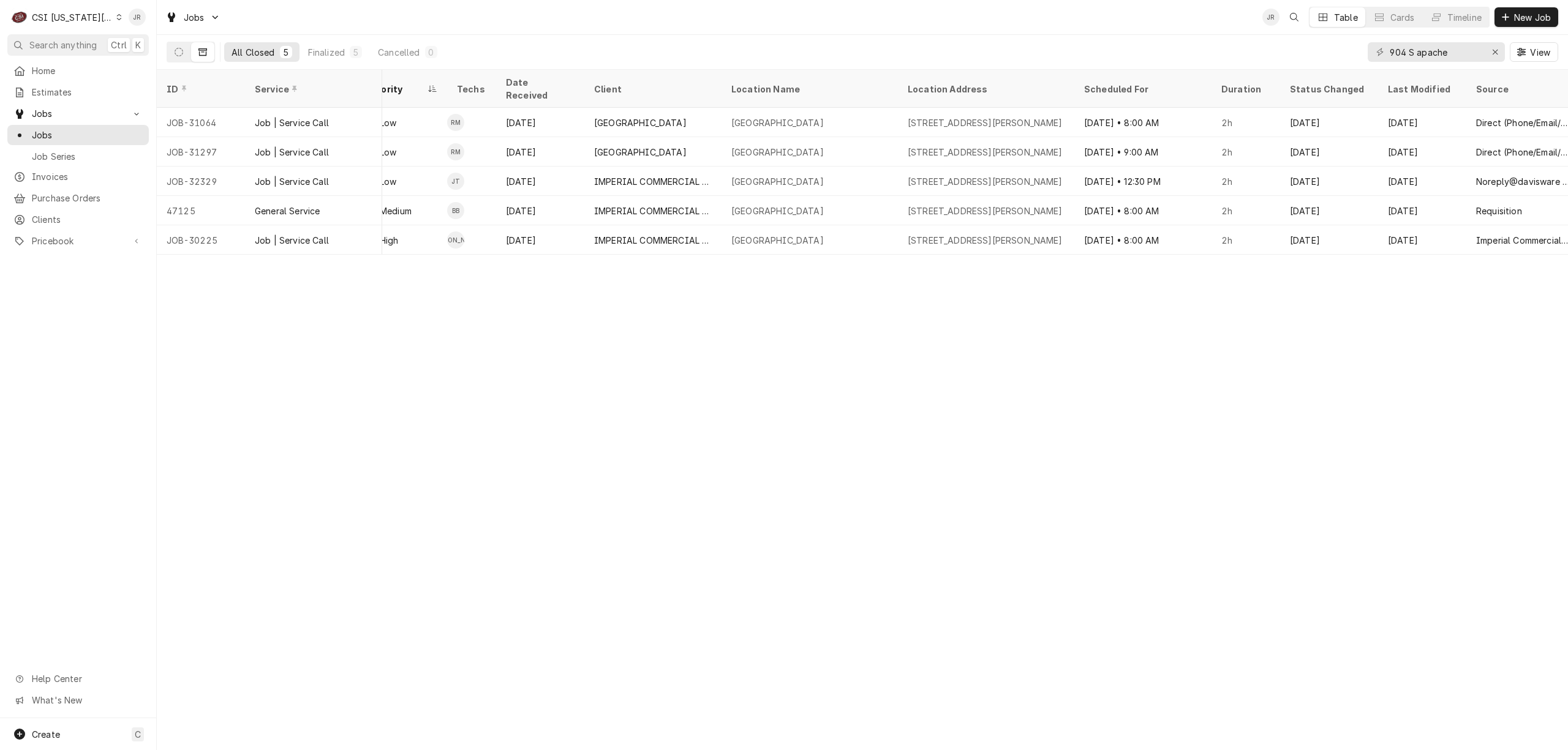
scroll to position [0, 426]
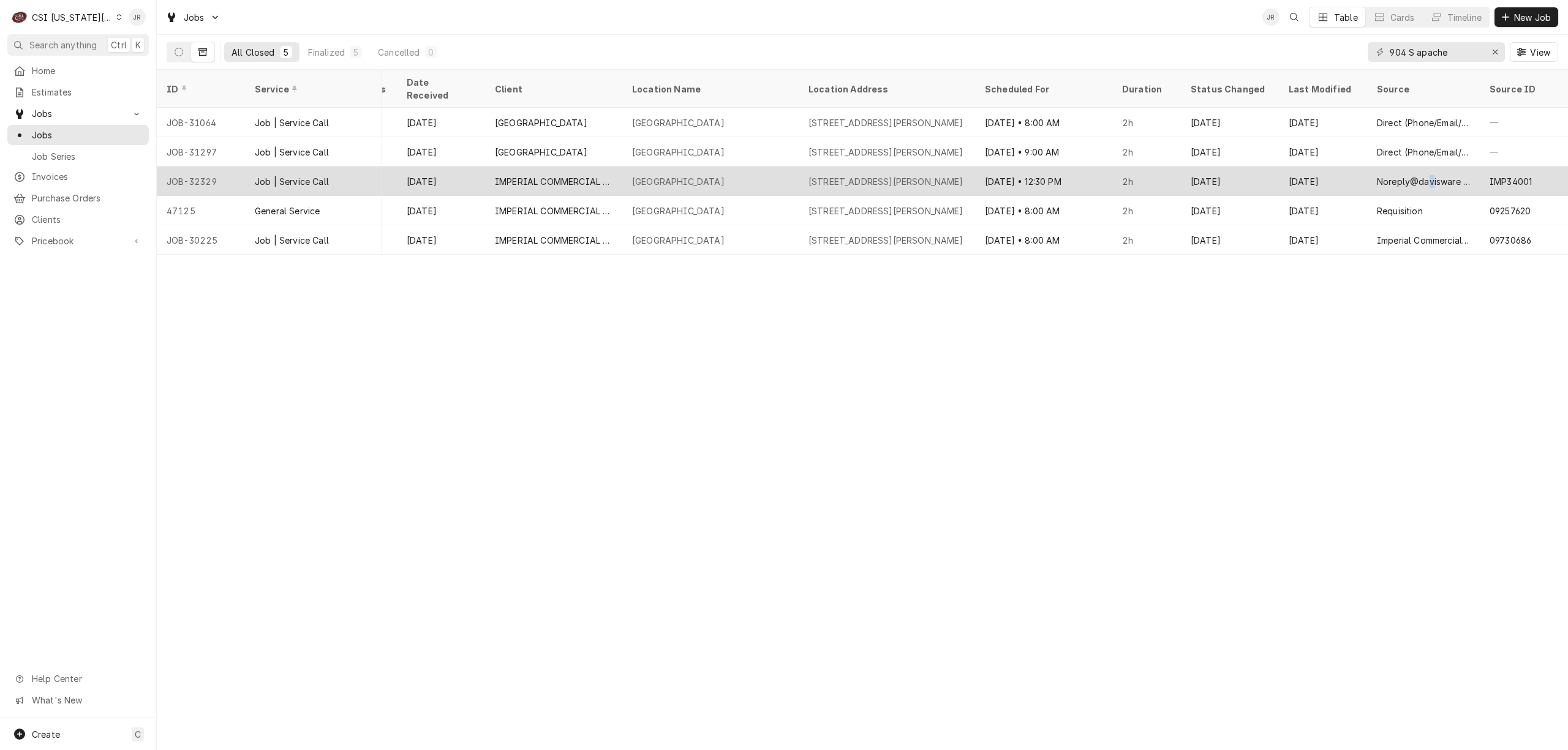
click at [1434, 167] on div "Noreply@davisware email" at bounding box center [1423, 181] width 113 height 30
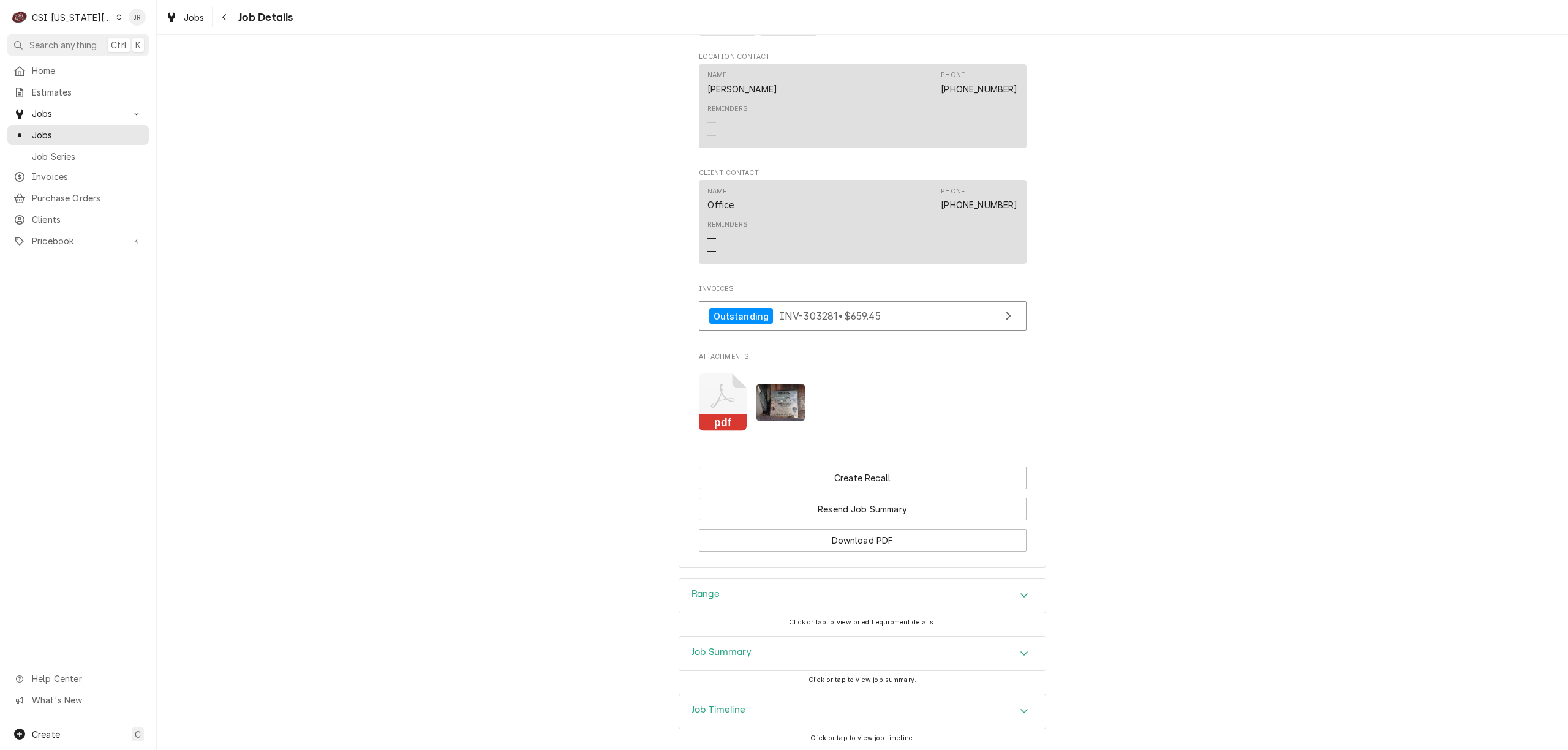
scroll to position [1719, 0]
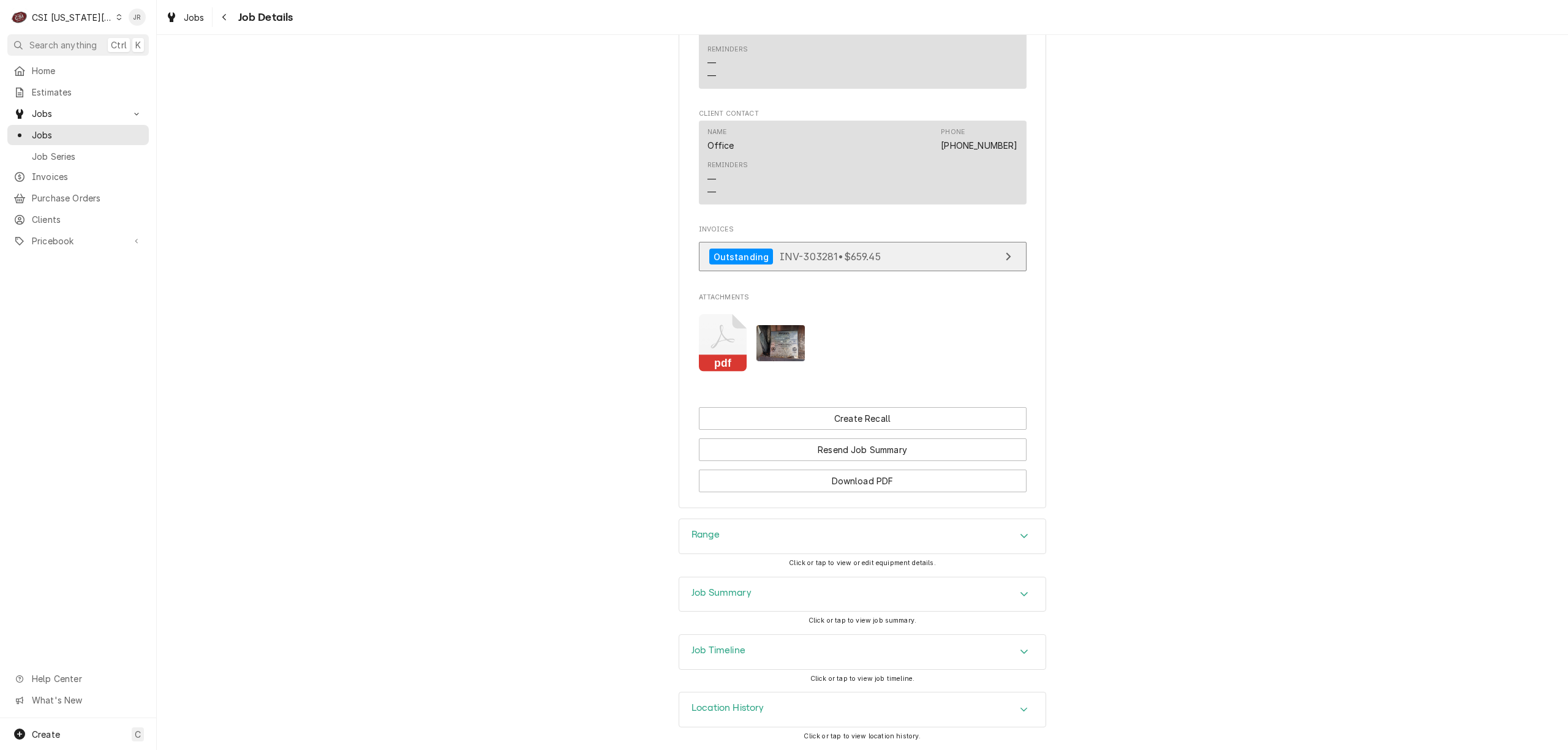
click at [918, 256] on link "Outstanding INV-303281 • $659.45" at bounding box center [863, 257] width 328 height 30
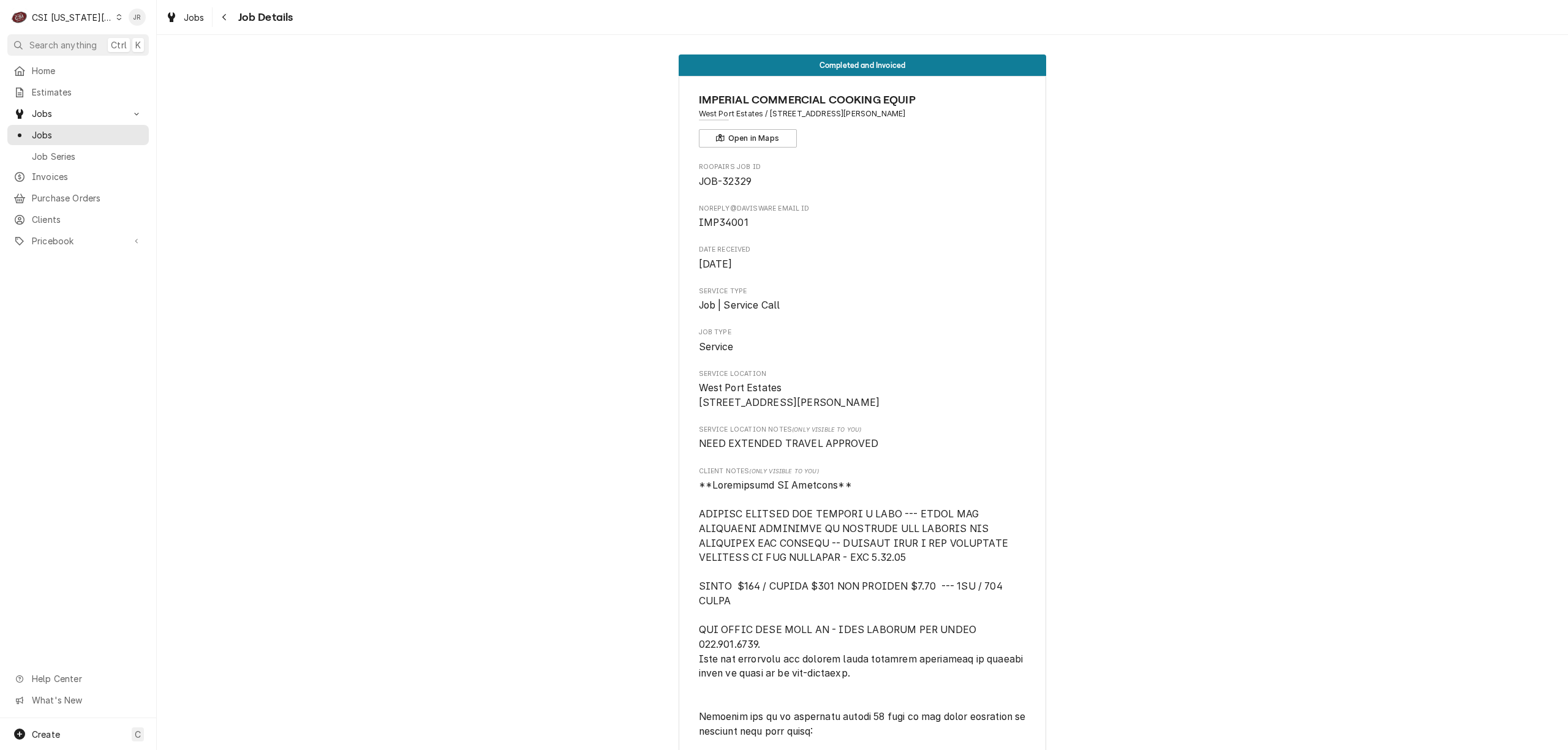
scroll to position [0, 0]
click at [65, 170] on span "Invoices" at bounding box center [87, 176] width 111 height 13
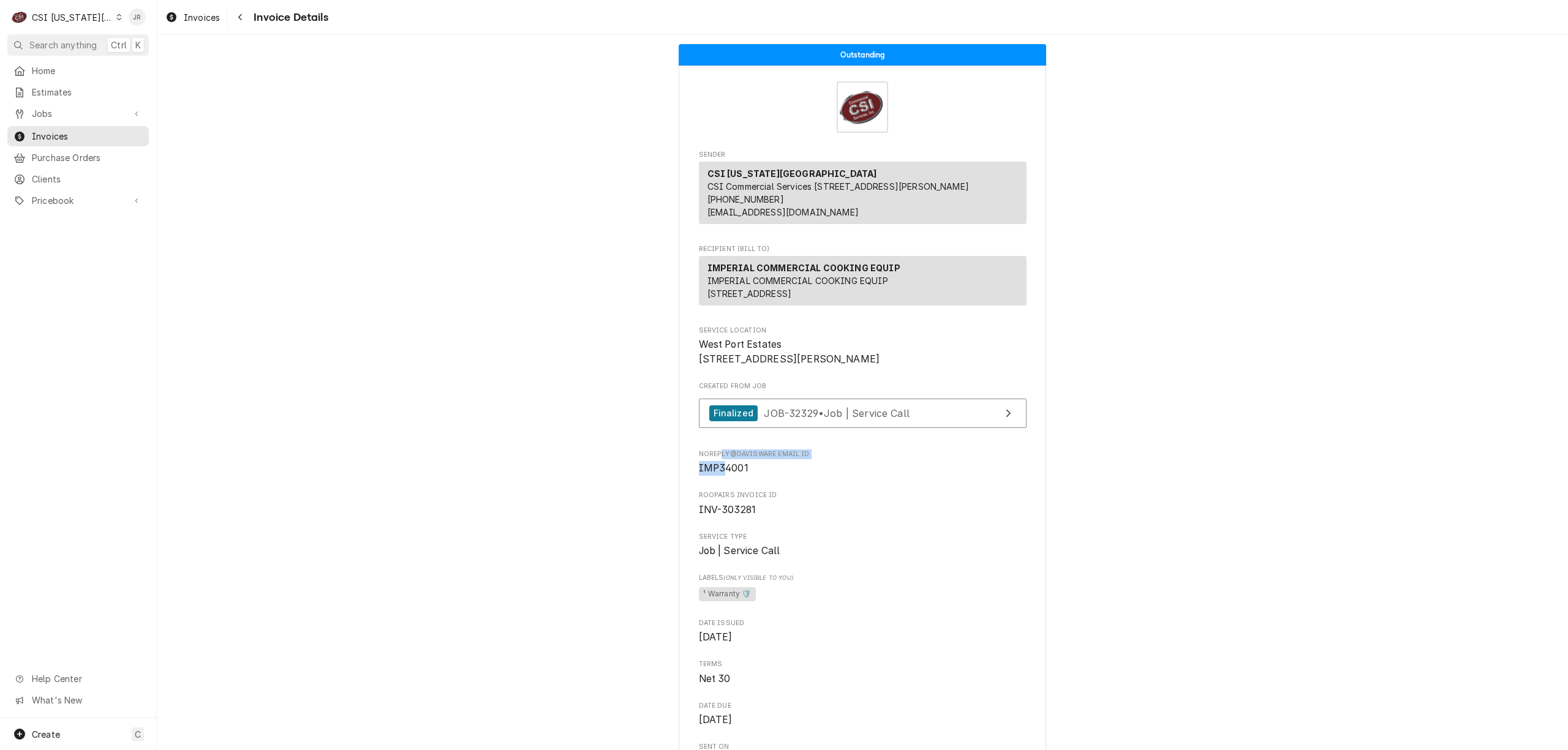
click at [715, 476] on div "Noreply@davisware email ID IMP34001" at bounding box center [863, 462] width 328 height 26
click at [719, 474] on span "IMP34001" at bounding box center [724, 468] width 49 height 12
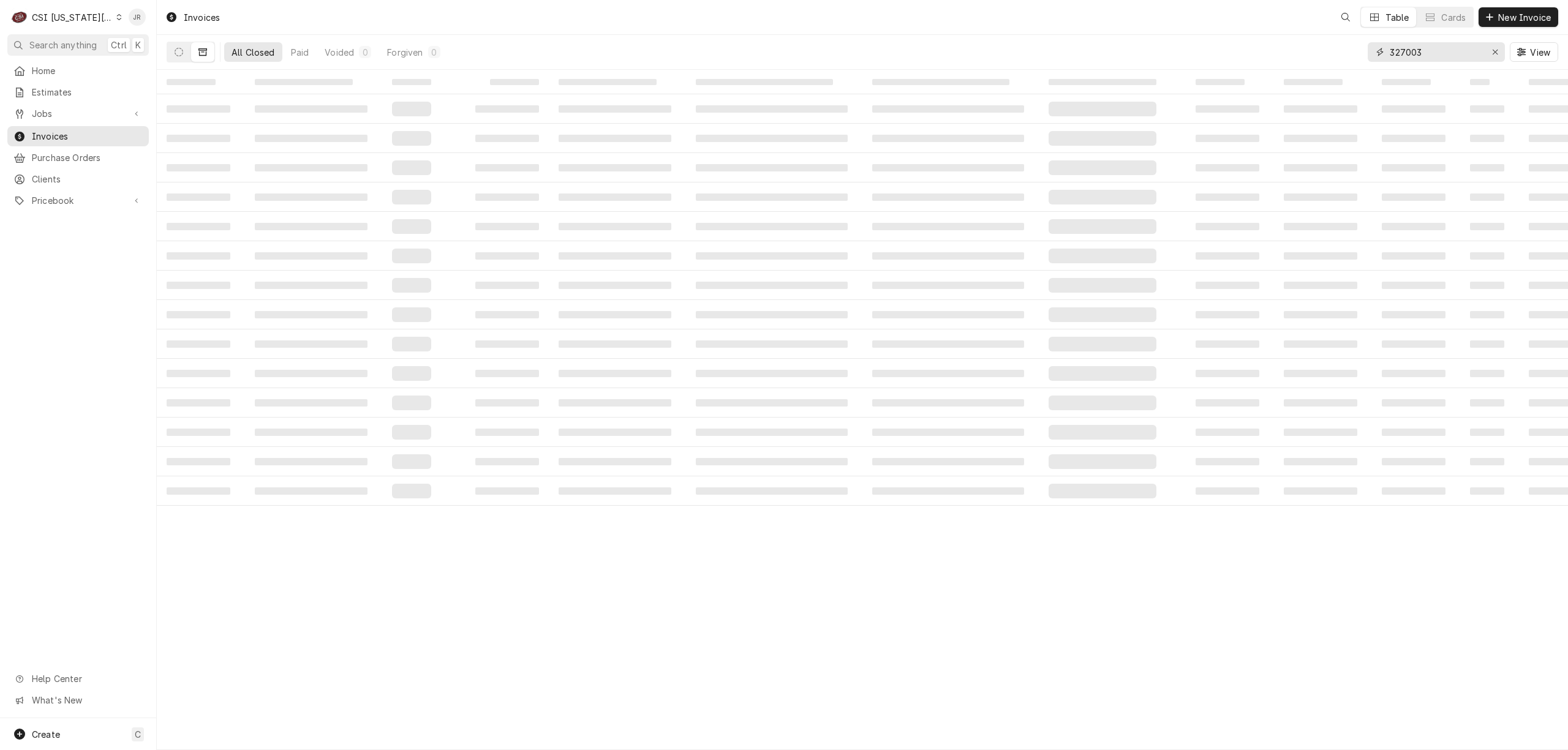
click at [1432, 53] on input "327003" at bounding box center [1435, 52] width 92 height 20
paste input "03281"
type input "303281"
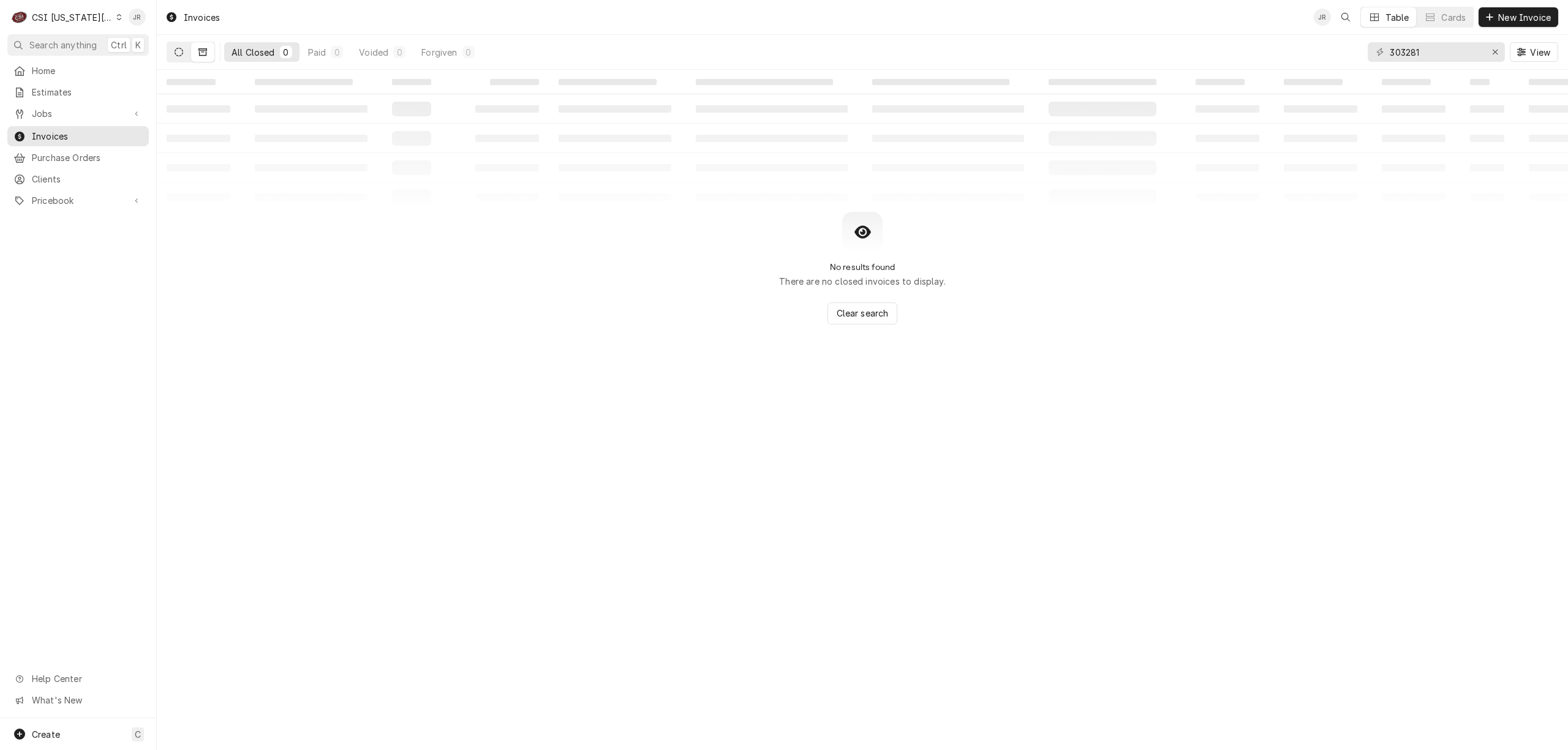
click at [178, 59] on button "Dynamic Content Wrapper" at bounding box center [179, 52] width 23 height 20
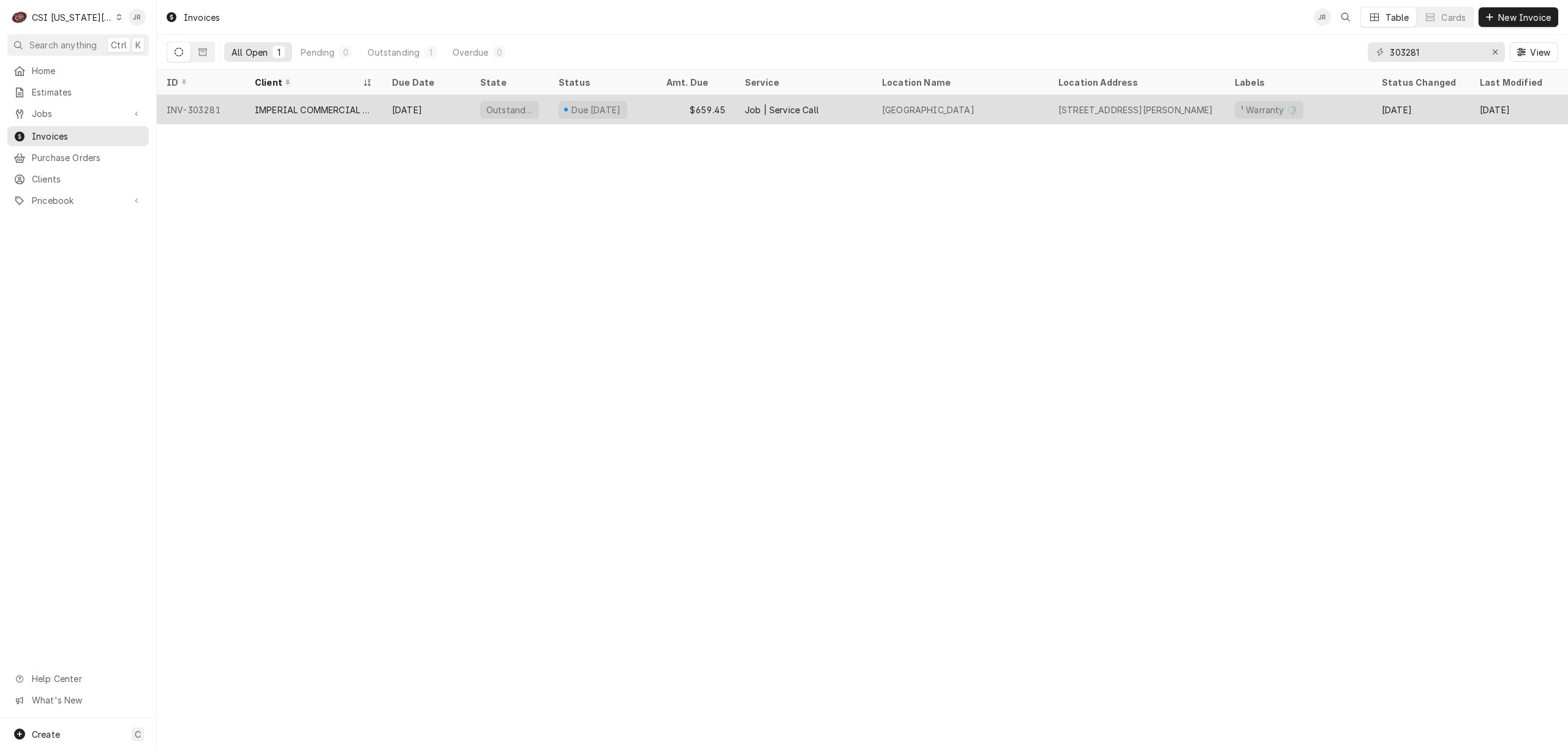
click at [677, 113] on div "$659.45" at bounding box center [696, 109] width 78 height 30
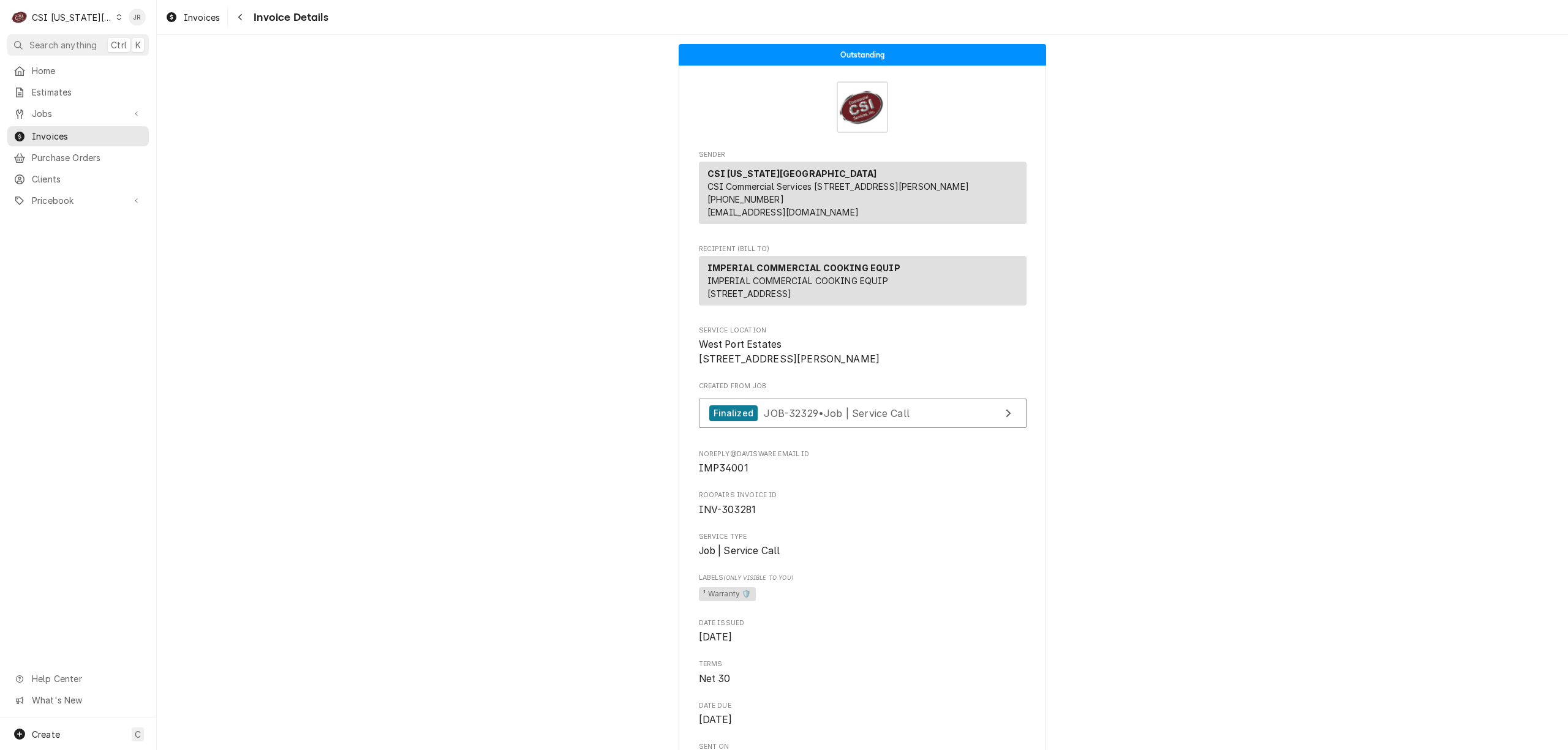
click at [730, 474] on span "IMP34001" at bounding box center [724, 468] width 49 height 12
copy span "IMP34001"
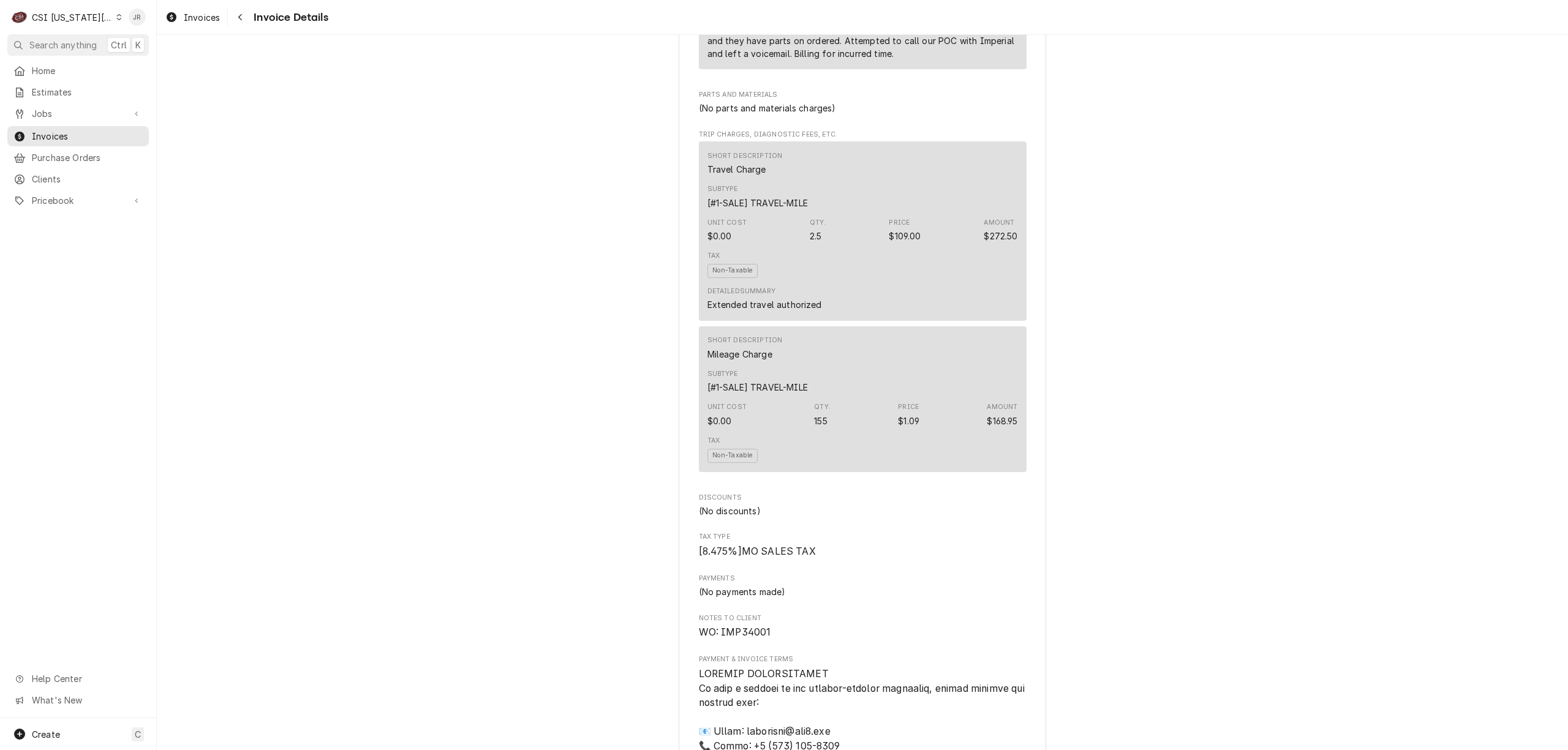
scroll to position [1061, 0]
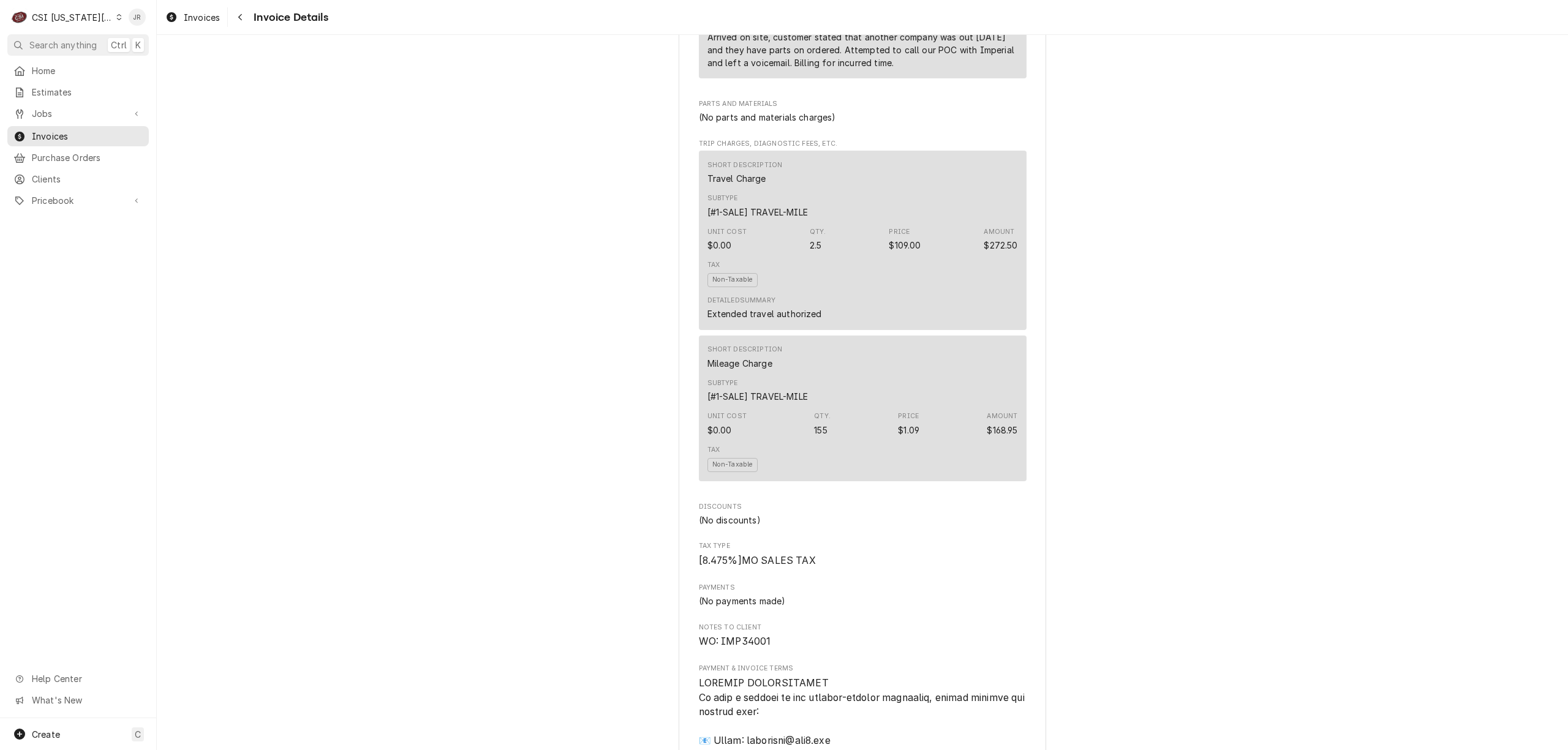
drag, startPoint x: 510, startPoint y: 229, endPoint x: 555, endPoint y: 254, distance: 51.5
click at [510, 233] on div "Outstanding Sender CSI Kansas City CSI Commercial Services Inc1021 NE Jib Ct Un…" at bounding box center [862, 306] width 1411 height 2666
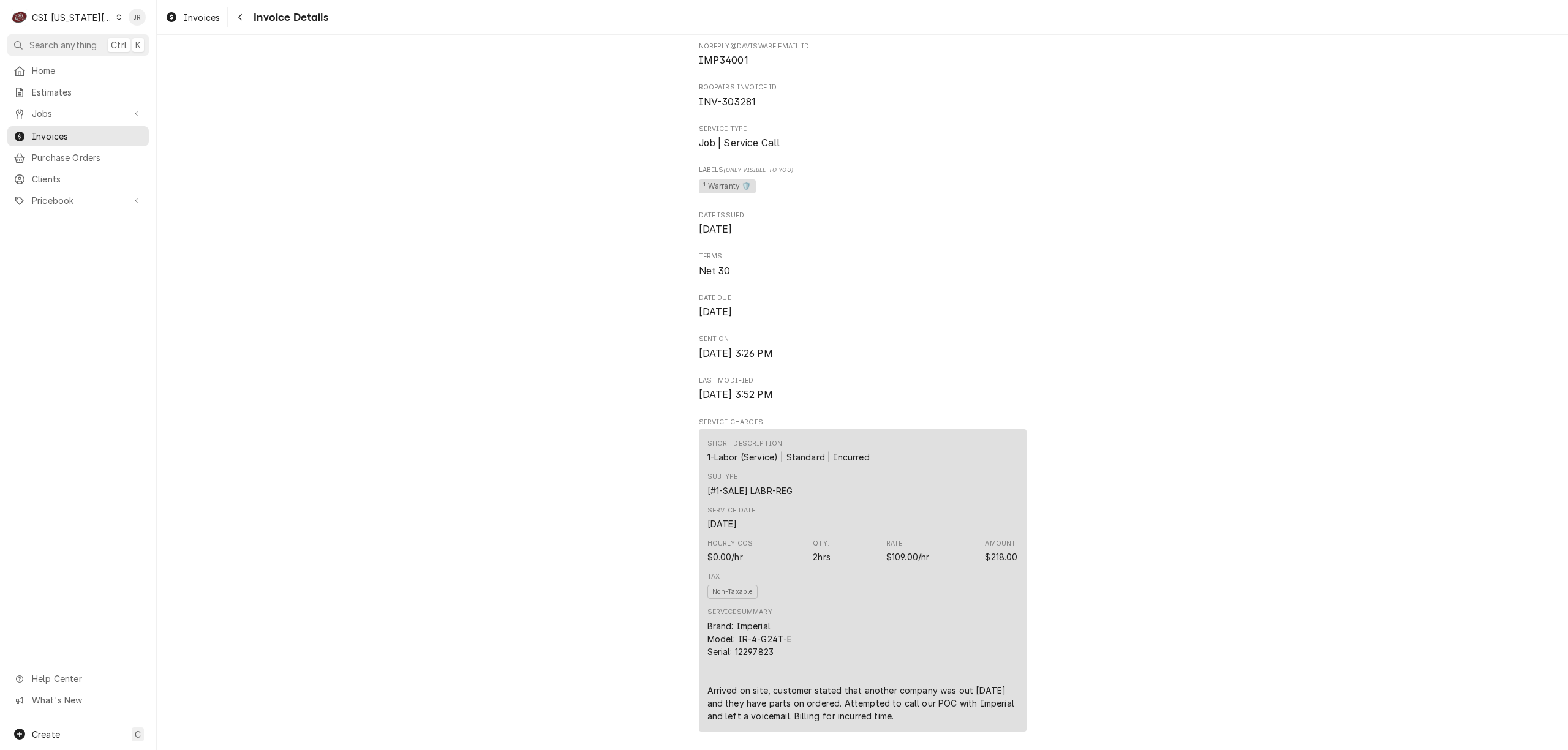
scroll to position [0, 0]
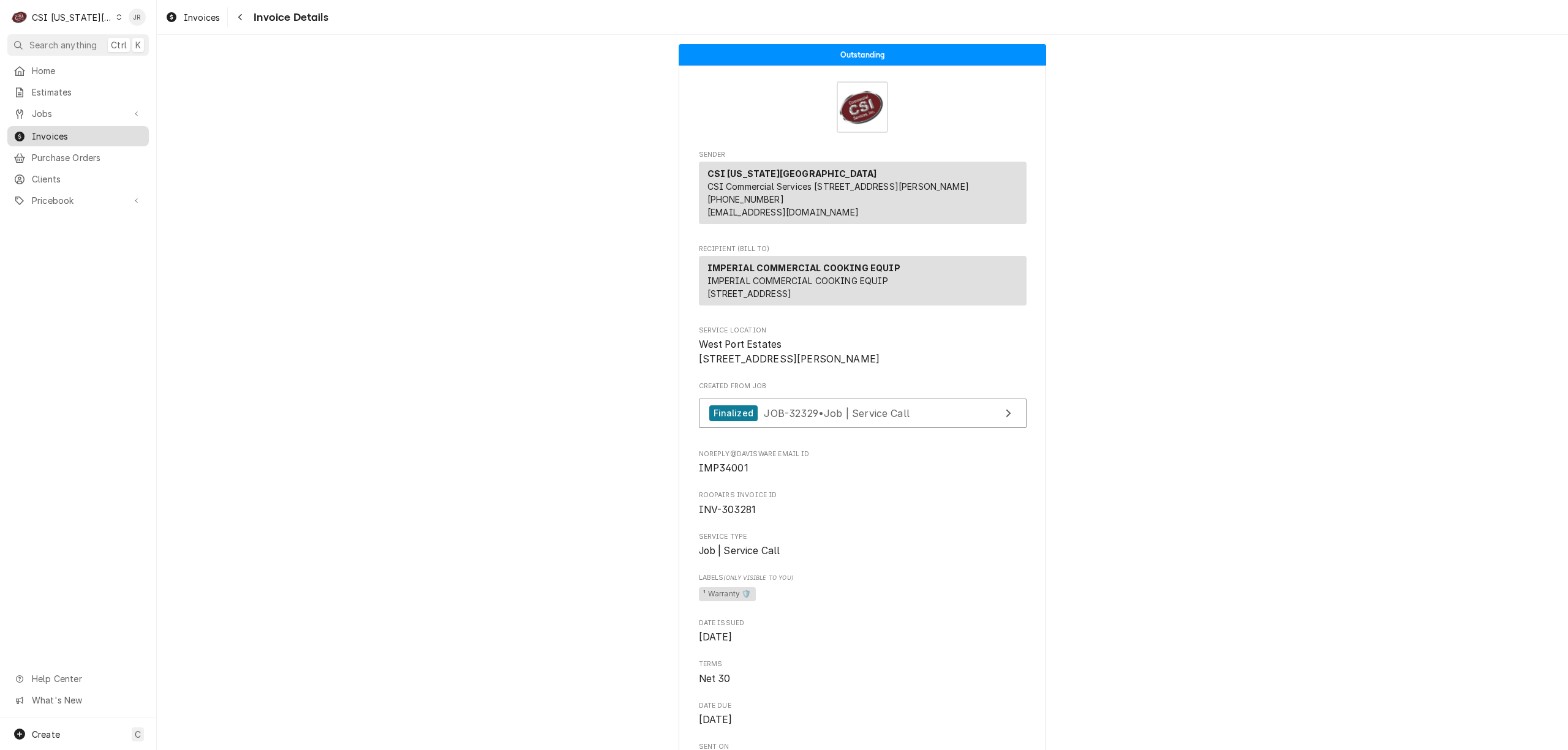
click at [62, 131] on span "Invoices" at bounding box center [87, 136] width 111 height 13
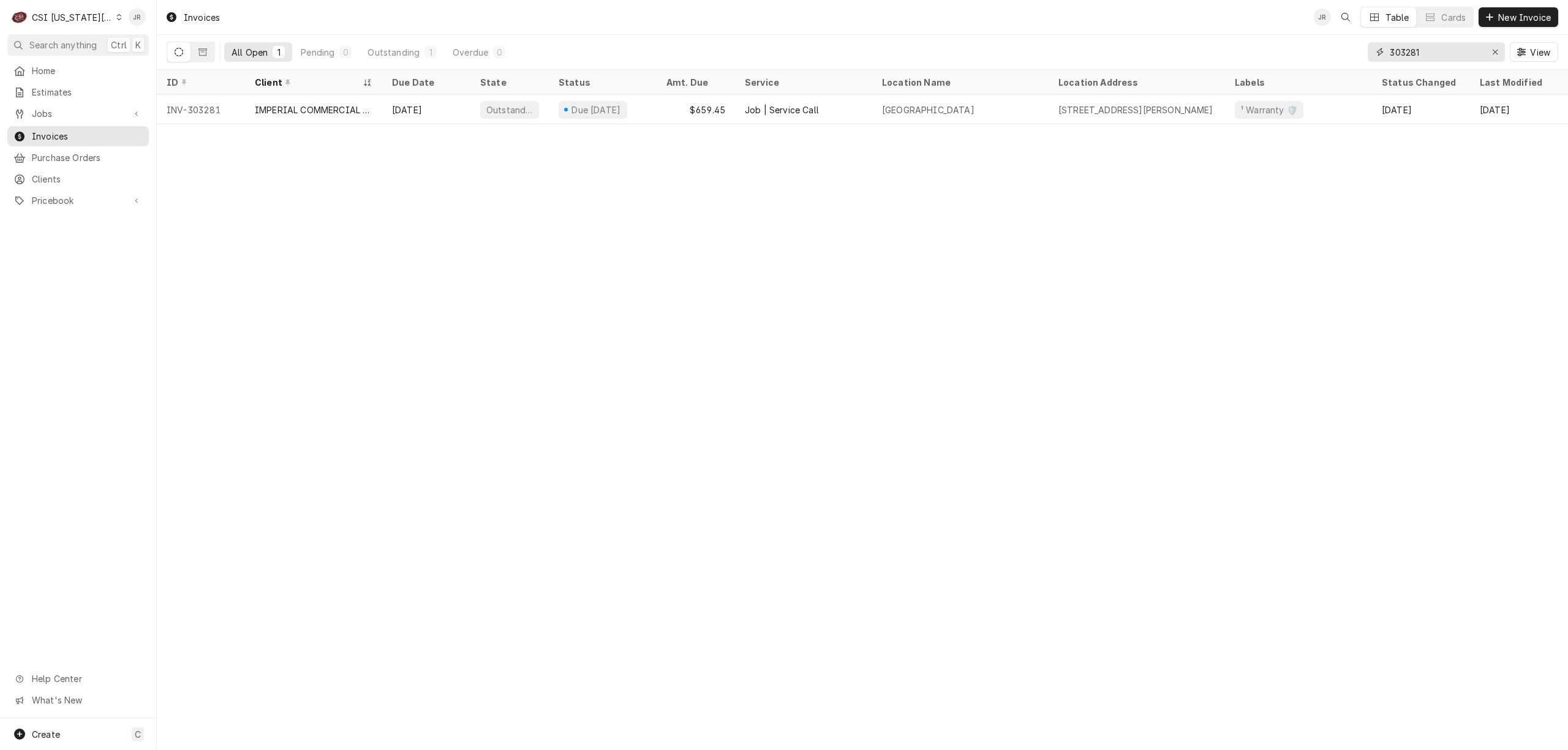
click at [1439, 53] on input "303281" at bounding box center [1435, 52] width 92 height 20
paste input "2943"
type input "302943"
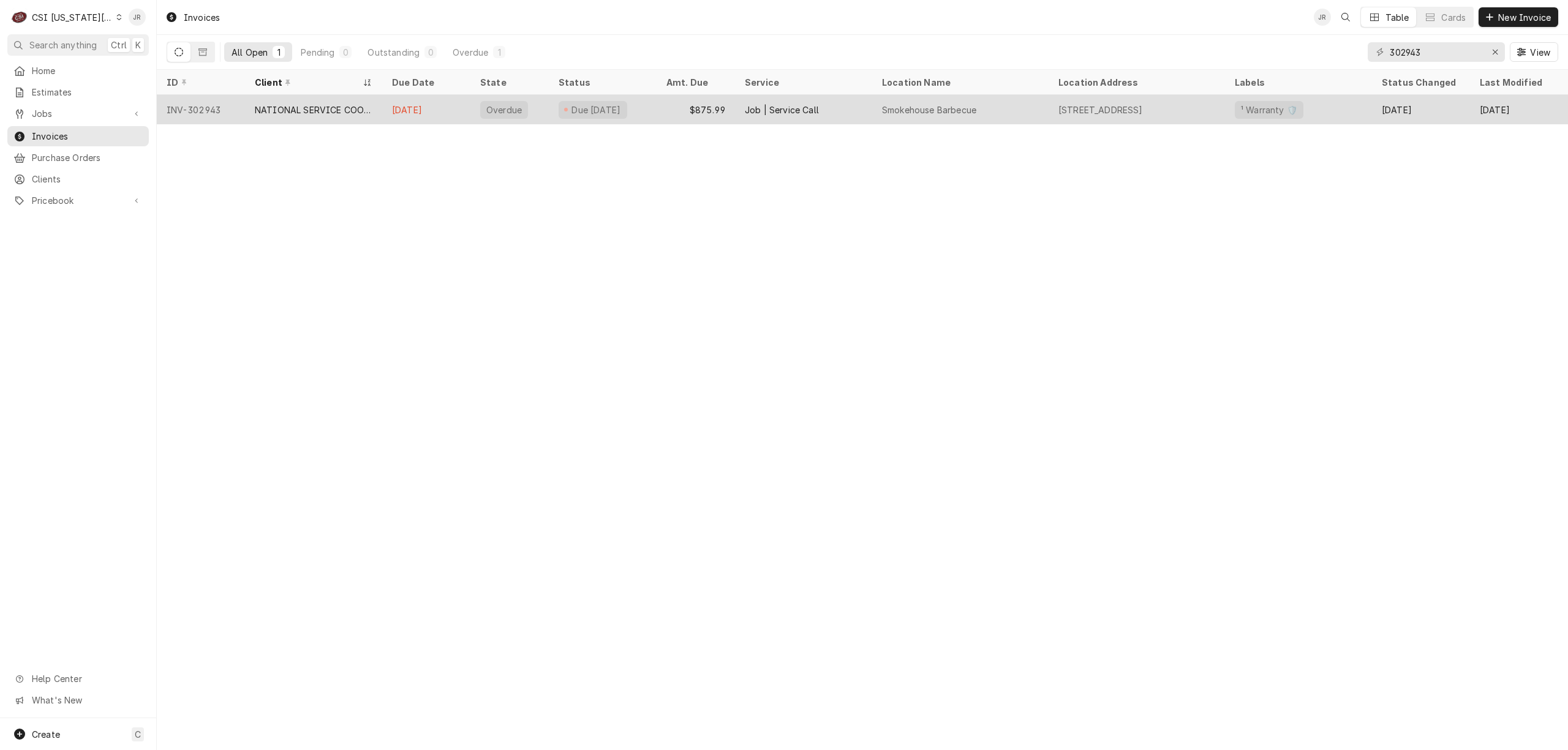
click at [452, 105] on div "[DATE]" at bounding box center [426, 109] width 89 height 30
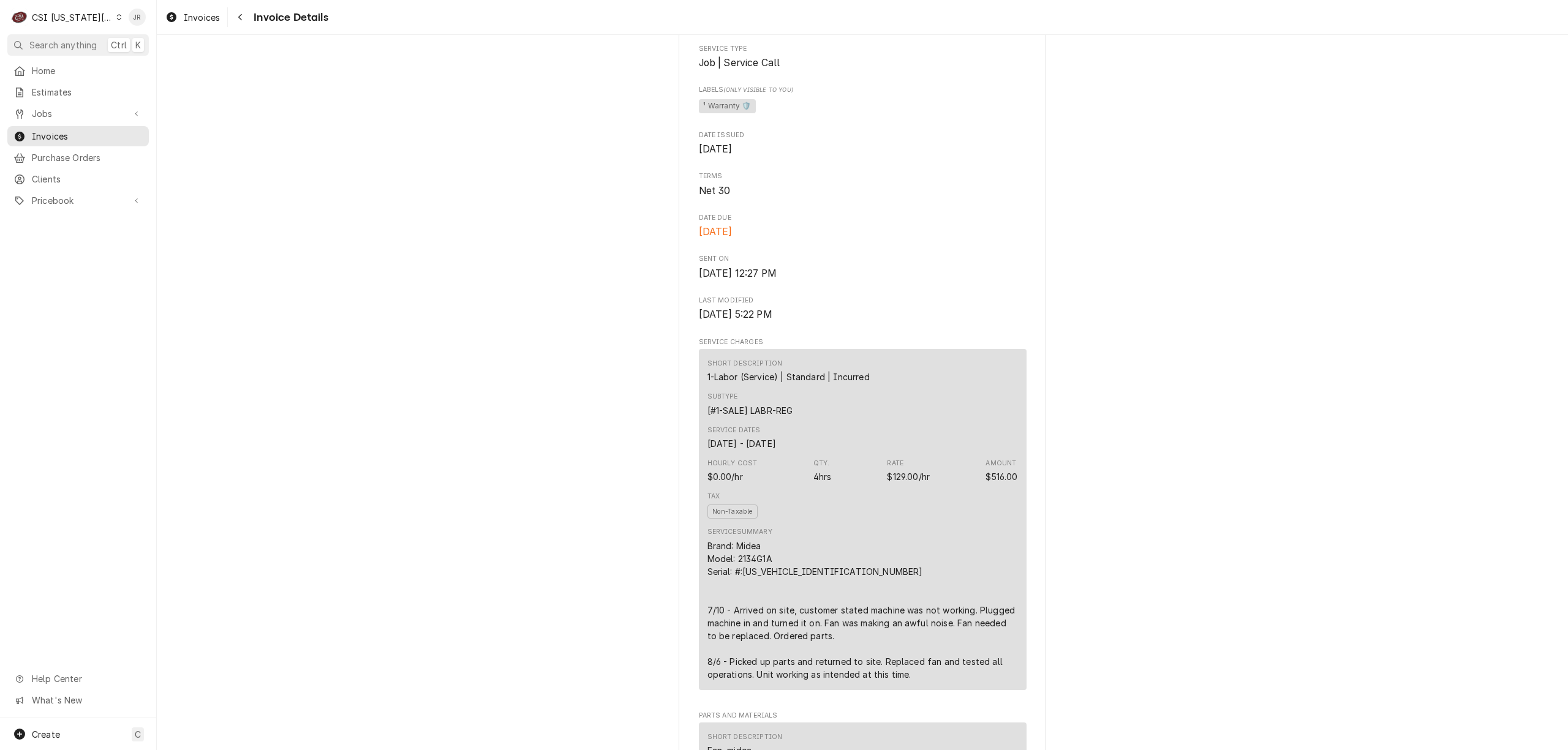
scroll to position [245, 0]
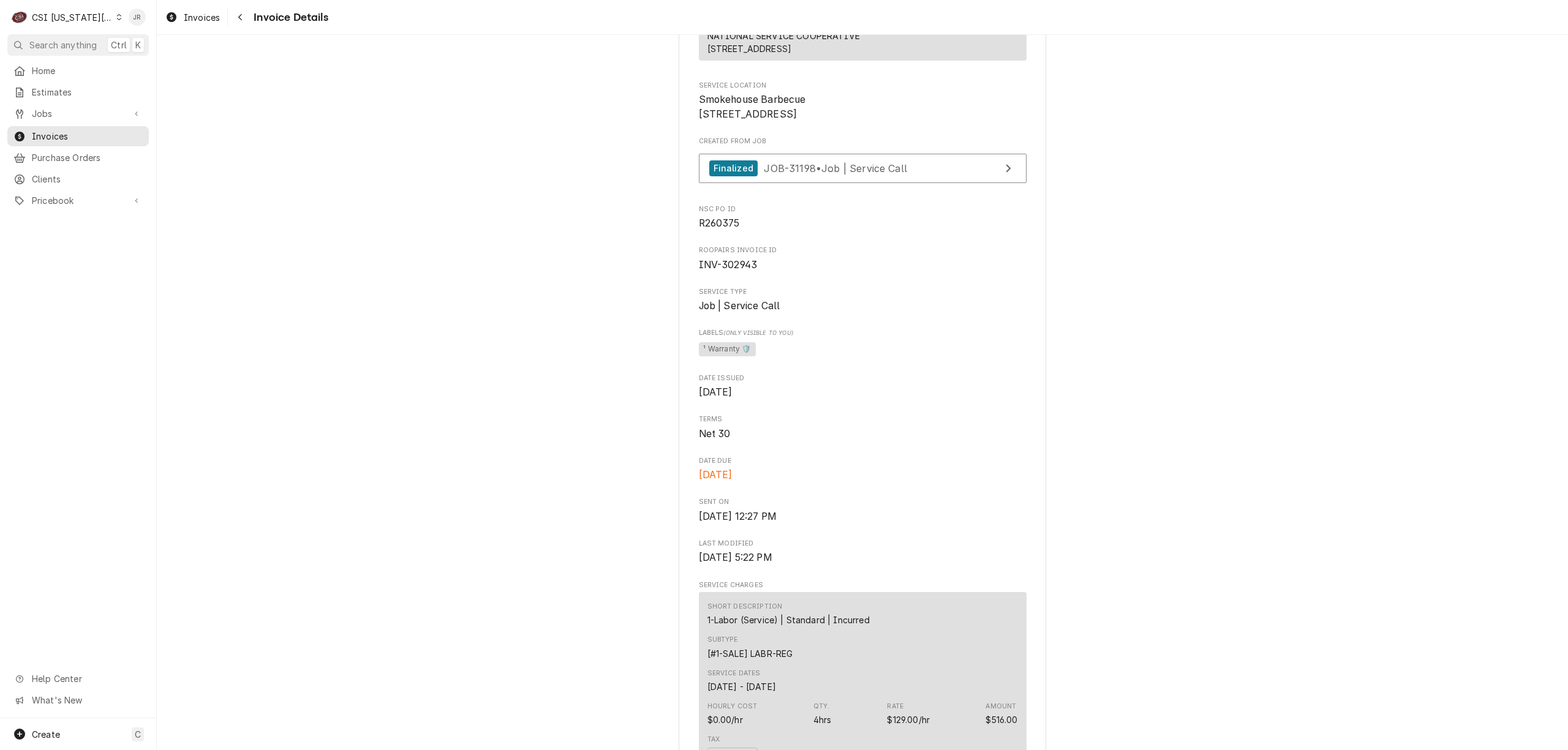
click at [713, 229] on span "R260375" at bounding box center [719, 223] width 41 height 12
copy span "R260375"
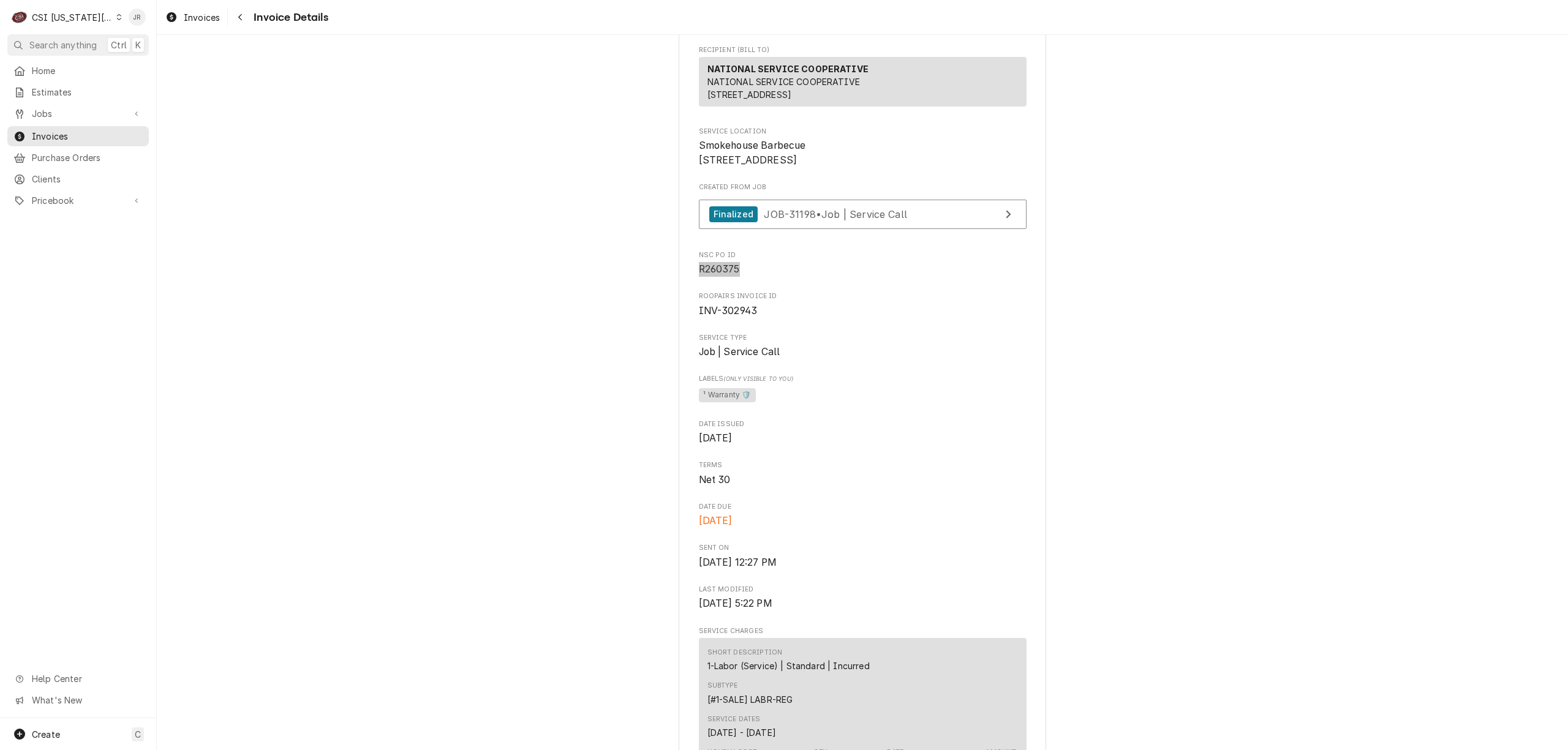
scroll to position [170, 0]
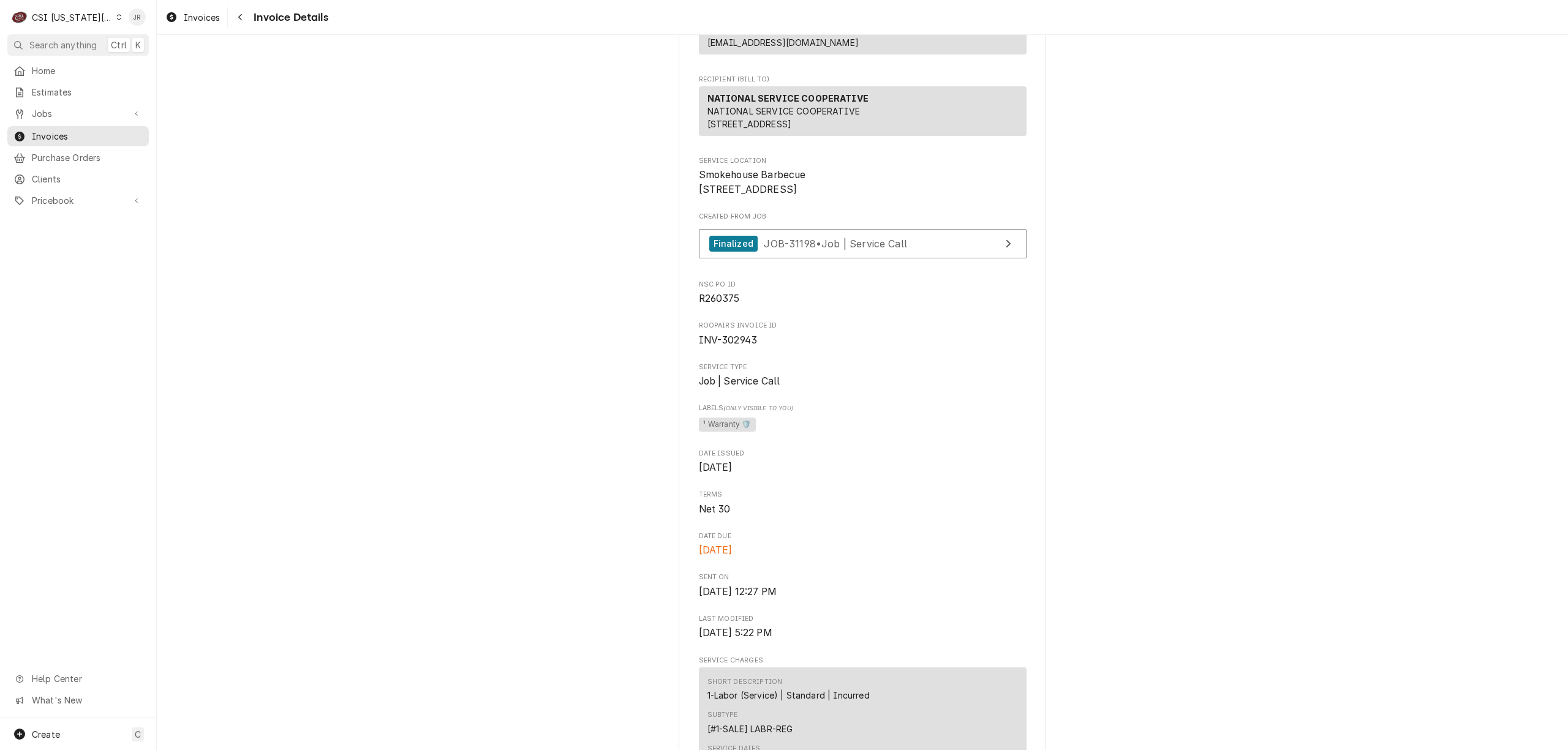
click at [742, 346] on span "INV-302943" at bounding box center [729, 340] width 59 height 12
copy span "302943"
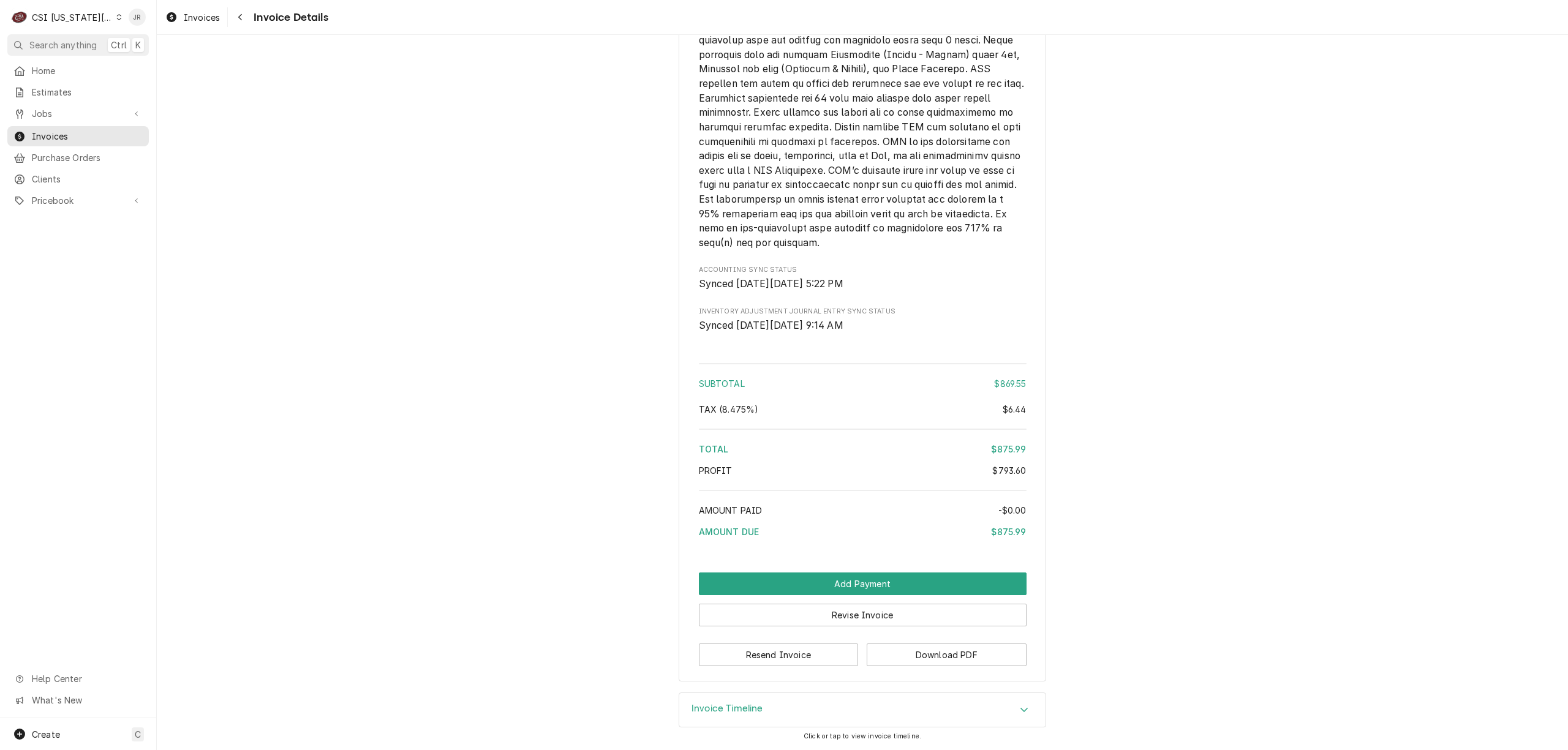
drag, startPoint x: 802, startPoint y: 708, endPoint x: 834, endPoint y: 668, distance: 51.2
click at [801, 705] on div "Invoice Timeline" at bounding box center [862, 710] width 366 height 34
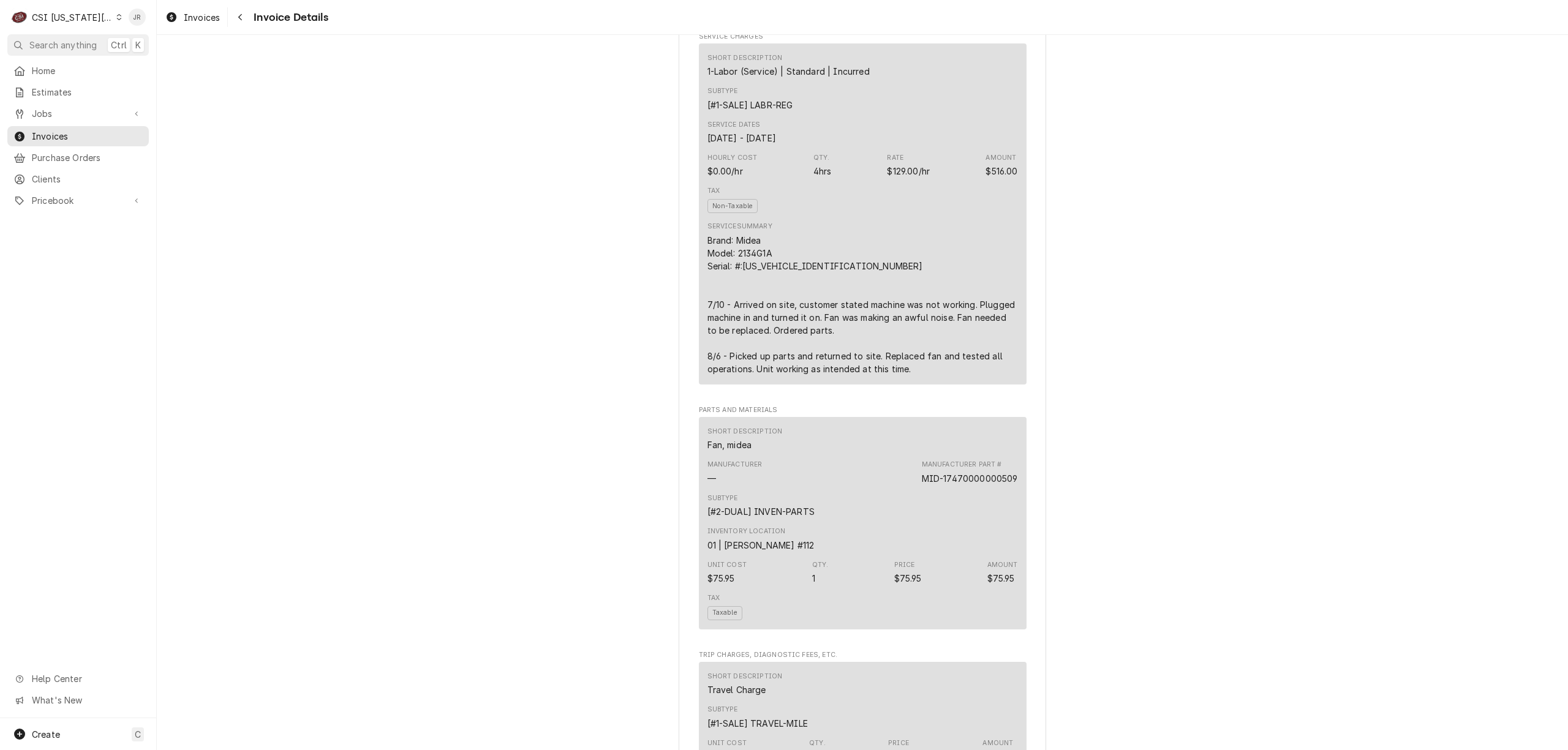
scroll to position [726, 0]
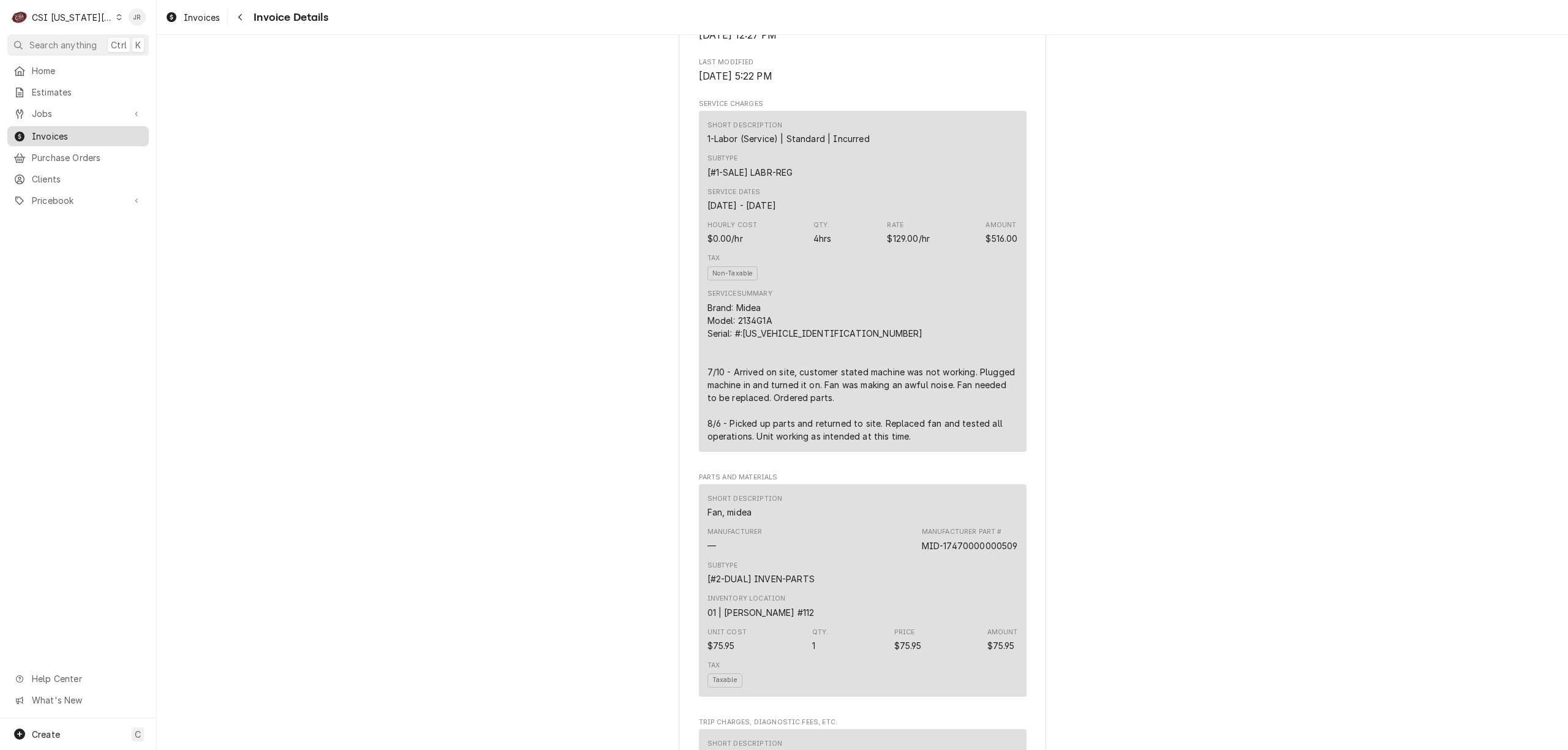
click at [89, 135] on span "Invoices" at bounding box center [87, 136] width 111 height 13
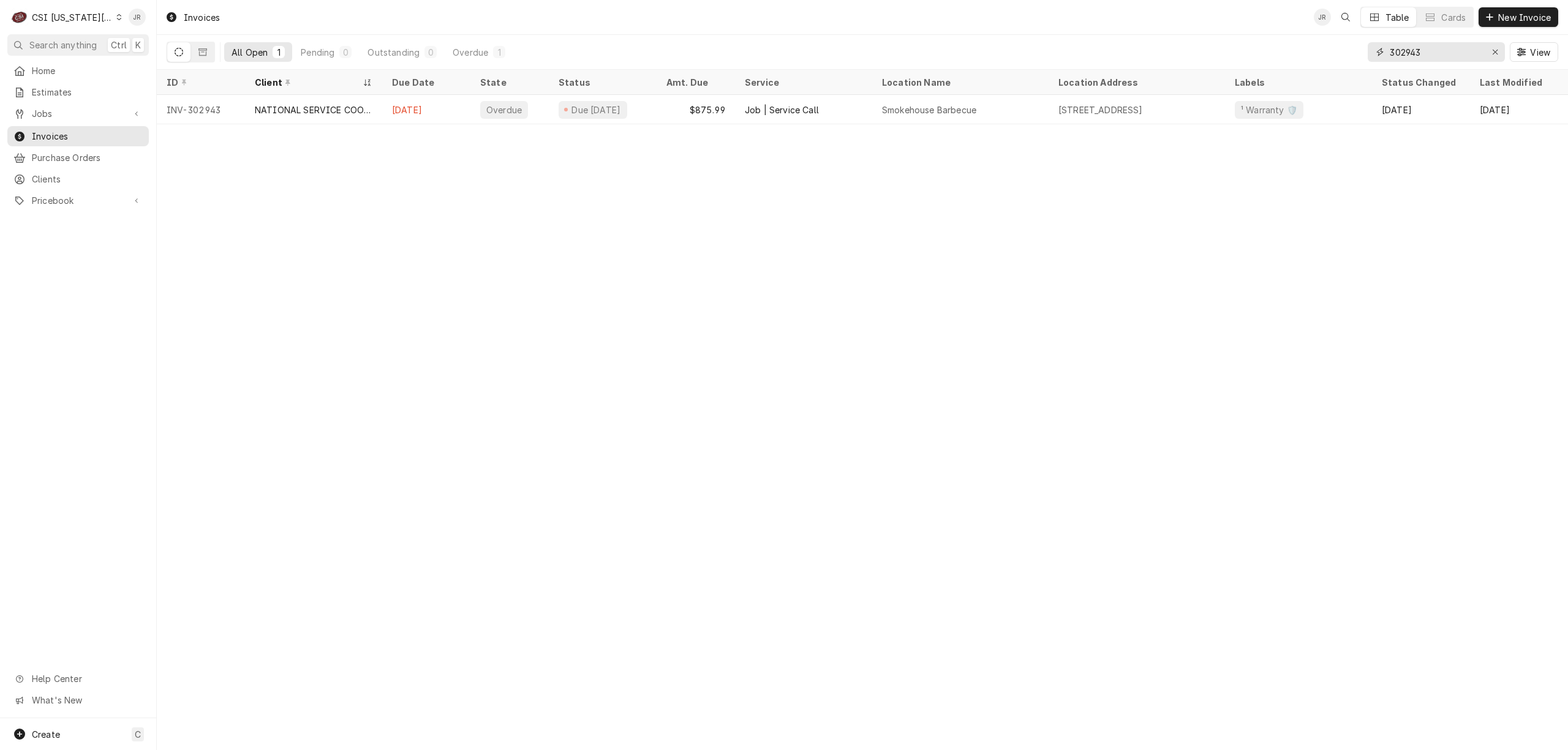
click at [1429, 54] on input "302943" at bounding box center [1435, 52] width 92 height 20
type input "303581"
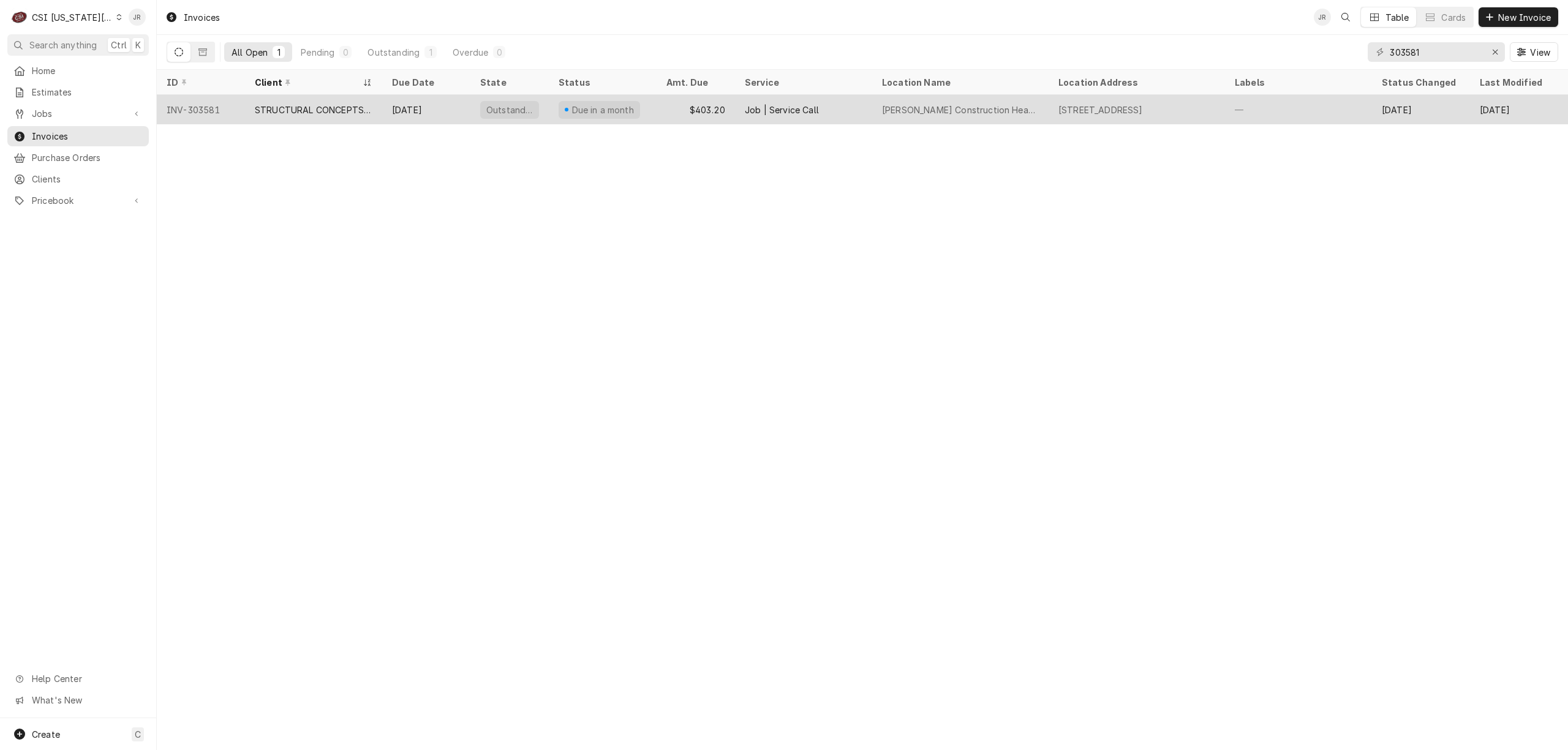
click at [412, 110] on div "Oct 30" at bounding box center [426, 109] width 89 height 30
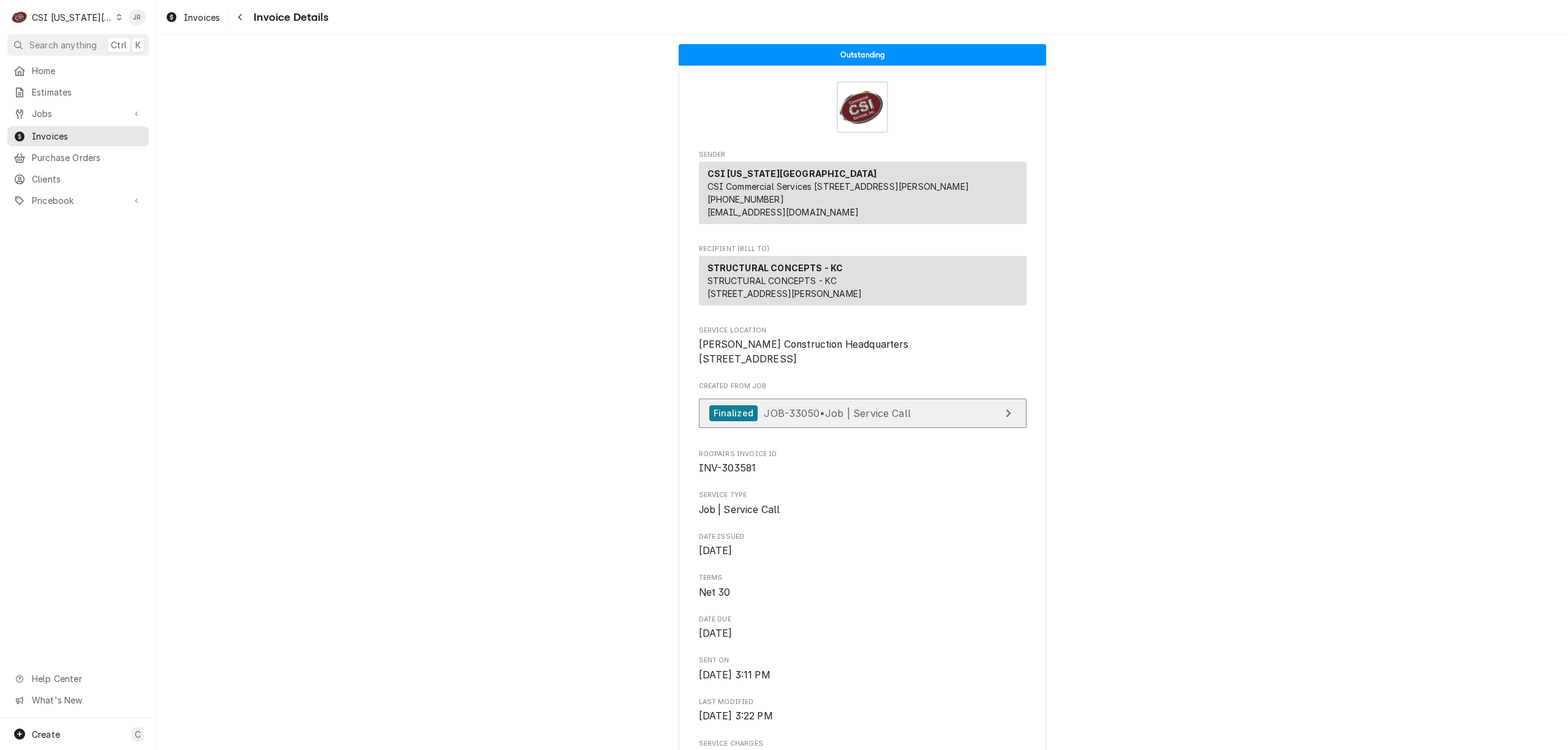
click at [860, 419] on span "JOB-33050 • Job | Service Call" at bounding box center [837, 412] width 147 height 12
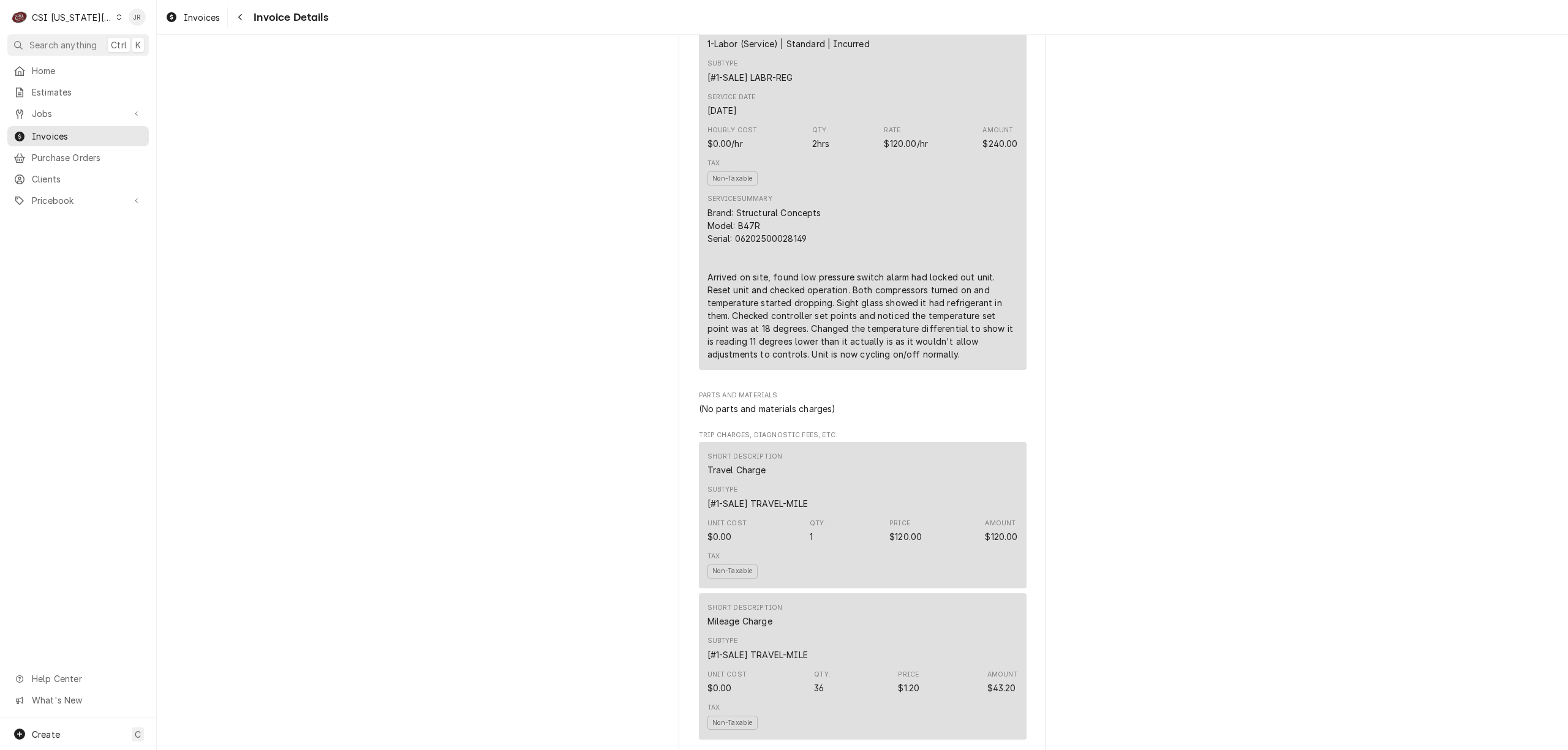
scroll to position [571, 0]
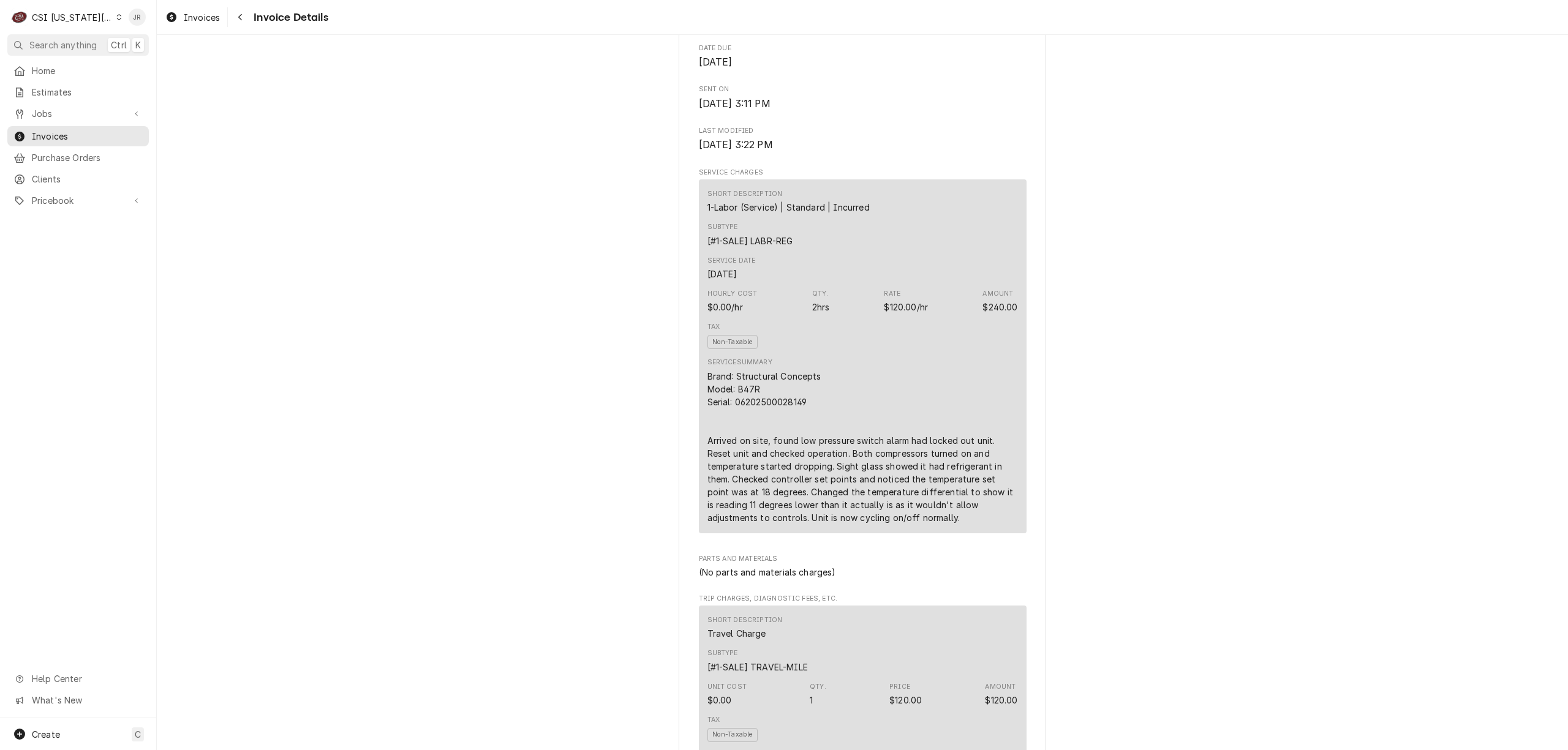
click at [846, 470] on div "Brand: Structural Concepts Model: B47R Serial: 06202500028149 Arrived on site, …" at bounding box center [862, 447] width 310 height 154
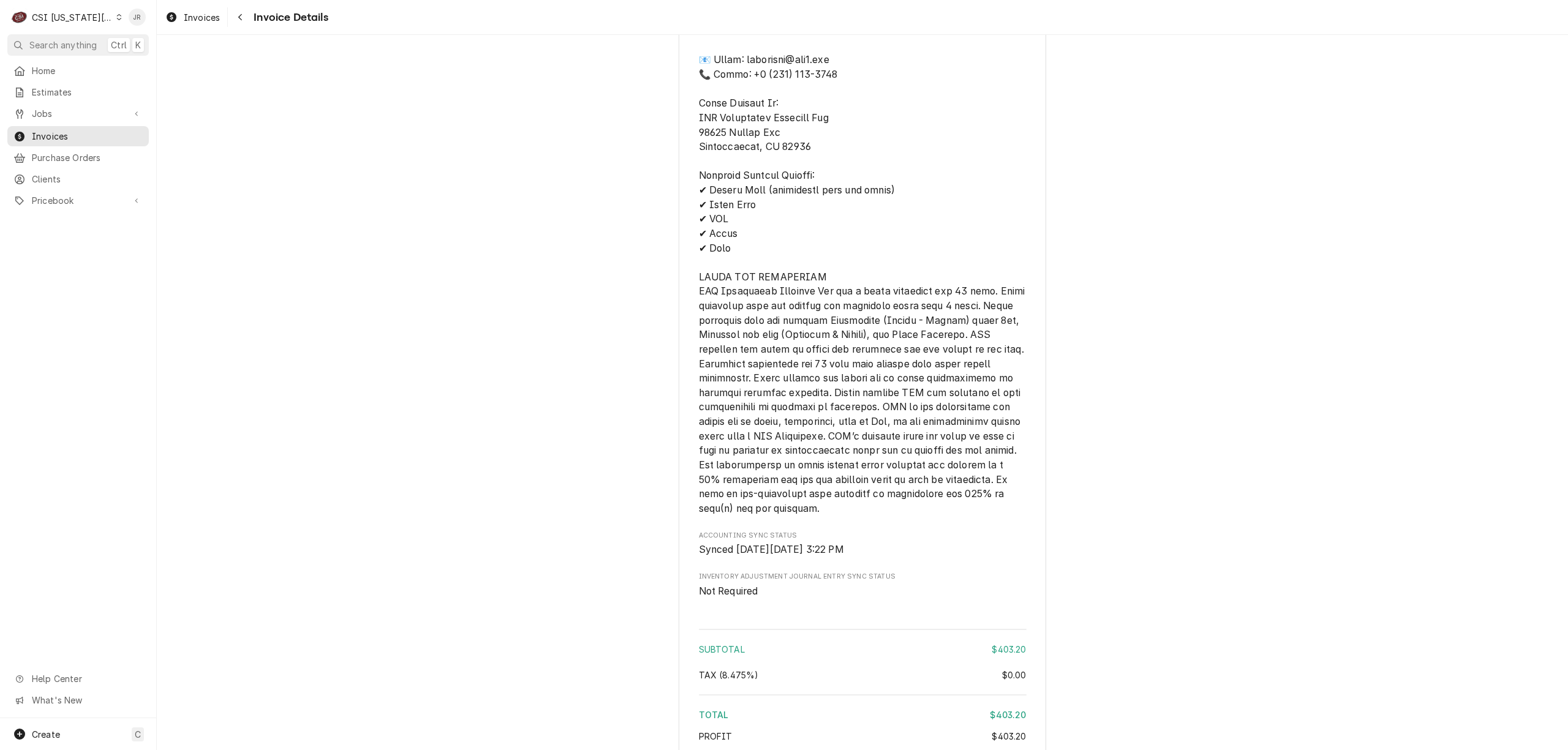
scroll to position [1939, 0]
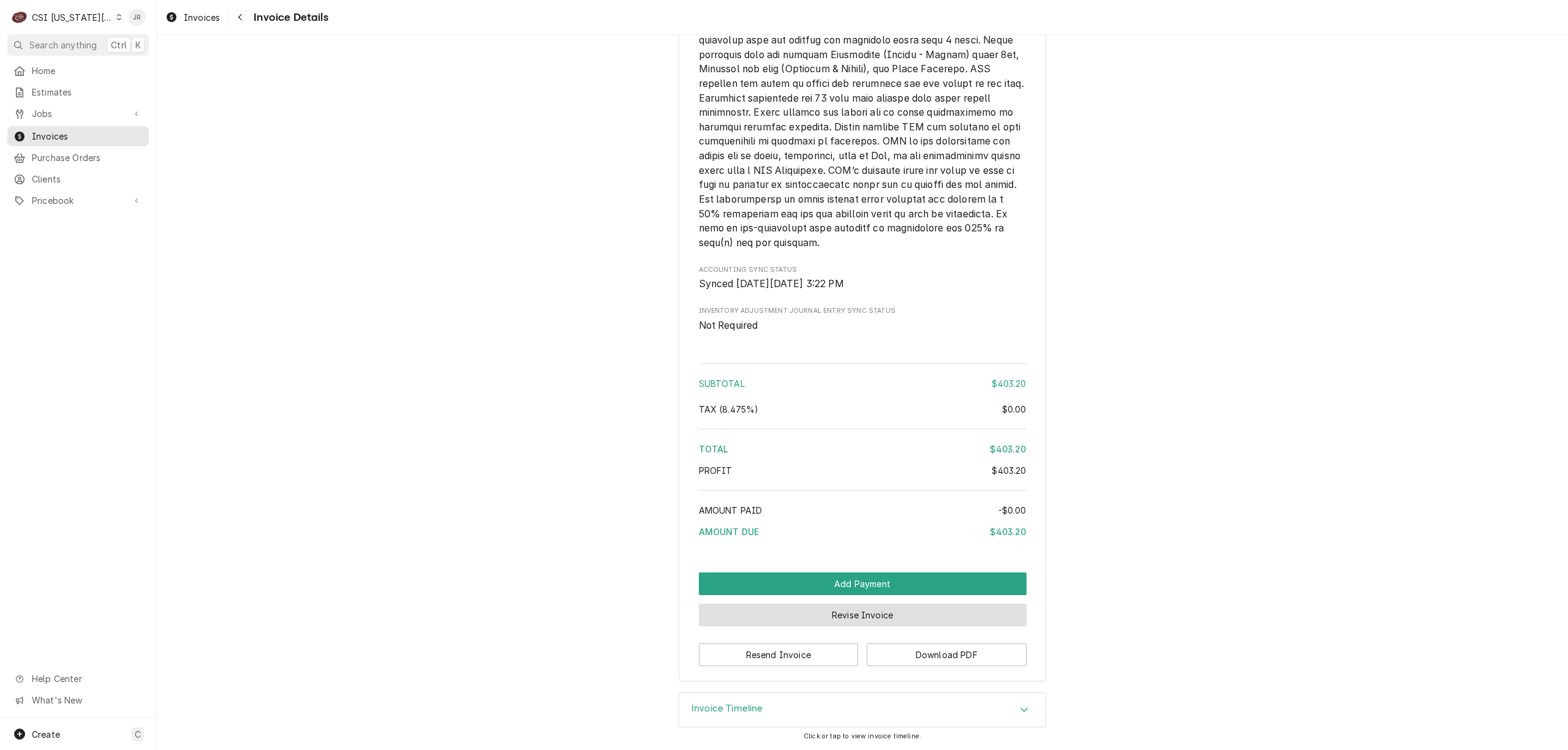
click at [834, 613] on button "Revise Invoice" at bounding box center [863, 615] width 328 height 22
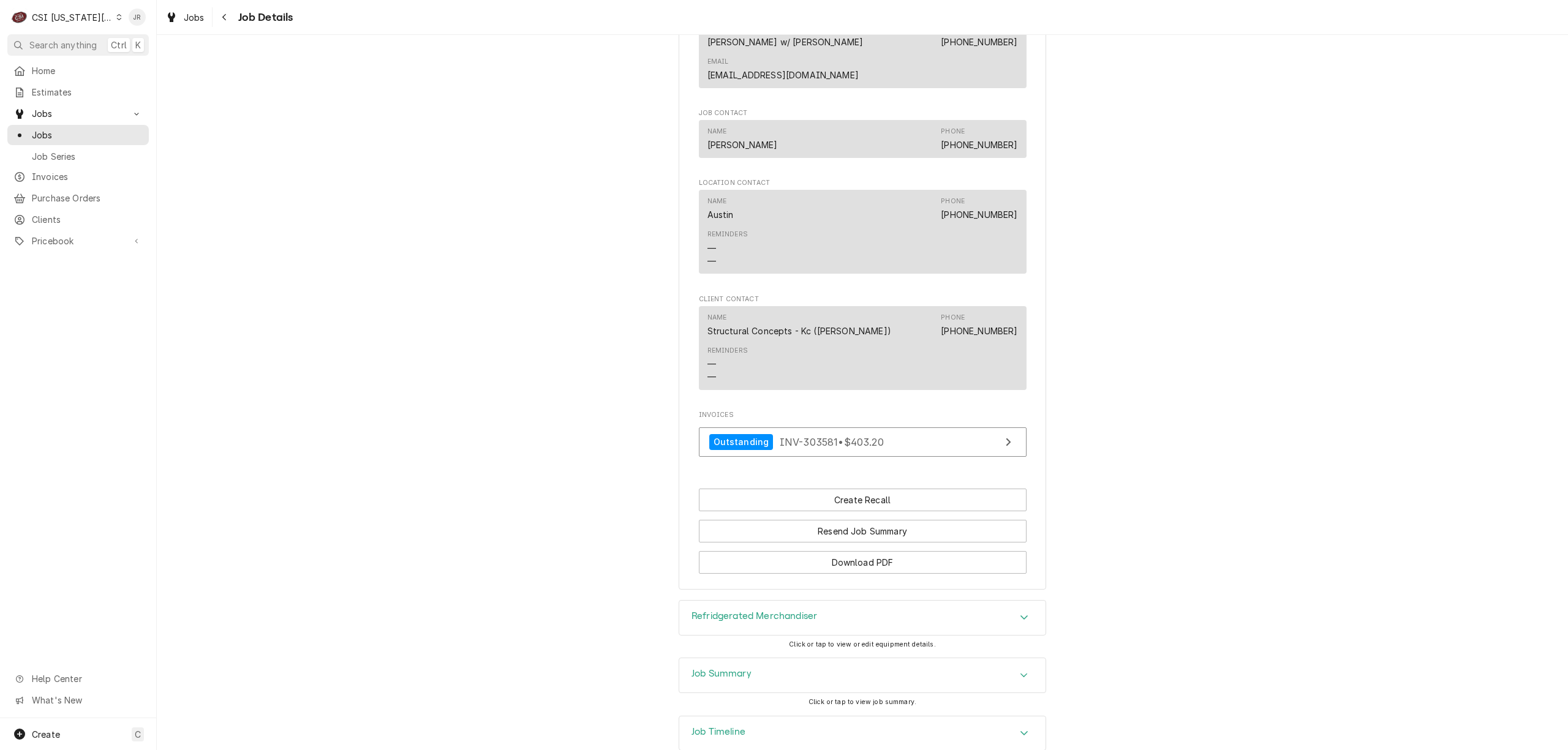
scroll to position [1225, 0]
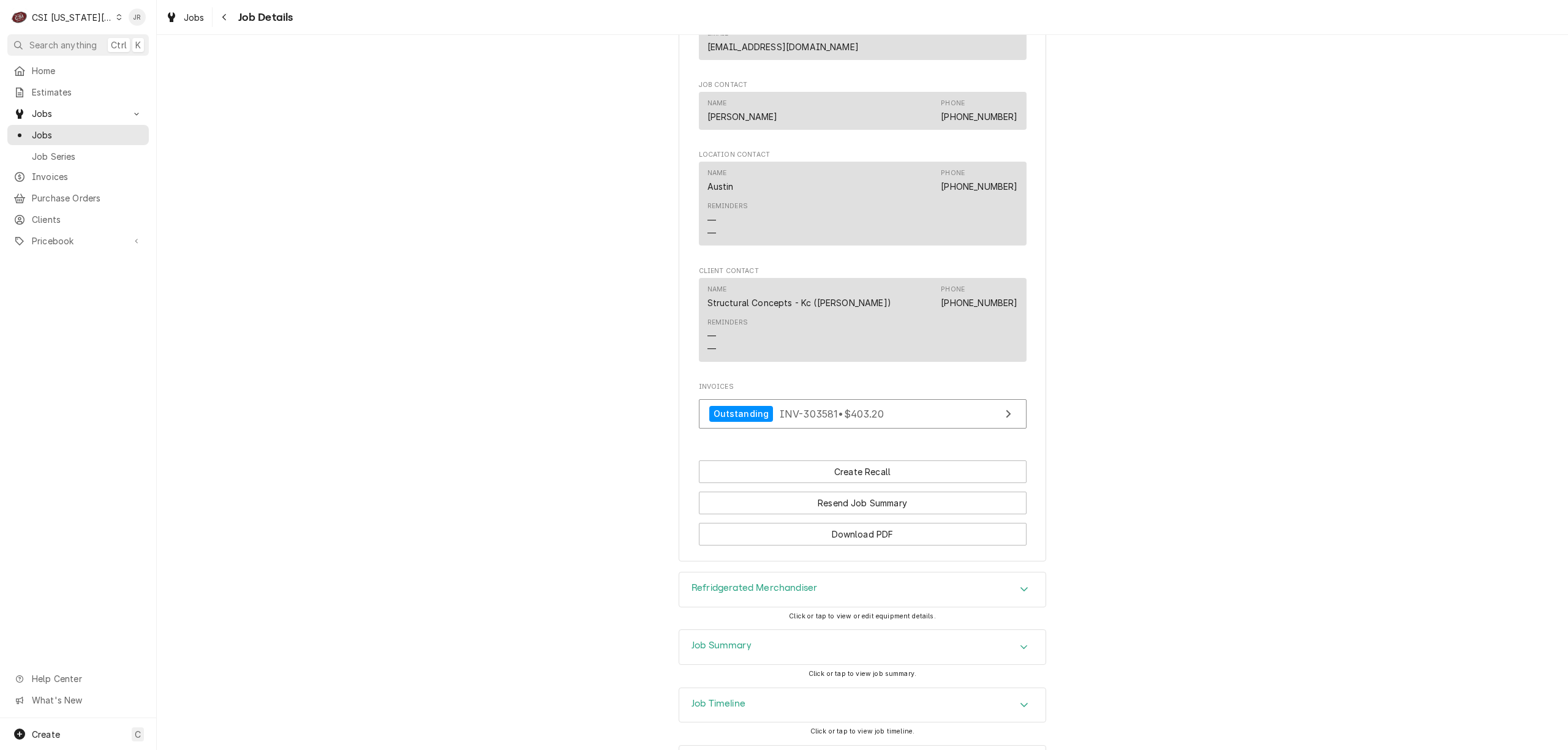
click at [769, 594] on h3 "Refridgerated Merchandiser" at bounding box center [753, 588] width 125 height 12
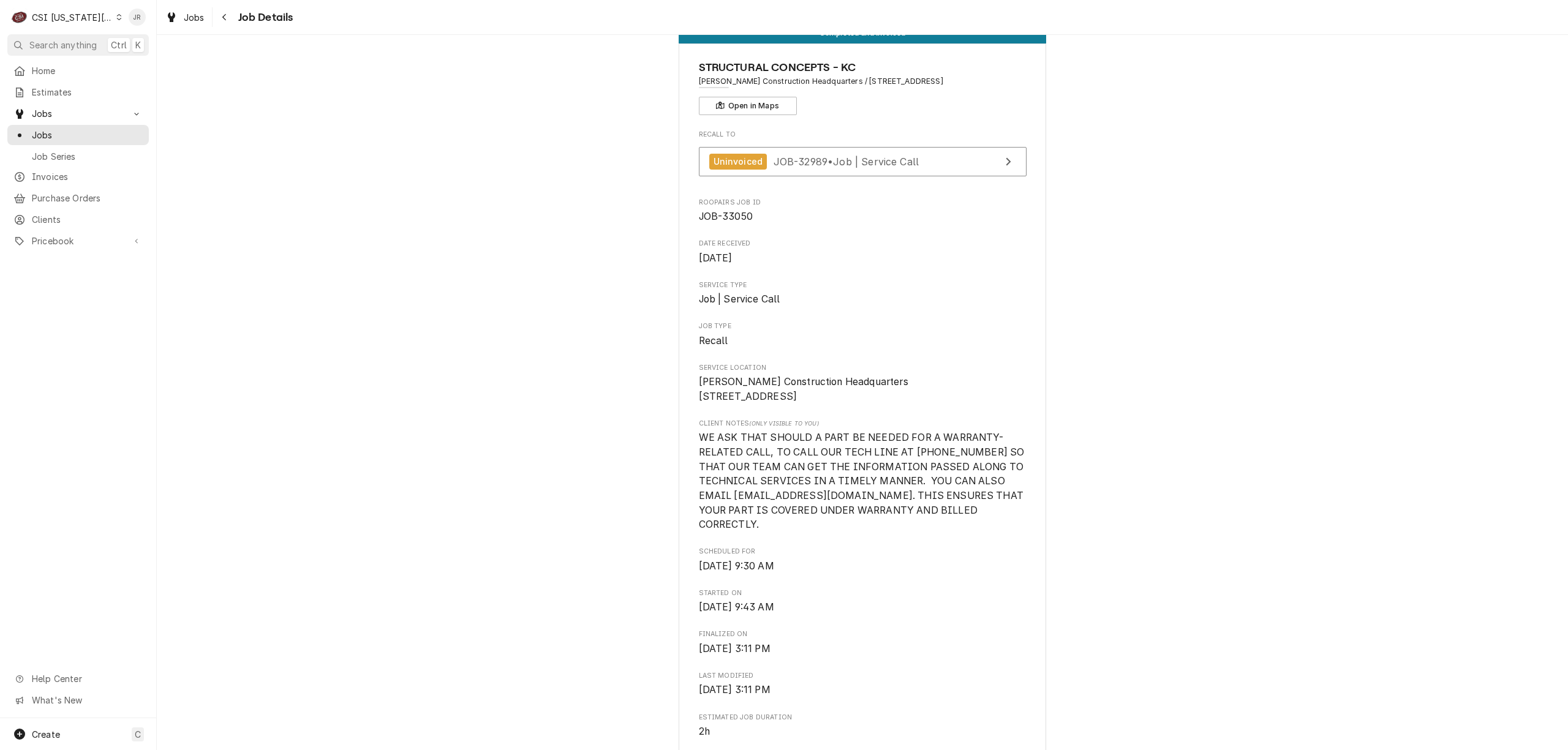
scroll to position [0, 0]
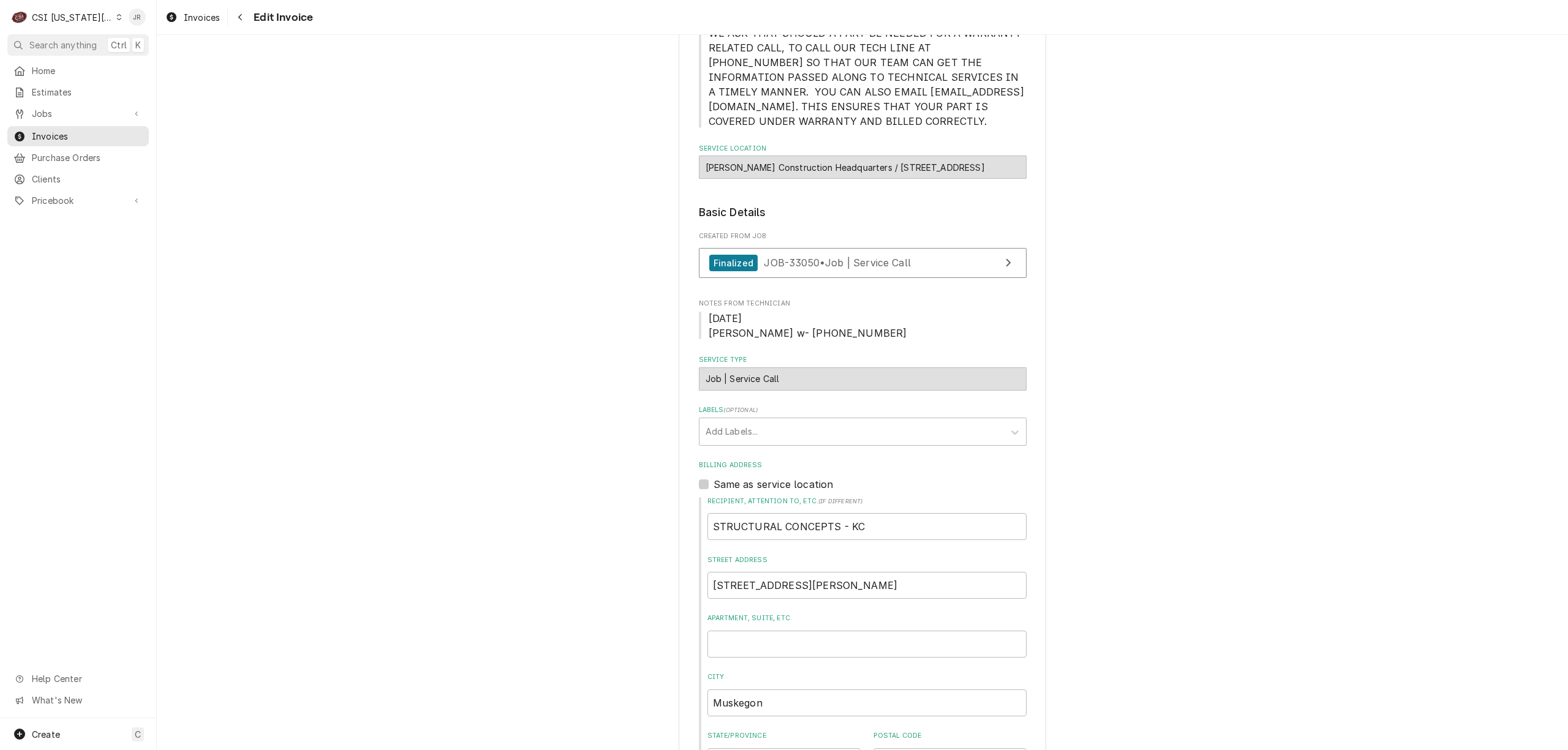
scroll to position [490, 0]
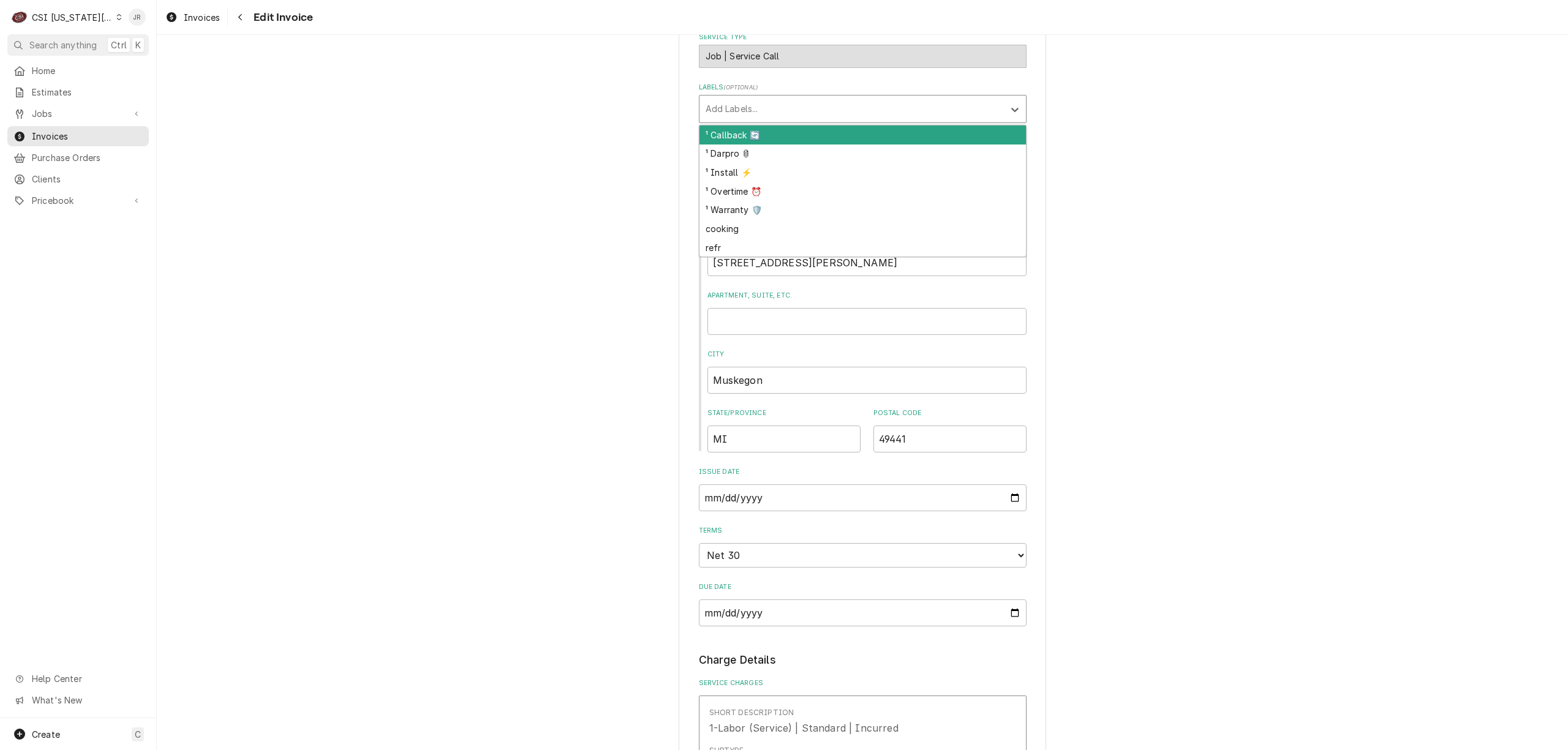
click at [757, 117] on div "Labels" at bounding box center [851, 109] width 292 height 22
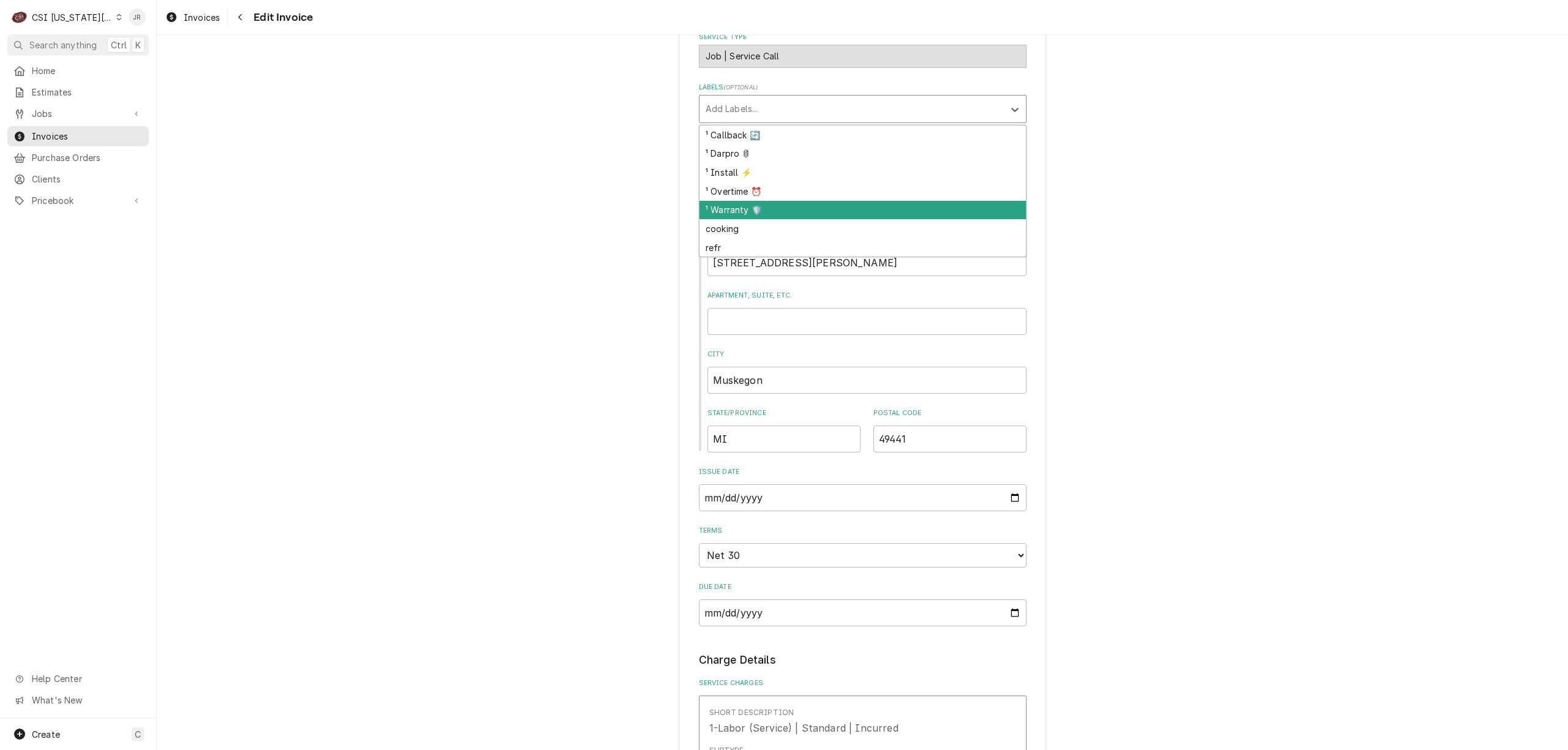
click at [785, 214] on div "¹ Warranty 🛡️" at bounding box center [862, 211] width 326 height 19
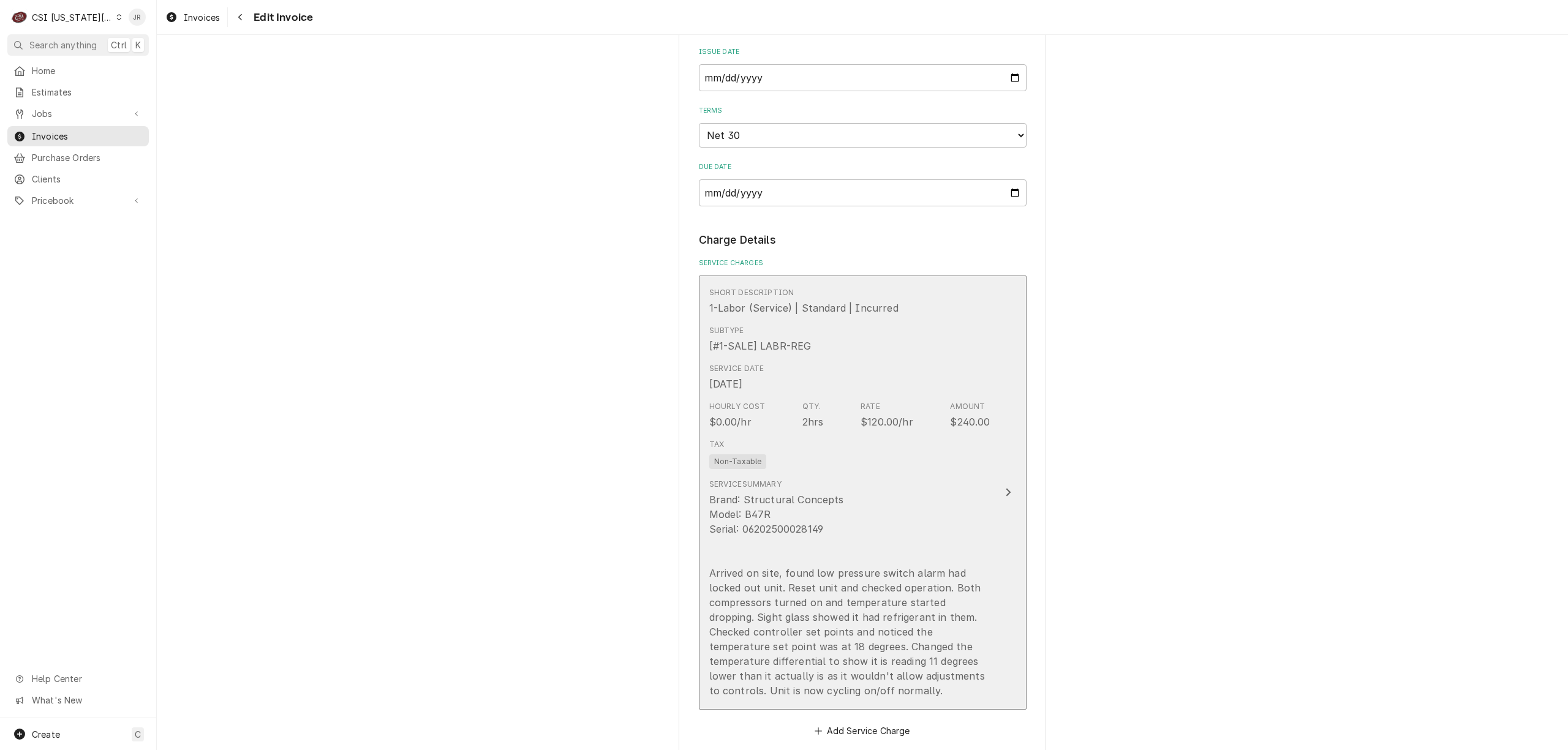
scroll to position [980, 0]
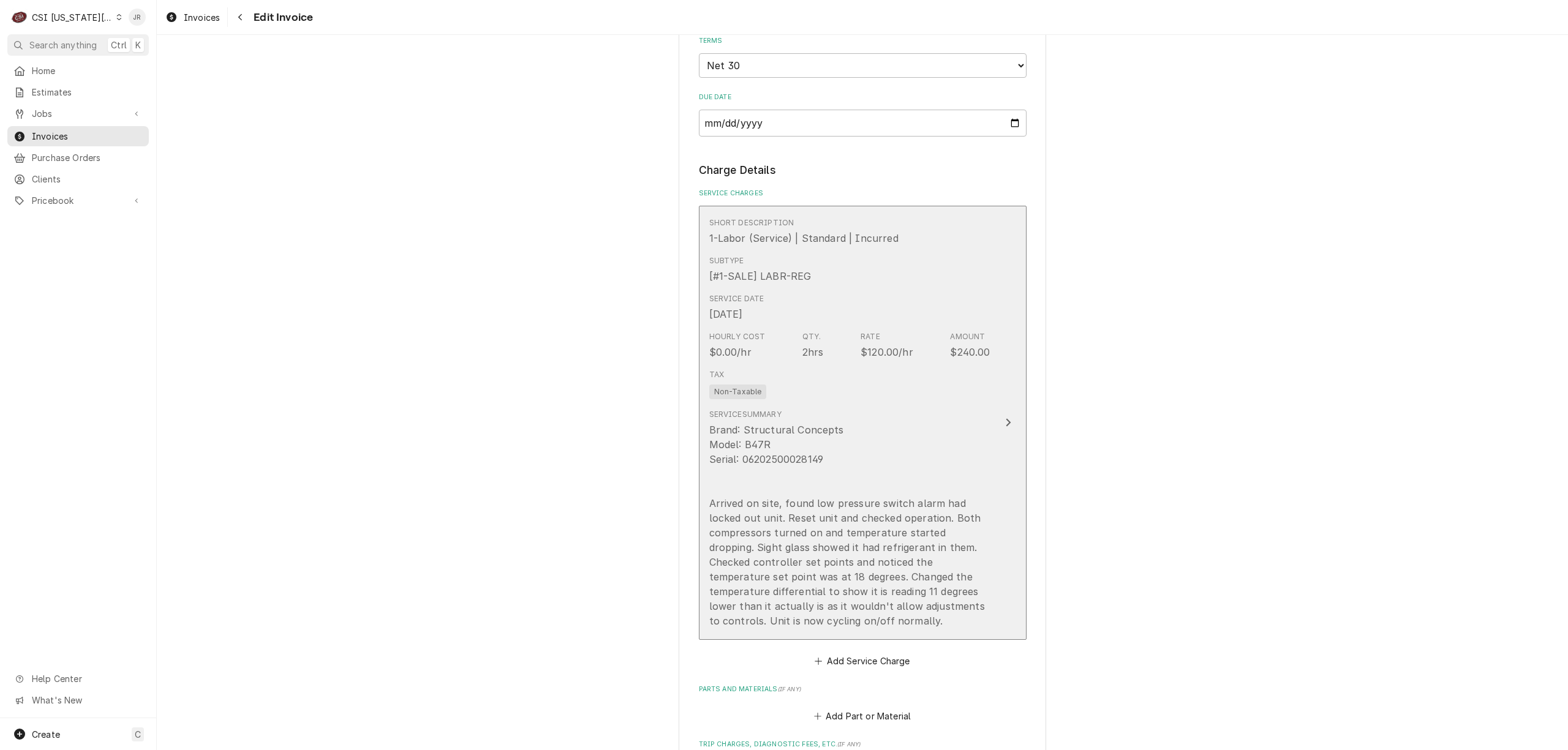
click at [820, 424] on div "Brand: Structural Concepts Model: B47R Serial: 06202500028149 Arrived on site, …" at bounding box center [850, 526] width 281 height 206
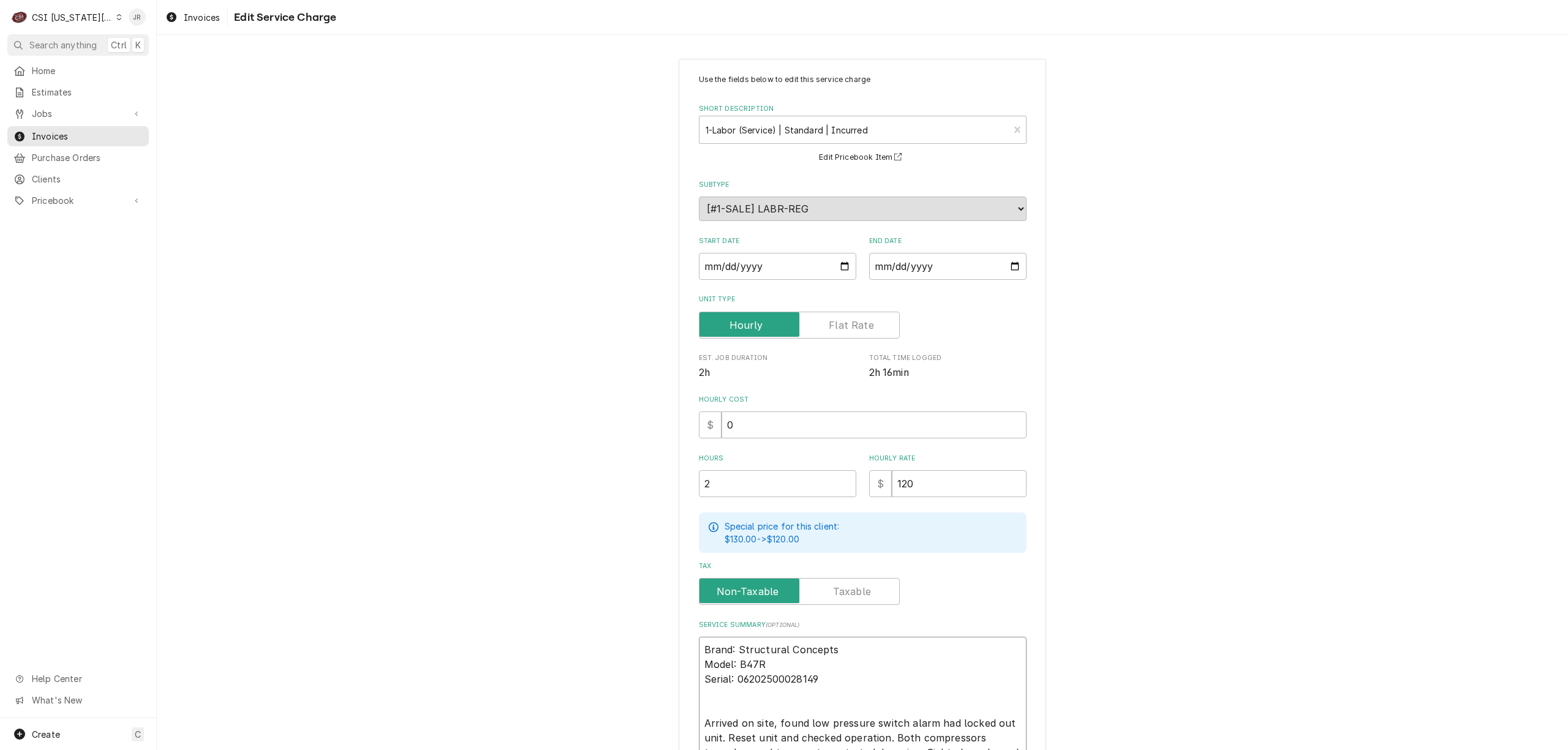
click at [873, 654] on textarea "Brand: Structural Concepts Model: B47R Serial: 06202500028149 Arrived on site, …" at bounding box center [863, 738] width 328 height 203
type textarea "x"
type textarea "rand: Structural Concepts Model: B47R Serial: 06202500028149 Arrived on site, f…"
type textarea "x"
type textarea "and: Structural Concepts Model: B47R Serial: 06202500028149 Arrived on site, fo…"
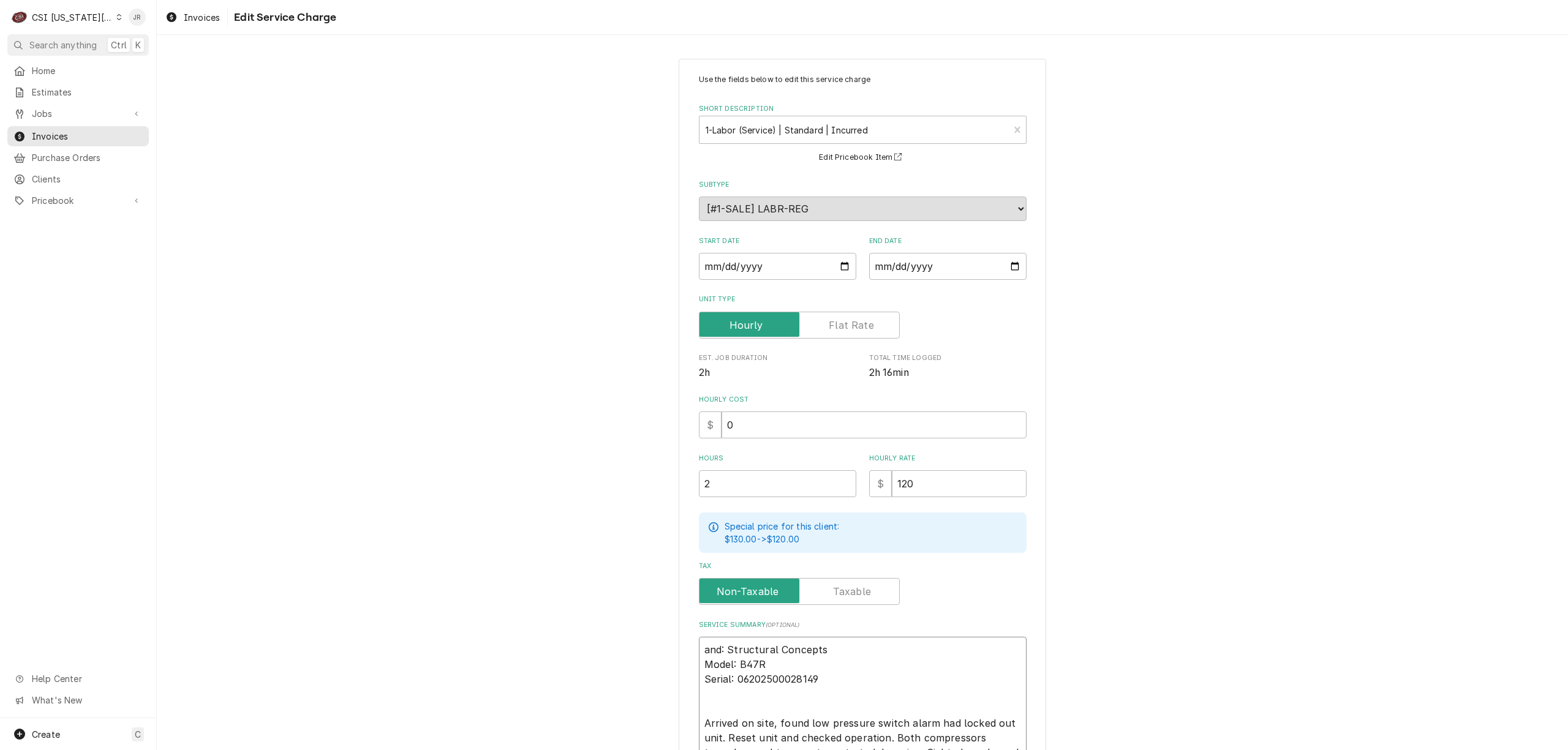
type textarea "x"
type textarea "nd: Structural Concepts Model: B47R Serial: 06202500028149 Arrived on site, fou…"
type textarea "x"
type textarea "d: Structural Concepts Model: B47R Serial: 06202500028149 Arrived on site, foun…"
type textarea "x"
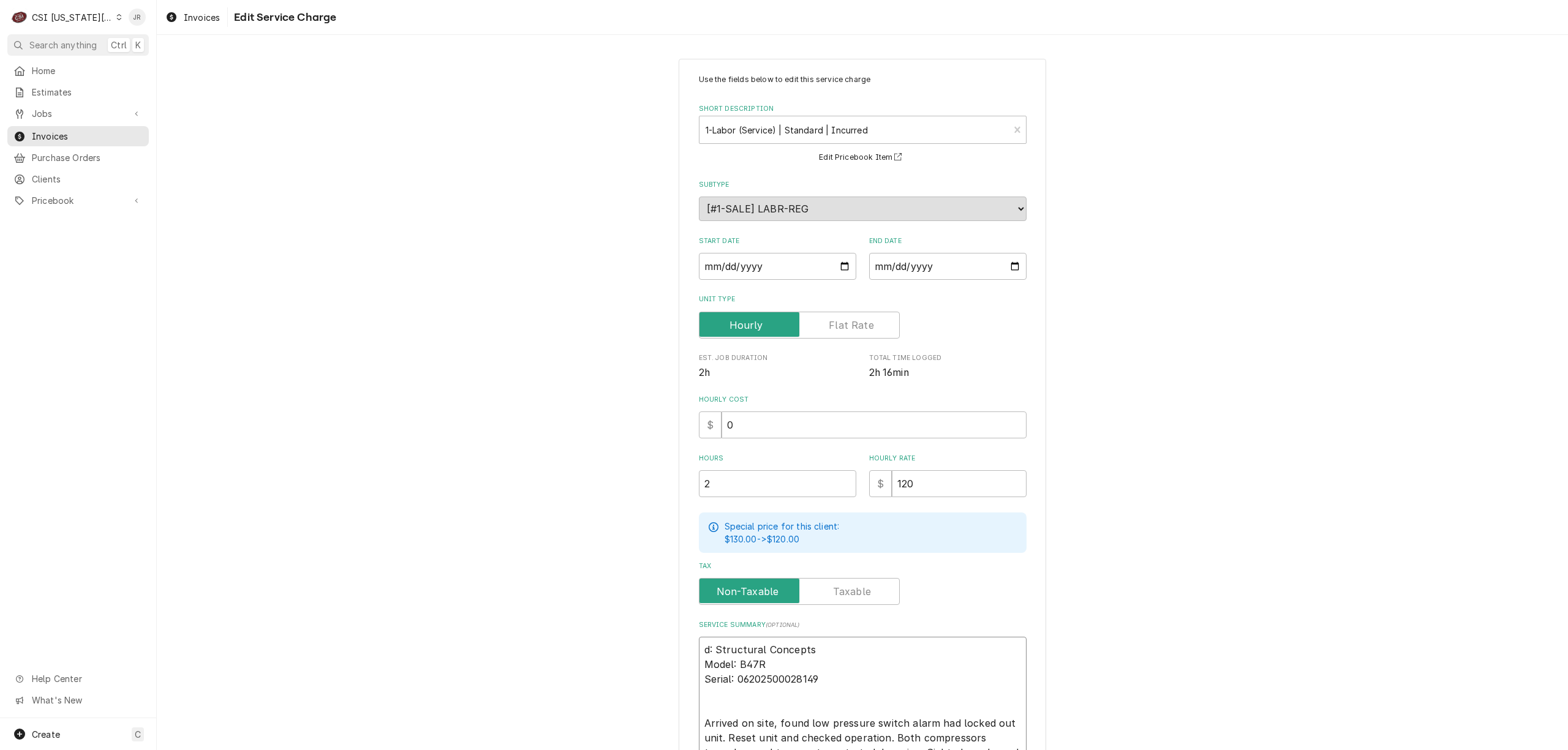
type textarea ": Structural Concepts Model: B47R Serial: 06202500028149 Arrived on site, found…"
type textarea "x"
type textarea "Structural Concepts Model: B47R Serial: 06202500028149 Arrived on site, found l…"
type textarea "x"
type textarea "Structural Concepts Model: B47R Serial: 06202500028149 Arrived on site, found l…"
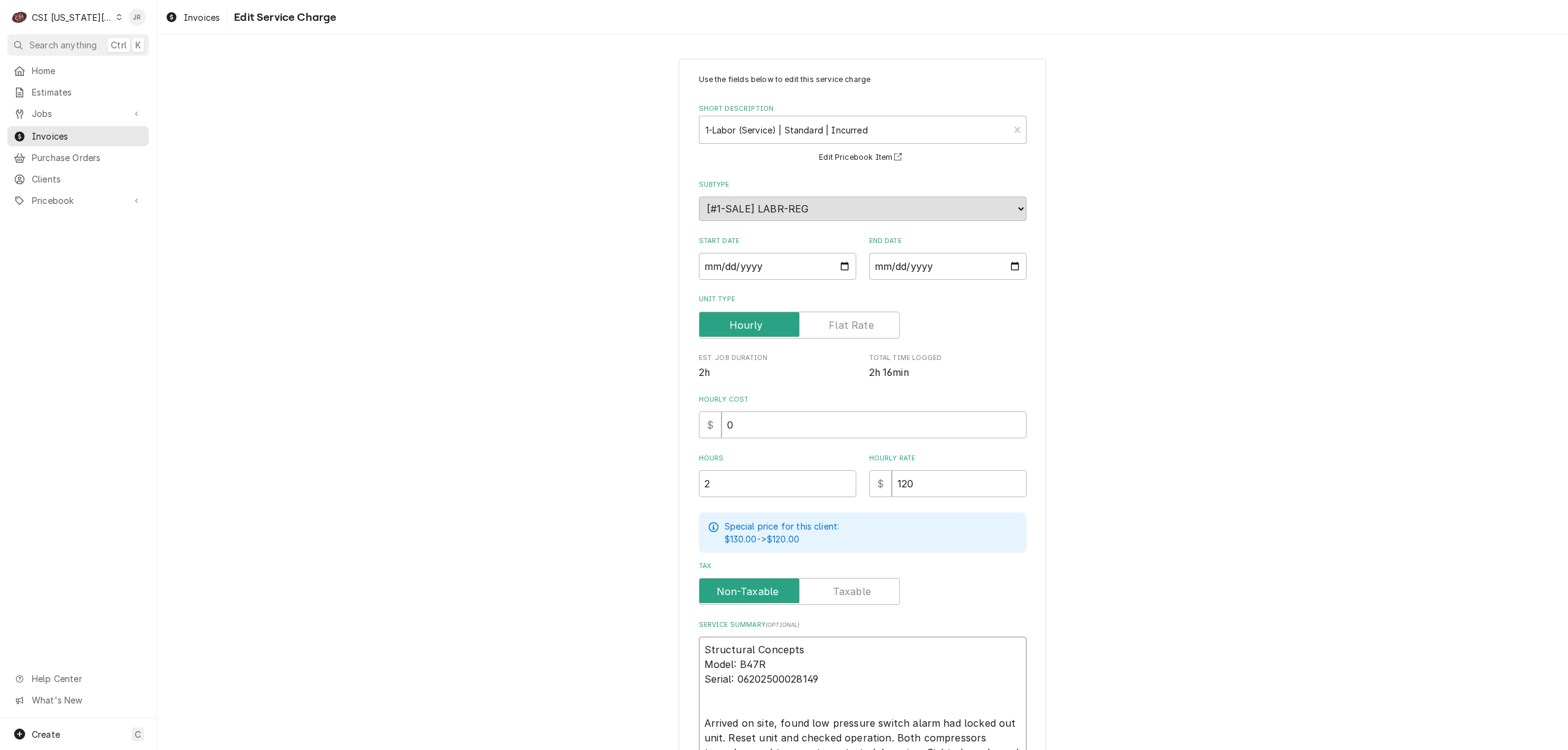
type textarea "x"
type textarea "Structural Concepts / Model: B47R Serial: 06202500028149 Arrived on site, found…"
type textarea "x"
type textarea "Structural Concepts / Model: B47R Serial: 06202500028149 Arrived on site, found…"
type textarea "x"
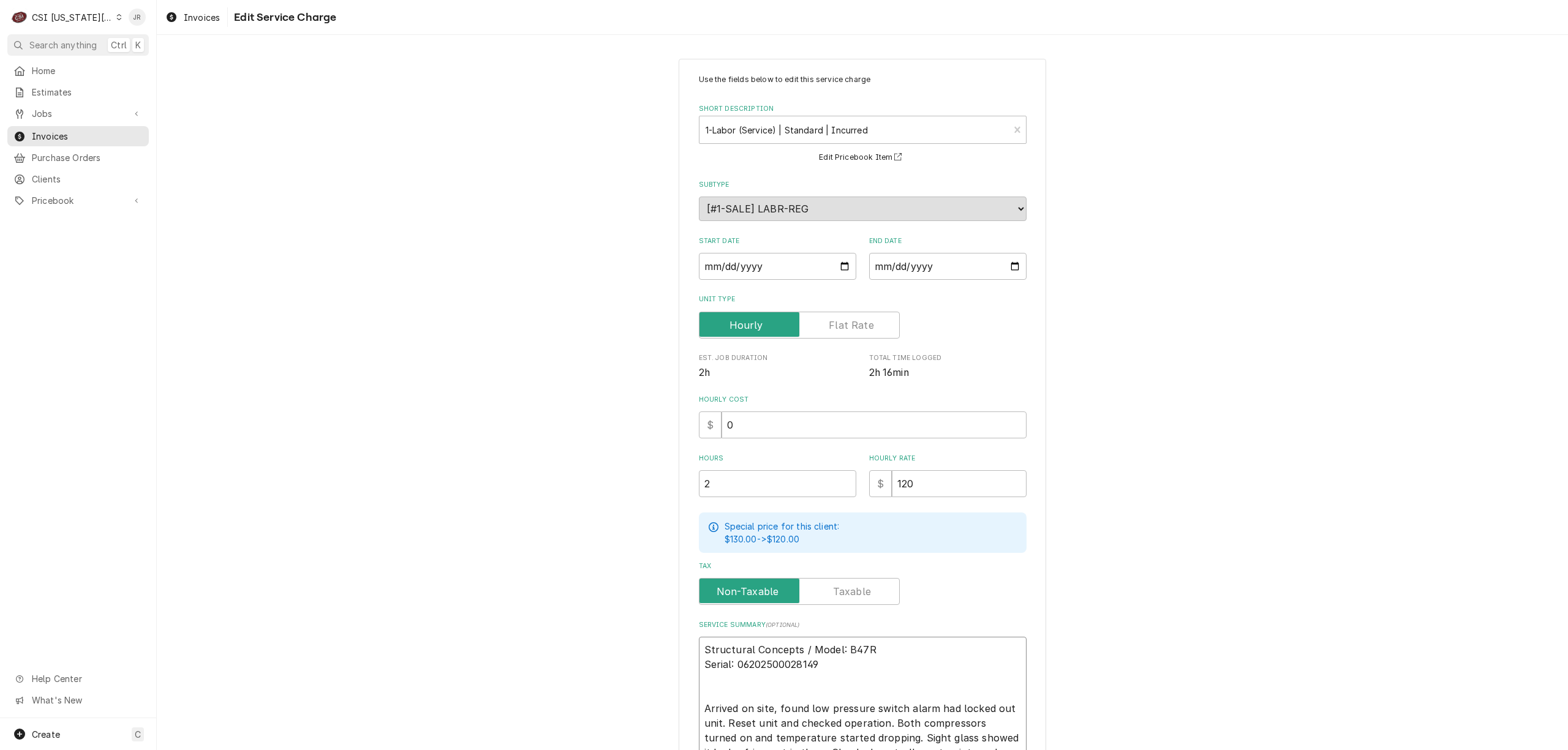
type textarea "Structural Concepts / Model: B47R Serial: 06202500028149 Arrived on site, found…"
type textarea "x"
type textarea "Structural Concepts / Model: B47R / Serial: 06202500028149 Arrived on site, fou…"
type textarea "x"
type textarea "Structural Concepts / Model: B47R / Serial: 06202500028149 Arrived on site, fou…"
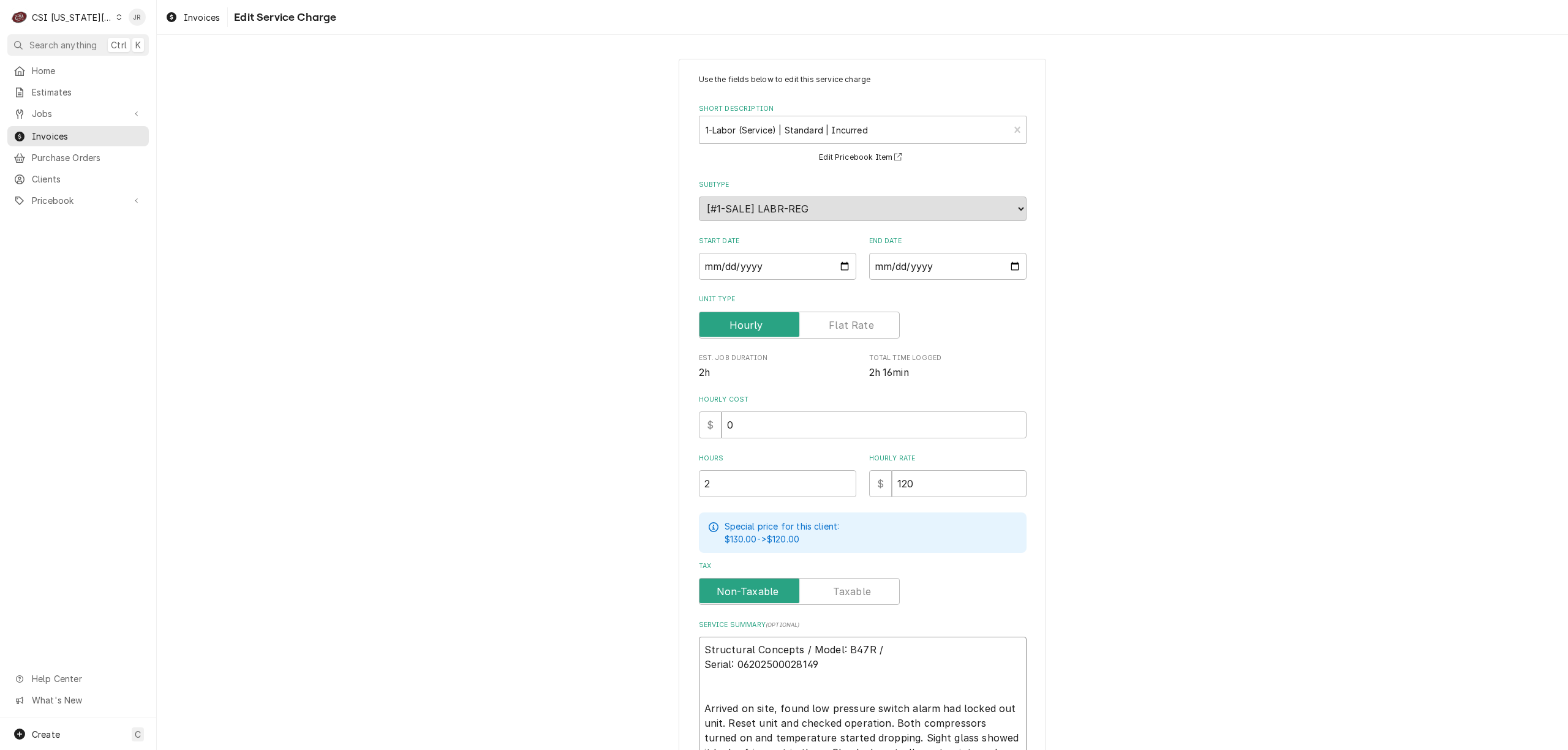
type textarea "x"
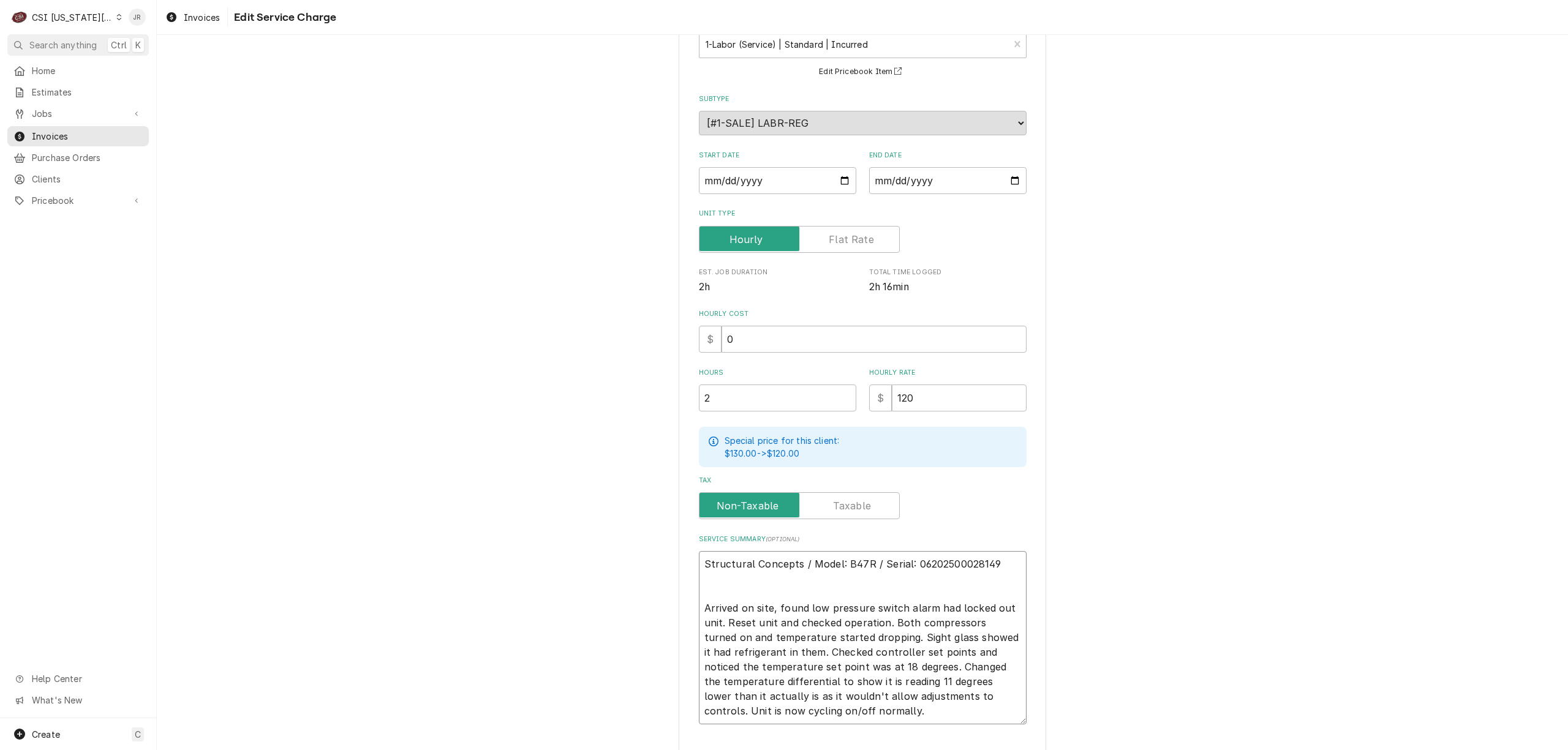
scroll to position [165, 0]
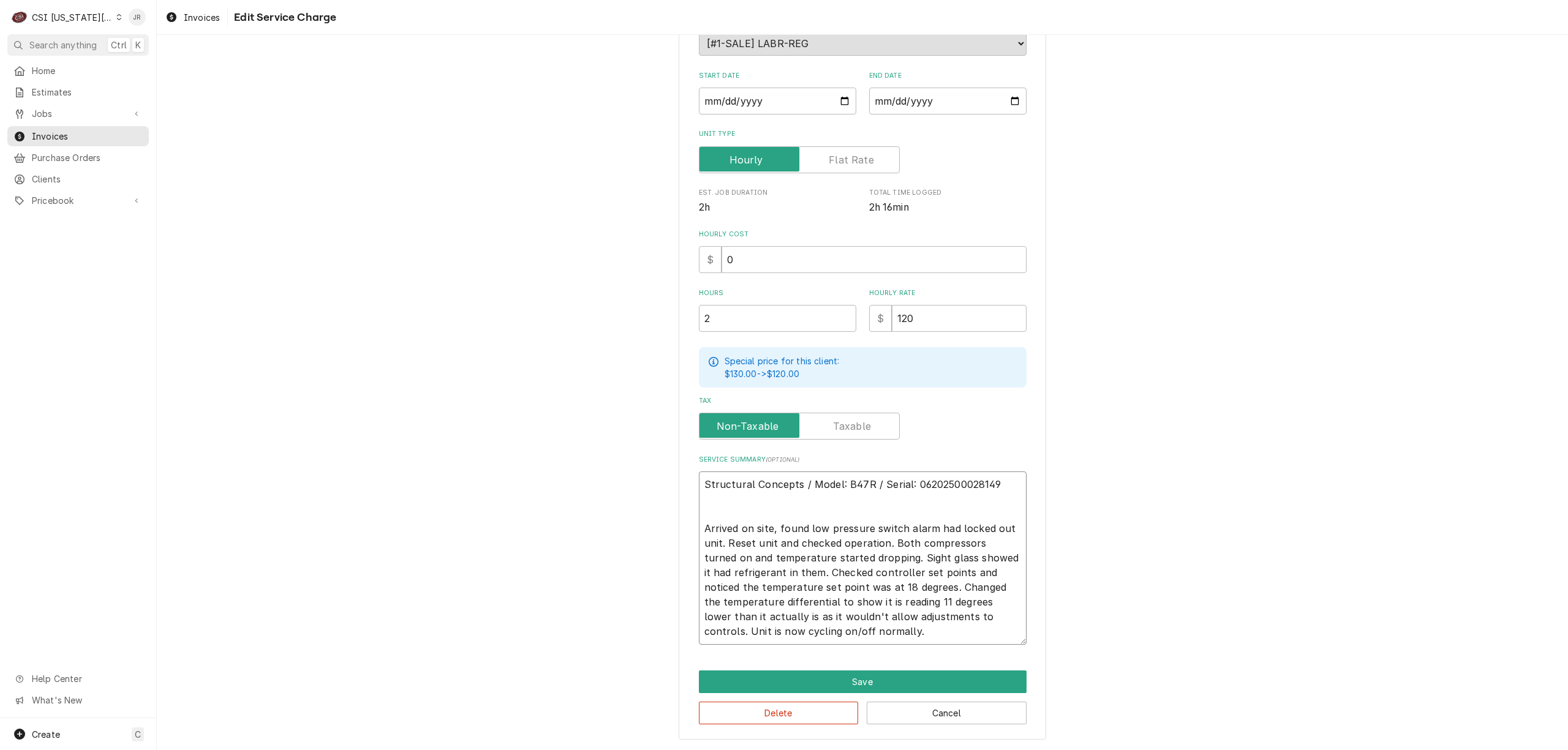
type textarea "Structural Concepts / Model: B47R / Serial: 06202500028149 Arrived on site, fou…"
click at [934, 713] on button "Cancel" at bounding box center [946, 713] width 160 height 22
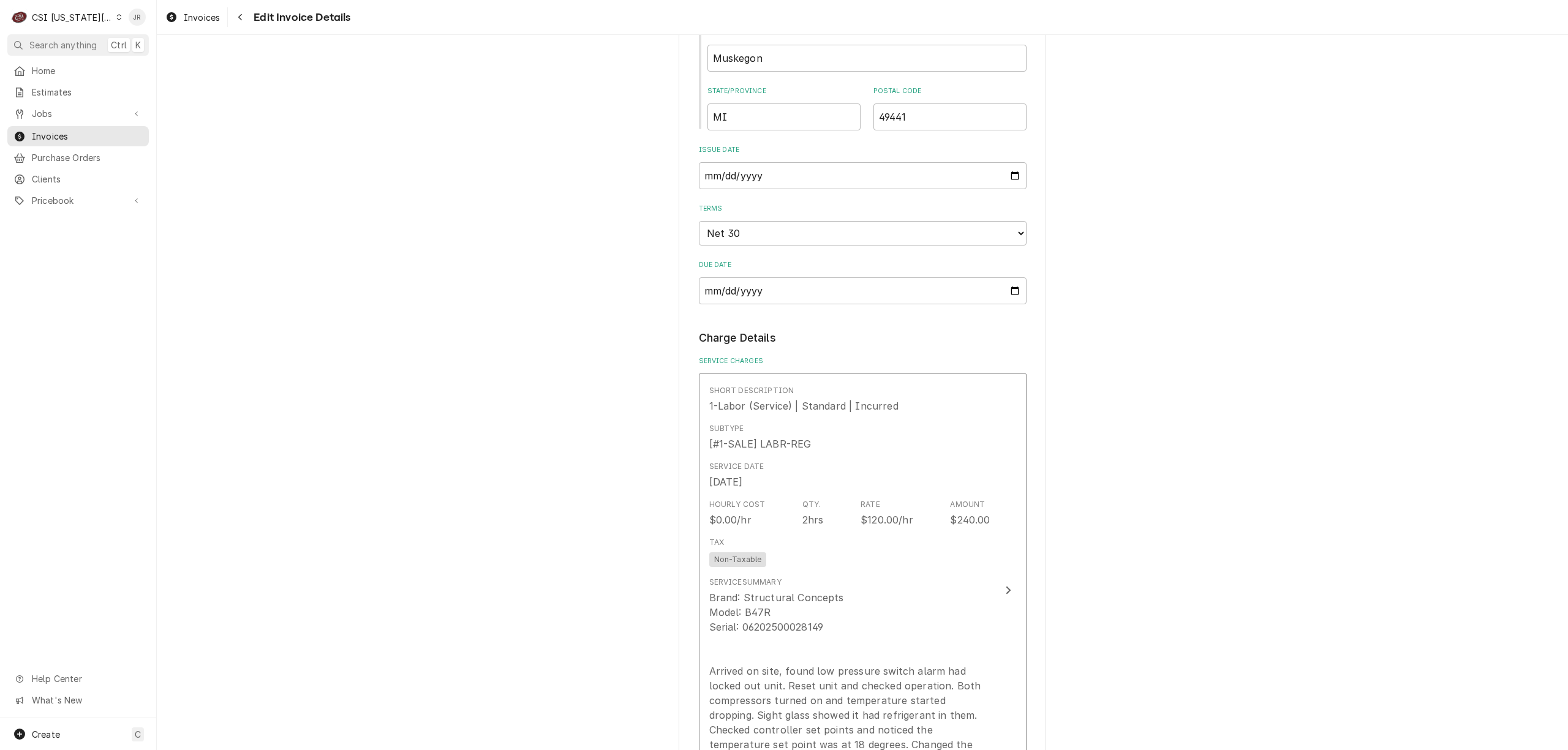
scroll to position [898, 0]
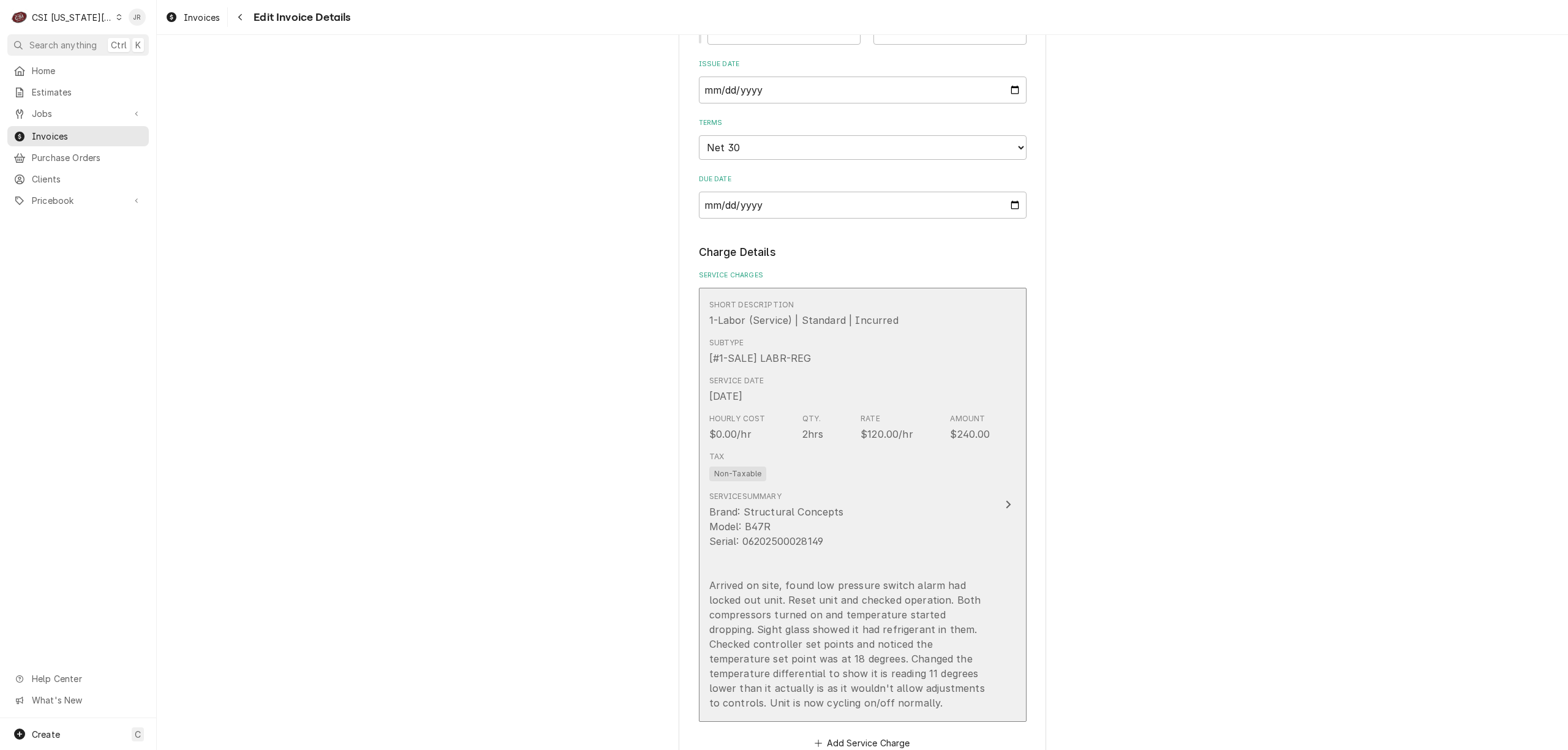
click at [953, 495] on div "Service Summary Brand: Structural Concepts Model: B47R Serial: 06202500028149 A…" at bounding box center [850, 601] width 281 height 219
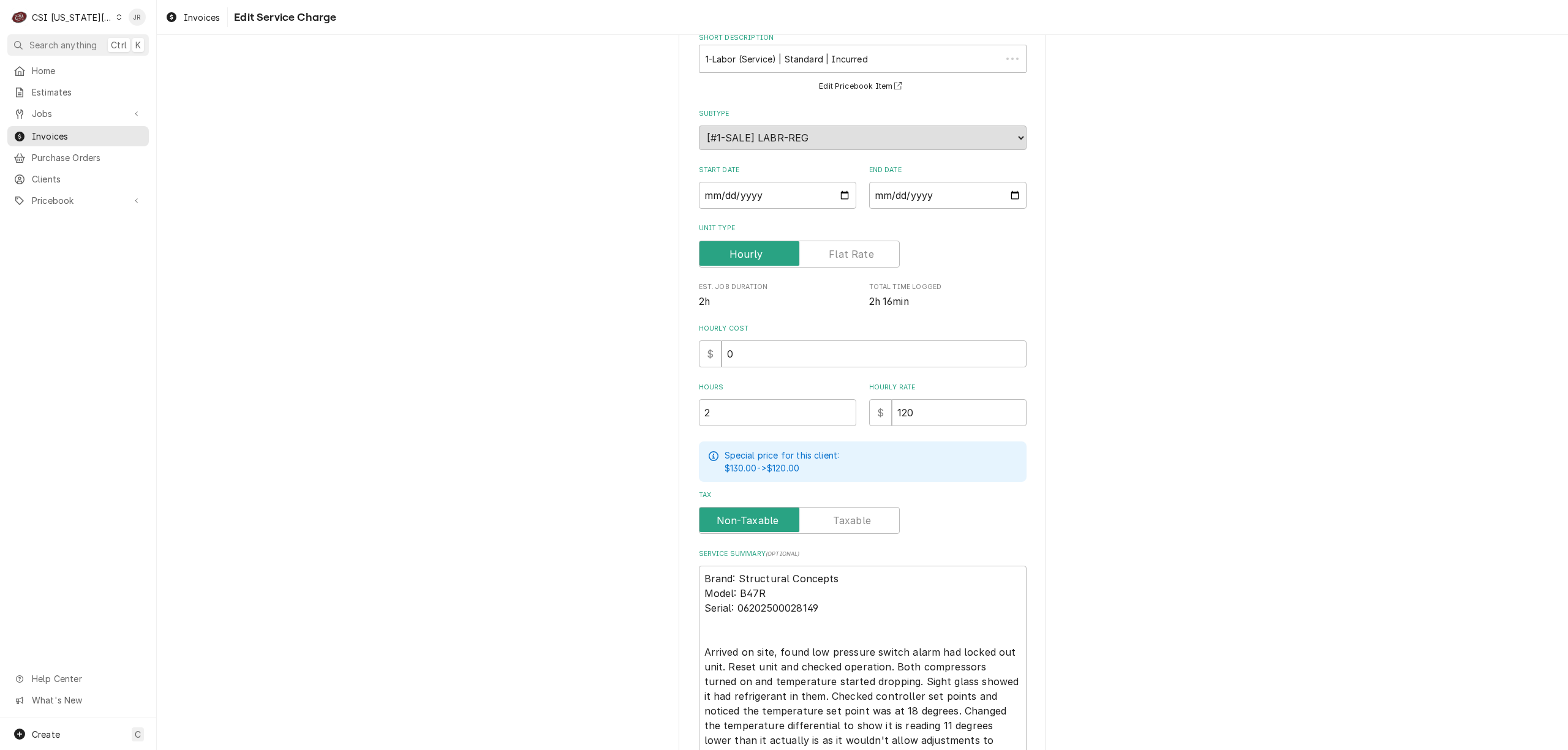
scroll to position [52, 0]
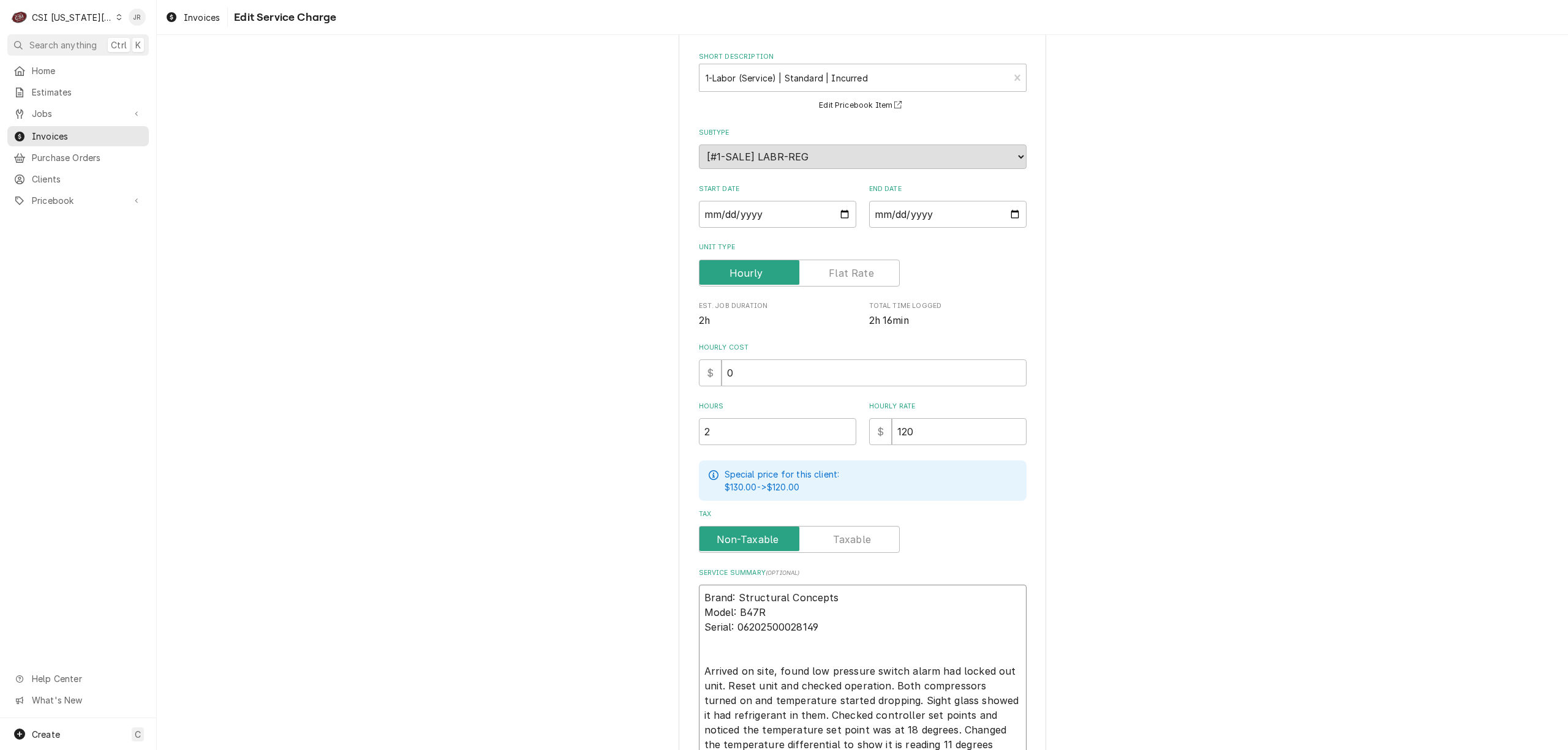
drag, startPoint x: 887, startPoint y: 628, endPoint x: 883, endPoint y: 615, distance: 13.6
click at [883, 615] on textarea "Brand: Structural Concepts Model: B47R Serial: 06202500028149 Arrived on site, …" at bounding box center [863, 686] width 328 height 203
click at [883, 610] on textarea "Brand: Structural Concepts Model: B47R Serial: 06202500028149 Arrived on site, …" at bounding box center [863, 686] width 328 height 203
click at [879, 601] on textarea "Brand: Structural Concepts Model: B47R Serial: 06202500028149 Arrived on site, …" at bounding box center [863, 686] width 328 height 203
type textarea "x"
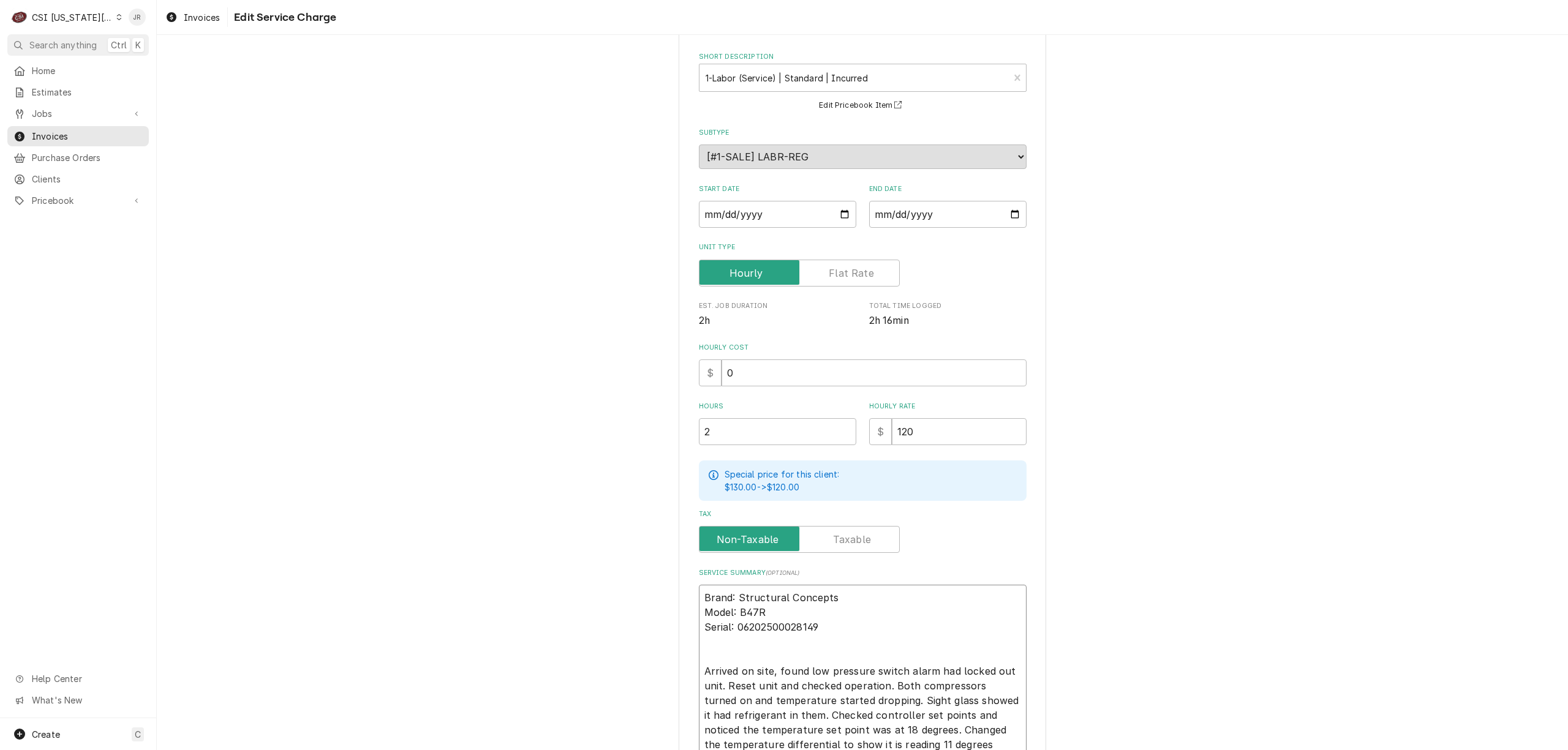
type textarea "rand: Structural Concepts Model: B47R Serial: 06202500028149 Arrived on site, f…"
type textarea "x"
type textarea "and: Structural Concepts Model: B47R Serial: 06202500028149 Arrived on site, fo…"
type textarea "x"
type textarea "nd: Structural Concepts Model: B47R Serial: 06202500028149 Arrived on site, fou…"
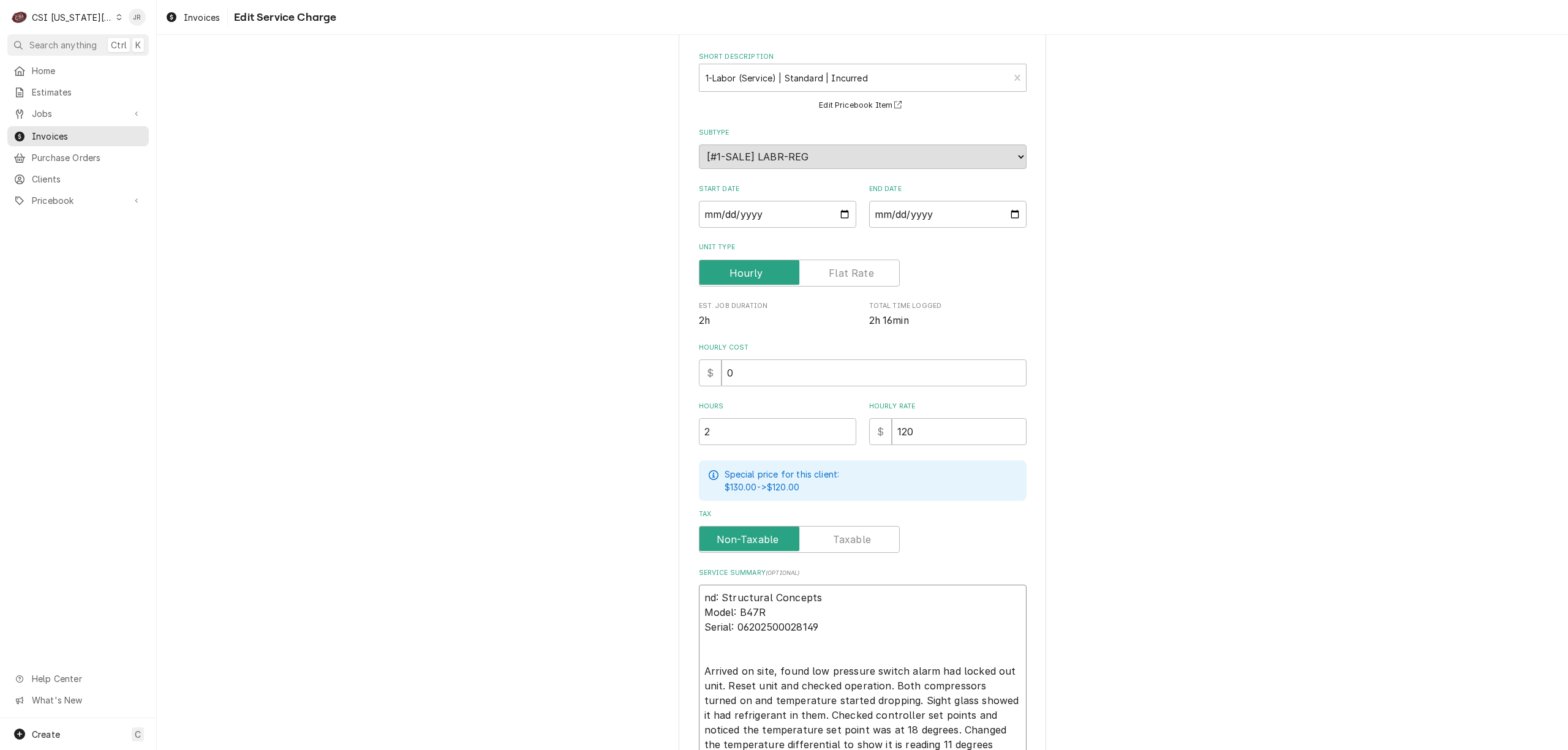
type textarea "x"
type textarea "d: Structural Concepts Model: B47R Serial: 06202500028149 Arrived on site, foun…"
type textarea "x"
type textarea ": Structural Concepts Model: B47R Serial: 06202500028149 Arrived on site, found…"
type textarea "x"
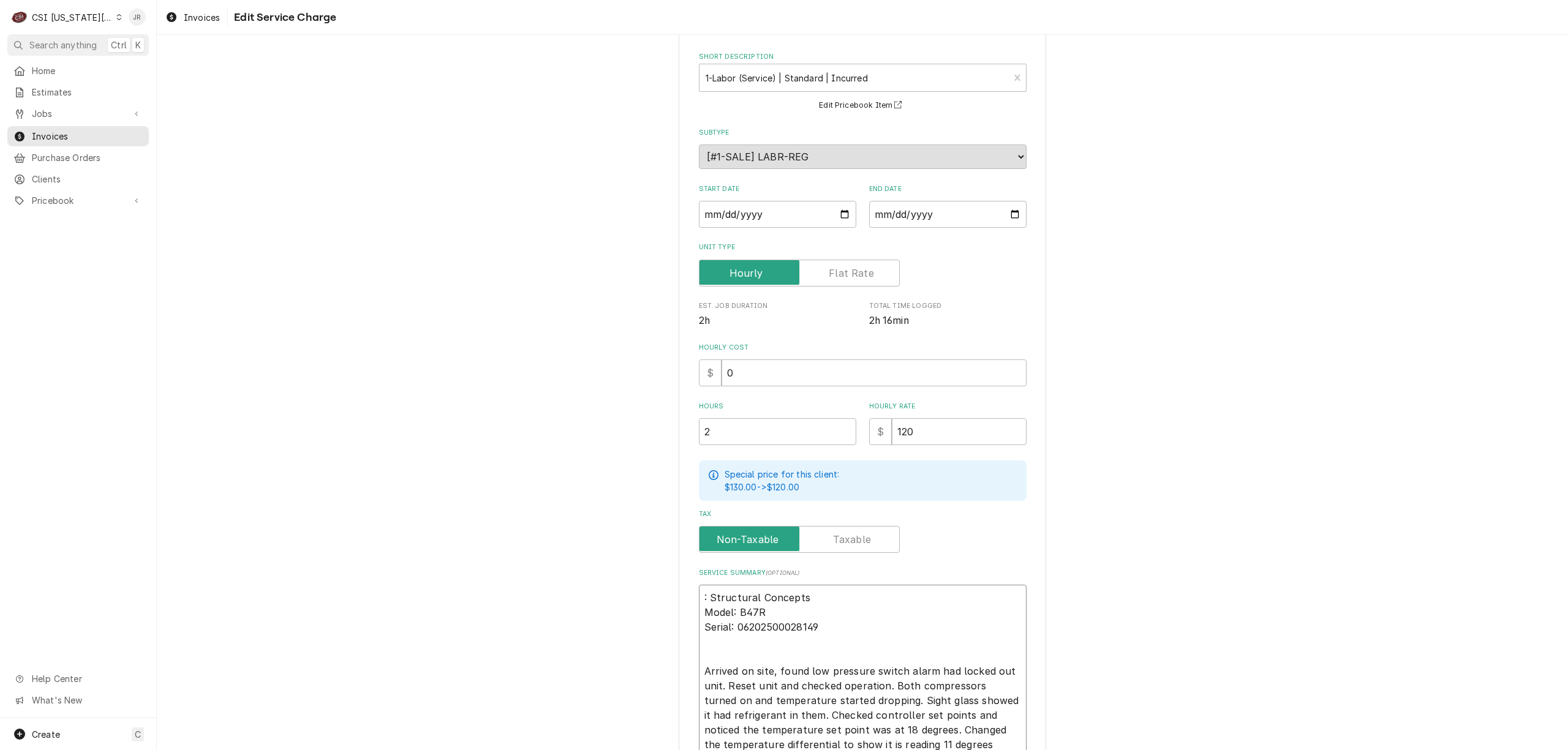
type textarea "Structural Concepts Model: B47R Serial: 06202500028149 Arrived on site, found l…"
type textarea "x"
type textarea "Structural Concepts Model: B47R Serial: 06202500028149 Arrived on site, found l…"
type textarea "x"
type textarea "Structural Concepts / Model: B47R Serial: 06202500028149 Arrived on site, found…"
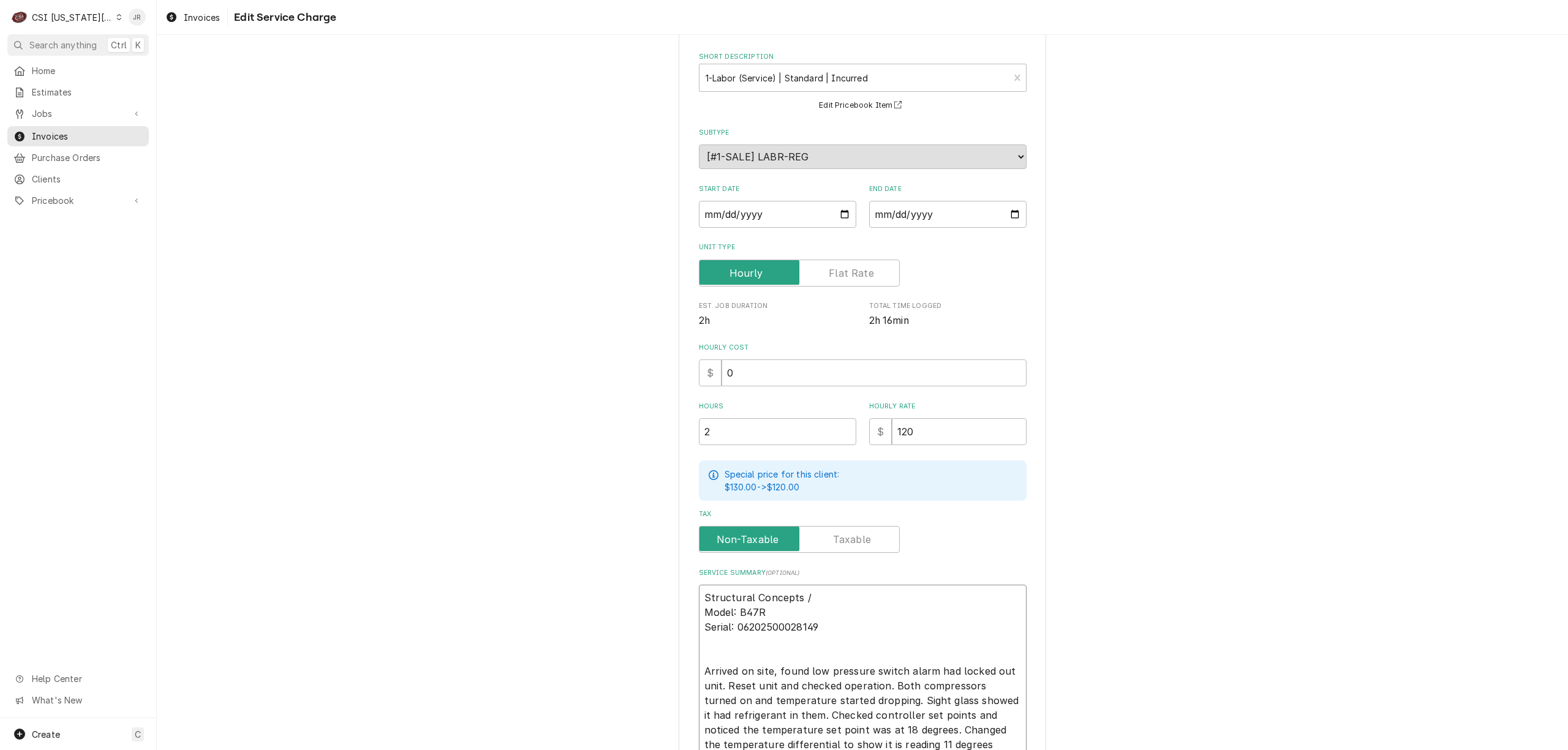
type textarea "x"
type textarea "Structural Concepts /Model: B47R Serial: 06202500028149 Arrived on site, found …"
type textarea "x"
type textarea "Structural Concepts / Model: B47R Serial: 06202500028149 Arrived on site, found…"
type textarea "x"
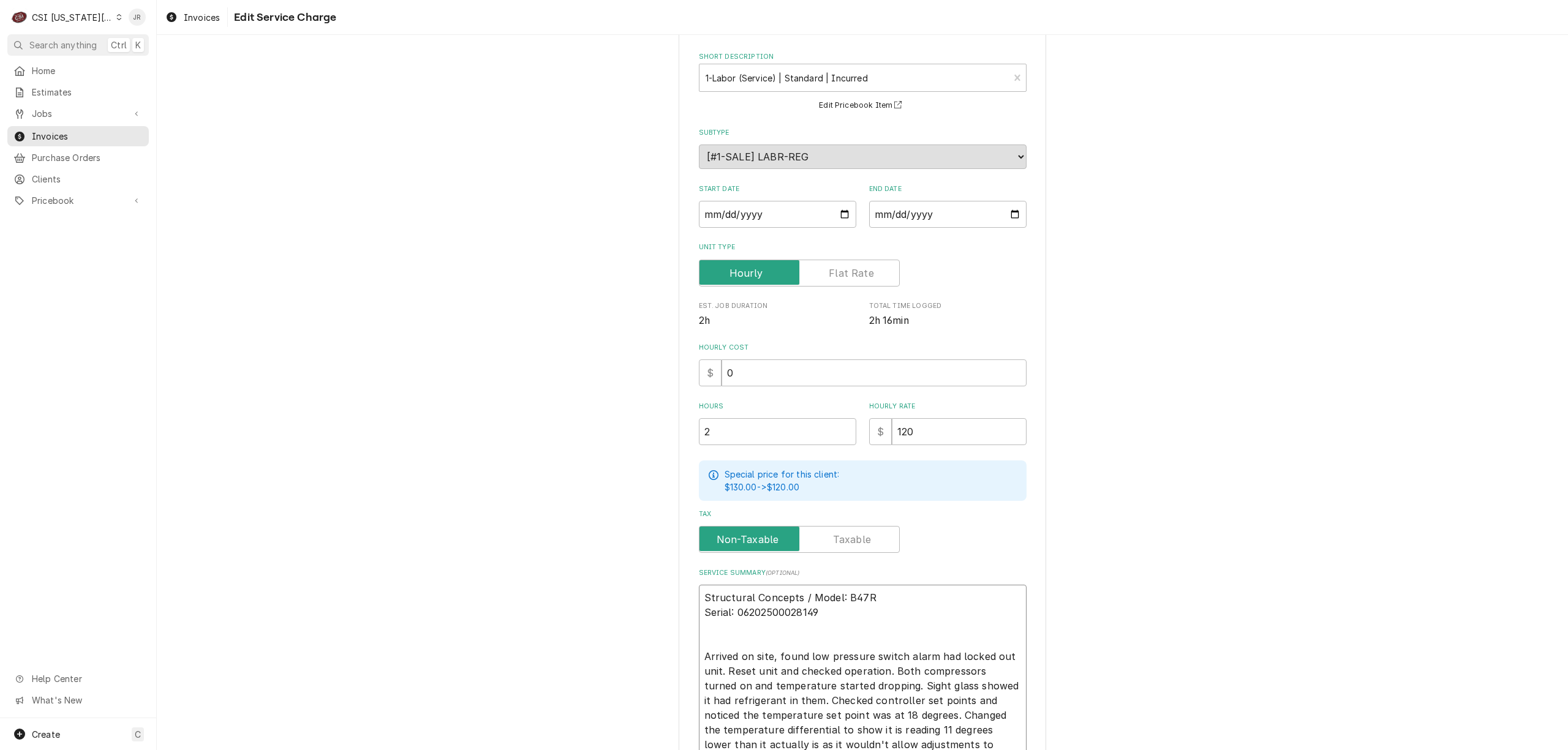
type textarea "Structural Concepts / Model: B47R Serial: 06202500028149 Arrived on site, found…"
type textarea "x"
type textarea "Structural Concepts / Model: B47R / Serial: 06202500028149 Arrived on site, fou…"
type textarea "x"
type textarea "Structural Concepts / Model: B47R / Serial: 06202500028149 Arrived on site, fou…"
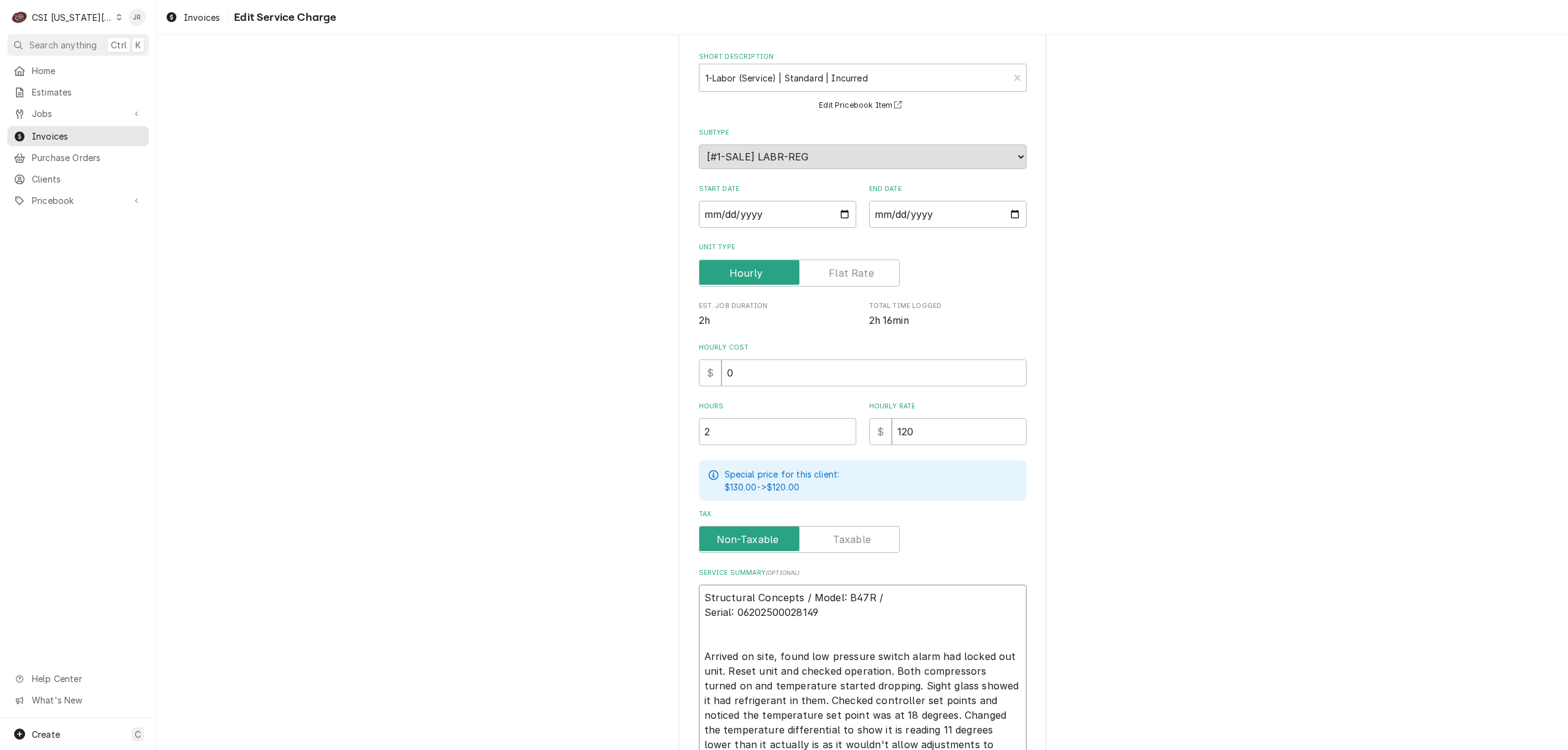
type textarea "x"
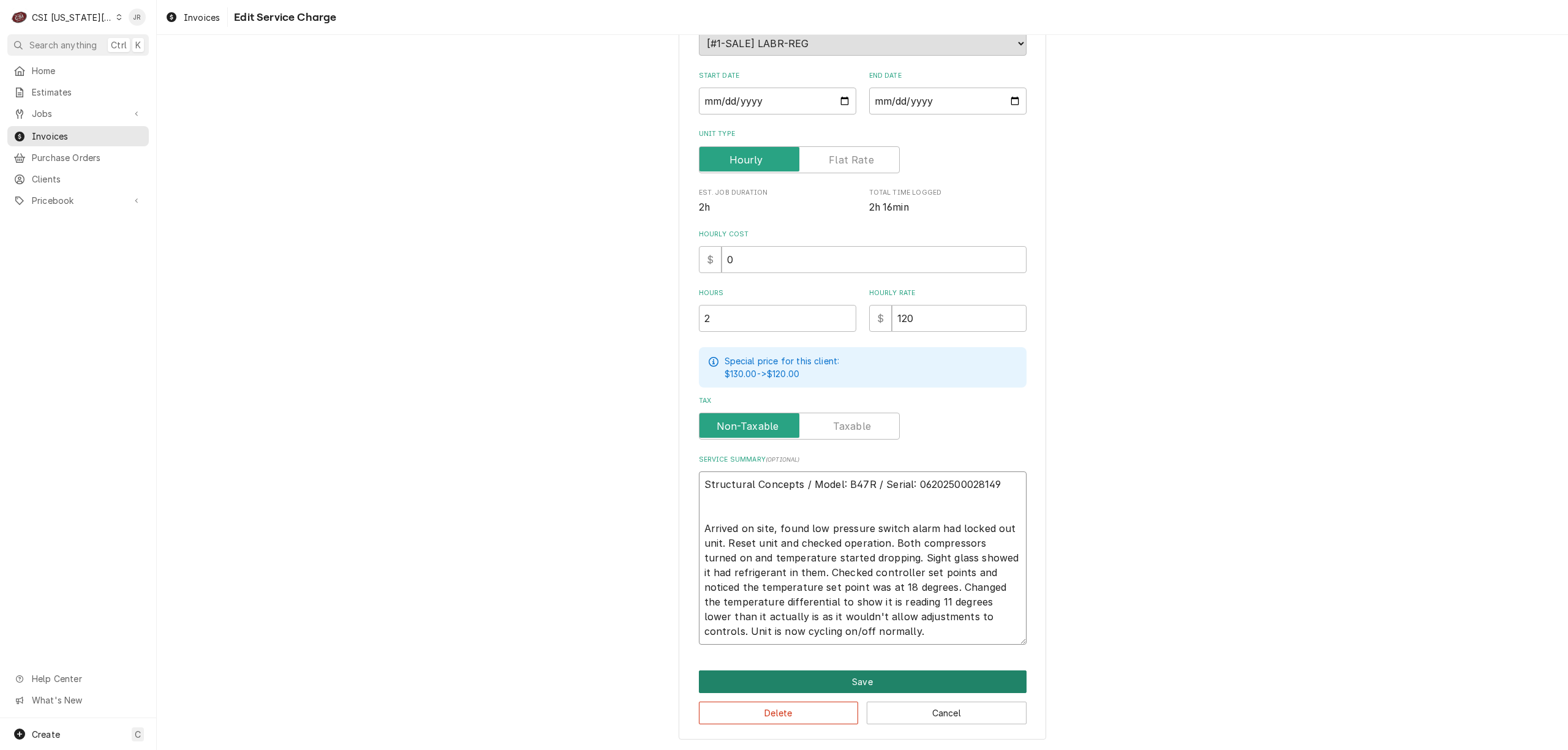
type textarea "Structural Concepts / Model: B47R / Serial: 06202500028149 Arrived on site, fou…"
click at [879, 686] on button "Save" at bounding box center [863, 681] width 328 height 22
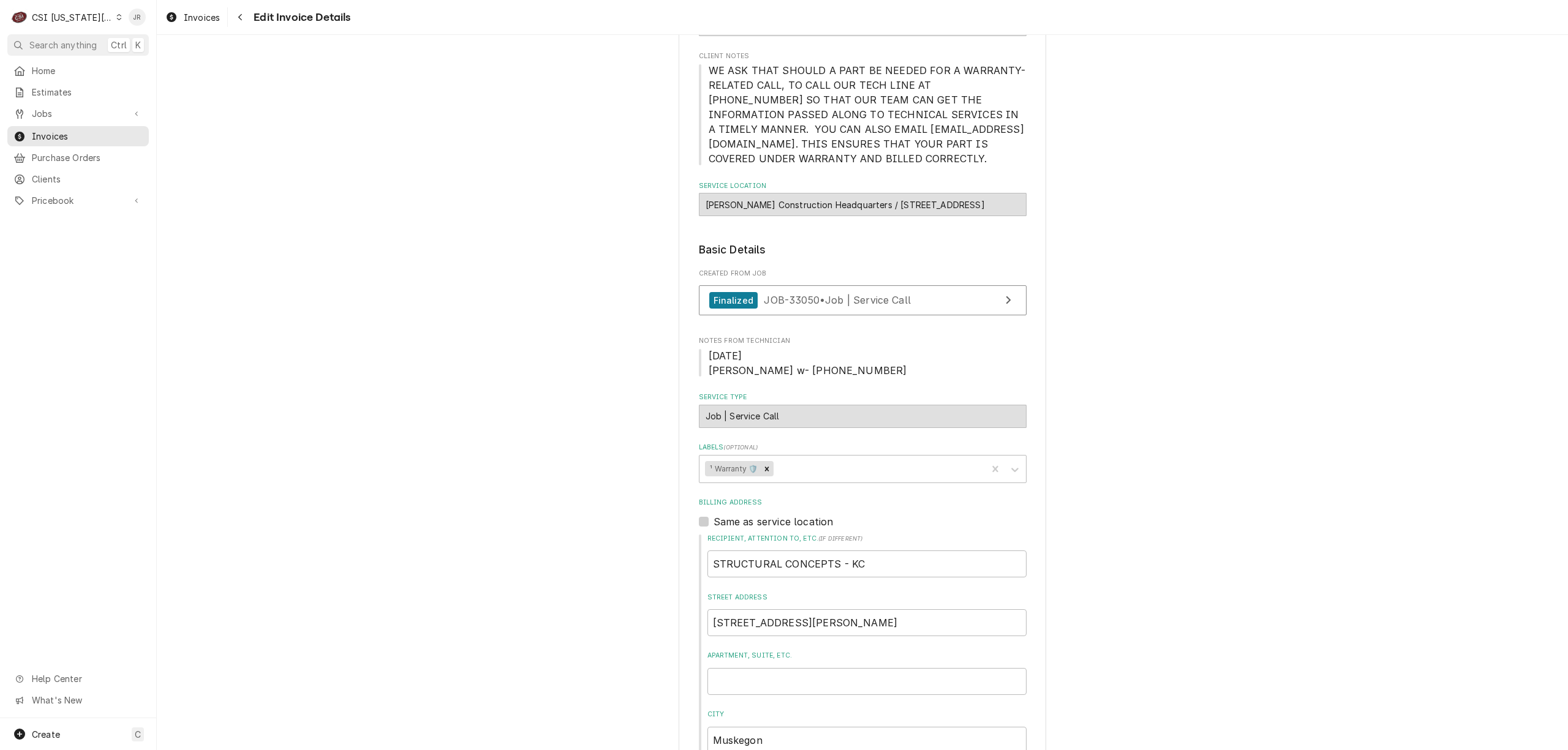
scroll to position [67, 0]
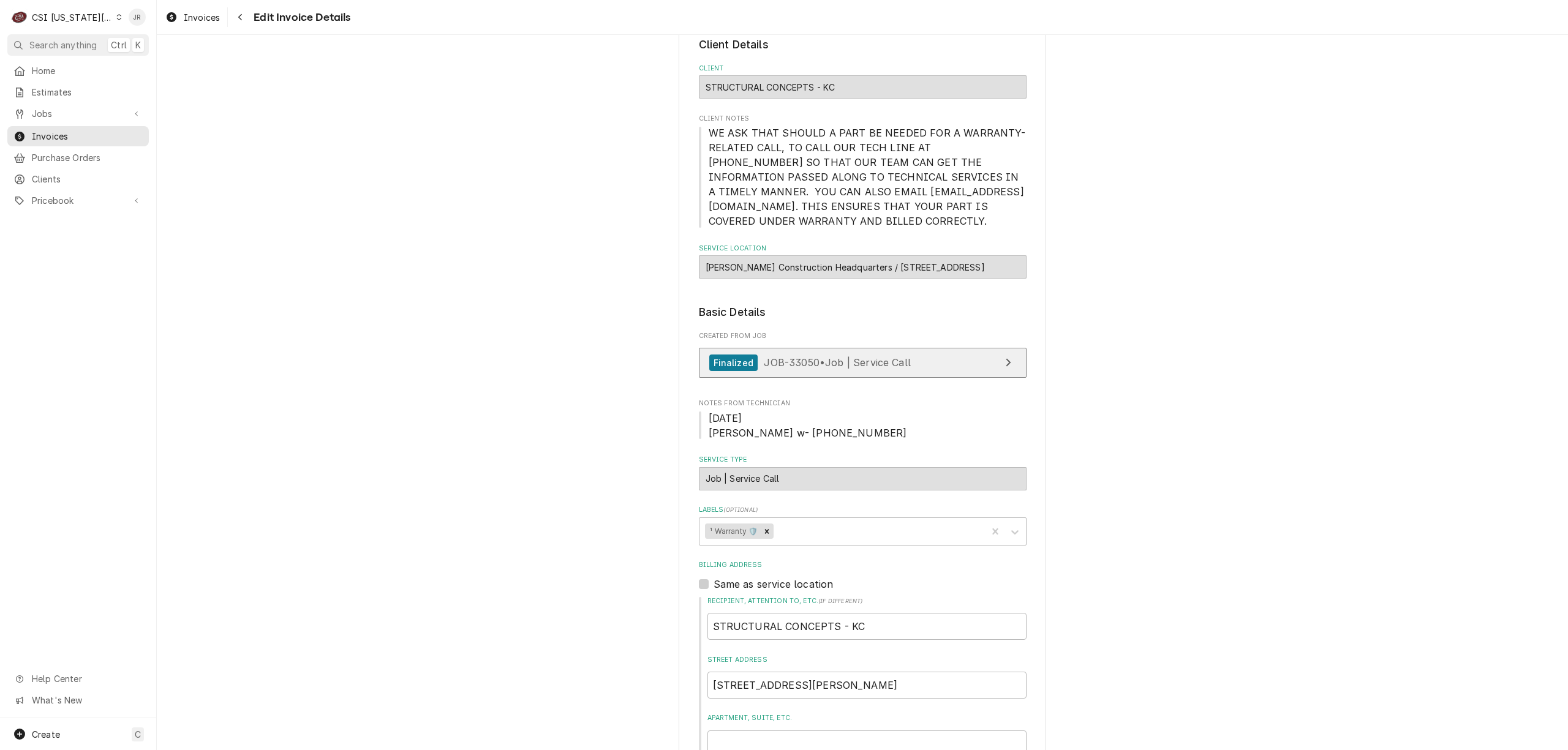
click at [887, 364] on span "JOB-33050 • Job | Service Call" at bounding box center [837, 362] width 147 height 12
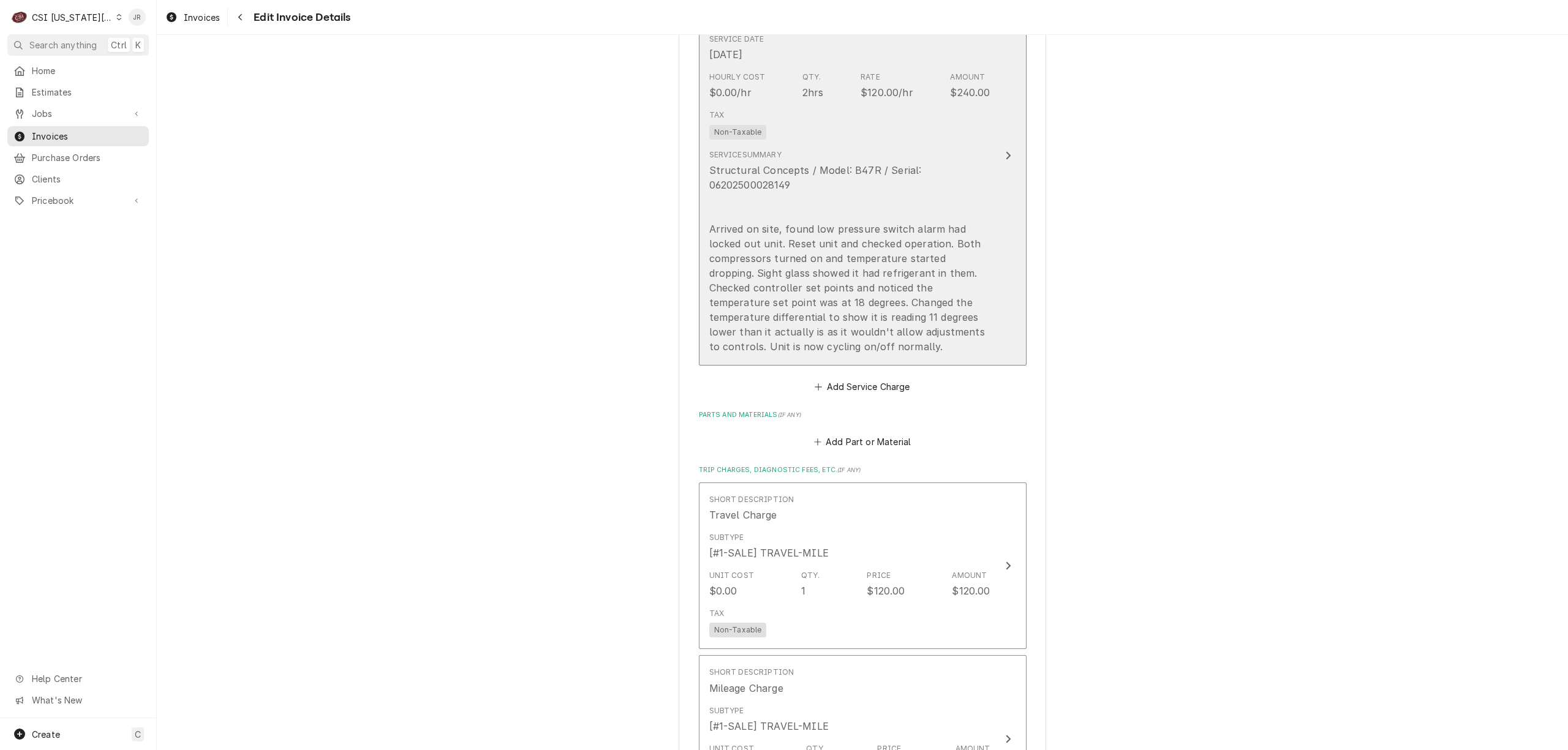
scroll to position [1210, 0]
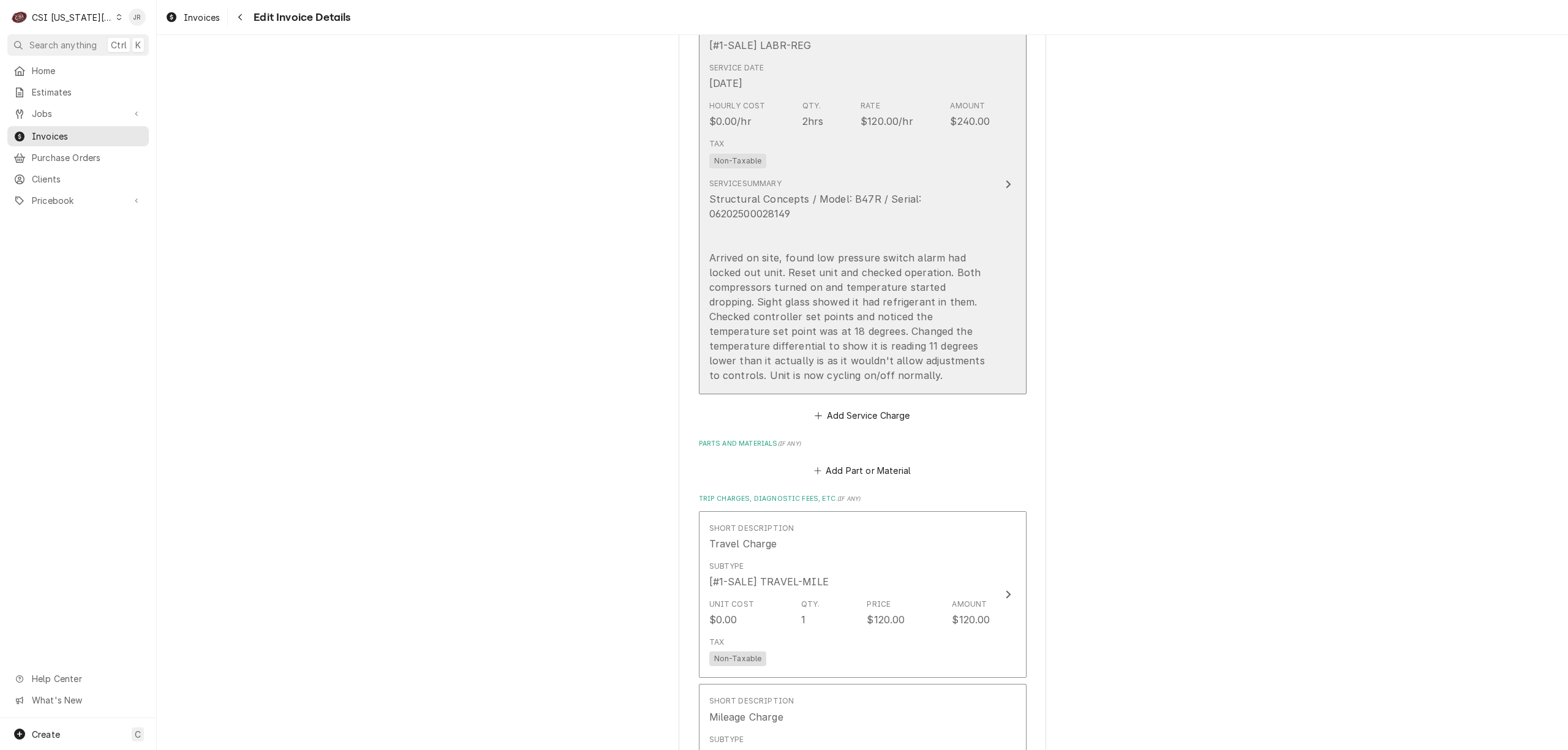
click at [914, 196] on div "Structural Concepts / Model: B47R / Serial: 06202500028149 Arrived on site, fou…" at bounding box center [850, 286] width 281 height 191
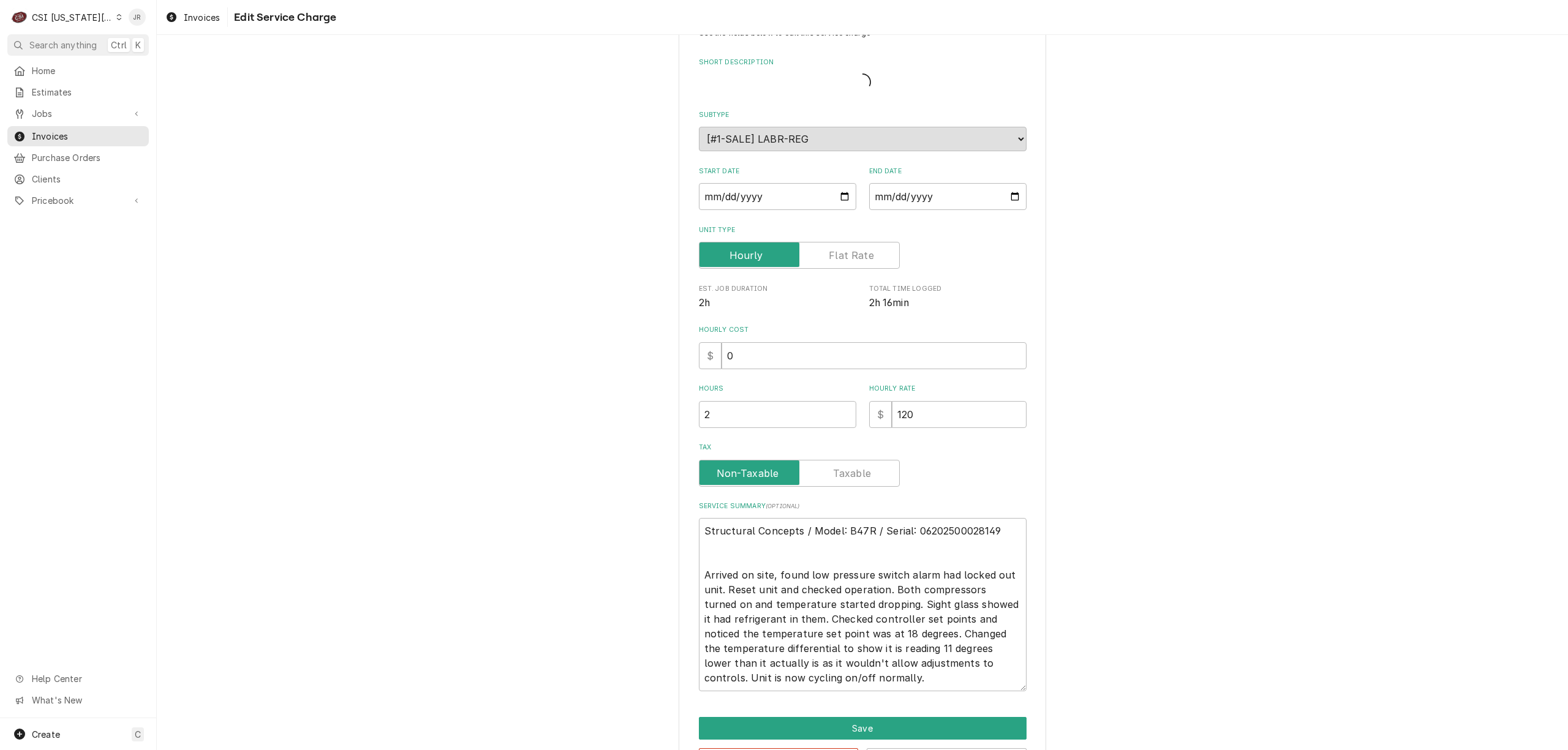
scroll to position [76, 0]
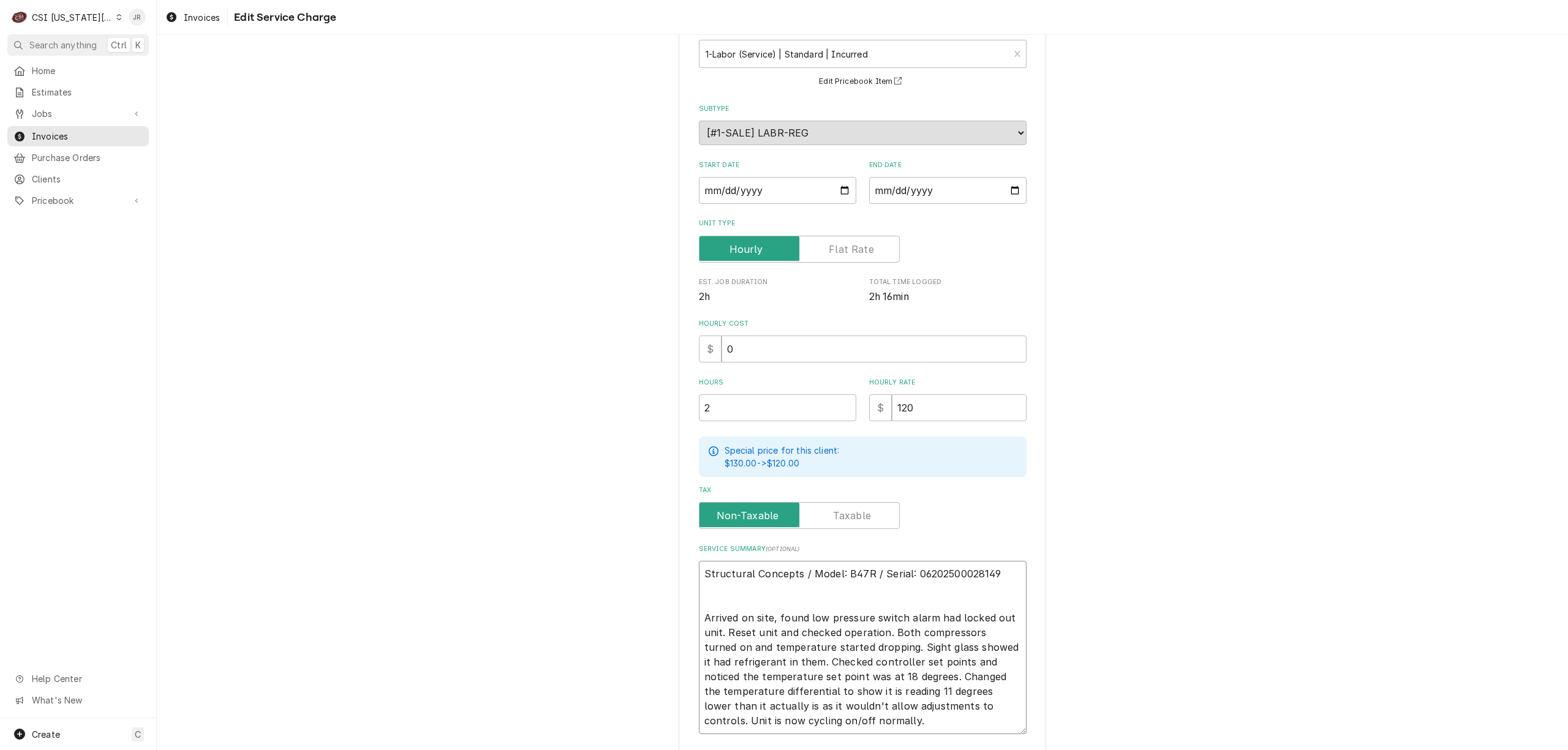
click at [772, 618] on textarea "Structural Concepts / Model: B47R / Serial: 06202500028149 Arrived on site, fou…" at bounding box center [863, 647] width 328 height 173
type textarea "x"
type textarea "Structural Concepts / Model: B47R / Serial: 06202500028149 Arrived on site, fou…"
type textarea "x"
type textarea "Structural Concepts / Model: B47R / Serial: 06202500028149 Arrived on site, fou…"
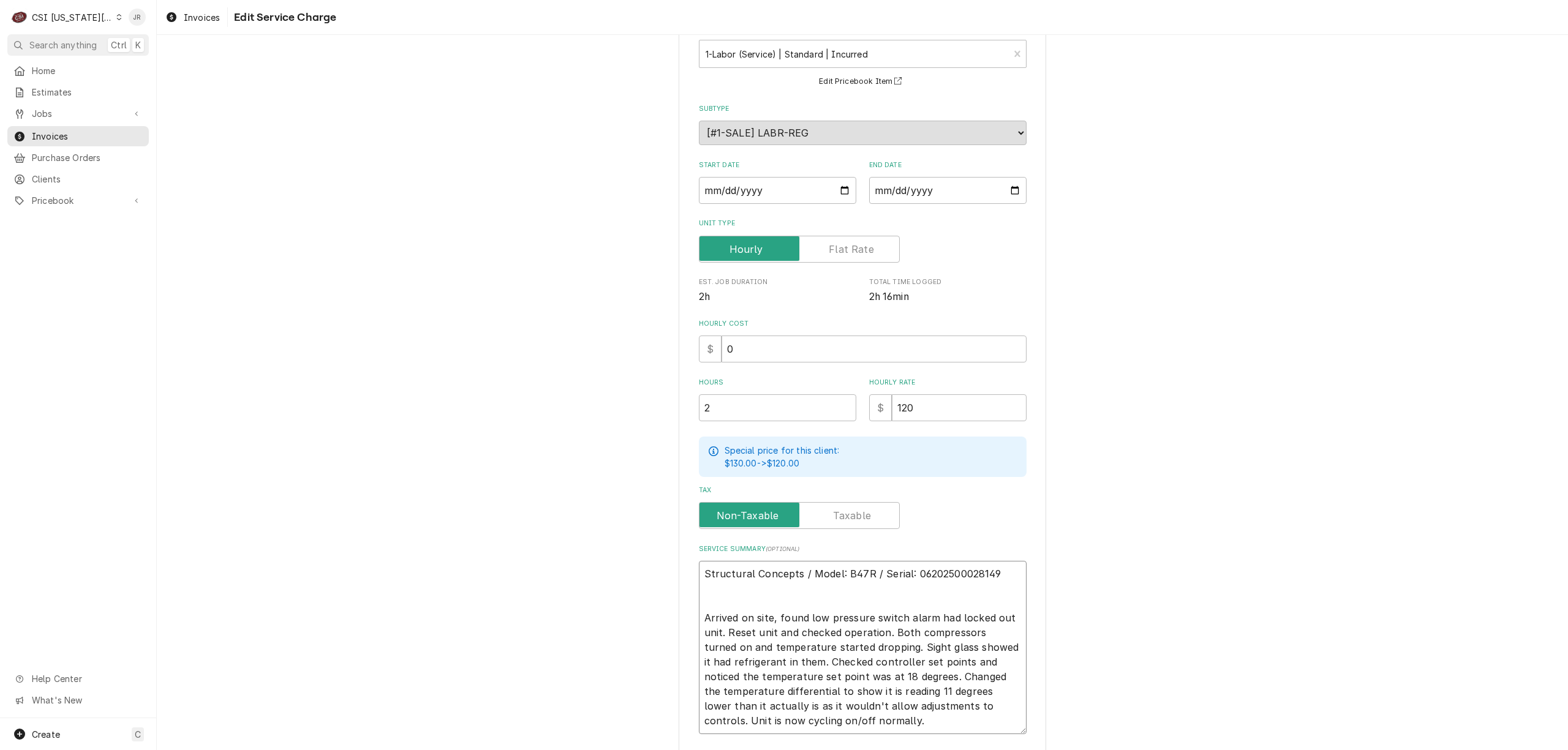
type textarea "x"
type textarea "Structural Concepts / Model: B47R / Serial: 06202500028149 Arrived on site, tfo…"
type textarea "x"
type textarea "Structural Concepts / Model: B47R / Serial: 06202500028149 Arrived on site, tof…"
type textarea "x"
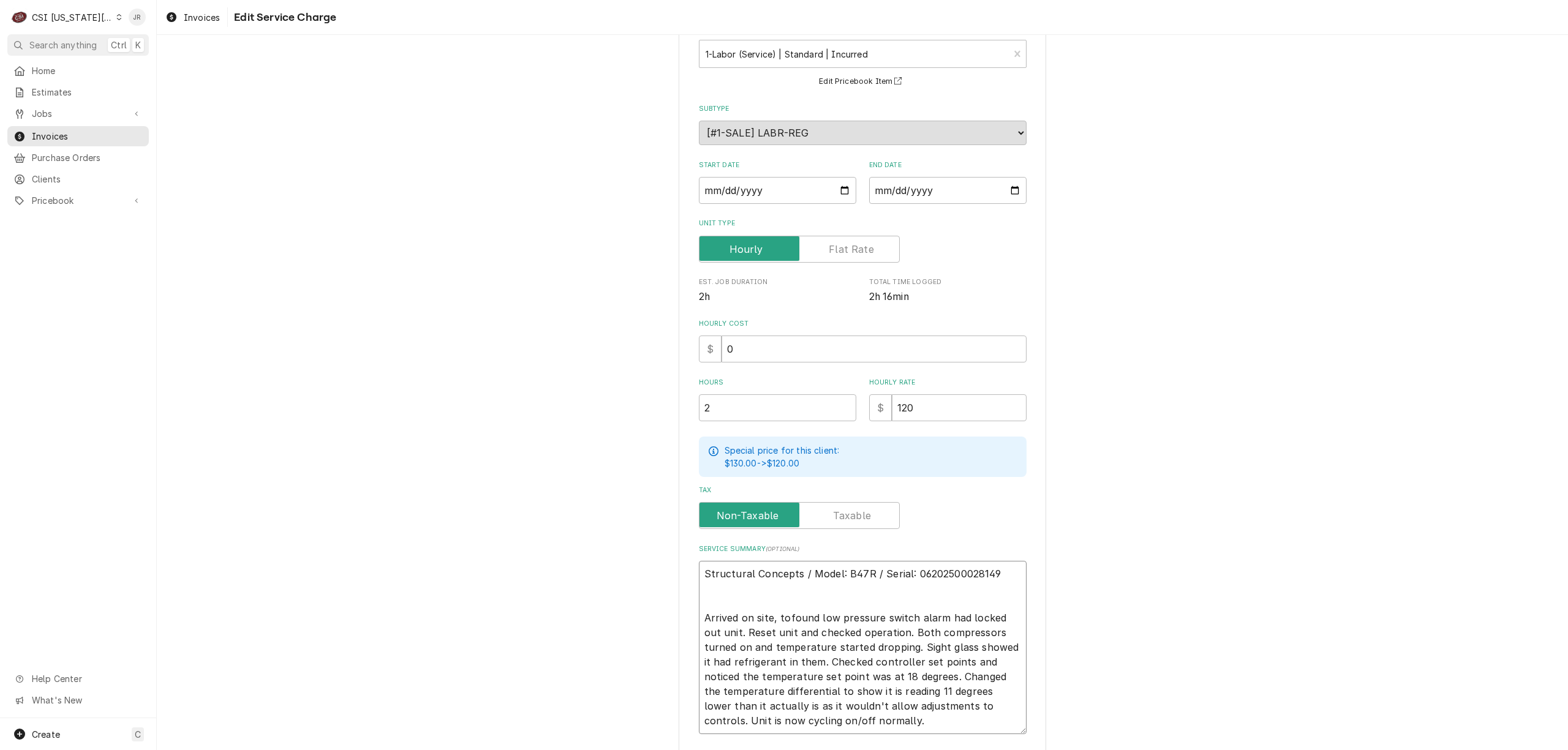
type textarea "Structural Concepts / Model: B47R / Serial: 06202500028149 Arrived on site, to …"
type textarea "x"
type textarea "Structural Concepts / Model: B47R / Serial: 06202500028149 Arrived on site, to …"
type textarea "x"
type textarea "Structural Concepts / Model: B47R / Serial: 06202500028149 Arrived on site, to …"
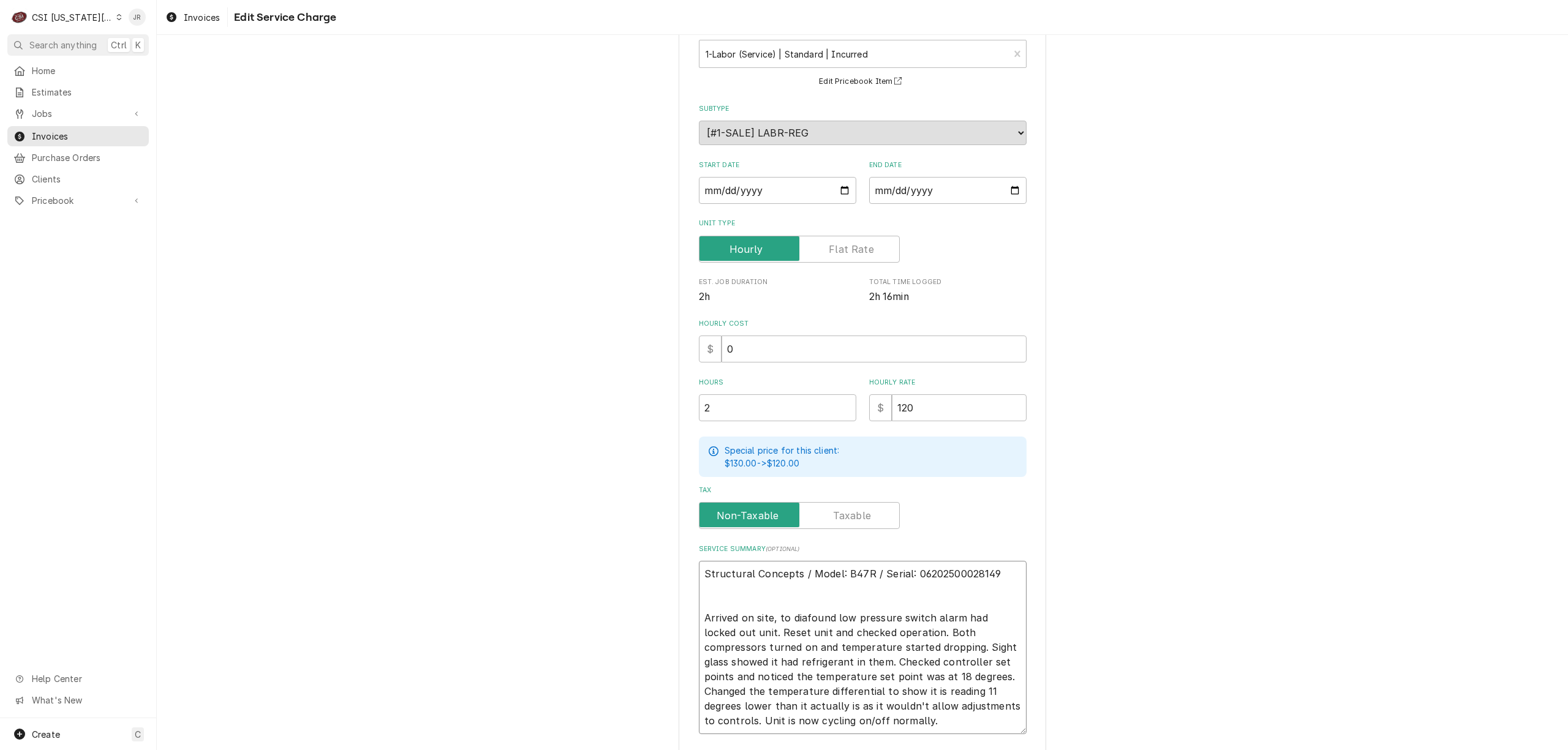
type textarea "x"
type textarea "Structural Concepts / Model: B47R / Serial: 06202500028149 Arrived on site, to …"
type textarea "x"
type textarea "Structural Concepts / Model: B47R / Serial: 06202500028149 Arrived on site, to …"
type textarea "x"
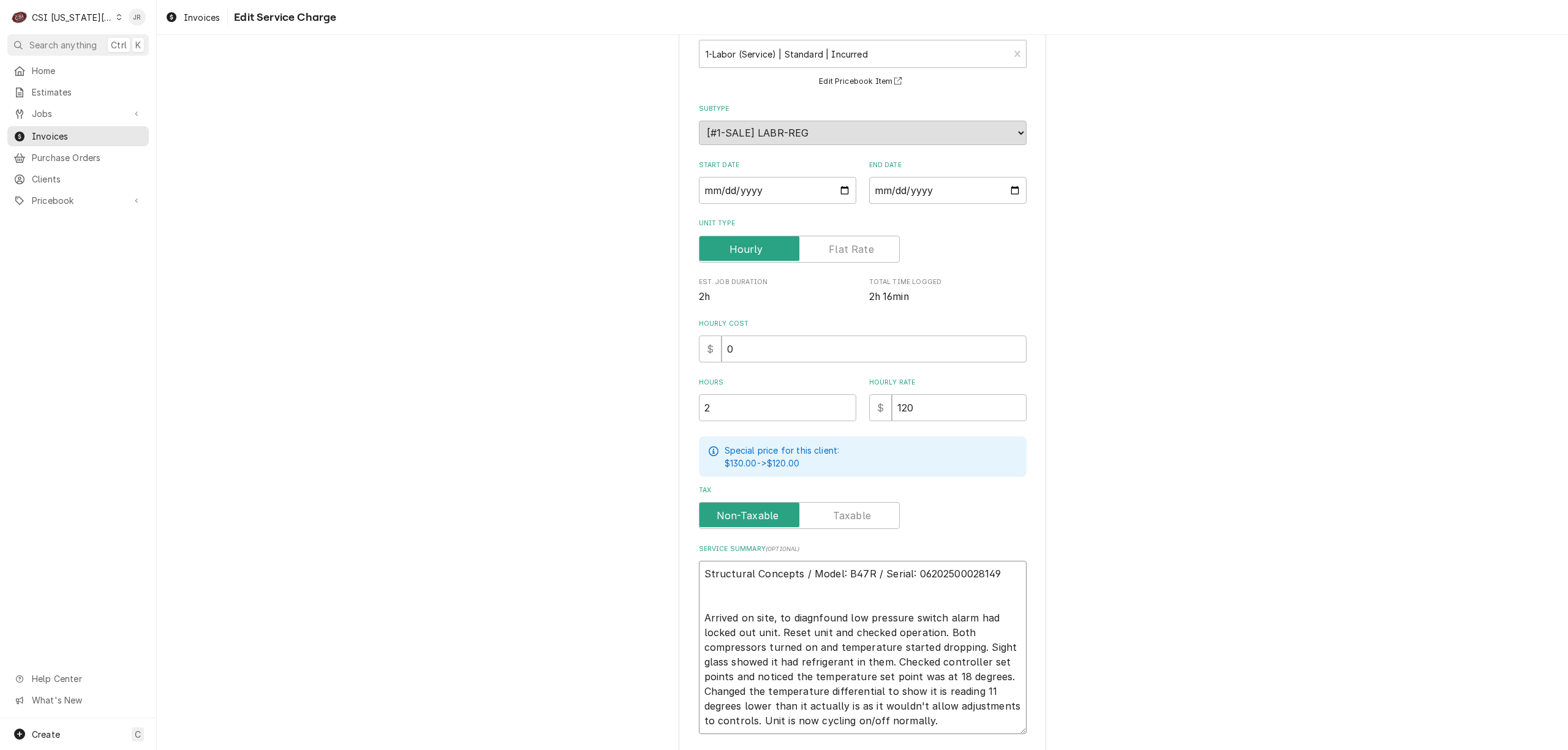
type textarea "Structural Concepts / Model: B47R / Serial: 06202500028149 Arrived on site, to …"
type textarea "x"
type textarea "Structural Concepts / Model: B47R / Serial: 06202500028149 Arrived on site, to …"
type textarea "x"
type textarea "Structural Concepts / Model: B47R / Serial: 06202500028149 Arrived on site, to …"
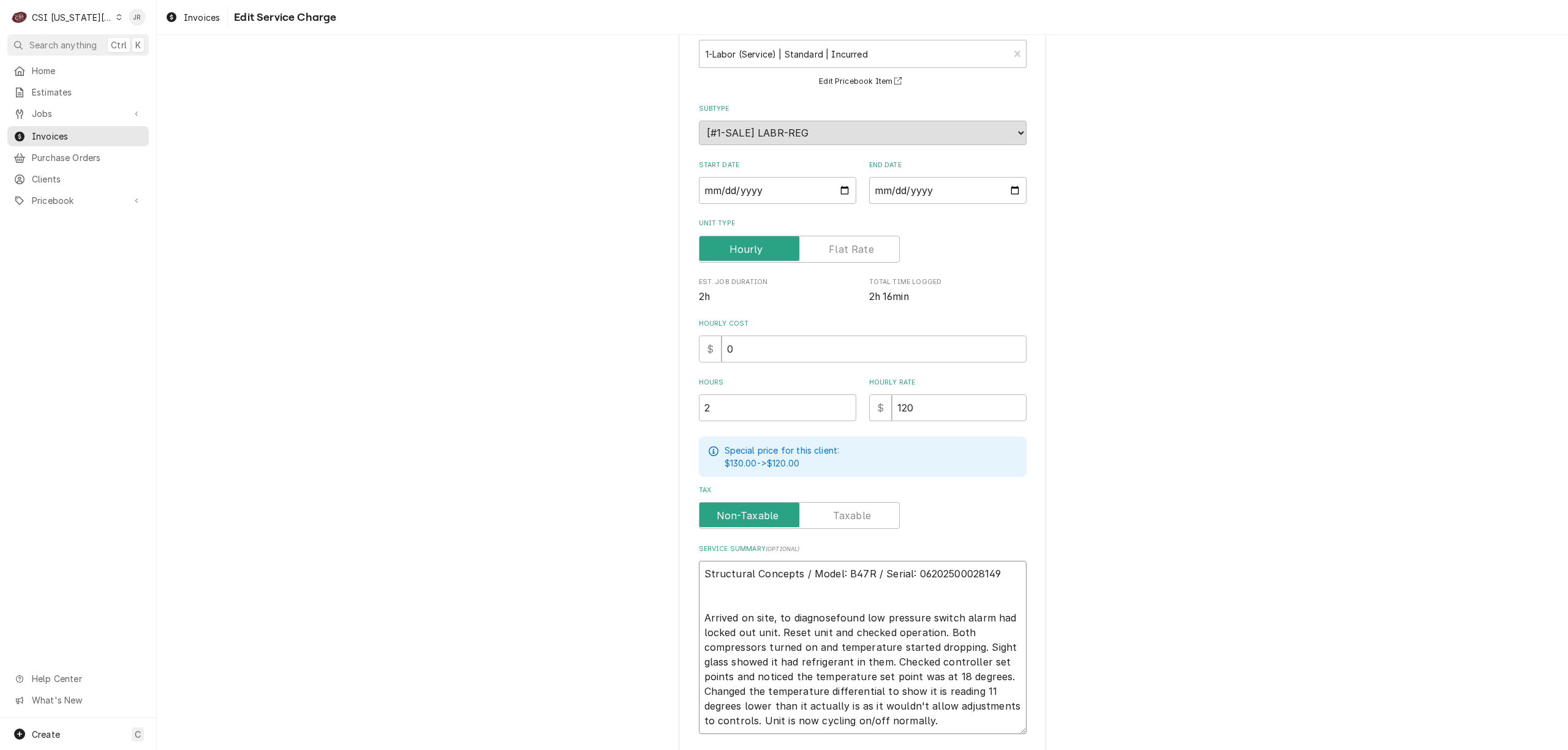
type textarea "x"
type textarea "Structural Concepts / Model: B47R / Serial: 06202500028149 Arrived on site, to …"
type textarea "x"
type textarea "Structural Concepts / Model: B47R / Serial: 06202500028149 Arrived on site, to …"
type textarea "x"
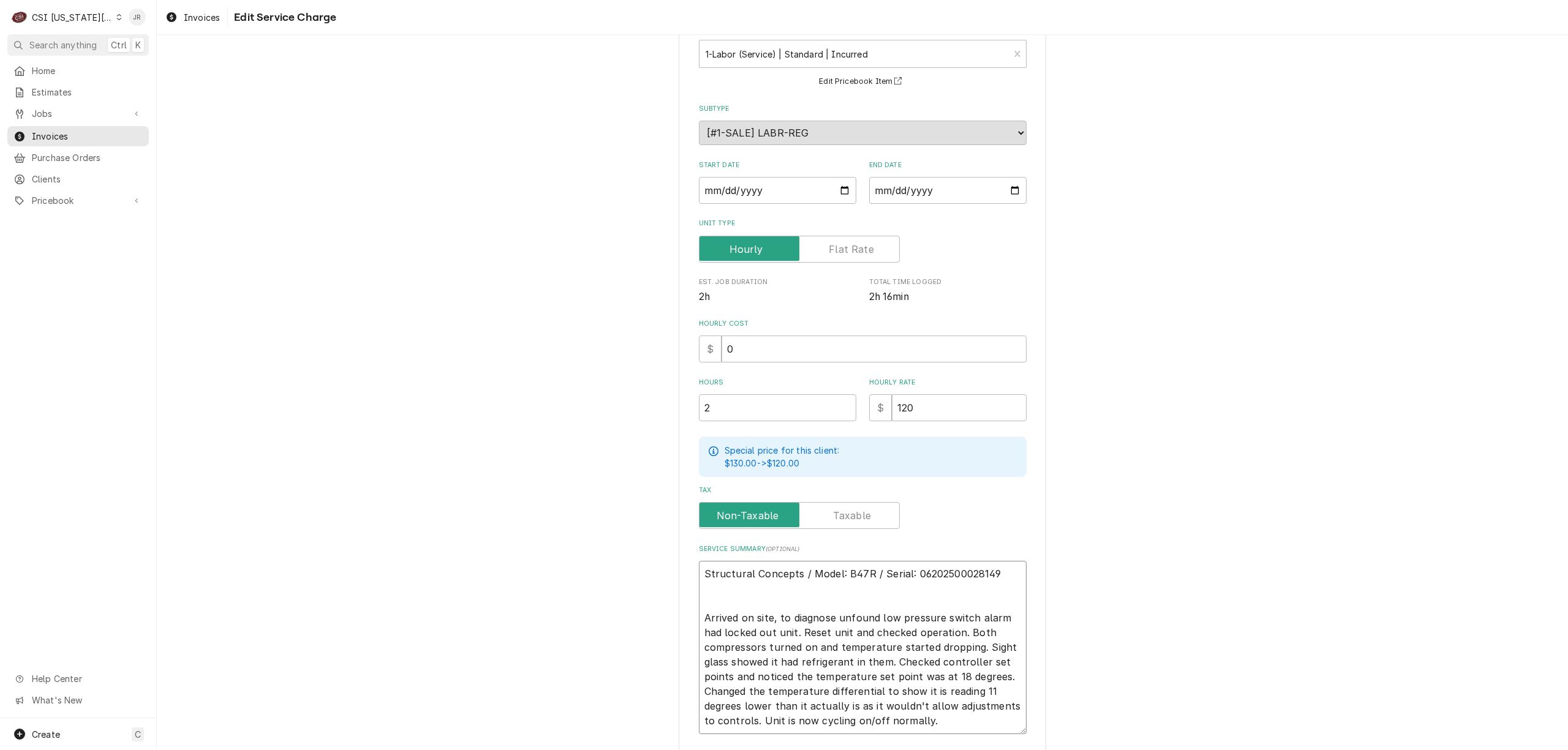
type textarea "Structural Concepts / Model: B47R / Serial: 06202500028149 Arrived on site, to …"
type textarea "x"
type textarea "Structural Concepts / Model: B47R / Serial: 06202500028149 Arrived on site, to …"
type textarea "x"
type textarea "Structural Concepts / Model: B47R / Serial: 06202500028149 Arrived on site, to …"
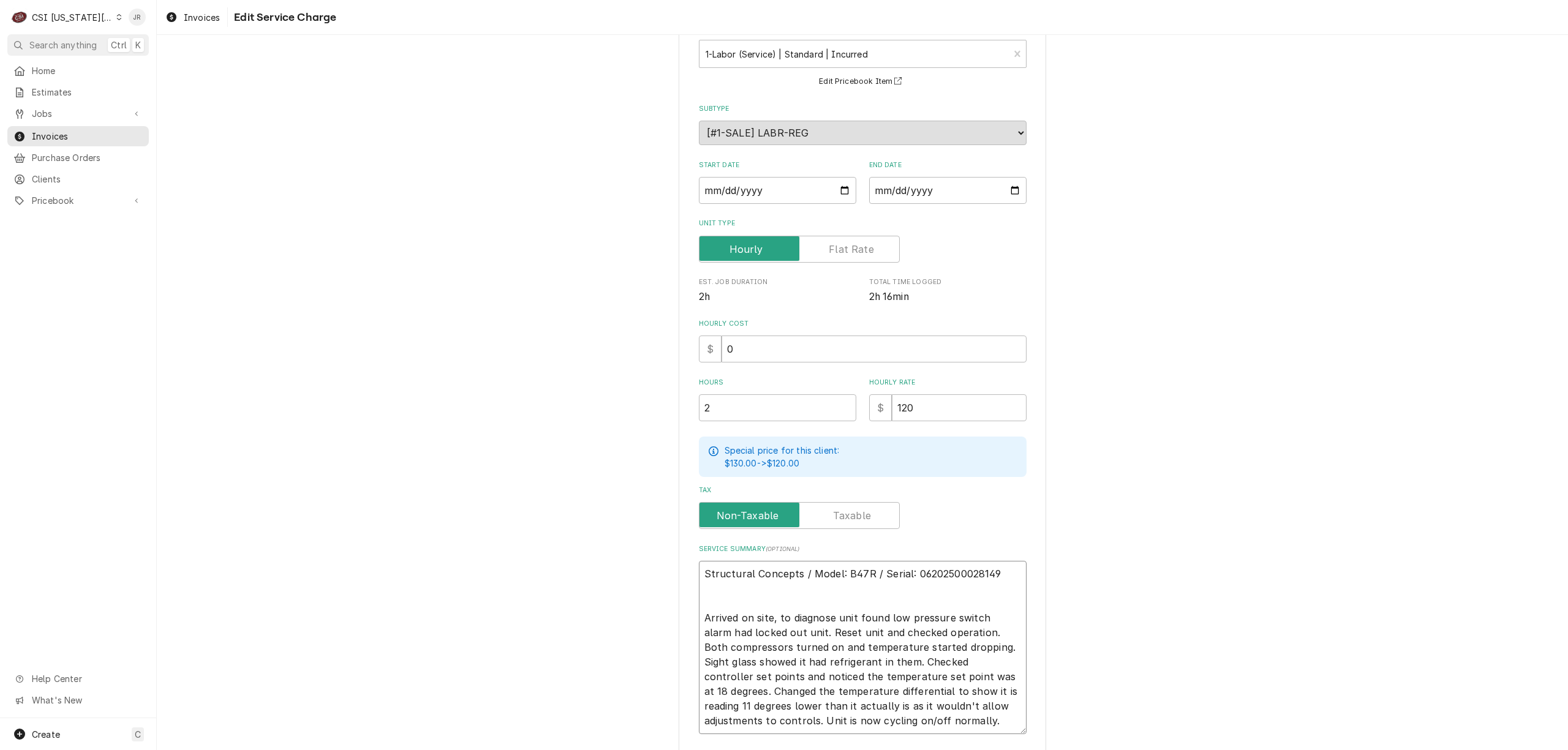
type textarea "x"
type textarea "Structural Concepts / Model: B47R / Serial: 06202500028149 Arrived on site, to …"
type textarea "x"
type textarea "Structural Concepts / Model: B47R / Serial: 06202500028149 Arrived on site, to …"
type textarea "x"
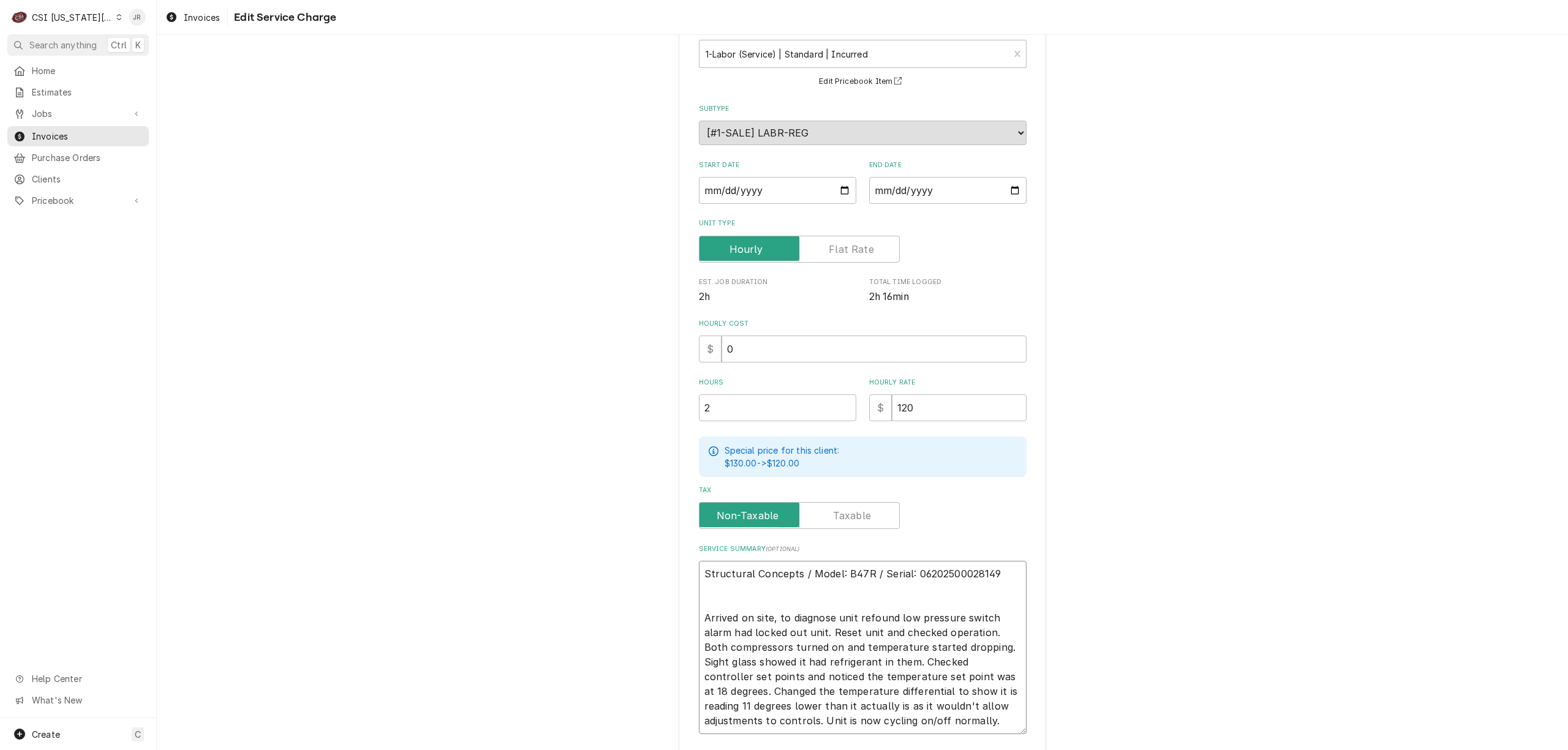
type textarea "Structural Concepts / Model: B47R / Serial: 06202500028149 Arrived on site, to …"
type textarea "x"
type textarea "Structural Concepts / Model: B47R / Serial: 06202500028149 Arrived on site, to …"
type textarea "x"
type textarea "Structural Concepts / Model: B47R / Serial: 06202500028149 Arrived on site, to …"
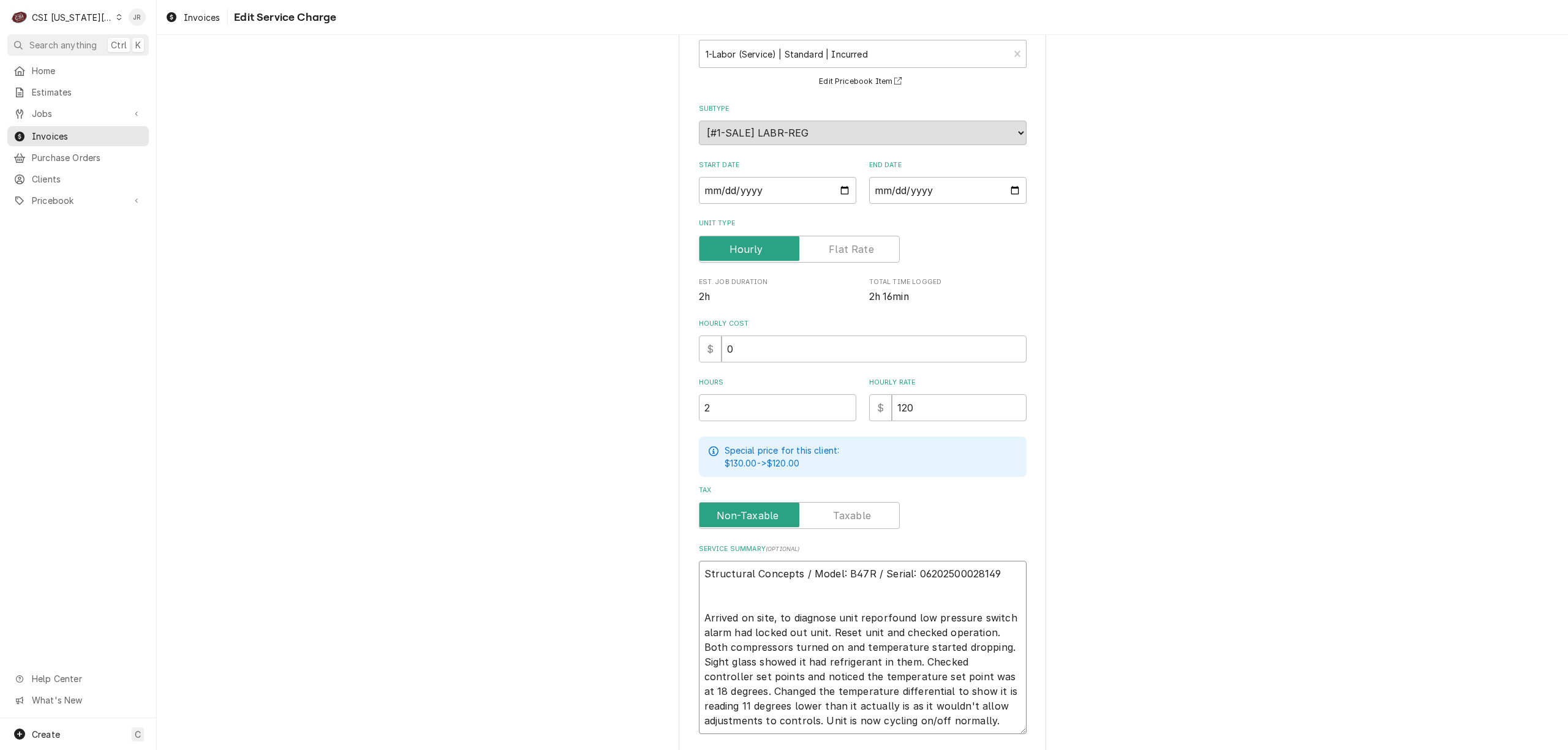
type textarea "x"
type textarea "Structural Concepts / Model: B47R / Serial: 06202500028149 Arrived on site, to …"
type textarea "x"
type textarea "Structural Concepts / Model: B47R / Serial: 06202500028149 Arrived on site, to …"
type textarea "x"
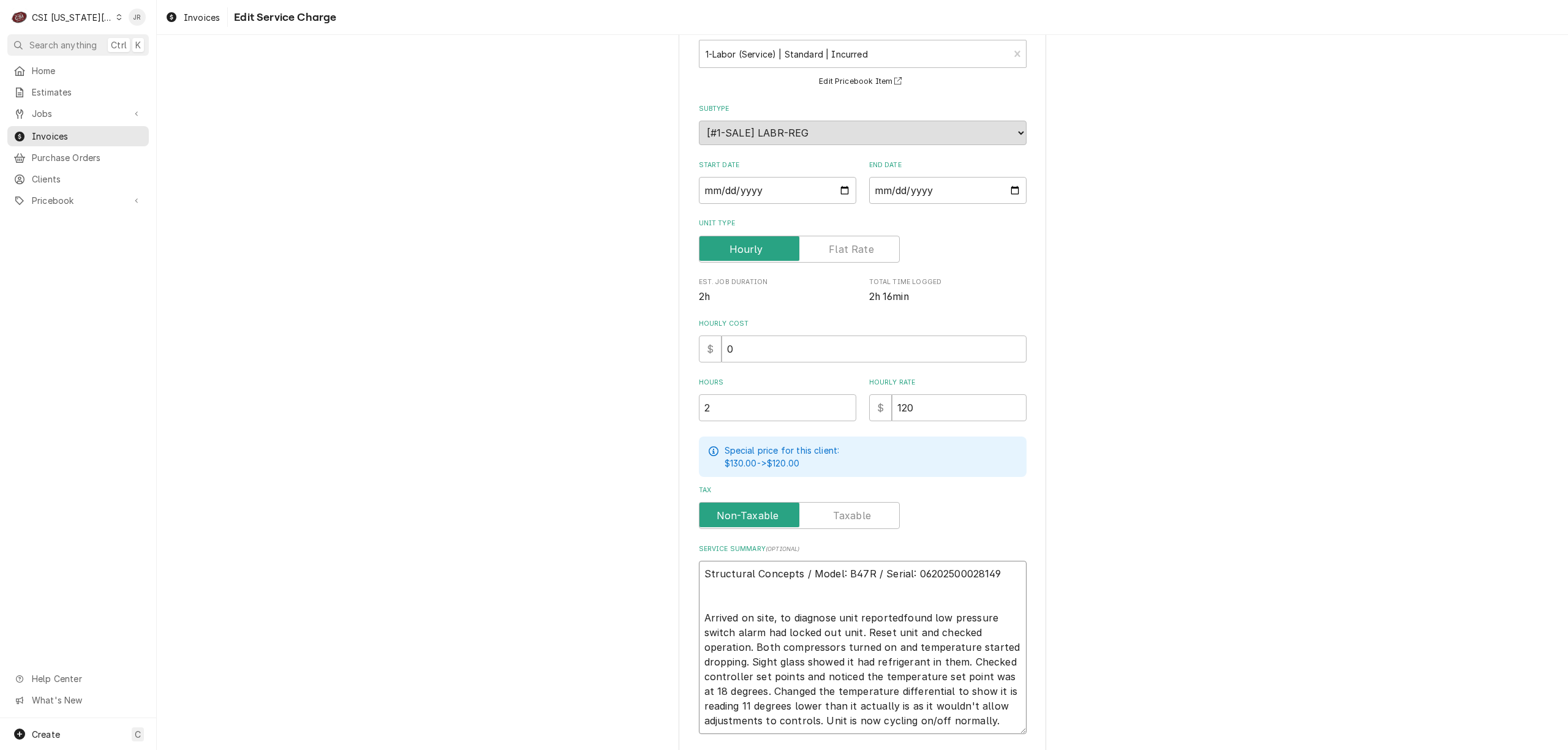
type textarea "Structural Concepts / Model: B47R / Serial: 06202500028149 Arrived on site, to …"
type textarea "x"
type textarea "Structural Concepts / Model: B47R / Serial: 06202500028149 Arrived on site, to …"
type textarea "x"
type textarea "Structural Concepts / Model: B47R / Serial: 06202500028149 Arrived on site, to …"
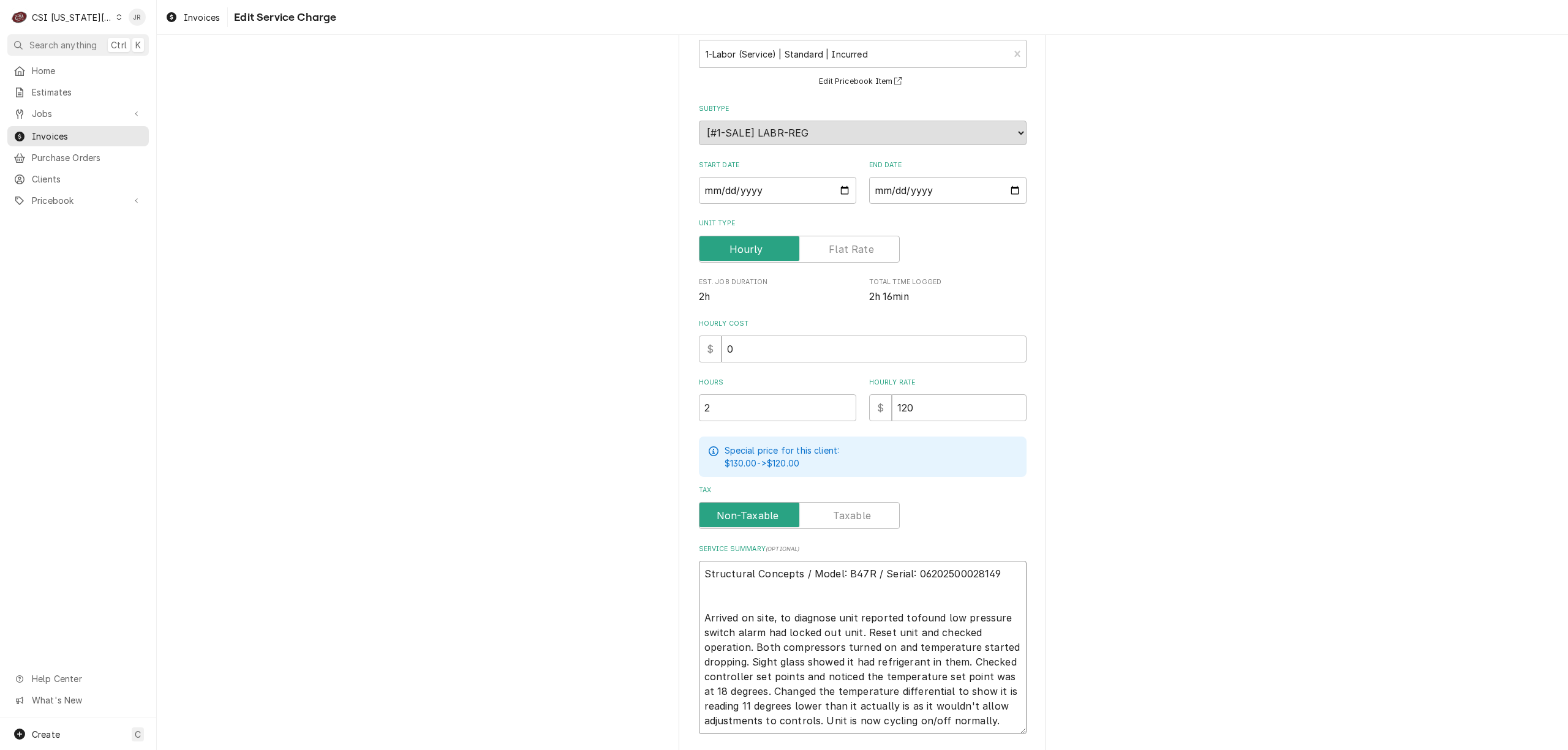
type textarea "x"
type textarea "Structural Concepts / Model: B47R / Serial: 06202500028149 Arrived on site, to …"
type textarea "x"
type textarea "Structural Concepts / Model: B47R / Serial: 06202500028149 Arrived on site, to …"
type textarea "x"
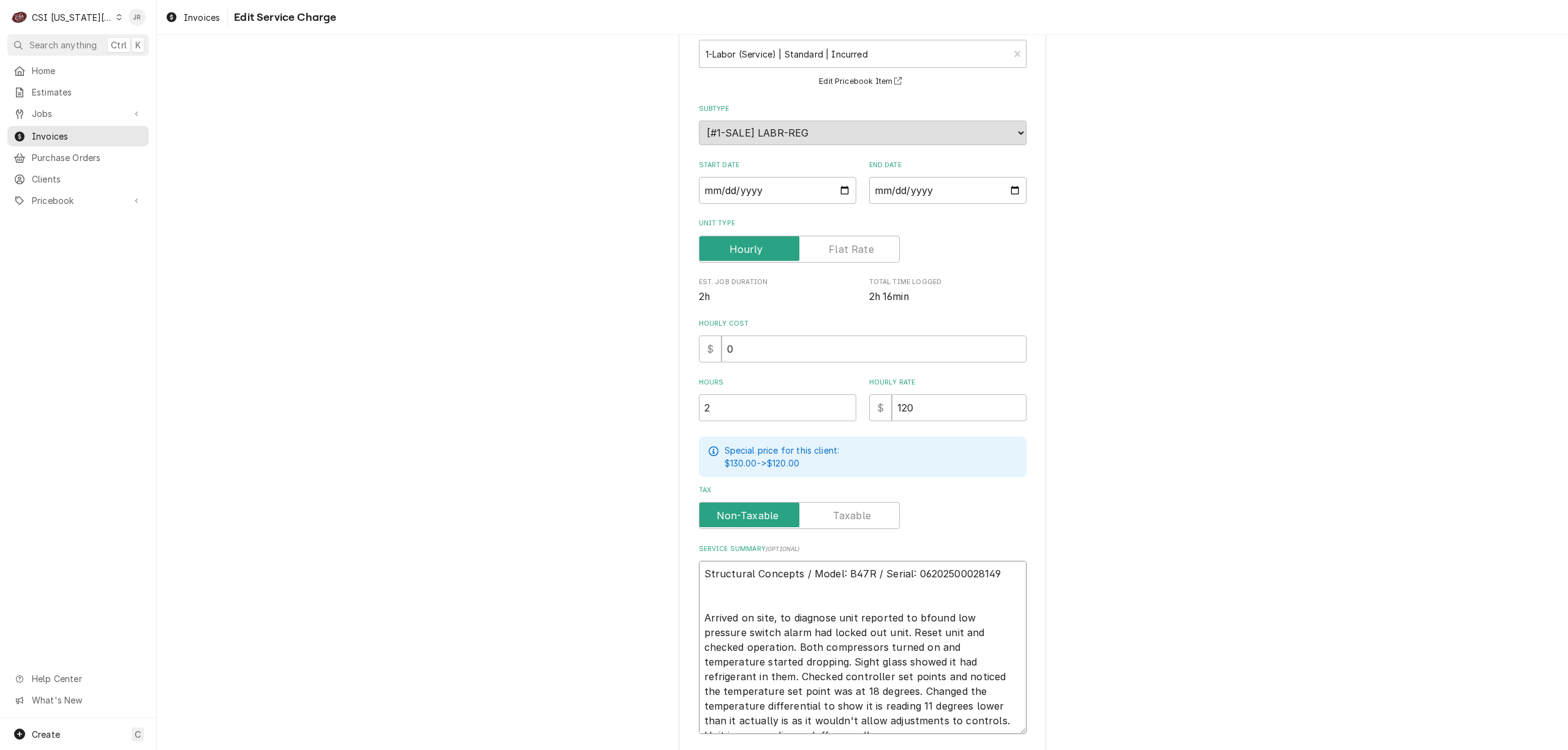
type textarea "Structural Concepts / Model: B47R / Serial: 06202500028149 Arrived on site, to …"
type textarea "x"
type textarea "Structural Concepts / Model: B47R / Serial: 06202500028149 Arrived on site, to …"
type textarea "x"
type textarea "Structural Concepts / Model: B47R / Serial: 06202500028149 Arrived on site, to …"
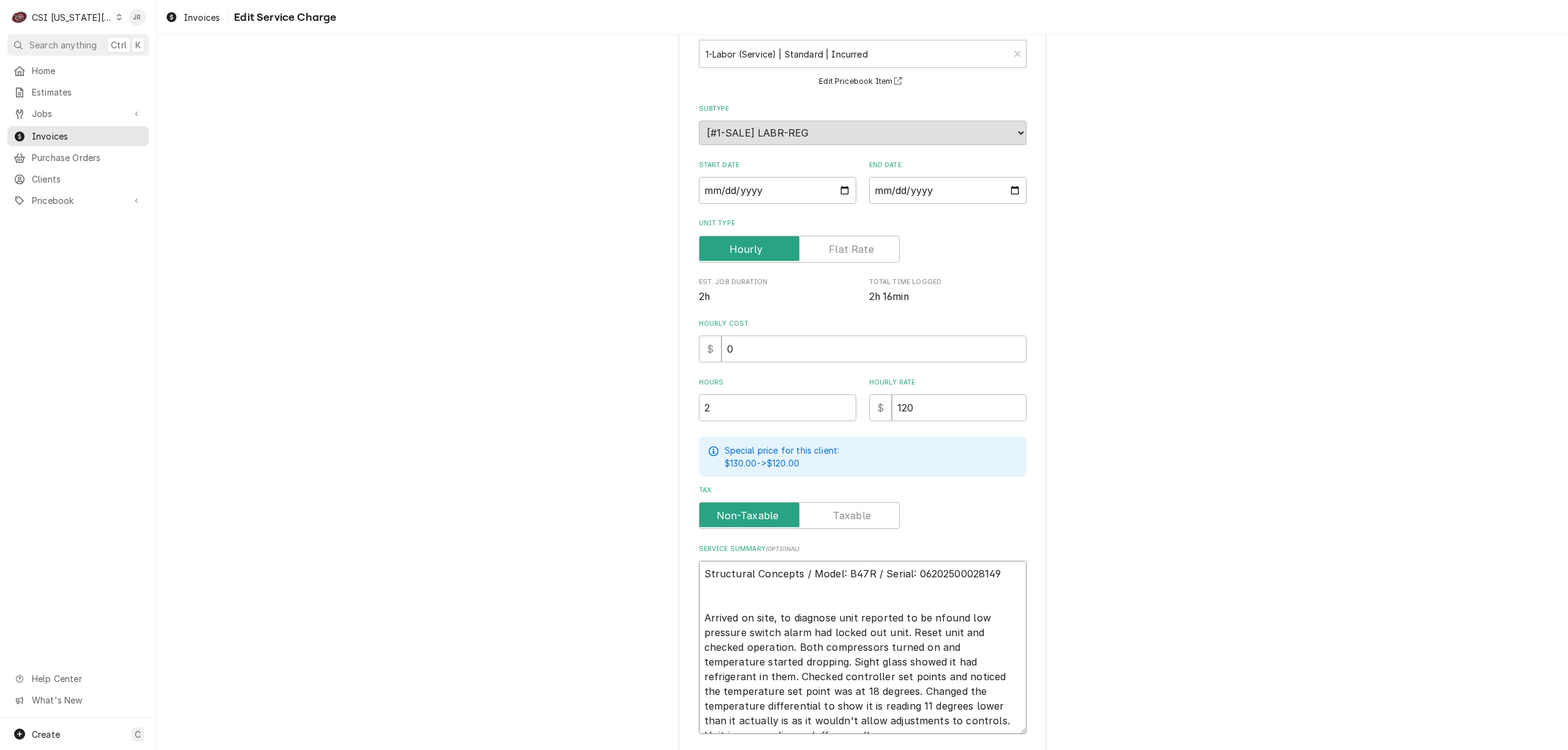
type textarea "x"
type textarea "Structural Concepts / Model: B47R / Serial: 06202500028149 Arrived on site, to …"
type textarea "x"
type textarea "Structural Concepts / Model: B47R / Serial: 06202500028149 Arrived on site, to …"
type textarea "x"
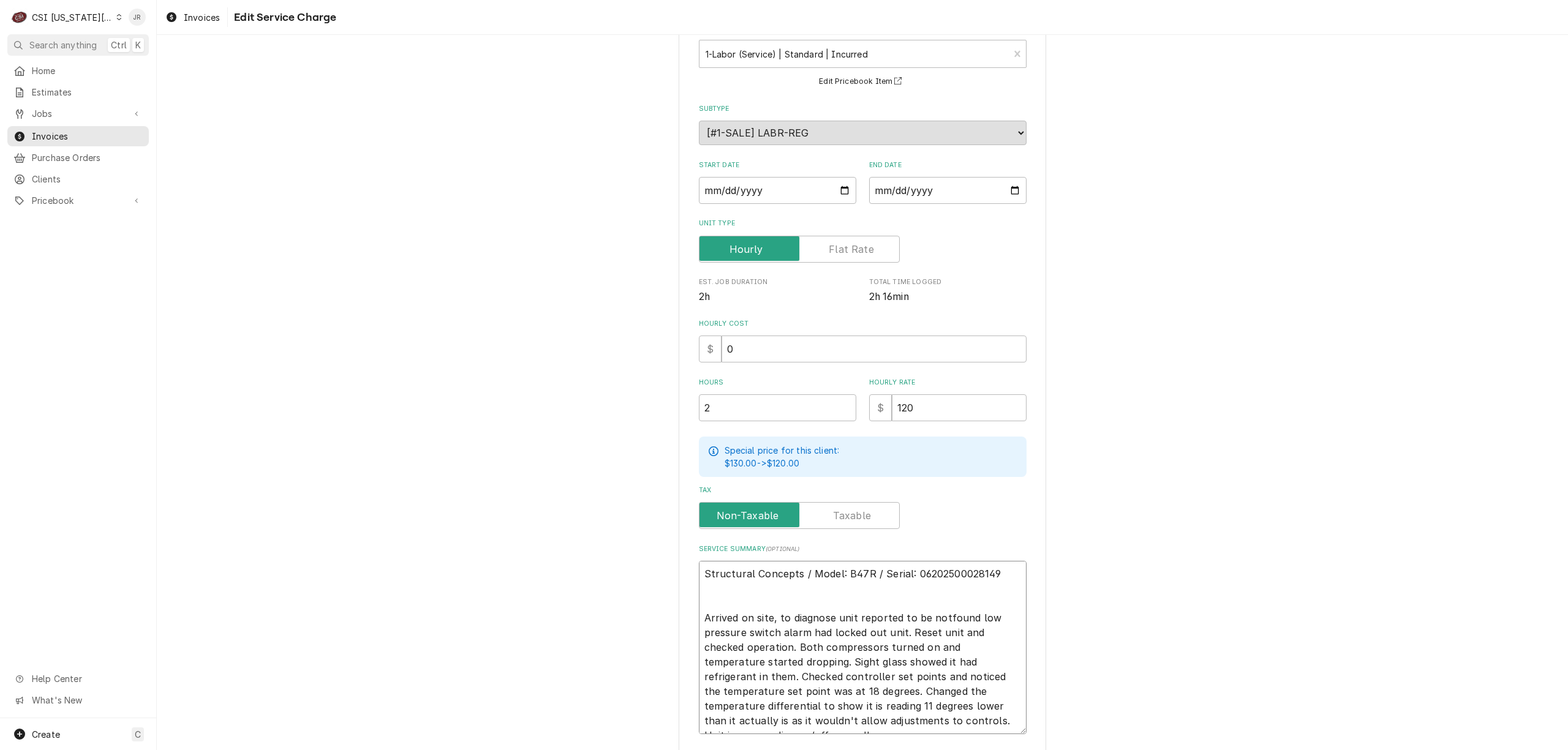
type textarea "Structural Concepts / Model: B47R / Serial: 06202500028149 Arrived on site, to …"
type textarea "x"
type textarea "Structural Concepts / Model: B47R / Serial: 06202500028149 Arrived on site, to …"
type textarea "x"
type textarea "Structural Concepts / Model: B47R / Serial: 06202500028149 Arrived on site, to …"
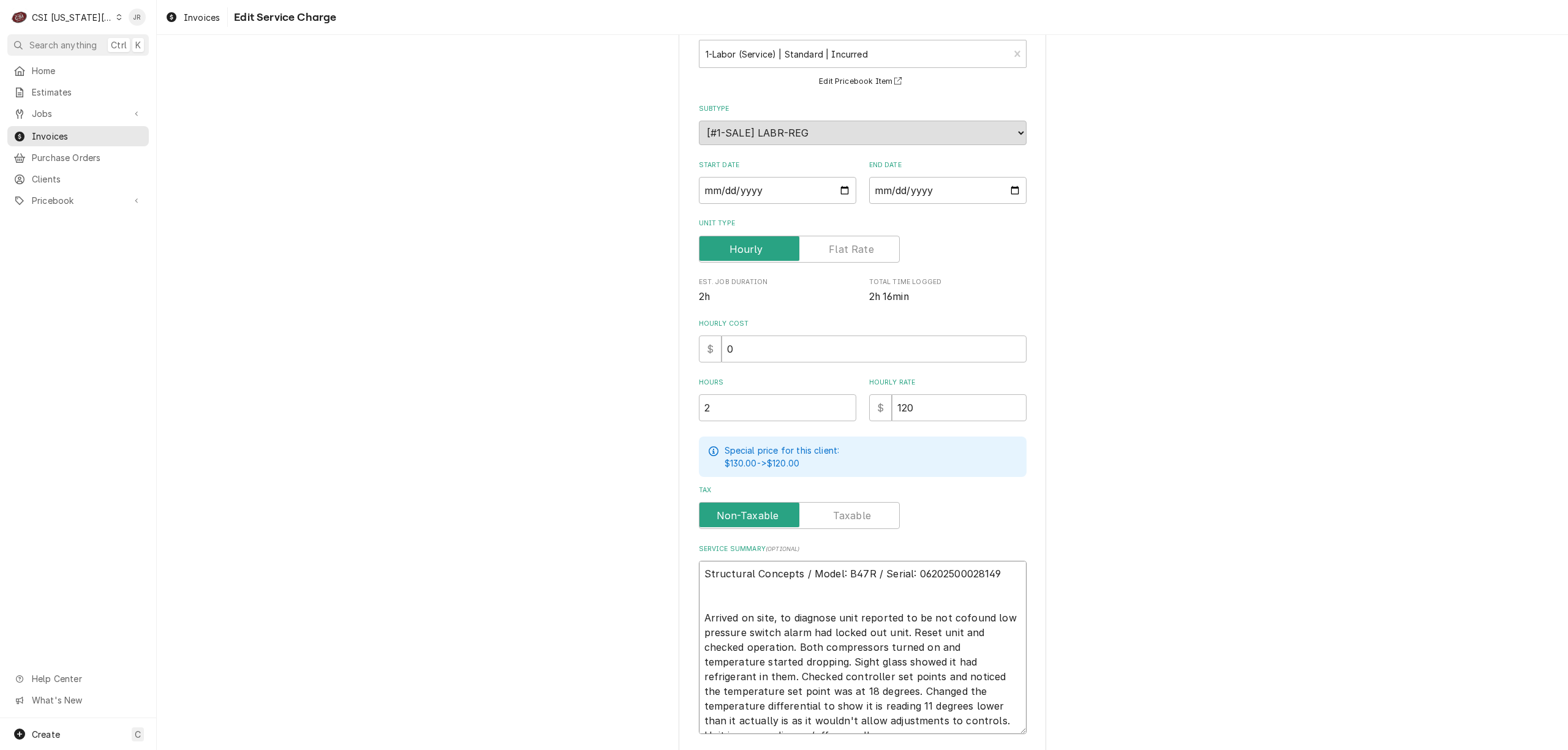
type textarea "x"
type textarea "Structural Concepts / Model: B47R / Serial: 06202500028149 Arrived on site, to …"
type textarea "x"
type textarea "Structural Concepts / Model: B47R / Serial: 06202500028149 Arrived on site, to …"
type textarea "x"
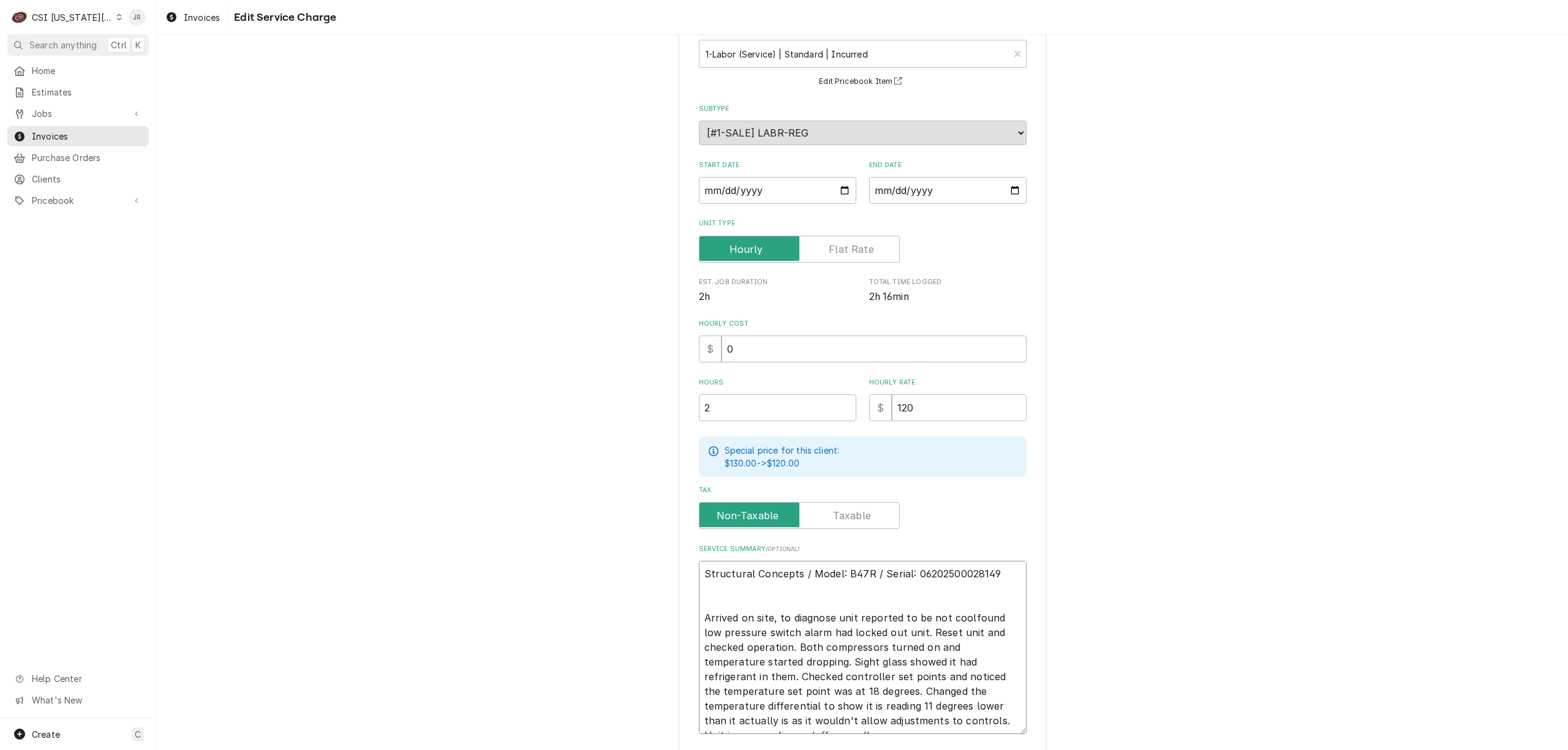
type textarea "Structural Concepts / Model: B47R / Serial: 06202500028149 Arrived on site, to …"
type textarea "x"
type textarea "Structural Concepts / Model: B47R / Serial: 06202500028149 Arrived on site, to …"
type textarea "x"
type textarea "Structural Concepts / Model: B47R / Serial: 06202500028149 Arrived on site, to …"
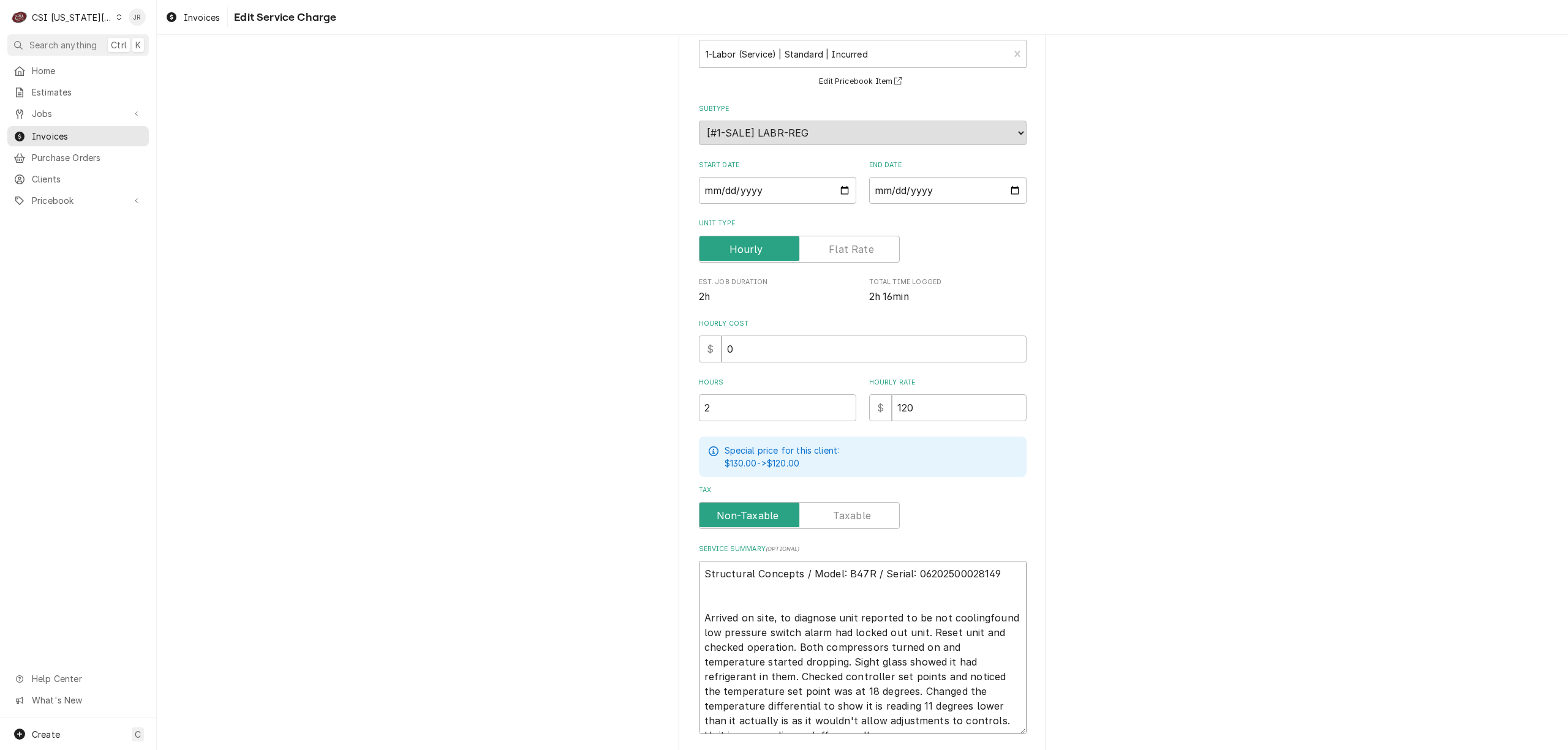
type textarea "x"
type textarea "Structural Concepts / Model: B47R / Serial: 06202500028149 Arrived on site, to …"
type textarea "x"
type textarea "Structural Concepts / Model: B47R / Serial: 06202500028149 Arrived on site, to …"
type textarea "x"
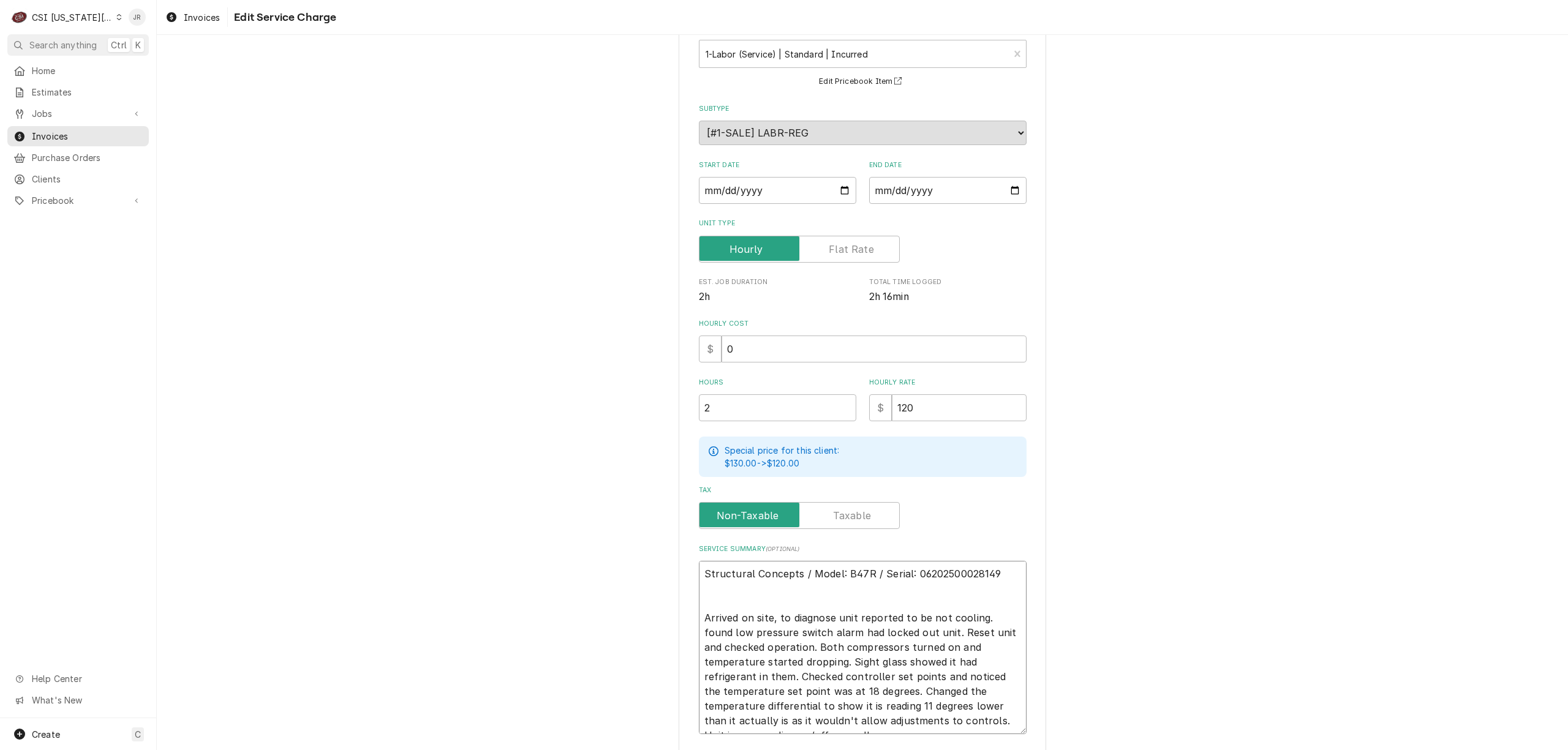
type textarea "Structural Concepts / Model: B47R / Serial: 06202500028149 Arrived on site, to …"
type textarea "x"
type textarea "Structural Concepts / Model: B47R / Serial: 06202500028149 Arrived on site, to …"
type textarea "x"
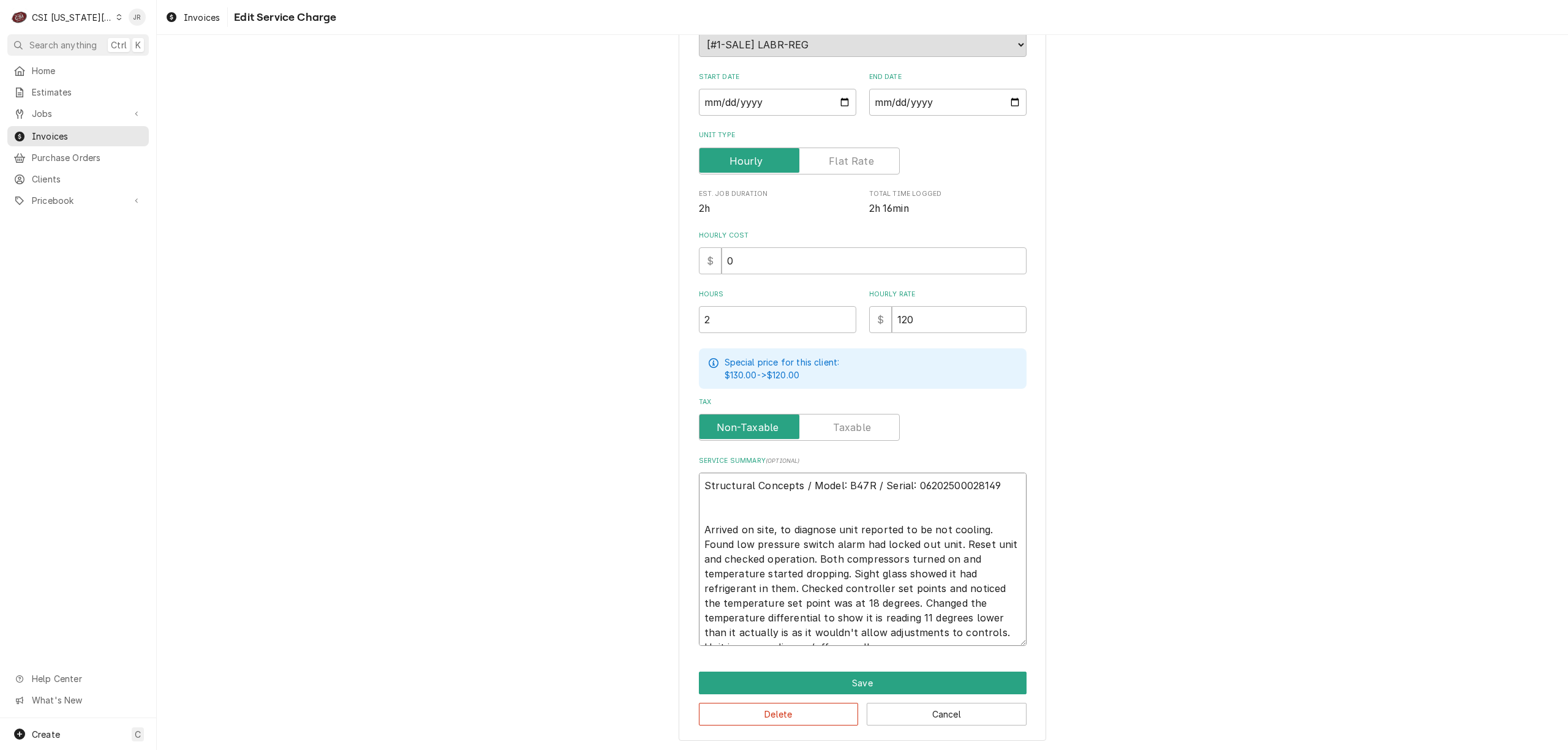
scroll to position [165, 0]
type textarea "Structural Concepts / Model: B47R / Serial: 06202500028149 Arrived on site, to …"
click at [1015, 630] on textarea "Structural Concepts / Model: B47R / Serial: 06202500028149 Arrived on site, to …" at bounding box center [863, 558] width 328 height 173
type textarea "x"
type textarea "Structural Concepts / Model: B47R / Serial: 06202500028149 Arrived on site, to …"
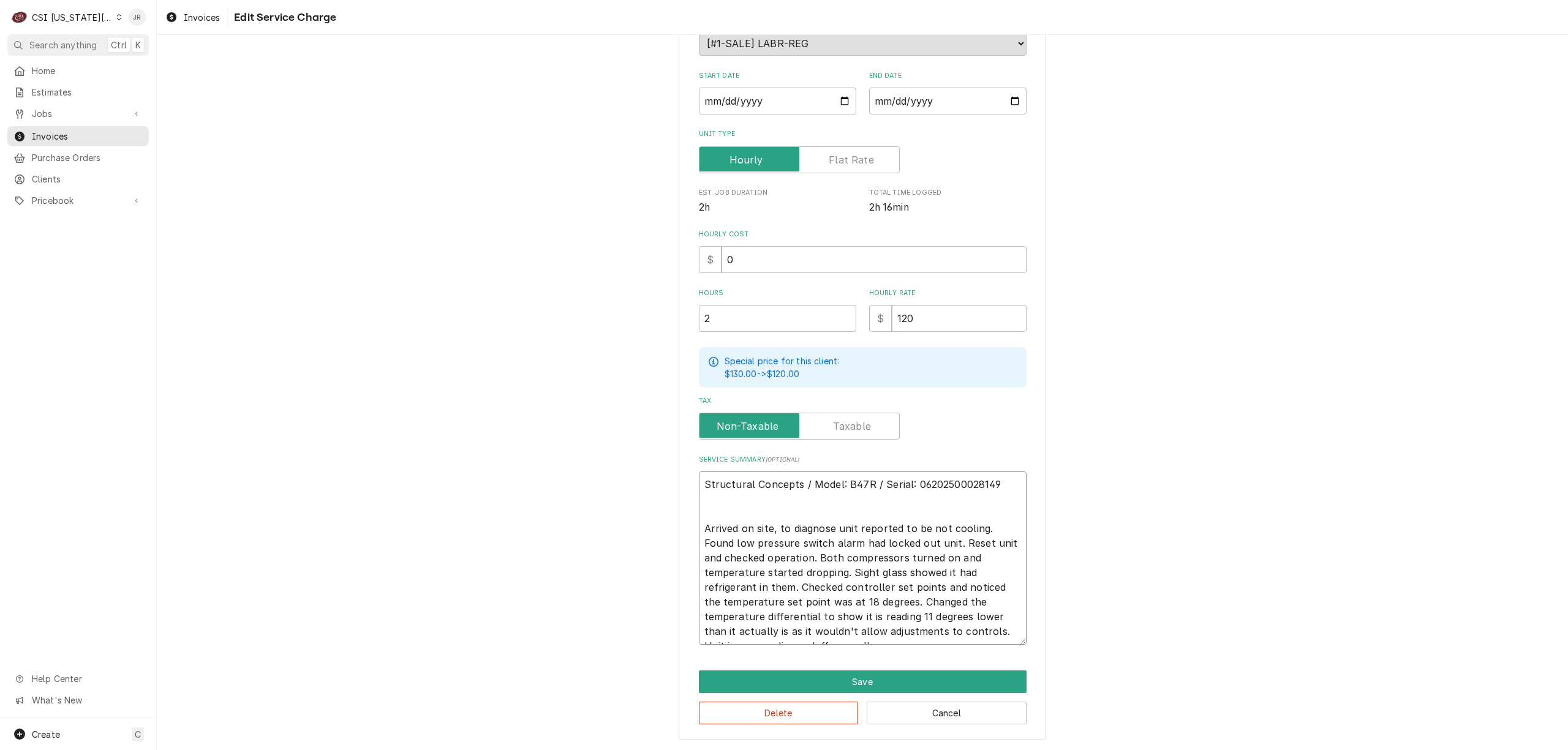
type textarea "x"
type textarea "Structural Concepts / Model: B47R / Serial: 06202500028149 Arrived on site, to …"
type textarea "x"
type textarea "Structural Concepts / Model: B47R / Serial: 06202500028149 Arrived on site, to …"
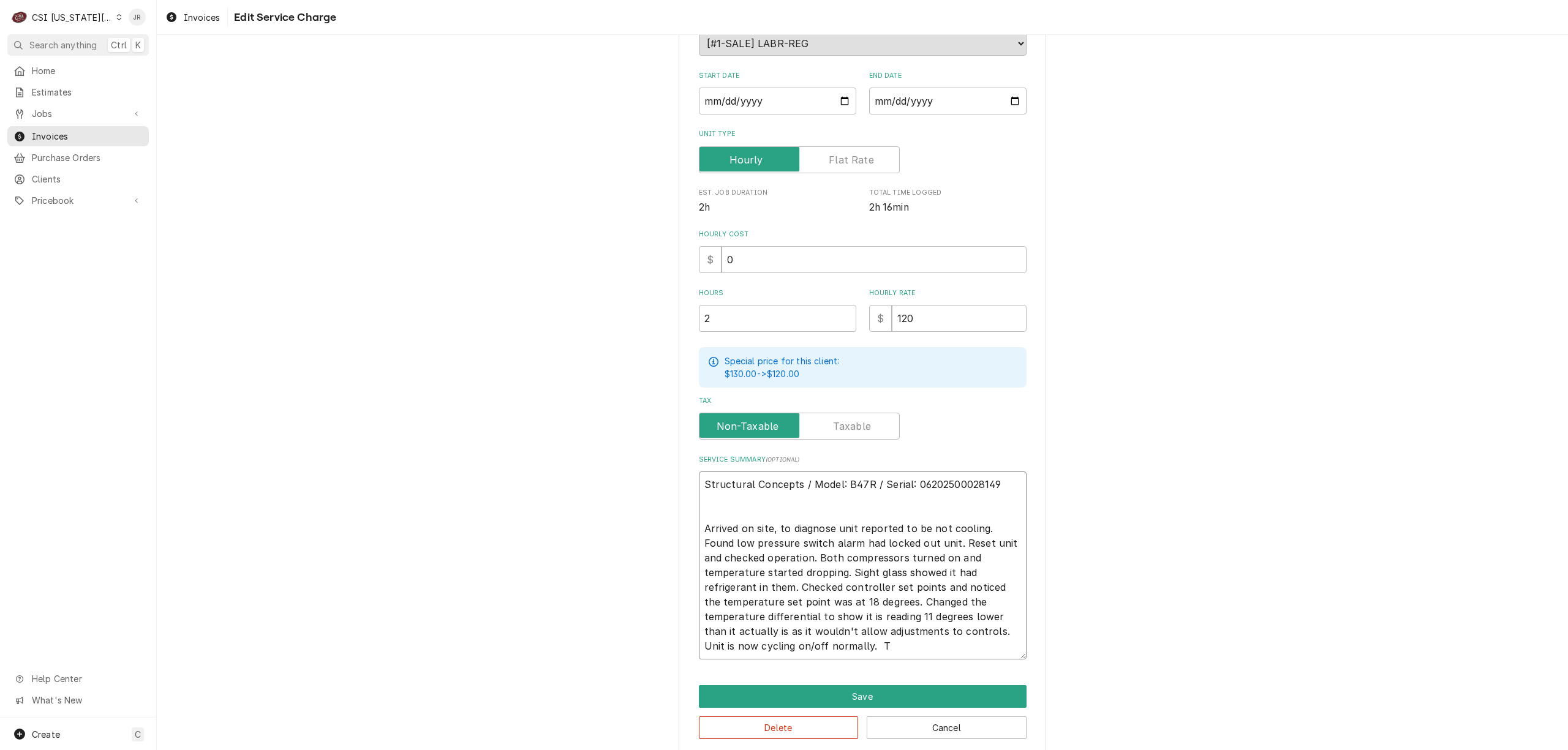
type textarea "x"
type textarea "Structural Concepts / Model: B47R / Serial: 06202500028149 Arrived on site, to …"
type textarea "x"
type textarea "Structural Concepts / Model: B47R / Serial: 06202500028149 Arrived on site, to …"
type textarea "x"
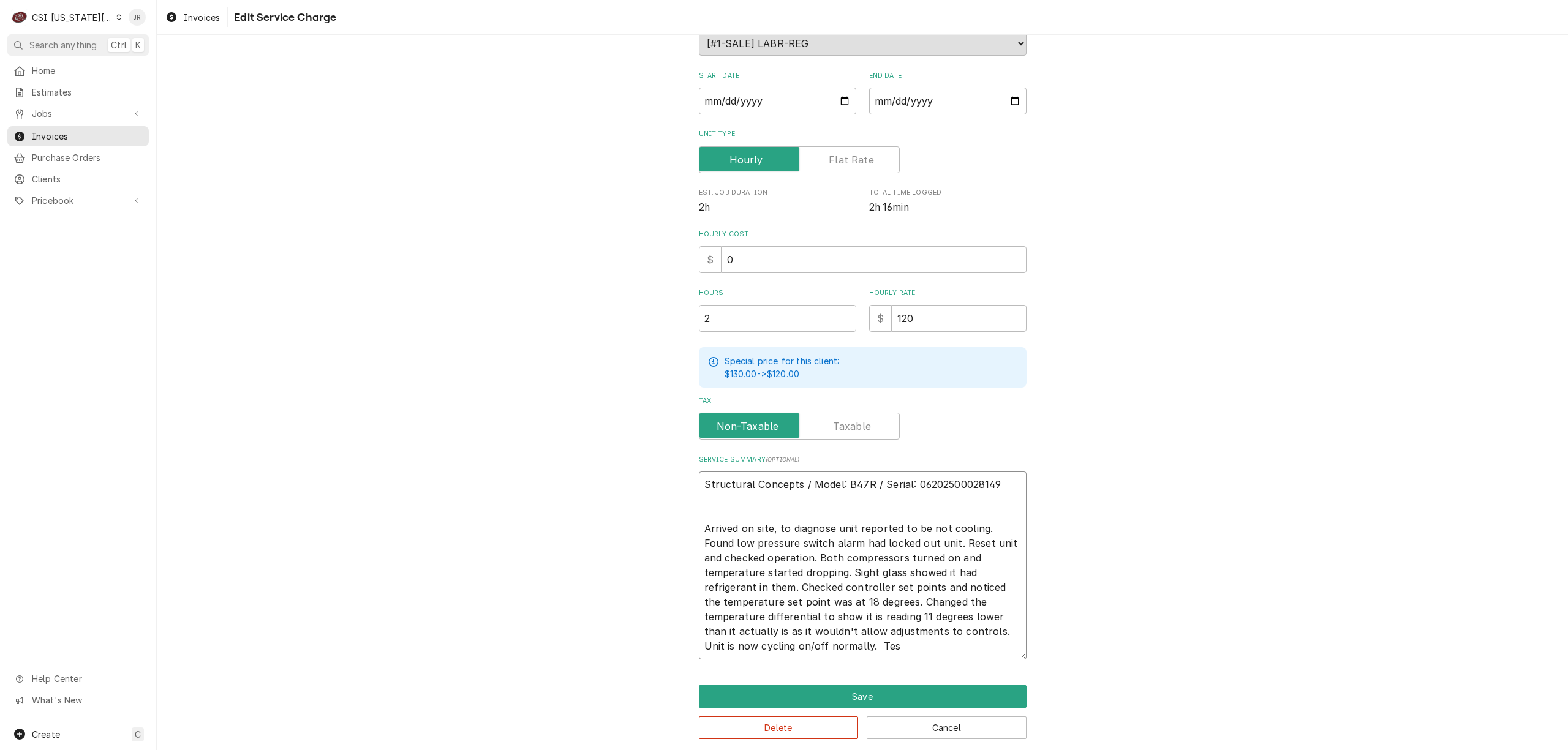
type textarea "Structural Concepts / Model: B47R / Serial: 06202500028149 Arrived on site, to …"
type textarea "x"
type textarea "Structural Concepts / Model: B47R / Serial: 06202500028149 Arrived on site, to …"
type textarea "x"
type textarea "Structural Concepts / Model: B47R / Serial: 06202500028149 Arrived on site, to …"
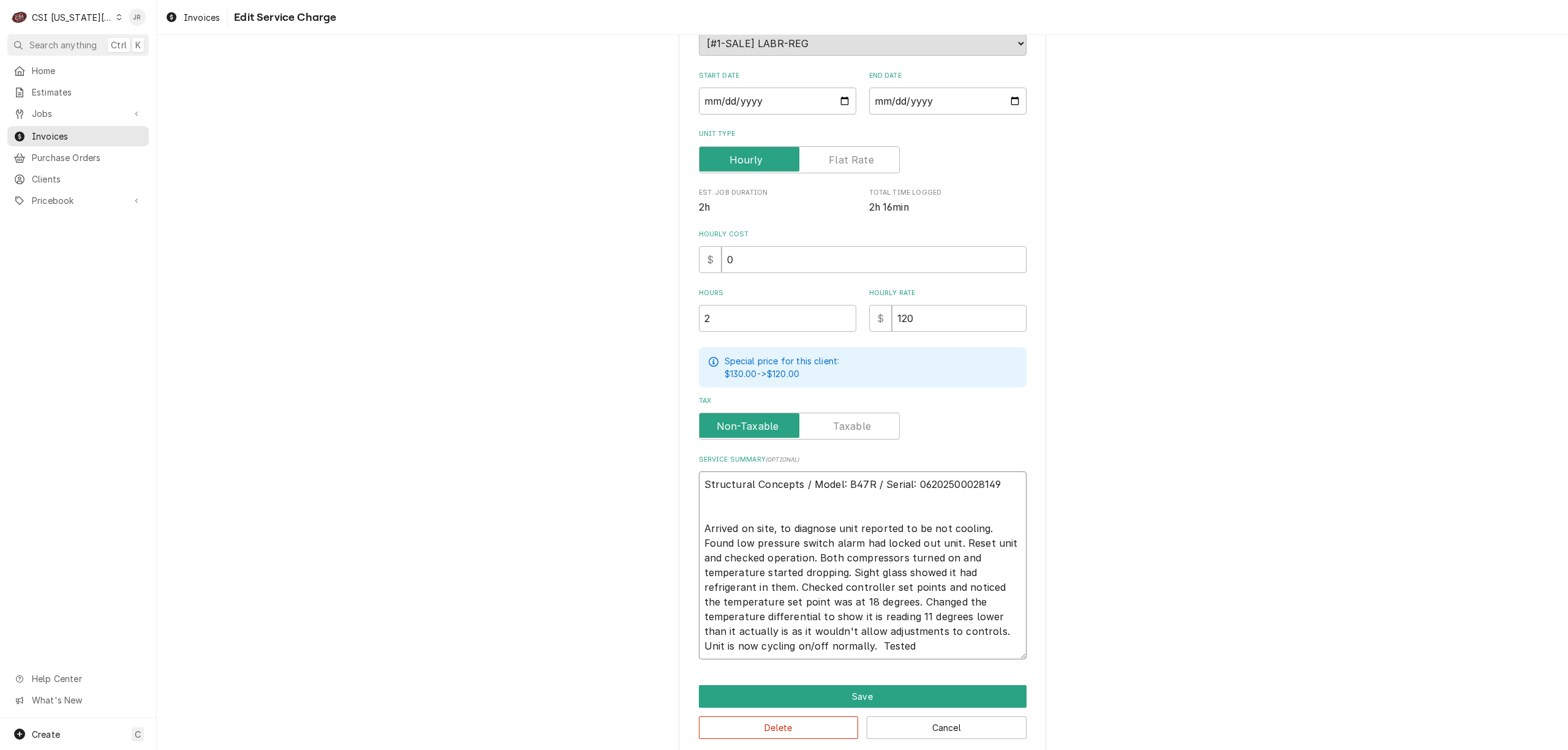
type textarea "x"
type textarea "Structural Concepts / Model: B47R / Serial: 06202500028149 Arrived on site, to …"
type textarea "x"
type textarea "Structural Concepts / Model: B47R / Serial: 06202500028149 Arrived on site, to …"
type textarea "x"
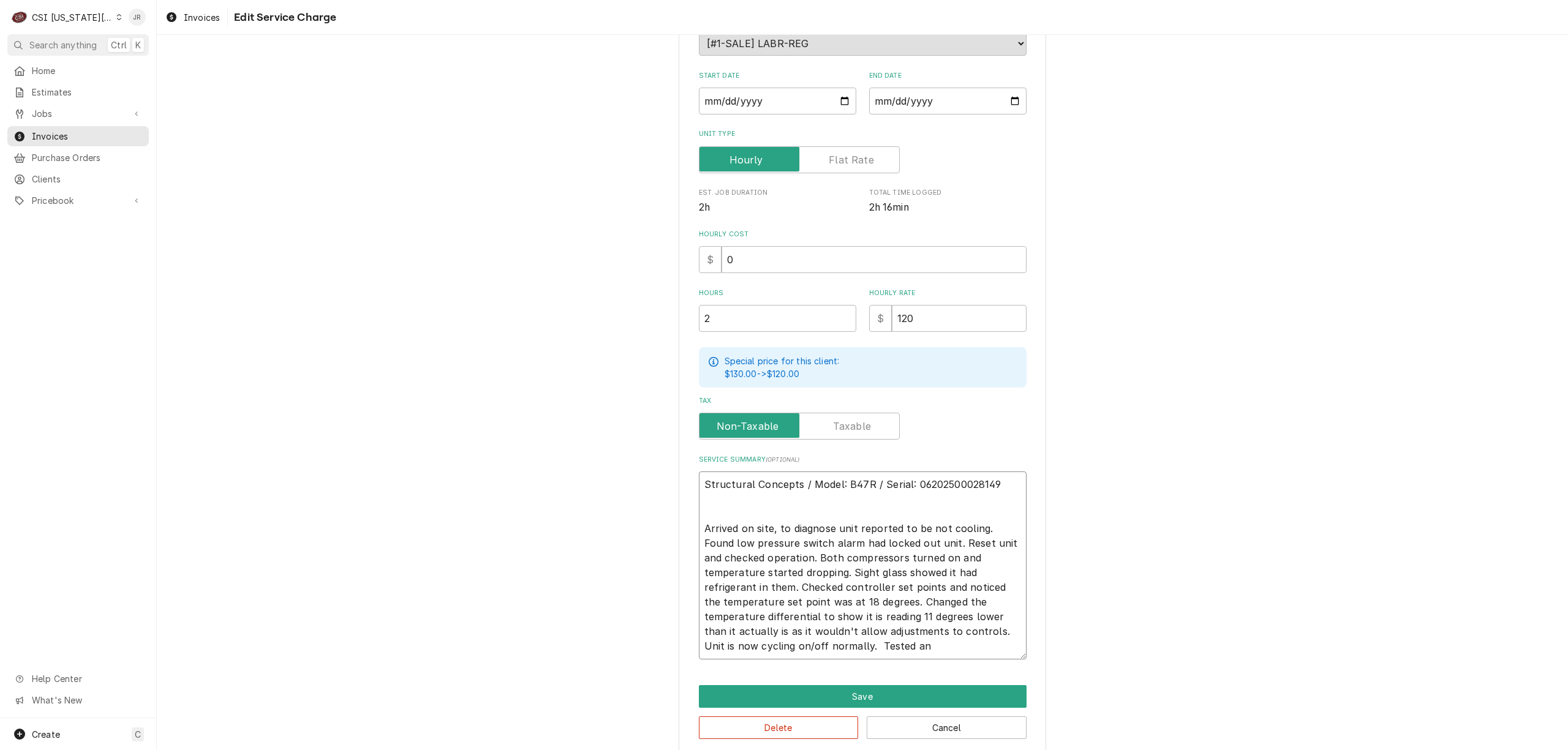
type textarea "Structural Concepts / Model: B47R / Serial: 06202500028149 Arrived on site, to …"
type textarea "x"
type textarea "Structural Concepts / Model: B47R / Serial: 06202500028149 Arrived on site, to …"
type textarea "x"
type textarea "Structural Concepts / Model: B47R / Serial: 06202500028149 Arrived on site, to …"
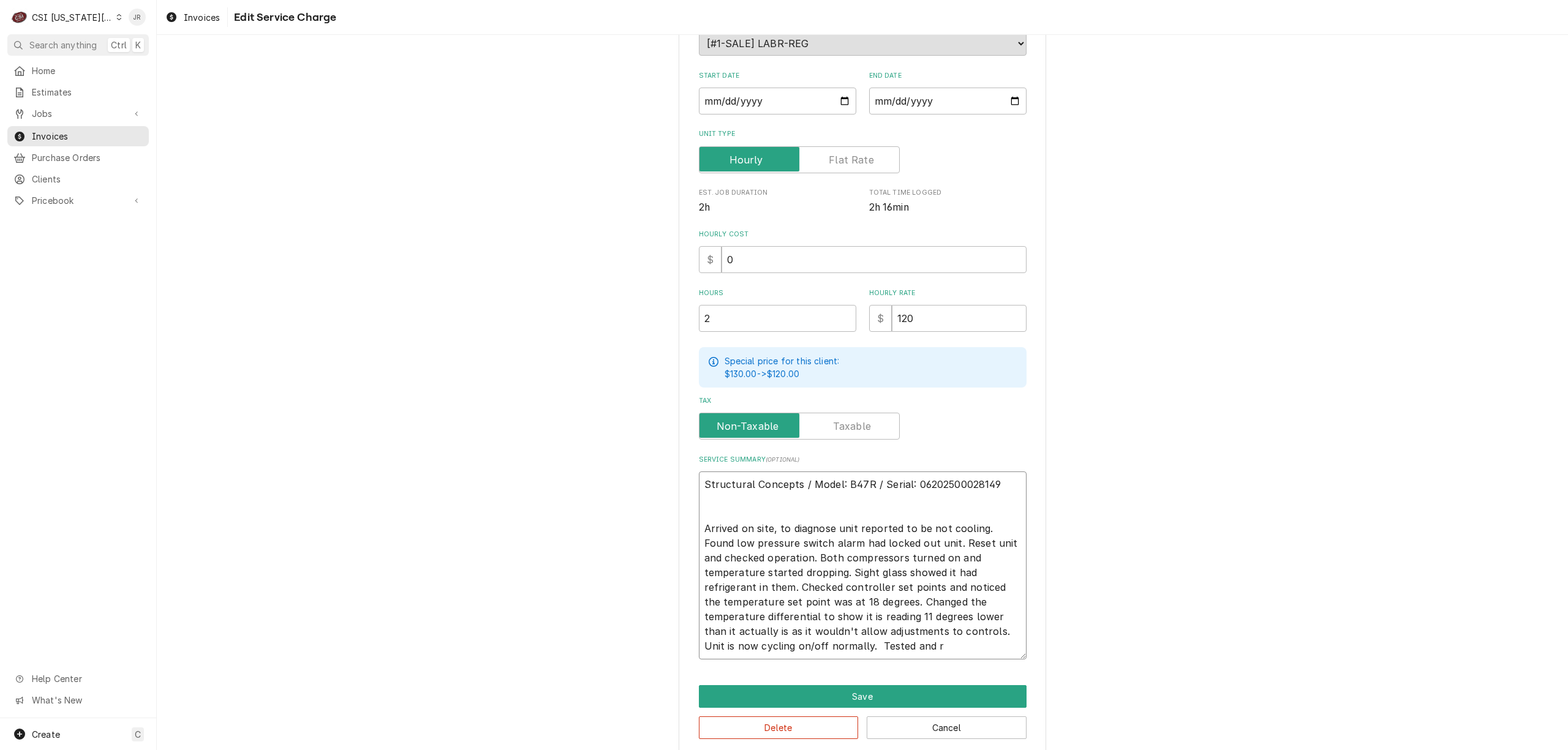
type textarea "x"
type textarea "Structural Concepts / Model: B47R / Serial: 06202500028149 Arrived on site, to …"
type textarea "x"
type textarea "Structural Concepts / Model: B47R / Serial: 06202500028149 Arrived on site, to …"
type textarea "x"
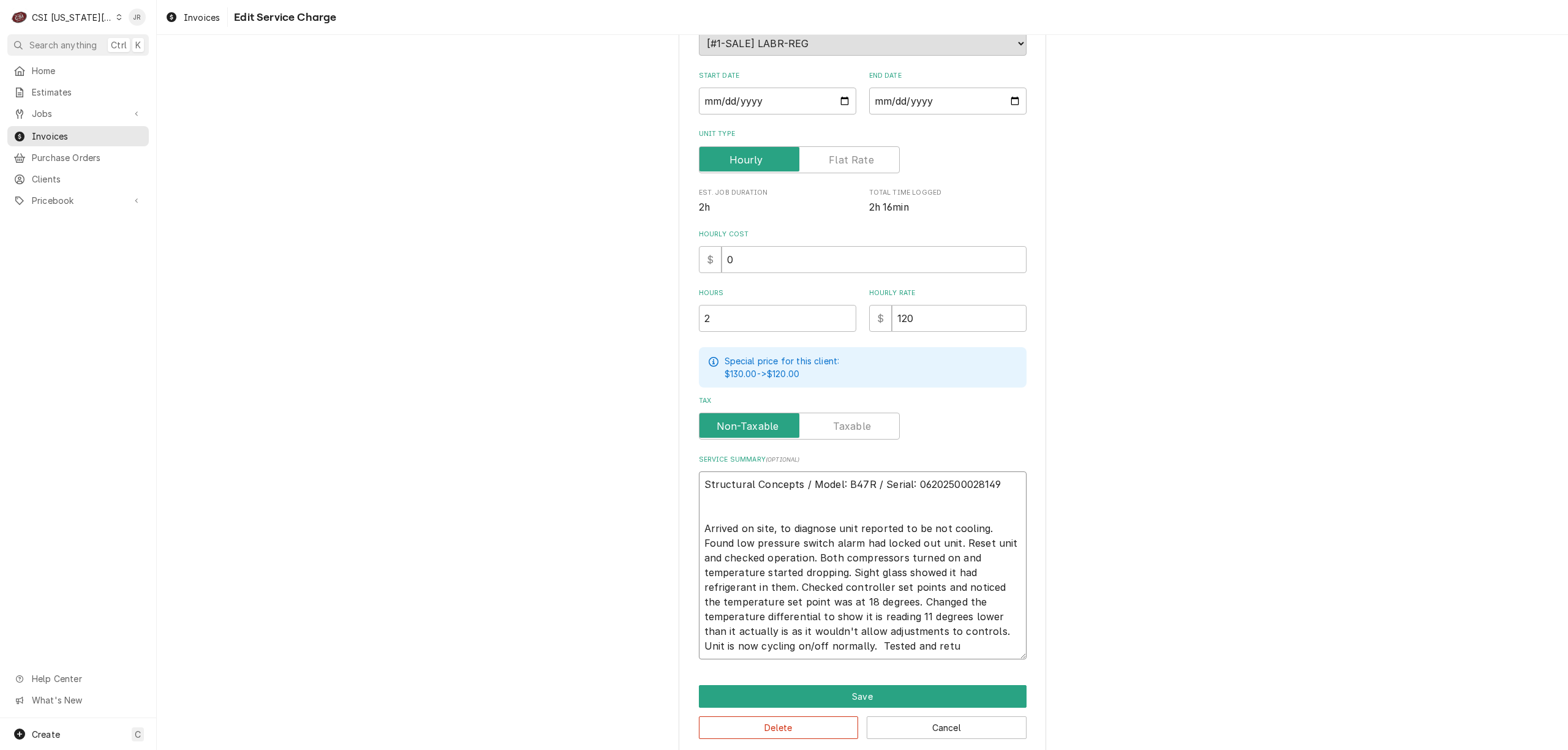
type textarea "Structural Concepts / Model: B47R / Serial: 06202500028149 Arrived on site, to …"
type textarea "x"
type textarea "Structural Concepts / Model: B47R / Serial: 06202500028149 Arrived on site, to …"
type textarea "x"
type textarea "Structural Concepts / Model: B47R / Serial: 06202500028149 Arrived on site, to …"
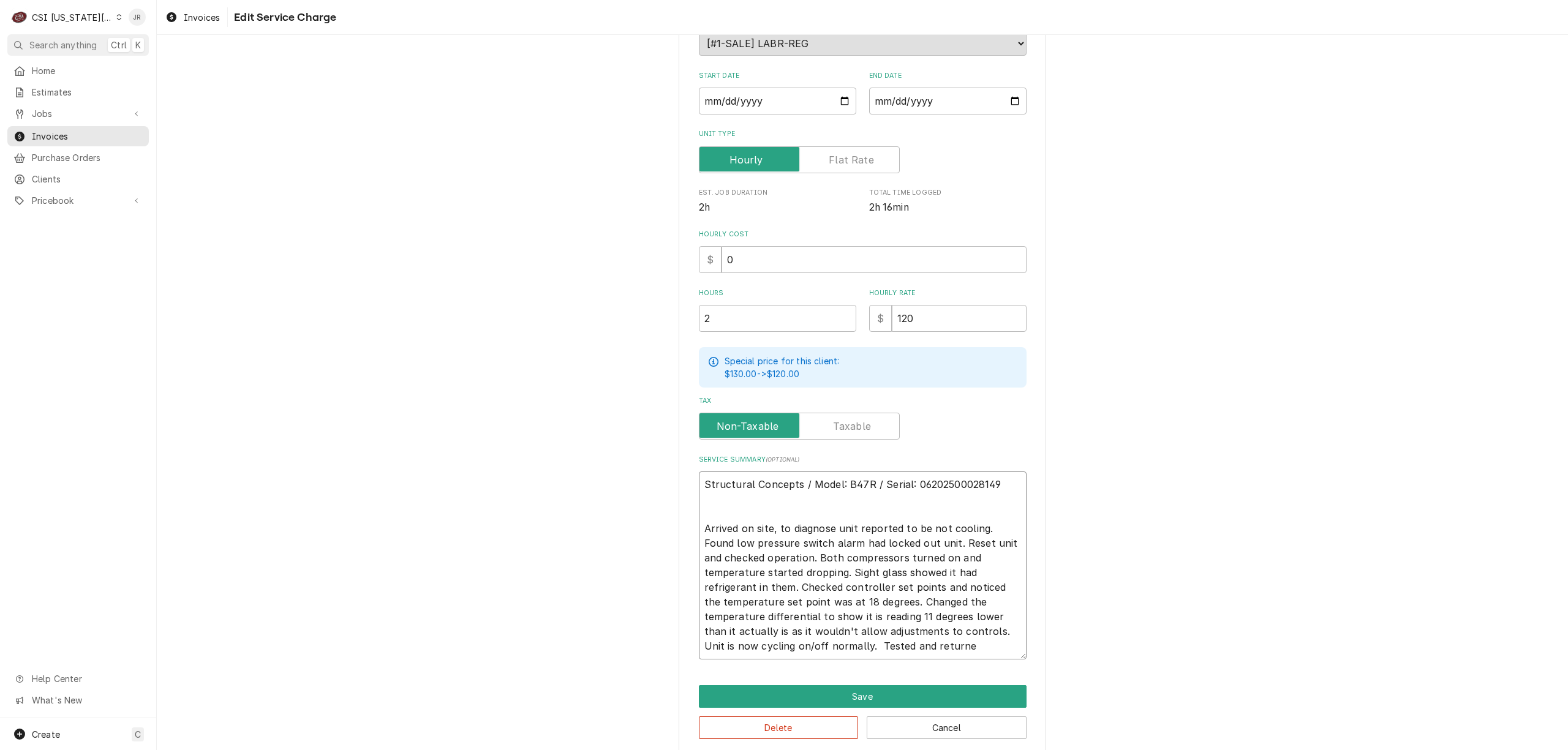
type textarea "x"
type textarea "Structural Concepts / Model: B47R / Serial: 06202500028149 Arrived on site, to …"
type textarea "x"
type textarea "Structural Concepts / Model: B47R / Serial: 06202500028149 Arrived on site, to …"
type textarea "x"
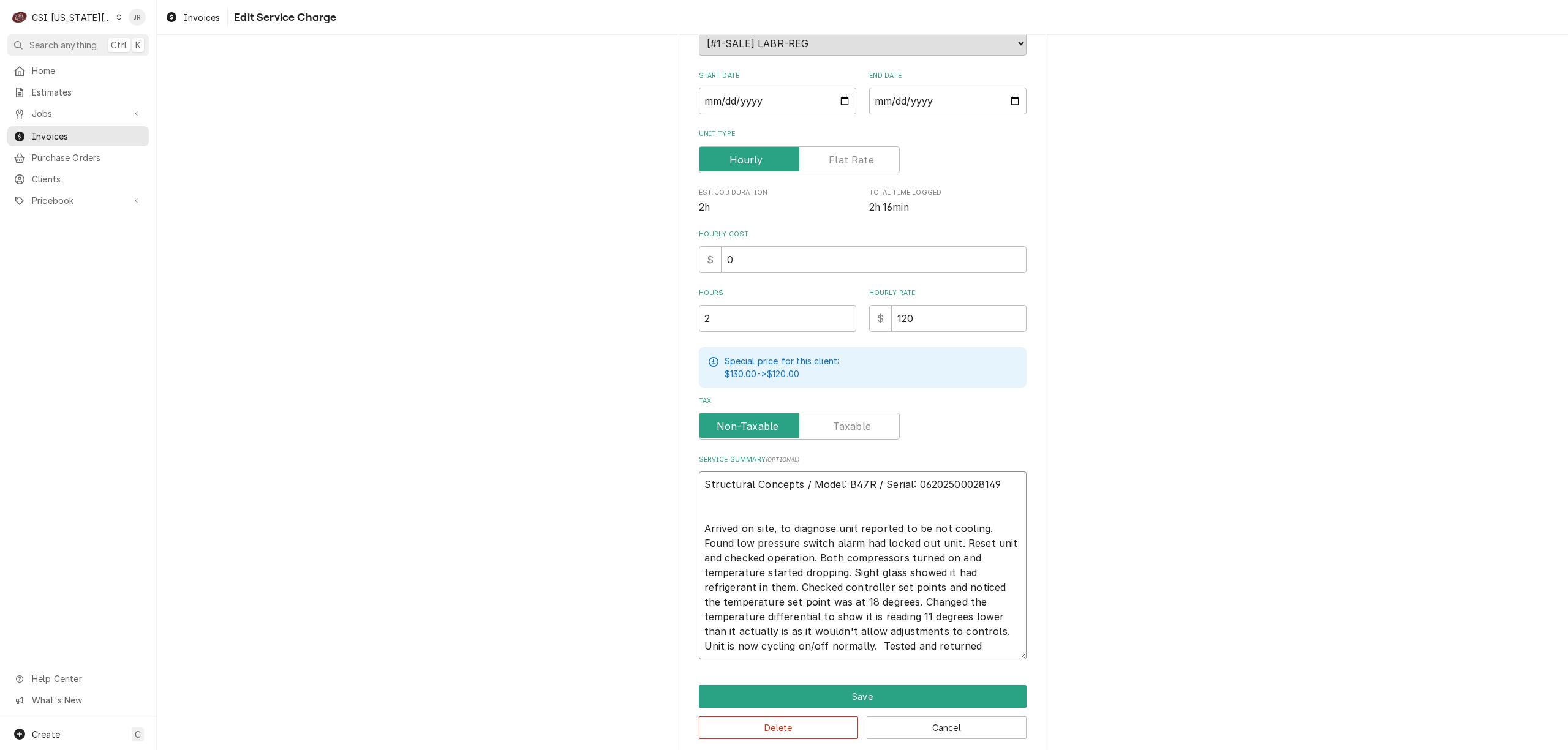
type textarea "Structural Concepts / Model: B47R / Serial: 06202500028149 Arrived on site, to …"
type textarea "x"
type textarea "Structural Concepts / Model: B47R / Serial: 06202500028149 Arrived on site, to …"
type textarea "x"
type textarea "Structural Concepts / Model: B47R / Serial: 06202500028149 Arrived on site, to …"
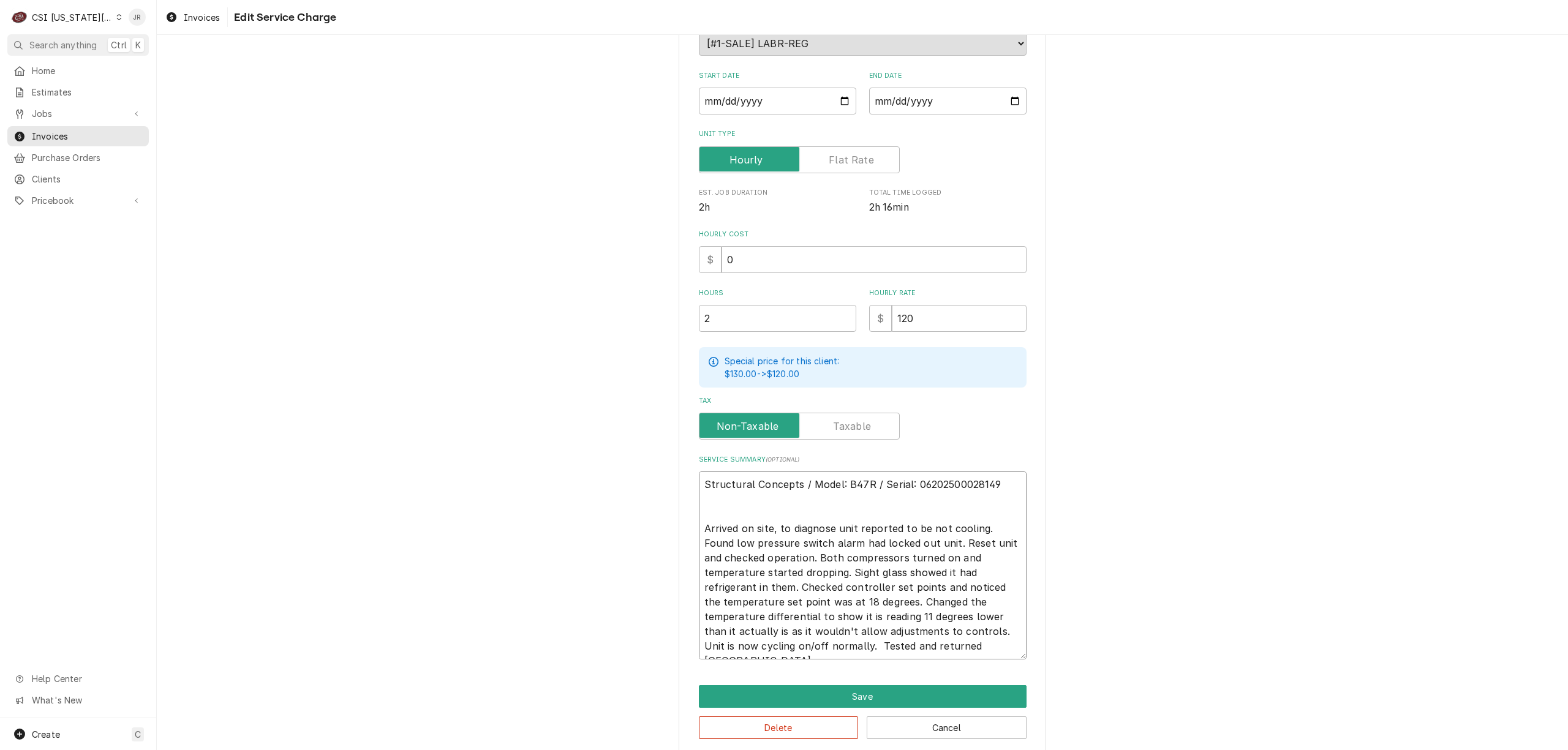
type textarea "x"
type textarea "Structural Concepts / Model: B47R / Serial: 06202500028149 Arrived on site, to …"
type textarea "x"
type textarea "Structural Concepts / Model: B47R / Serial: 06202500028149 Arrived on site, to …"
type textarea "x"
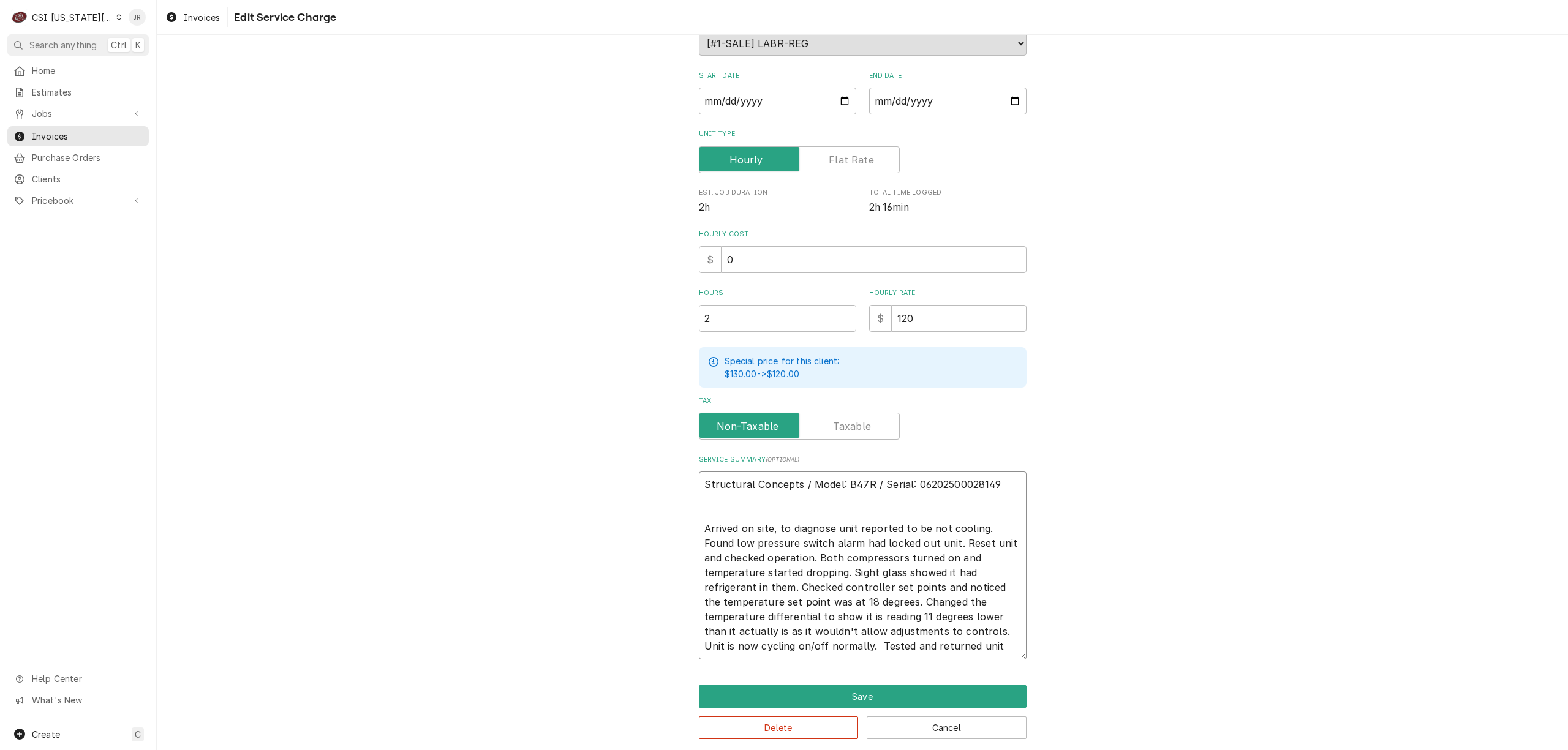
type textarea "Structural Concepts / Model: B47R / Serial: 06202500028149 Arrived on site, to …"
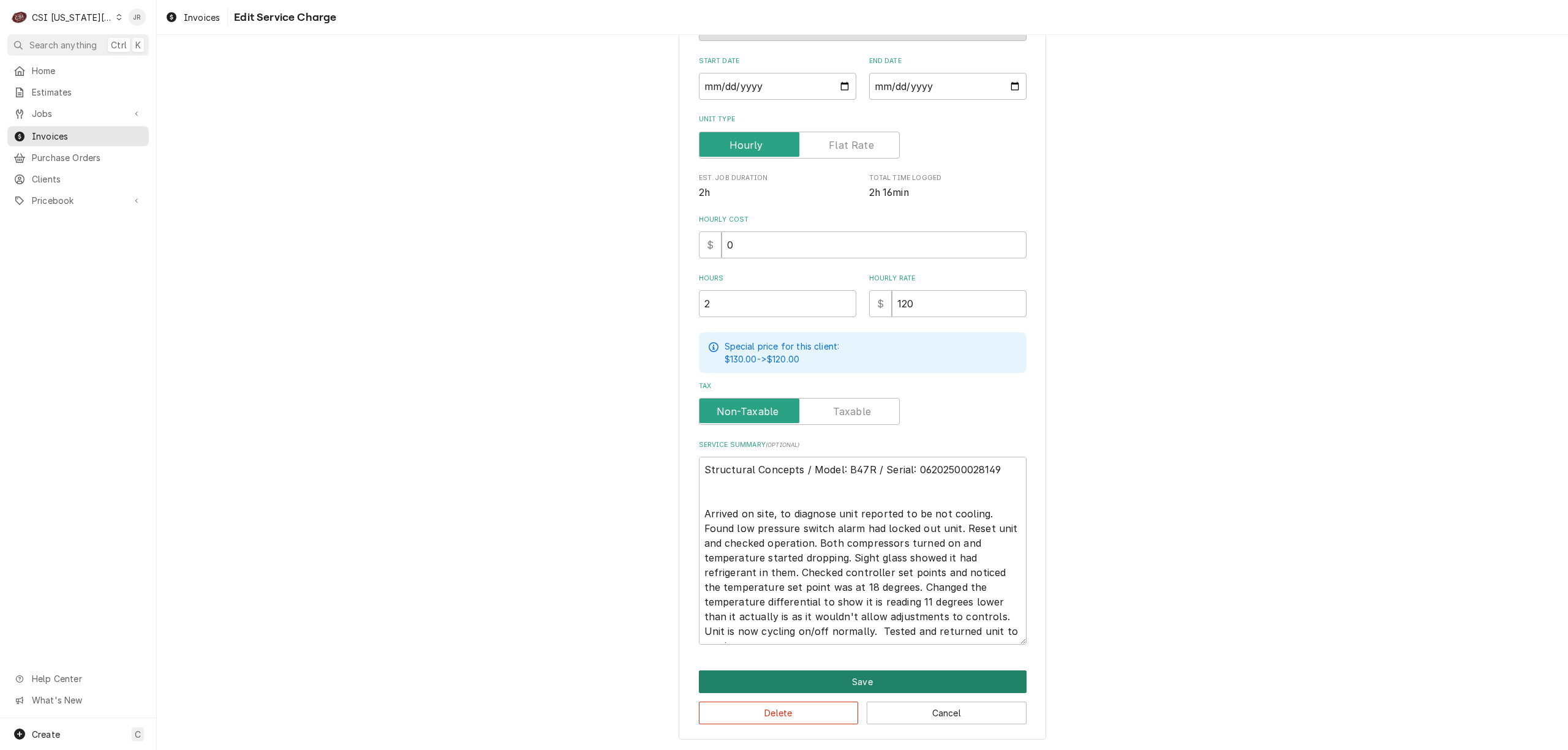
click at [892, 687] on button "Save" at bounding box center [863, 681] width 328 height 22
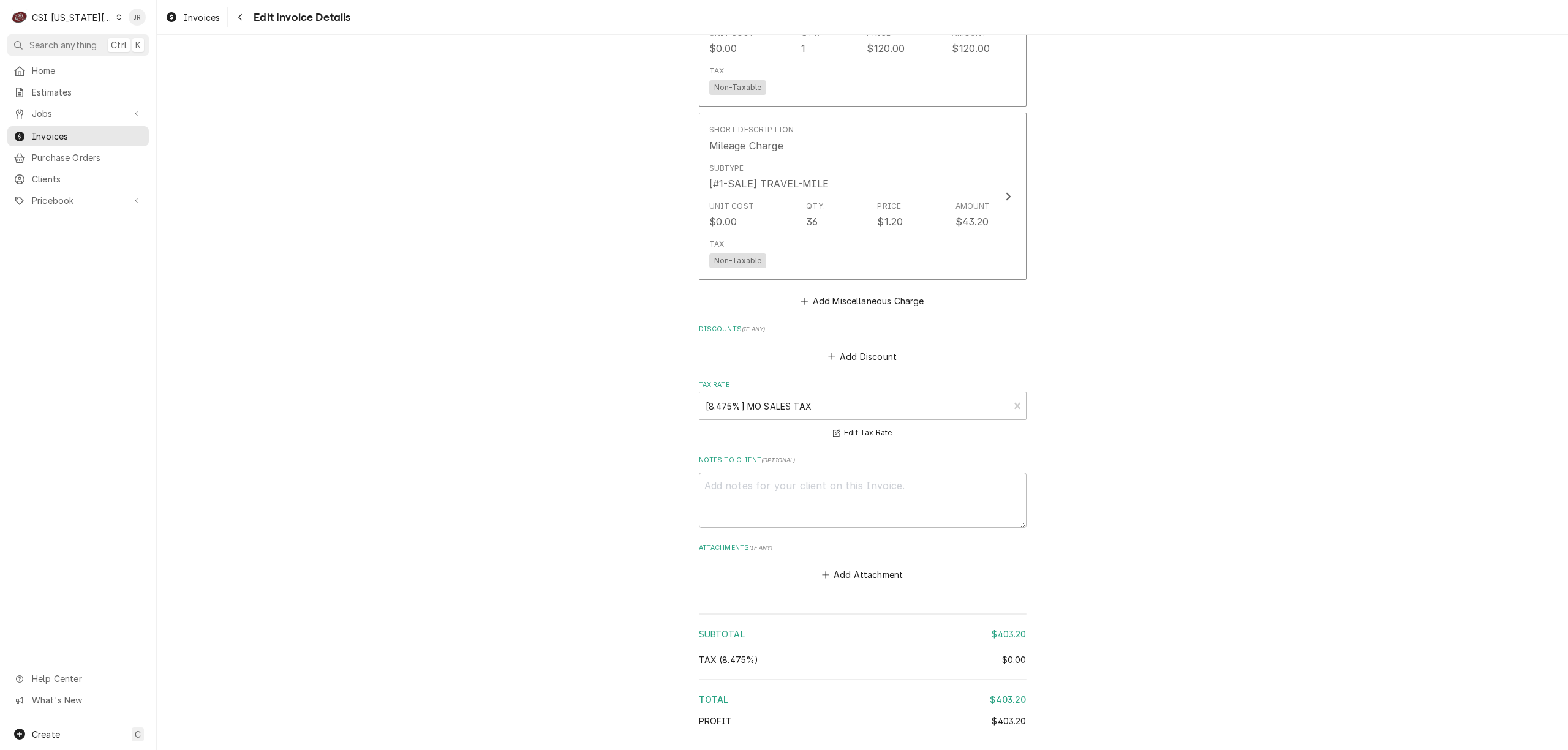
scroll to position [1916, 0]
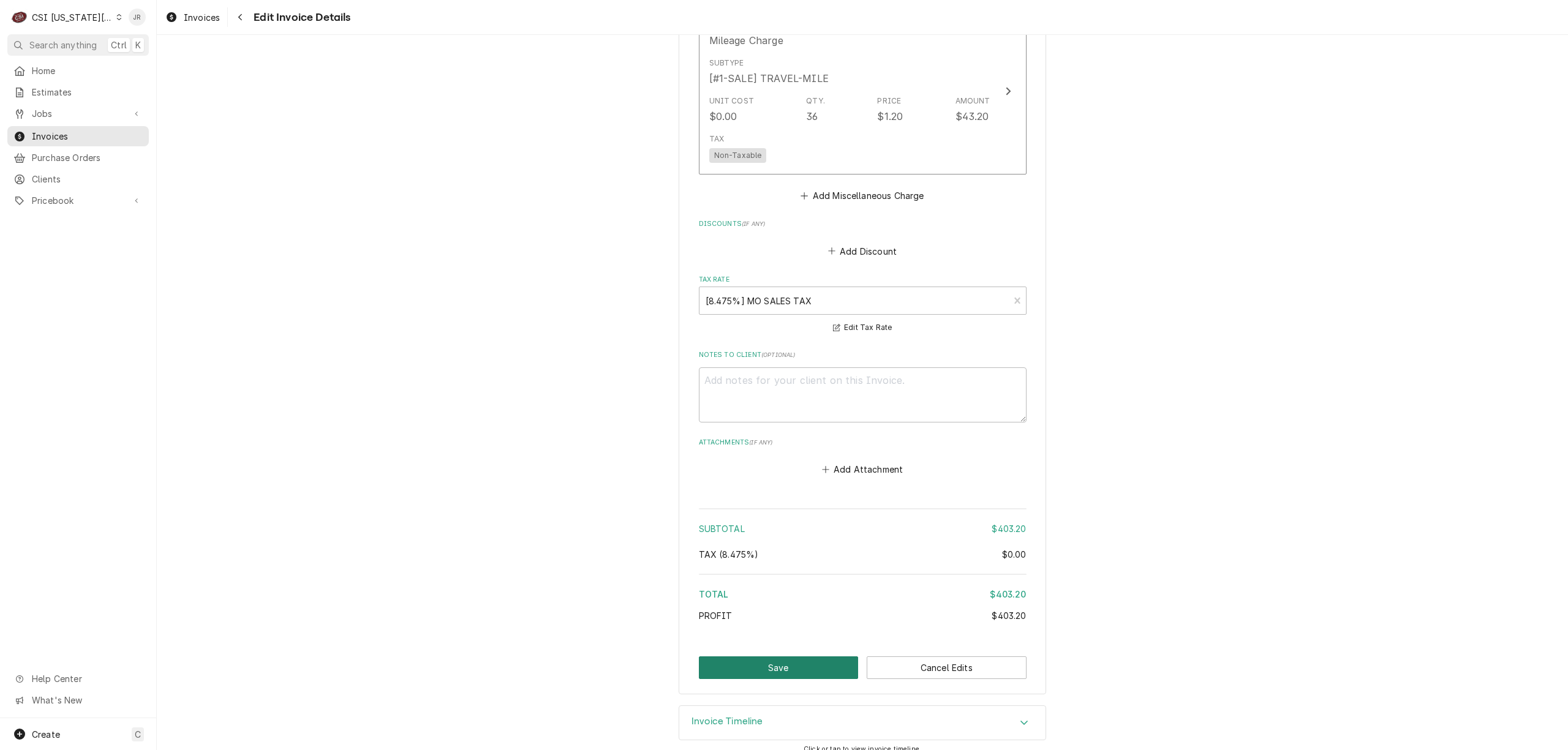
click at [765, 657] on button "Save" at bounding box center [779, 668] width 160 height 22
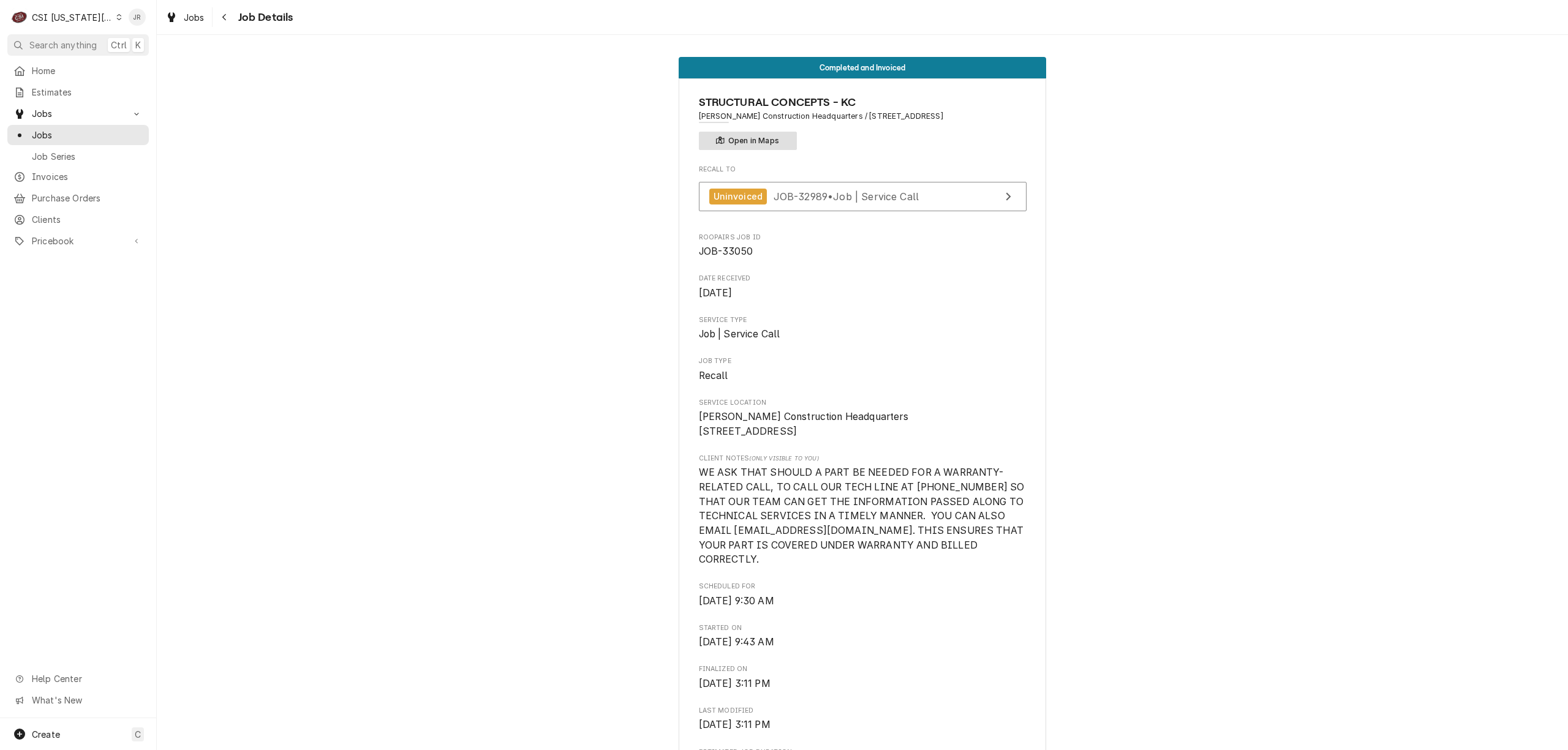
click at [748, 143] on button "Open in Maps" at bounding box center [748, 140] width 98 height 18
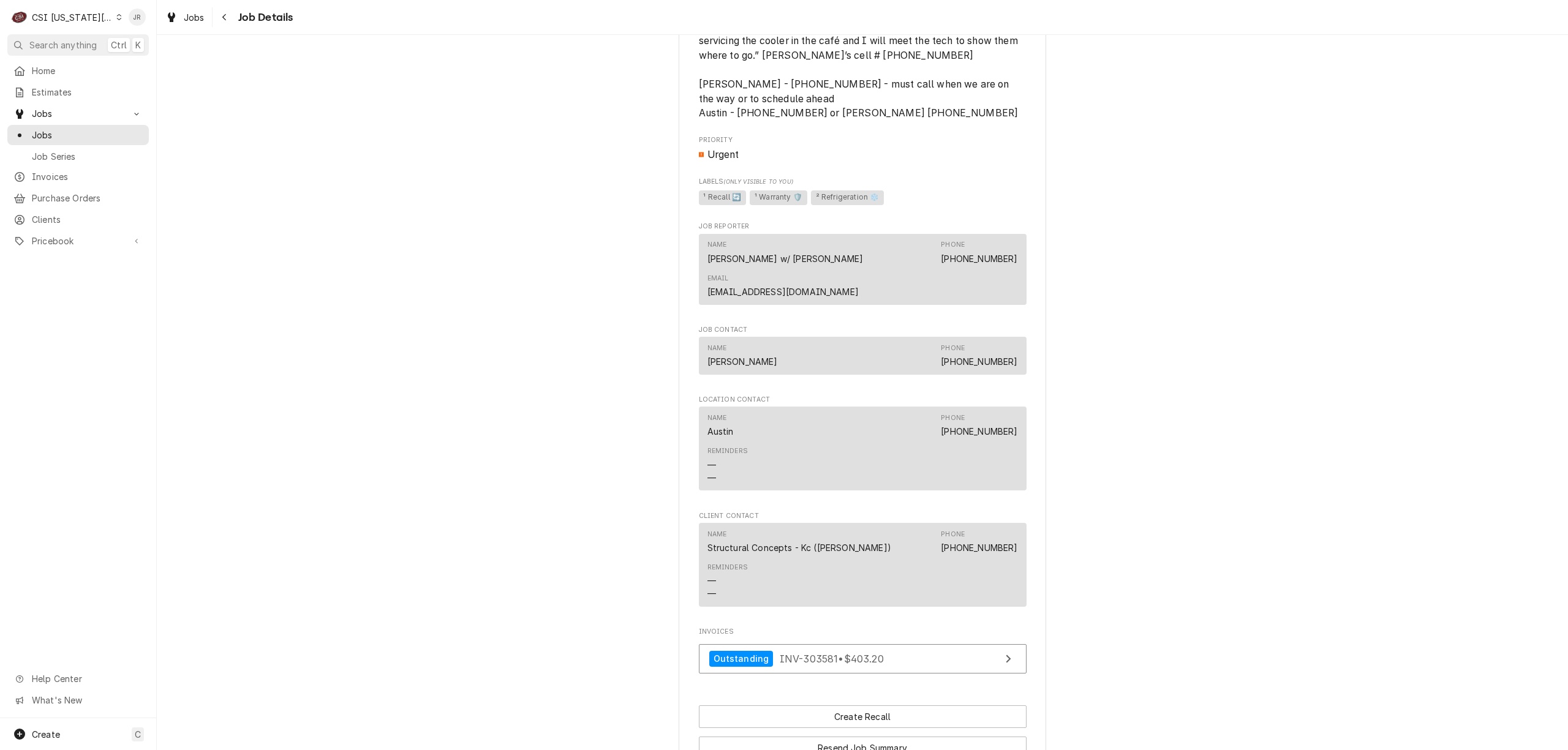
scroll to position [1297, 0]
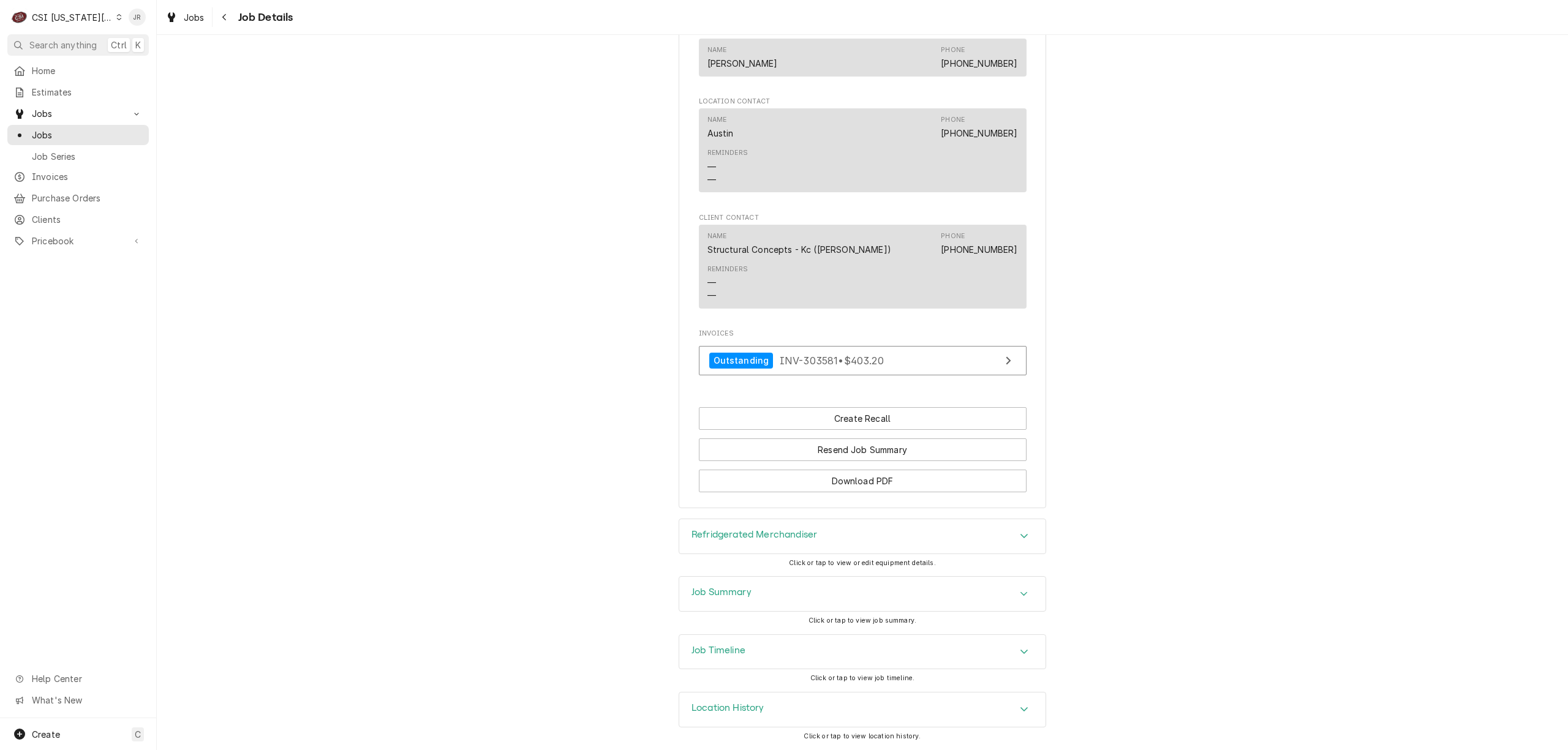
drag, startPoint x: 699, startPoint y: 589, endPoint x: 711, endPoint y: 586, distance: 12.4
click at [699, 589] on h3 "Job Summary" at bounding box center [721, 592] width 60 height 12
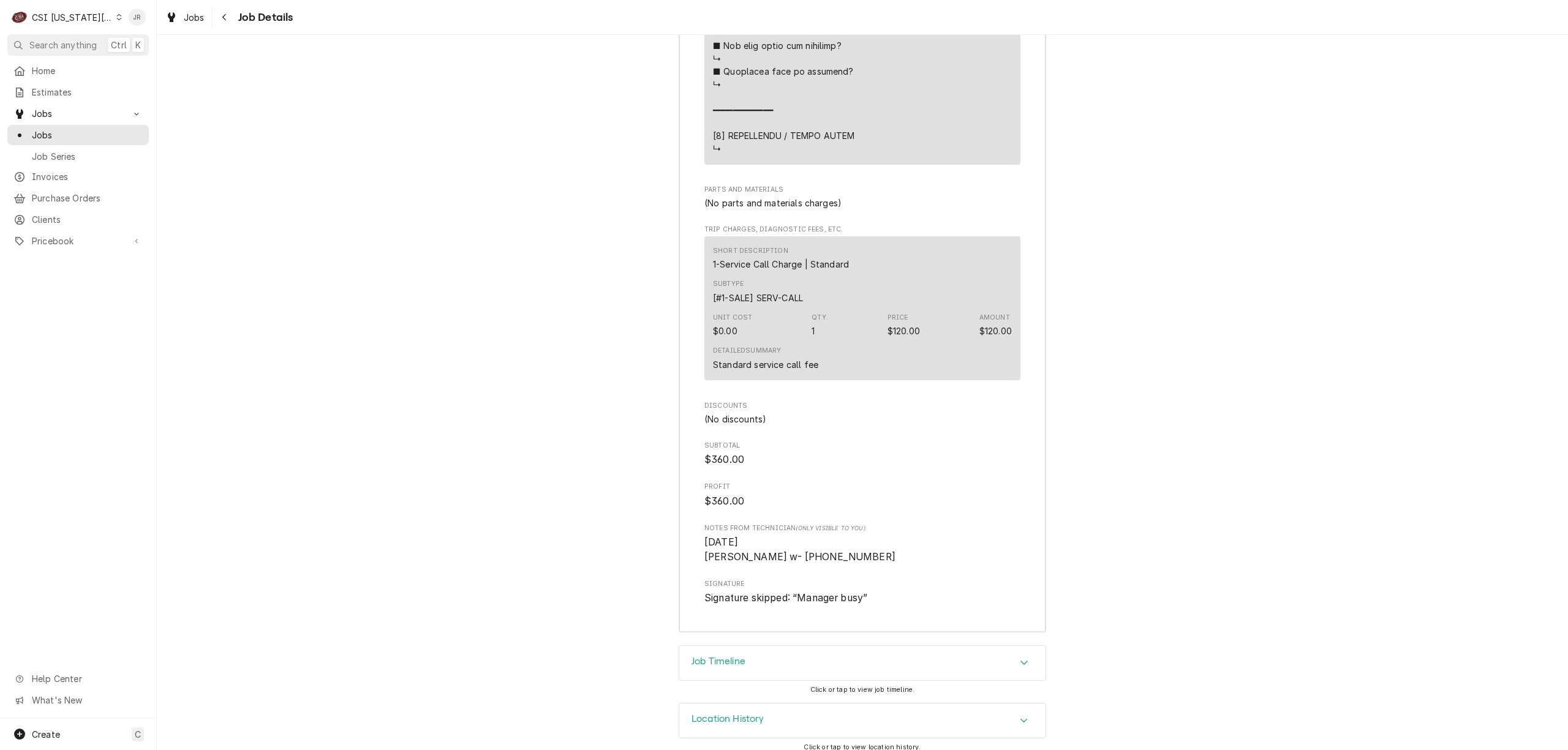
scroll to position [3338, 0]
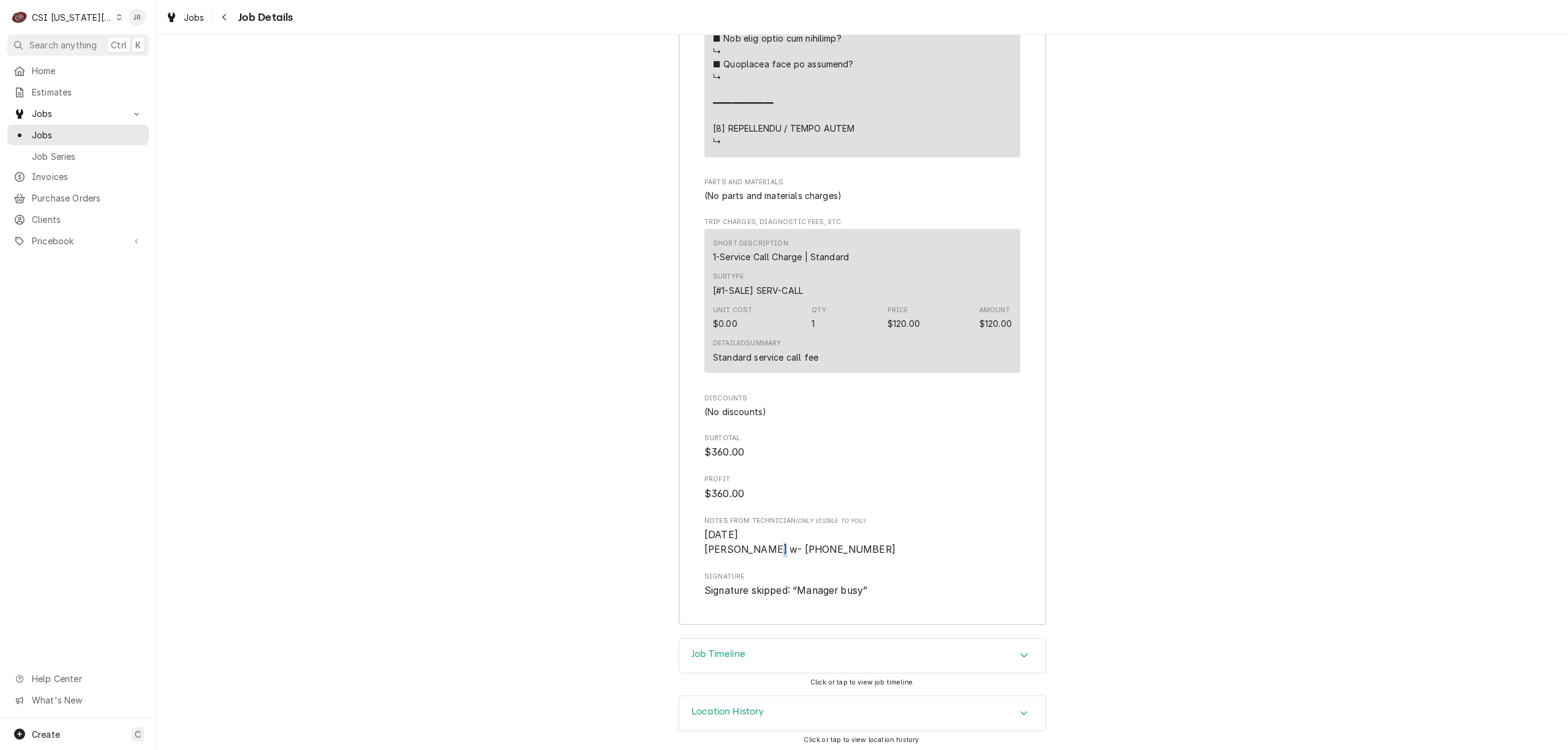
click at [763, 555] on span "[DATE] [PERSON_NAME] w- [PHONE_NUMBER]" at bounding box center [800, 542] width 191 height 26
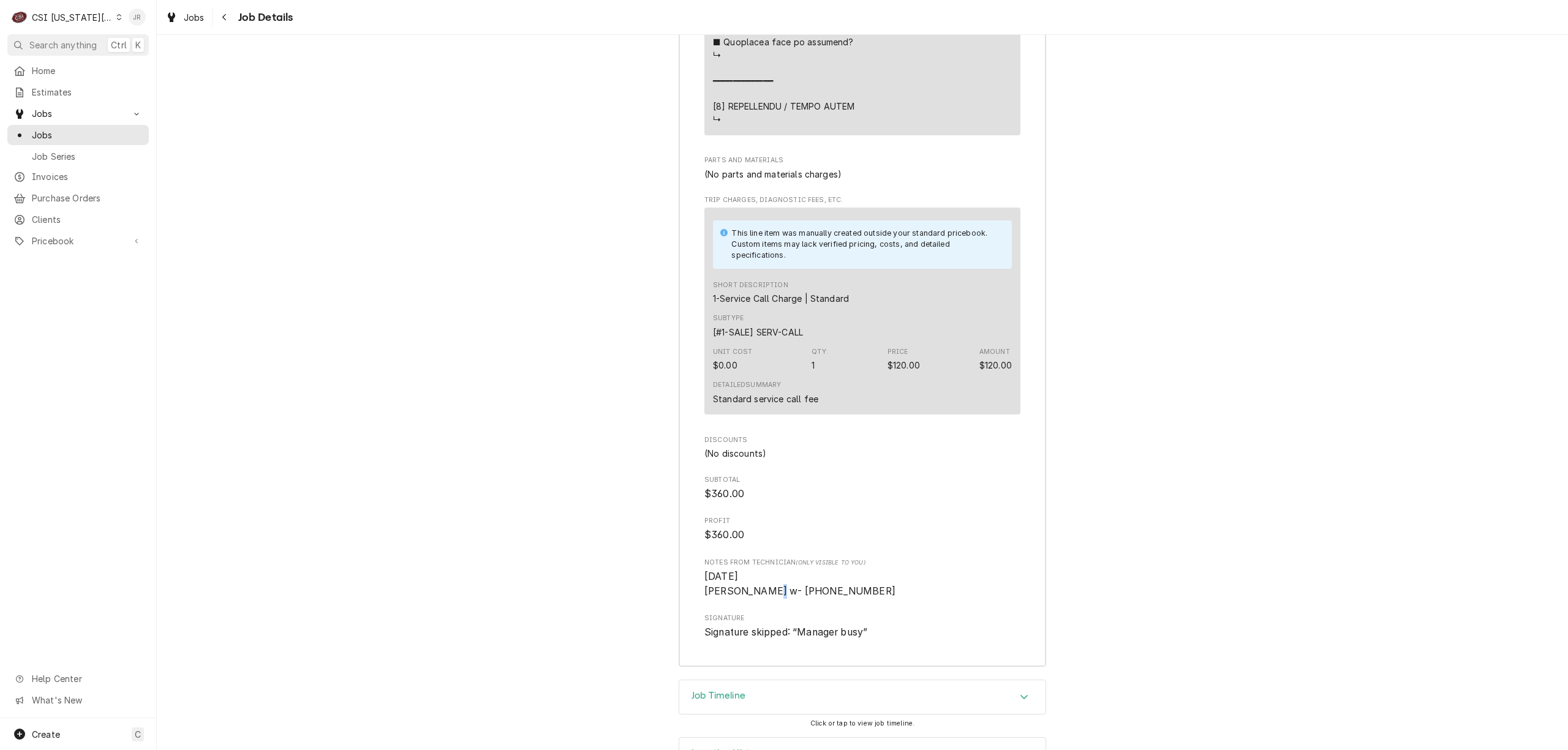
click at [140, 15] on div "Jessica Rentfro's Avatar" at bounding box center [136, 17] width 17 height 17
click at [185, 157] on div "Log Out" at bounding box center [196, 163] width 92 height 13
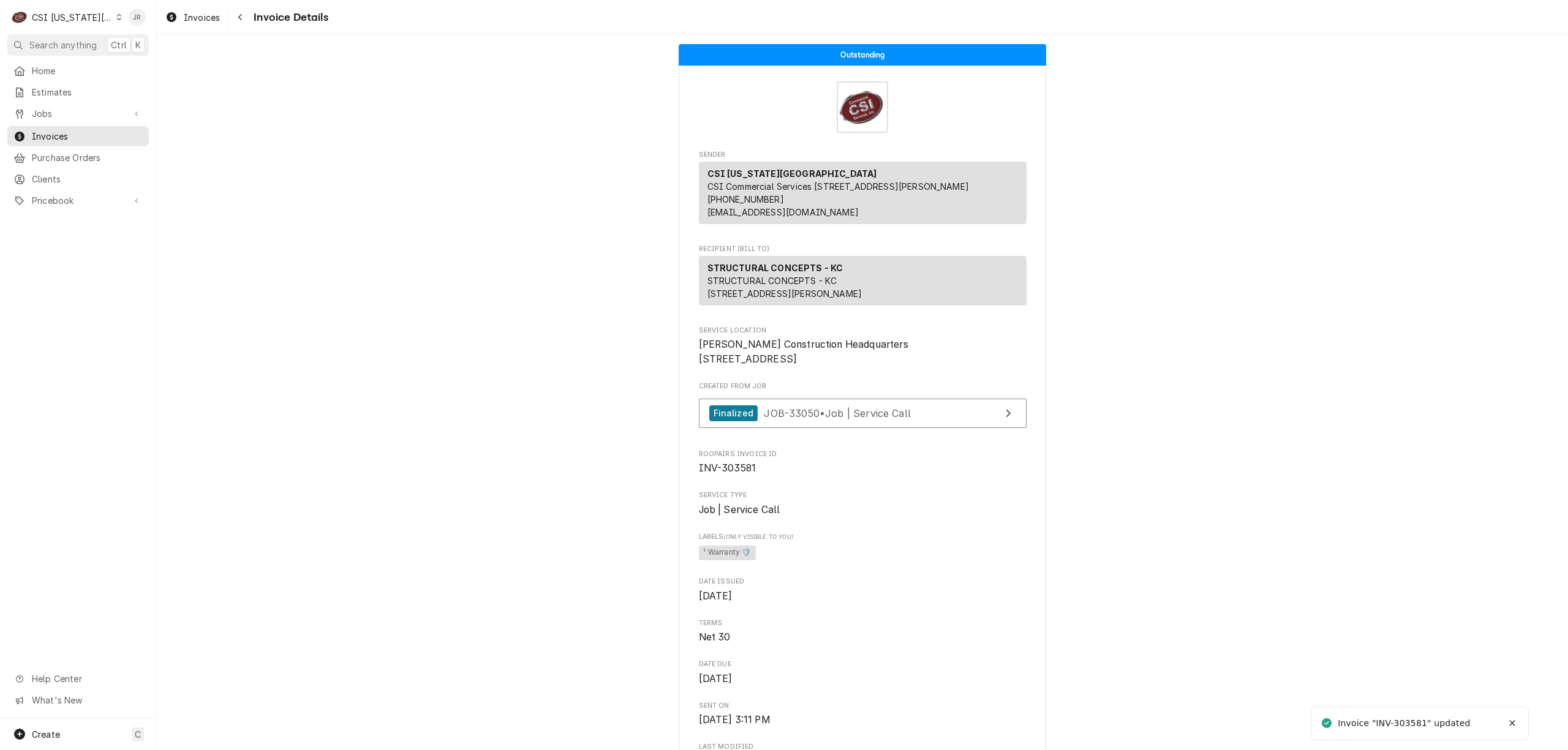
click at [1410, 723] on div "Invoice "INV-303581" updated" at bounding box center [1404, 724] width 134 height 13
copy div "303581"
click at [73, 11] on div "CSI Kansas City" at bounding box center [72, 18] width 81 height 13
click at [141, 69] on div "CSI St. [PERSON_NAME]" at bounding box center [210, 67] width 179 height 13
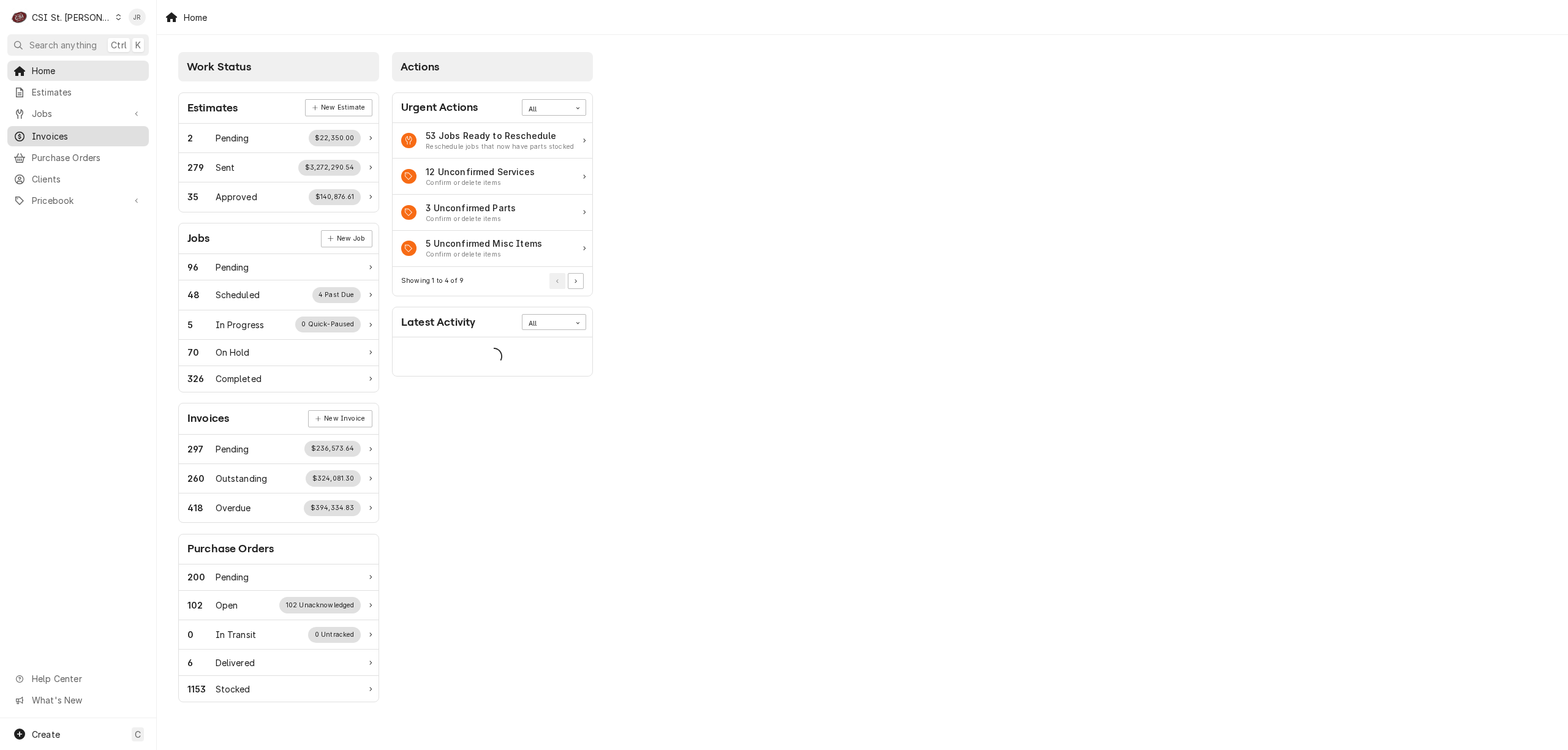
click at [91, 140] on link "Invoices" at bounding box center [77, 136] width 141 height 20
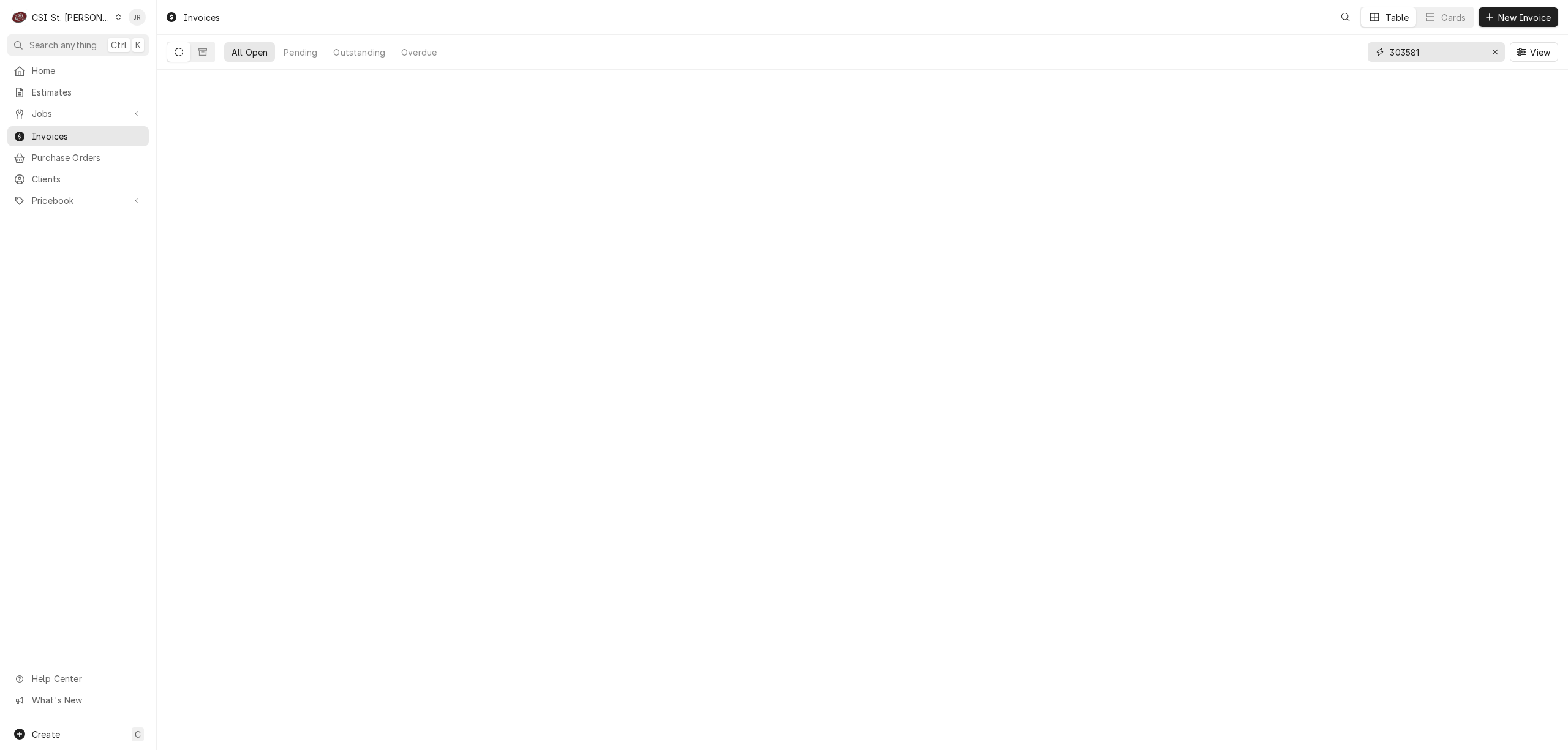
click at [1434, 51] on input "303581" at bounding box center [1435, 52] width 92 height 20
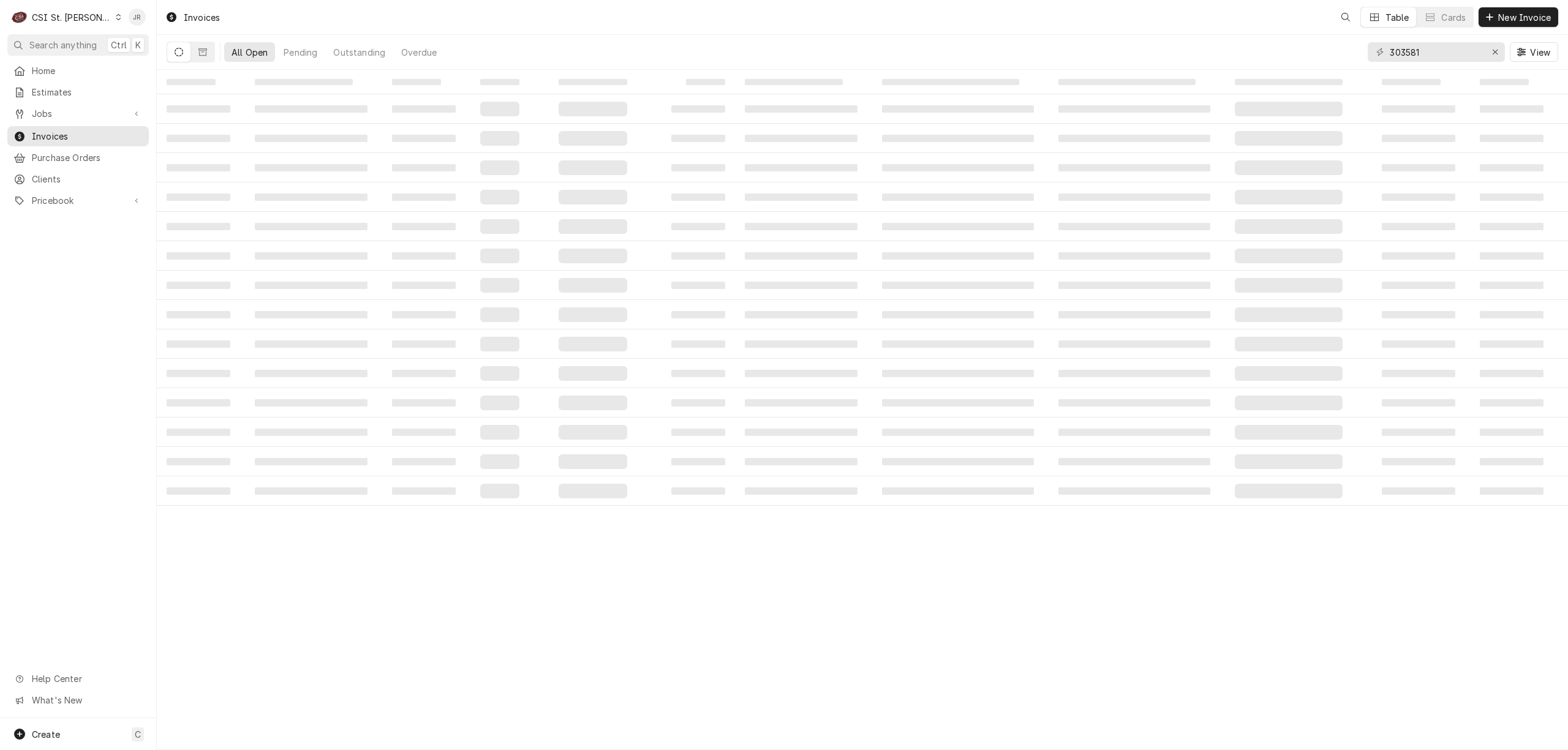
click at [1025, 128] on td "‌" at bounding box center [960, 138] width 176 height 30
click at [1440, 37] on div "303581 View" at bounding box center [1463, 52] width 191 height 34
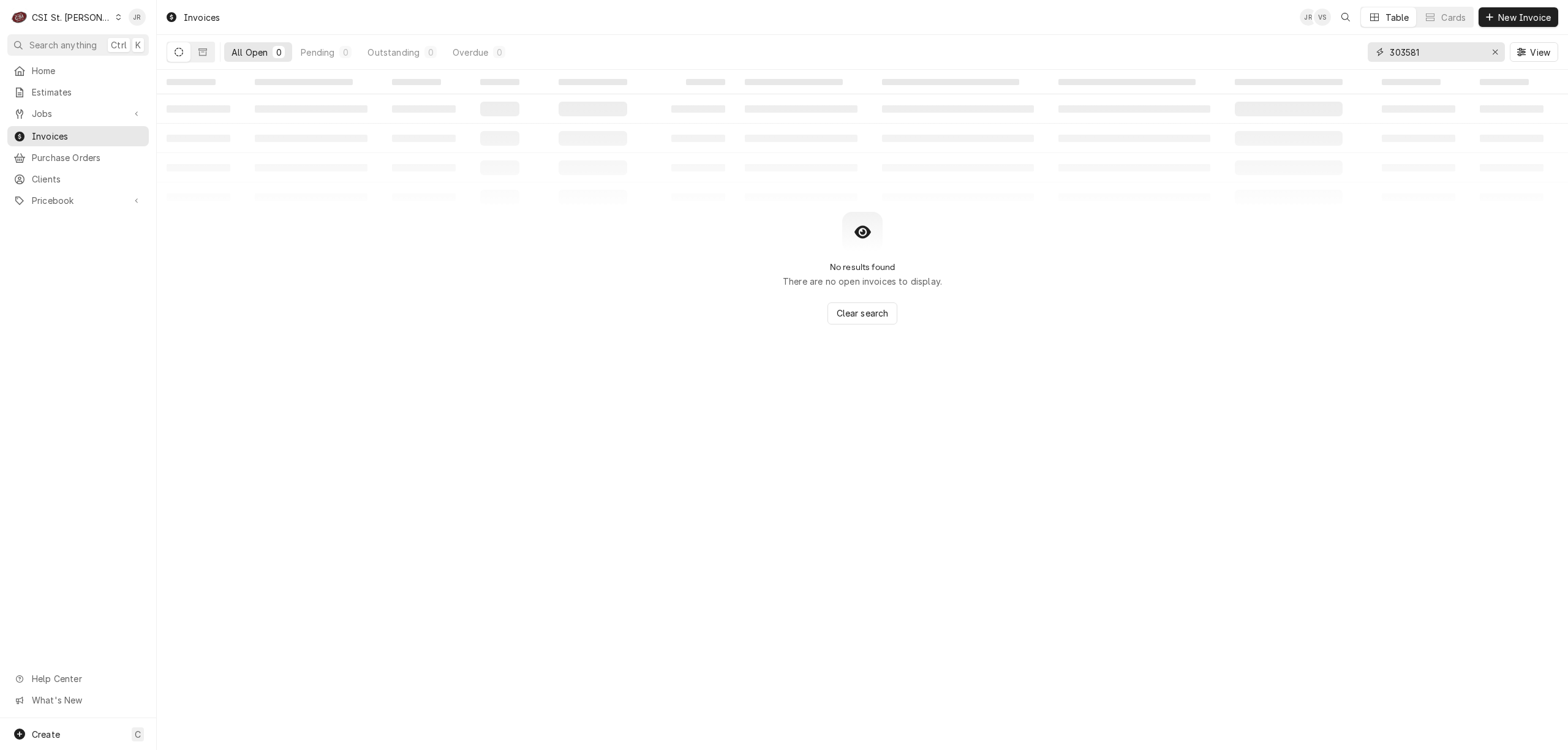
click at [1416, 49] on input "303581" at bounding box center [1435, 52] width 92 height 20
click at [1416, 49] on input "303581" at bounding box center [1435, 52] width 92 height 20
paste input "403877"
type input "403877"
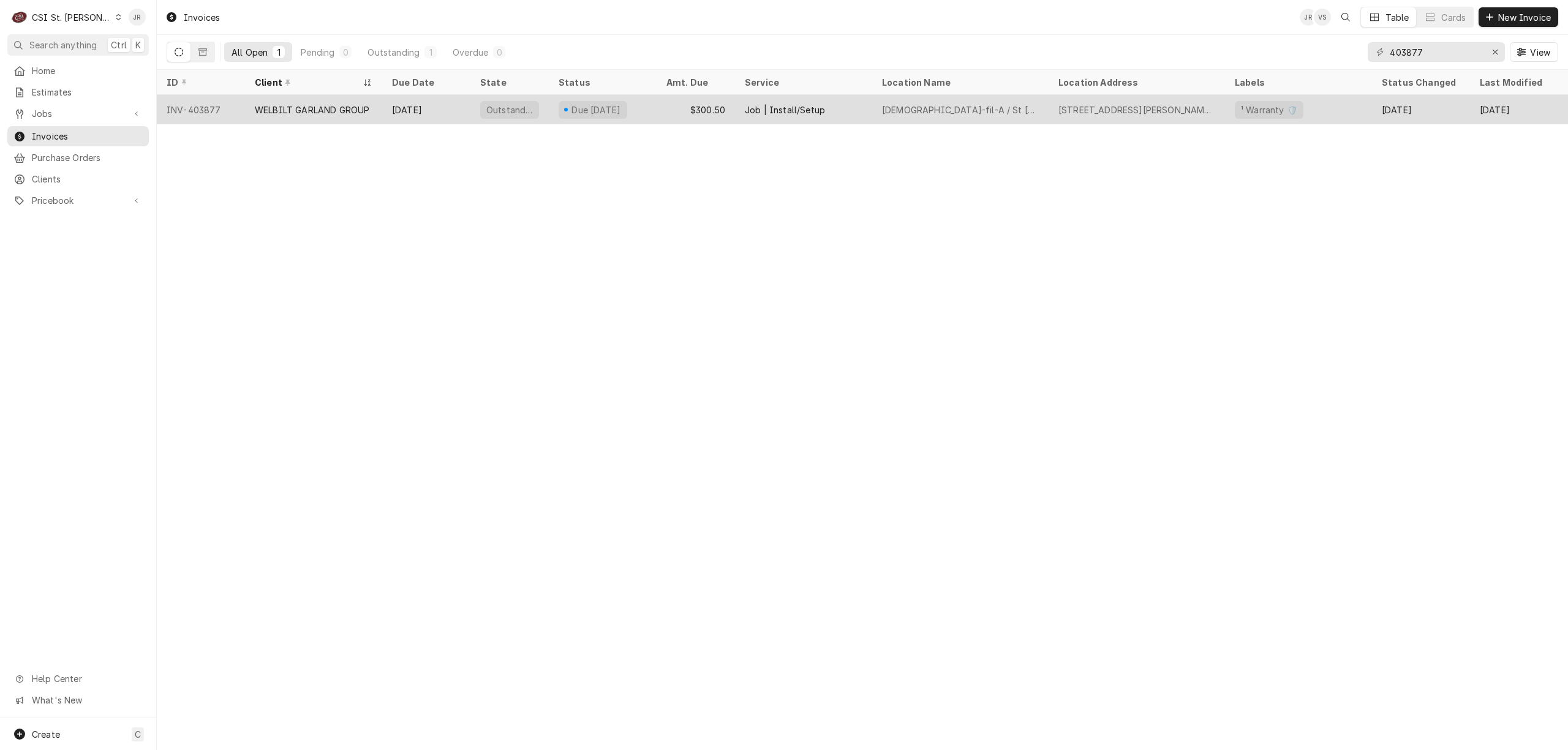
click at [537, 105] on div "Outstanding" at bounding box center [509, 109] width 78 height 30
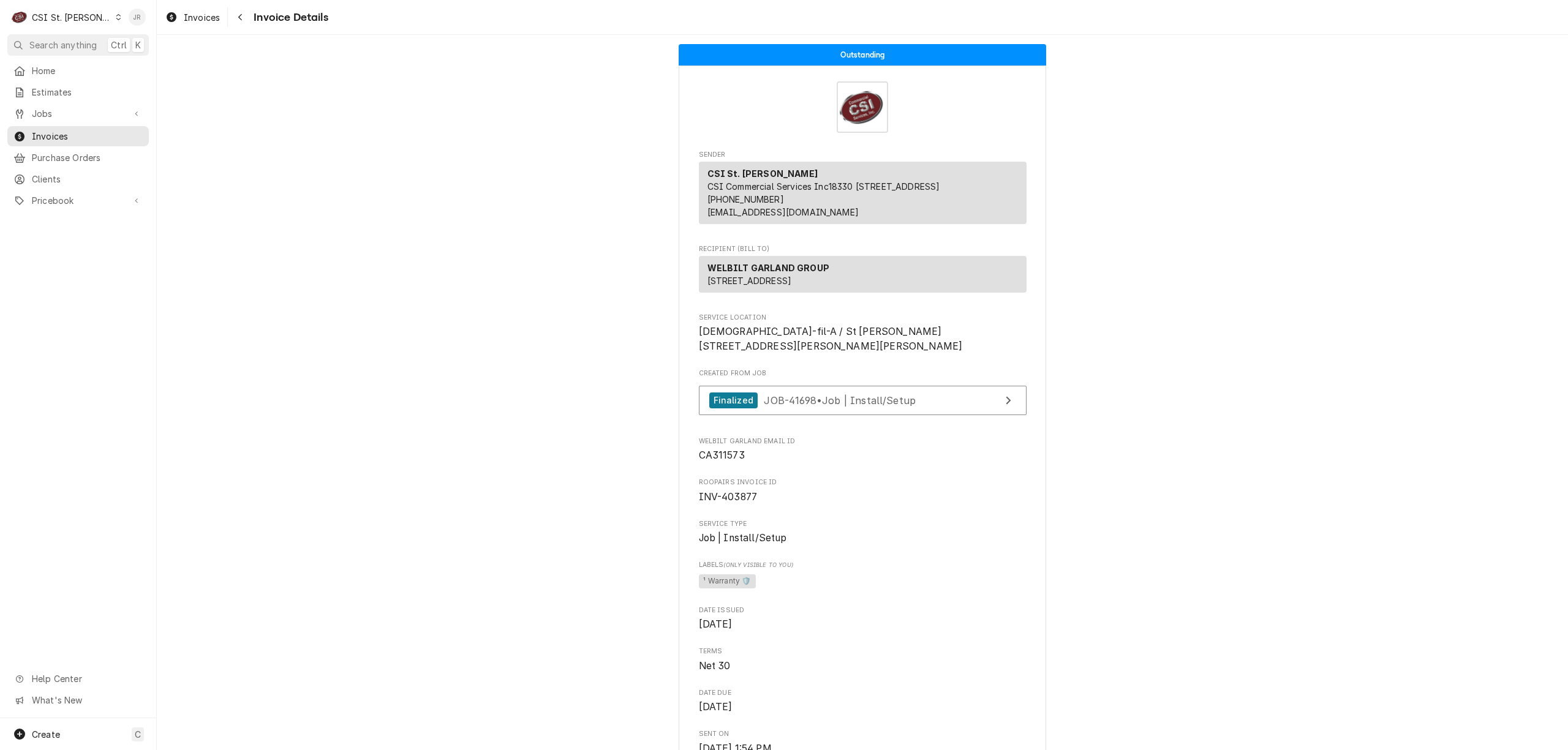
click at [130, 12] on div "Jessica Rentfro's Avatar" at bounding box center [136, 17] width 17 height 17
click at [160, 157] on div "Log Out" at bounding box center [196, 163] width 92 height 13
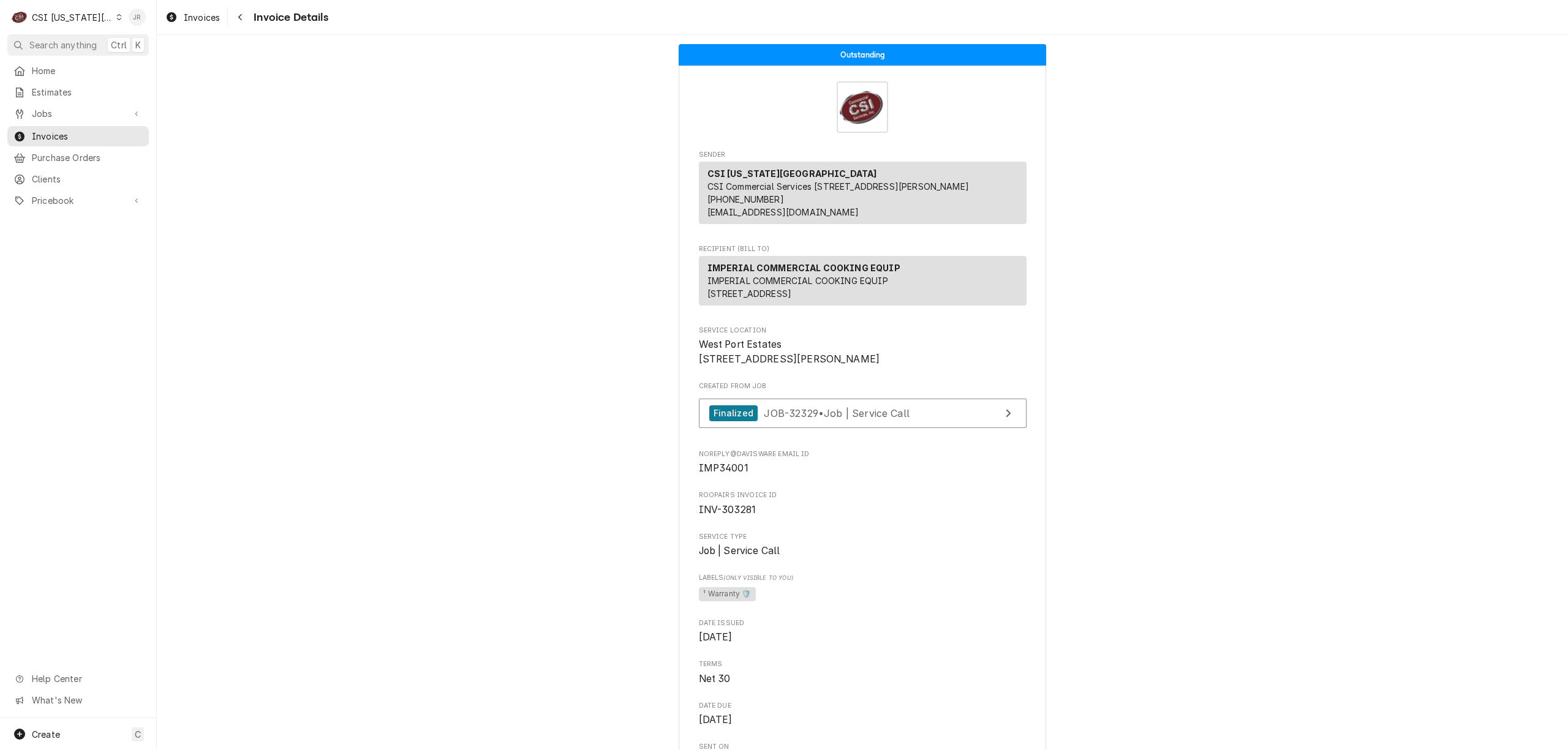
drag, startPoint x: 153, startPoint y: 15, endPoint x: 143, endPoint y: 14, distance: 10.0
click at [144, 14] on div "C CSI [US_STATE] City JR" at bounding box center [78, 17] width 156 height 34
click at [143, 14] on div "Jessica Rentfro's Avatar" at bounding box center [136, 17] width 17 height 17
click at [162, 162] on div "Log Out" at bounding box center [196, 163] width 92 height 13
